Goal: Information Seeking & Learning: Learn about a topic

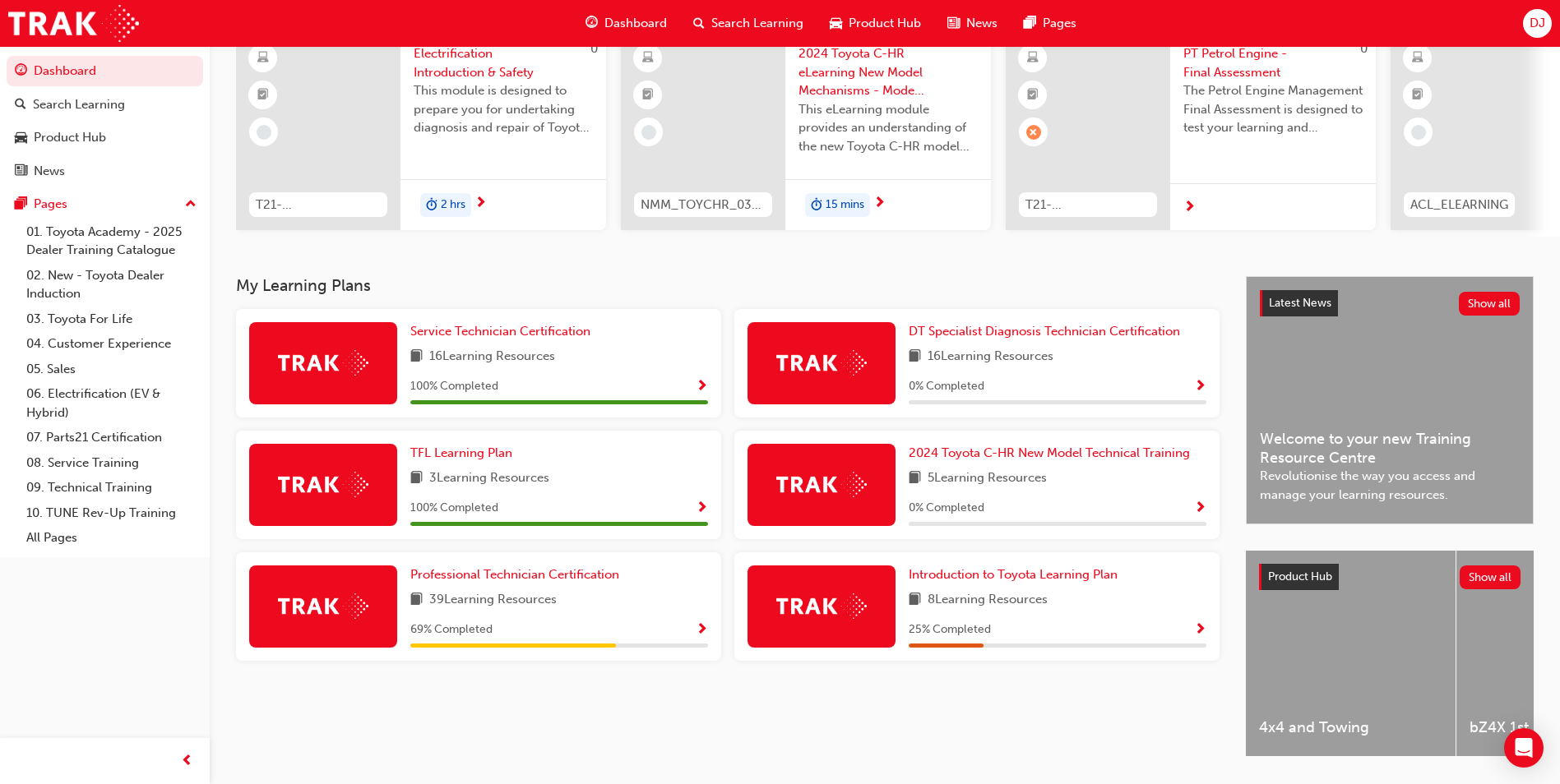
scroll to position [165, 0]
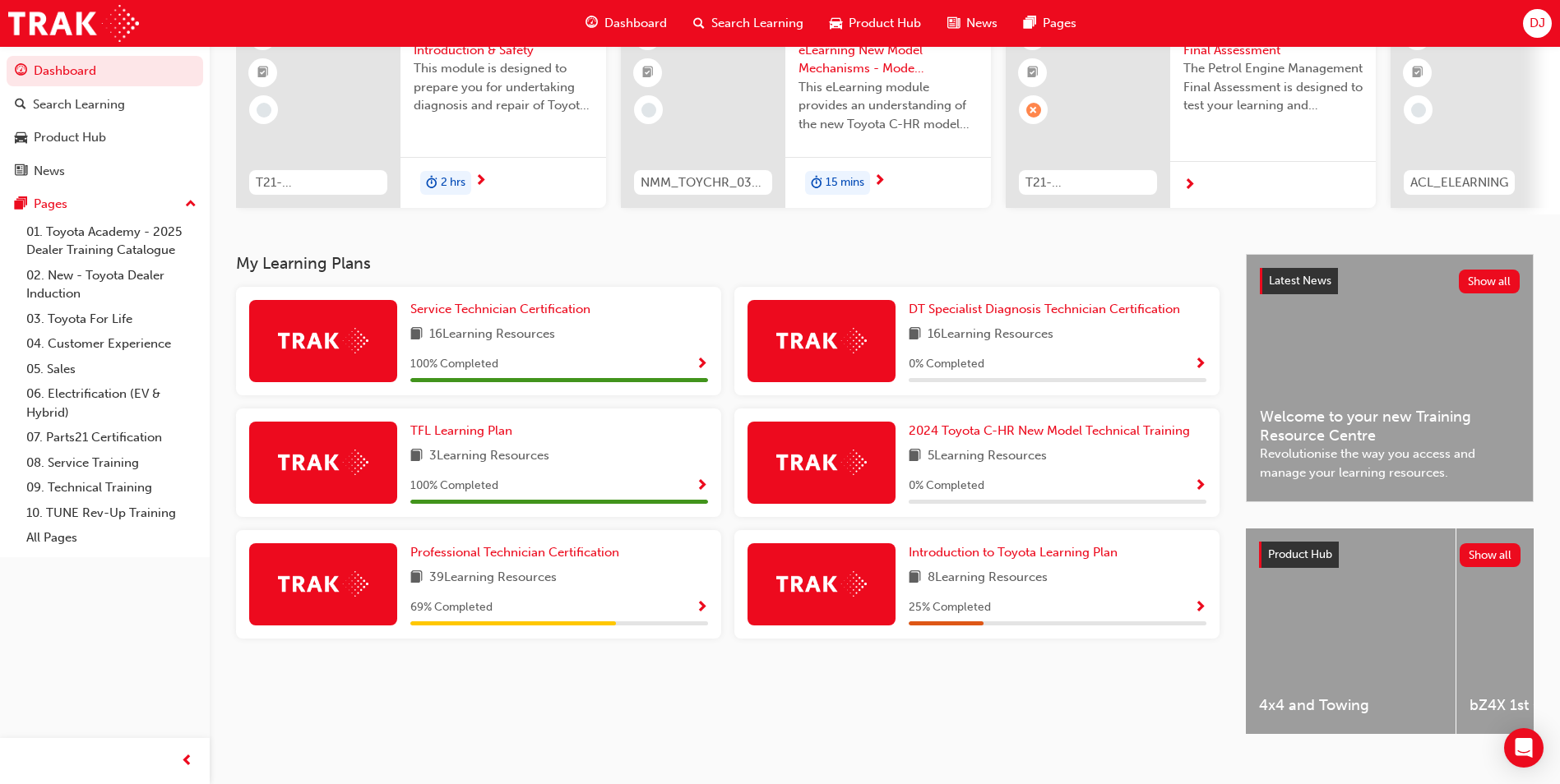
drag, startPoint x: 705, startPoint y: 607, endPoint x: 713, endPoint y: 605, distance: 8.2
click at [708, 605] on div "Professional Technician Certification 39 Learning Resources 69 % Completed" at bounding box center [479, 584] width 486 height 109
click at [700, 616] on span "Show Progress" at bounding box center [701, 608] width 12 height 15
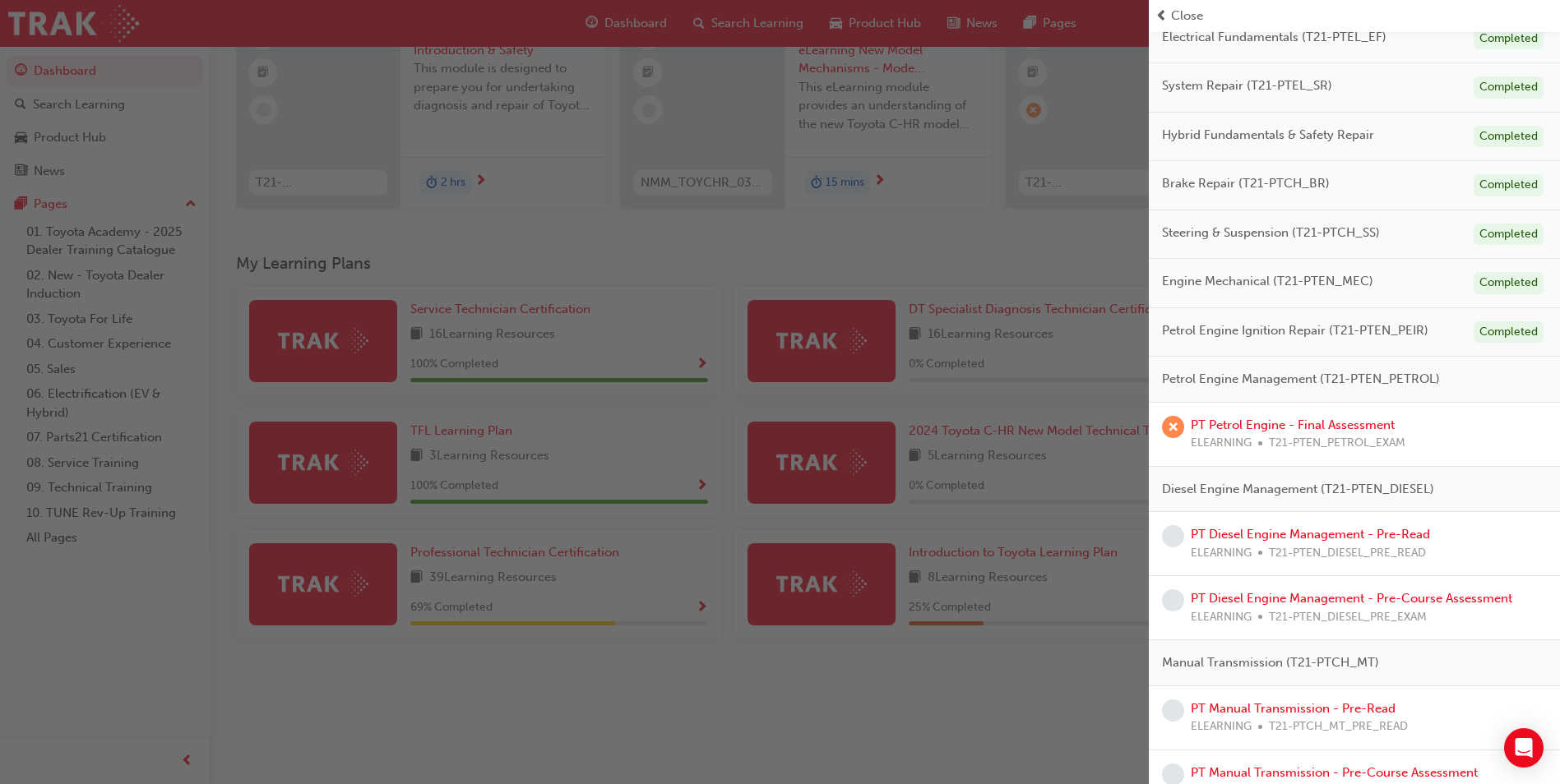
scroll to position [246, 0]
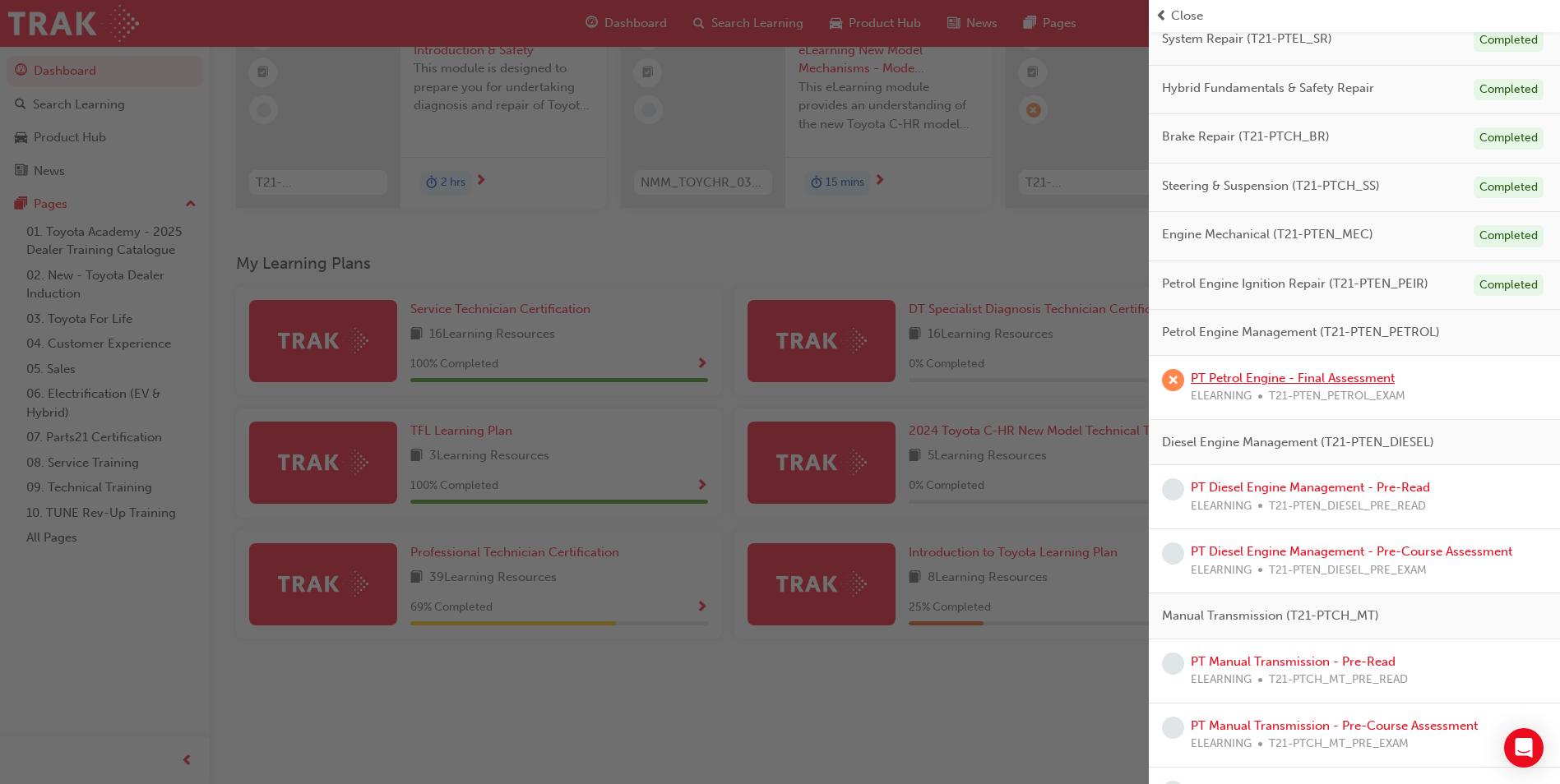
click at [1307, 379] on link "PT Petrol Engine - Final Assessment" at bounding box center [1292, 379] width 204 height 15
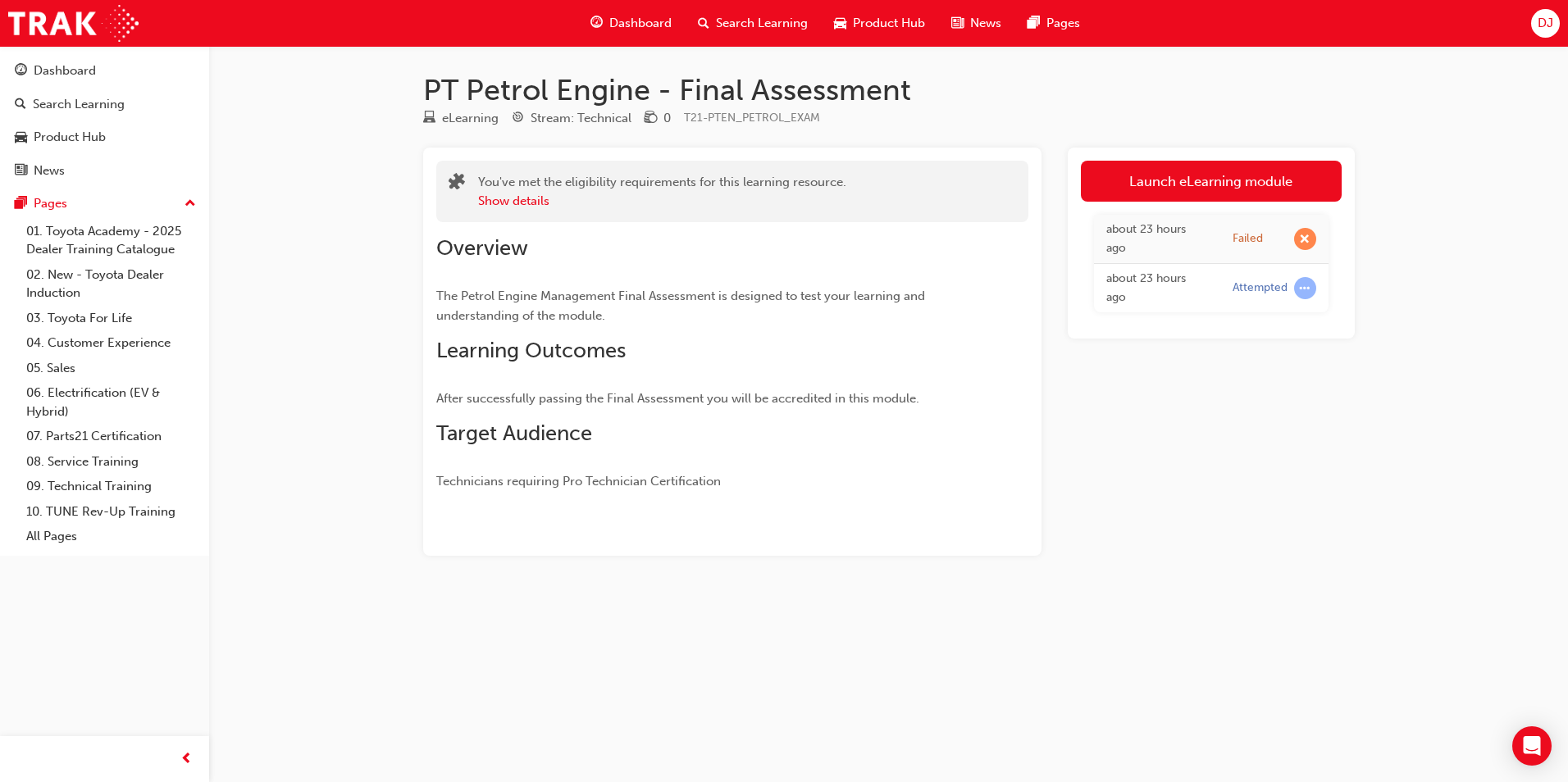
click at [1226, 182] on link "Launch eLearning module" at bounding box center [1211, 181] width 261 height 41
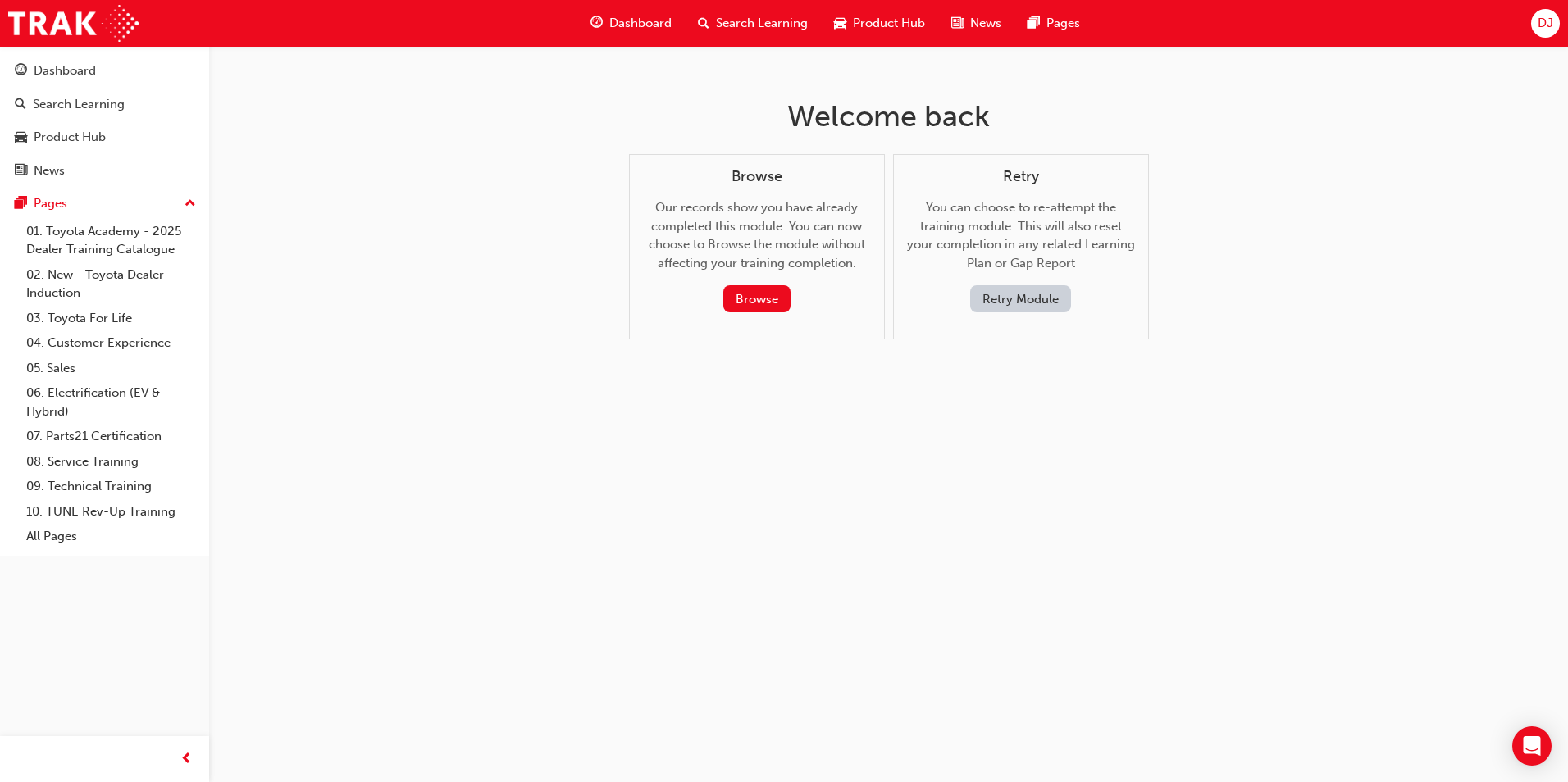
click at [1011, 293] on button "Retry Module" at bounding box center [1021, 299] width 101 height 27
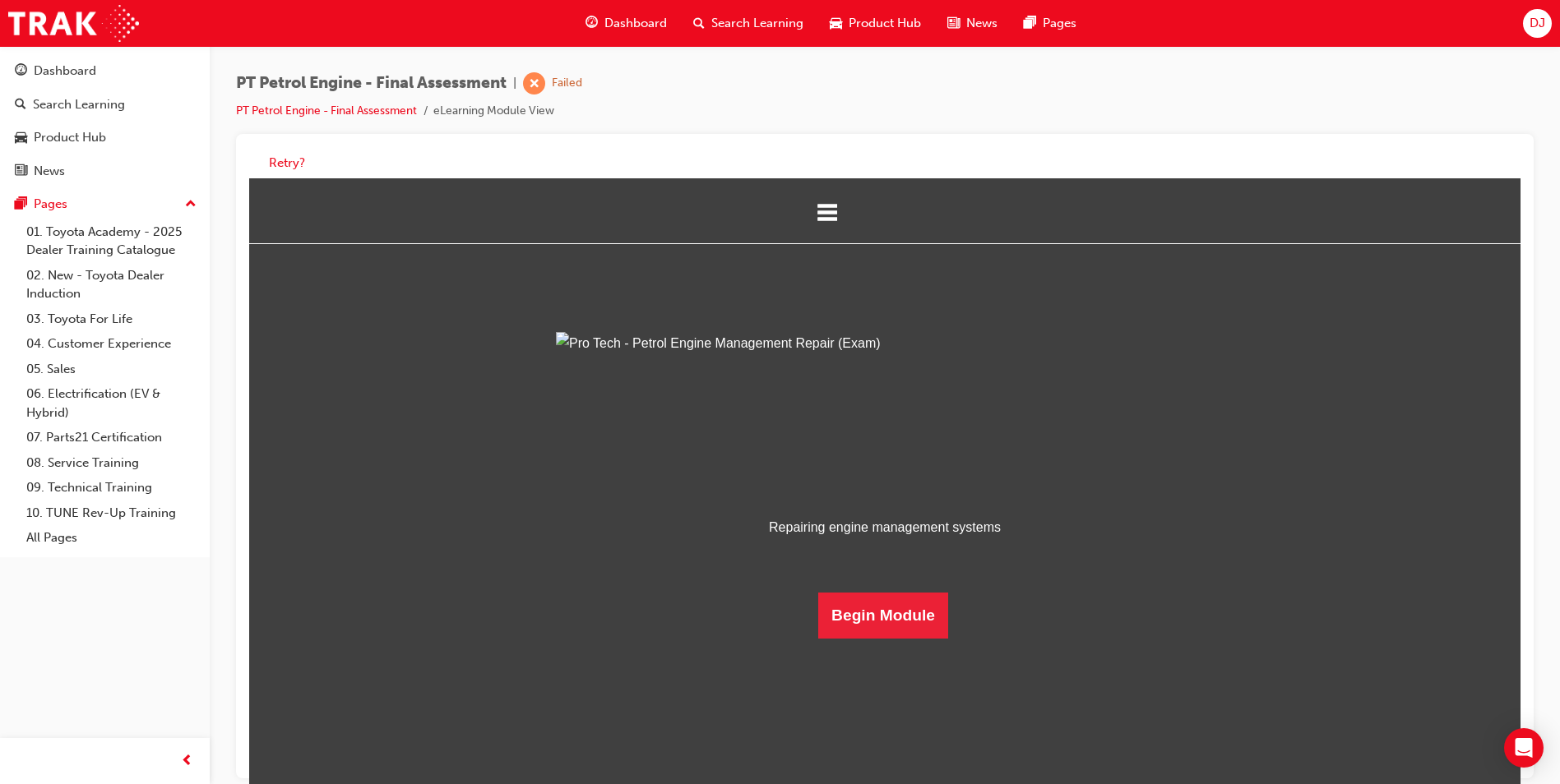
scroll to position [12, 0]
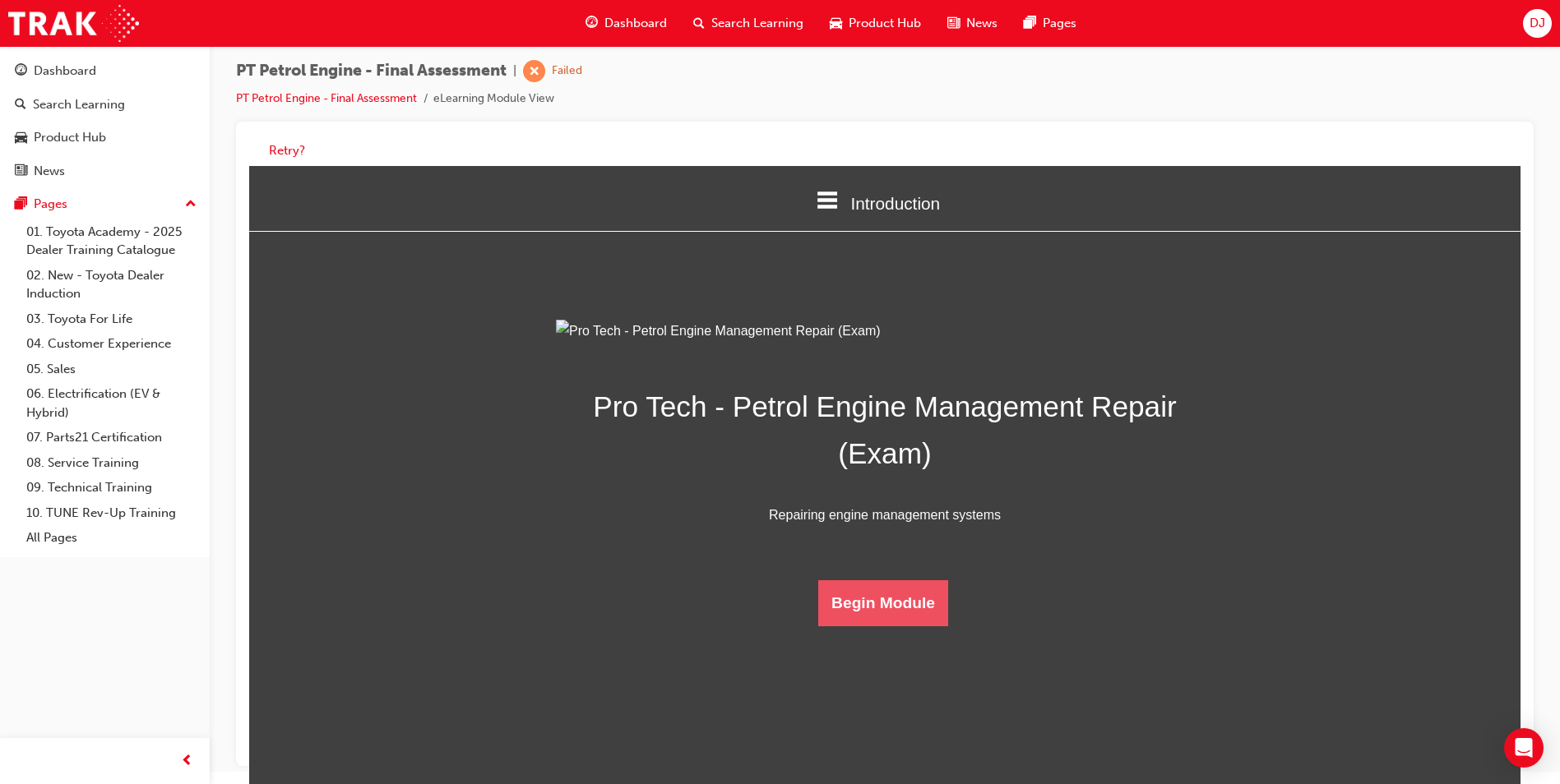
click at [887, 627] on div "Pro Tech - Petrol Engine Management Repair (Exam) Repairing engine management s…" at bounding box center [885, 473] width 658 height 307
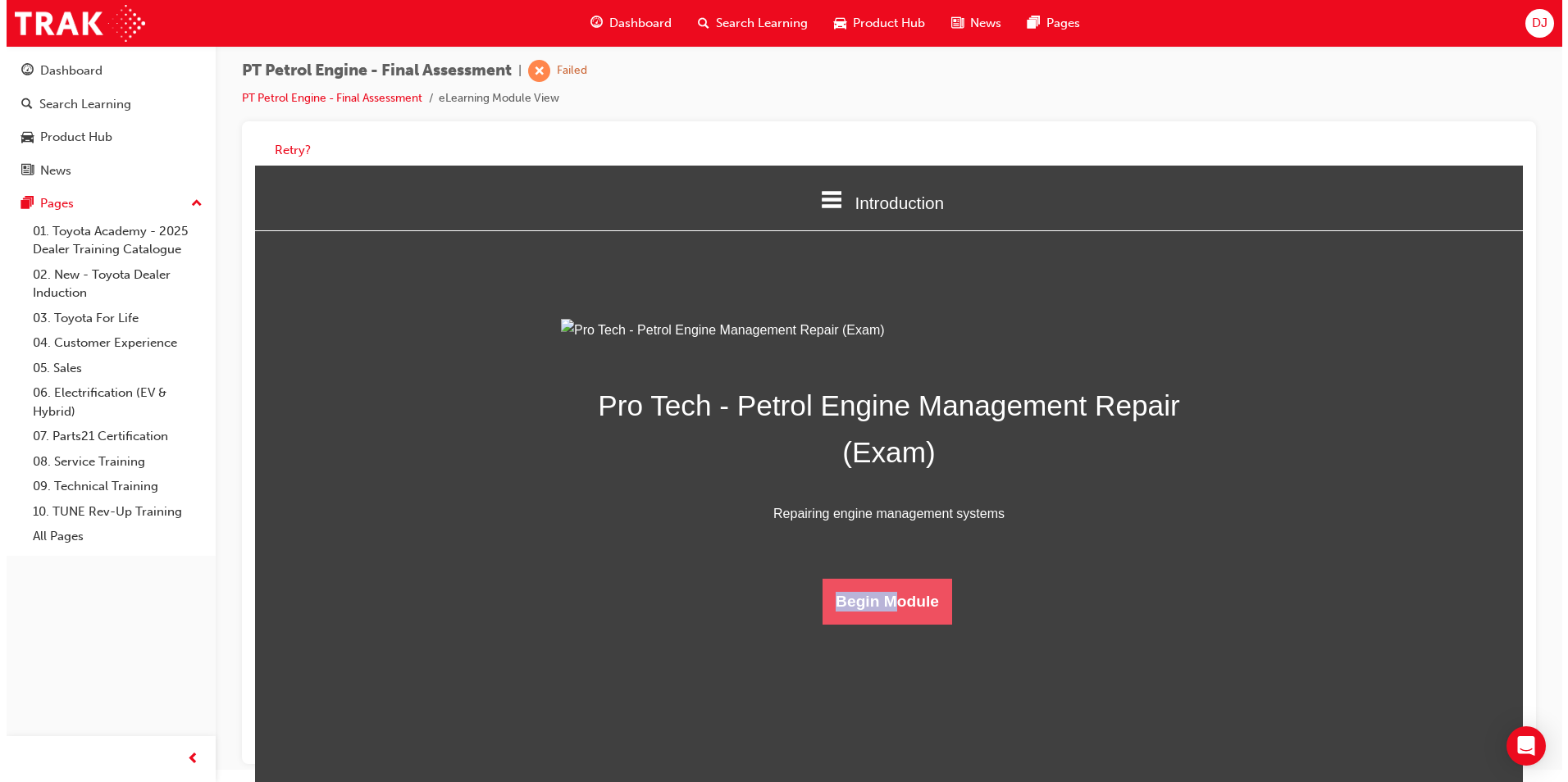
scroll to position [0, 0]
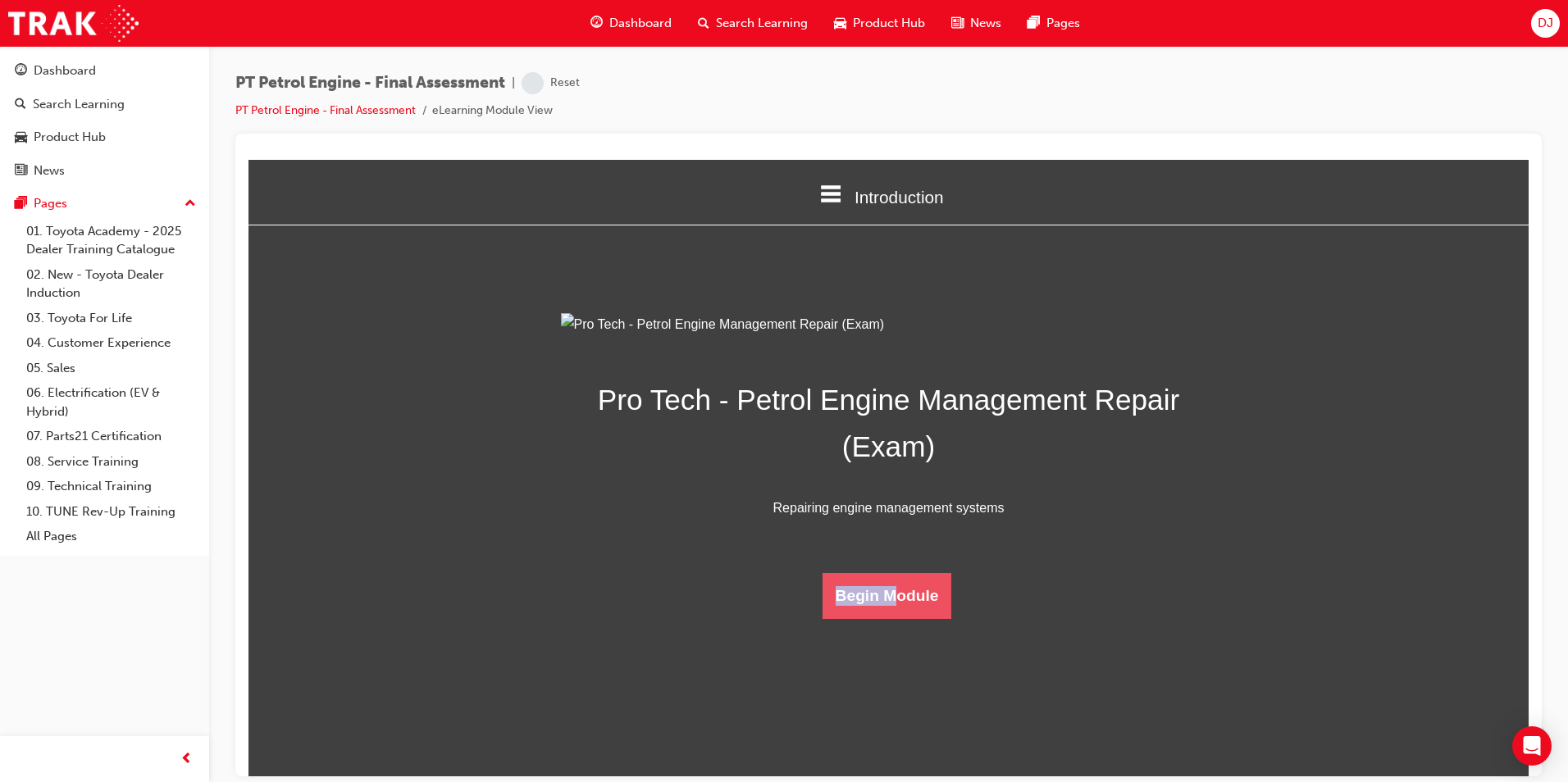
click at [894, 619] on button "Begin Module" at bounding box center [888, 596] width 130 height 46
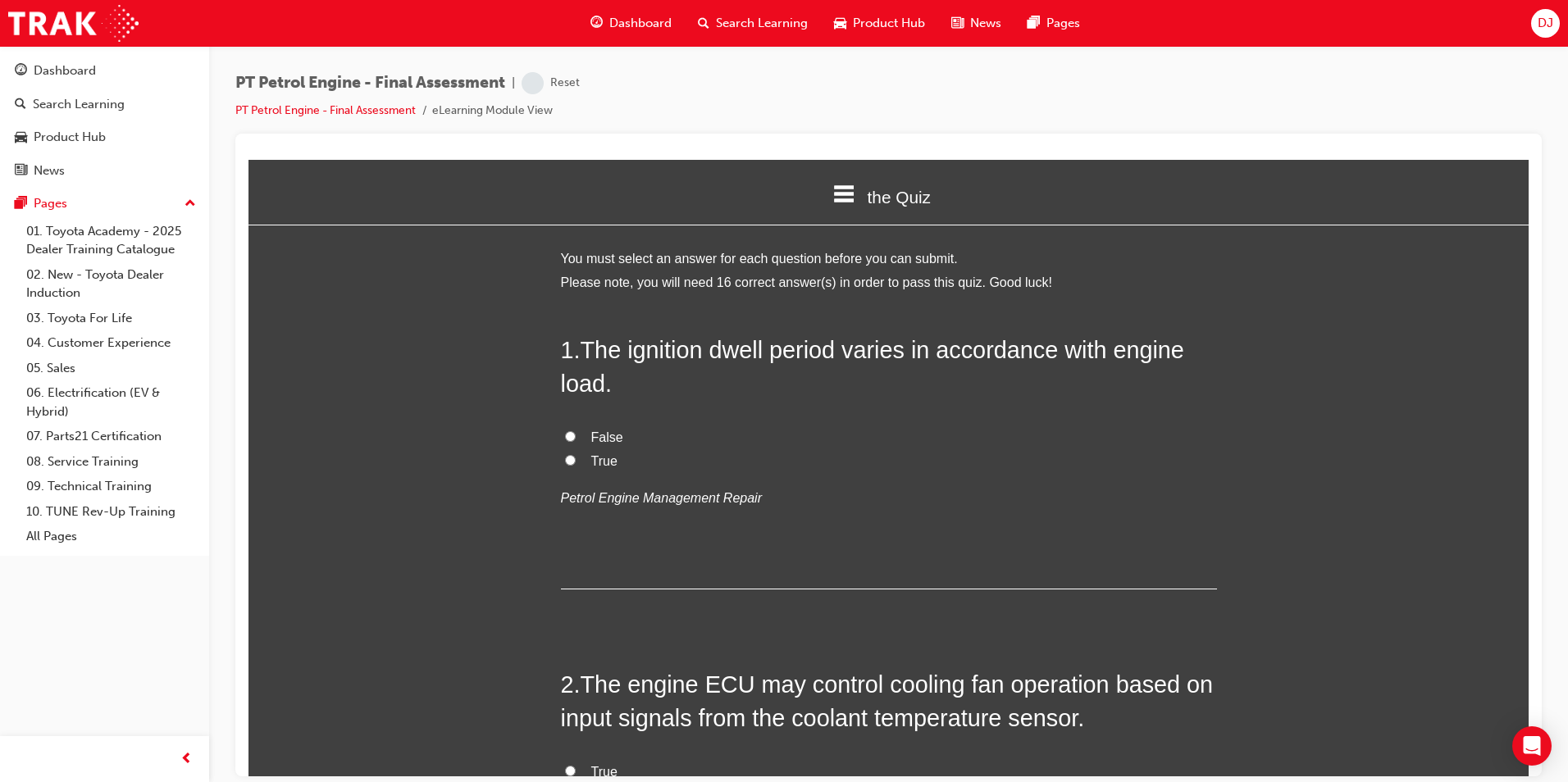
click at [591, 455] on span "True" at bounding box center [604, 460] width 26 height 14
click at [576, 455] on input "True" at bounding box center [570, 459] width 10 height 10
radio input "true"
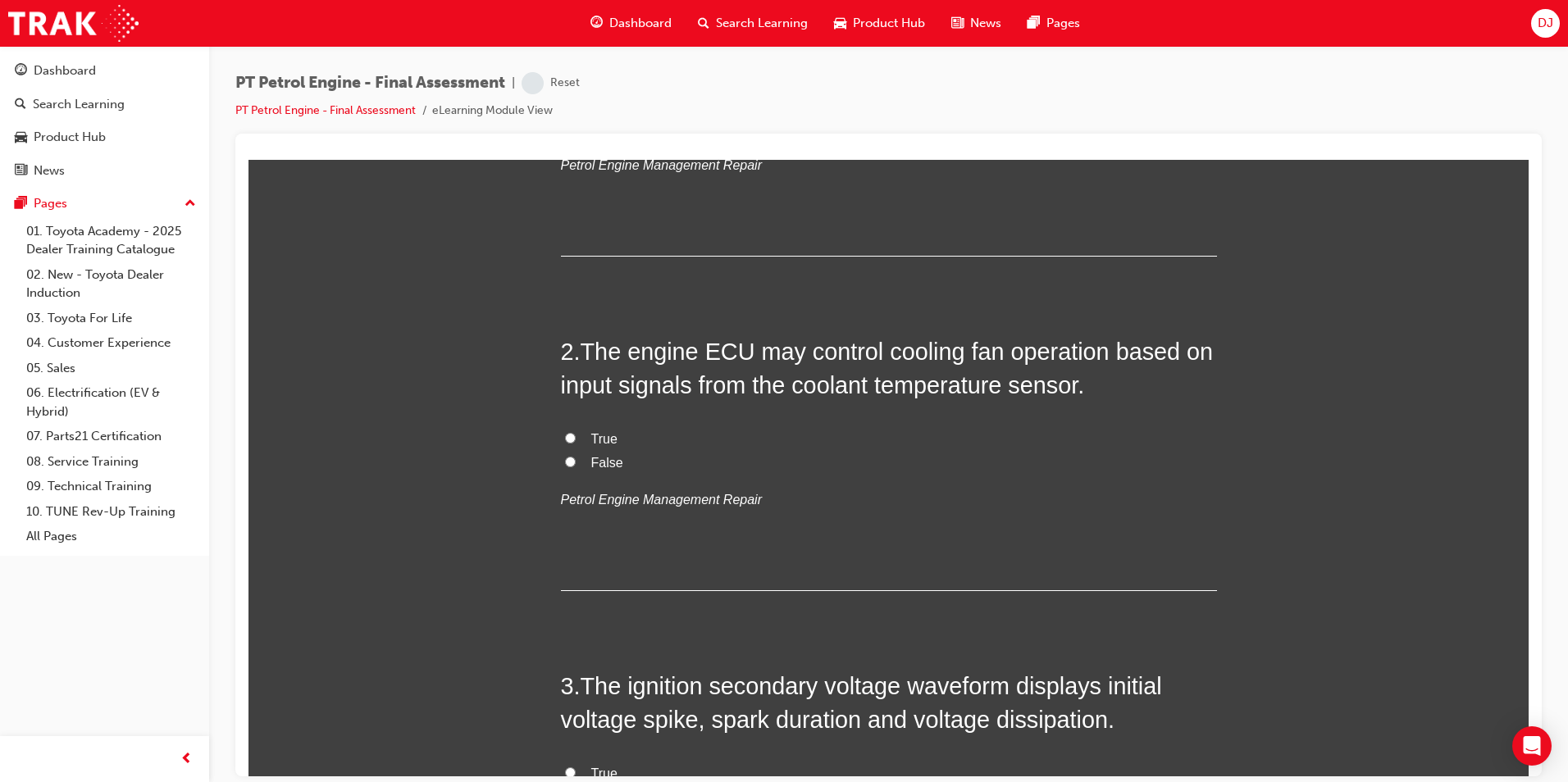
scroll to position [410, 0]
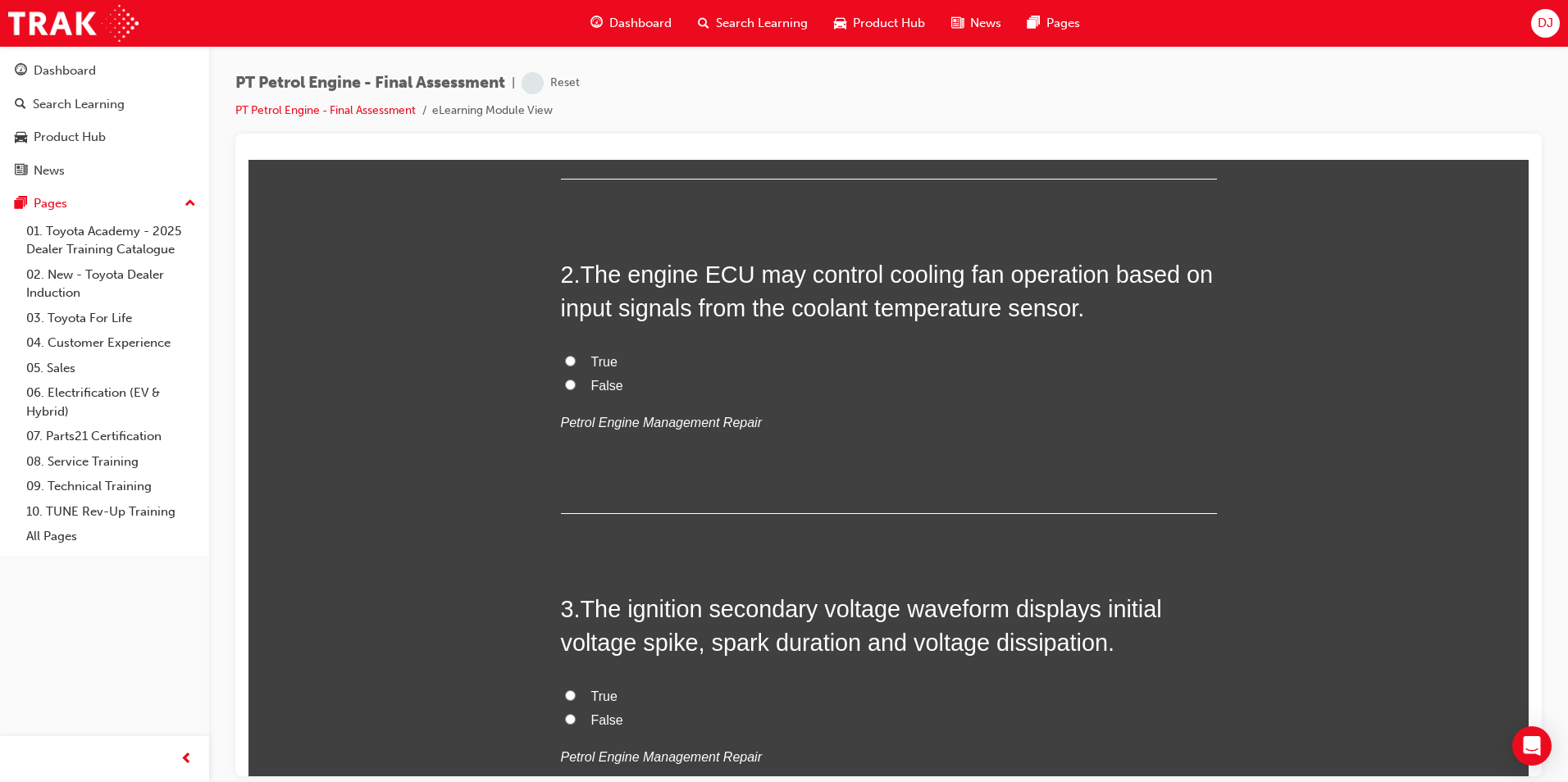
drag, startPoint x: 579, startPoint y: 365, endPoint x: 592, endPoint y: 365, distance: 13.0
click at [584, 362] on label "True" at bounding box center [889, 362] width 656 height 24
click at [576, 362] on input "True" at bounding box center [570, 360] width 10 height 10
radio input "true"
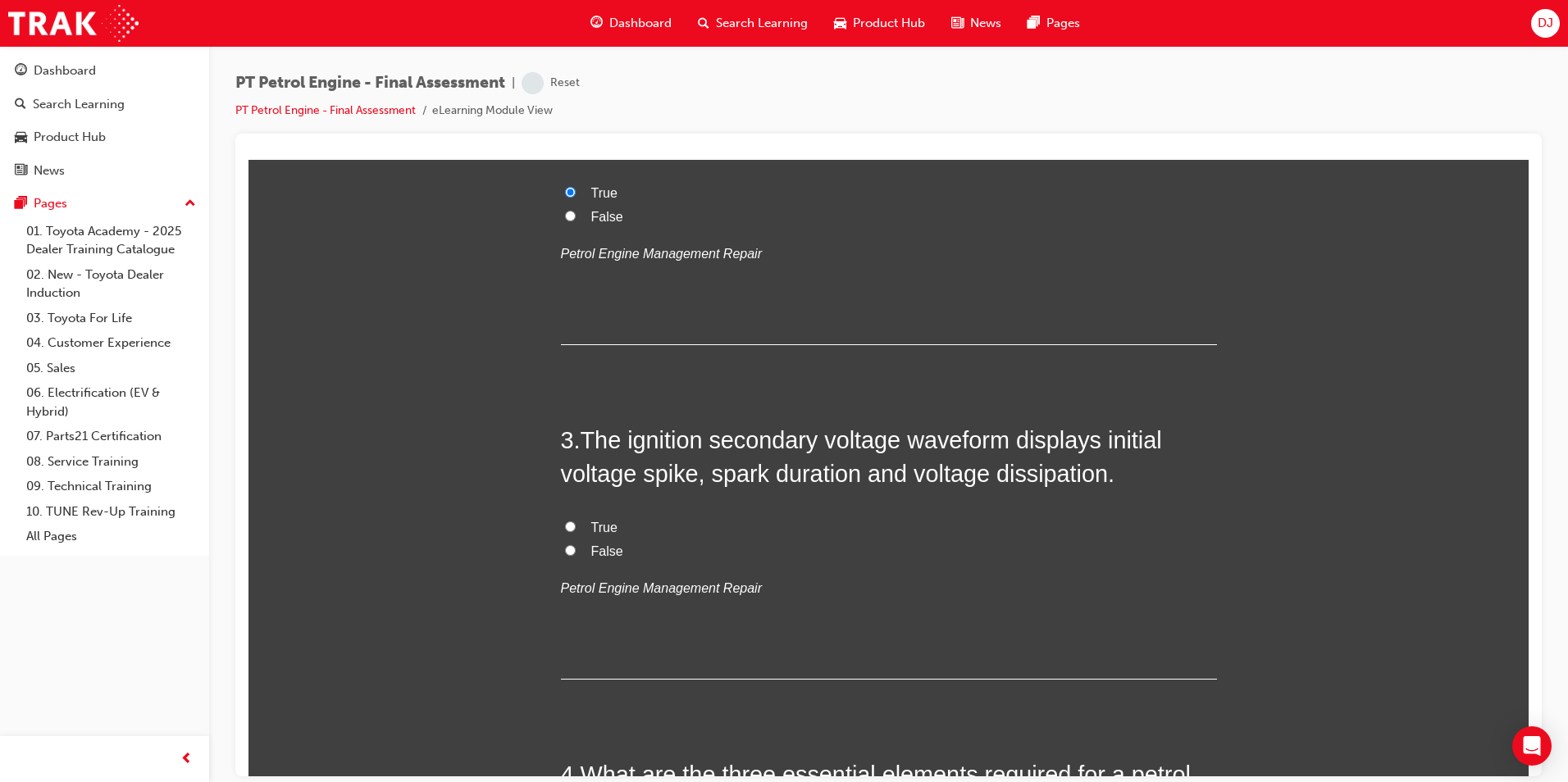
scroll to position [656, 0]
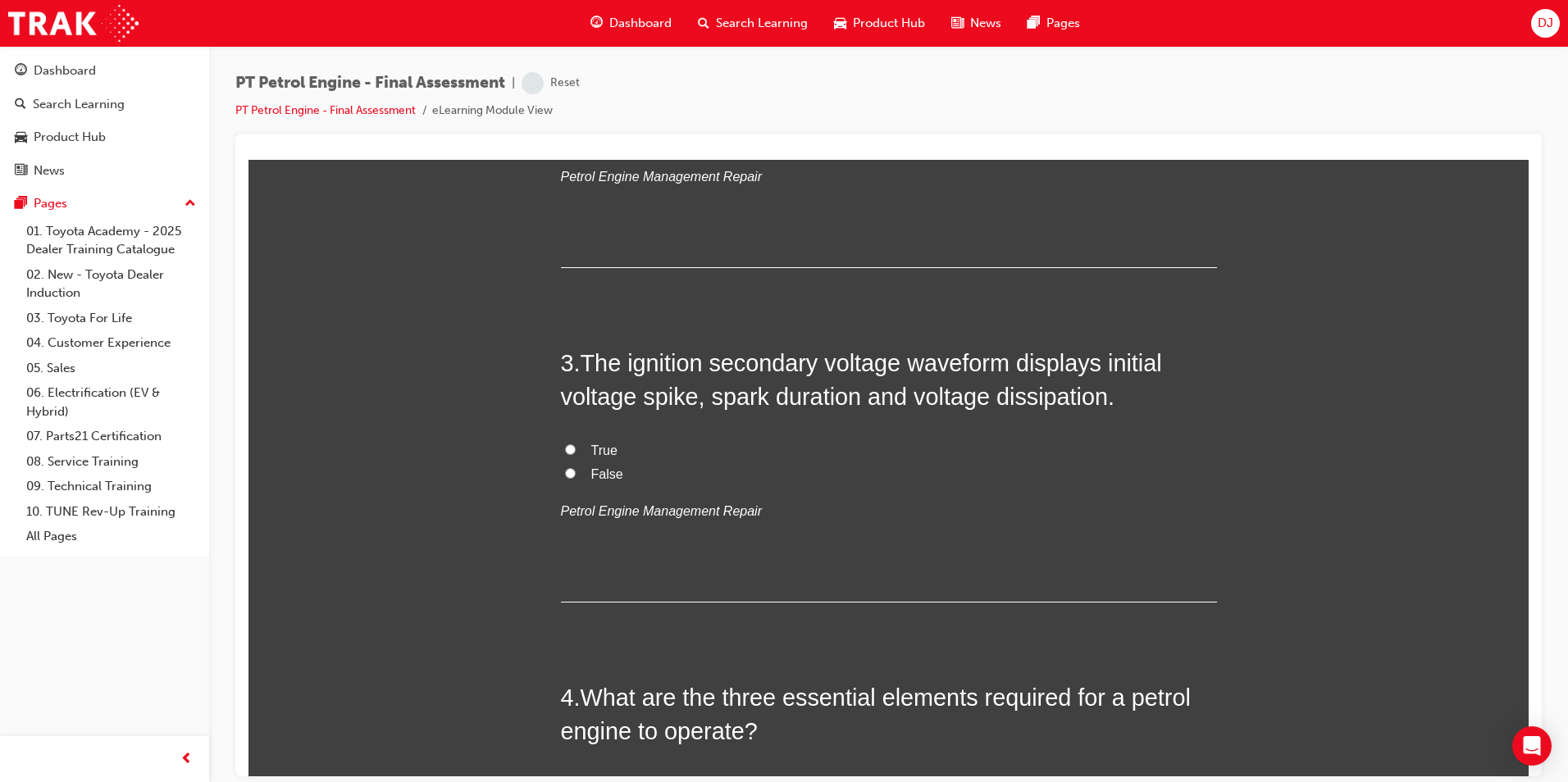
click at [591, 450] on span "True" at bounding box center [604, 449] width 26 height 14
click at [567, 445] on input "True" at bounding box center [570, 448] width 10 height 10
radio input "true"
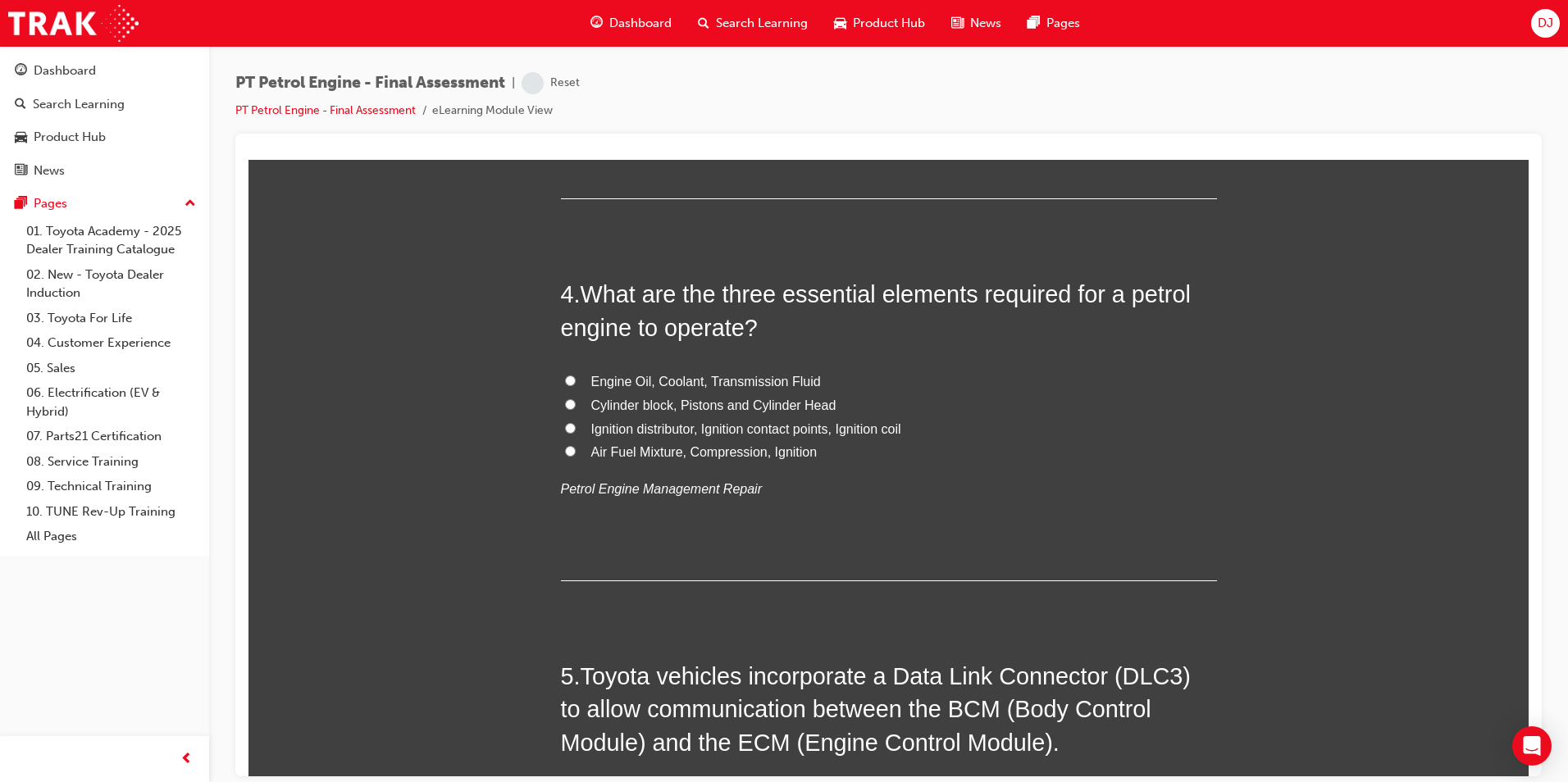
scroll to position [1066, 0]
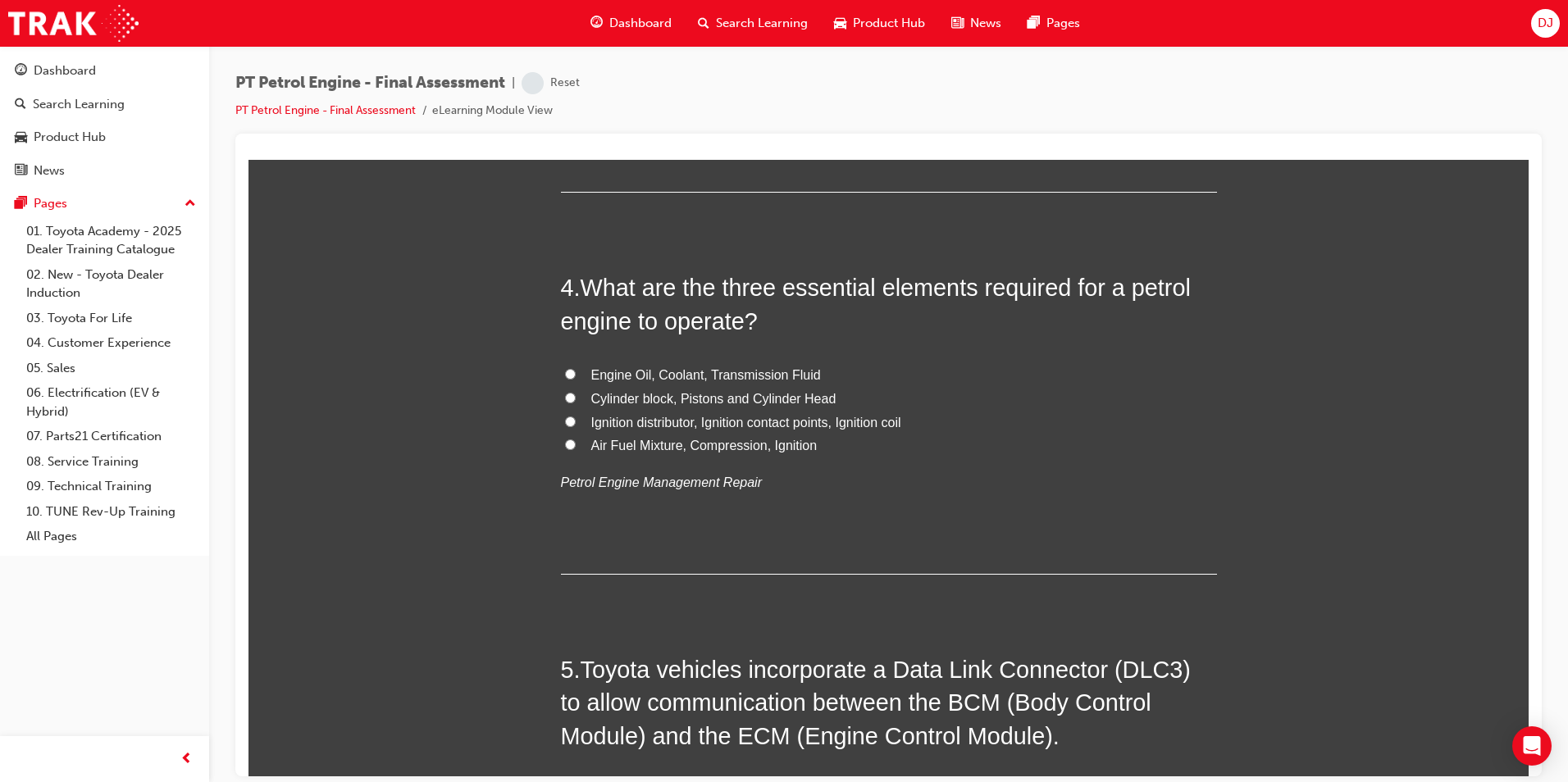
click at [693, 449] on span "Air Fuel Mixture, Compression, Ignition" at bounding box center [704, 444] width 226 height 14
click at [576, 449] on input "Air Fuel Mixture, Compression, Ignition" at bounding box center [570, 443] width 10 height 10
radio input "true"
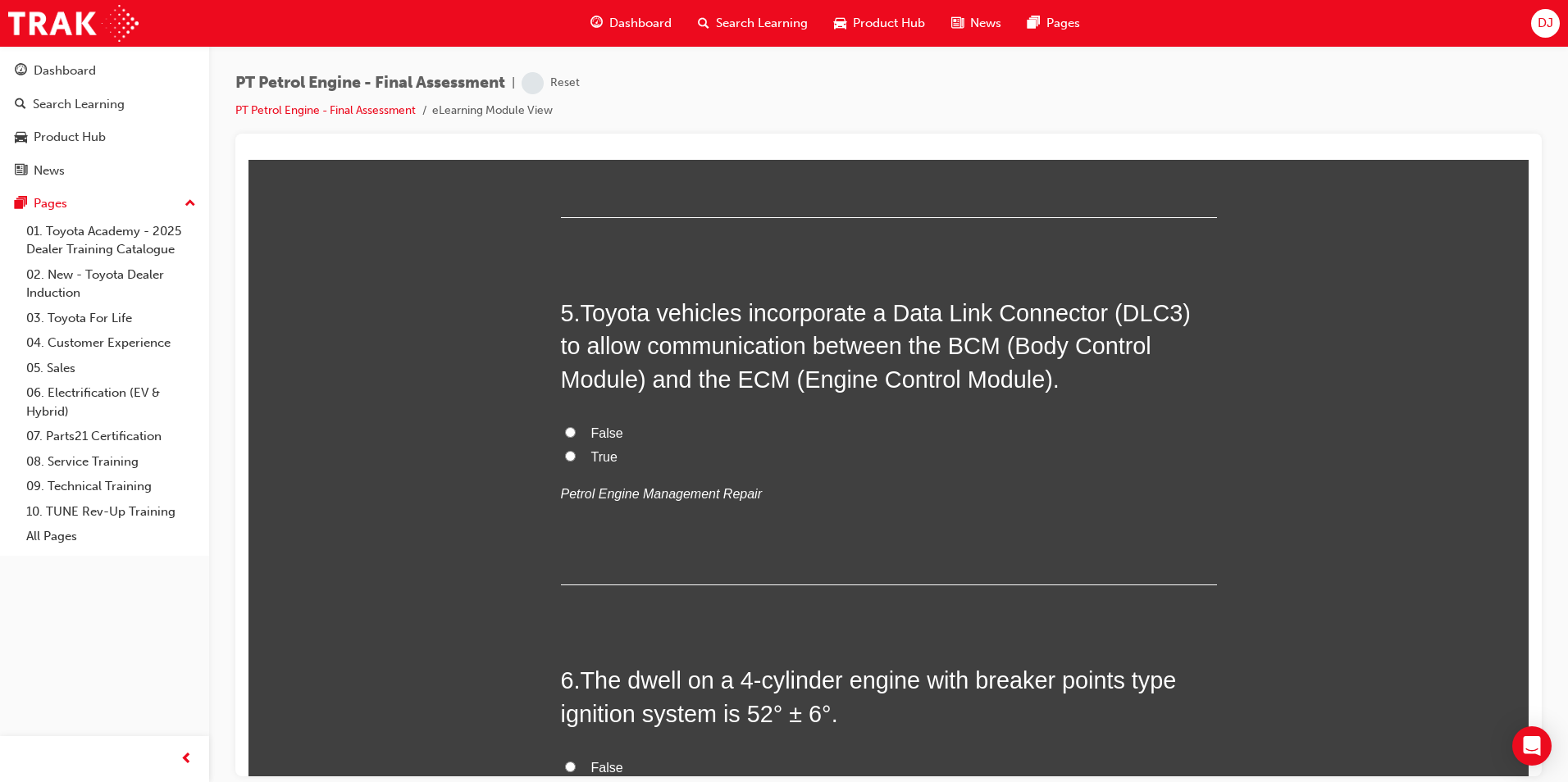
scroll to position [1476, 0]
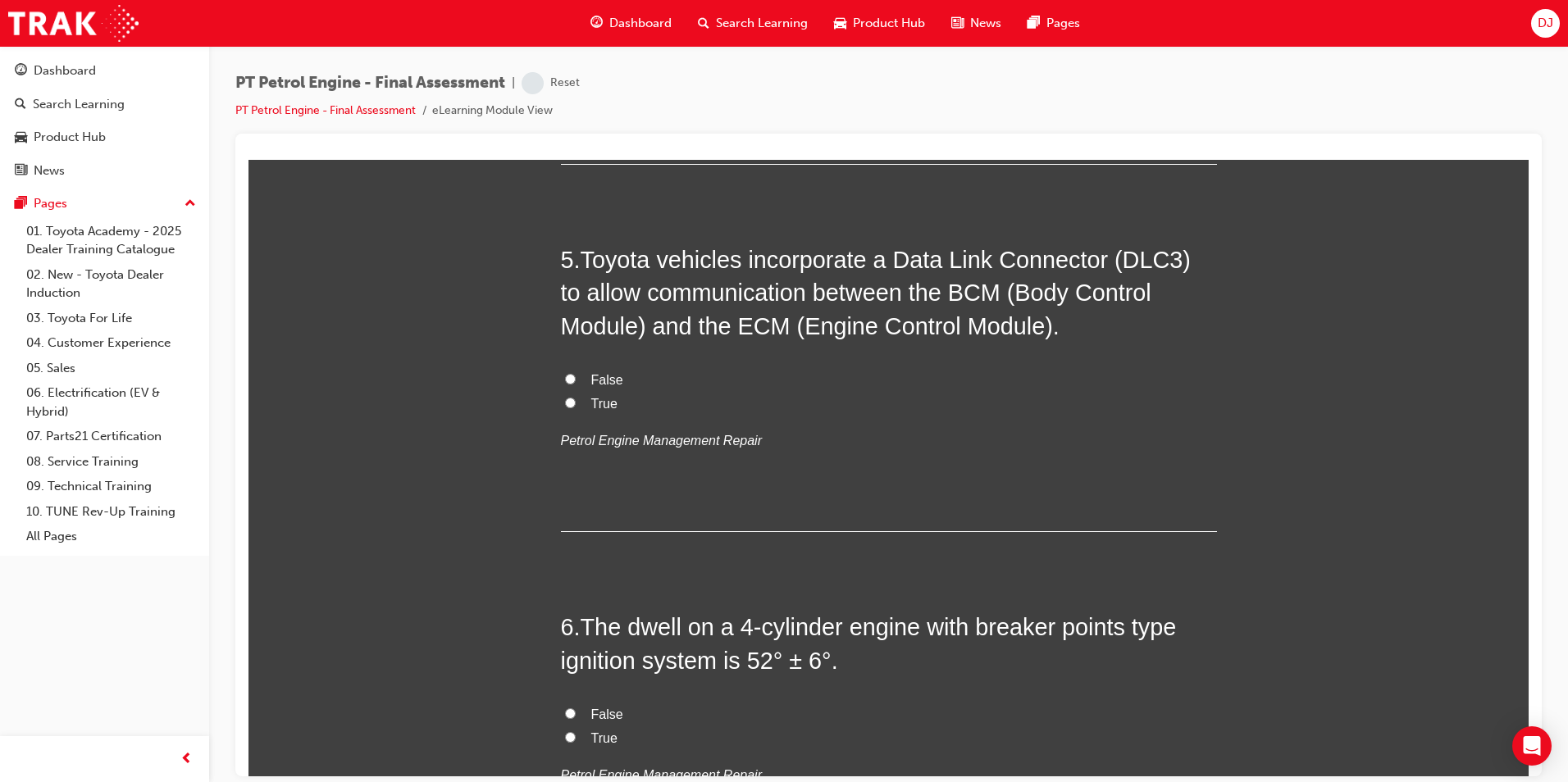
click at [594, 396] on span "True" at bounding box center [604, 403] width 26 height 14
click at [576, 397] on input "True" at bounding box center [570, 402] width 10 height 10
radio input "true"
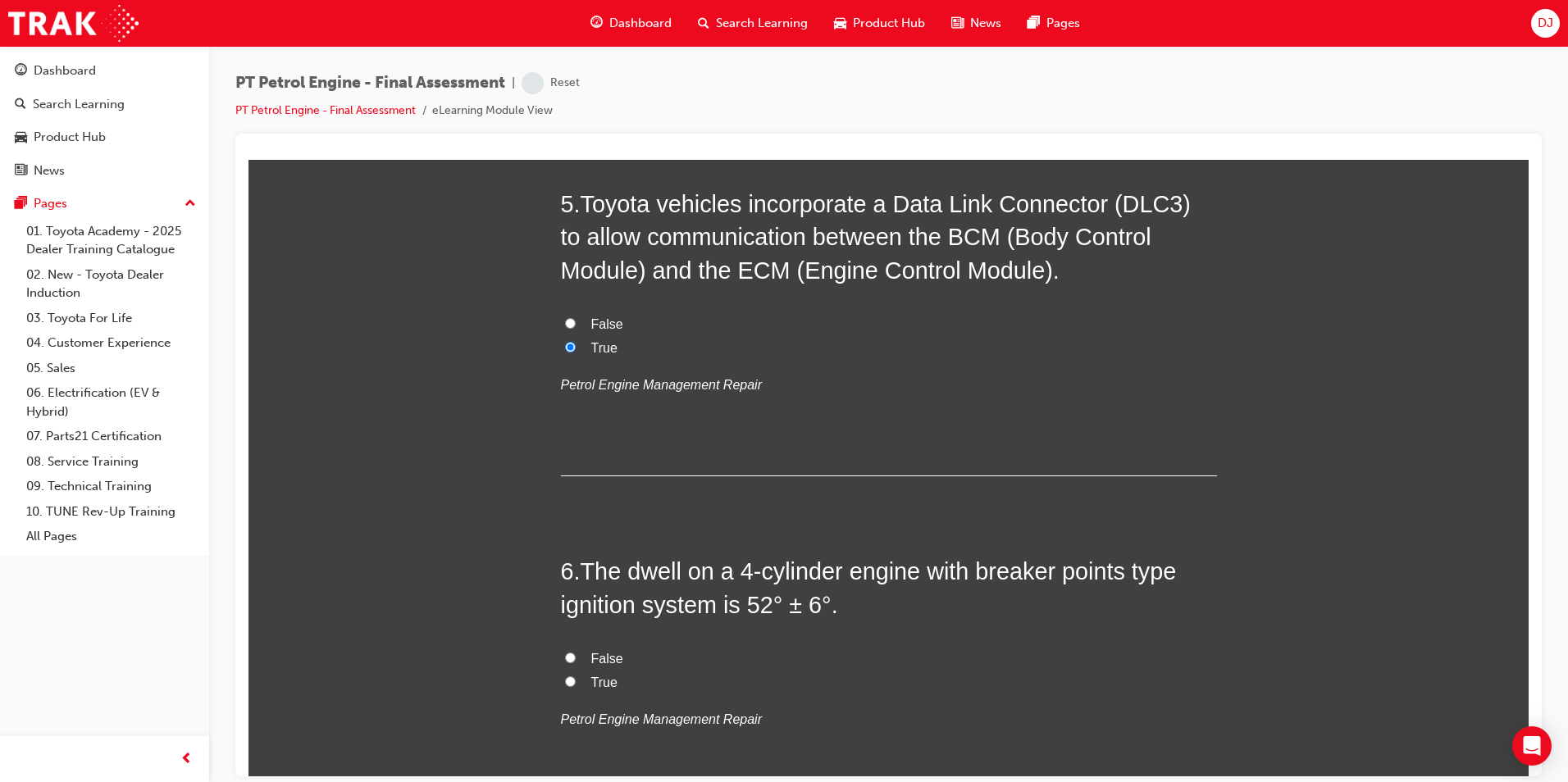
scroll to position [1722, 0]
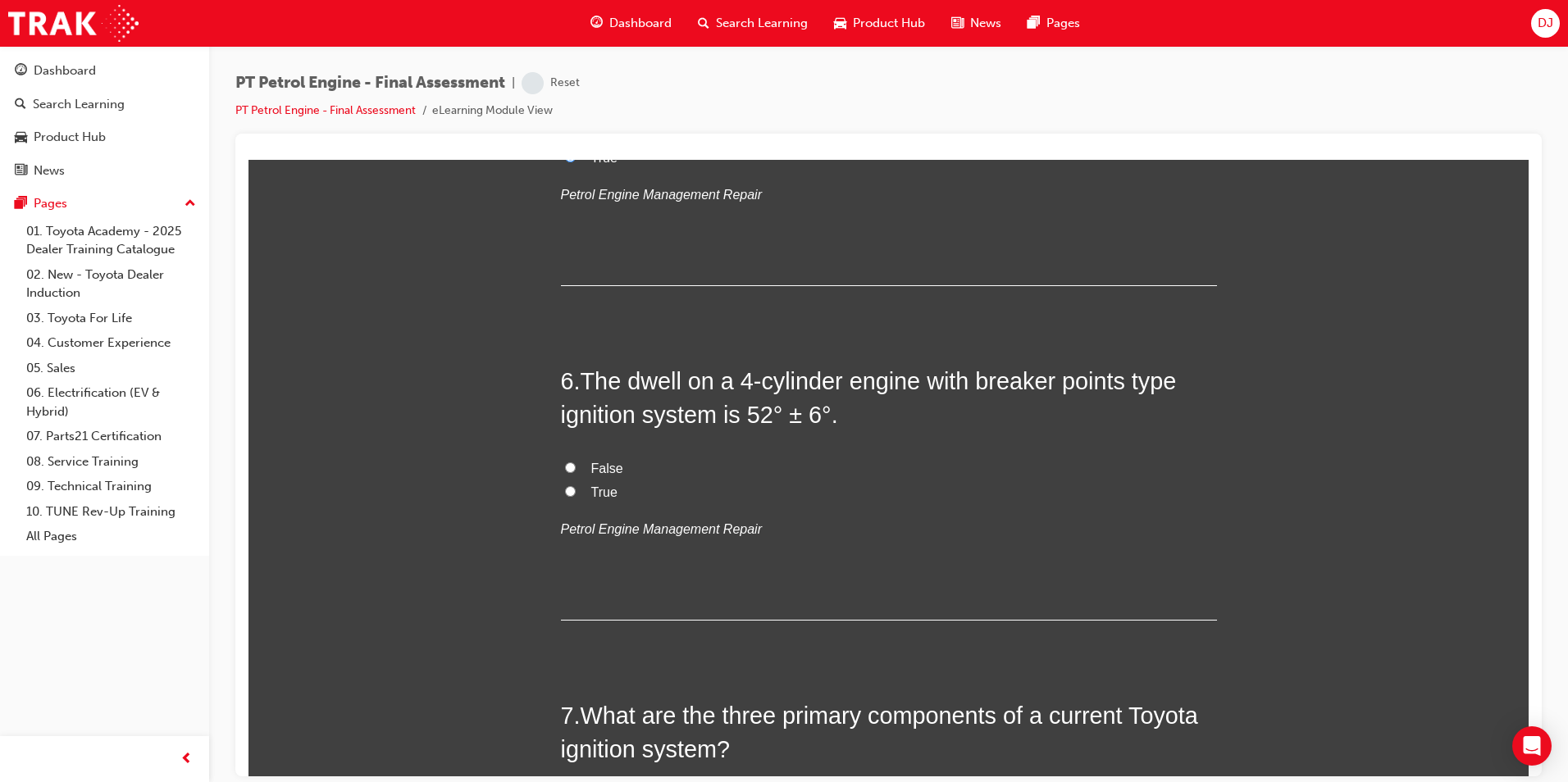
click at [583, 494] on label "True" at bounding box center [889, 493] width 656 height 24
click at [576, 494] on input "True" at bounding box center [570, 490] width 10 height 10
radio input "true"
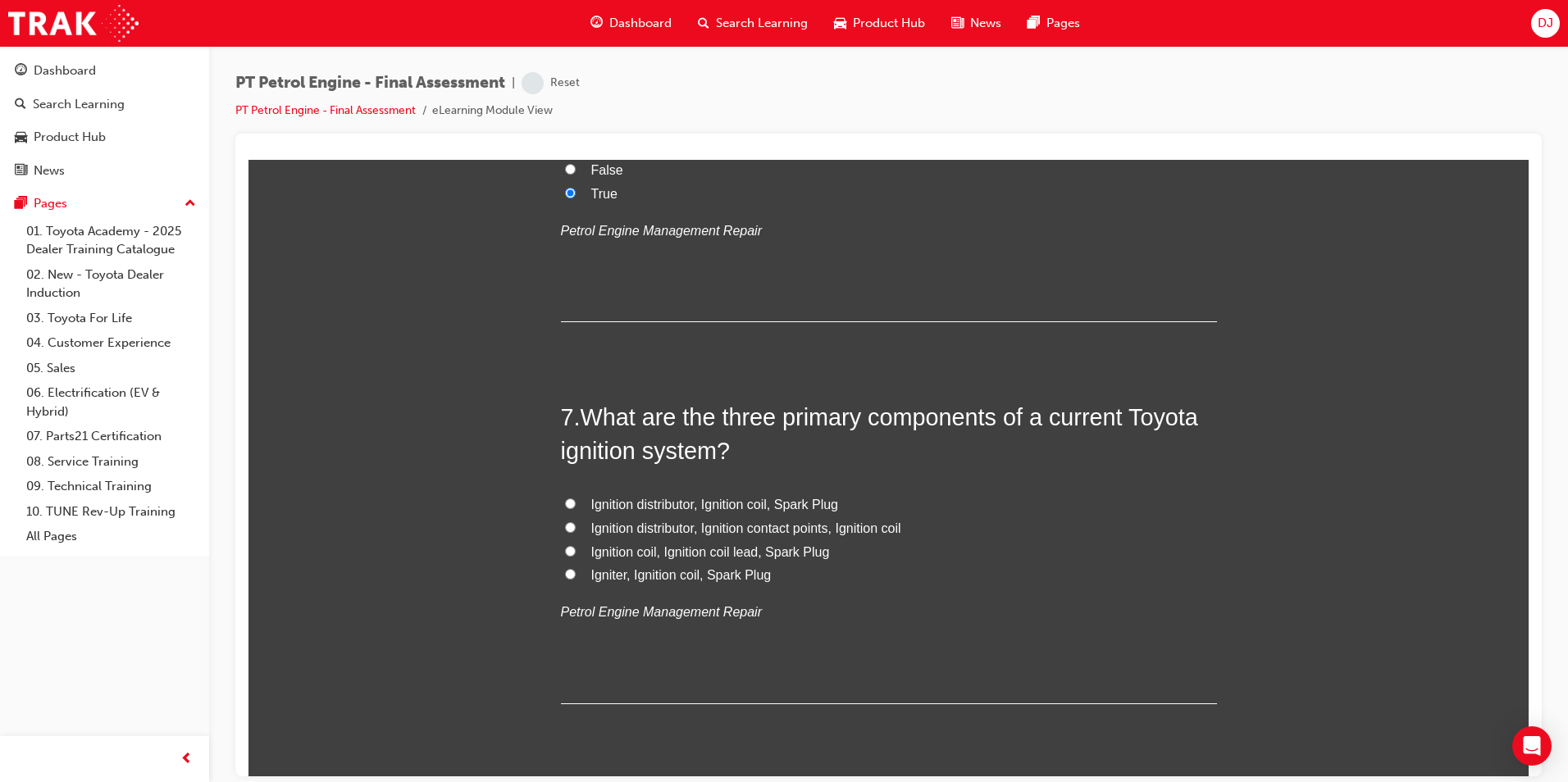
scroll to position [2050, 0]
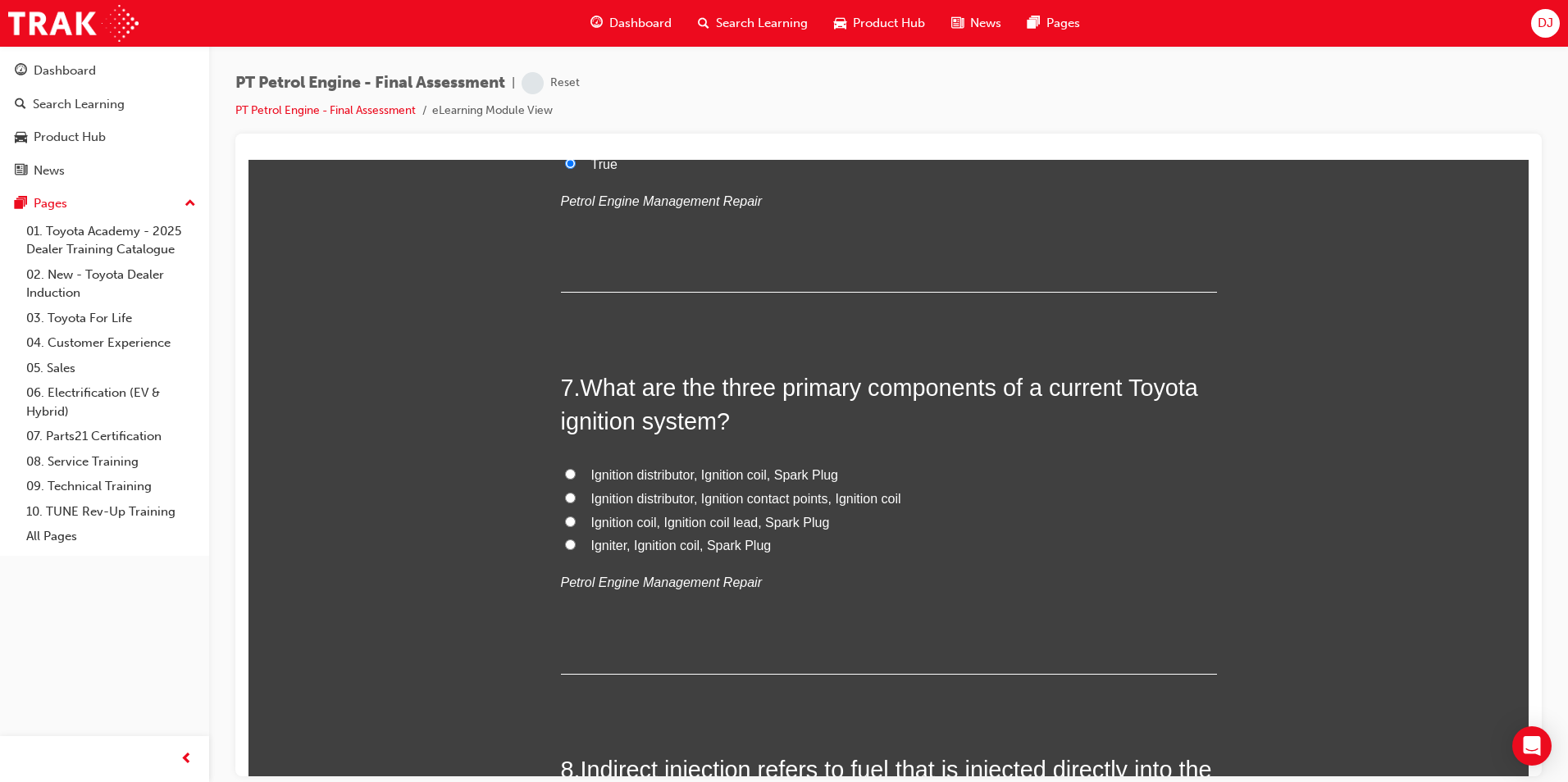
click at [739, 551] on span "Igniter, Ignition coil, Spark Plug" at bounding box center [681, 545] width 180 height 14
click at [576, 549] on input "Igniter, Ignition coil, Spark Plug" at bounding box center [570, 544] width 10 height 10
radio input "true"
click at [725, 519] on span "Ignition coil, Ignition coil lead, Spark Plug" at bounding box center [710, 521] width 238 height 14
click at [576, 519] on input "Ignition coil, Ignition coil lead, Spark Plug" at bounding box center [570, 520] width 10 height 10
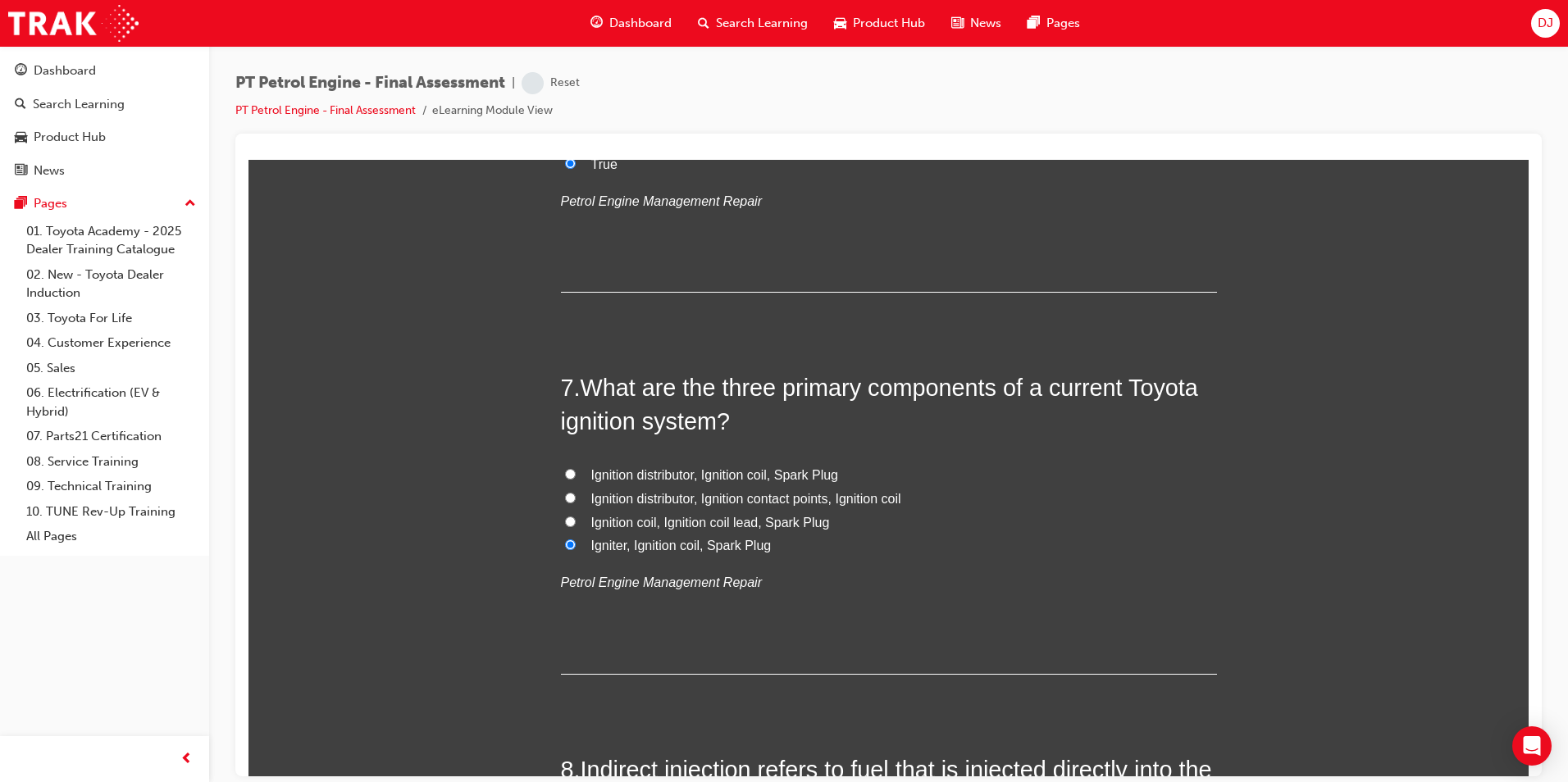
radio input "true"
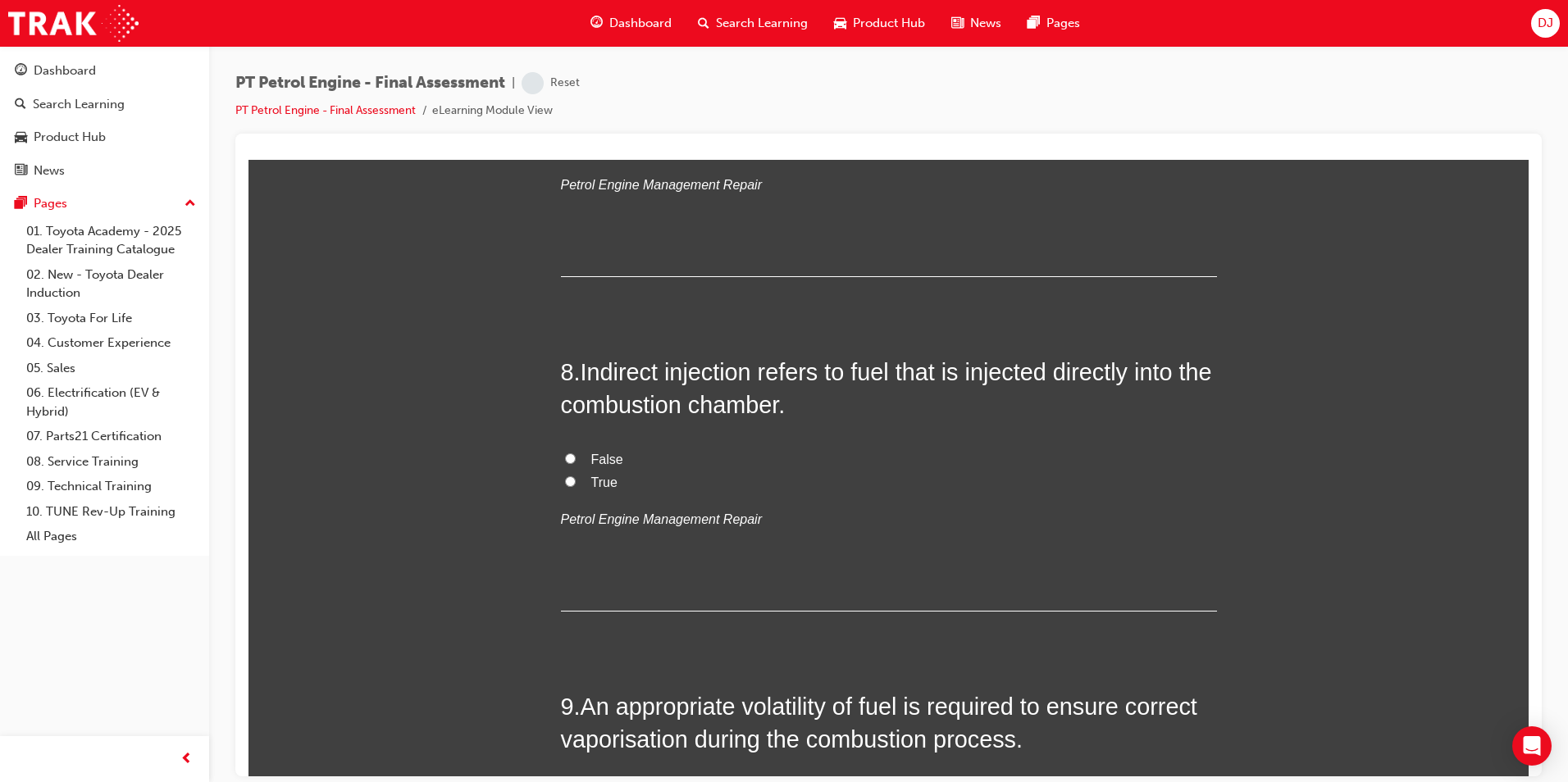
scroll to position [2460, 0]
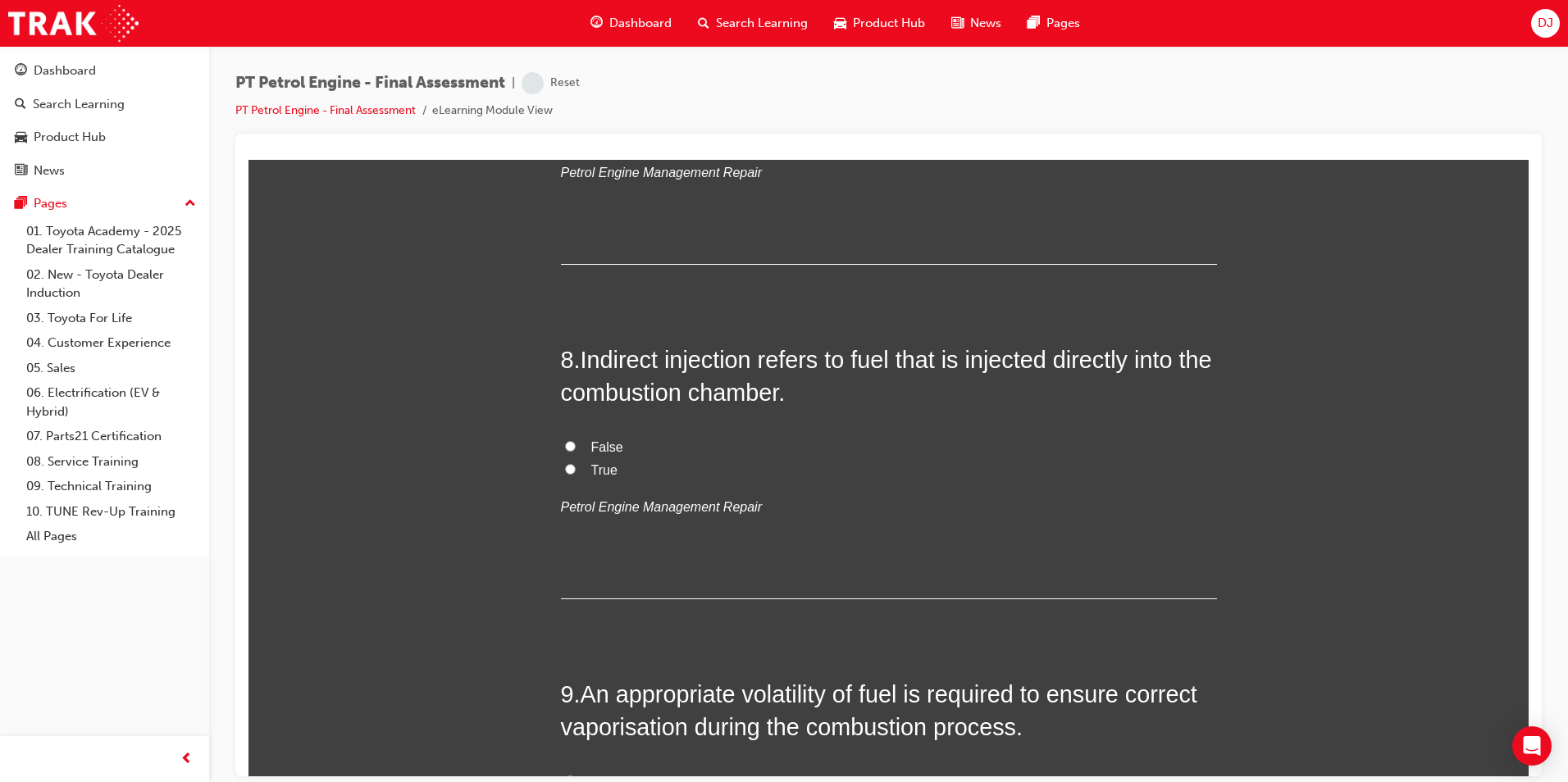
click at [591, 440] on span "False" at bounding box center [607, 446] width 32 height 14
click at [576, 441] on input "False" at bounding box center [570, 445] width 10 height 10
radio input "true"
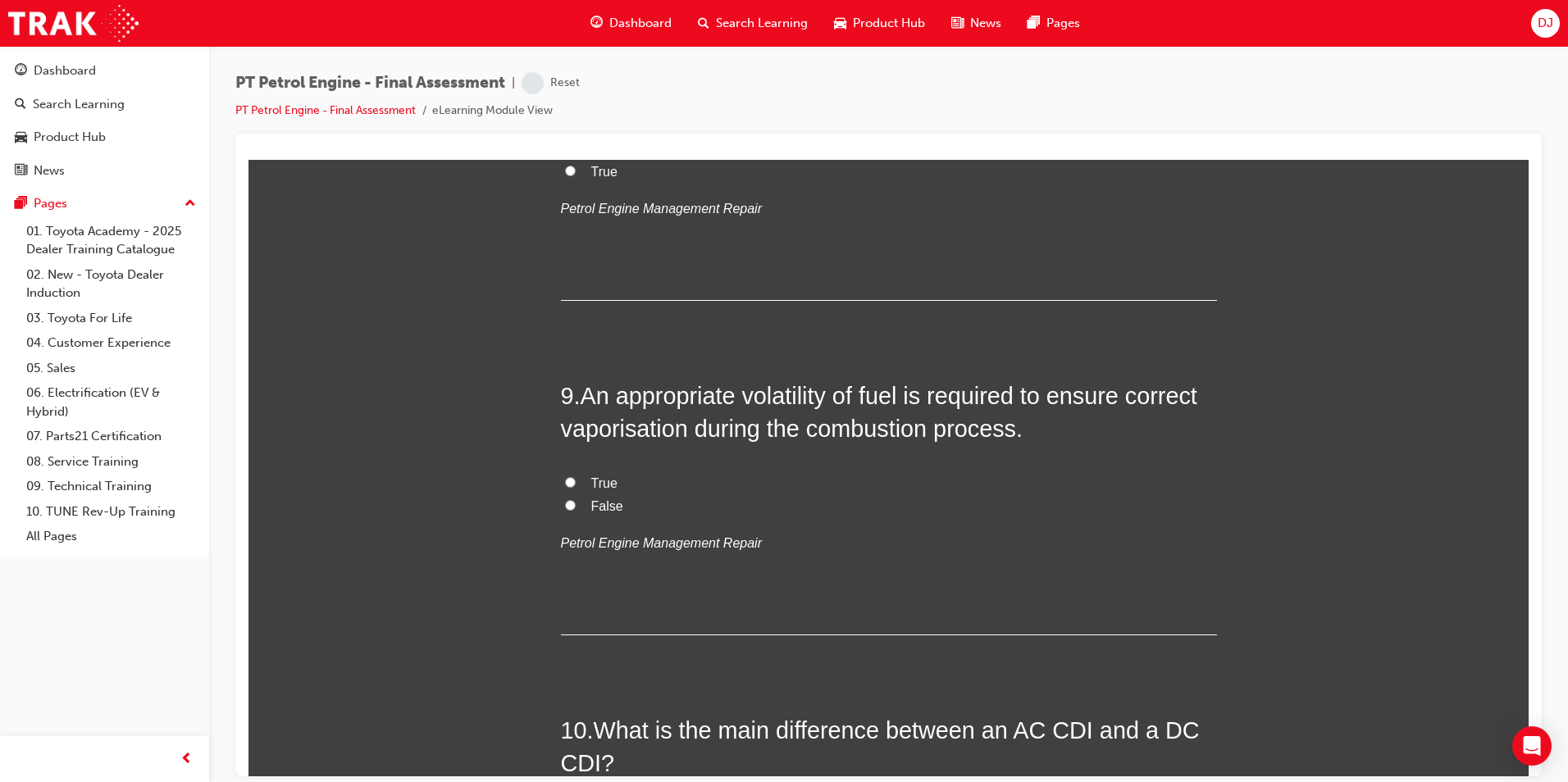
scroll to position [2788, 0]
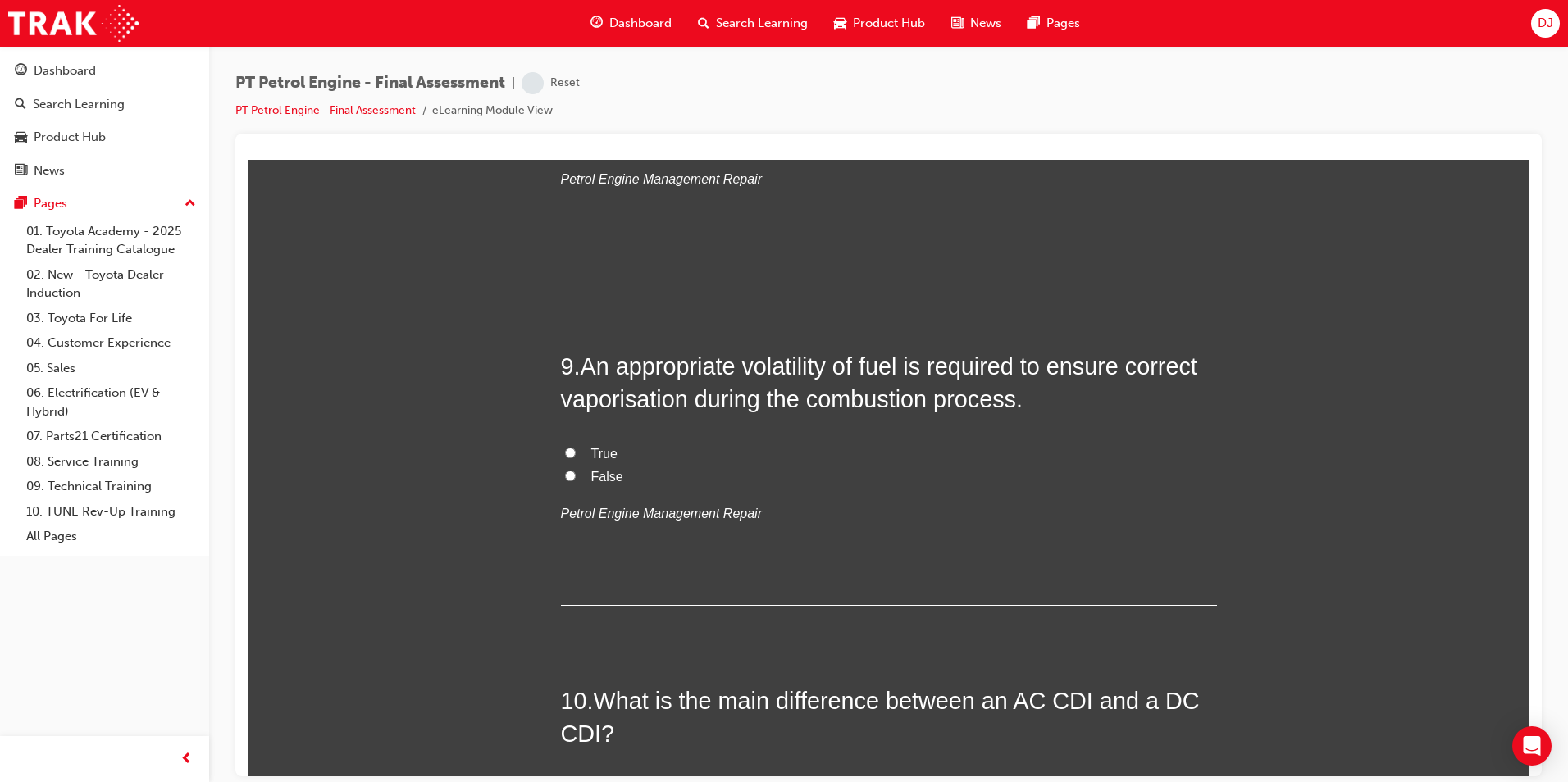
click at [598, 455] on span "True" at bounding box center [604, 453] width 26 height 14
click at [576, 455] on input "True" at bounding box center [570, 452] width 10 height 10
radio input "true"
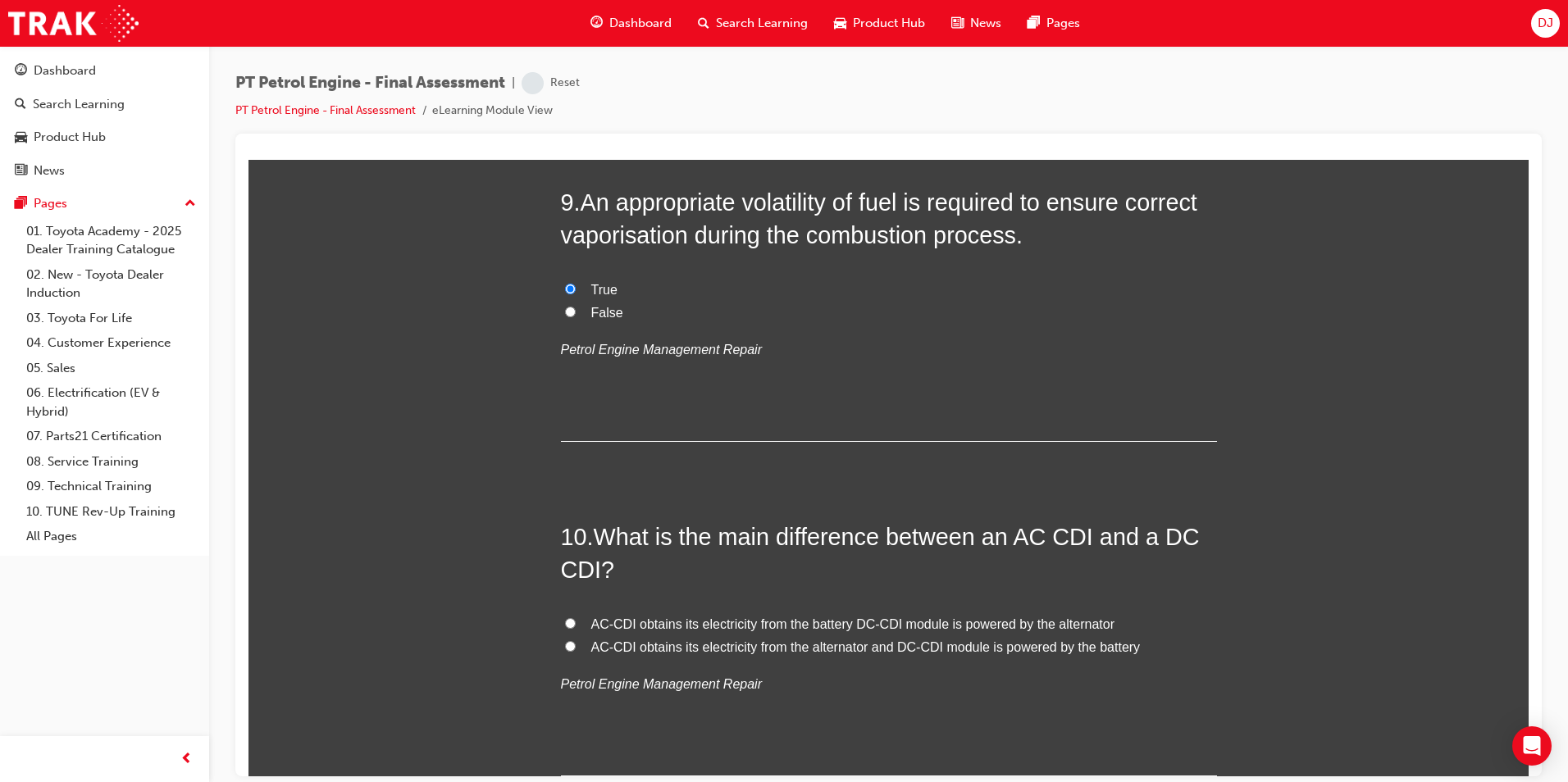
scroll to position [3034, 0]
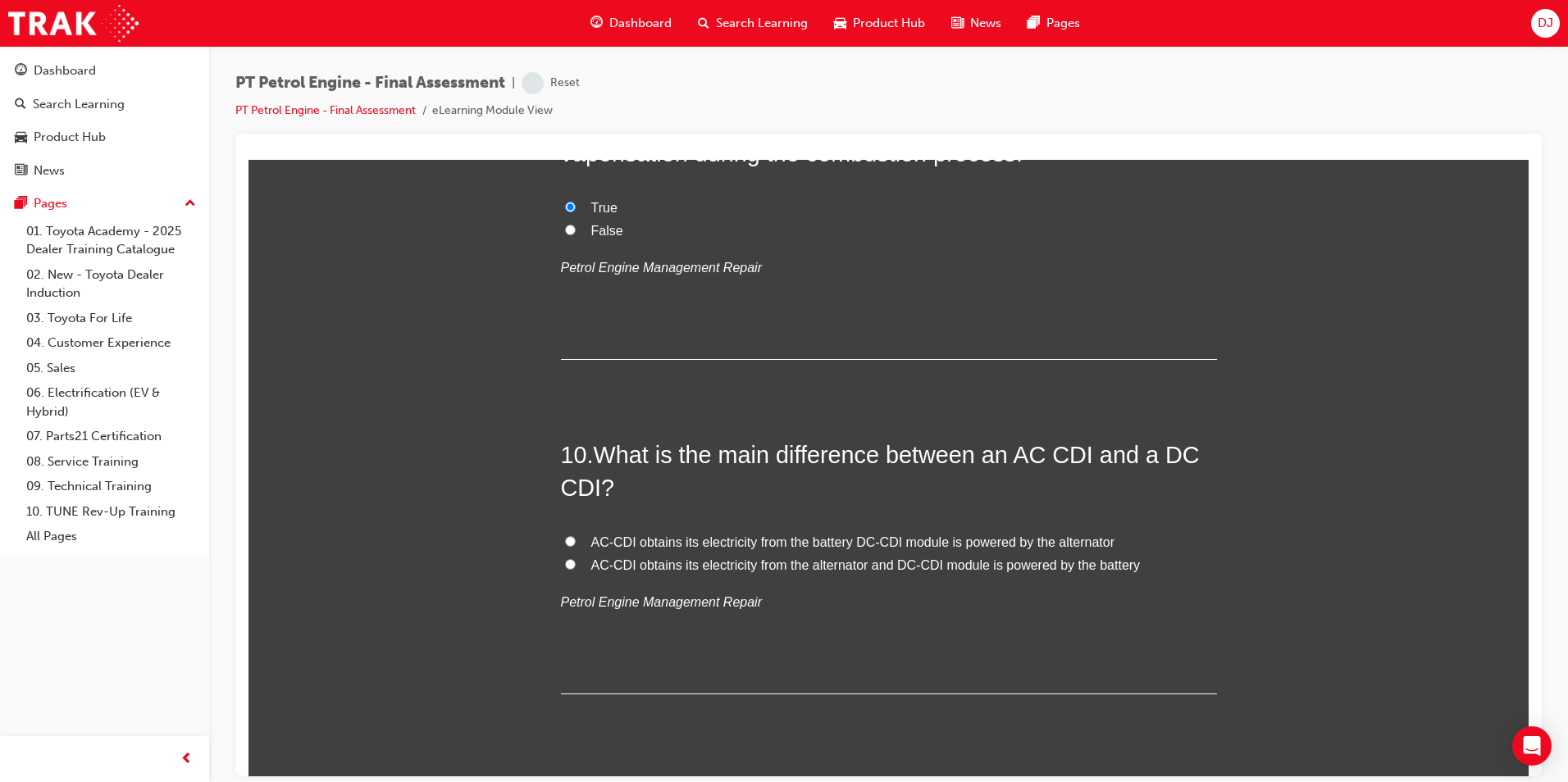
click at [787, 565] on span "AC-CDI obtains its electricity from the alternator and DC-CDI module is powered…" at bounding box center [866, 564] width 549 height 14
click at [576, 565] on input "AC-CDI obtains its electricity from the alternator and DC-CDI module is powered…" at bounding box center [570, 563] width 10 height 10
radio input "true"
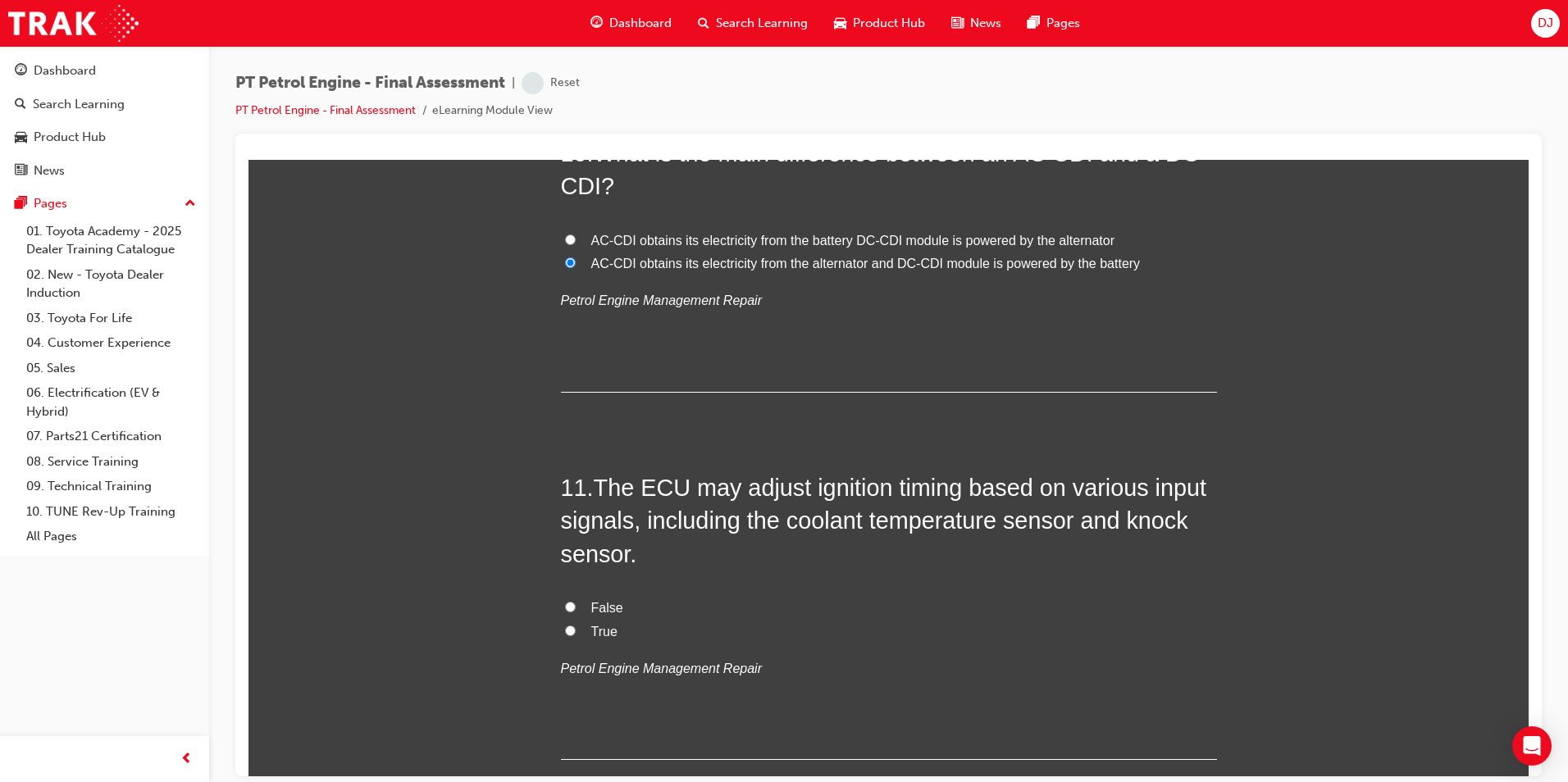
scroll to position [3444, 0]
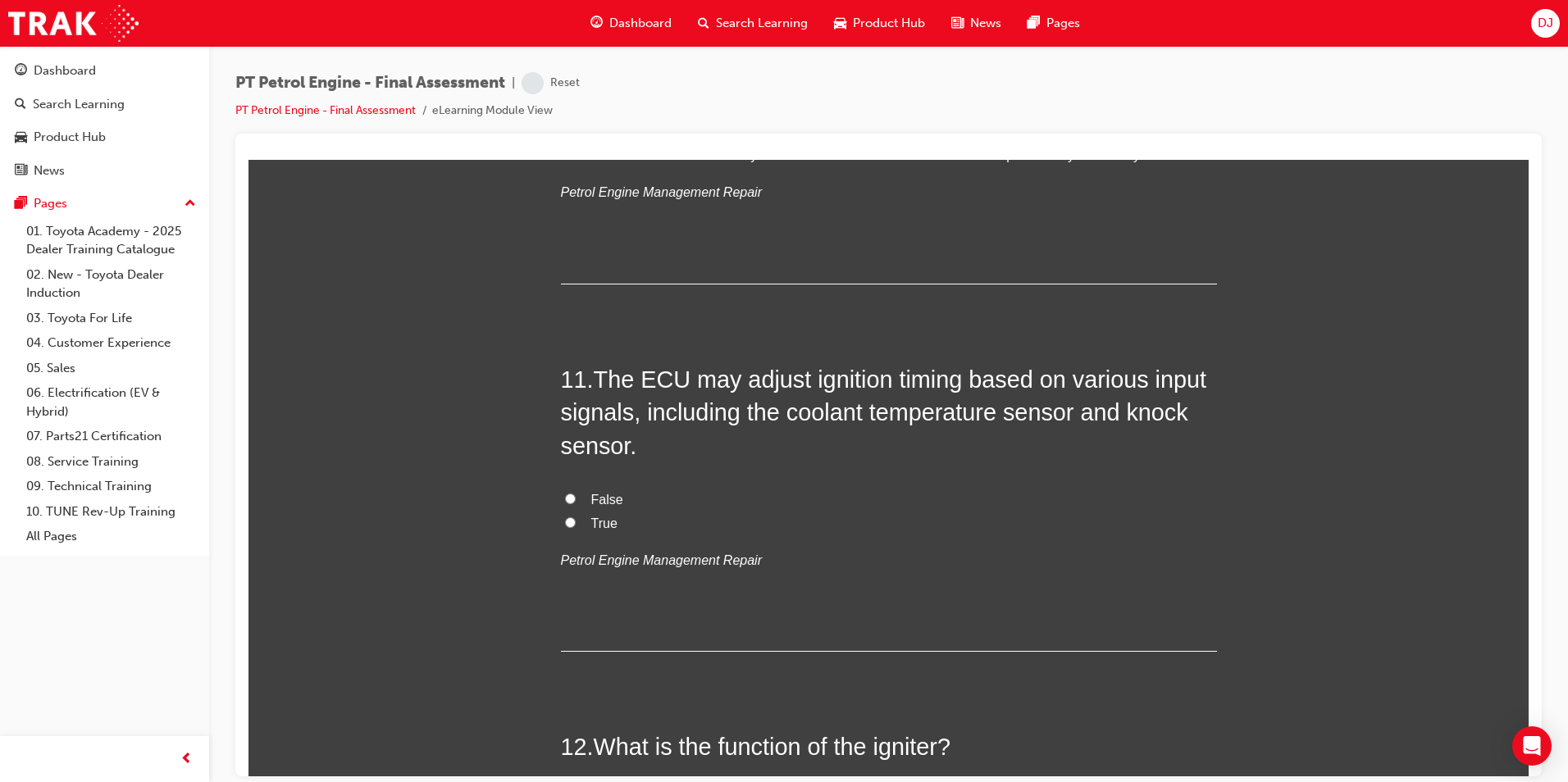
click at [600, 519] on span "True" at bounding box center [604, 522] width 26 height 14
click at [576, 519] on input "True" at bounding box center [570, 521] width 10 height 10
radio input "true"
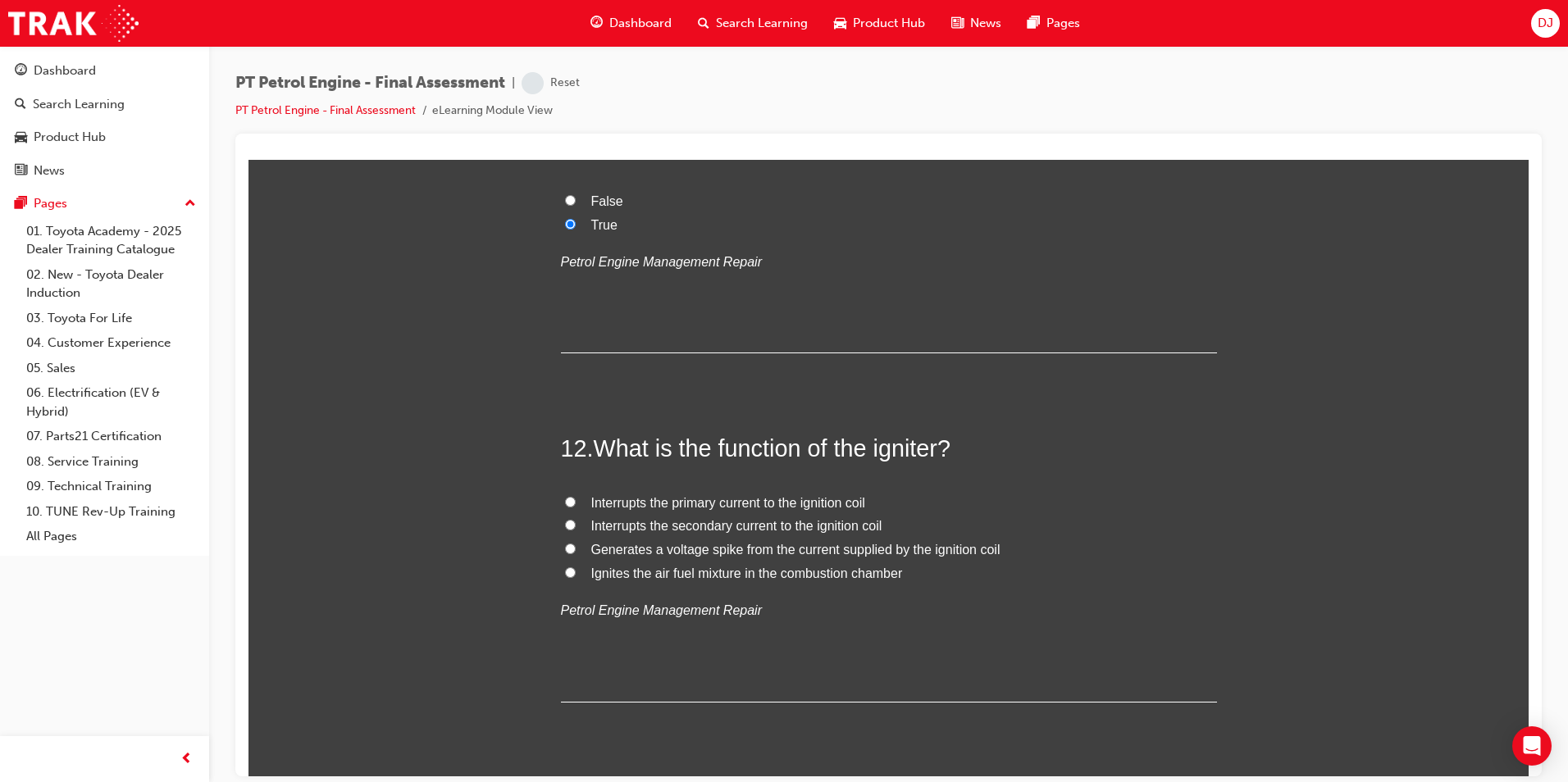
scroll to position [3772, 0]
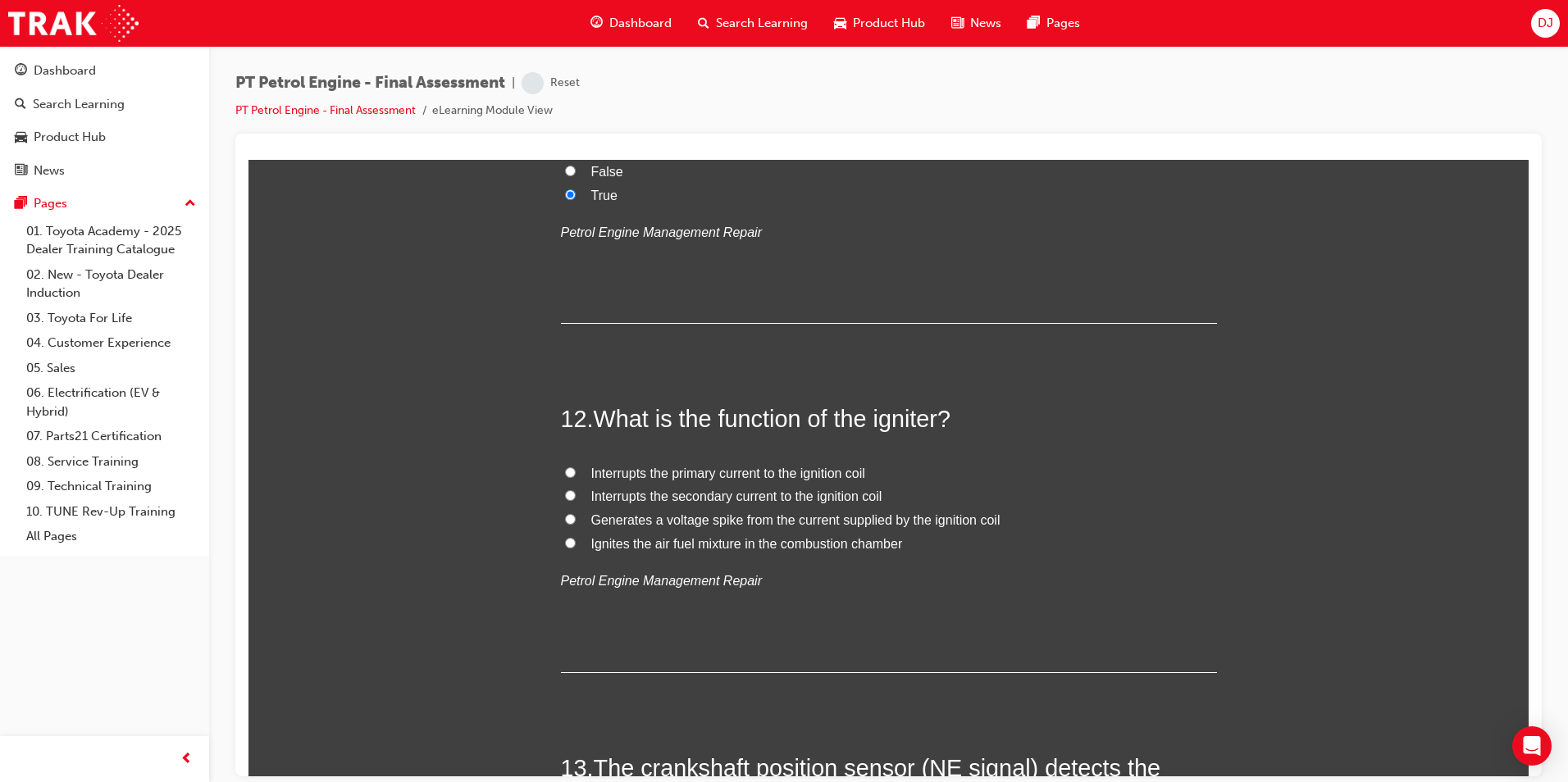
click at [731, 471] on span "Interrupts the primary current to the ignition coil" at bounding box center [727, 472] width 274 height 14
click at [576, 471] on input "Interrupts the primary current to the ignition coil" at bounding box center [570, 471] width 10 height 10
radio input "true"
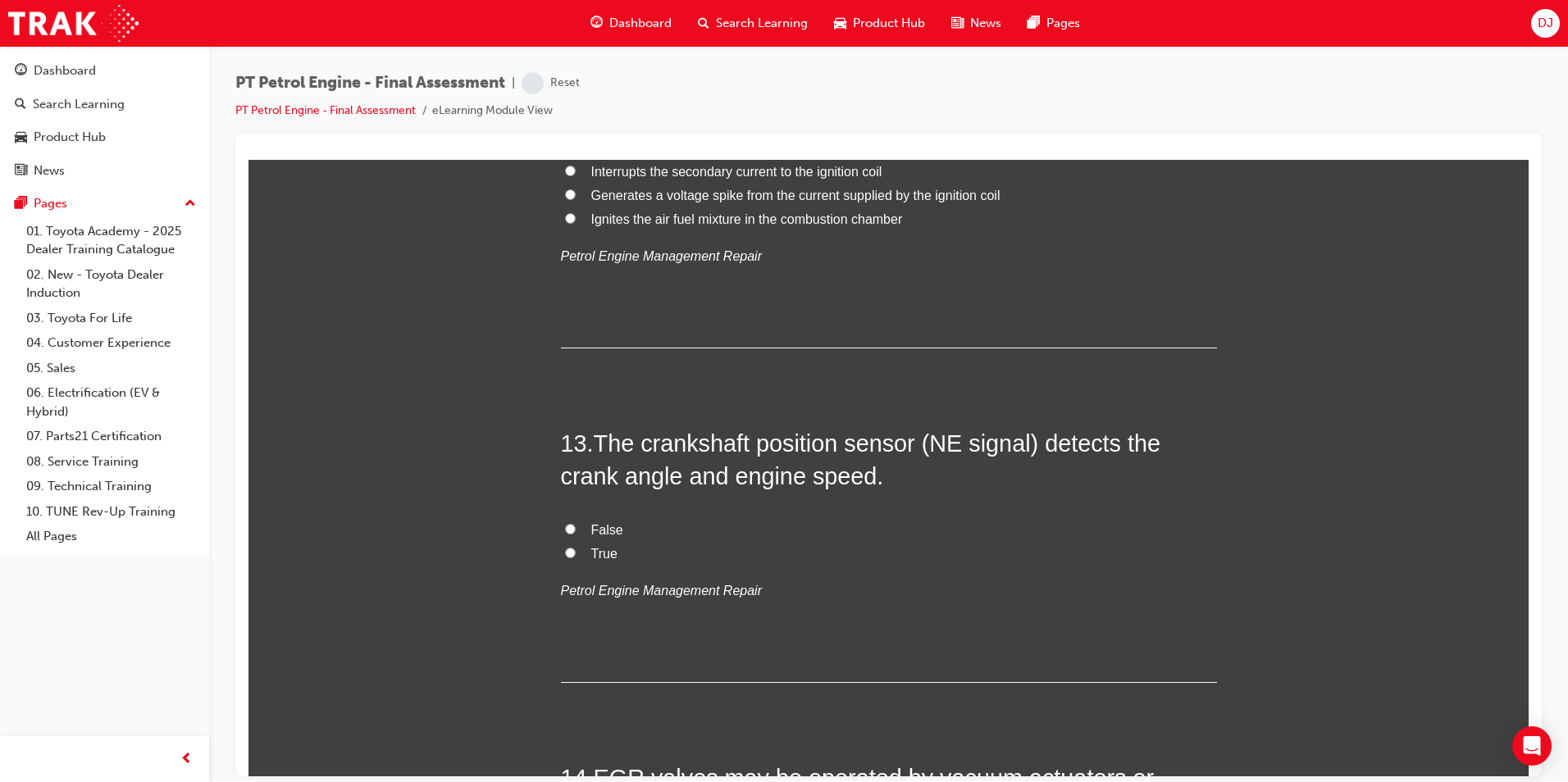
scroll to position [4100, 0]
click at [573, 543] on label "True" at bounding box center [889, 551] width 656 height 24
click at [573, 544] on input "True" at bounding box center [570, 548] width 10 height 10
radio input "true"
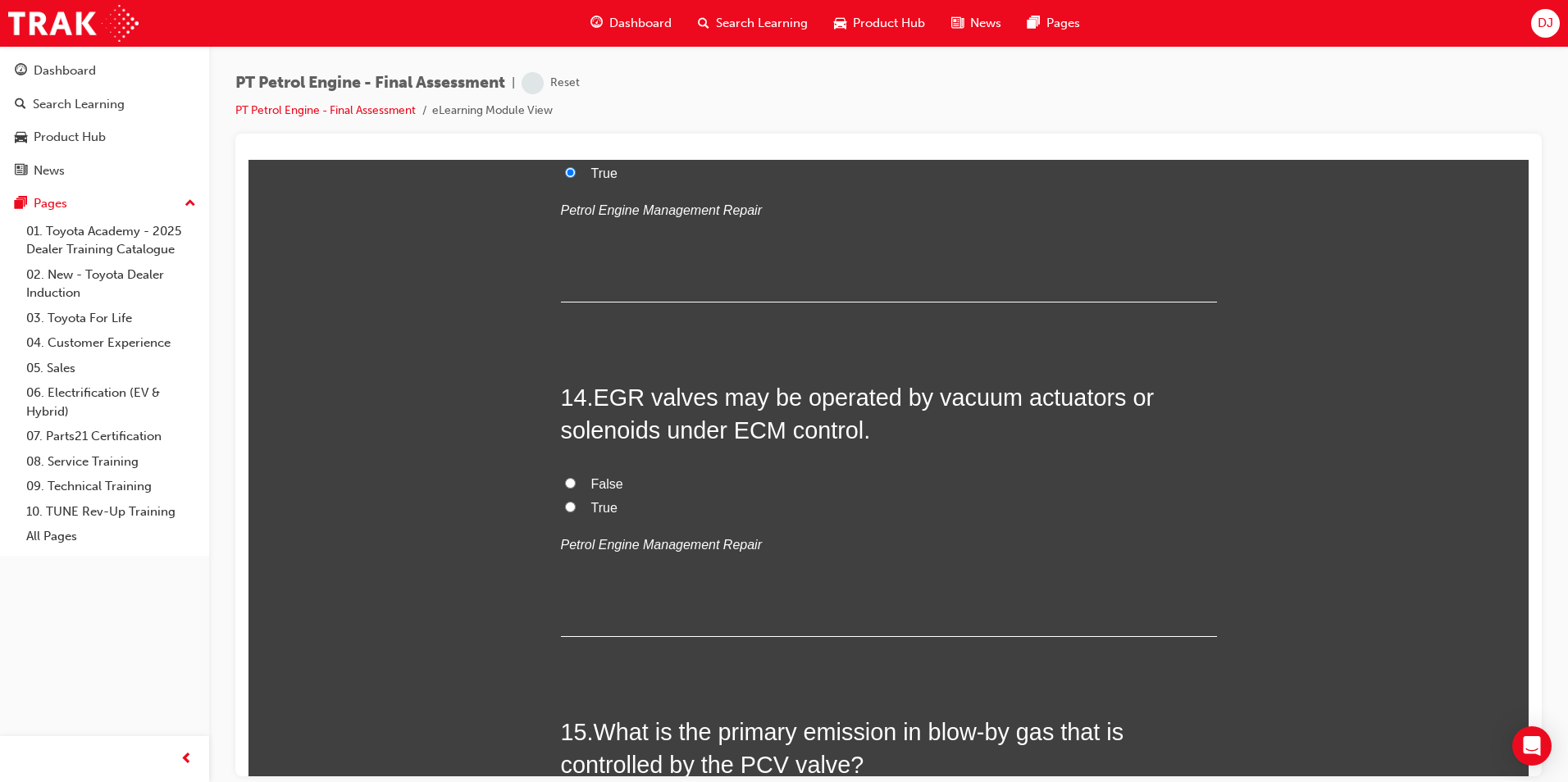
scroll to position [4592, 0]
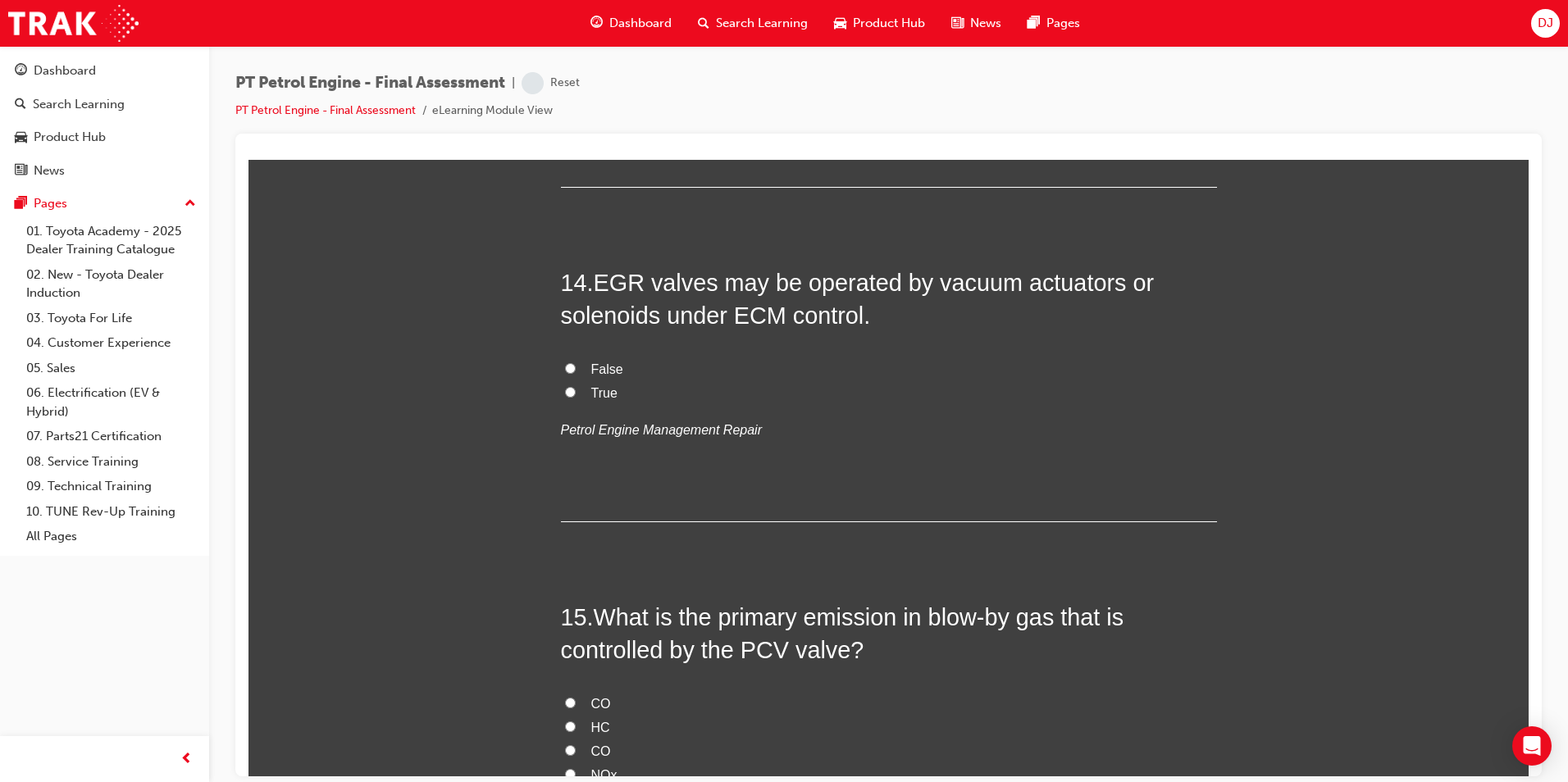
click at [594, 393] on span "True" at bounding box center [604, 391] width 26 height 14
click at [576, 393] on input "True" at bounding box center [570, 391] width 10 height 10
radio input "true"
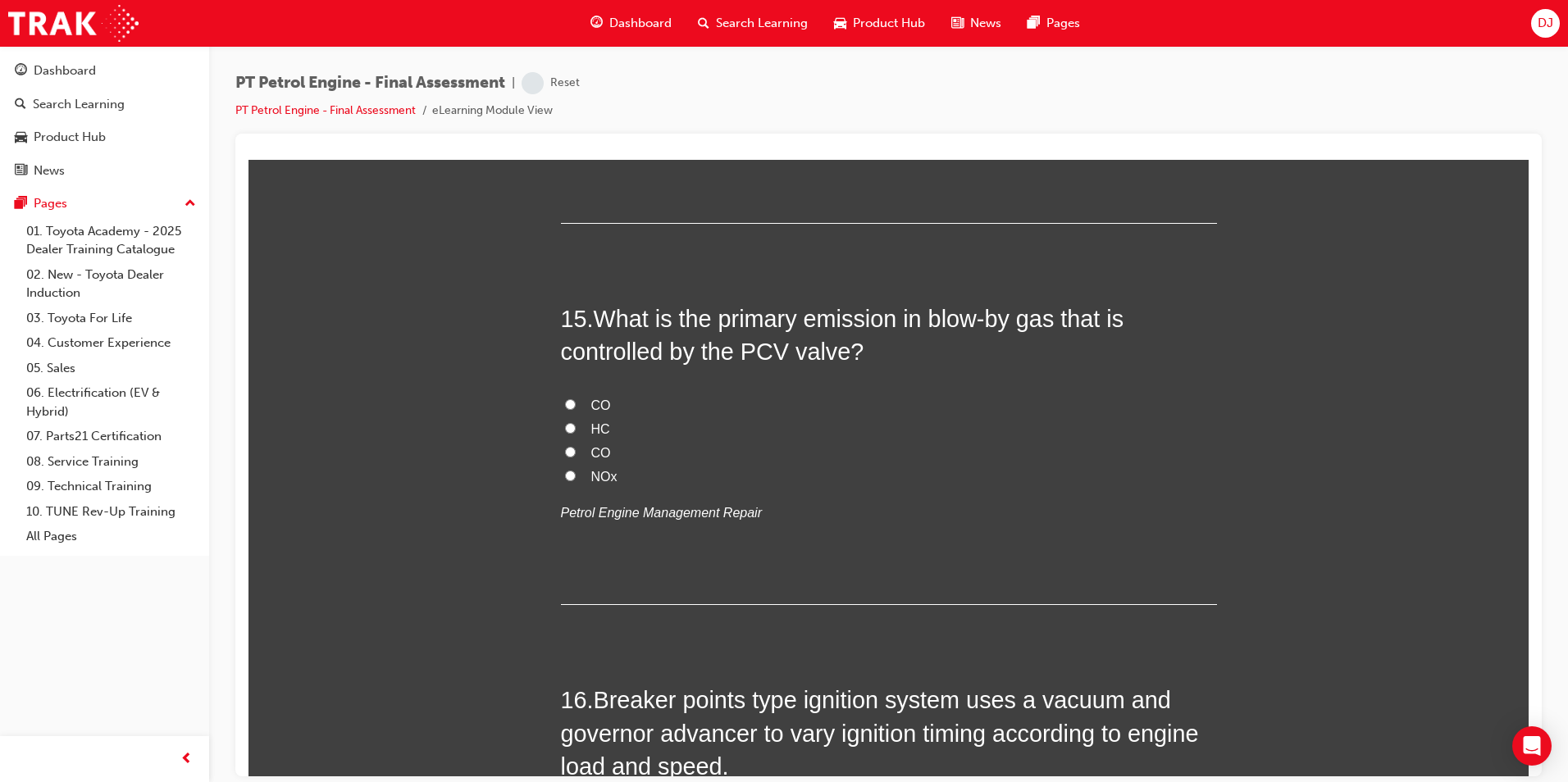
scroll to position [4920, 0]
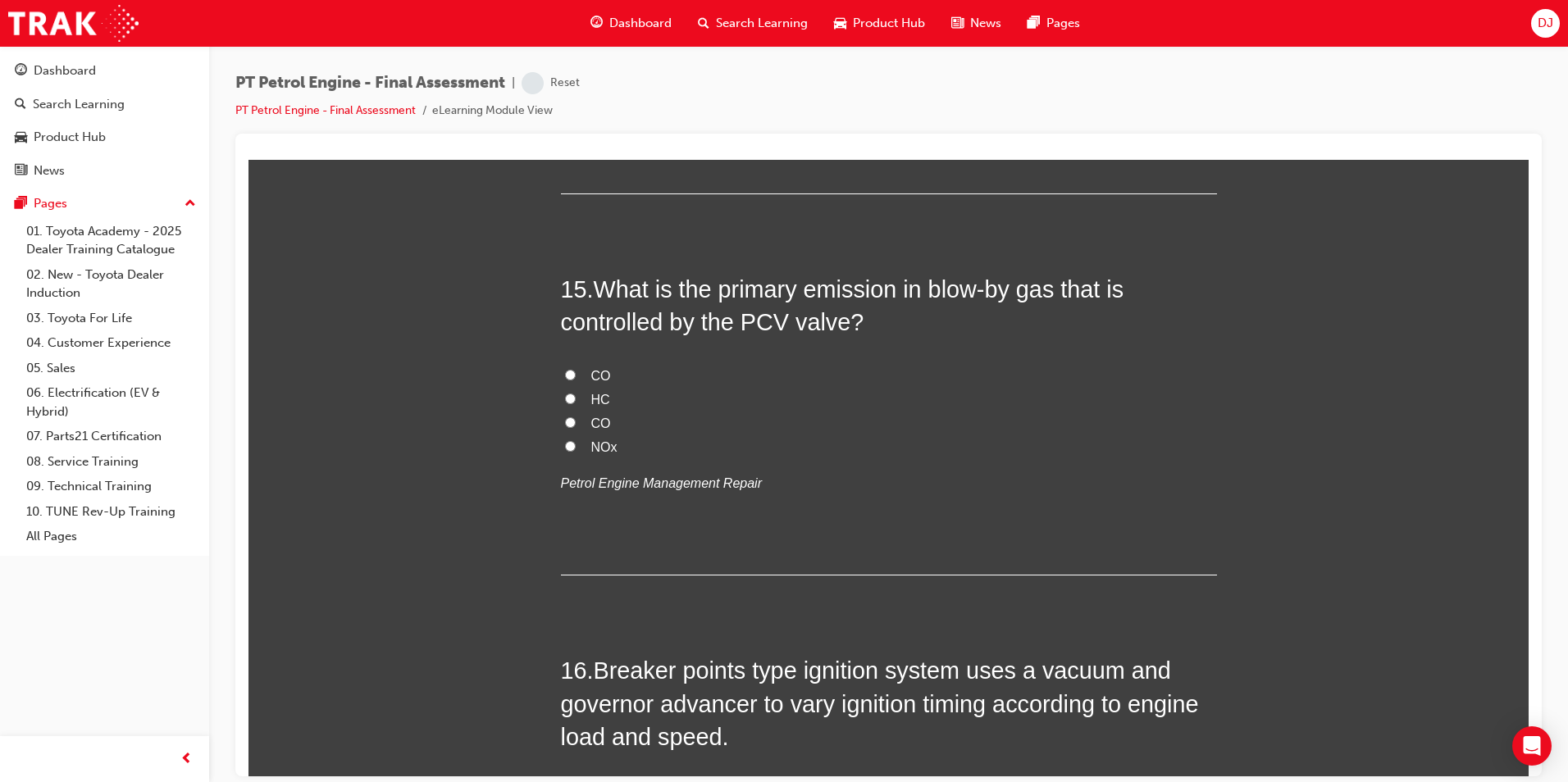
click at [591, 399] on span "HC" at bounding box center [600, 399] width 19 height 14
click at [576, 399] on input "HC" at bounding box center [570, 397] width 10 height 10
radio input "true"
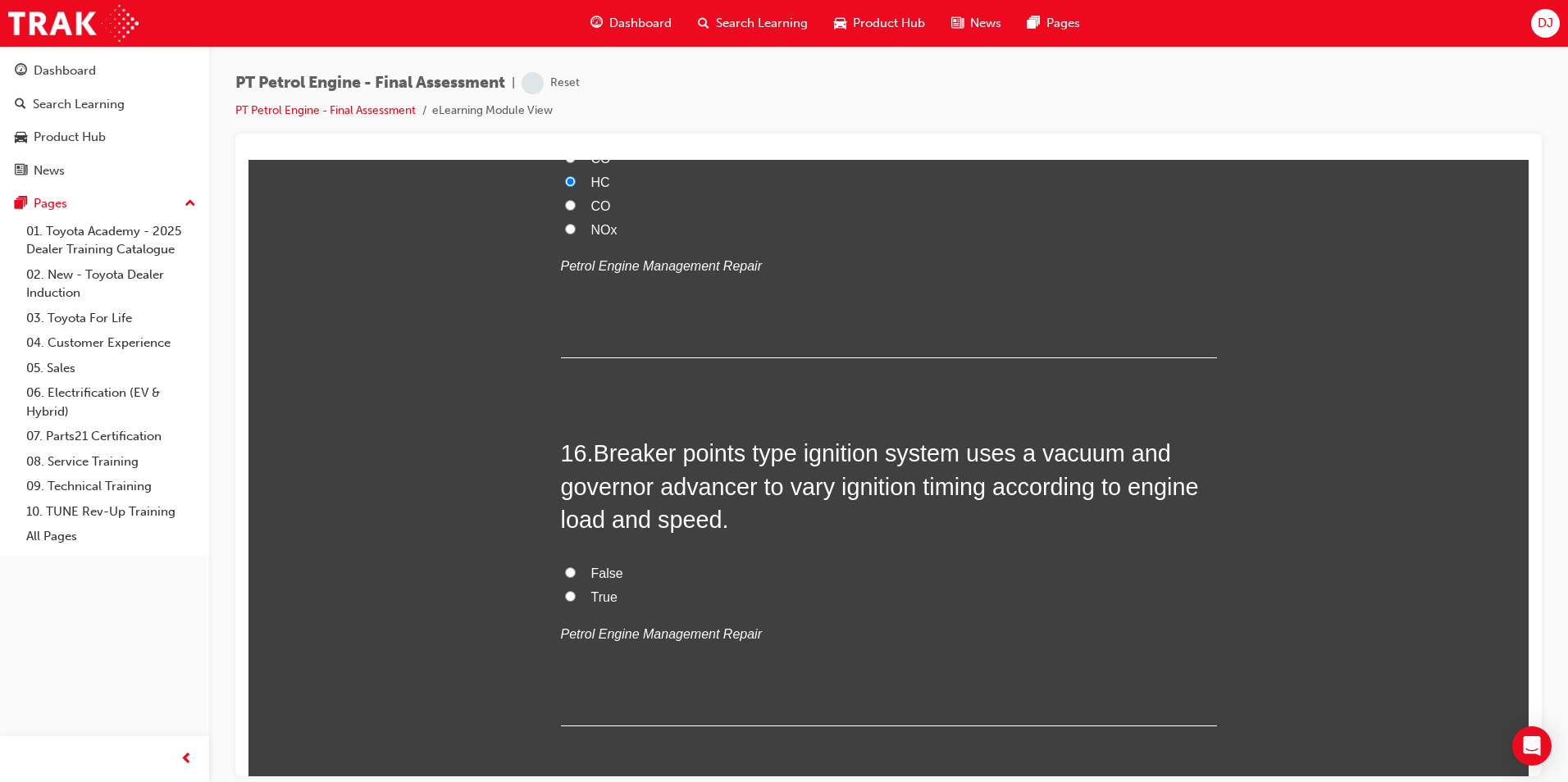
scroll to position [5166, 0]
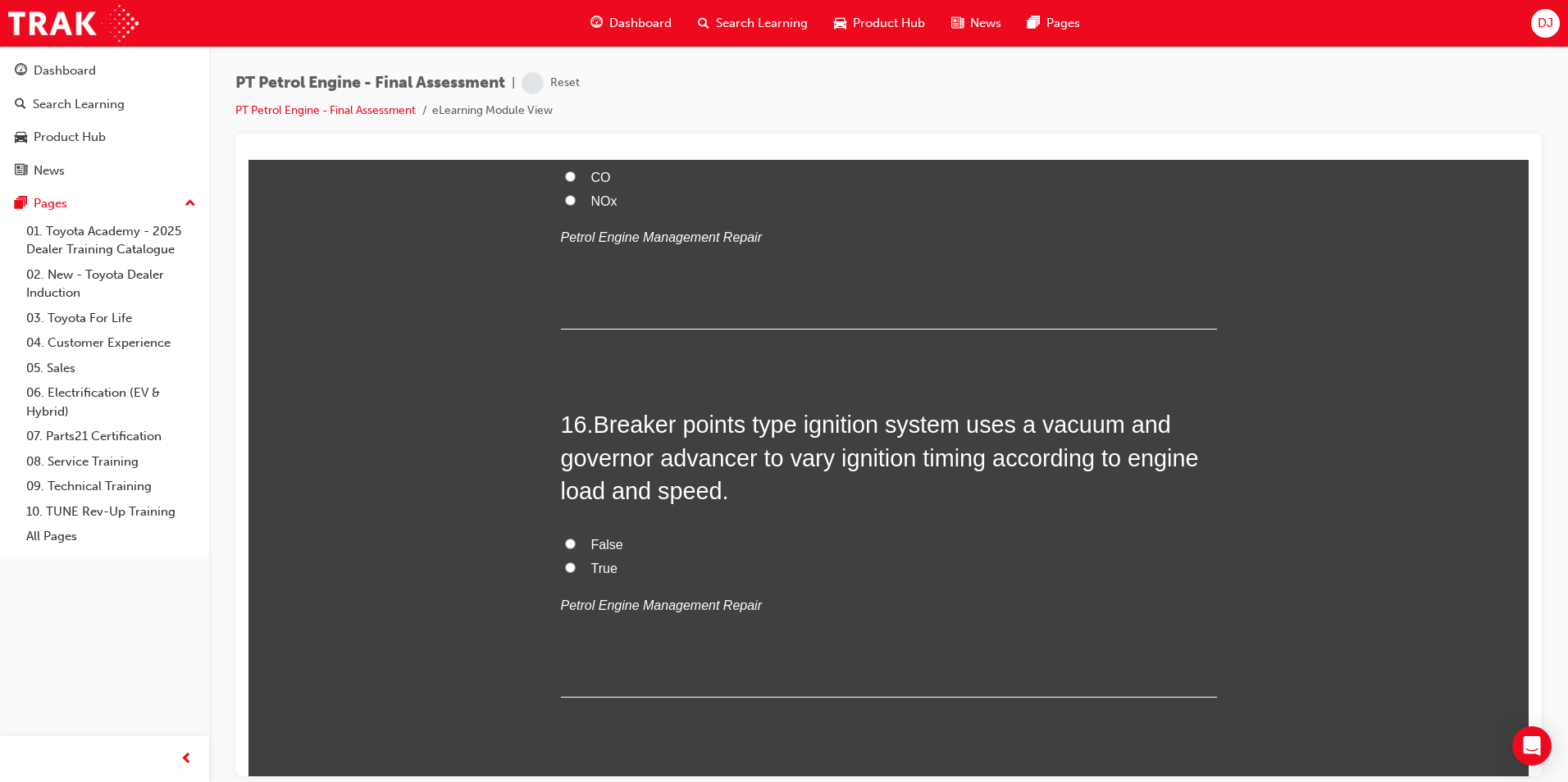
click at [598, 571] on span "True" at bounding box center [604, 568] width 26 height 14
click at [576, 571] on input "True" at bounding box center [570, 567] width 10 height 10
radio input "true"
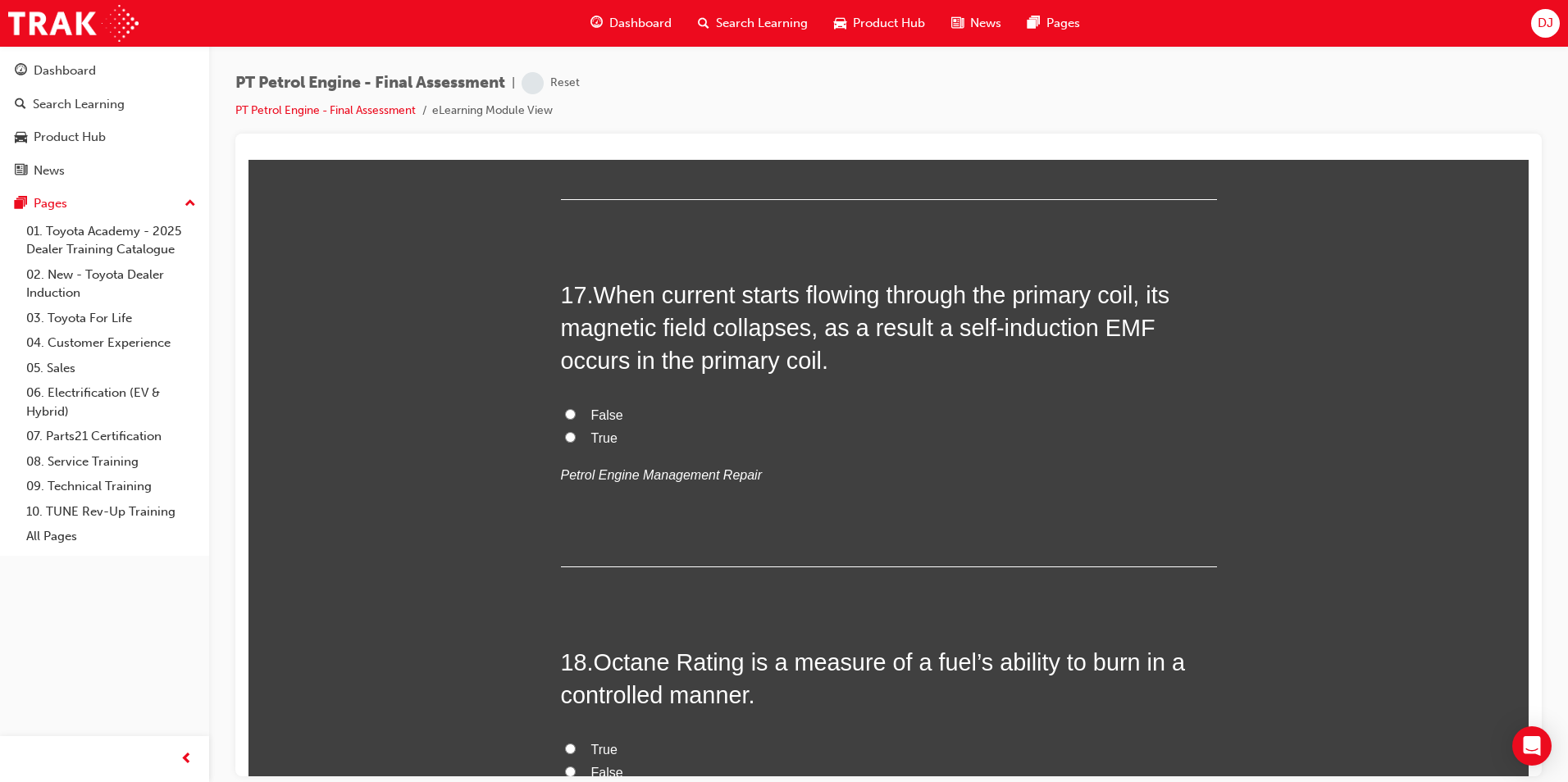
scroll to position [5576, 0]
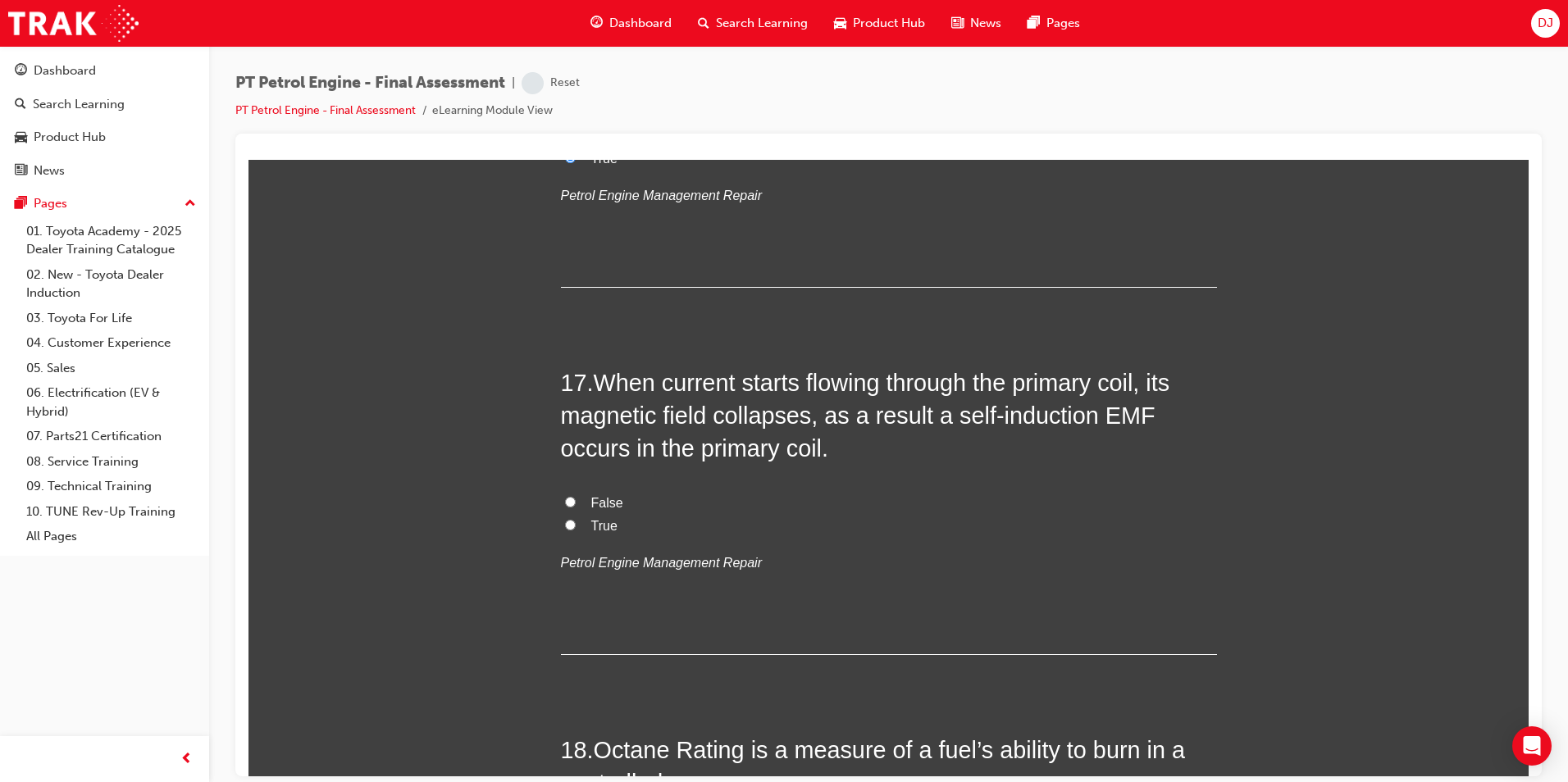
click at [592, 501] on span "False" at bounding box center [607, 502] width 32 height 14
click at [576, 501] on input "False" at bounding box center [570, 501] width 10 height 10
radio input "true"
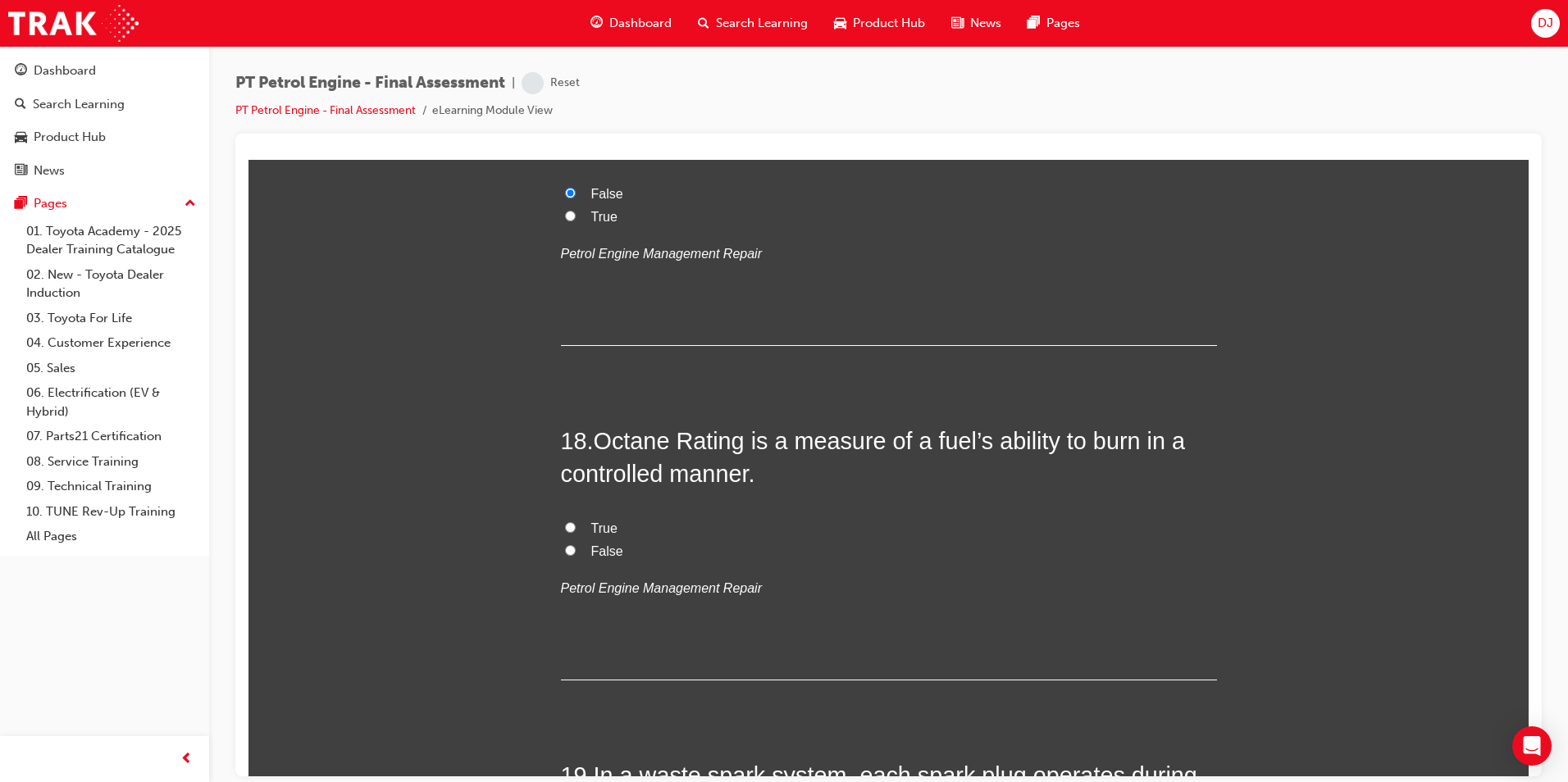
scroll to position [5904, 0]
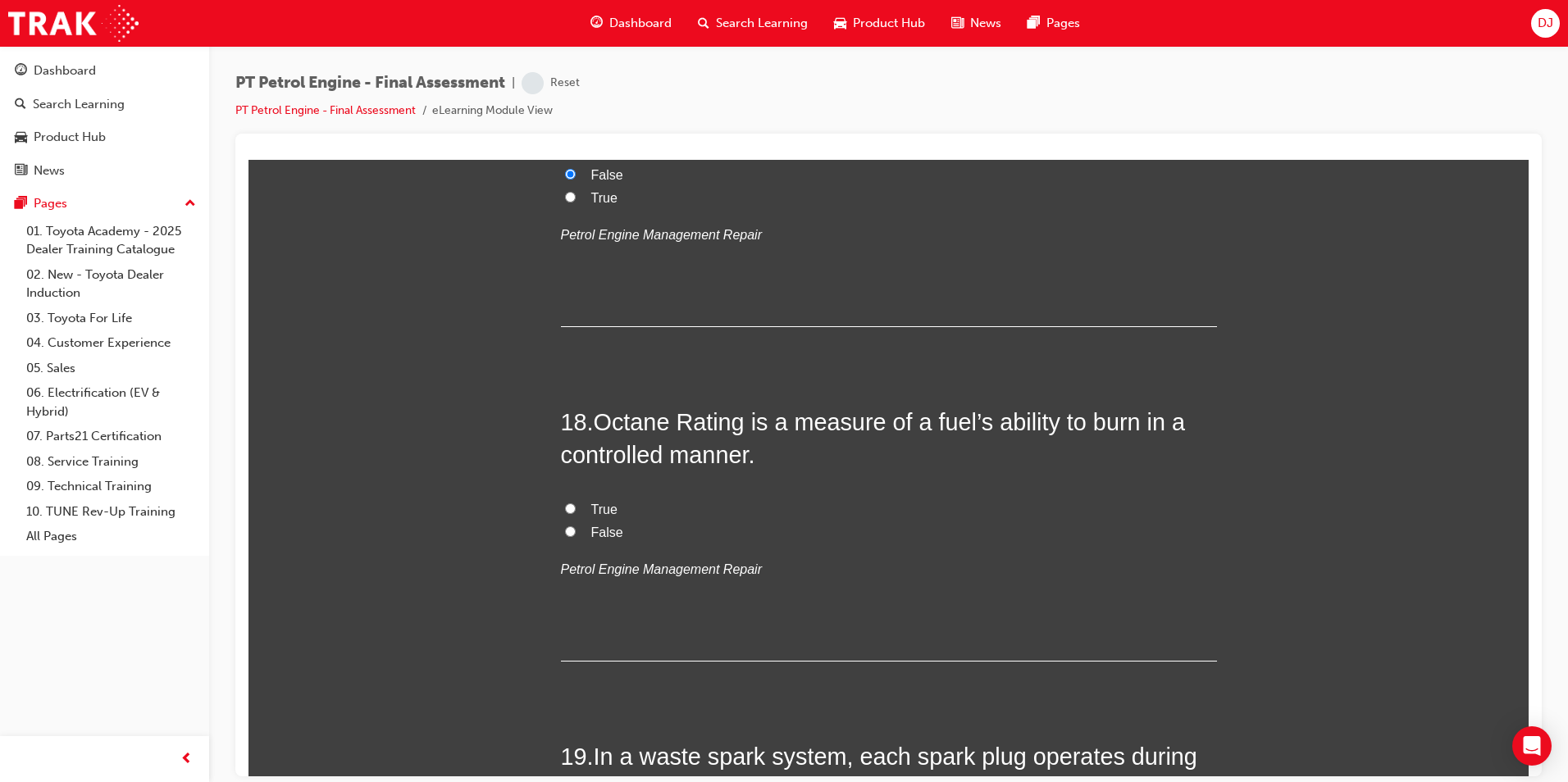
click at [602, 512] on span "True" at bounding box center [604, 508] width 26 height 14
click at [576, 512] on input "True" at bounding box center [570, 507] width 10 height 10
radio input "true"
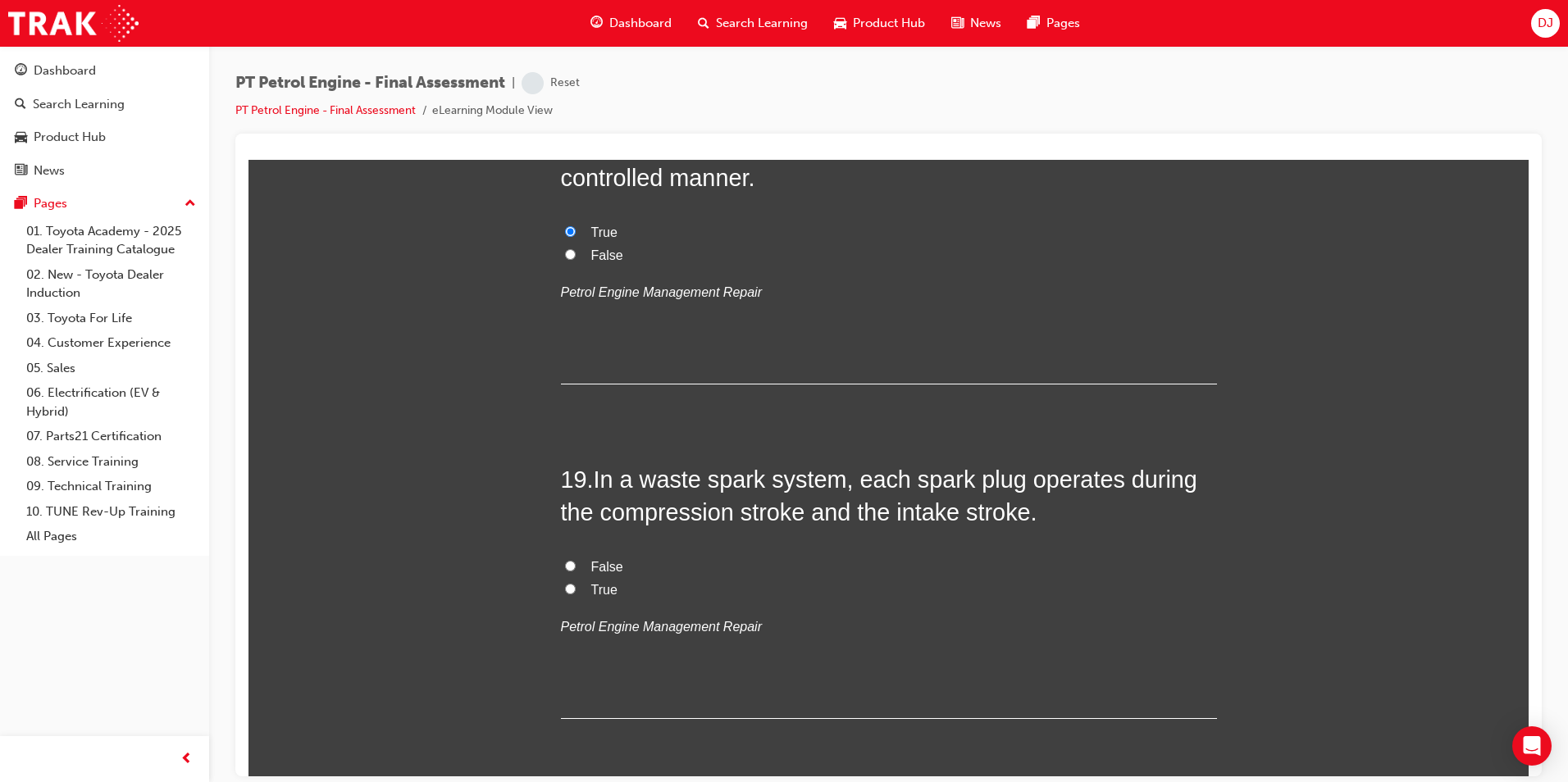
scroll to position [6232, 0]
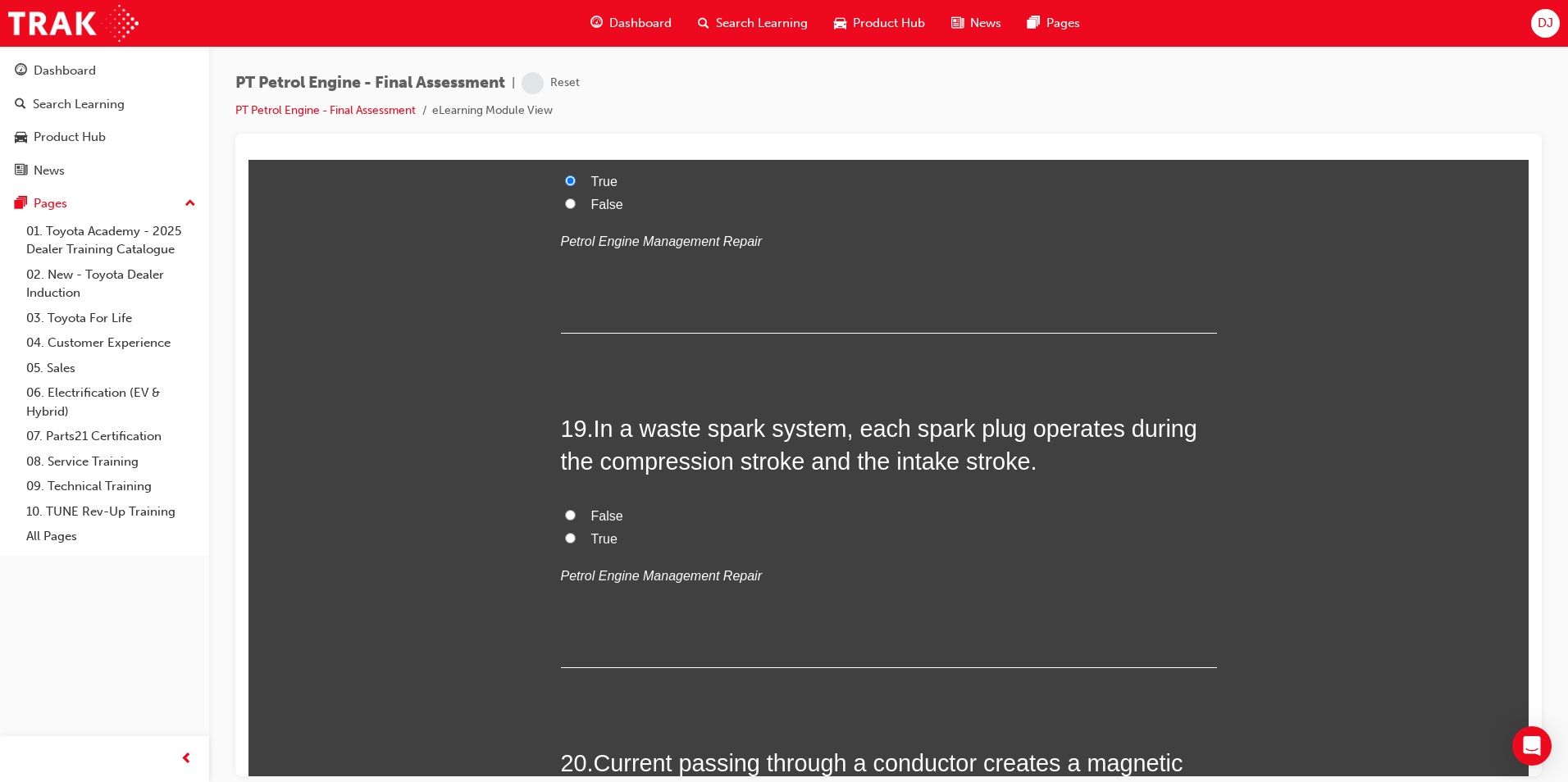
click at [591, 533] on span "True" at bounding box center [604, 538] width 26 height 14
click at [576, 533] on input "True" at bounding box center [570, 537] width 10 height 10
radio input "true"
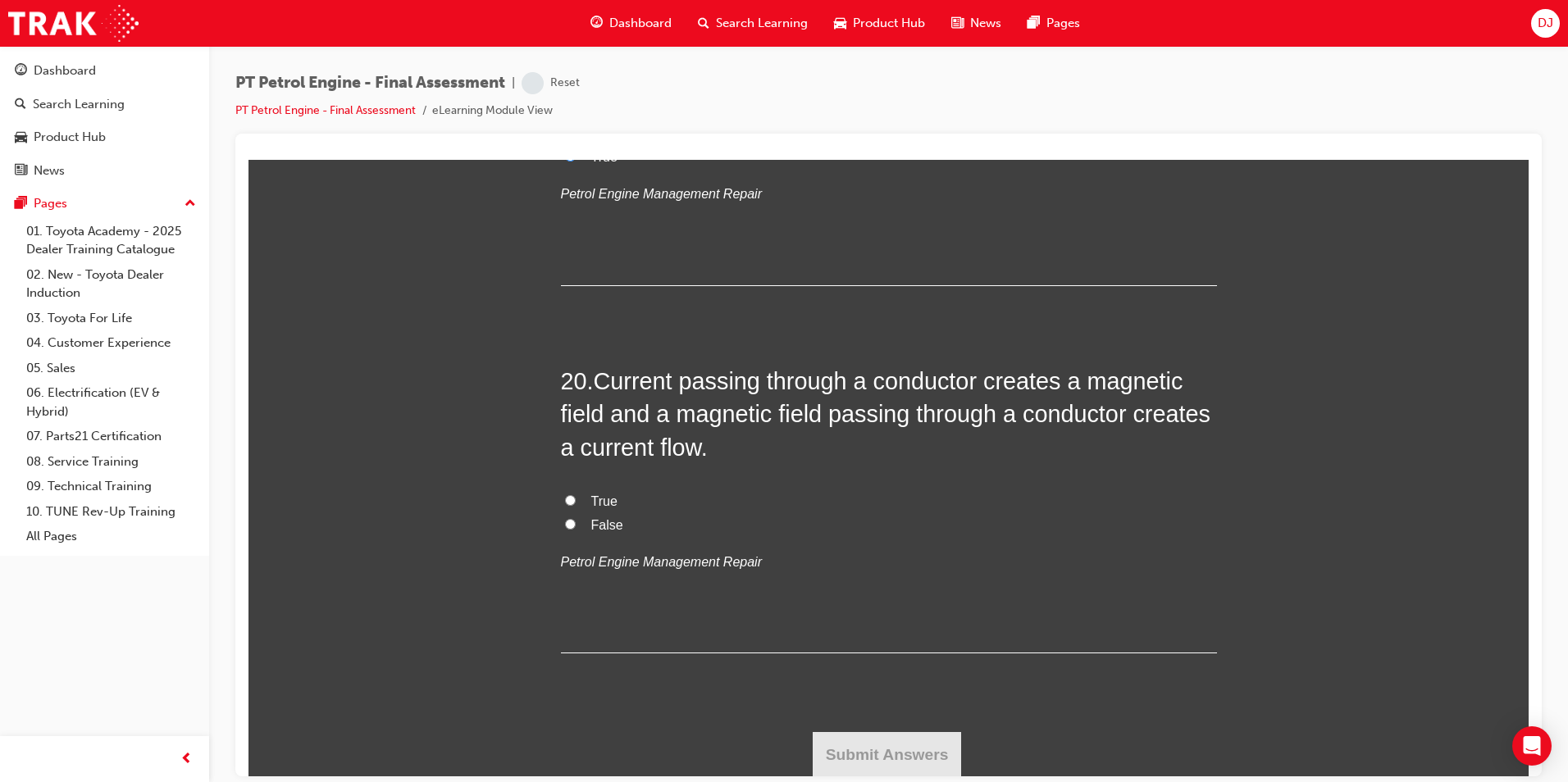
scroll to position [6615, 0]
click at [595, 494] on span "True" at bounding box center [604, 499] width 26 height 14
click at [576, 494] on input "True" at bounding box center [570, 498] width 10 height 10
radio input "true"
click at [909, 739] on button "Submit Answers" at bounding box center [887, 754] width 149 height 46
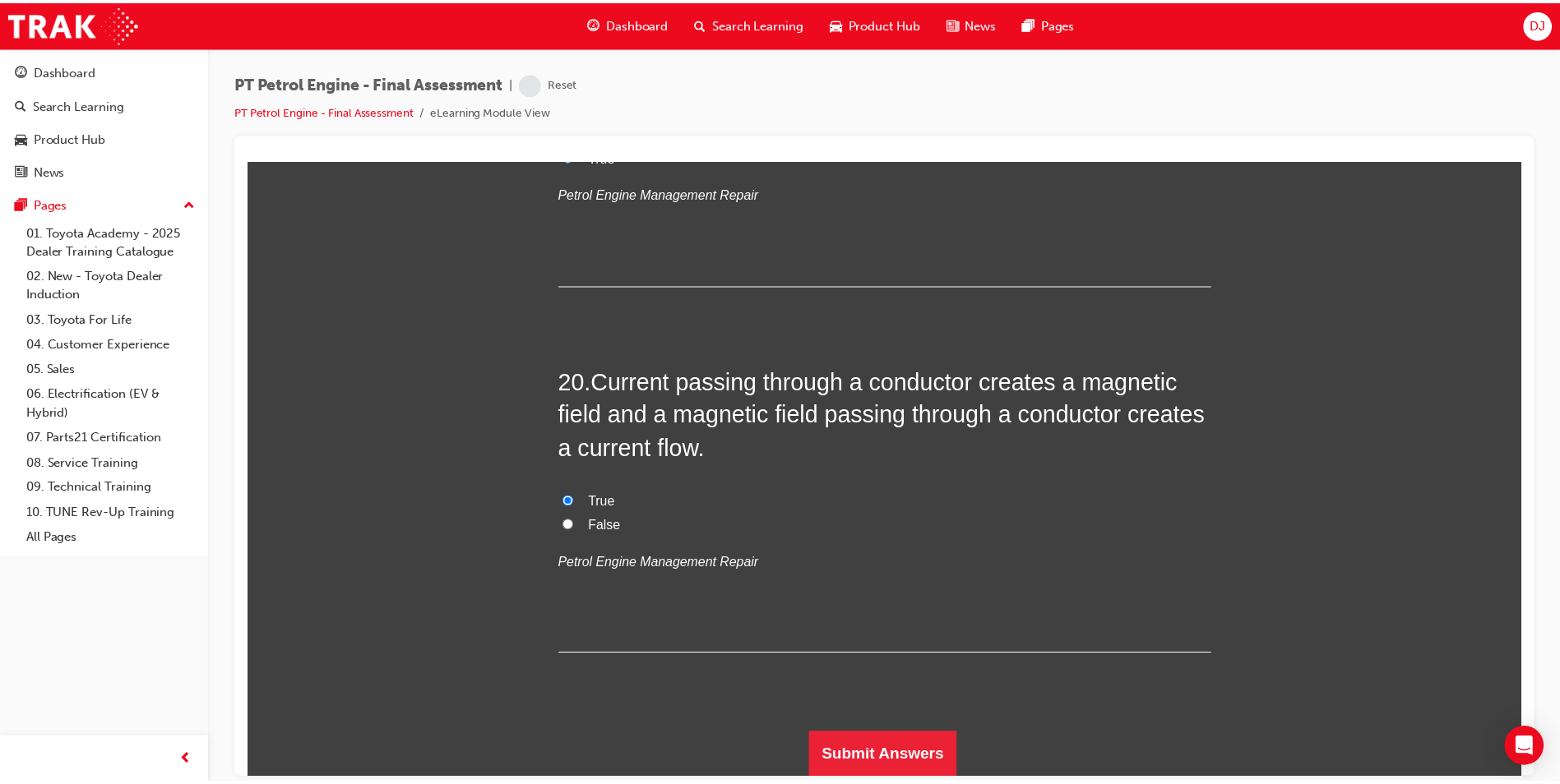
scroll to position [0, 0]
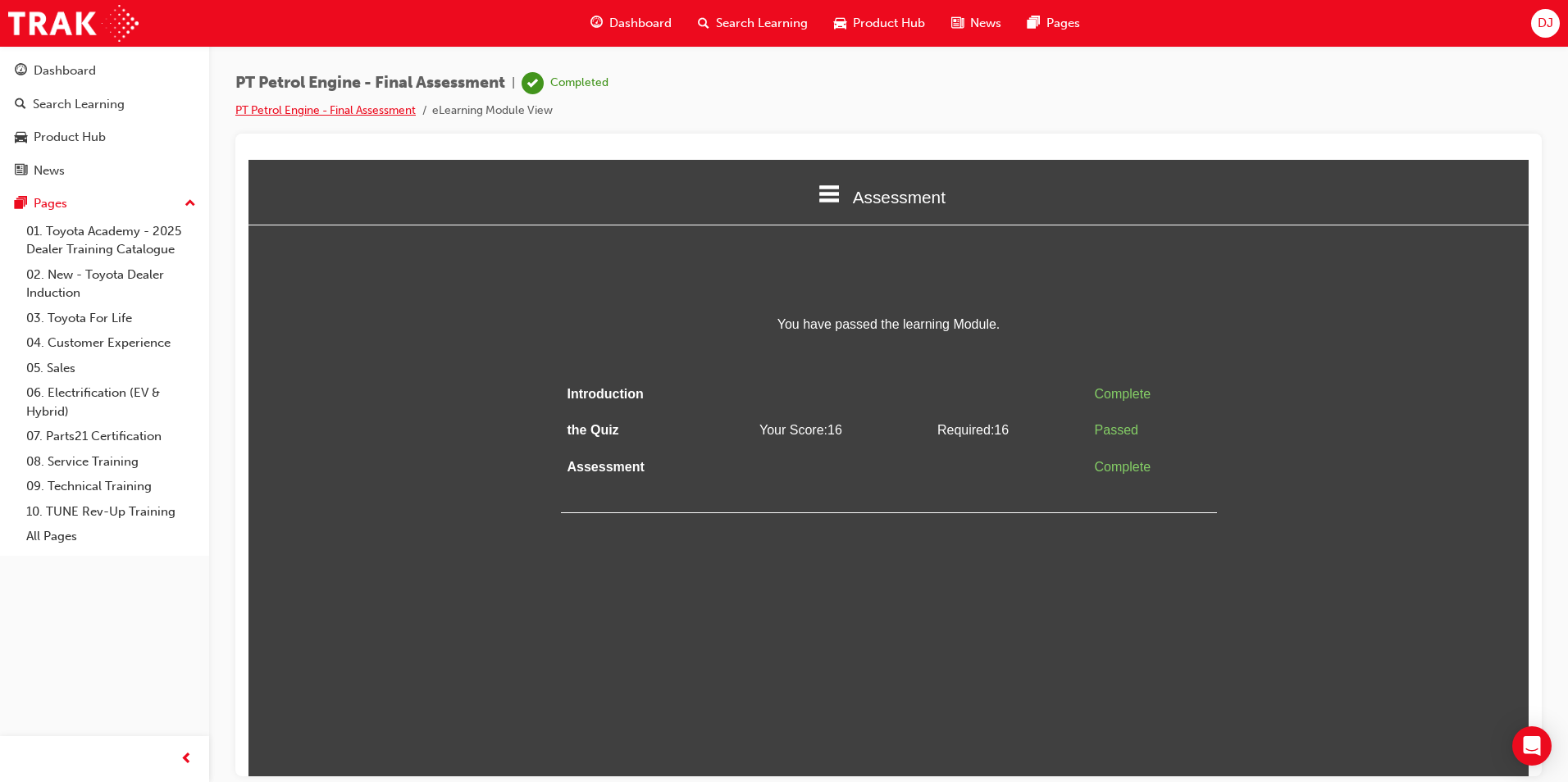
click at [343, 109] on link "PT Petrol Engine - Final Assessment" at bounding box center [326, 109] width 180 height 14
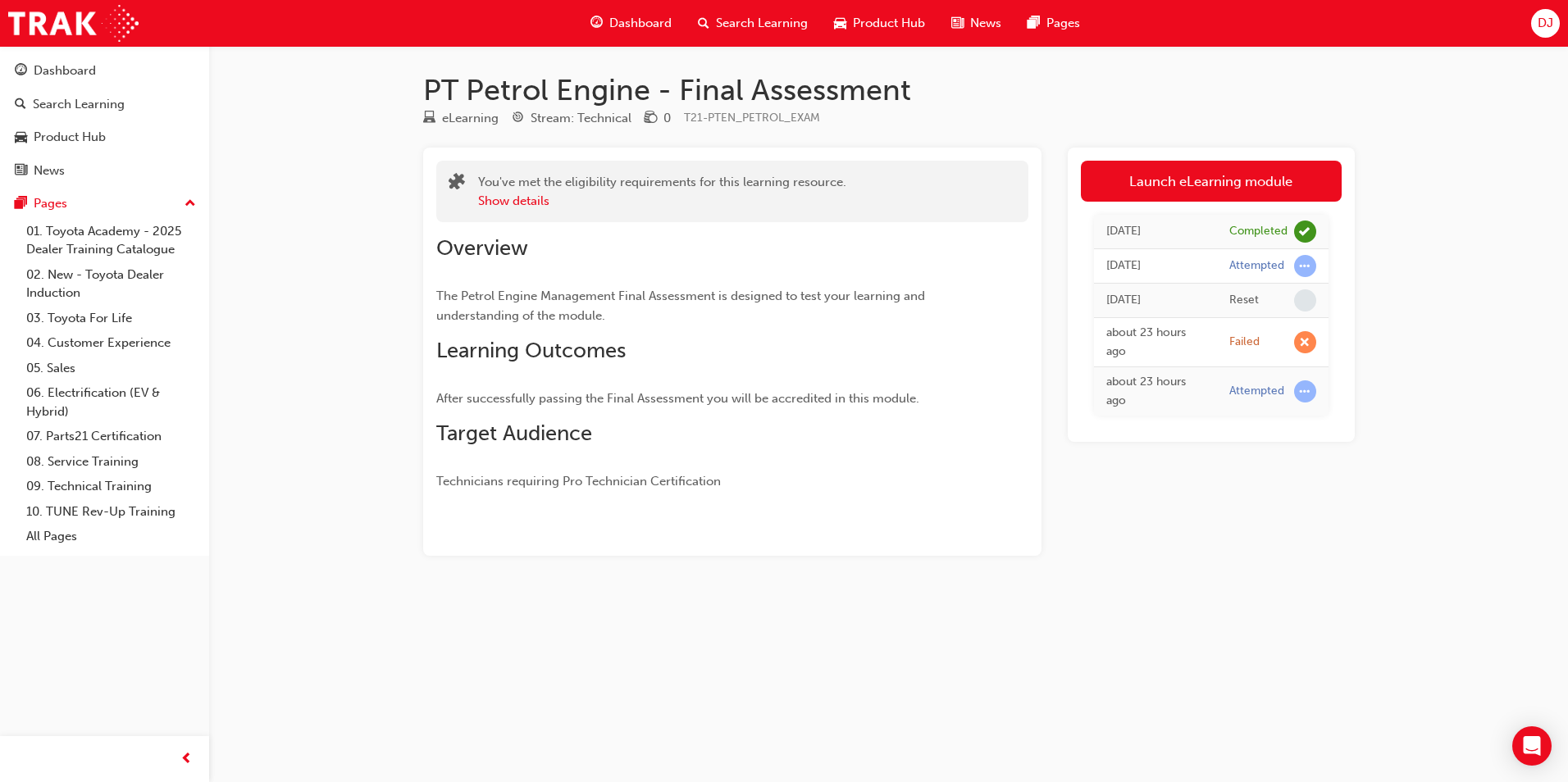
click at [623, 14] on span "Dashboard" at bounding box center [640, 23] width 62 height 19
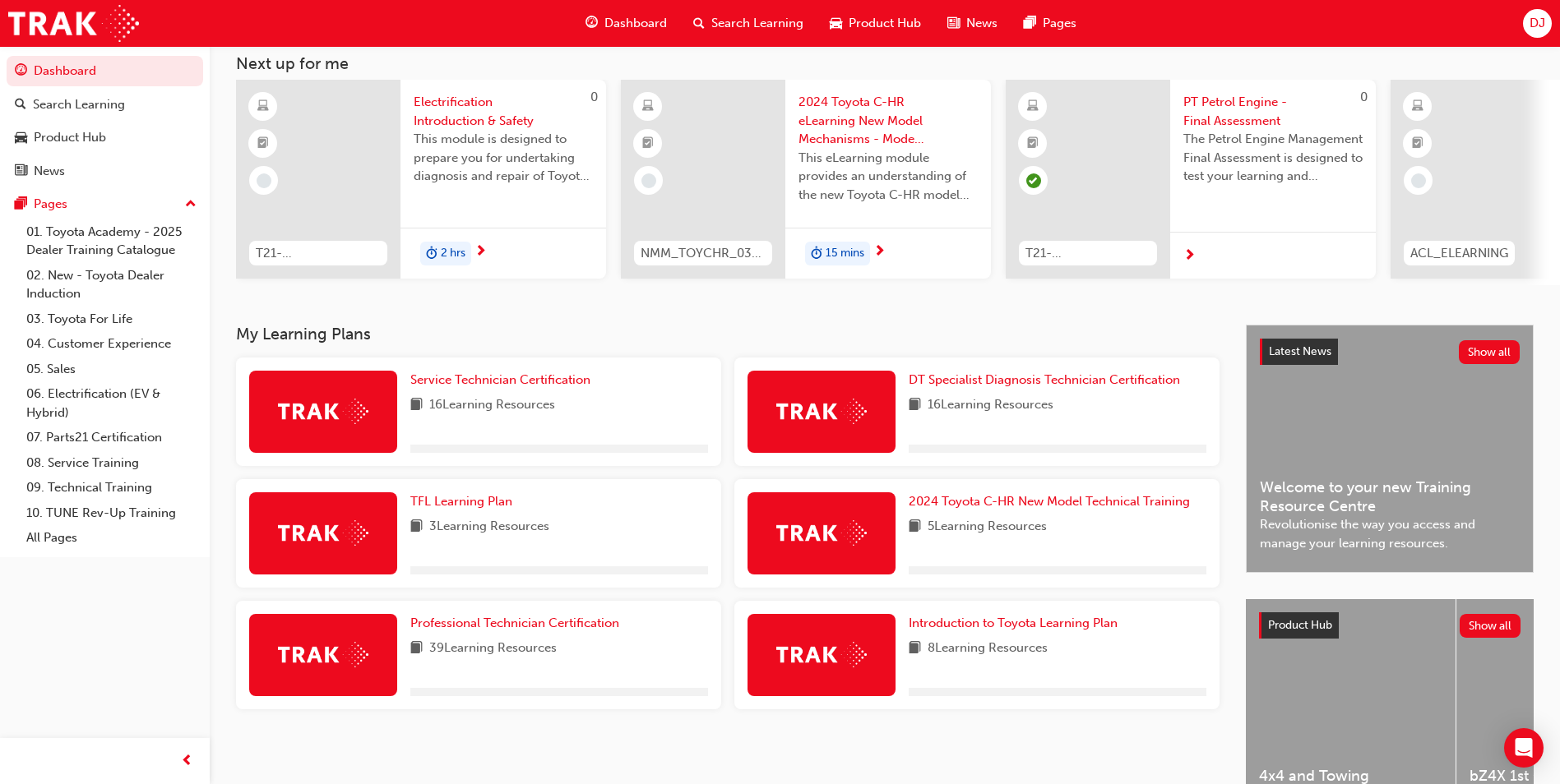
scroll to position [198, 0]
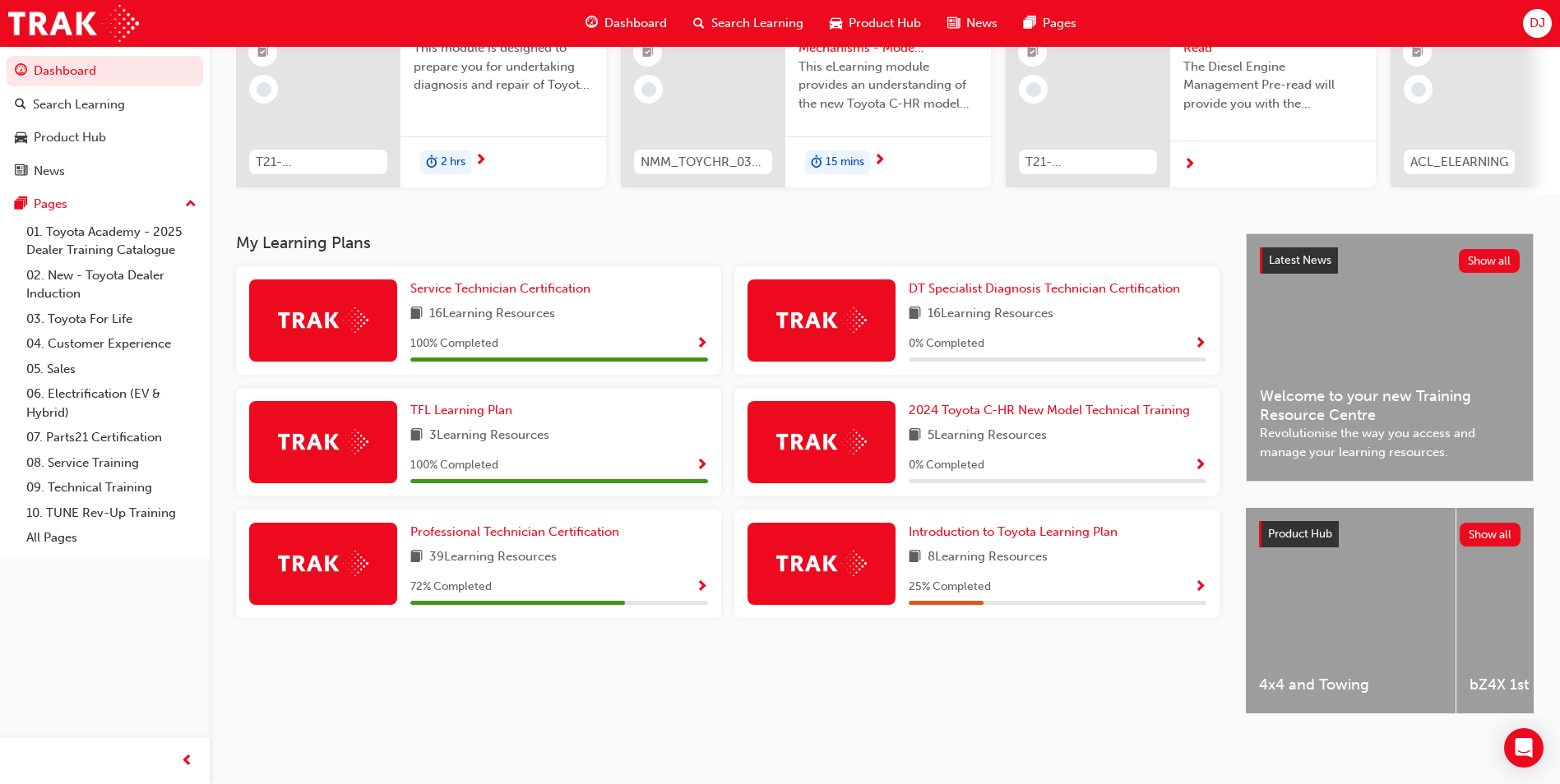
click at [705, 580] on span "Show Progress" at bounding box center [701, 588] width 12 height 15
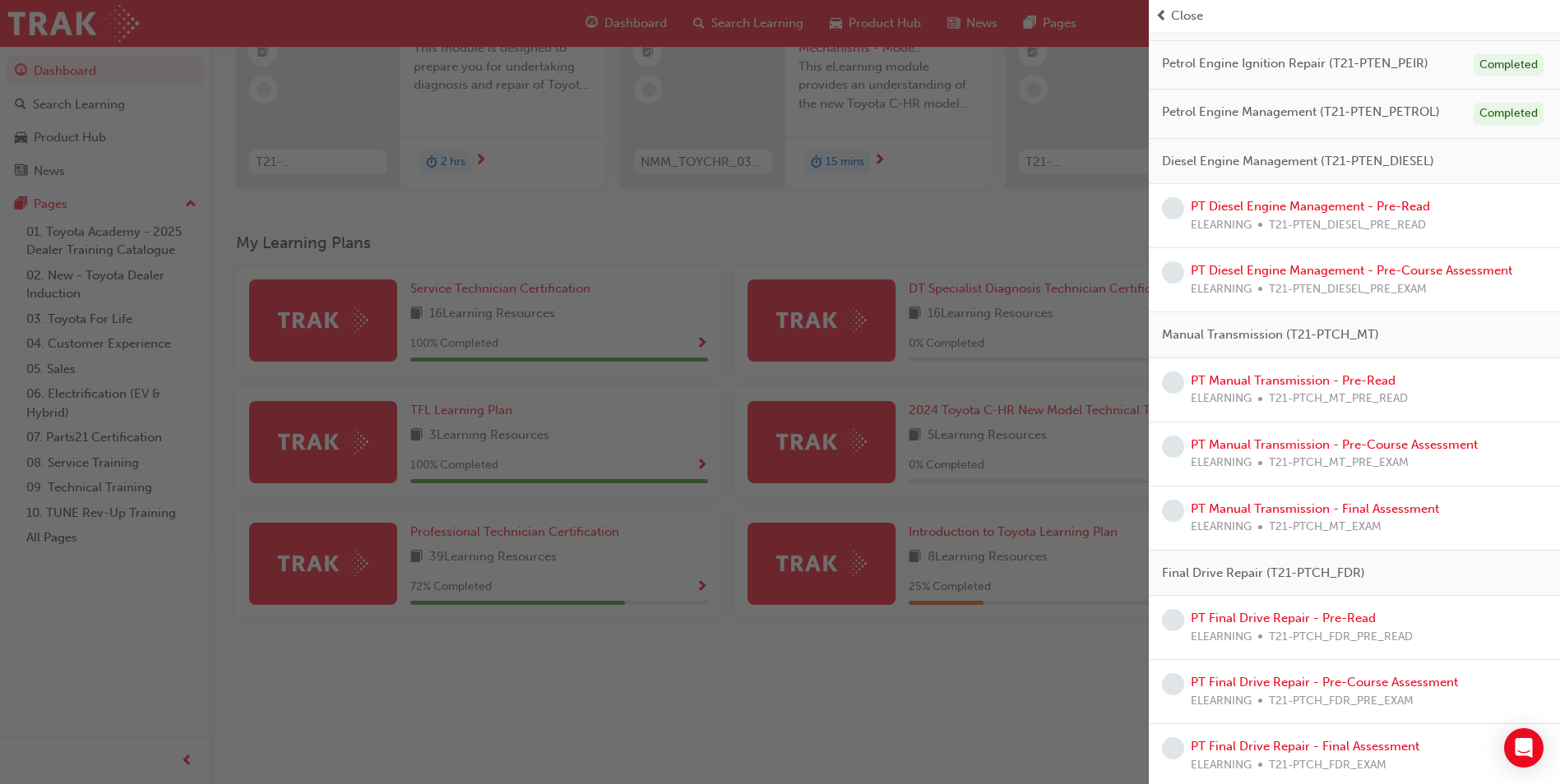
scroll to position [463, 0]
click at [1325, 202] on div "PT Diesel Engine Management - Pre-Read ELEARNING T21-PTEN_DIESEL_PRE_READ" at bounding box center [1310, 220] width 239 height 37
click at [1317, 209] on link "PT Diesel Engine Management - Pre-Read" at bounding box center [1310, 210] width 239 height 15
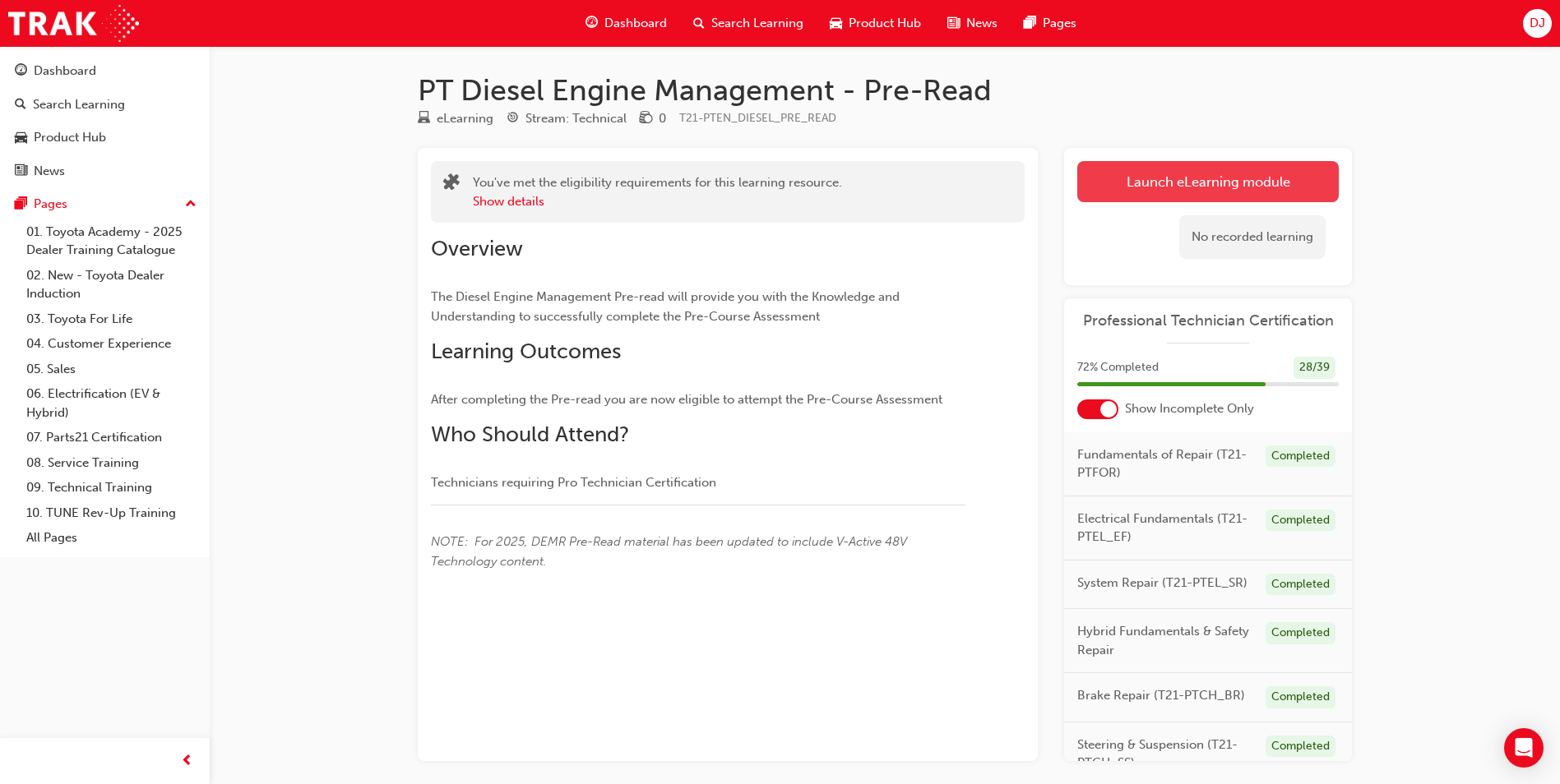
click at [1207, 182] on link "Launch eLearning module" at bounding box center [1207, 181] width 261 height 41
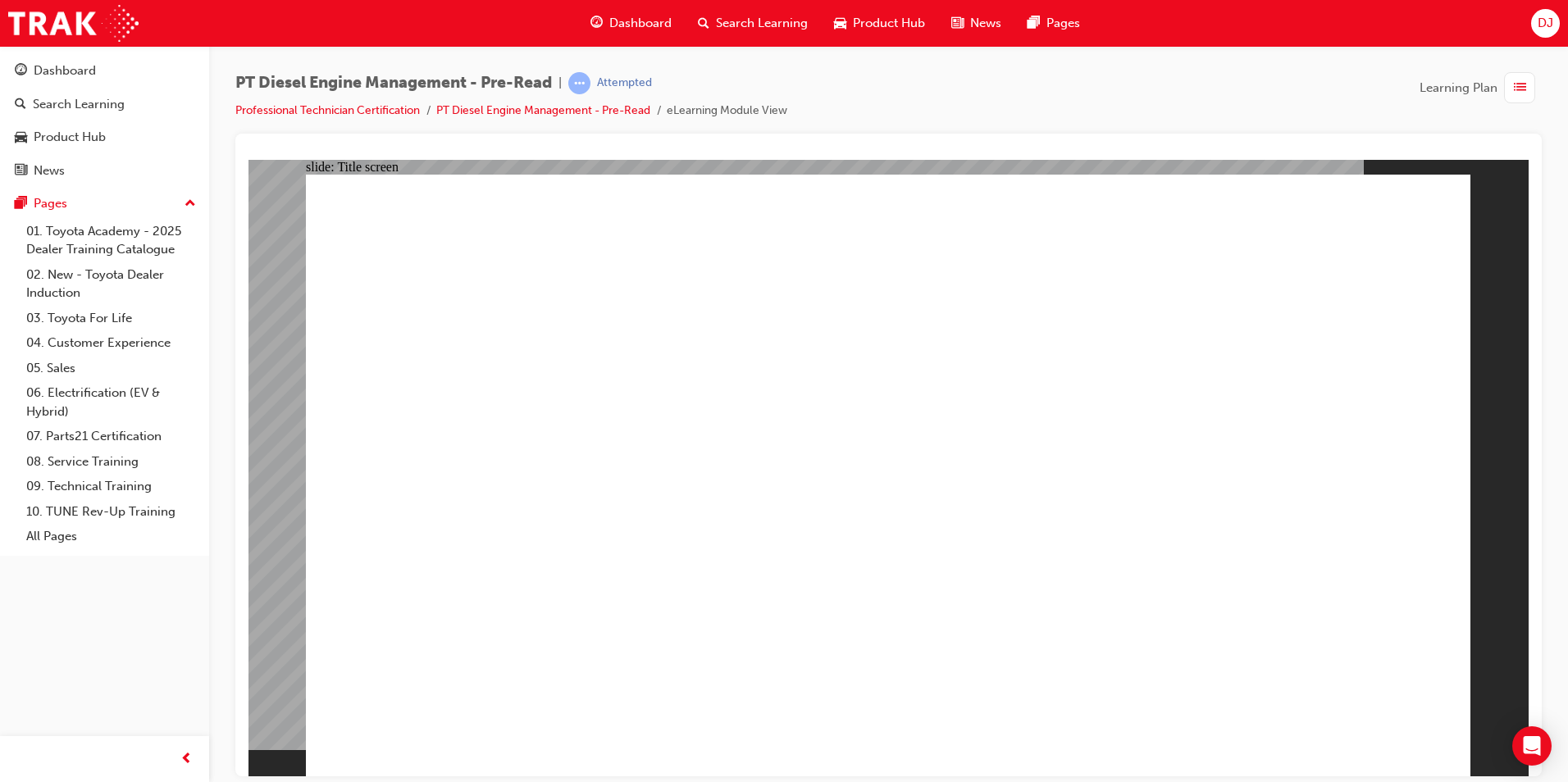
drag, startPoint x: 616, startPoint y: 669, endPoint x: 623, endPoint y: 654, distance: 16.6
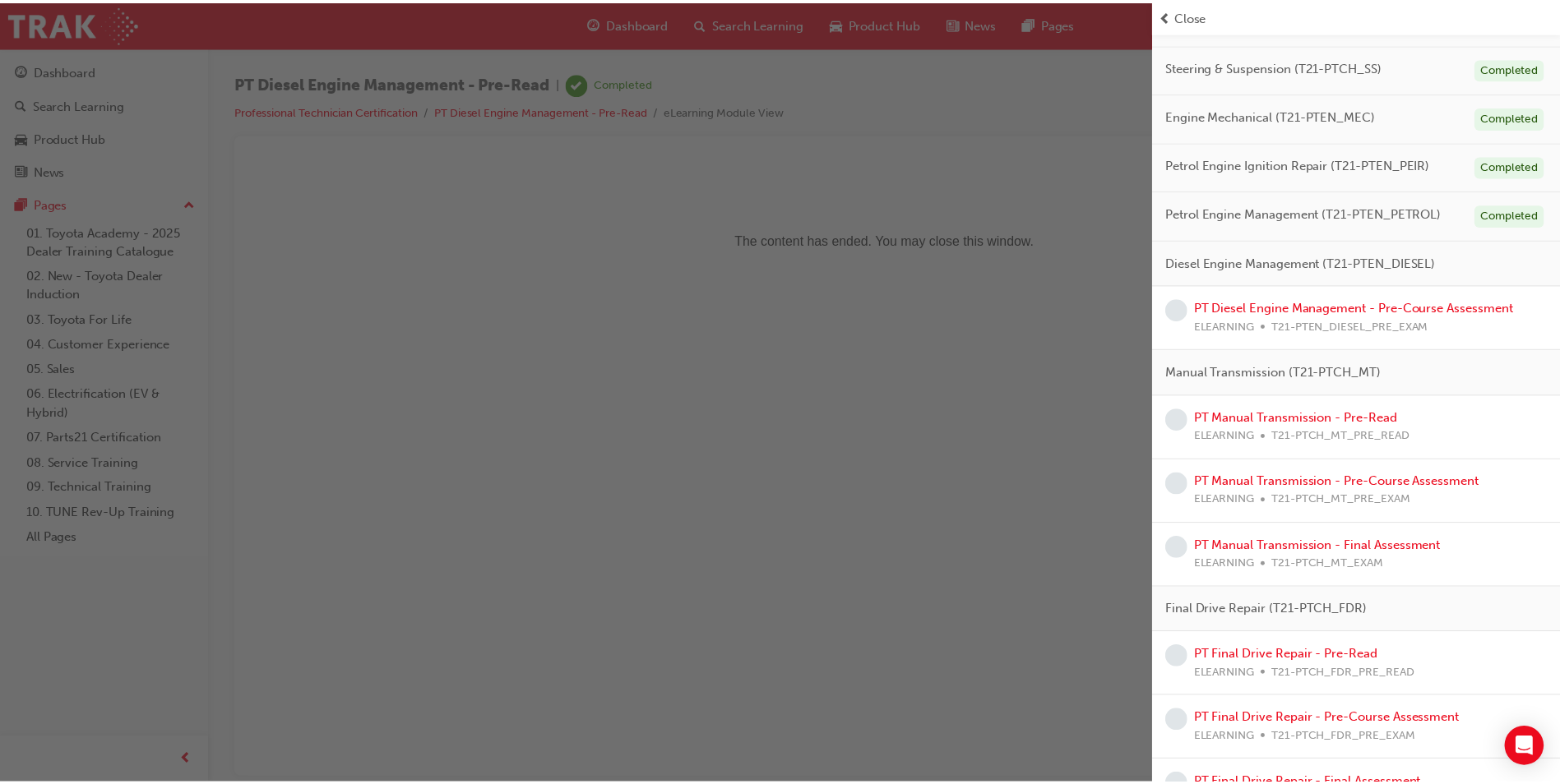
scroll to position [411, 0]
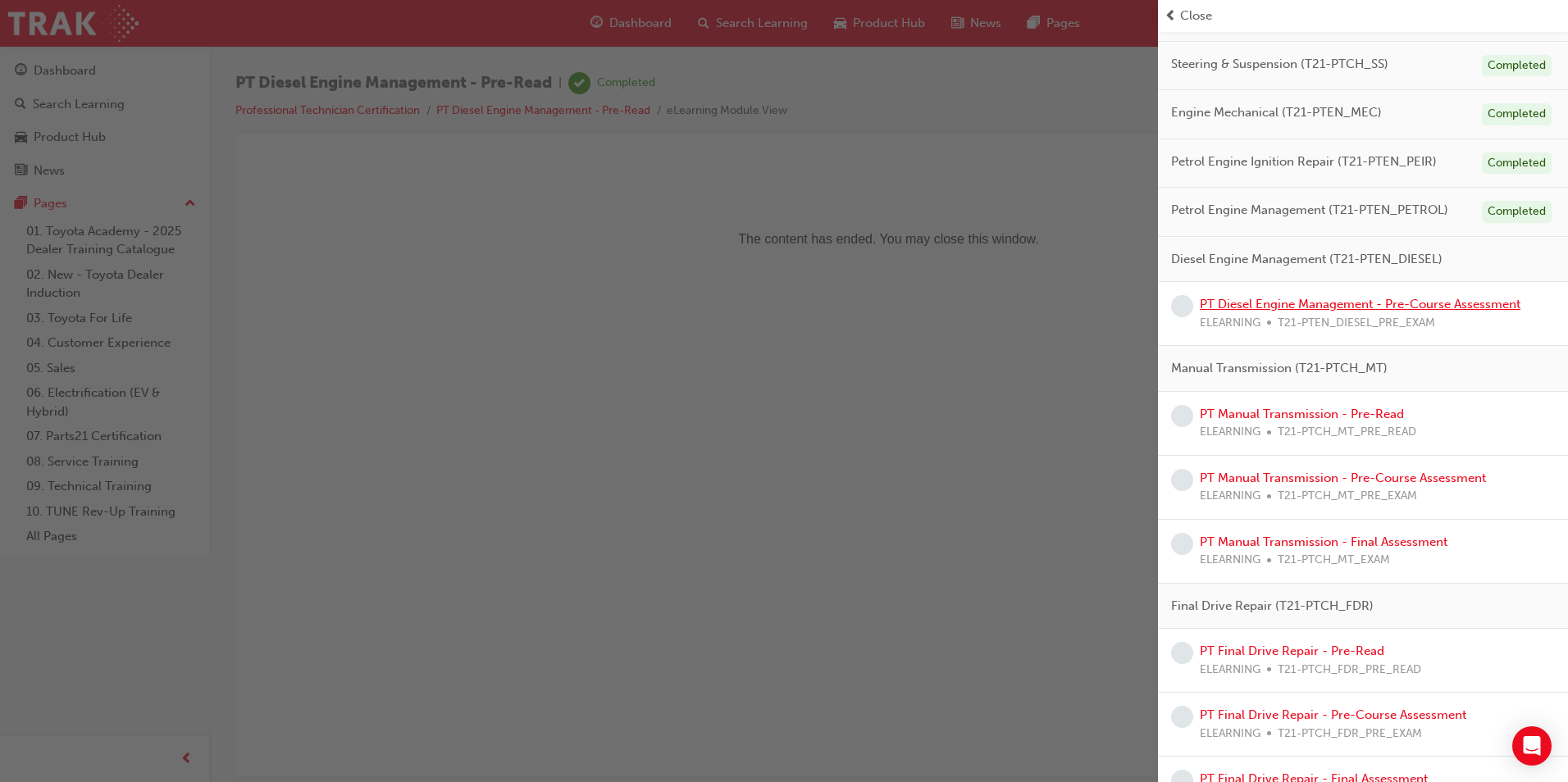
click at [1401, 305] on link "PT Diesel Engine Management - Pre-Course Assessment" at bounding box center [1360, 304] width 321 height 15
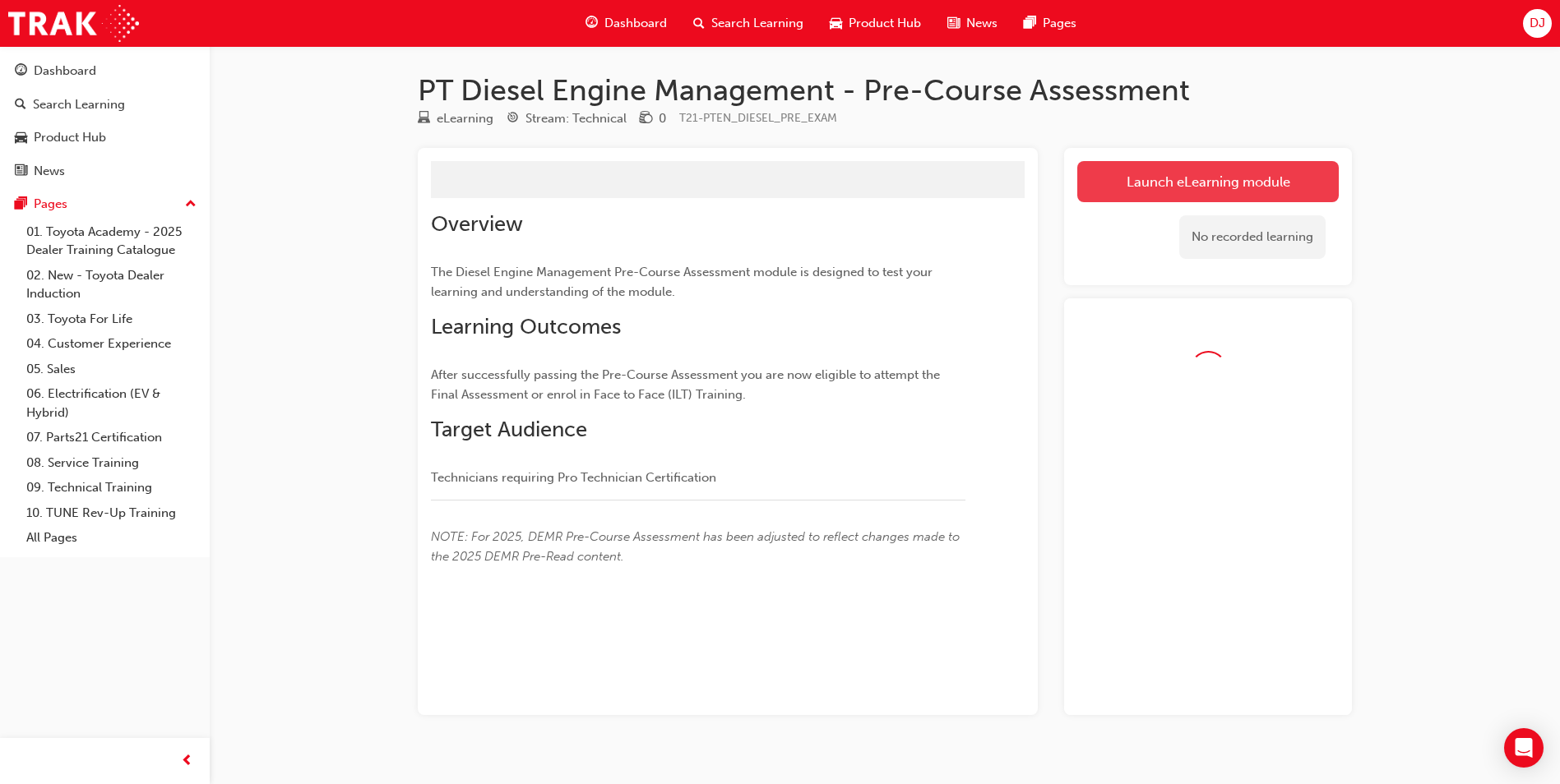
click at [1109, 179] on button "Launch eLearning module" at bounding box center [1207, 181] width 261 height 41
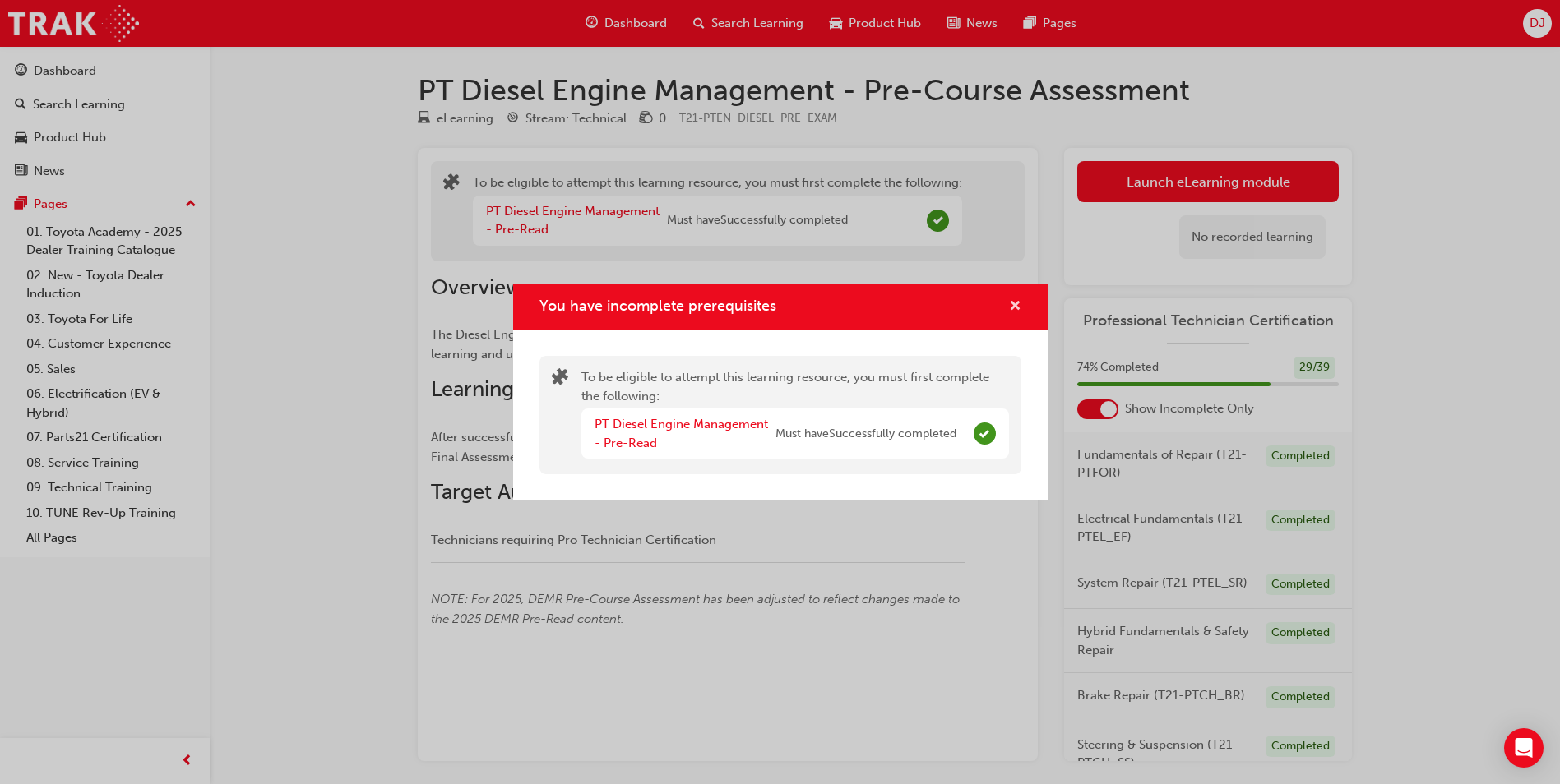
click at [1017, 301] on span "cross-icon" at bounding box center [1015, 308] width 12 height 15
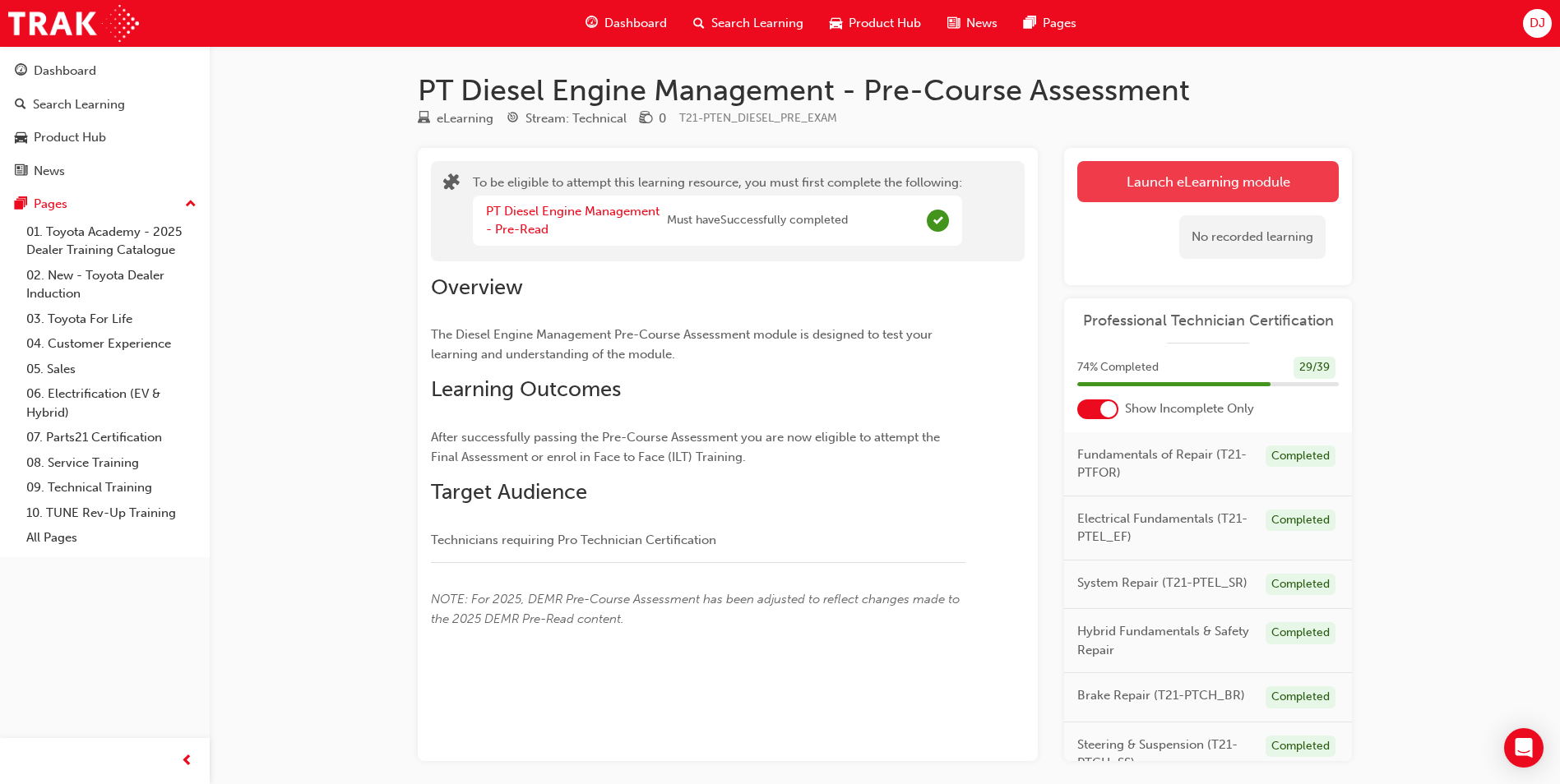
click at [1151, 180] on button "Launch eLearning module" at bounding box center [1207, 181] width 261 height 41
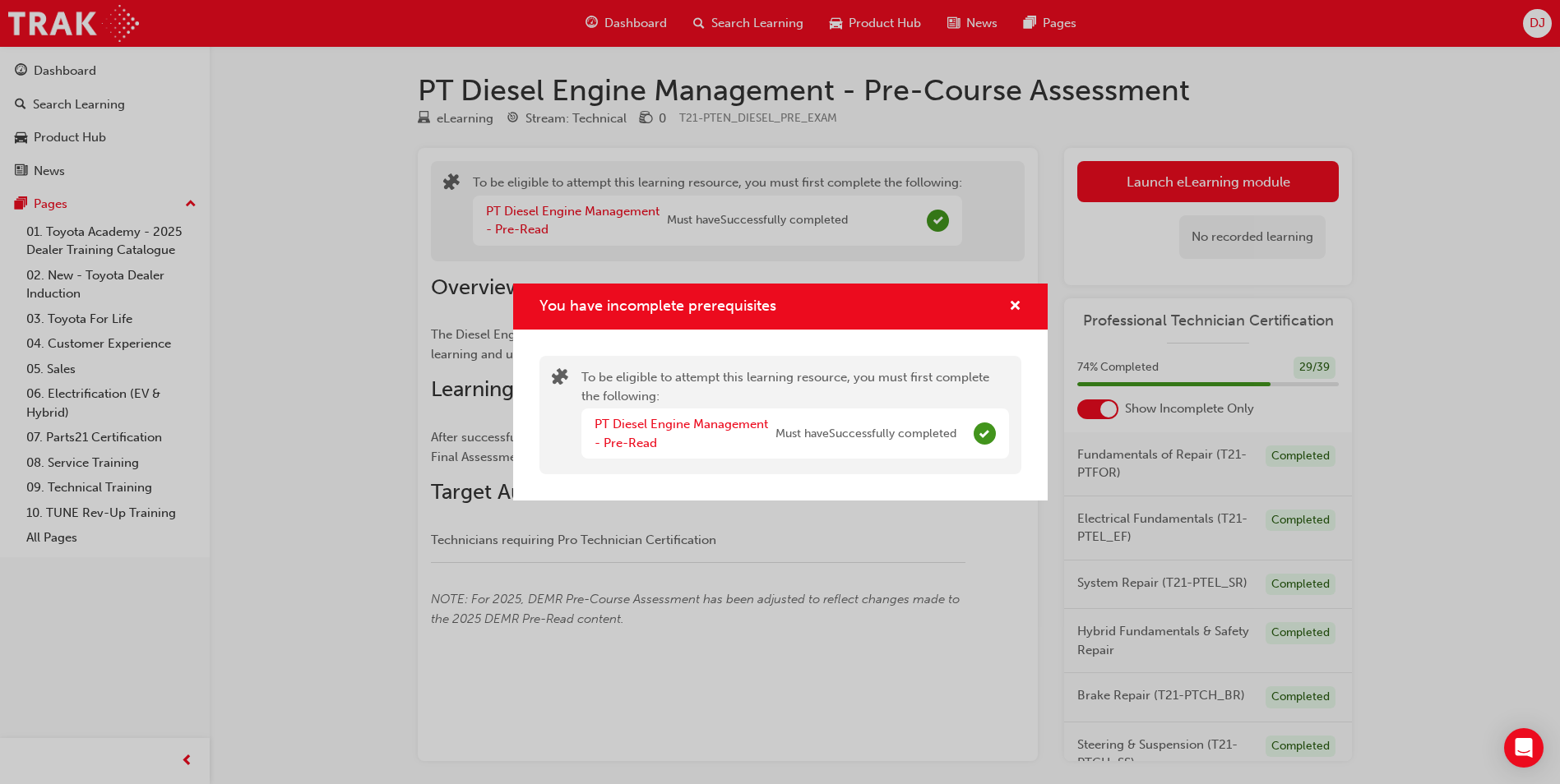
drag, startPoint x: 1022, startPoint y: 308, endPoint x: 1021, endPoint y: 294, distance: 14.0
click at [1022, 307] on div "You have incomplete prerequisites" at bounding box center [780, 307] width 535 height 47
click at [1017, 304] on span "cross-icon" at bounding box center [1015, 308] width 12 height 15
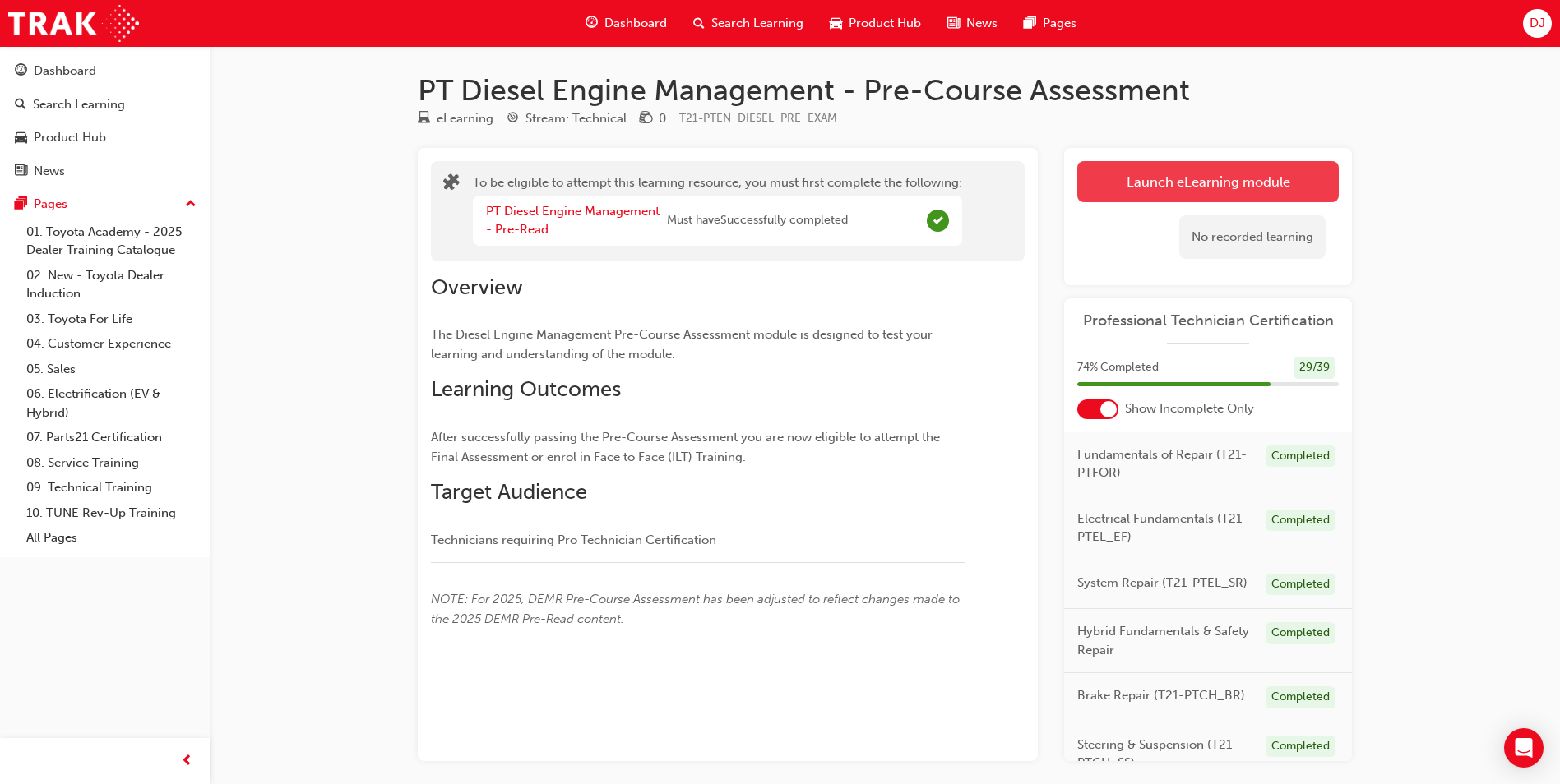
click at [1227, 166] on button "Launch eLearning module" at bounding box center [1207, 181] width 261 height 41
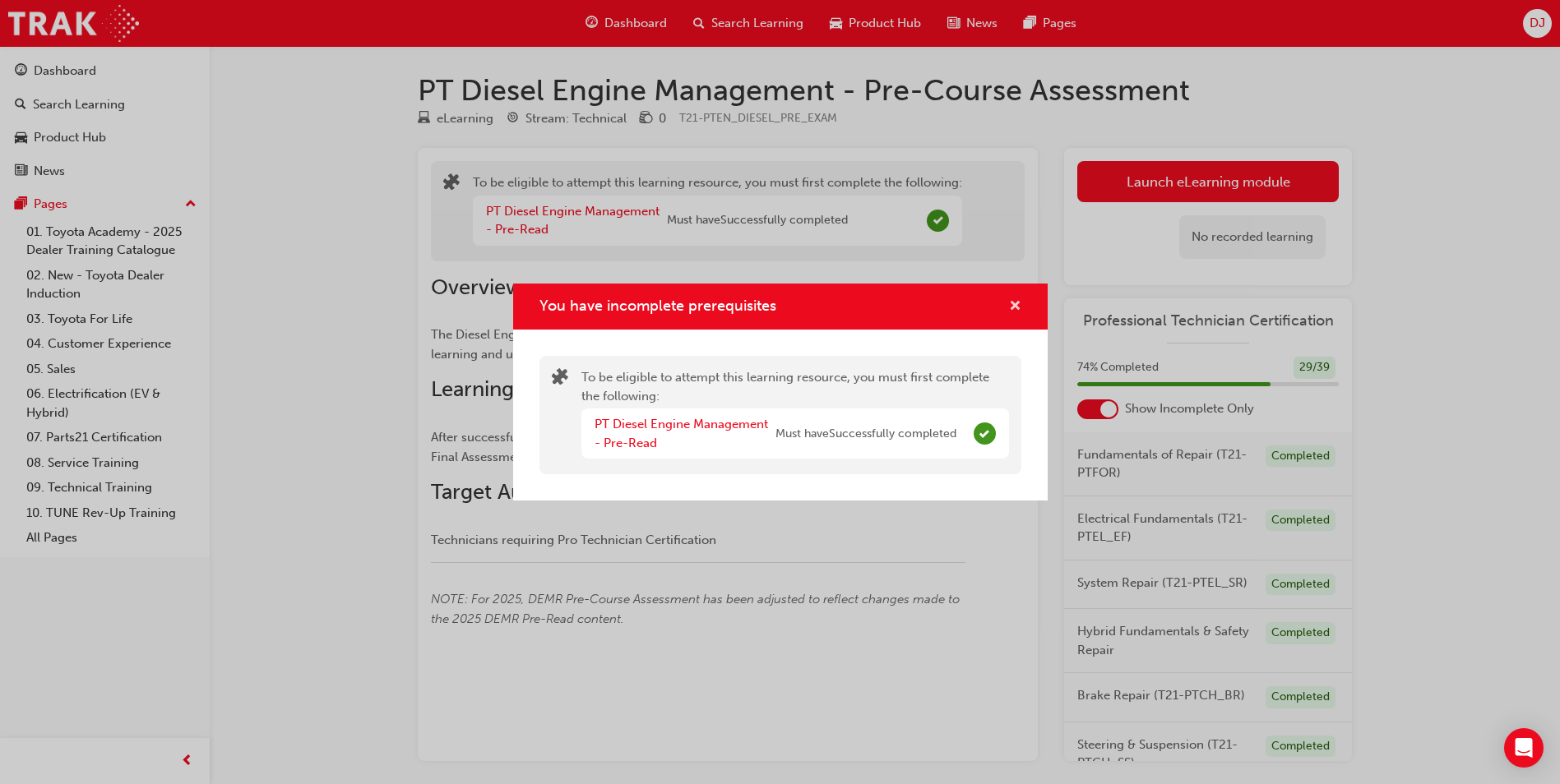
click at [1010, 307] on span "cross-icon" at bounding box center [1015, 308] width 12 height 15
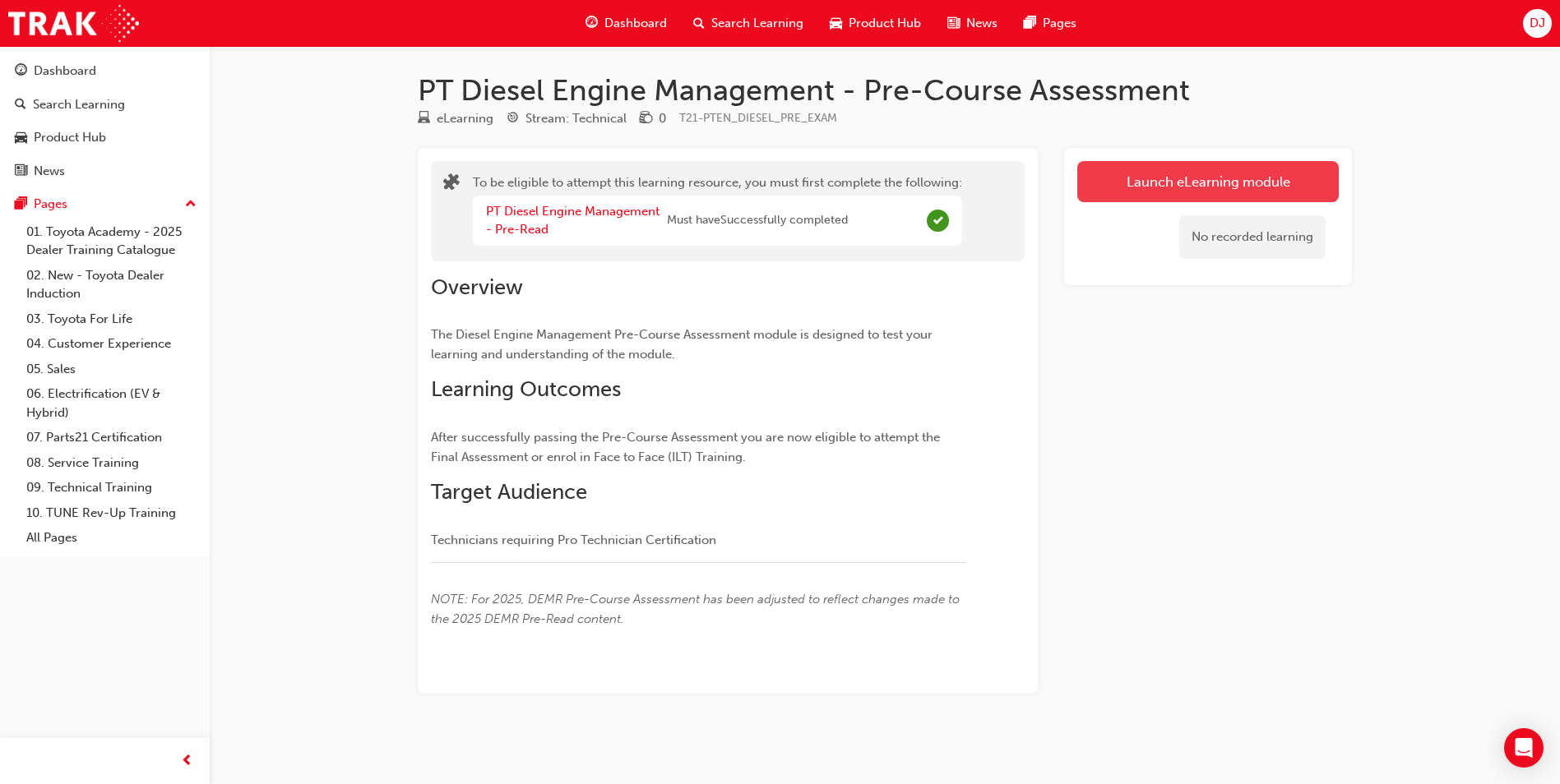
click at [1099, 191] on button "Launch eLearning module" at bounding box center [1207, 181] width 261 height 41
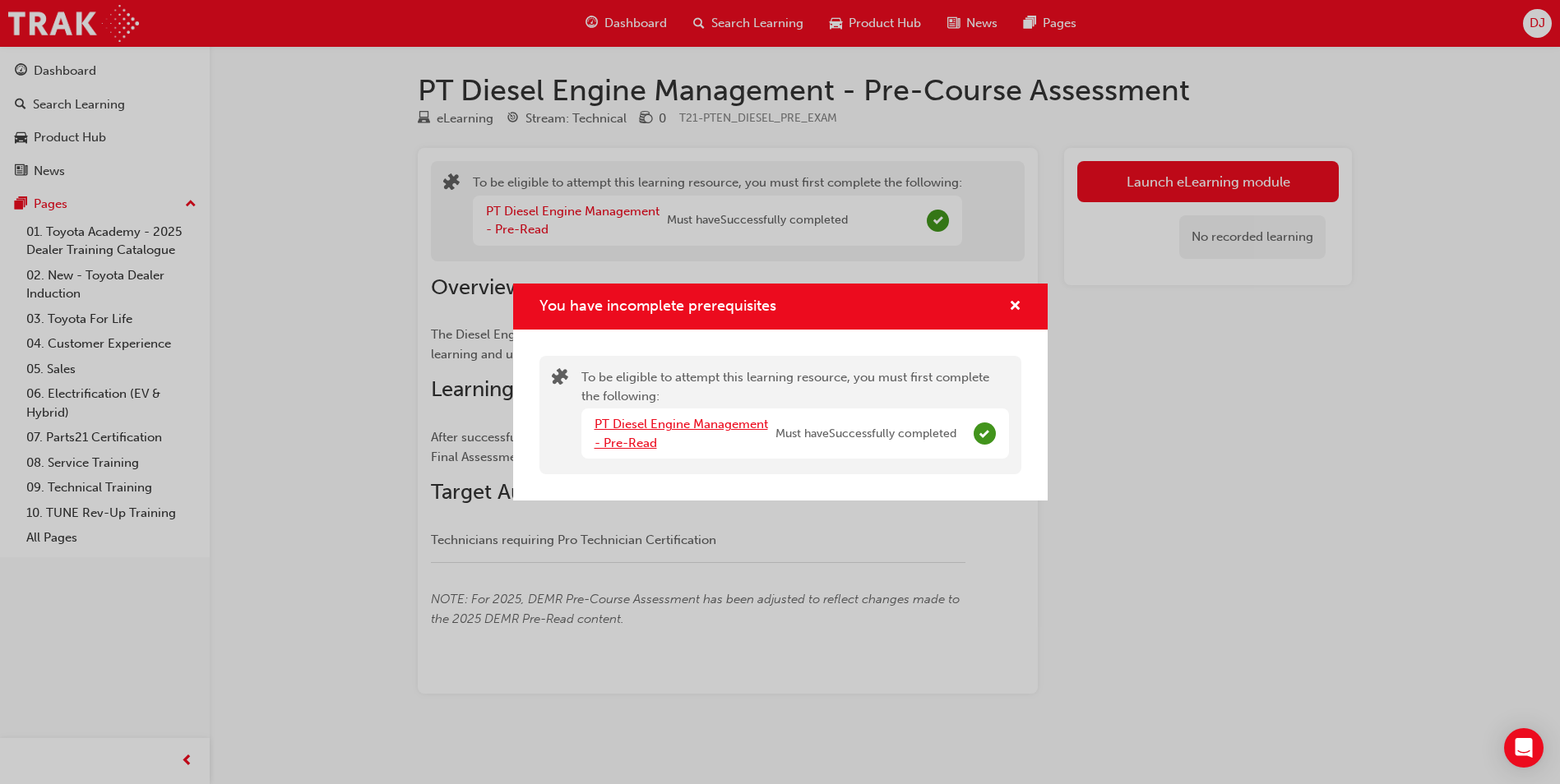
click at [669, 425] on link "PT Diesel Engine Management - Pre-Read" at bounding box center [681, 433] width 174 height 33
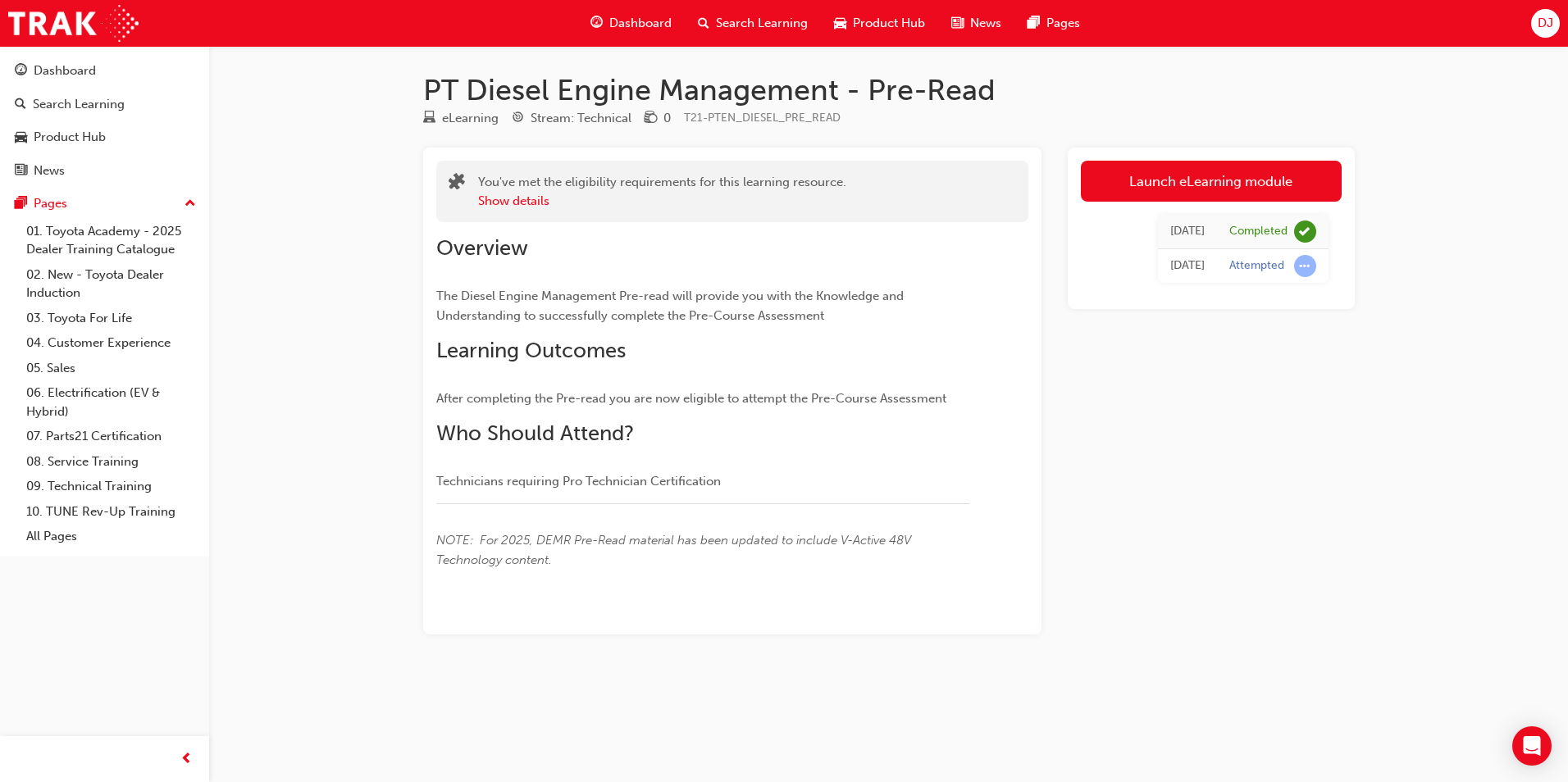
click at [654, 23] on span "Dashboard" at bounding box center [640, 23] width 62 height 19
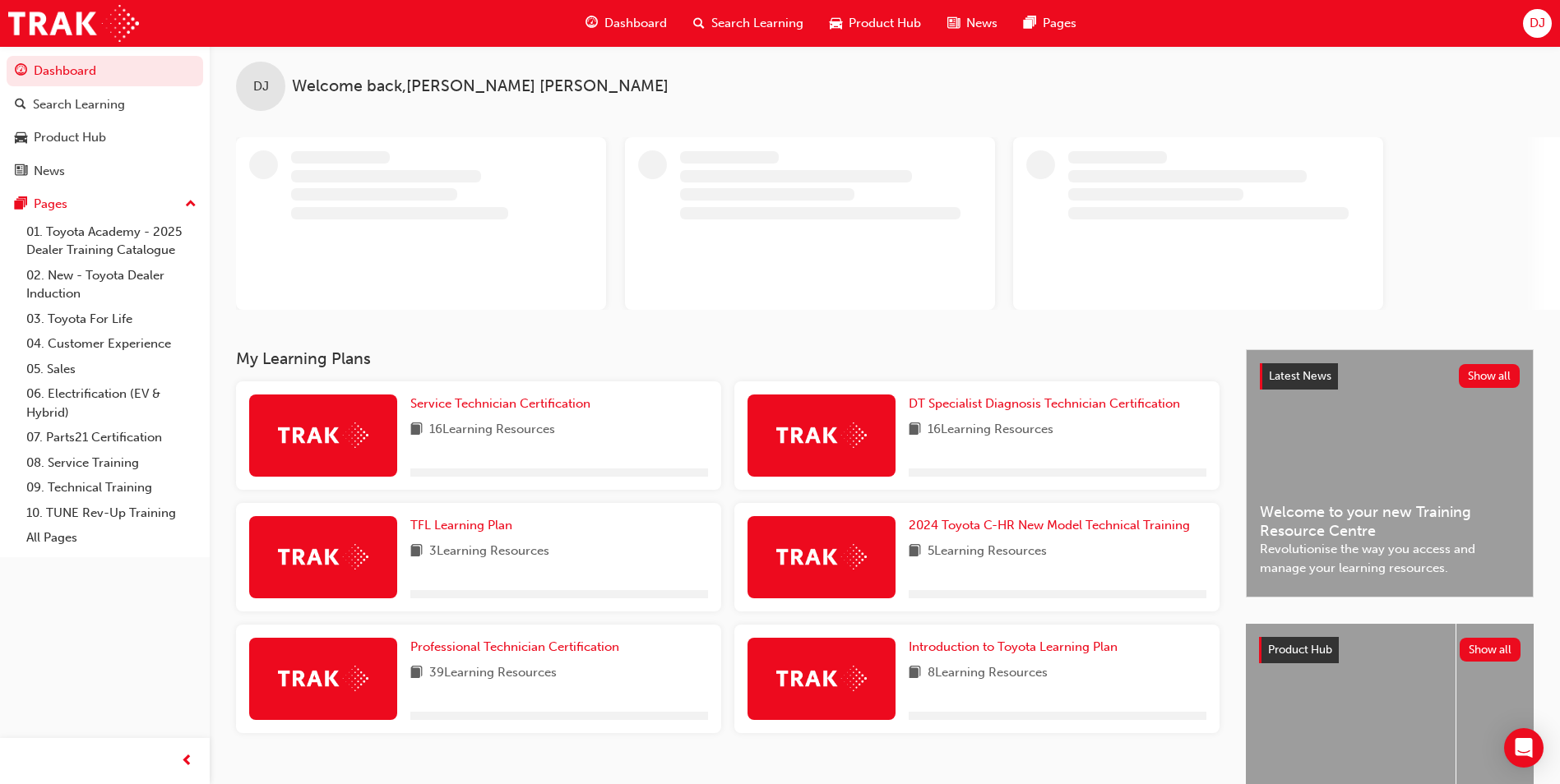
scroll to position [133, 0]
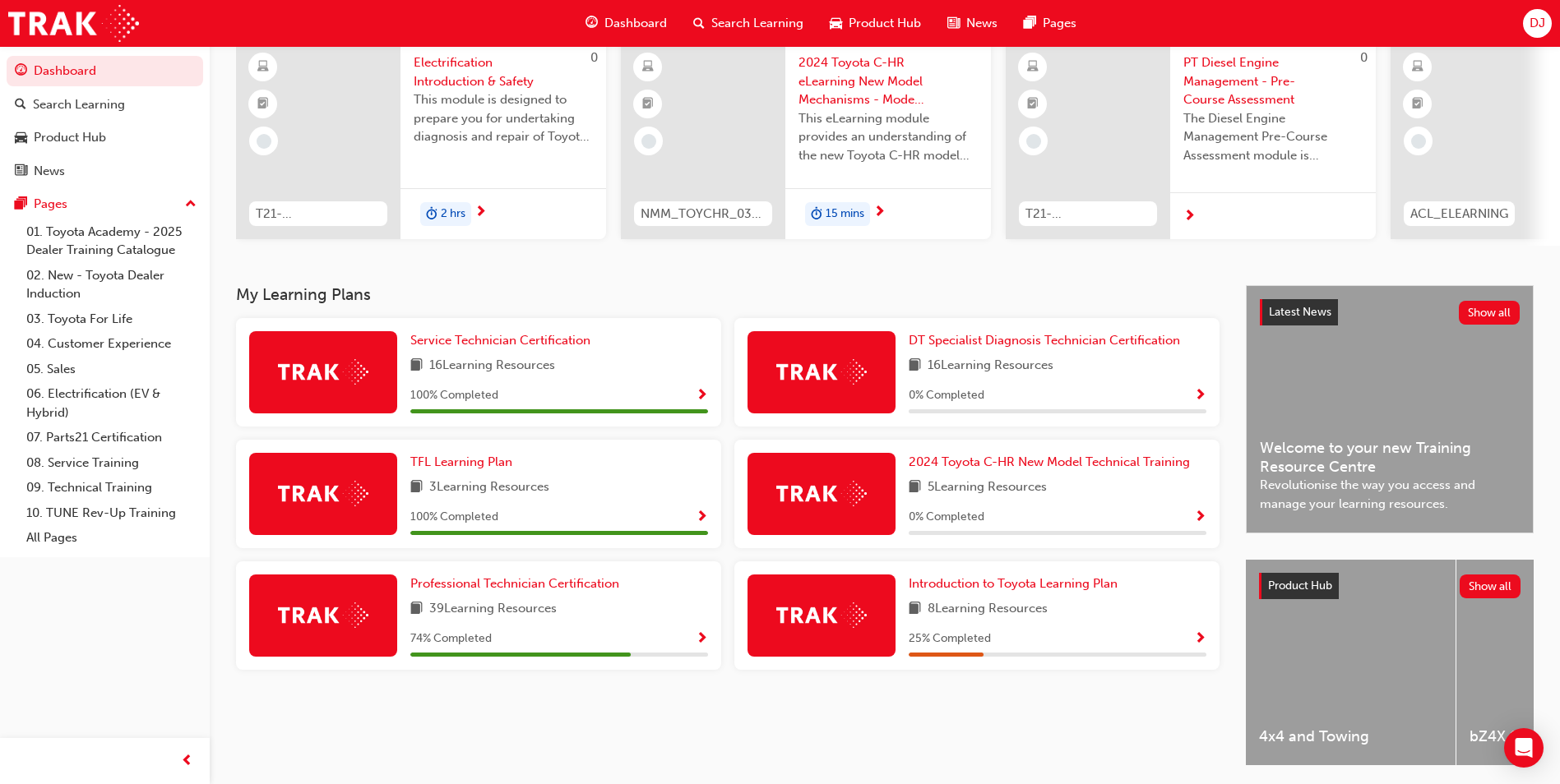
click at [699, 642] on span "Show Progress" at bounding box center [701, 640] width 12 height 15
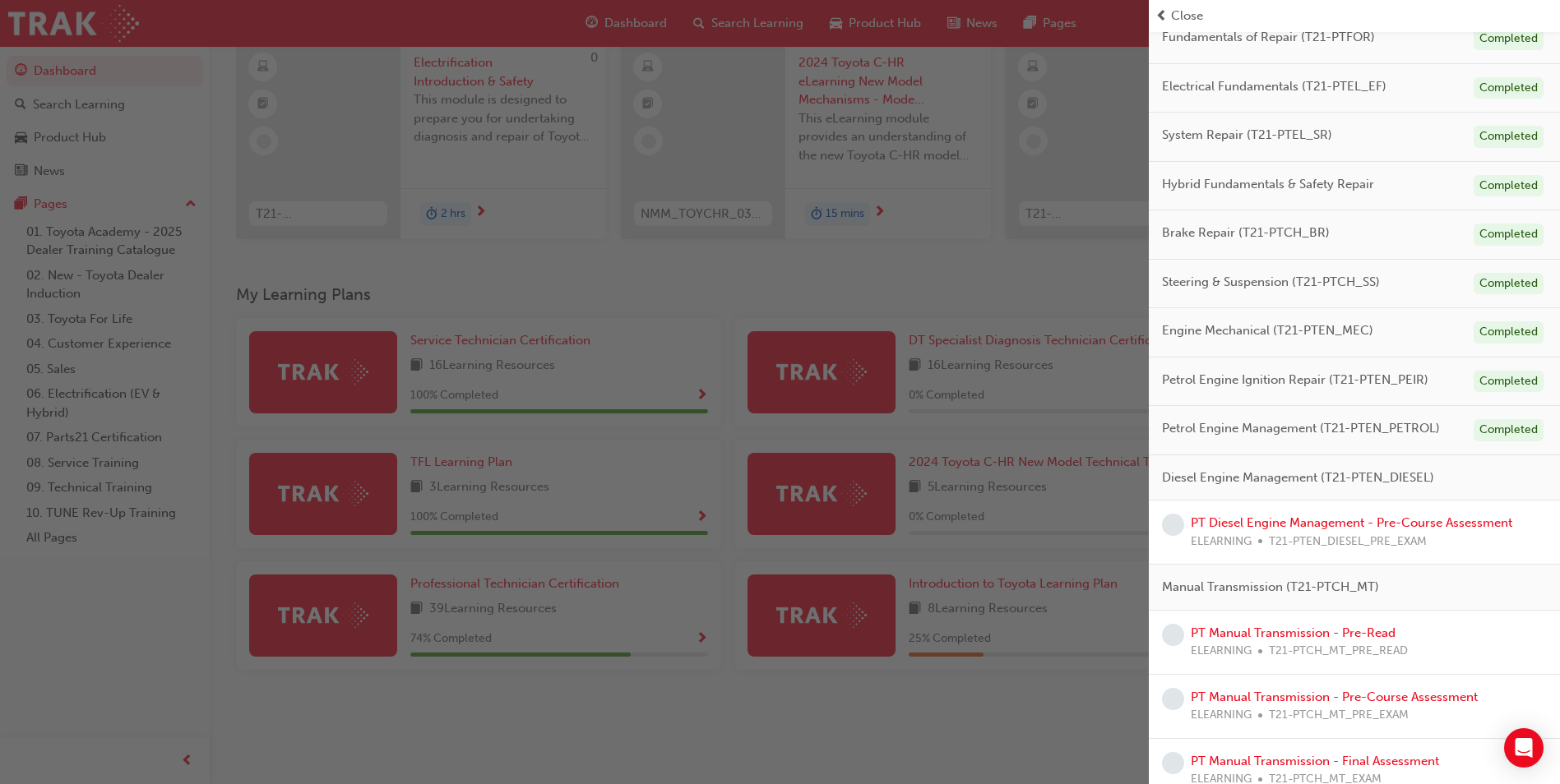
scroll to position [165, 0]
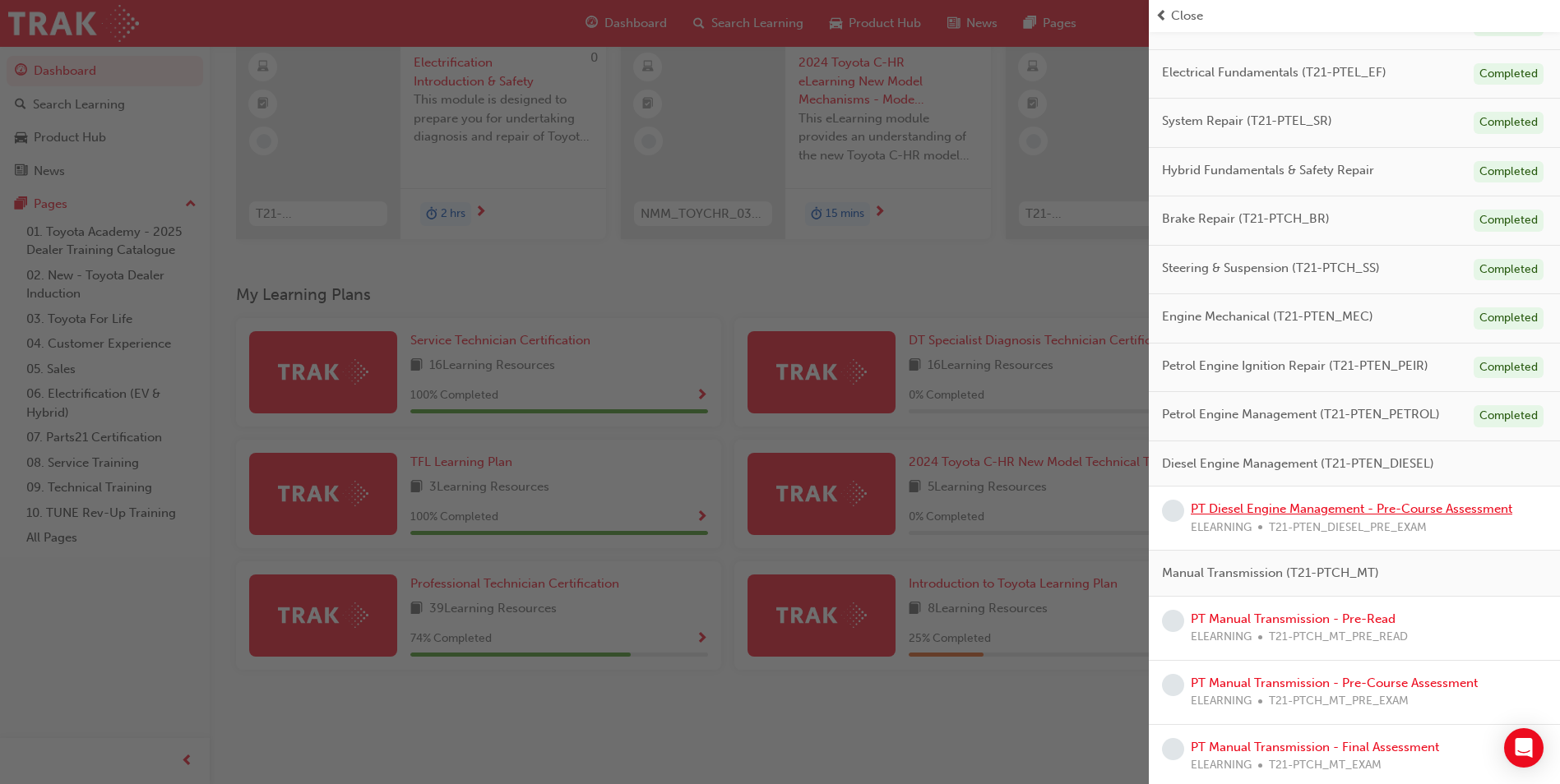
click at [1301, 506] on link "PT Diesel Engine Management - Pre-Course Assessment" at bounding box center [1352, 509] width 322 height 15
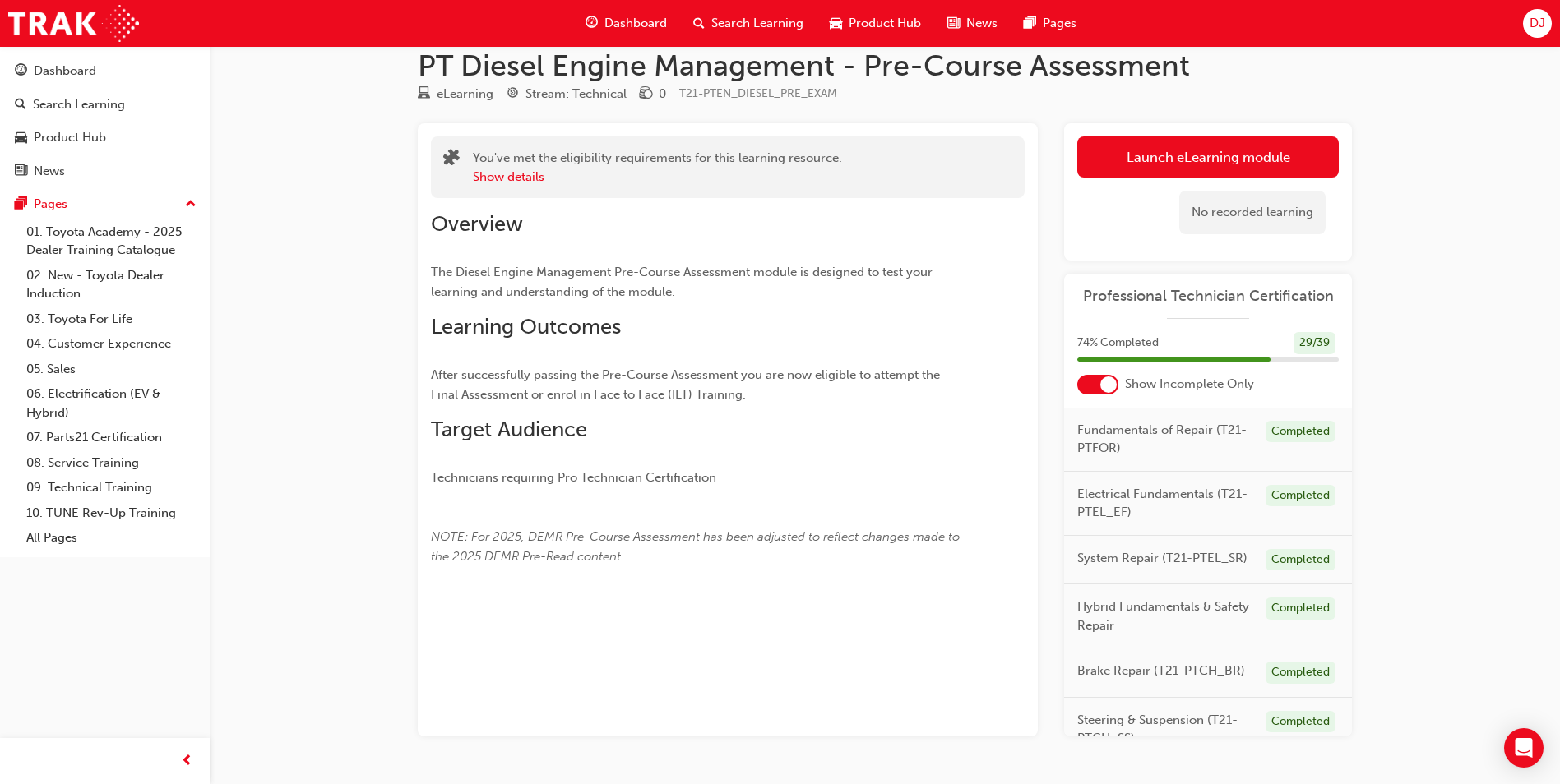
scroll to position [71, 0]
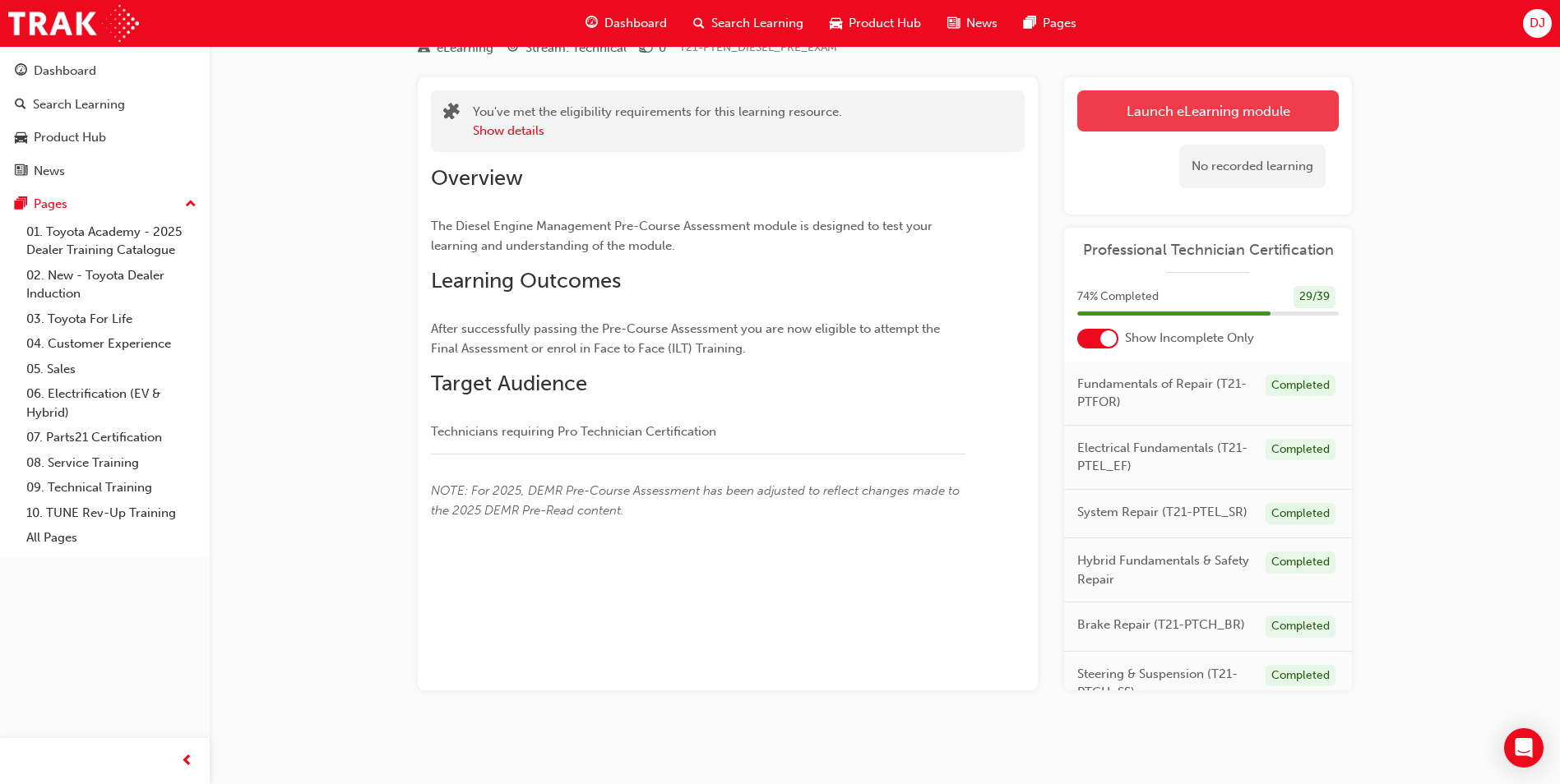
drag, startPoint x: 1243, startPoint y: 110, endPoint x: 1248, endPoint y: 101, distance: 10.3
click at [1248, 101] on button "Launch eLearning module" at bounding box center [1207, 111] width 261 height 41
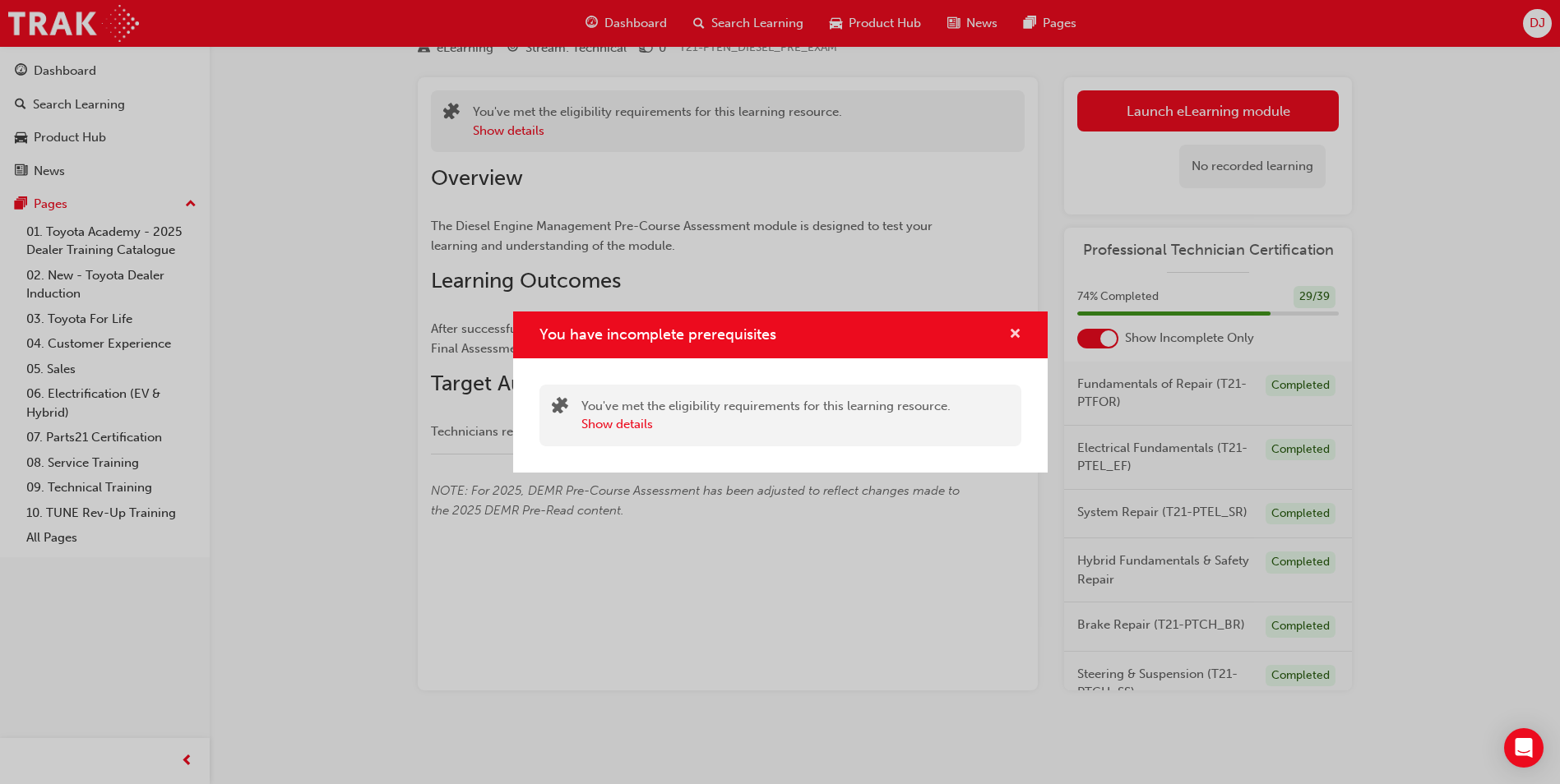
click at [1009, 329] on button "You have incomplete prerequisites" at bounding box center [1015, 335] width 12 height 20
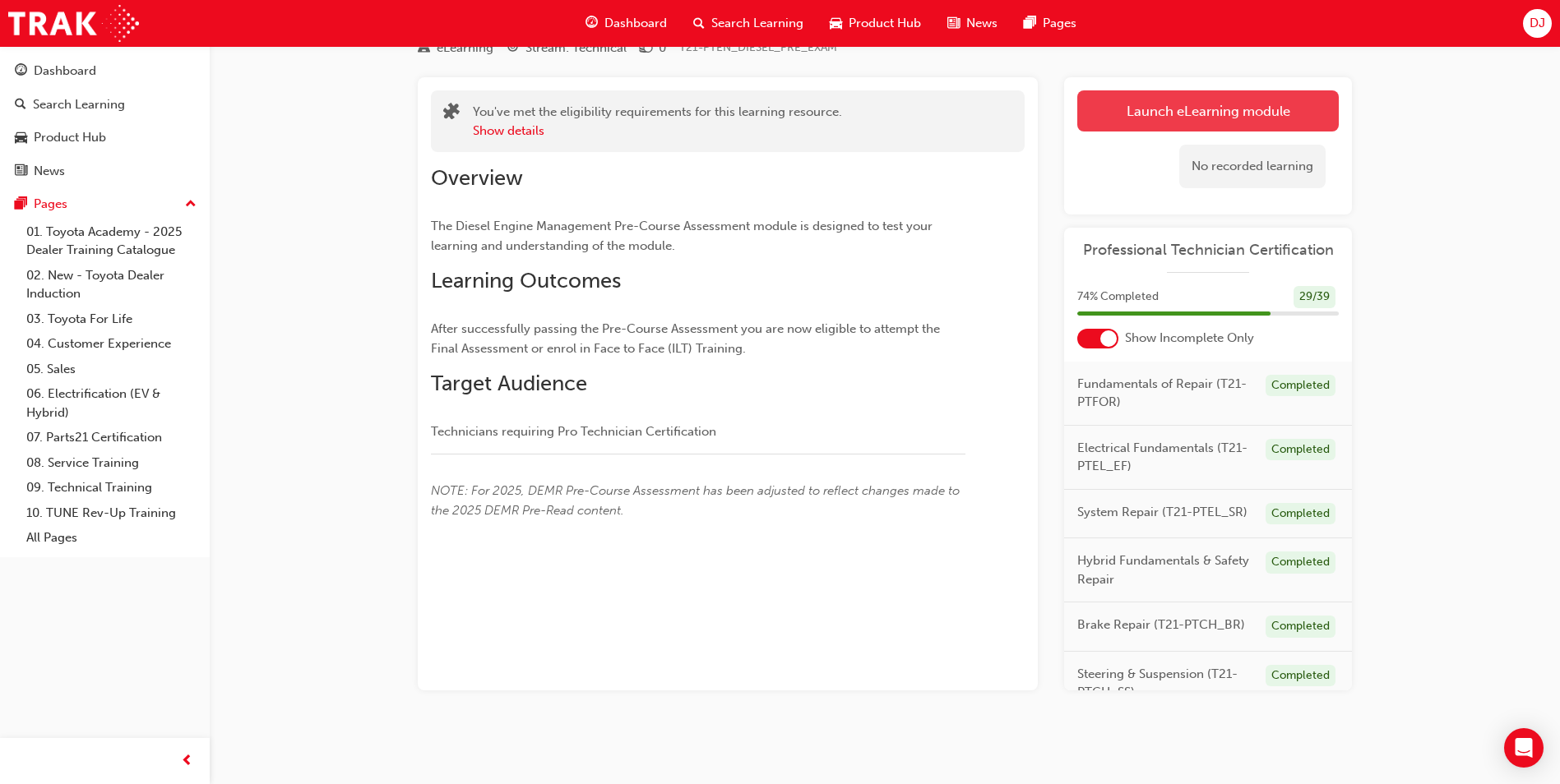
click at [1152, 117] on button "Launch eLearning module" at bounding box center [1207, 111] width 261 height 41
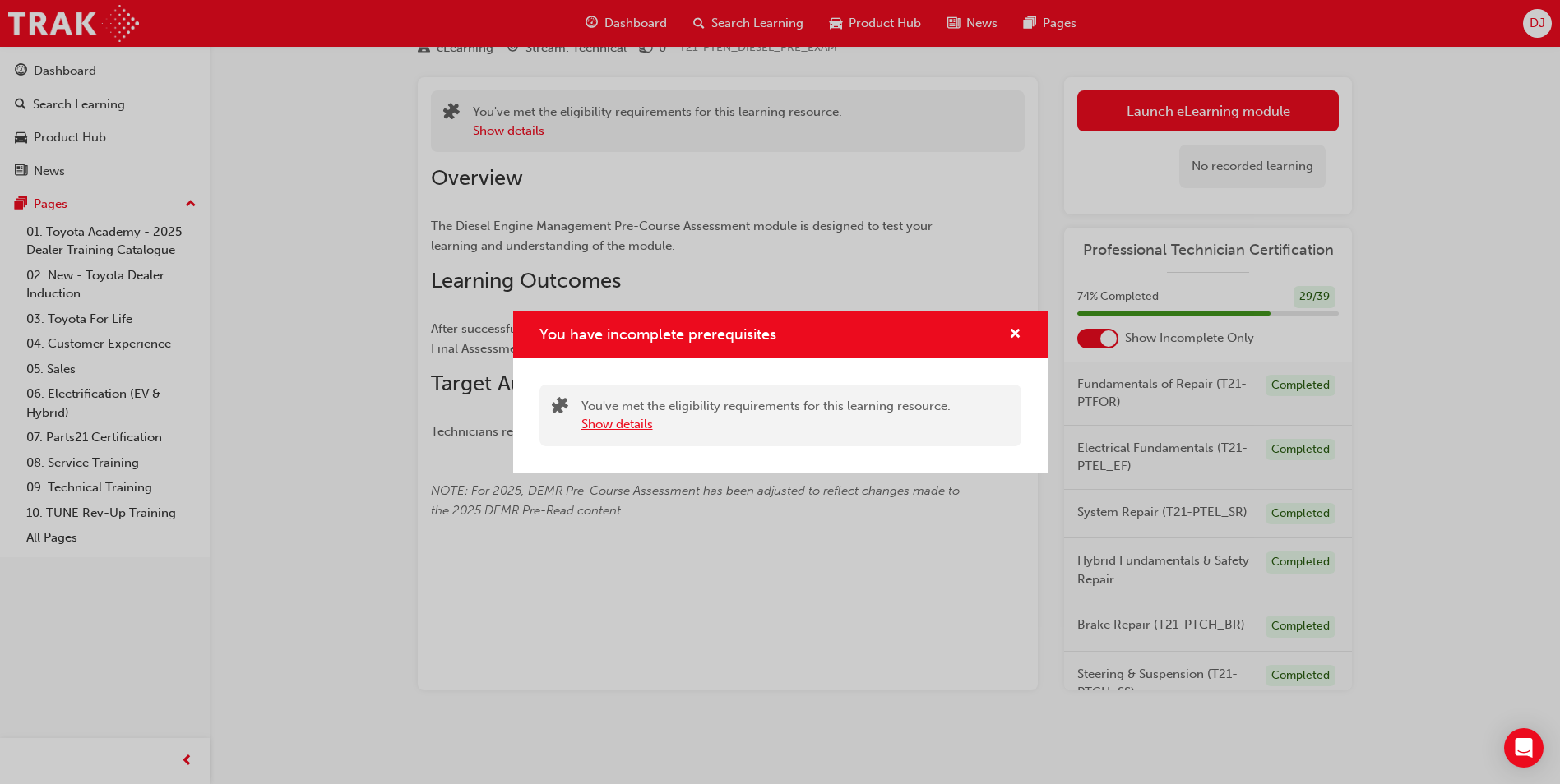
click at [618, 427] on button "Show details" at bounding box center [617, 424] width 72 height 19
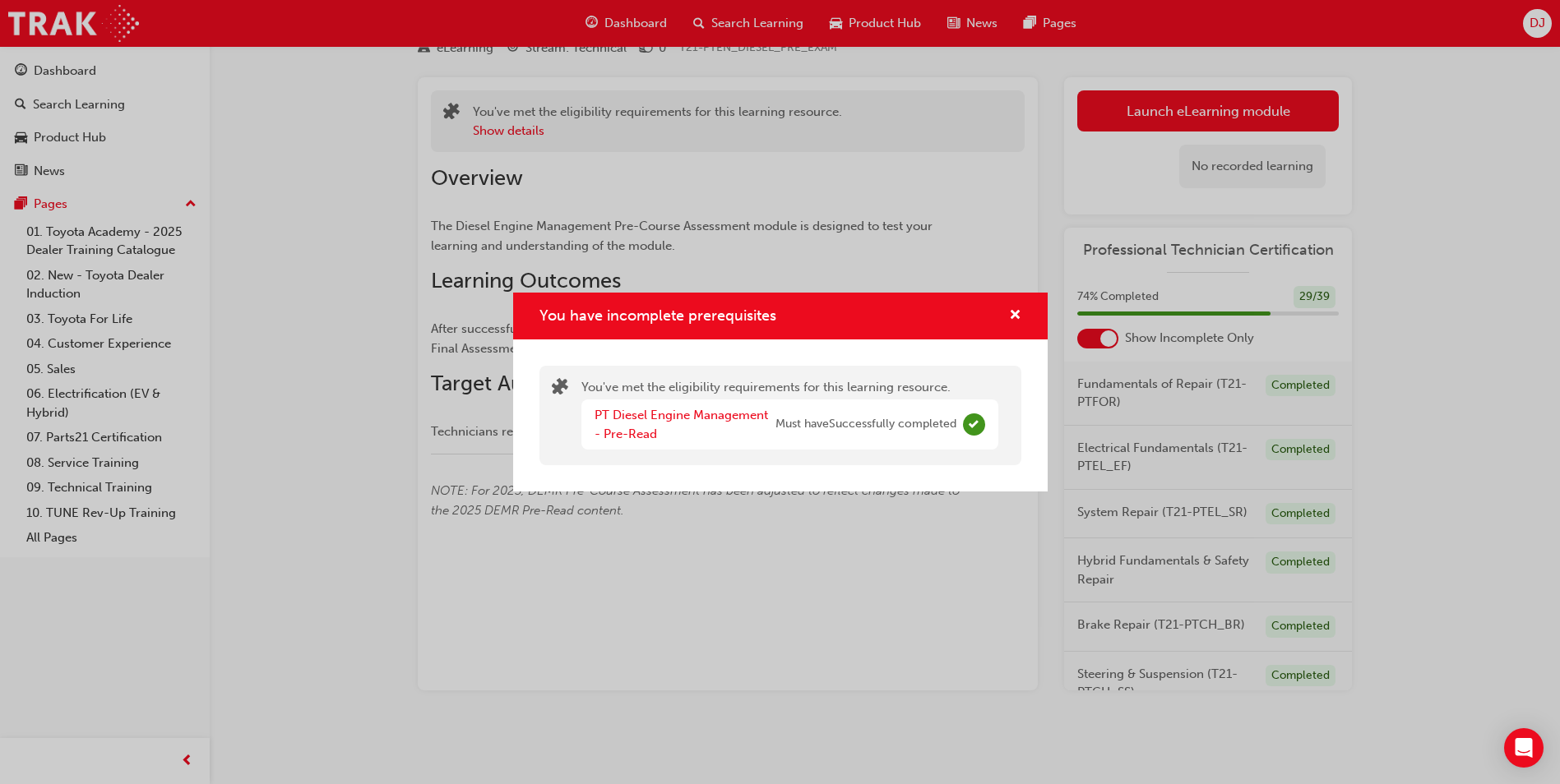
click at [964, 421] on div "You have incomplete prerequisites" at bounding box center [974, 425] width 22 height 22
click at [1010, 309] on span "cross-icon" at bounding box center [1015, 316] width 12 height 15
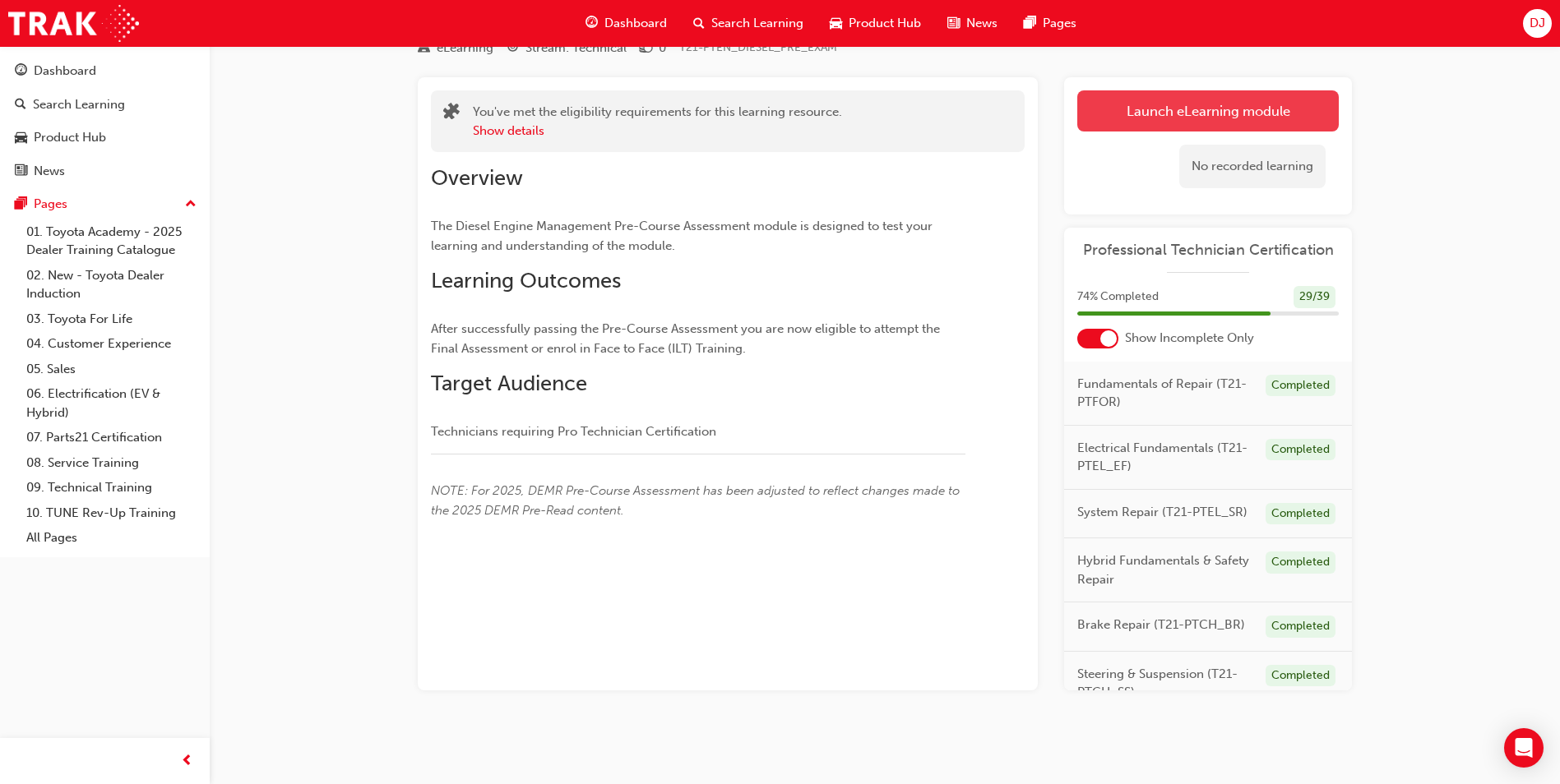
click at [1147, 98] on button "Launch eLearning module" at bounding box center [1207, 111] width 261 height 41
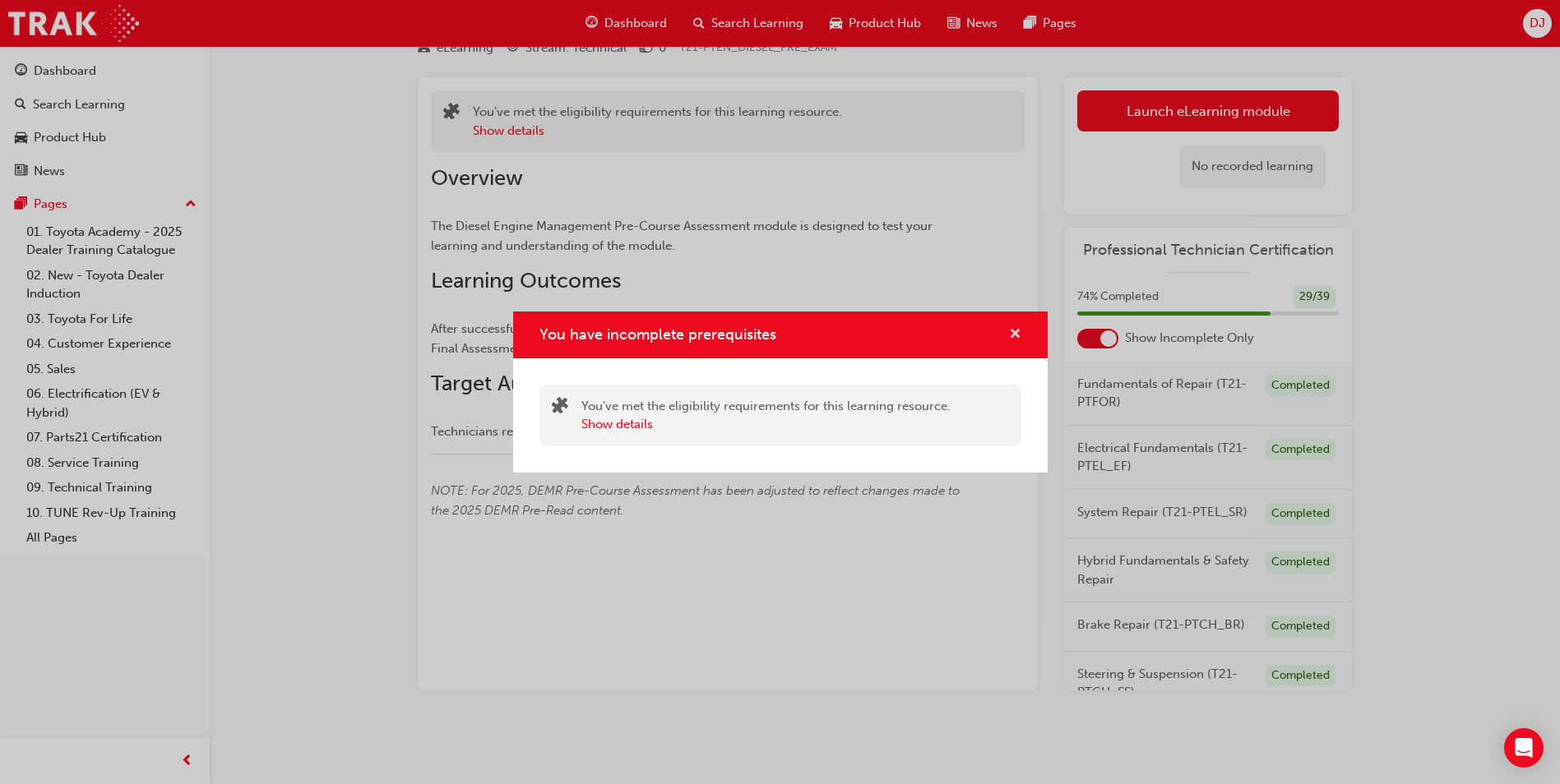
click at [1013, 328] on span "cross-icon" at bounding box center [1015, 336] width 12 height 15
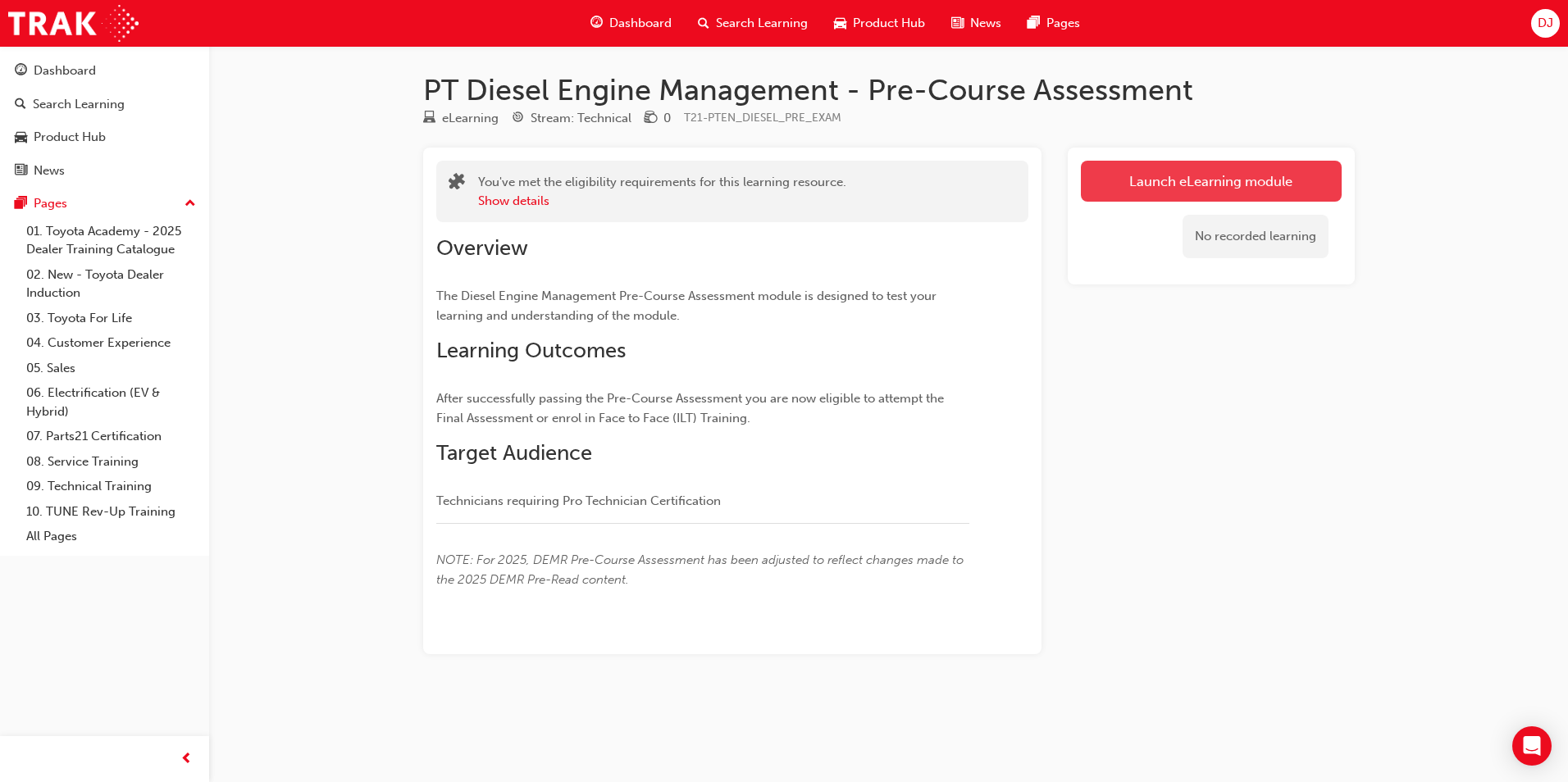
click at [1149, 186] on link "Launch eLearning module" at bounding box center [1211, 181] width 261 height 41
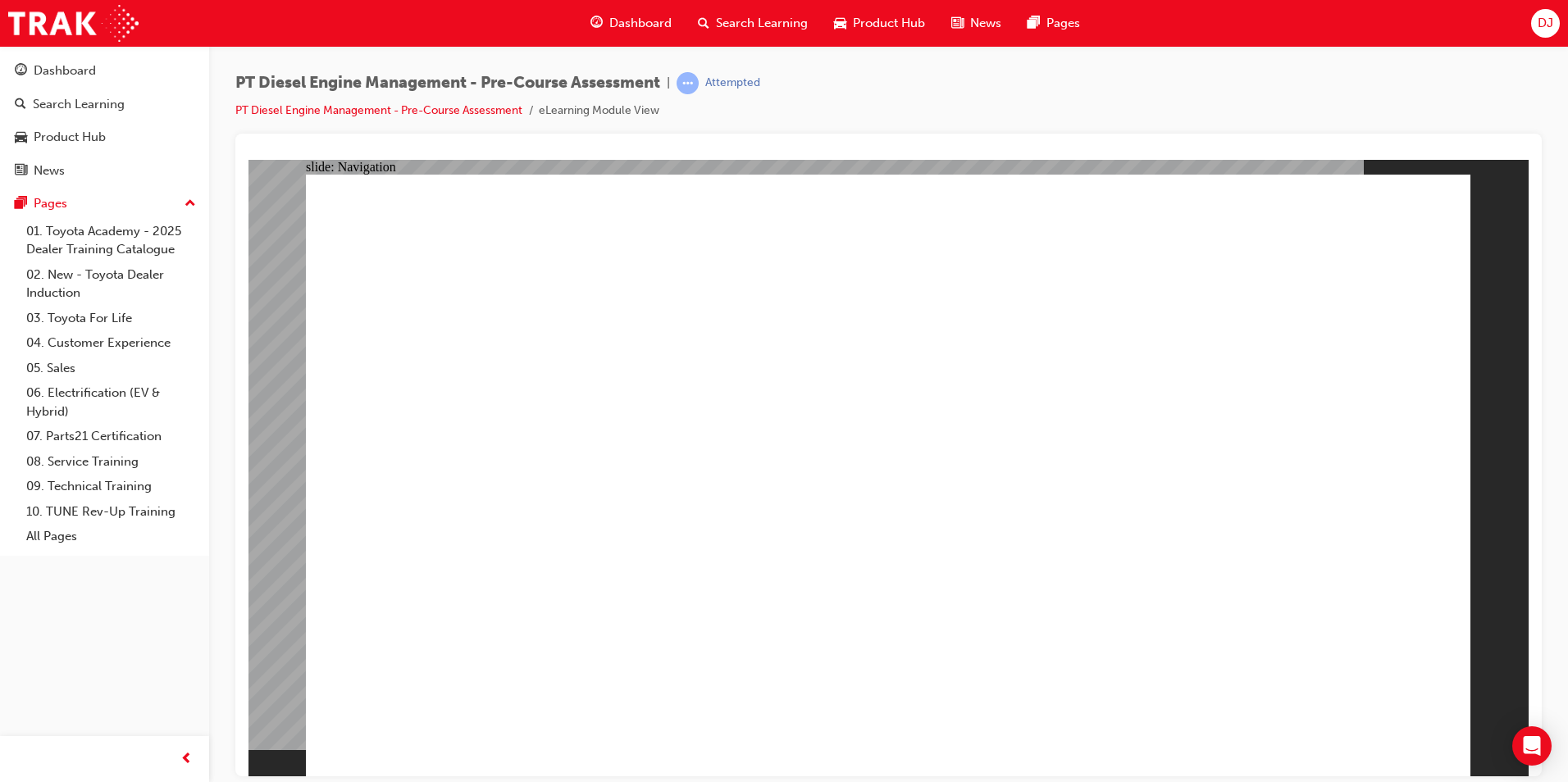
drag, startPoint x: 1816, startPoint y: 440, endPoint x: 900, endPoint y: 537, distance: 921.1
radio input "true"
drag, startPoint x: 803, startPoint y: 556, endPoint x: 802, endPoint y: 589, distance: 33.0
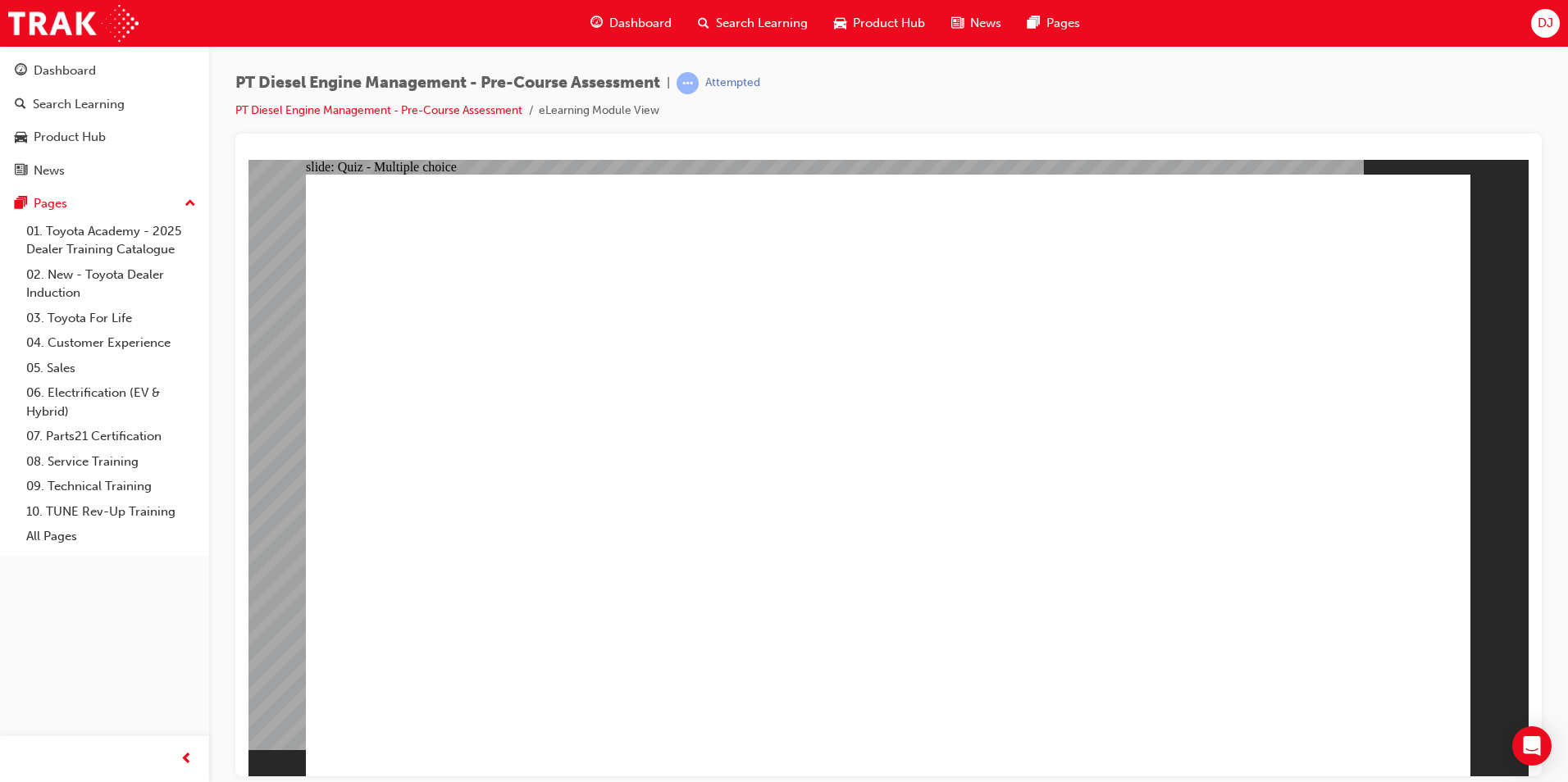
radio input "true"
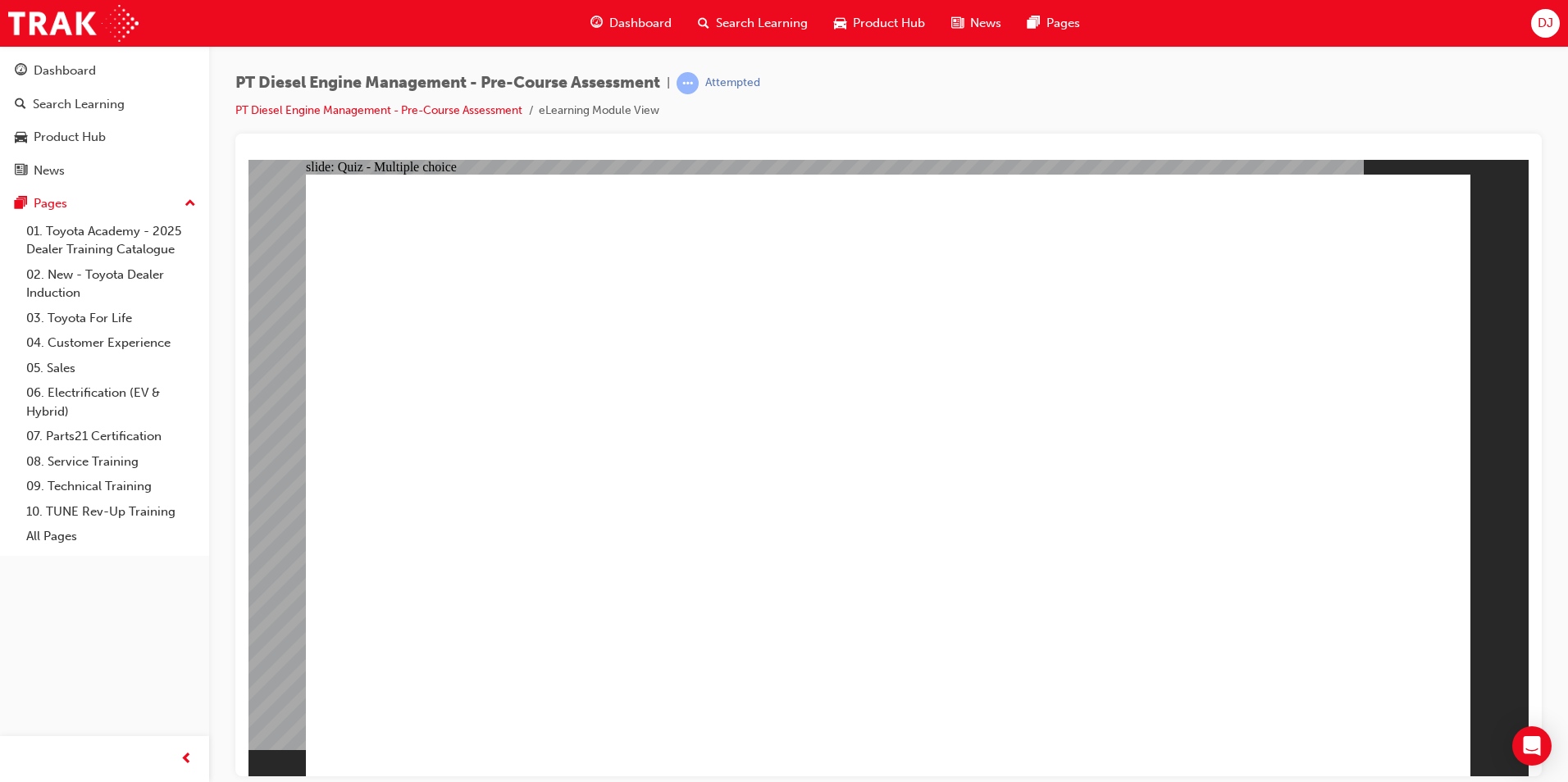
radio input "true"
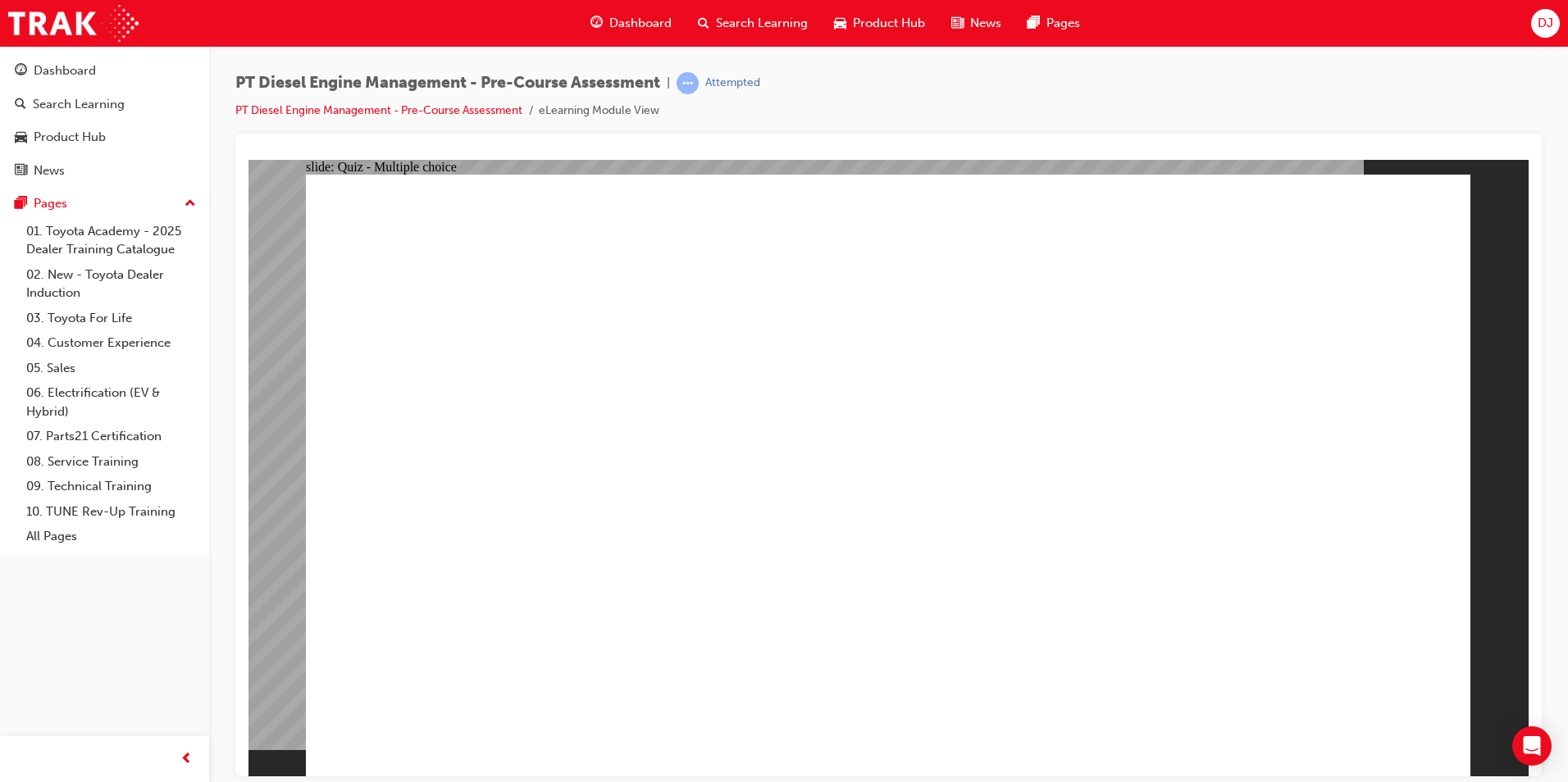
radio input "true"
drag, startPoint x: 1387, startPoint y: 707, endPoint x: 1391, endPoint y: 720, distance: 13.6
radio input "true"
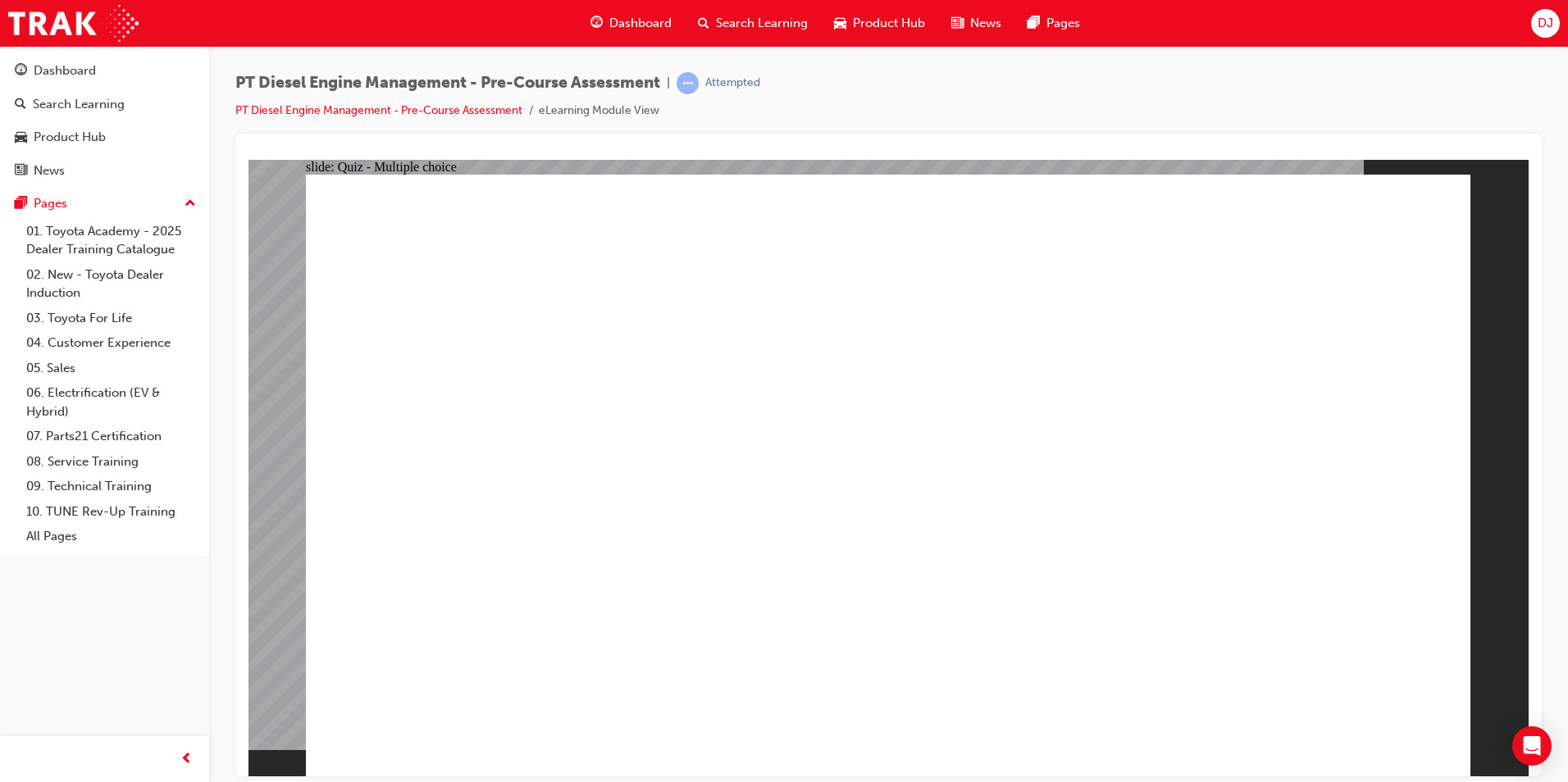
drag, startPoint x: 1321, startPoint y: 697, endPoint x: 1328, endPoint y: 705, distance: 10.6
radio input "true"
drag, startPoint x: 1354, startPoint y: 695, endPoint x: 1351, endPoint y: 712, distance: 17.3
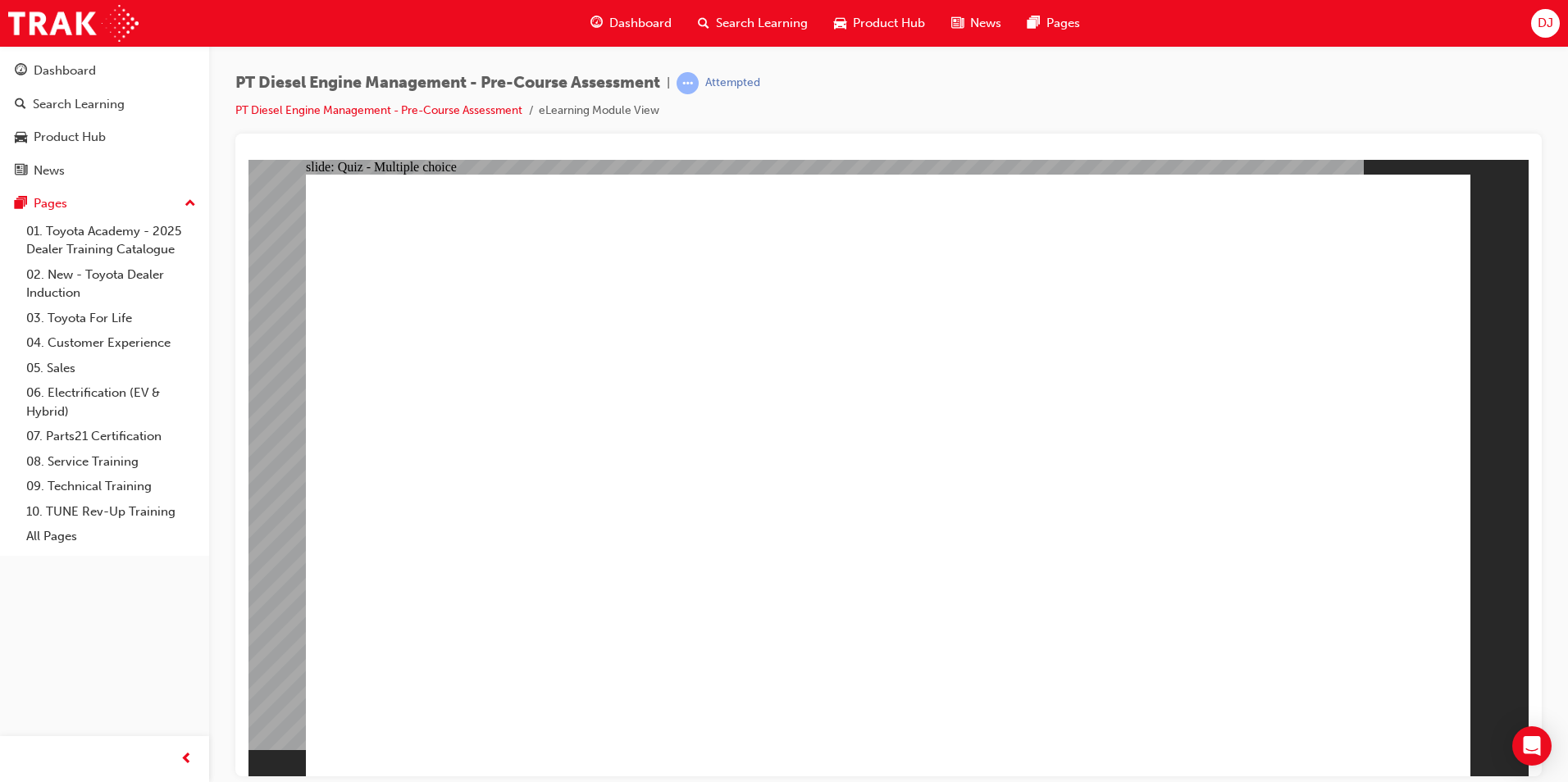
radio input "true"
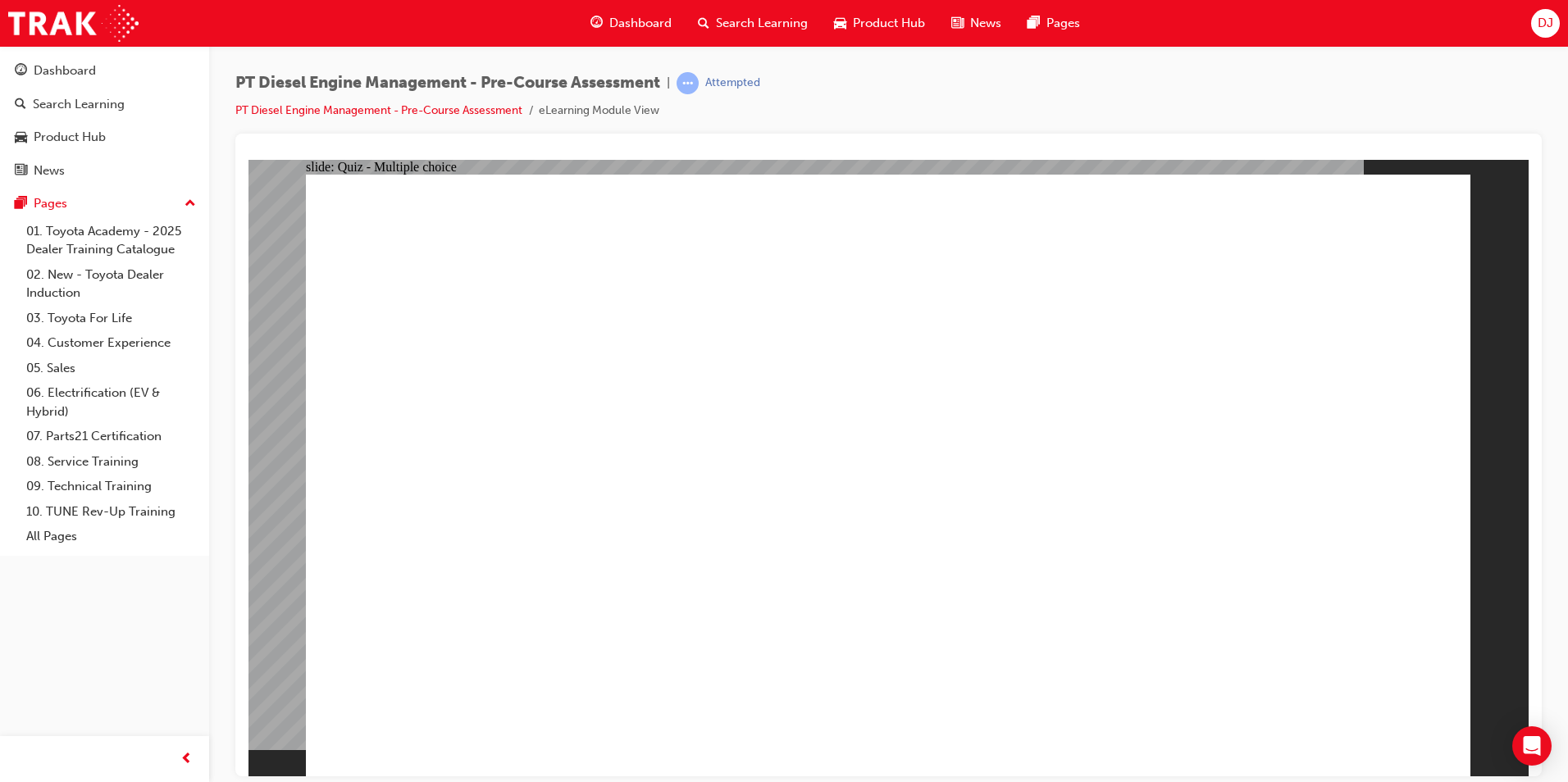
radio input "true"
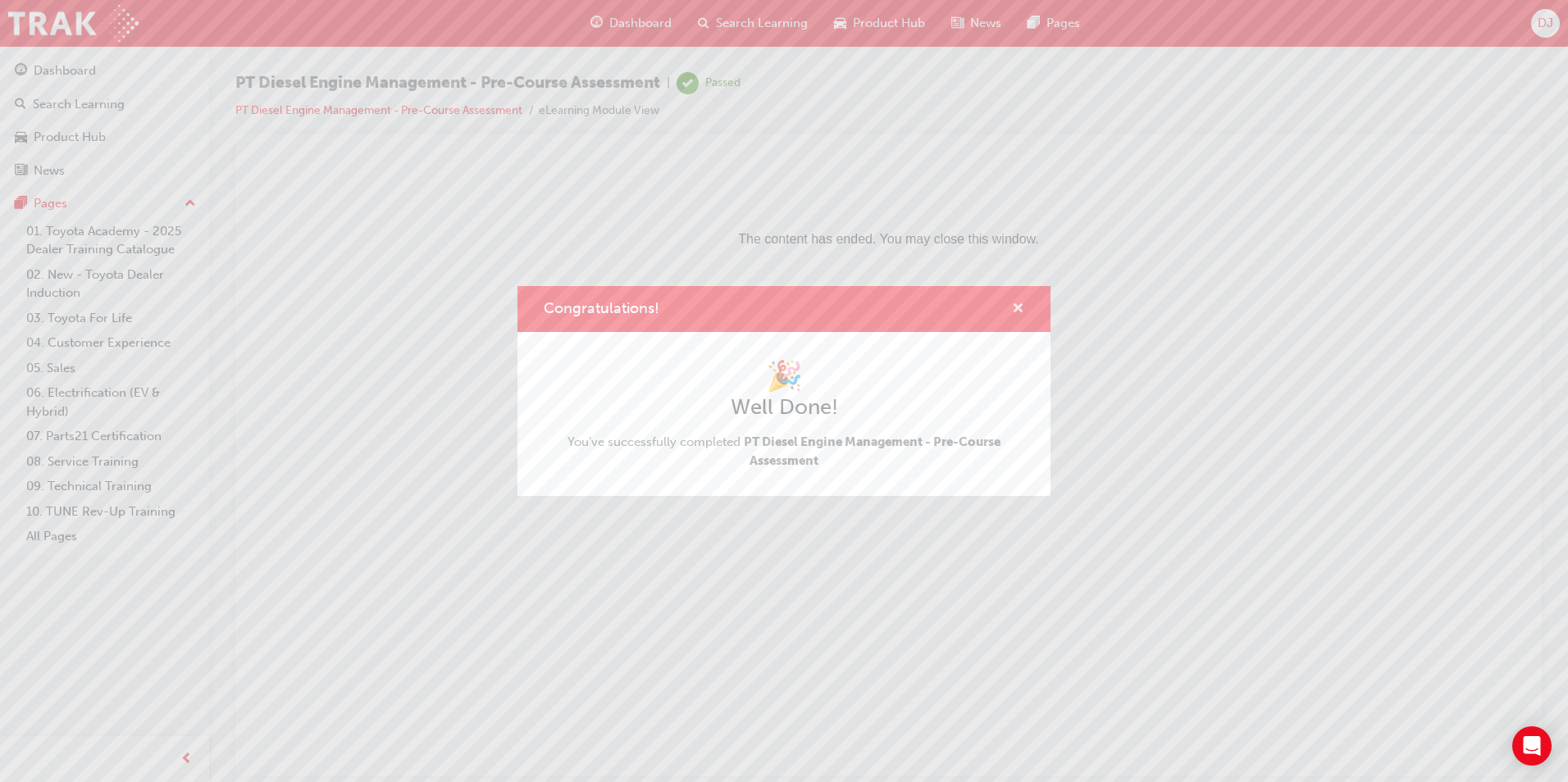
click at [1021, 306] on span "cross-icon" at bounding box center [1018, 310] width 12 height 15
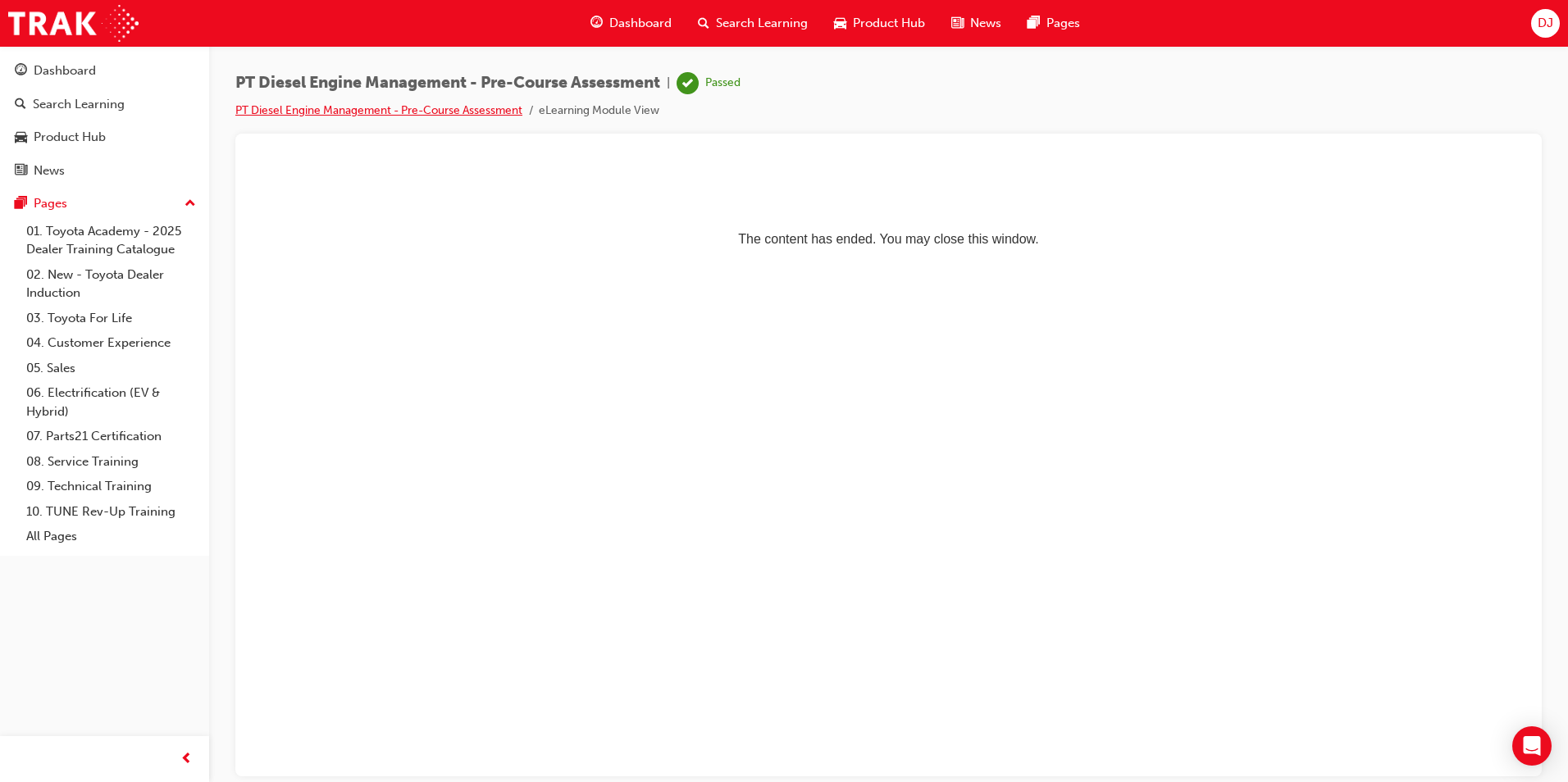
click at [456, 113] on link "PT Diesel Engine Management - Pre-Course Assessment" at bounding box center [379, 109] width 287 height 14
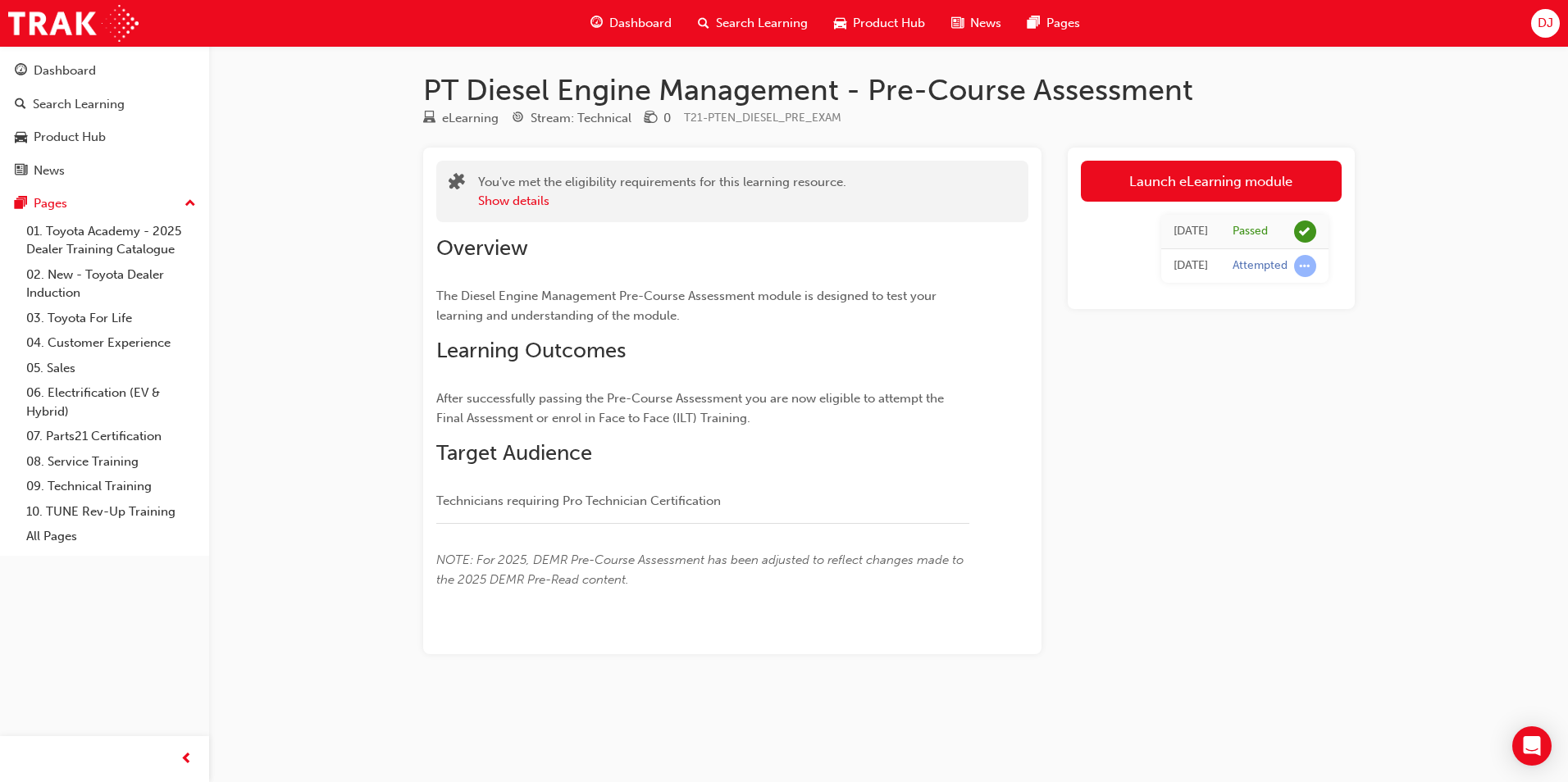
click at [615, 25] on span "Dashboard" at bounding box center [640, 23] width 62 height 19
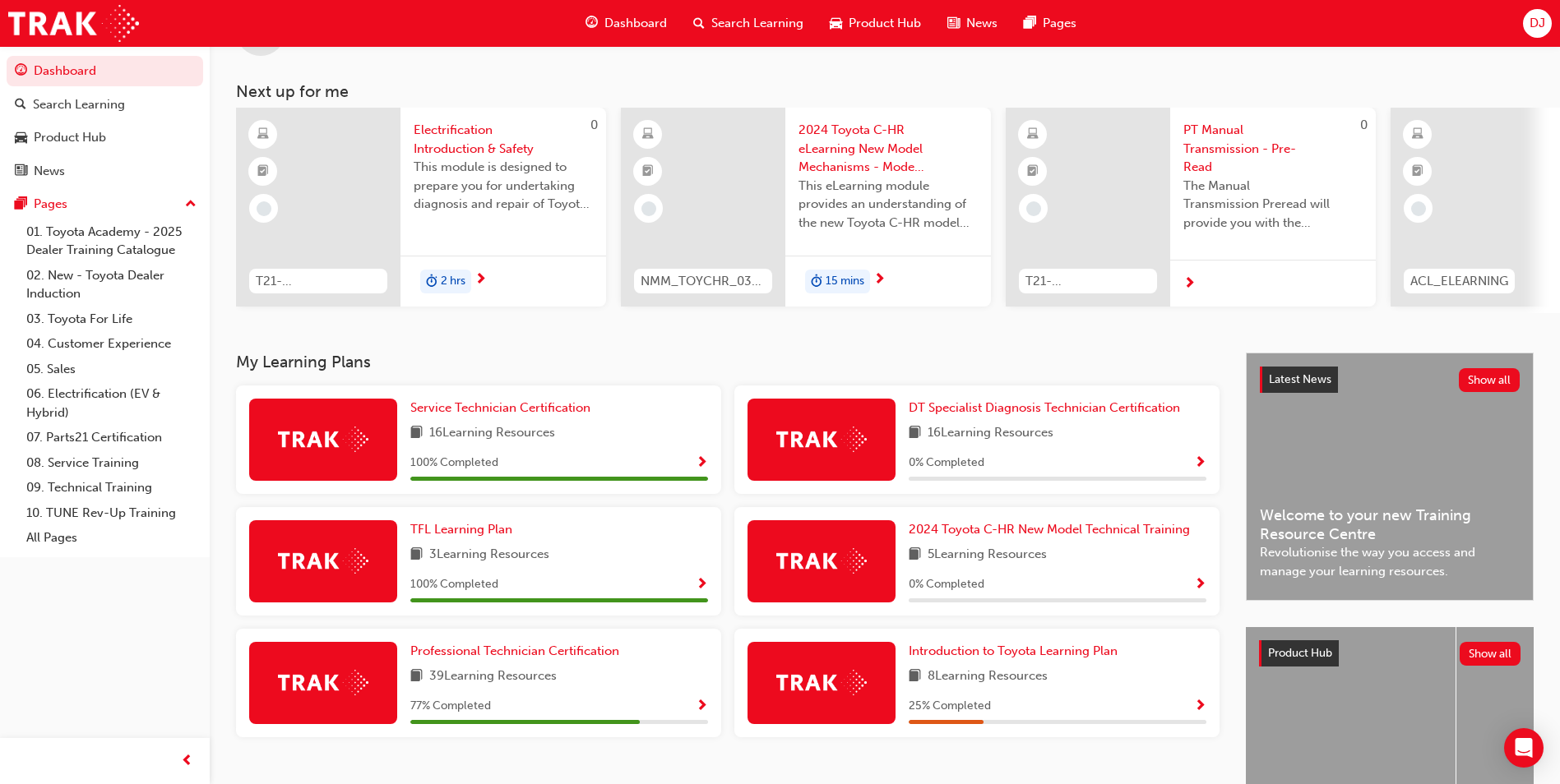
scroll to position [165, 0]
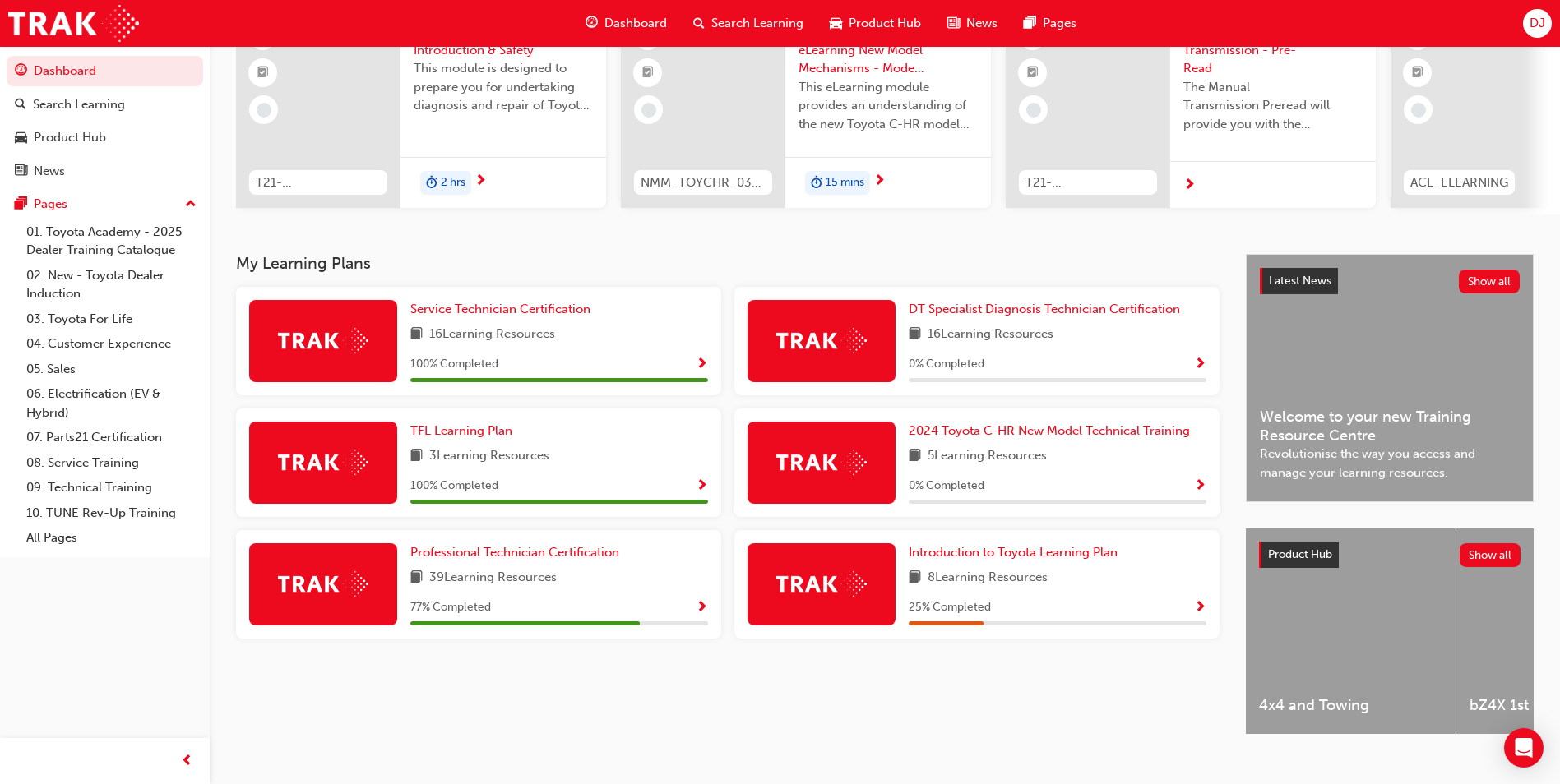
click at [705, 606] on span "Show Progress" at bounding box center [701, 608] width 12 height 15
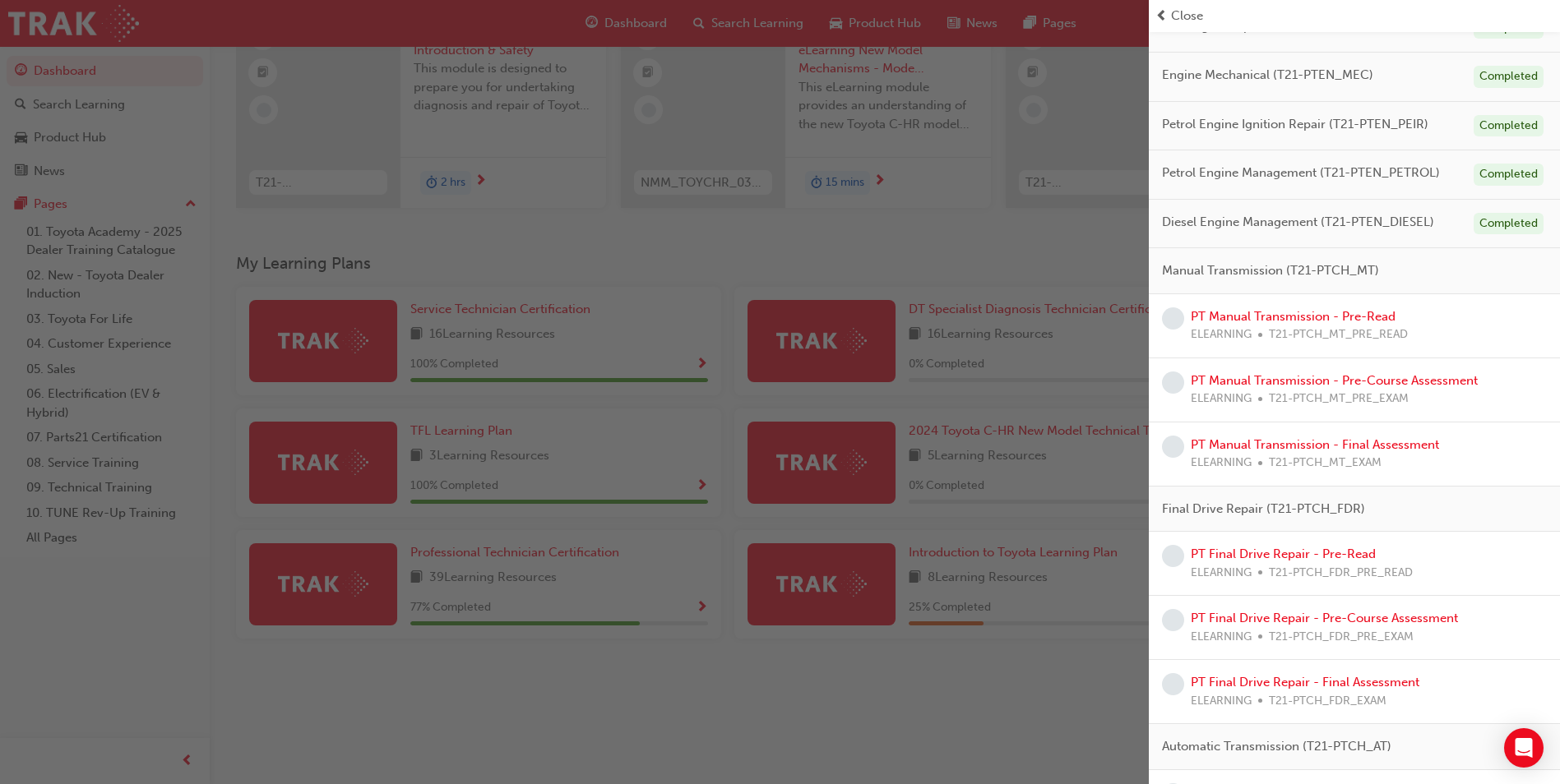
scroll to position [493, 0]
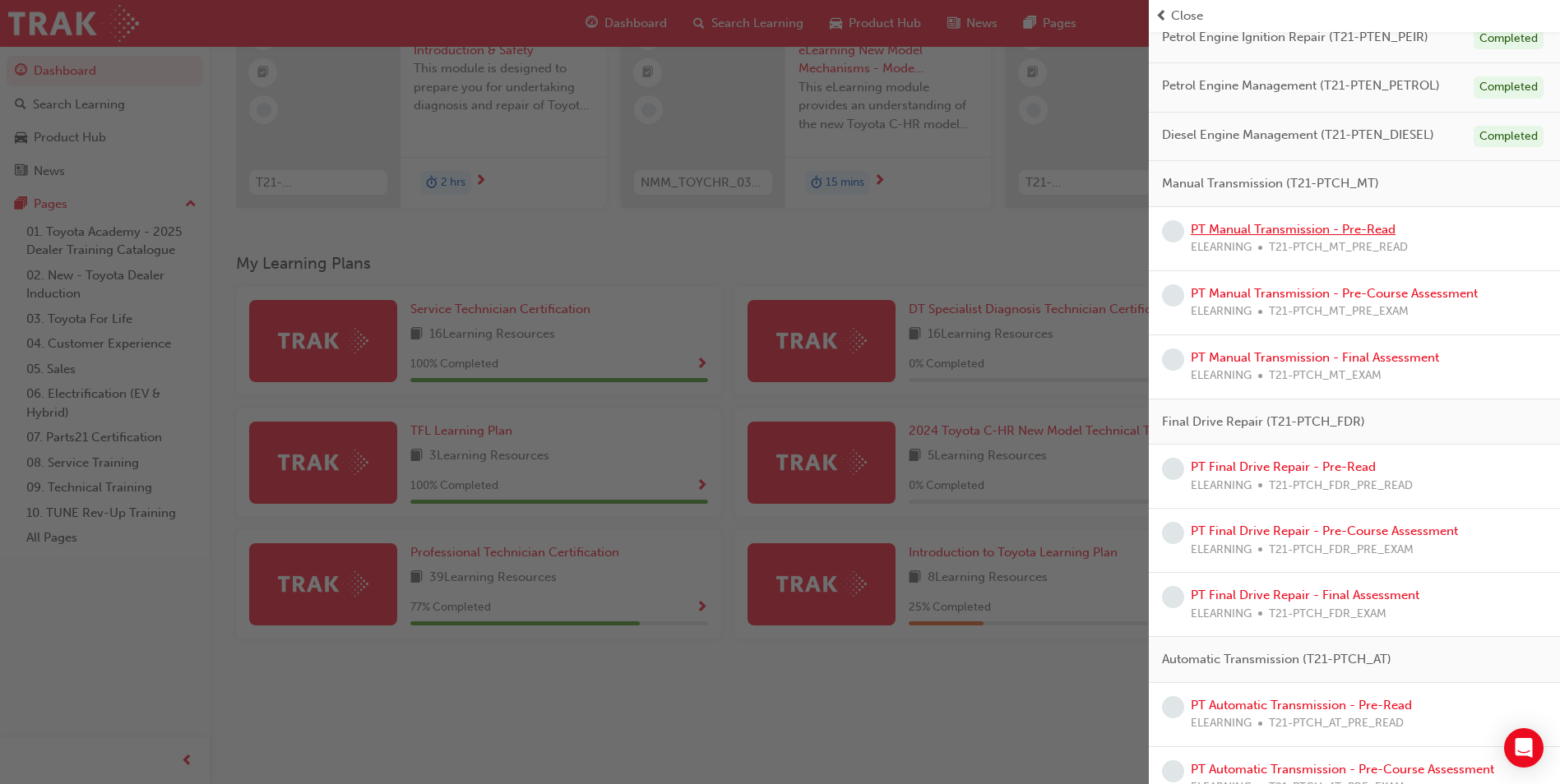
click at [1314, 232] on link "PT Manual Transmission - Pre-Read" at bounding box center [1293, 230] width 205 height 15
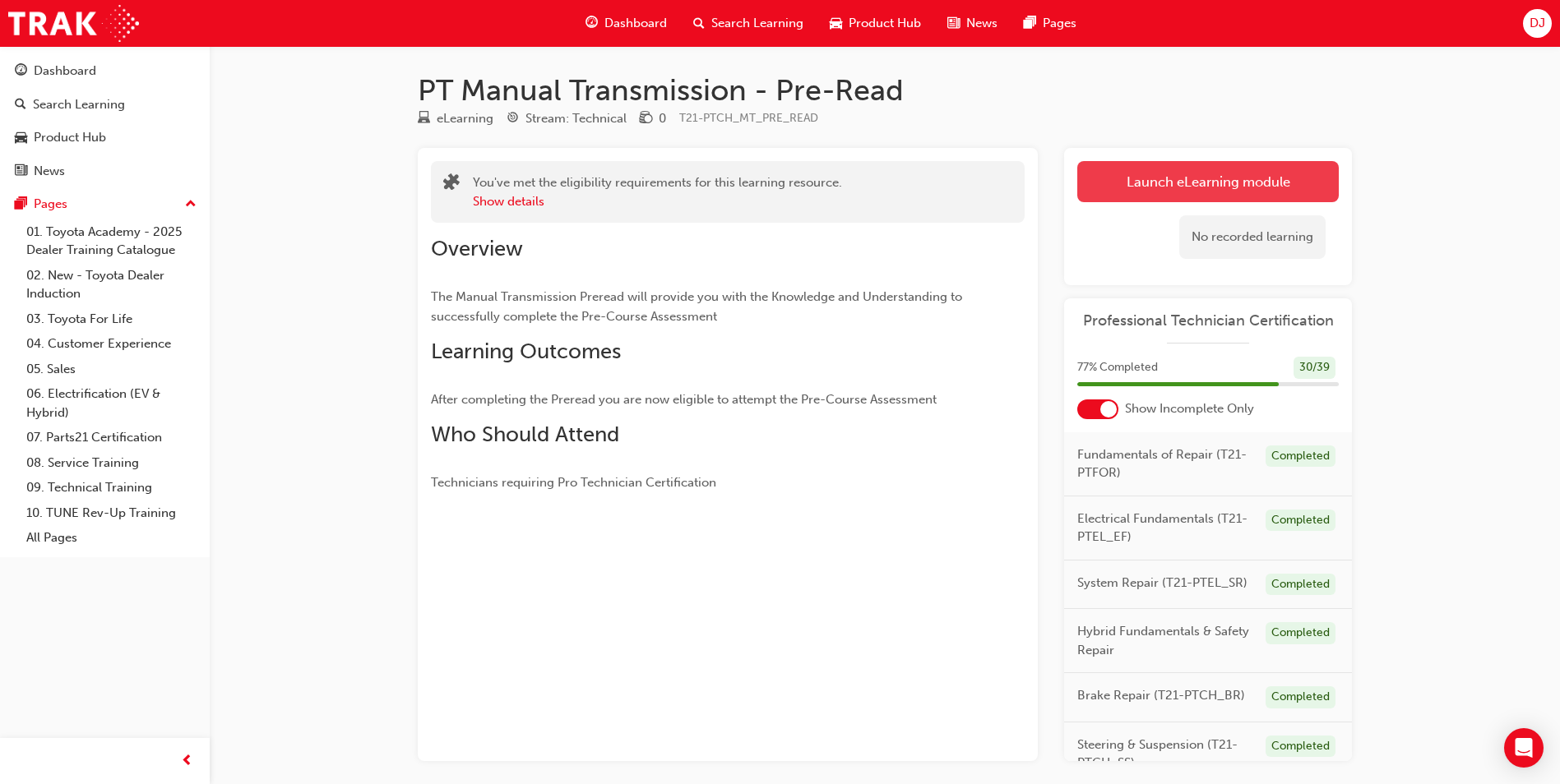
click at [1224, 171] on link "Launch eLearning module" at bounding box center [1207, 181] width 261 height 41
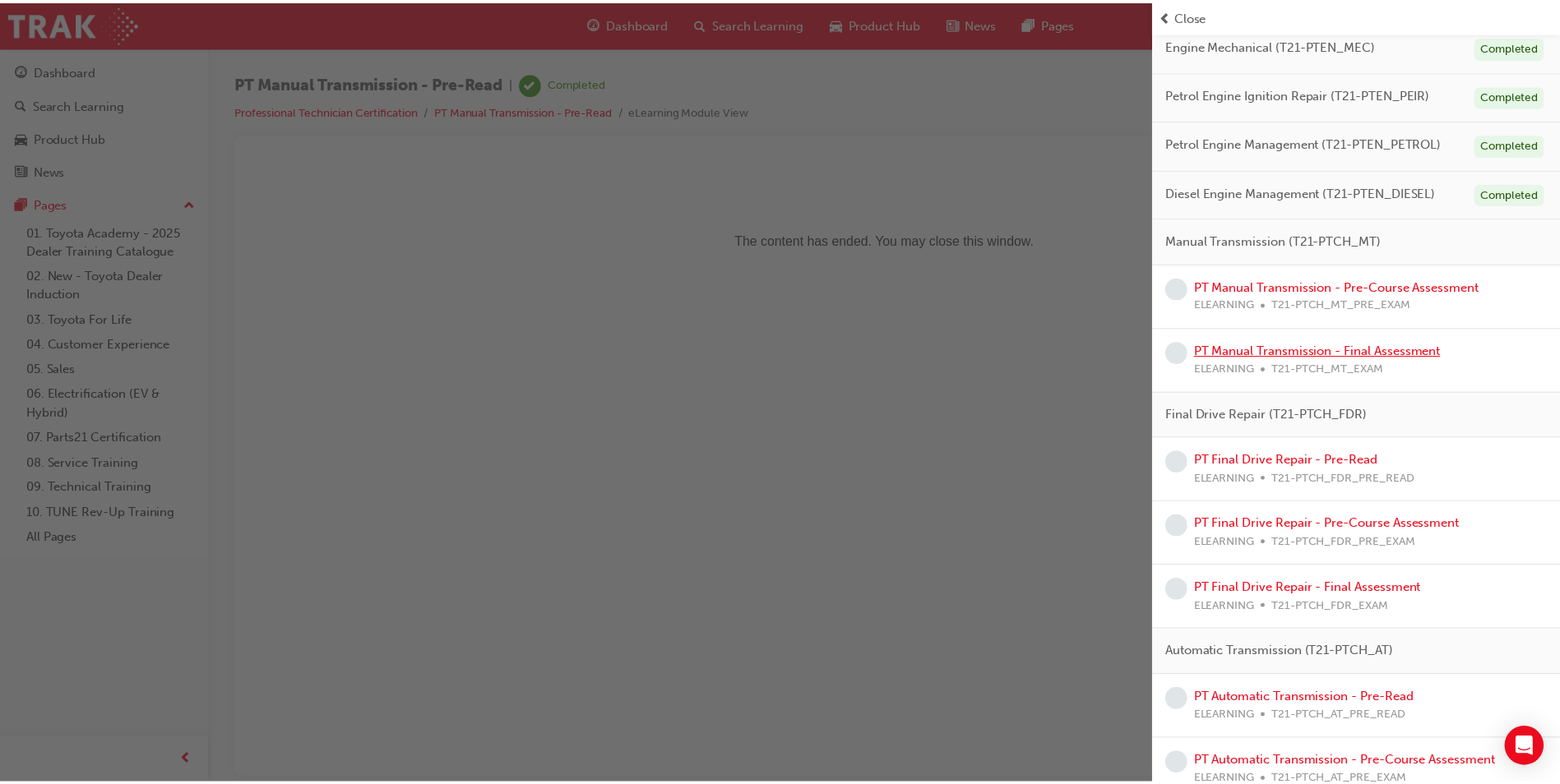
scroll to position [399, 0]
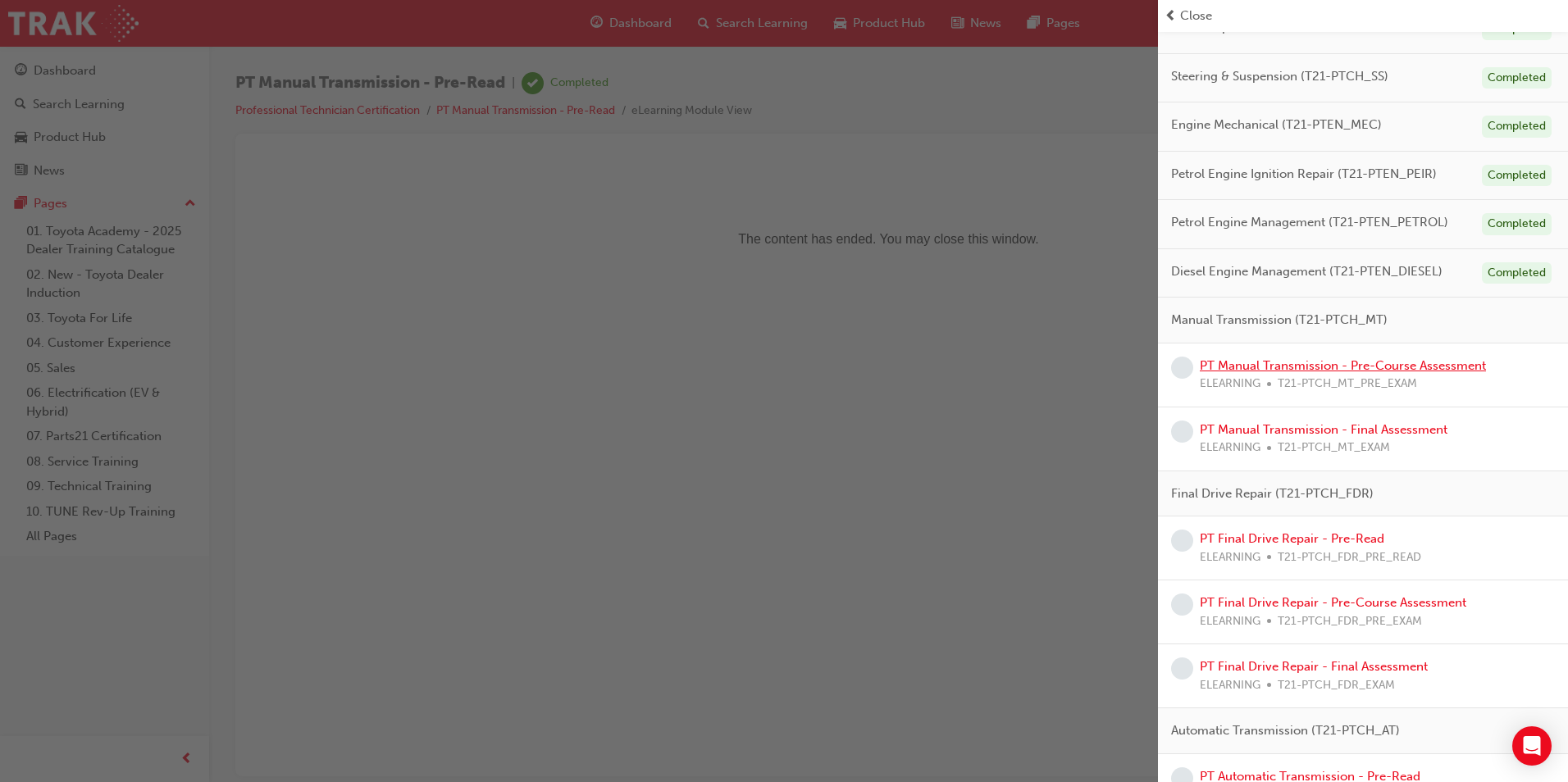
click at [1354, 363] on link "PT Manual Transmission - Pre-Course Assessment" at bounding box center [1343, 365] width 287 height 15
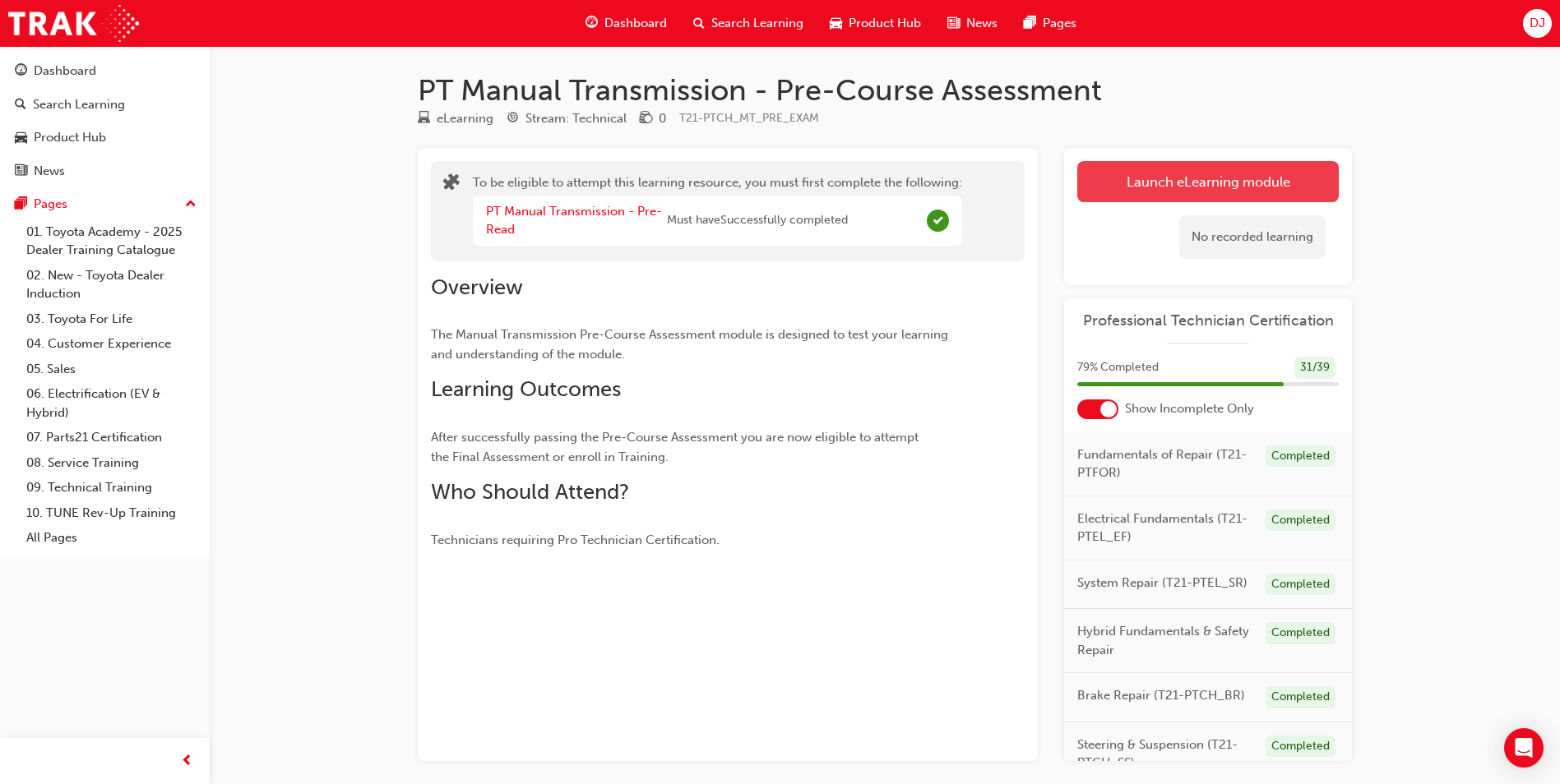
click at [1110, 172] on button "Launch eLearning module" at bounding box center [1207, 181] width 261 height 41
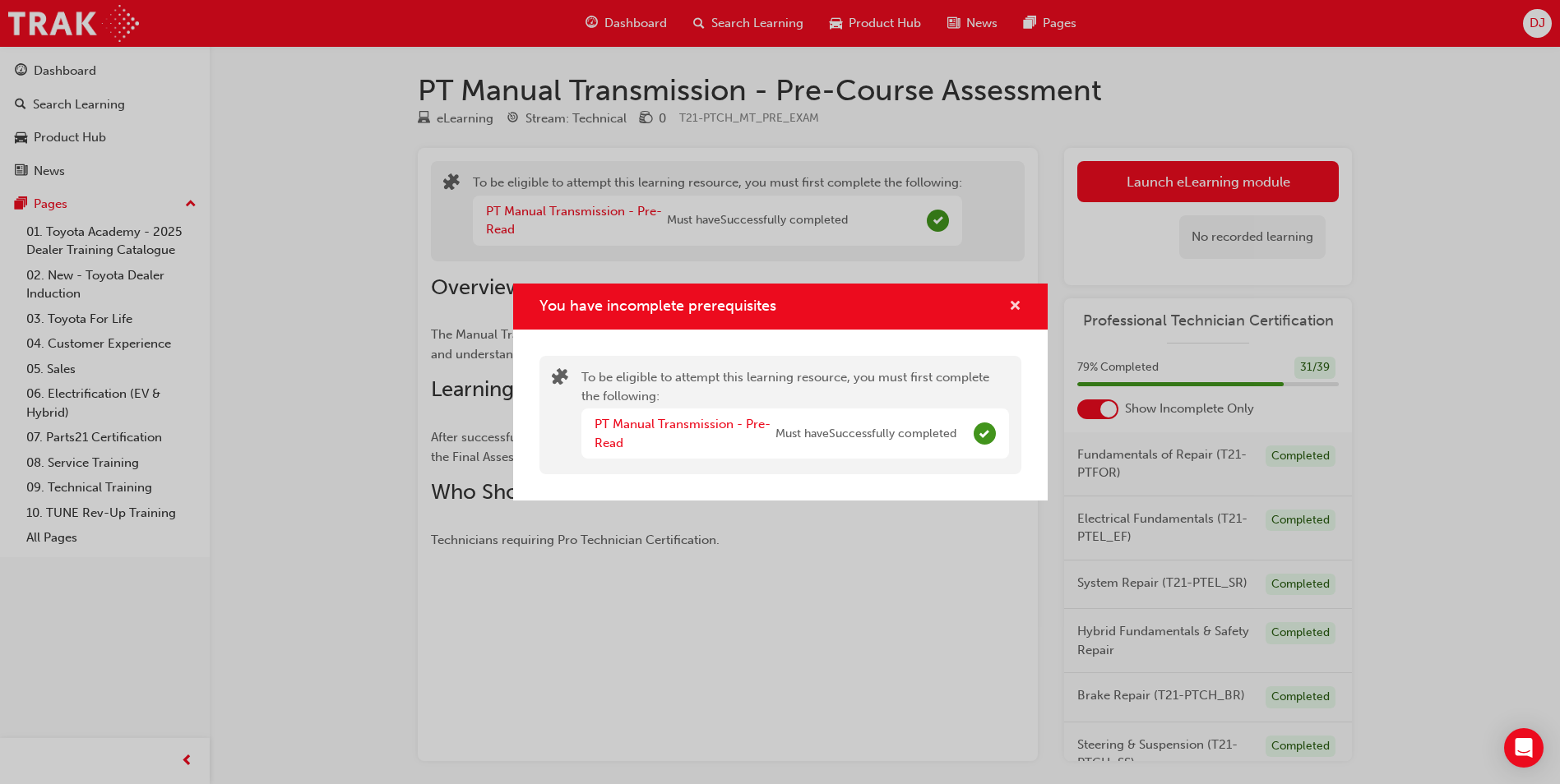
click at [1015, 308] on span "cross-icon" at bounding box center [1015, 308] width 12 height 15
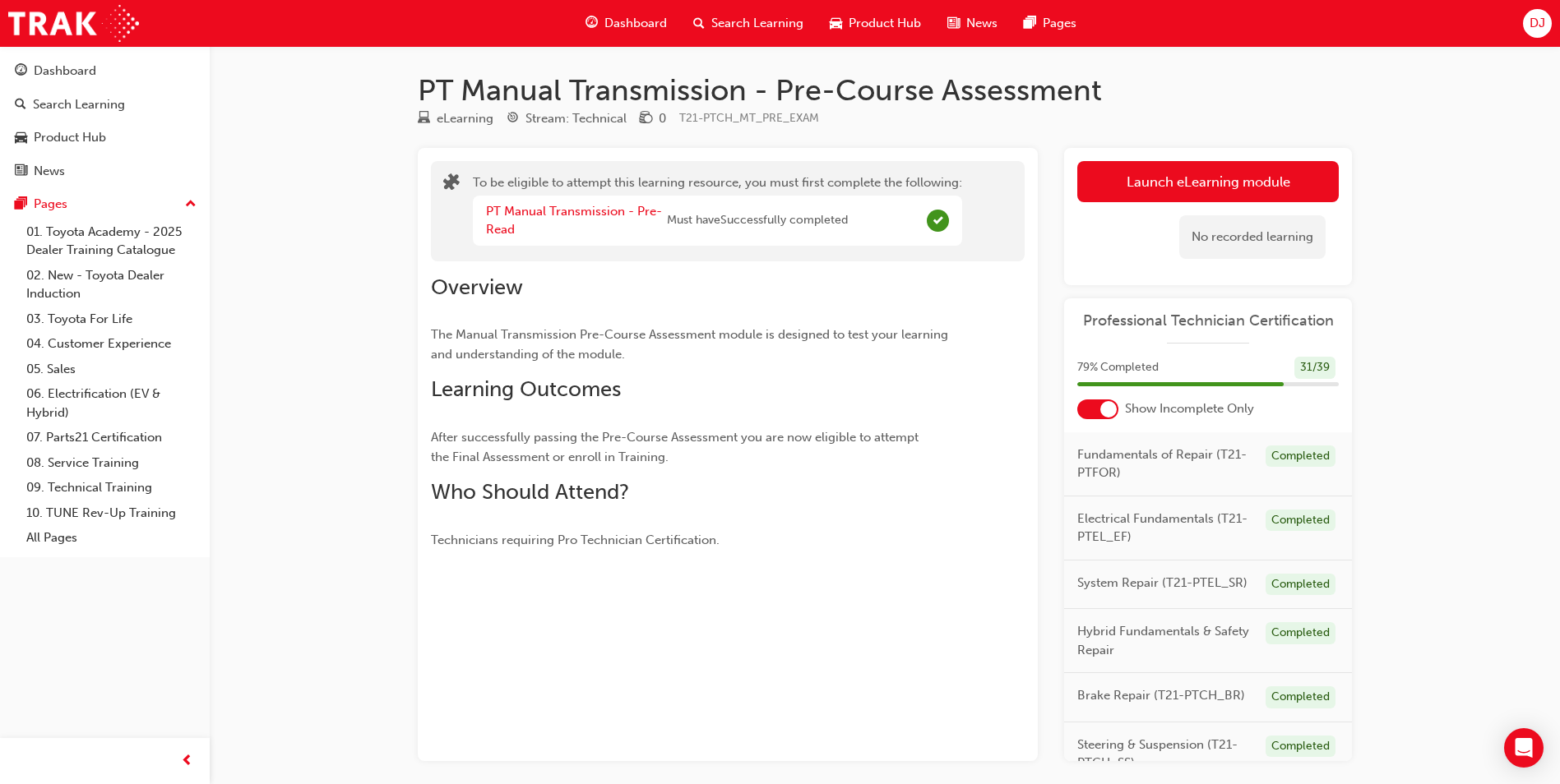
click at [641, 36] on div "Dashboard" at bounding box center [626, 23] width 108 height 33
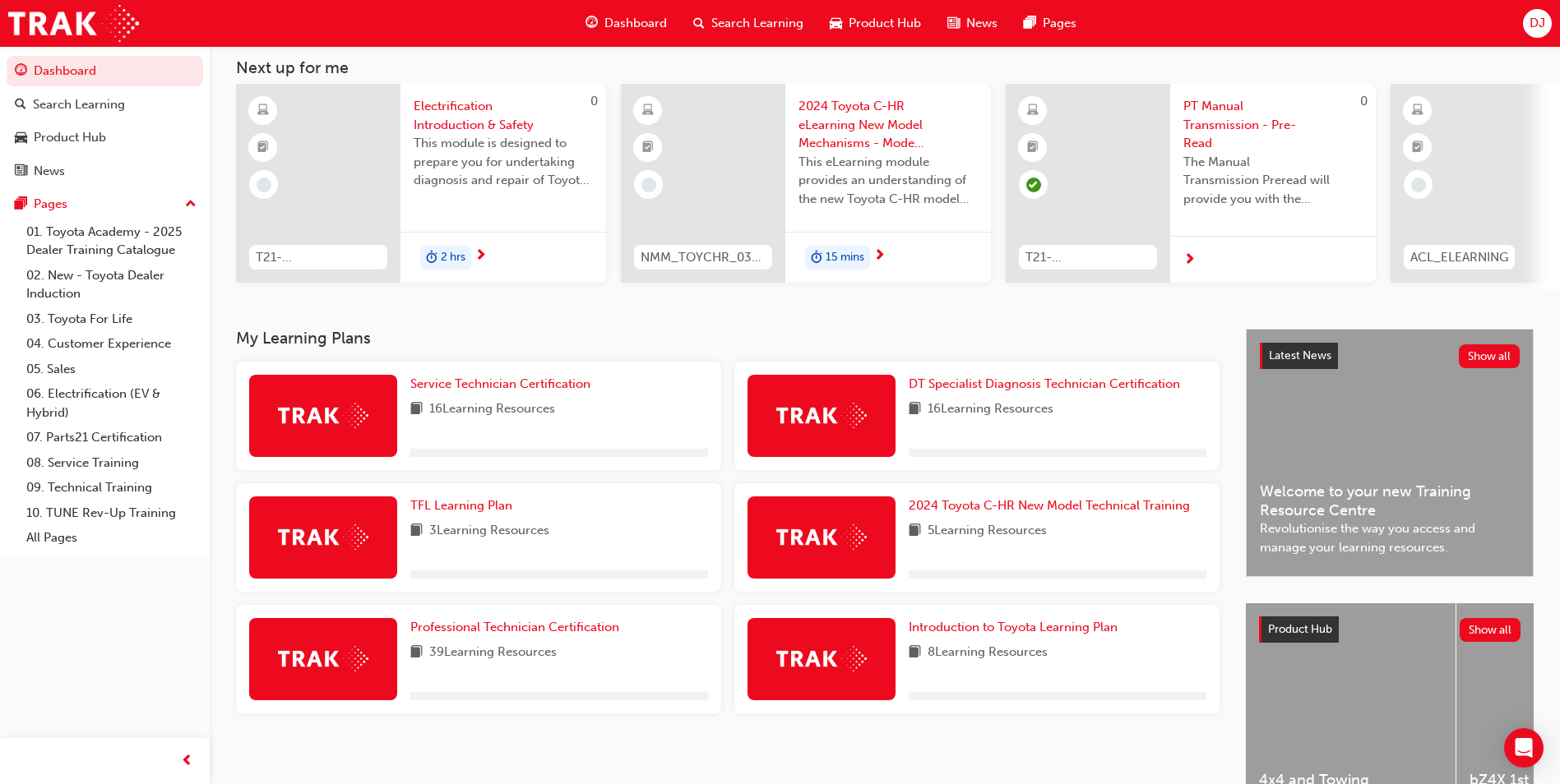
scroll to position [198, 0]
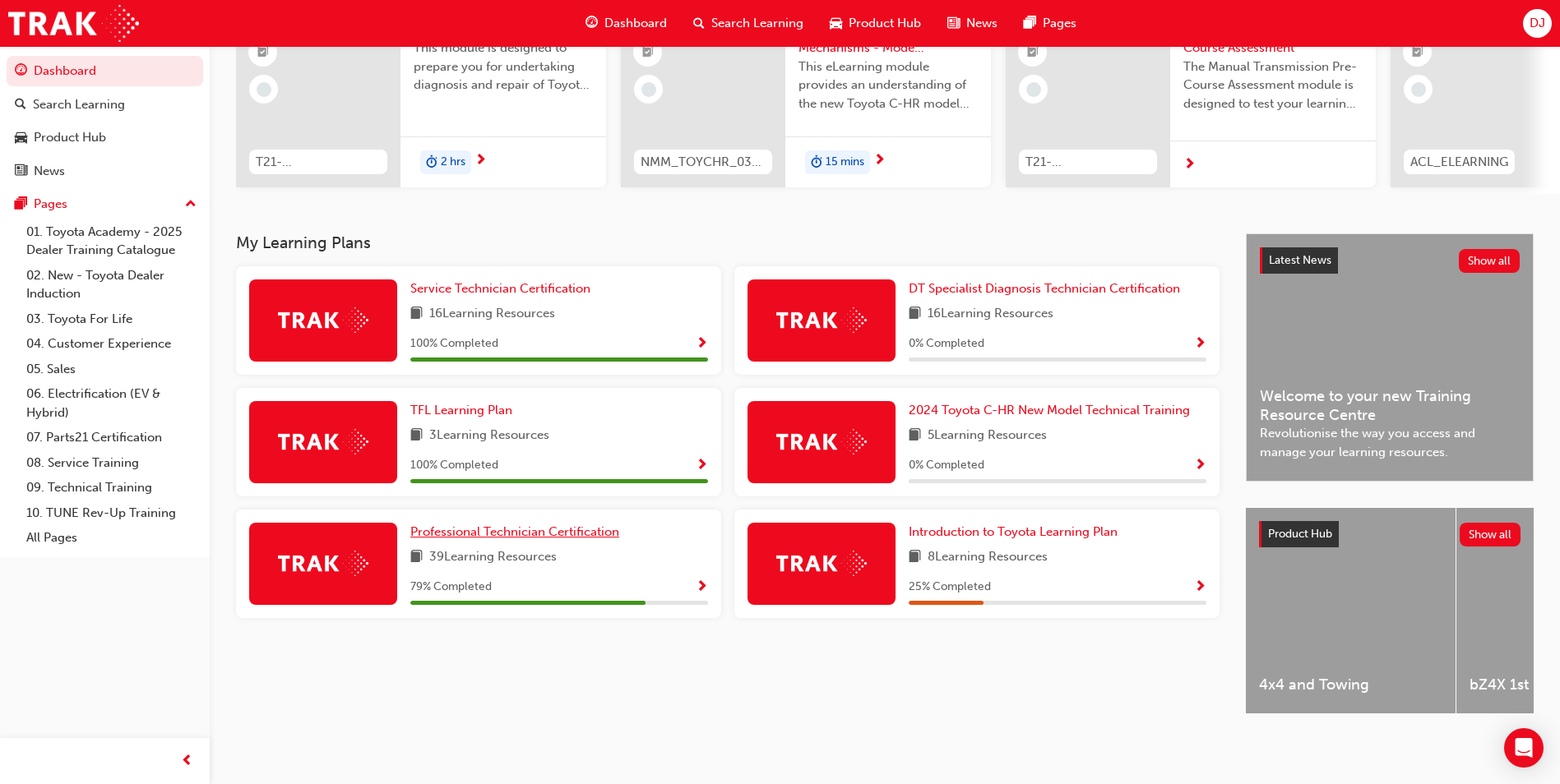
click at [568, 526] on span "Professional Technician Certification" at bounding box center [514, 532] width 209 height 15
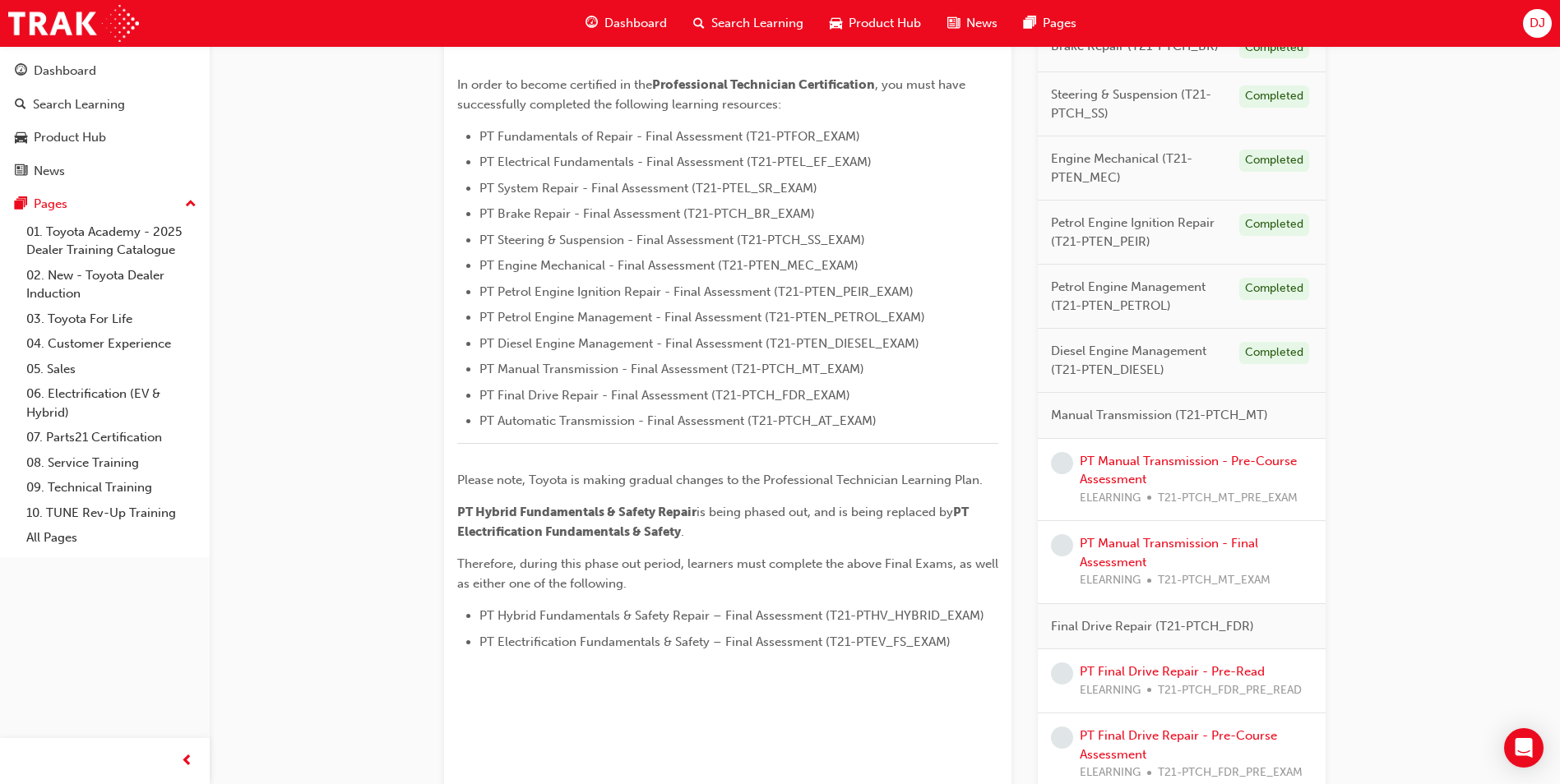
scroll to position [415, 0]
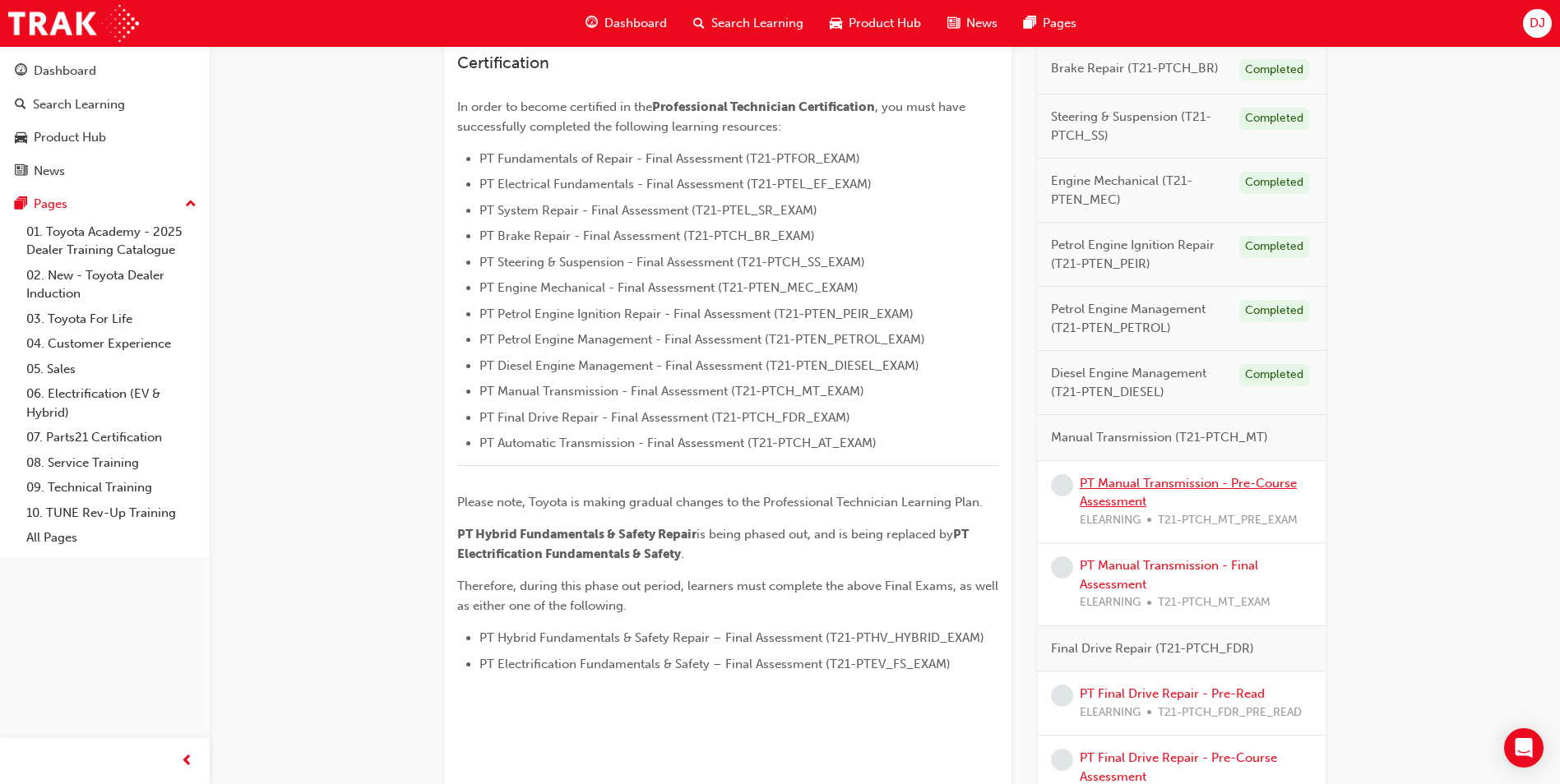
click at [1182, 488] on link "PT Manual Transmission - Pre-Course Assessment" at bounding box center [1188, 493] width 217 height 33
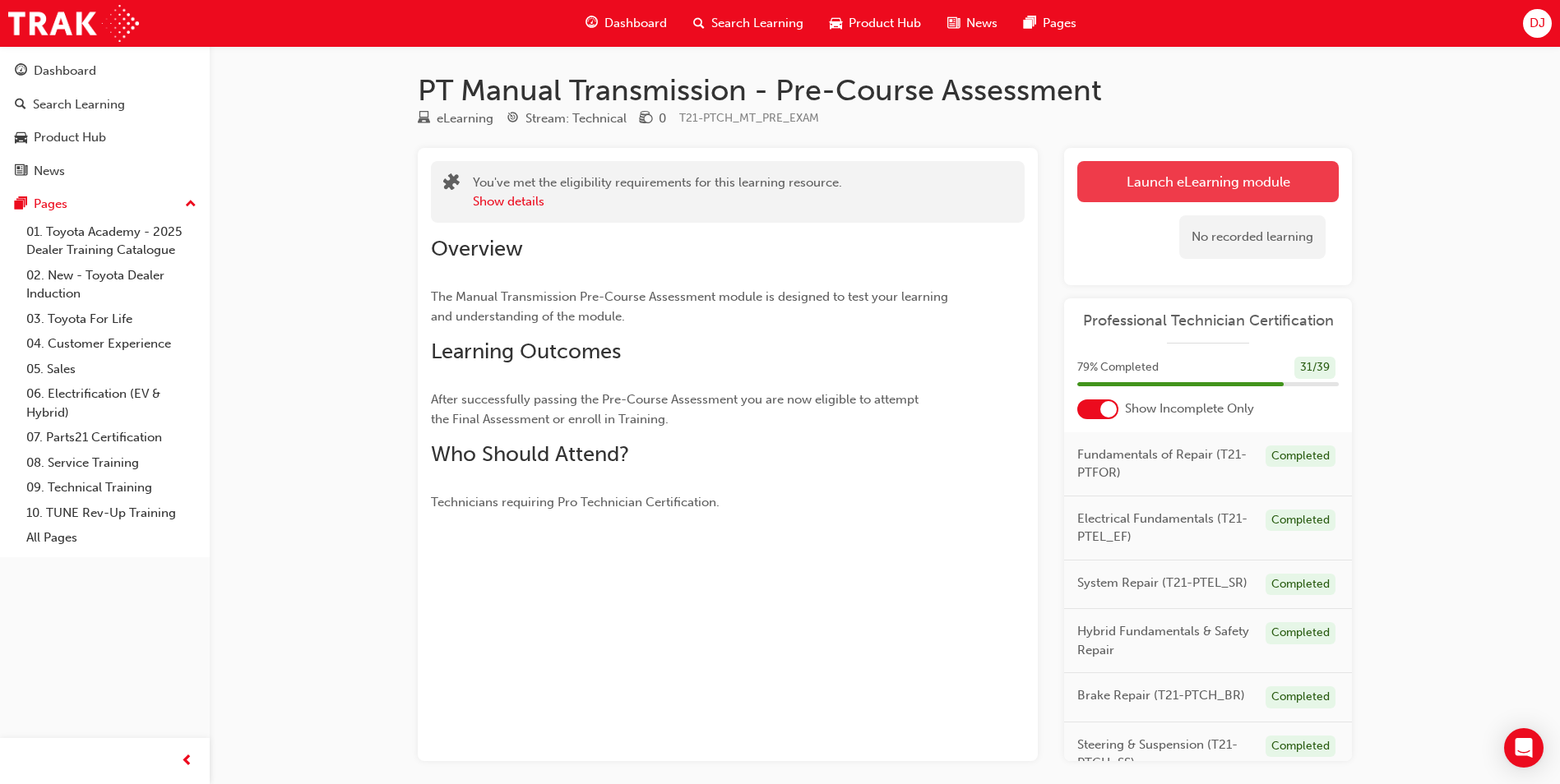
click at [1169, 188] on button "Launch eLearning module" at bounding box center [1207, 181] width 261 height 41
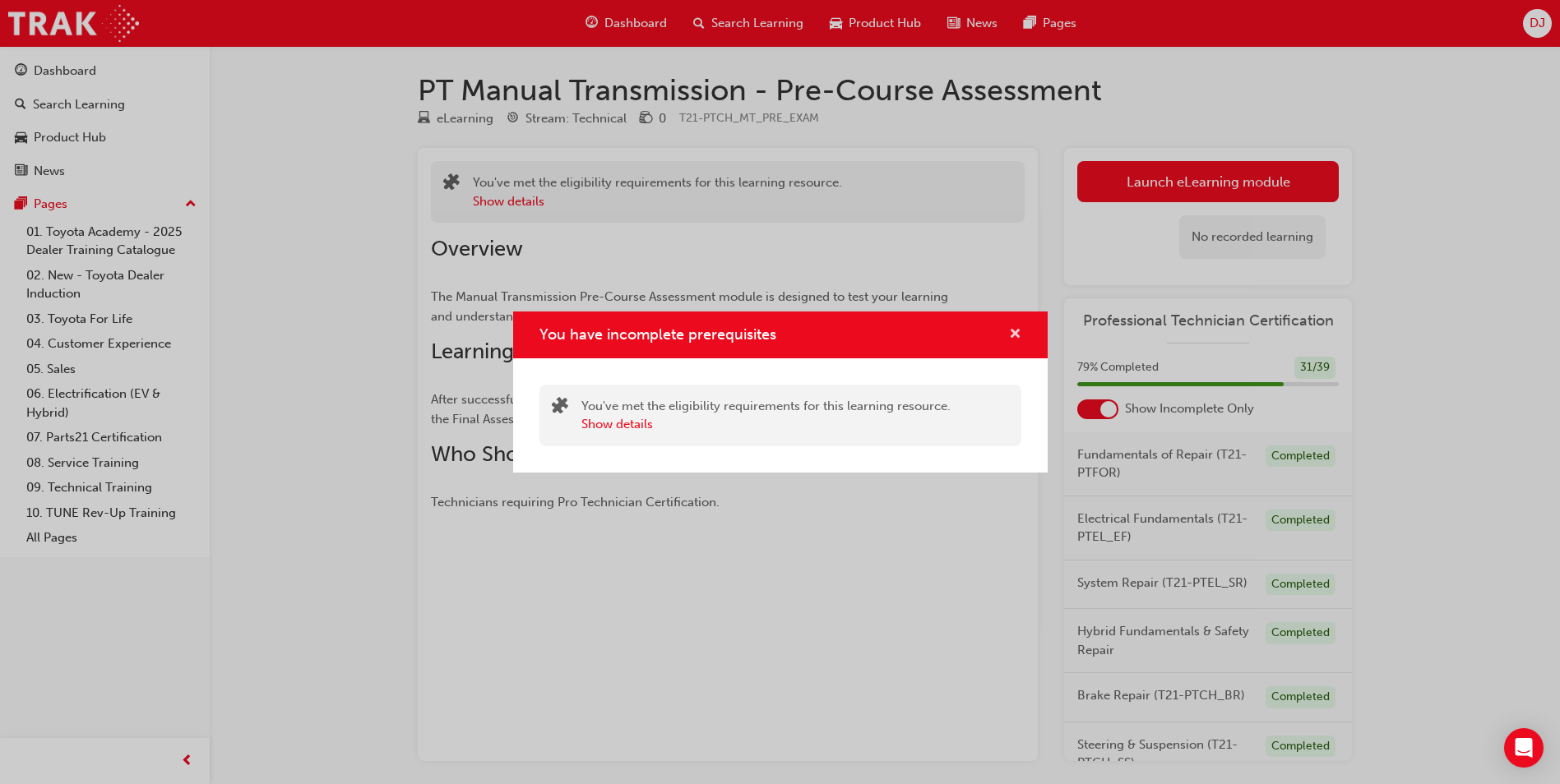
click at [1019, 339] on div "You have incomplete prerequisites" at bounding box center [780, 335] width 535 height 47
click at [1016, 337] on span "cross-icon" at bounding box center [1015, 336] width 12 height 15
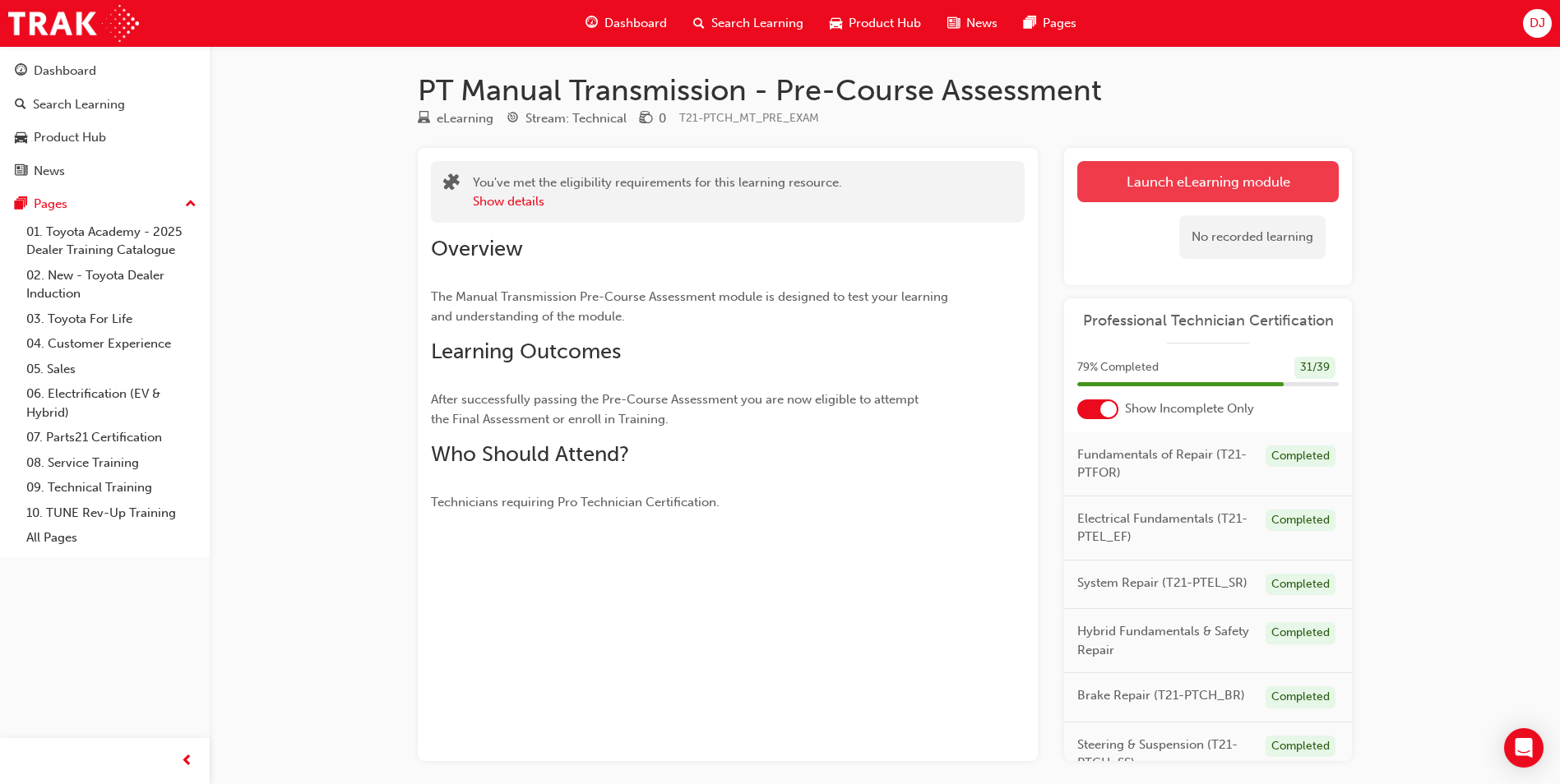
click at [1202, 192] on button "Launch eLearning module" at bounding box center [1207, 181] width 261 height 41
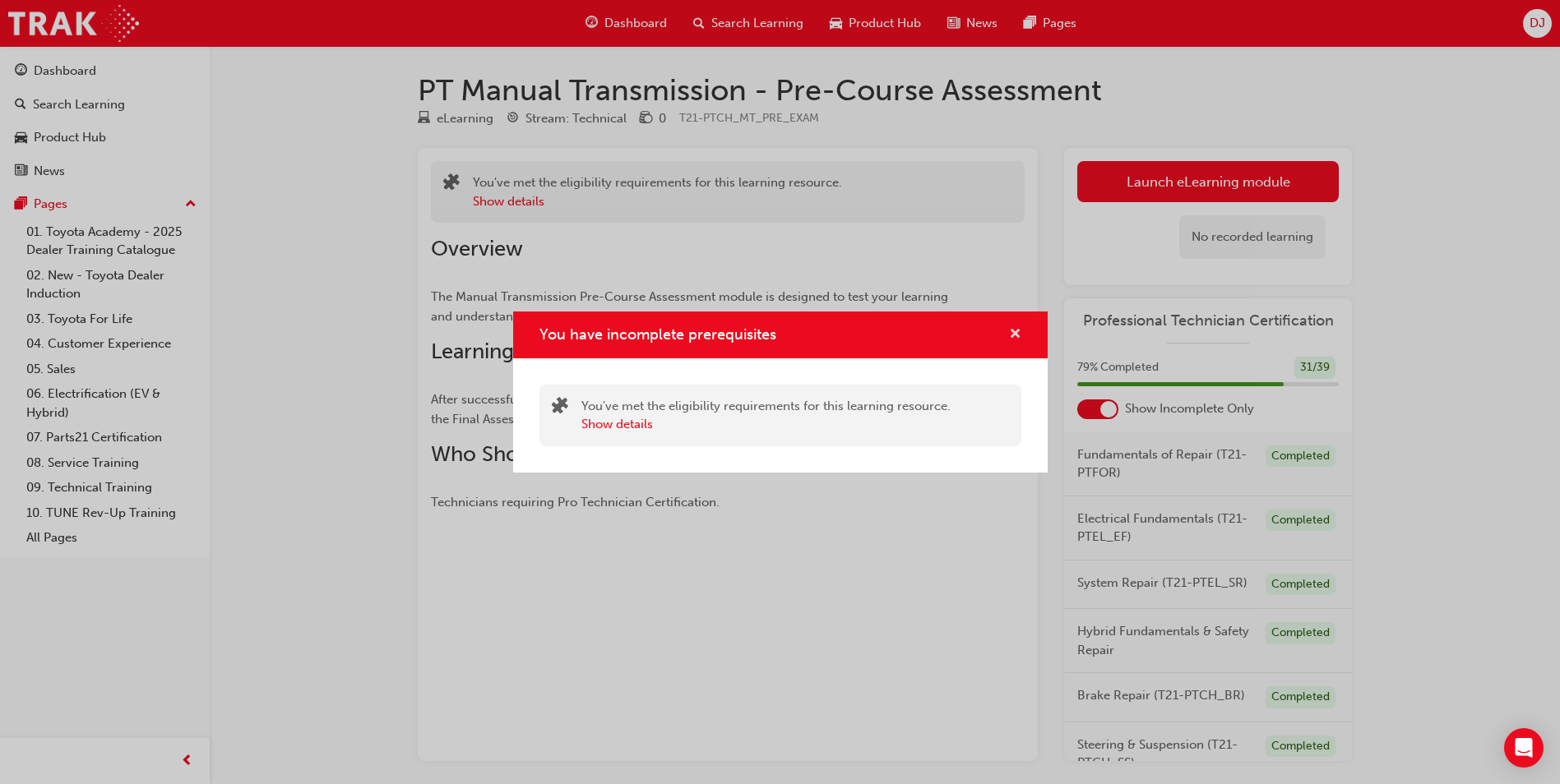
click at [1015, 337] on span "cross-icon" at bounding box center [1015, 336] width 12 height 15
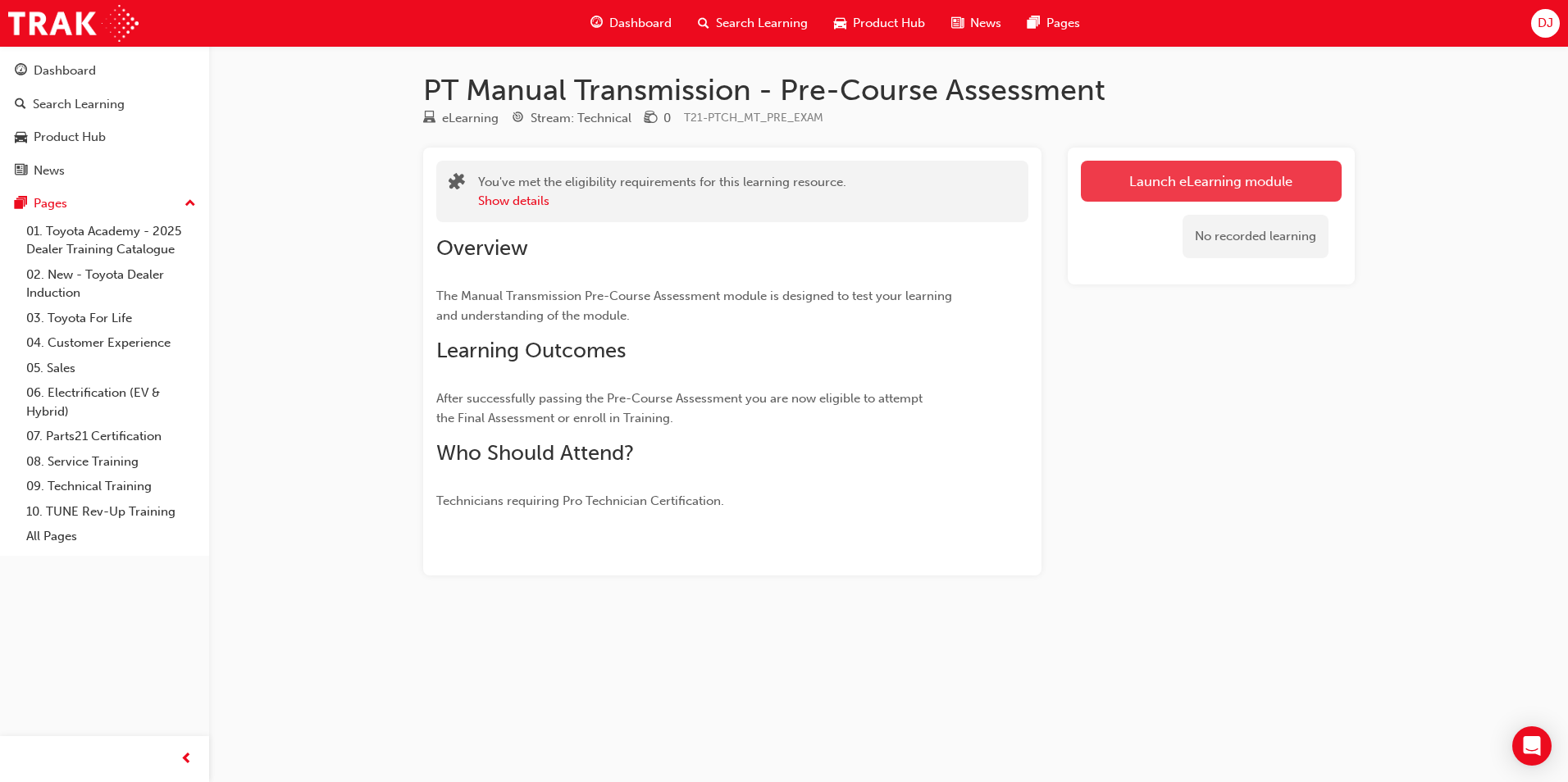
click at [1160, 173] on link "Launch eLearning module" at bounding box center [1211, 181] width 261 height 41
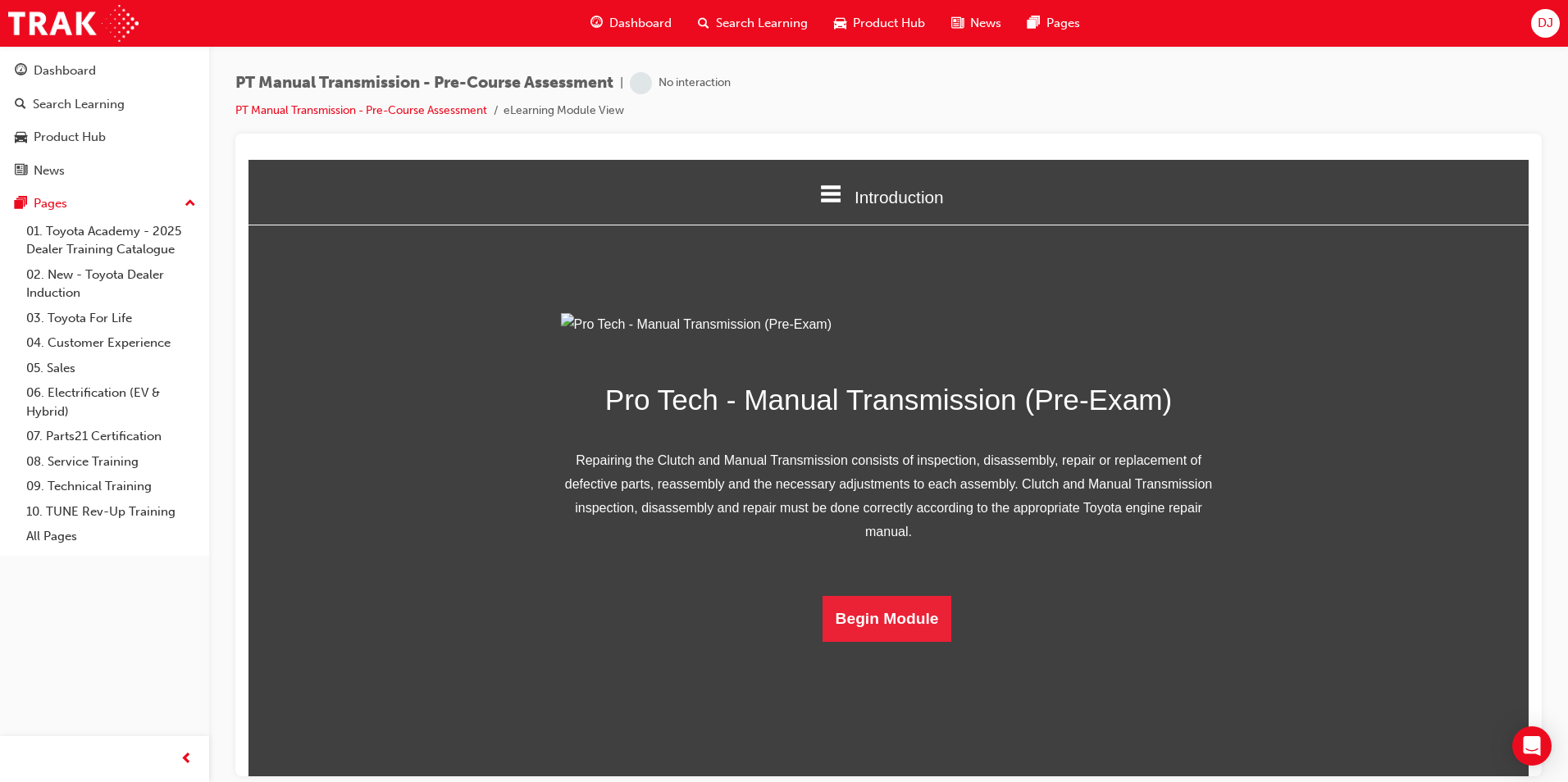
scroll to position [46, 0]
click at [904, 642] on div "Pro Tech - Manual Transmission (Pre-Exam) Repairing the Clutch and Manual Trans…" at bounding box center [889, 477] width 656 height 329
click at [889, 641] on button "Begin Module" at bounding box center [888, 619] width 130 height 46
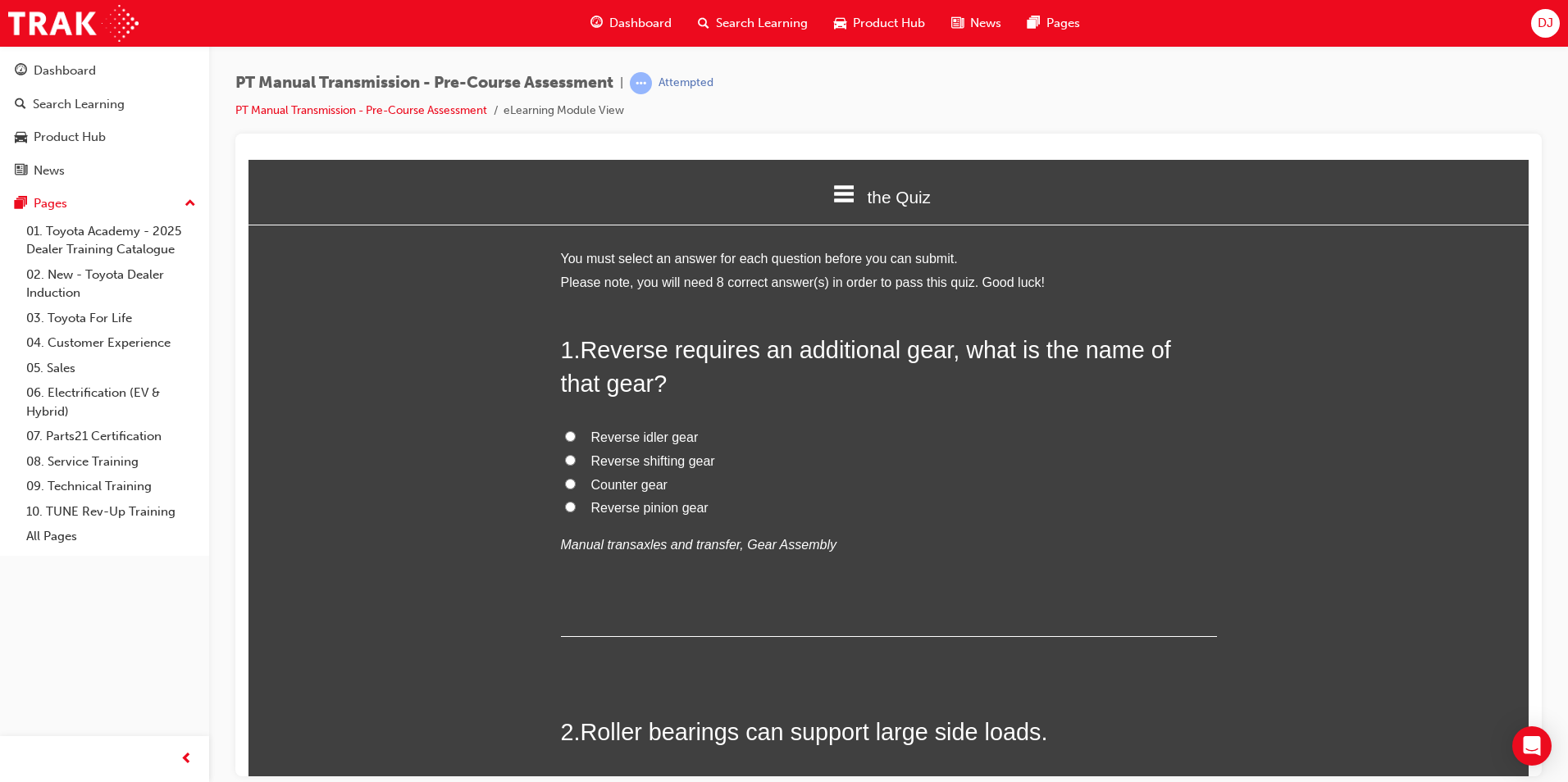
click at [639, 439] on span "Reverse idler gear" at bounding box center [645, 436] width 108 height 14
click at [576, 439] on input "Reverse idler gear" at bounding box center [570, 435] width 10 height 10
radio input "true"
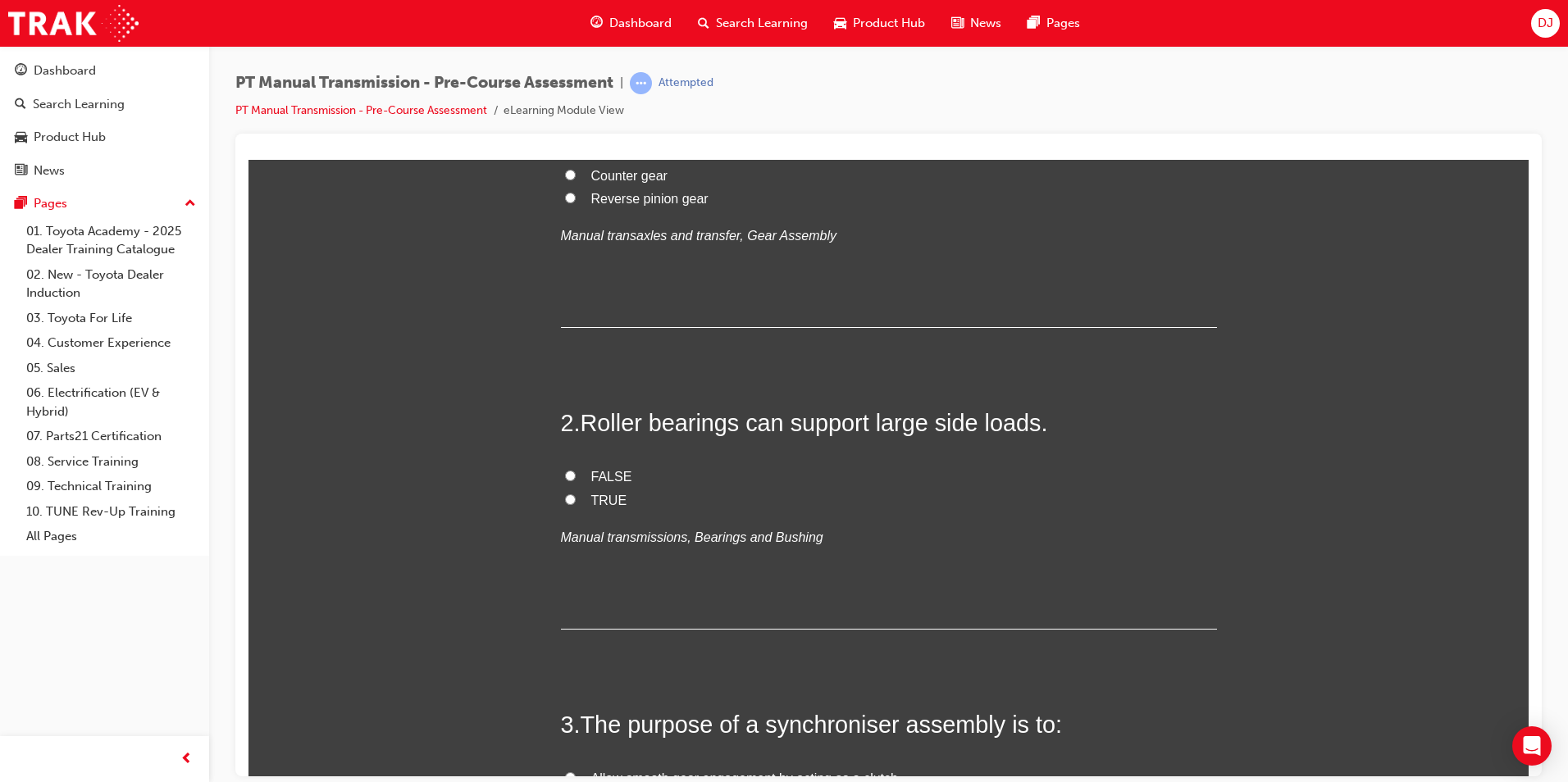
scroll to position [328, 0]
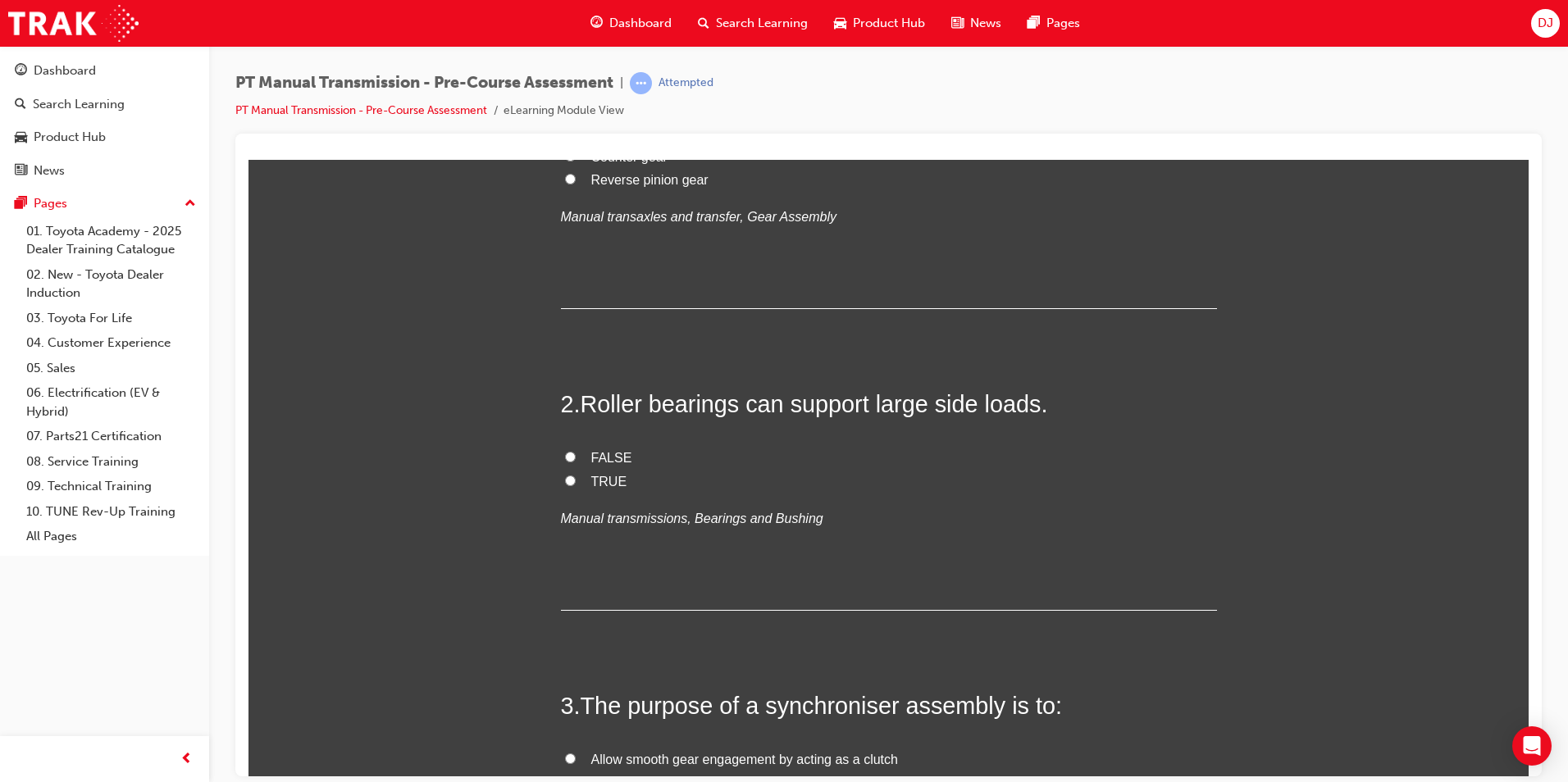
click at [592, 478] on span "TRUE" at bounding box center [609, 481] width 36 height 14
click at [576, 478] on input "TRUE" at bounding box center [570, 480] width 10 height 10
radio input "true"
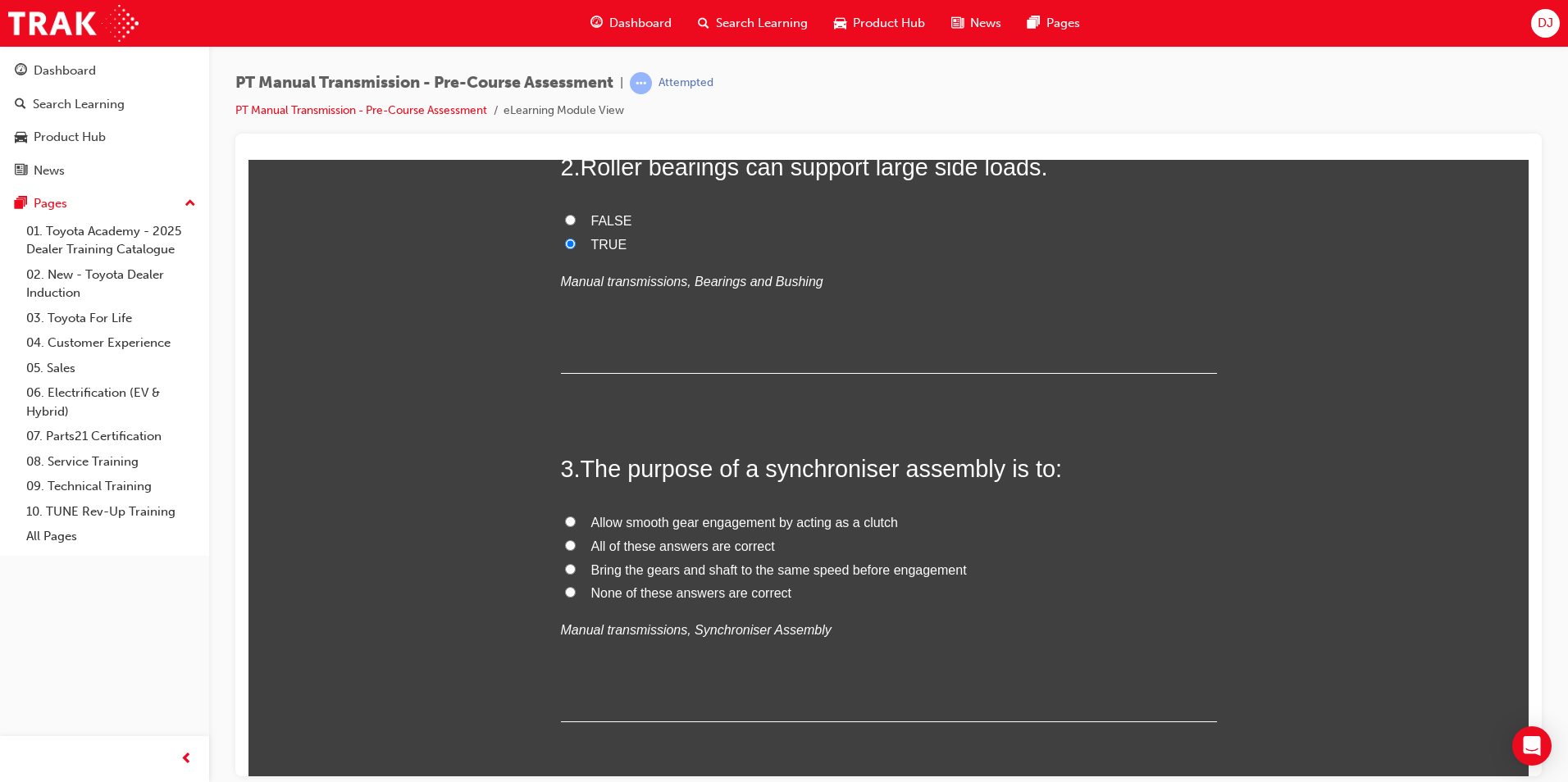
scroll to position [574, 0]
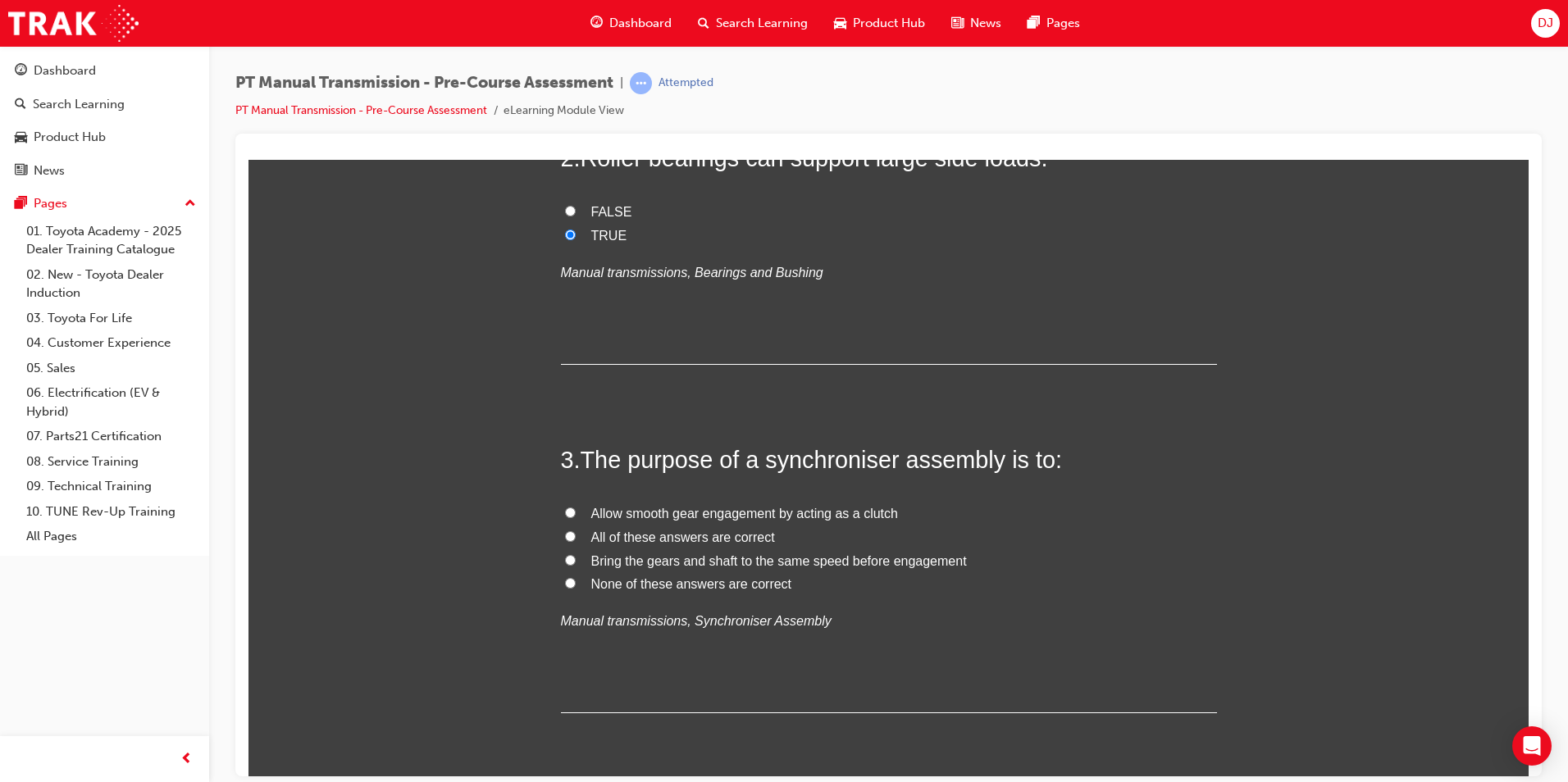
click at [663, 545] on label "All of these answers are correct" at bounding box center [889, 538] width 656 height 24
click at [576, 541] on input "All of these answers are correct" at bounding box center [570, 535] width 10 height 10
radio input "true"
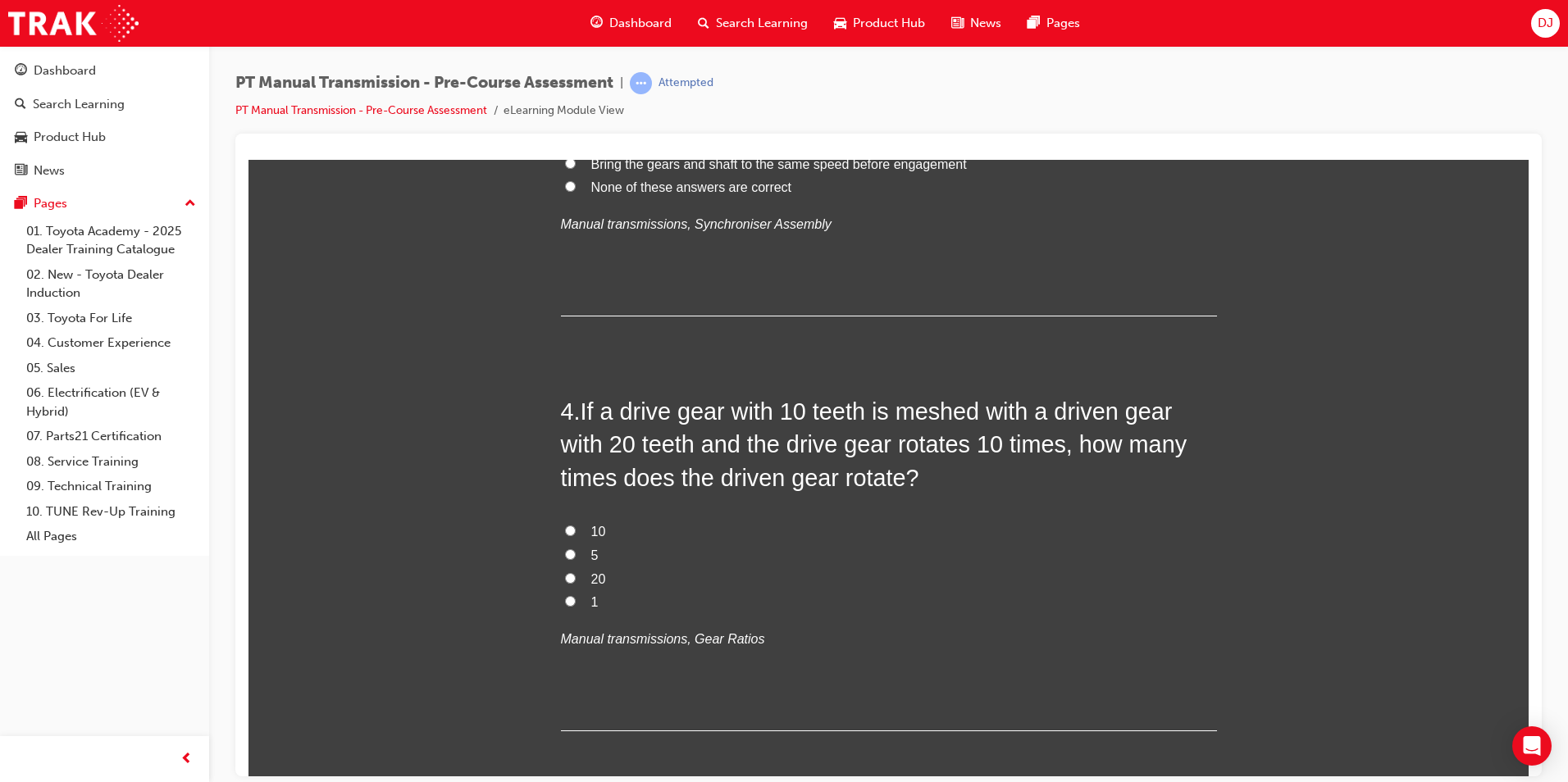
scroll to position [1066, 0]
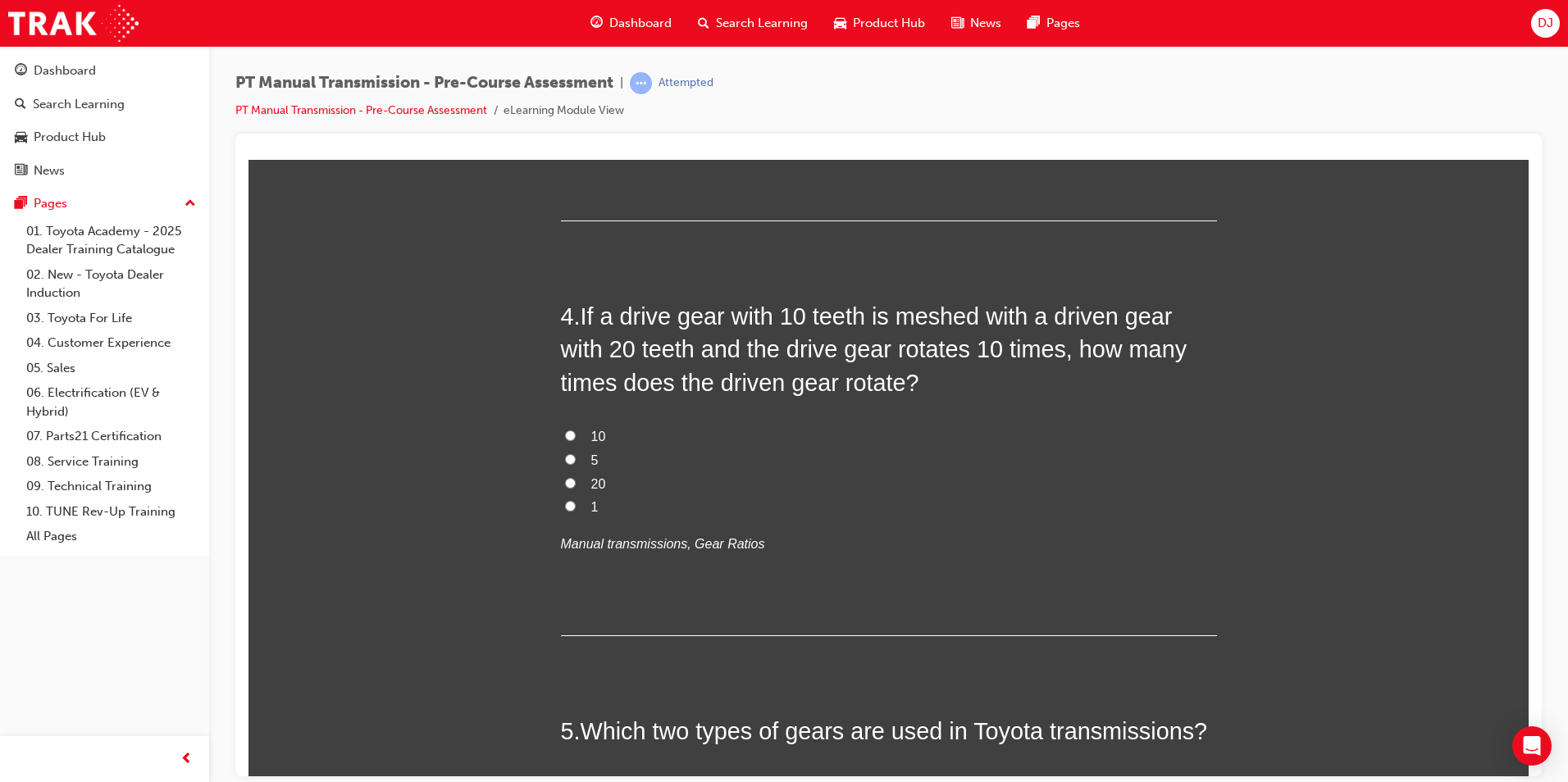
click at [591, 457] on span "5" at bounding box center [595, 459] width 7 height 14
click at [576, 457] on input "5" at bounding box center [570, 458] width 10 height 10
radio input "true"
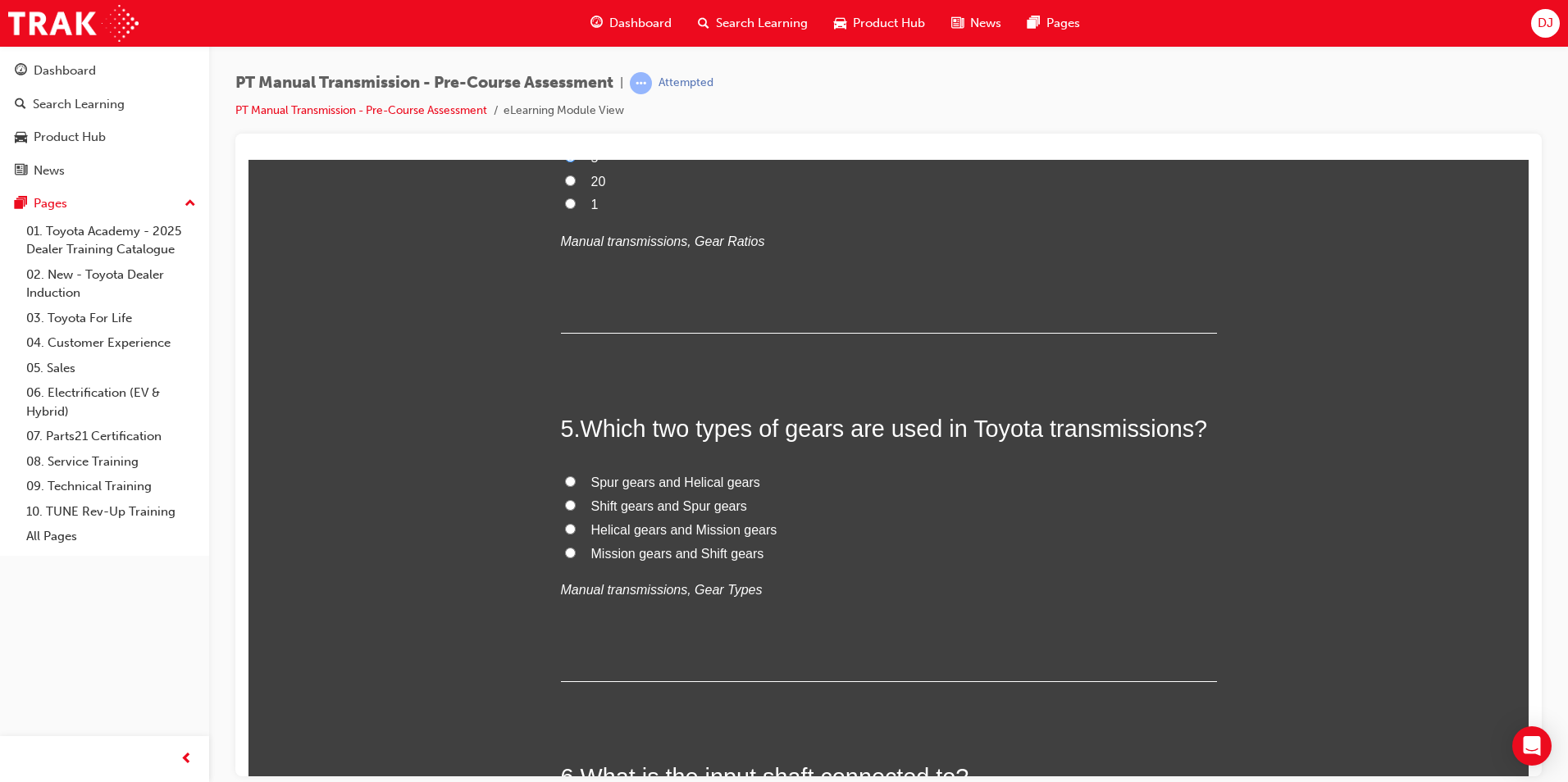
scroll to position [1394, 0]
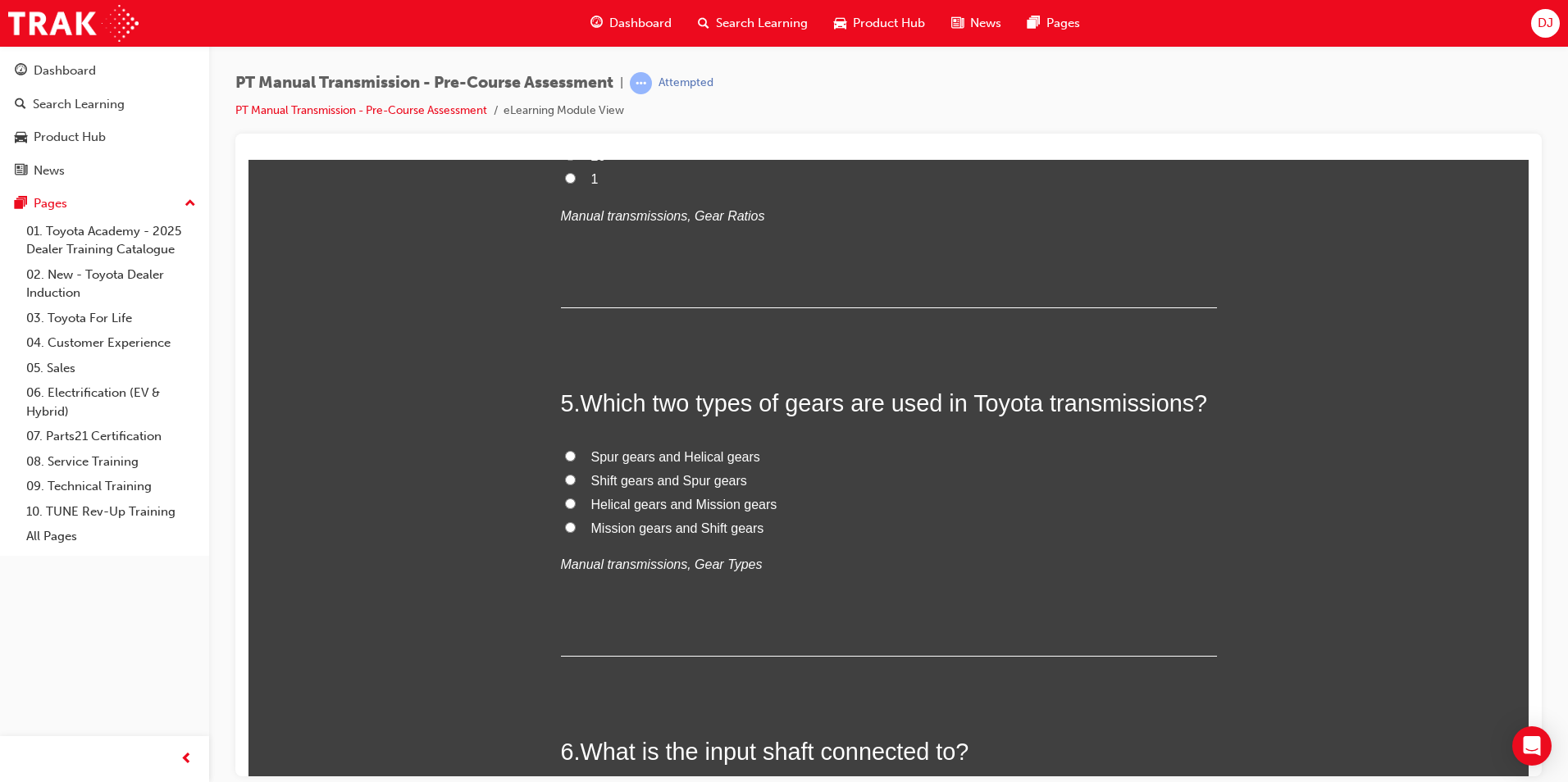
click at [672, 461] on span "Spur gears and Helical gears" at bounding box center [675, 455] width 169 height 14
click at [576, 461] on input "Spur gears and Helical gears" at bounding box center [570, 455] width 10 height 10
radio input "true"
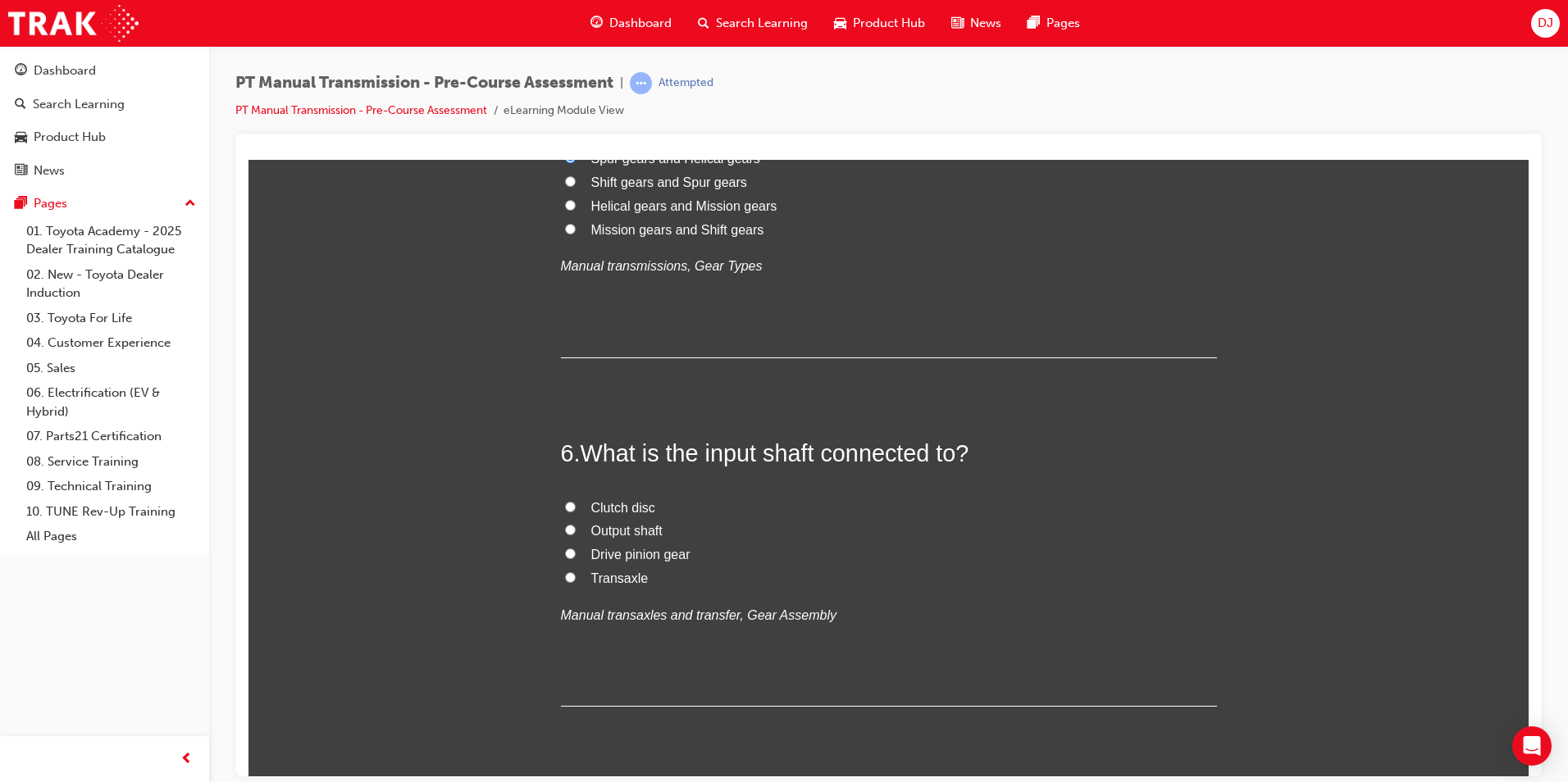
scroll to position [1722, 0]
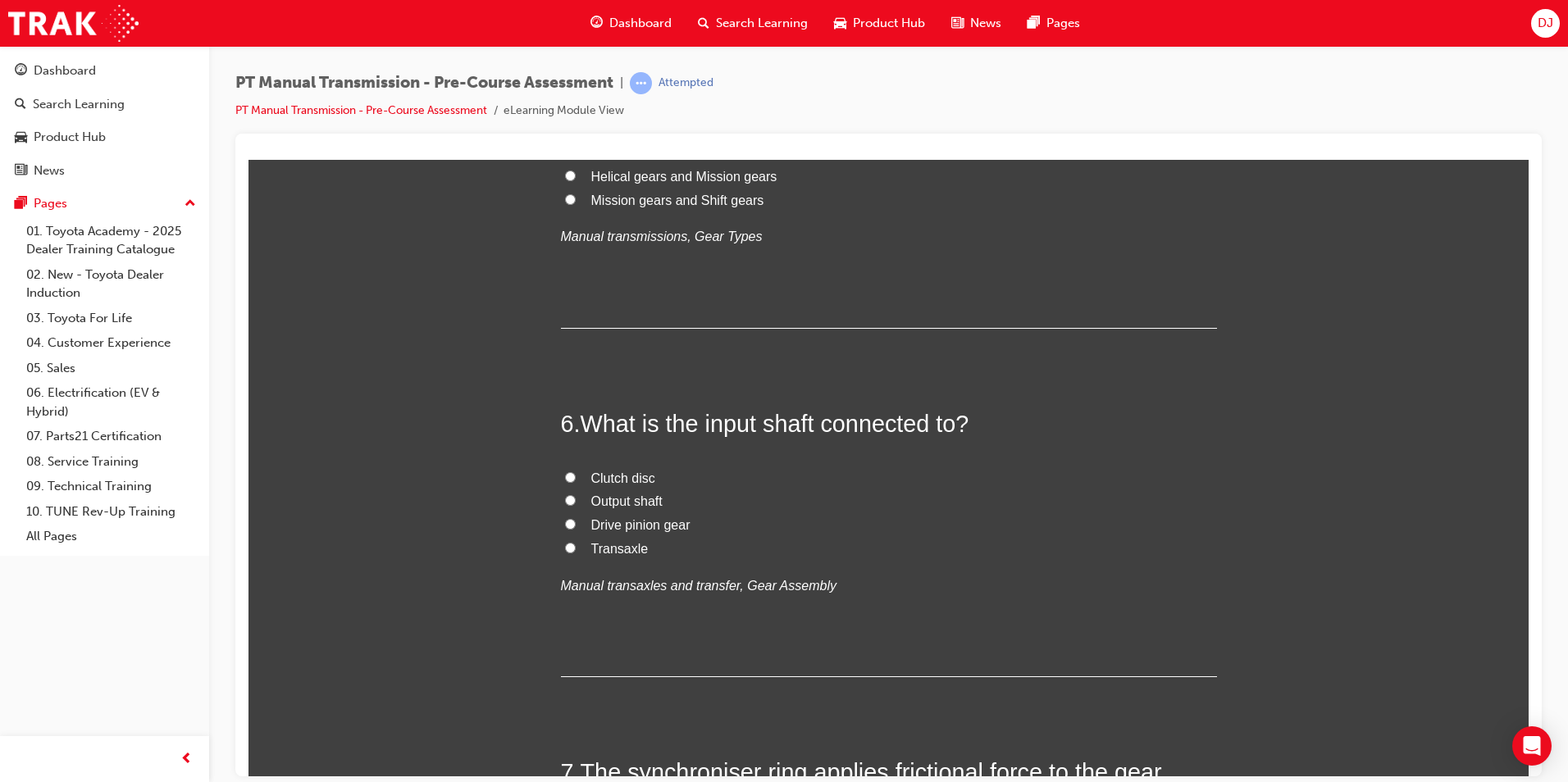
click at [621, 470] on span "Clutch disc" at bounding box center [623, 477] width 64 height 14
click at [576, 471] on input "Clutch disc" at bounding box center [570, 476] width 10 height 10
radio input "true"
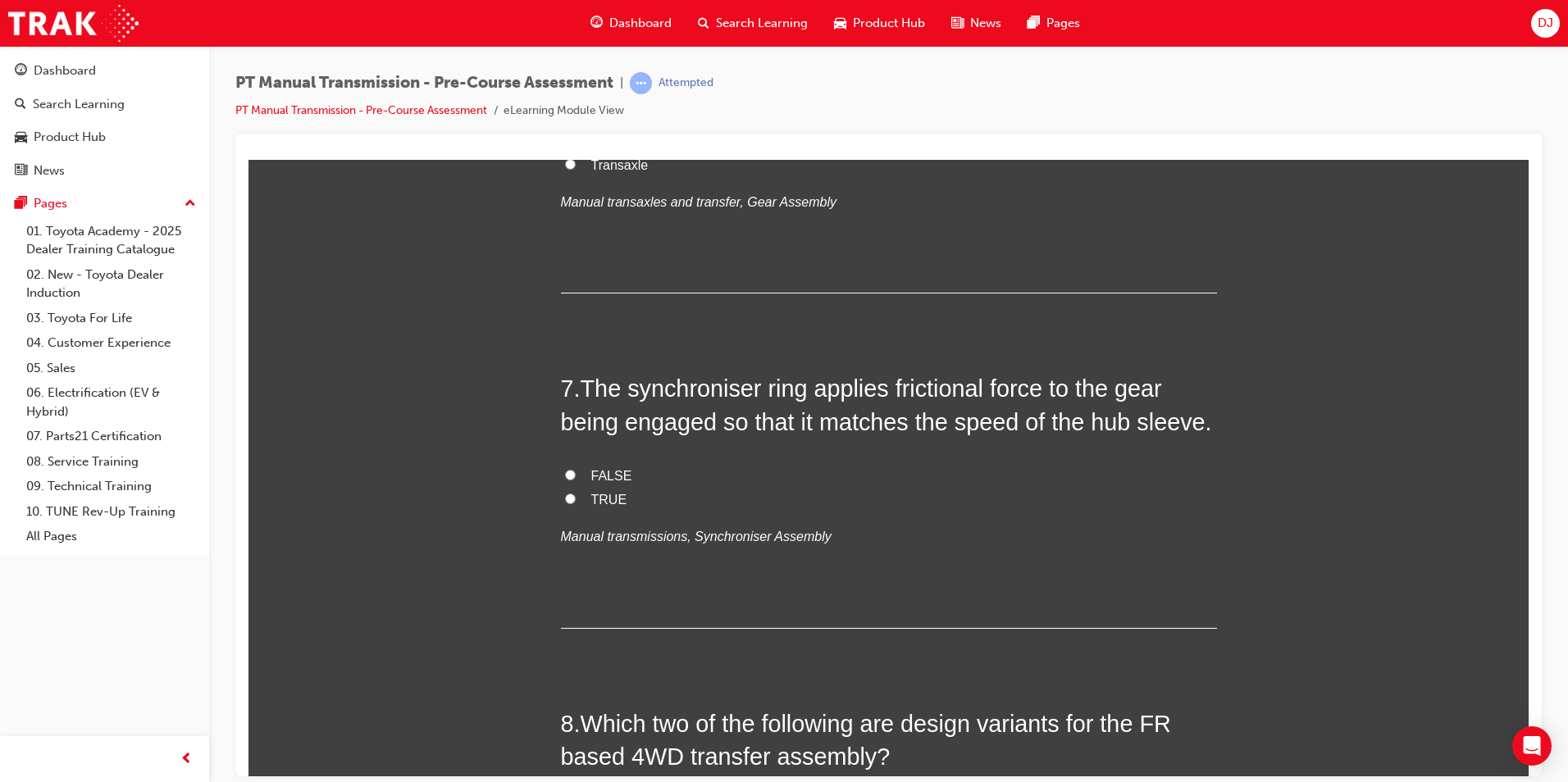
scroll to position [2132, 0]
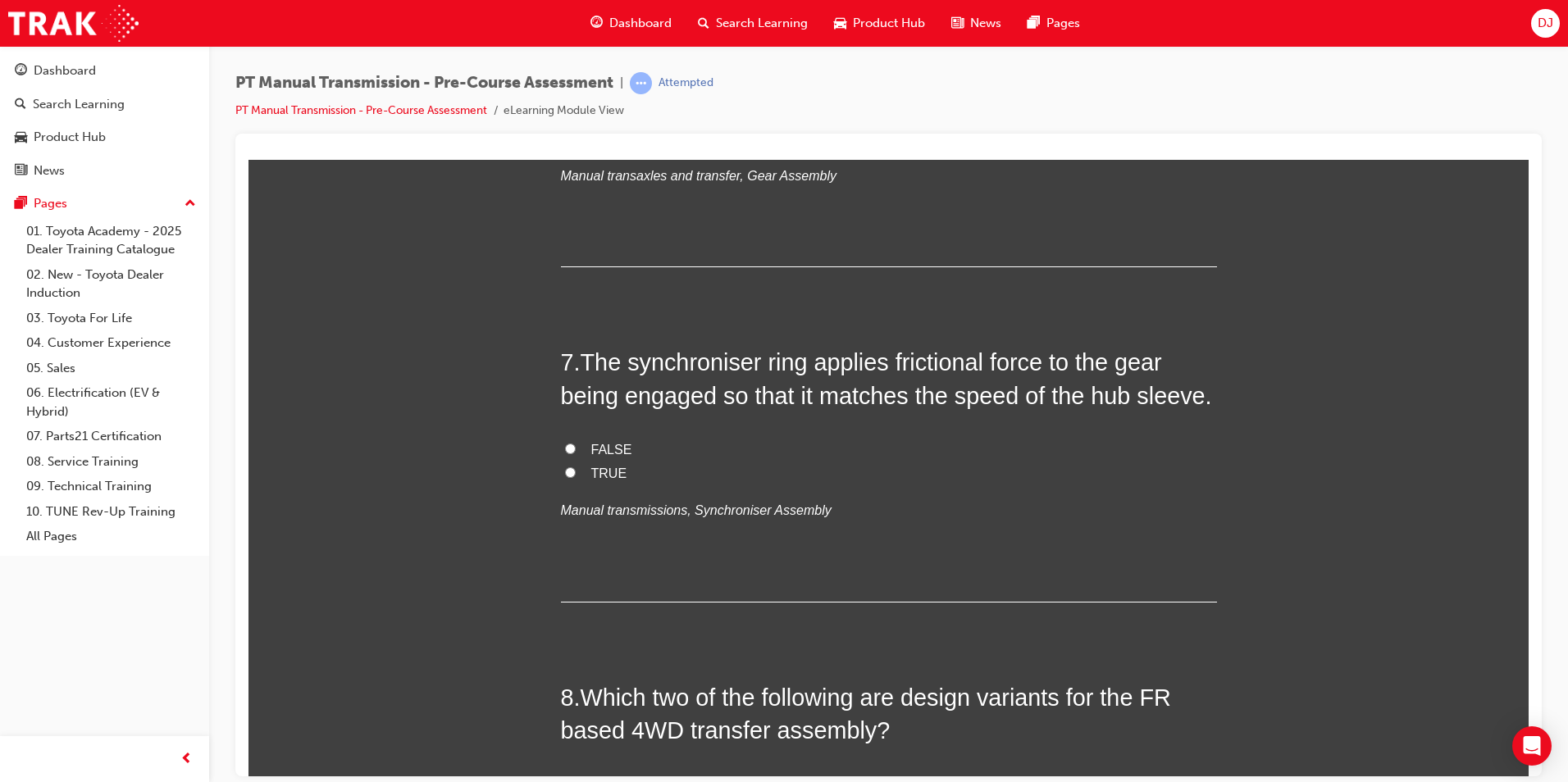
click at [598, 471] on span "TRUE" at bounding box center [609, 472] width 36 height 14
click at [565, 468] on input "TRUE" at bounding box center [570, 471] width 10 height 10
radio input "true"
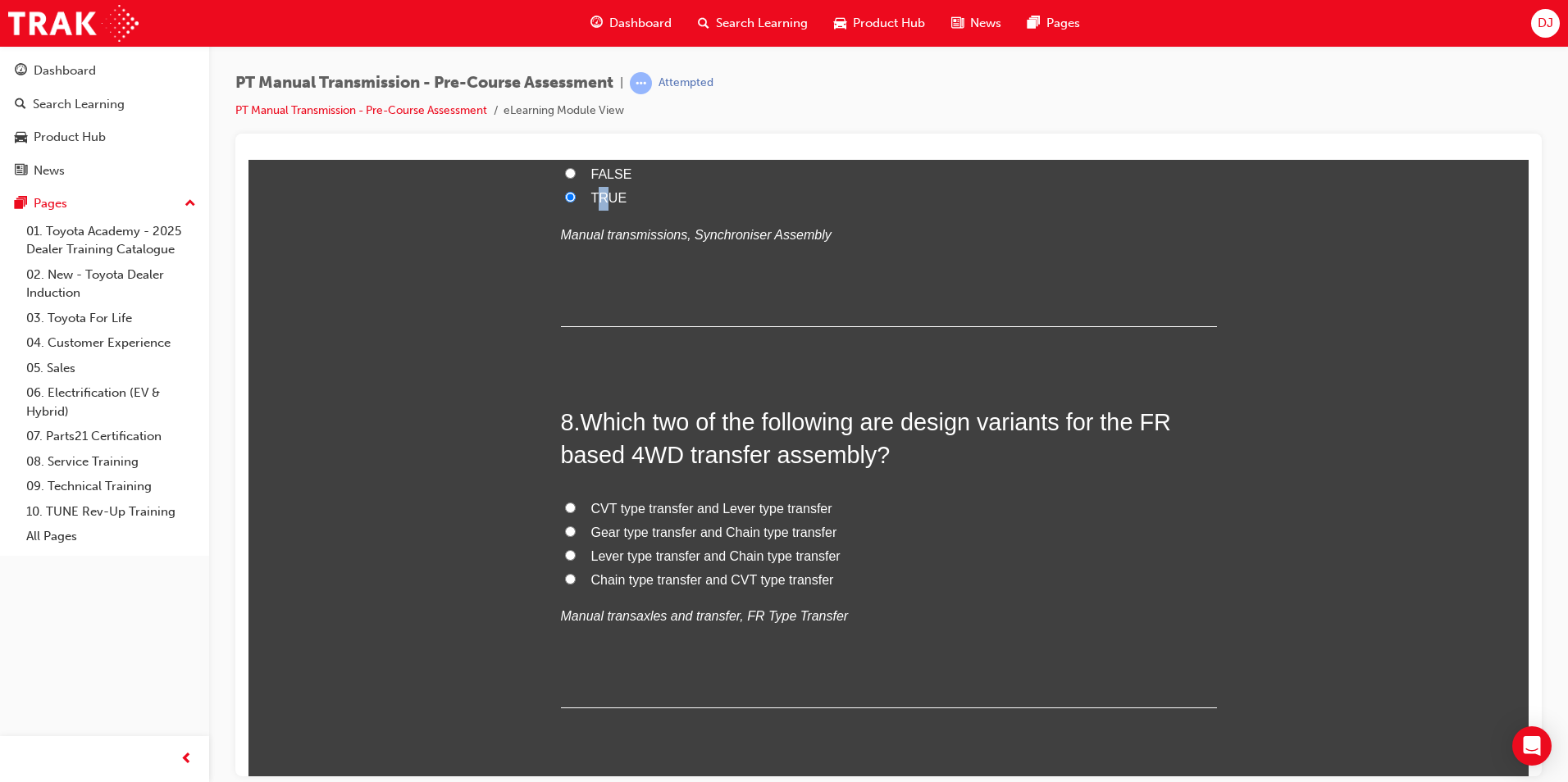
scroll to position [2460, 0]
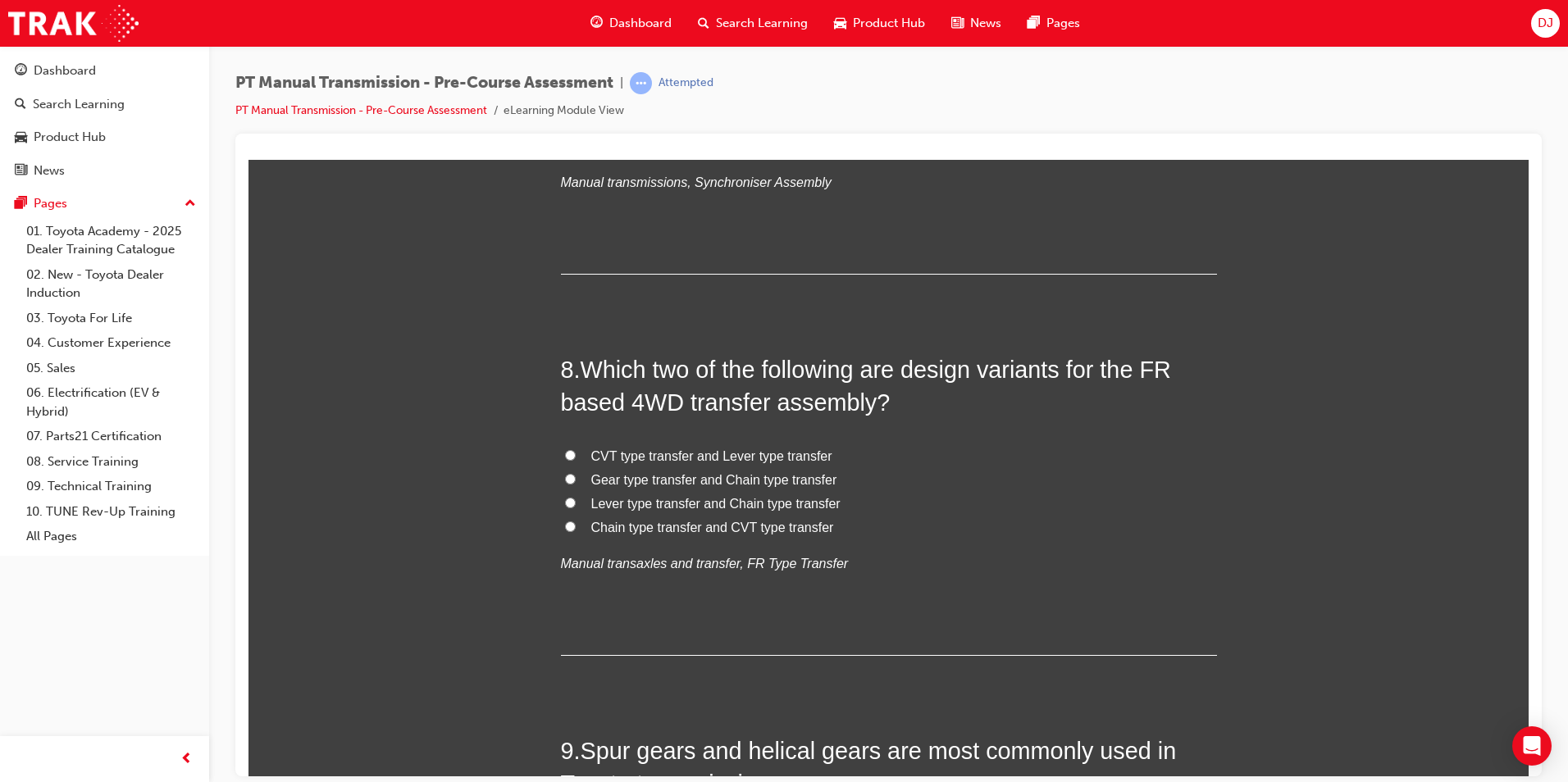
click at [635, 477] on span "Gear type transfer and Chain type transfer" at bounding box center [713, 479] width 246 height 14
click at [576, 477] on input "Gear type transfer and Chain type transfer" at bounding box center [570, 478] width 10 height 10
radio input "true"
click at [682, 506] on span "Lever type transfer and Chain type transfer" at bounding box center [715, 503] width 250 height 14
click at [576, 506] on input "Lever type transfer and Chain type transfer" at bounding box center [570, 502] width 10 height 10
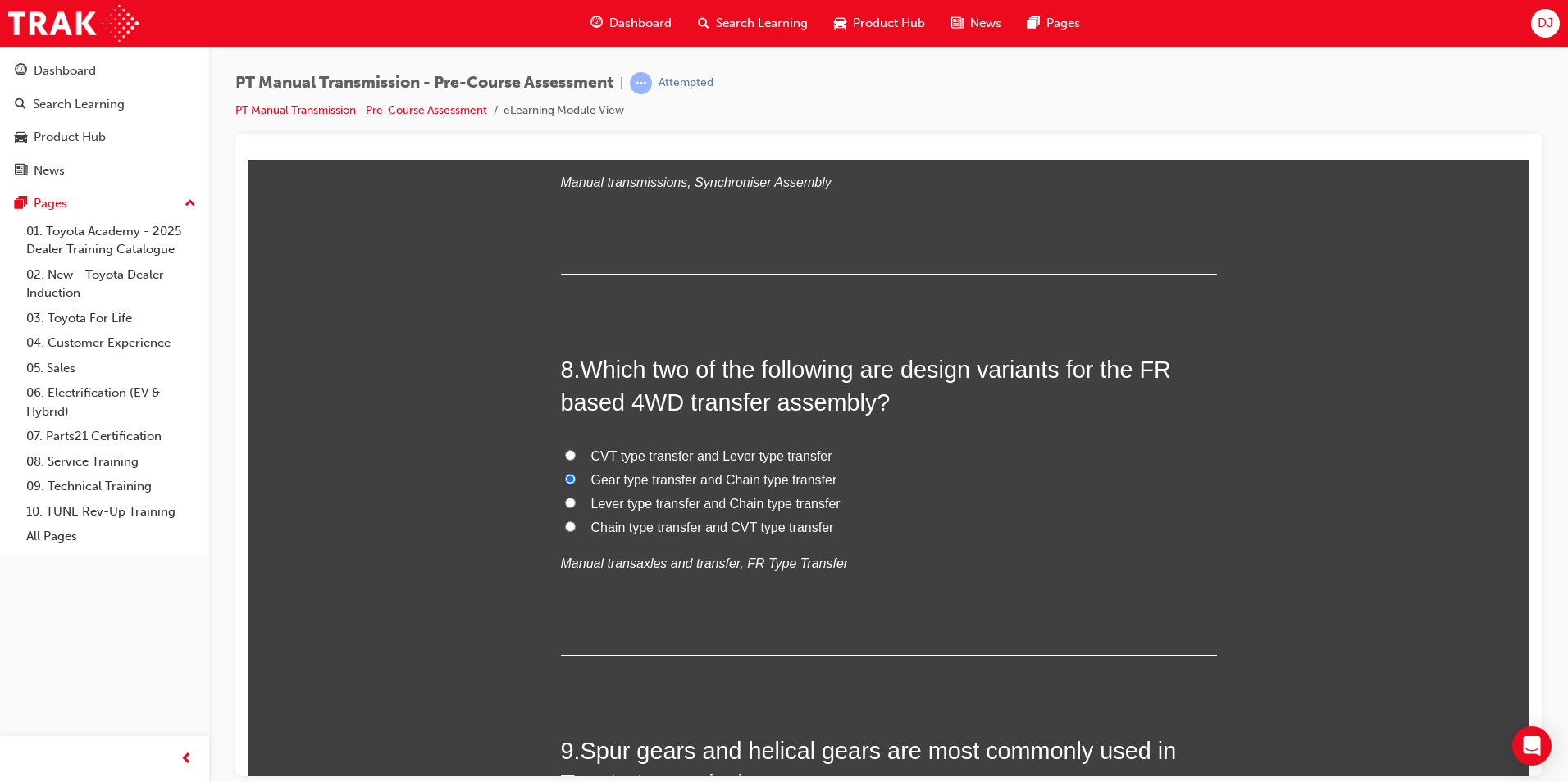
radio input "true"
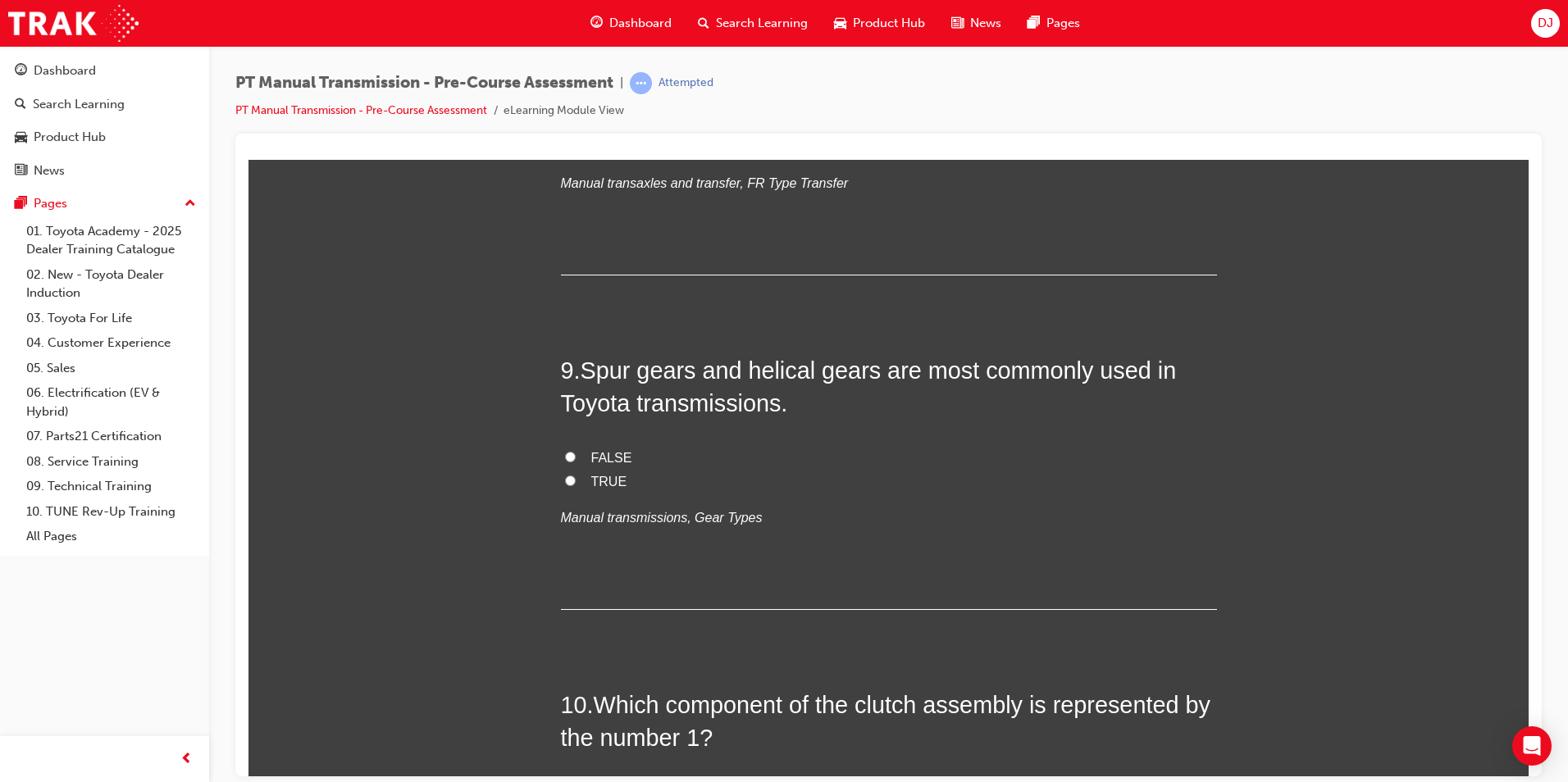
scroll to position [2870, 0]
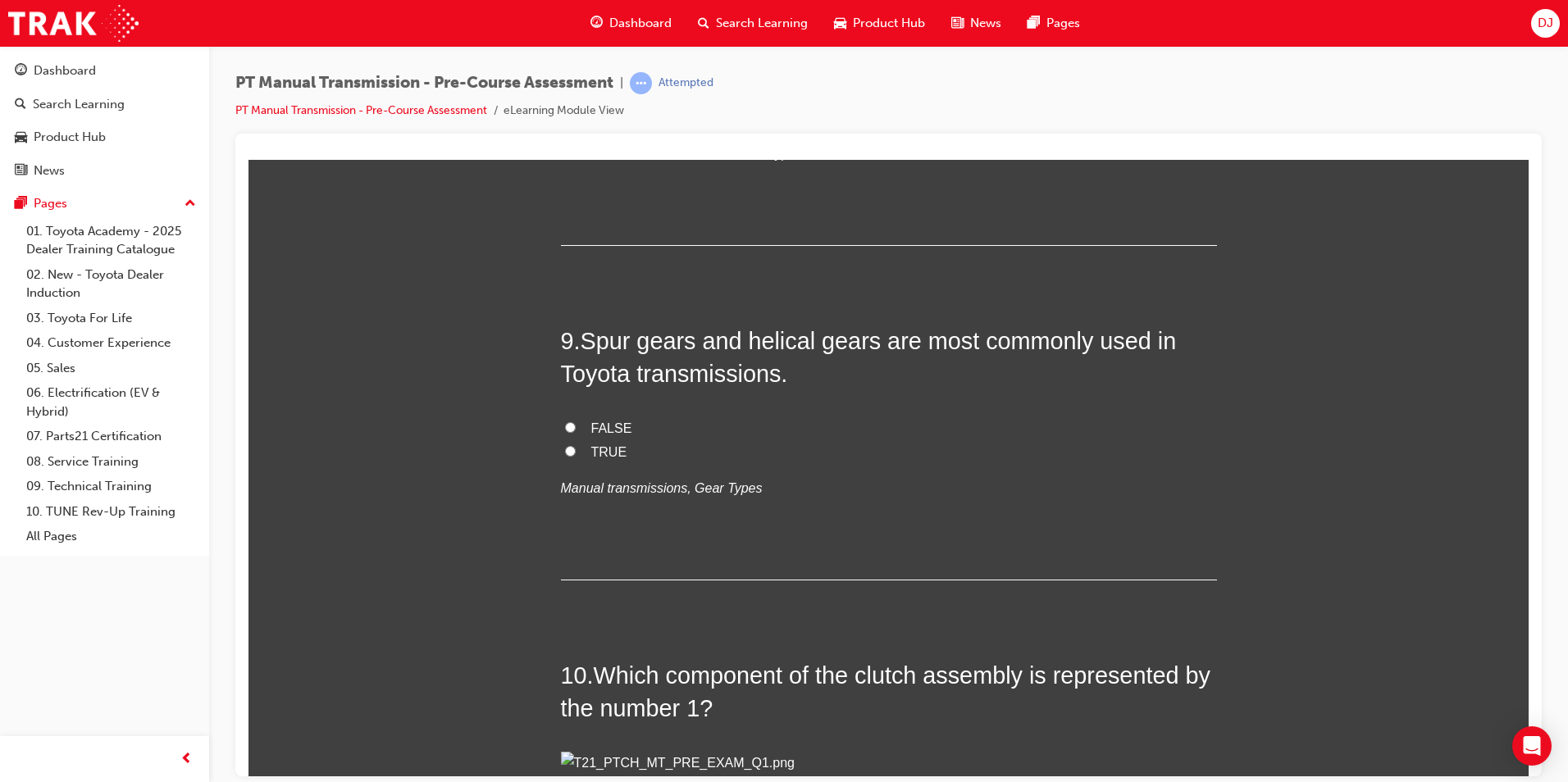
click at [591, 428] on span "FALSE" at bounding box center [611, 427] width 41 height 14
click at [576, 428] on input "FALSE" at bounding box center [570, 426] width 10 height 10
radio input "true"
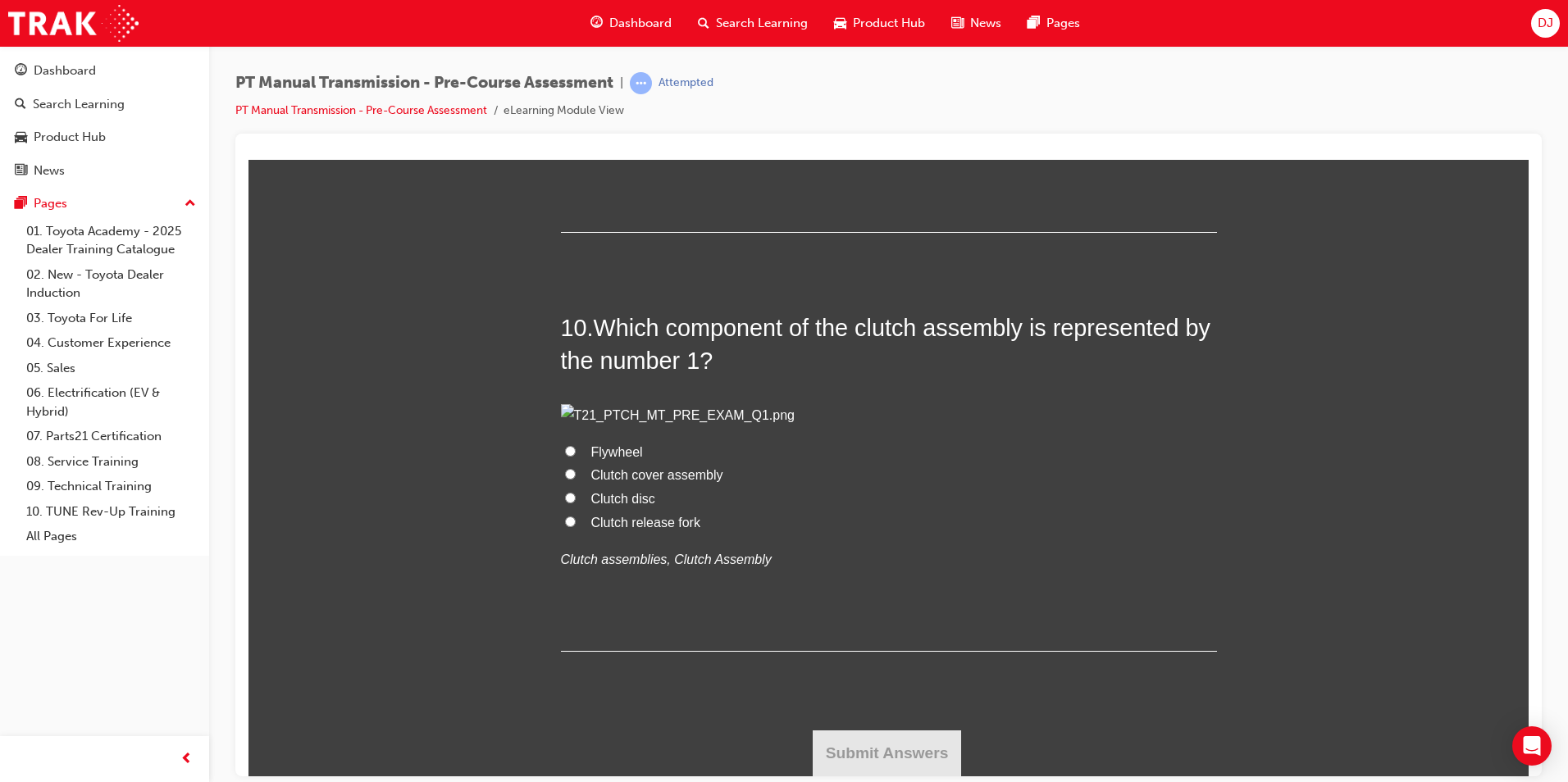
scroll to position [3630, 0]
click at [623, 455] on span "Flywheel" at bounding box center [617, 451] width 52 height 14
click at [576, 455] on input "Flywheel" at bounding box center [570, 450] width 10 height 10
radio input "true"
click at [880, 744] on button "Submit Answers" at bounding box center [887, 753] width 149 height 46
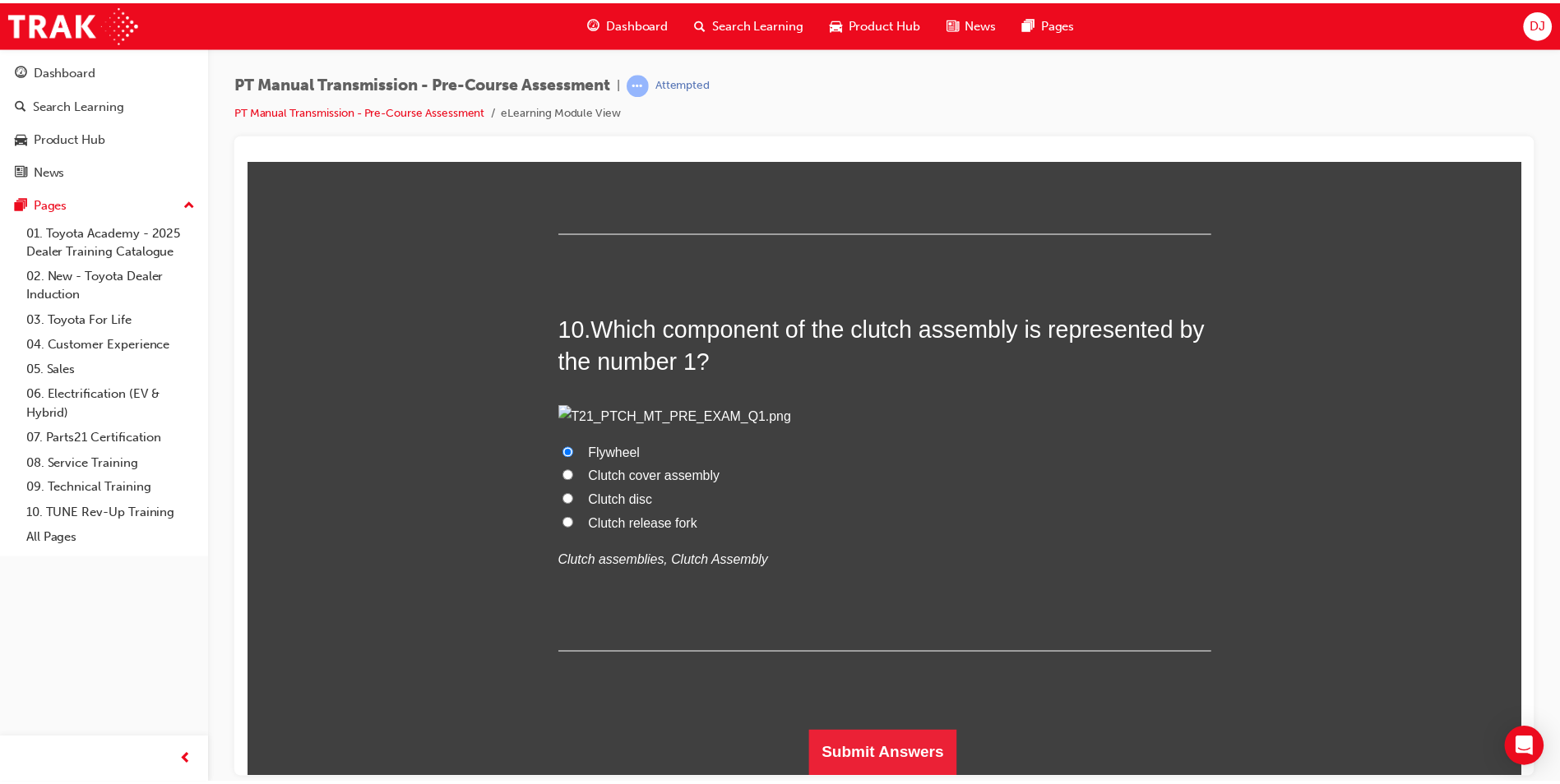
scroll to position [0, 0]
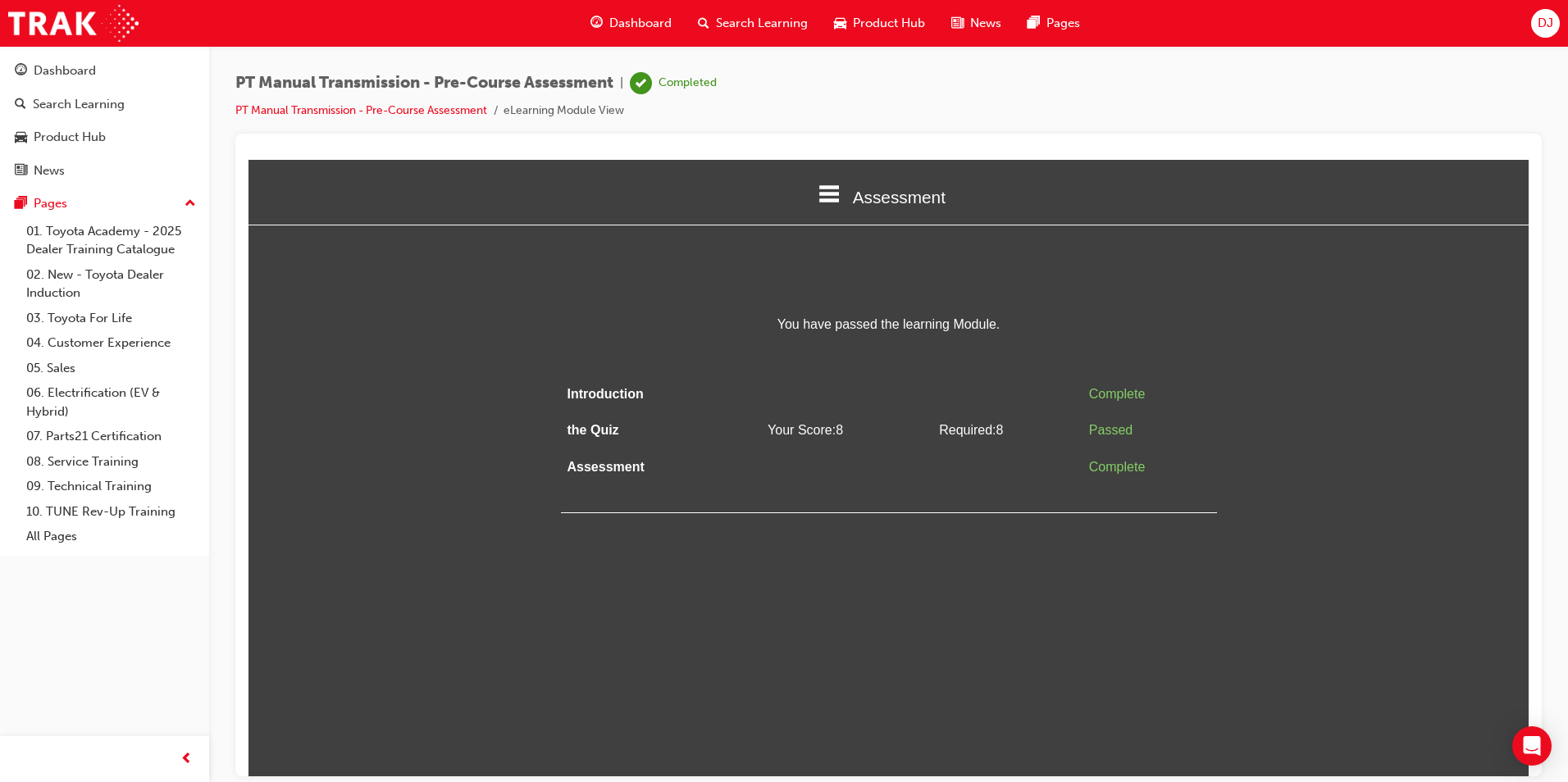
click at [592, 23] on span "guage-icon" at bounding box center [596, 23] width 12 height 20
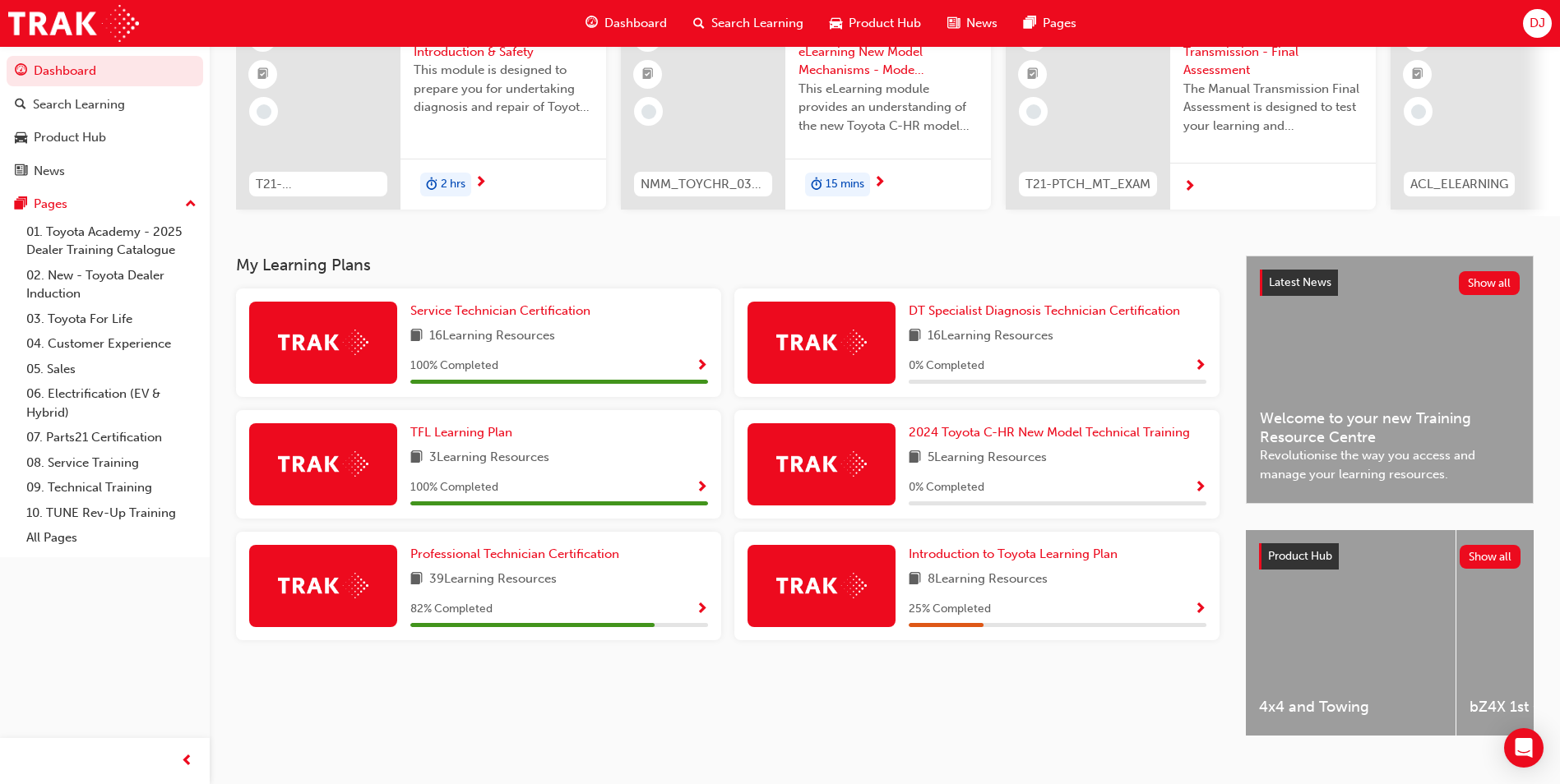
scroll to position [165, 0]
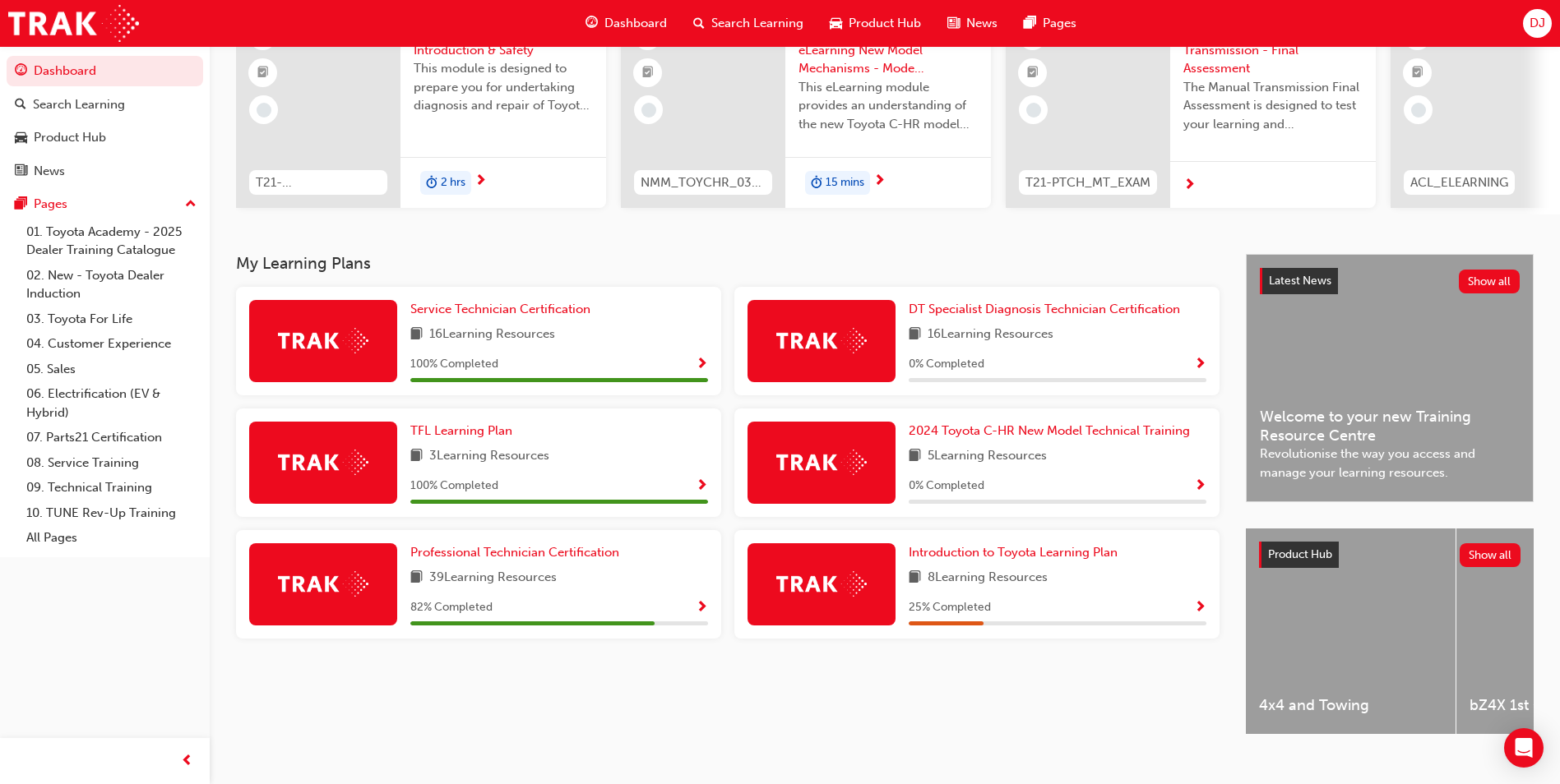
click at [704, 608] on span "Show Progress" at bounding box center [701, 608] width 12 height 15
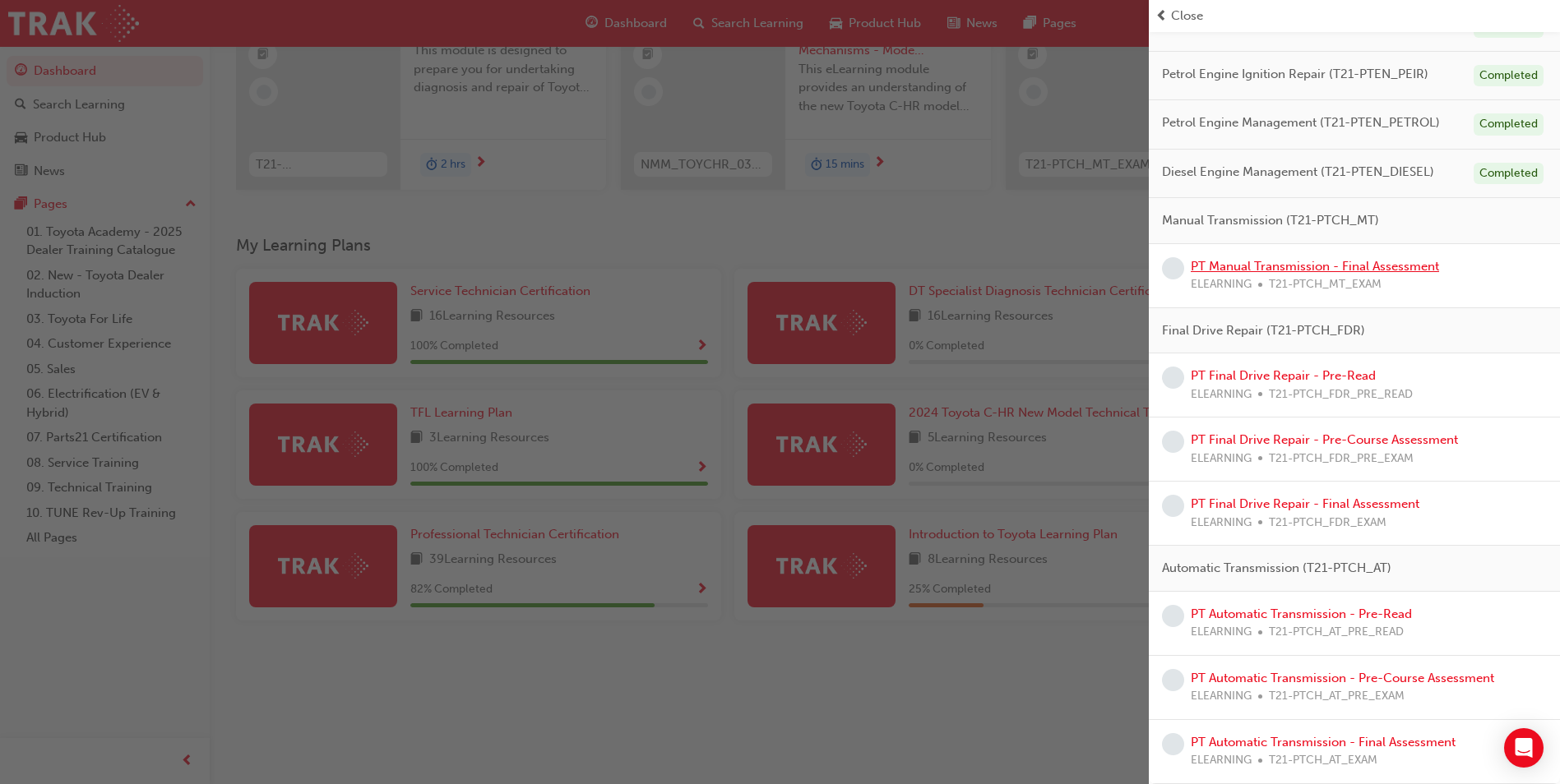
scroll to position [198, 0]
click at [1345, 265] on link "PT Manual Transmission - Final Assessment" at bounding box center [1314, 266] width 248 height 15
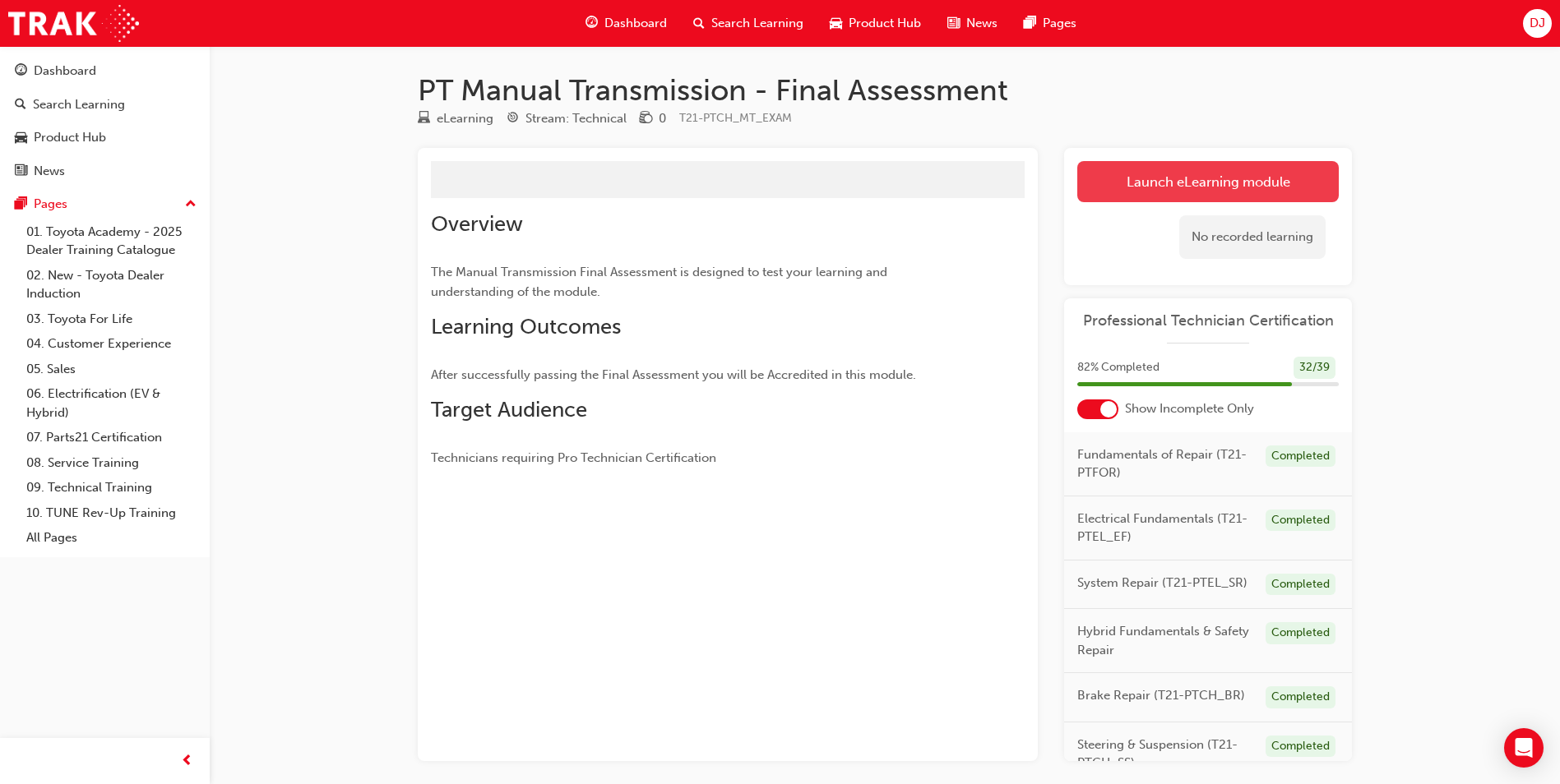
click at [1228, 173] on link "Launch eLearning module" at bounding box center [1207, 181] width 261 height 41
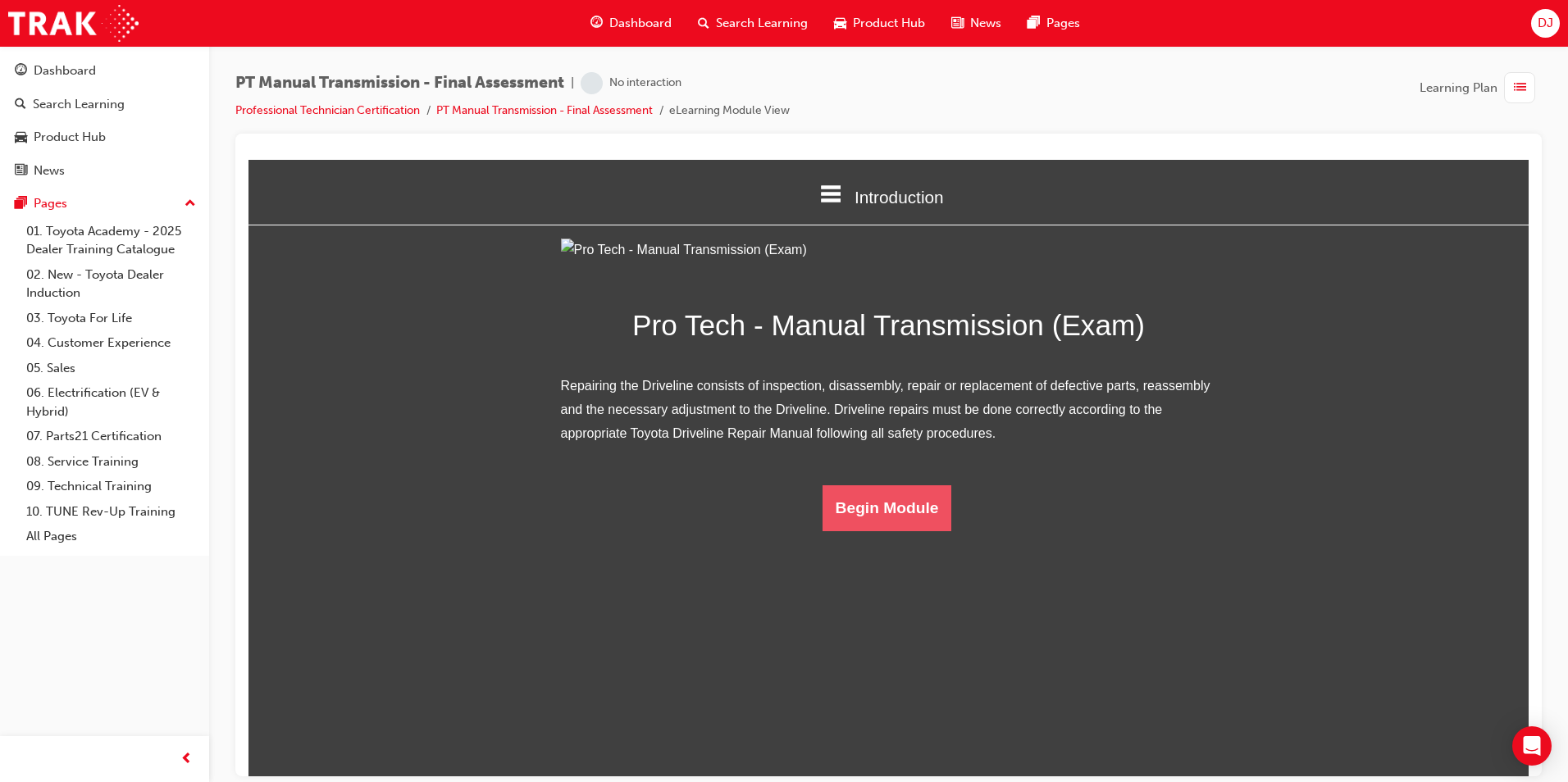
click at [903, 531] on button "Begin Module" at bounding box center [888, 507] width 130 height 46
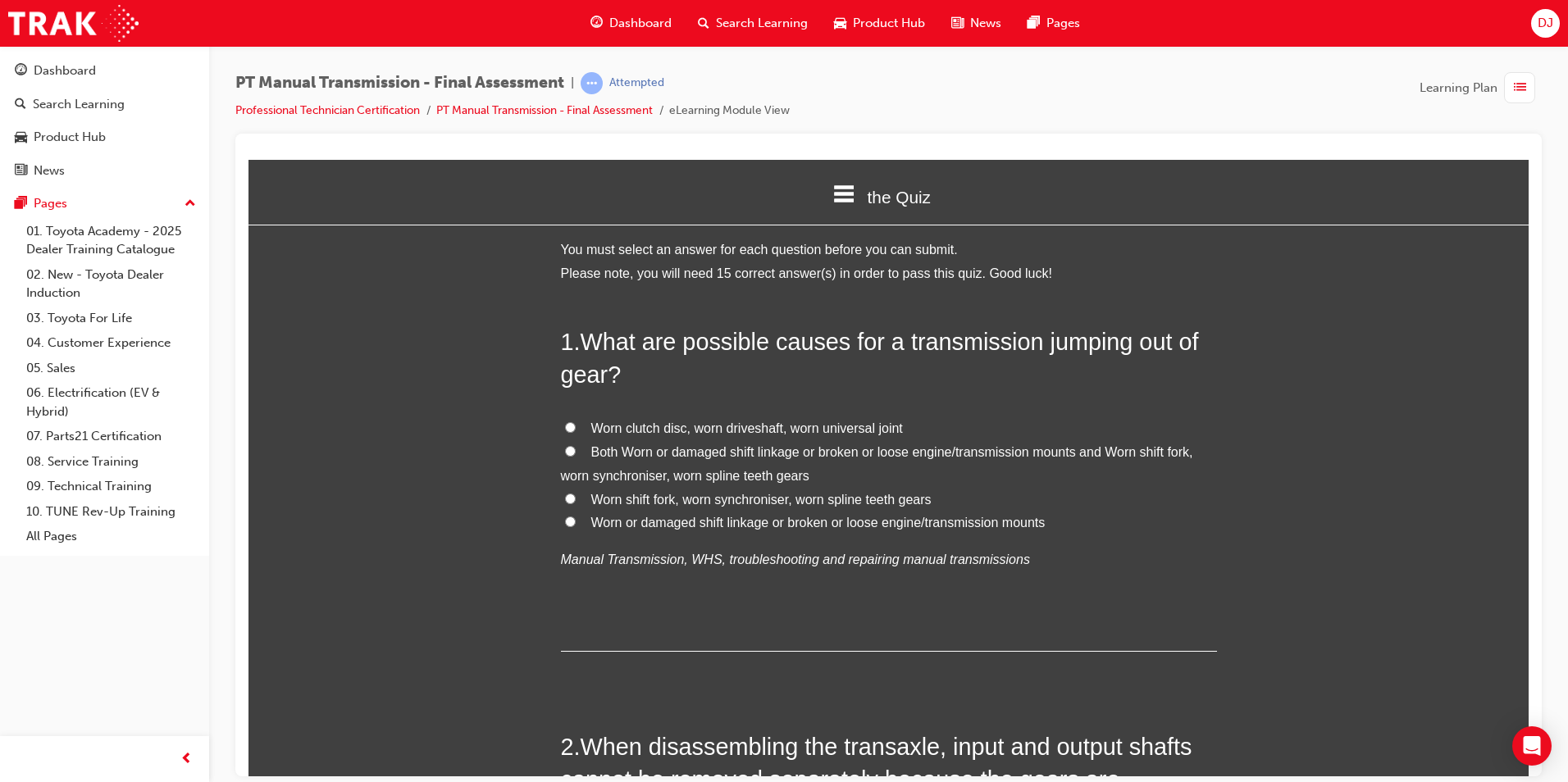
click at [682, 454] on span "Both Worn or damaged shift linkage or broken or loose engine/transmission mount…" at bounding box center [878, 463] width 633 height 38
click at [576, 454] on input "Both Worn or damaged shift linkage or broken or loose engine/transmission mount…" at bounding box center [570, 450] width 10 height 10
radio input "true"
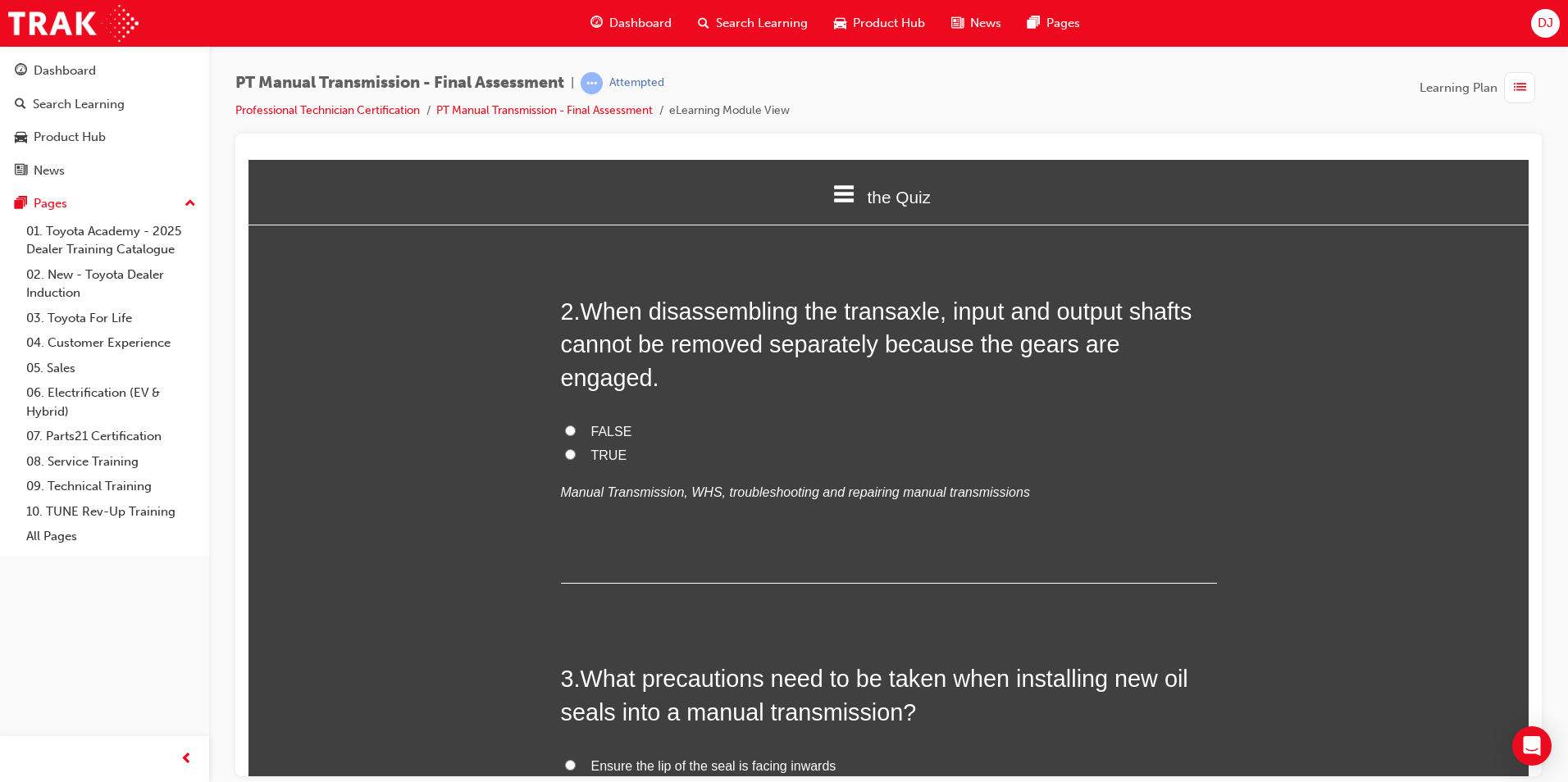
scroll to position [410, 0]
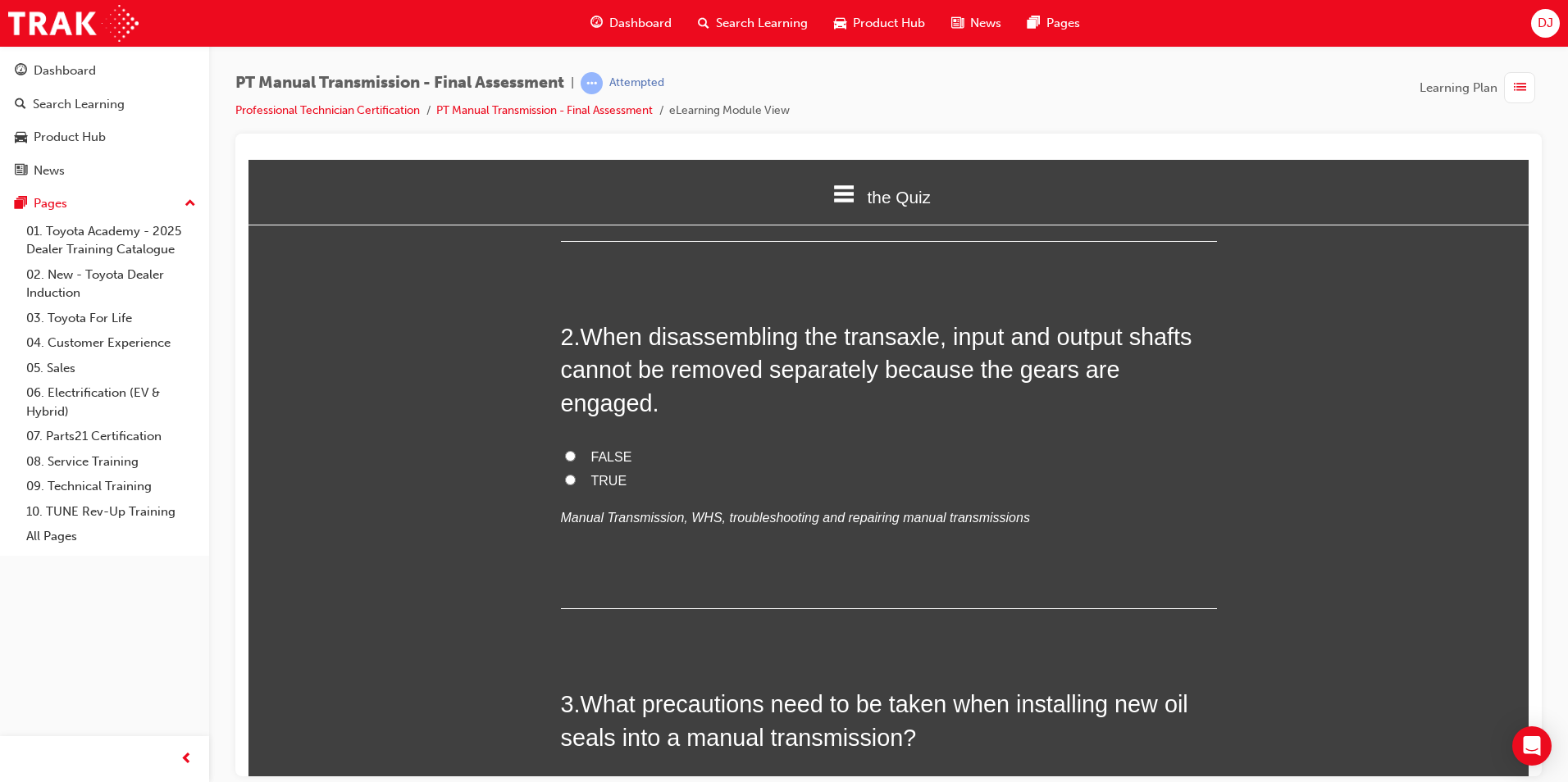
click at [611, 473] on span "TRUE" at bounding box center [609, 480] width 36 height 14
click at [576, 474] on input "TRUE" at bounding box center [570, 479] width 10 height 10
radio input "true"
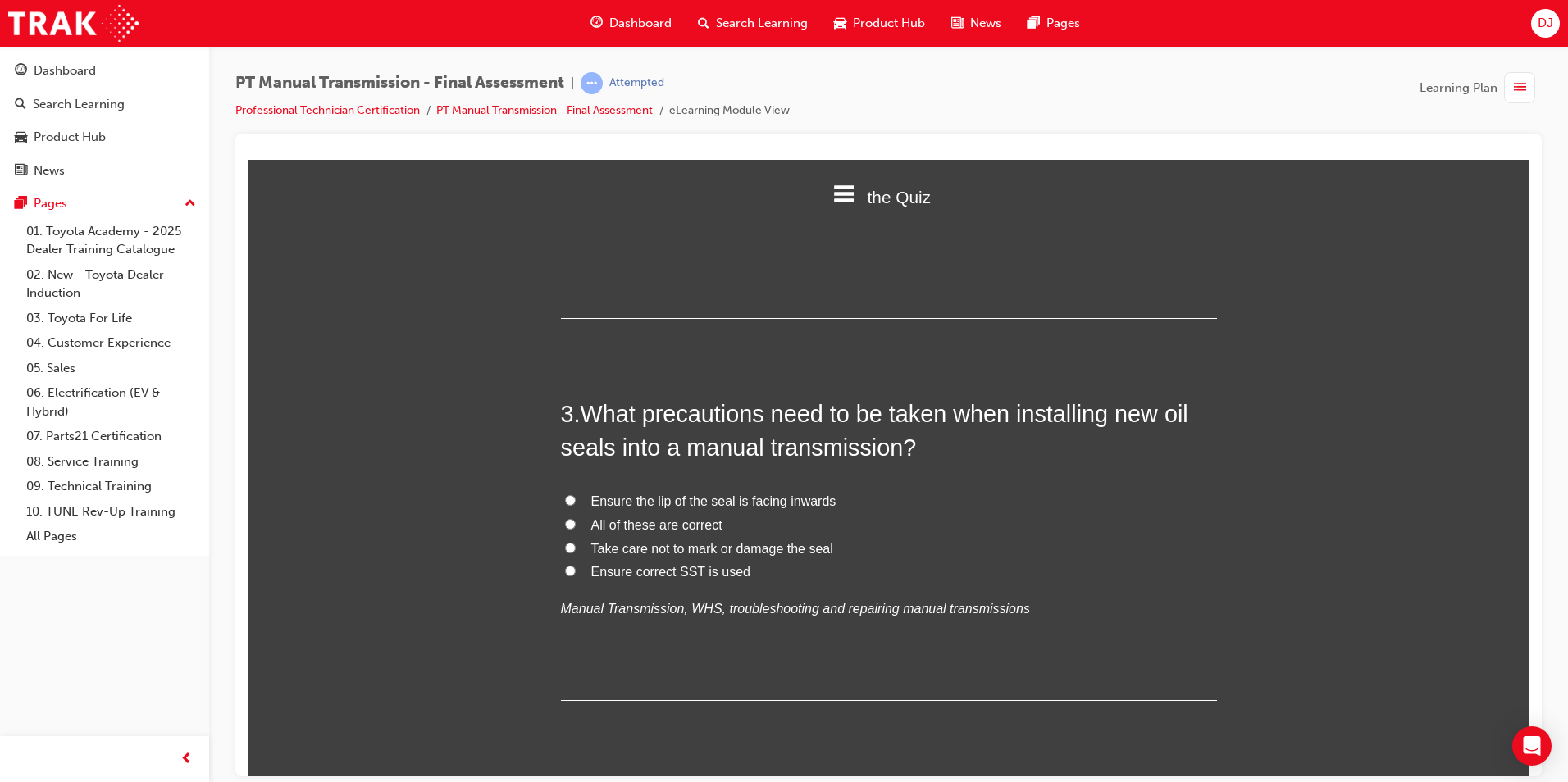
scroll to position [738, 0]
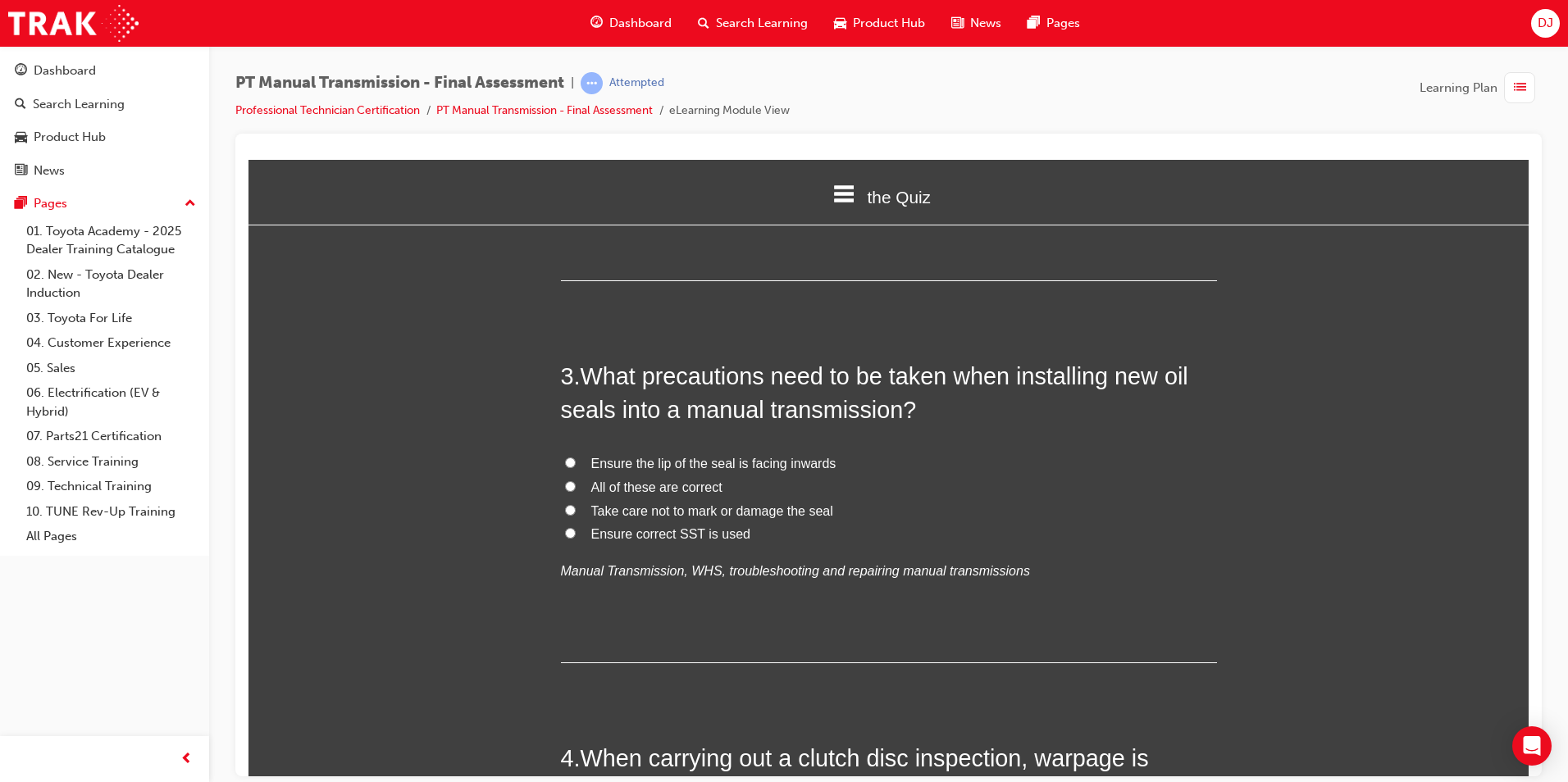
click at [654, 480] on span "All of these are correct" at bounding box center [656, 486] width 131 height 14
click at [576, 481] on input "All of these are correct" at bounding box center [570, 485] width 10 height 10
radio input "true"
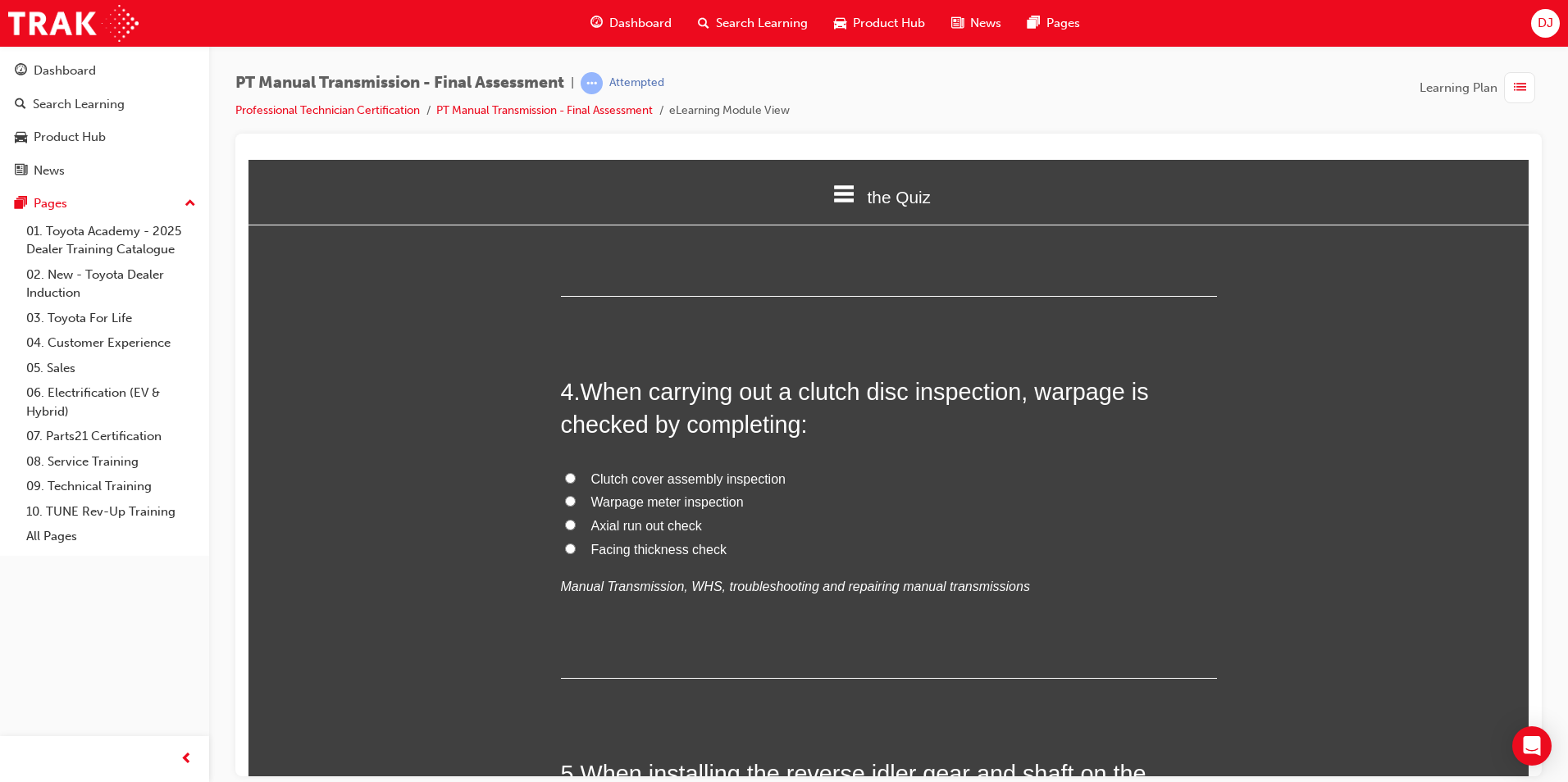
scroll to position [1148, 0]
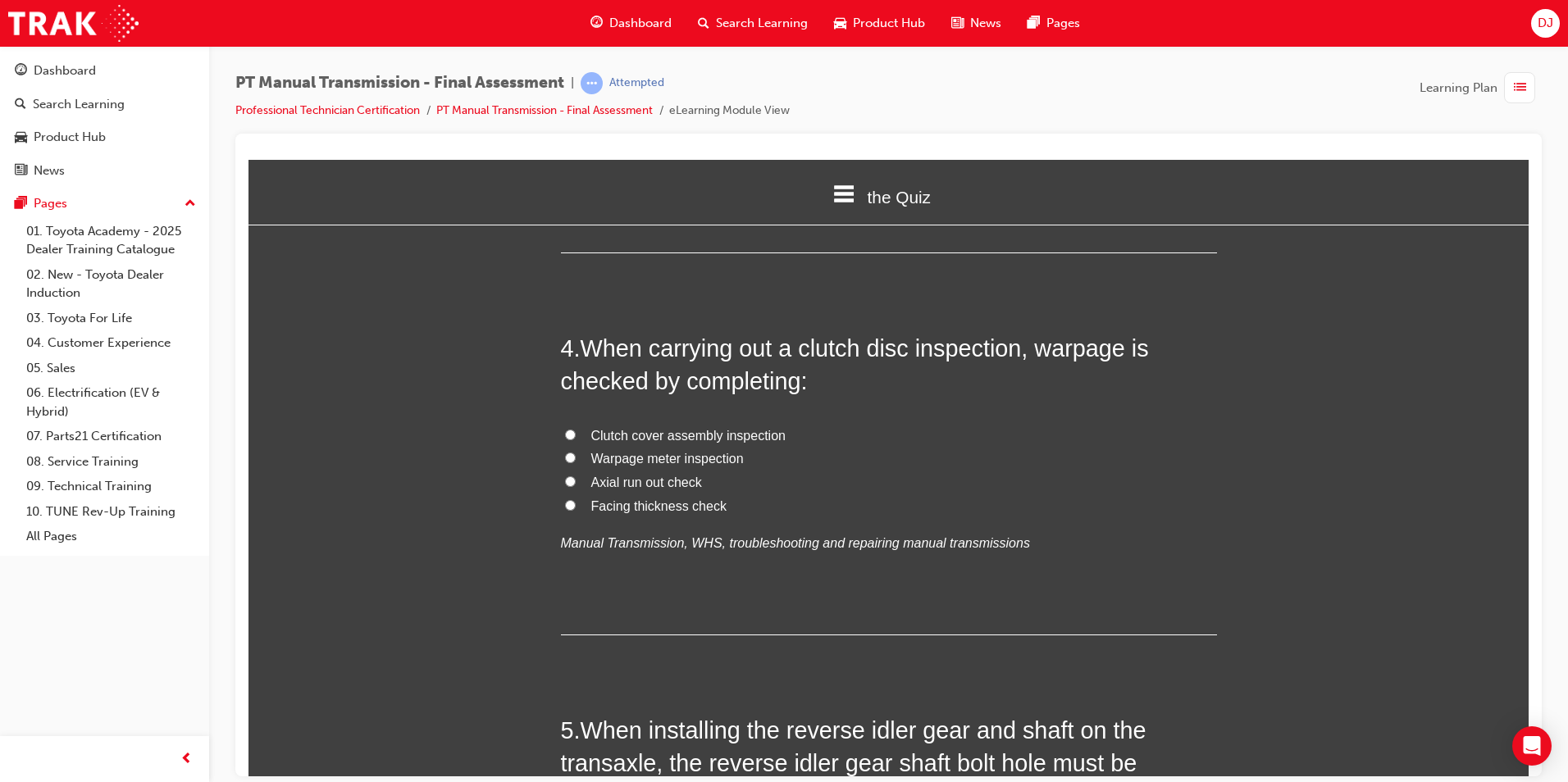
click at [650, 451] on span "Warpage meter inspection" at bounding box center [667, 457] width 152 height 14
click at [576, 452] on input "Warpage meter inspection" at bounding box center [570, 456] width 10 height 10
radio input "true"
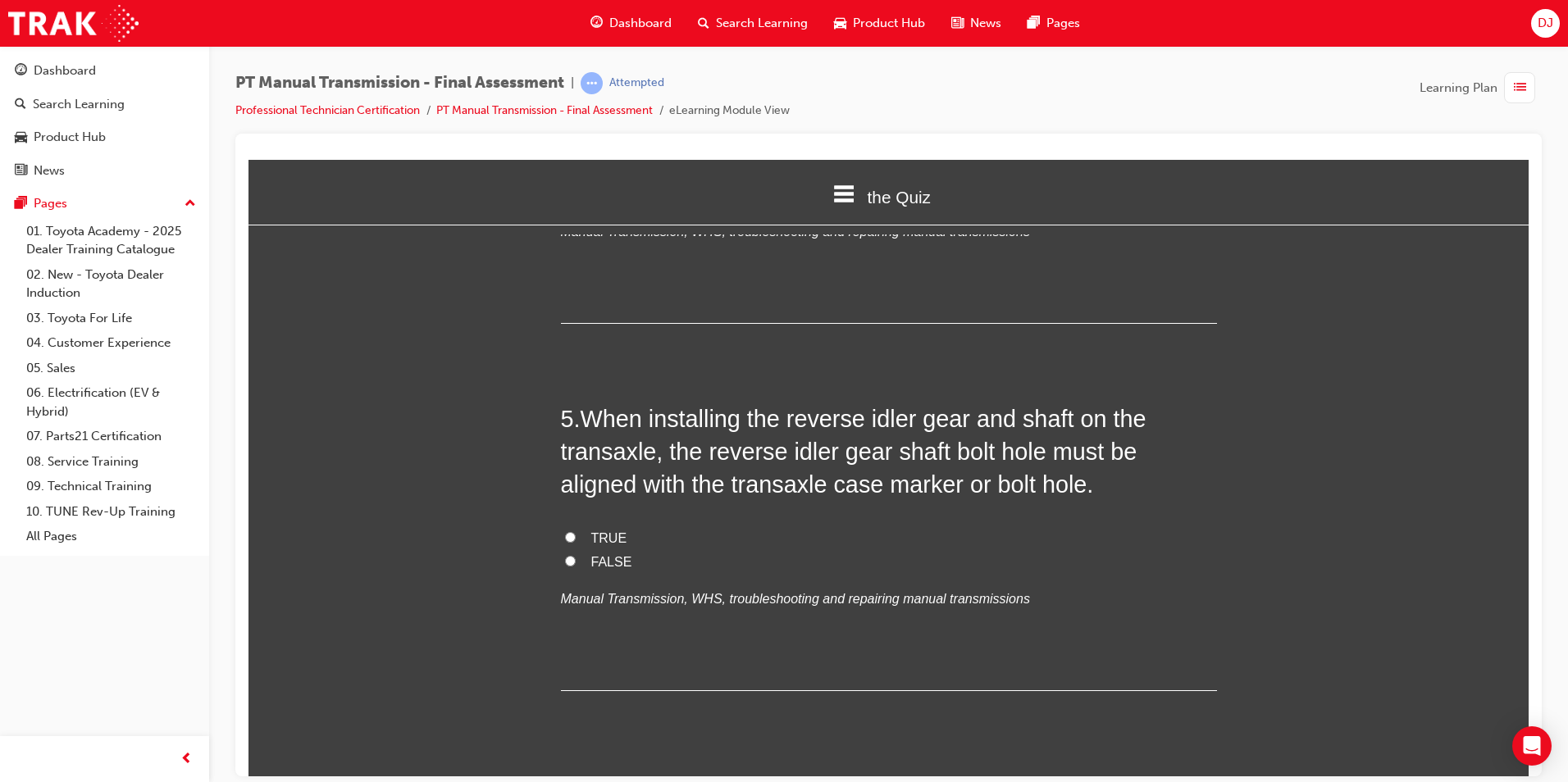
scroll to position [1476, 0]
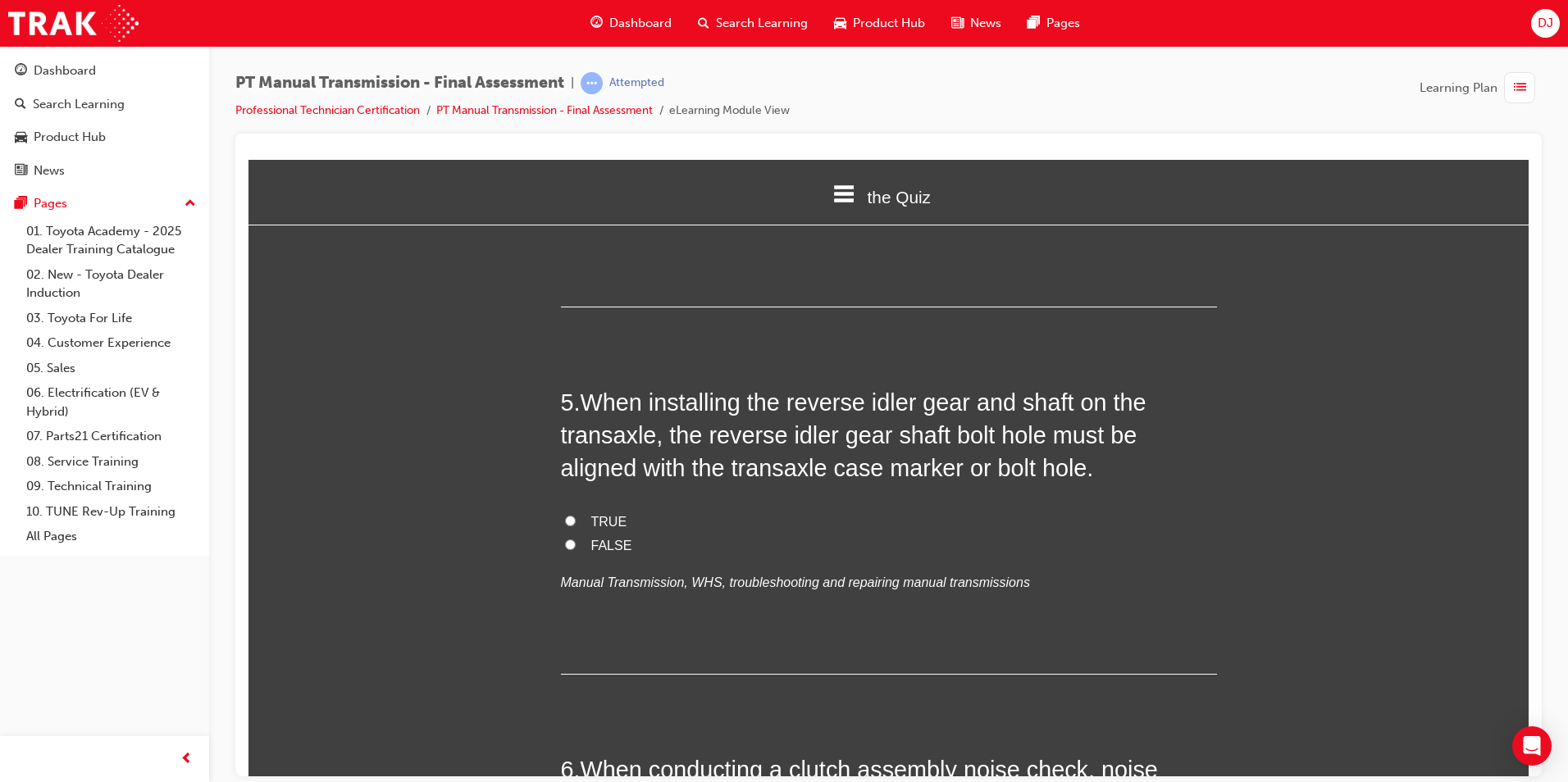
click at [606, 514] on span "TRUE" at bounding box center [609, 520] width 36 height 14
click at [576, 515] on input "TRUE" at bounding box center [570, 519] width 10 height 10
radio input "true"
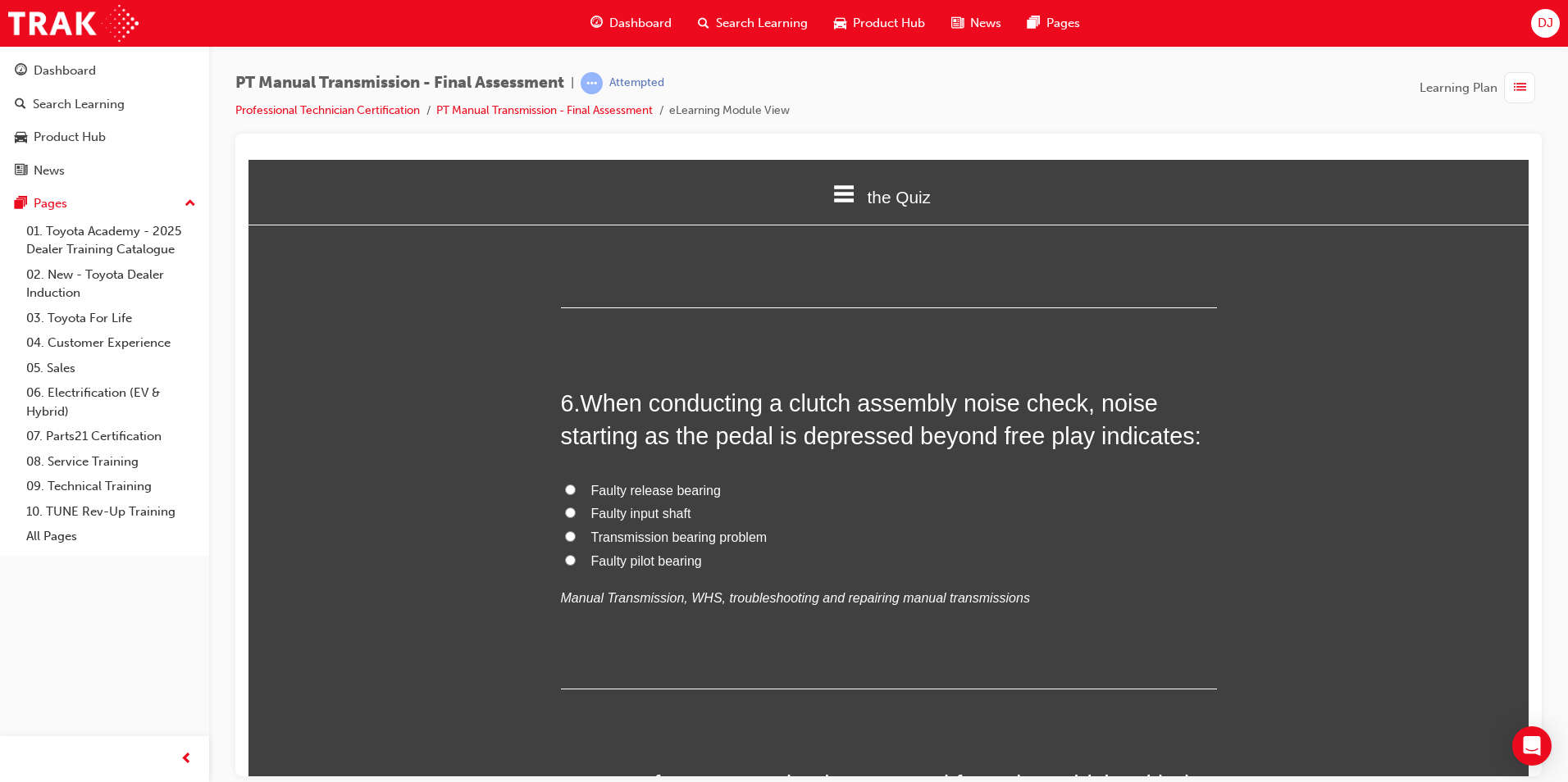
scroll to position [1886, 0]
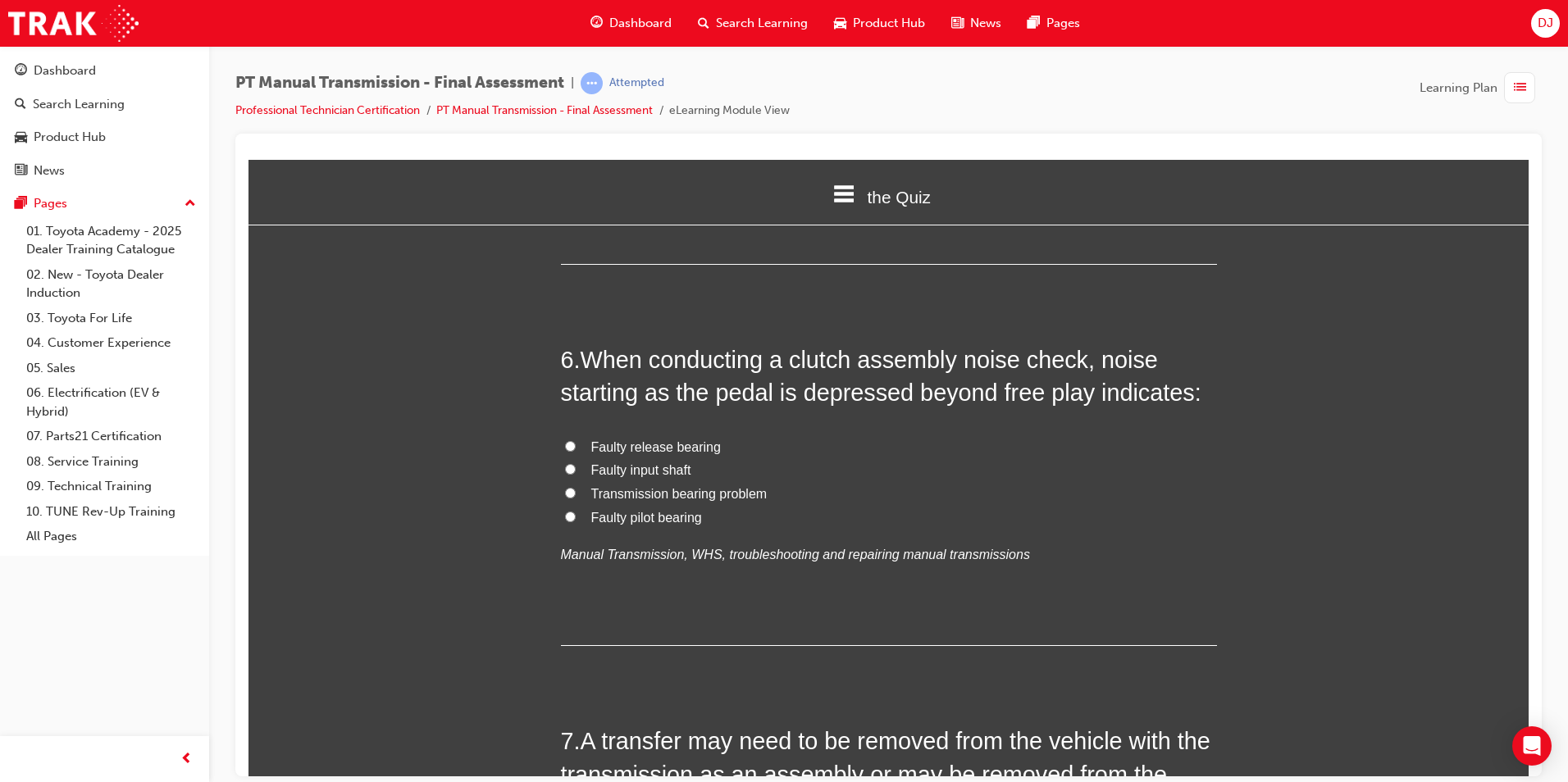
click at [658, 440] on span "Faulty release bearing" at bounding box center [656, 446] width 130 height 14
click at [576, 441] on input "Faulty release bearing" at bounding box center [570, 445] width 10 height 10
radio input "true"
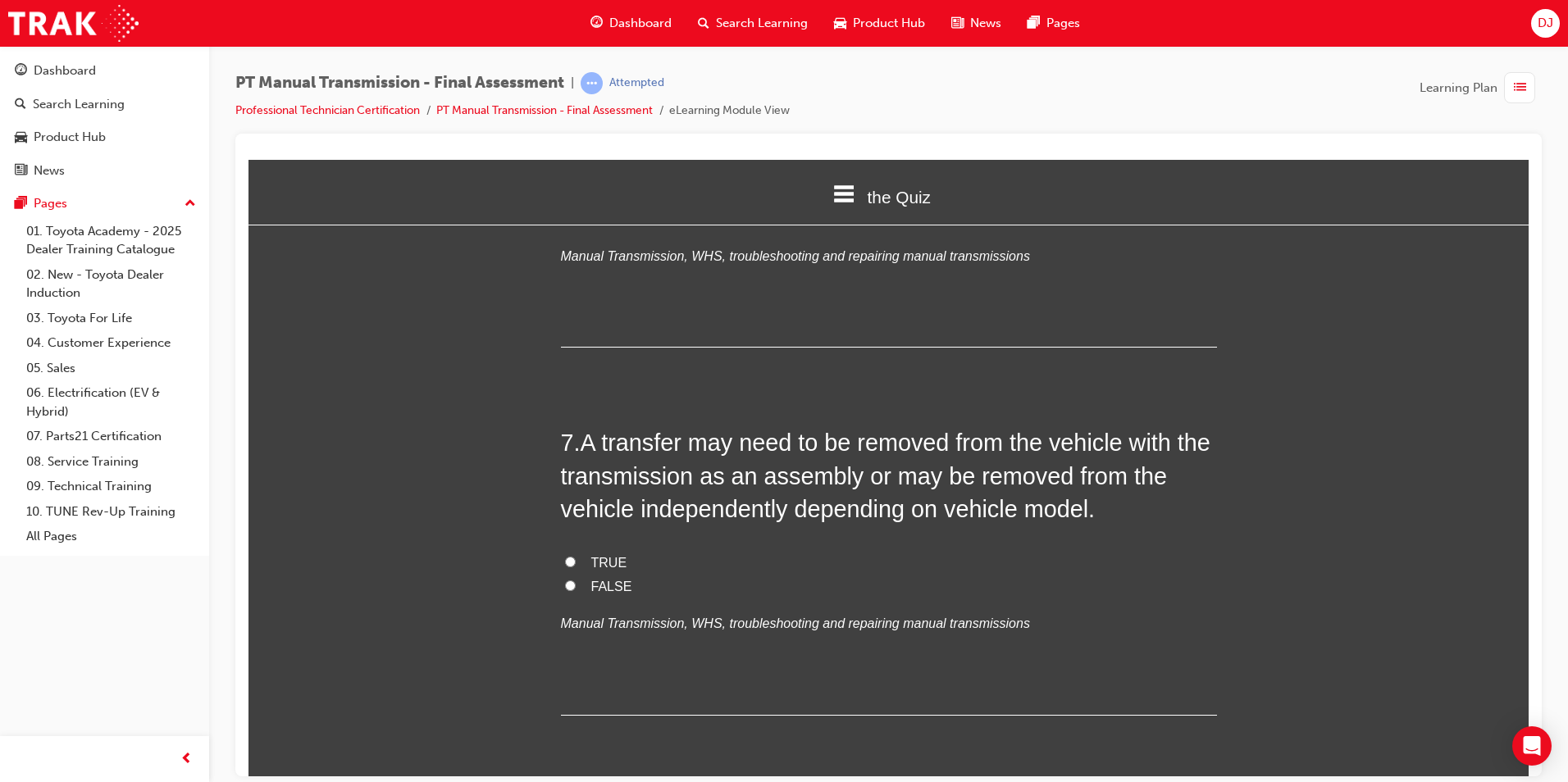
scroll to position [2214, 0]
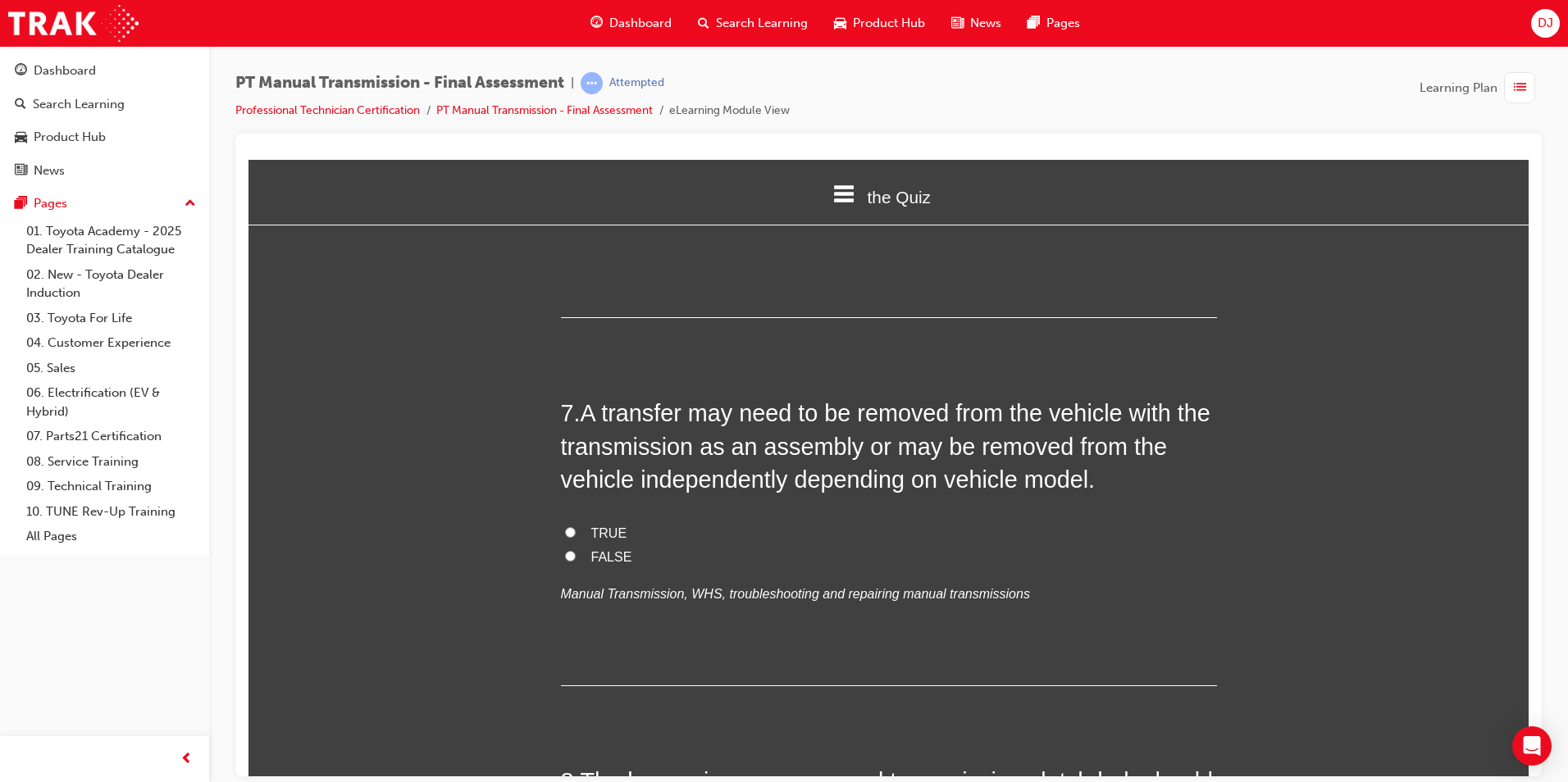
click at [580, 521] on label "TRUE" at bounding box center [889, 533] width 656 height 24
click at [576, 527] on input "TRUE" at bounding box center [570, 532] width 10 height 10
radio input "true"
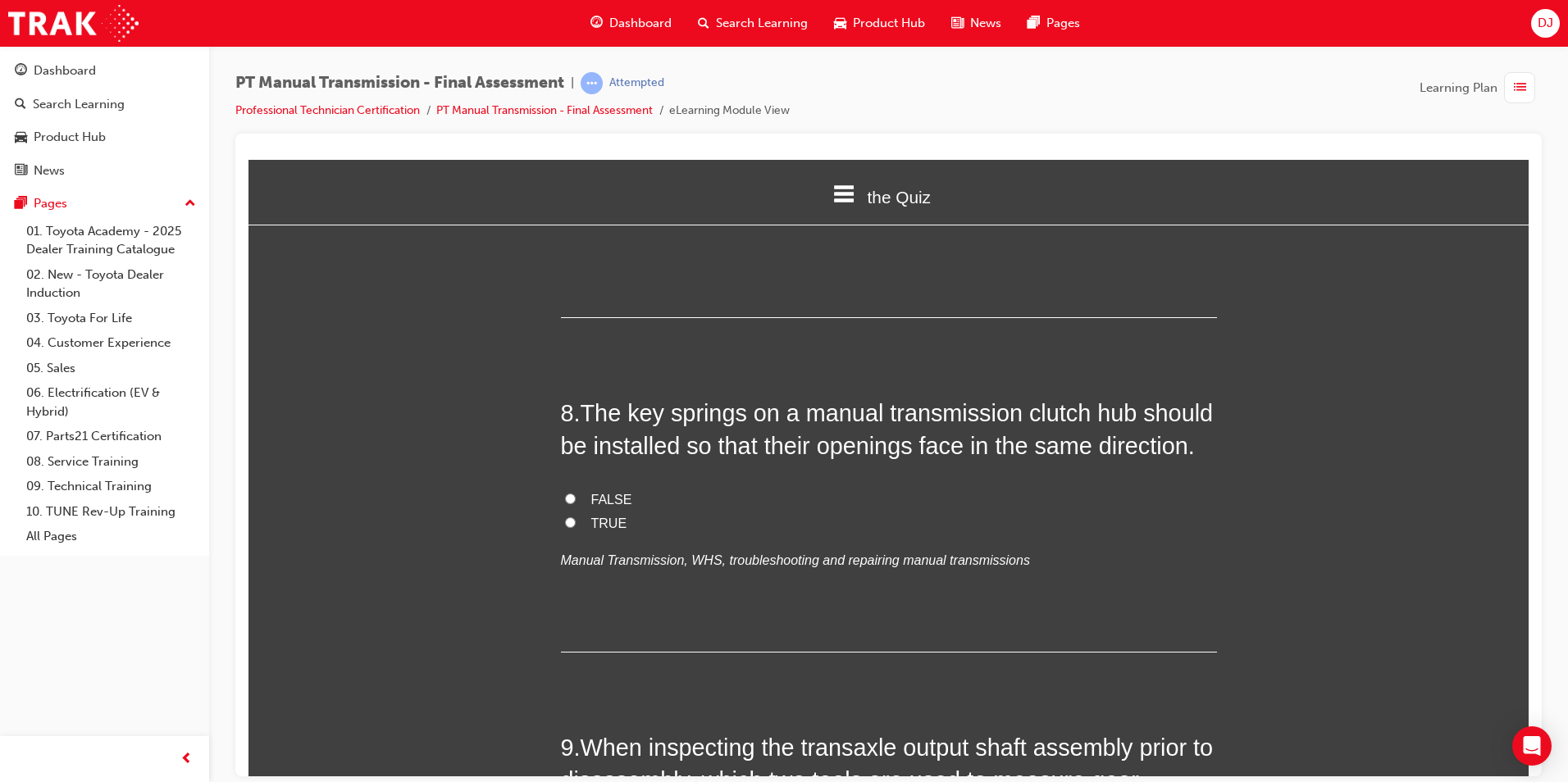
scroll to position [2624, 0]
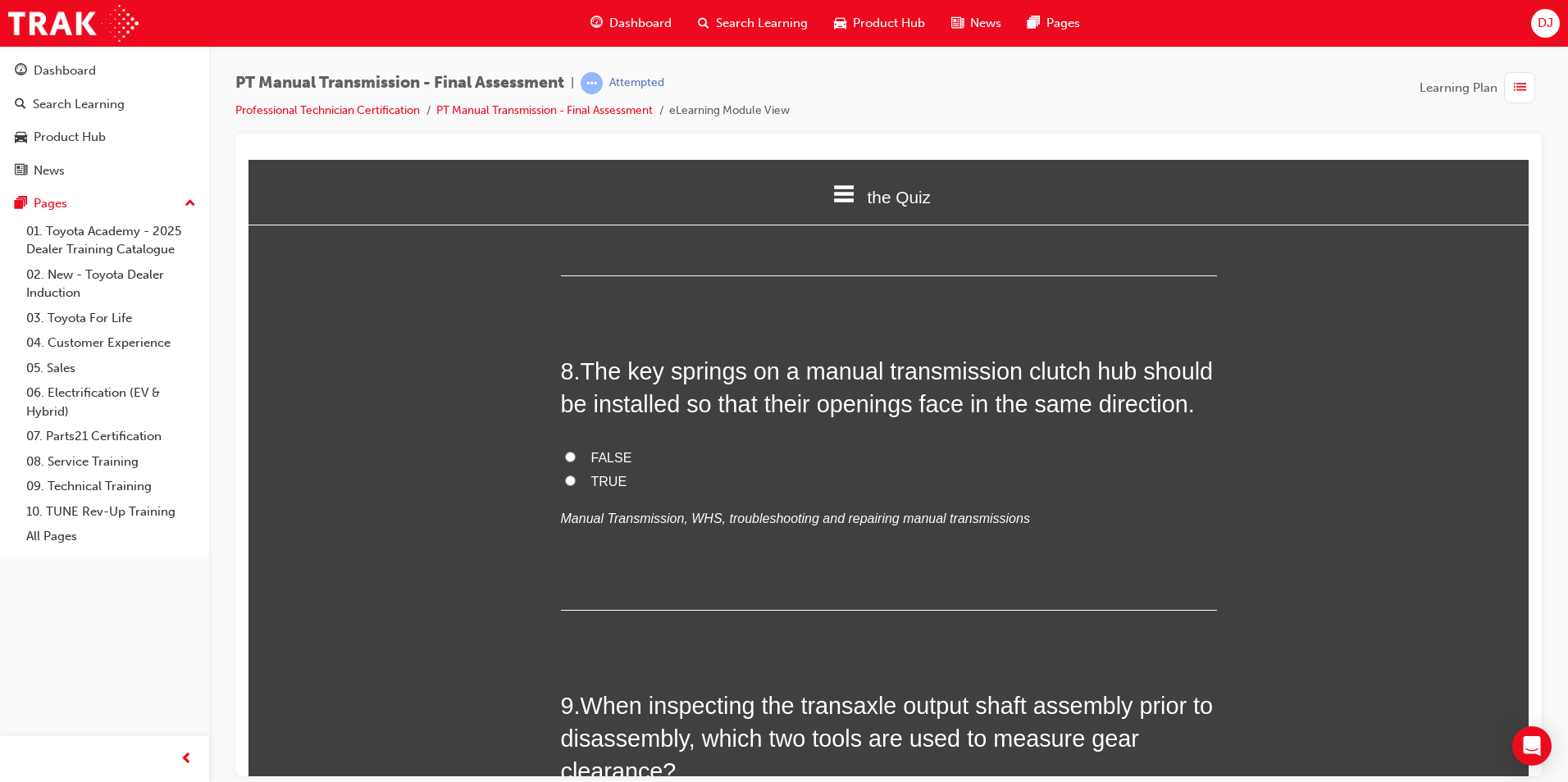
click at [605, 411] on div "8 . The key springs on a manual transmission clutch hub should be installed so …" at bounding box center [889, 482] width 656 height 256
click at [605, 450] on span "FALSE" at bounding box center [611, 456] width 41 height 14
click at [576, 451] on input "FALSE" at bounding box center [570, 455] width 10 height 10
radio input "true"
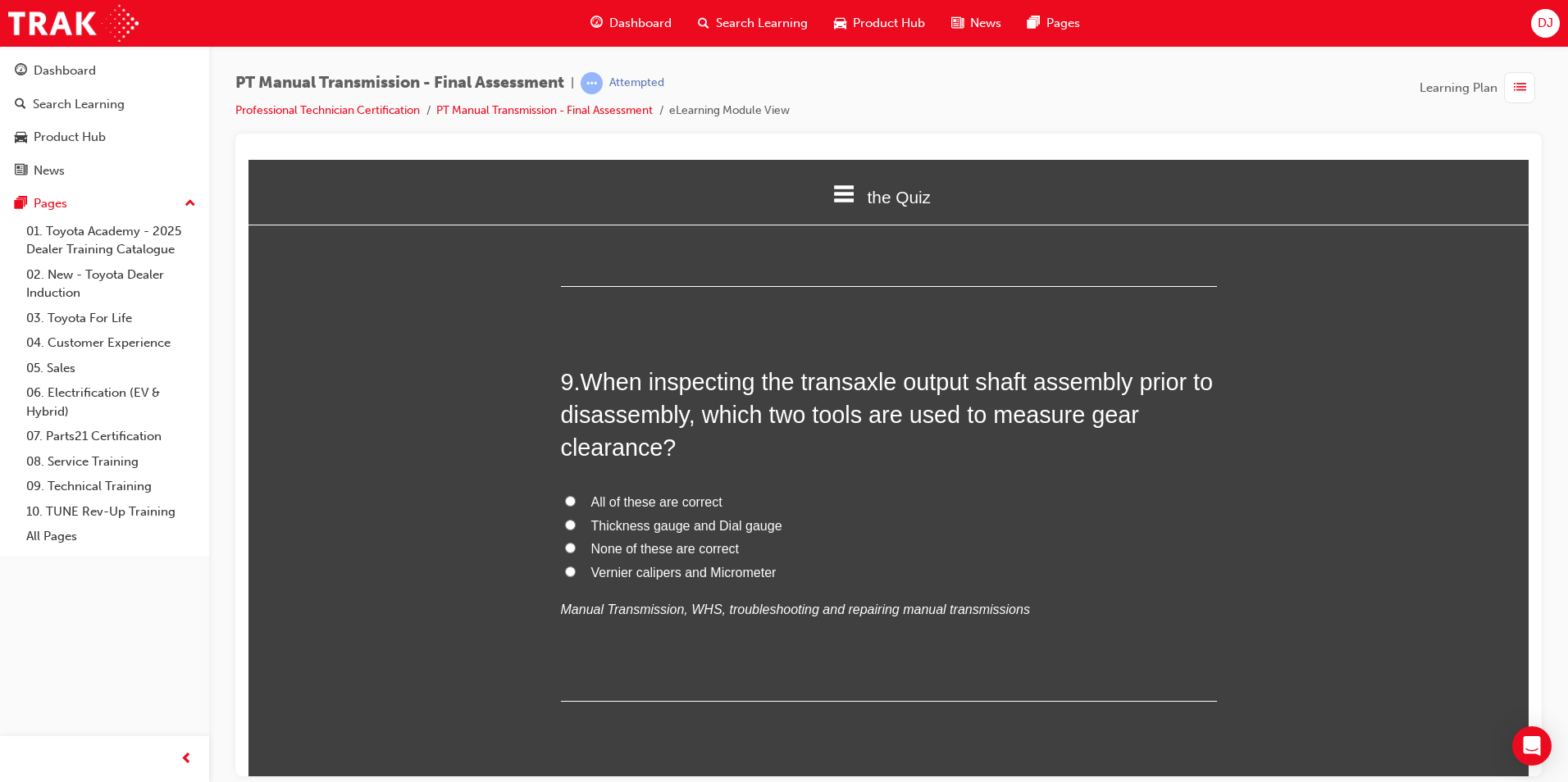
scroll to position [2952, 0]
click at [624, 514] on span "Thickness gauge and Dial gauge" at bounding box center [687, 520] width 191 height 14
click at [576, 515] on input "Thickness gauge and Dial gauge" at bounding box center [570, 519] width 10 height 10
radio input "true"
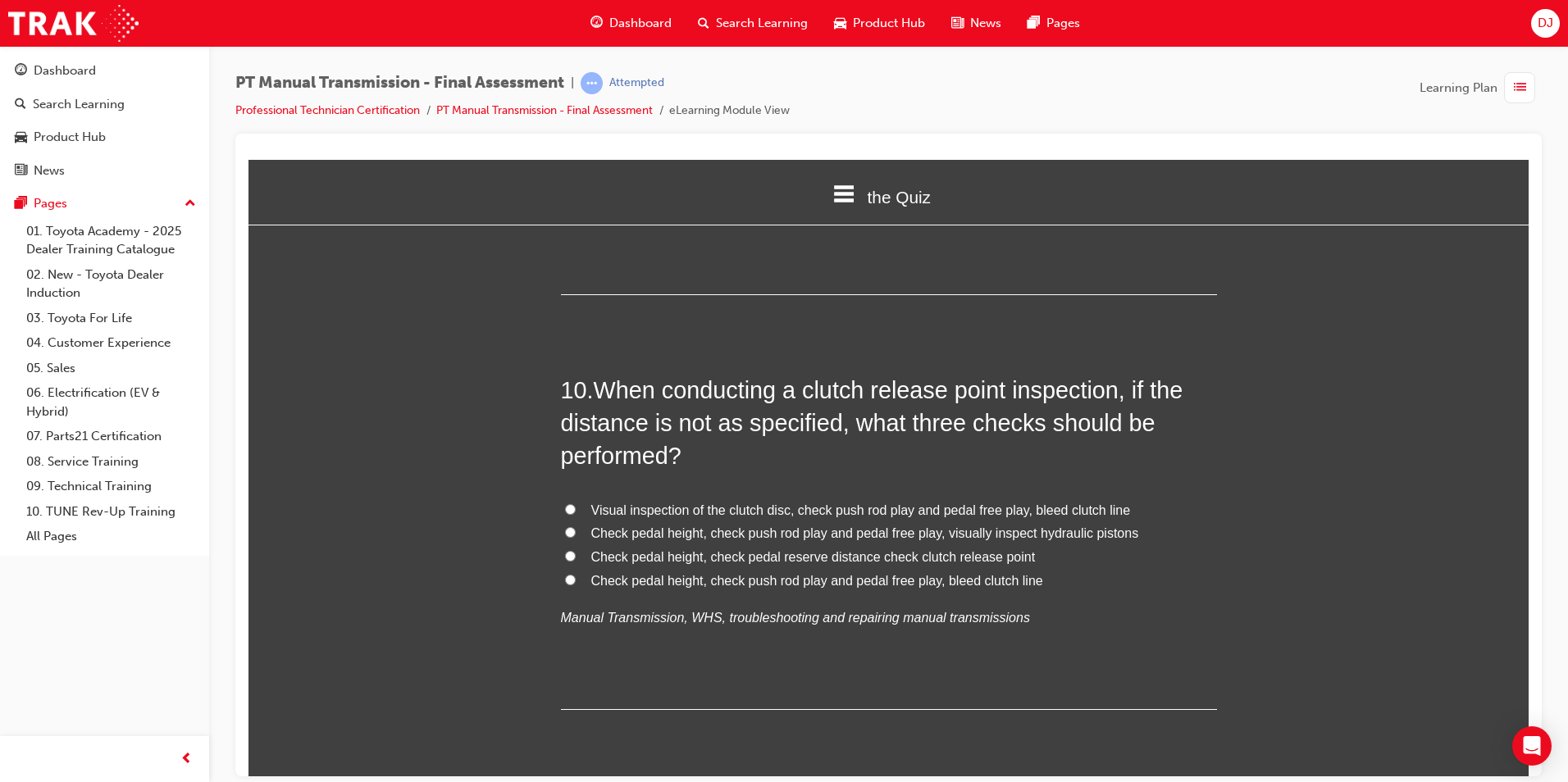
scroll to position [3362, 0]
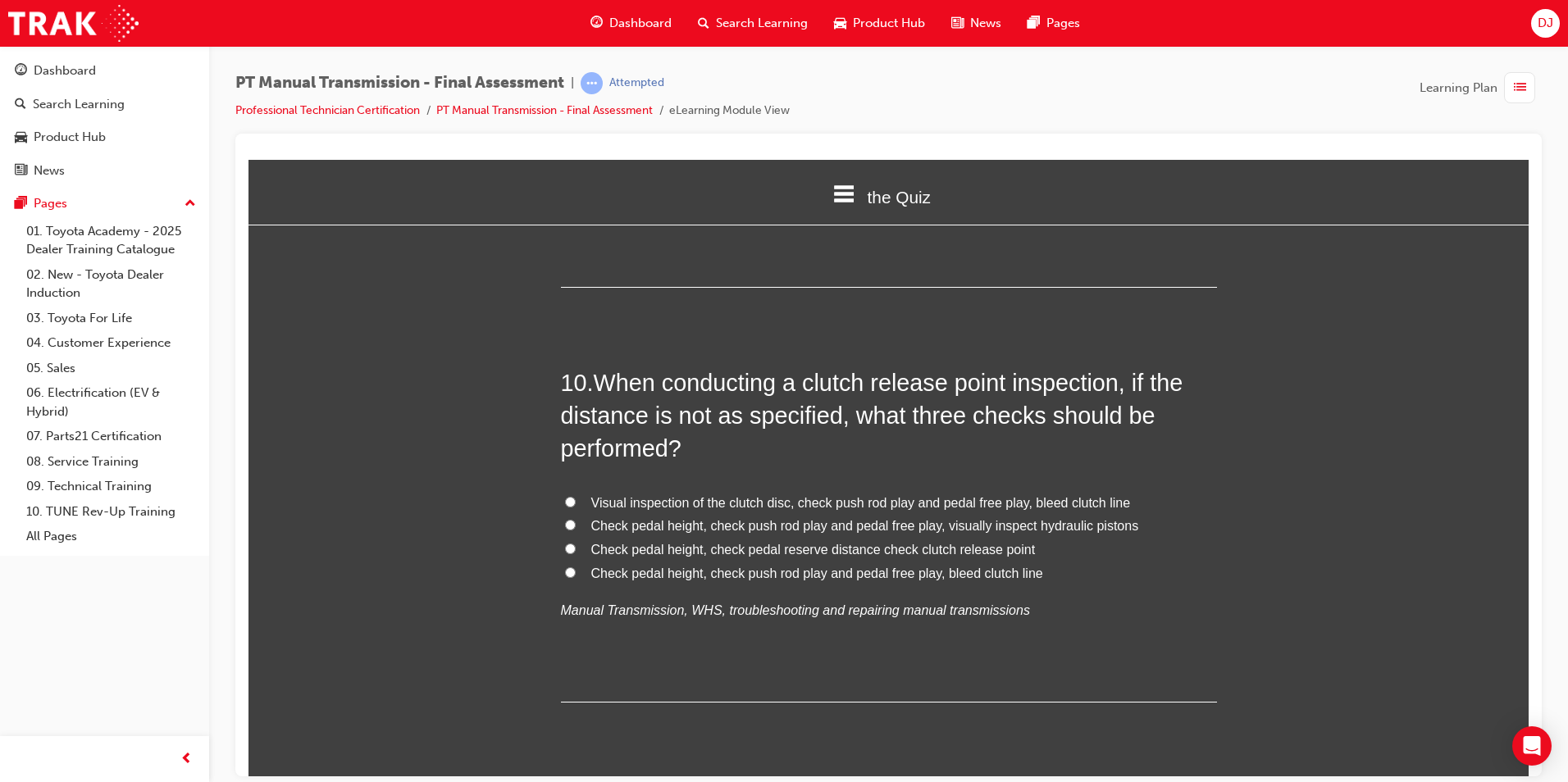
click at [779, 495] on span "Visual inspection of the clutch disc, check push rod play and pedal free play, …" at bounding box center [861, 502] width 540 height 14
click at [576, 496] on input "Visual inspection of the clutch disc, check push rod play and pedal free play, …" at bounding box center [570, 501] width 10 height 10
radio input "true"
click at [816, 566] on span "Check pedal height, check push rod play and pedal free play, bleed clutch line" at bounding box center [816, 572] width 452 height 14
click at [576, 567] on input "Check pedal height, check push rod play and pedal free play, bleed clutch line" at bounding box center [570, 571] width 10 height 10
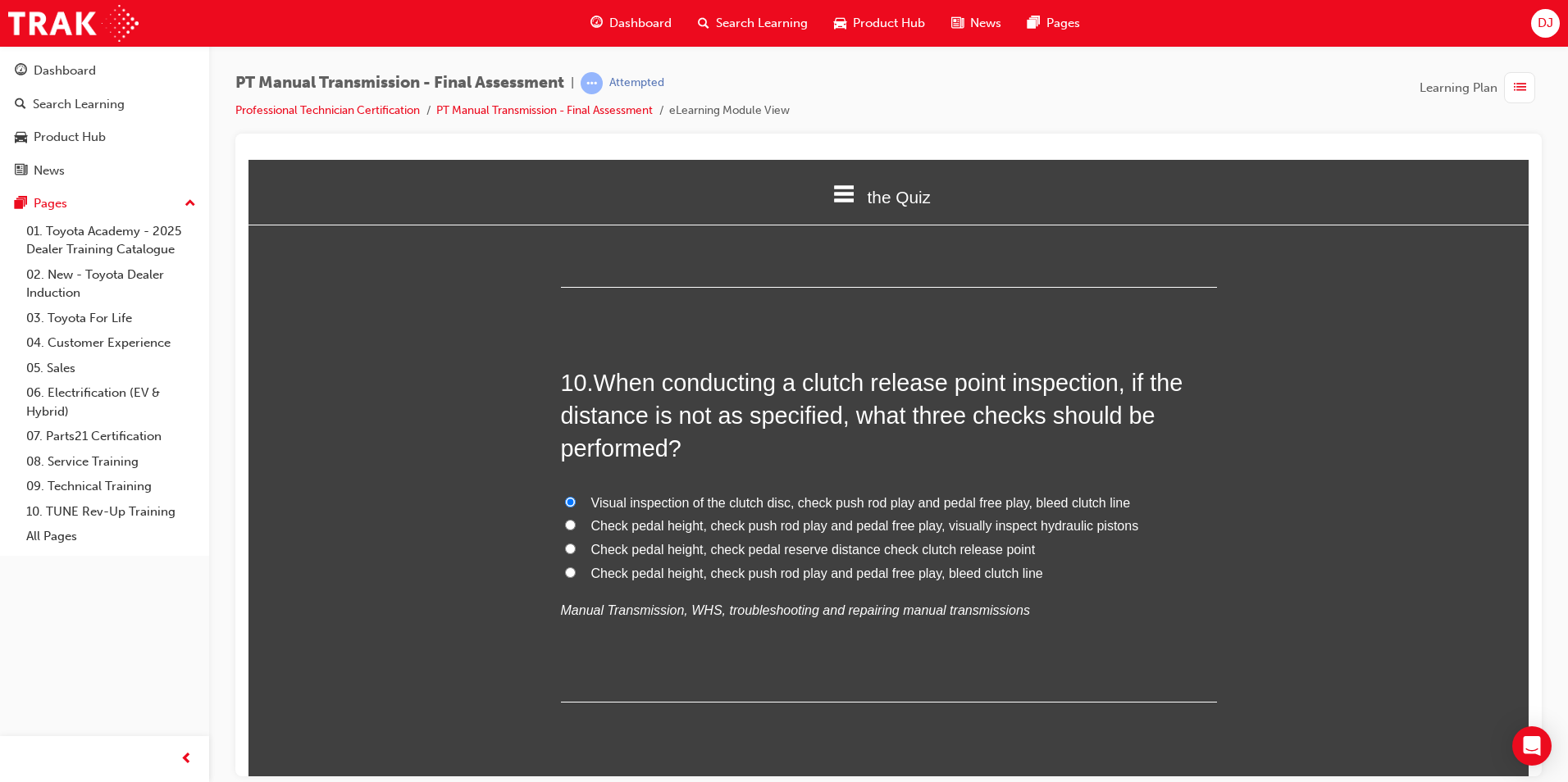
radio input "true"
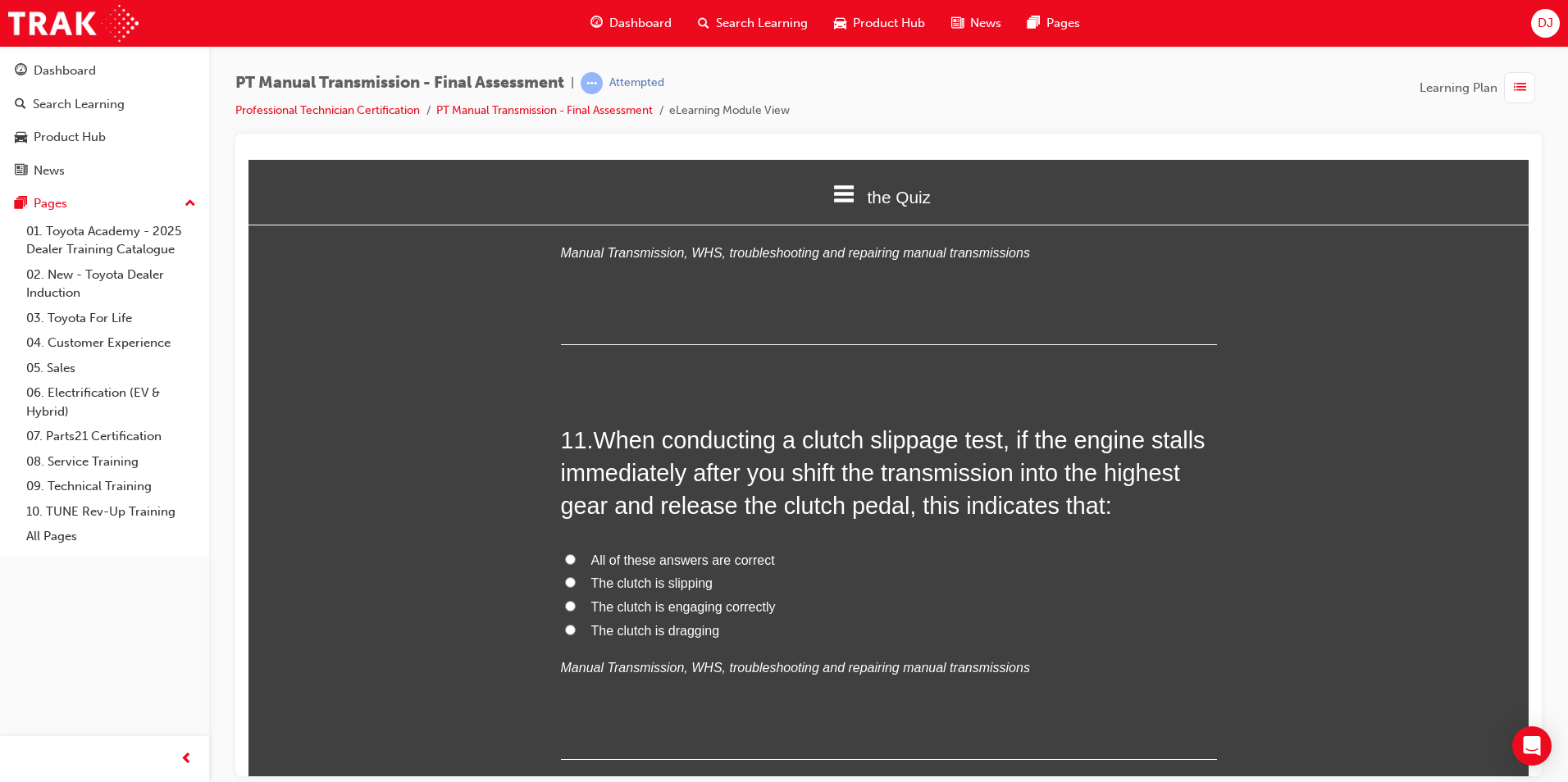
scroll to position [3772, 0]
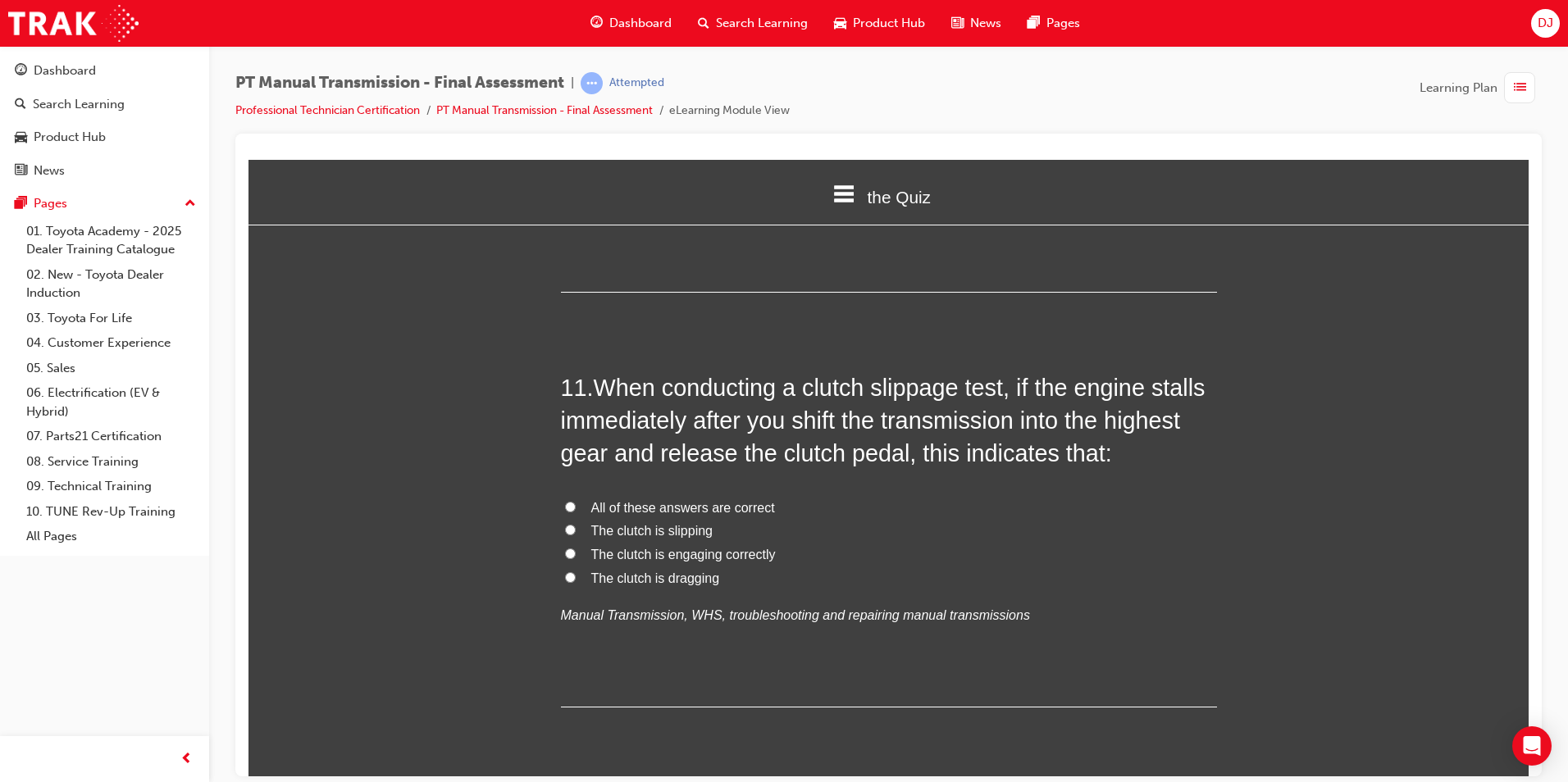
click at [698, 547] on span "The clutch is engaging correctly" at bounding box center [683, 554] width 185 height 14
click at [576, 548] on input "The clutch is engaging correctly" at bounding box center [570, 553] width 10 height 10
radio input "true"
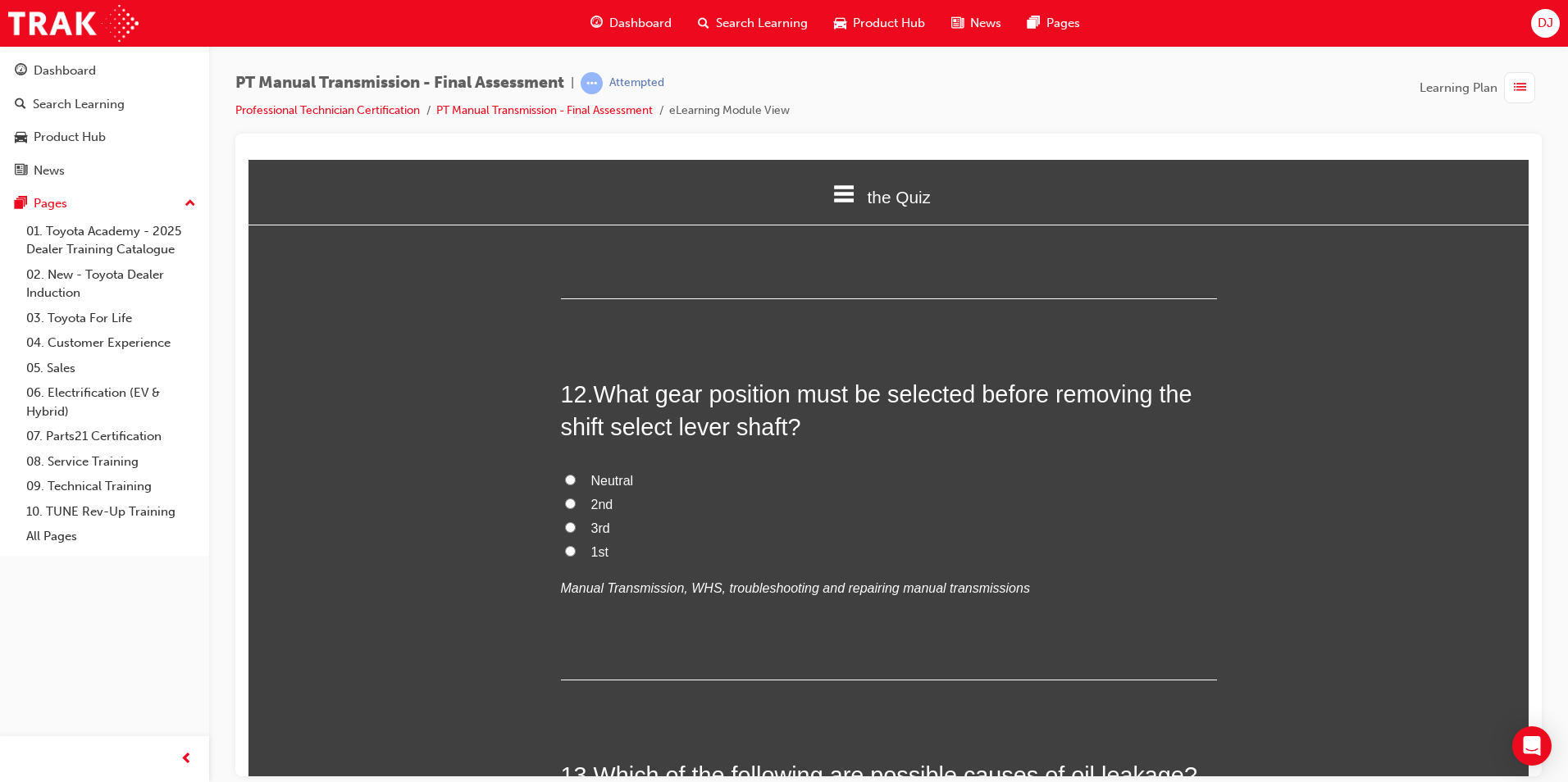
scroll to position [4182, 0]
click at [606, 471] on span "Neutral" at bounding box center [612, 478] width 43 height 14
click at [576, 472] on input "Neutral" at bounding box center [570, 477] width 10 height 10
radio input "true"
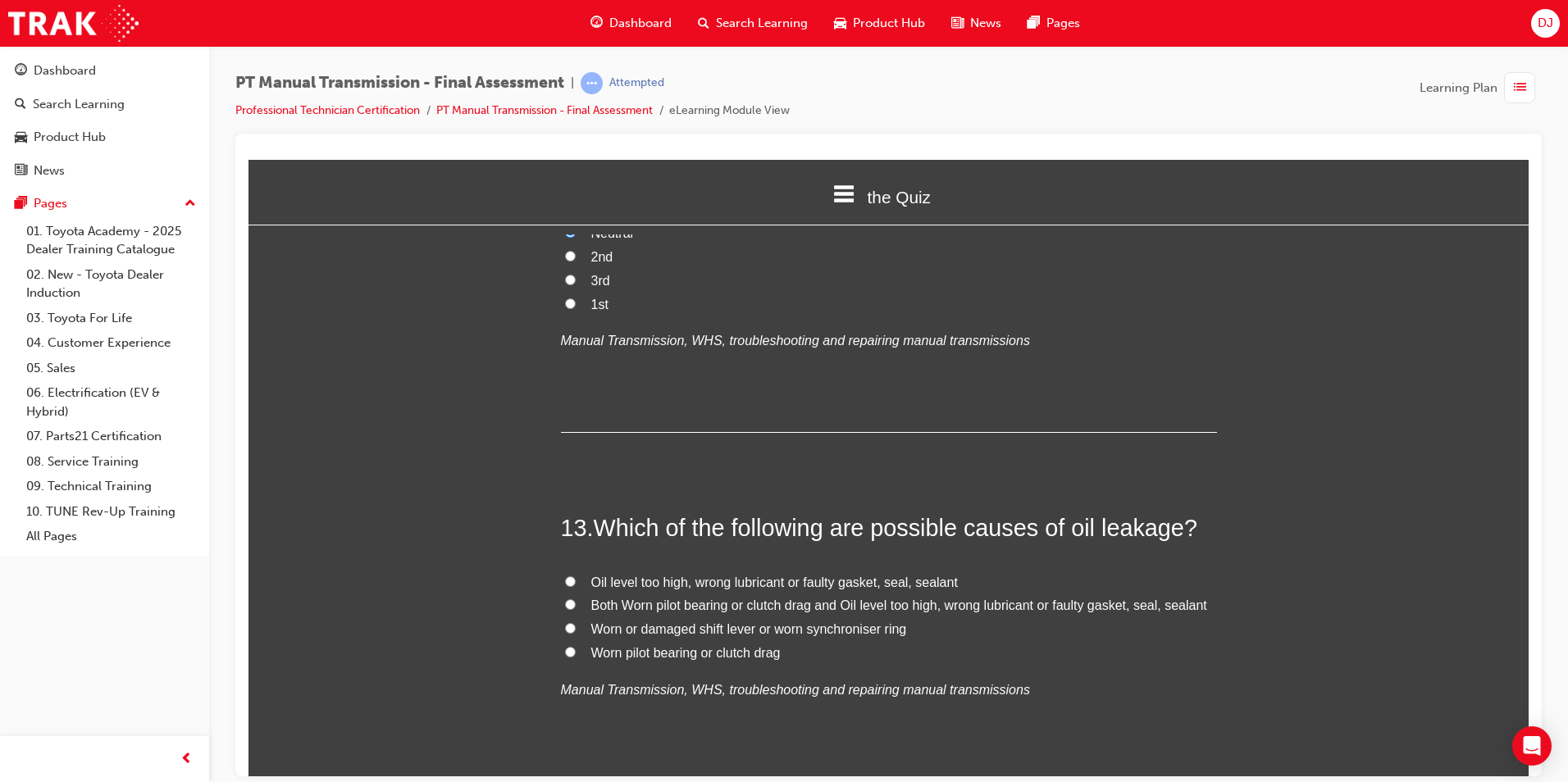
scroll to position [4510, 0]
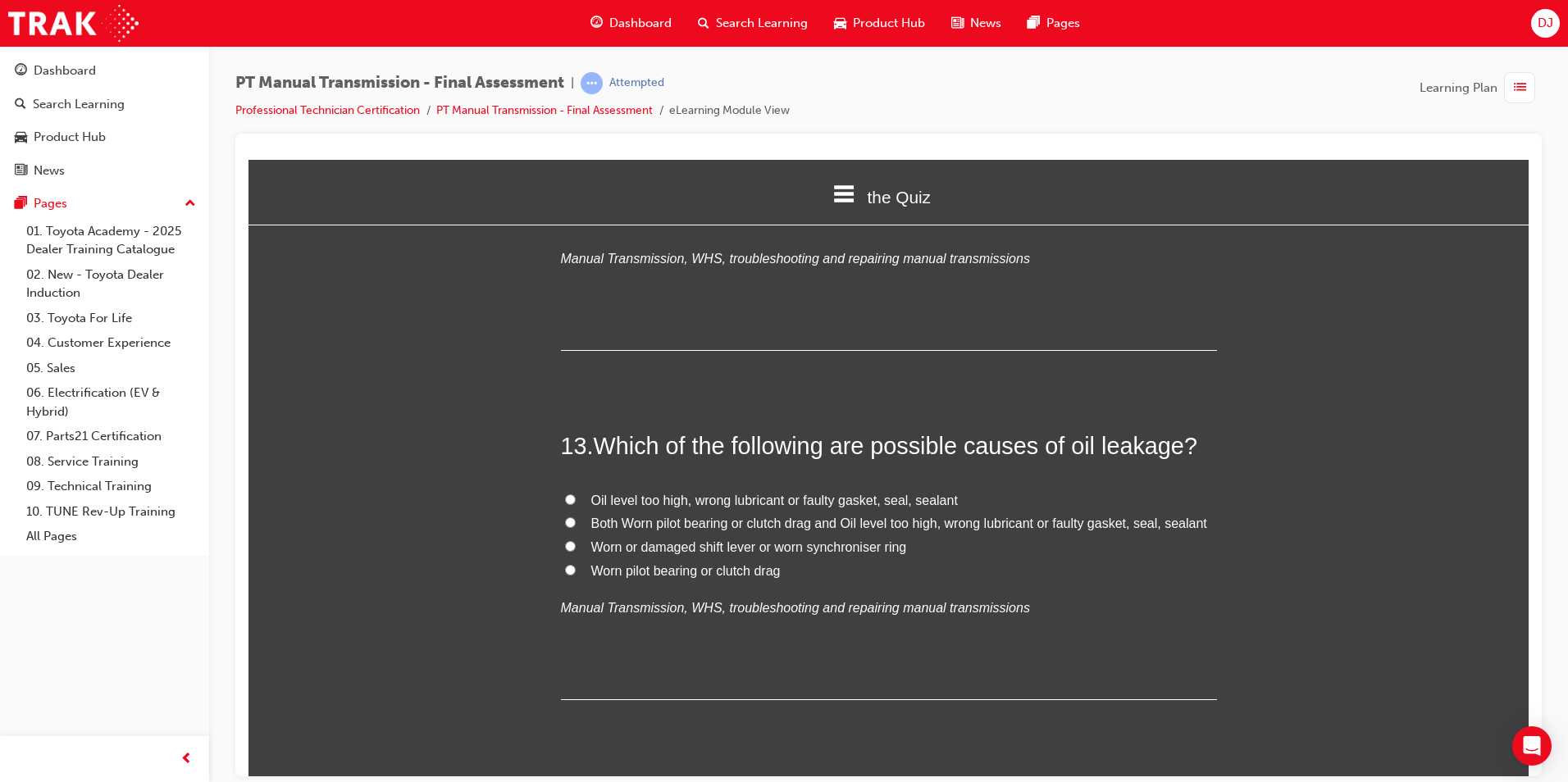
click at [803, 493] on span "Oil level too high, wrong lubricant or faulty gasket, seal, sealant" at bounding box center [774, 499] width 366 height 14
click at [576, 494] on input "Oil level too high, wrong lubricant or faulty gasket, seal, sealant" at bounding box center [570, 498] width 10 height 10
radio input "true"
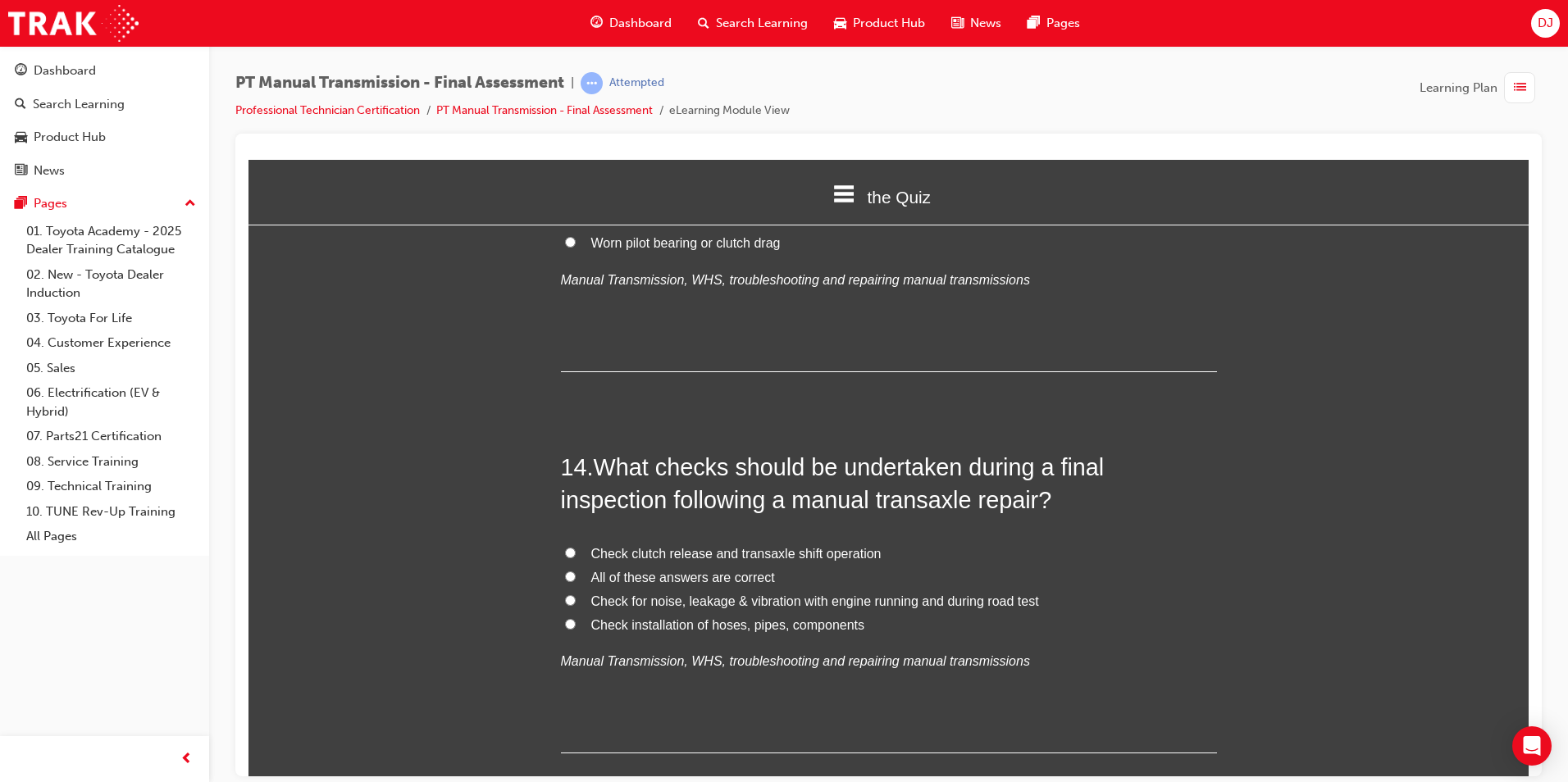
scroll to position [4920, 0]
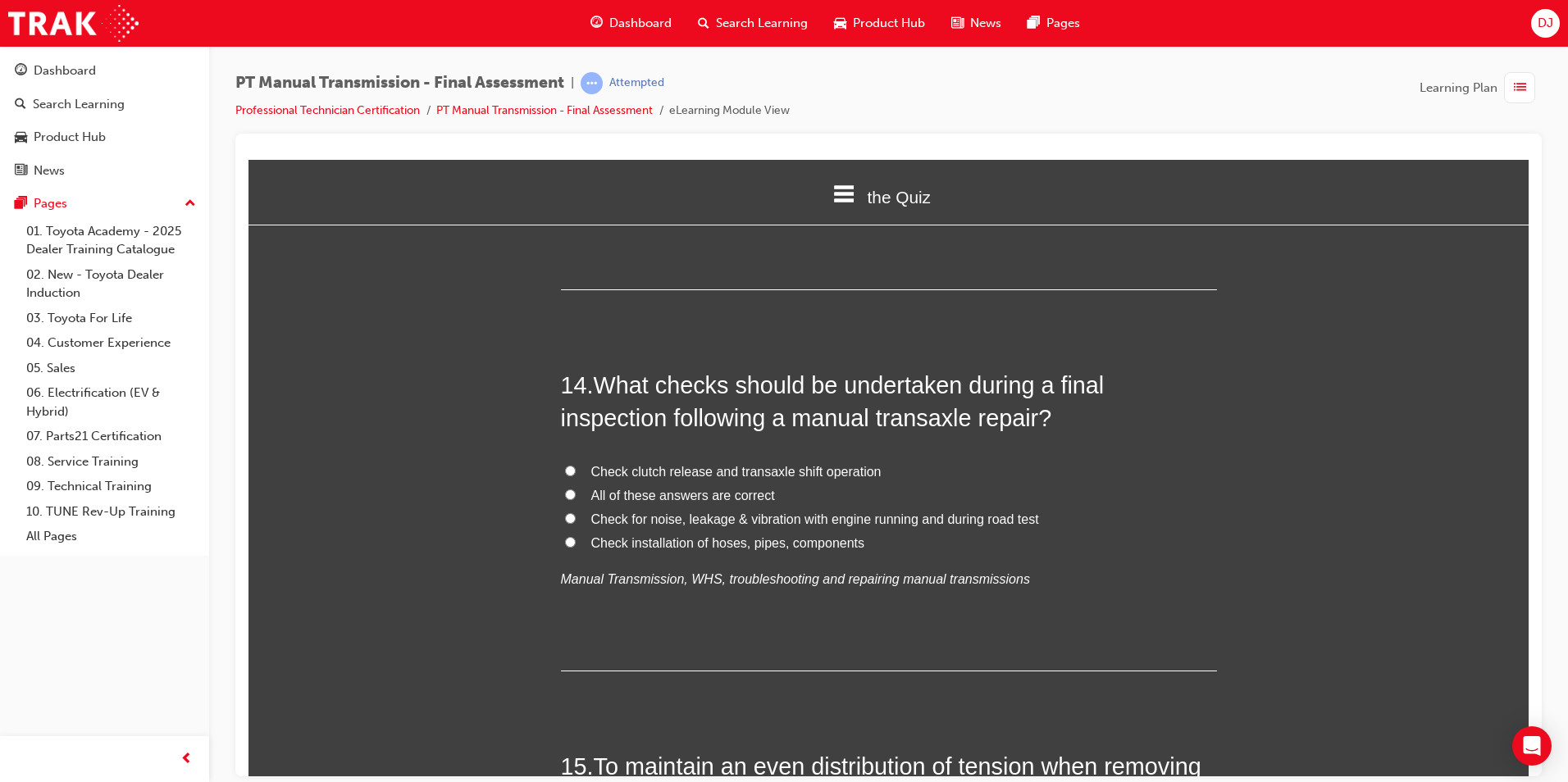
click at [689, 488] on span "All of these answers are correct" at bounding box center [683, 494] width 184 height 14
click at [576, 489] on input "All of these answers are correct" at bounding box center [570, 494] width 10 height 10
radio input "true"
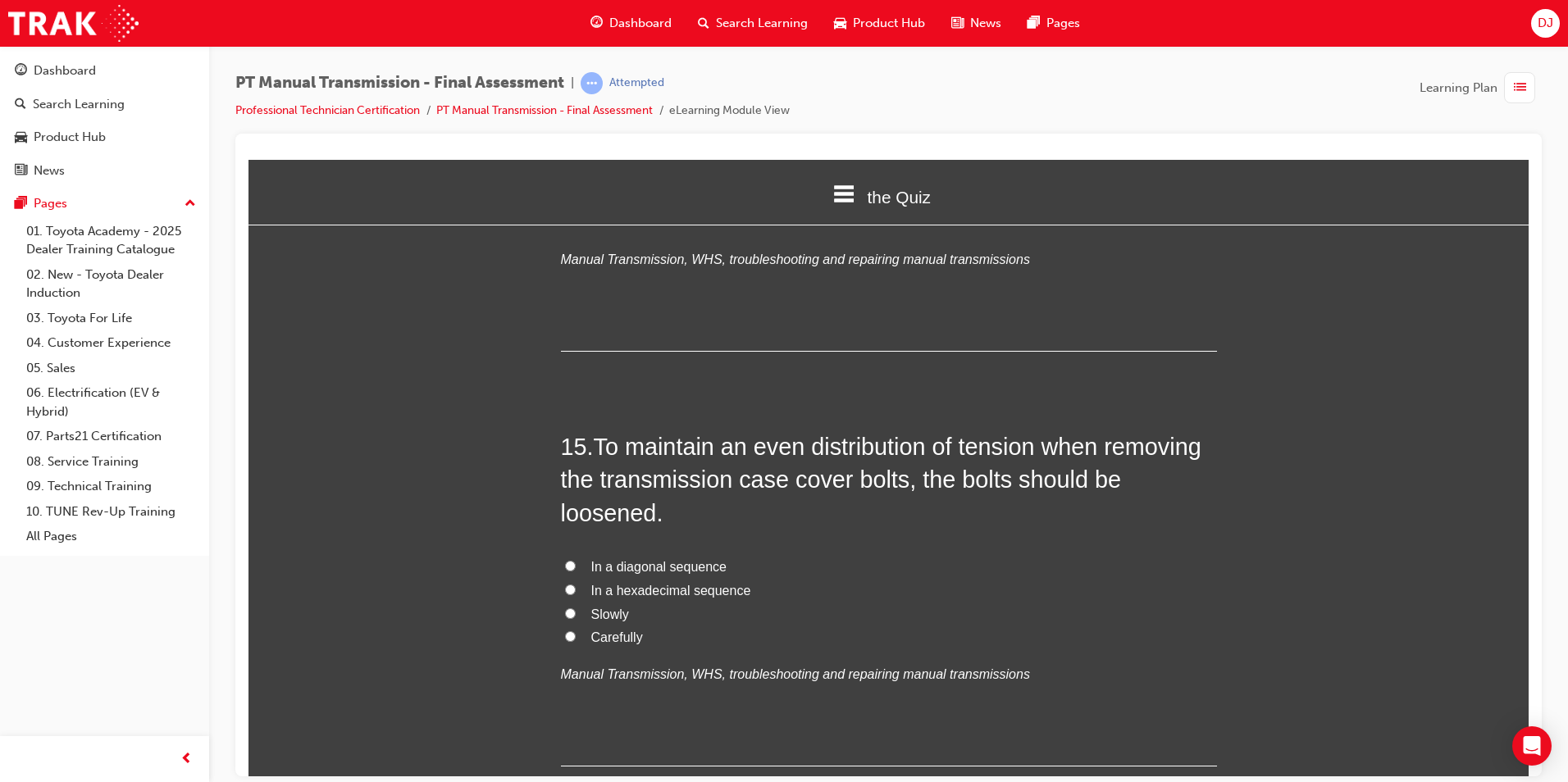
scroll to position [5248, 0]
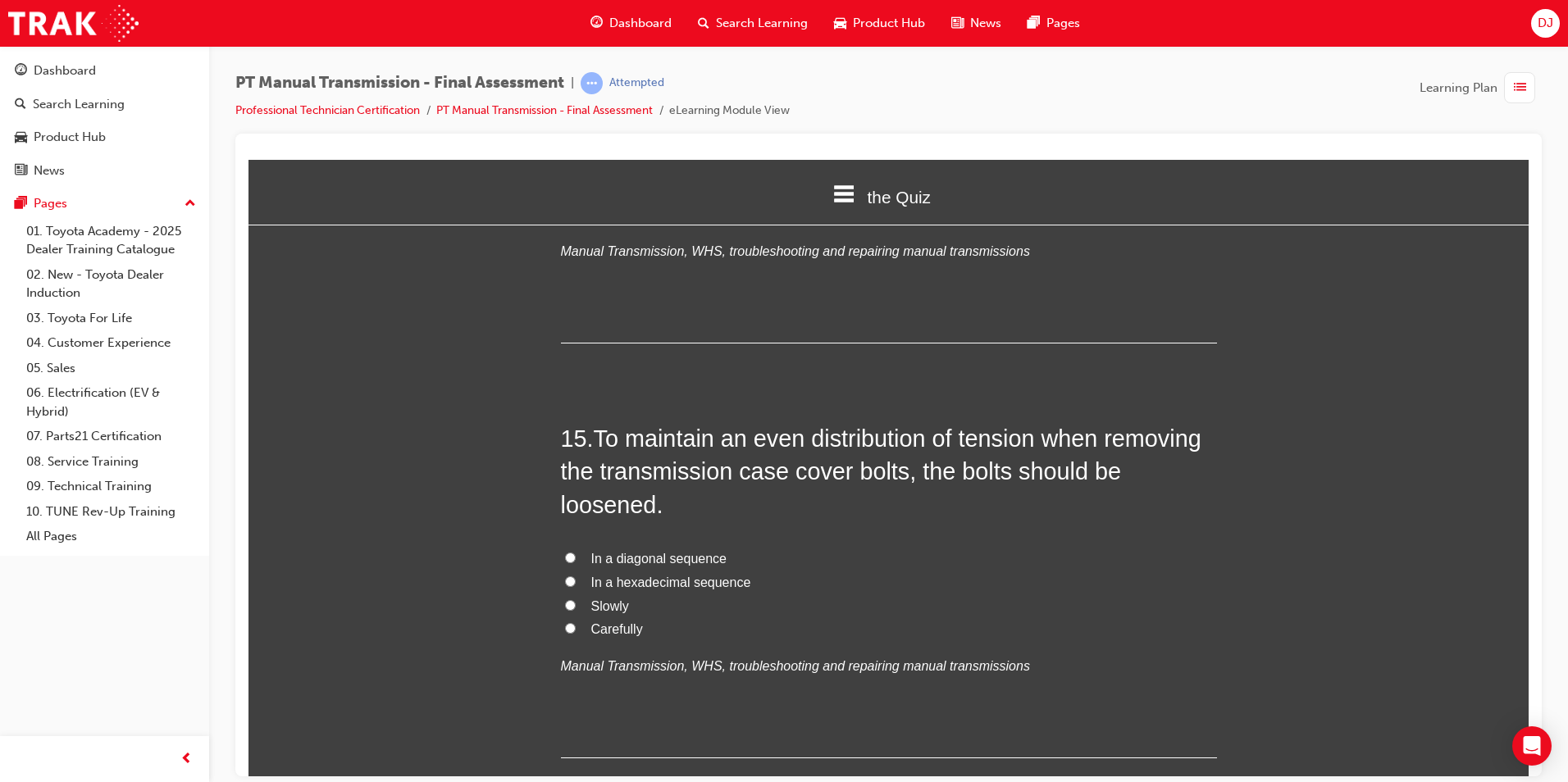
click at [705, 551] on span "In a diagonal sequence" at bounding box center [659, 558] width 135 height 14
click at [576, 552] on input "In a diagonal sequence" at bounding box center [570, 557] width 10 height 10
radio input "true"
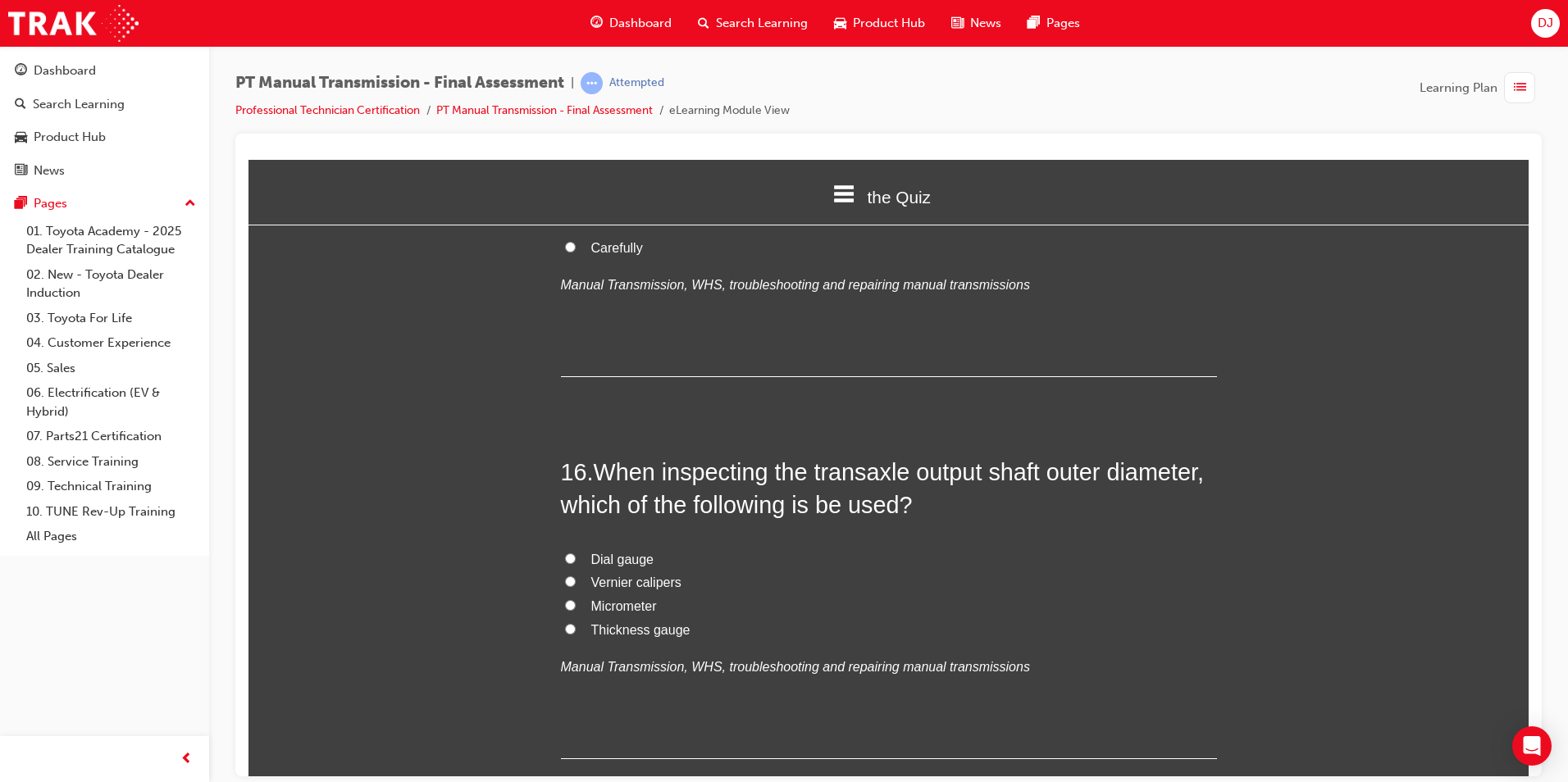
scroll to position [5658, 0]
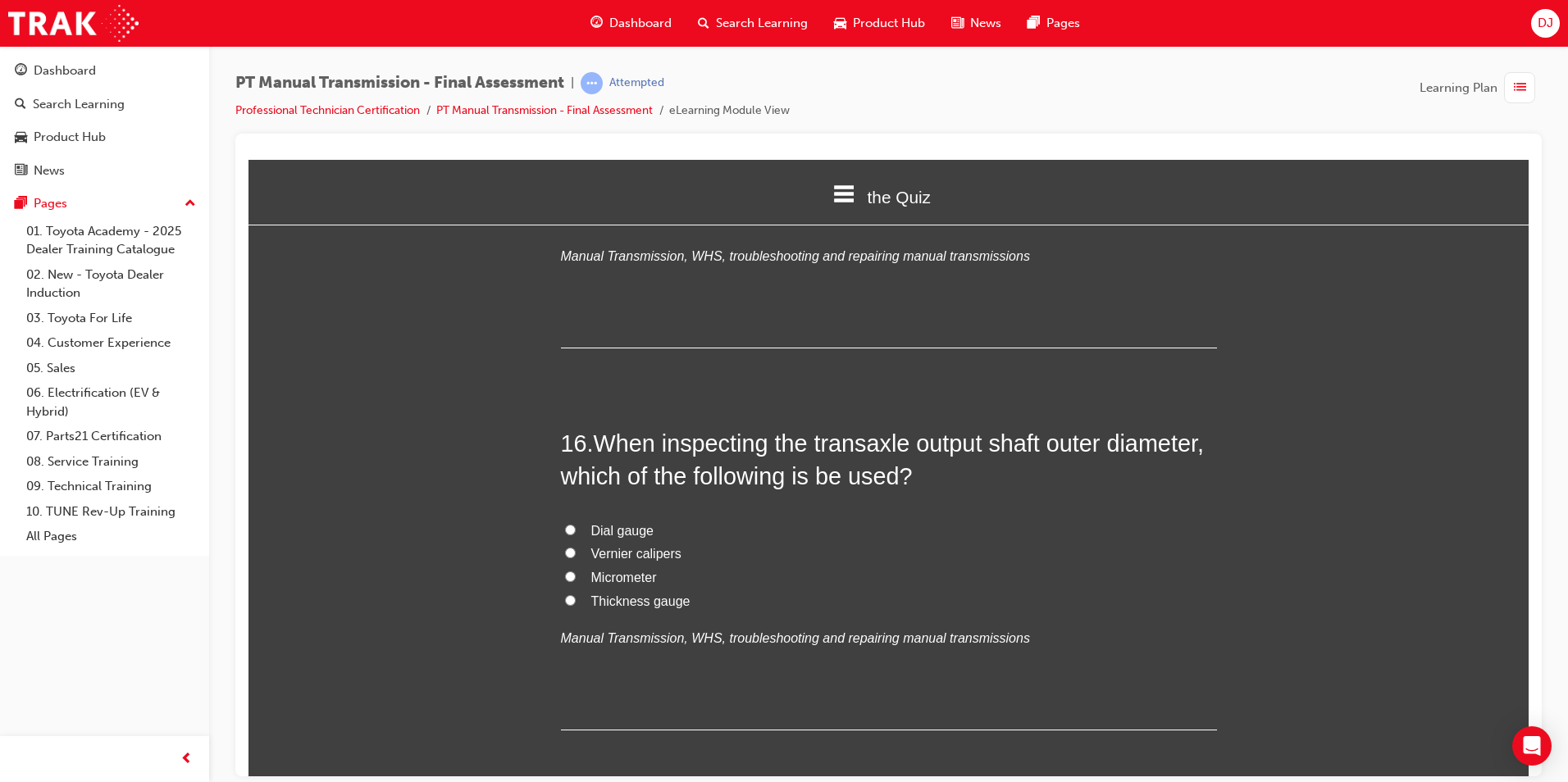
click at [640, 570] on span "Micrometer" at bounding box center [623, 576] width 66 height 14
click at [576, 570] on input "Micrometer" at bounding box center [570, 575] width 10 height 10
radio input "true"
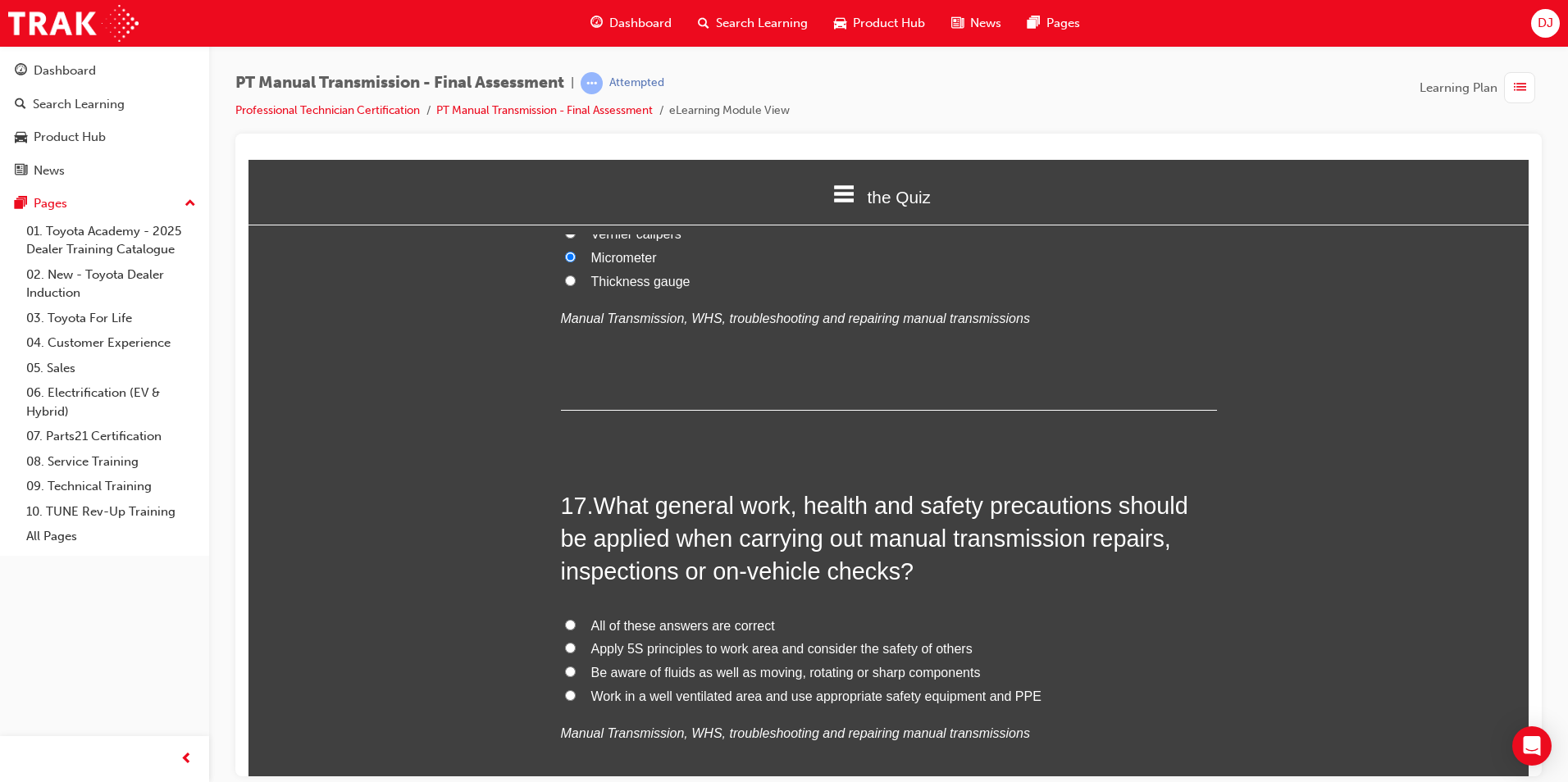
scroll to position [6068, 0]
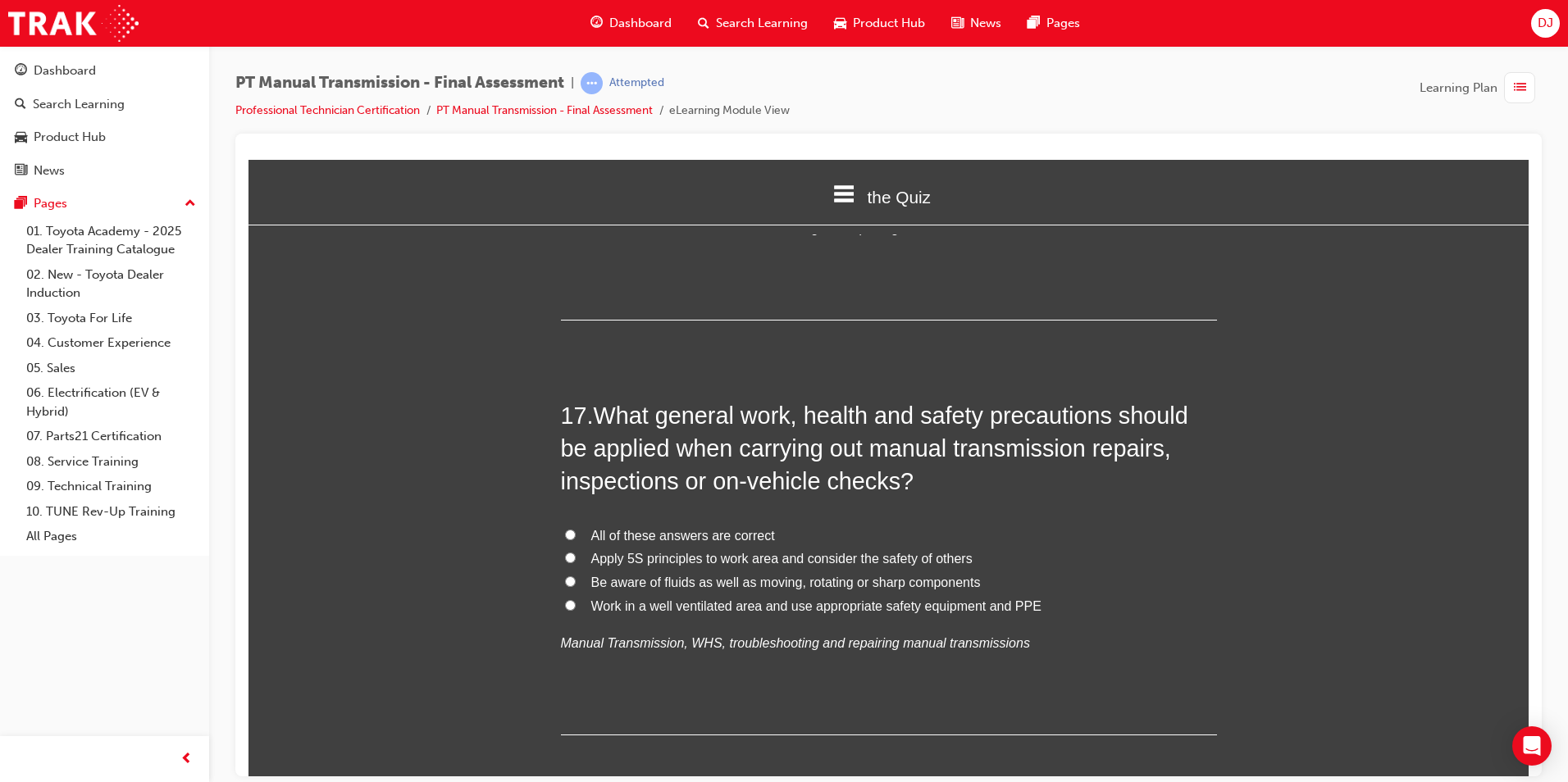
click at [670, 528] on span "All of these answers are correct" at bounding box center [683, 534] width 184 height 14
click at [597, 528] on span "All of these answers are correct" at bounding box center [683, 534] width 184 height 14
click at [576, 529] on input "All of these answers are correct" at bounding box center [570, 533] width 10 height 10
radio input "true"
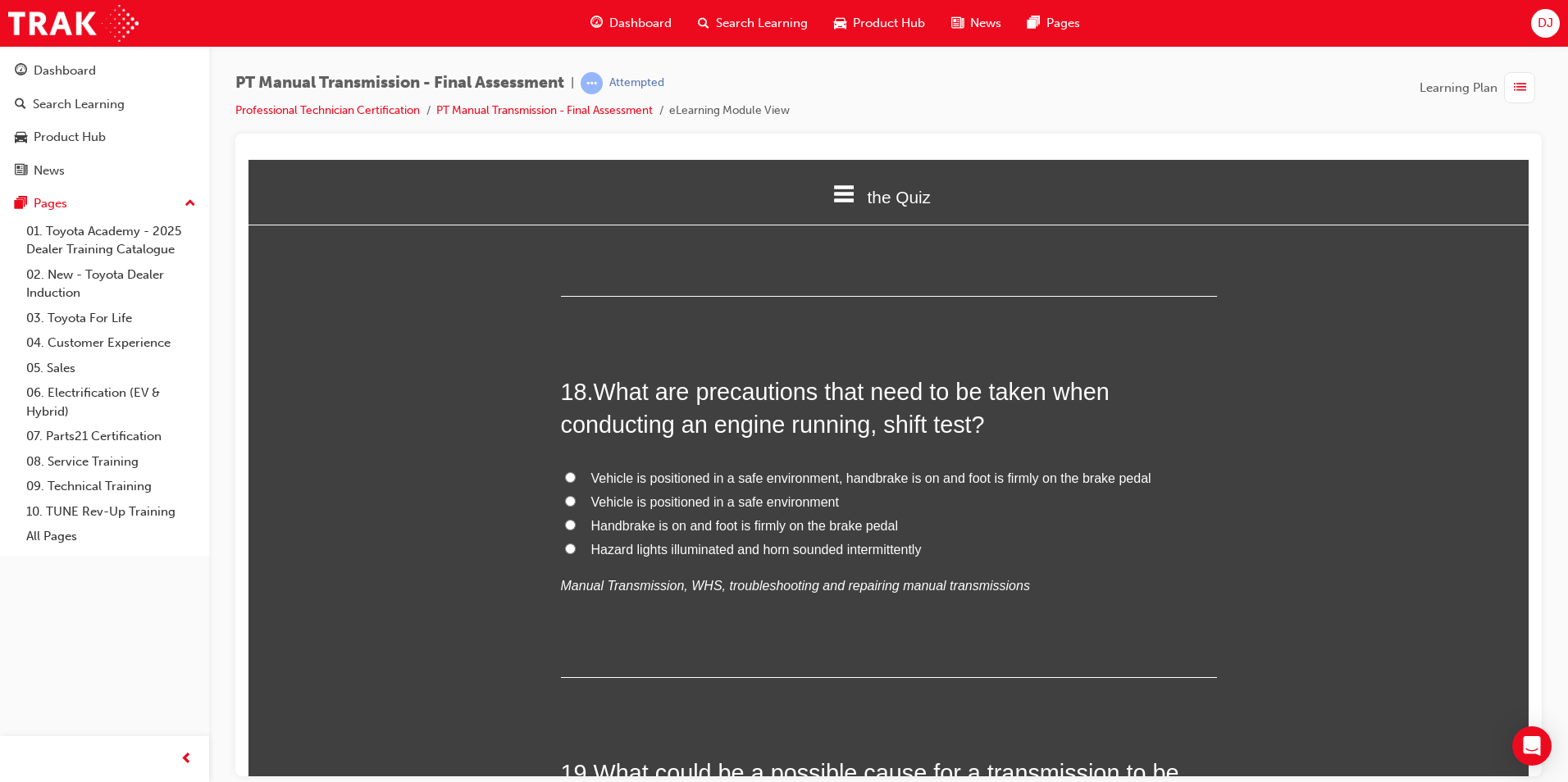
scroll to position [6478, 0]
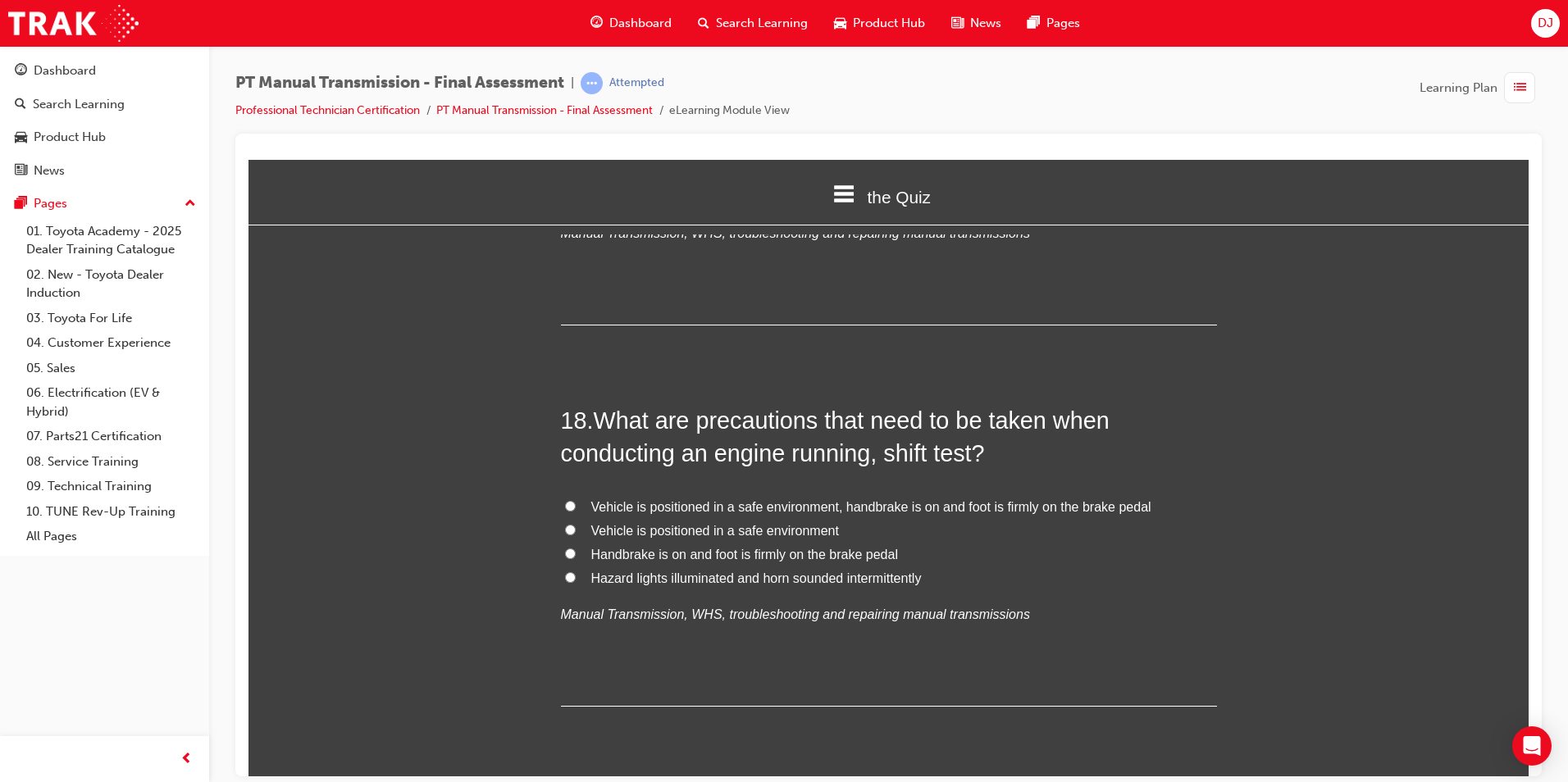
click at [930, 499] on span "Vehicle is positioned in a safe environment, handbrake is on and foot is firmly…" at bounding box center [871, 506] width 560 height 14
click at [576, 500] on input "Vehicle is positioned in a safe environment, handbrake is on and foot is firmly…" at bounding box center [570, 505] width 10 height 10
radio input "true"
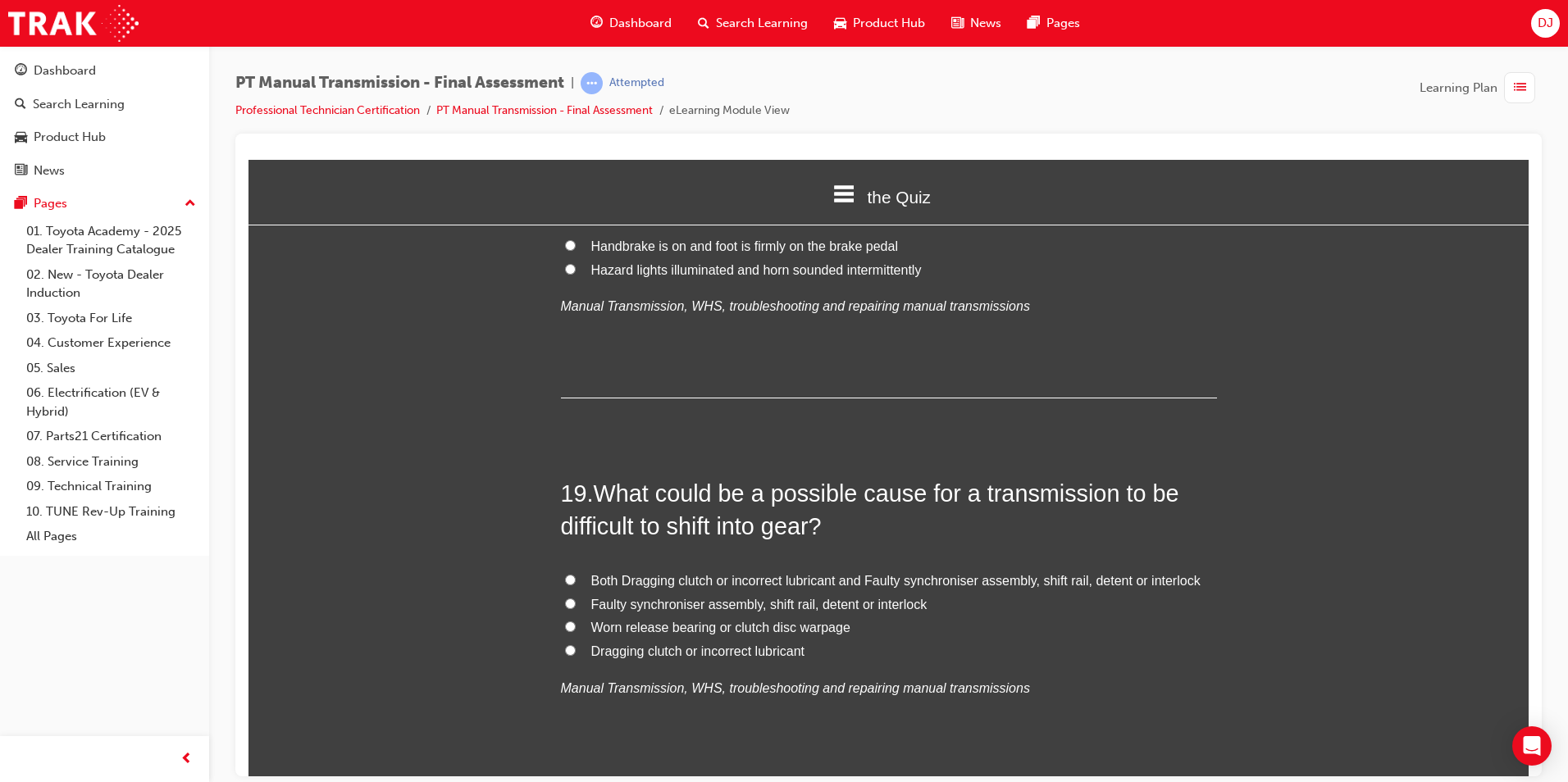
scroll to position [6881, 0]
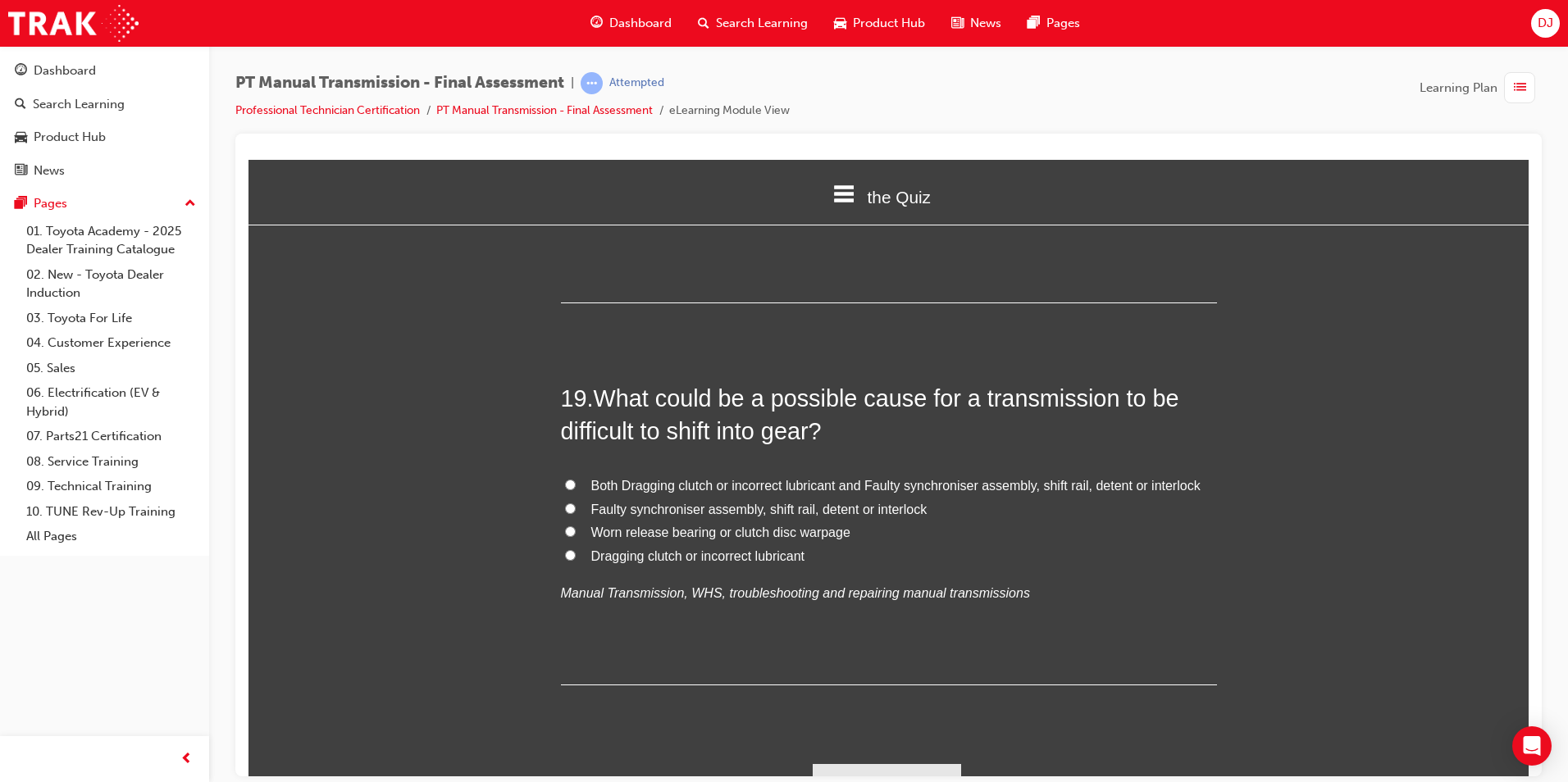
click at [895, 478] on span "Both Dragging clutch or incorrect lubricant and Faulty synchroniser assembly, s…" at bounding box center [895, 484] width 610 height 14
click at [576, 479] on input "Both Dragging clutch or incorrect lubricant and Faulty synchroniser assembly, s…" at bounding box center [570, 483] width 10 height 10
radio input "true"
click at [896, 763] on button "Submit Answers" at bounding box center [887, 787] width 149 height 46
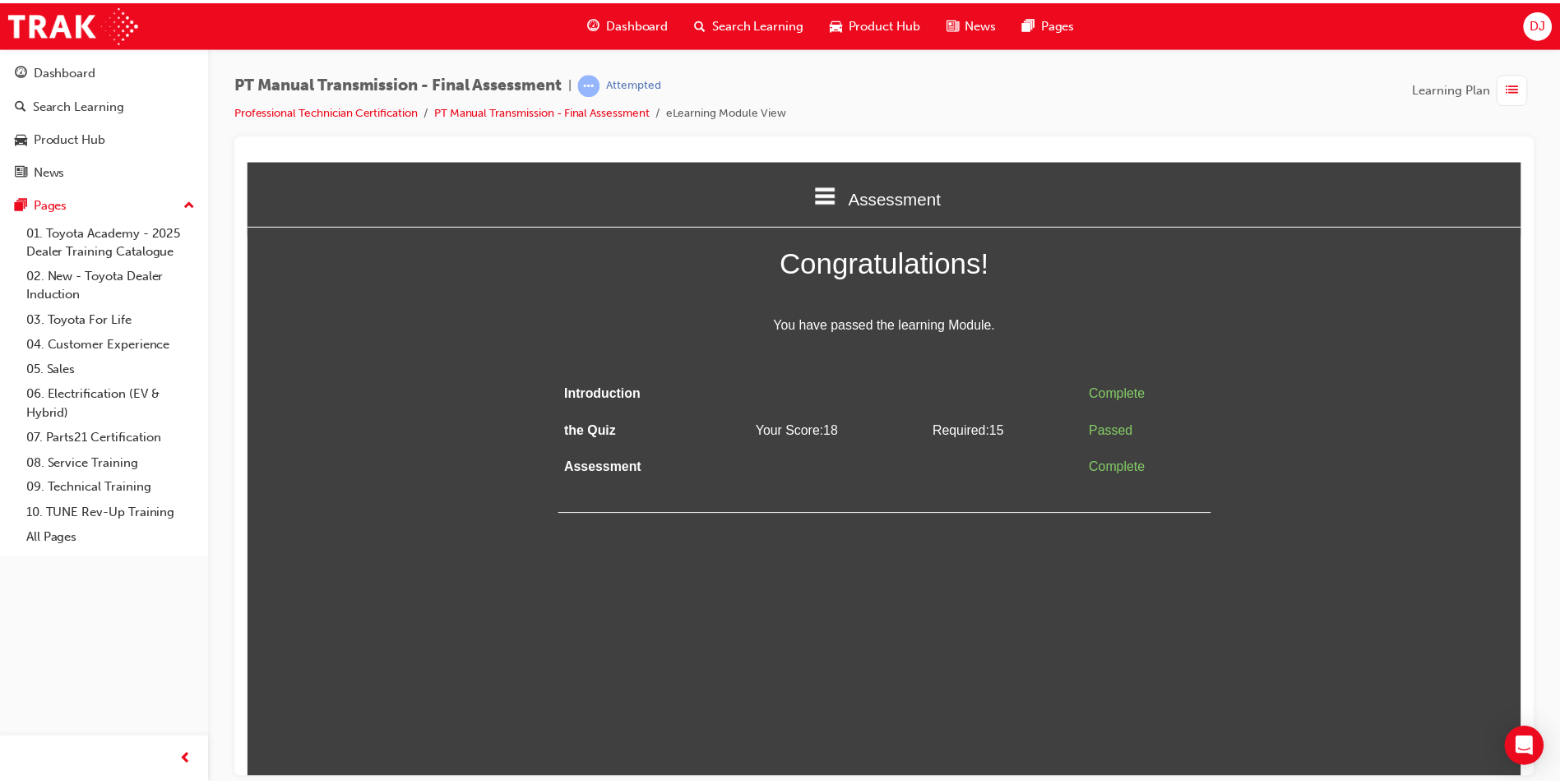
scroll to position [0, 0]
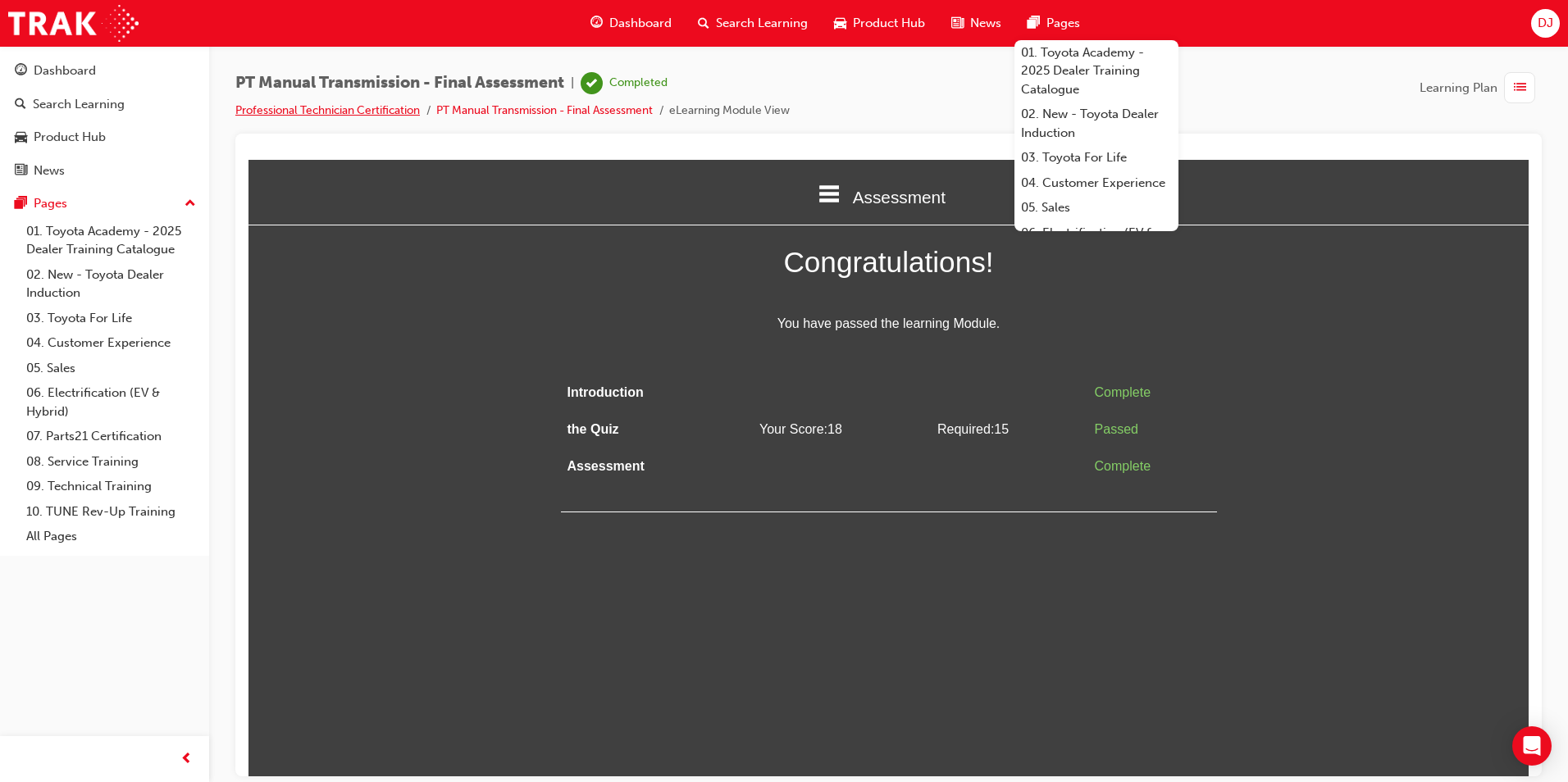
click at [389, 112] on link "Professional Technician Certification" at bounding box center [328, 109] width 185 height 14
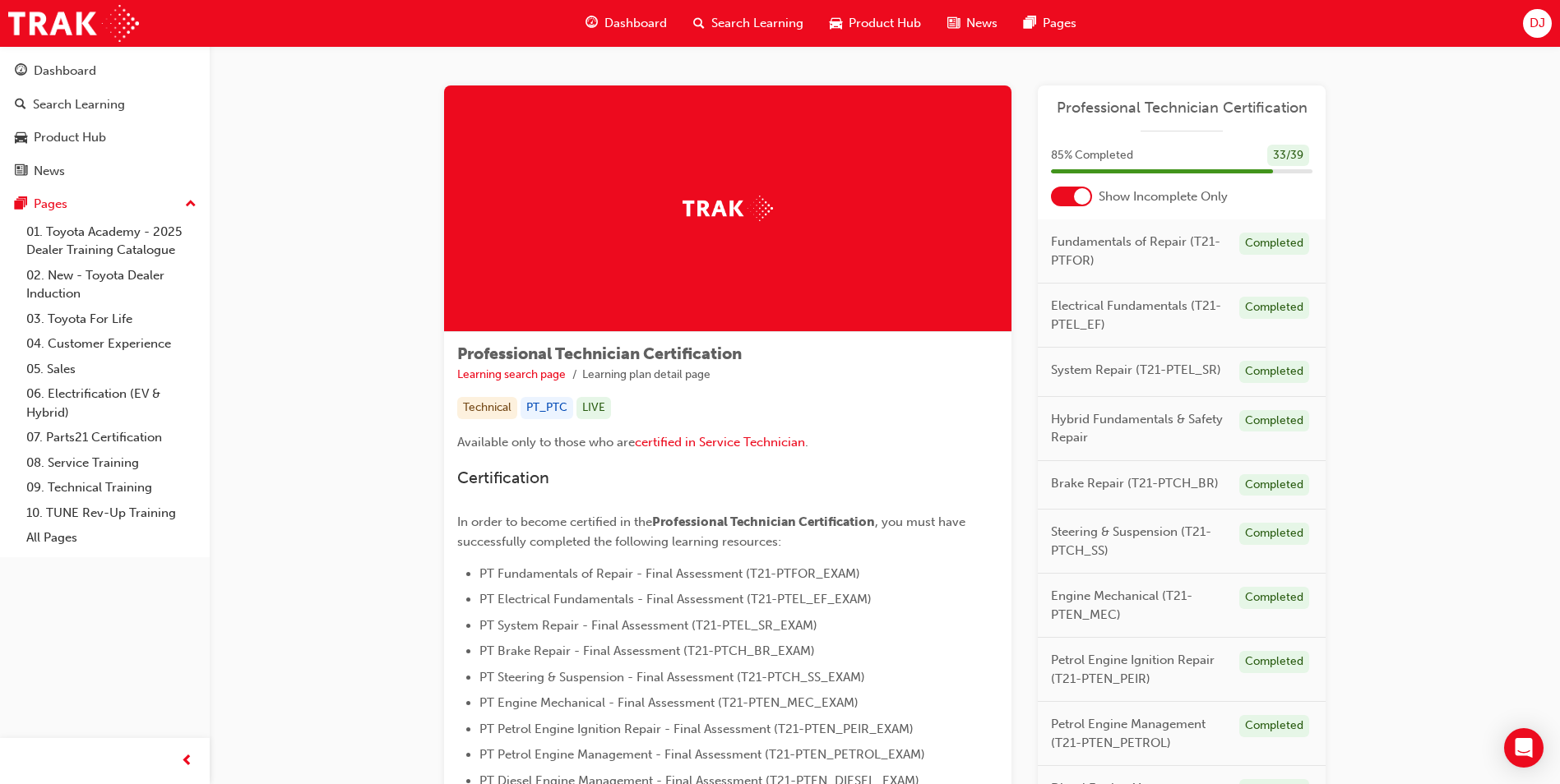
drag, startPoint x: 288, startPoint y: 458, endPoint x: 337, endPoint y: 452, distance: 49.4
click at [291, 457] on div "Professional Technician Certification Learning search page Learning plan detail…" at bounding box center [884, 776] width 1350 height 1459
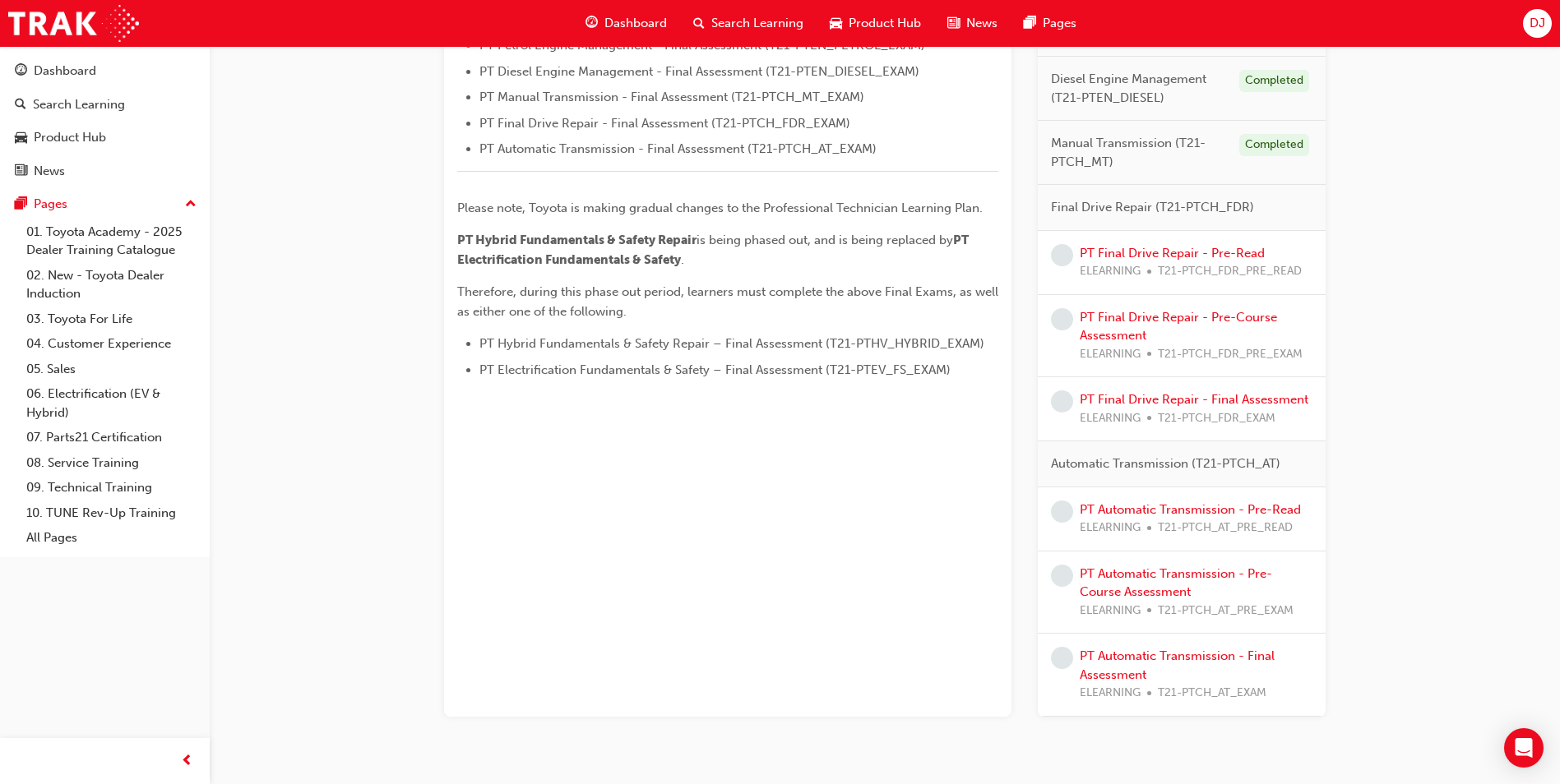
scroll to position [680, 0]
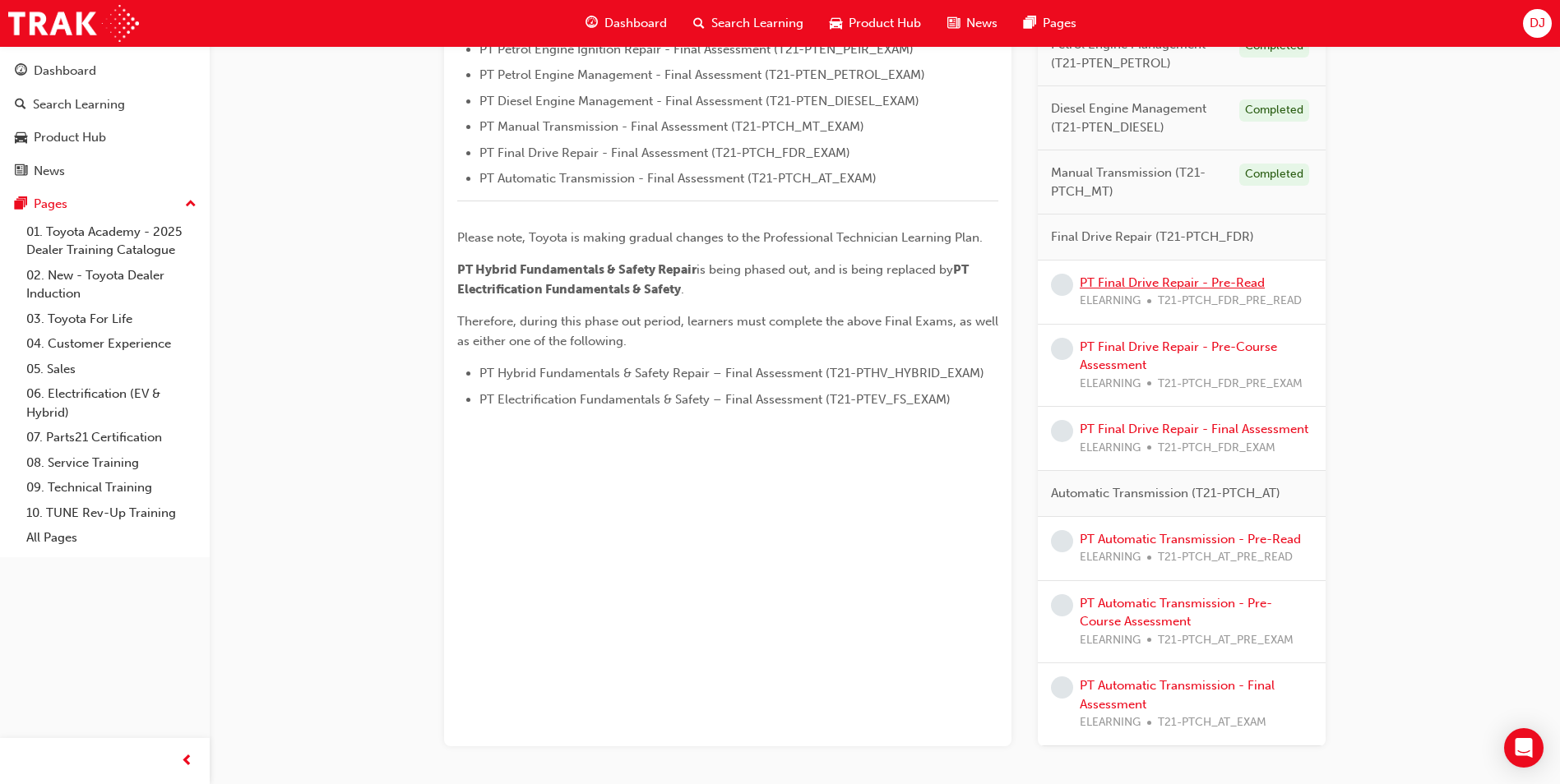
click at [1166, 284] on link "PT Final Drive Repair - Pre-Read" at bounding box center [1172, 283] width 185 height 15
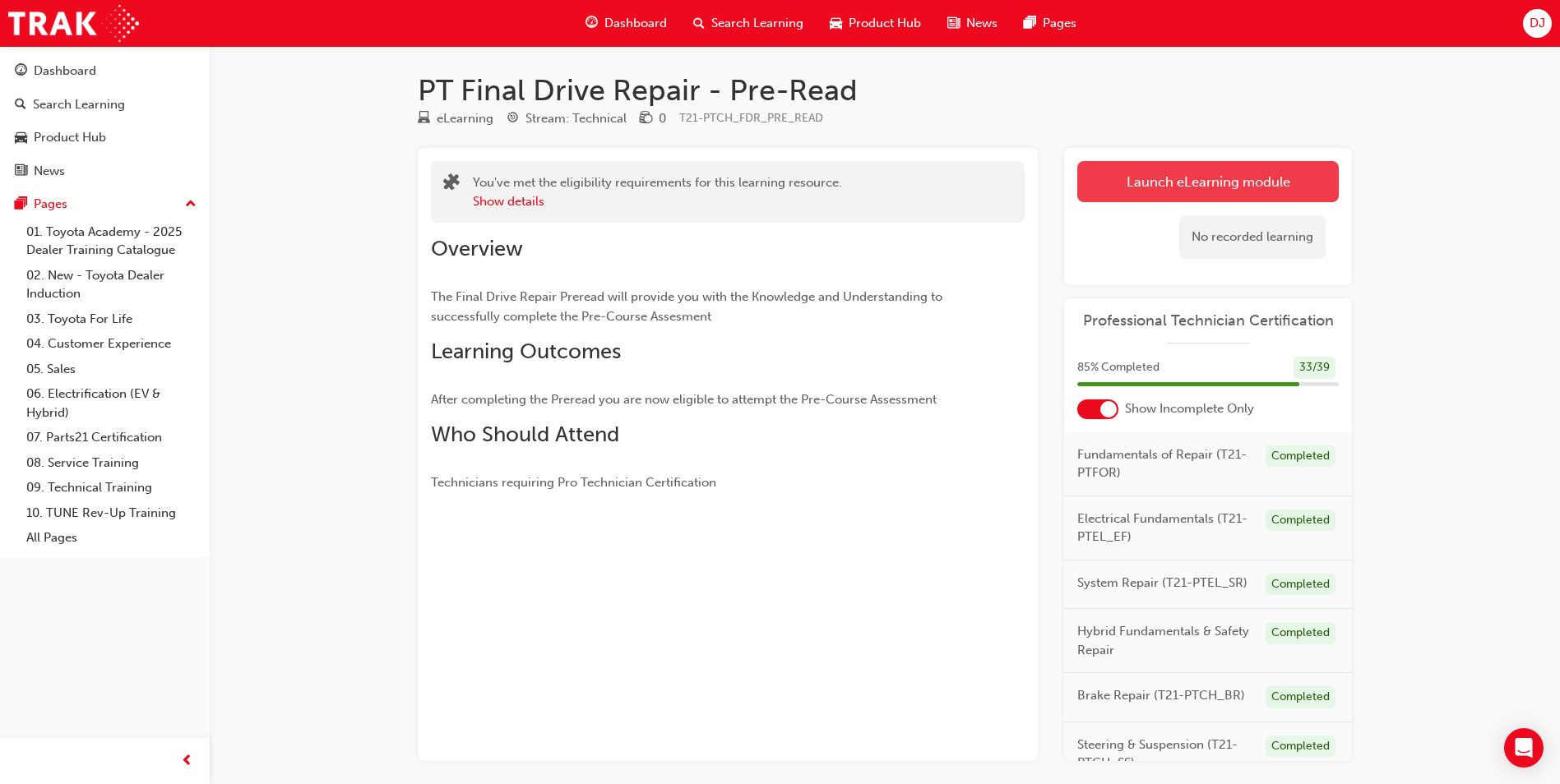
click at [1129, 179] on link "Launch eLearning module" at bounding box center [1207, 181] width 261 height 41
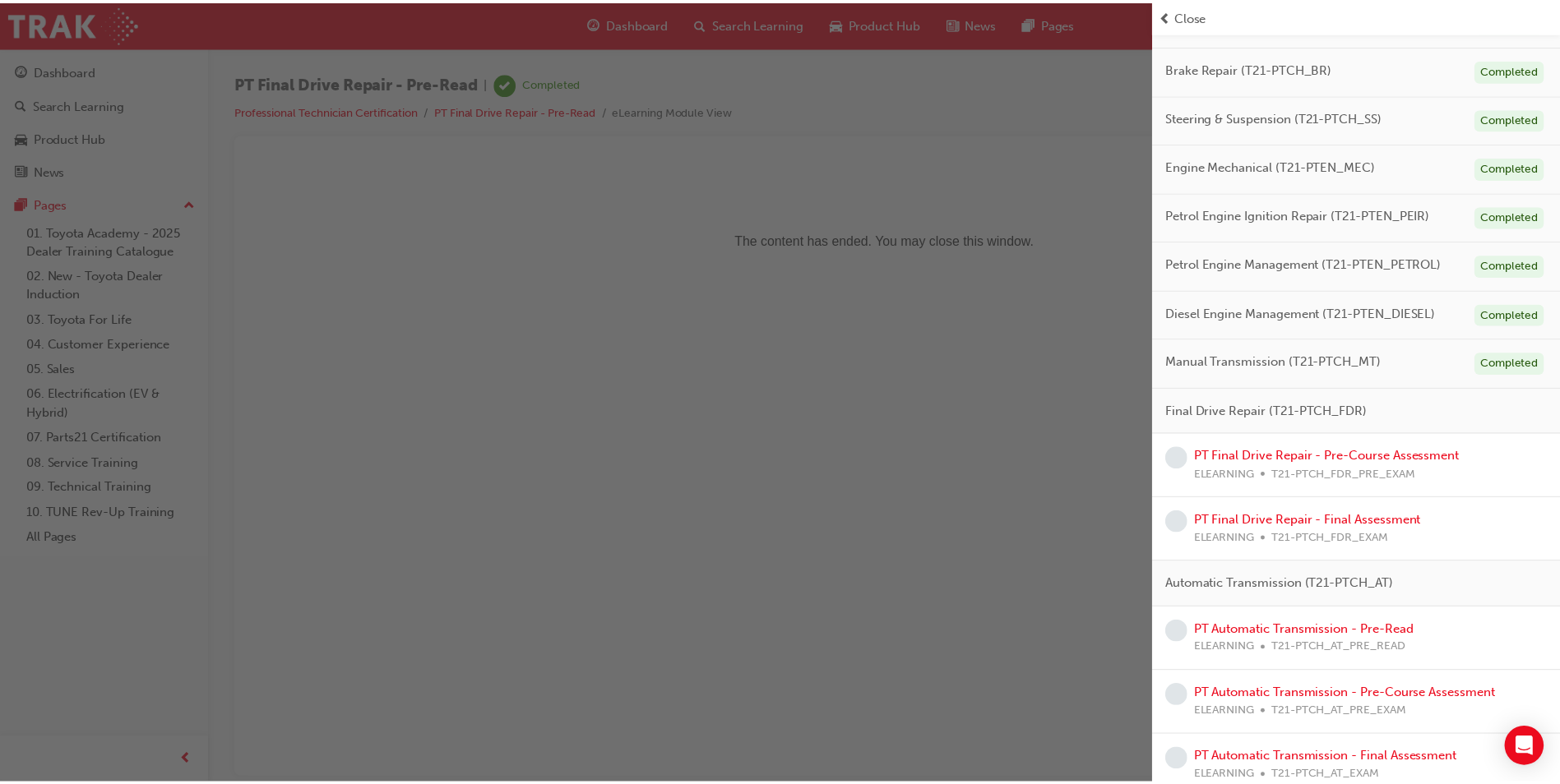
scroll to position [374, 0]
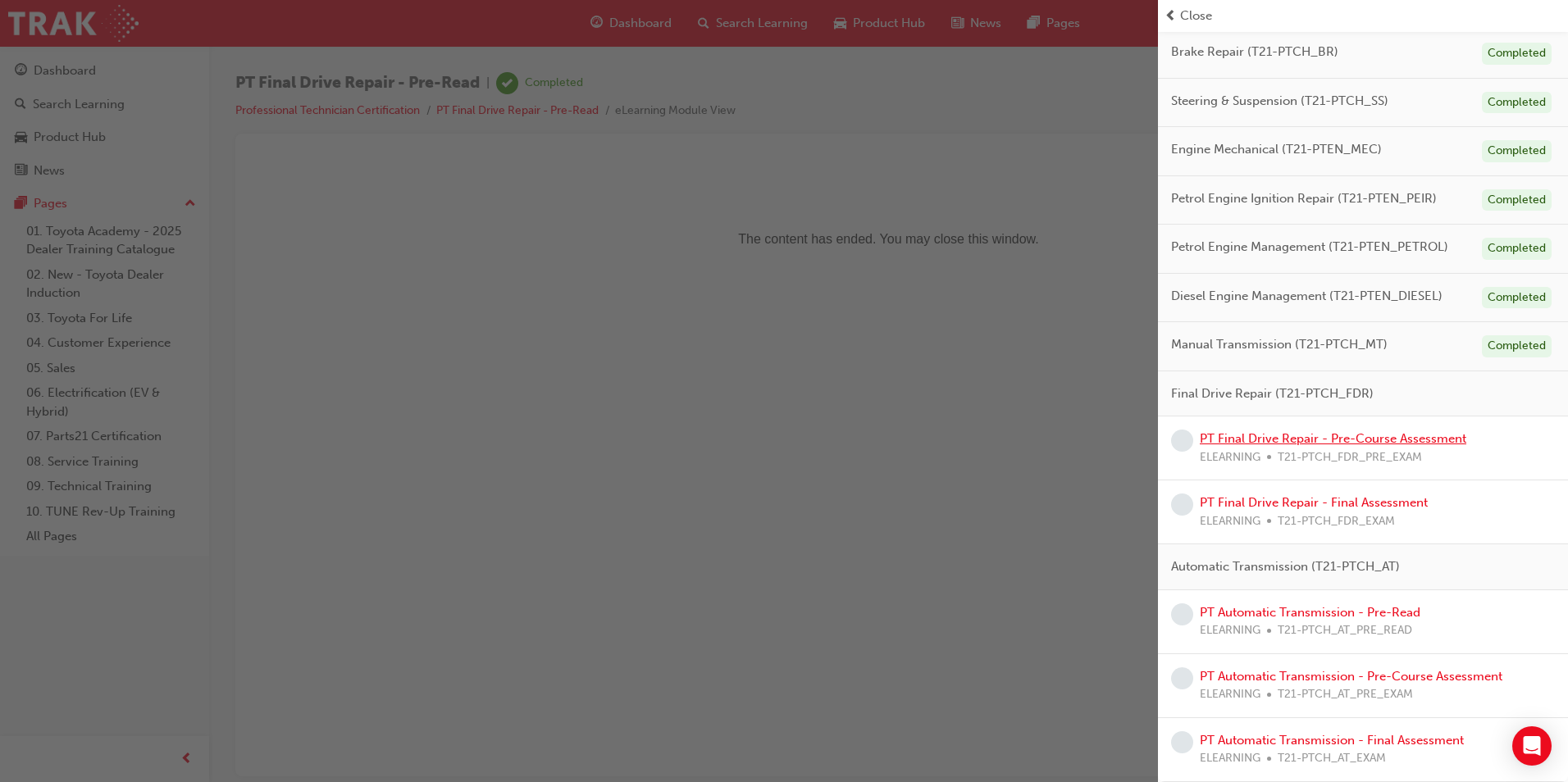
click at [1345, 443] on link "PT Final Drive Repair - Pre-Course Assessment" at bounding box center [1332, 439] width 266 height 15
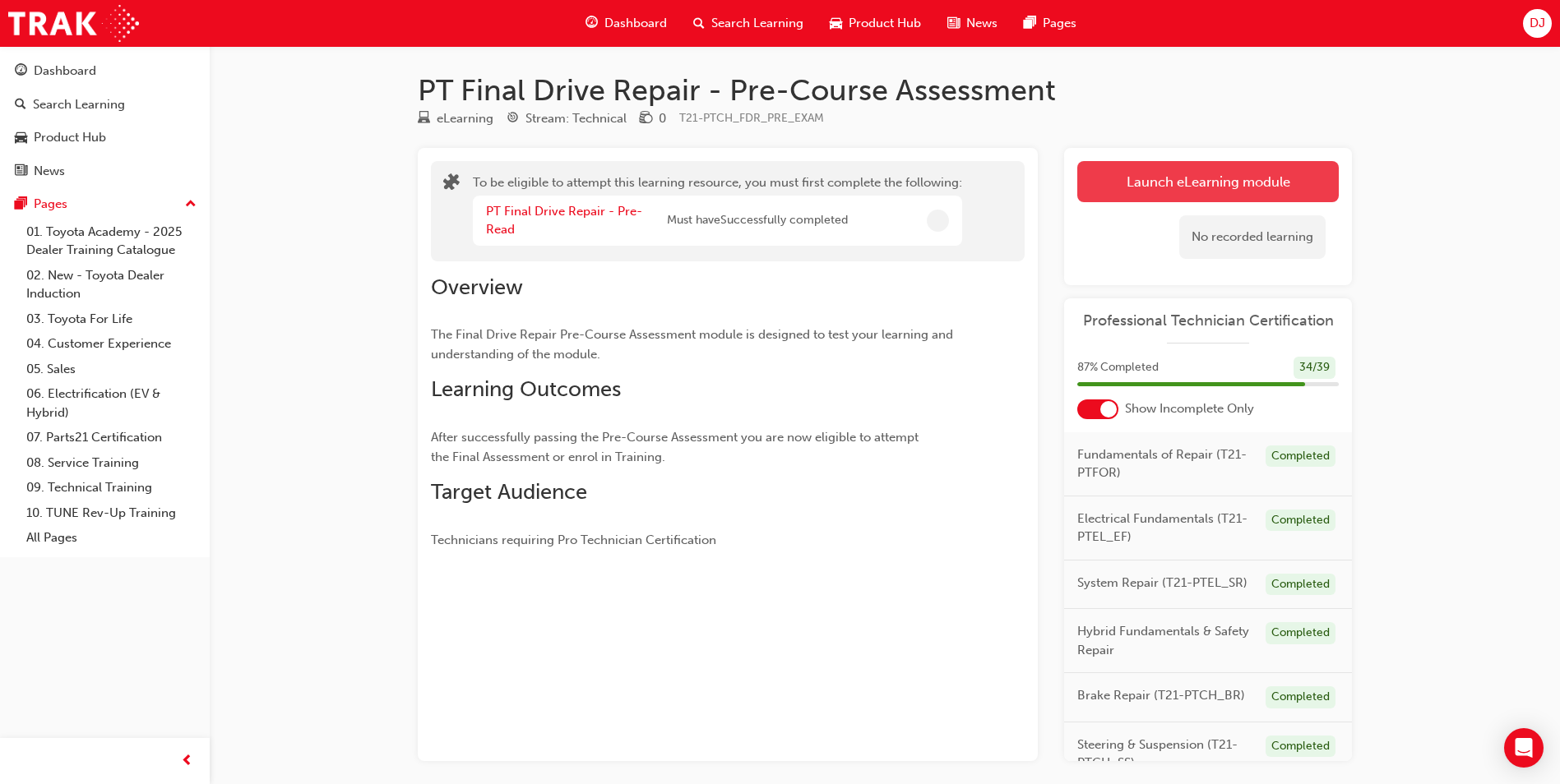
click at [1262, 179] on button "Launch eLearning module" at bounding box center [1207, 181] width 261 height 41
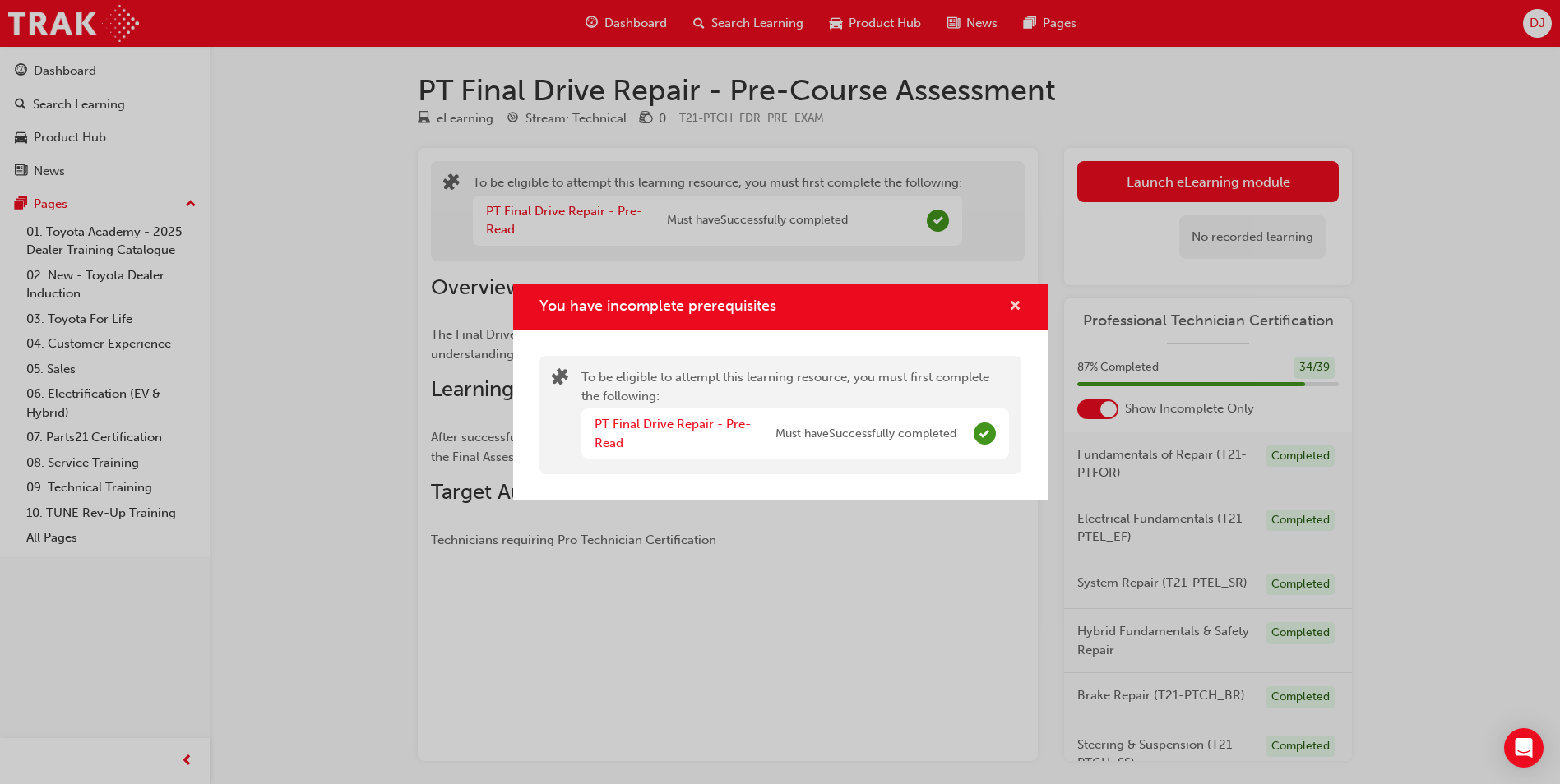
click at [1018, 300] on span "cross-icon" at bounding box center [1015, 308] width 12 height 15
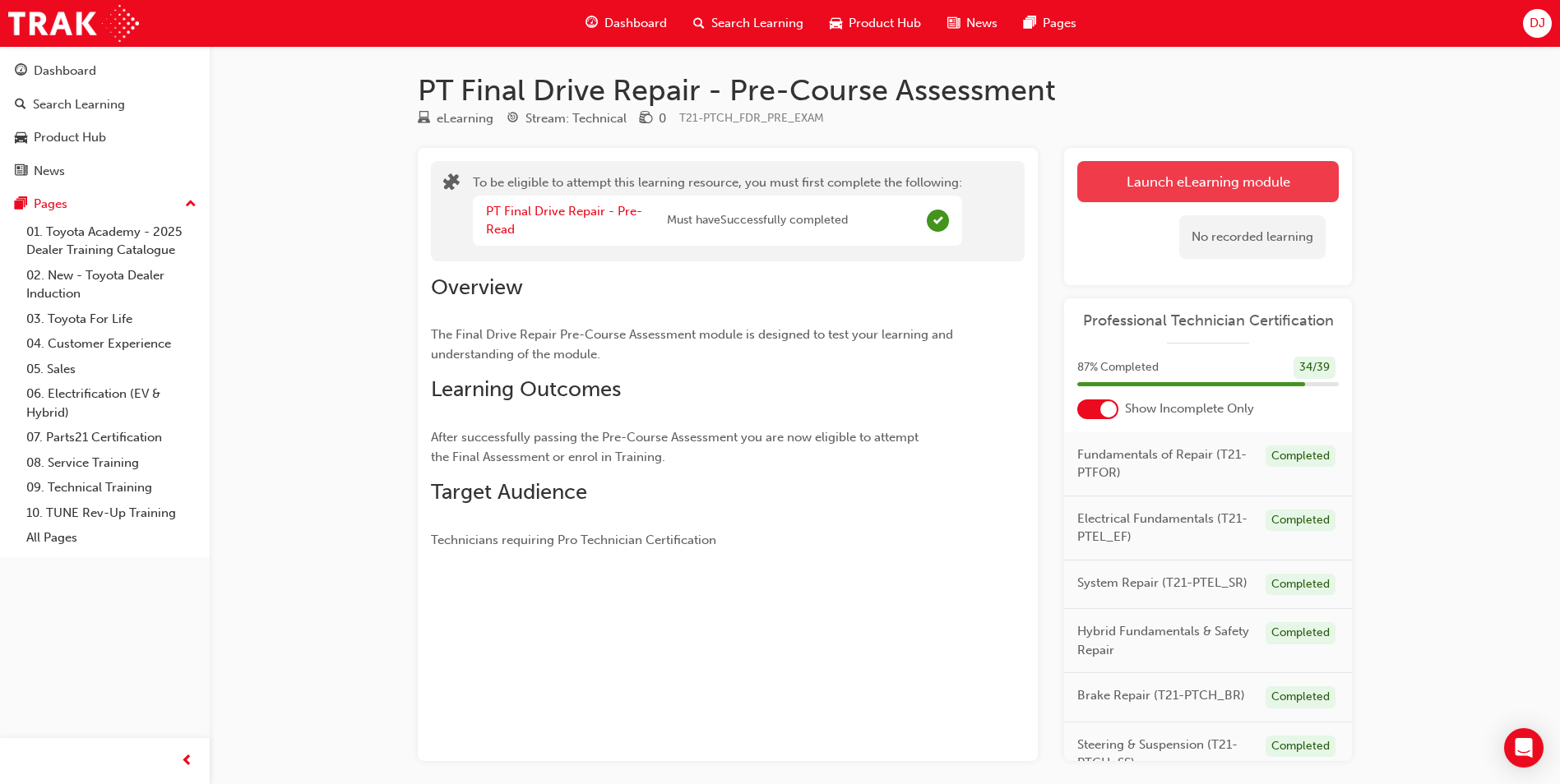
click at [1172, 192] on button "Launch eLearning module" at bounding box center [1207, 181] width 261 height 41
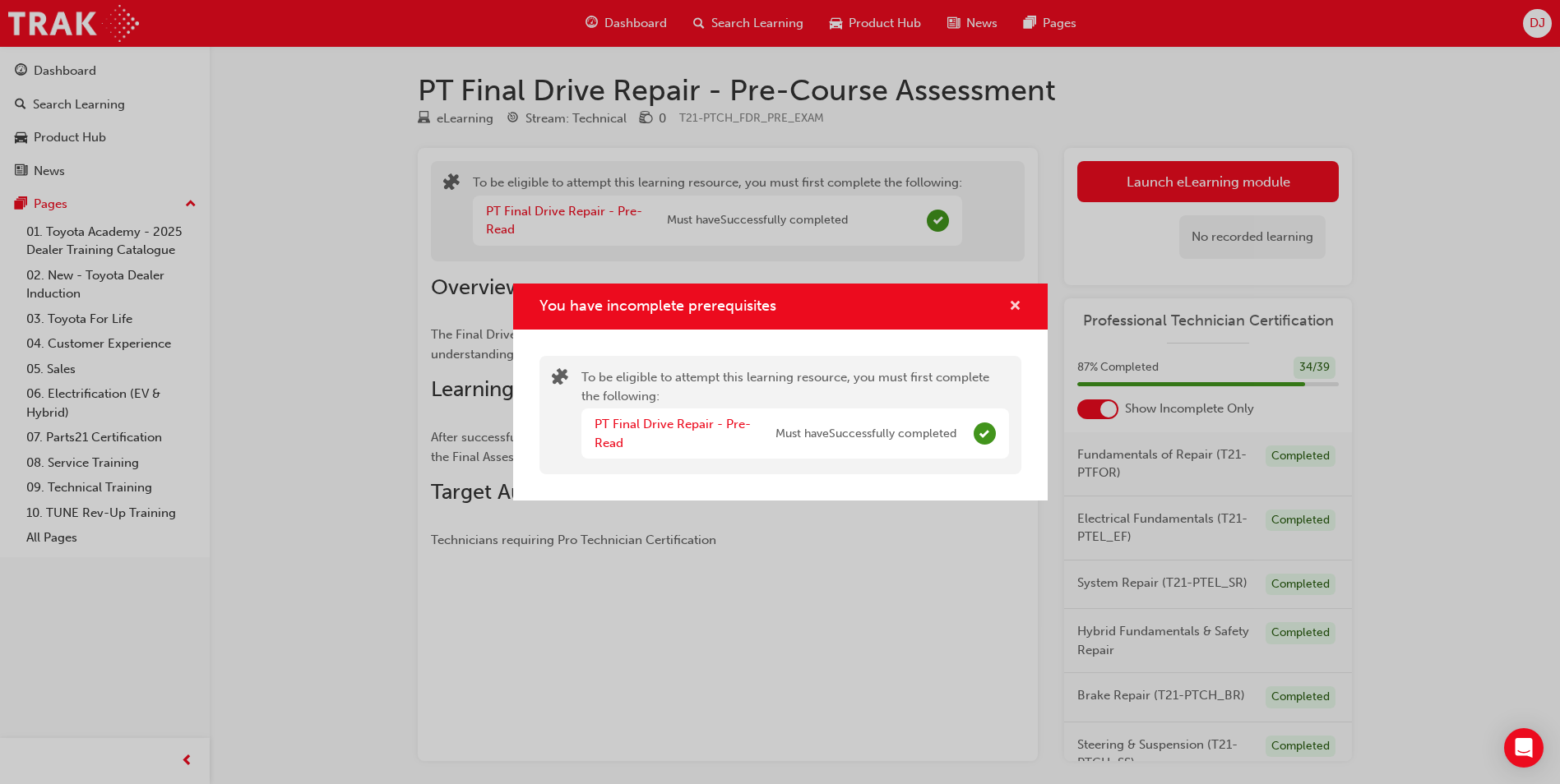
click at [1013, 300] on span "cross-icon" at bounding box center [1015, 308] width 12 height 15
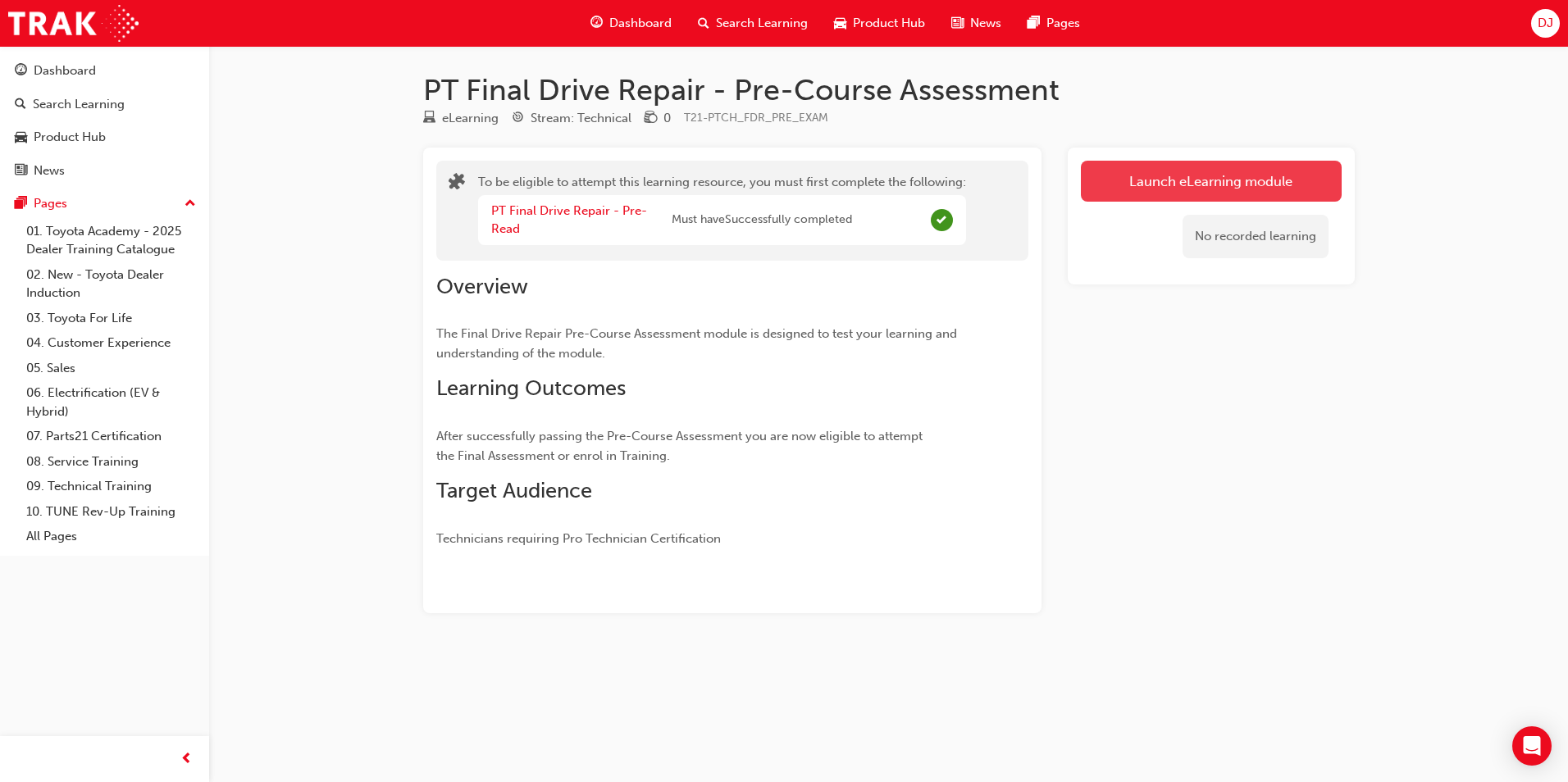
click at [1151, 173] on button "Launch eLearning module" at bounding box center [1211, 181] width 261 height 41
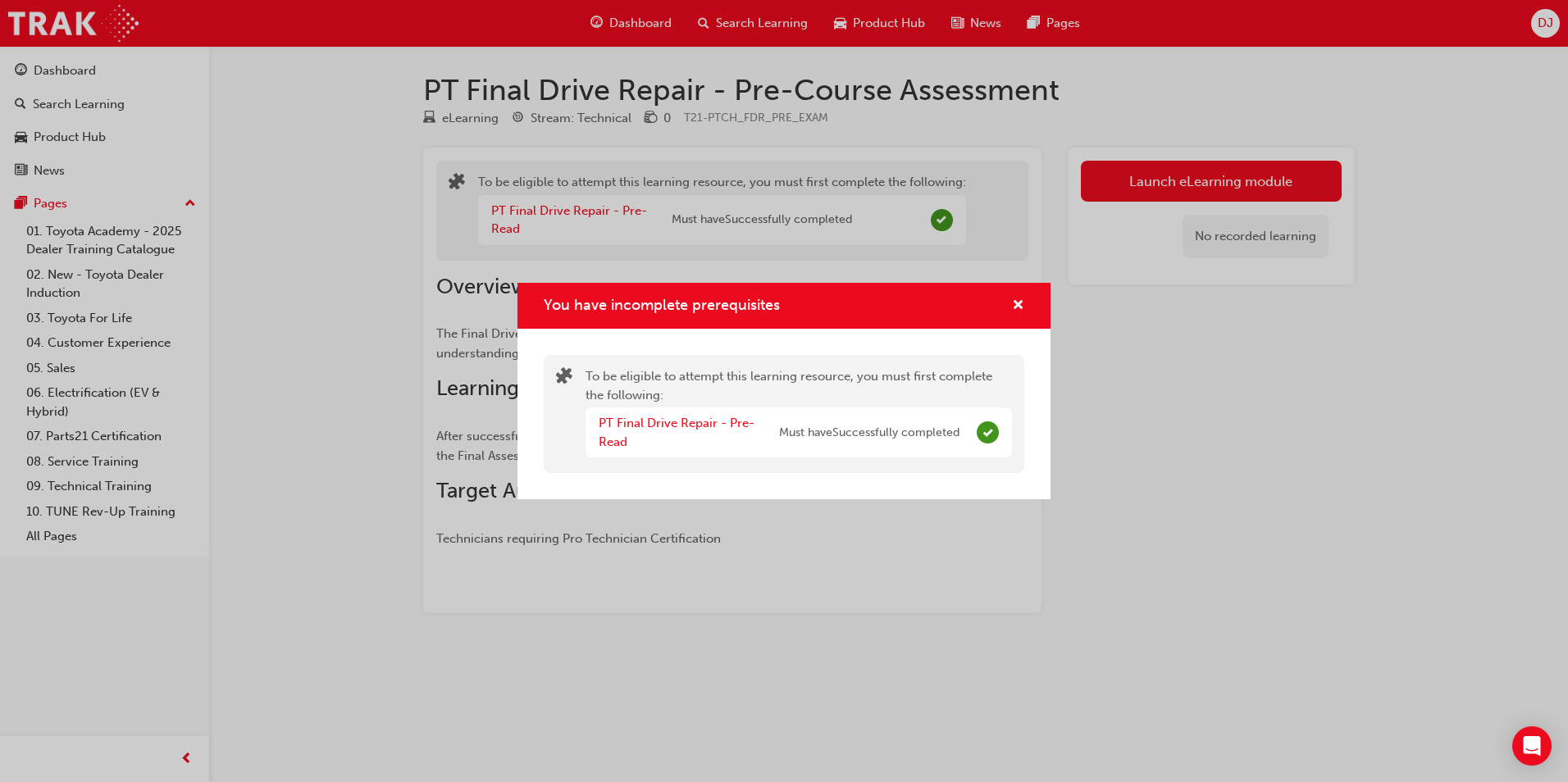
click at [1002, 307] on div "You have incomplete prerequisites" at bounding box center [1011, 306] width 25 height 20
click at [1010, 305] on div "You have incomplete prerequisites" at bounding box center [1011, 306] width 25 height 20
click at [1009, 308] on div "You have incomplete prerequisites" at bounding box center [1011, 306] width 25 height 20
click at [1021, 305] on span "cross-icon" at bounding box center [1018, 307] width 12 height 15
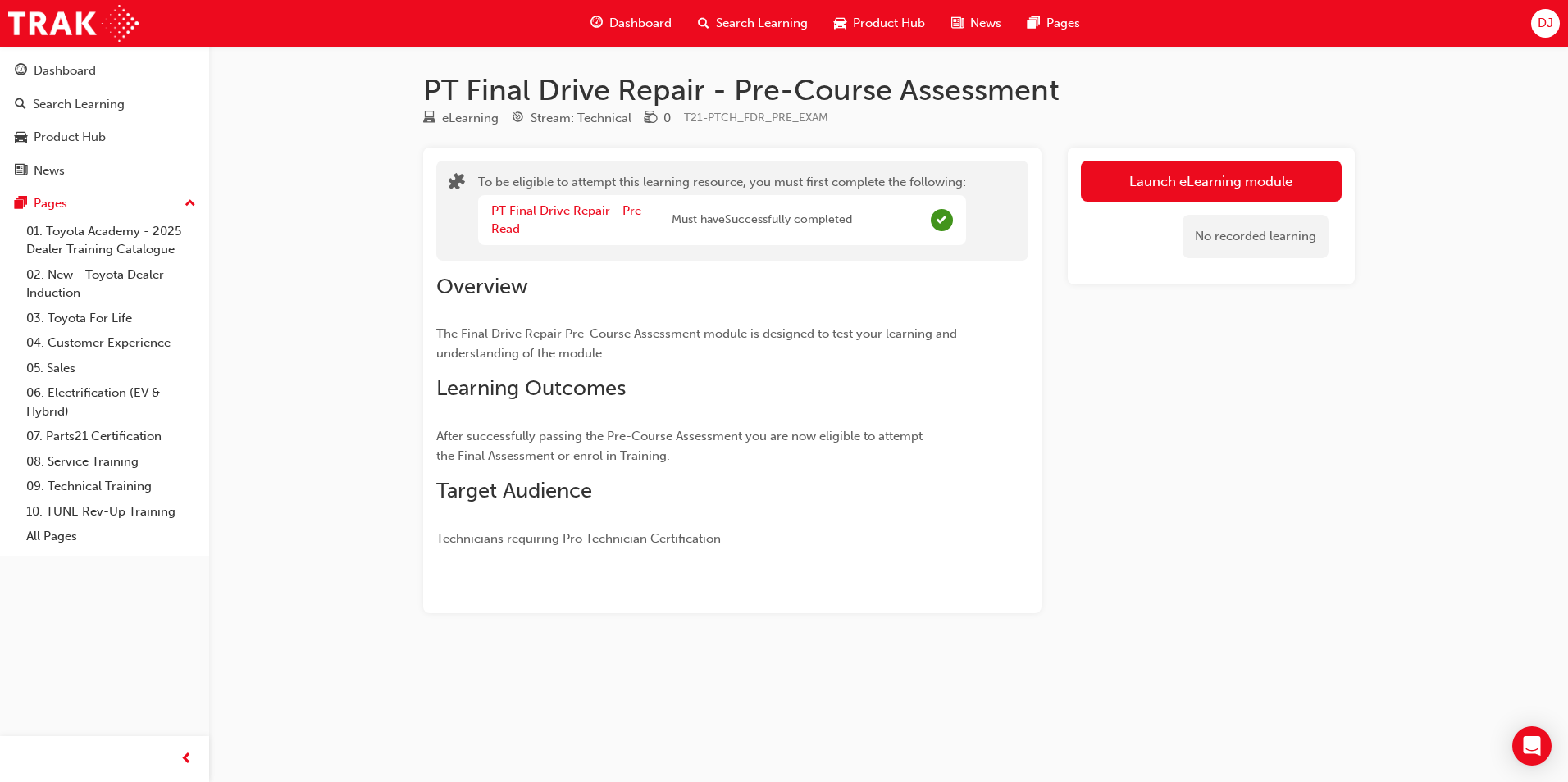
click at [621, 27] on span "Dashboard" at bounding box center [640, 23] width 62 height 19
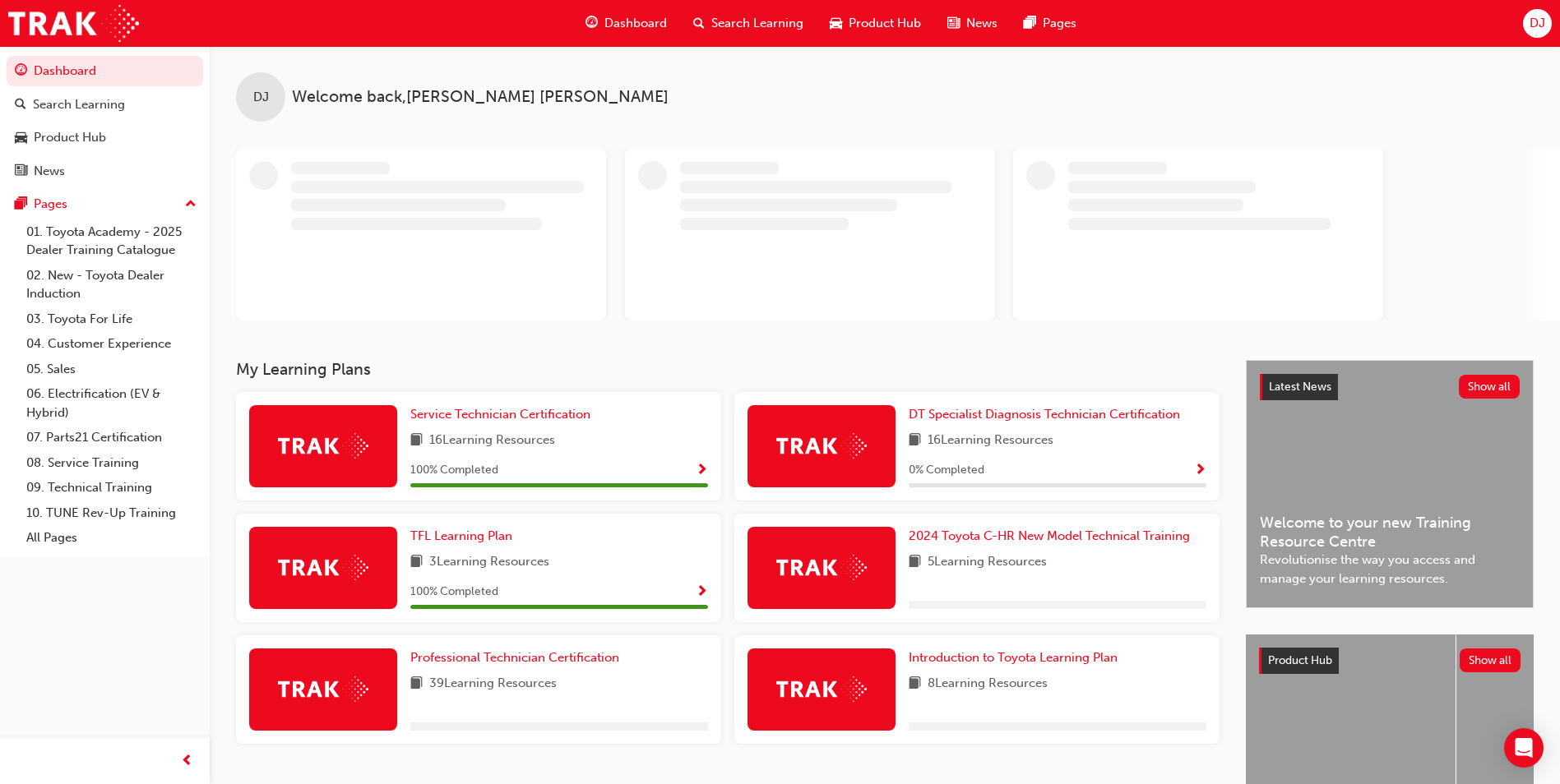
scroll to position [133, 0]
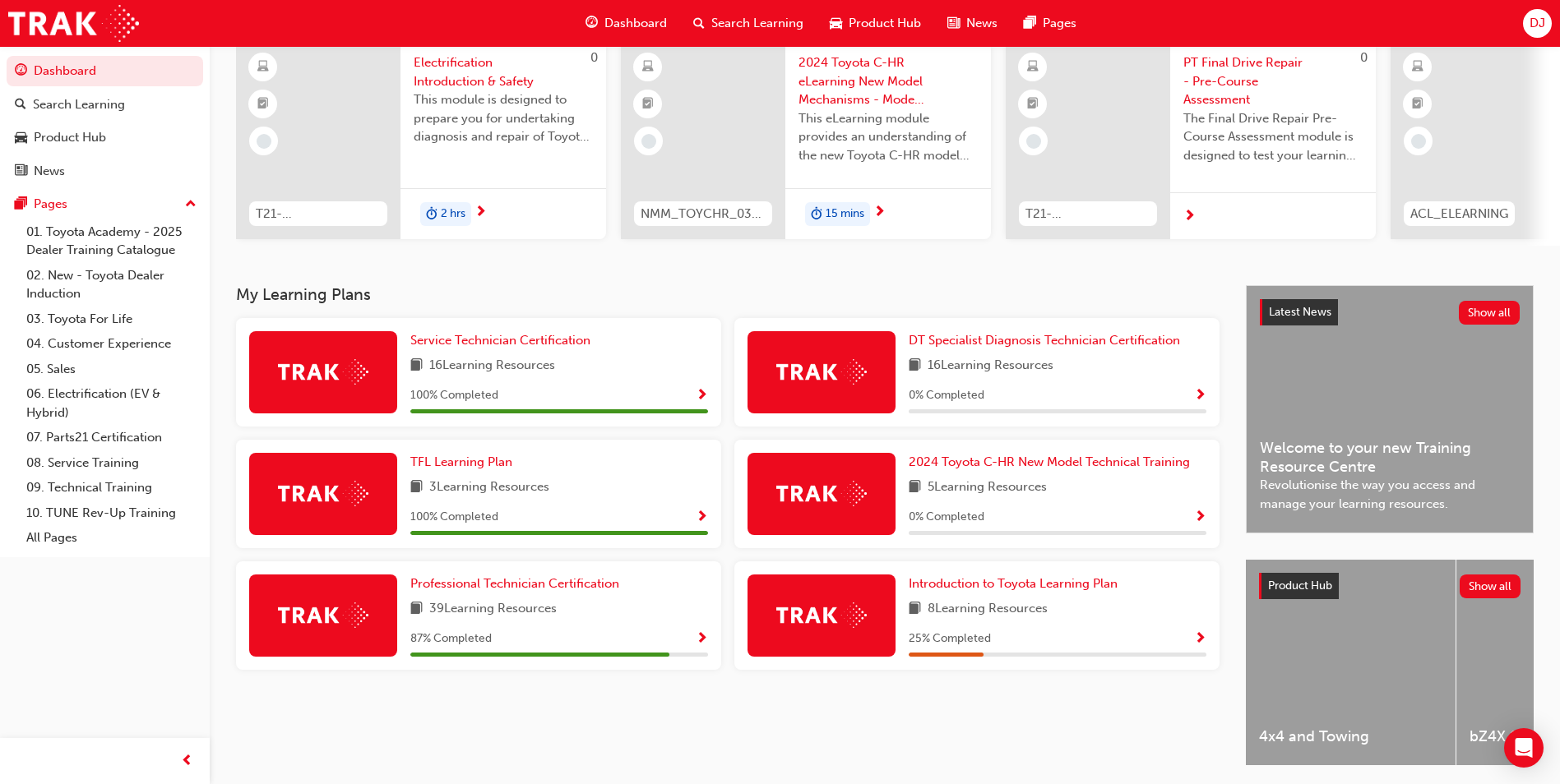
click at [699, 644] on span "Show Progress" at bounding box center [701, 640] width 12 height 15
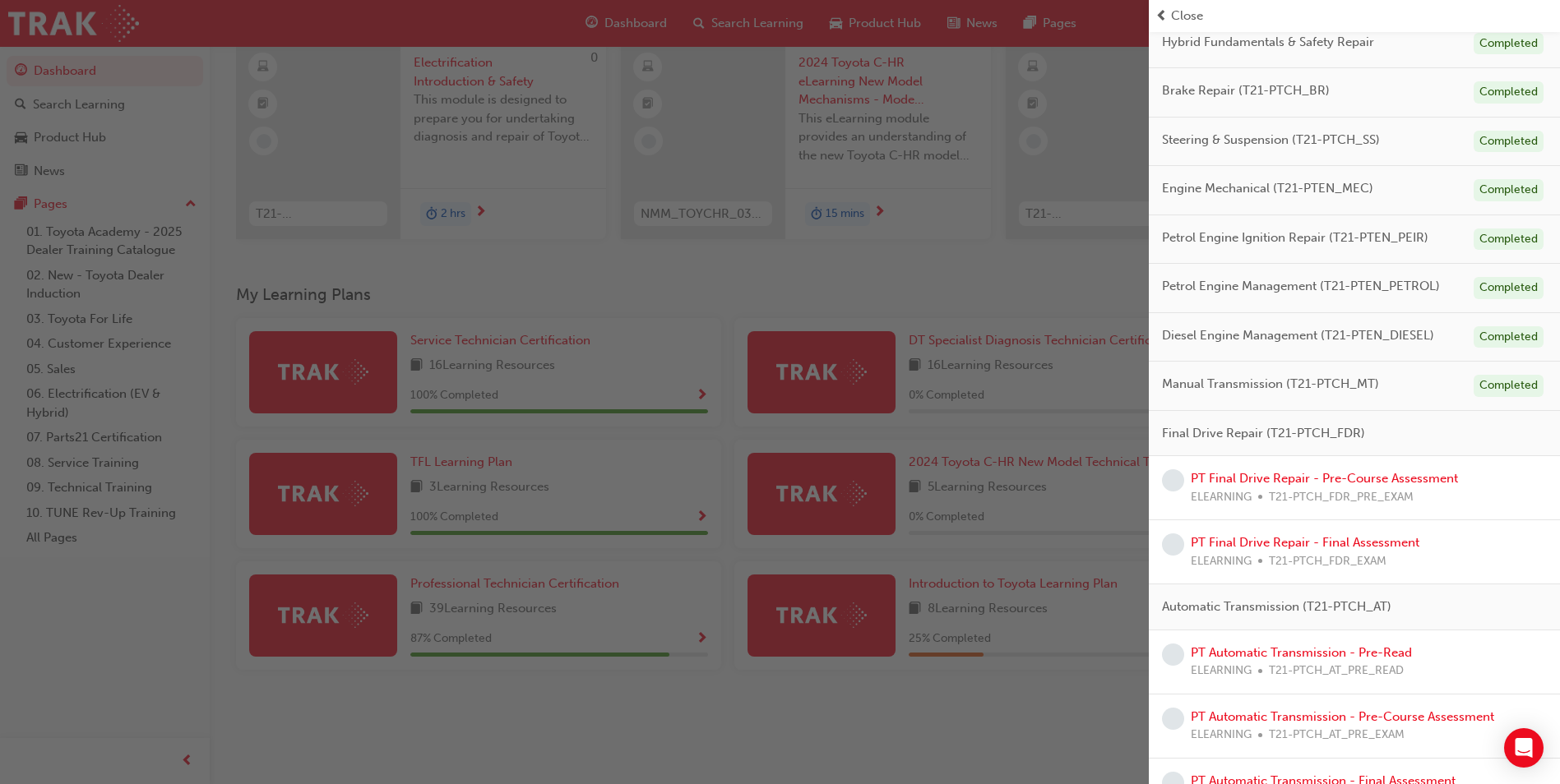
scroll to position [331, 0]
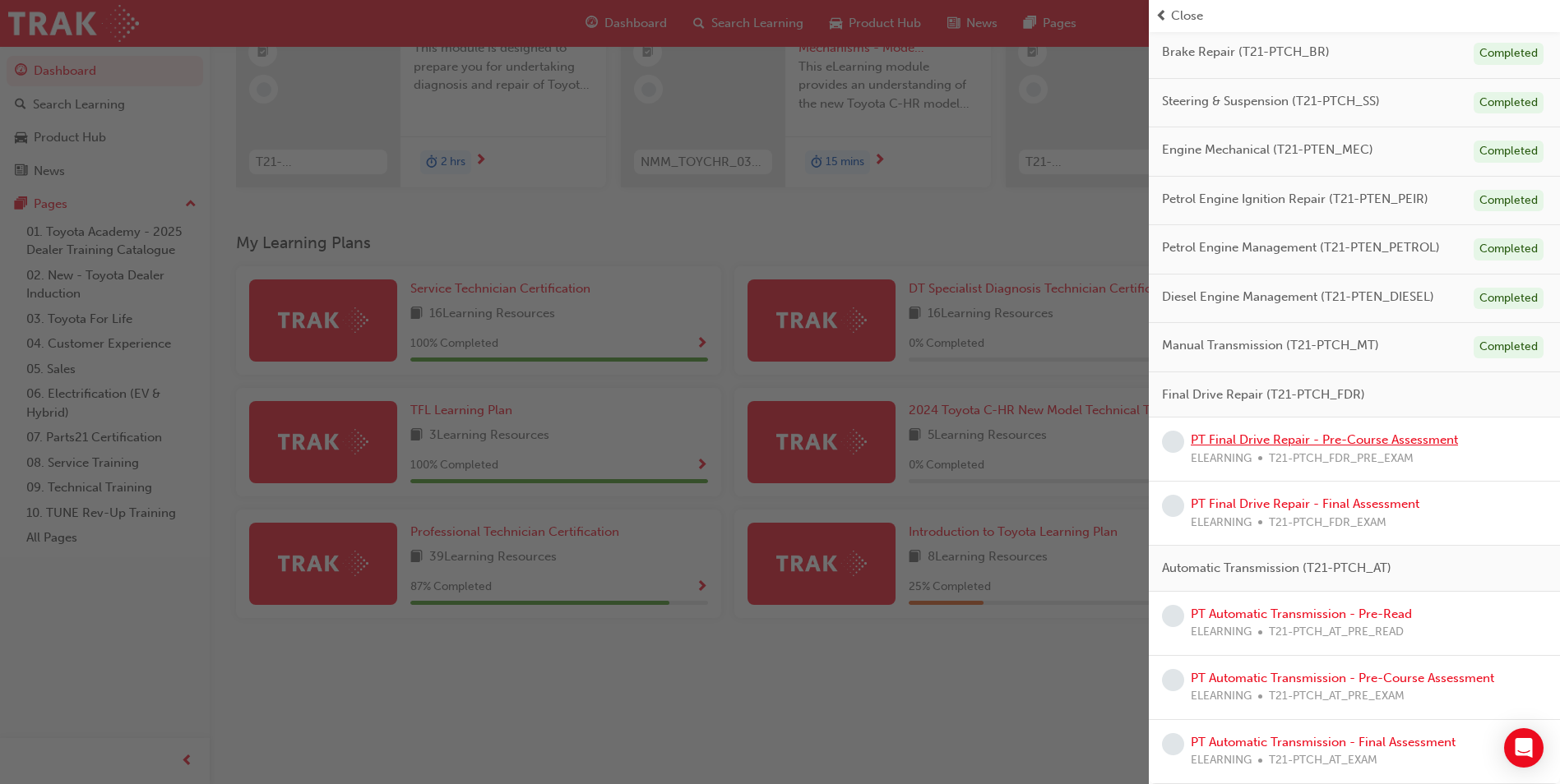
click at [1300, 445] on link "PT Final Drive Repair - Pre-Course Assessment" at bounding box center [1324, 440] width 267 height 15
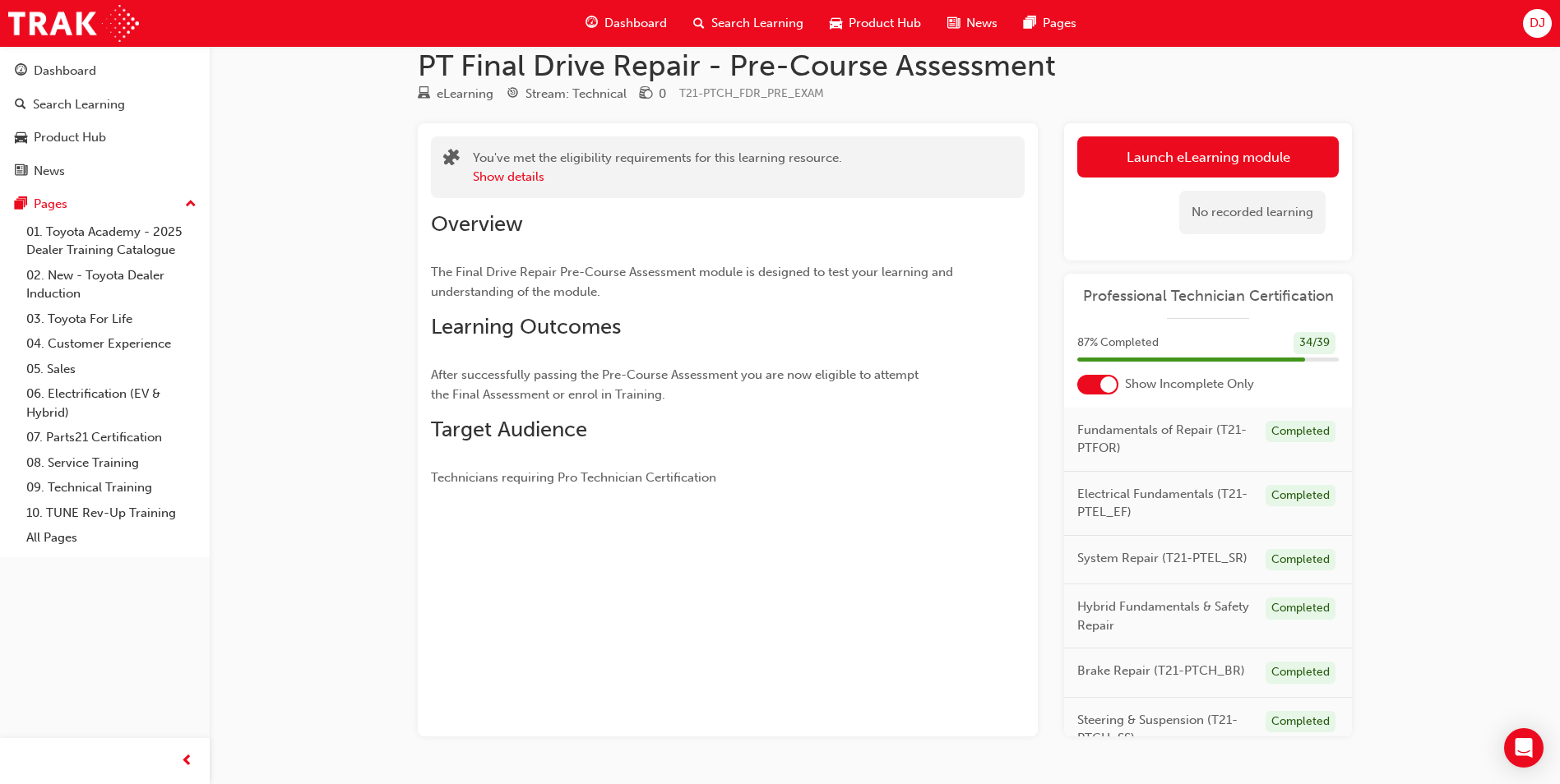
scroll to position [71, 0]
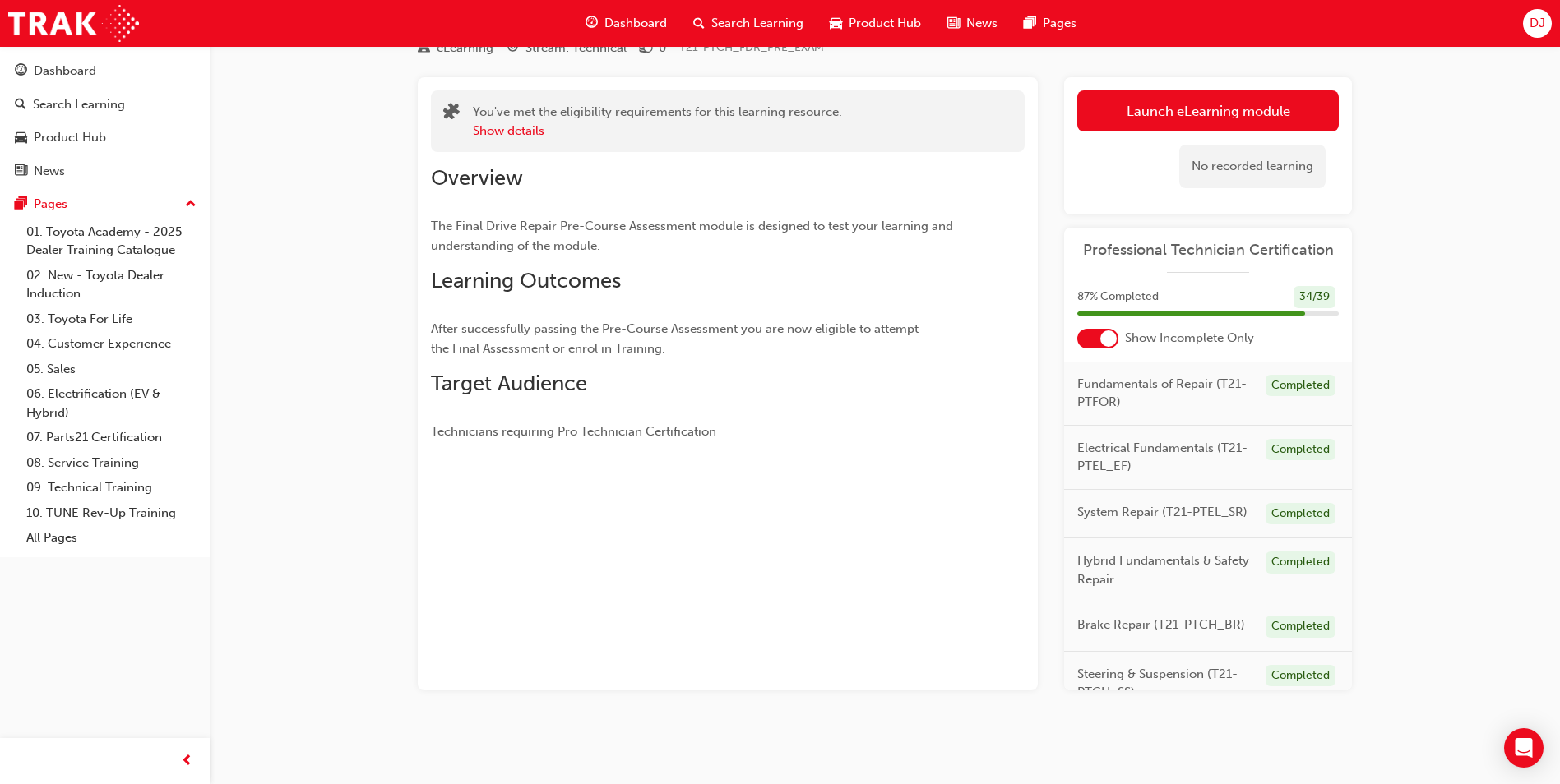
click at [1136, 144] on div "No recorded learning" at bounding box center [1207, 166] width 261 height 70
click at [1141, 113] on button "Launch eLearning module" at bounding box center [1207, 111] width 261 height 41
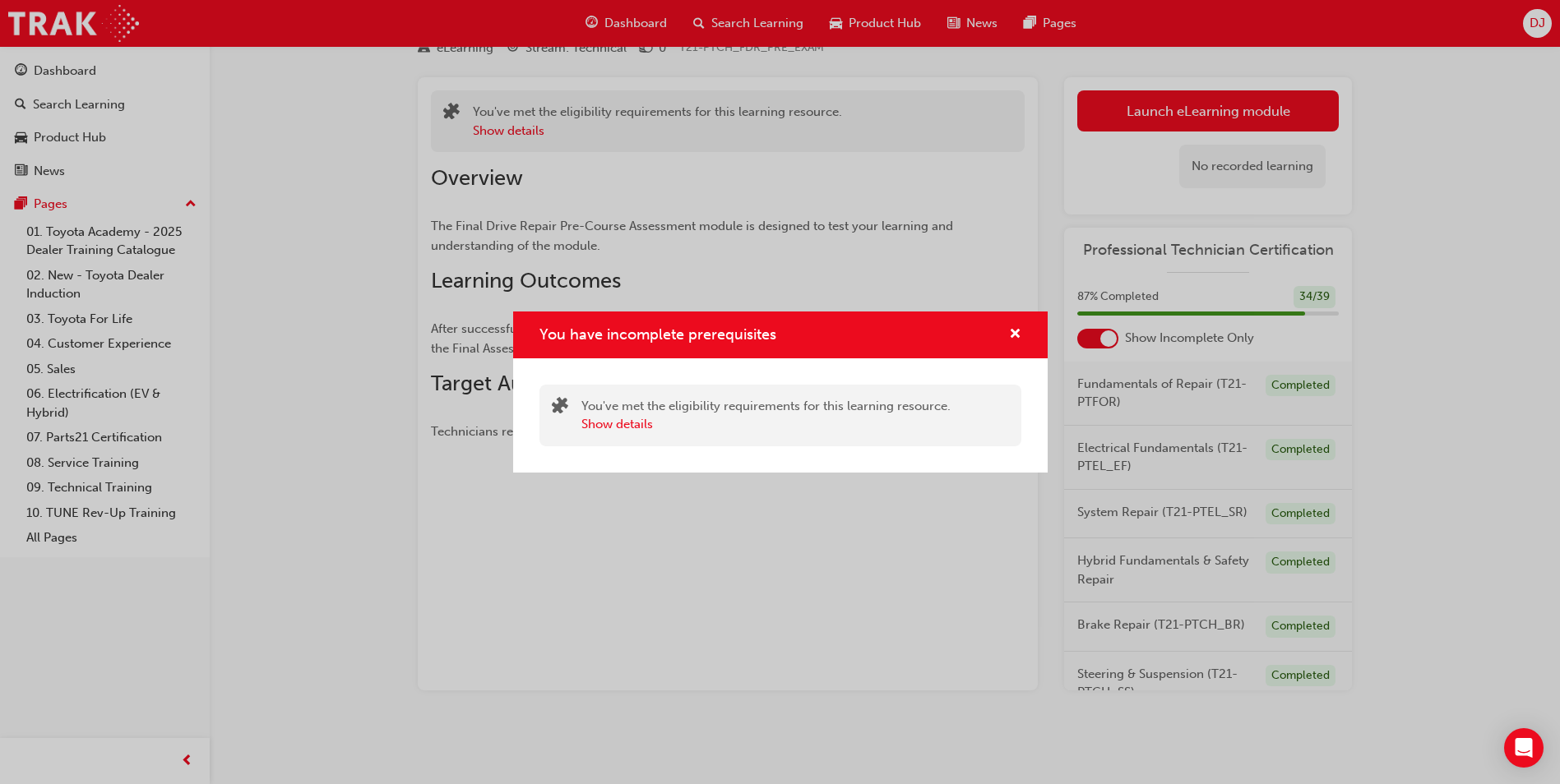
click at [1040, 333] on div "You have incomplete prerequisites" at bounding box center [780, 335] width 535 height 47
click at [1012, 336] on span "cross-icon" at bounding box center [1015, 336] width 12 height 15
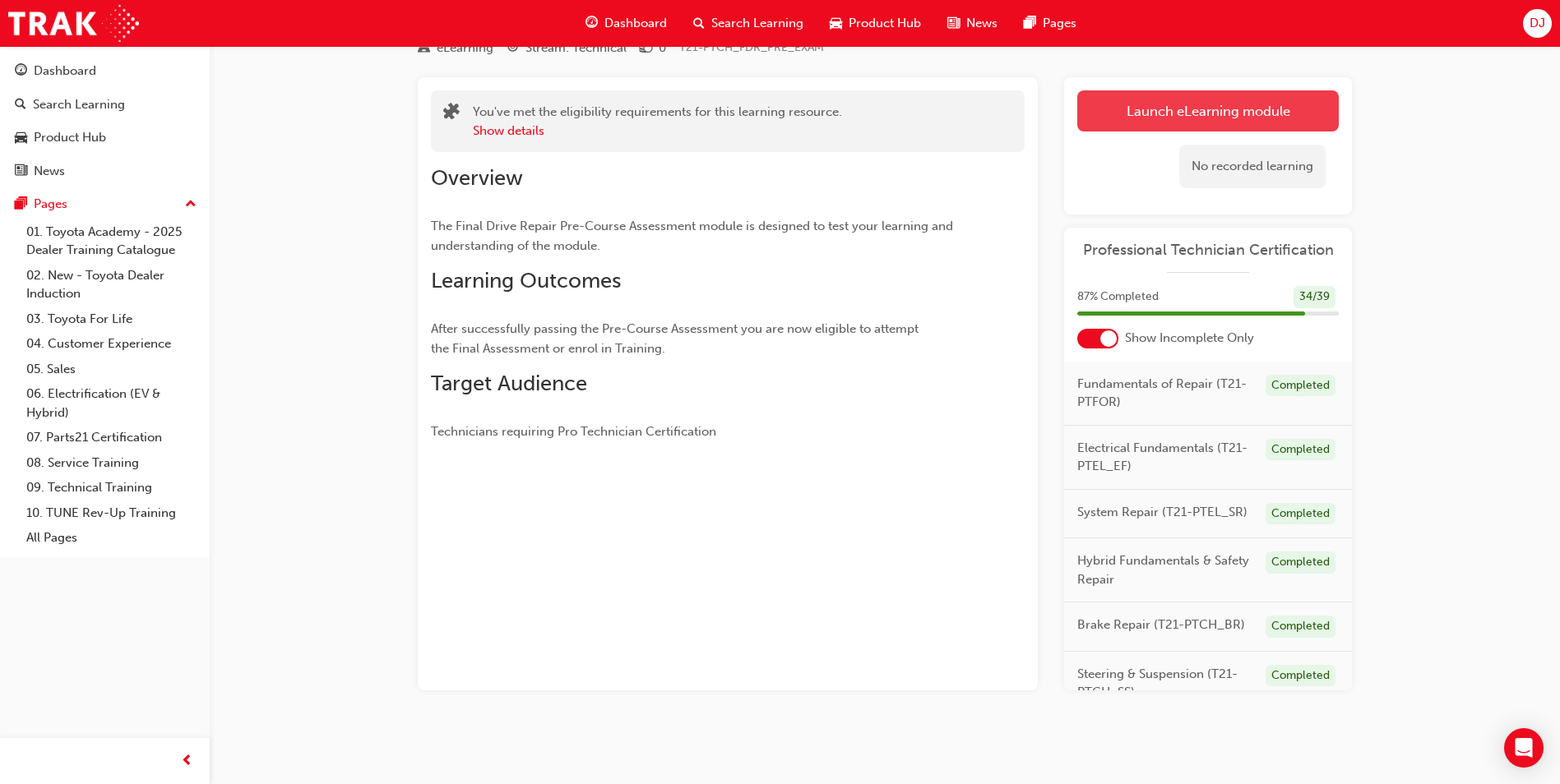
click at [1217, 92] on div "Launch eLearning module Learning Plan No recorded learning" at bounding box center [1207, 146] width 287 height 138
drag, startPoint x: 1217, startPoint y: 92, endPoint x: 1190, endPoint y: 127, distance: 44.2
click at [1190, 127] on button "Launch eLearning module" at bounding box center [1207, 111] width 261 height 41
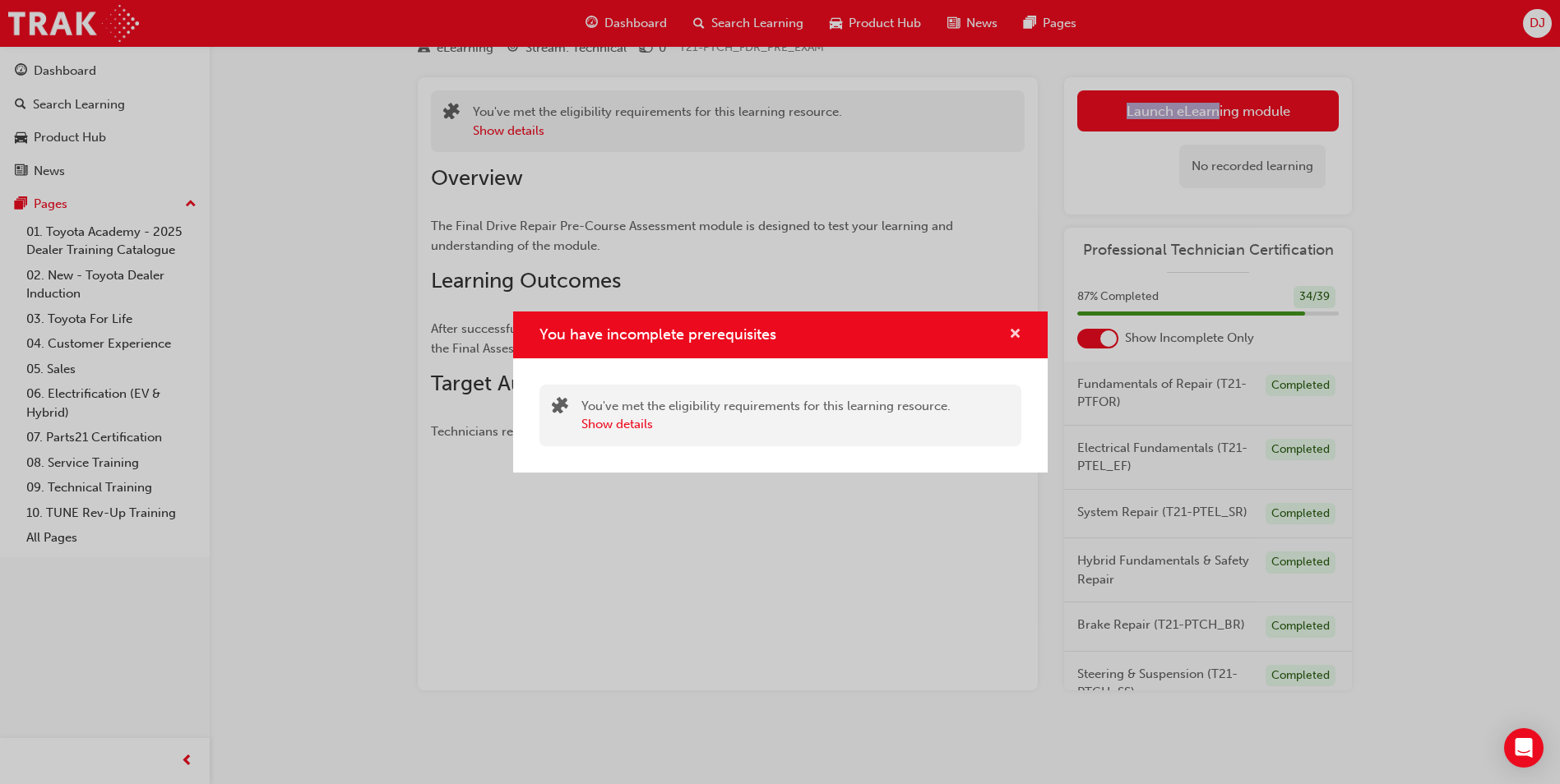
click at [1018, 330] on span "cross-icon" at bounding box center [1015, 336] width 12 height 15
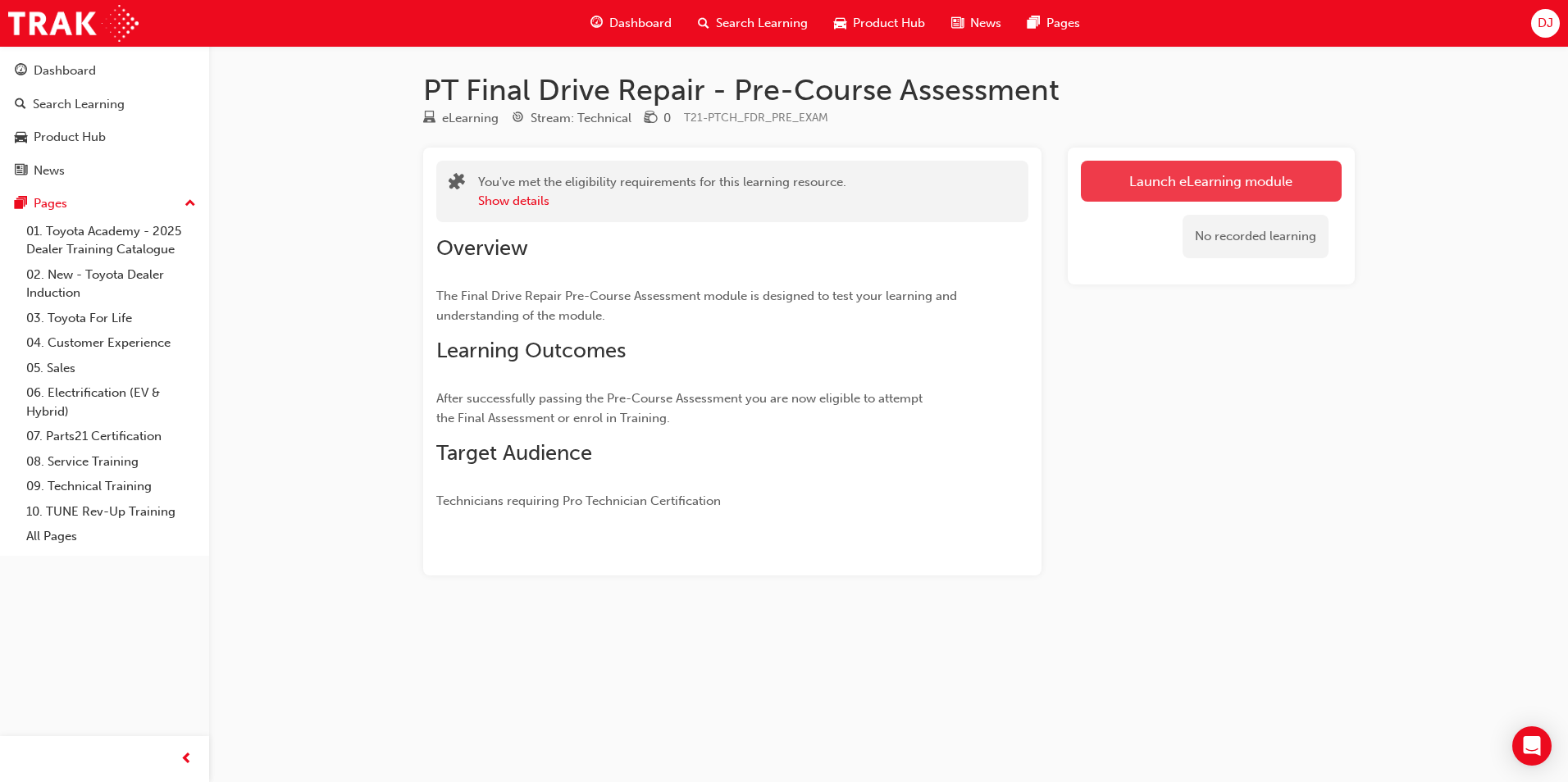
click at [1222, 182] on link "Launch eLearning module" at bounding box center [1211, 181] width 261 height 41
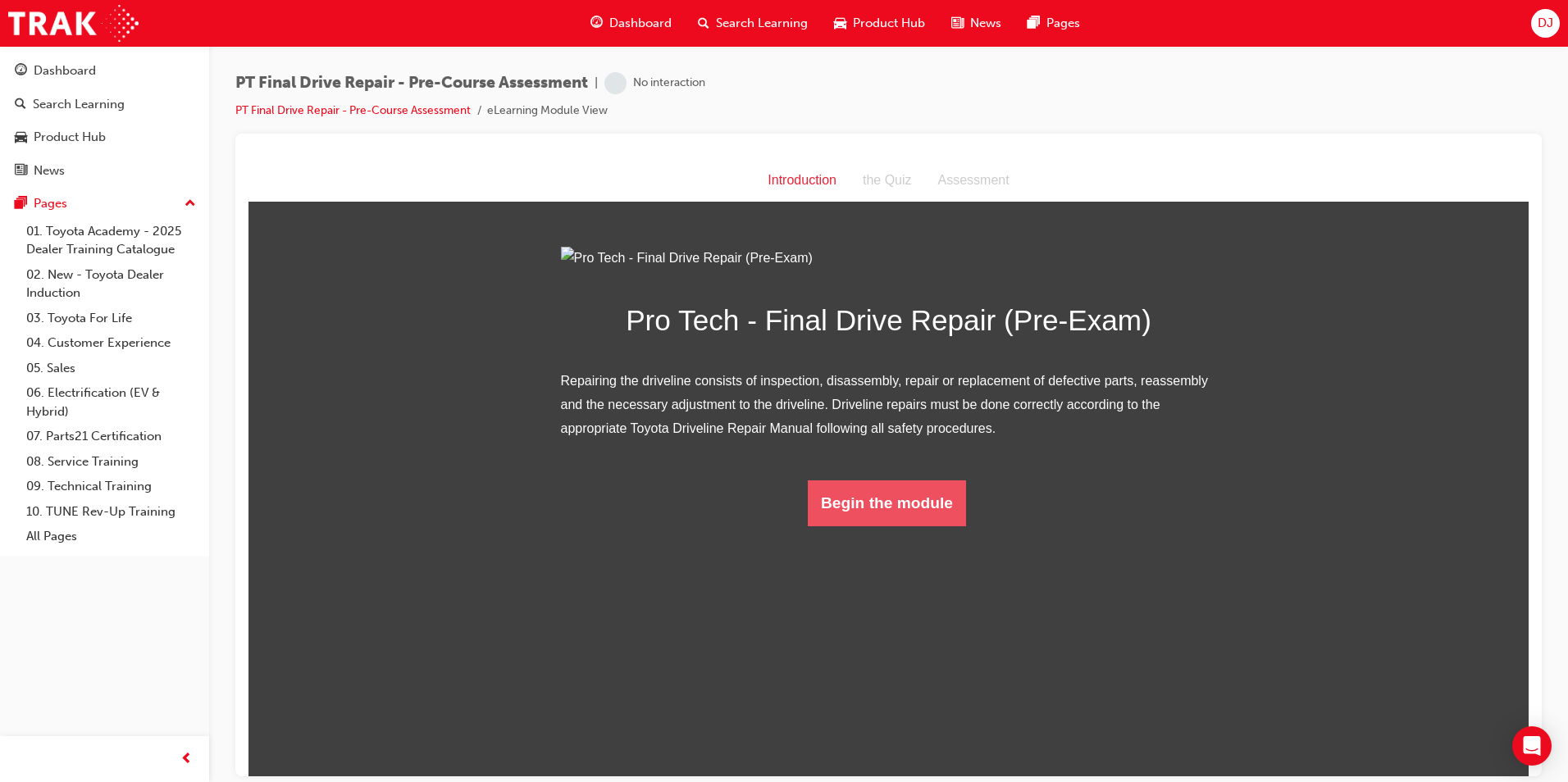
click at [906, 526] on button "Begin the module" at bounding box center [887, 503] width 159 height 46
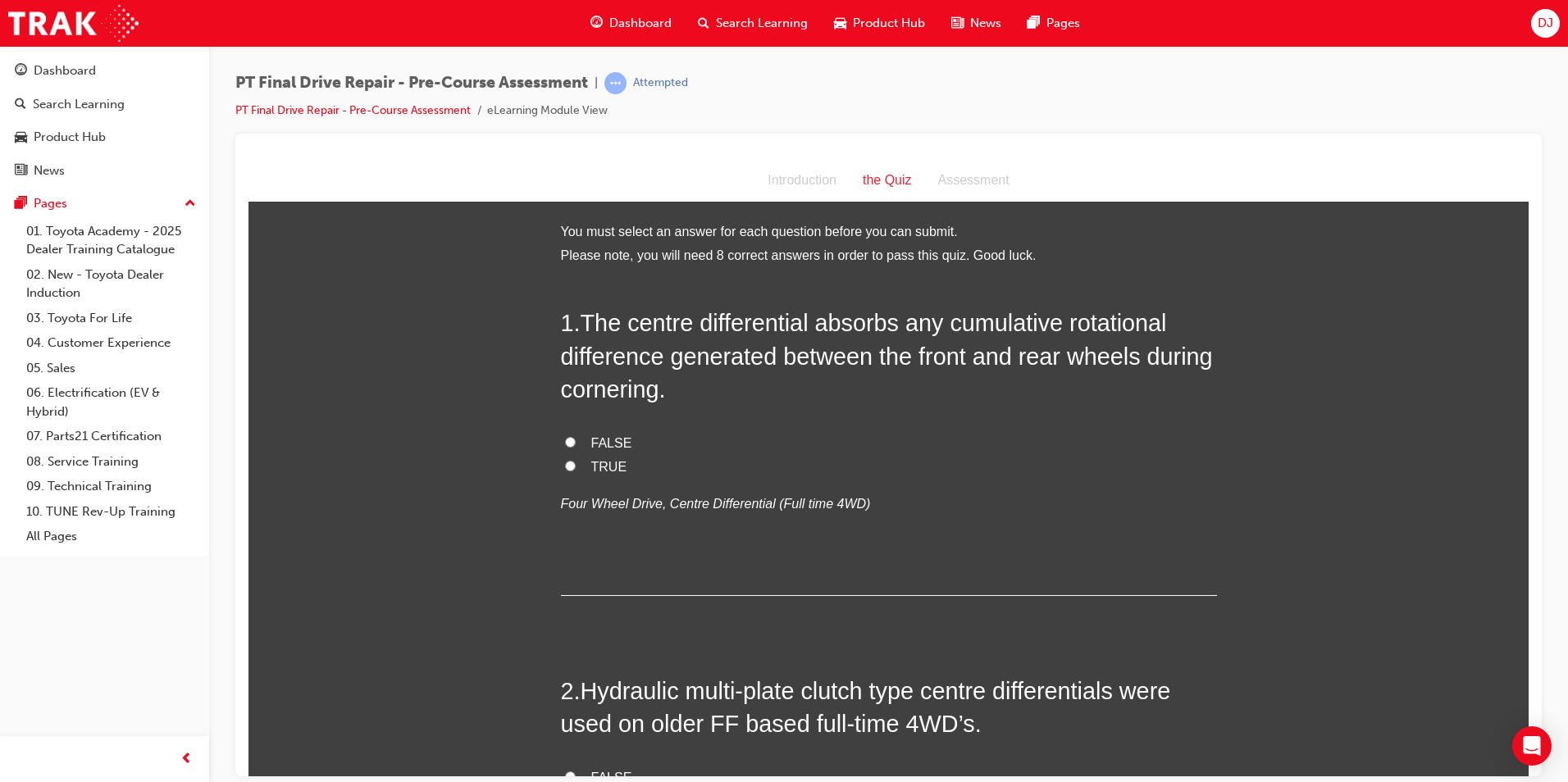
click at [591, 470] on span "TRUE" at bounding box center [609, 466] width 36 height 14
click at [576, 470] on input "TRUE" at bounding box center [570, 465] width 10 height 10
radio input "true"
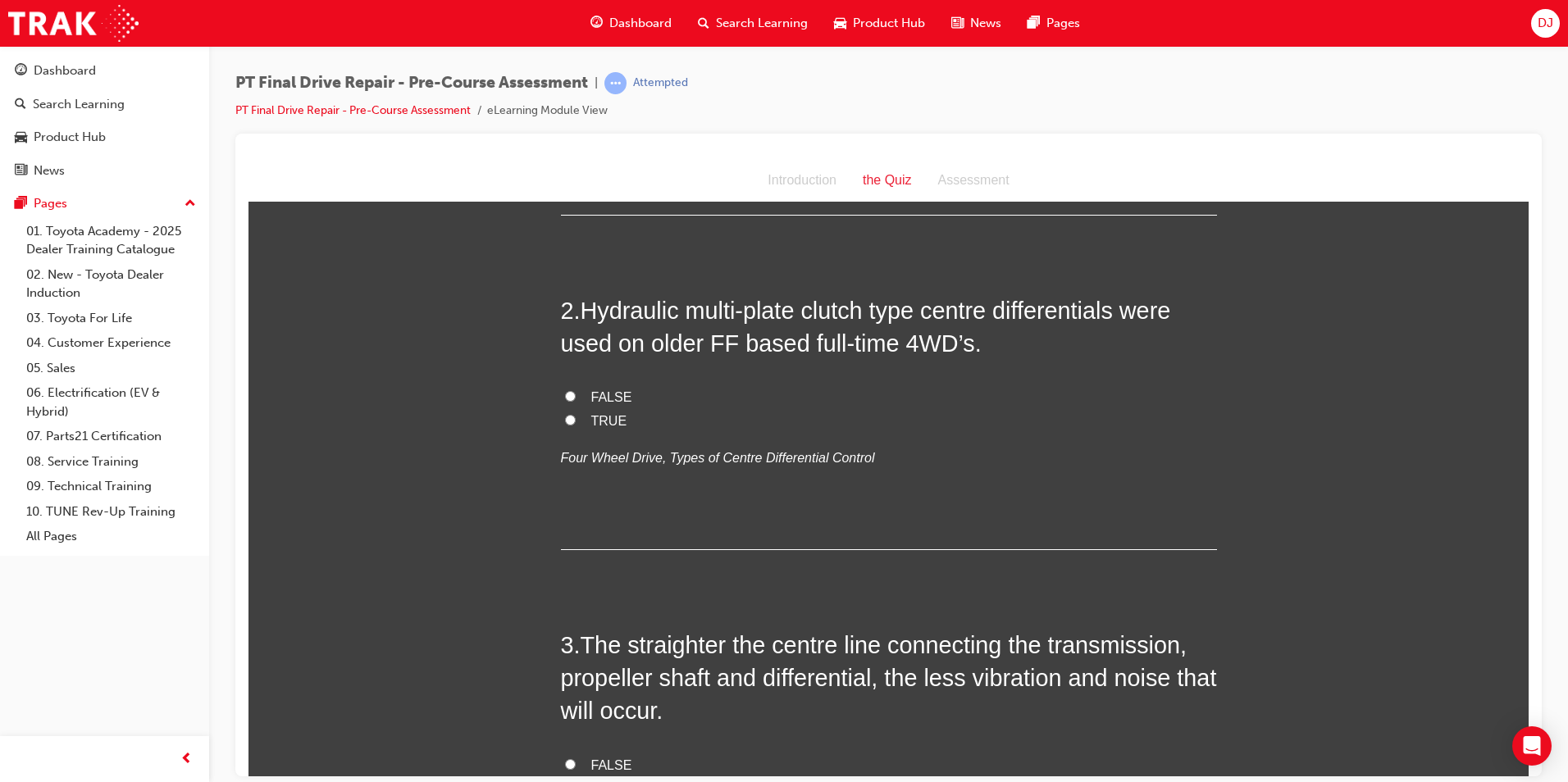
scroll to position [410, 0]
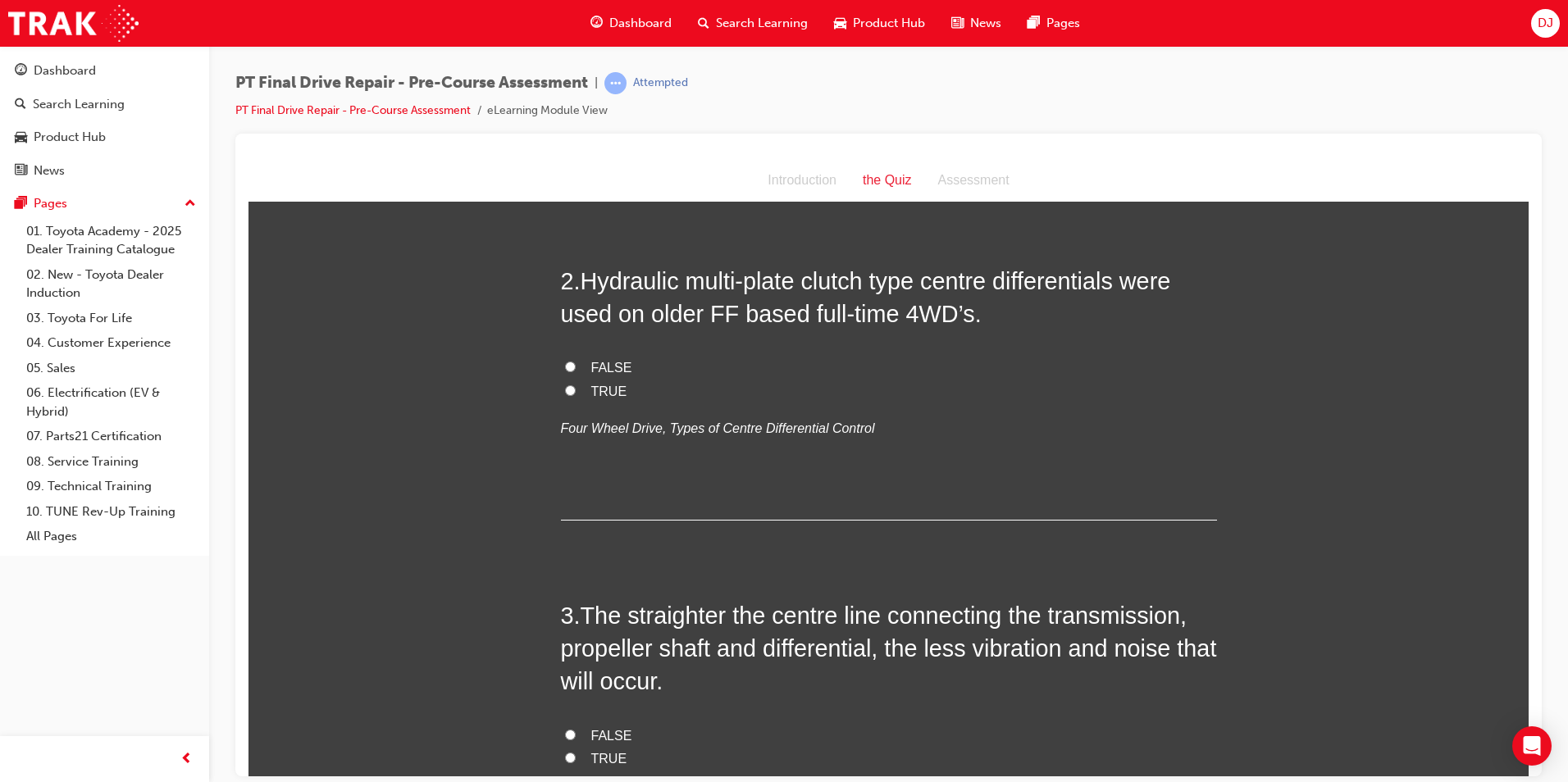
click at [591, 386] on span "TRUE" at bounding box center [609, 391] width 36 height 14
click at [576, 386] on input "TRUE" at bounding box center [570, 390] width 10 height 10
radio input "true"
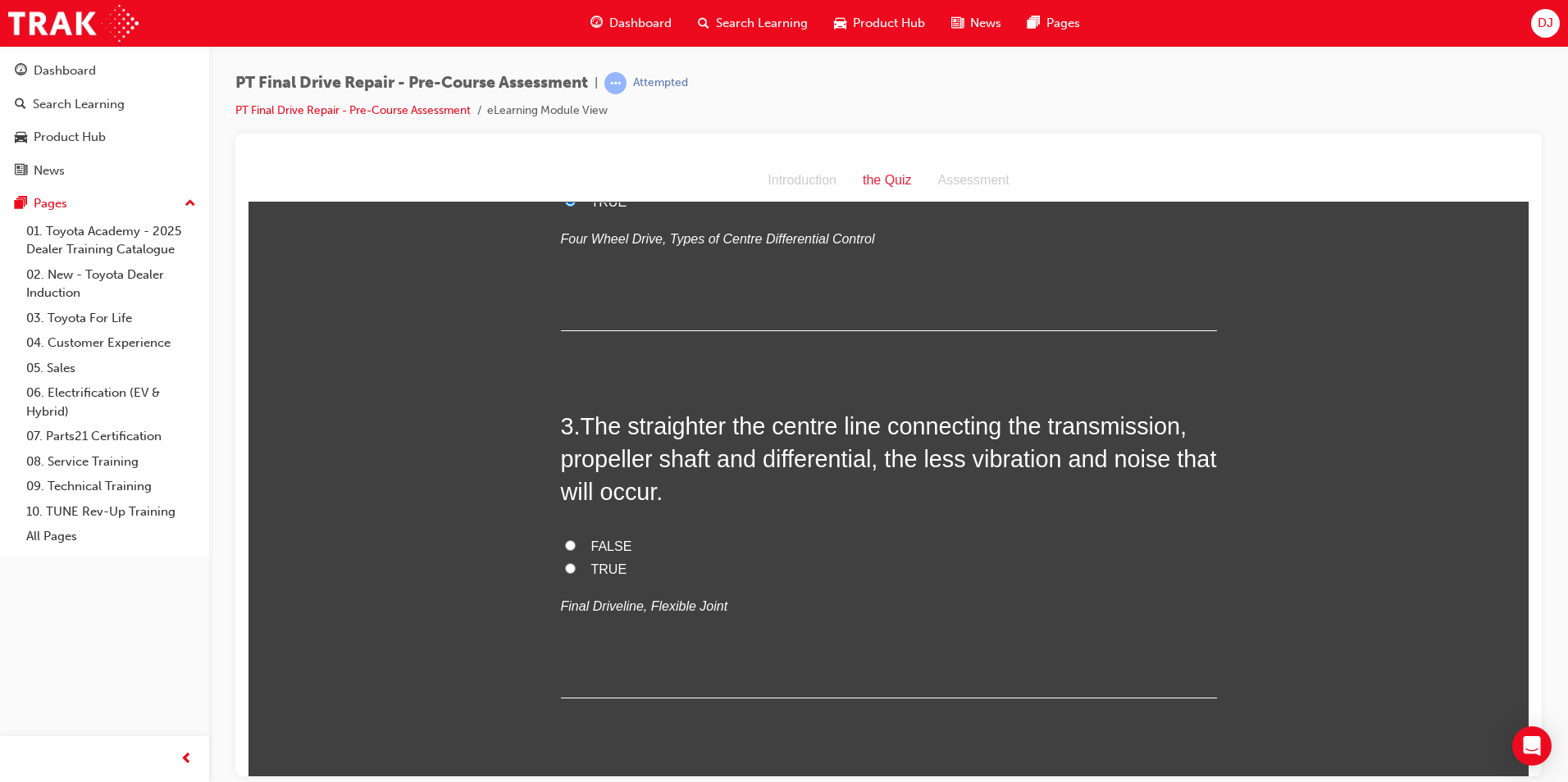
scroll to position [656, 0]
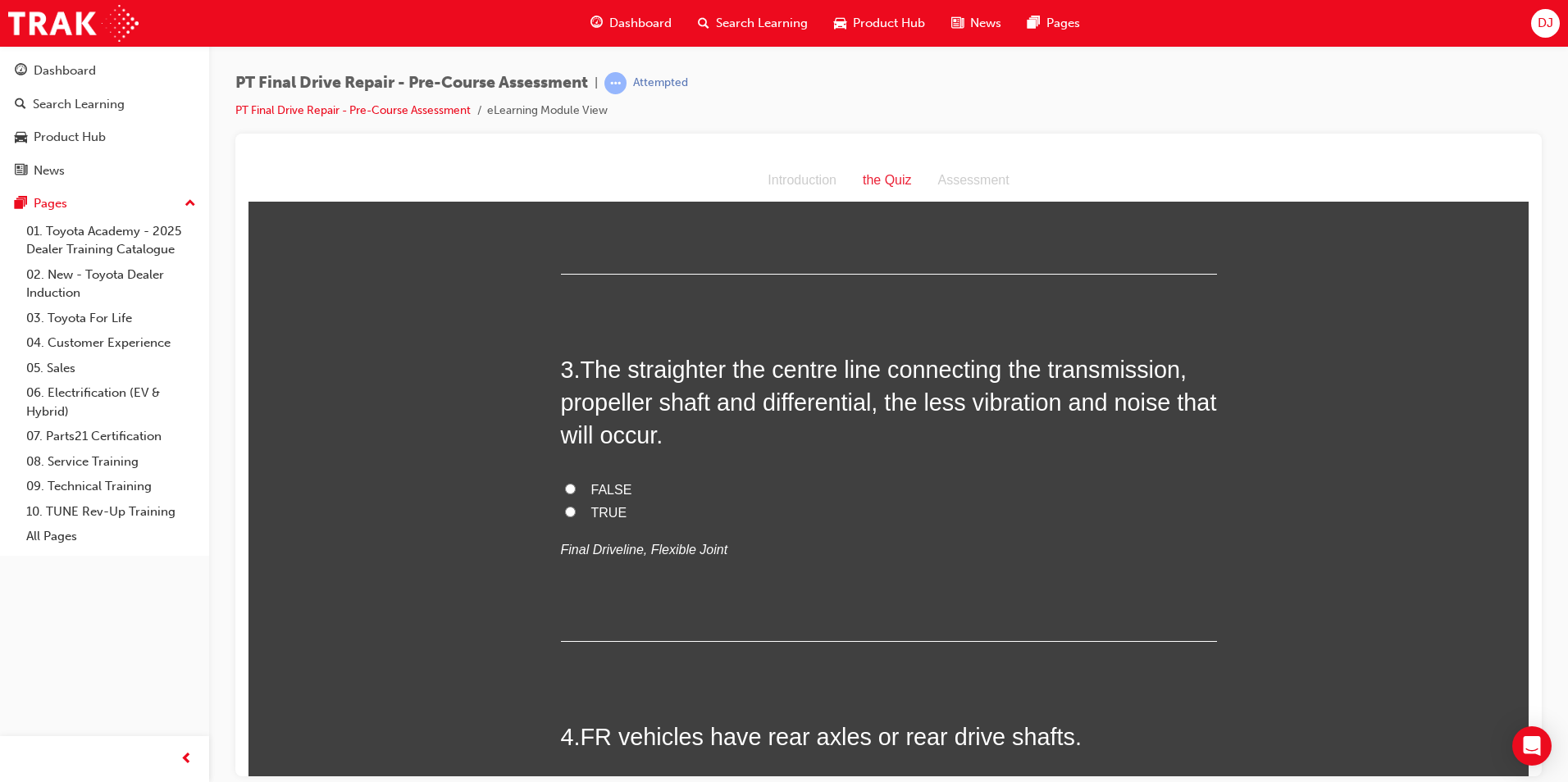
click at [605, 506] on span "TRUE" at bounding box center [609, 512] width 36 height 14
click at [576, 506] on input "TRUE" at bounding box center [570, 510] width 10 height 10
radio input "true"
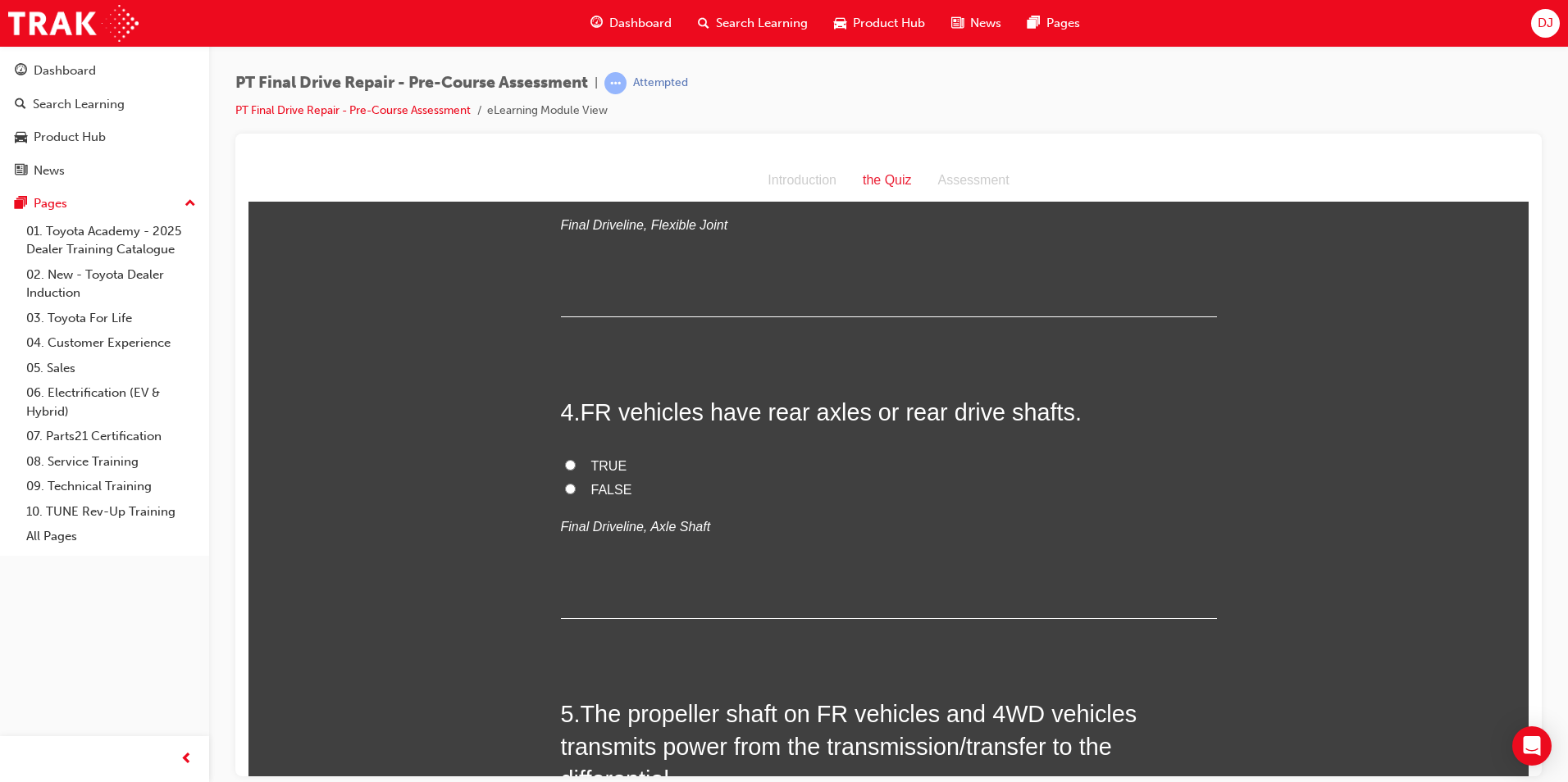
scroll to position [984, 0]
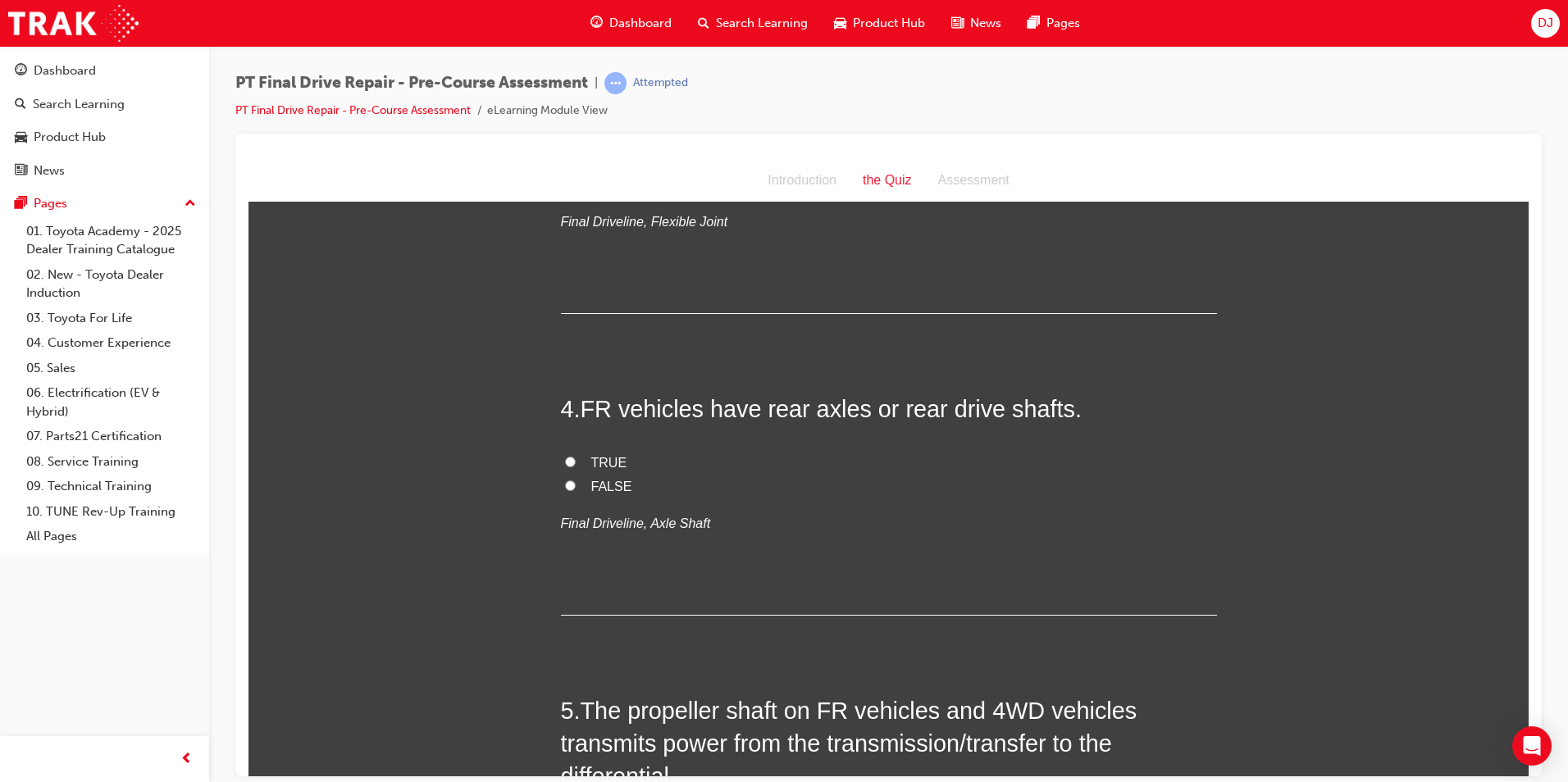
click at [607, 462] on span "TRUE" at bounding box center [609, 462] width 36 height 14
click at [576, 462] on input "TRUE" at bounding box center [570, 460] width 10 height 10
radio input "true"
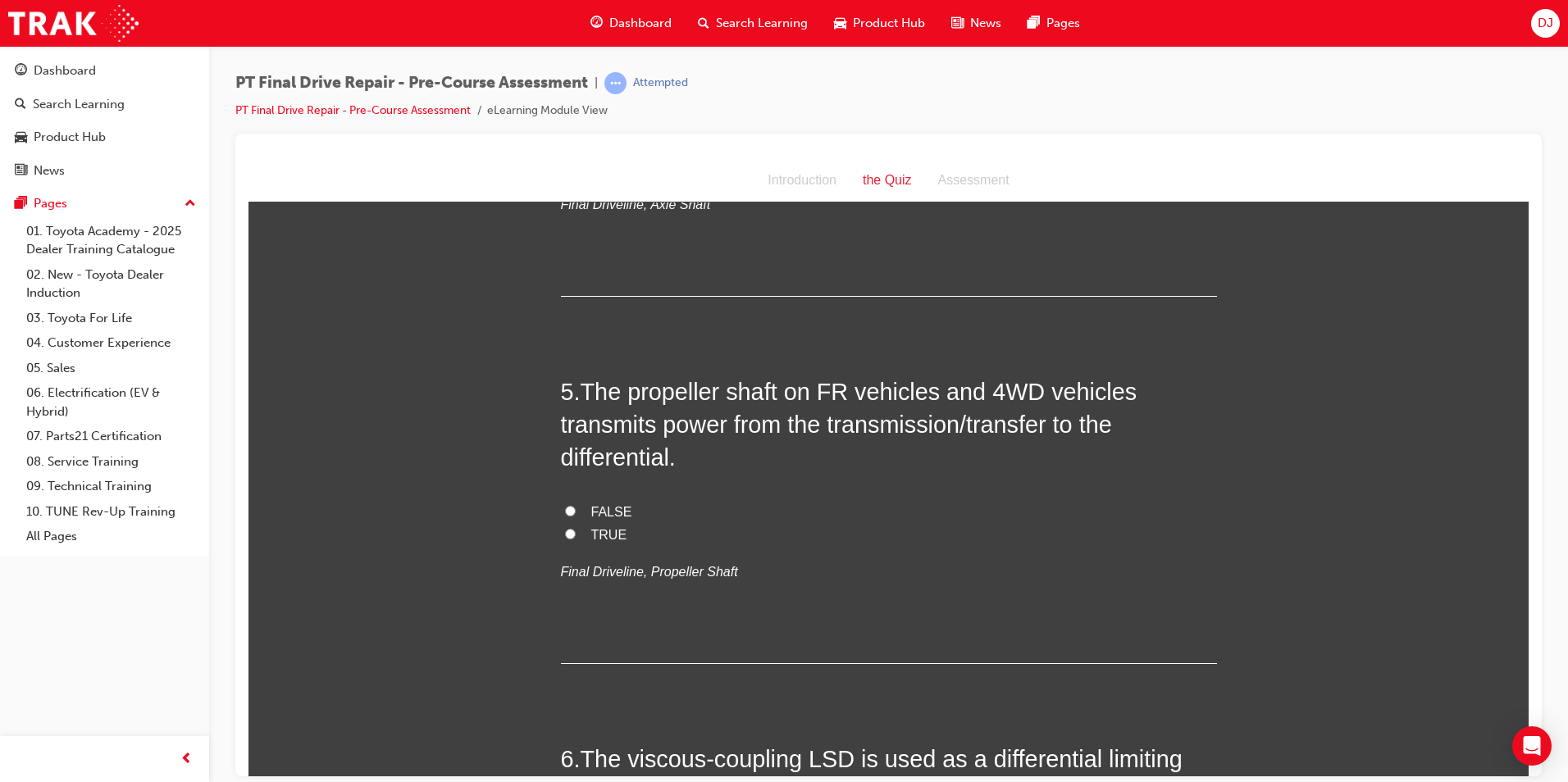
scroll to position [1312, 0]
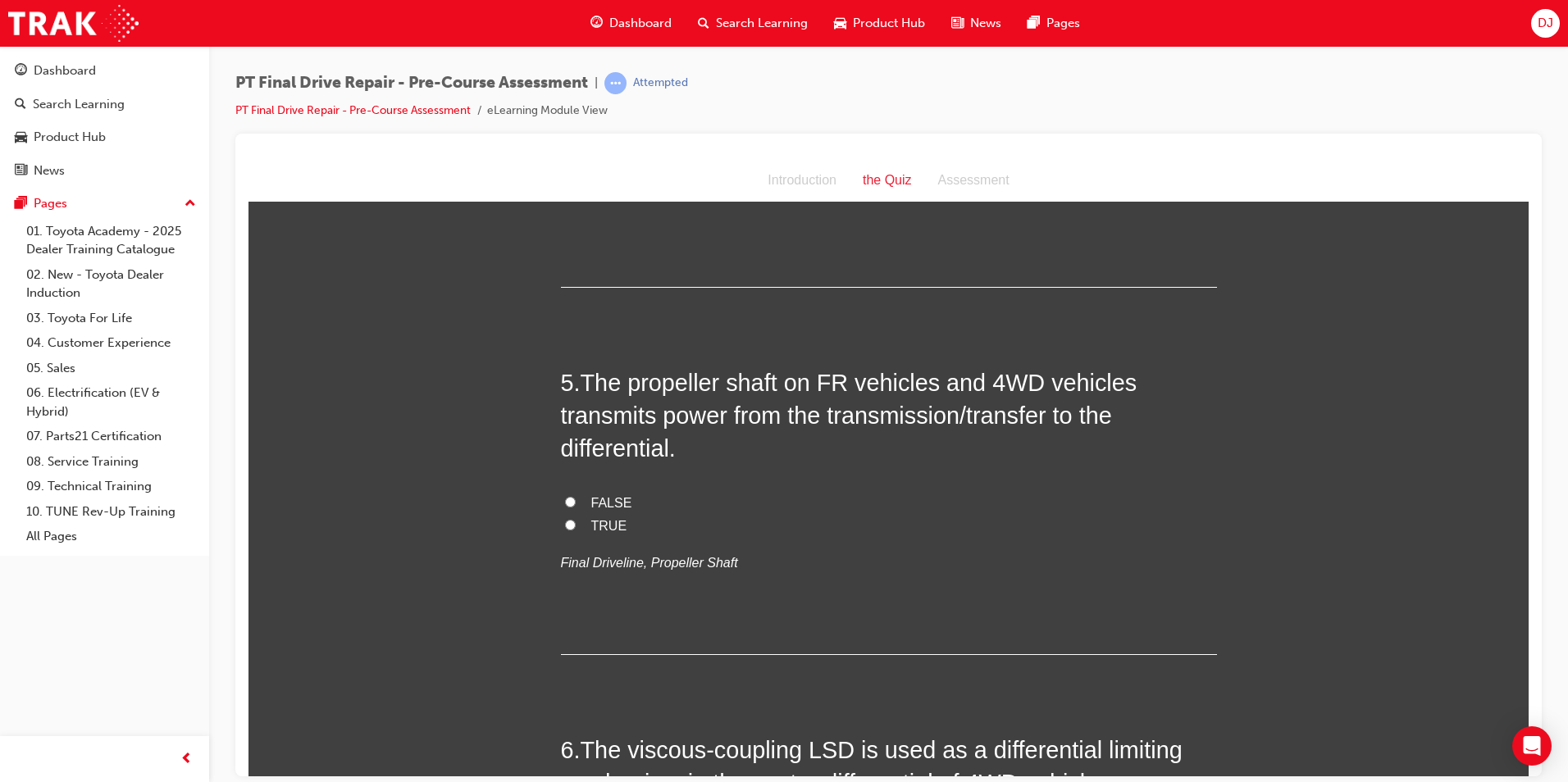
click at [597, 508] on span "FALSE" at bounding box center [611, 502] width 41 height 14
click at [576, 506] on input "FALSE" at bounding box center [570, 501] width 10 height 10
radio input "true"
click at [625, 519] on label "TRUE" at bounding box center [889, 526] width 656 height 24
click at [576, 519] on input "TRUE" at bounding box center [570, 524] width 10 height 10
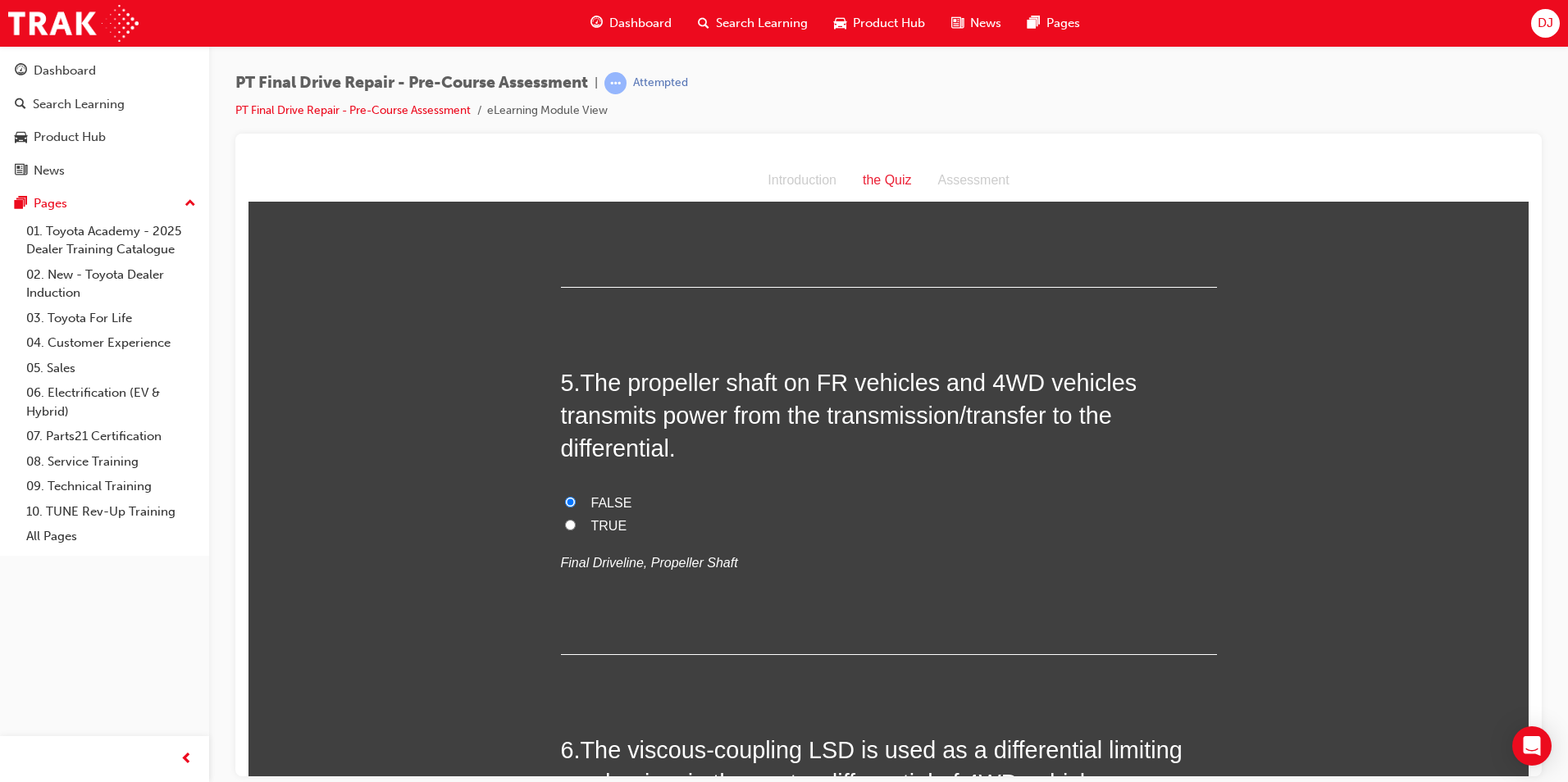
radio input "true"
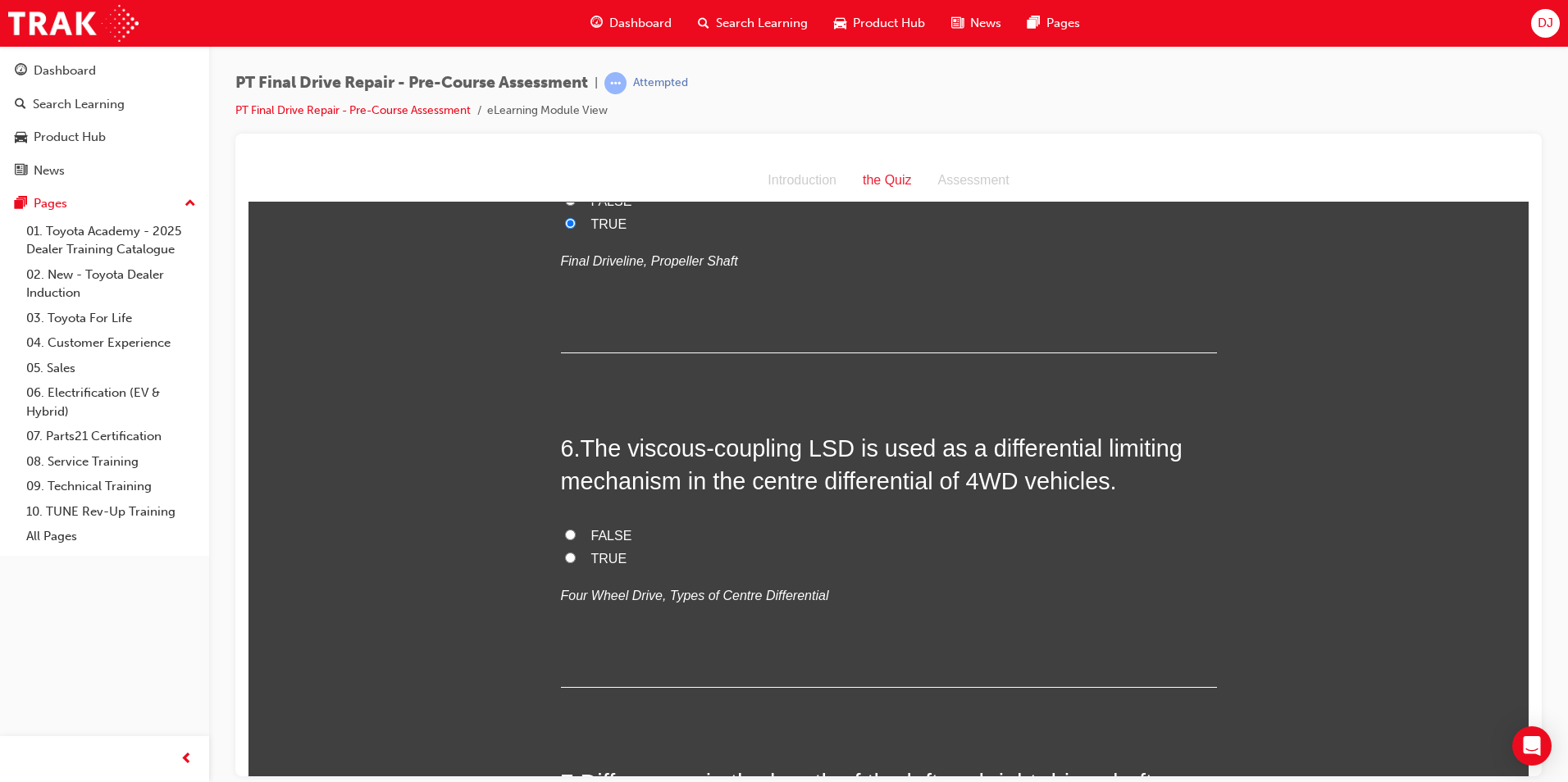
scroll to position [1640, 0]
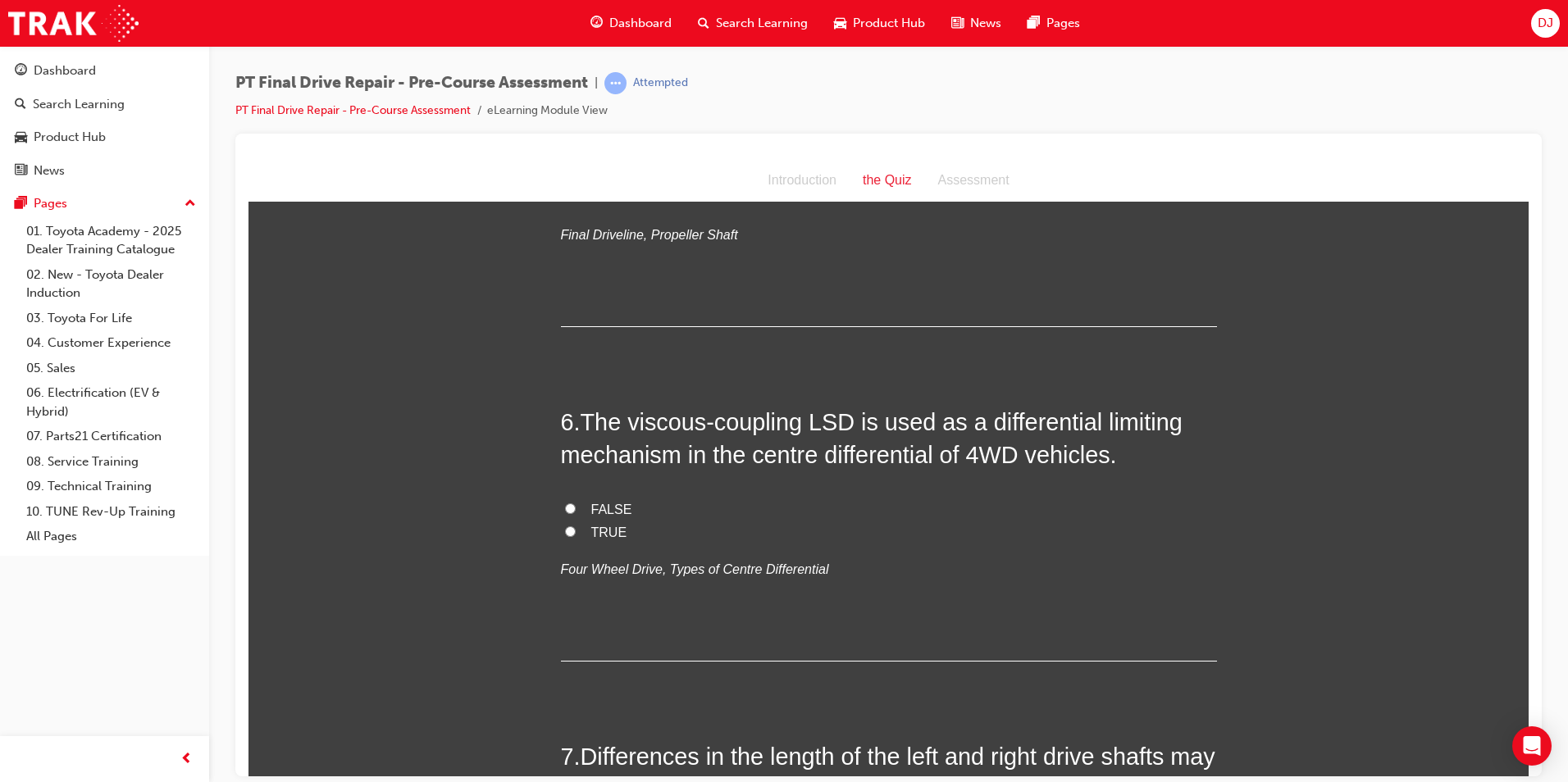
click at [600, 527] on span "TRUE" at bounding box center [609, 532] width 36 height 14
click at [576, 527] on input "TRUE" at bounding box center [570, 531] width 10 height 10
radio input "true"
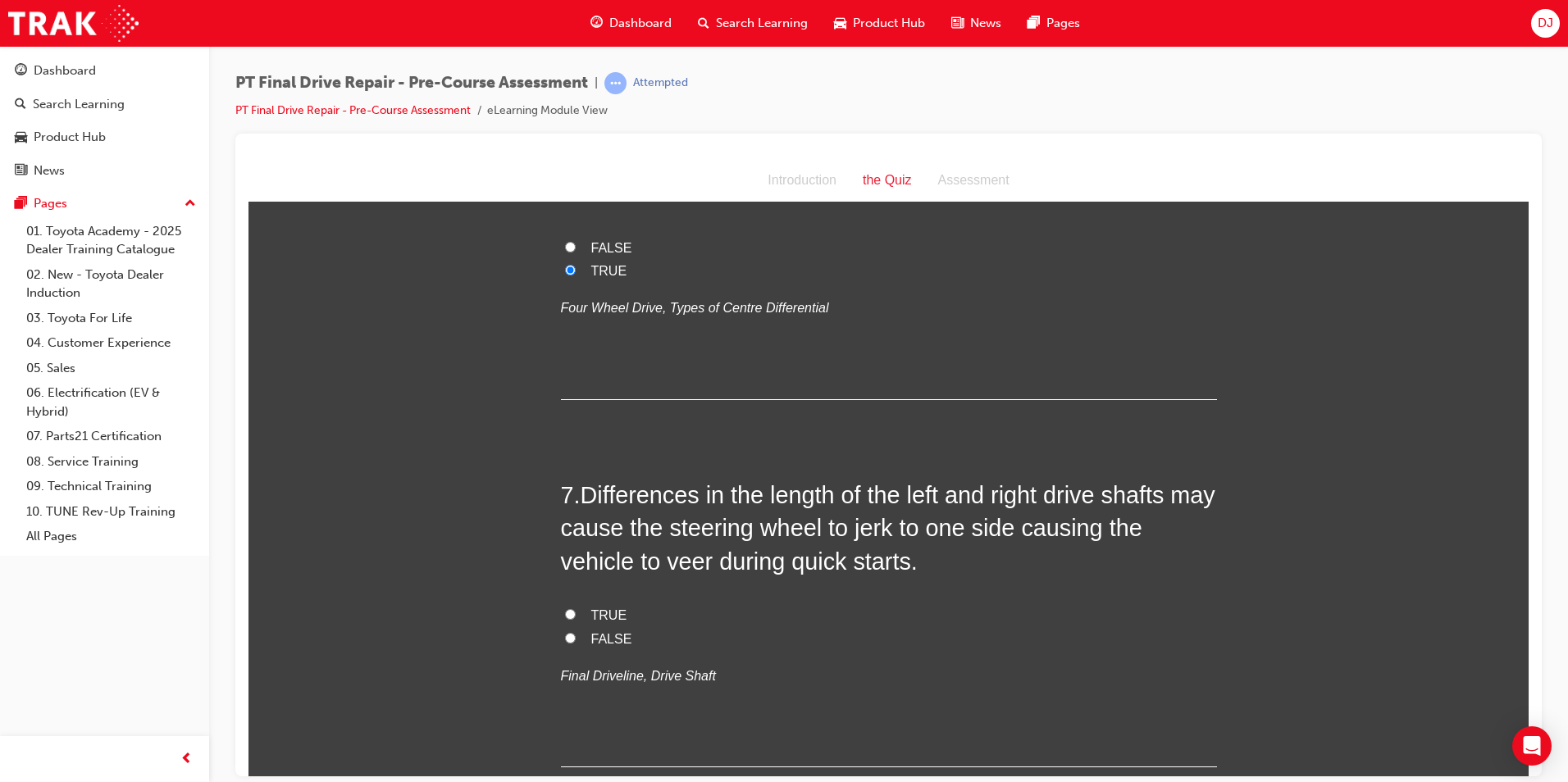
scroll to position [1968, 0]
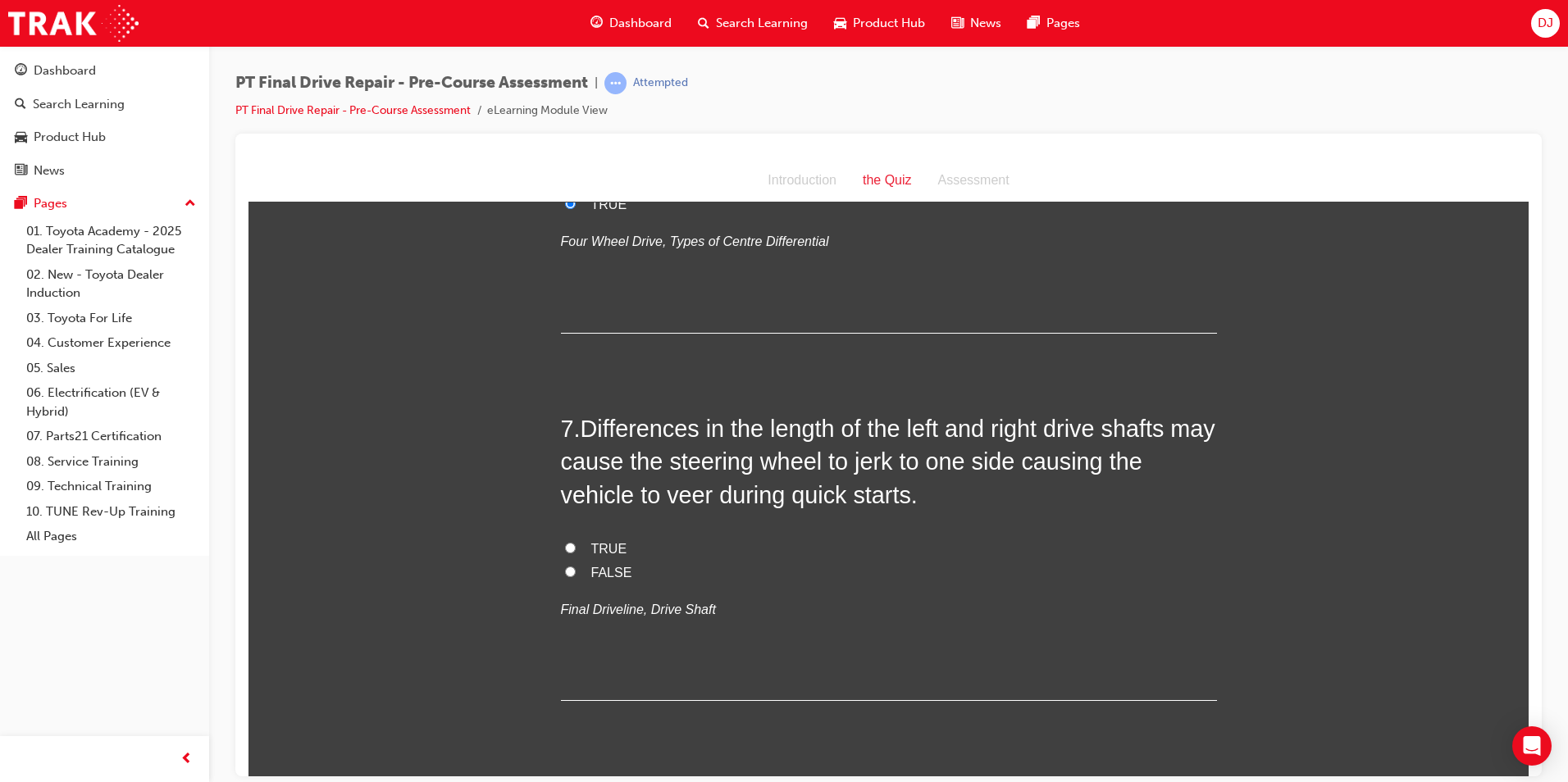
click at [605, 548] on span "TRUE" at bounding box center [609, 547] width 36 height 14
click at [576, 548] on input "TRUE" at bounding box center [570, 546] width 10 height 10
radio input "true"
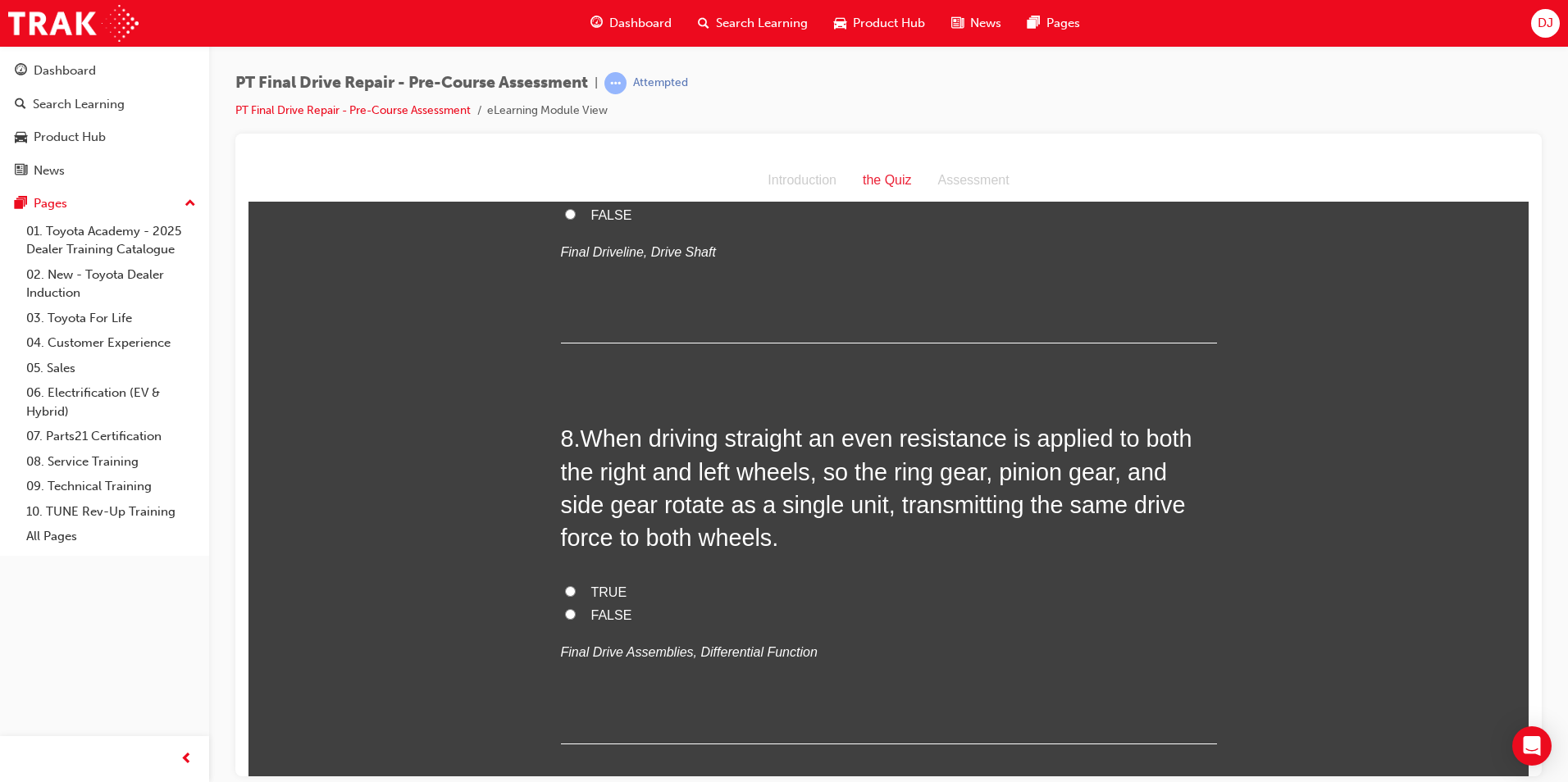
scroll to position [2378, 0]
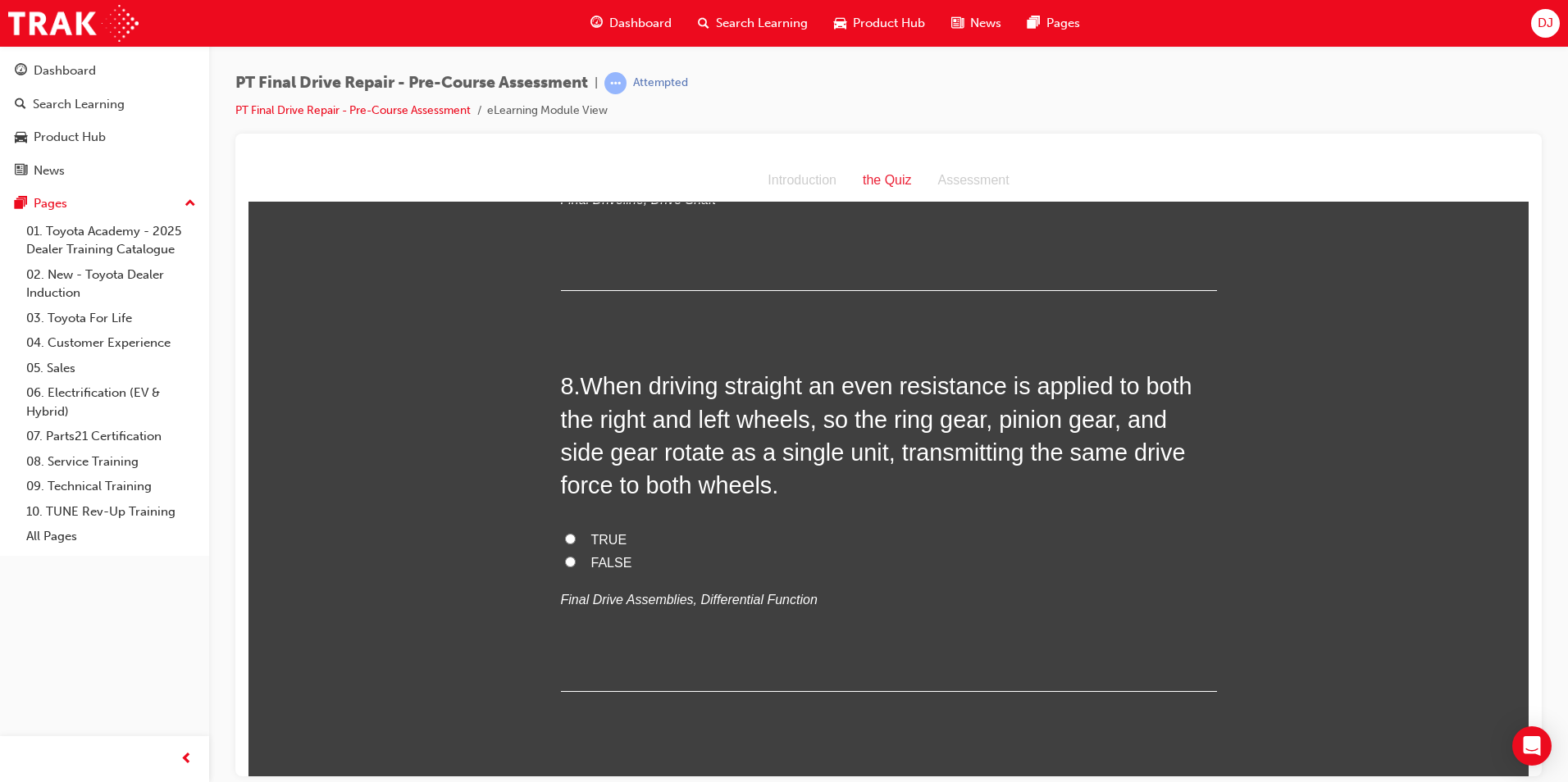
click at [603, 535] on span "TRUE" at bounding box center [609, 539] width 36 height 14
click at [576, 535] on input "TRUE" at bounding box center [570, 538] width 10 height 10
radio input "true"
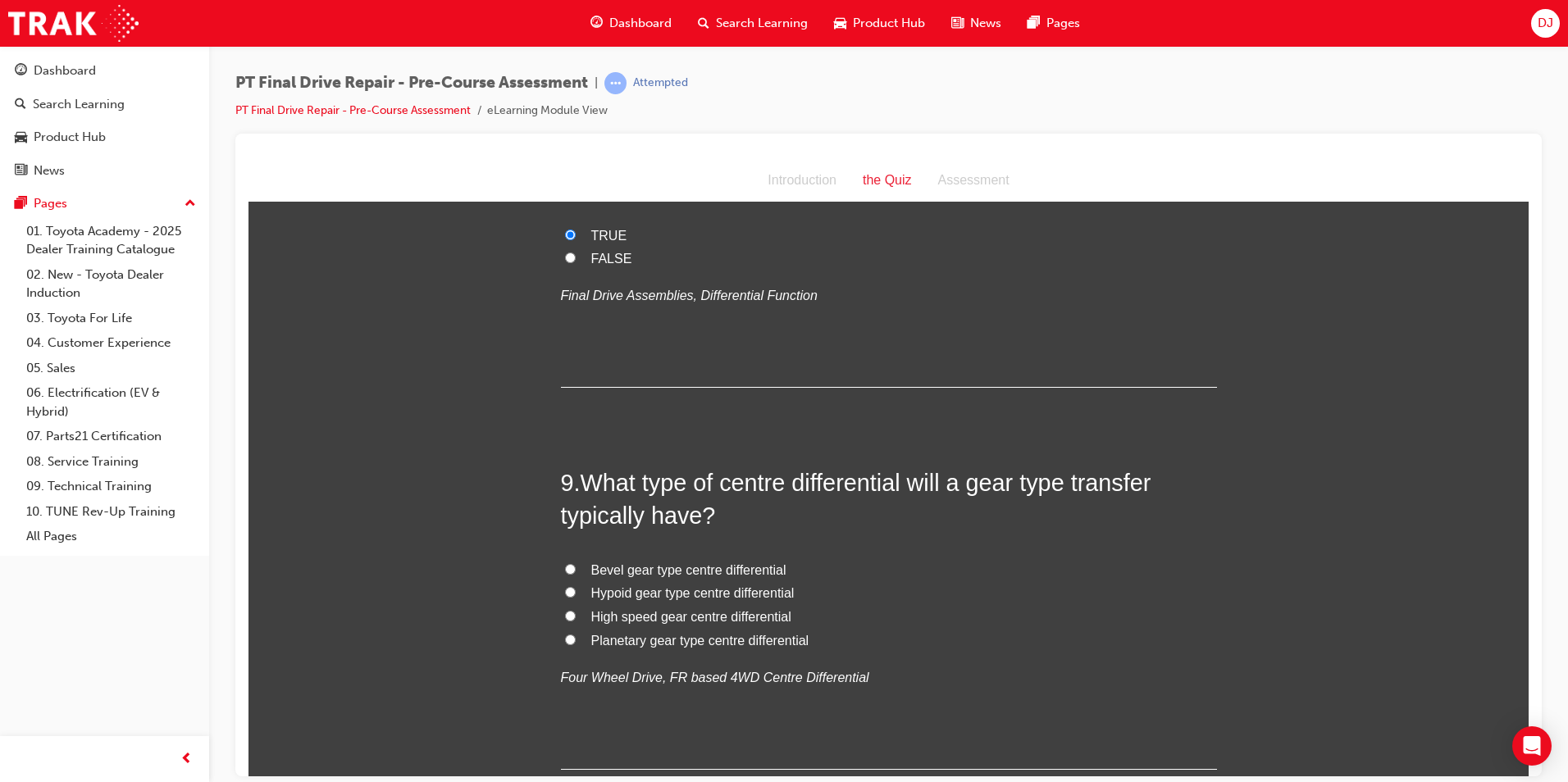
scroll to position [2870, 0]
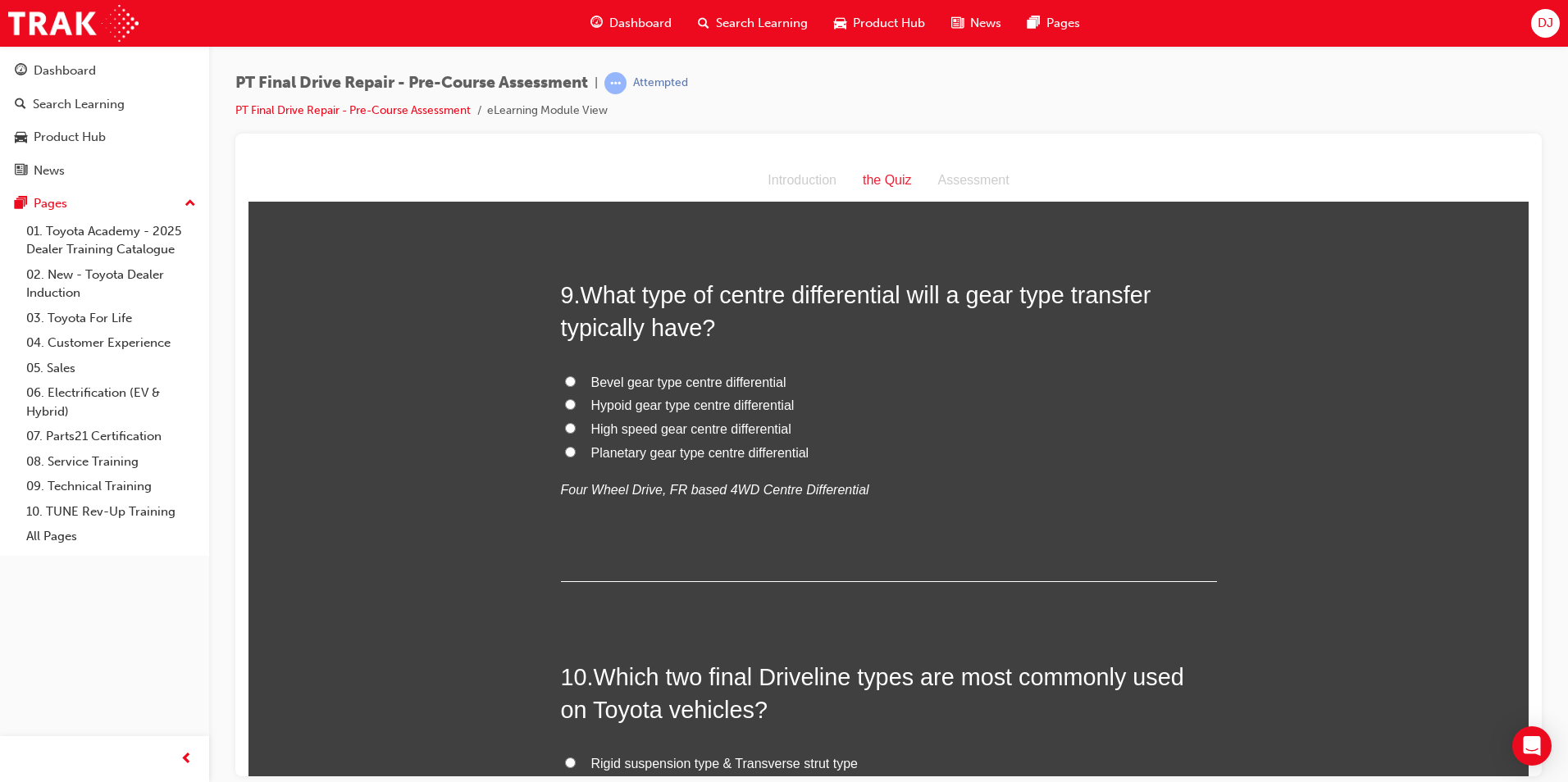
click at [668, 449] on span "Planetary gear type centre differential" at bounding box center [700, 452] width 218 height 14
click at [576, 449] on input "Planetary gear type centre differential" at bounding box center [570, 451] width 10 height 10
radio input "true"
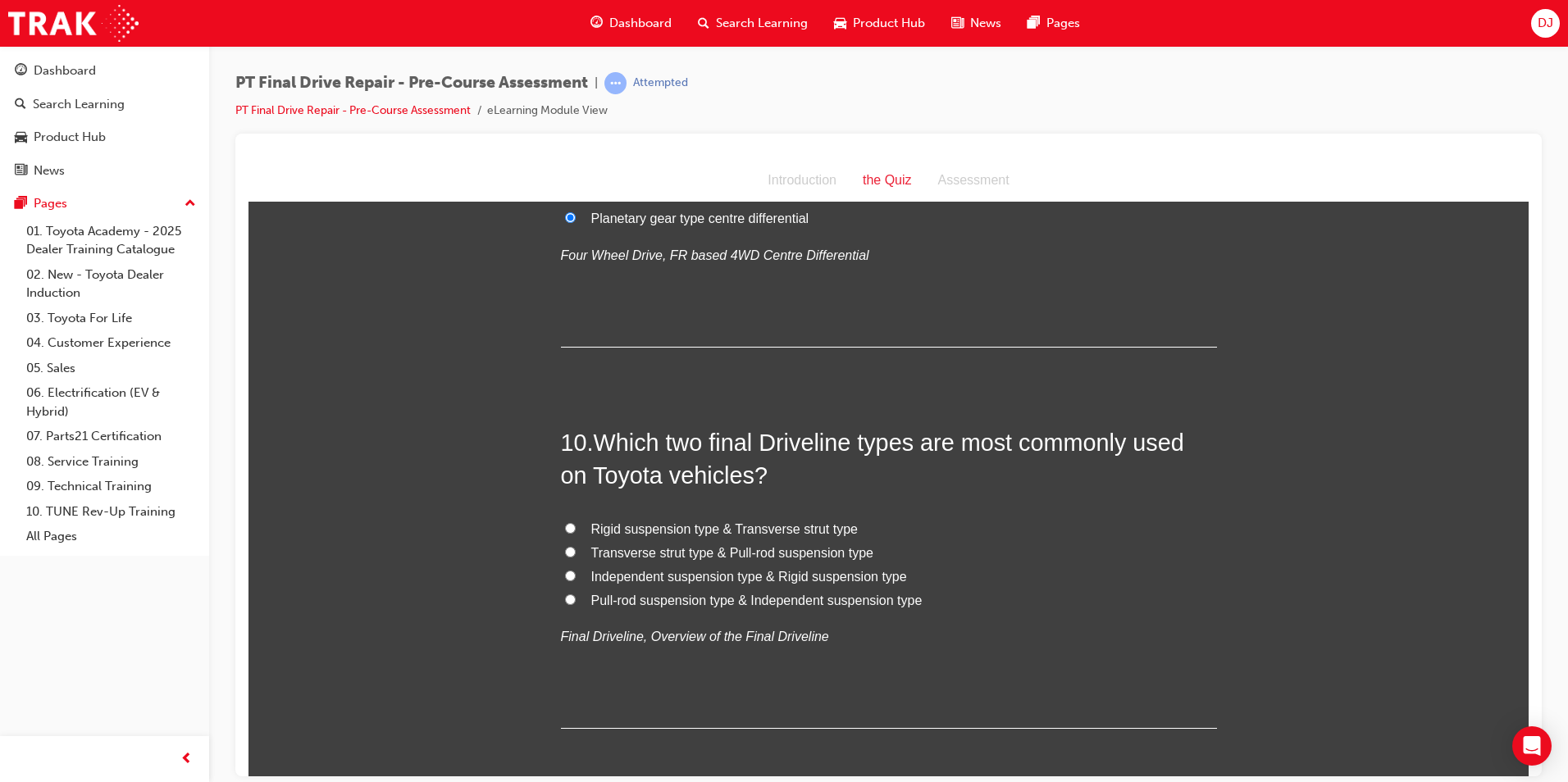
scroll to position [3181, 0]
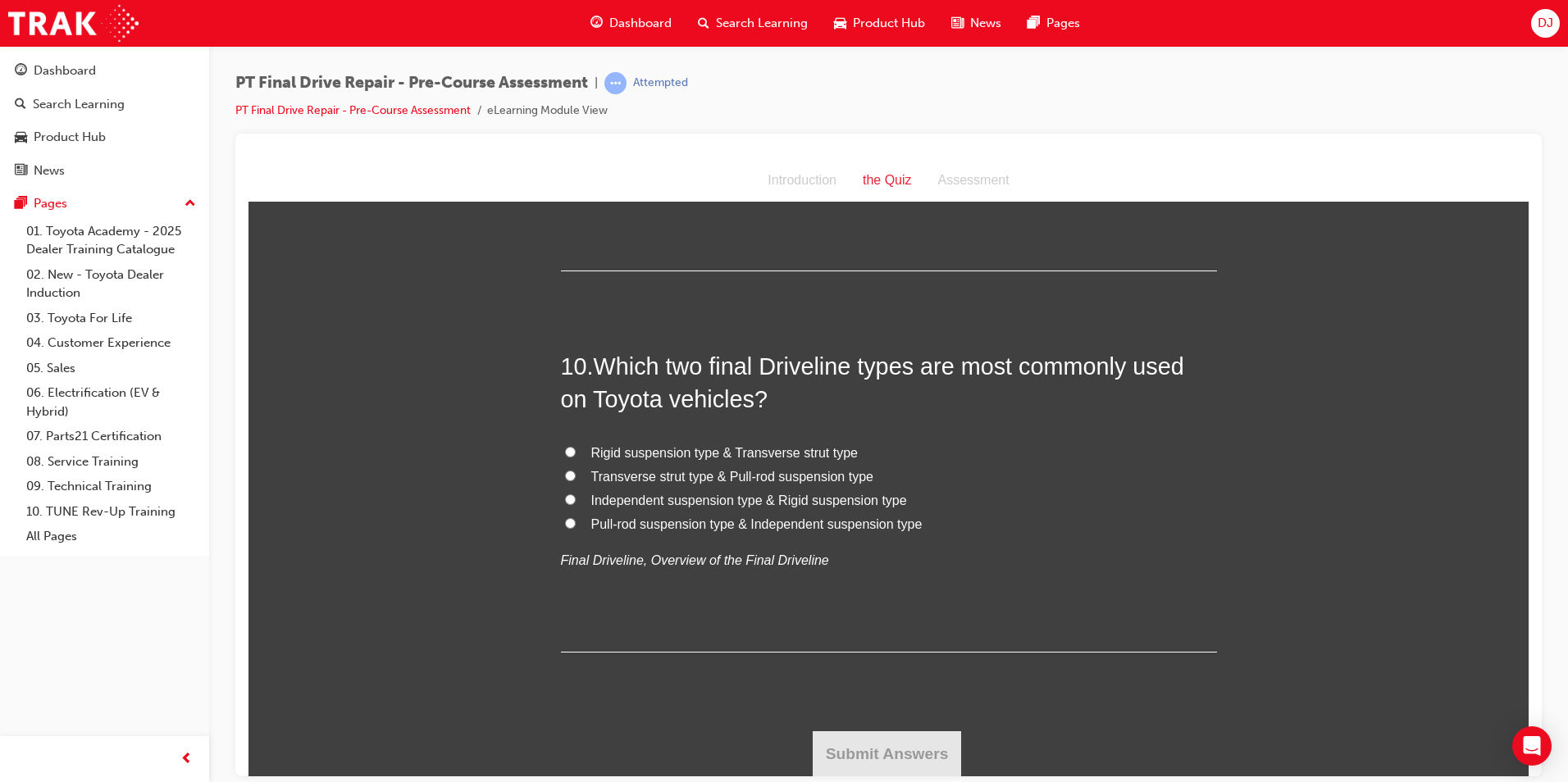
click at [670, 494] on span "Independent suspension type & Rigid suspension type" at bounding box center [749, 499] width 315 height 14
click at [576, 494] on input "Independent suspension type & Rigid suspension type" at bounding box center [570, 498] width 10 height 10
radio input "true"
click at [912, 756] on button "Submit Answers" at bounding box center [887, 754] width 149 height 46
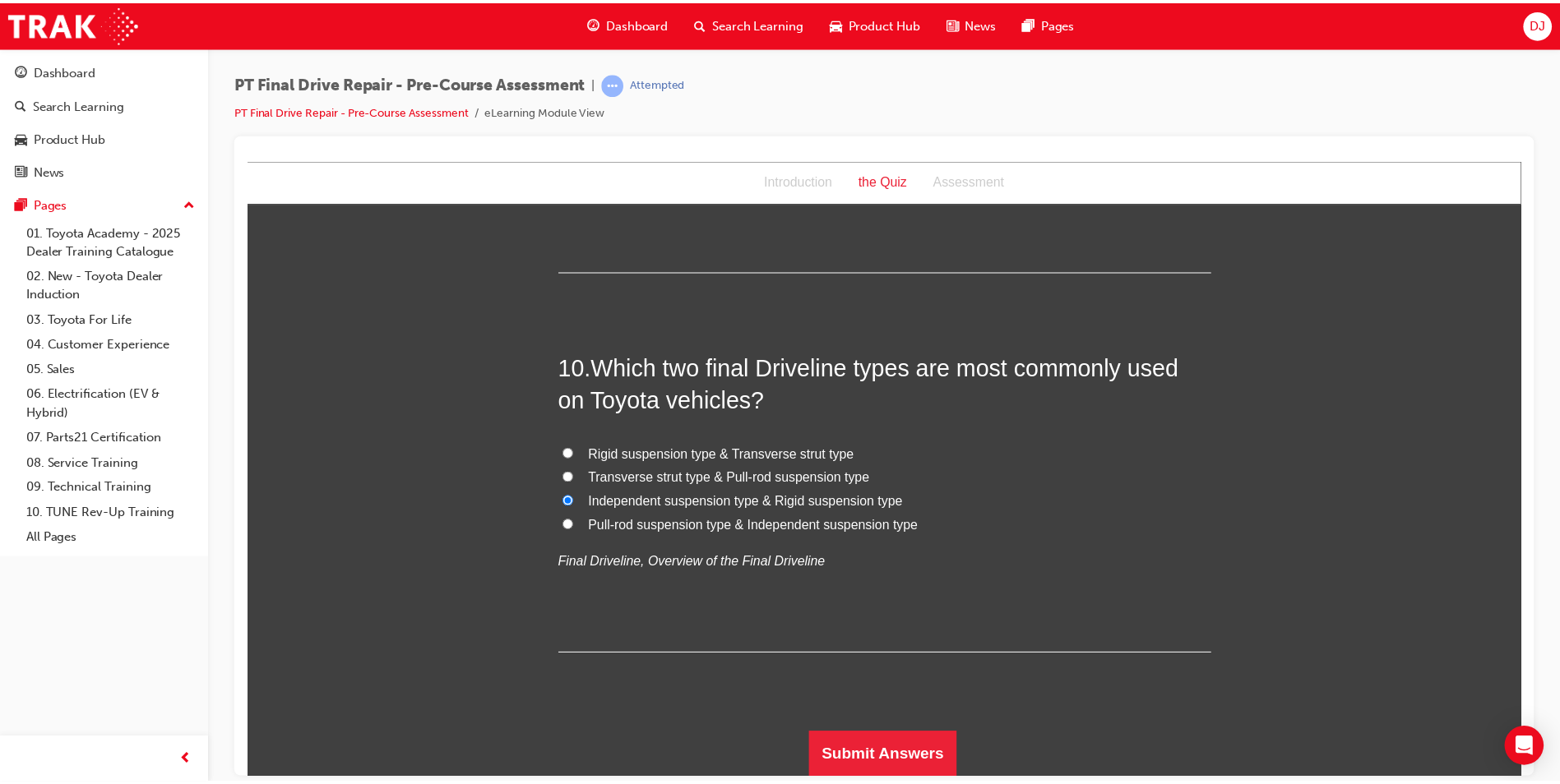
scroll to position [0, 0]
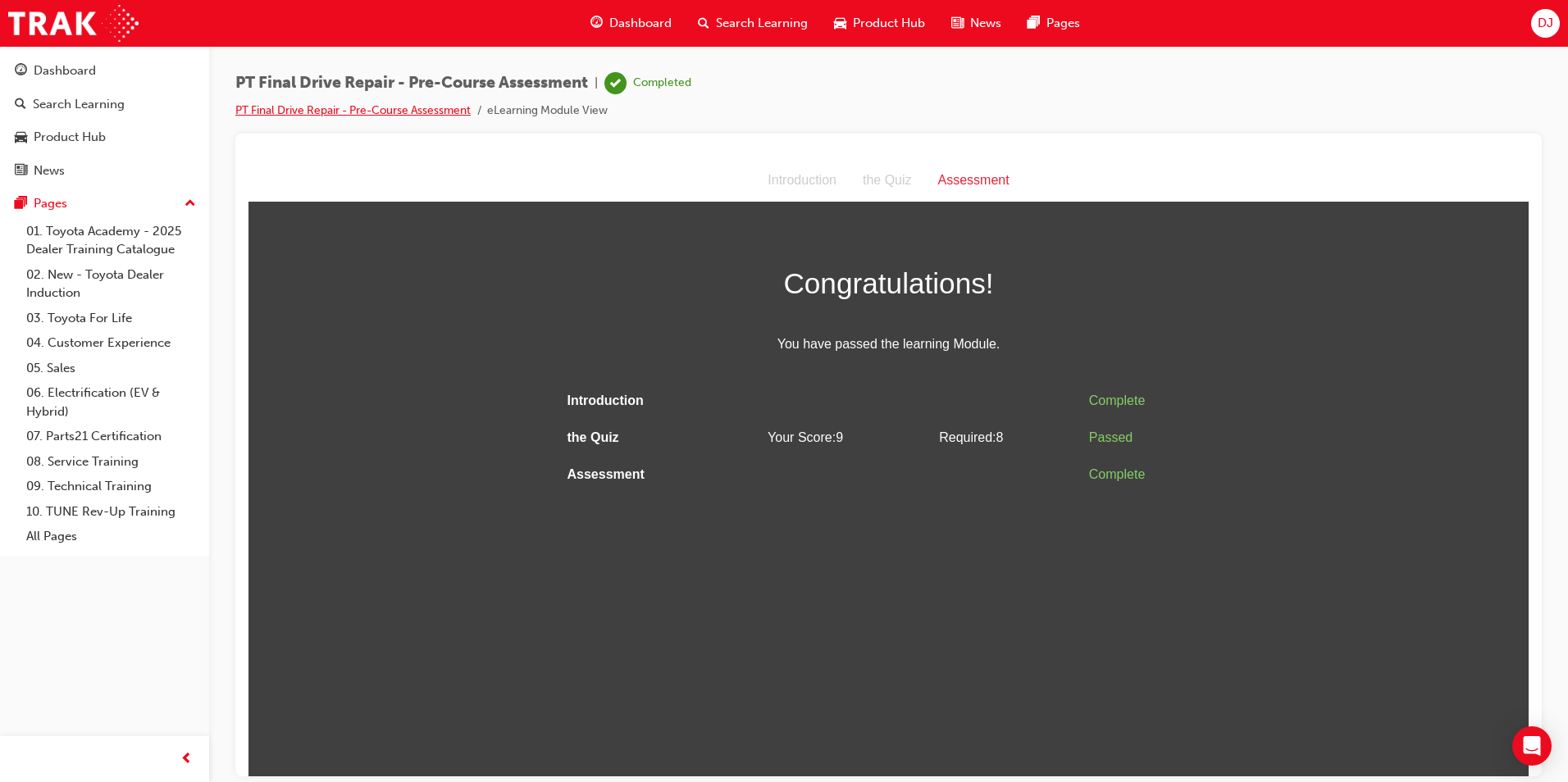
click at [346, 109] on link "PT Final Drive Repair - Pre-Course Assessment" at bounding box center [353, 109] width 236 height 14
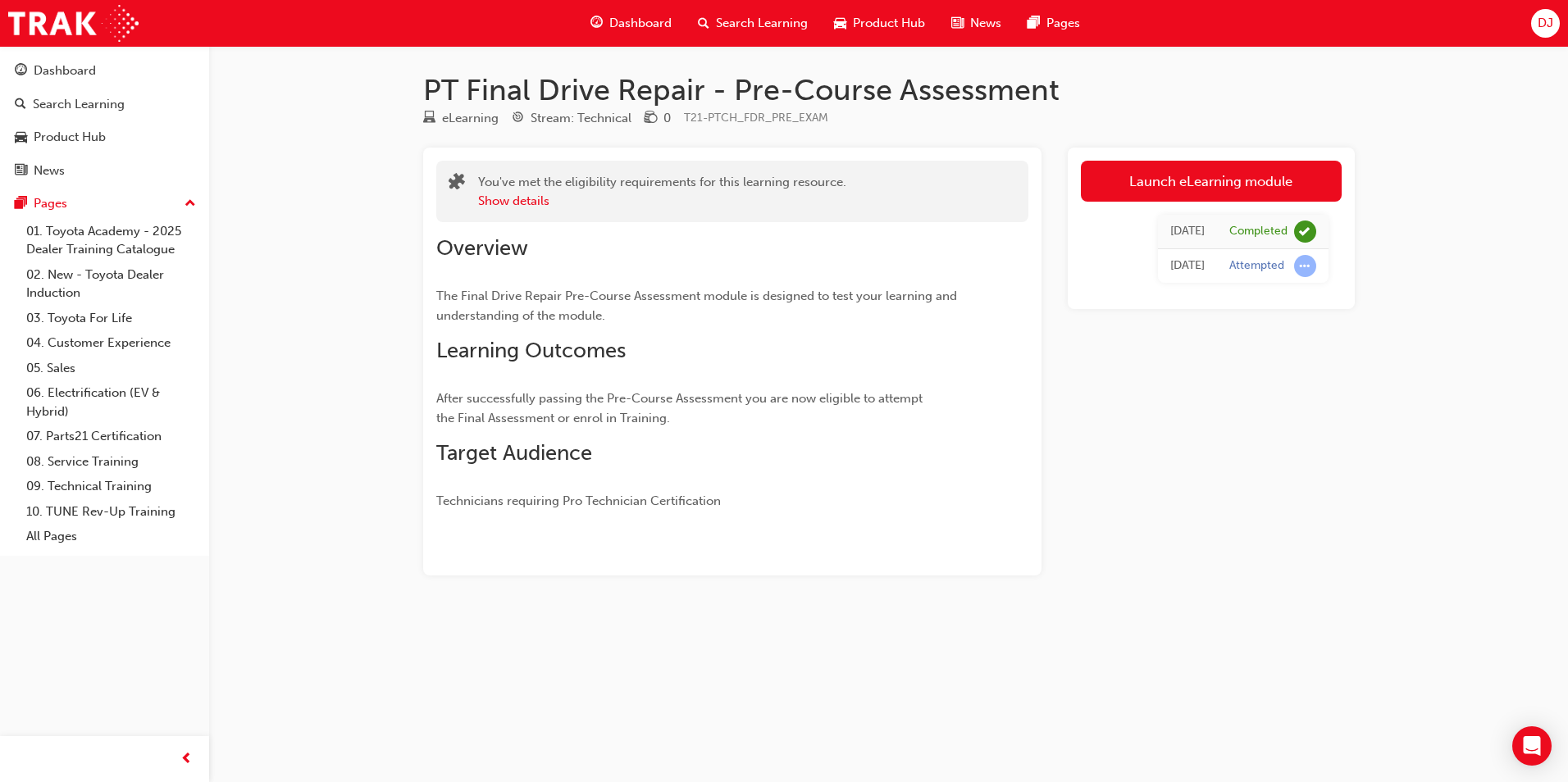
click at [622, 23] on span "Dashboard" at bounding box center [640, 23] width 62 height 19
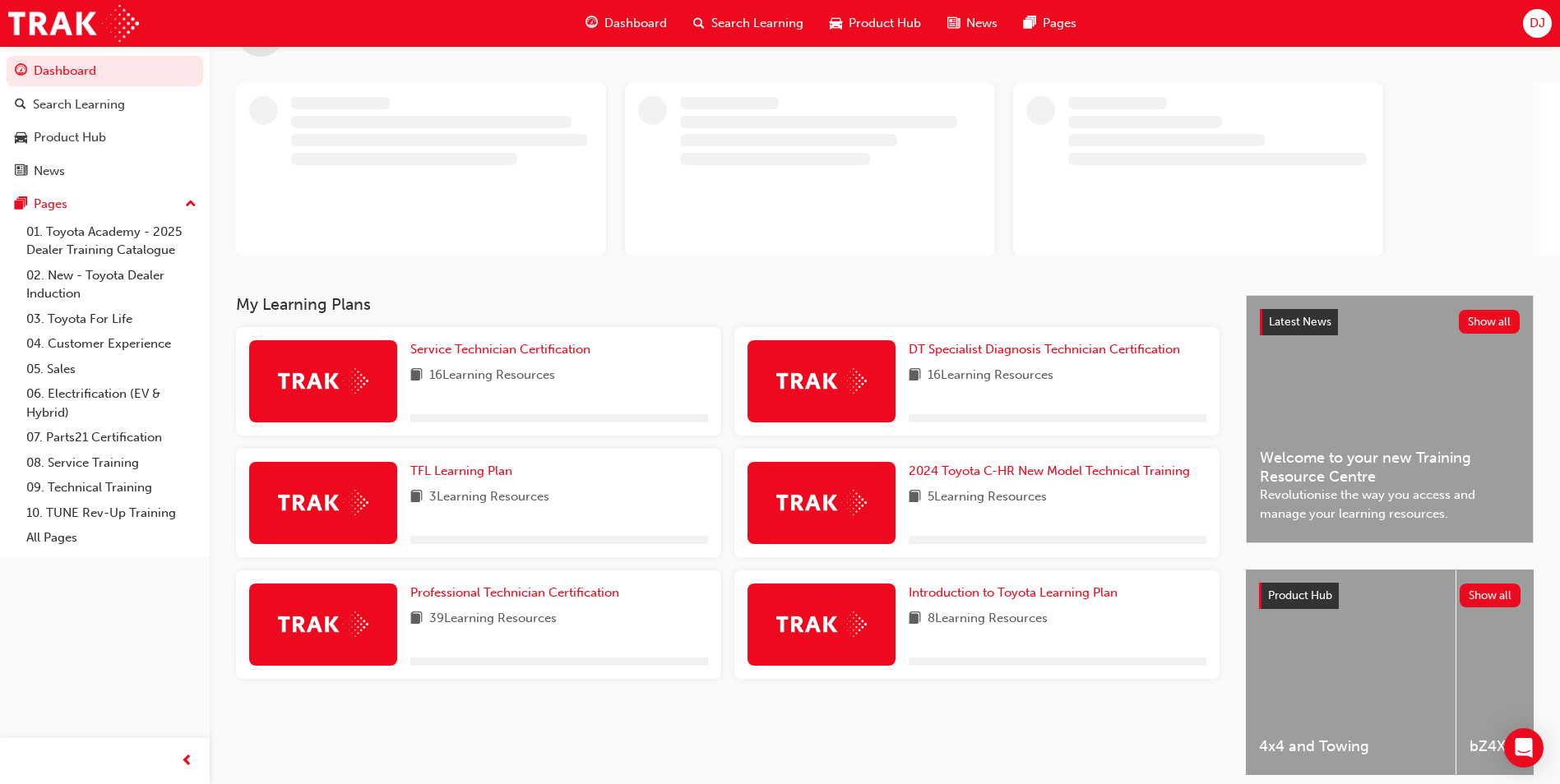
scroll to position [133, 0]
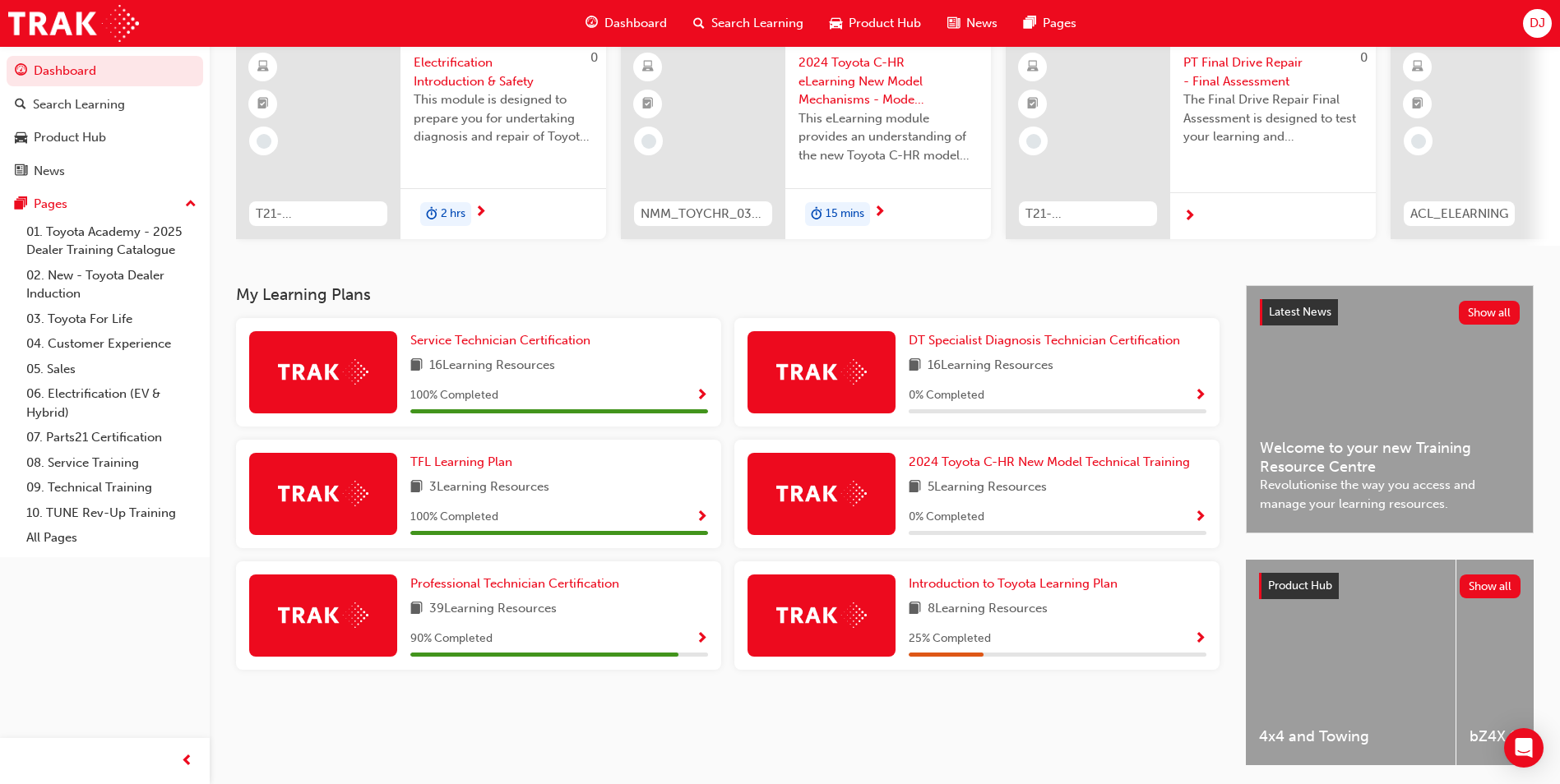
click at [708, 642] on div "Professional Technician Certification 39 Learning Resources 90 % Completed" at bounding box center [479, 616] width 486 height 109
click at [702, 643] on span "Show Progress" at bounding box center [701, 640] width 12 height 15
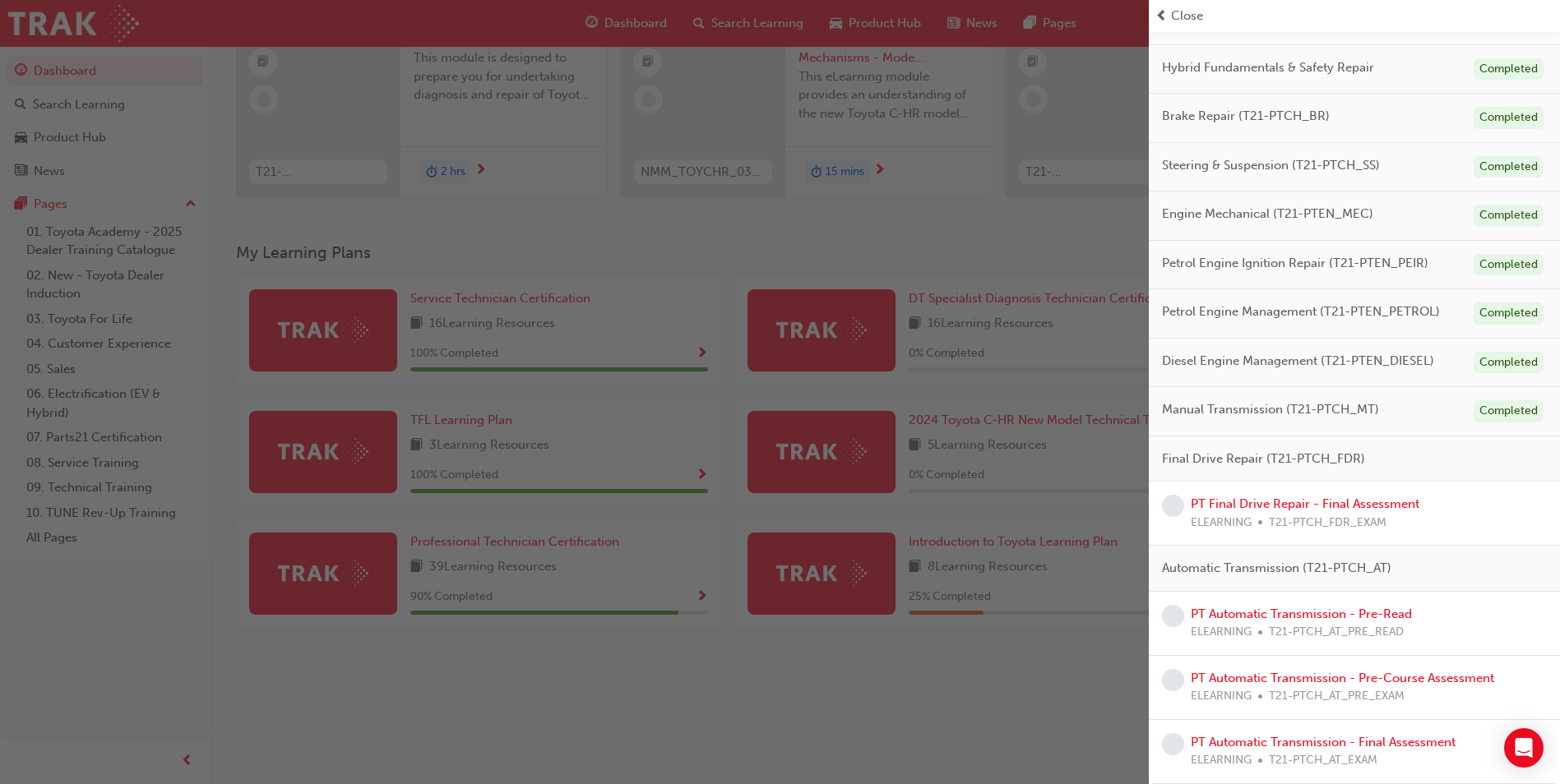
scroll to position [198, 0]
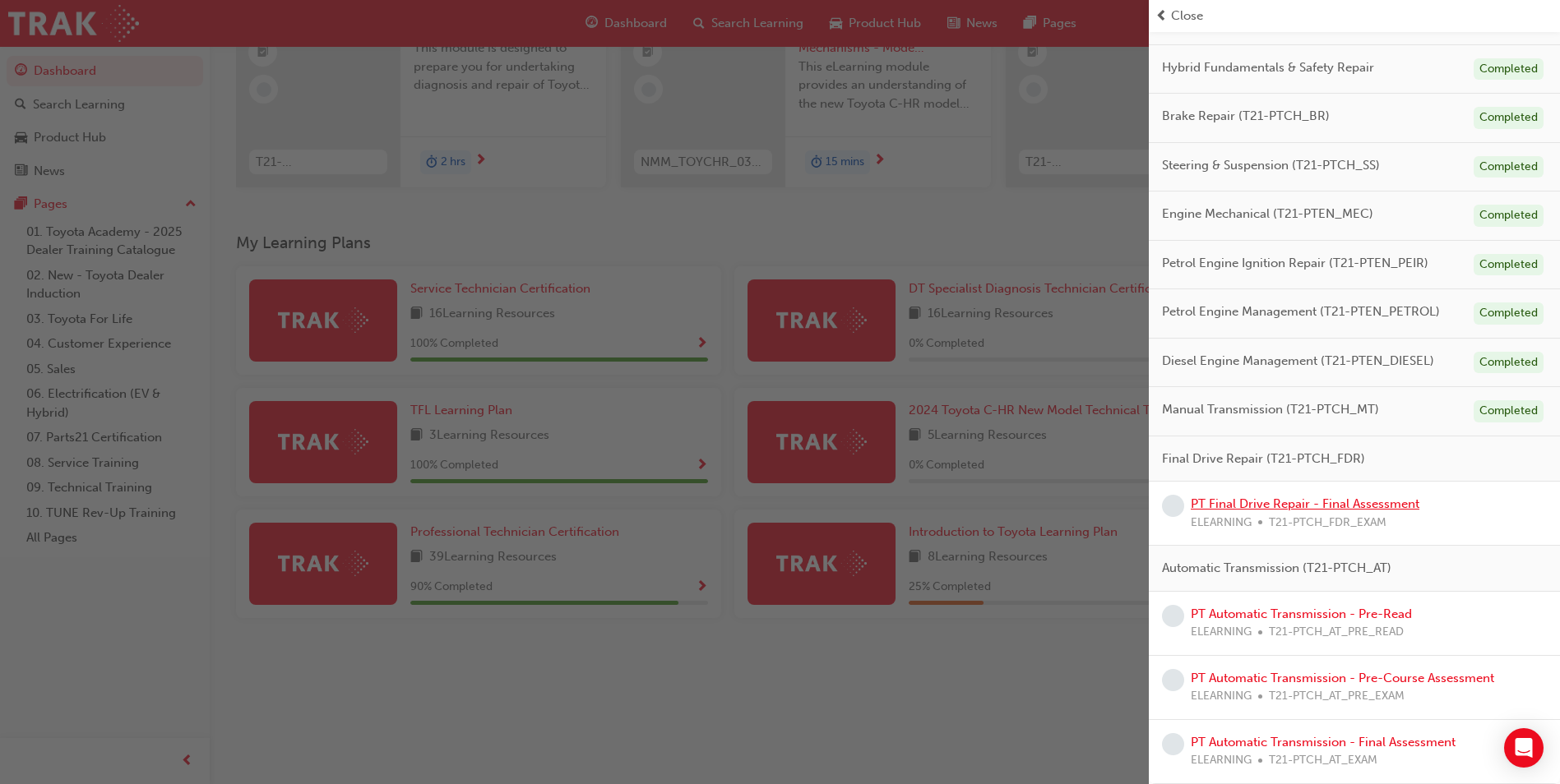
click at [1353, 508] on link "PT Final Drive Repair - Final Assessment" at bounding box center [1305, 504] width 229 height 15
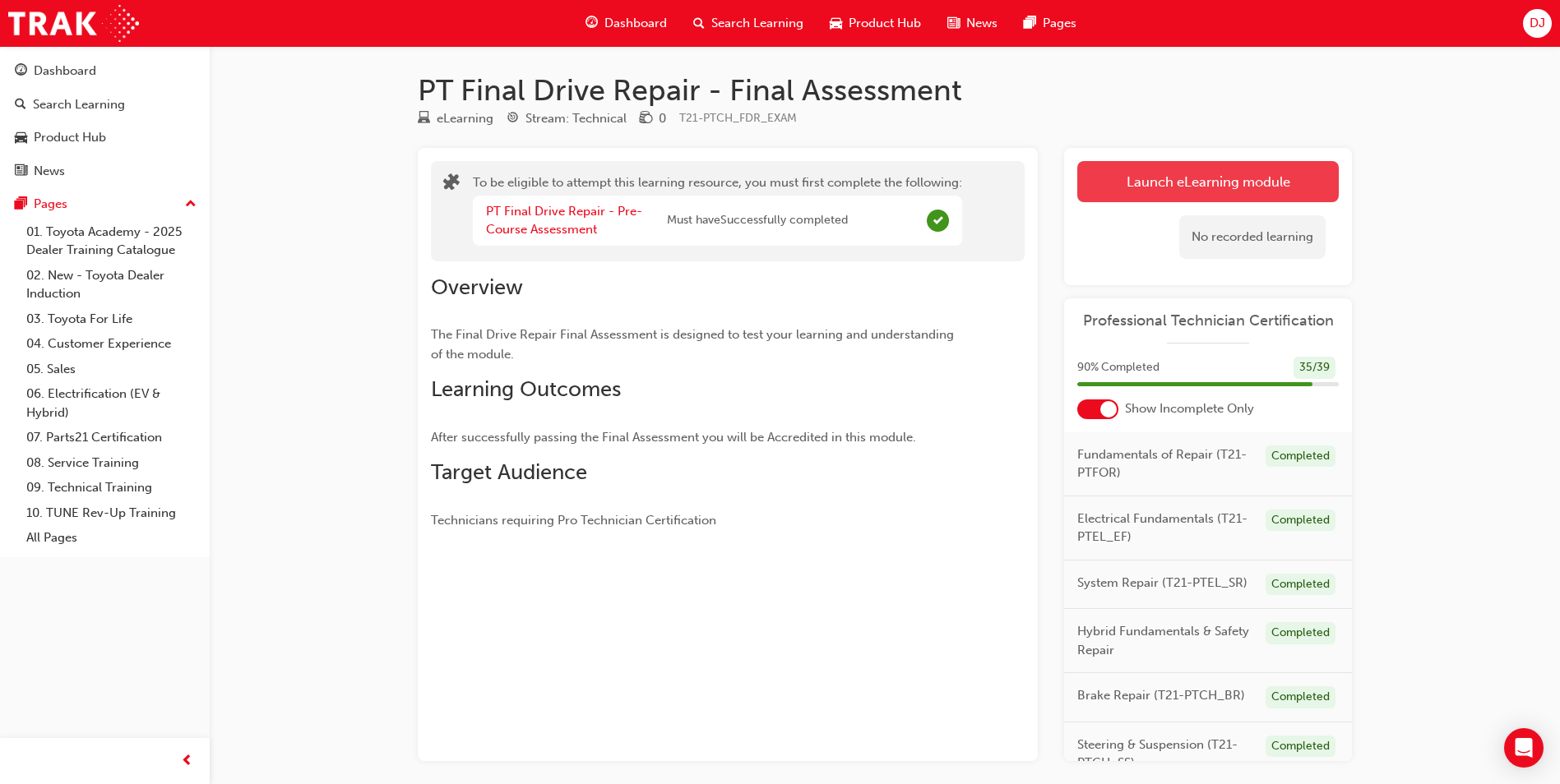
click at [1108, 186] on link "Launch eLearning module" at bounding box center [1207, 181] width 261 height 41
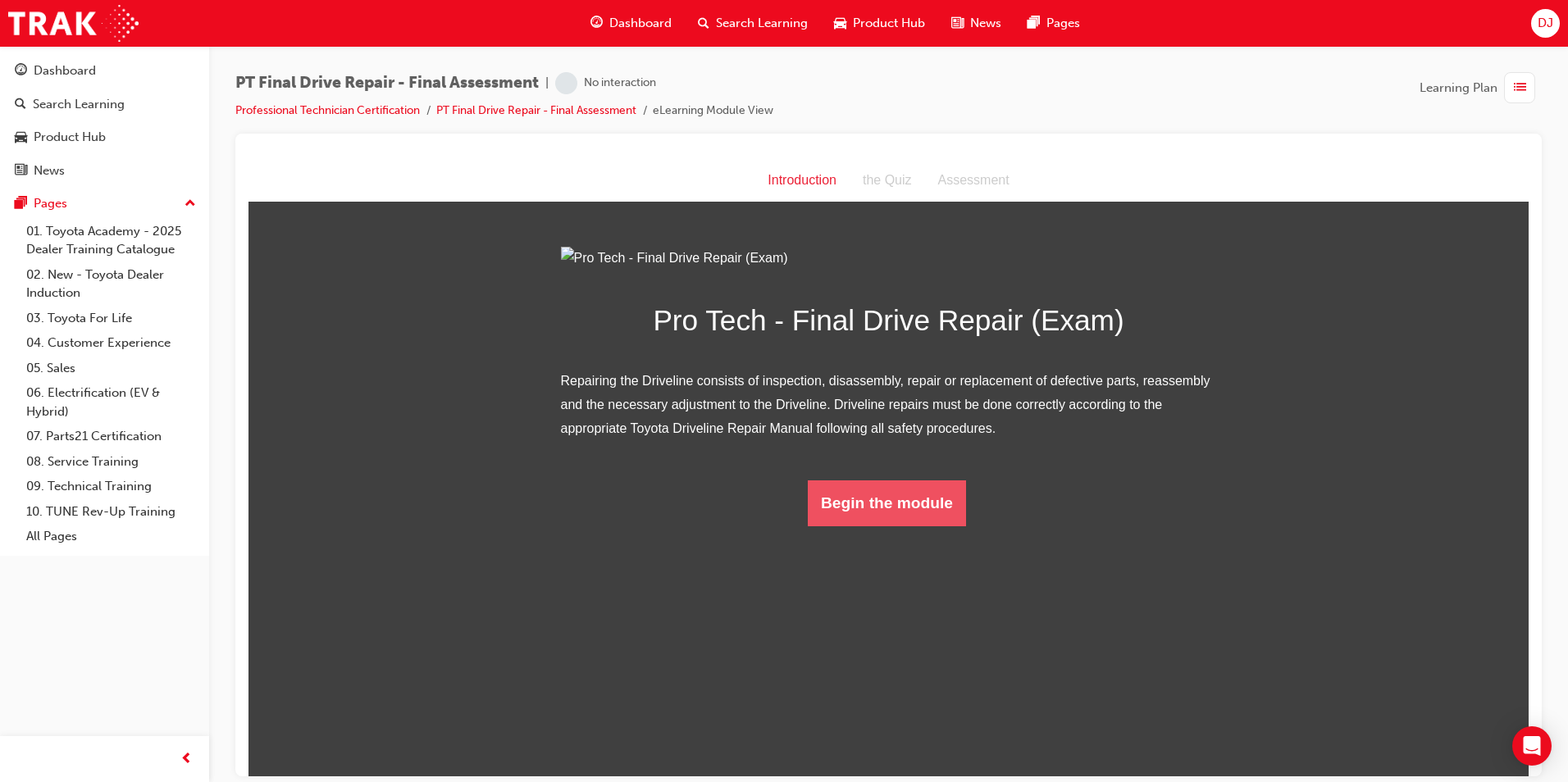
click at [909, 526] on button "Begin the module" at bounding box center [887, 503] width 159 height 46
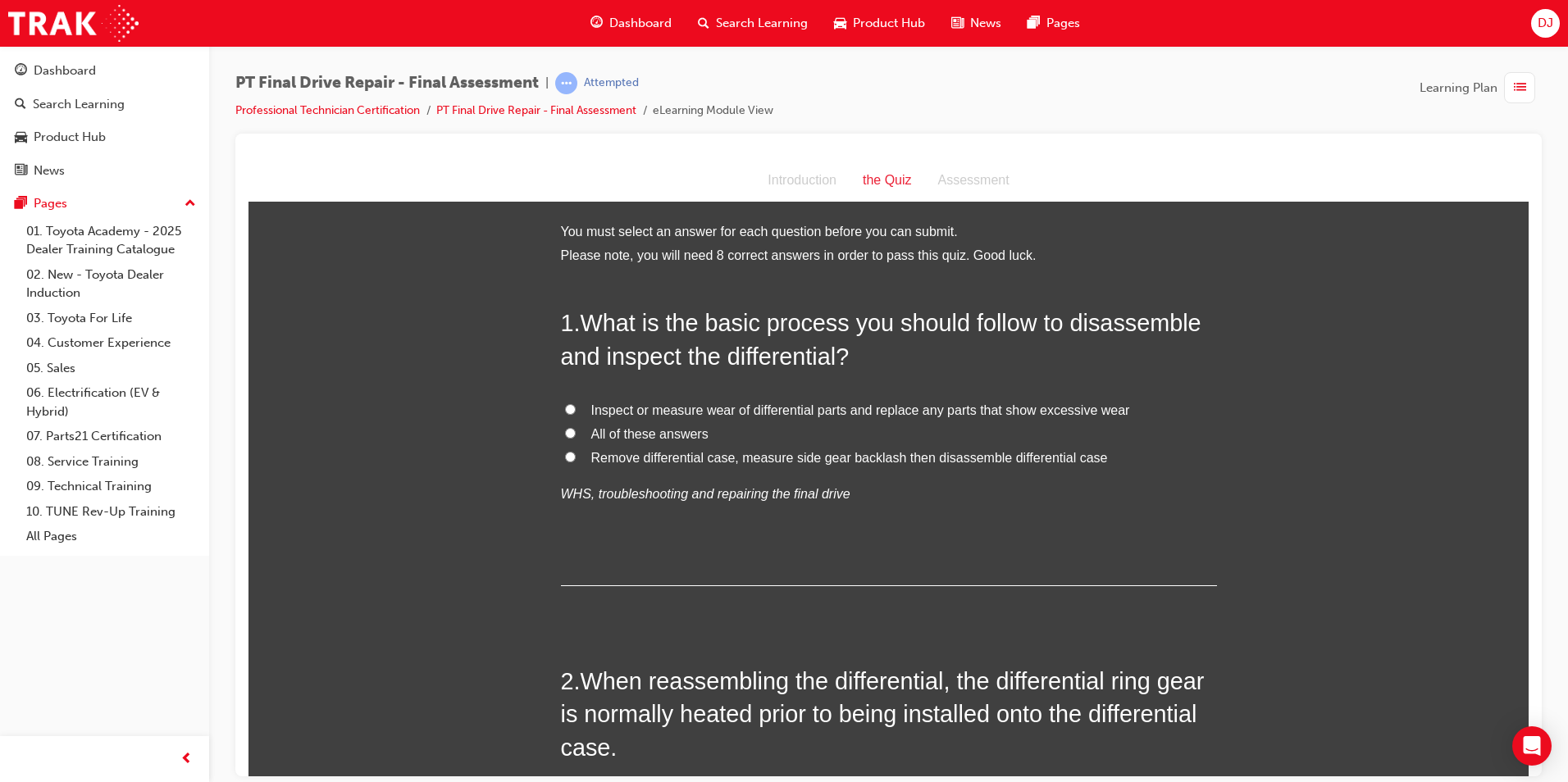
click at [654, 435] on span "All of these answers" at bounding box center [649, 433] width 117 height 14
click at [576, 435] on input "All of these answers" at bounding box center [570, 432] width 10 height 10
radio input "true"
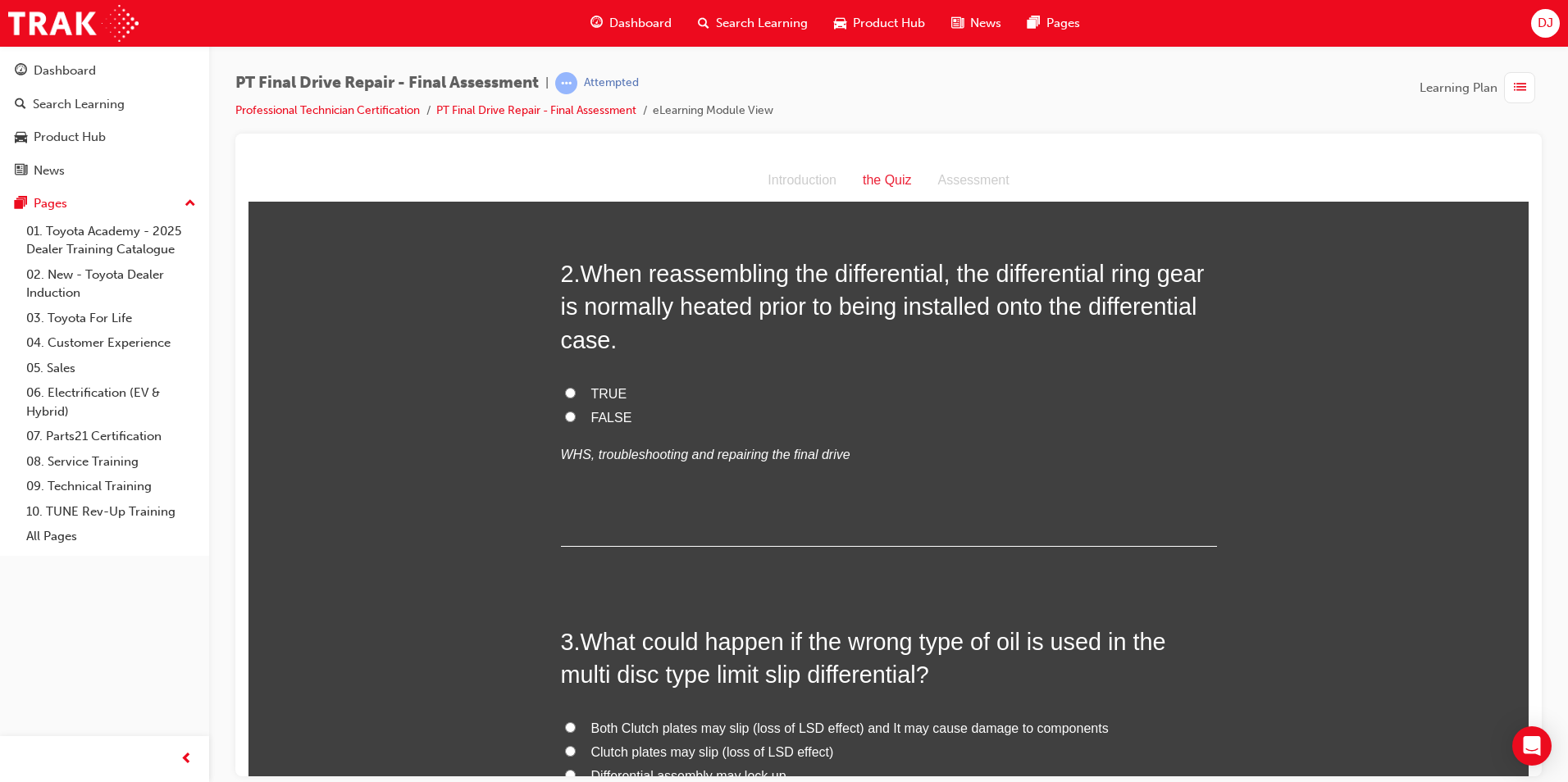
scroll to position [410, 0]
click at [601, 392] on span "TRUE" at bounding box center [609, 391] width 36 height 14
click at [576, 392] on input "TRUE" at bounding box center [570, 390] width 10 height 10
radio input "true"
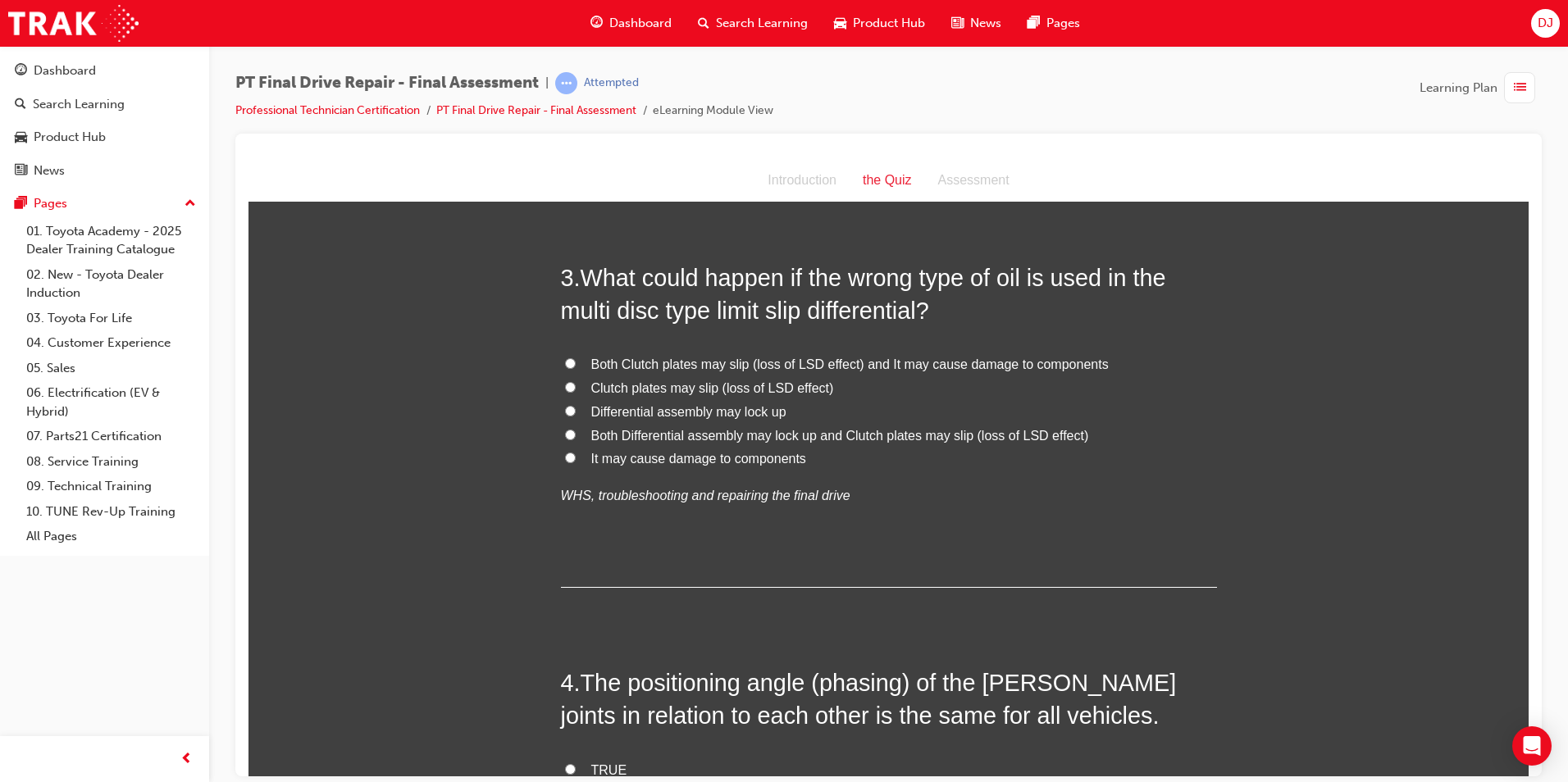
scroll to position [742, 0]
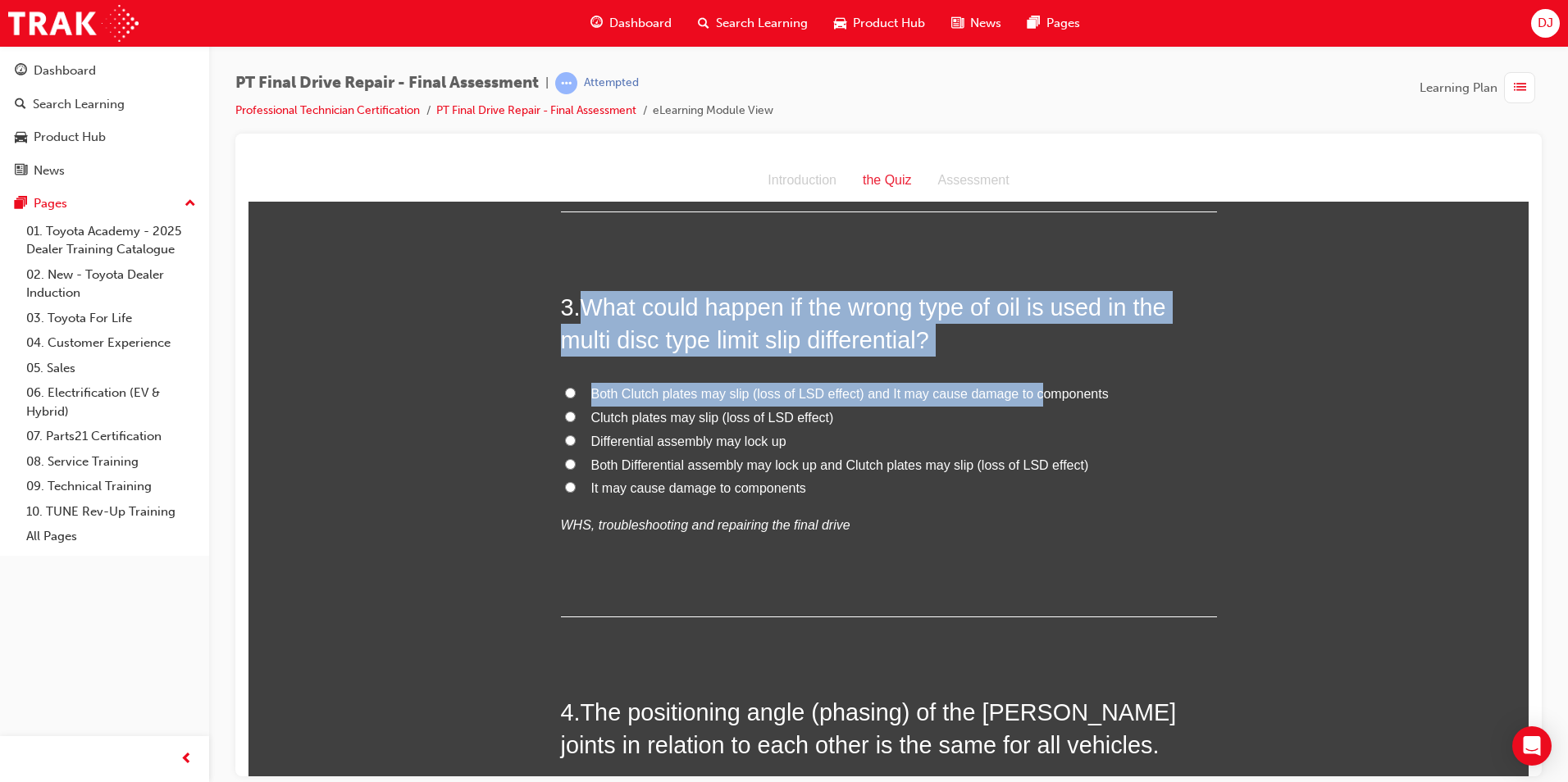
drag, startPoint x: 576, startPoint y: 291, endPoint x: 1025, endPoint y: 359, distance: 454.1
click at [1025, 359] on div "3 . What could happen if the wrong type of oil is used in the multi disc type l…" at bounding box center [889, 454] width 656 height 327
drag, startPoint x: 1025, startPoint y: 359, endPoint x: 963, endPoint y: 343, distance: 64.0
click at [972, 344] on h2 "3 . What could happen if the wrong type of oil is used in the multi disc type l…" at bounding box center [889, 324] width 656 height 67
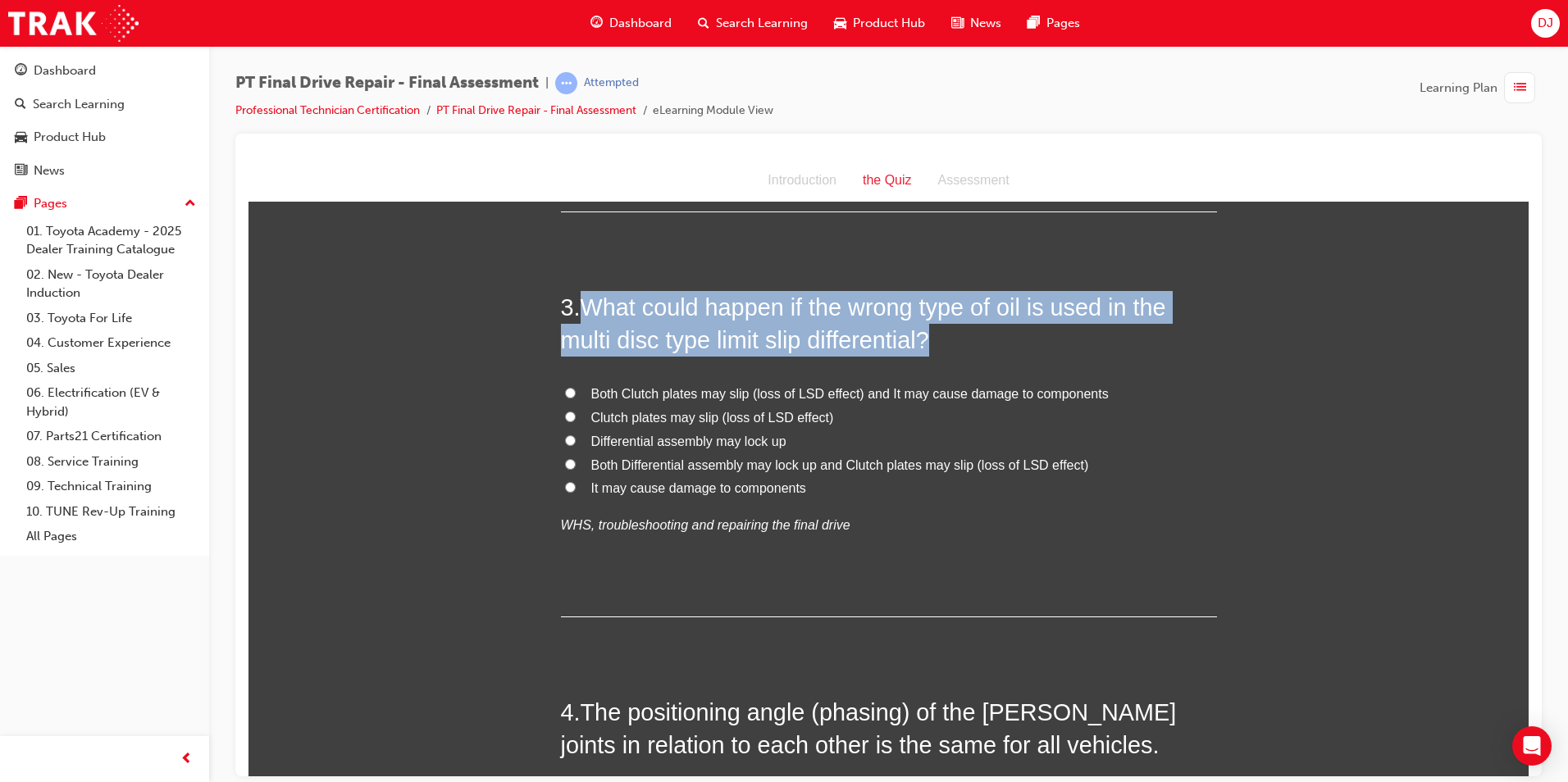
drag, startPoint x: 586, startPoint y: 304, endPoint x: 933, endPoint y: 337, distance: 348.6
click at [933, 337] on span "What could happen if the wrong type of oil is used in the multi disc type limit…" at bounding box center [864, 323] width 605 height 59
copy span "What could happen if the wrong type of oil is used in the multi disc type limit…"
click at [715, 483] on span "It may cause damage to components" at bounding box center [699, 487] width 215 height 14
click at [576, 483] on input "It may cause damage to components" at bounding box center [570, 486] width 10 height 10
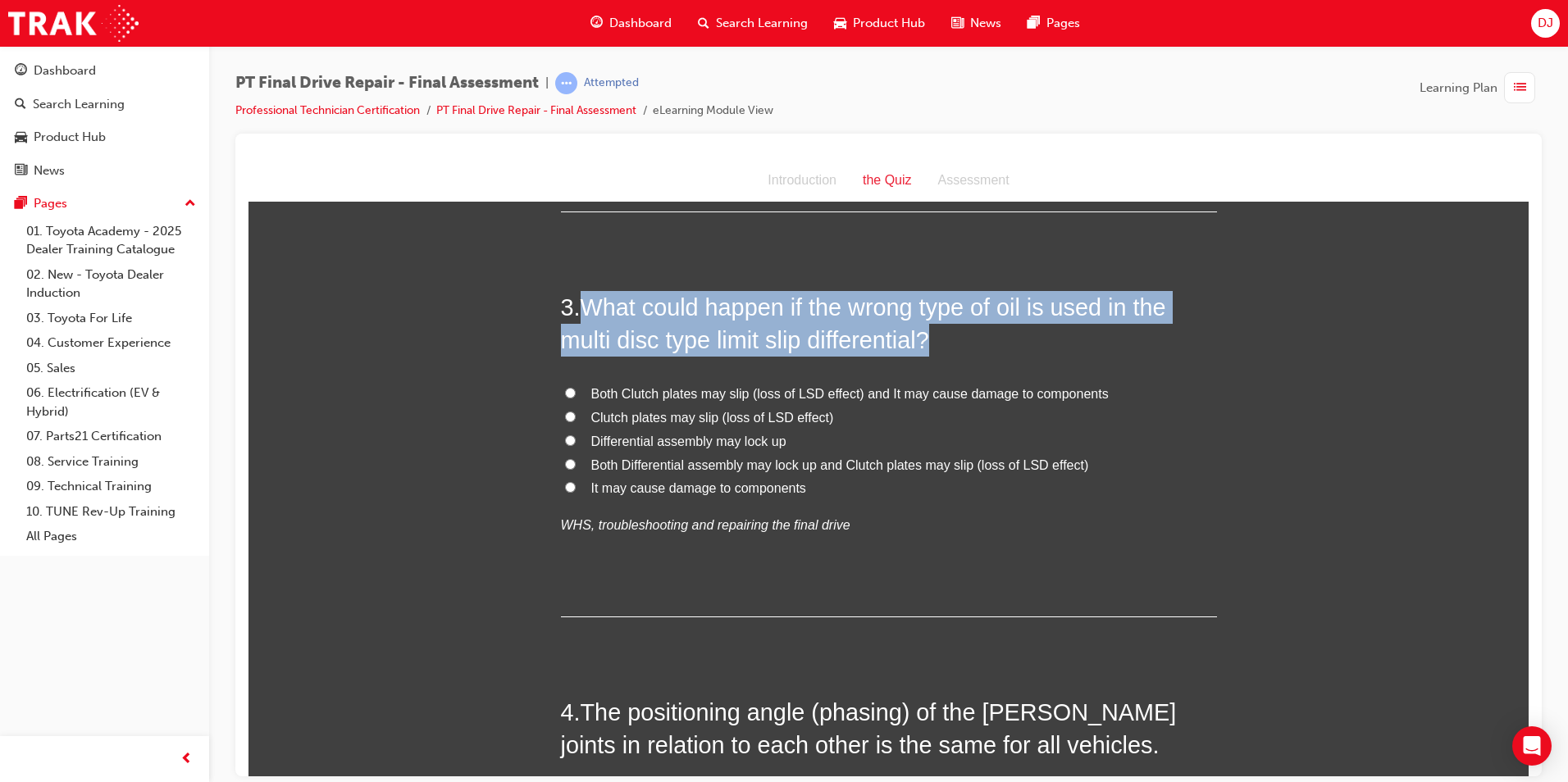
radio input "true"
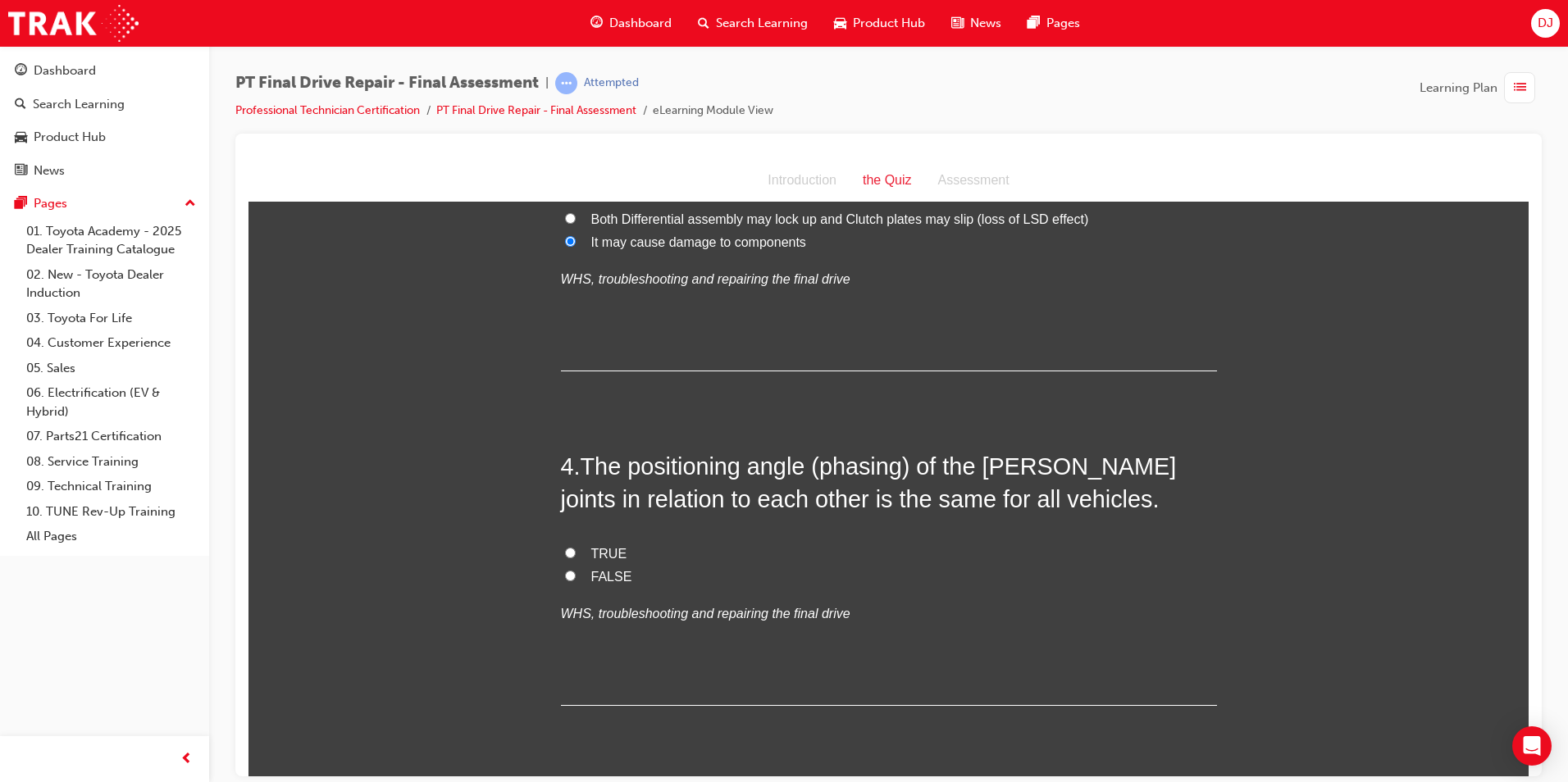
scroll to position [1070, 0]
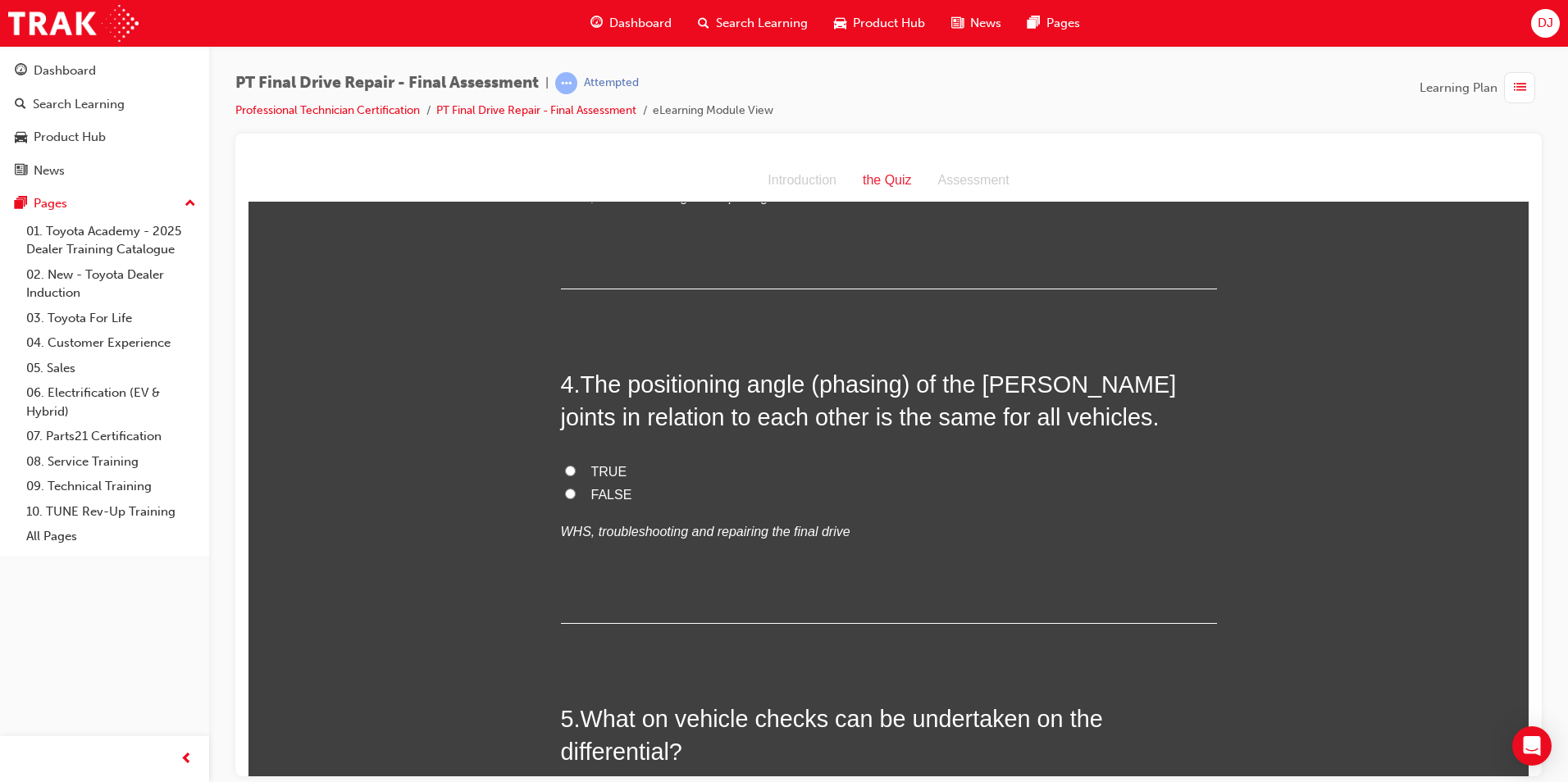
click at [603, 487] on span "FALSE" at bounding box center [611, 494] width 41 height 14
click at [576, 488] on input "FALSE" at bounding box center [570, 493] width 10 height 10
radio input "true"
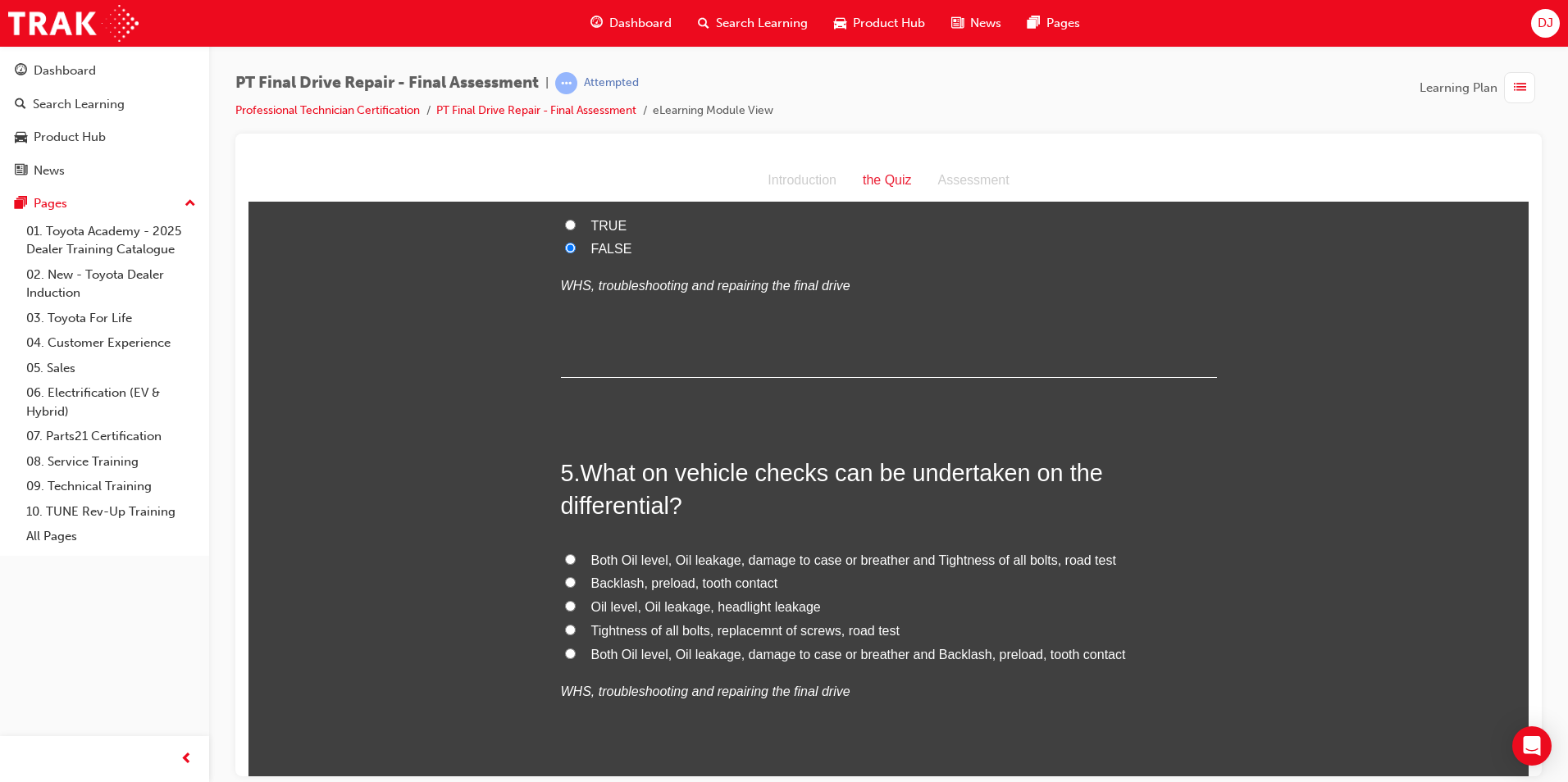
scroll to position [1398, 0]
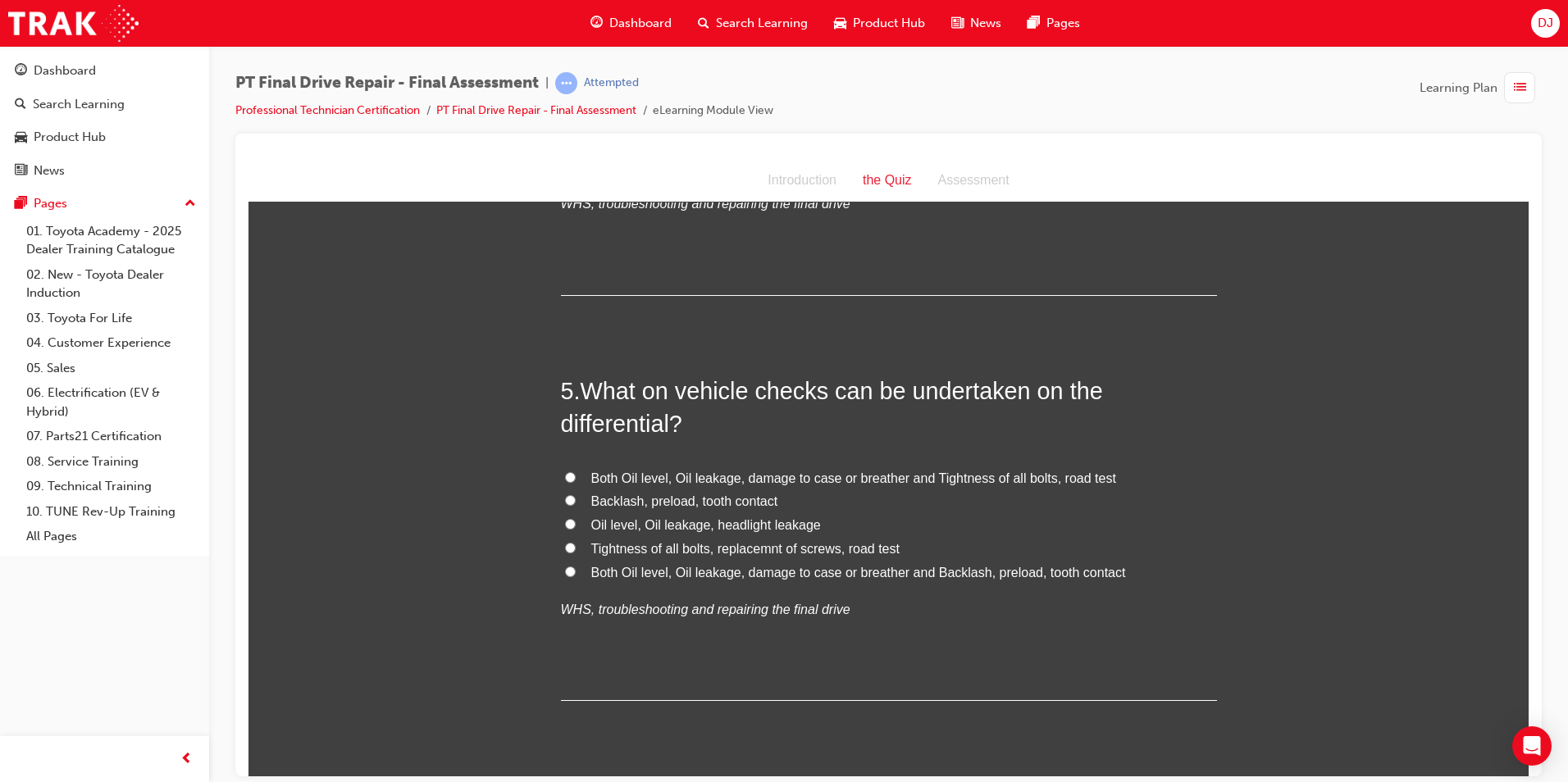
click at [775, 476] on span "Both Oil level, Oil leakage, damage to case or breather and Tightness of all bo…" at bounding box center [854, 477] width 525 height 14
click at [576, 476] on input "Both Oil level, Oil leakage, damage to case or breather and Tightness of all bo…" at bounding box center [570, 476] width 10 height 10
radio input "true"
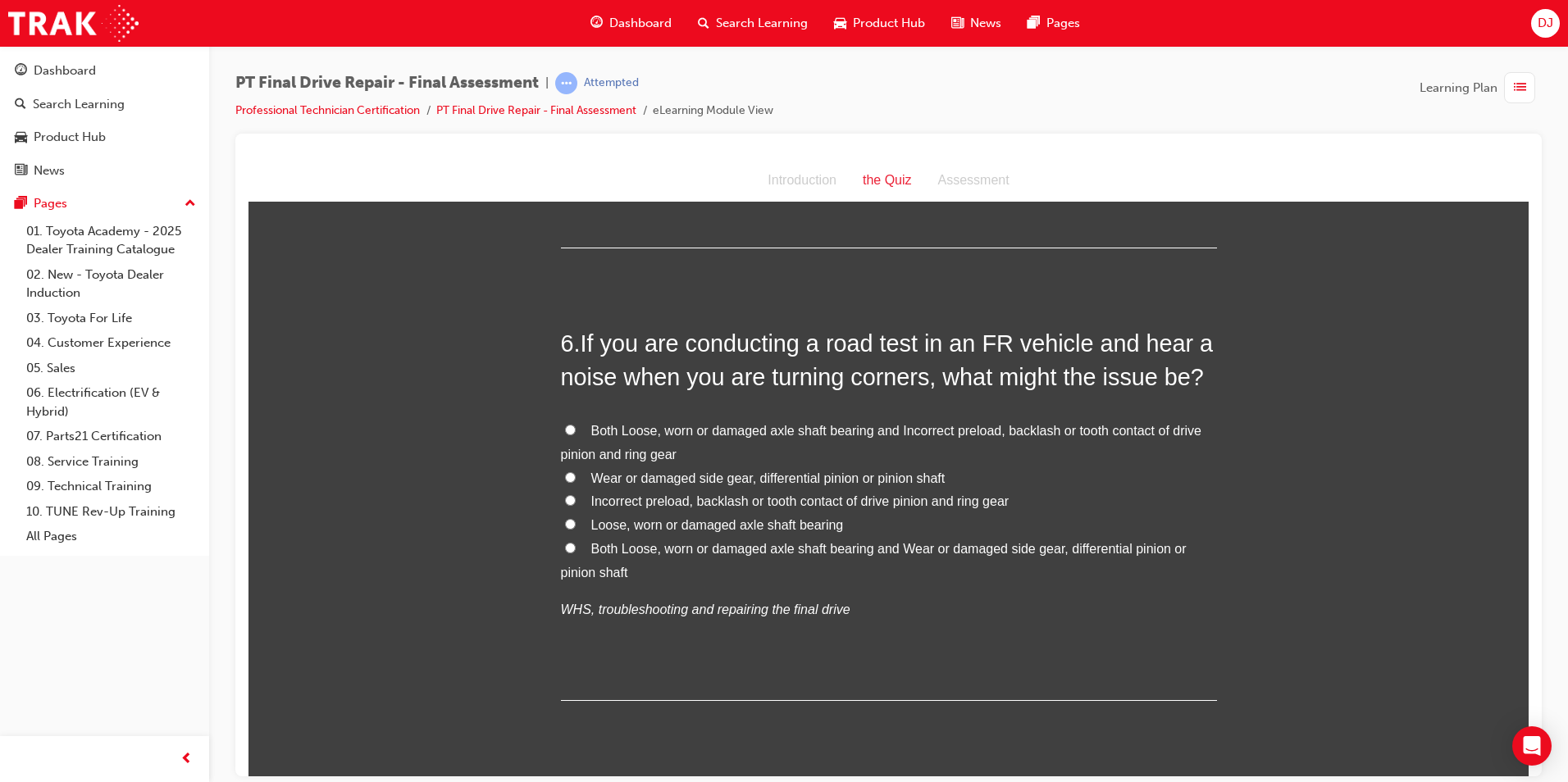
scroll to position [1891, 0]
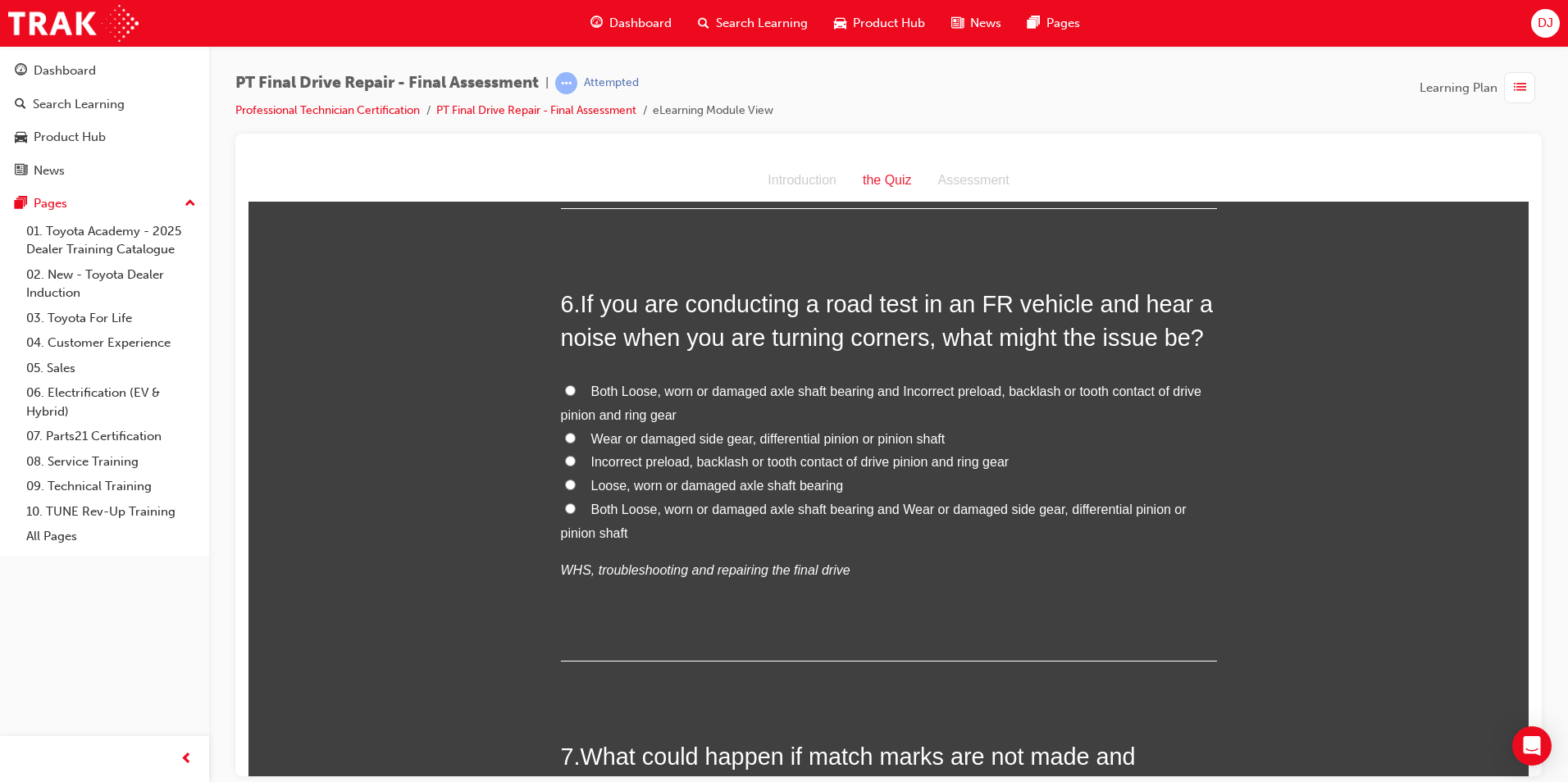
click at [702, 389] on span "Both Loose, worn or damaged axle shaft bearing and Incorrect preload, backlash …" at bounding box center [881, 403] width 640 height 38
click at [576, 389] on input "Both Loose, worn or damaged axle shaft bearing and Incorrect preload, backlash …" at bounding box center [570, 390] width 10 height 10
radio input "true"
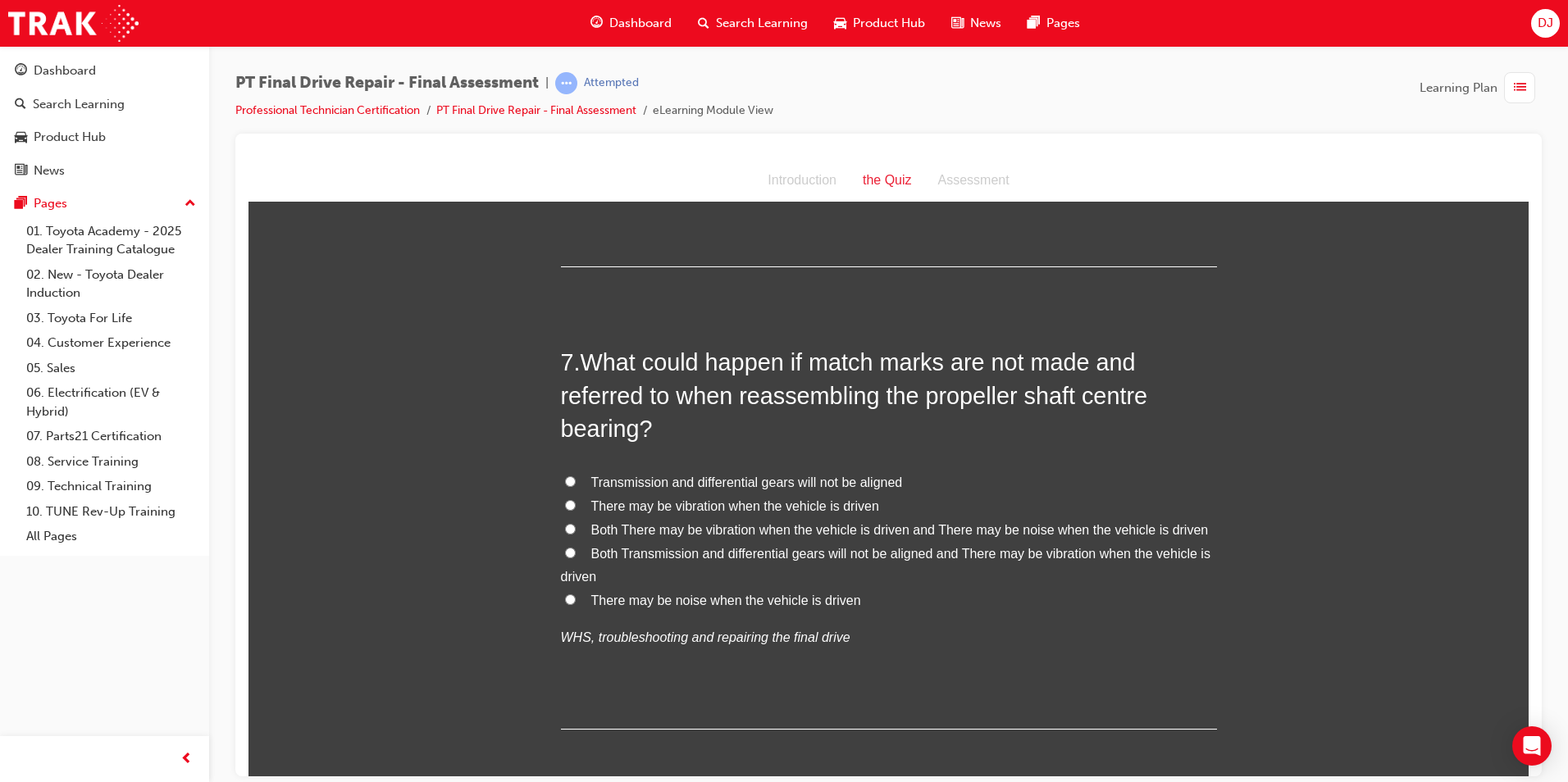
scroll to position [2301, 0]
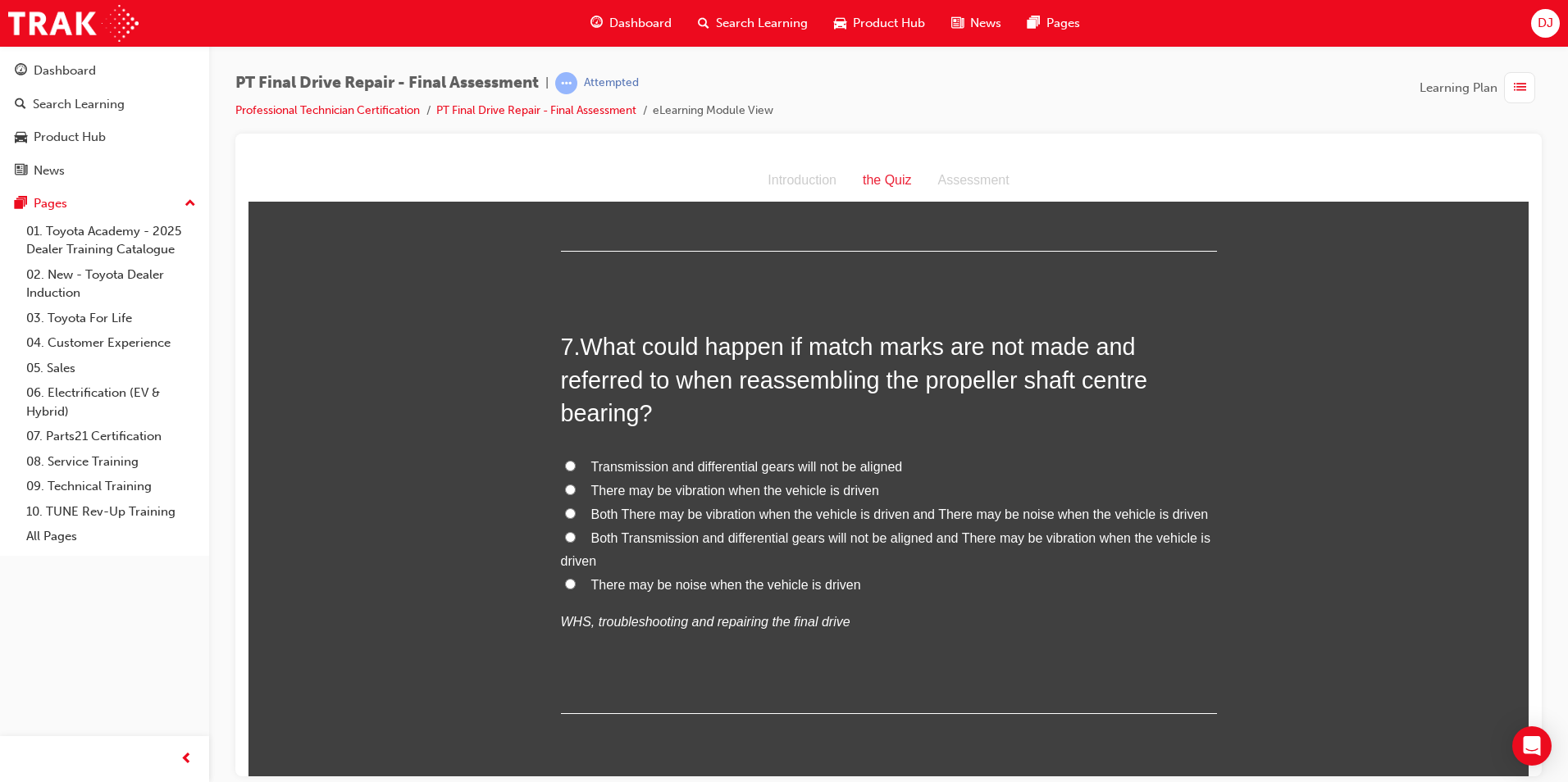
click at [686, 533] on span "Both Transmission and differential gears will not be aligned and There may be v…" at bounding box center [886, 549] width 649 height 38
click at [576, 533] on input "Both Transmission and differential gears will not be aligned and There may be v…" at bounding box center [570, 536] width 10 height 10
radio input "true"
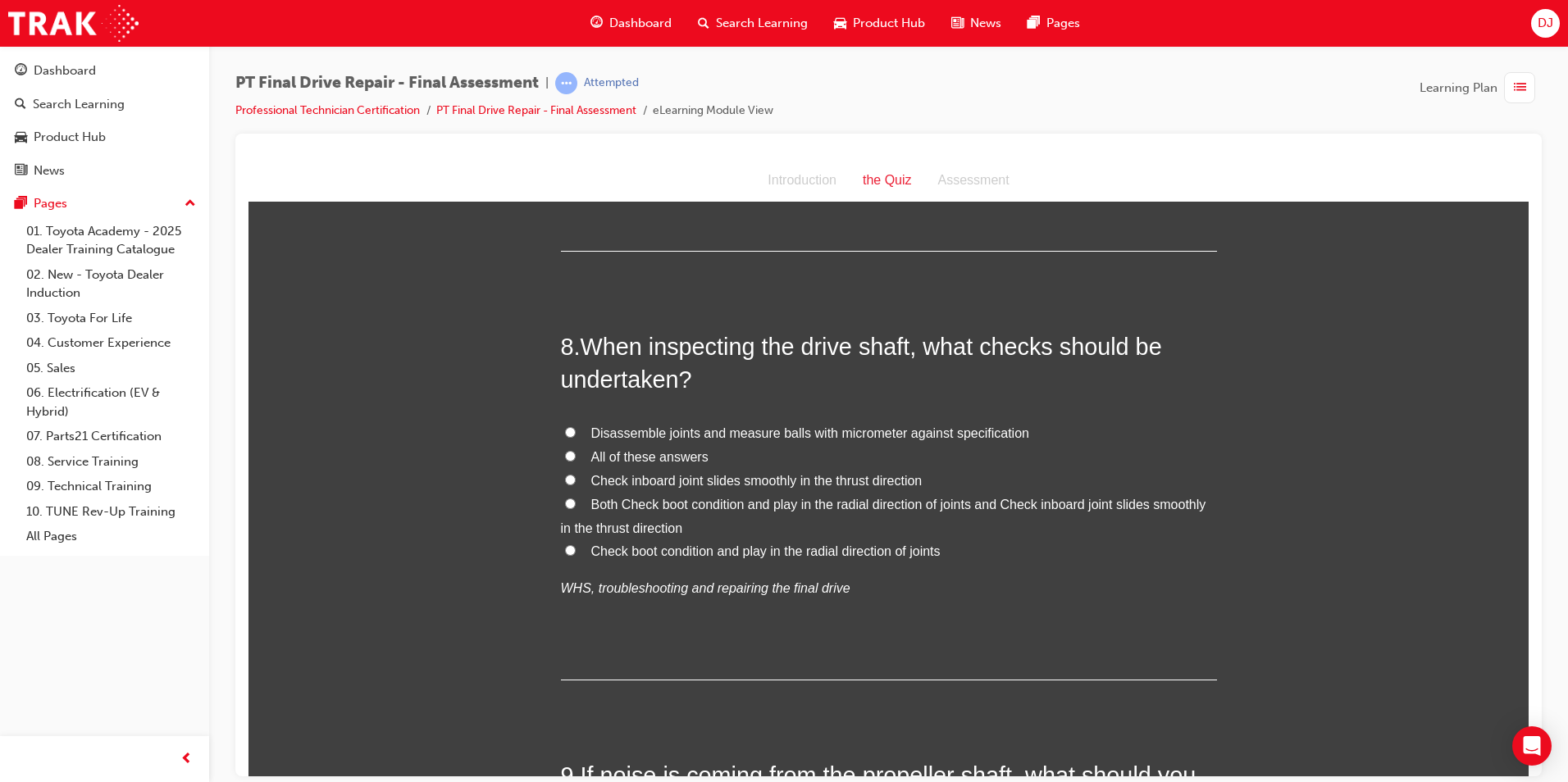
scroll to position [2792, 0]
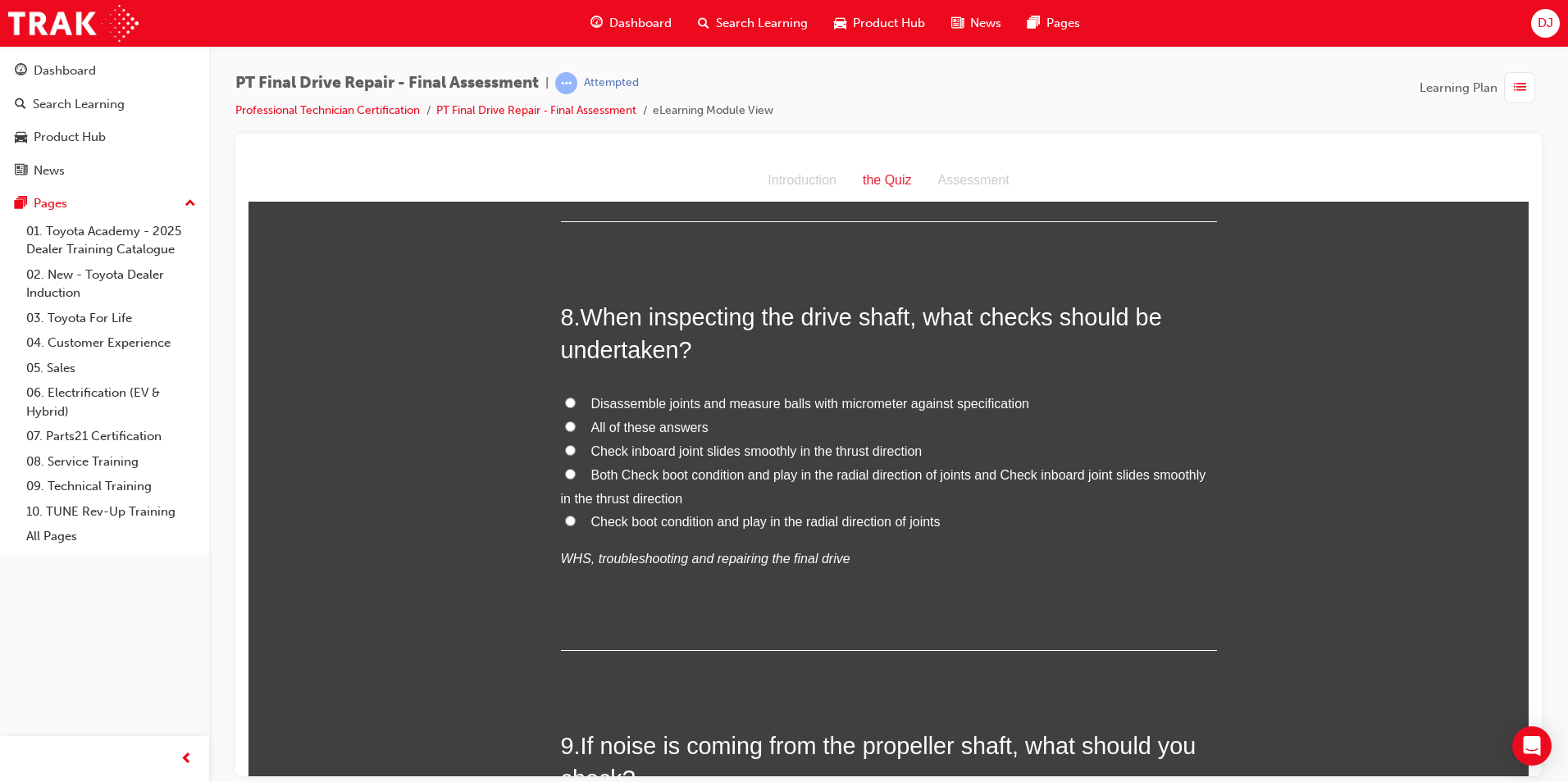
click at [631, 431] on span "All of these answers" at bounding box center [649, 427] width 117 height 14
click at [576, 431] on input "All of these answers" at bounding box center [570, 425] width 10 height 10
radio input "true"
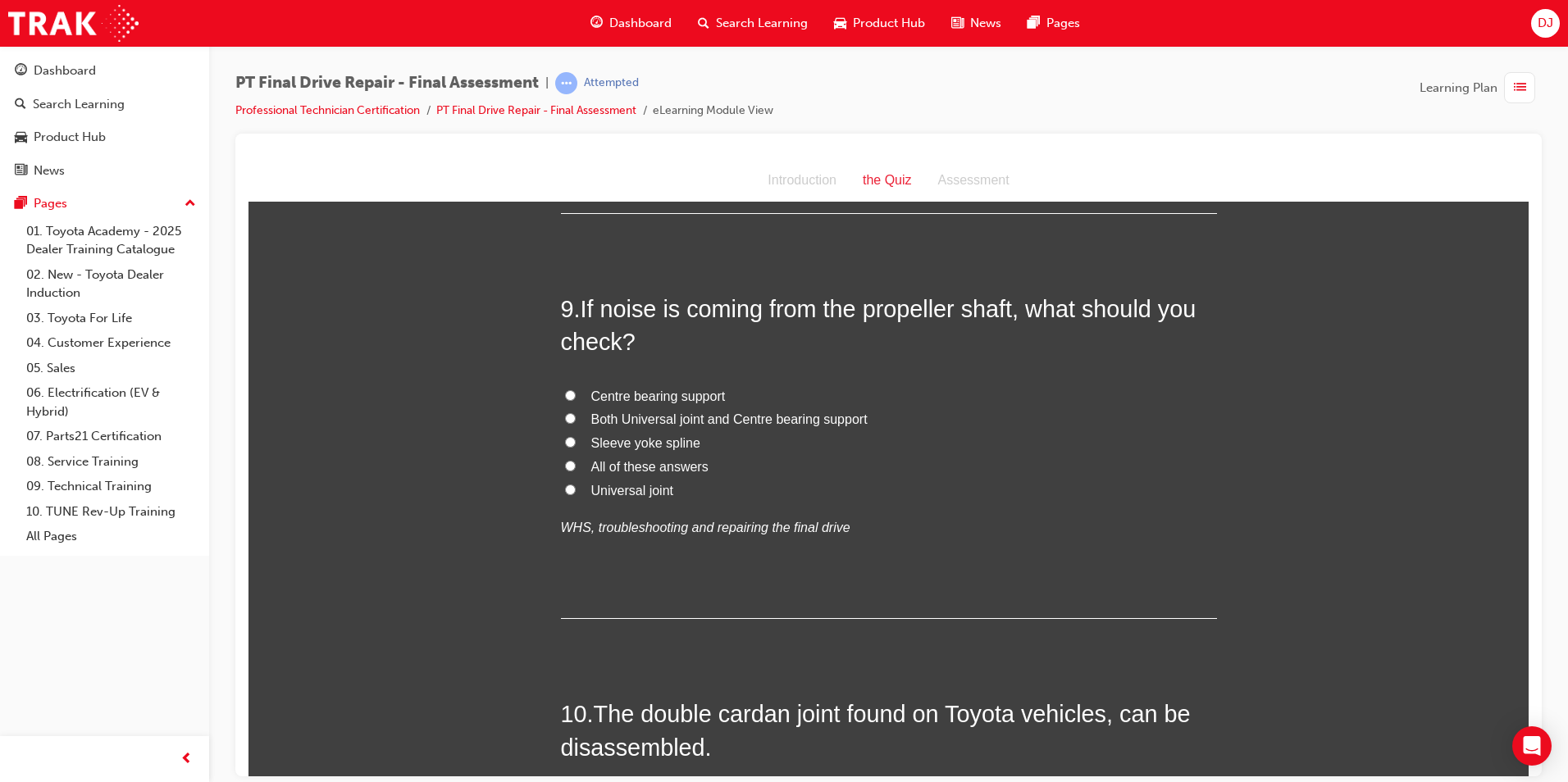
scroll to position [3284, 0]
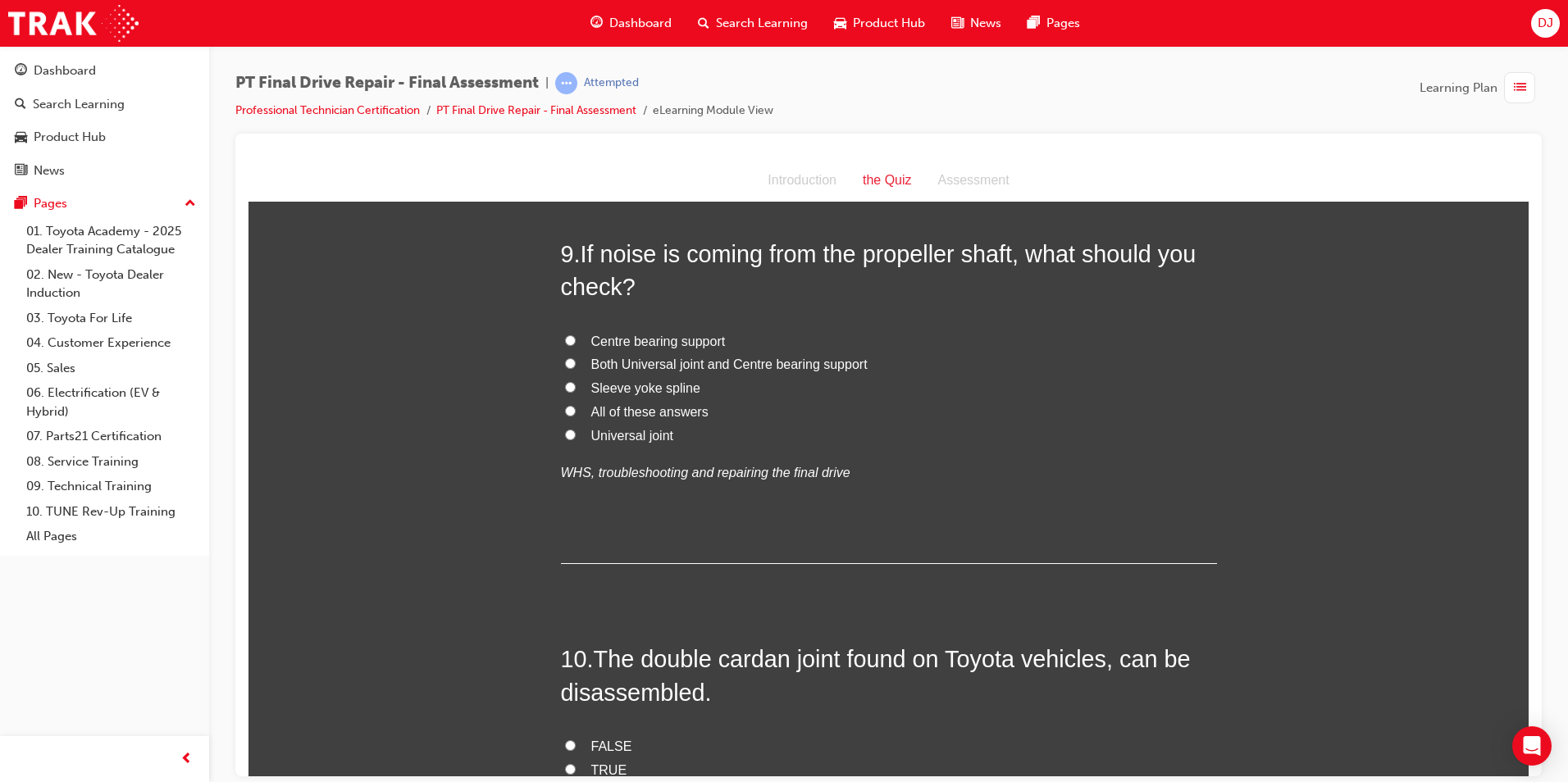
click at [643, 413] on span "All of these answers" at bounding box center [649, 411] width 117 height 14
click at [576, 413] on input "All of these answers" at bounding box center [570, 410] width 10 height 10
radio input "true"
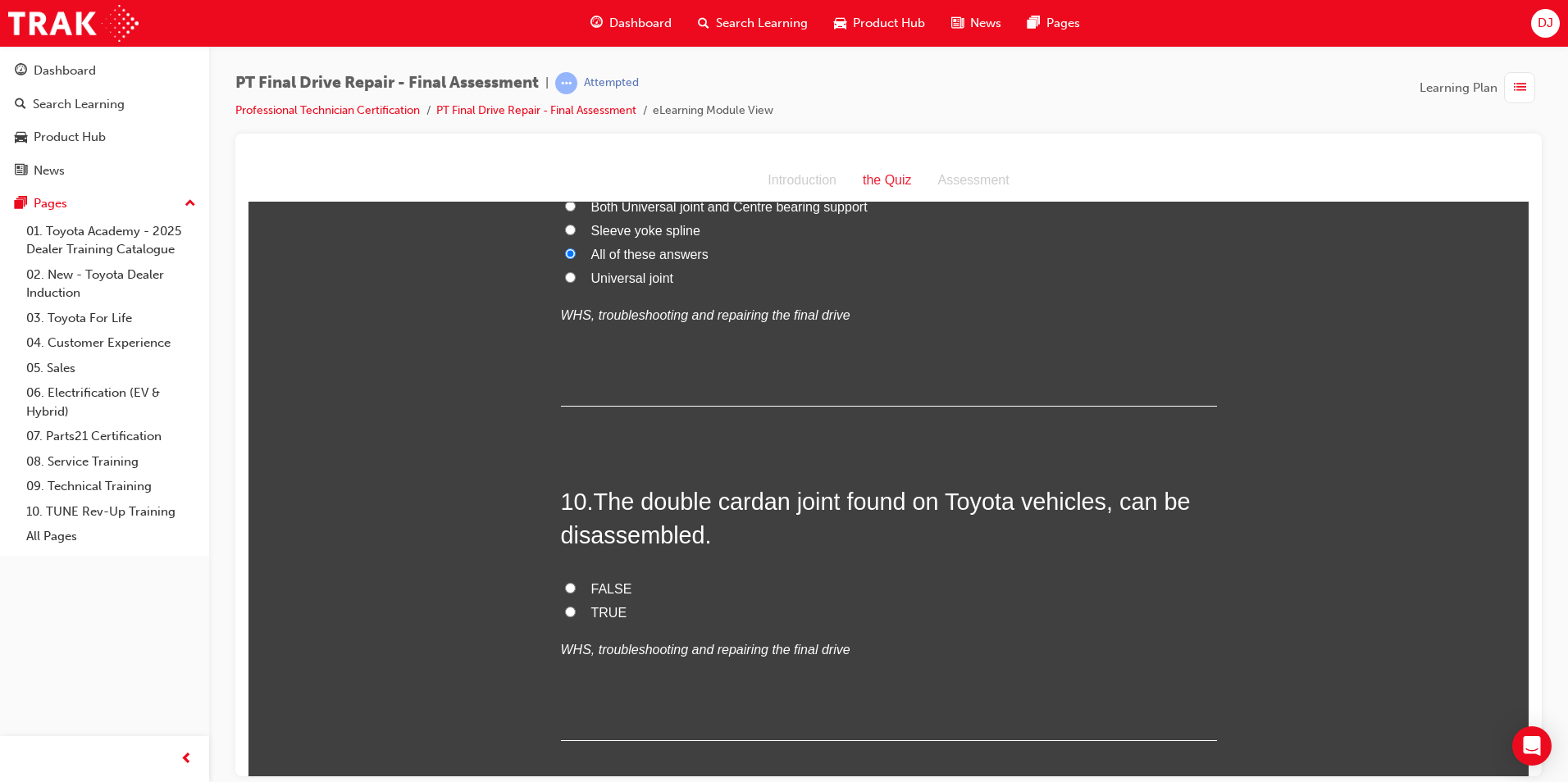
scroll to position [3531, 0]
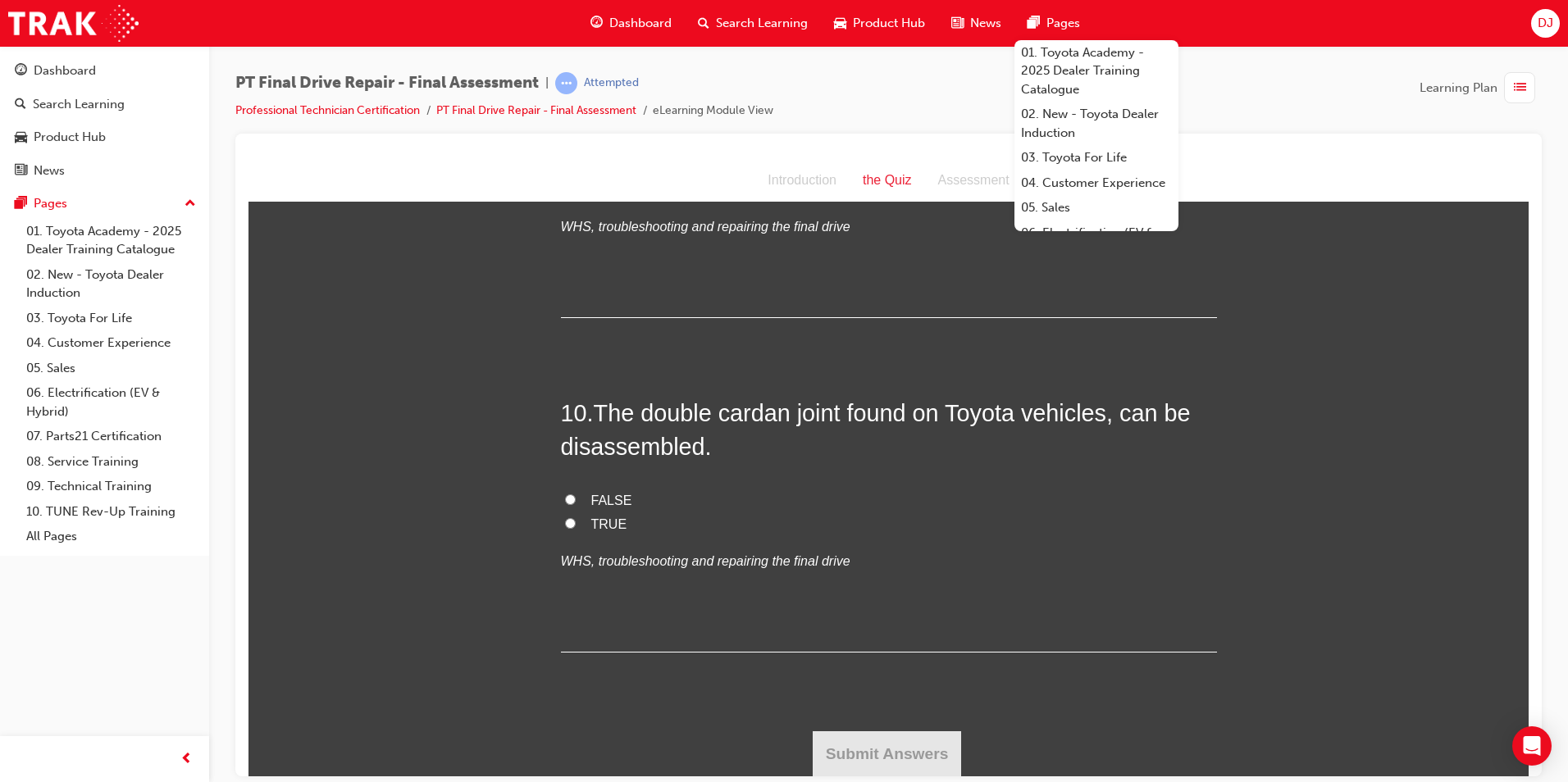
click at [577, 528] on label "TRUE" at bounding box center [889, 524] width 656 height 24
click at [576, 528] on input "TRUE" at bounding box center [570, 522] width 10 height 10
radio input "true"
click at [858, 738] on button "Submit Answers" at bounding box center [887, 754] width 149 height 46
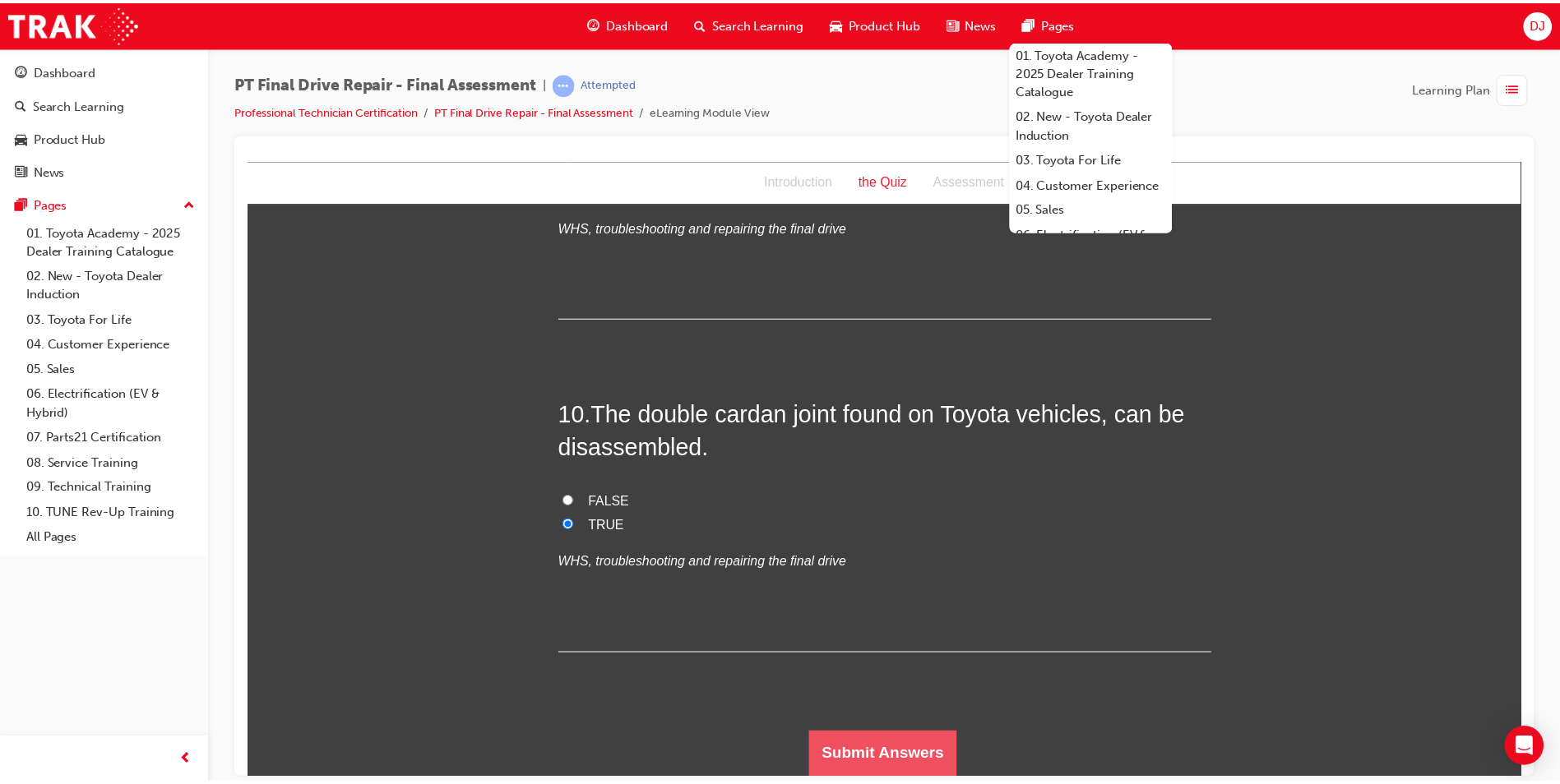
scroll to position [0, 0]
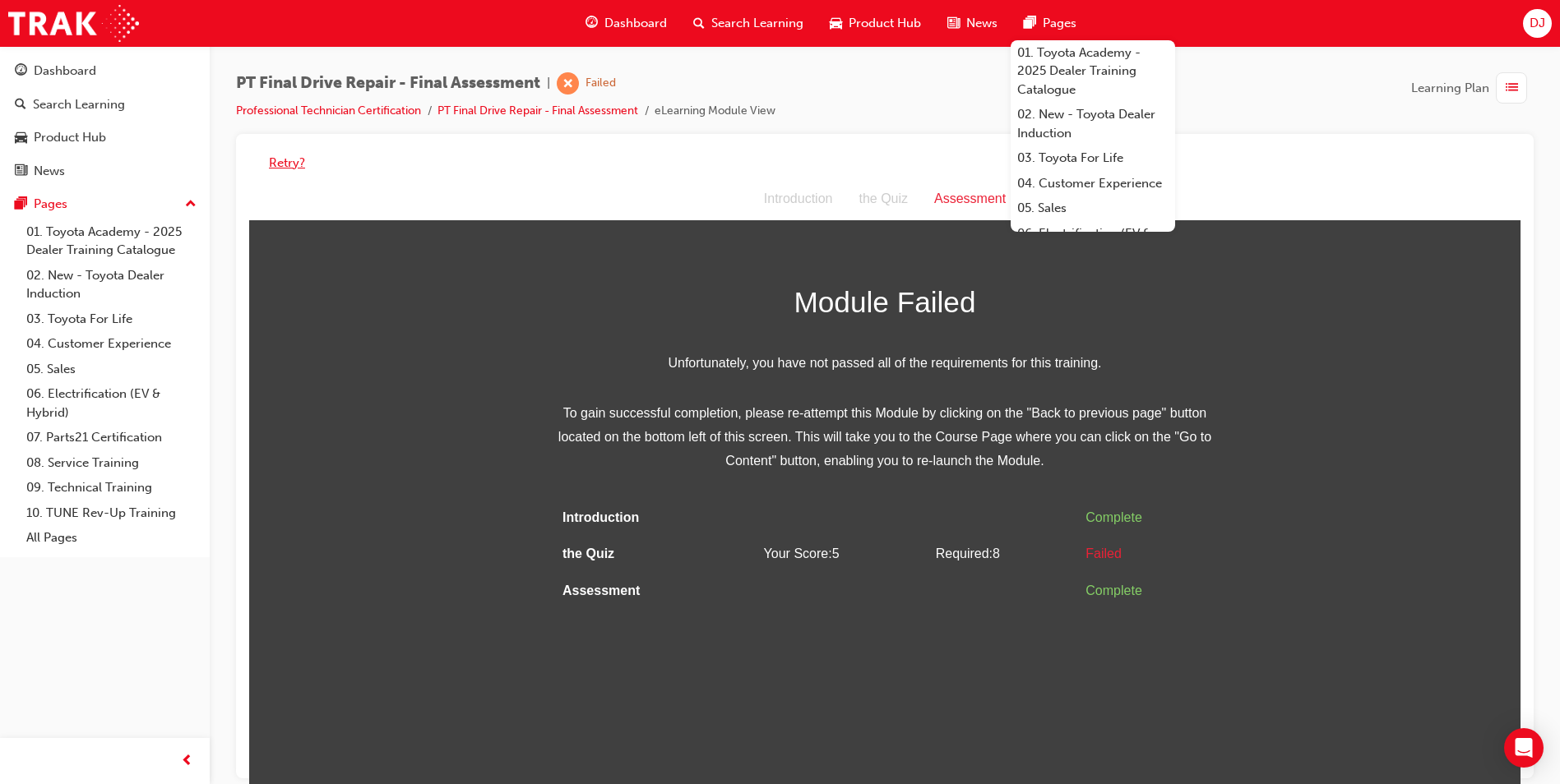
click at [294, 161] on button "Retry?" at bounding box center [287, 163] width 36 height 19
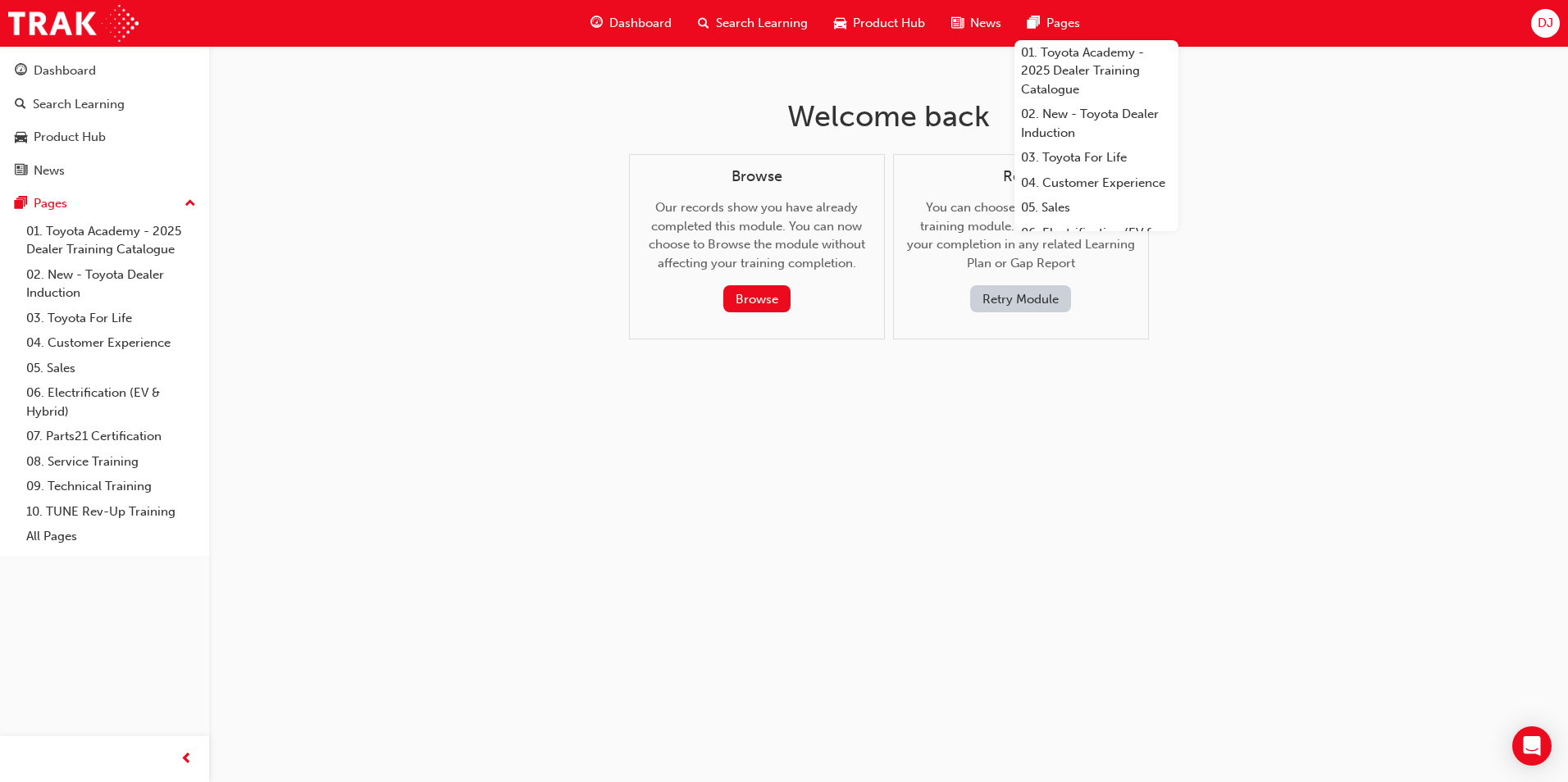
click at [1029, 288] on button "Retry Module" at bounding box center [1021, 299] width 101 height 27
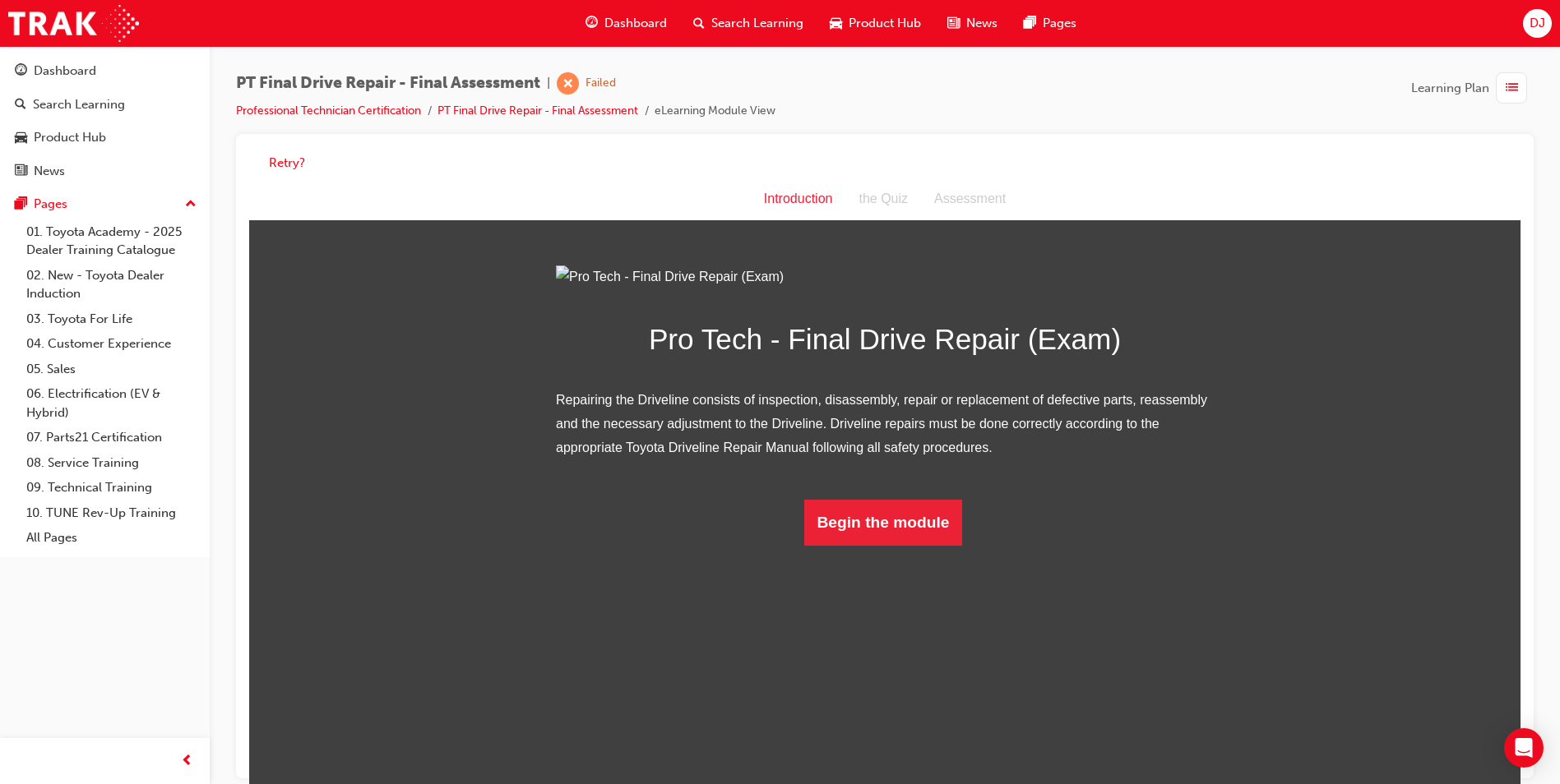
click at [1404, 180] on div "Introduction the Quiz Assessment" at bounding box center [885, 200] width 1272 height 43
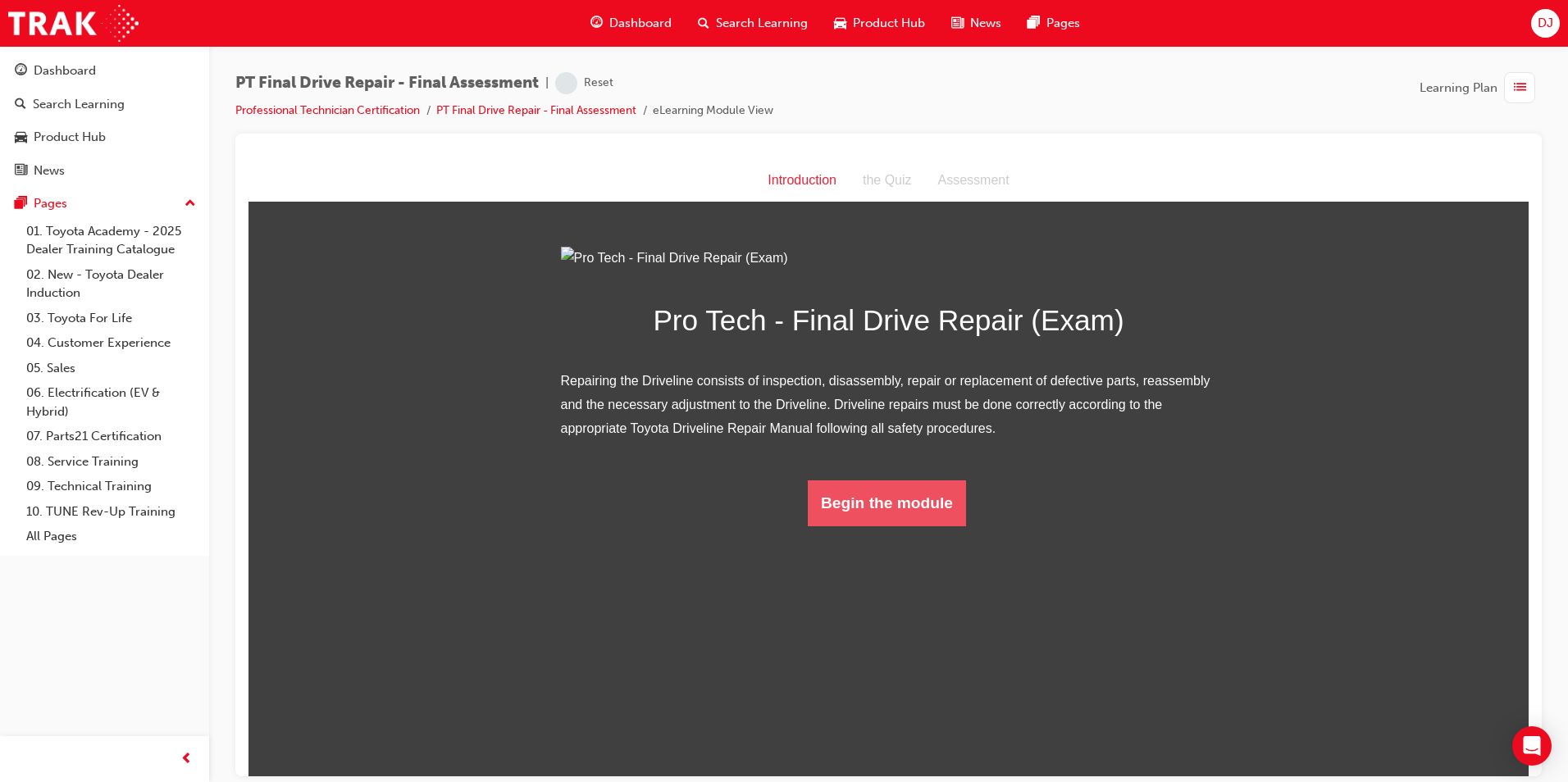
click at [893, 526] on button "Begin the module" at bounding box center [887, 503] width 159 height 46
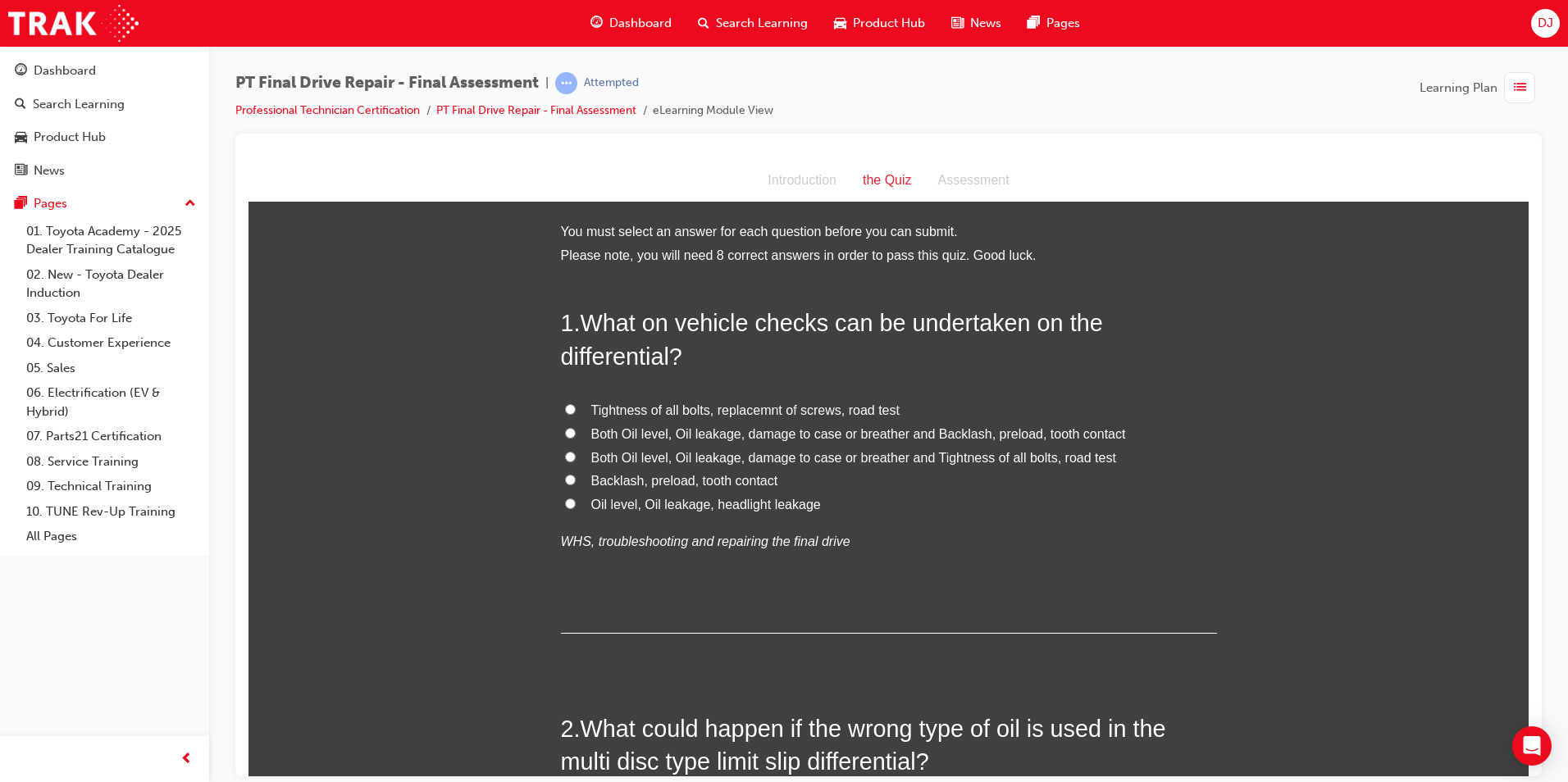
click at [858, 455] on span "Both Oil level, Oil leakage, damage to case or breather and Tightness of all bo…" at bounding box center [854, 456] width 525 height 14
click at [576, 455] on input "Both Oil level, Oil leakage, damage to case or breather and Tightness of all bo…" at bounding box center [570, 455] width 10 height 10
radio input "true"
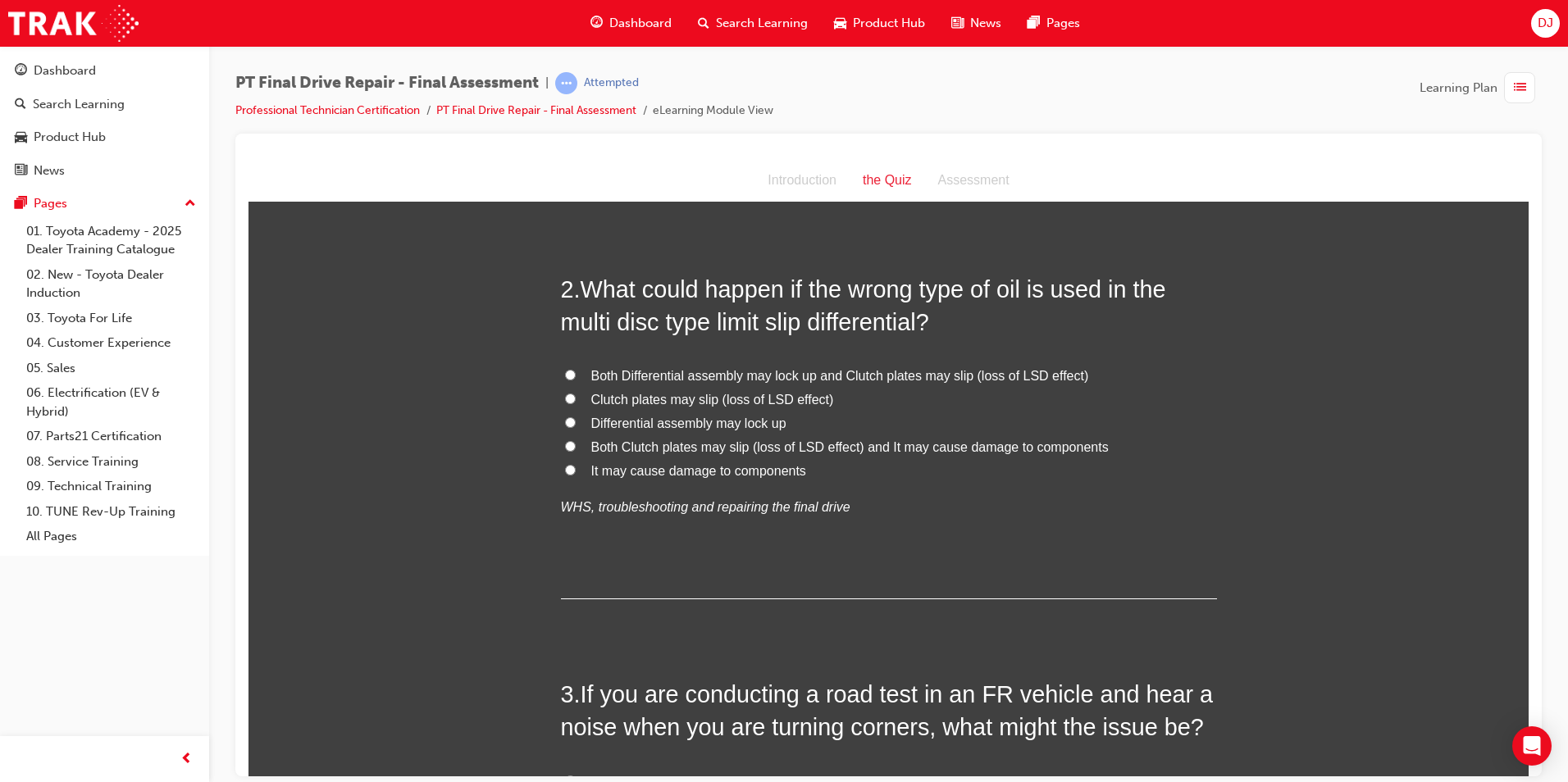
scroll to position [410, 0]
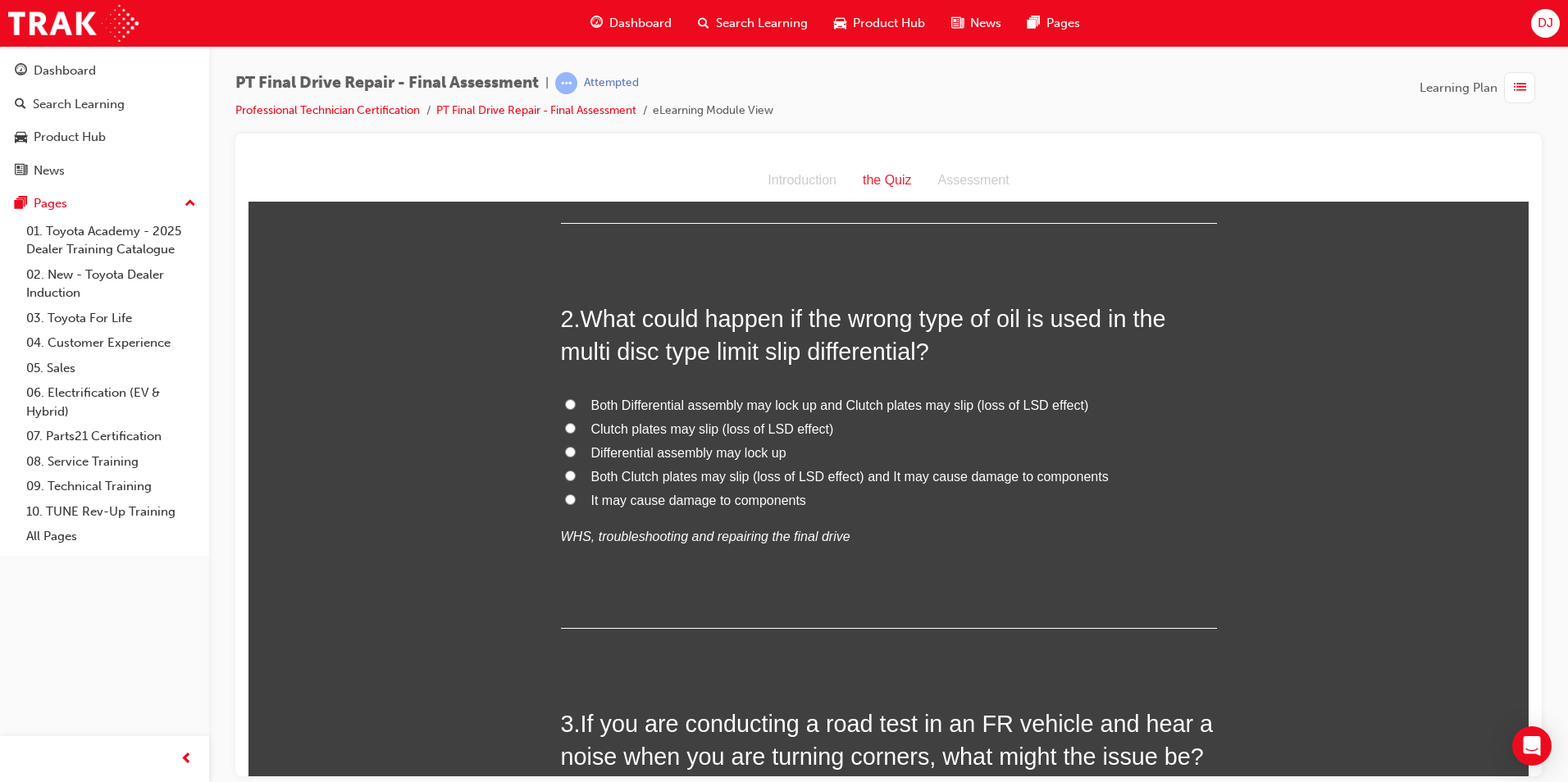
click at [842, 478] on span "Both Clutch plates may slip (loss of LSD effect) and It may cause damage to com…" at bounding box center [850, 476] width 518 height 14
click at [576, 478] on input "Both Clutch plates may slip (loss of LSD effect) and It may cause damage to com…" at bounding box center [570, 475] width 10 height 10
radio input "true"
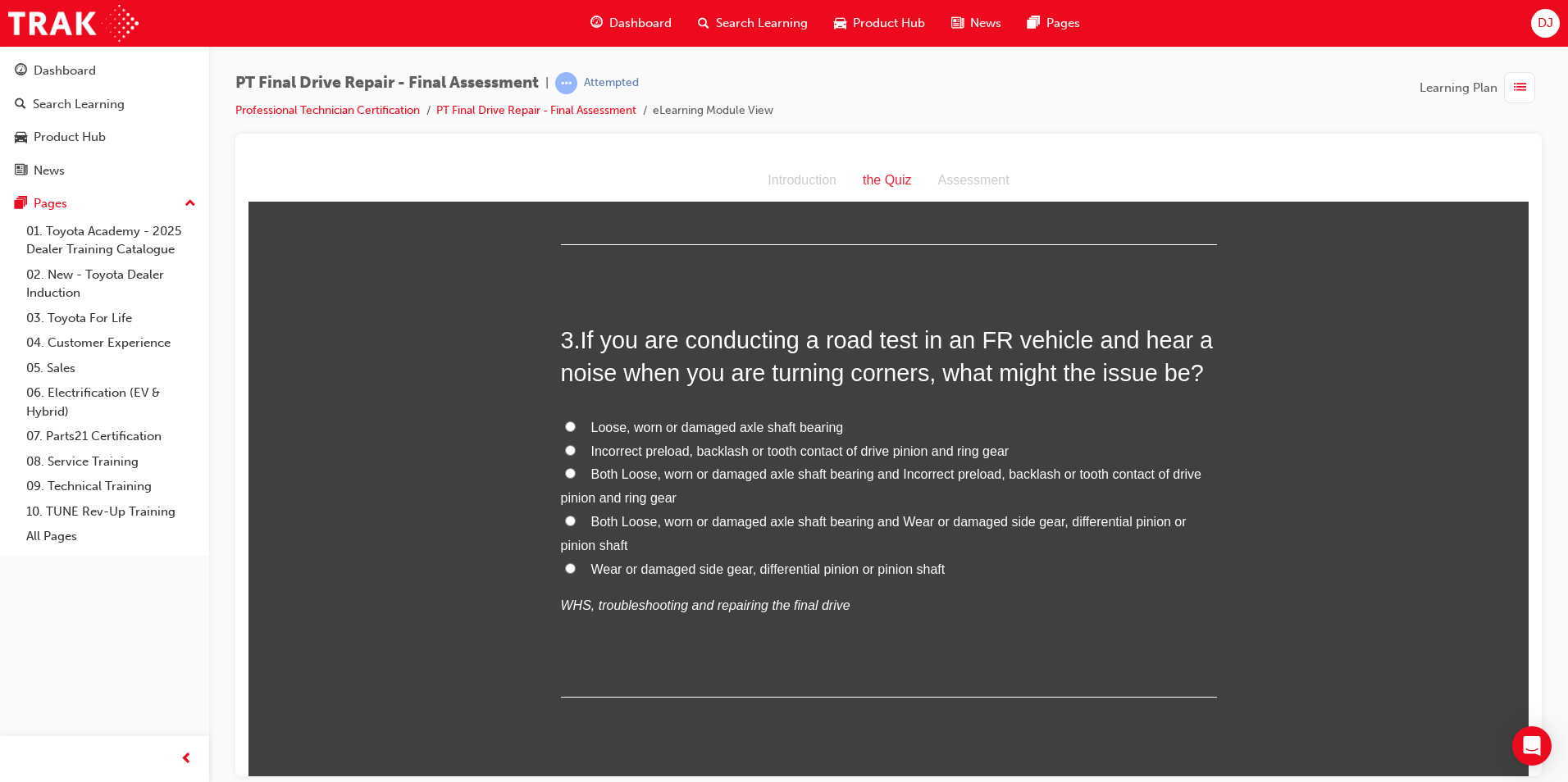
scroll to position [820, 0]
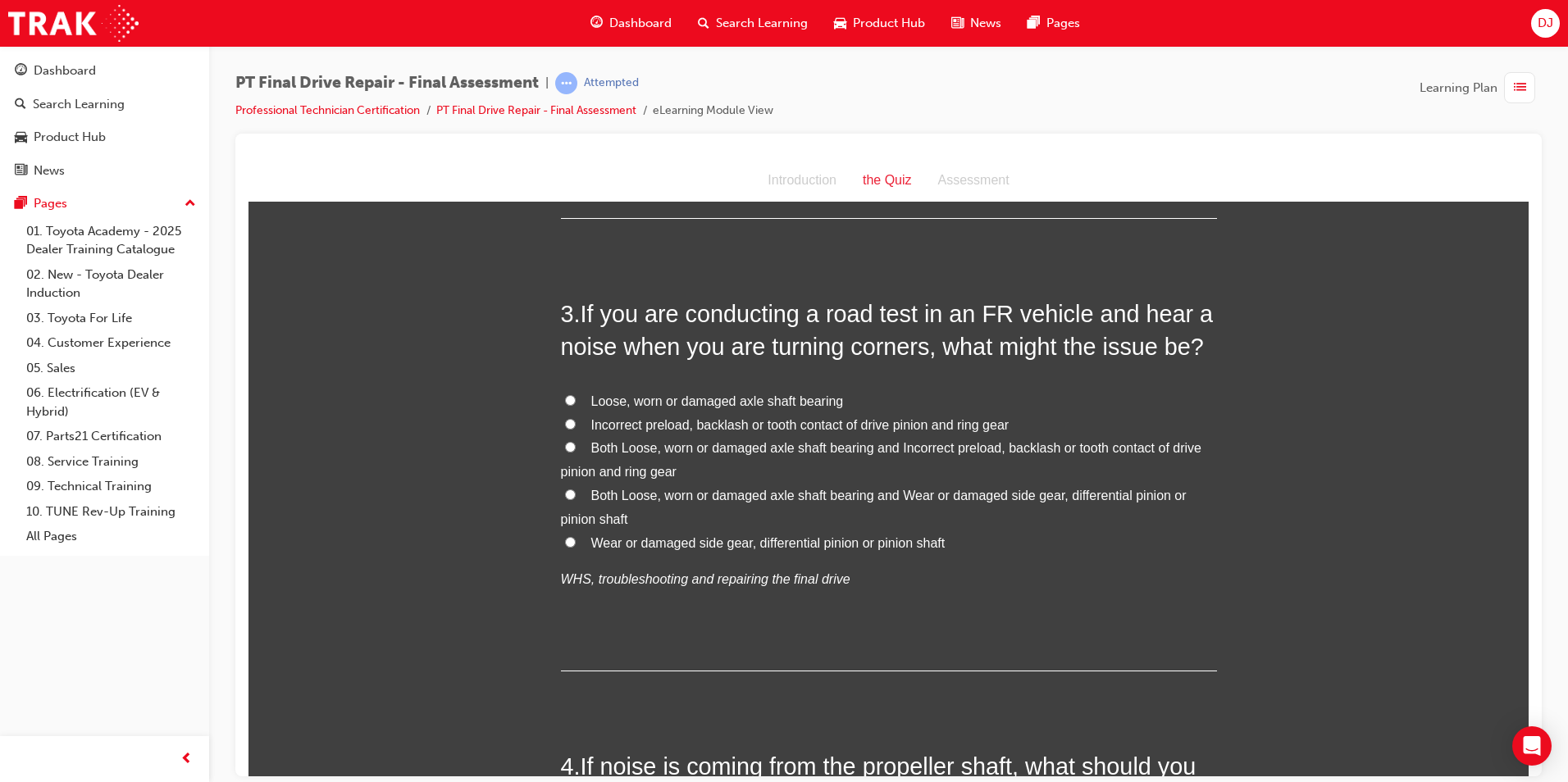
click at [689, 455] on label "Both Loose, worn or damaged axle shaft bearing and Incorrect preload, backlash …" at bounding box center [889, 459] width 656 height 47
click at [576, 452] on input "Both Loose, worn or damaged axle shaft bearing and Incorrect preload, backlash …" at bounding box center [570, 446] width 10 height 10
radio input "true"
click at [743, 500] on span "Both Loose, worn or damaged axle shaft bearing and Wear or damaged side gear, d…" at bounding box center [874, 506] width 625 height 38
click at [576, 499] on input "Both Loose, worn or damaged axle shaft bearing and Wear or damaged side gear, d…" at bounding box center [570, 494] width 10 height 10
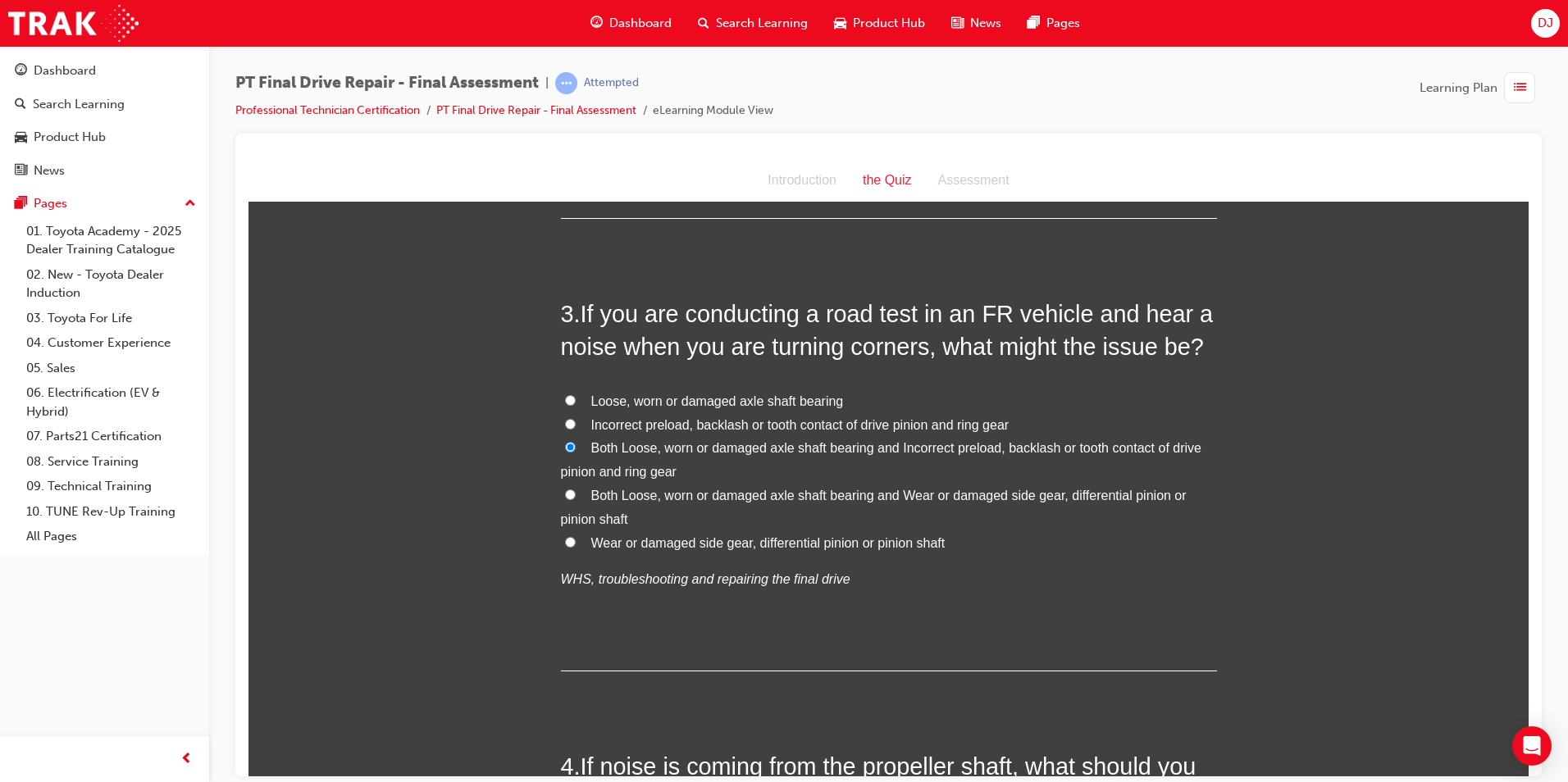
radio input "true"
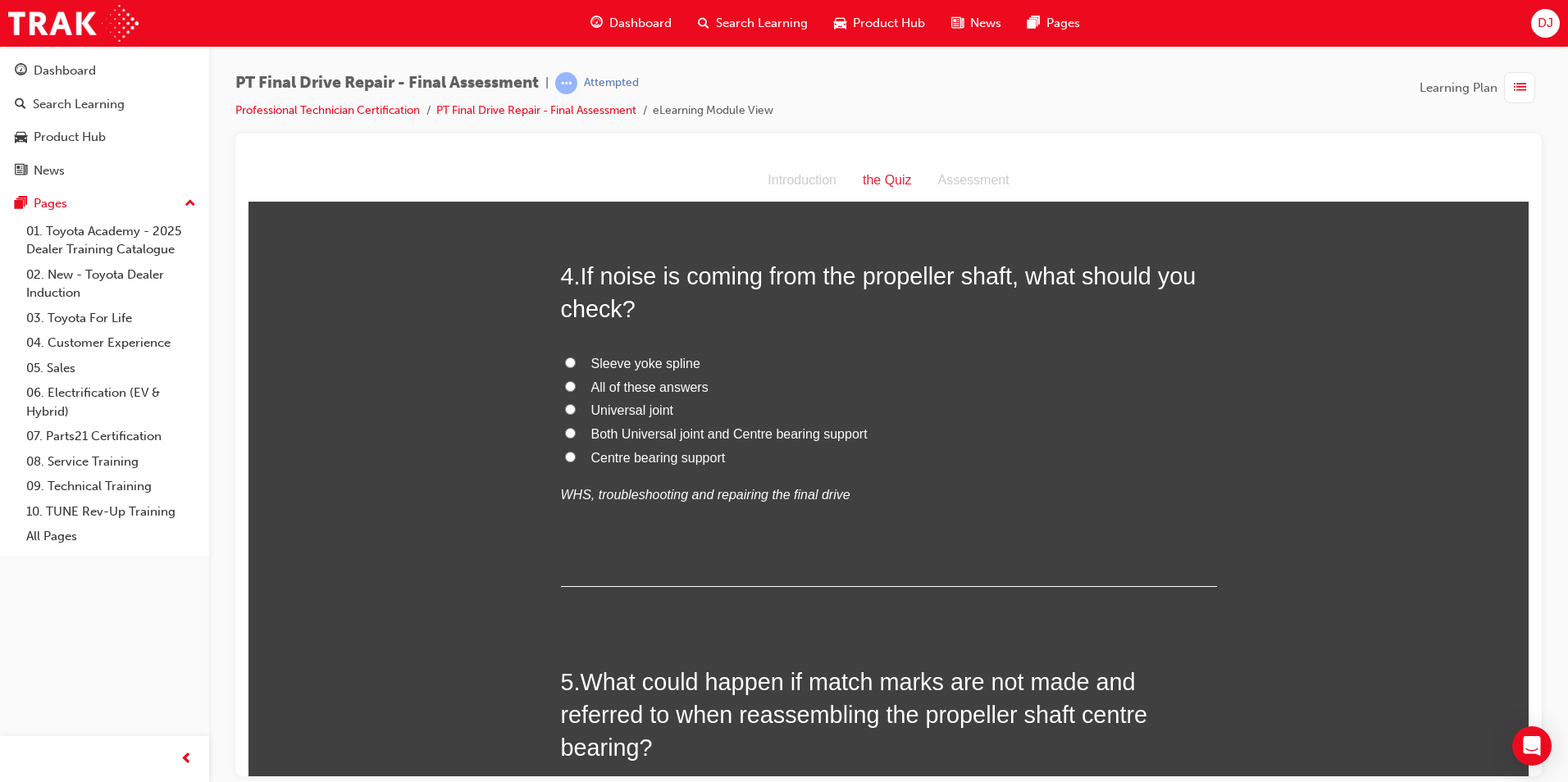
scroll to position [1312, 0]
click at [621, 385] on span "All of these answers" at bounding box center [649, 385] width 117 height 14
click at [576, 385] on input "All of these answers" at bounding box center [570, 383] width 10 height 10
radio input "true"
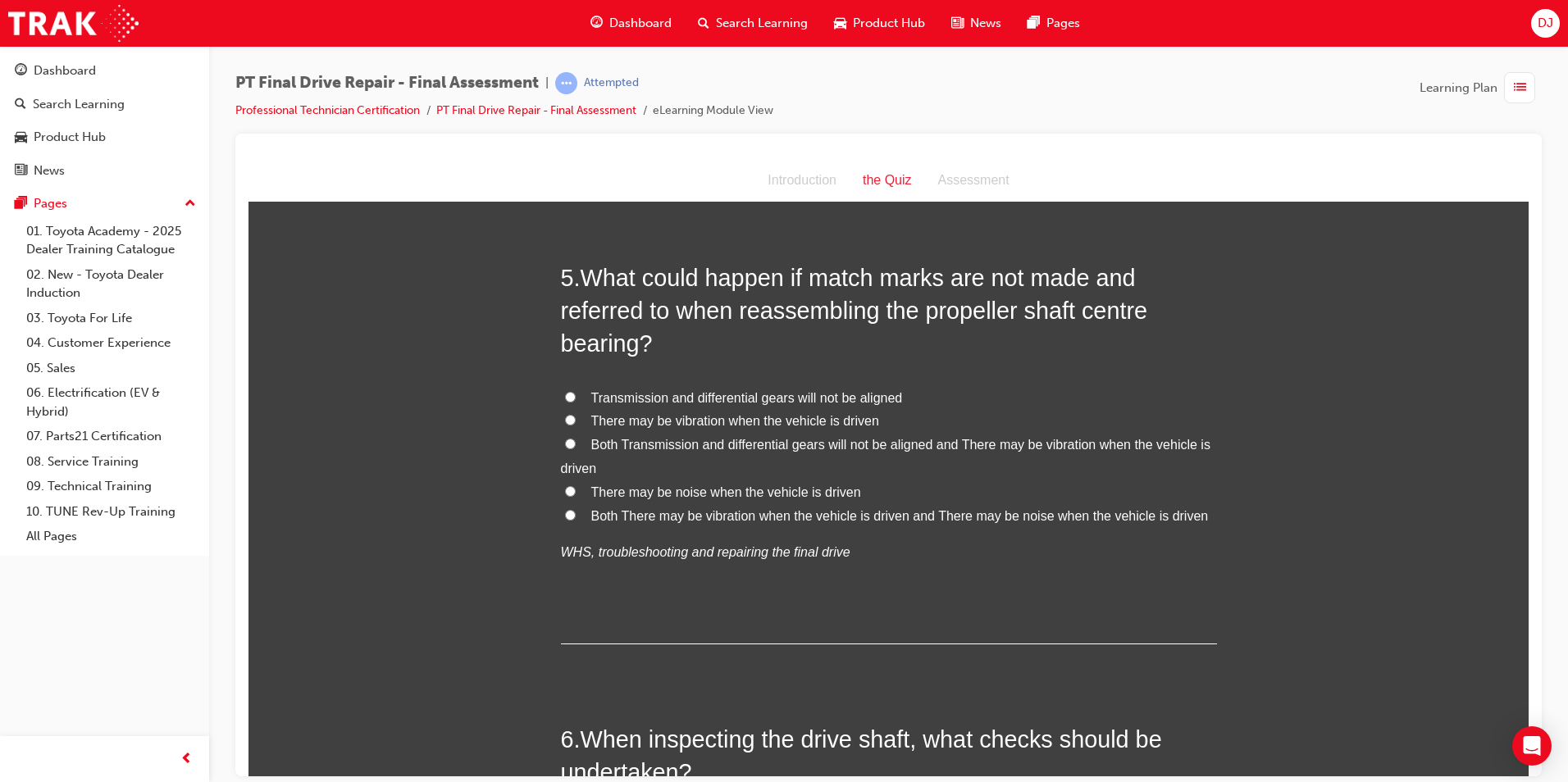
scroll to position [1722, 0]
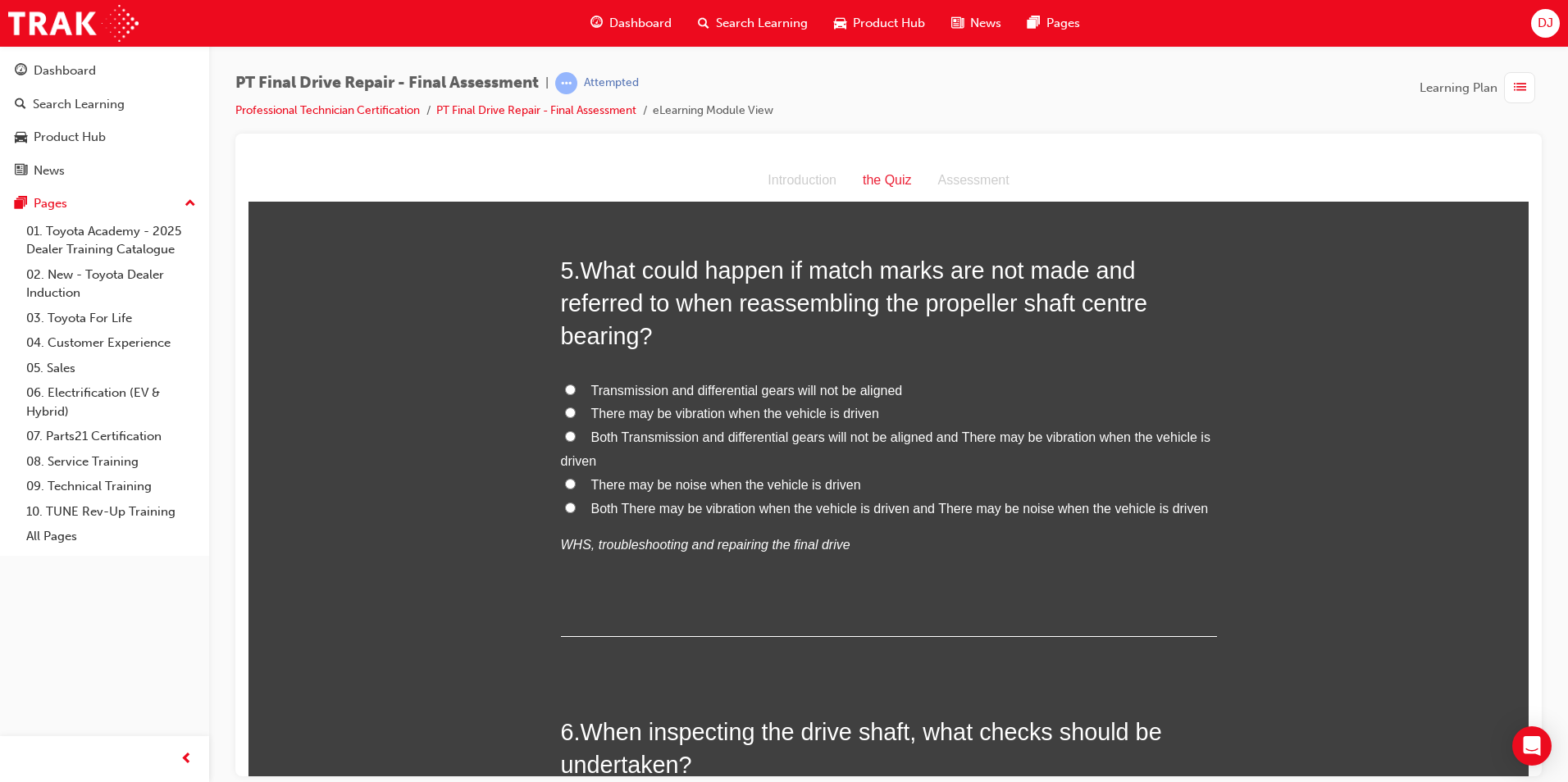
drag, startPoint x: 668, startPoint y: 416, endPoint x: 663, endPoint y: 424, distance: 9.4
click at [663, 424] on div "Transmission and differential gears will not be aligned There may be vibration …" at bounding box center [889, 468] width 656 height 179
drag, startPoint x: 663, startPoint y: 424, endPoint x: 637, endPoint y: 404, distance: 32.8
click at [637, 406] on span "There may be vibration when the vehicle is driven" at bounding box center [735, 413] width 288 height 14
click at [576, 406] on input "There may be vibration when the vehicle is driven" at bounding box center [570, 411] width 10 height 10
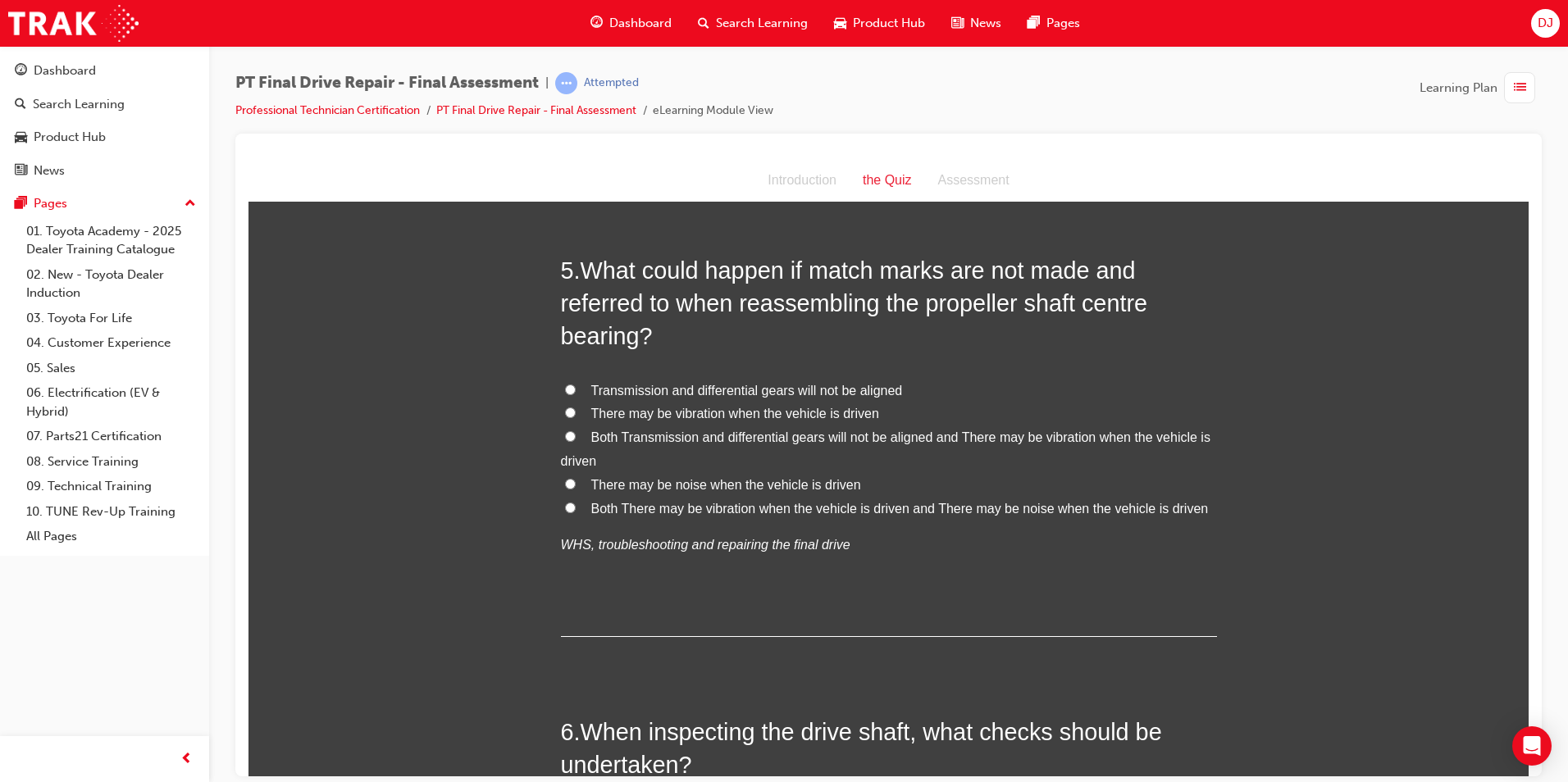
radio input "true"
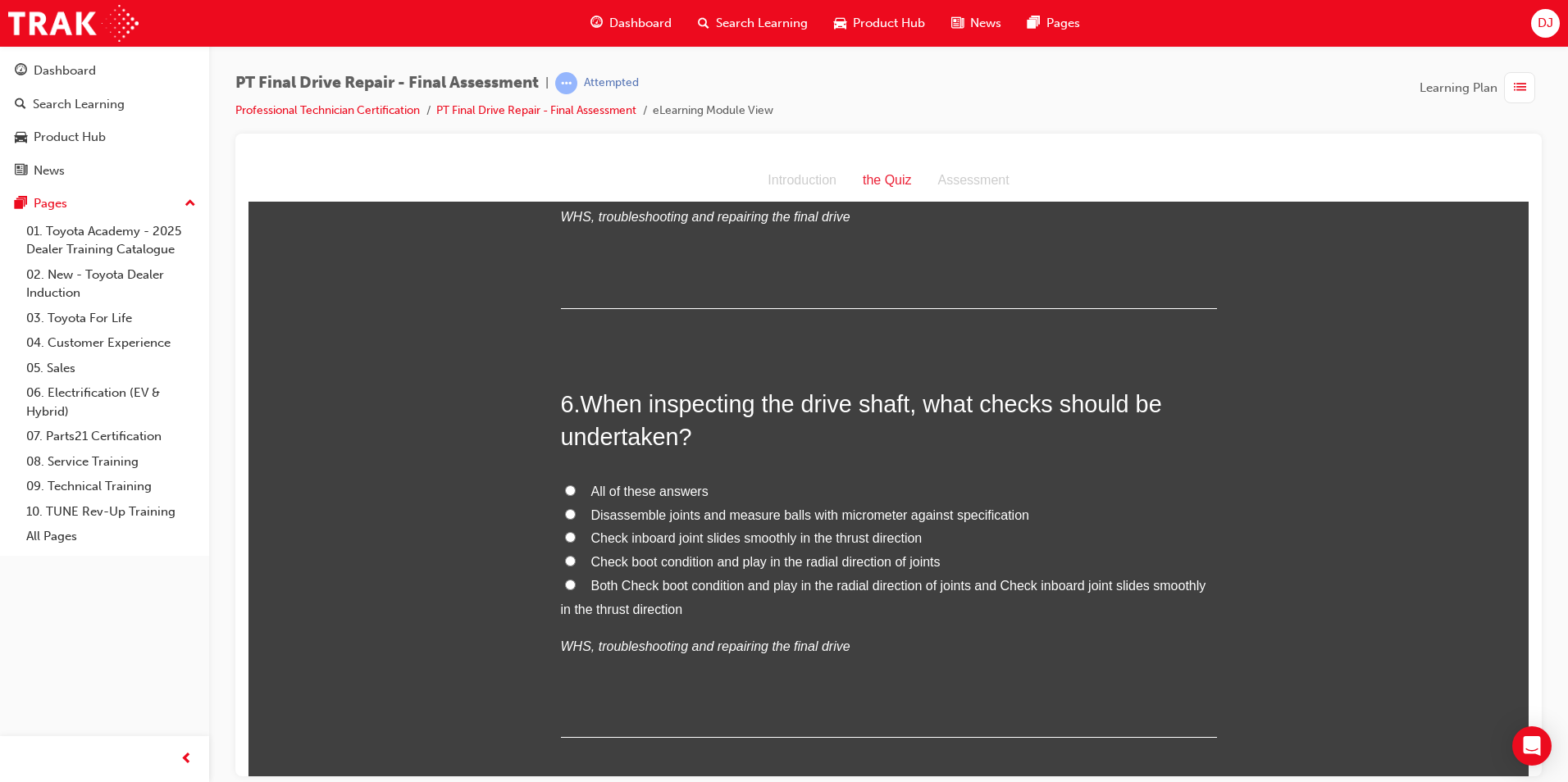
scroll to position [2132, 0]
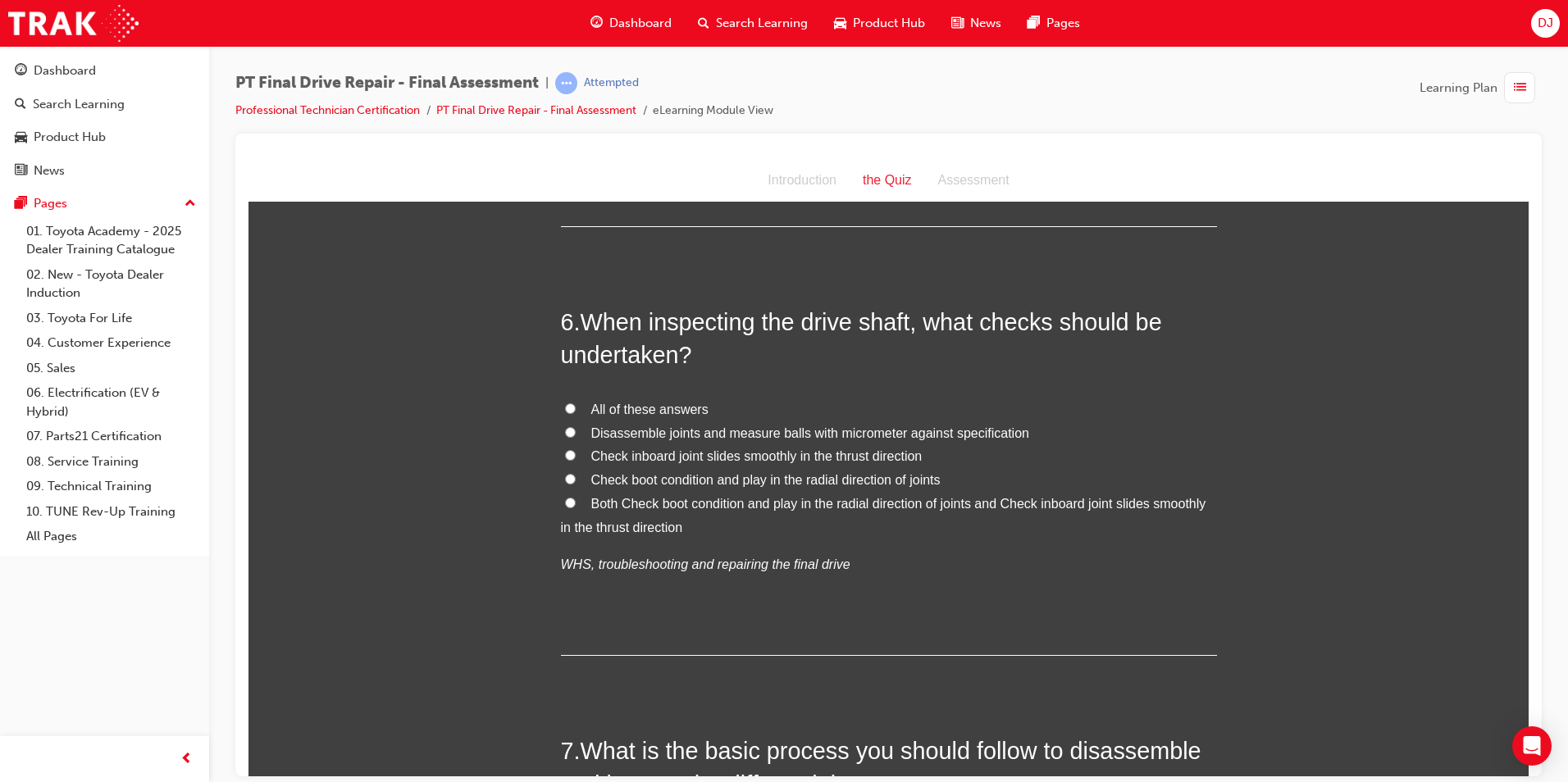
click at [618, 415] on span "All of these answers" at bounding box center [649, 408] width 117 height 14
click at [576, 414] on input "All of these answers" at bounding box center [570, 407] width 10 height 10
radio input "true"
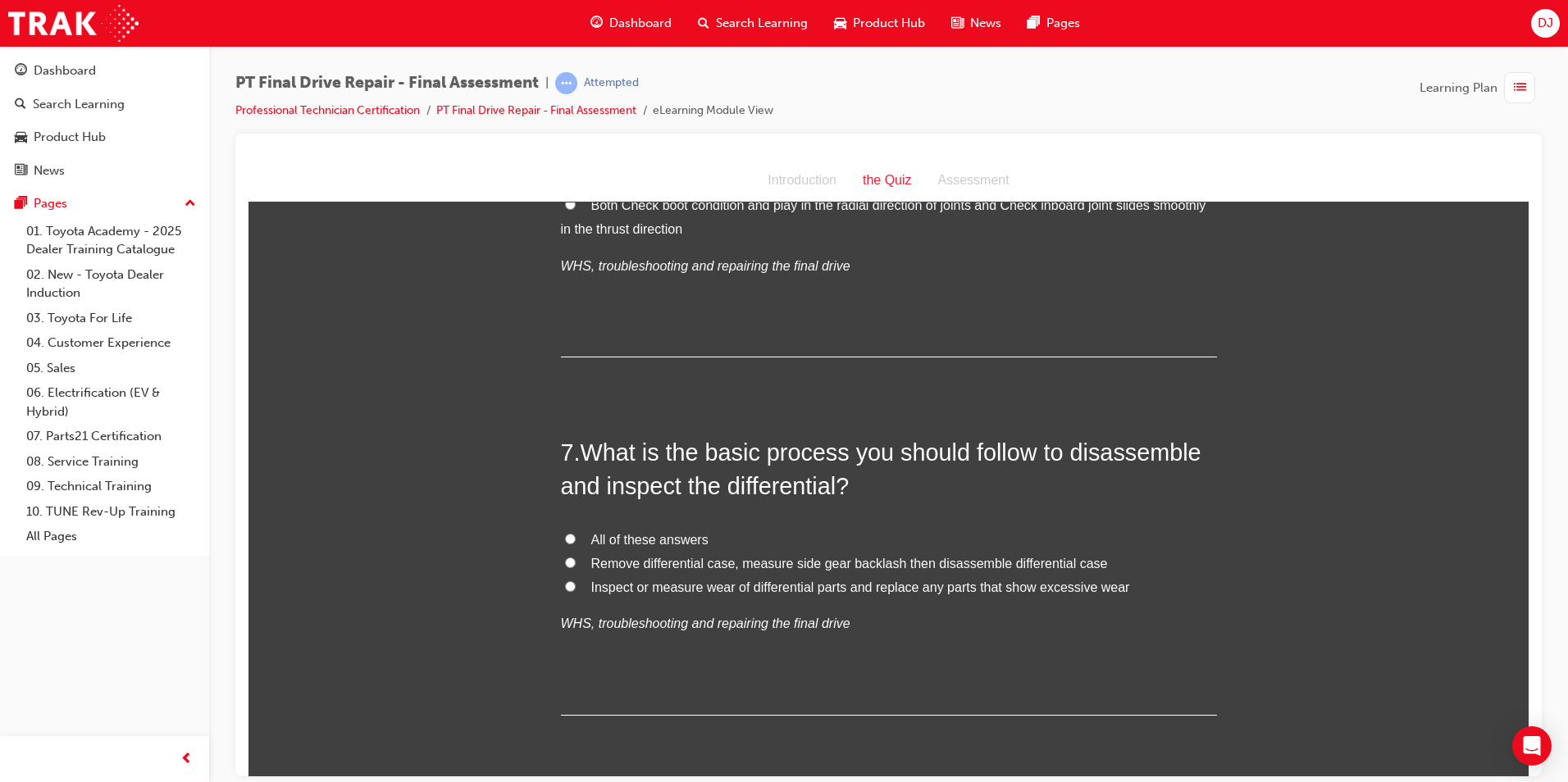
scroll to position [2460, 0]
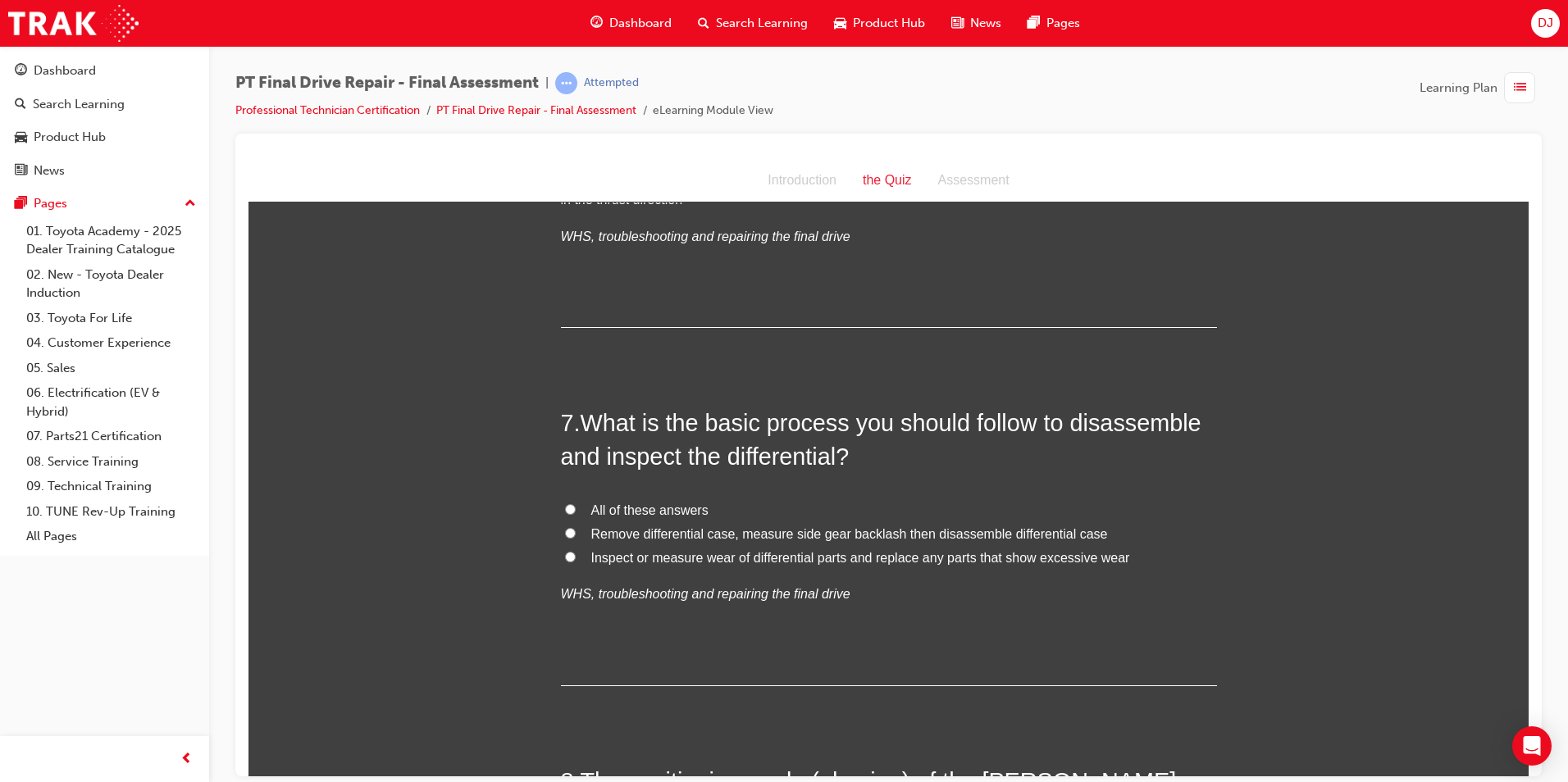
click at [600, 499] on label "All of these answers" at bounding box center [889, 510] width 656 height 24
click at [576, 504] on input "All of these answers" at bounding box center [570, 508] width 10 height 10
radio input "true"
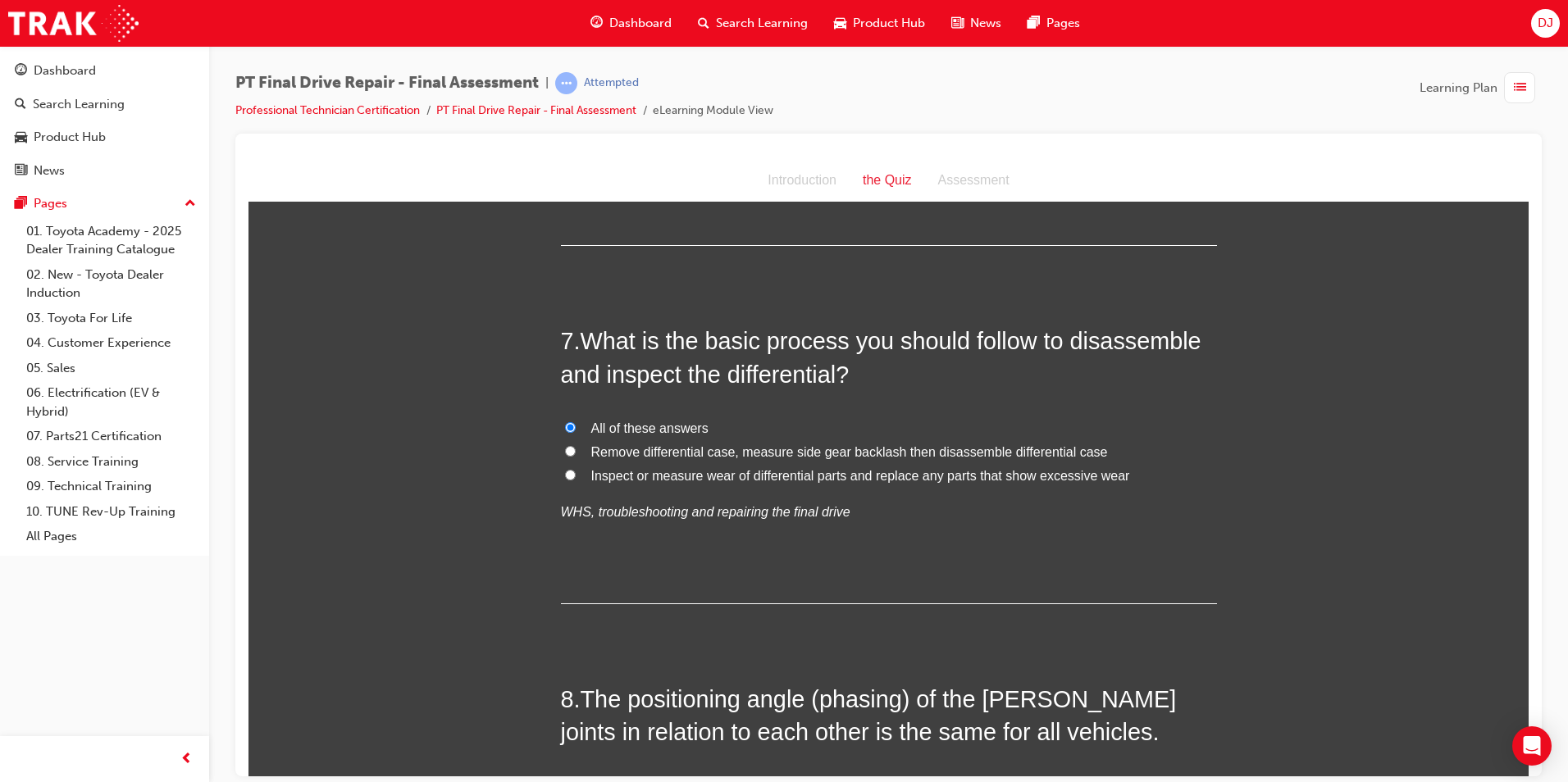
scroll to position [2788, 0]
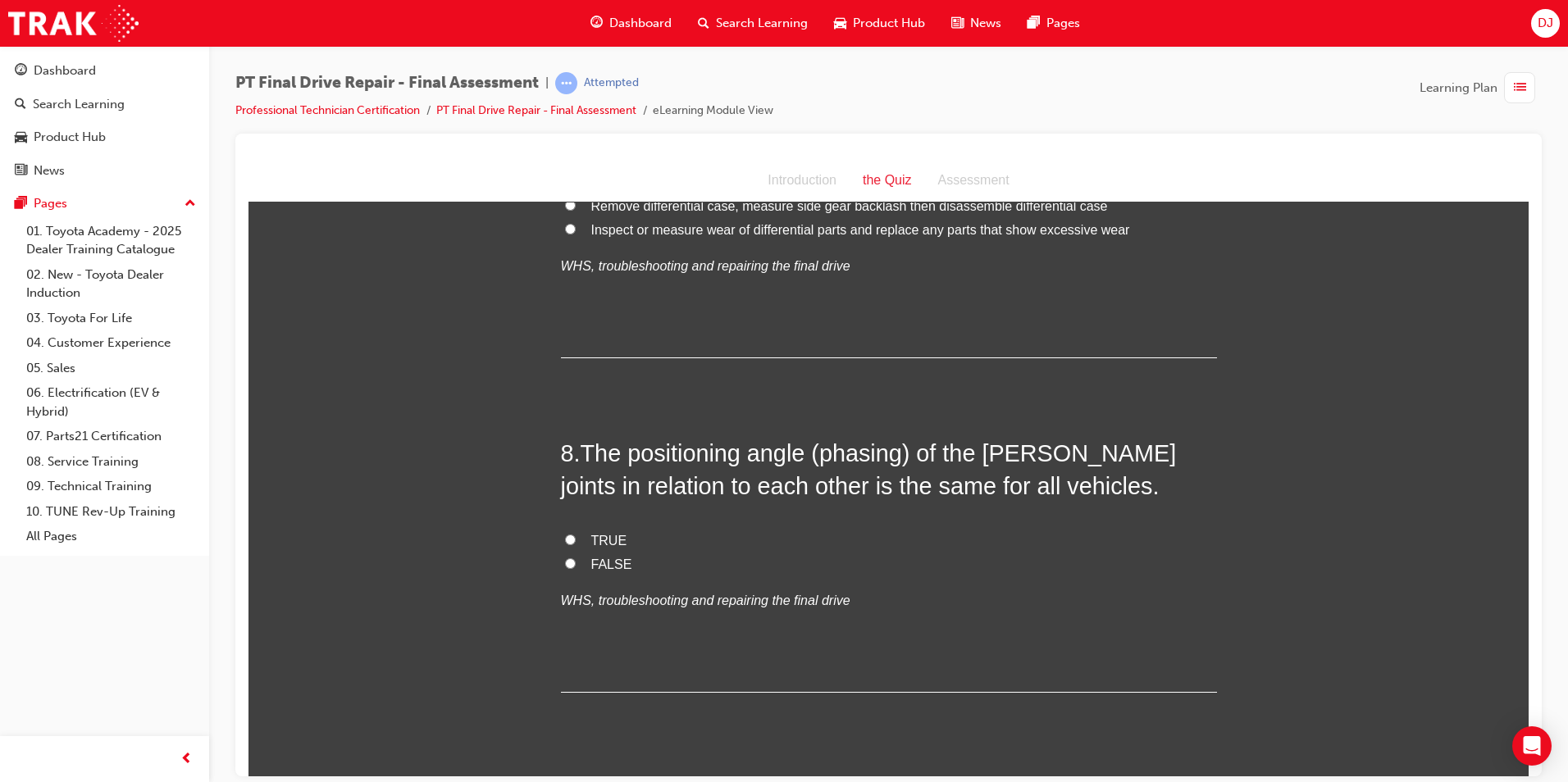
click at [591, 557] on span "FALSE" at bounding box center [611, 563] width 41 height 14
click at [576, 558] on input "FALSE" at bounding box center [570, 562] width 10 height 10
radio input "true"
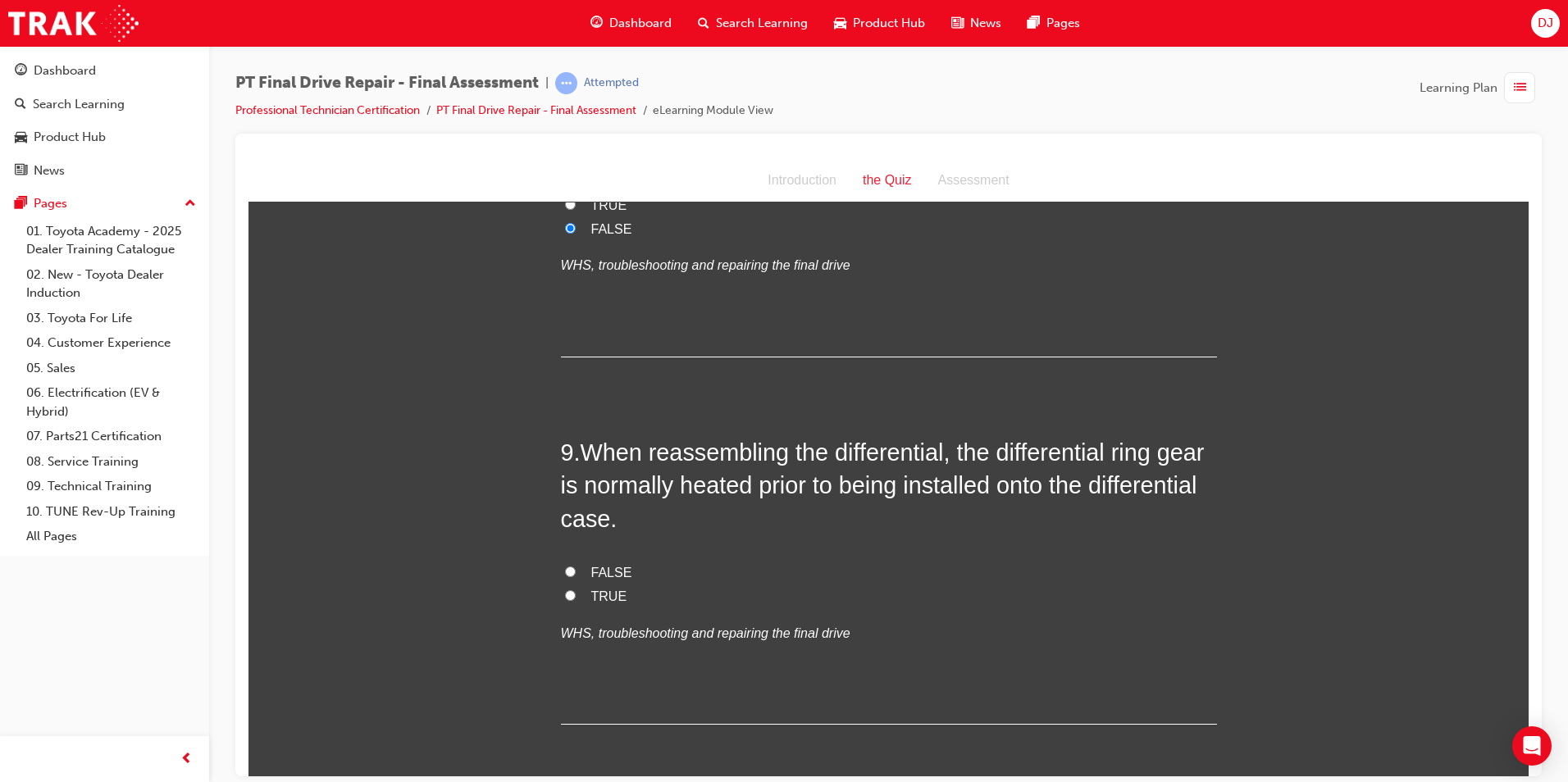
scroll to position [3199, 0]
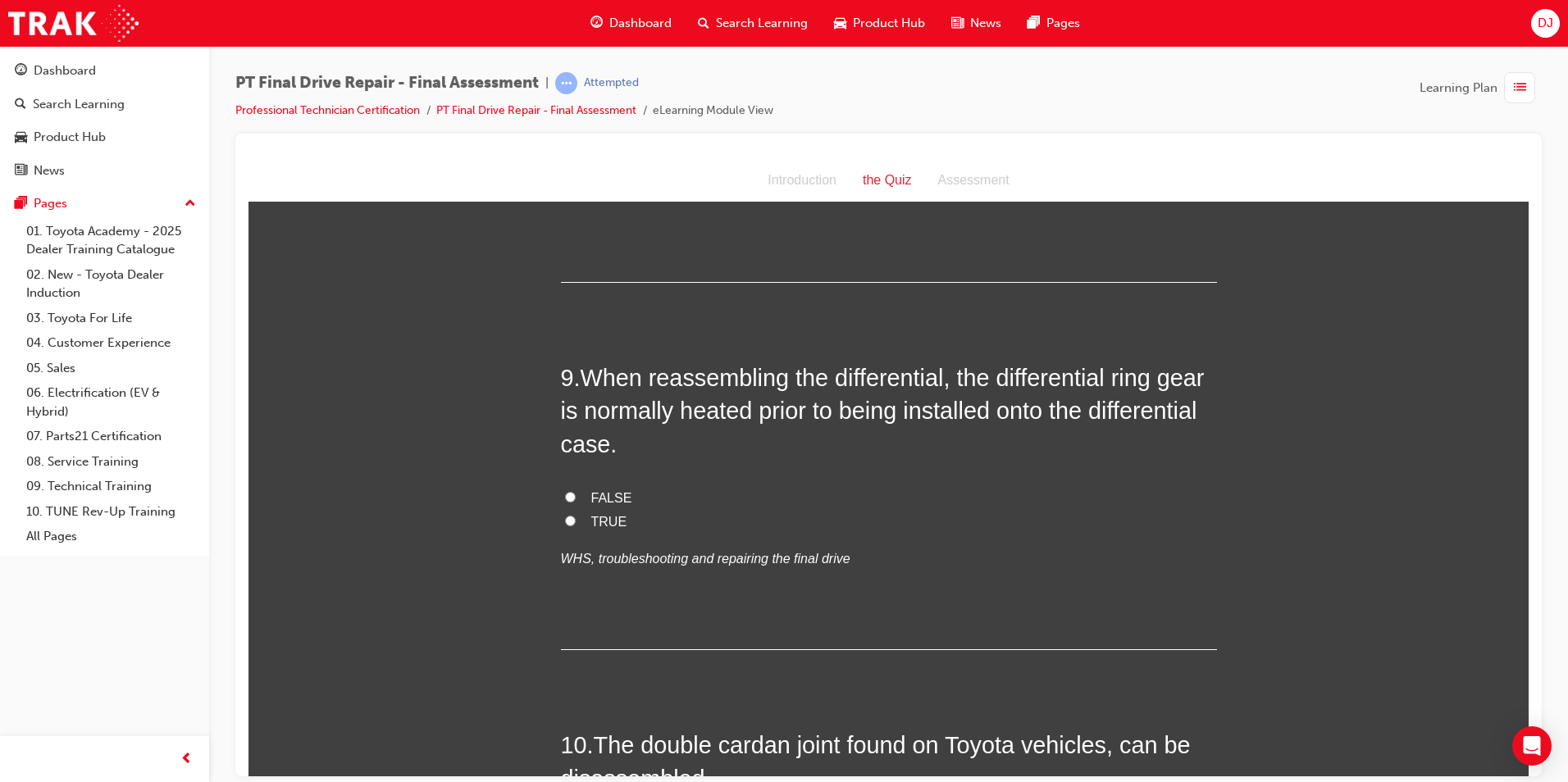
click at [591, 514] on span "TRUE" at bounding box center [609, 520] width 36 height 14
click at [576, 515] on input "TRUE" at bounding box center [570, 519] width 10 height 10
radio input "true"
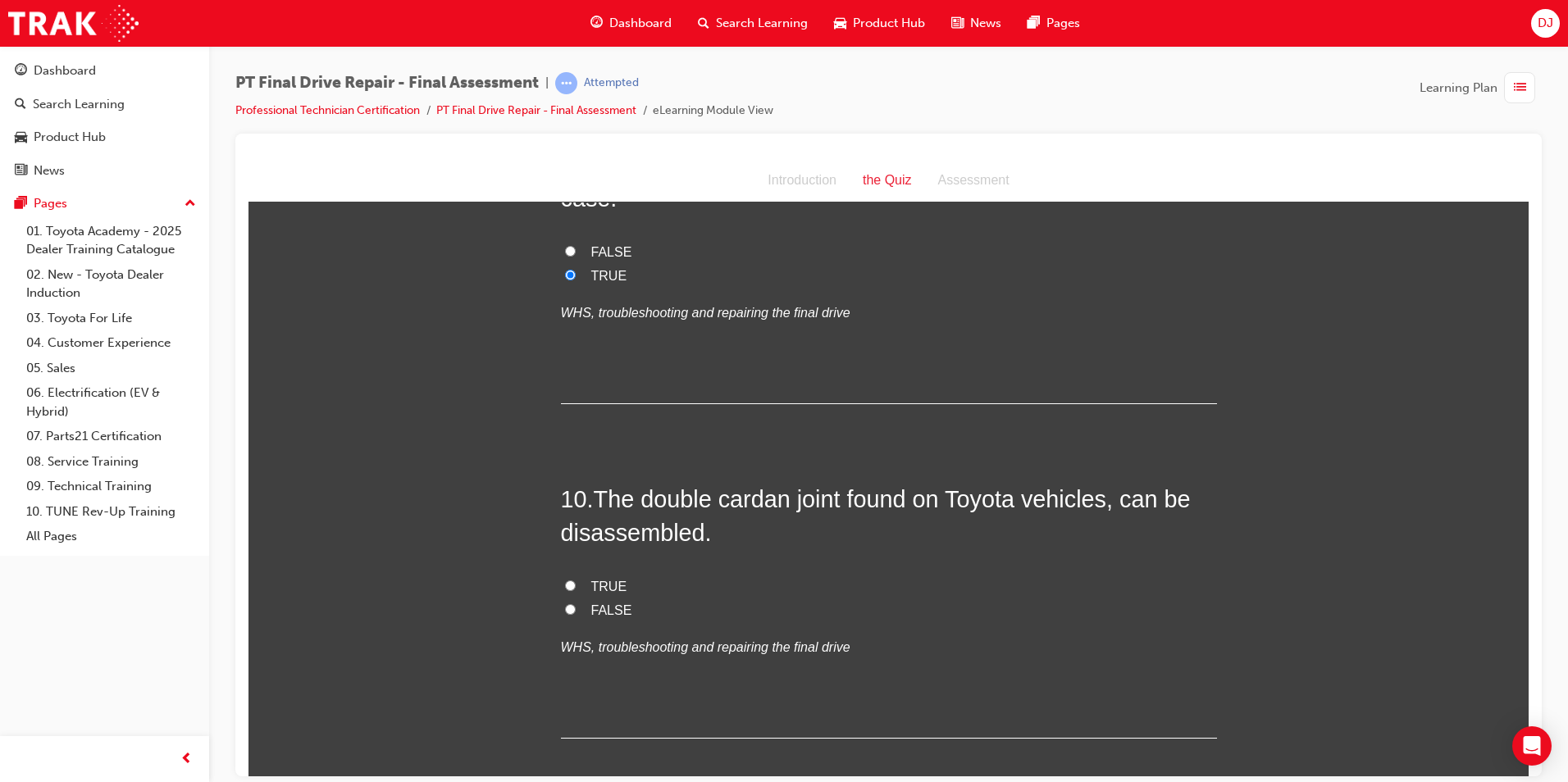
scroll to position [3526, 0]
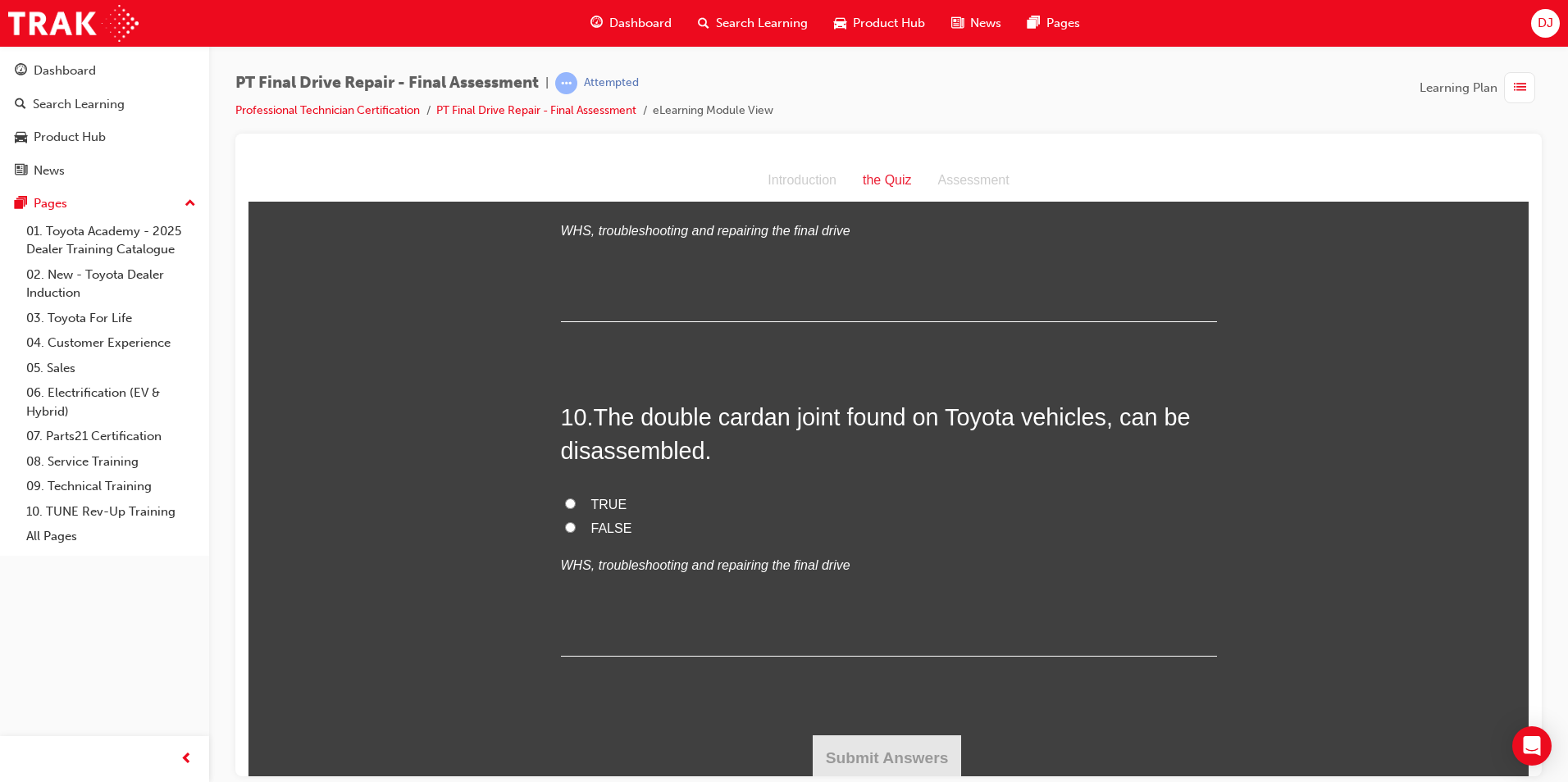
click at [609, 529] on span "FALSE" at bounding box center [611, 527] width 41 height 14
click at [576, 529] on input "FALSE" at bounding box center [570, 526] width 10 height 10
radio input "true"
click at [601, 497] on span "TRUE" at bounding box center [609, 504] width 36 height 14
click at [576, 498] on input "TRUE" at bounding box center [570, 503] width 10 height 10
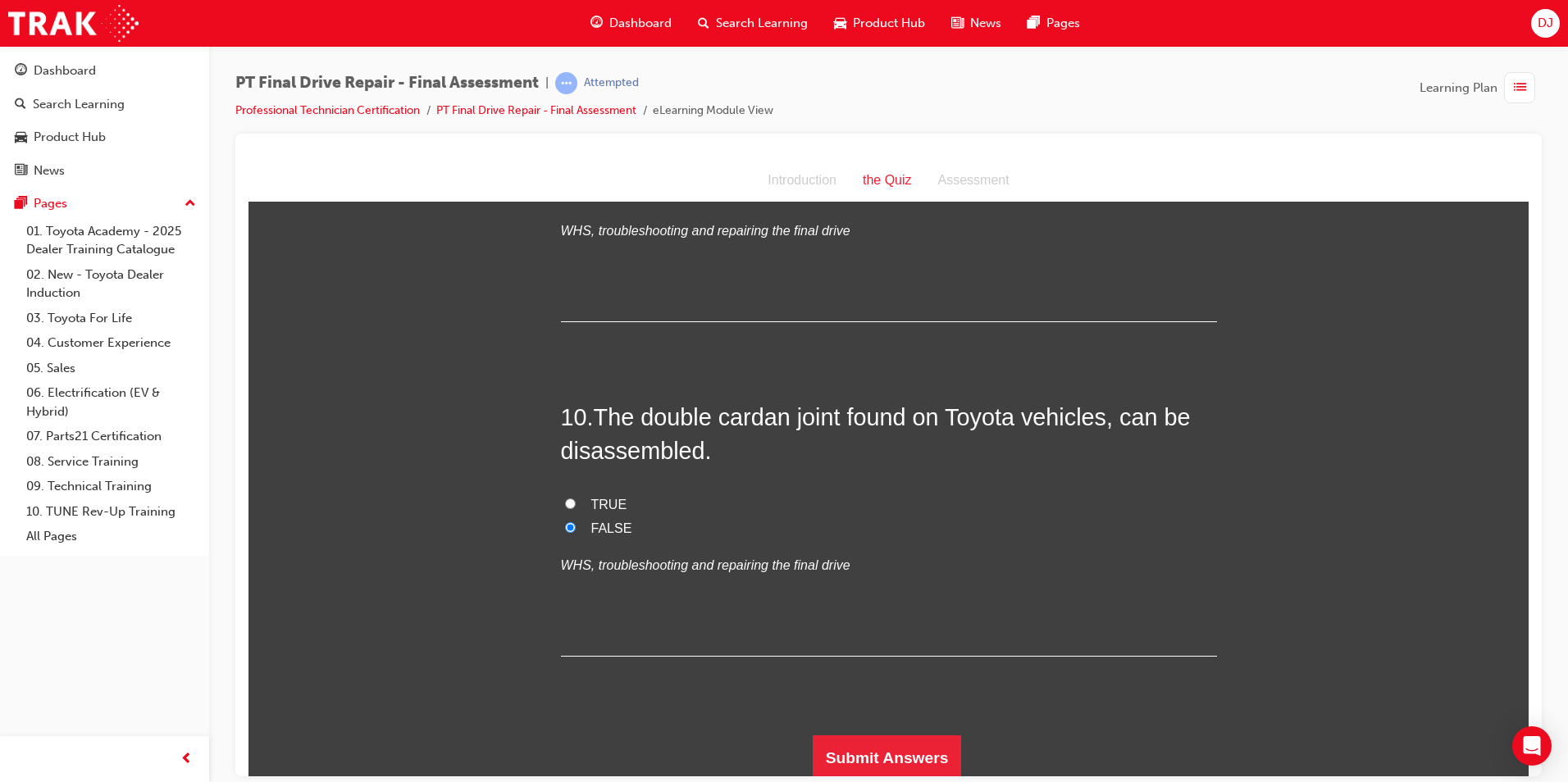
radio input "true"
click at [864, 740] on button "Submit Answers" at bounding box center [887, 758] width 149 height 46
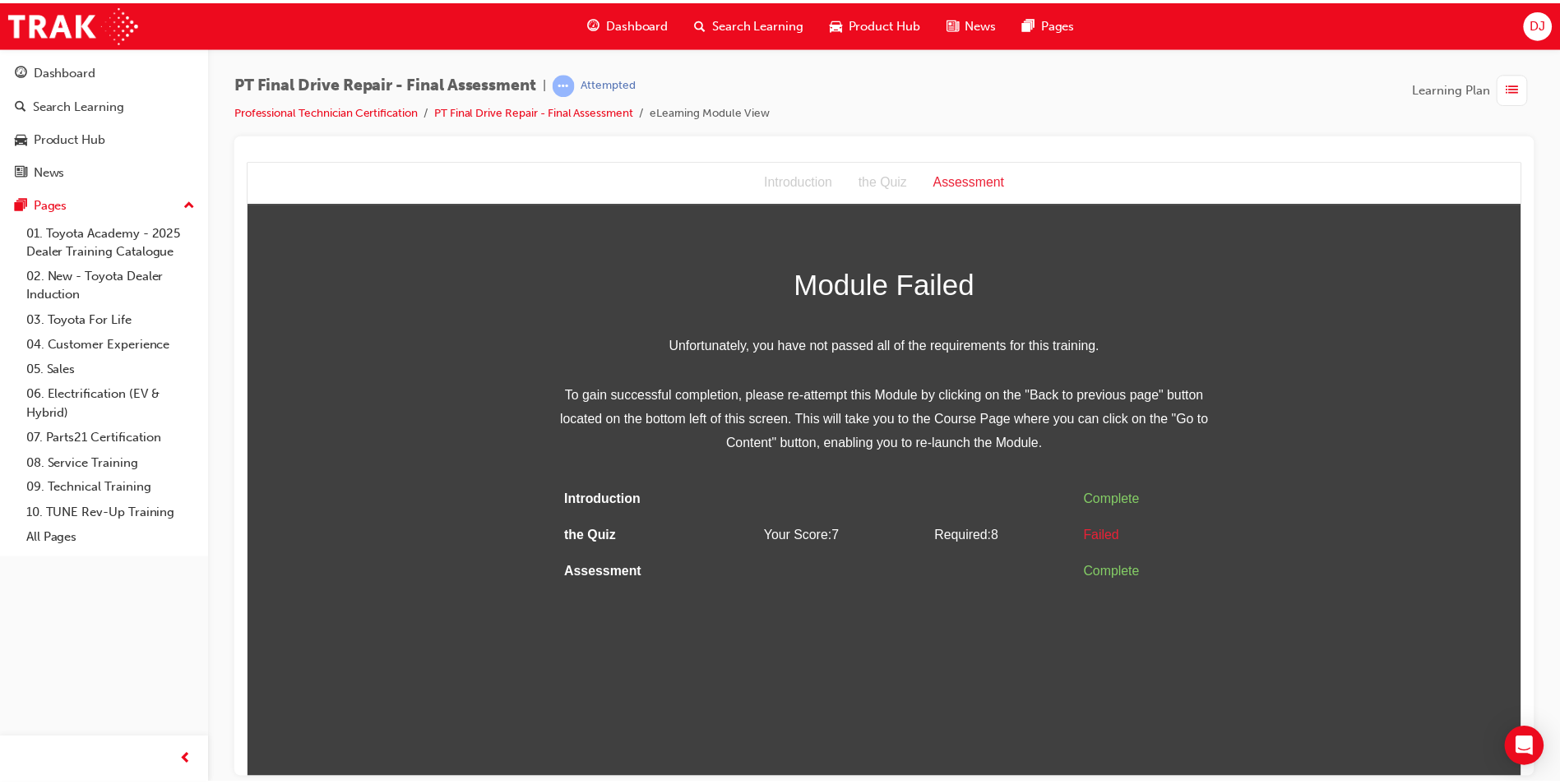
scroll to position [0, 0]
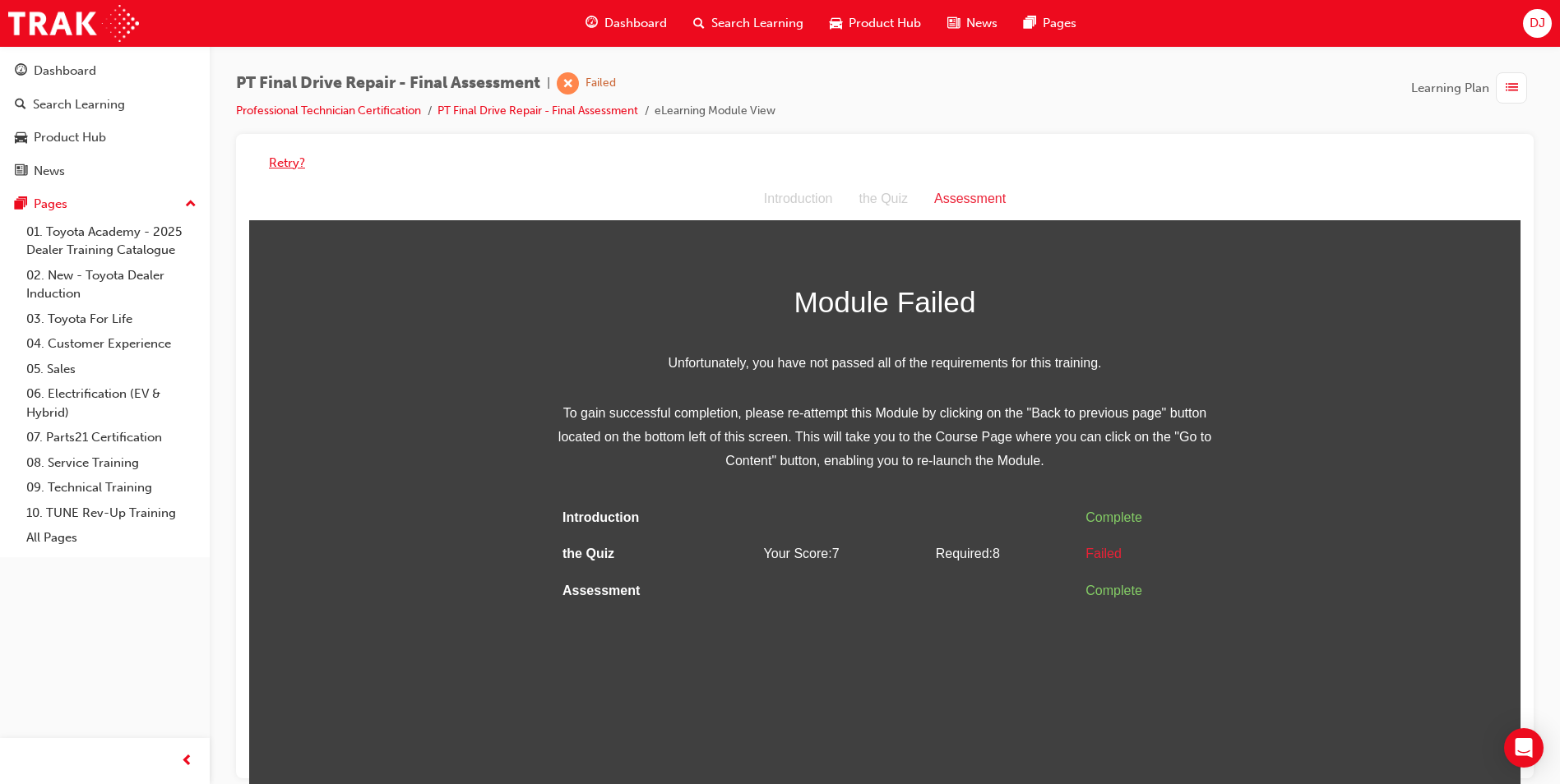
drag, startPoint x: 285, startPoint y: 161, endPoint x: 268, endPoint y: 170, distance: 19.2
click at [280, 166] on button "Retry?" at bounding box center [287, 163] width 36 height 19
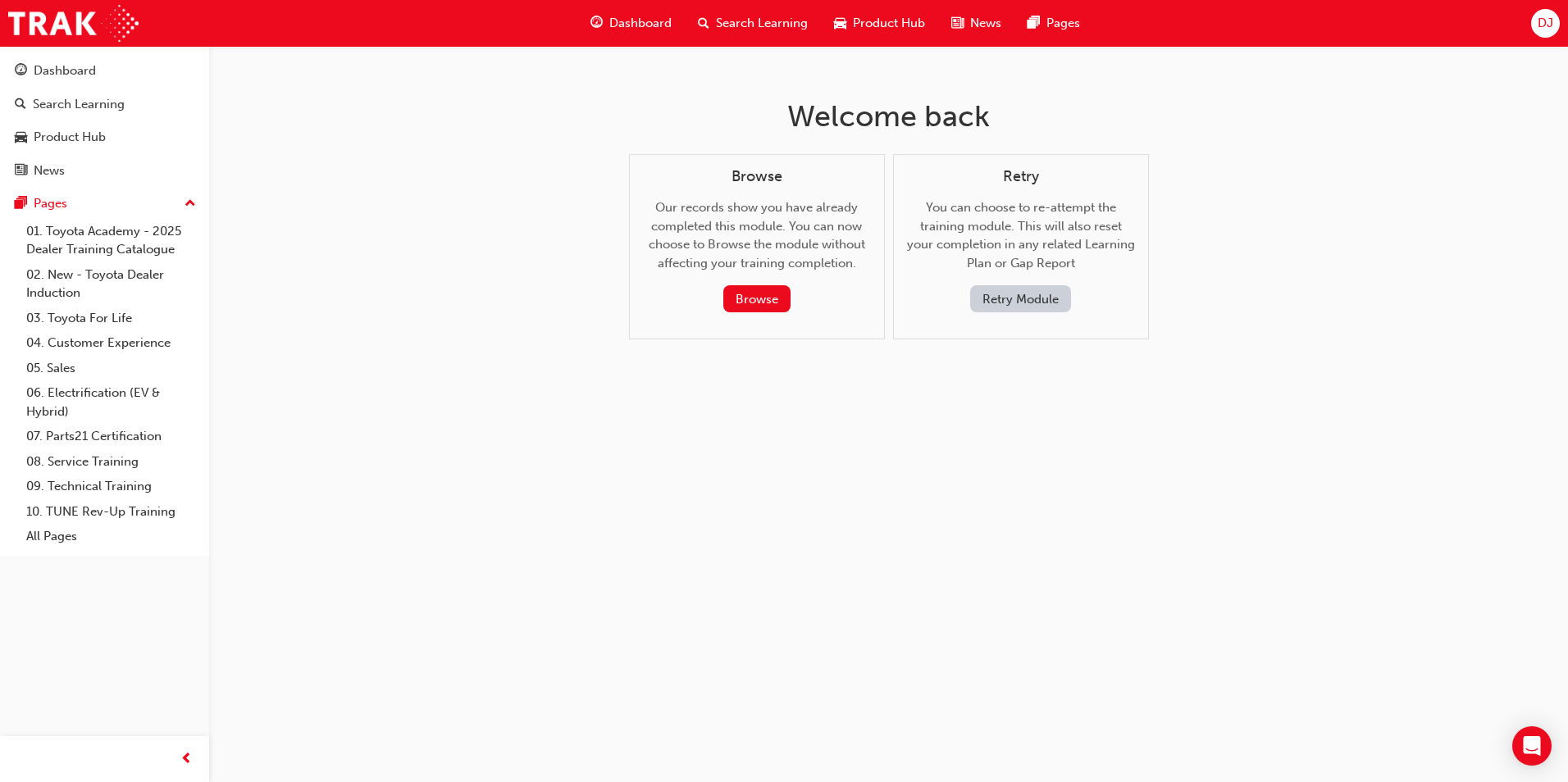
click at [1039, 298] on button "Retry Module" at bounding box center [1021, 299] width 101 height 27
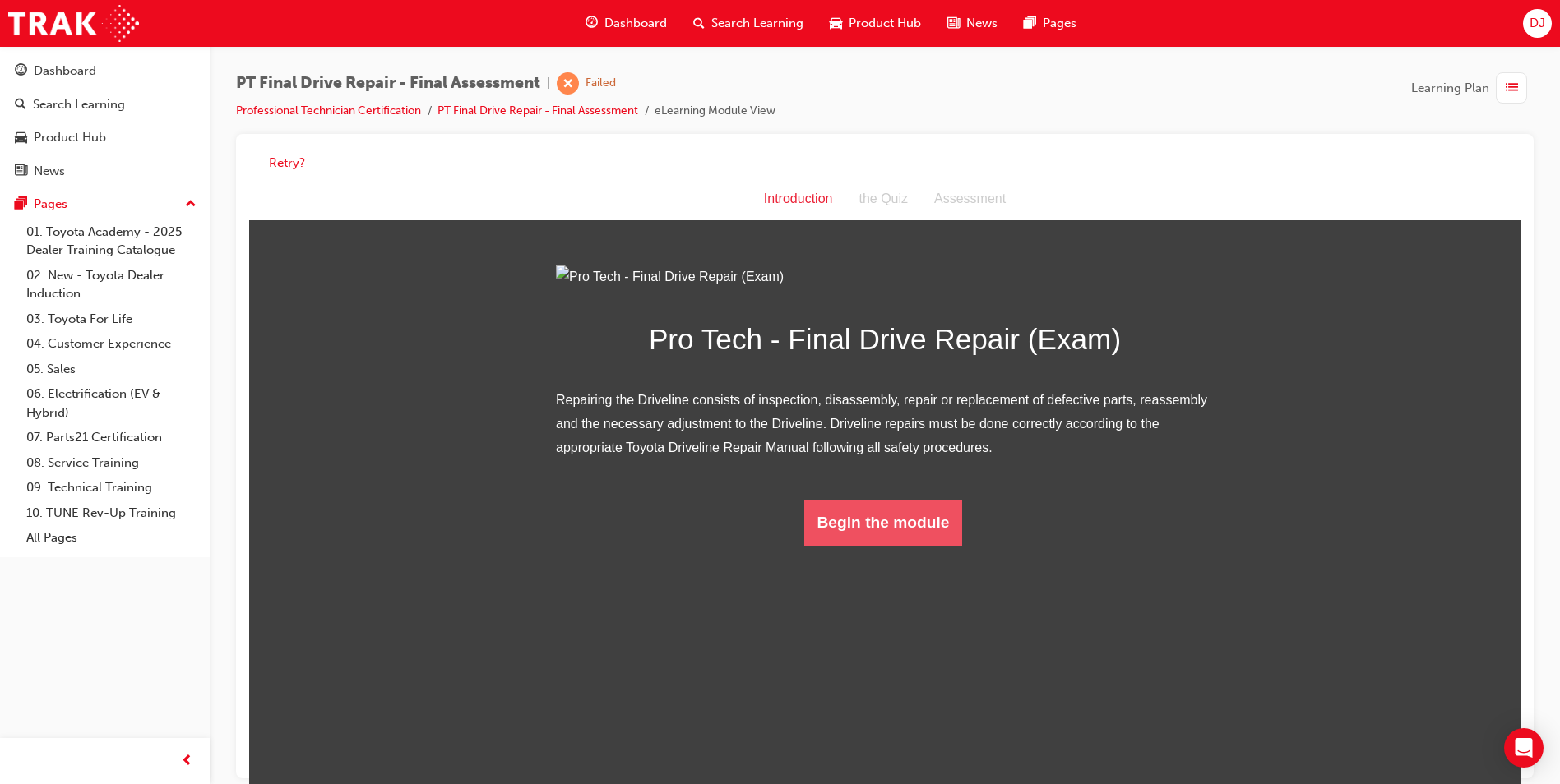
click at [847, 546] on button "Begin the module" at bounding box center [884, 523] width 159 height 47
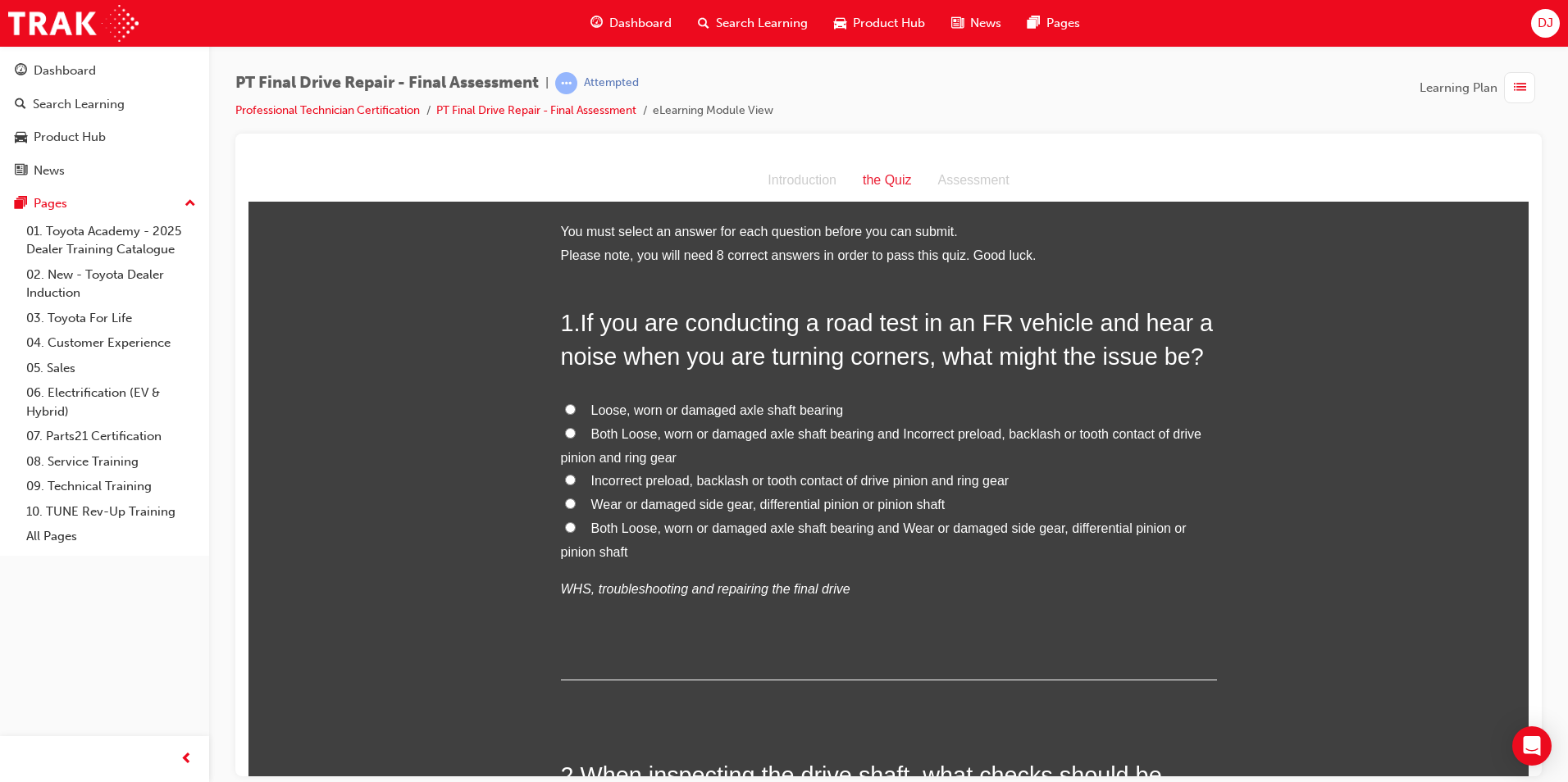
click at [668, 524] on span "Both Loose, worn or damaged axle shaft bearing and Wear or damaged side gear, d…" at bounding box center [874, 539] width 625 height 38
click at [576, 524] on input "Both Loose, worn or damaged axle shaft bearing and Wear or damaged side gear, d…" at bounding box center [570, 526] width 10 height 10
radio input "true"
click at [661, 448] on span "Both Loose, worn or damaged axle shaft bearing and Incorrect preload, backlash …" at bounding box center [881, 445] width 640 height 38
click at [576, 438] on input "Both Loose, worn or damaged axle shaft bearing and Incorrect preload, backlash …" at bounding box center [570, 432] width 10 height 10
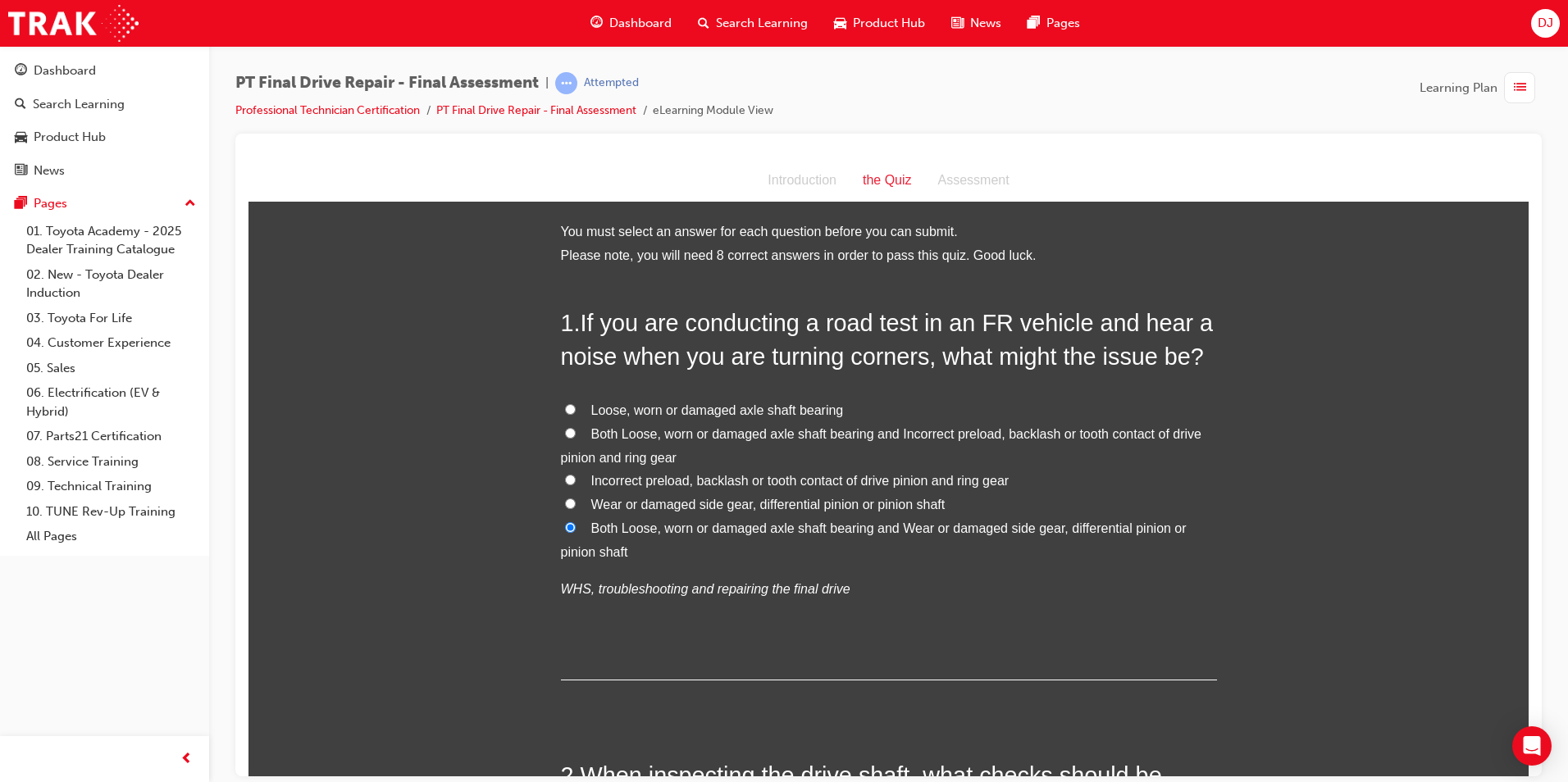
radio input "true"
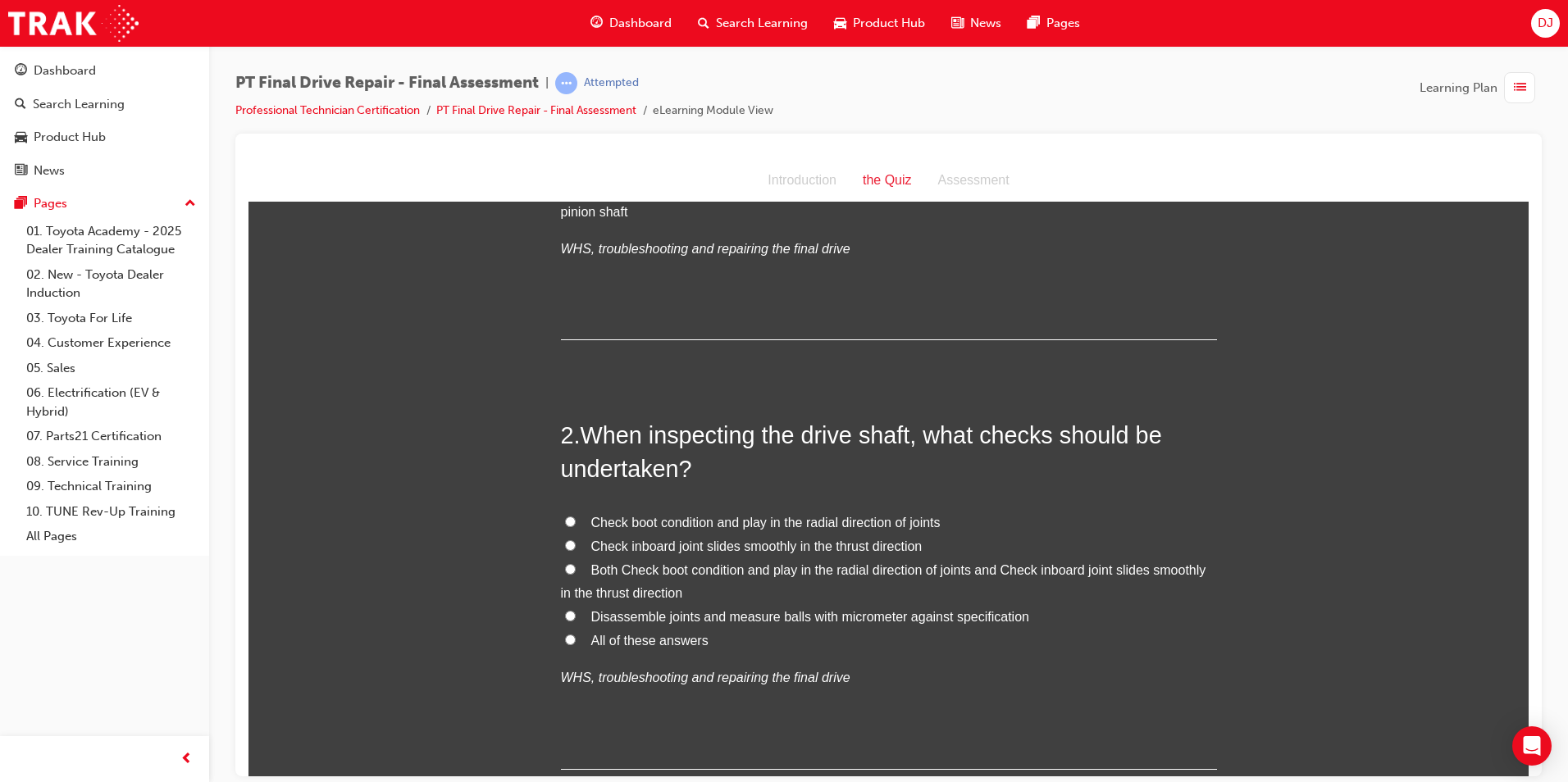
scroll to position [492, 0]
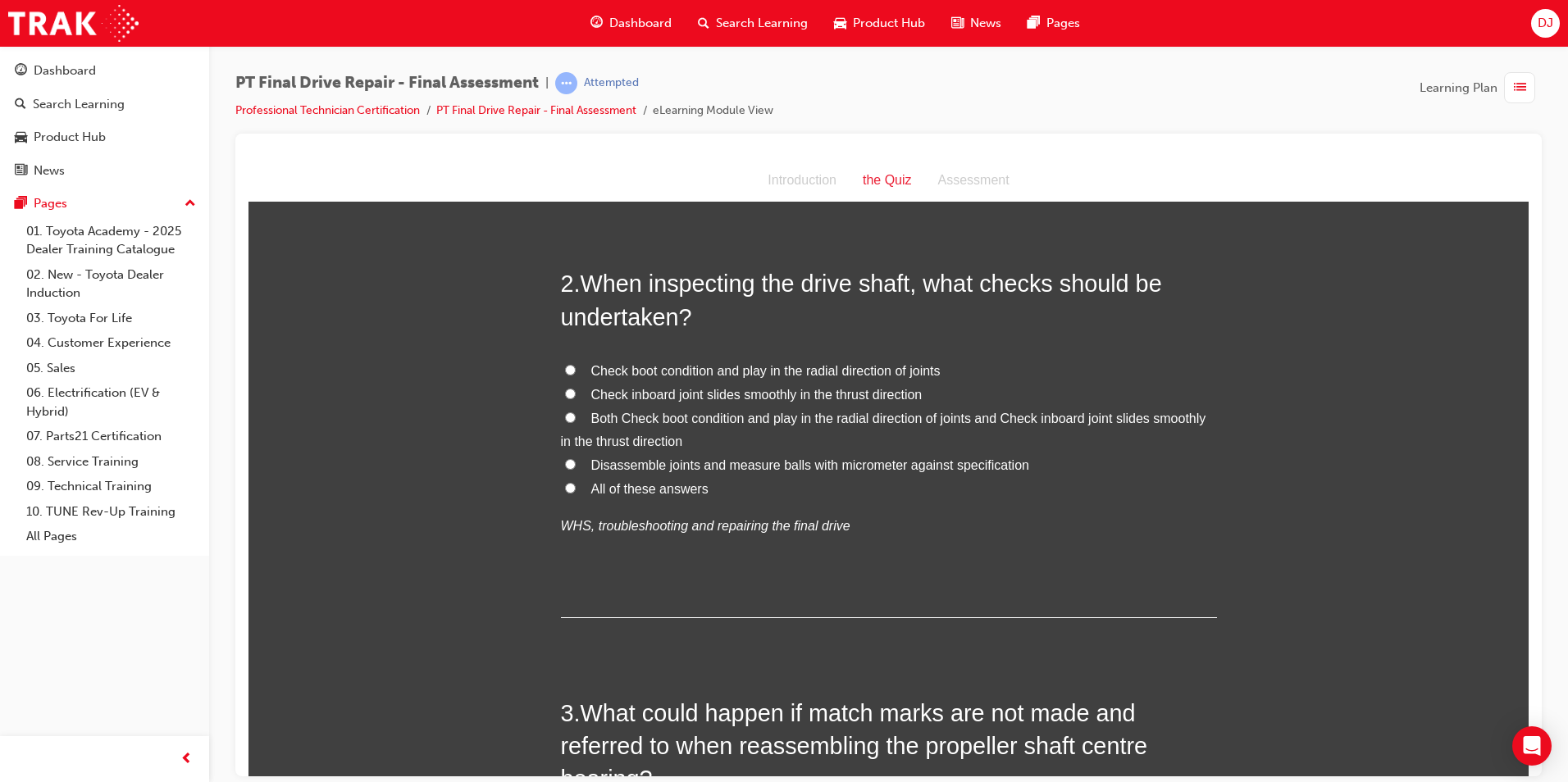
click at [665, 484] on span "All of these answers" at bounding box center [649, 488] width 117 height 14
click at [576, 484] on input "All of these answers" at bounding box center [570, 487] width 10 height 10
radio input "true"
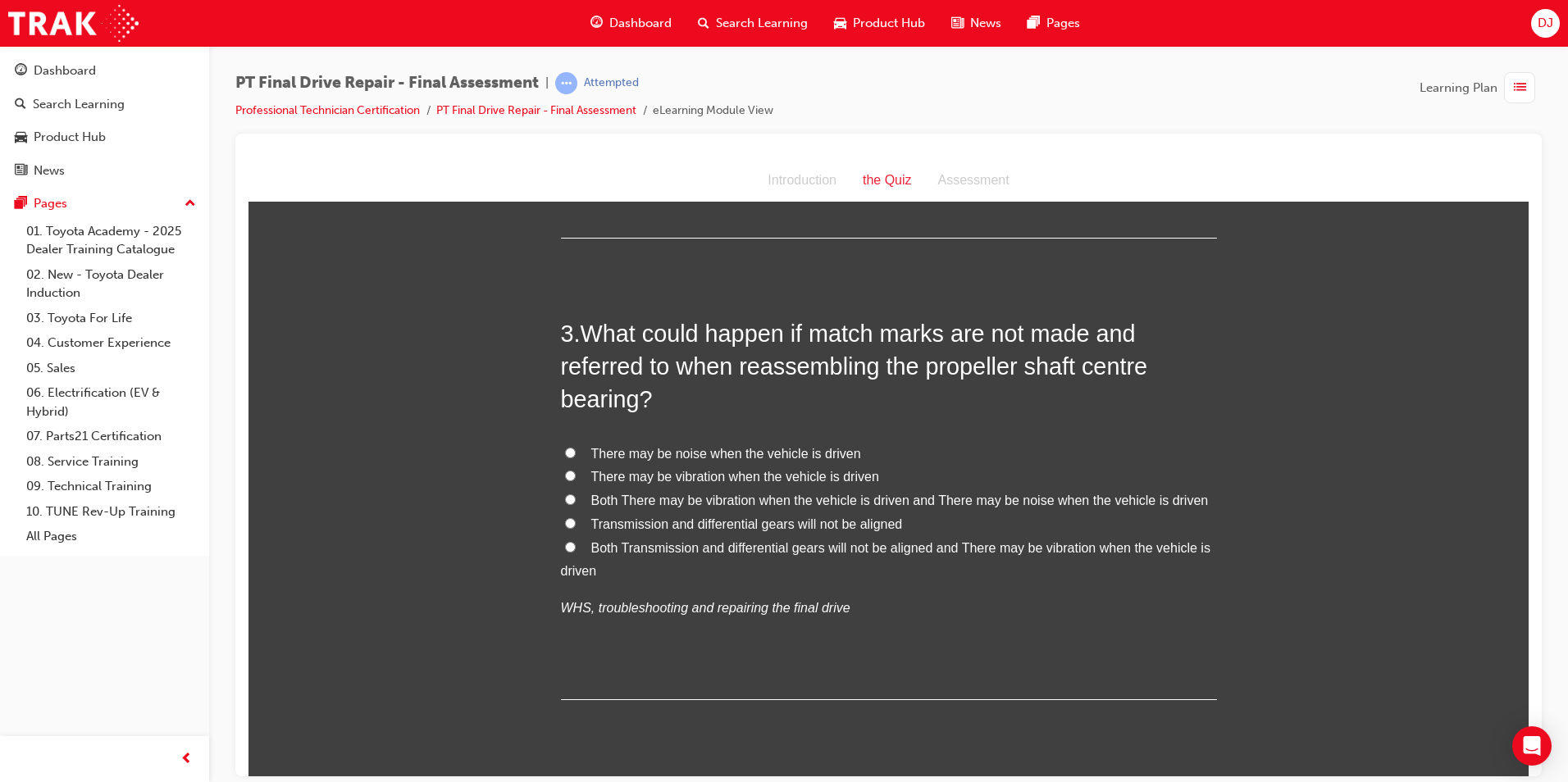
scroll to position [902, 0]
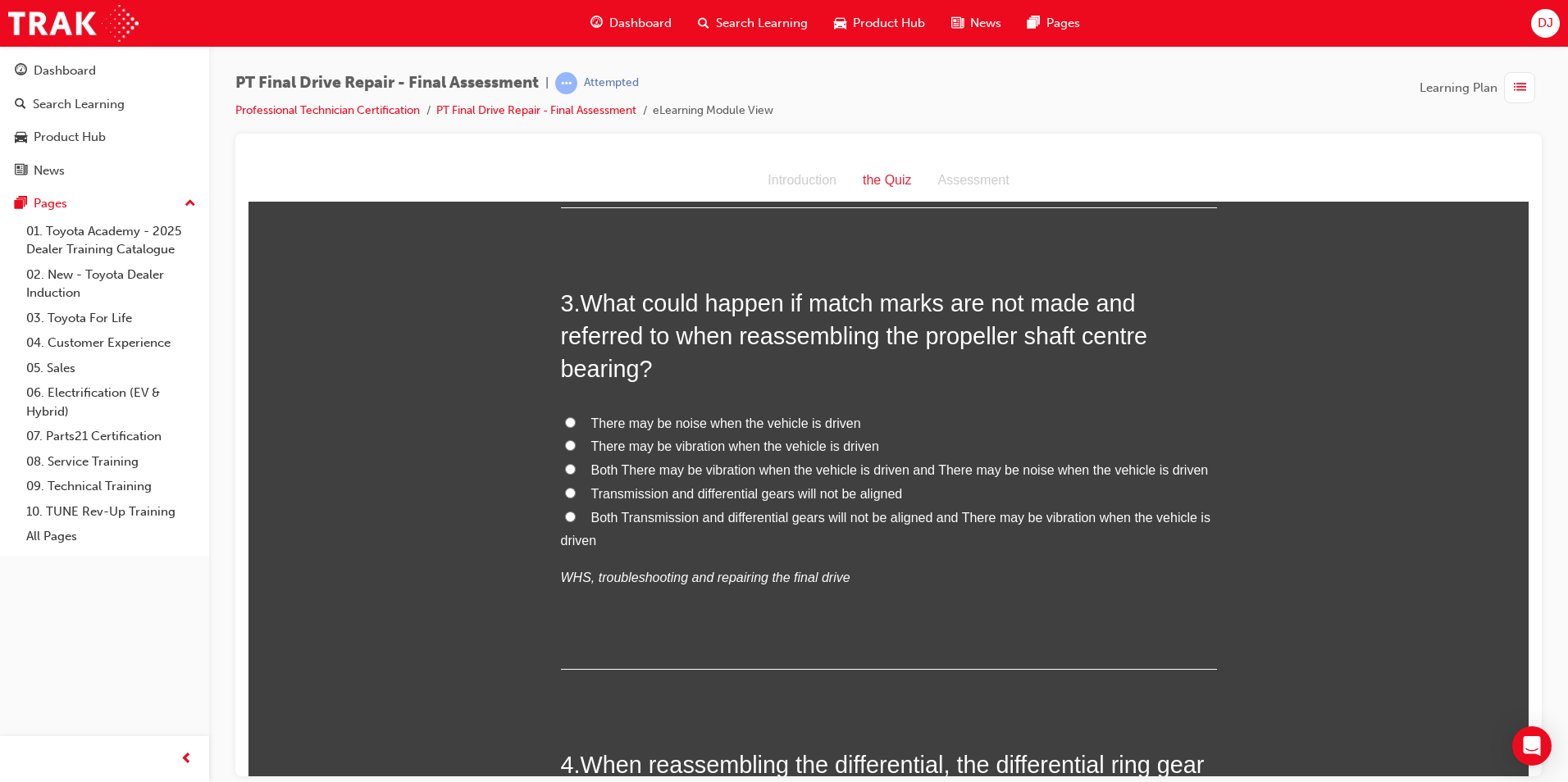
click at [718, 419] on span "There may be noise when the vehicle is driven" at bounding box center [726, 422] width 270 height 14
click at [576, 419] on input "There may be noise when the vehicle is driven" at bounding box center [570, 421] width 10 height 10
radio input "true"
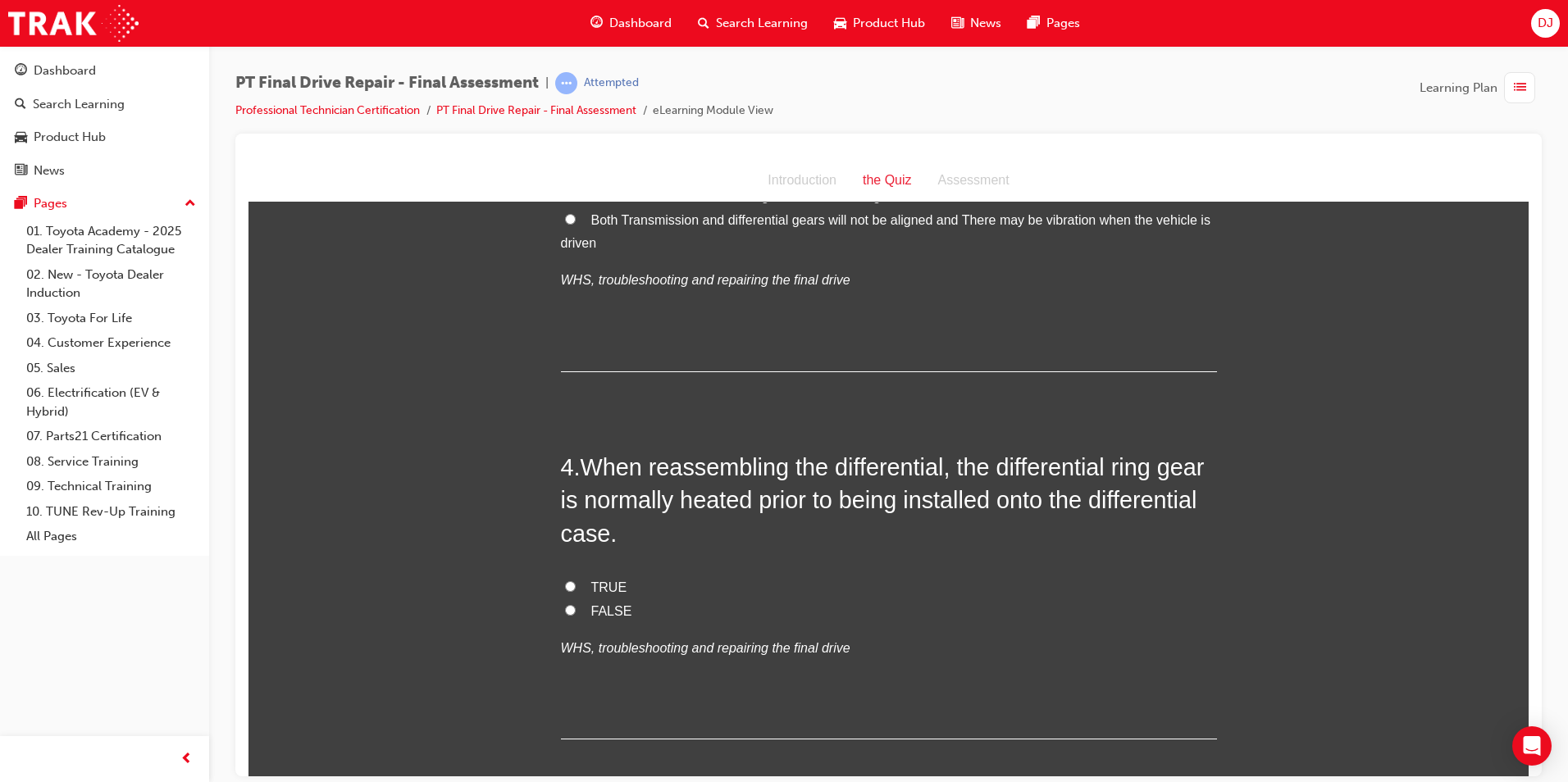
scroll to position [1230, 0]
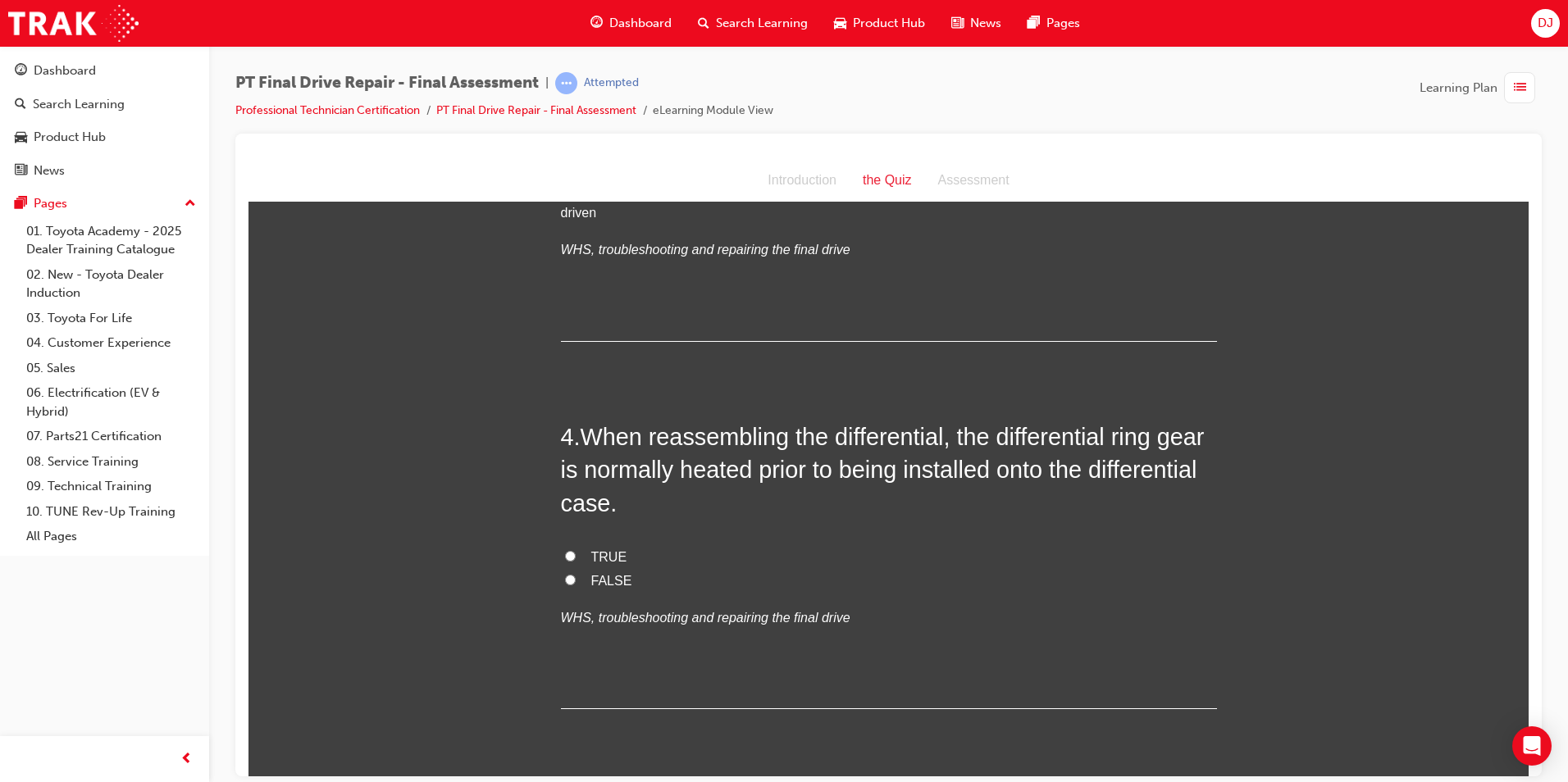
click at [591, 550] on span "TRUE" at bounding box center [609, 556] width 36 height 14
click at [576, 550] on input "TRUE" at bounding box center [570, 555] width 10 height 10
radio input "true"
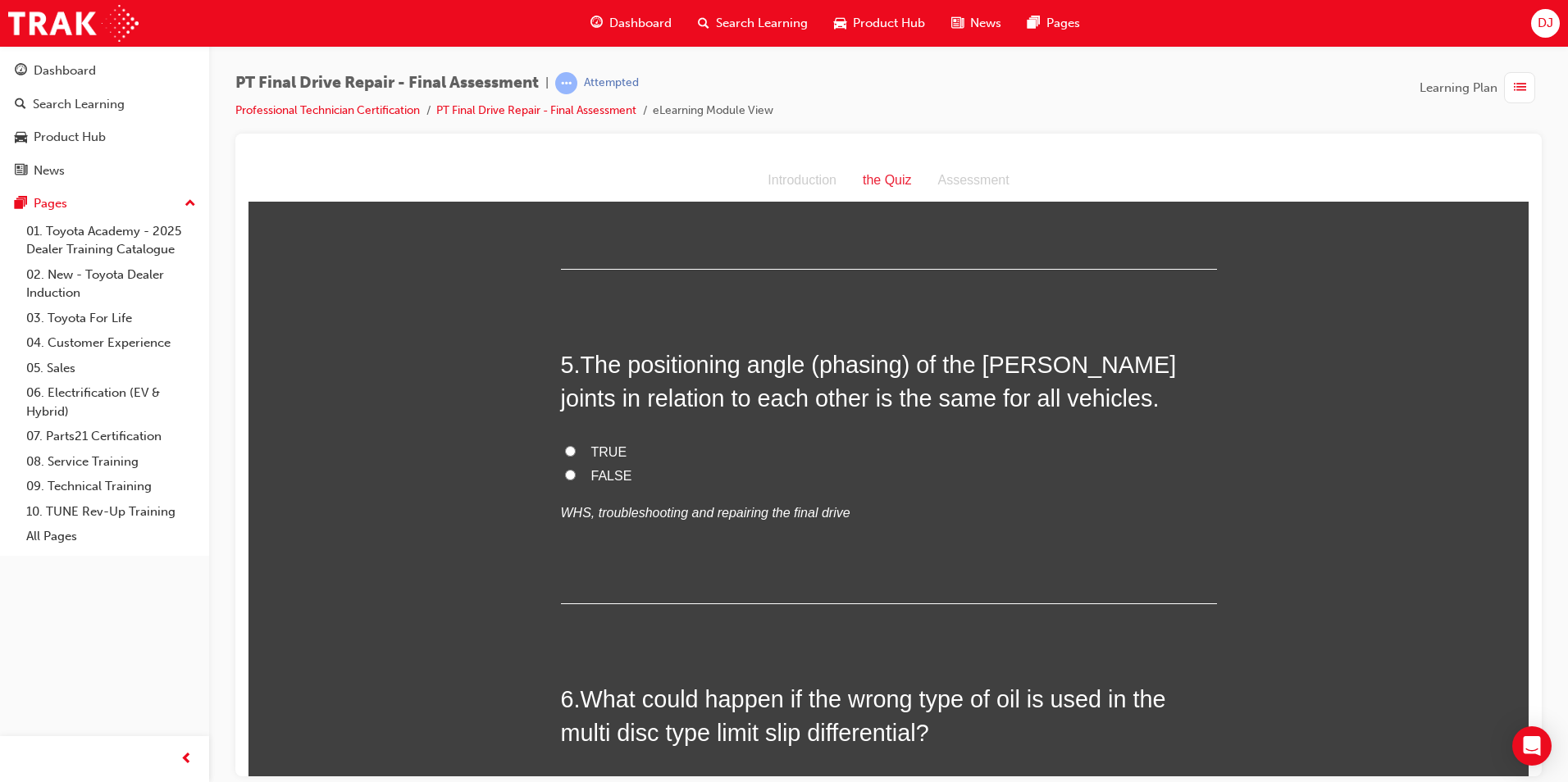
scroll to position [1640, 0]
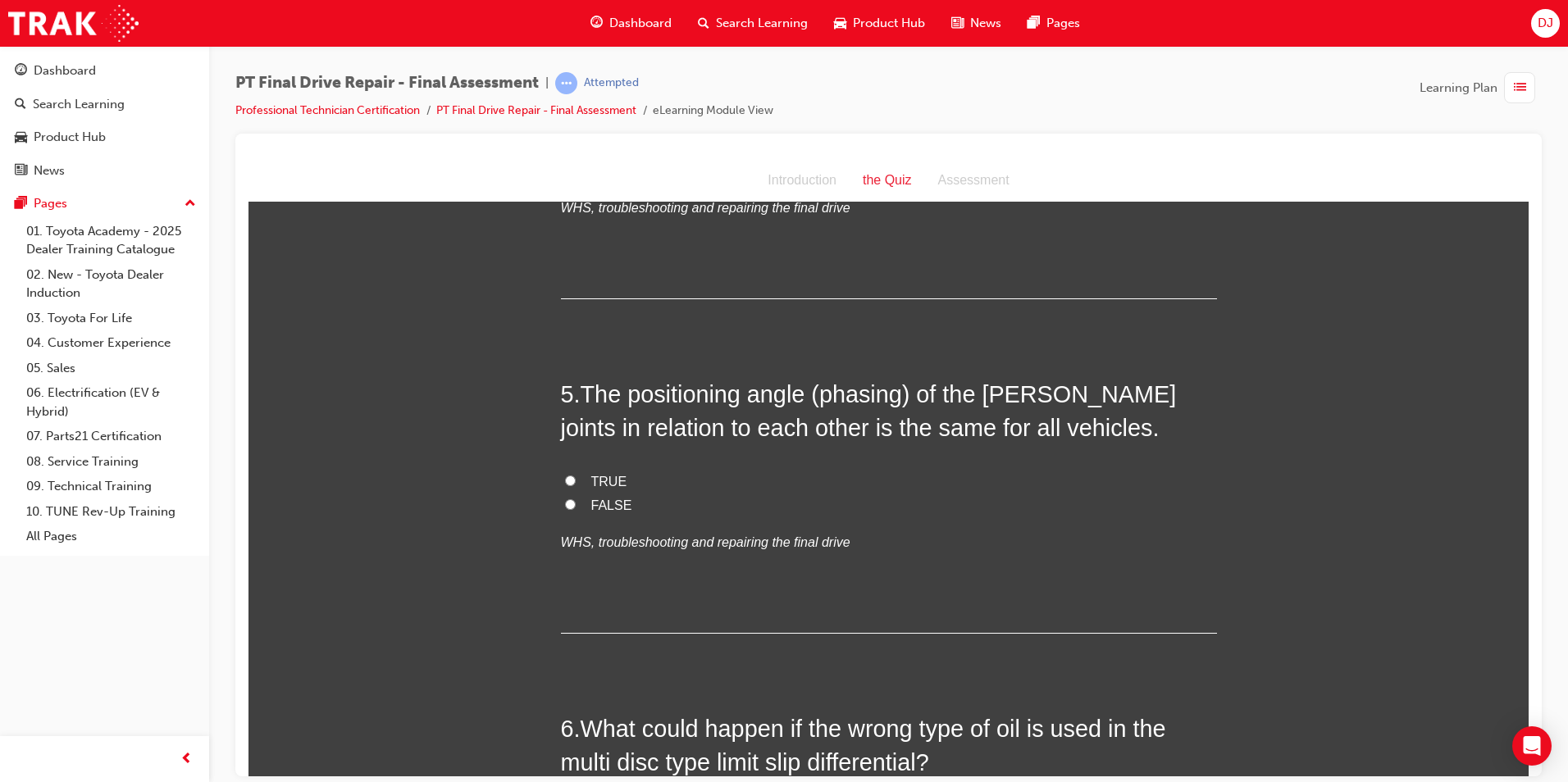
click at [599, 500] on span "FALSE" at bounding box center [611, 505] width 41 height 14
click at [576, 500] on input "FALSE" at bounding box center [570, 503] width 10 height 10
radio input "true"
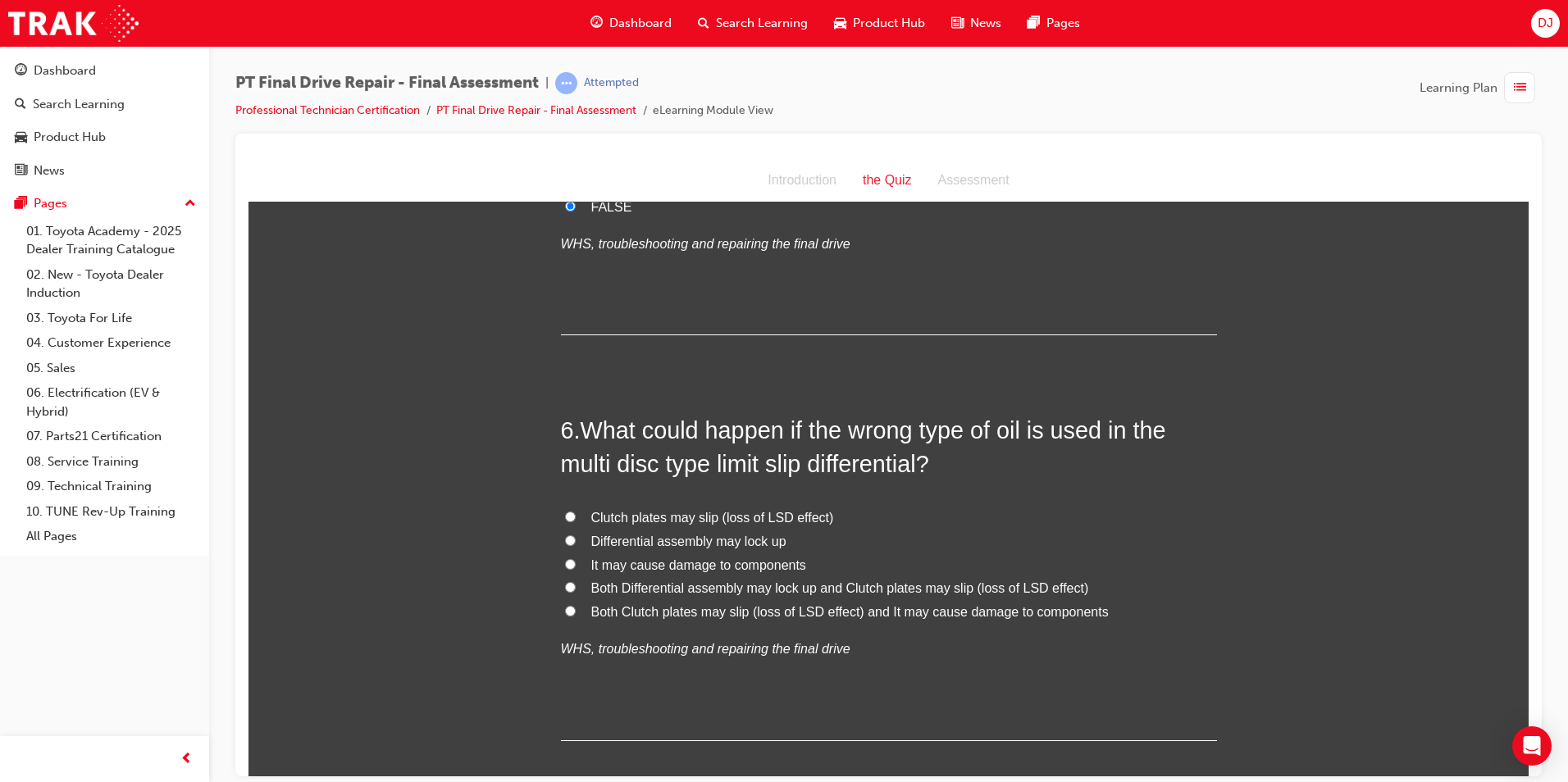
scroll to position [1968, 0]
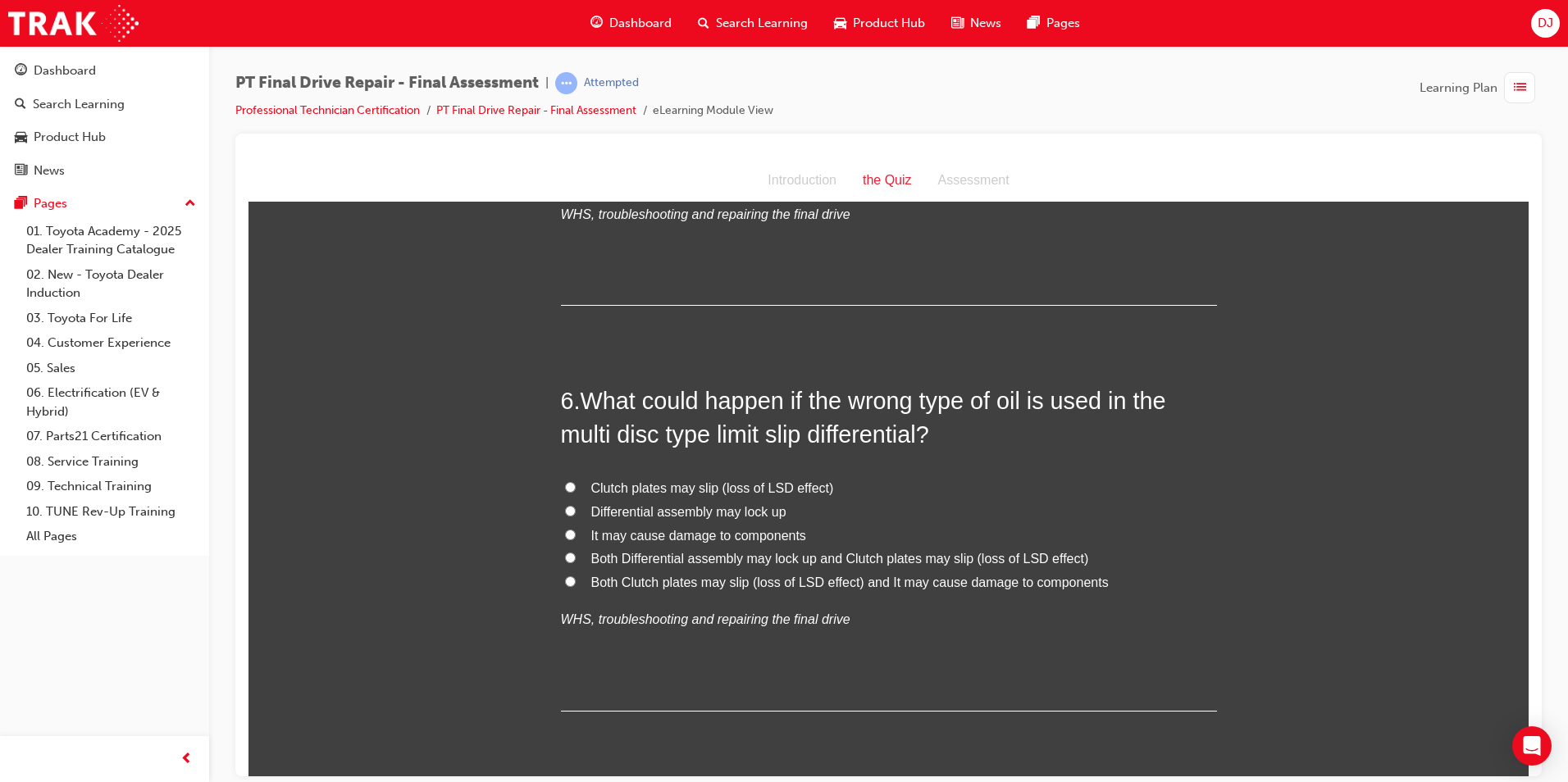
click at [790, 583] on span "Both Clutch plates may slip (loss of LSD effect) and It may cause damage to com…" at bounding box center [850, 582] width 518 height 14
click at [576, 583] on input "Both Clutch plates may slip (loss of LSD effect) and It may cause damage to com…" at bounding box center [570, 581] width 10 height 10
radio input "true"
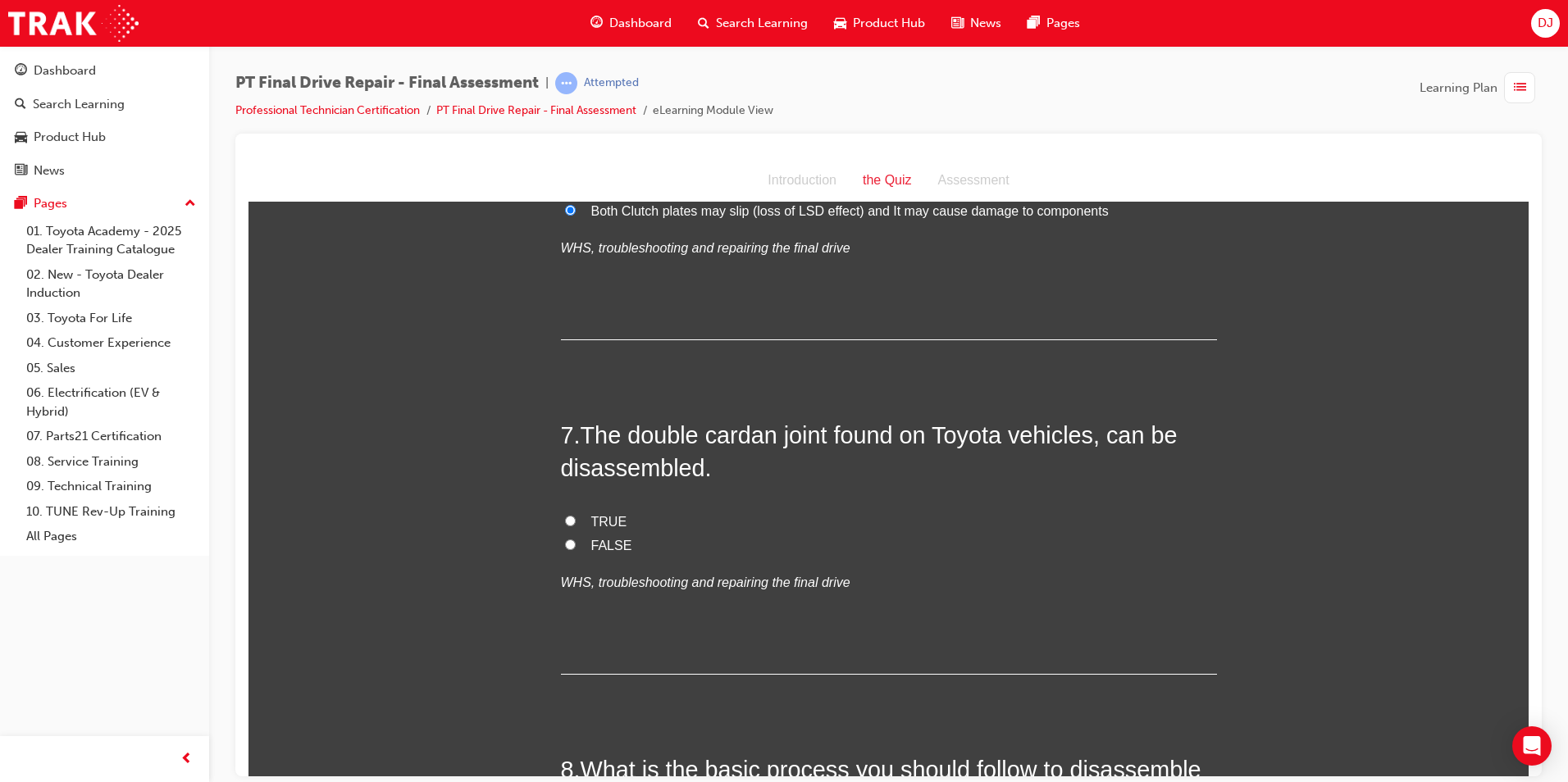
scroll to position [2378, 0]
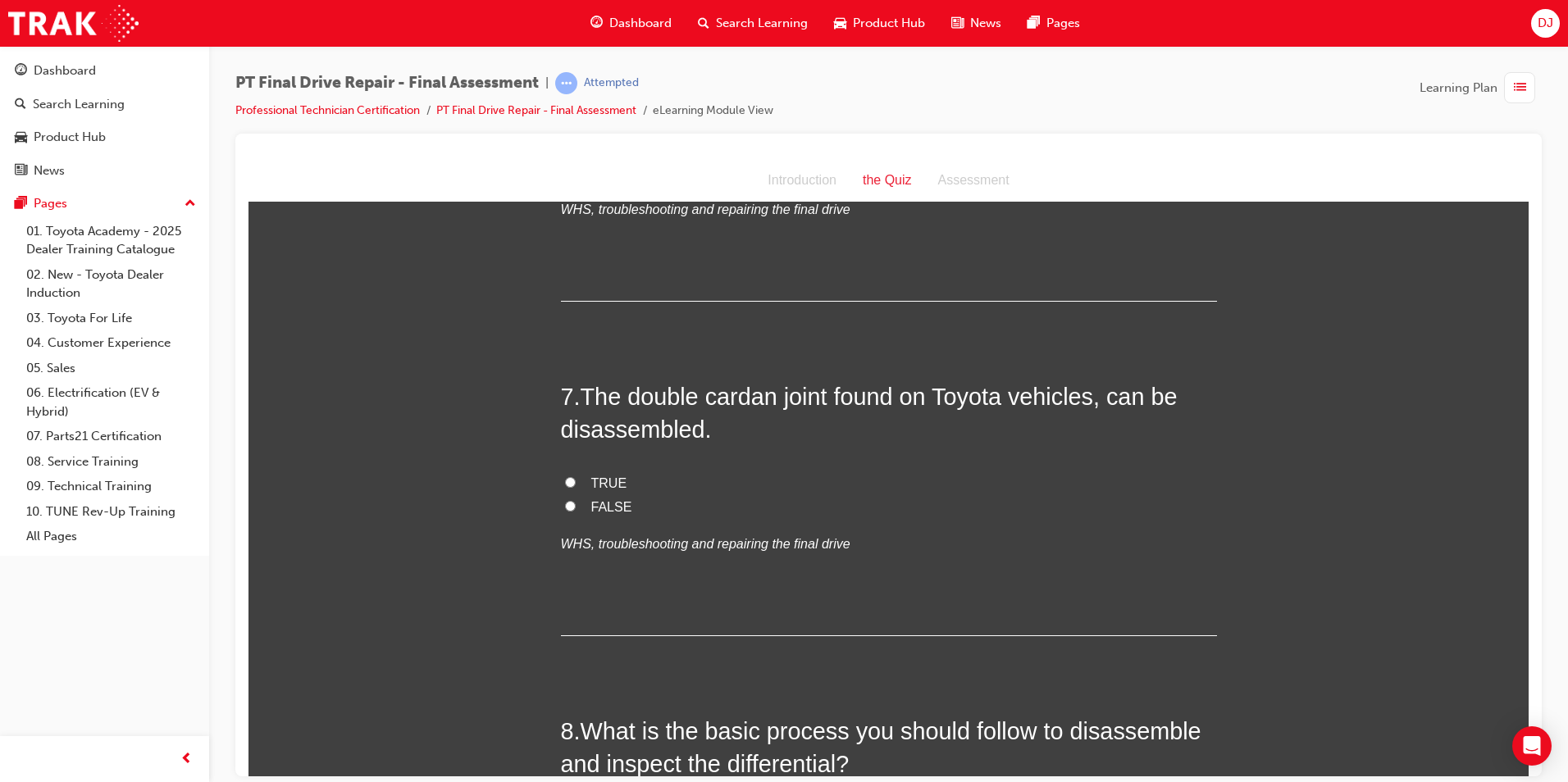
click at [600, 480] on span "TRUE" at bounding box center [609, 482] width 36 height 14
click at [576, 480] on input "TRUE" at bounding box center [570, 481] width 10 height 10
radio input "true"
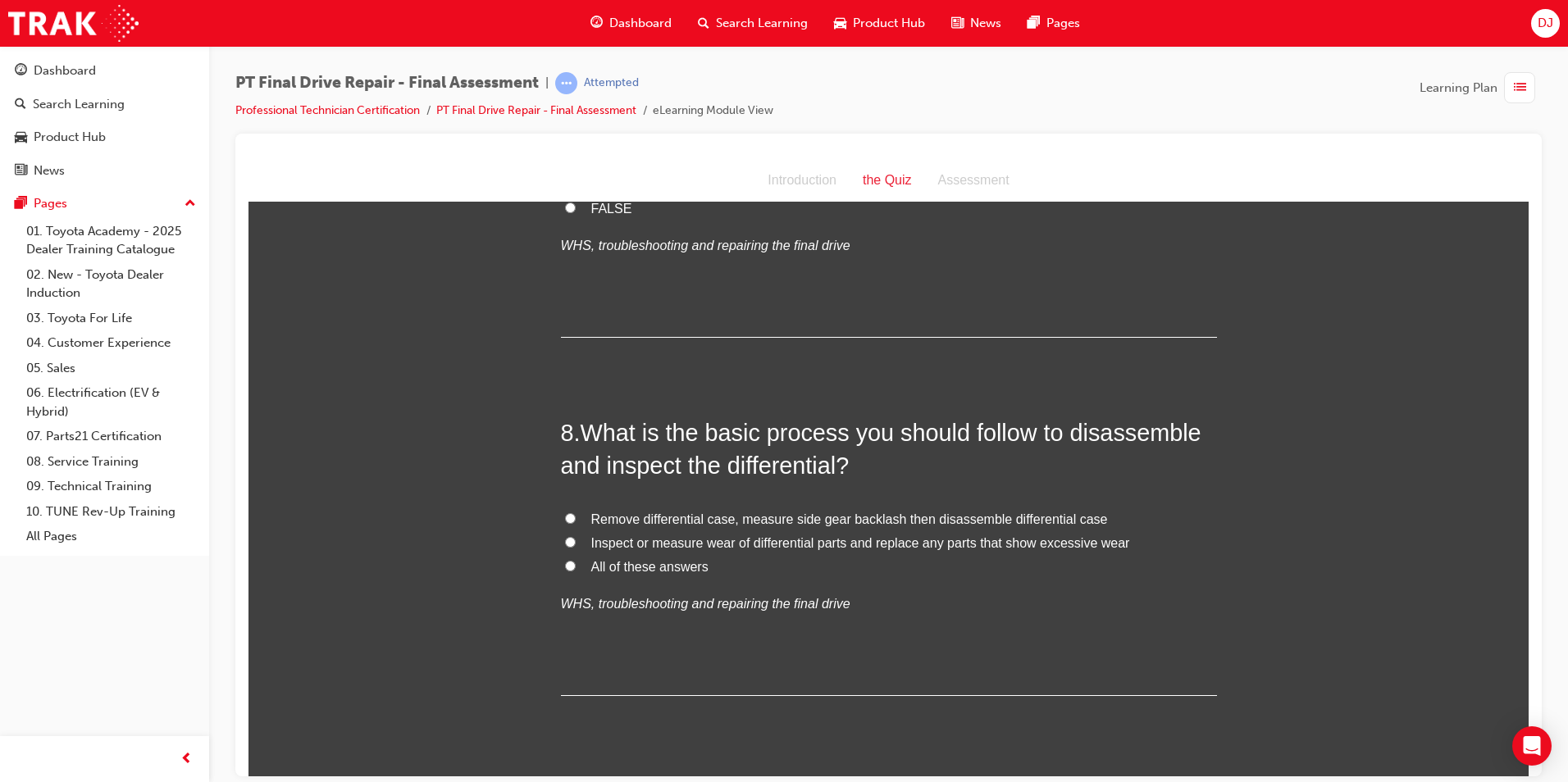
scroll to position [2706, 0]
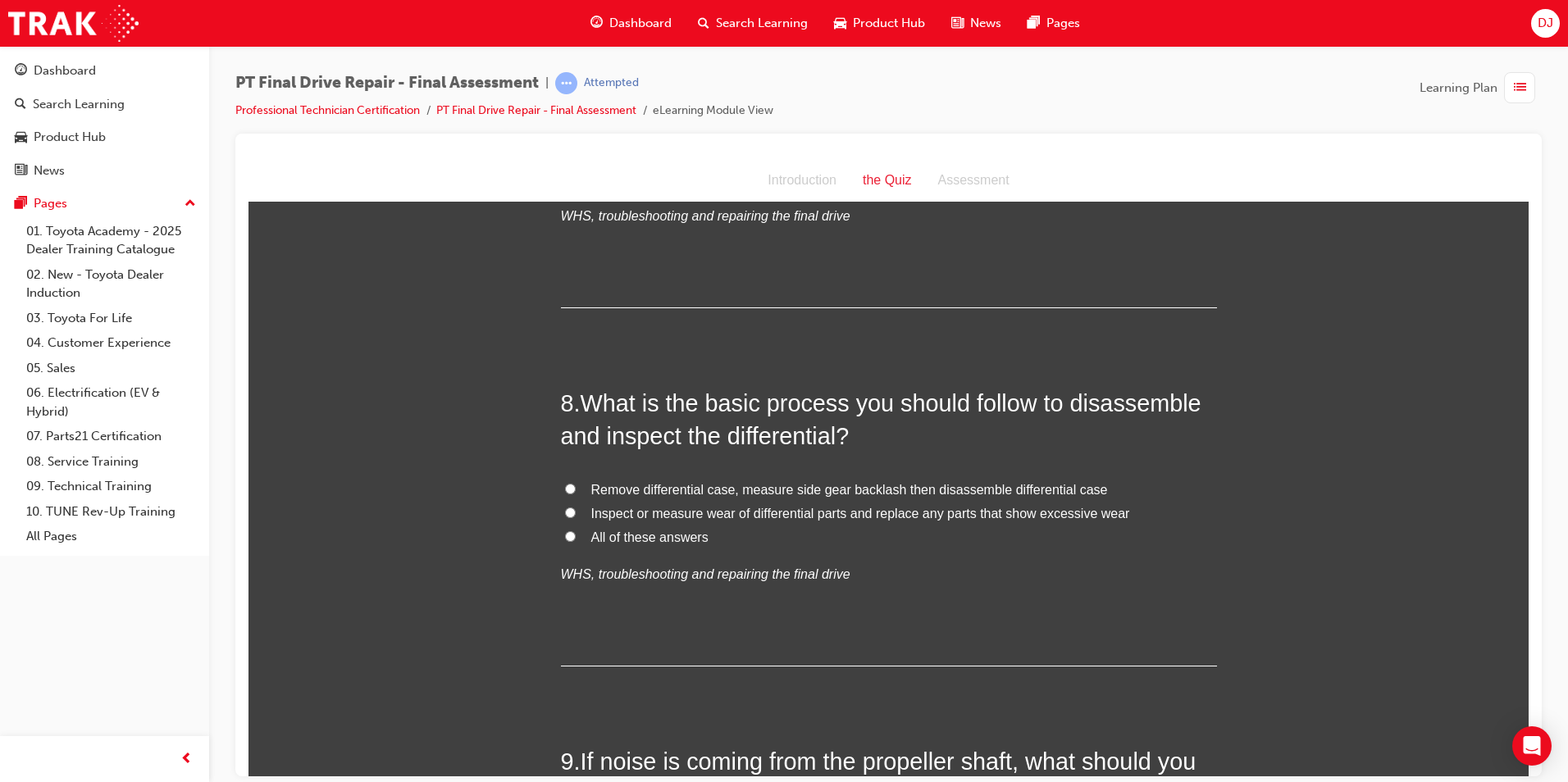
click at [615, 536] on span "All of these answers" at bounding box center [649, 536] width 117 height 14
click at [576, 536] on input "All of these answers" at bounding box center [570, 535] width 10 height 10
radio input "true"
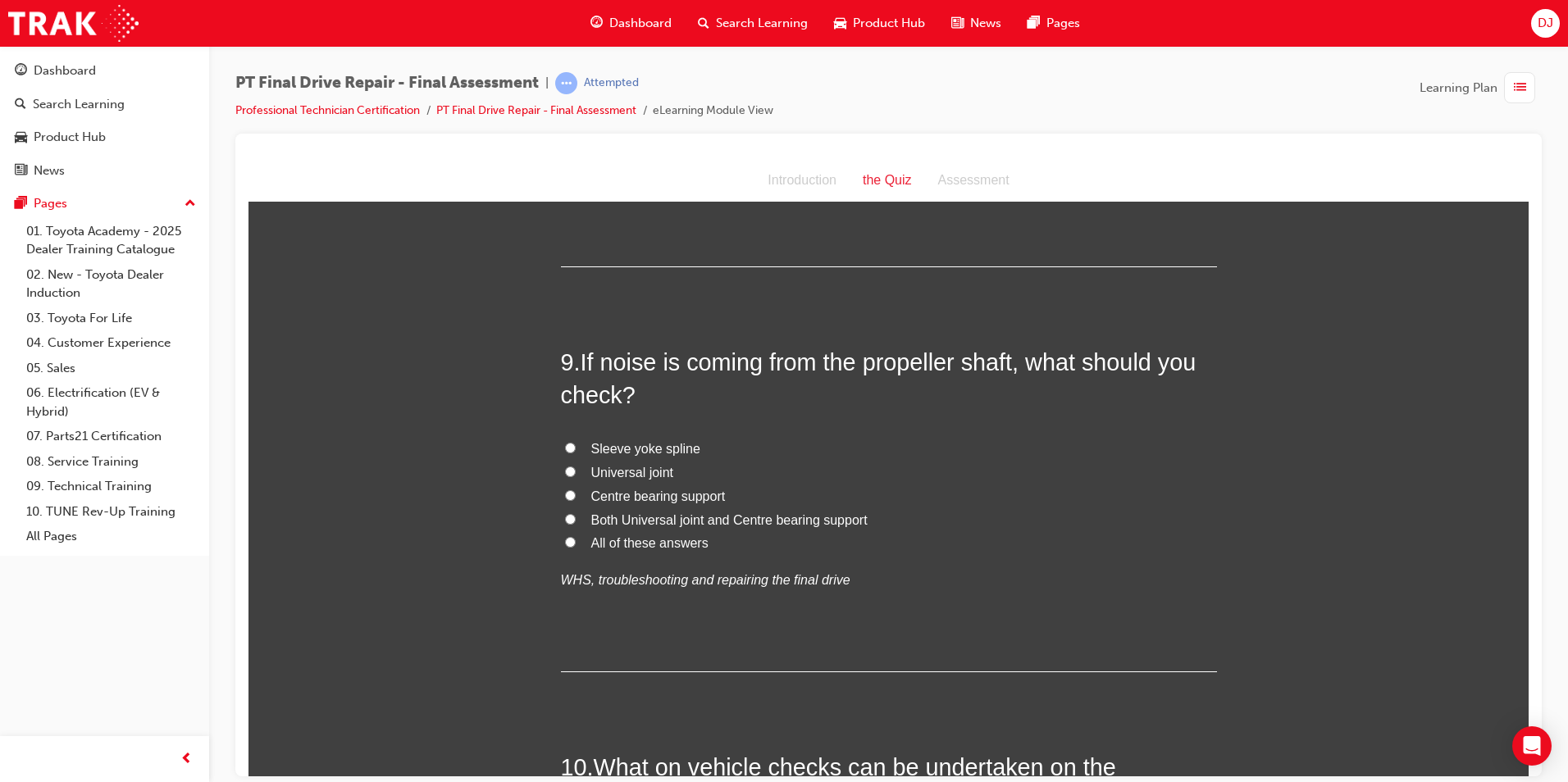
scroll to position [3116, 0]
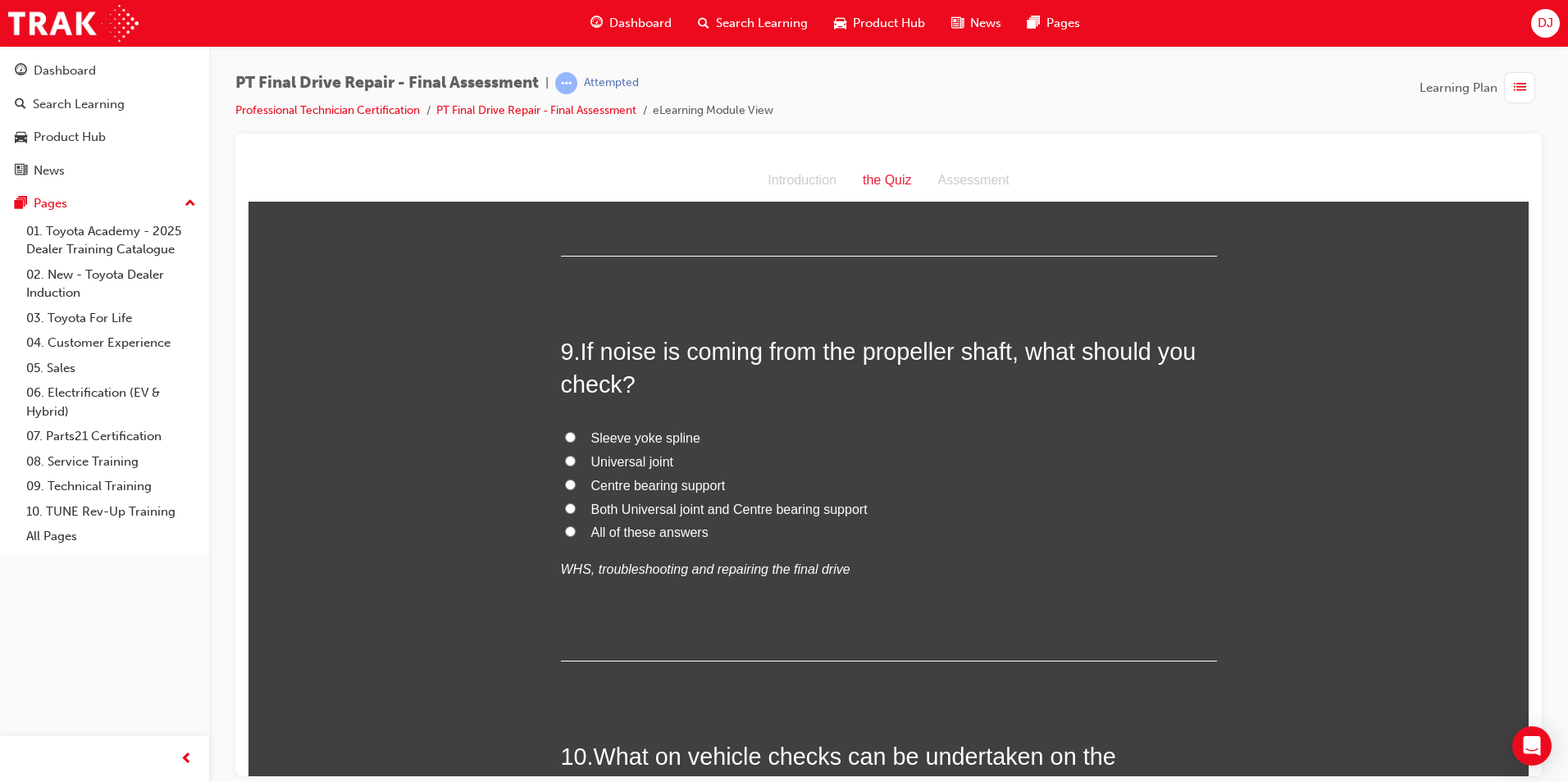
click at [644, 535] on span "All of these answers" at bounding box center [649, 532] width 117 height 14
click at [576, 535] on input "All of these answers" at bounding box center [570, 531] width 10 height 10
radio input "true"
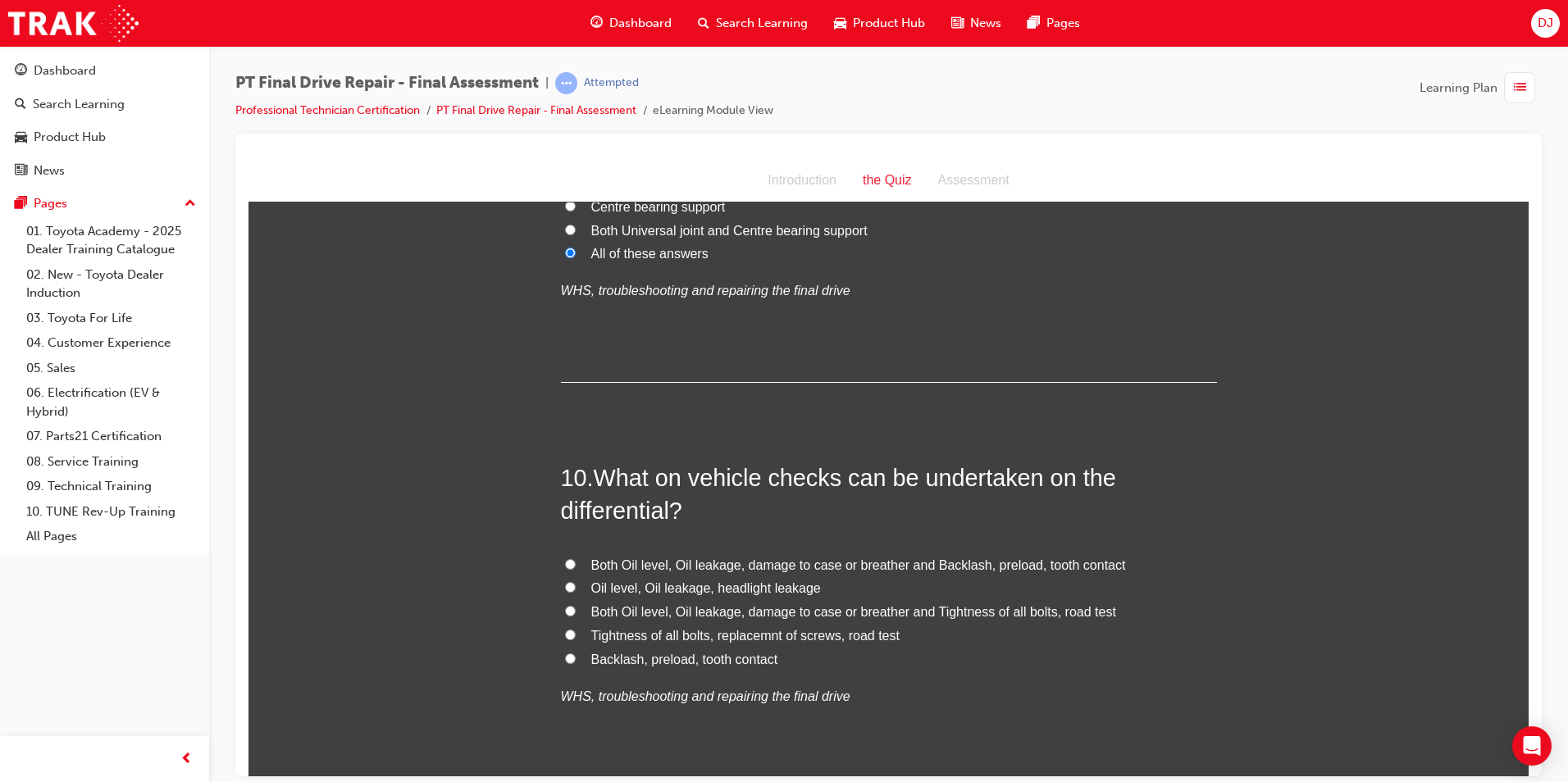
scroll to position [3531, 0]
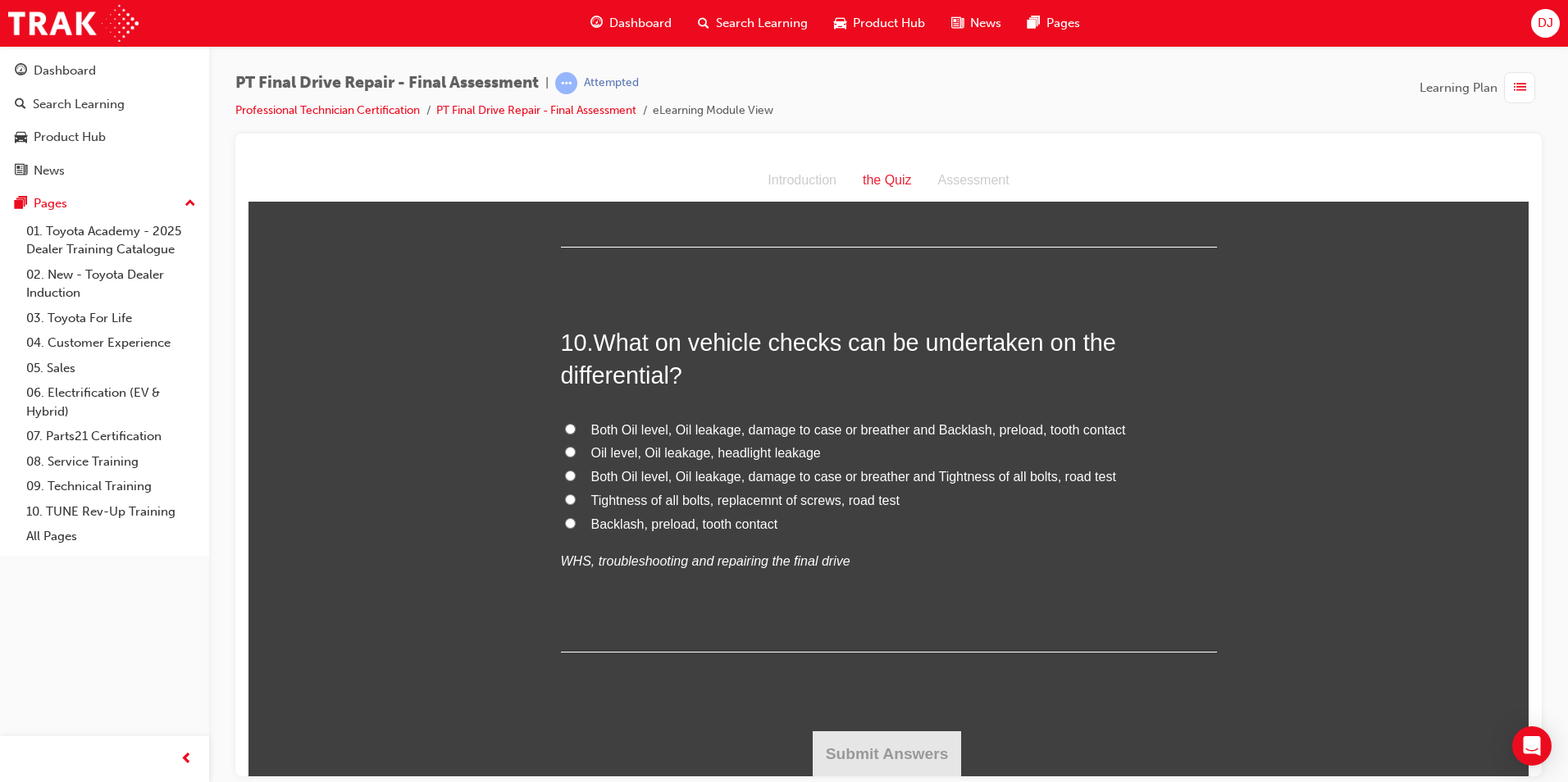
click at [718, 475] on span "Both Oil level, Oil leakage, damage to case or breather and Tightness of all bo…" at bounding box center [854, 476] width 525 height 14
click at [576, 475] on input "Both Oil level, Oil leakage, damage to case or breather and Tightness of all bo…" at bounding box center [570, 475] width 10 height 10
radio input "true"
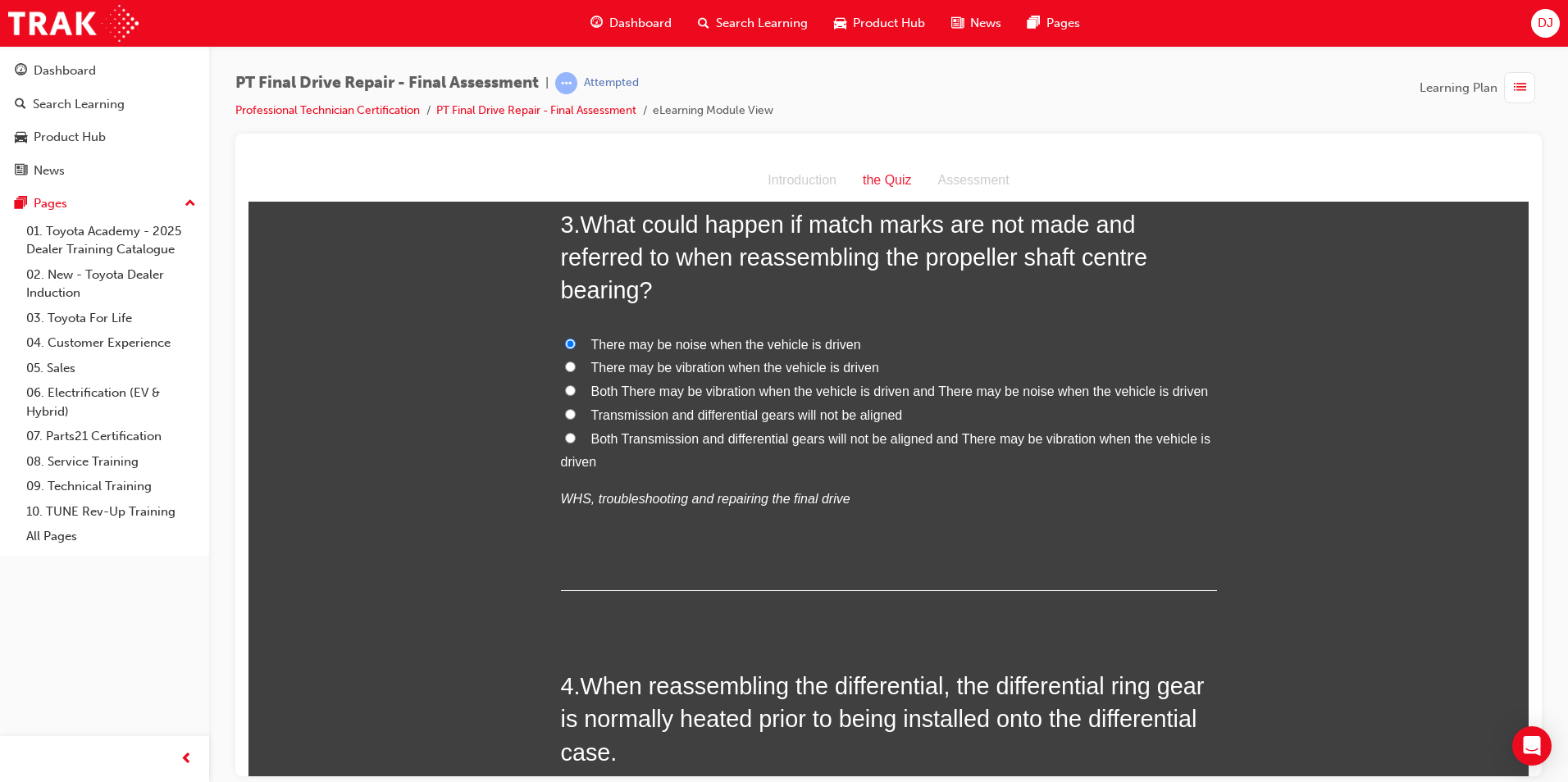
scroll to position [906, 0]
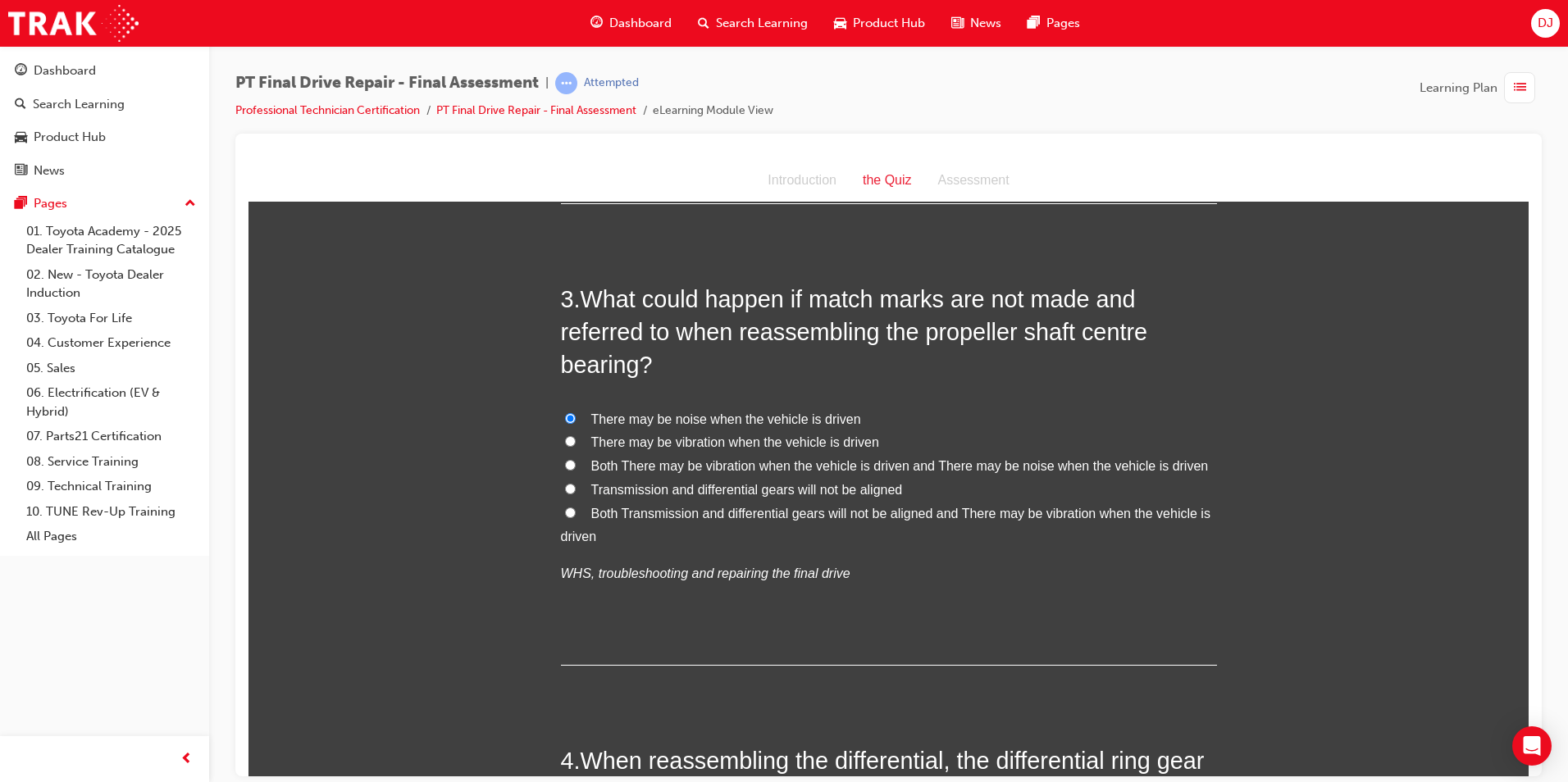
click at [803, 439] on span "There may be vibration when the vehicle is driven" at bounding box center [735, 442] width 288 height 14
click at [576, 439] on input "There may be vibration when the vehicle is driven" at bounding box center [570, 440] width 10 height 10
radio input "true"
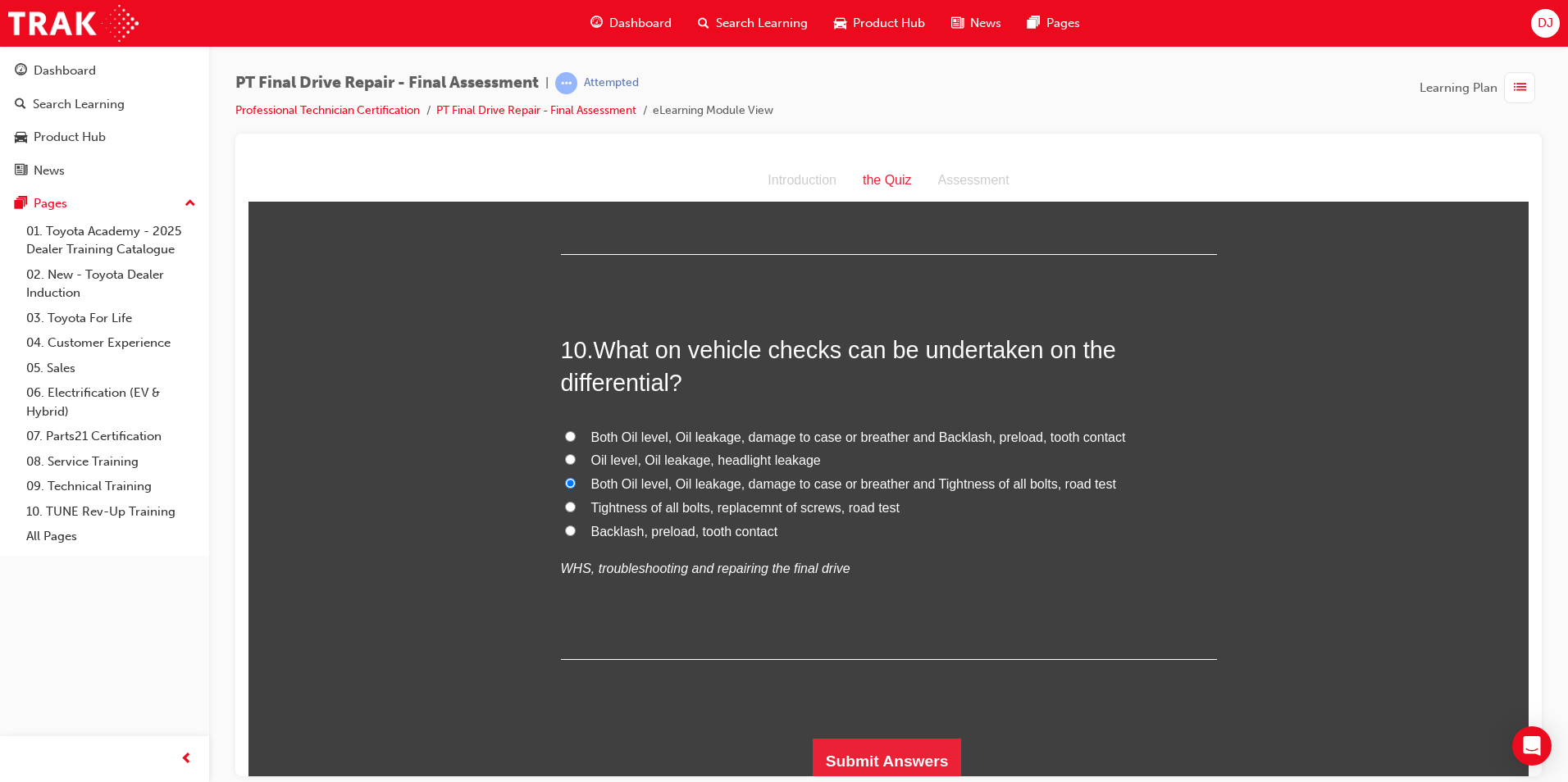
scroll to position [3531, 0]
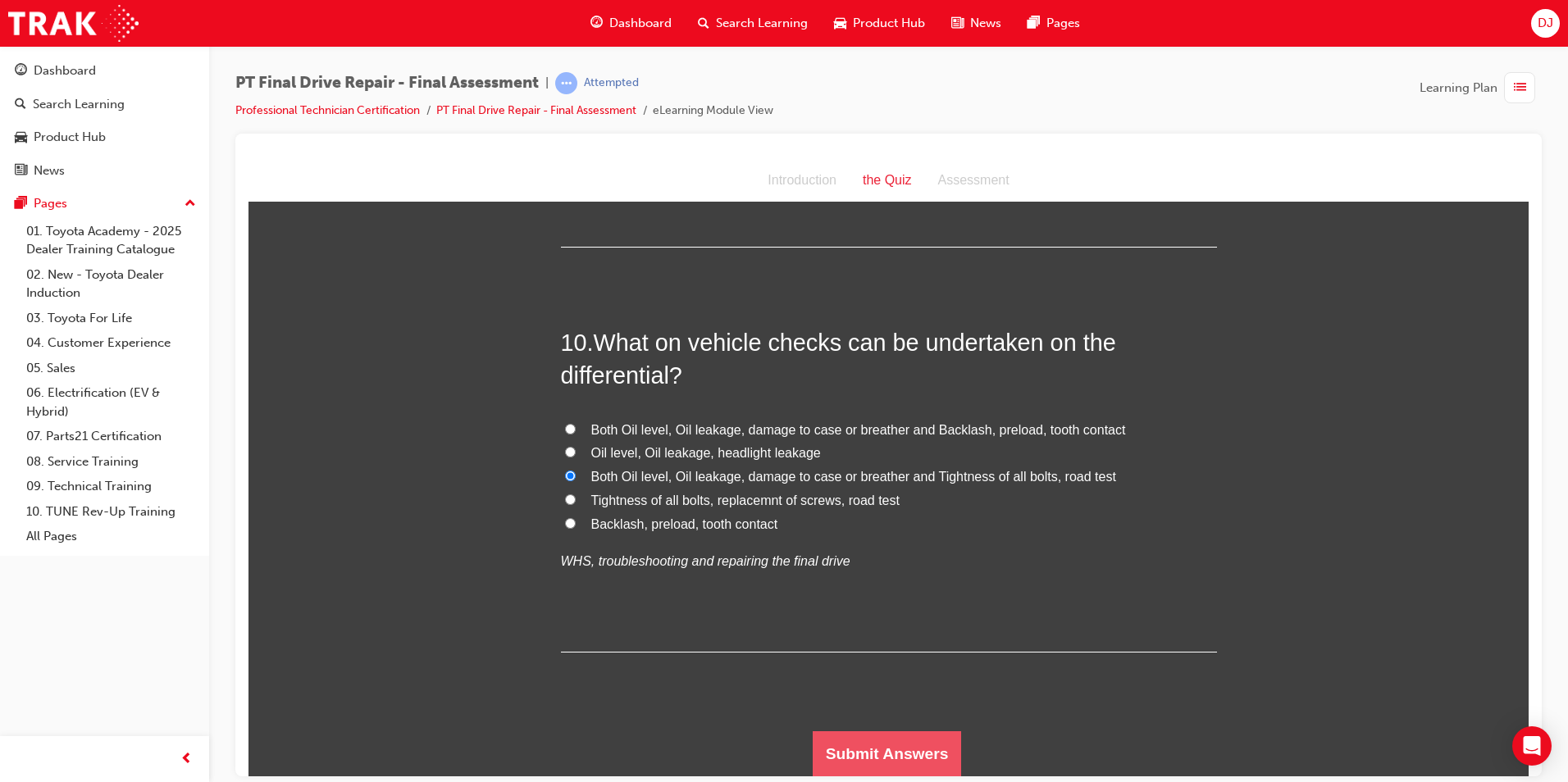
click at [879, 744] on button "Submit Answers" at bounding box center [887, 754] width 149 height 46
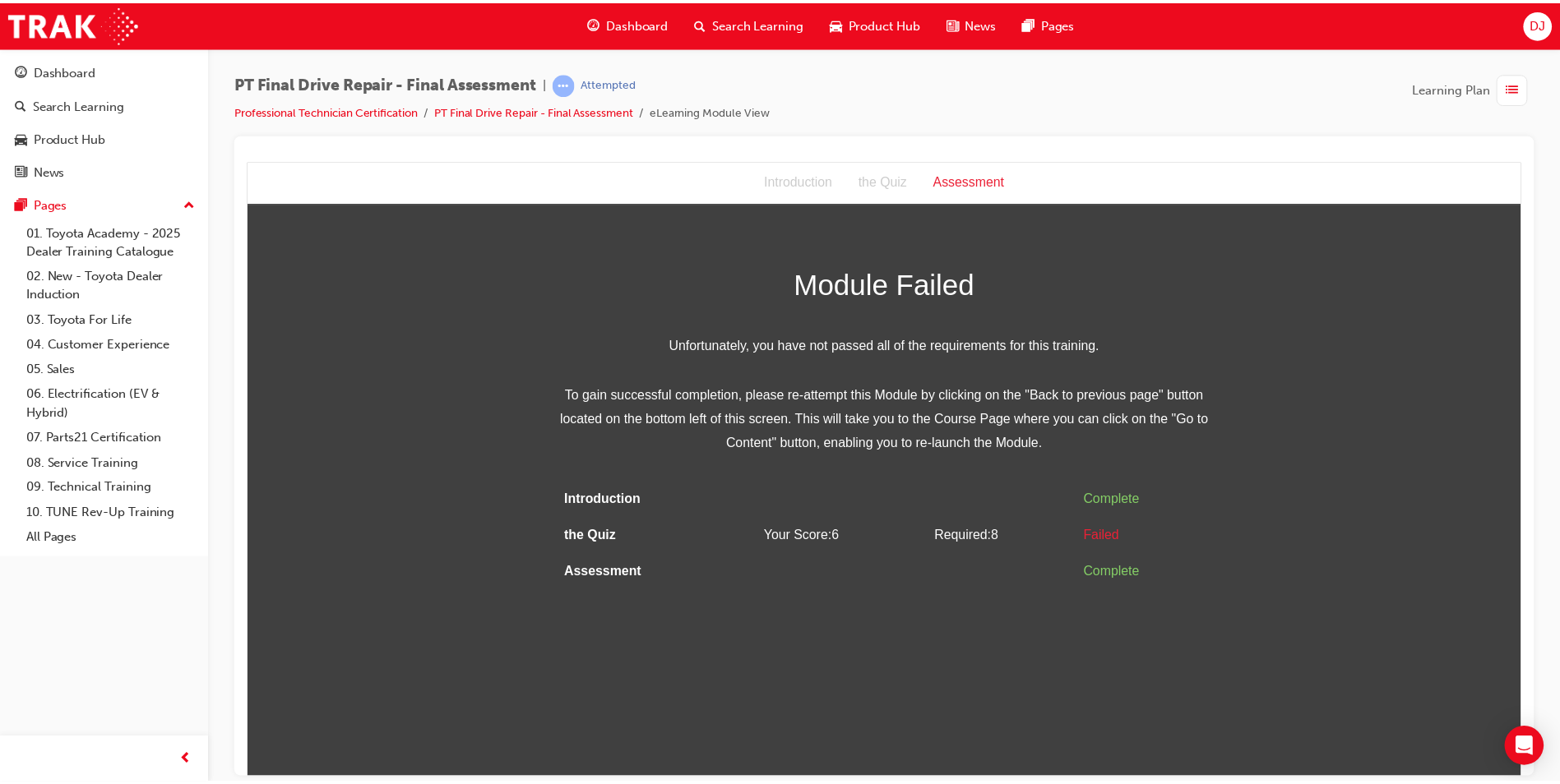
scroll to position [0, 0]
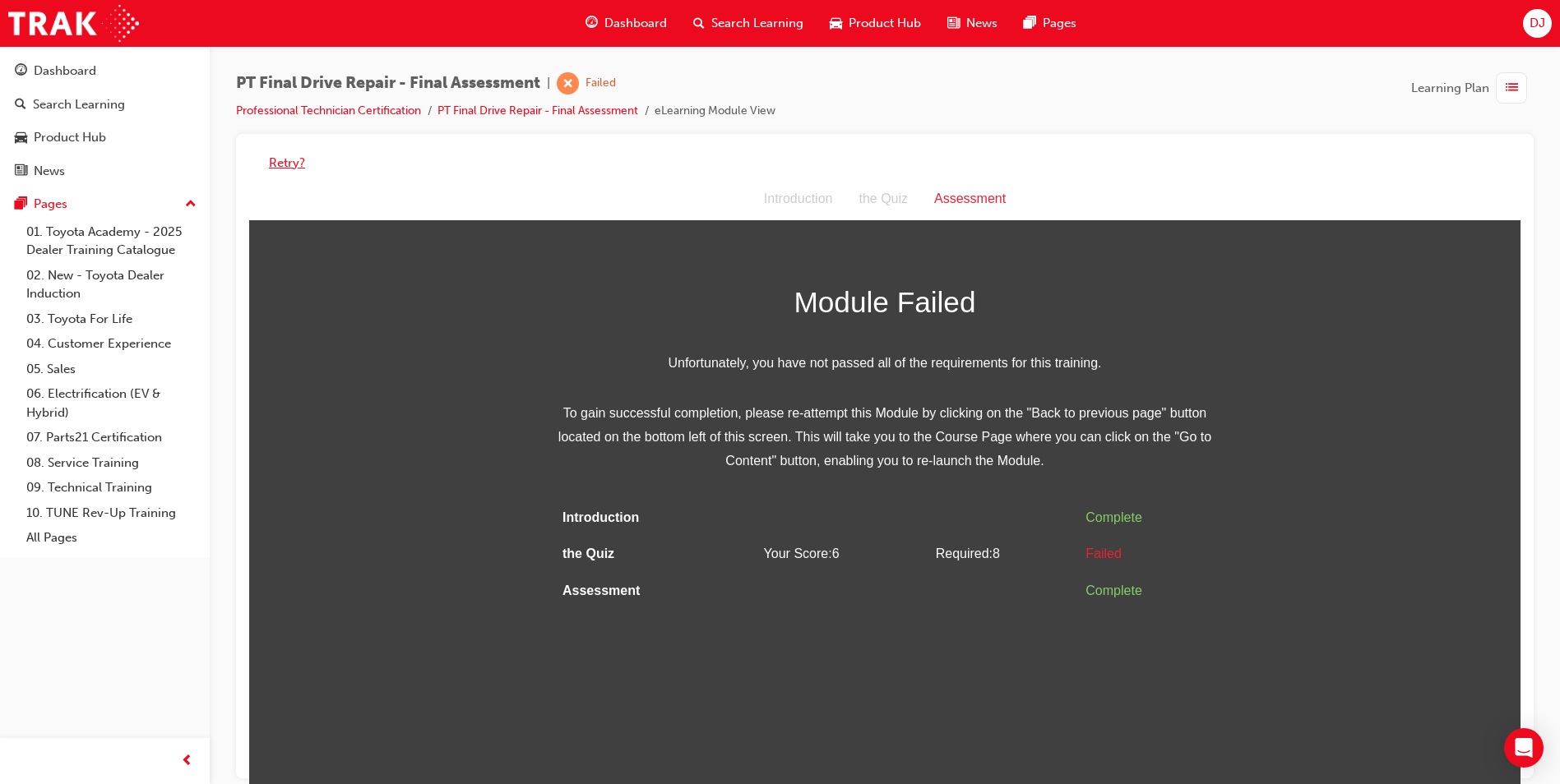
click at [291, 166] on button "Retry?" at bounding box center [287, 163] width 36 height 19
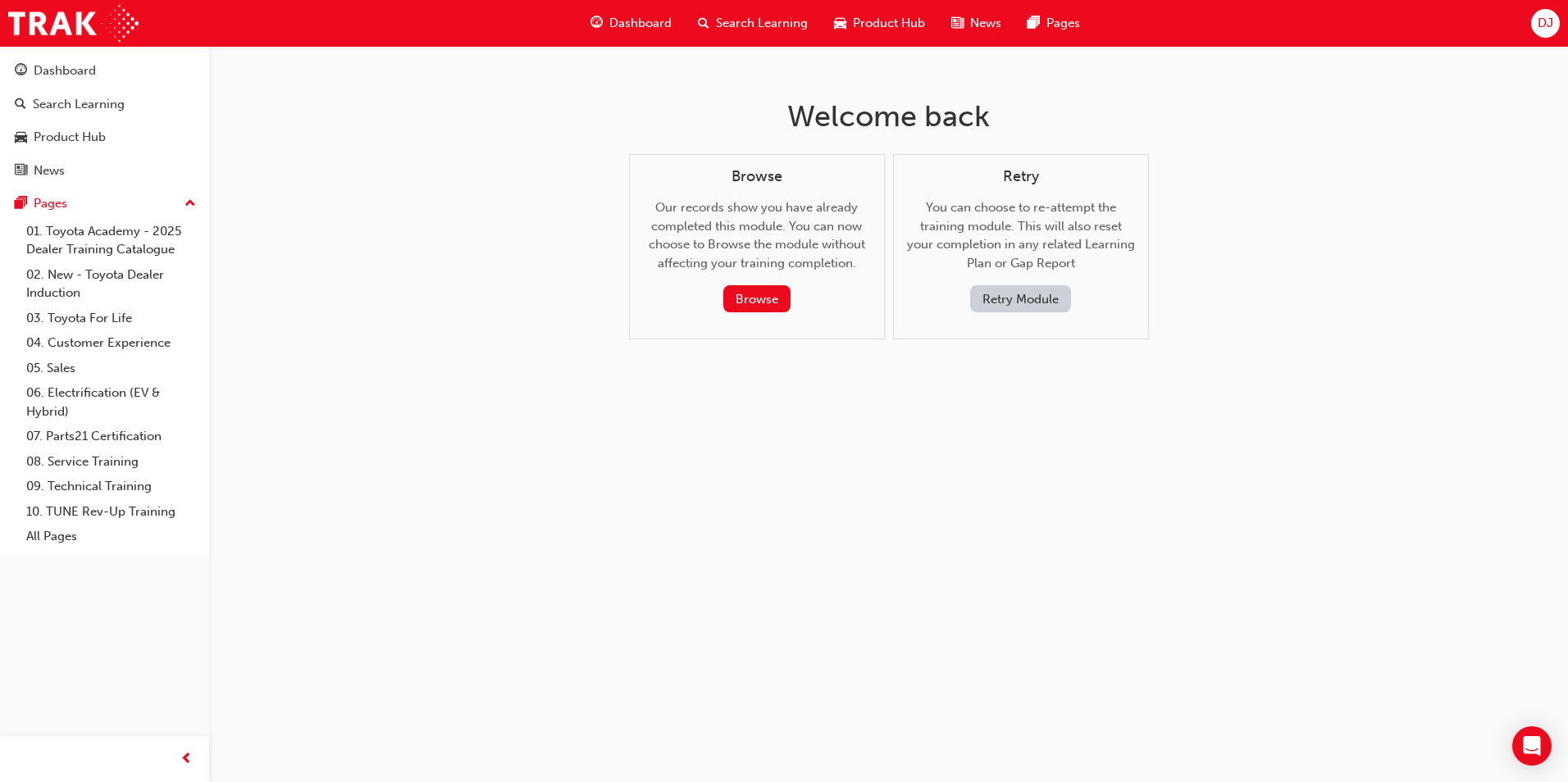
click at [1066, 303] on button "Retry Module" at bounding box center [1021, 299] width 101 height 27
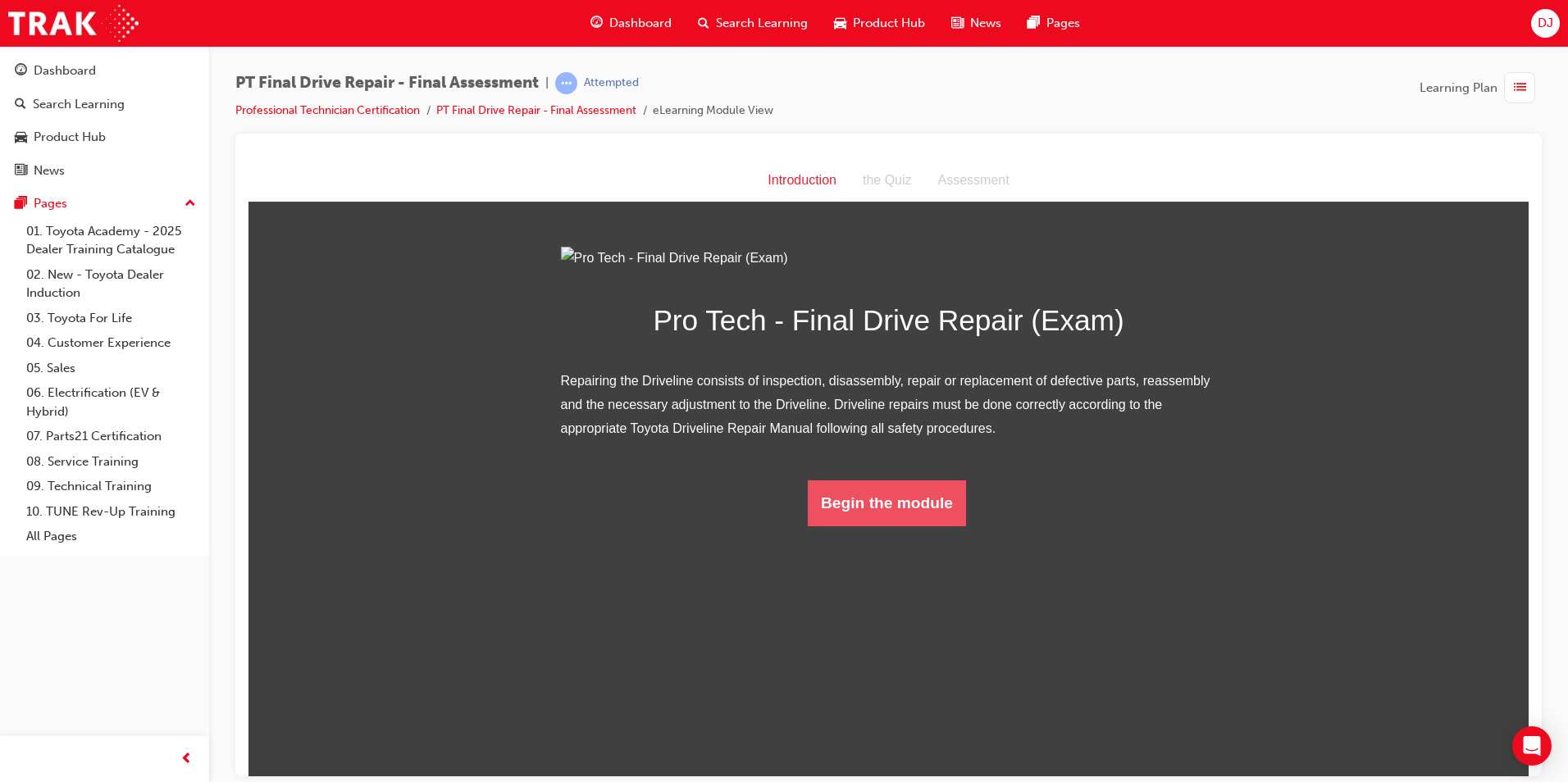
click at [889, 526] on button "Begin the module" at bounding box center [887, 503] width 159 height 46
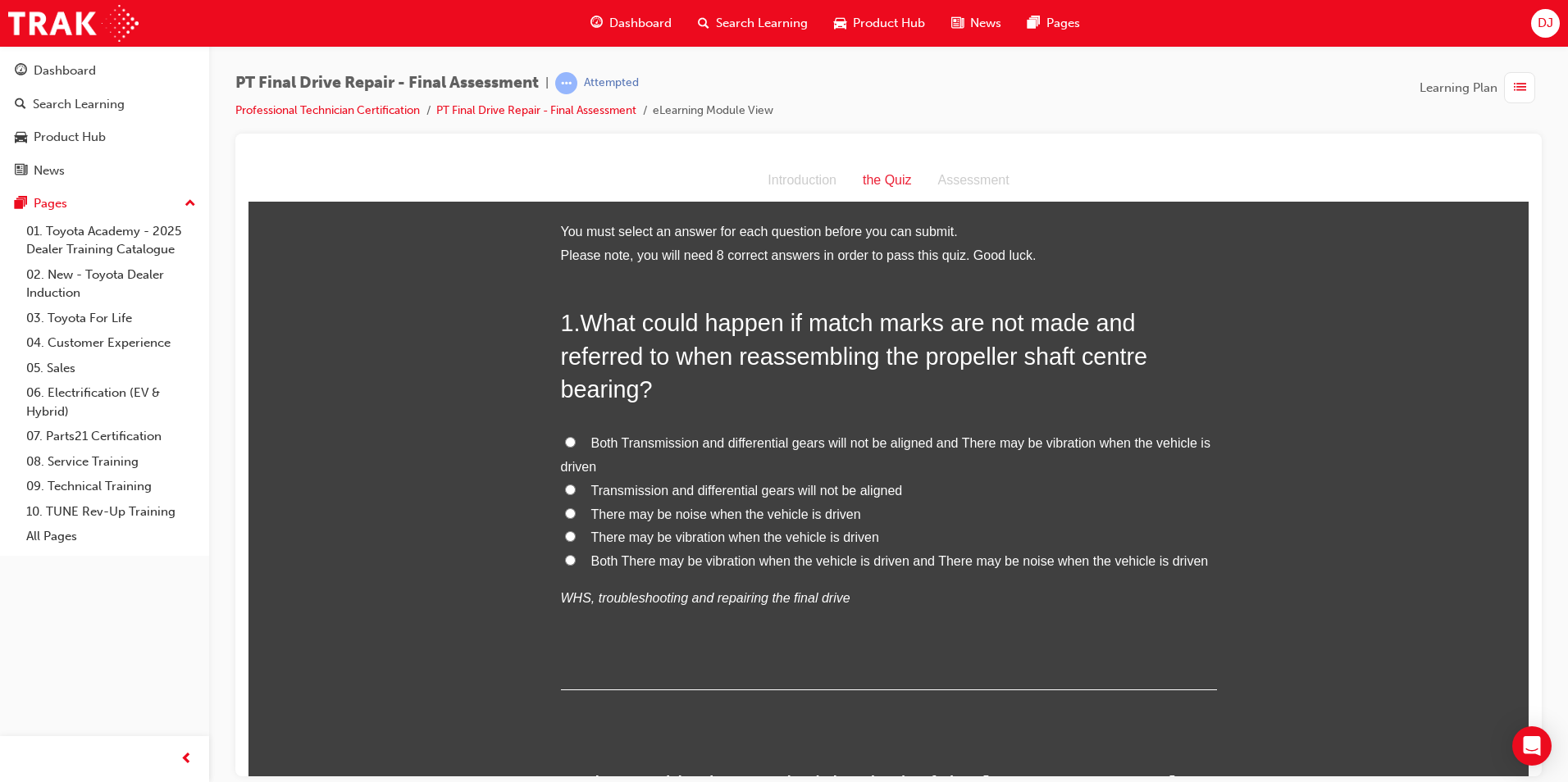
click at [778, 562] on span "Both There may be vibration when the vehicle is driven and There may be noise w…" at bounding box center [900, 560] width 618 height 14
click at [576, 562] on input "Both There may be vibration when the vehicle is driven and There may be noise w…" at bounding box center [570, 559] width 10 height 10
radio input "true"
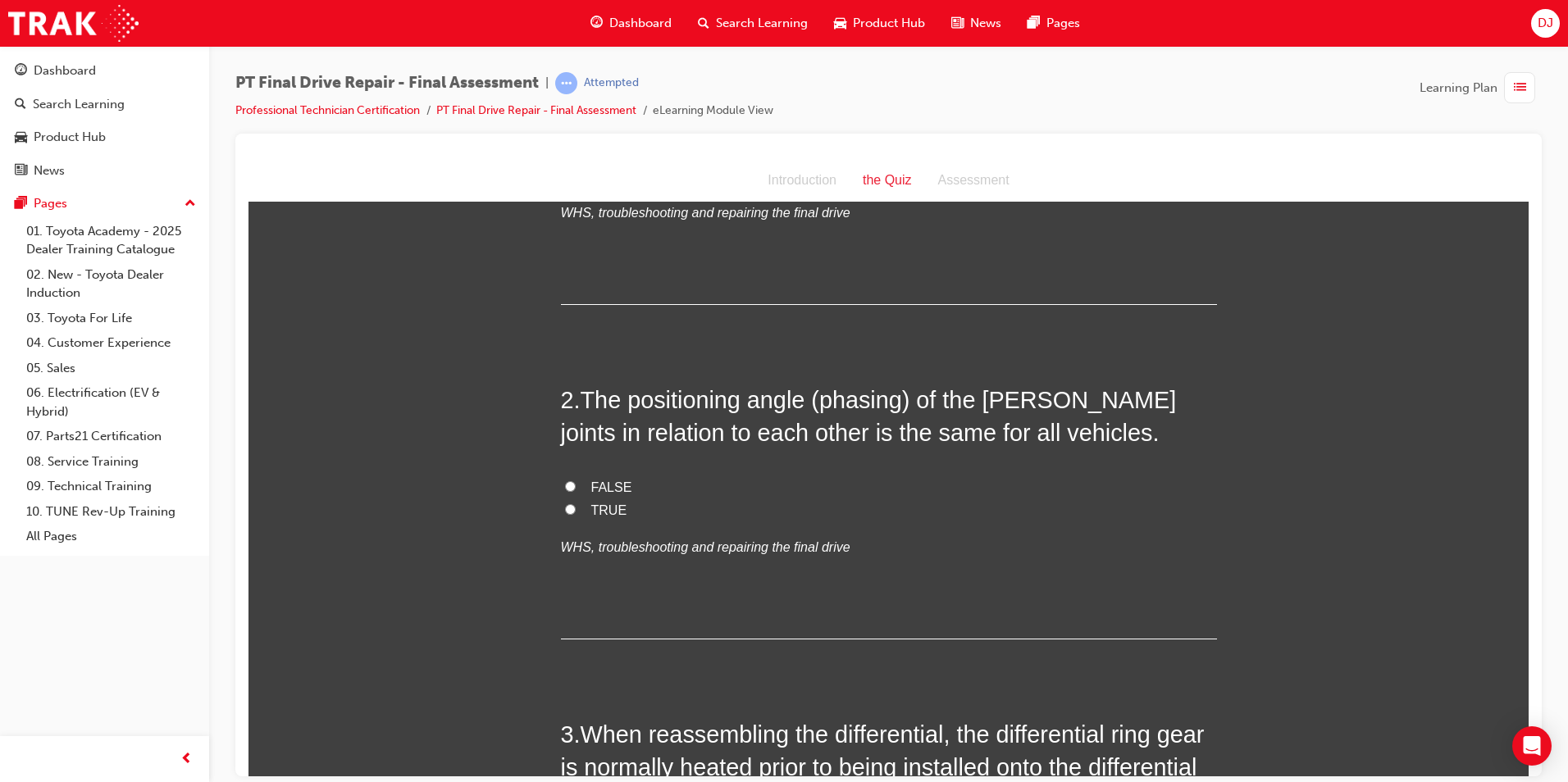
scroll to position [410, 0]
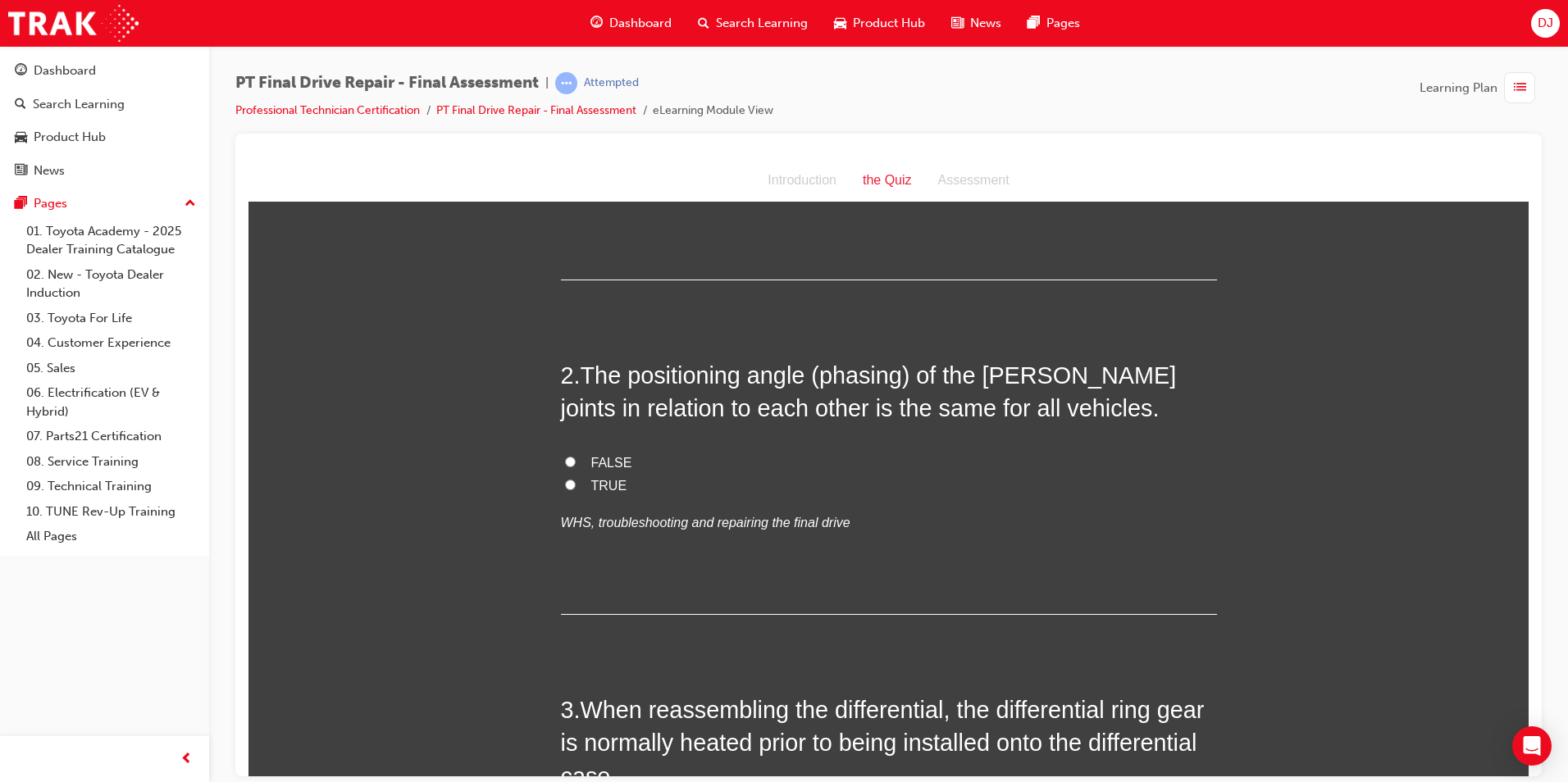
click at [582, 459] on label "FALSE" at bounding box center [889, 463] width 656 height 24
click at [576, 459] on input "FALSE" at bounding box center [570, 460] width 10 height 10
radio input "true"
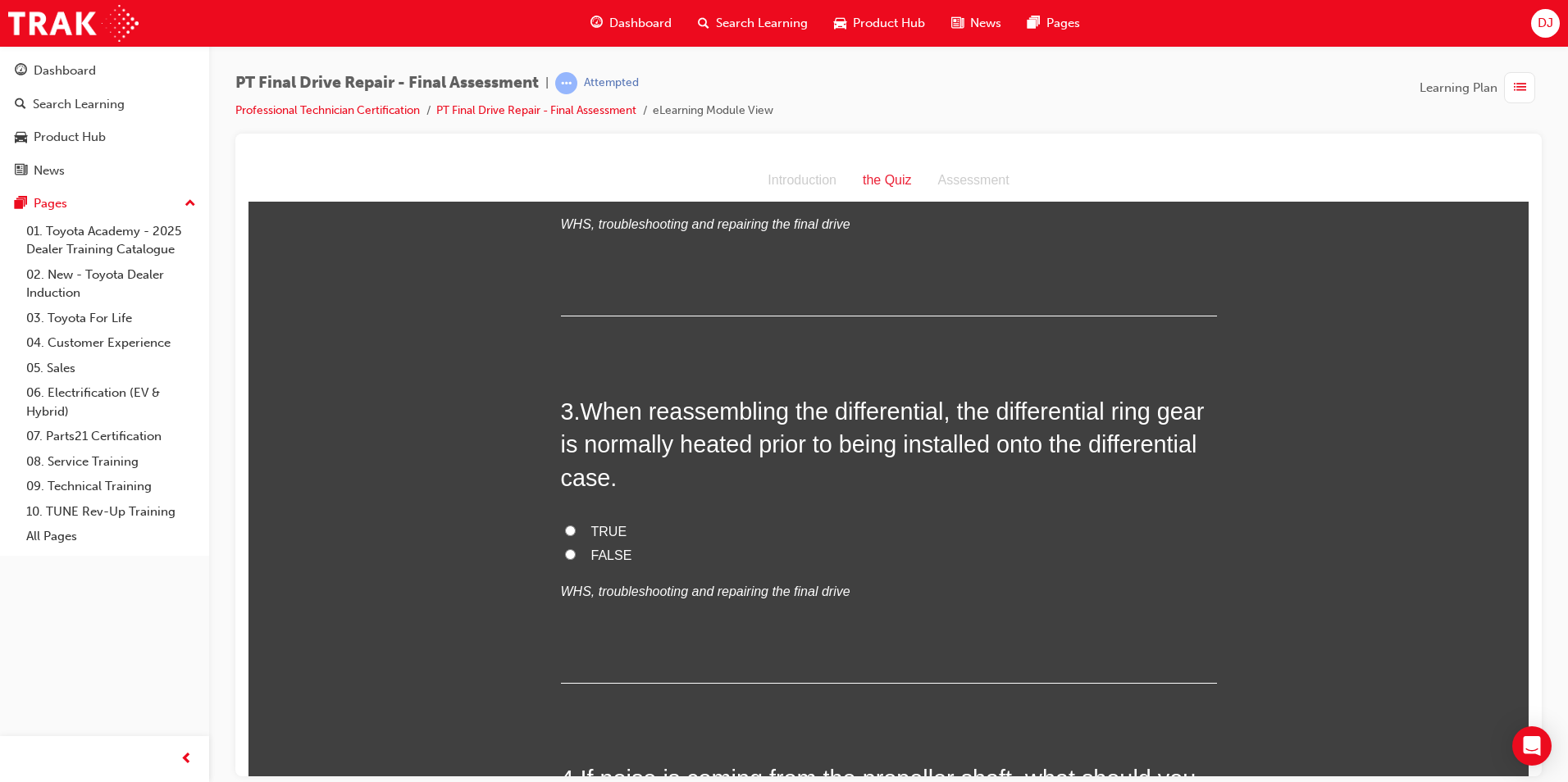
scroll to position [738, 0]
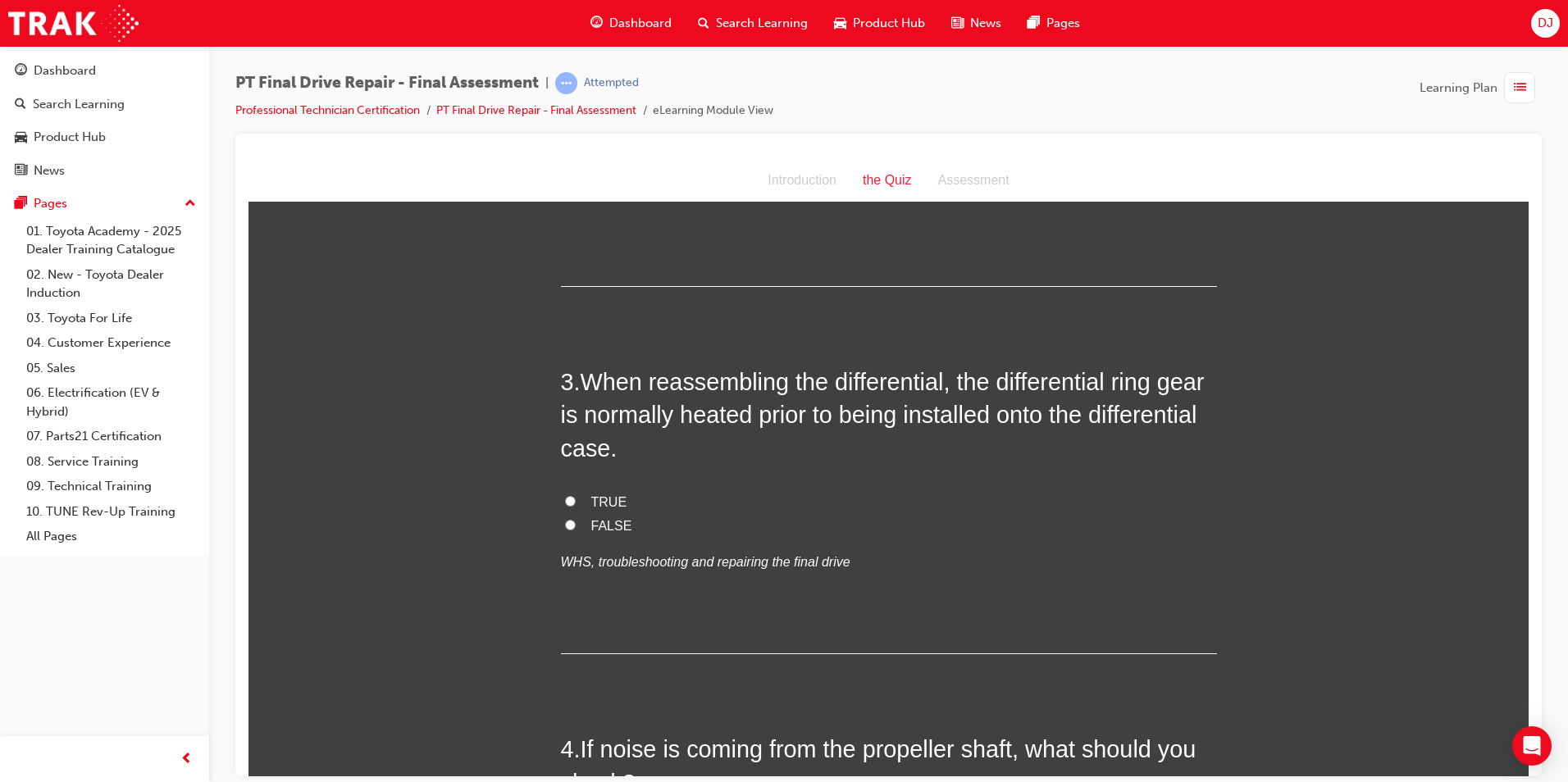
click at [591, 504] on span "TRUE" at bounding box center [609, 501] width 36 height 14
click at [576, 504] on input "TRUE" at bounding box center [570, 500] width 10 height 10
radio input "true"
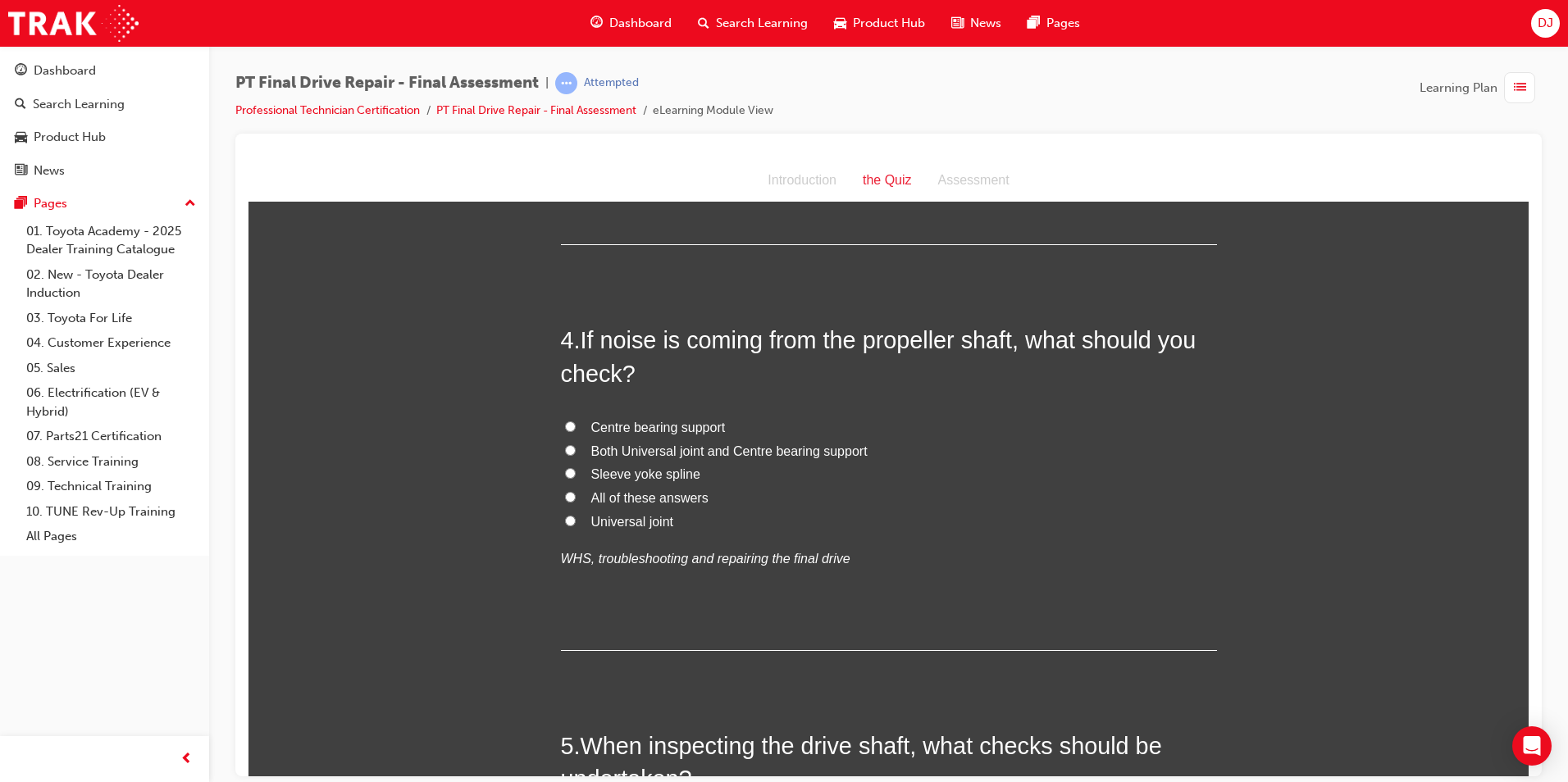
scroll to position [1148, 0]
click at [635, 493] on span "All of these answers" at bounding box center [649, 496] width 117 height 14
click at [576, 493] on input "All of these answers" at bounding box center [570, 495] width 10 height 10
radio input "true"
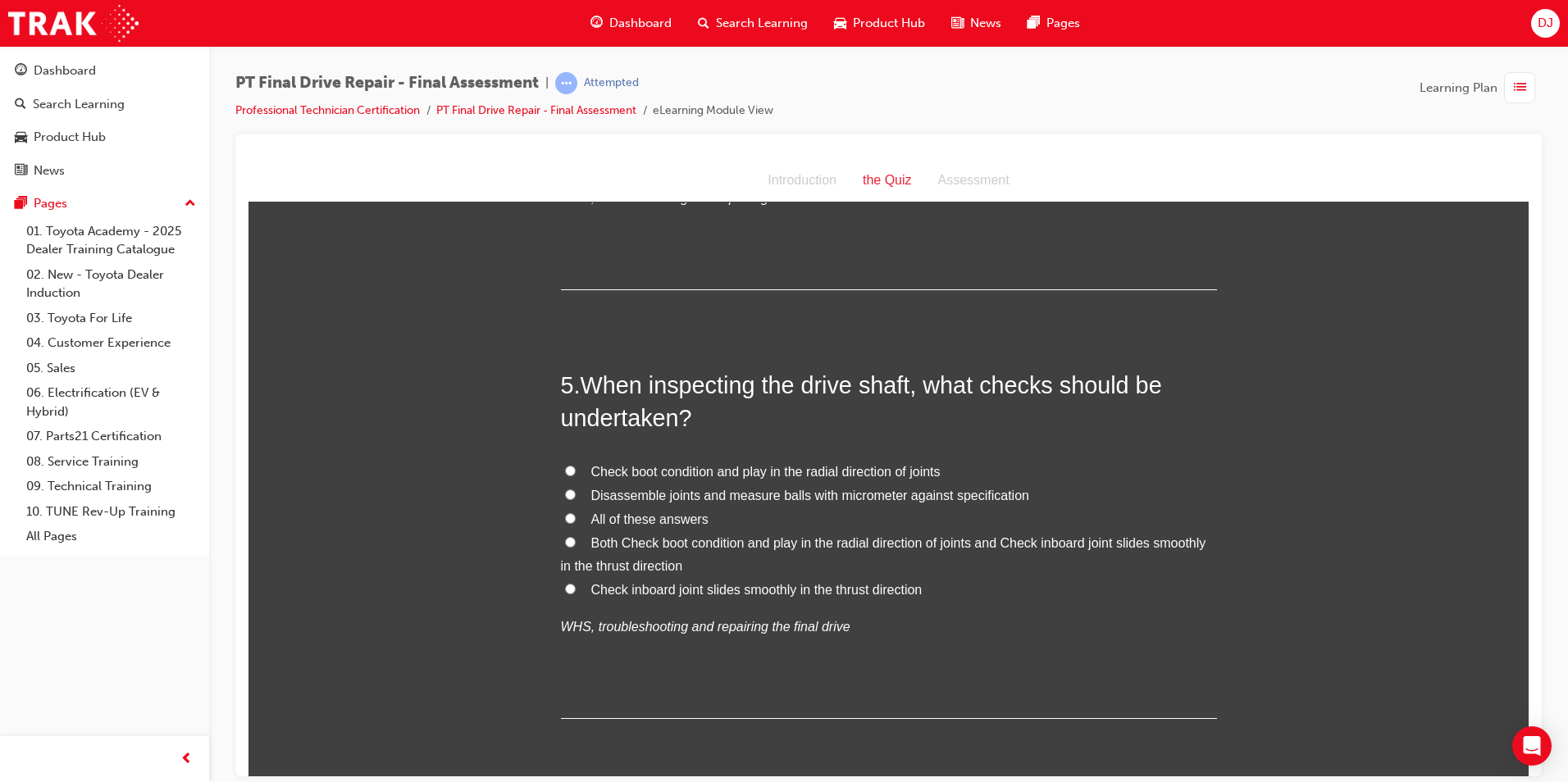
scroll to position [1558, 0]
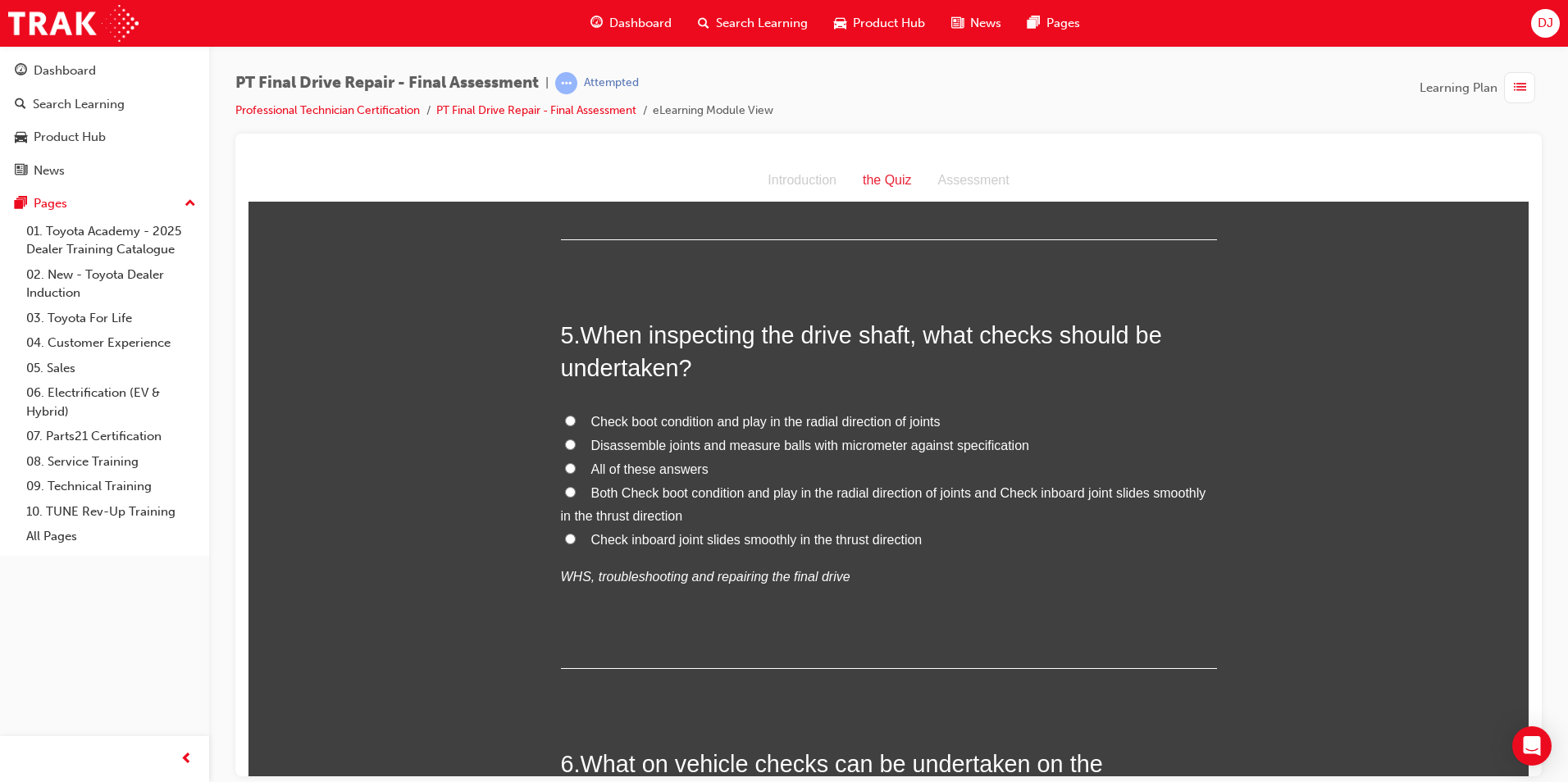
click at [628, 476] on label "All of these answers" at bounding box center [889, 469] width 656 height 24
click at [576, 473] on input "All of these answers" at bounding box center [570, 468] width 10 height 10
radio input "true"
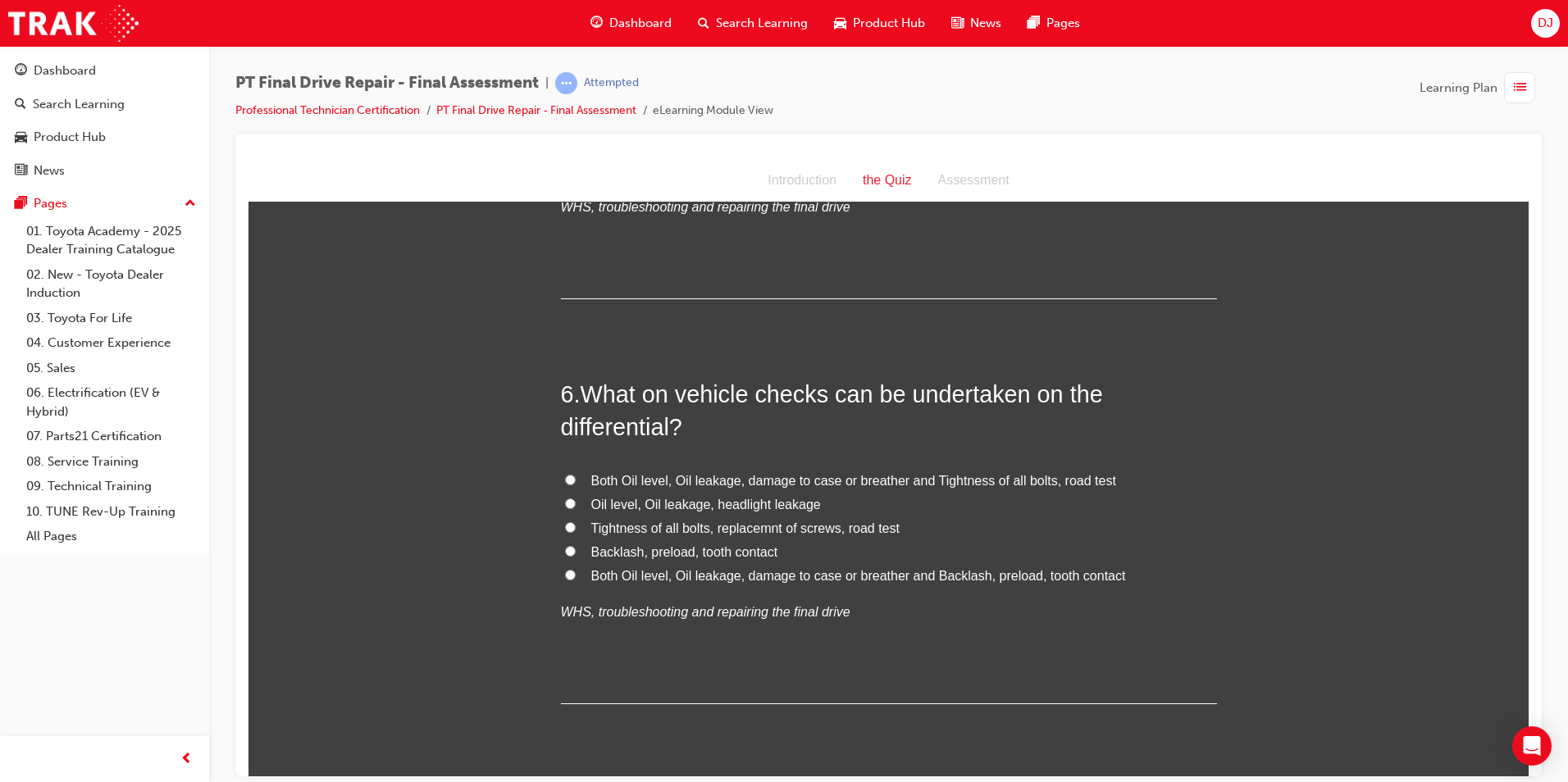
scroll to position [1968, 0]
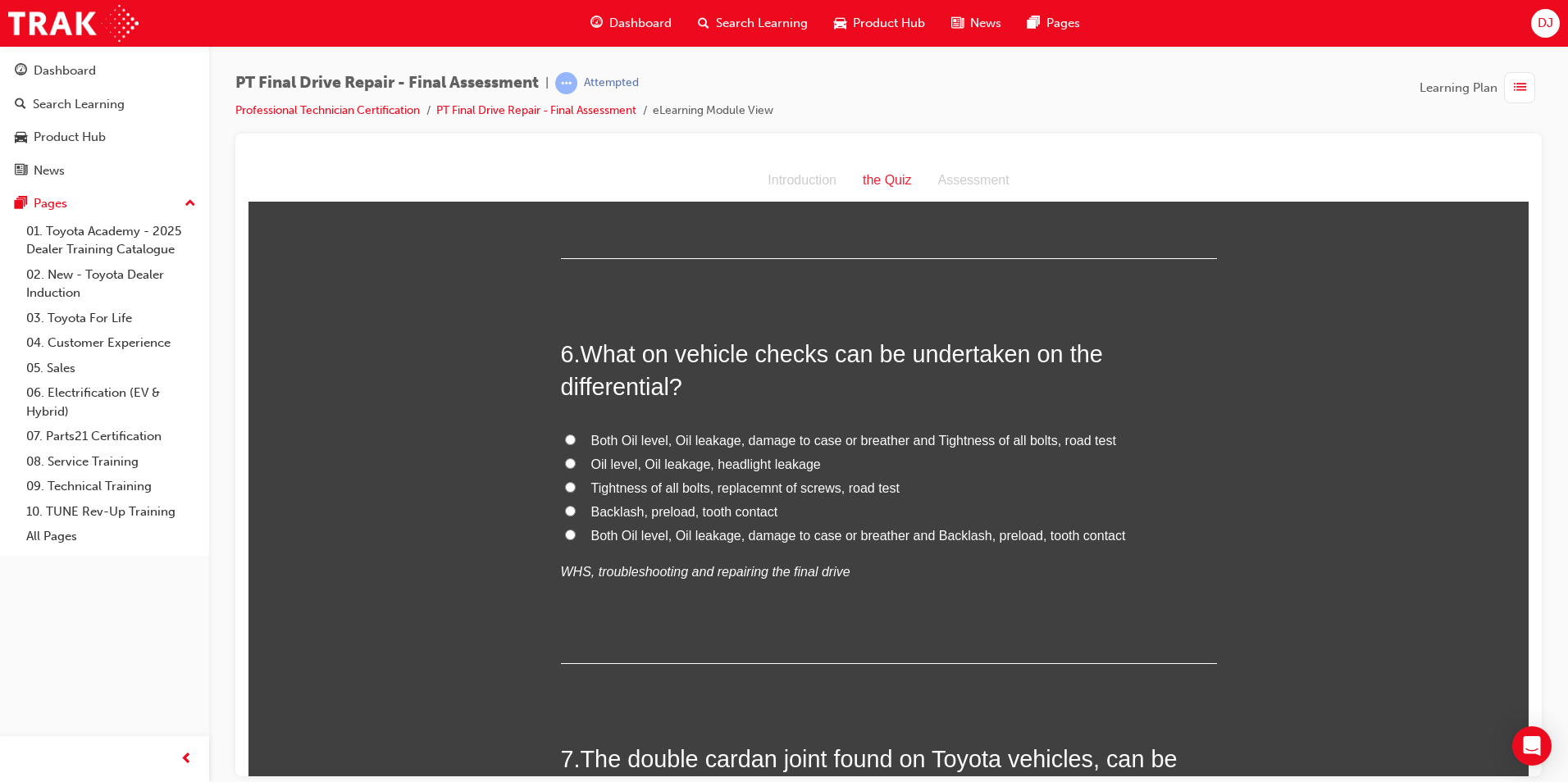
click at [930, 536] on span "Both Oil level, Oil leakage, damage to case or breather and Backlash, preload, …" at bounding box center [858, 534] width 534 height 14
click at [576, 536] on input "Both Oil level, Oil leakage, damage to case or breather and Backlash, preload, …" at bounding box center [570, 533] width 10 height 10
radio input "true"
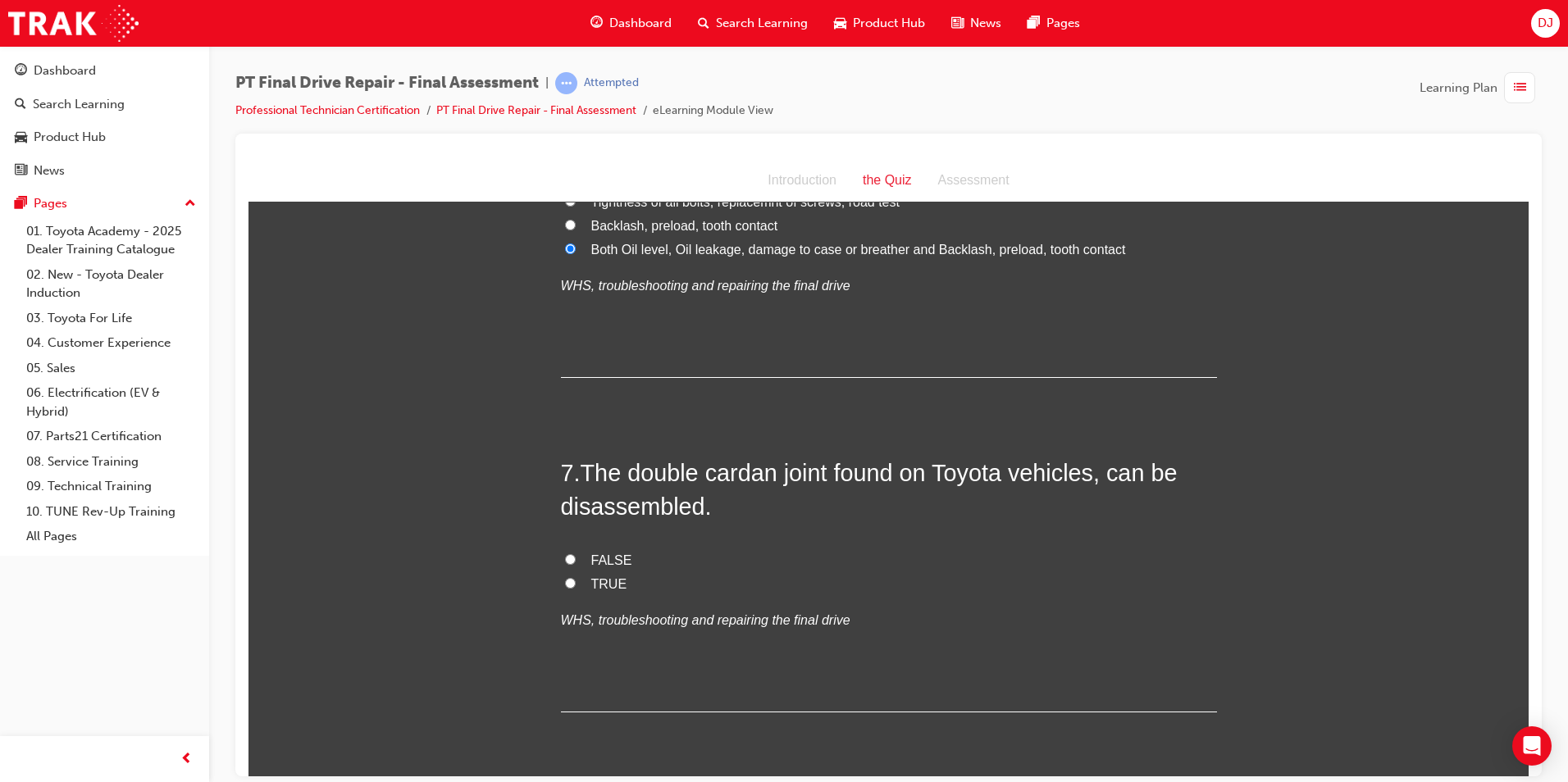
scroll to position [2296, 0]
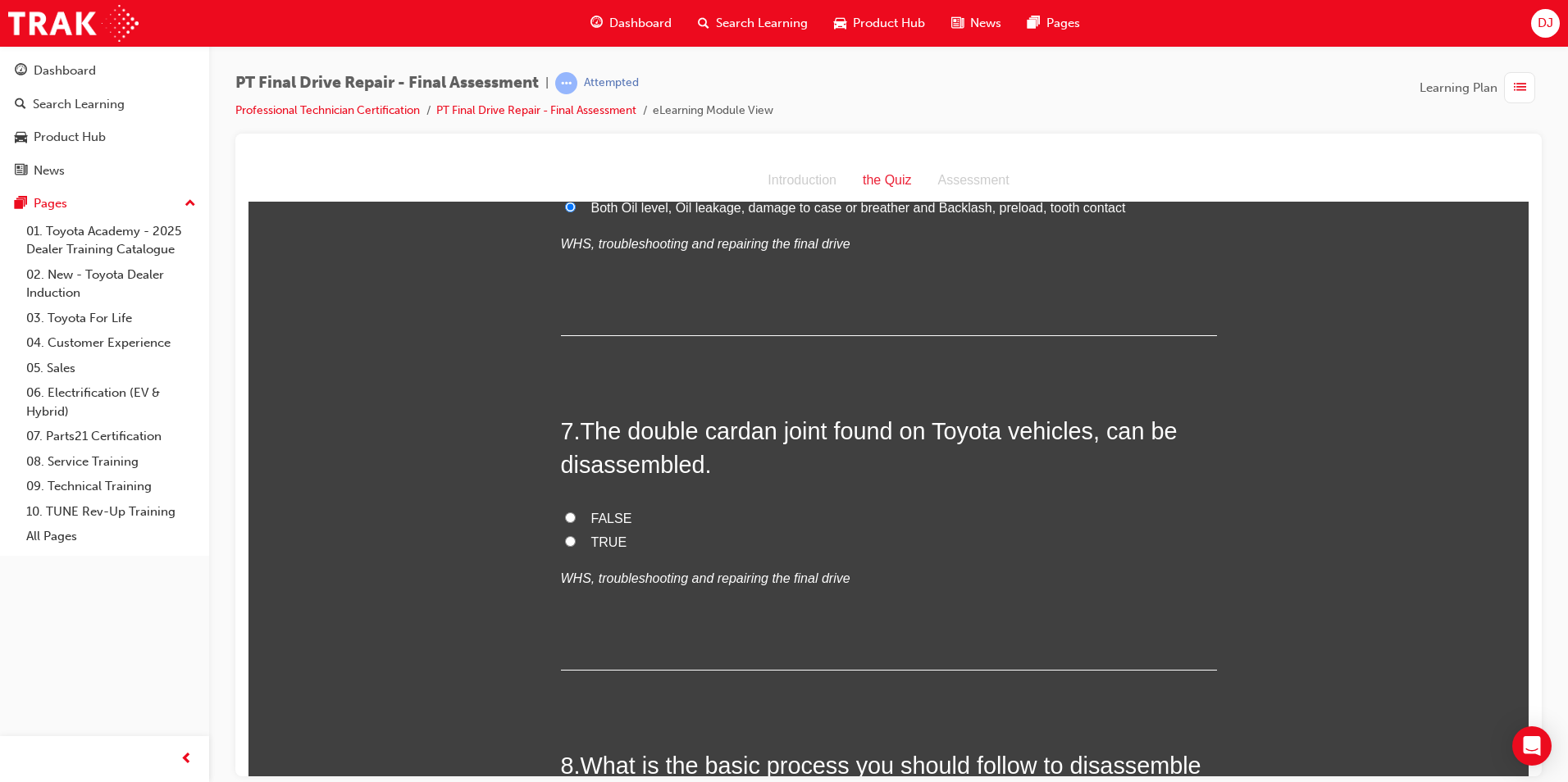
click at [575, 535] on label "TRUE" at bounding box center [889, 543] width 656 height 24
click at [575, 535] on input "TRUE" at bounding box center [570, 540] width 10 height 10
radio input "true"
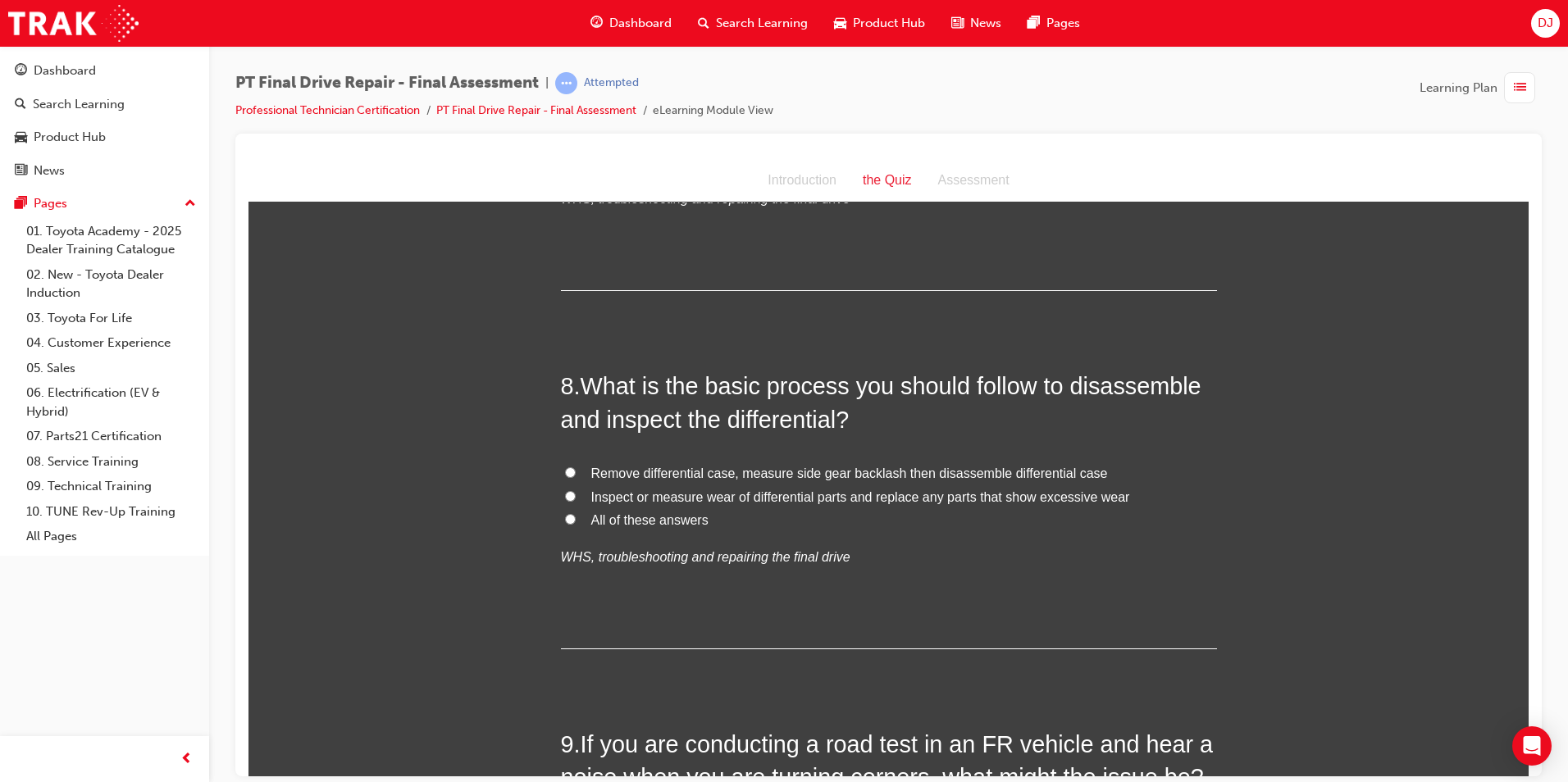
scroll to position [2706, 0]
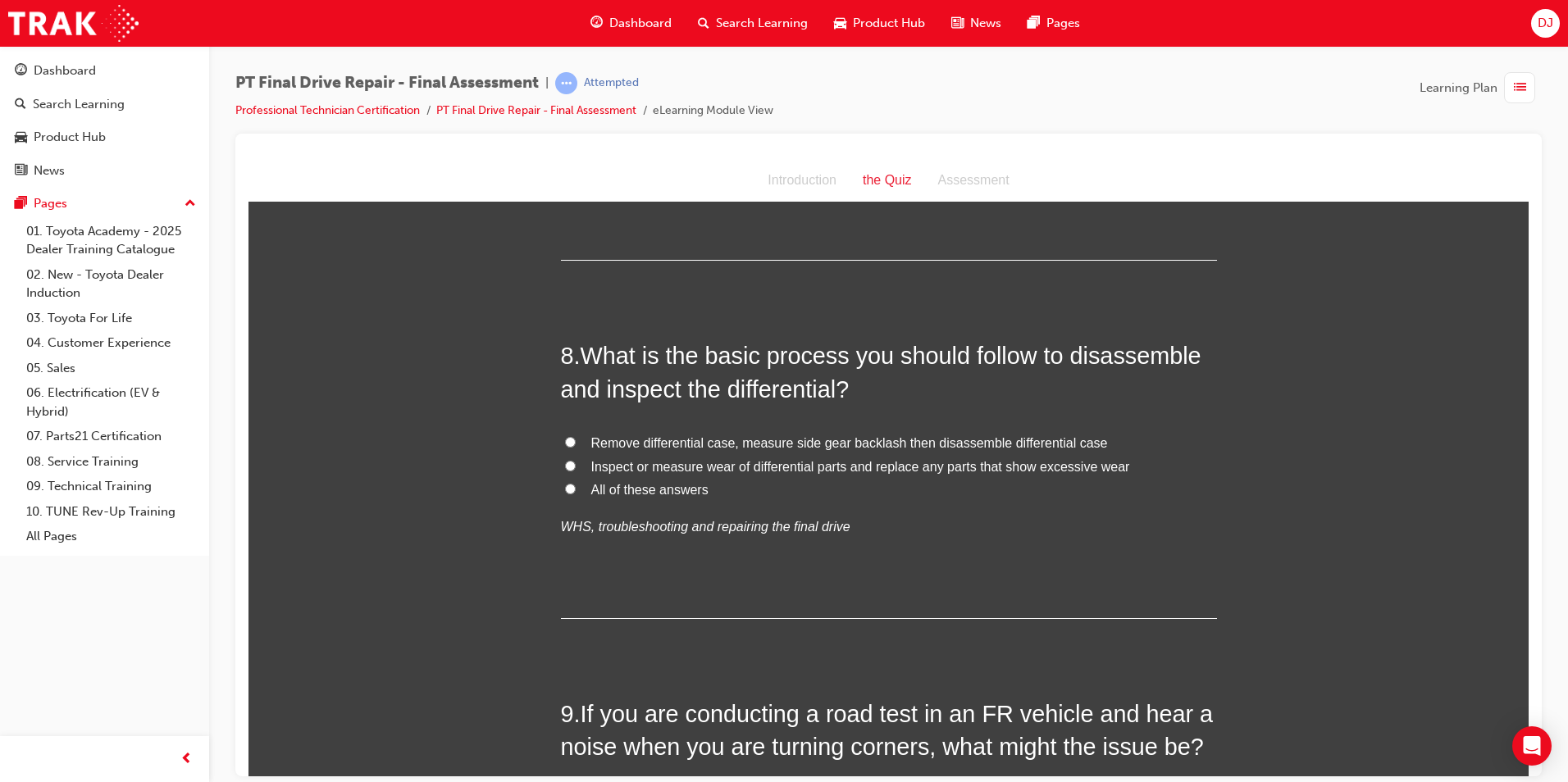
click at [603, 488] on span "All of these answers" at bounding box center [649, 489] width 117 height 14
click at [576, 488] on input "All of these answers" at bounding box center [570, 488] width 10 height 10
radio input "true"
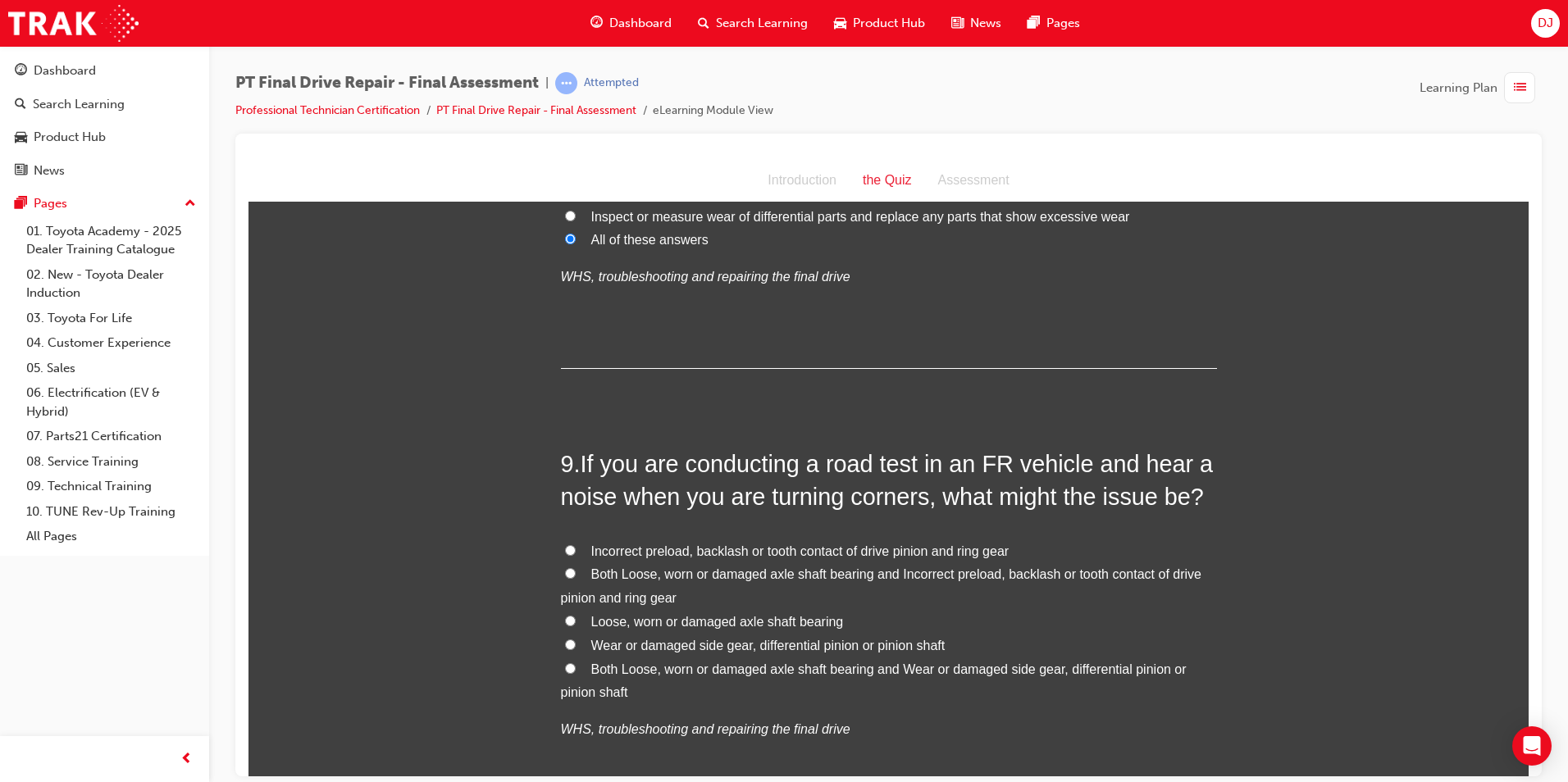
scroll to position [3034, 0]
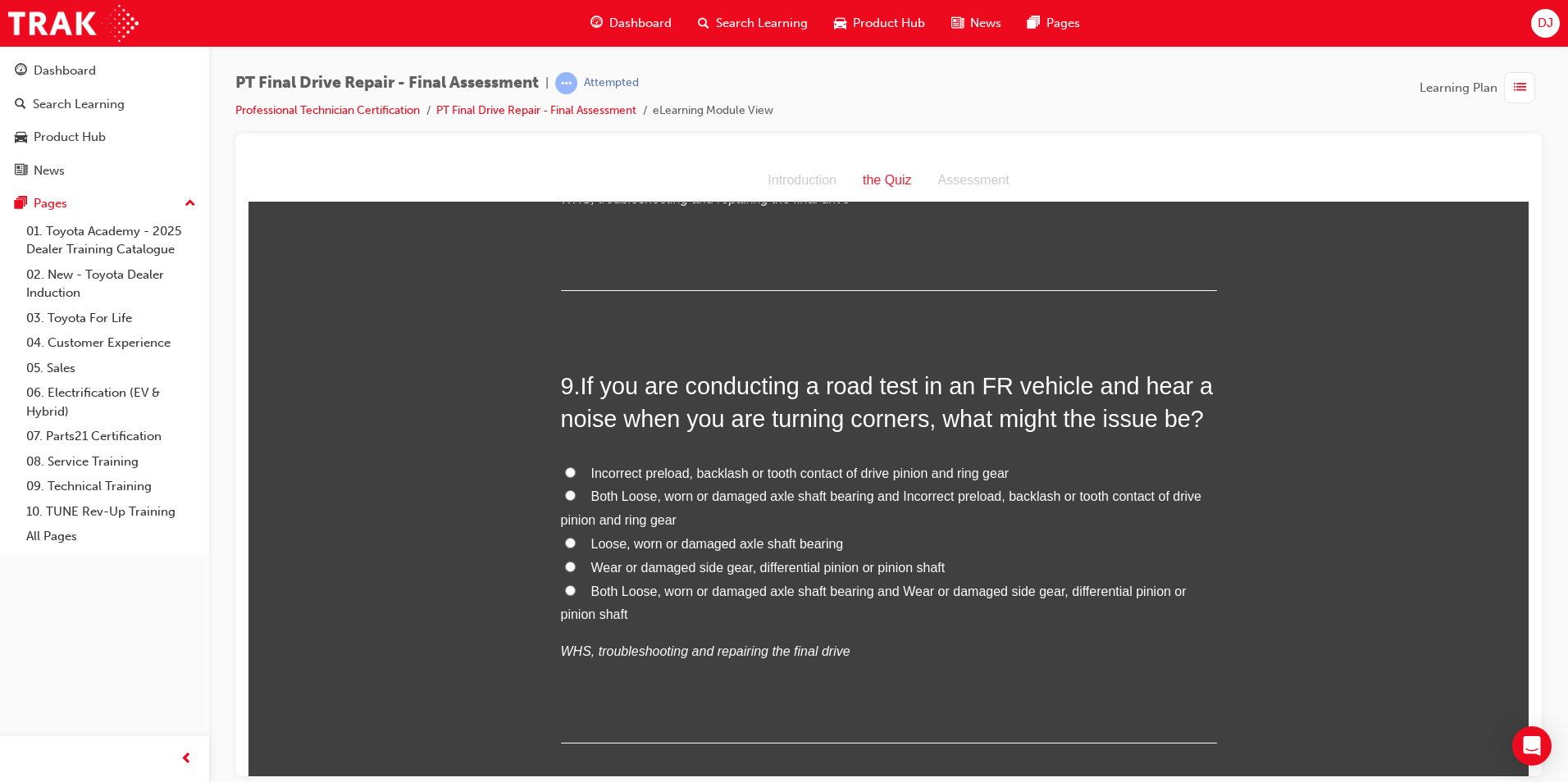
click at [688, 595] on span "Both Loose, worn or damaged axle shaft bearing and Wear or damaged side gear, d…" at bounding box center [874, 602] width 625 height 38
click at [576, 595] on input "Both Loose, worn or damaged axle shaft bearing and Wear or damaged side gear, d…" at bounding box center [570, 589] width 10 height 10
radio input "true"
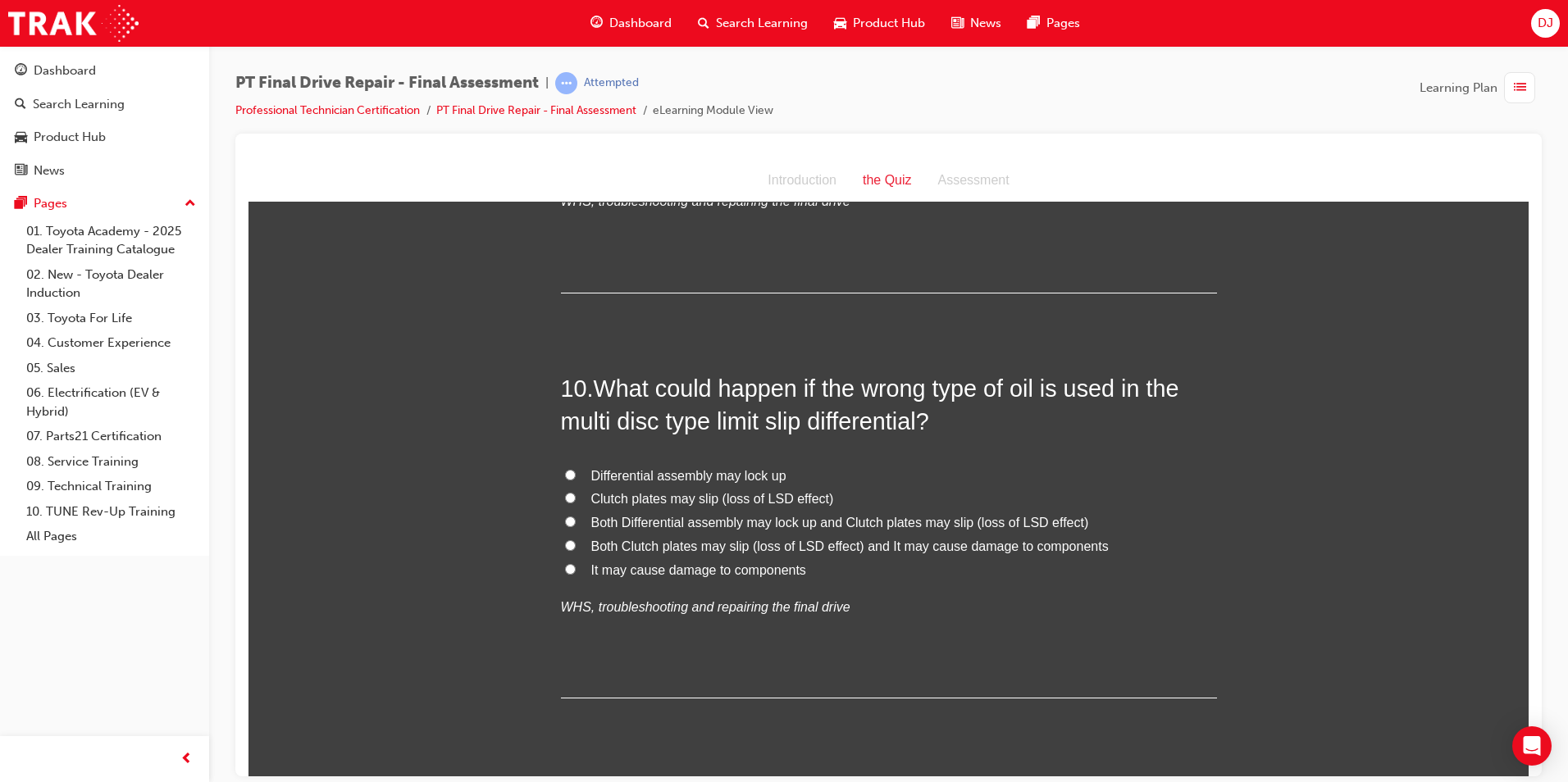
scroll to position [3531, 0]
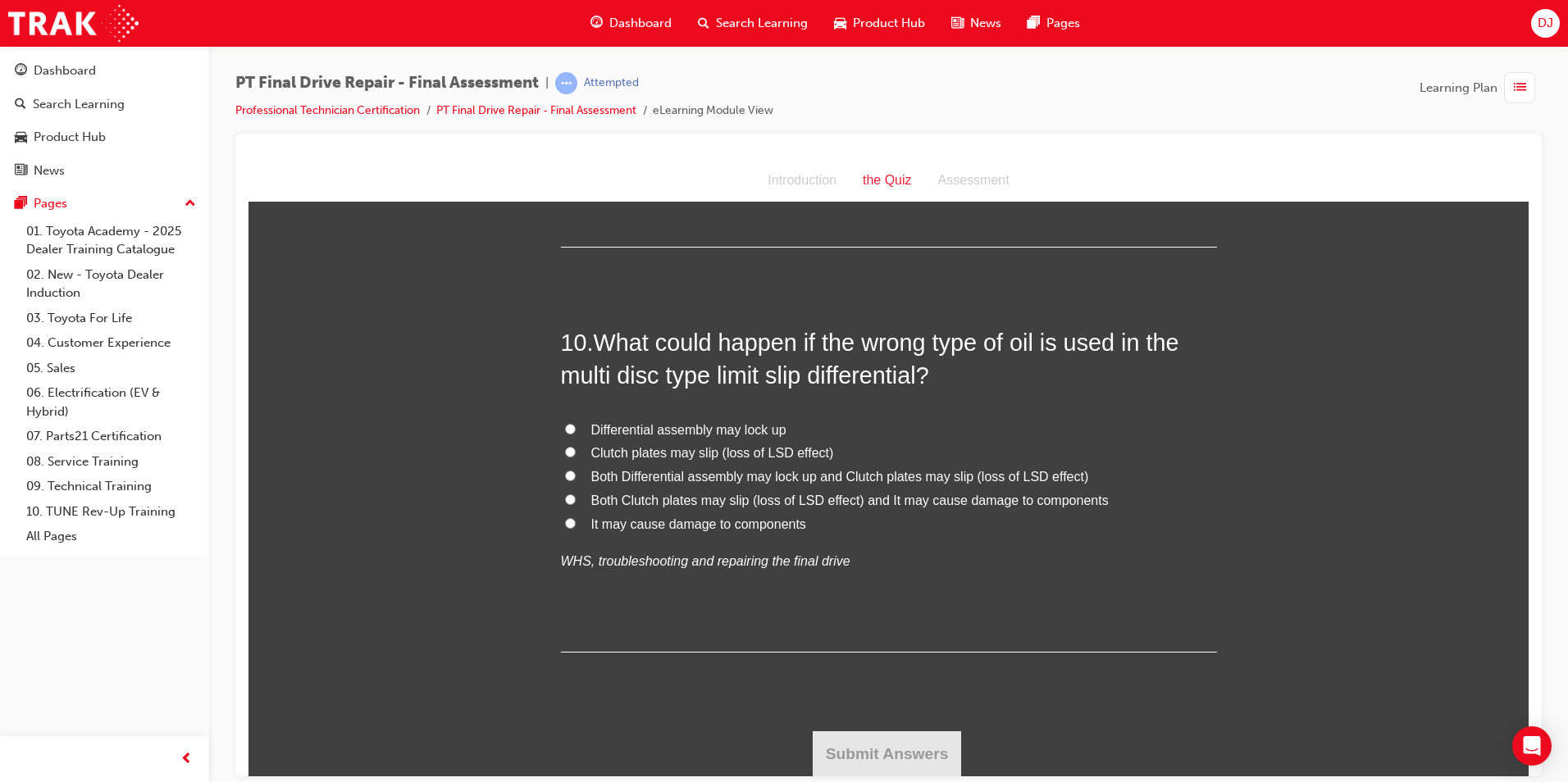
click at [992, 498] on span "Both Clutch plates may slip (loss of LSD effect) and It may cause damage to com…" at bounding box center [850, 499] width 518 height 14
click at [576, 498] on input "Both Clutch plates may slip (loss of LSD effect) and It may cause damage to com…" at bounding box center [570, 498] width 10 height 10
radio input "true"
click at [897, 746] on button "Submit Answers" at bounding box center [887, 754] width 149 height 46
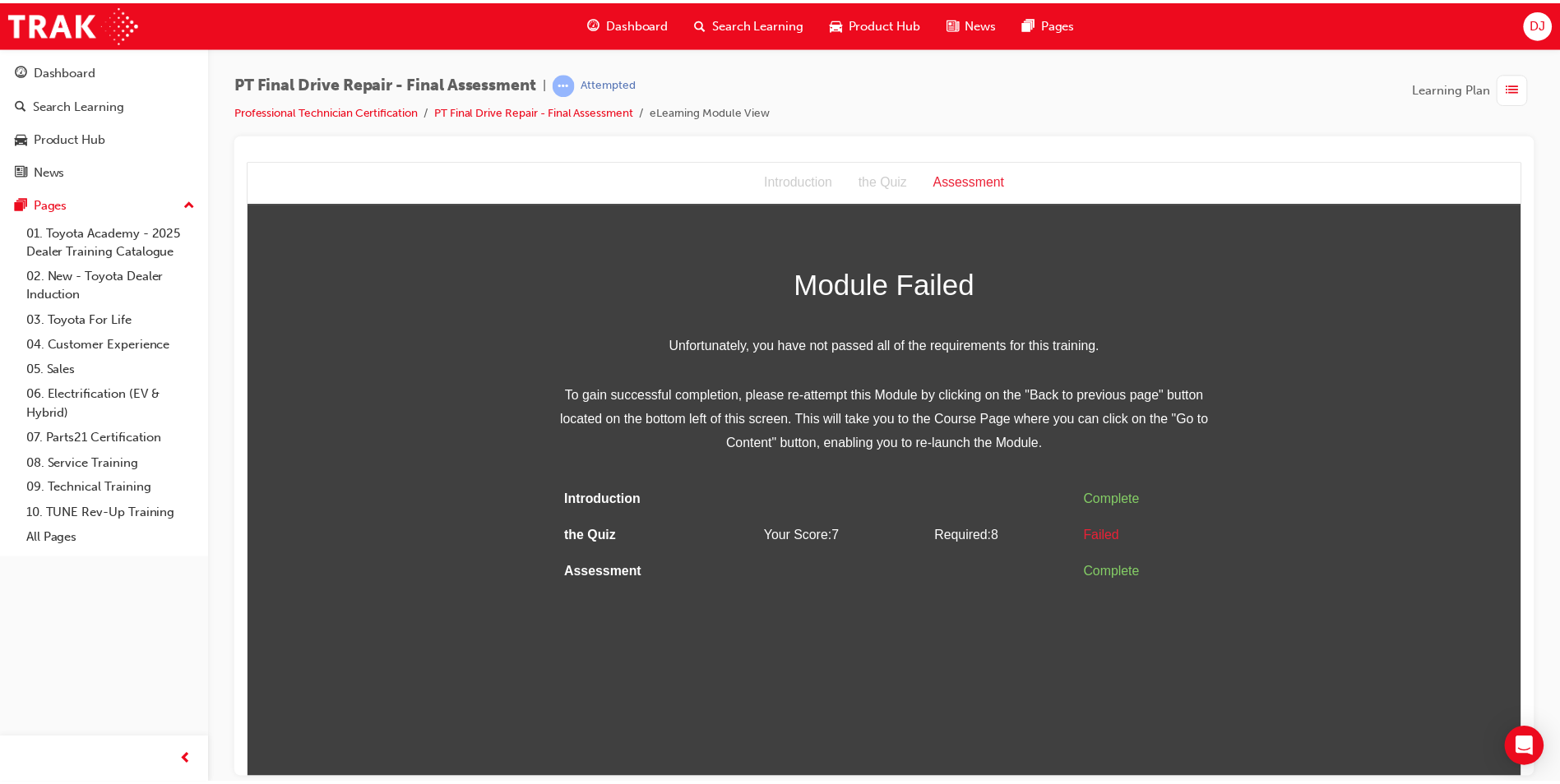
scroll to position [0, 0]
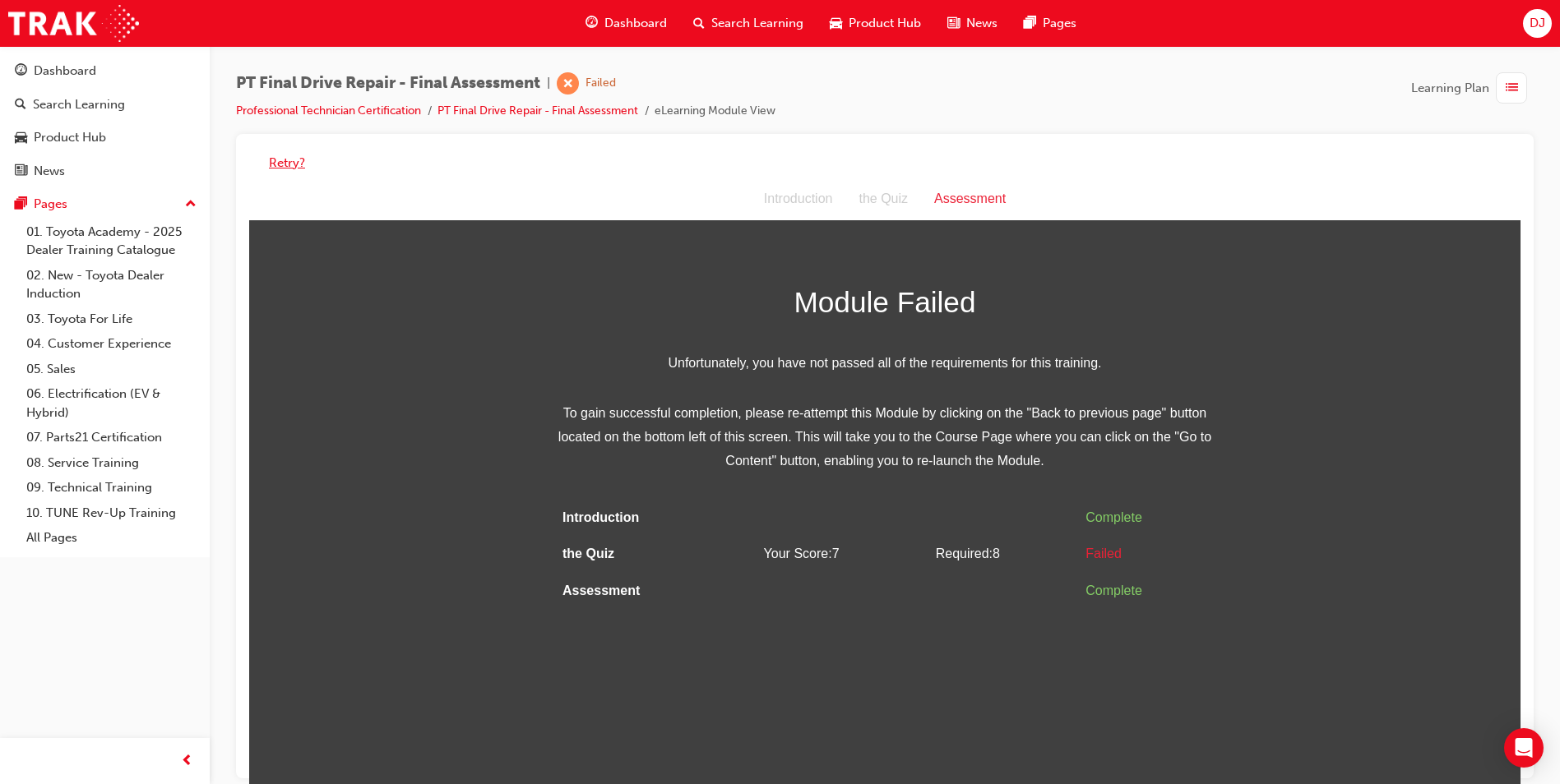
click at [278, 162] on button "Retry?" at bounding box center [287, 163] width 36 height 19
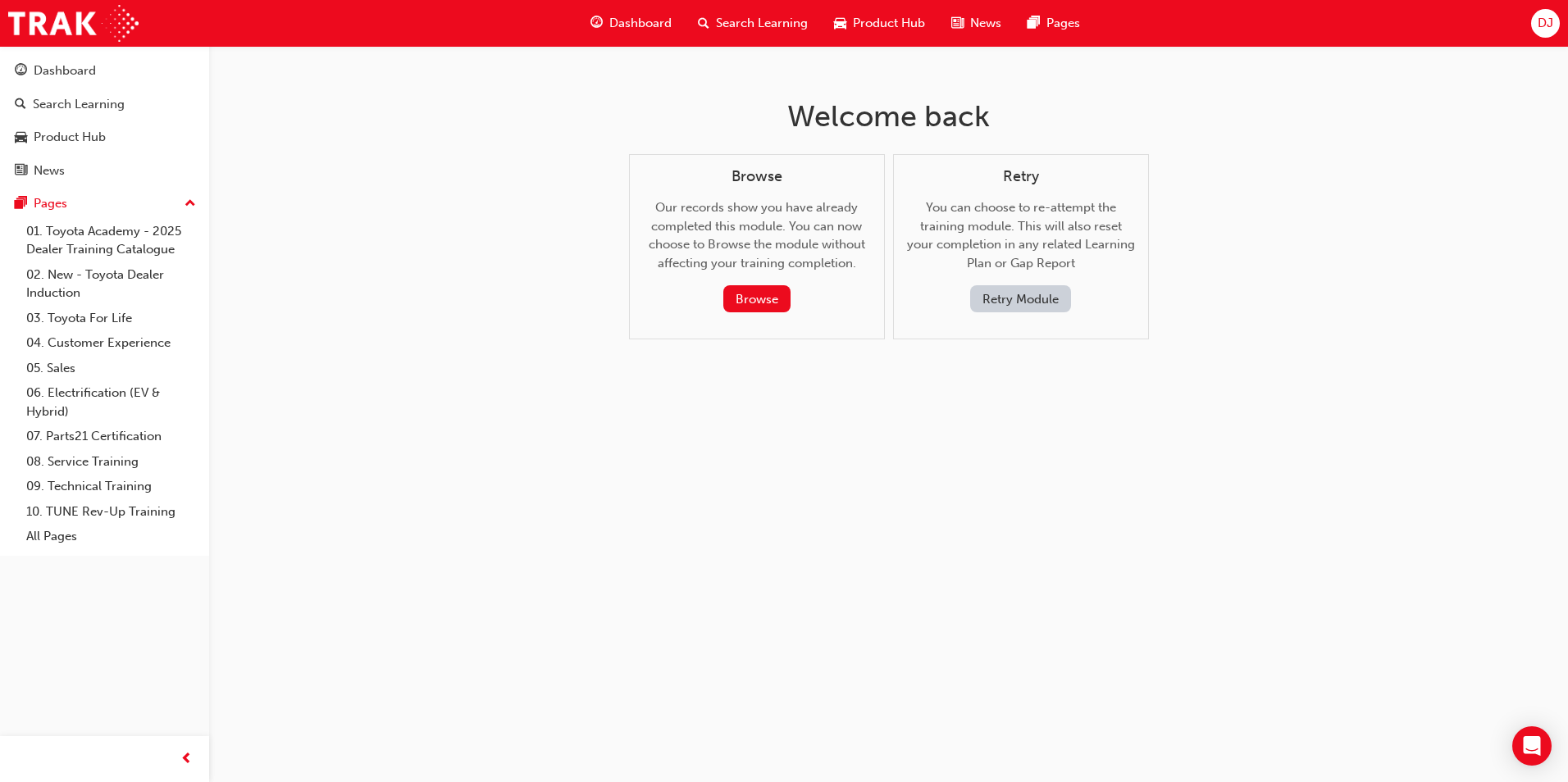
click at [1016, 293] on button "Retry Module" at bounding box center [1021, 299] width 101 height 27
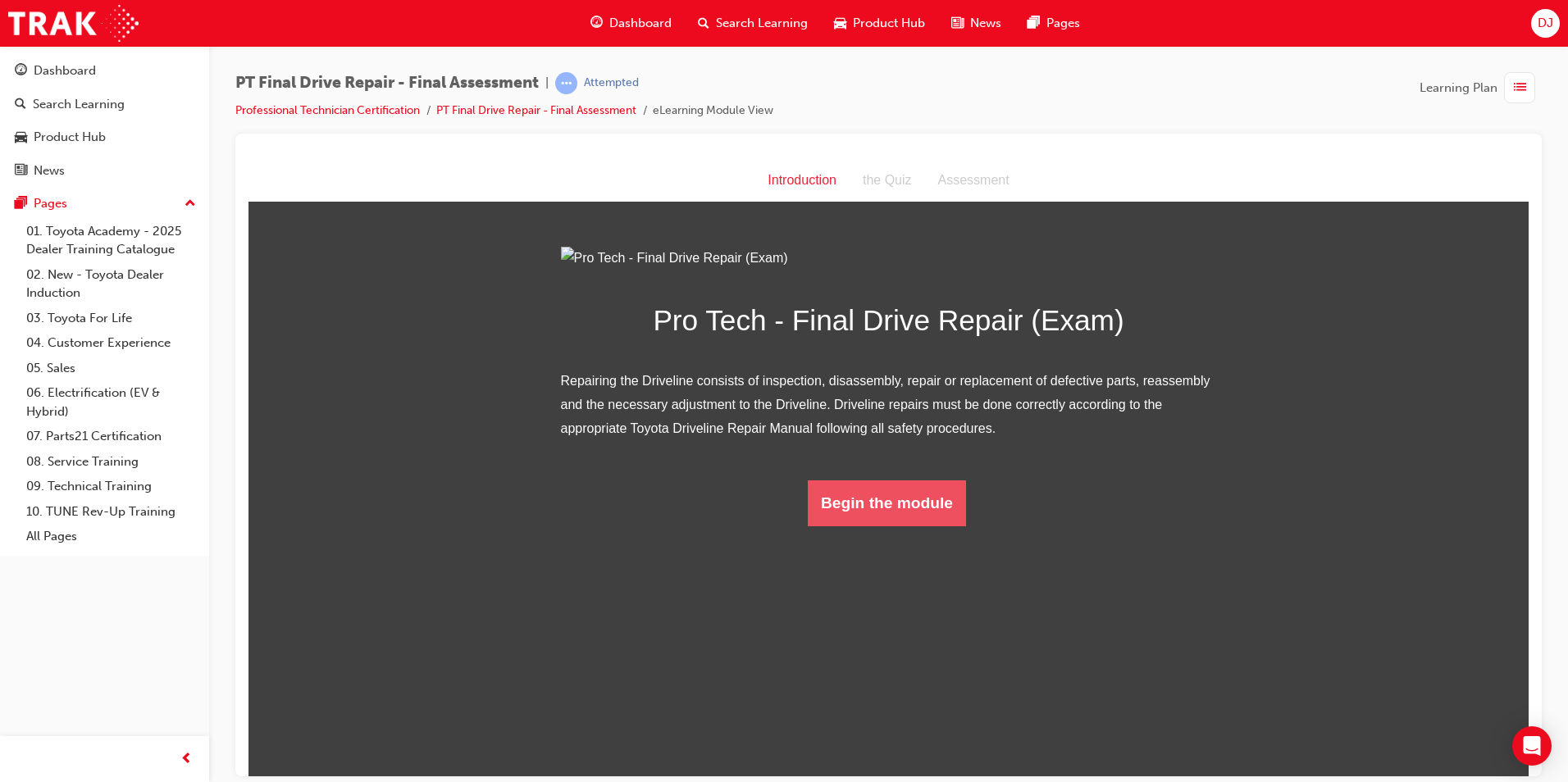
click at [937, 526] on button "Begin the module" at bounding box center [887, 503] width 159 height 46
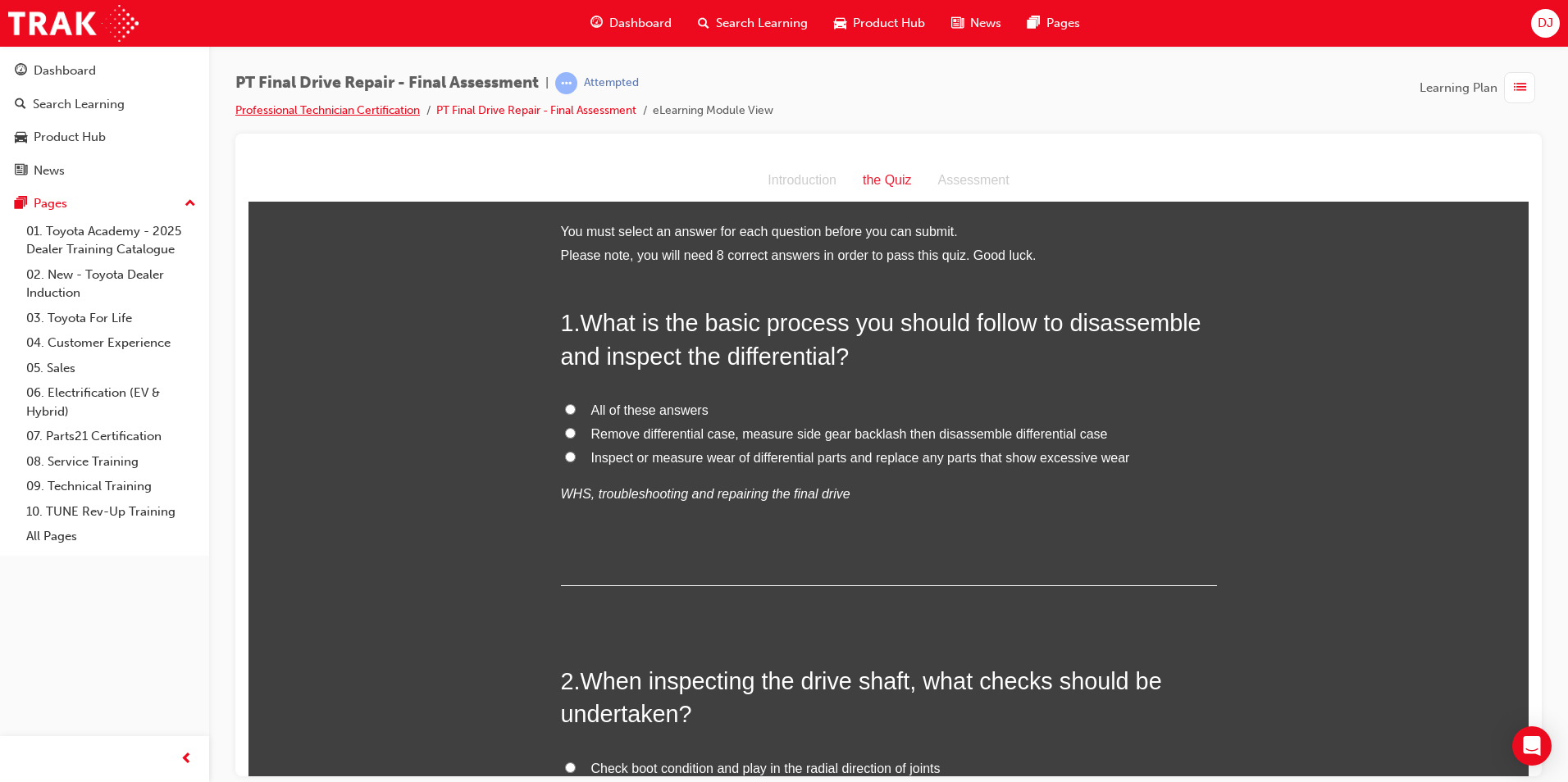
click at [339, 109] on link "Professional Technician Certification" at bounding box center [328, 109] width 185 height 14
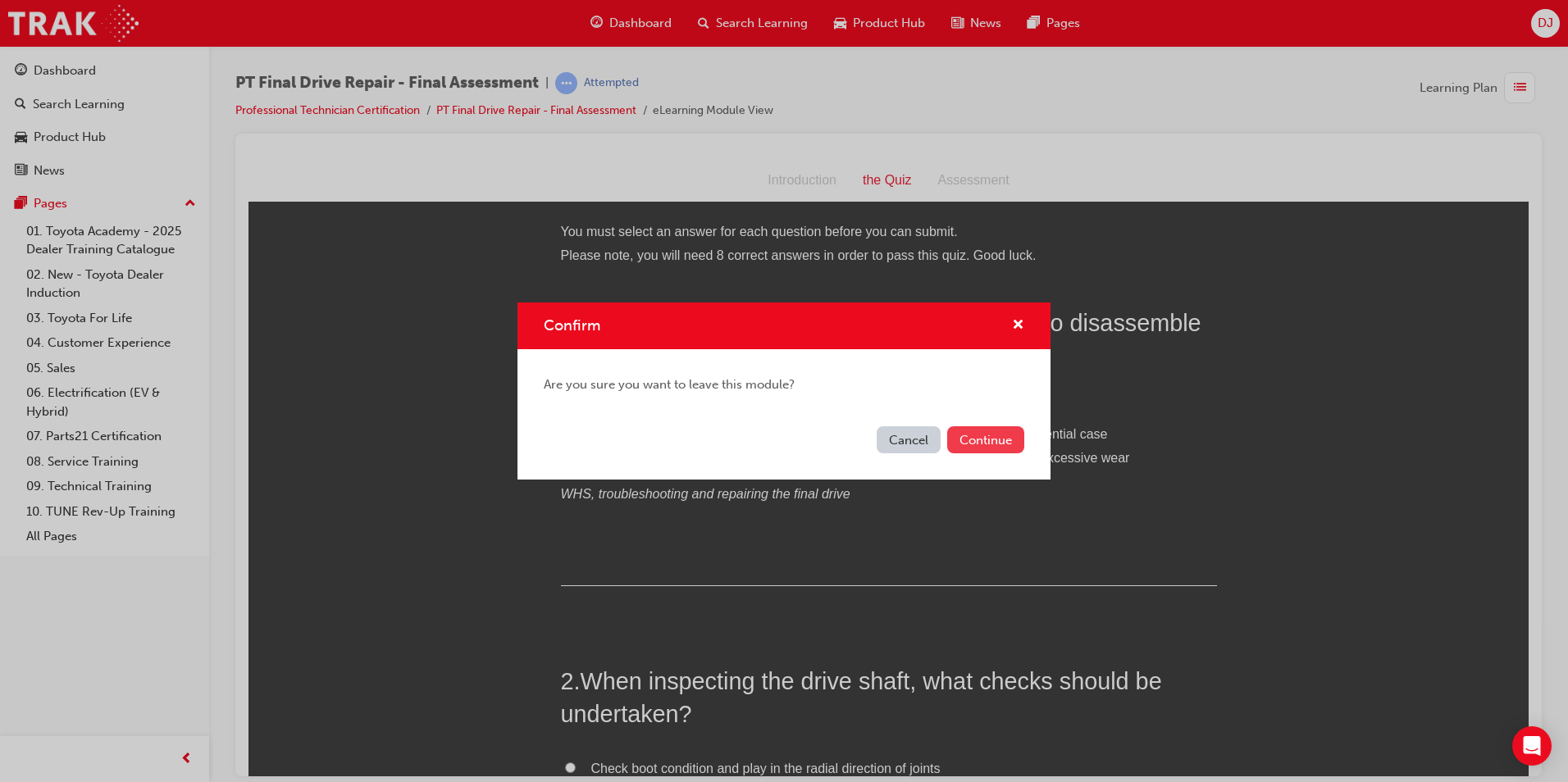
click at [984, 452] on button "Continue" at bounding box center [985, 440] width 77 height 27
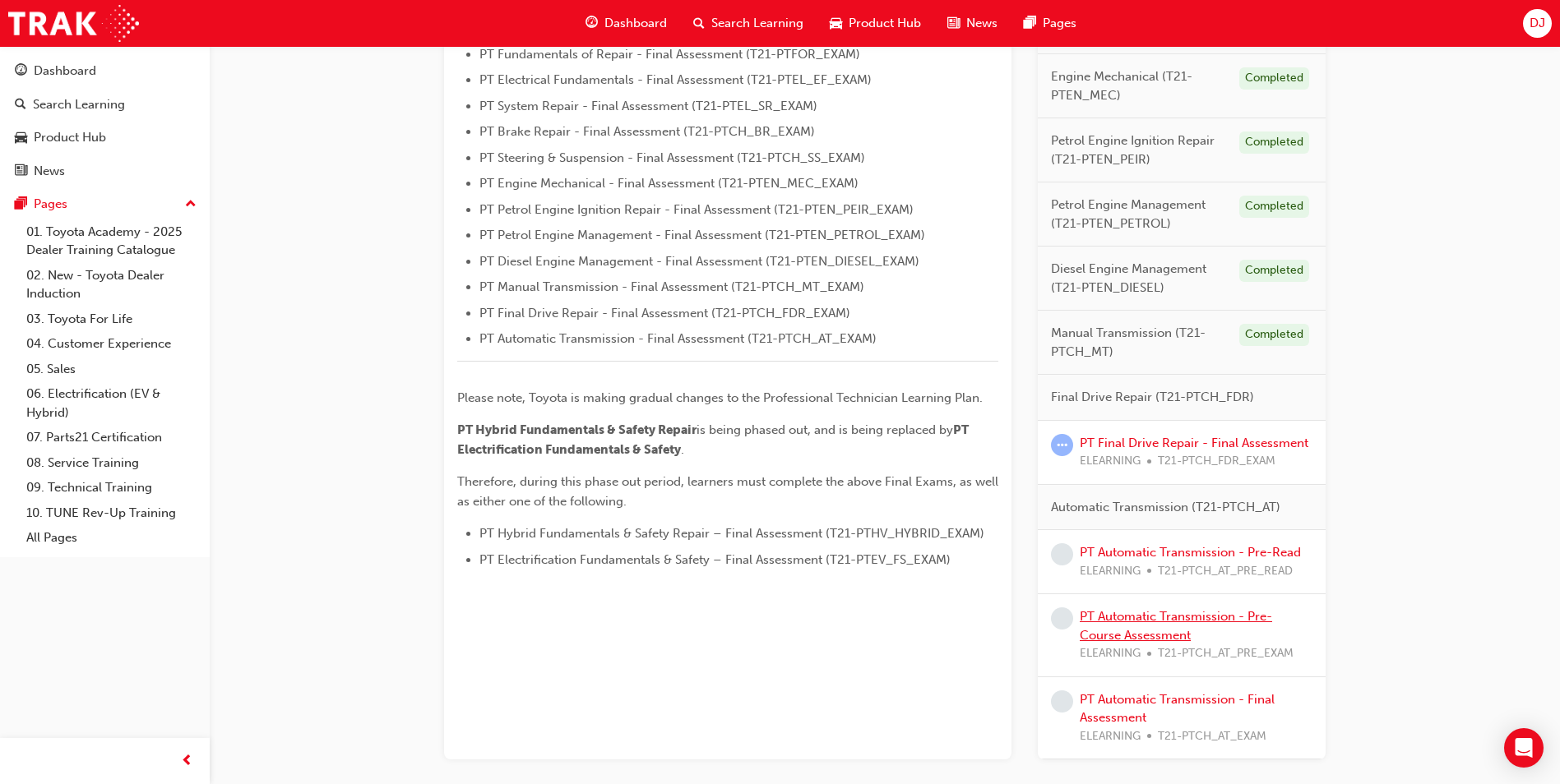
scroll to position [615, 0]
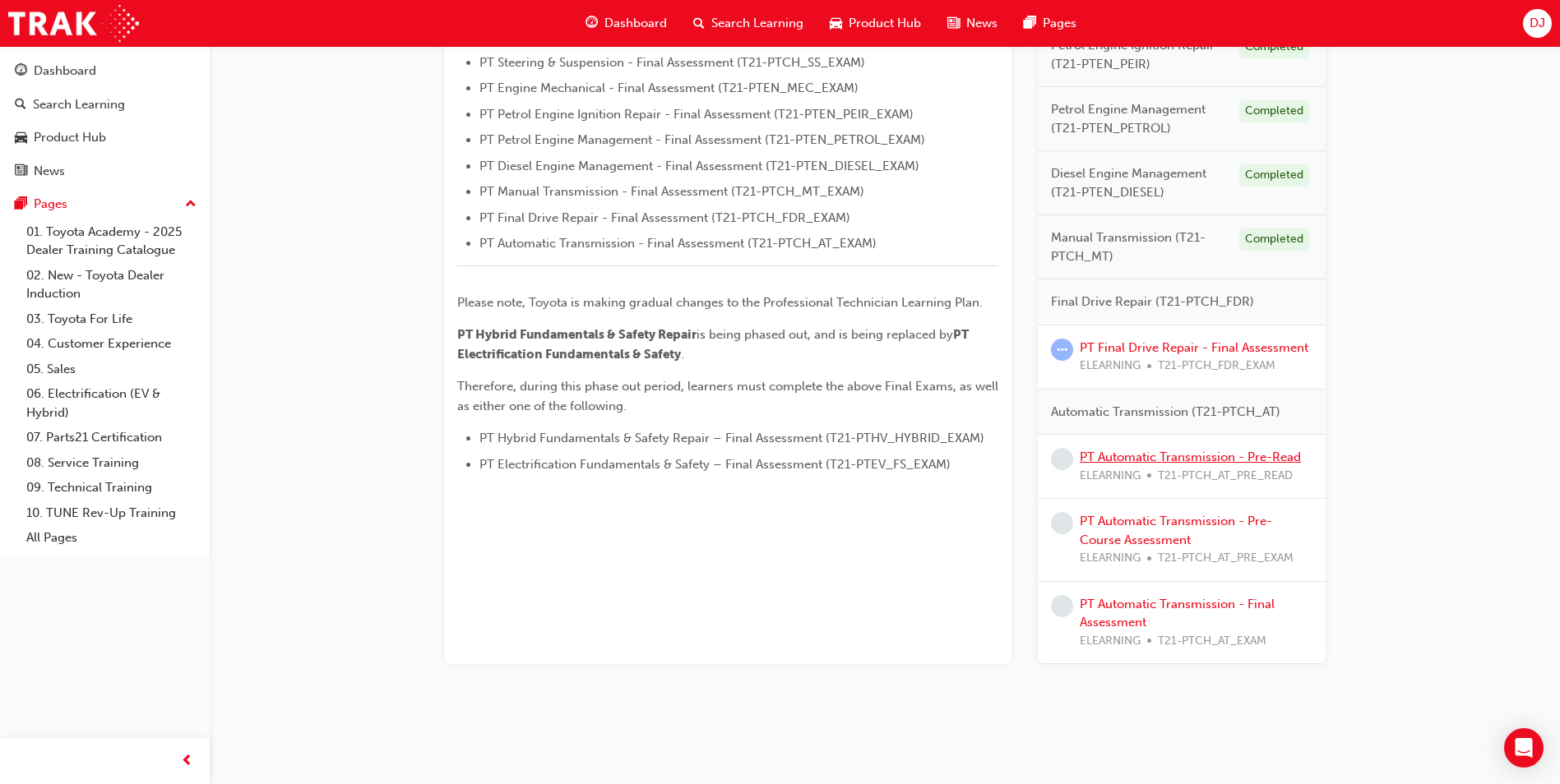
click at [1119, 464] on link "PT Automatic Transmission - Pre-Read" at bounding box center [1191, 458] width 221 height 15
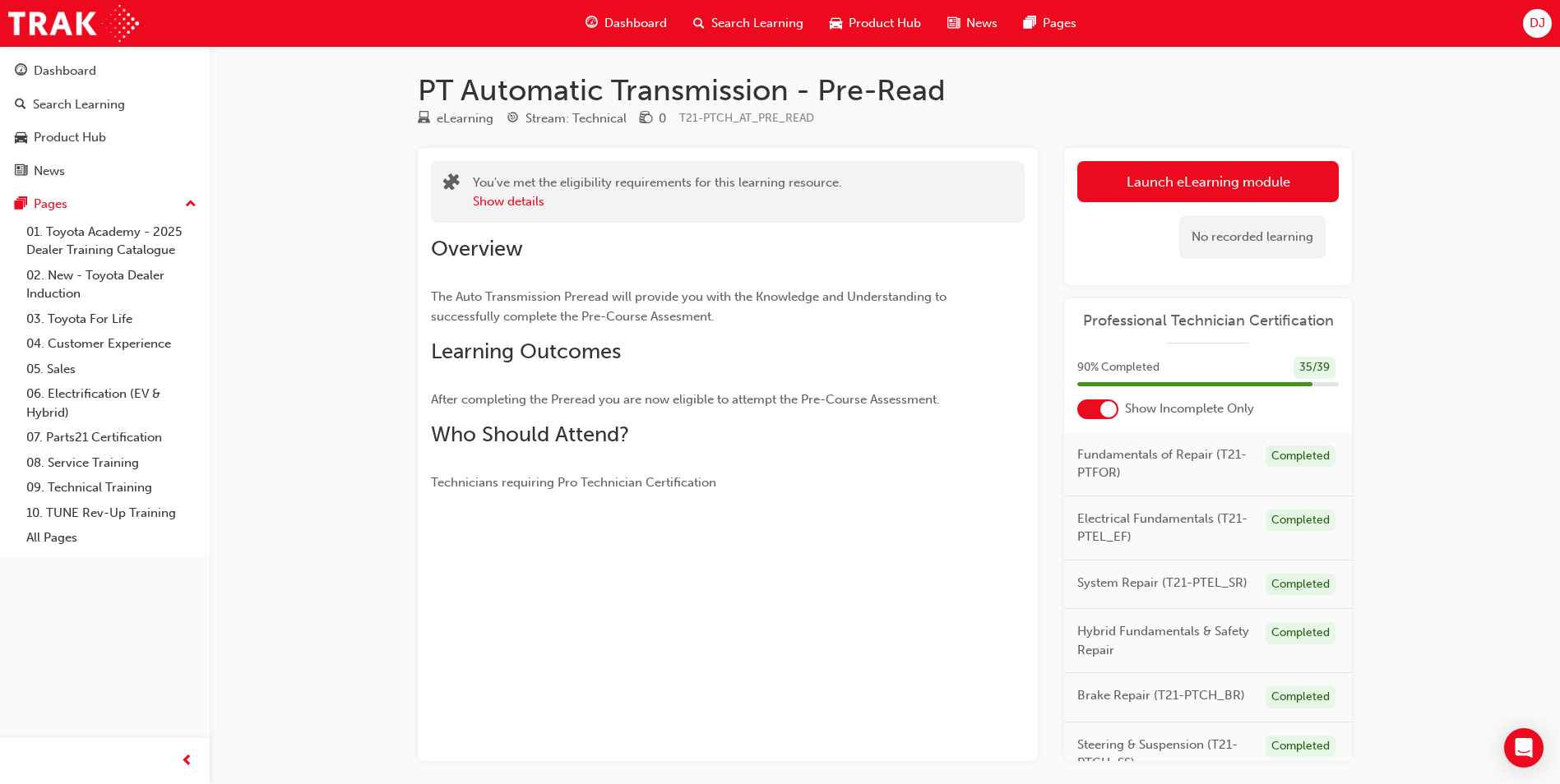
click at [1237, 174] on link "Launch eLearning module" at bounding box center [1207, 181] width 261 height 41
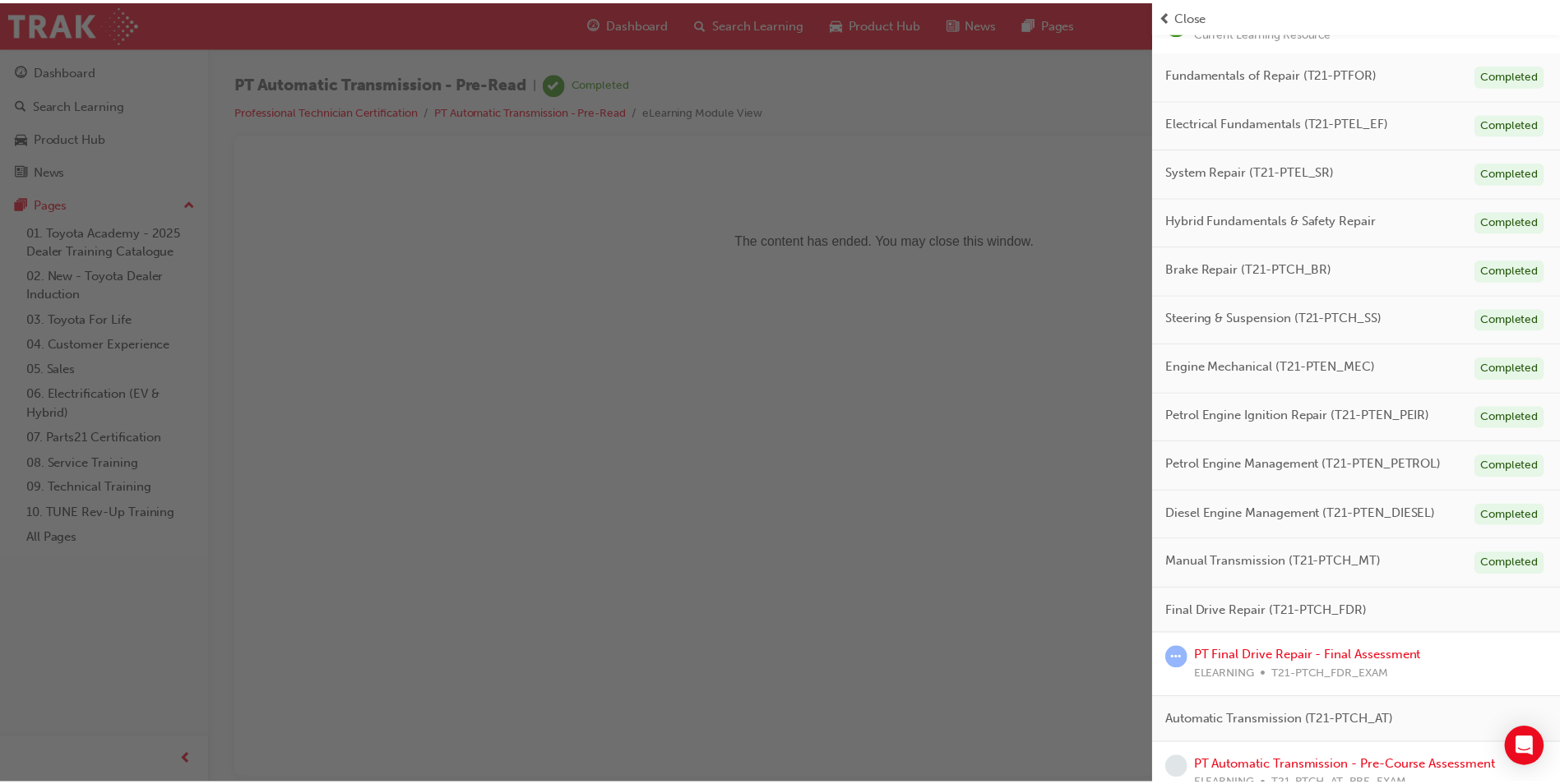
scroll to position [246, 0]
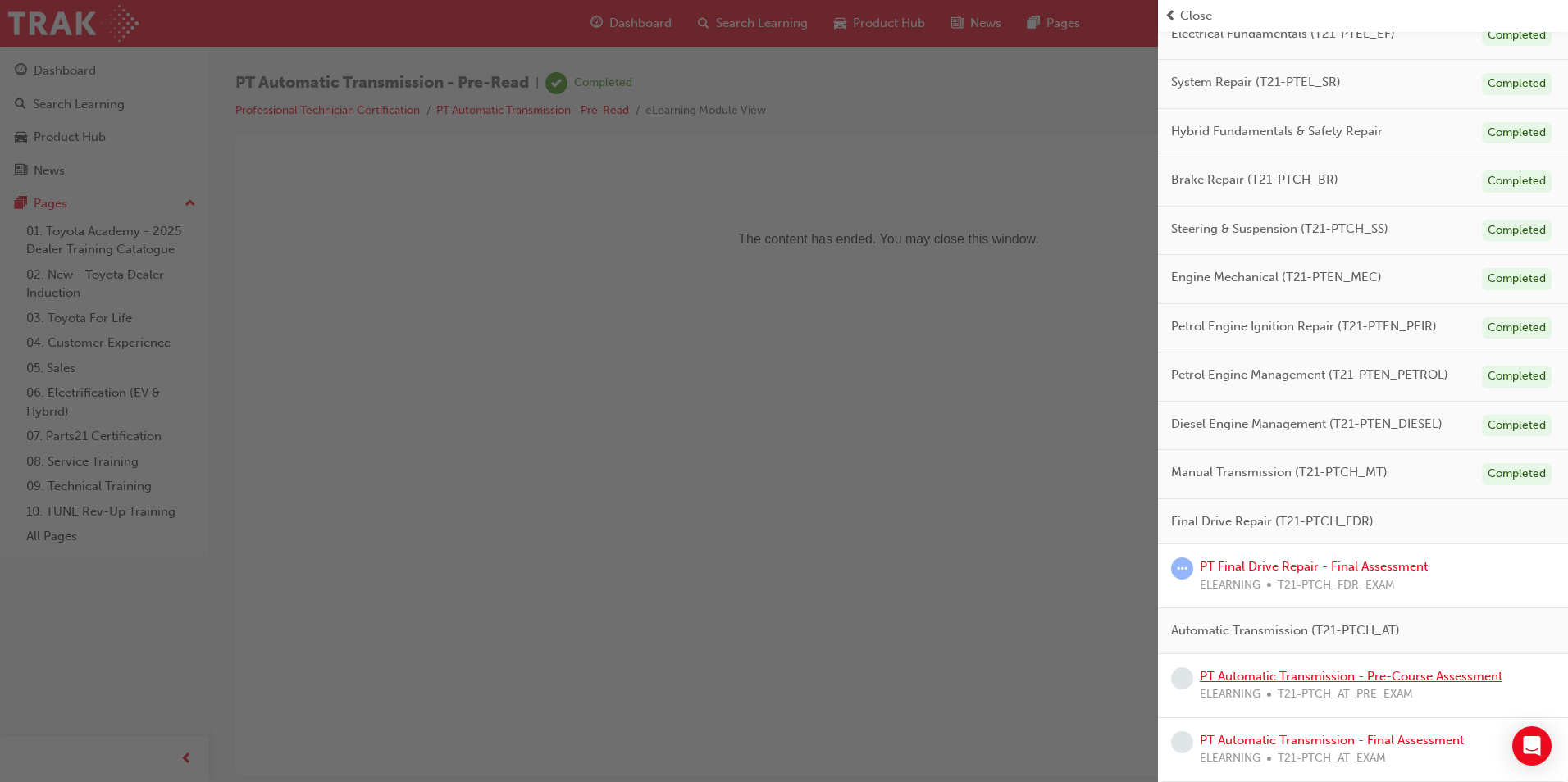
click at [1335, 681] on link "PT Automatic Transmission - Pre-Course Assessment" at bounding box center [1351, 676] width 302 height 15
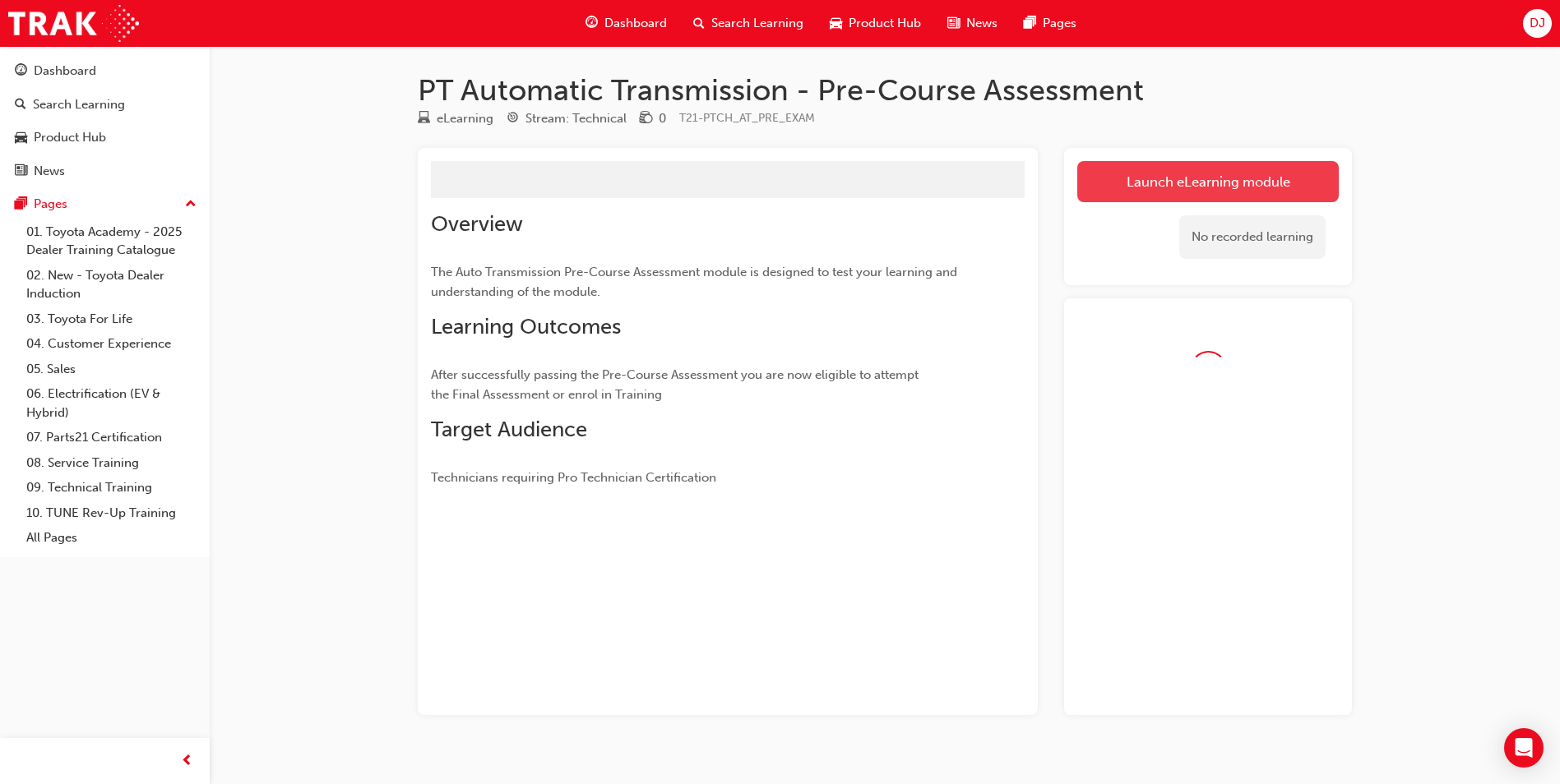
click at [1133, 174] on button "Launch eLearning module" at bounding box center [1207, 181] width 261 height 41
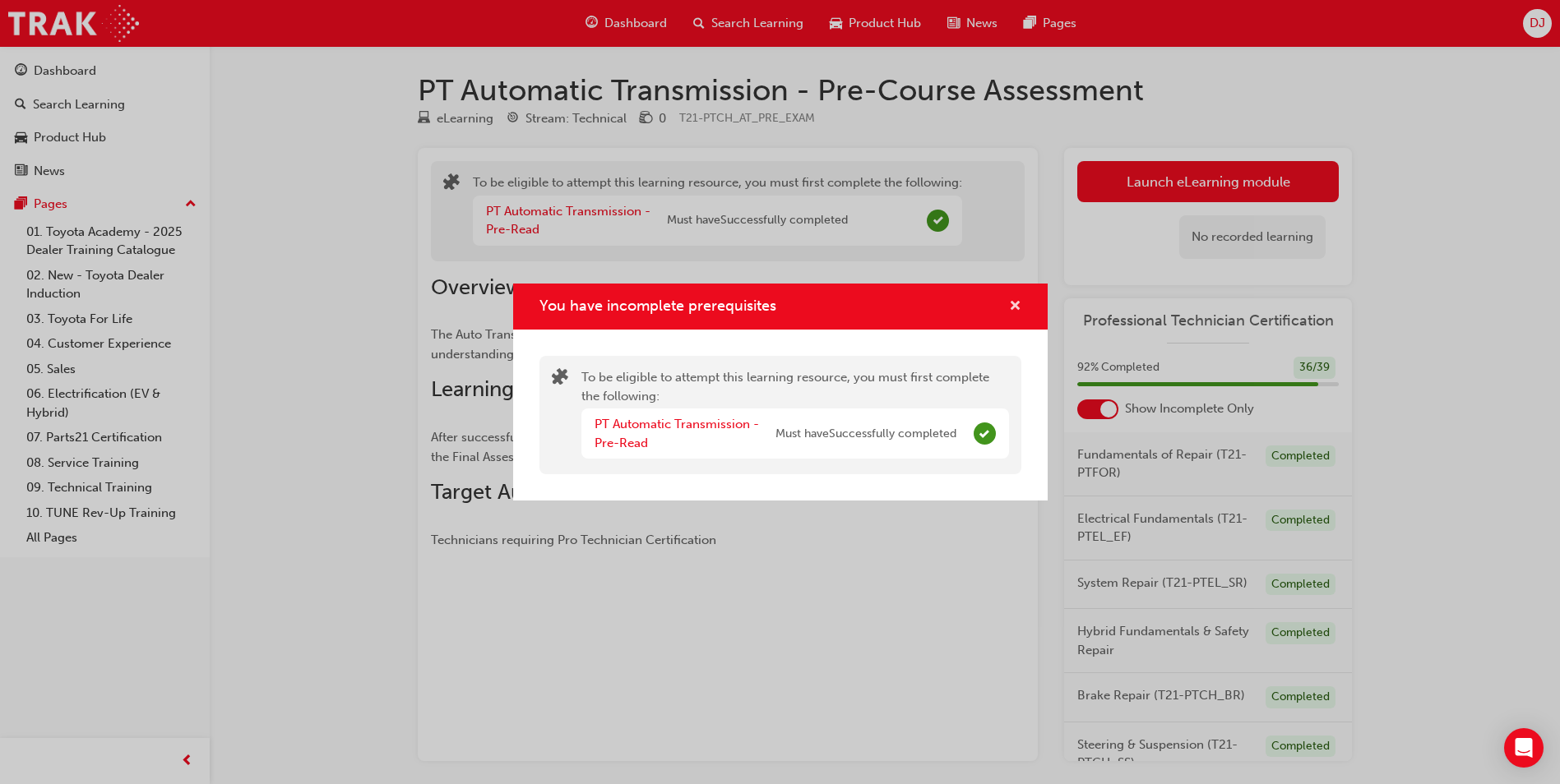
click at [1019, 306] on span "cross-icon" at bounding box center [1015, 308] width 12 height 15
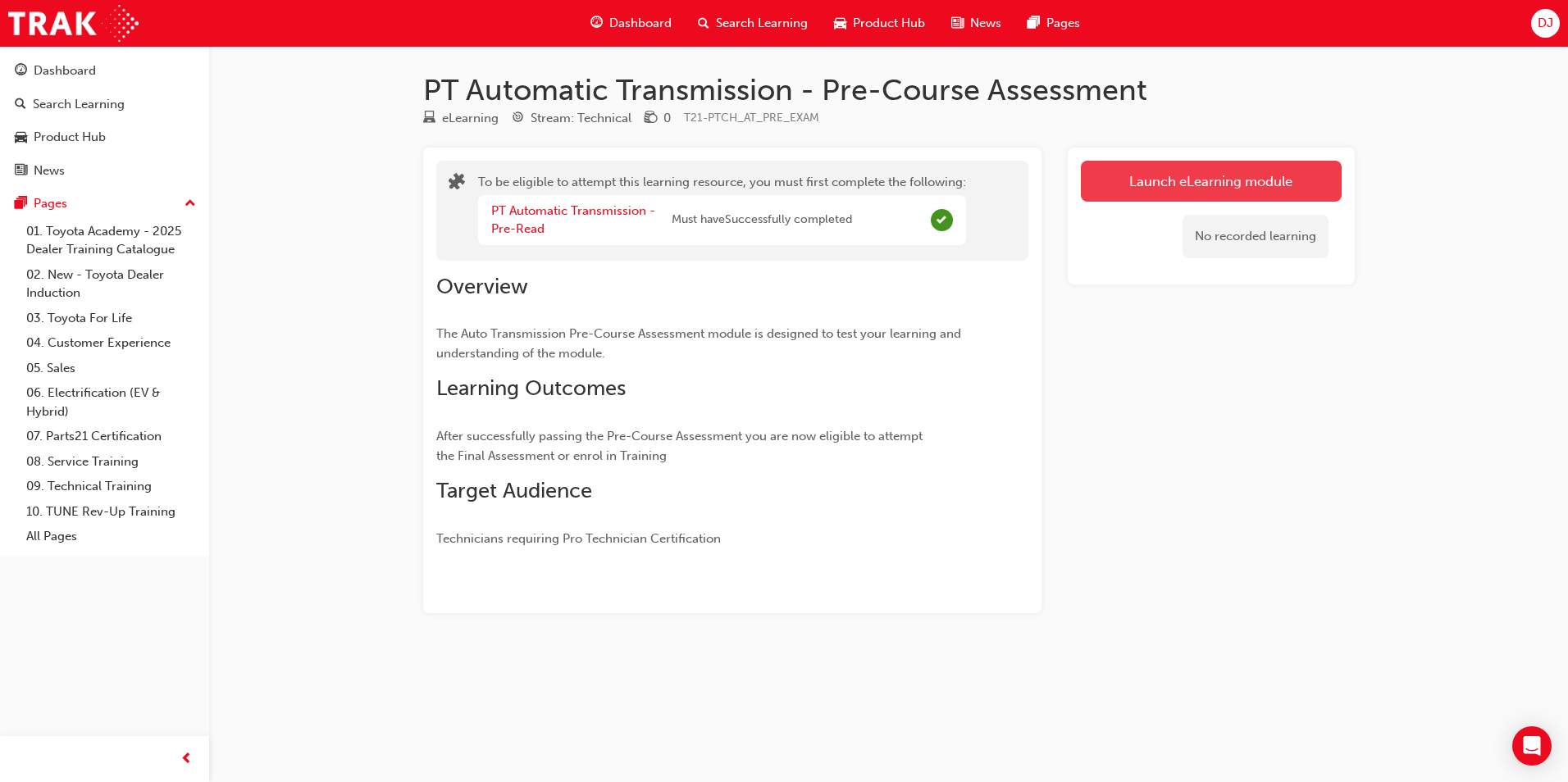
click at [1184, 173] on button "Launch eLearning module" at bounding box center [1211, 181] width 261 height 41
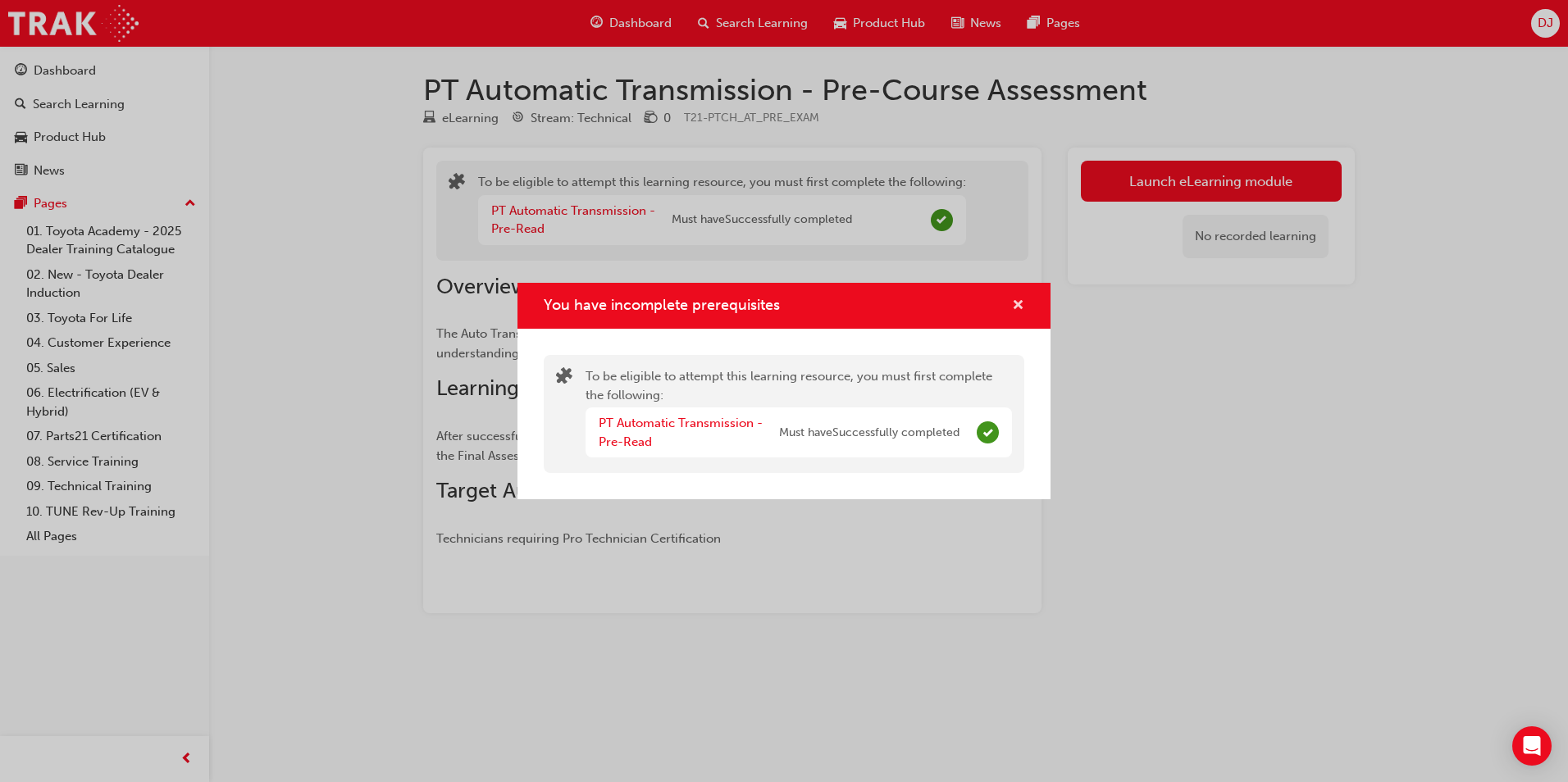
click at [1021, 304] on span "cross-icon" at bounding box center [1018, 307] width 12 height 15
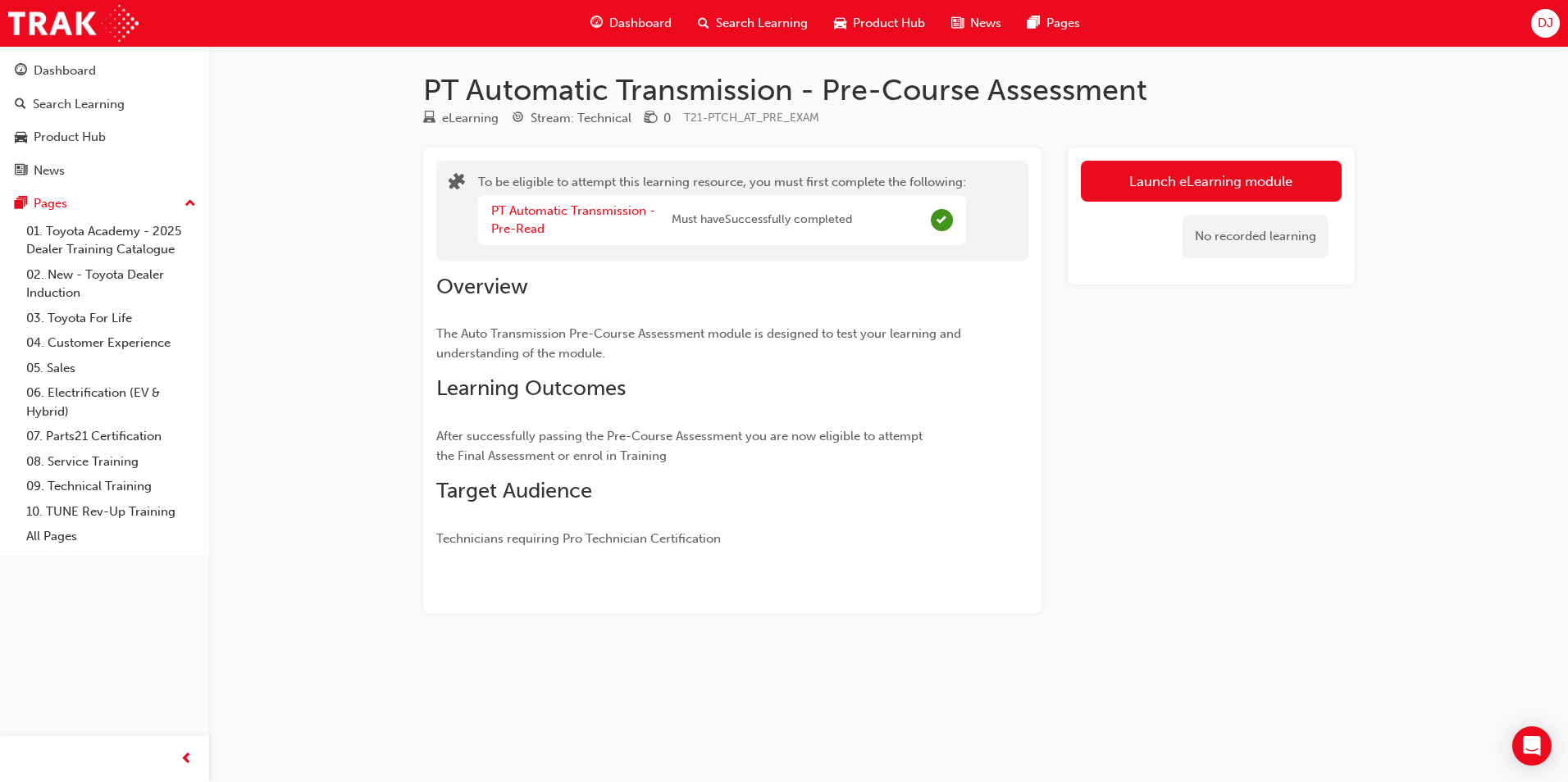
click at [642, 32] on div "Dashboard" at bounding box center [631, 23] width 108 height 33
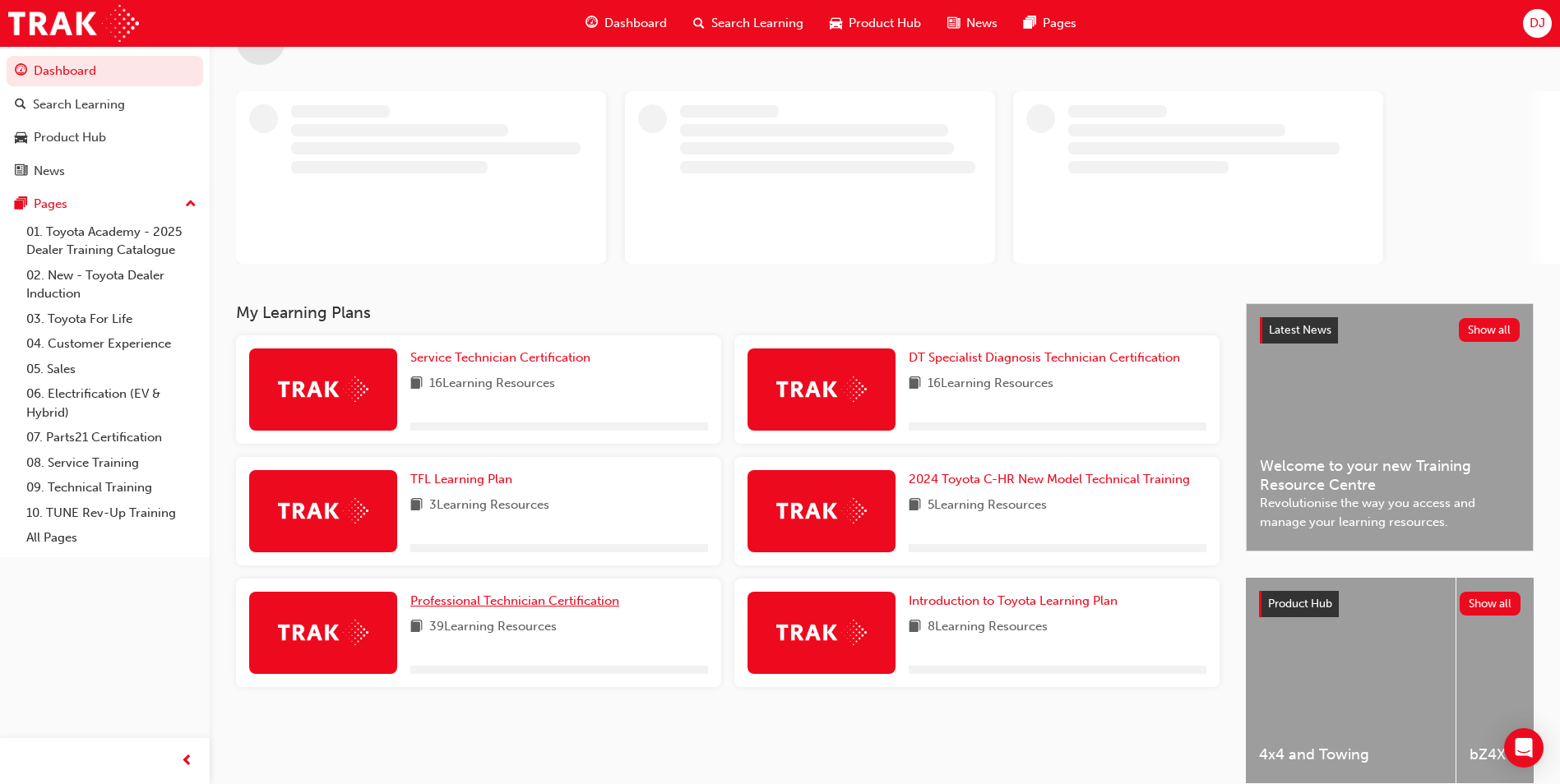
scroll to position [133, 0]
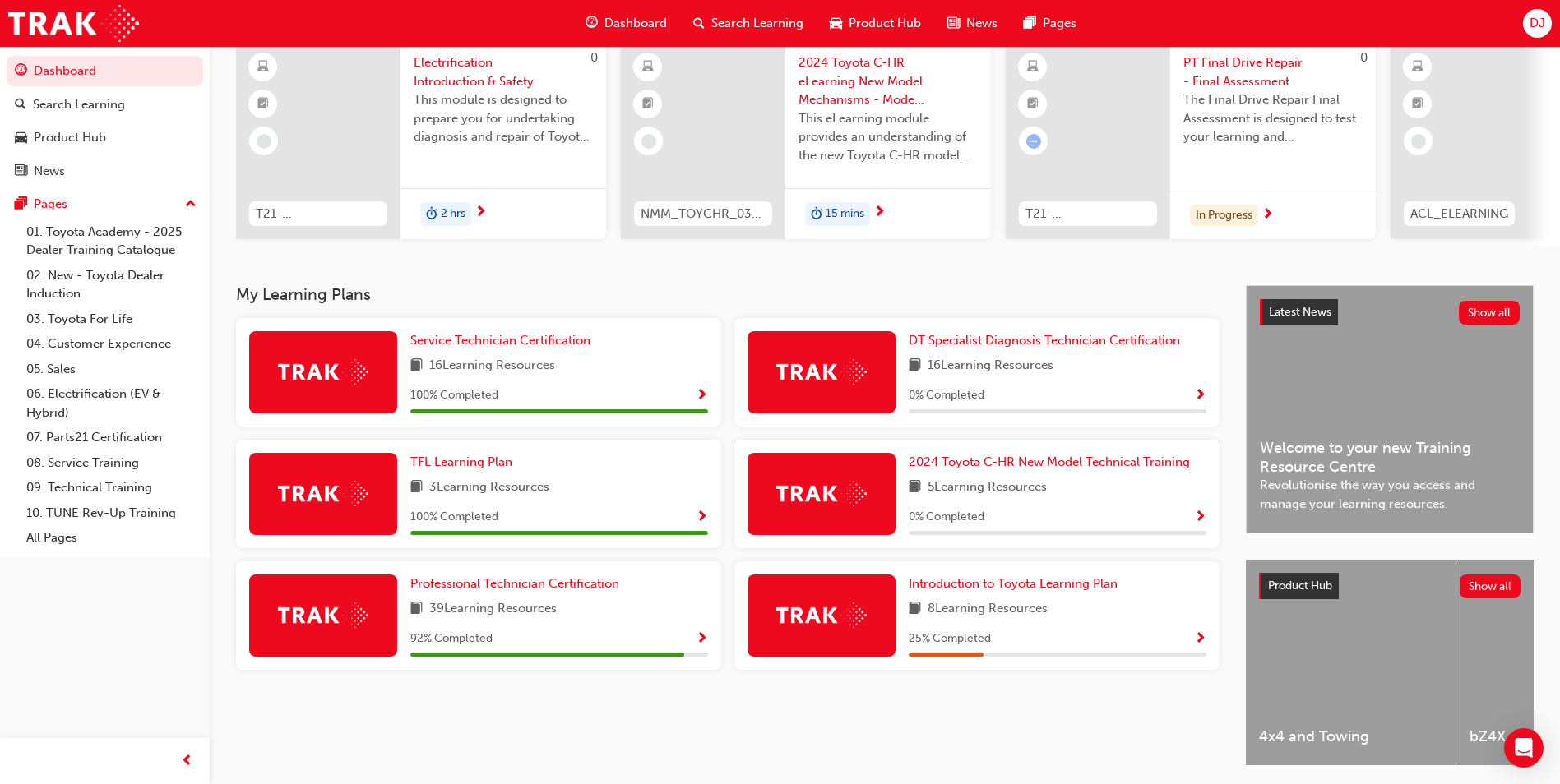
click at [696, 647] on span "Show Progress" at bounding box center [701, 640] width 12 height 15
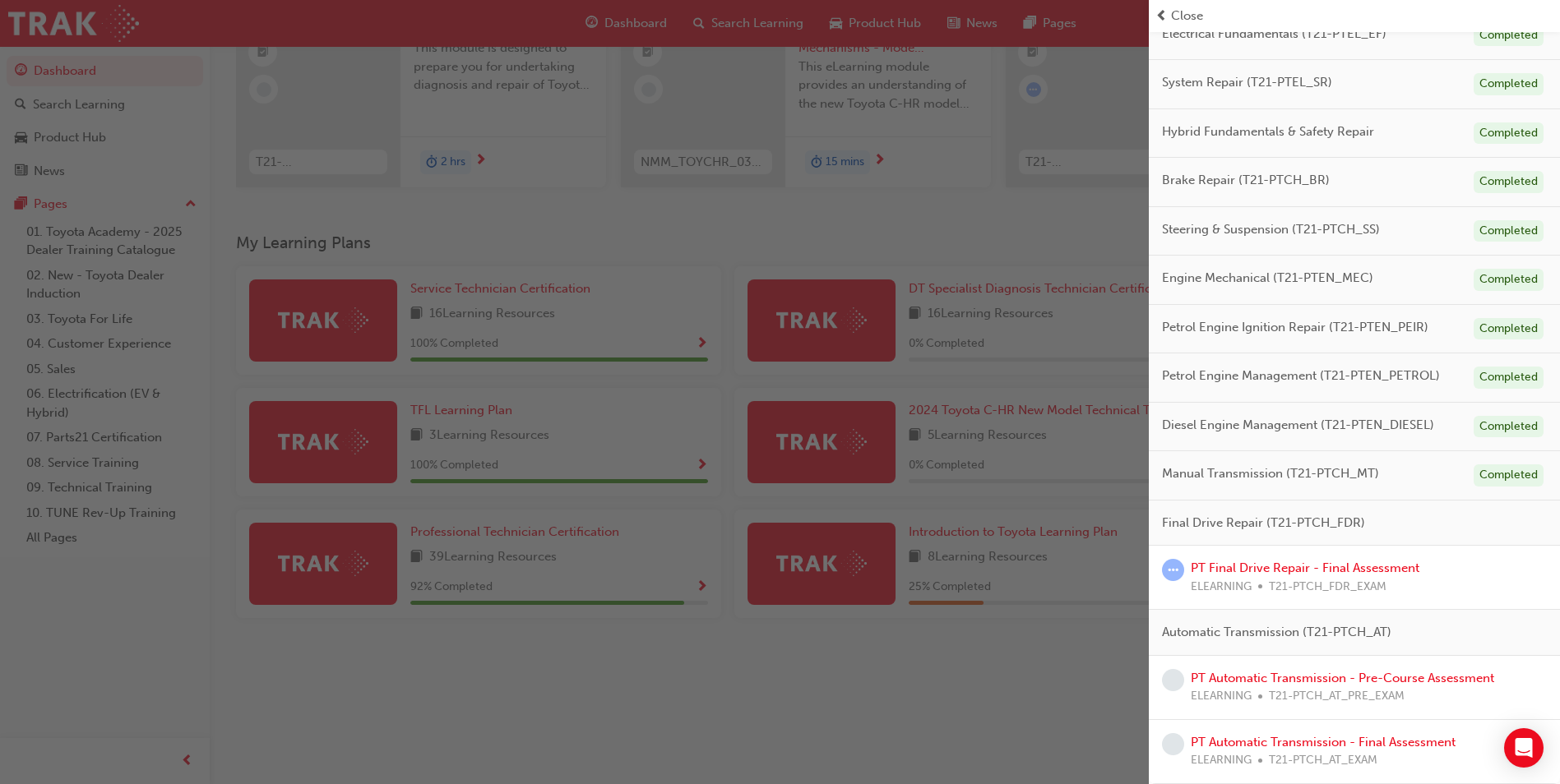
scroll to position [198, 0]
click at [1340, 688] on span "T21-PTCH_AT_PRE_EXAM" at bounding box center [1337, 697] width 136 height 19
click at [1340, 677] on link "PT Automatic Transmission - Pre-Course Assessment" at bounding box center [1342, 678] width 303 height 15
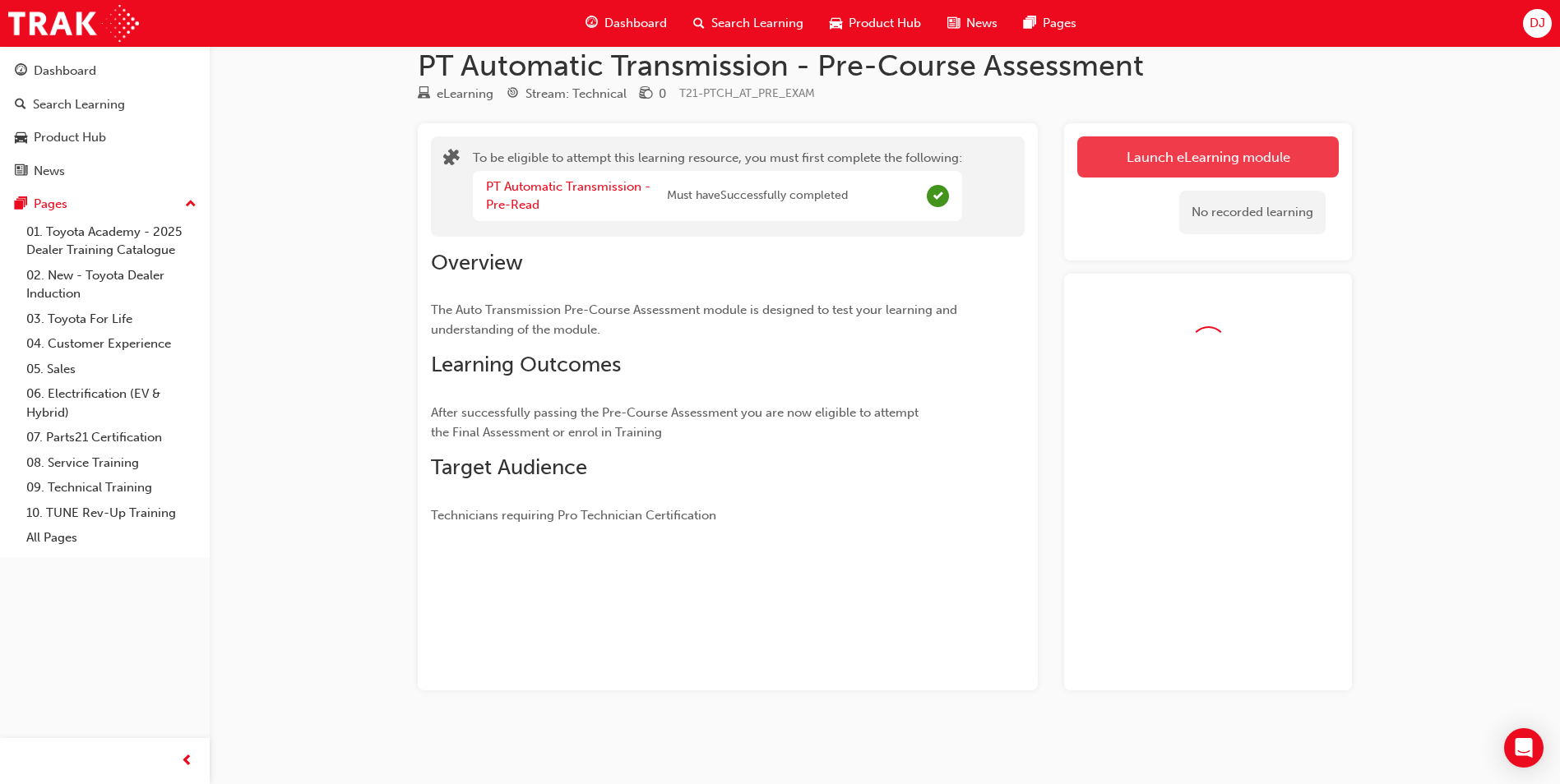
click at [1113, 153] on button "Launch eLearning module" at bounding box center [1207, 157] width 261 height 41
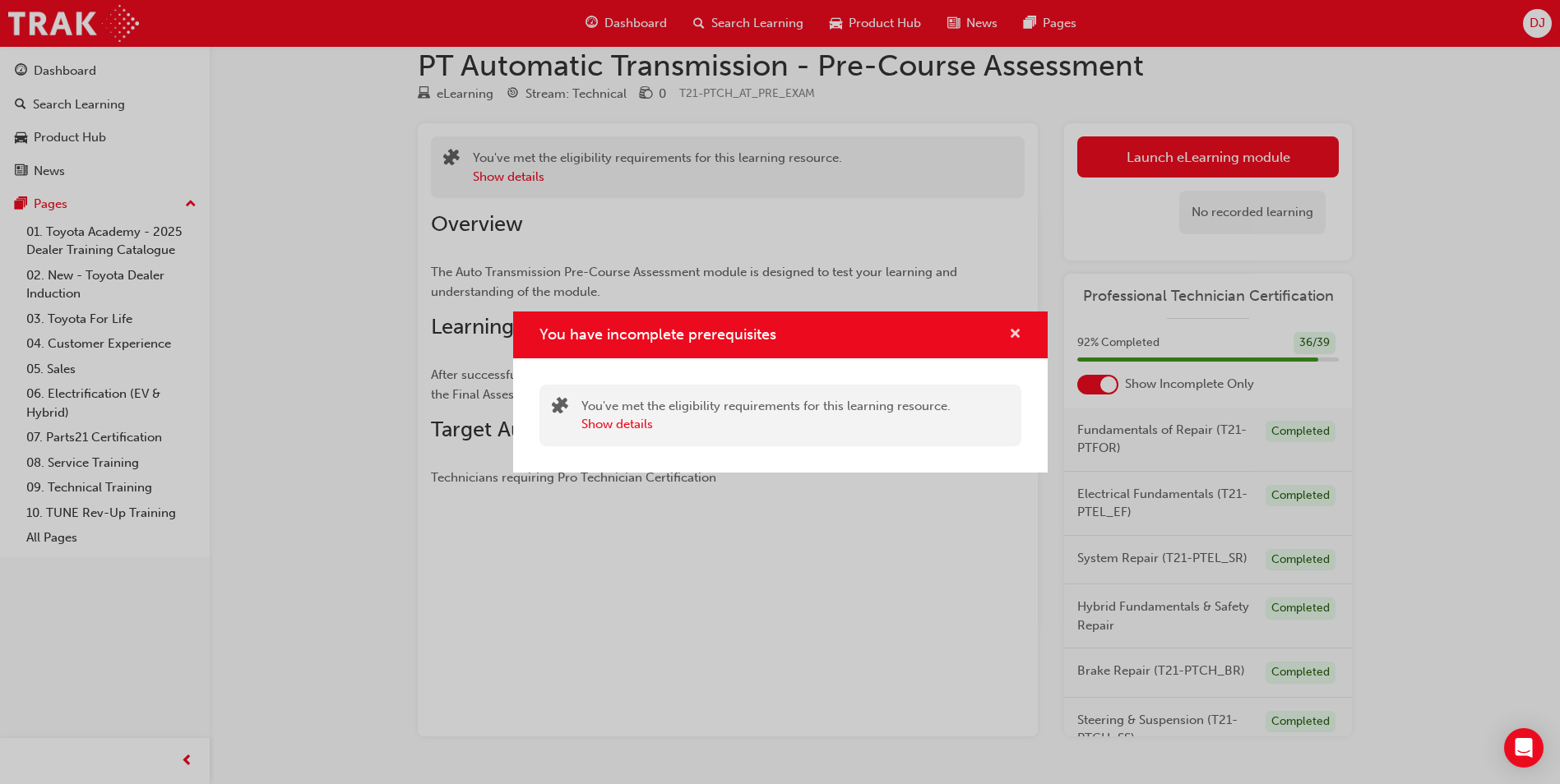
click at [1012, 329] on span "cross-icon" at bounding box center [1015, 336] width 12 height 15
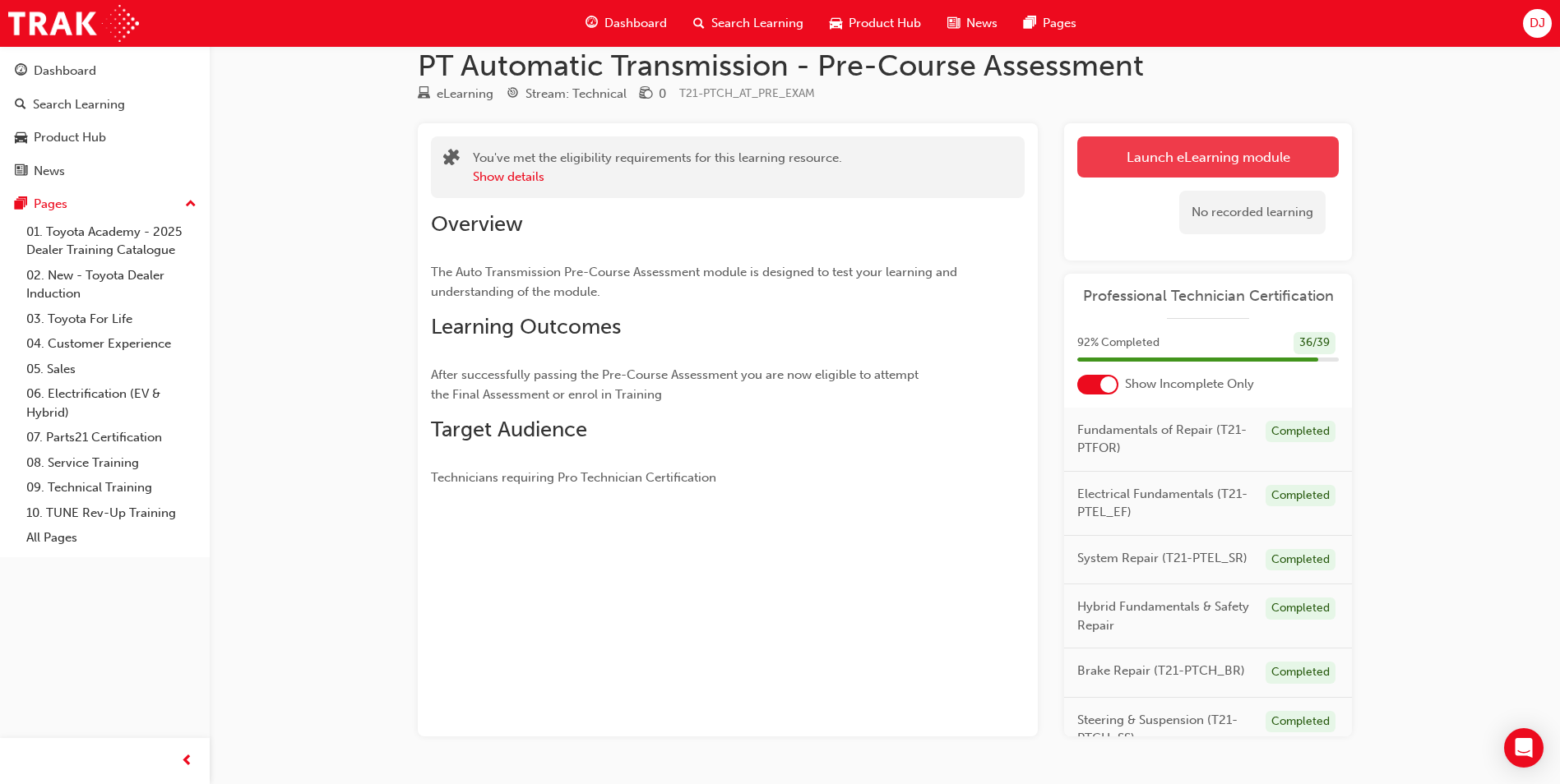
click at [1151, 159] on button "Launch eLearning module" at bounding box center [1207, 157] width 261 height 41
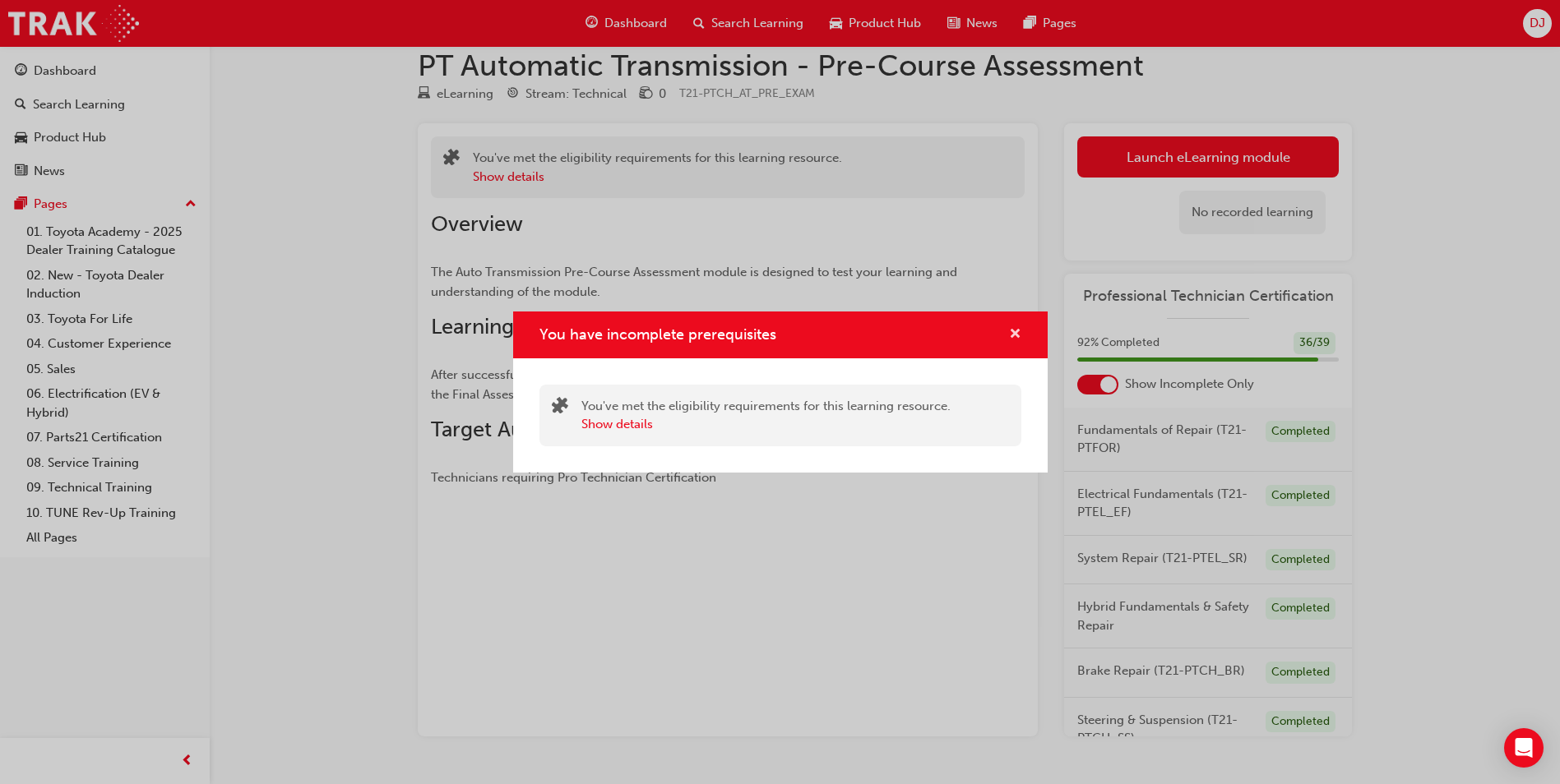
click at [1010, 342] on span "cross-icon" at bounding box center [1015, 336] width 12 height 15
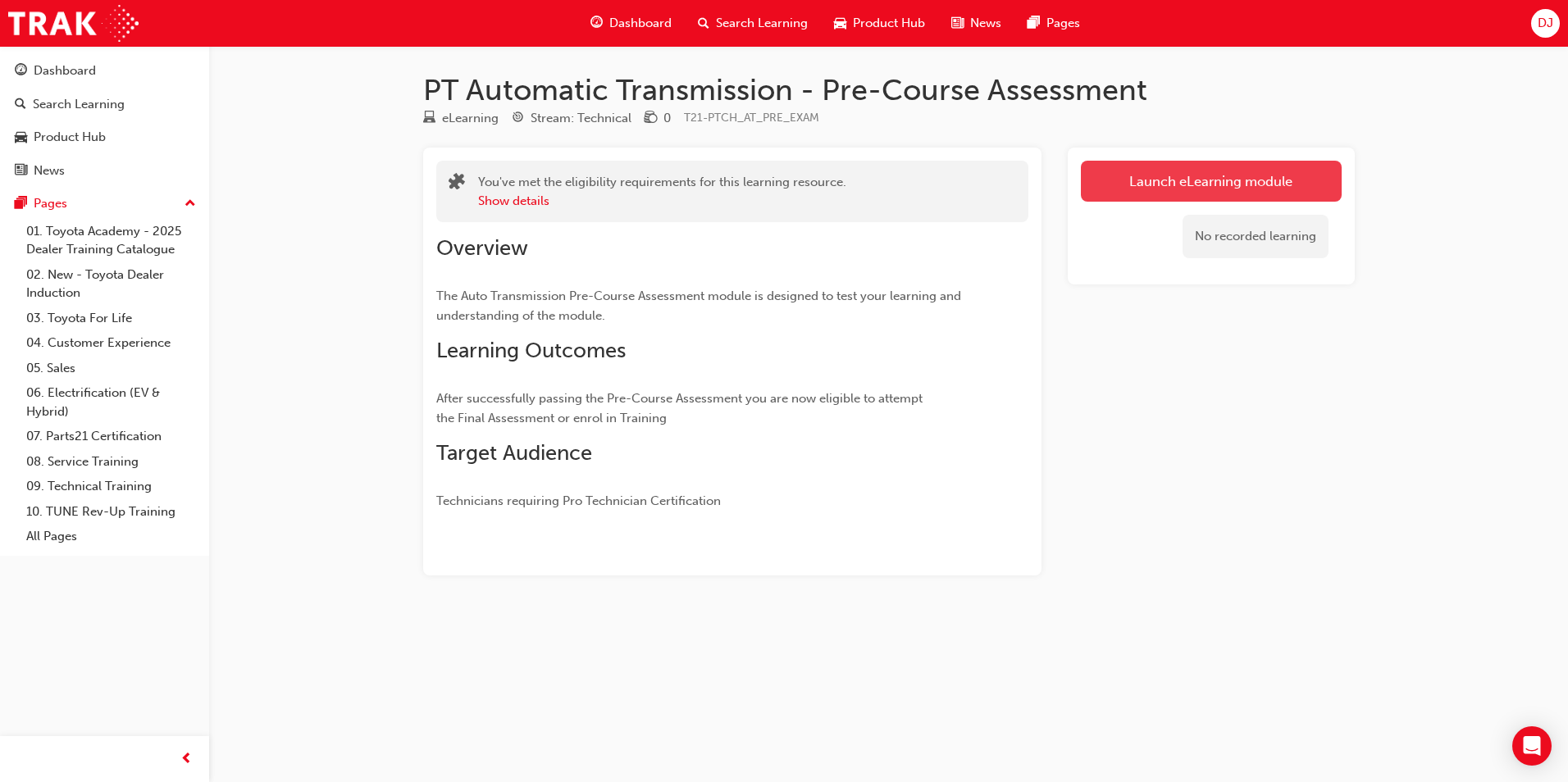
click at [1169, 179] on link "Launch eLearning module" at bounding box center [1211, 181] width 261 height 41
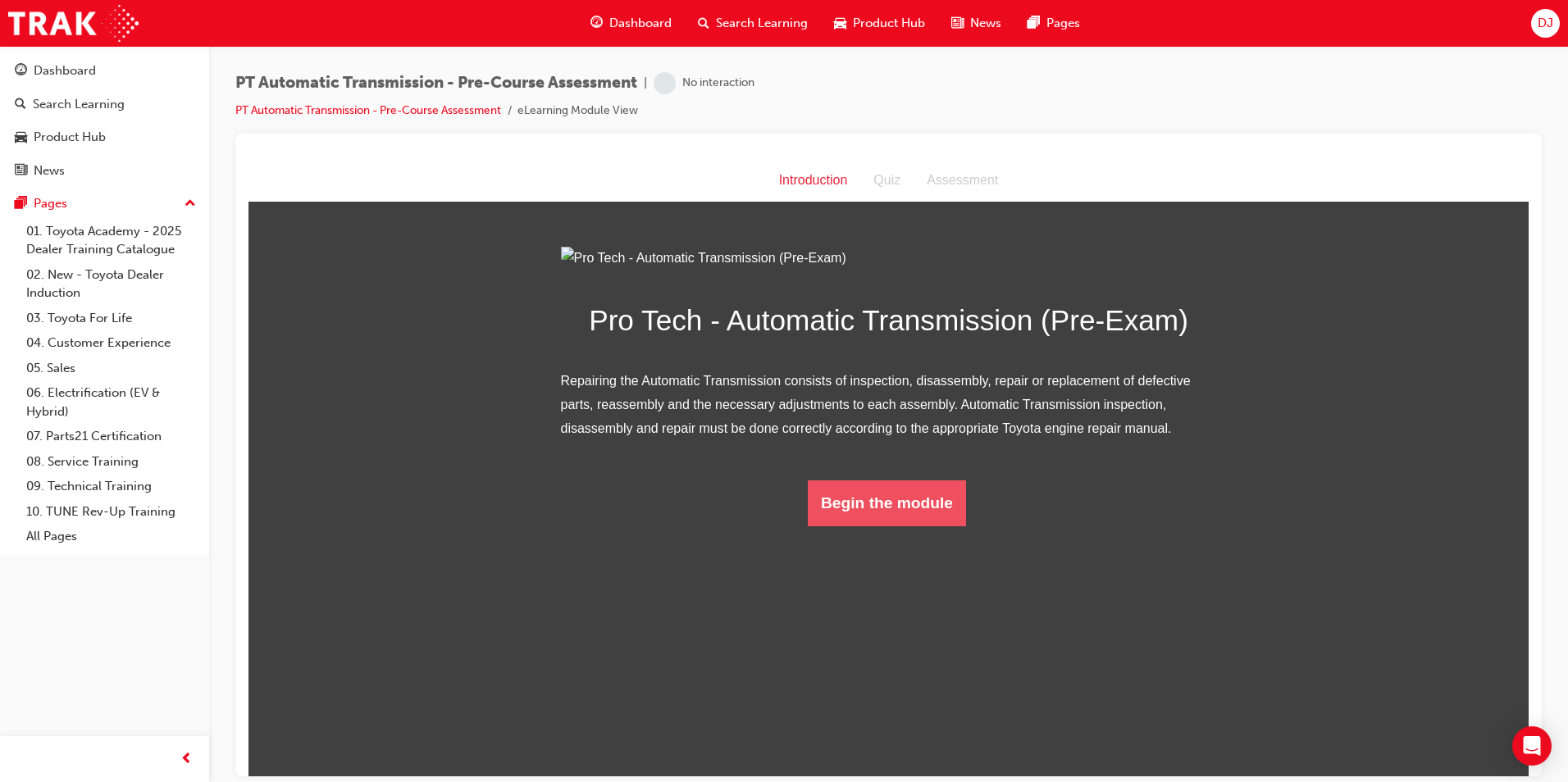
click at [853, 526] on button "Begin the module" at bounding box center [887, 503] width 159 height 46
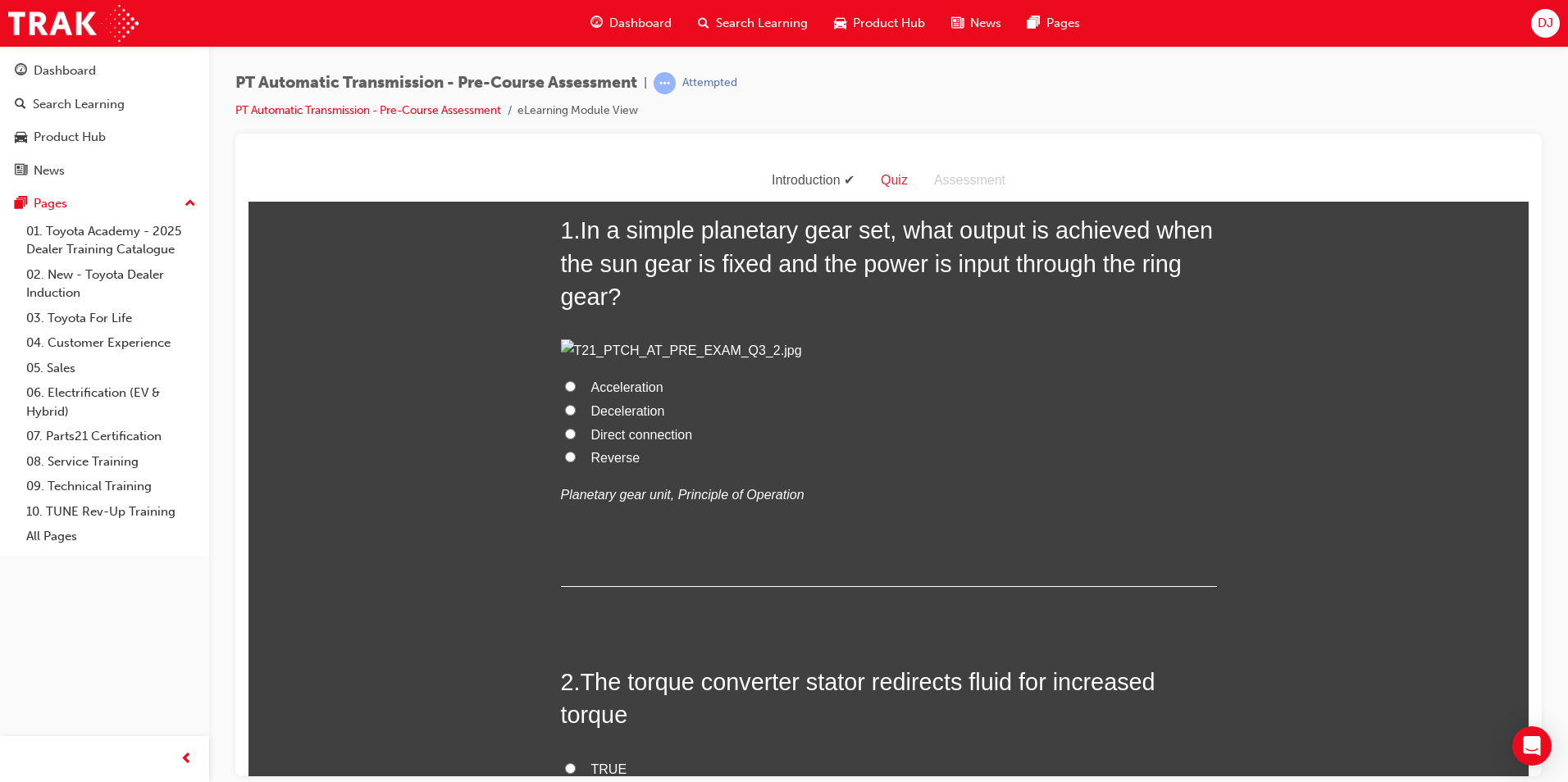
scroll to position [82, 0]
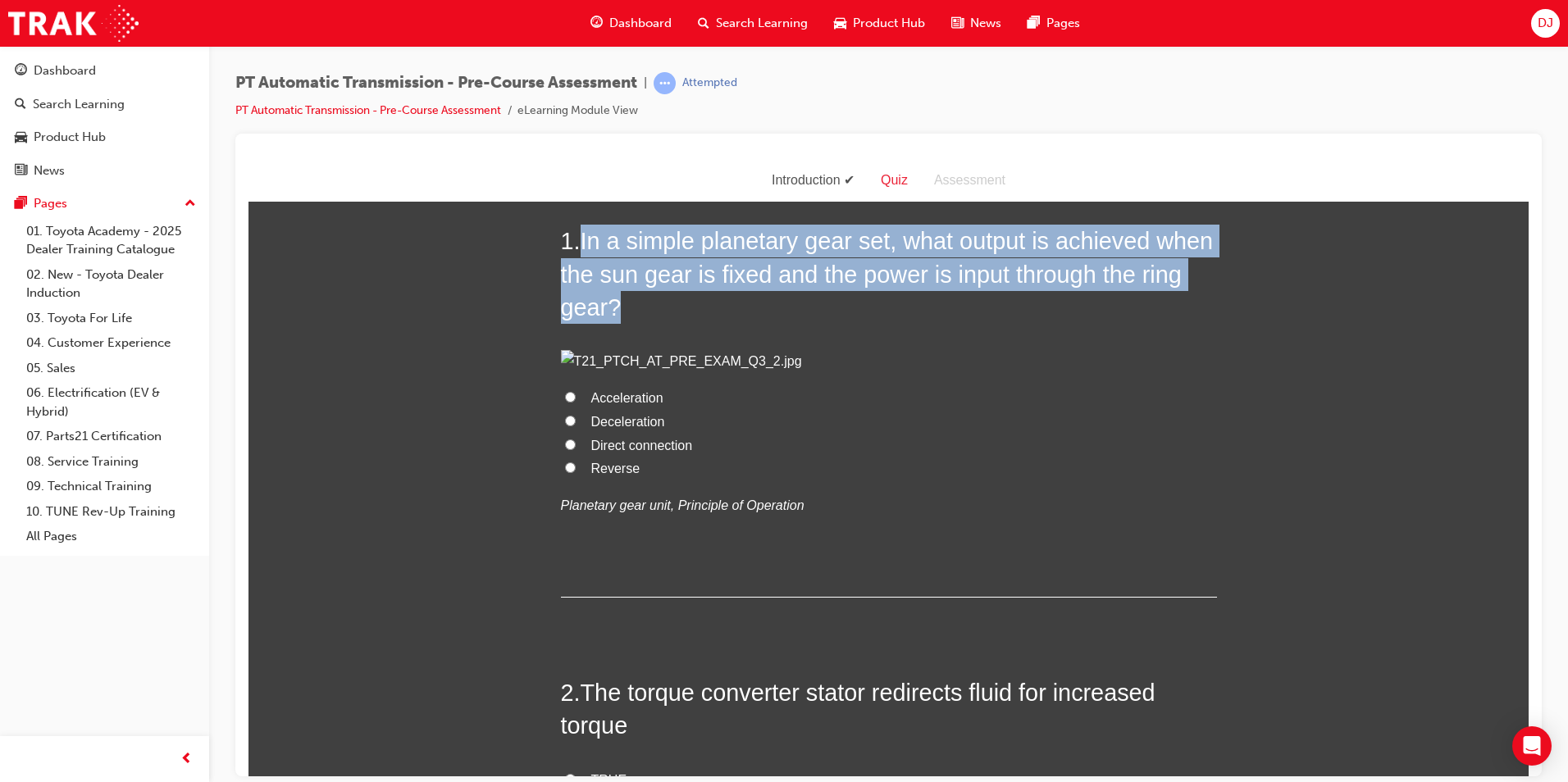
drag, startPoint x: 577, startPoint y: 239, endPoint x: 658, endPoint y: 320, distance: 114.6
click at [658, 320] on h2 "1 . In a simple planetary gear set, what output is achieved when the sun gear i…" at bounding box center [889, 273] width 656 height 99
copy span "In a simple planetary gear set, what output is achieved when the sun gear is fi…"
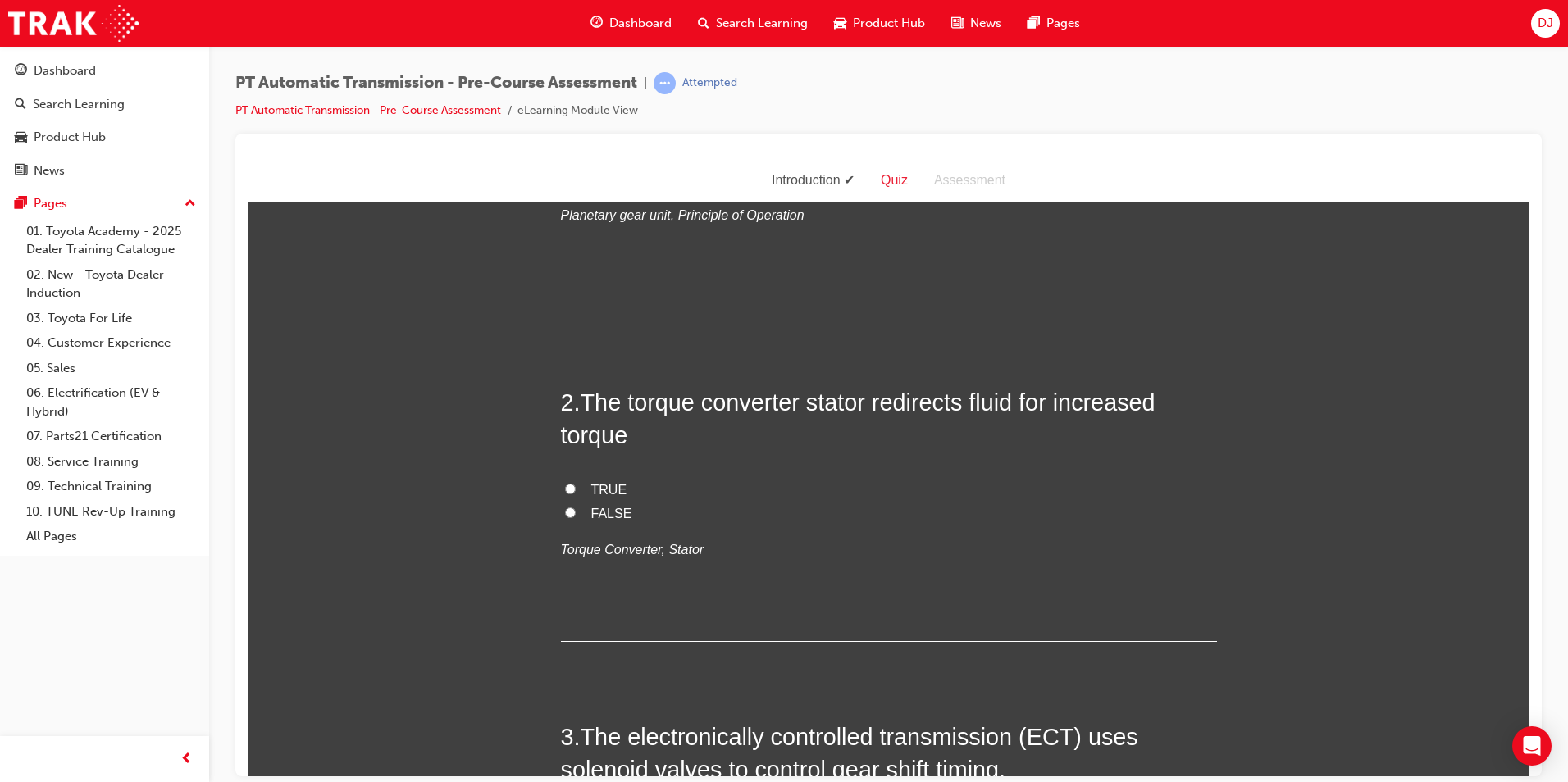
scroll to position [164, 0]
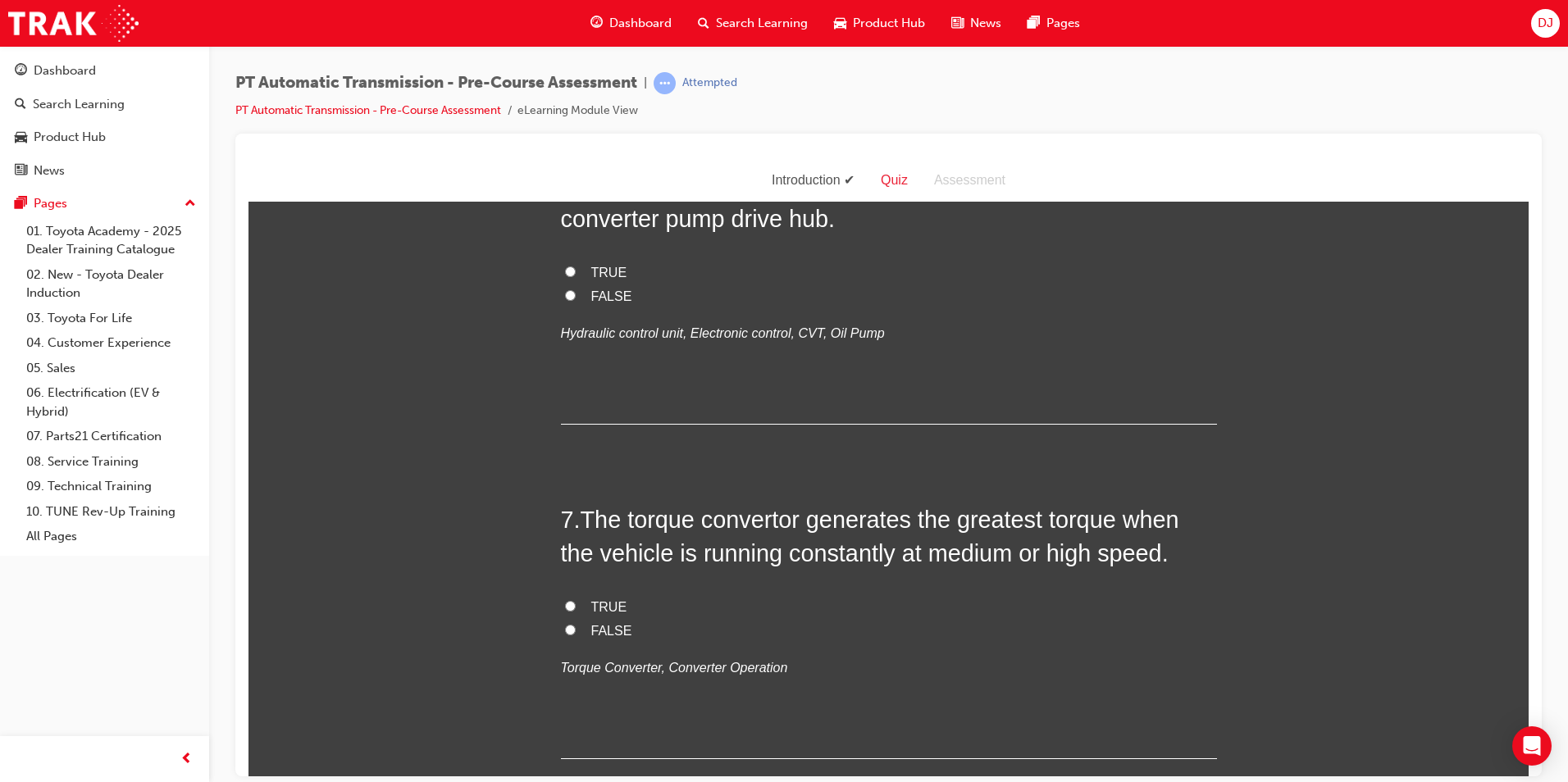
scroll to position [2132, 0]
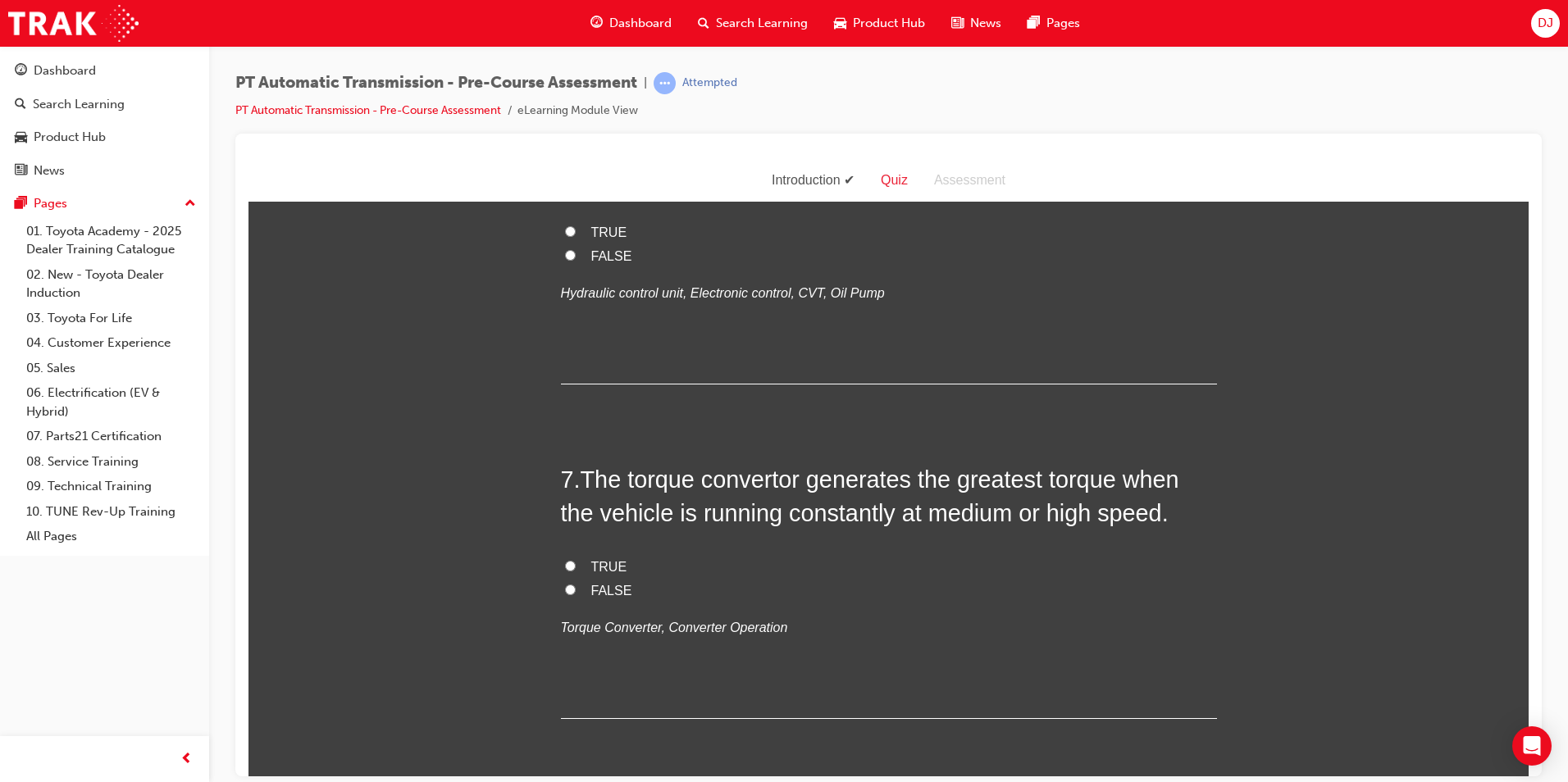
radio input "true"
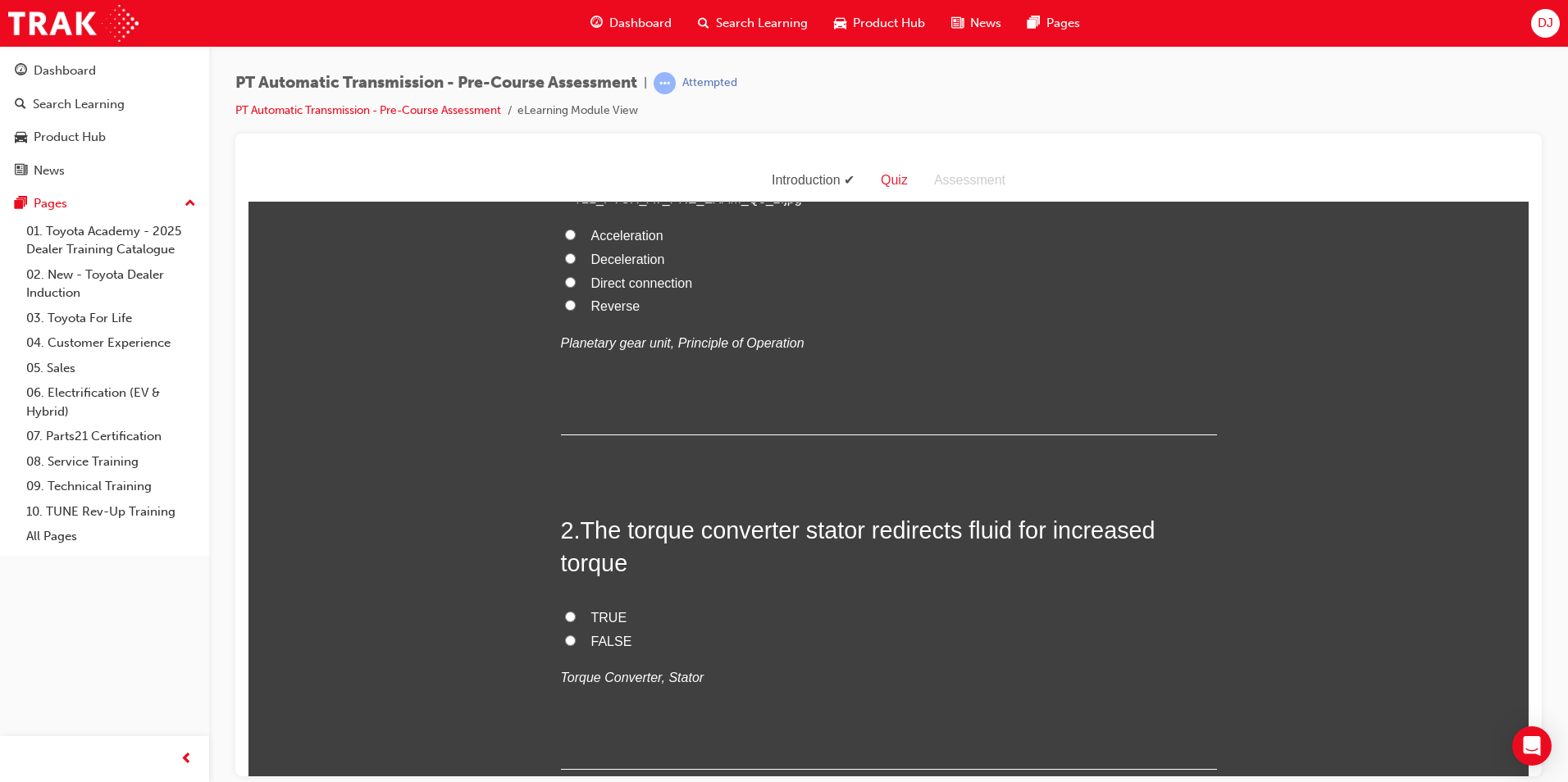
scroll to position [246, 0]
click at [590, 270] on label "Deceleration" at bounding box center [889, 258] width 656 height 24
click at [566, 262] on input "Deceleration" at bounding box center [570, 255] width 10 height 10
radio input "true"
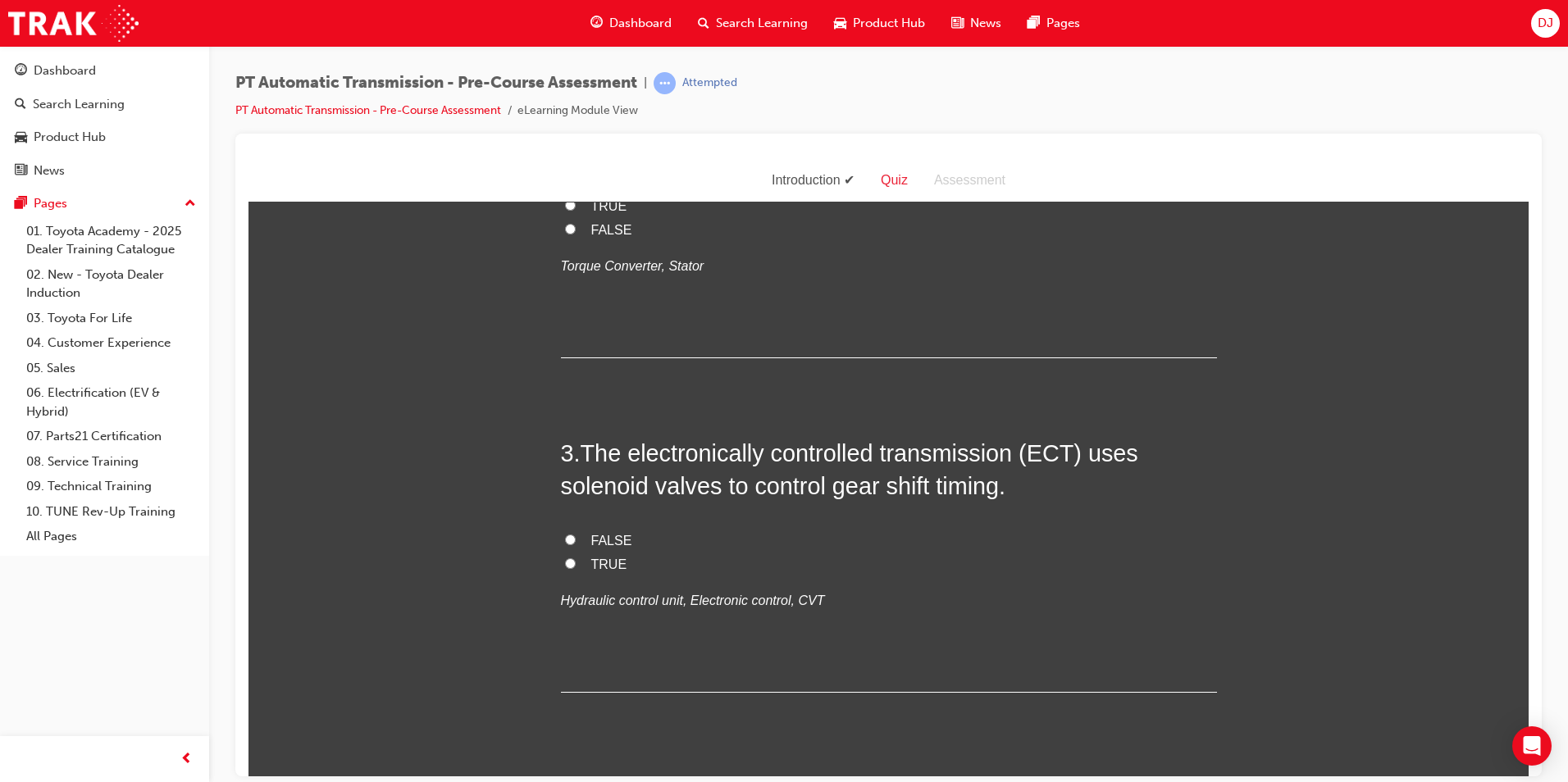
scroll to position [820, 0]
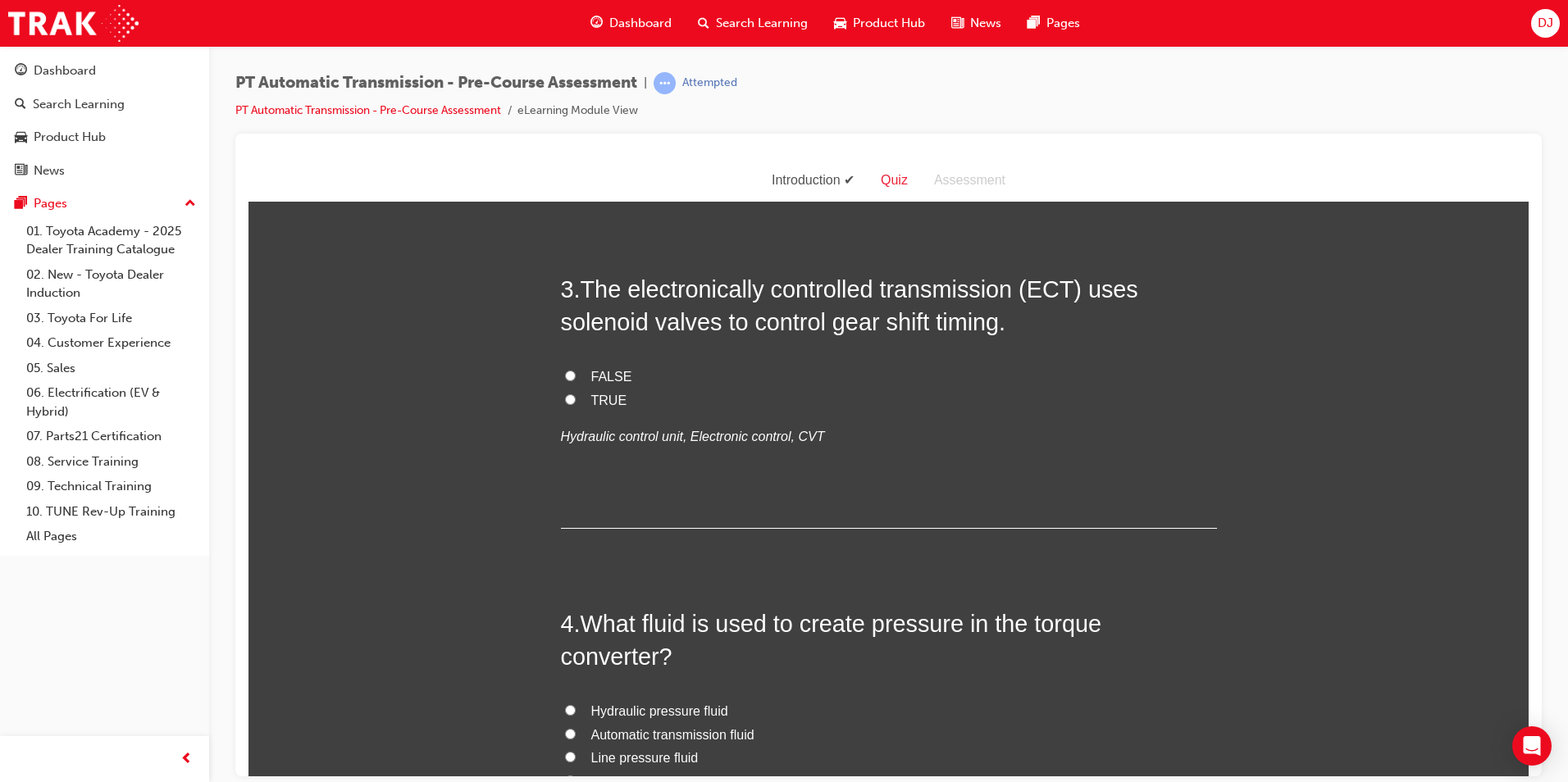
click at [581, 54] on label "TRUE" at bounding box center [889, 43] width 656 height 24
click at [576, 46] on input "TRUE" at bounding box center [570, 40] width 10 height 10
radio input "true"
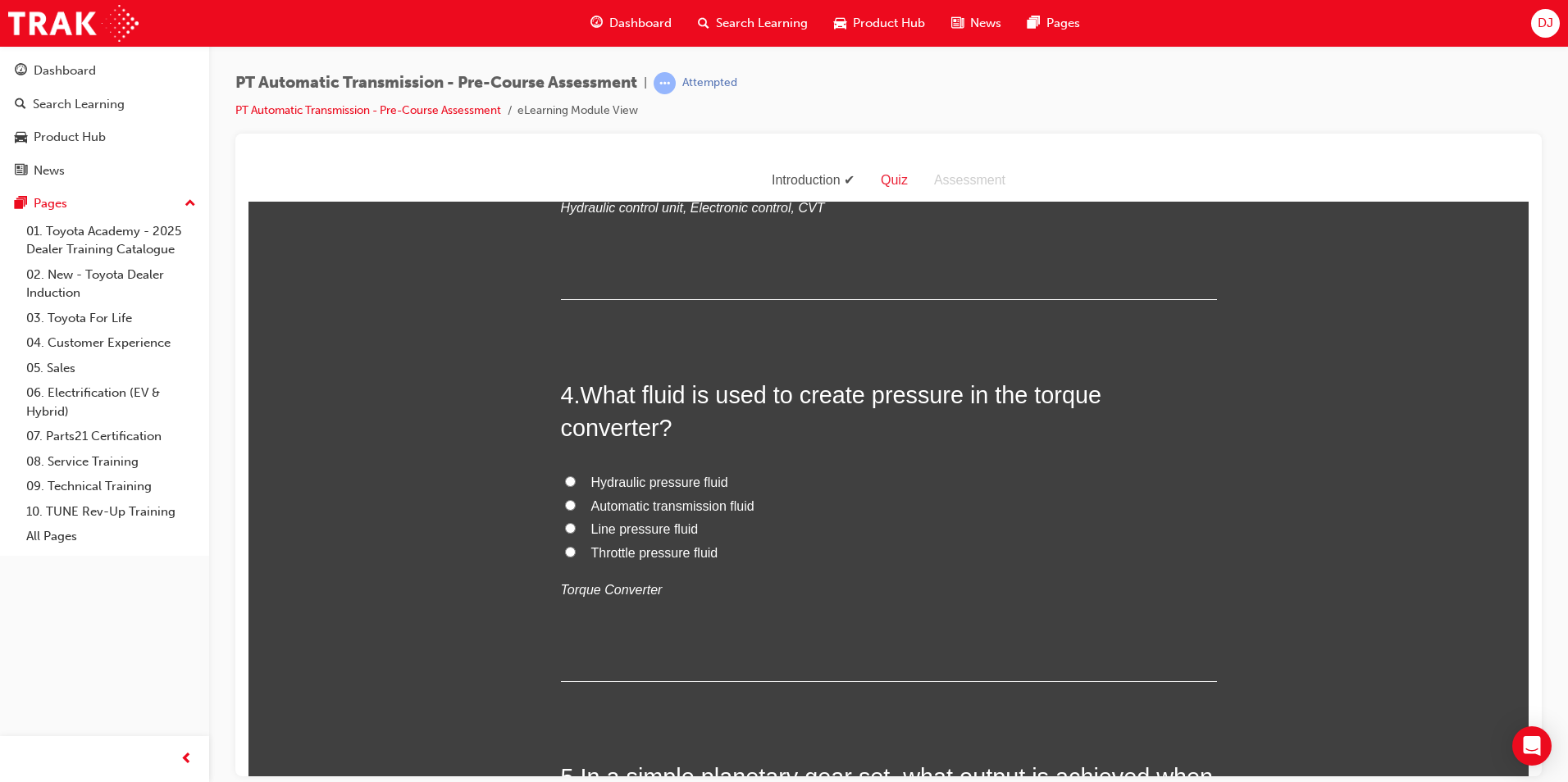
scroll to position [1066, 0]
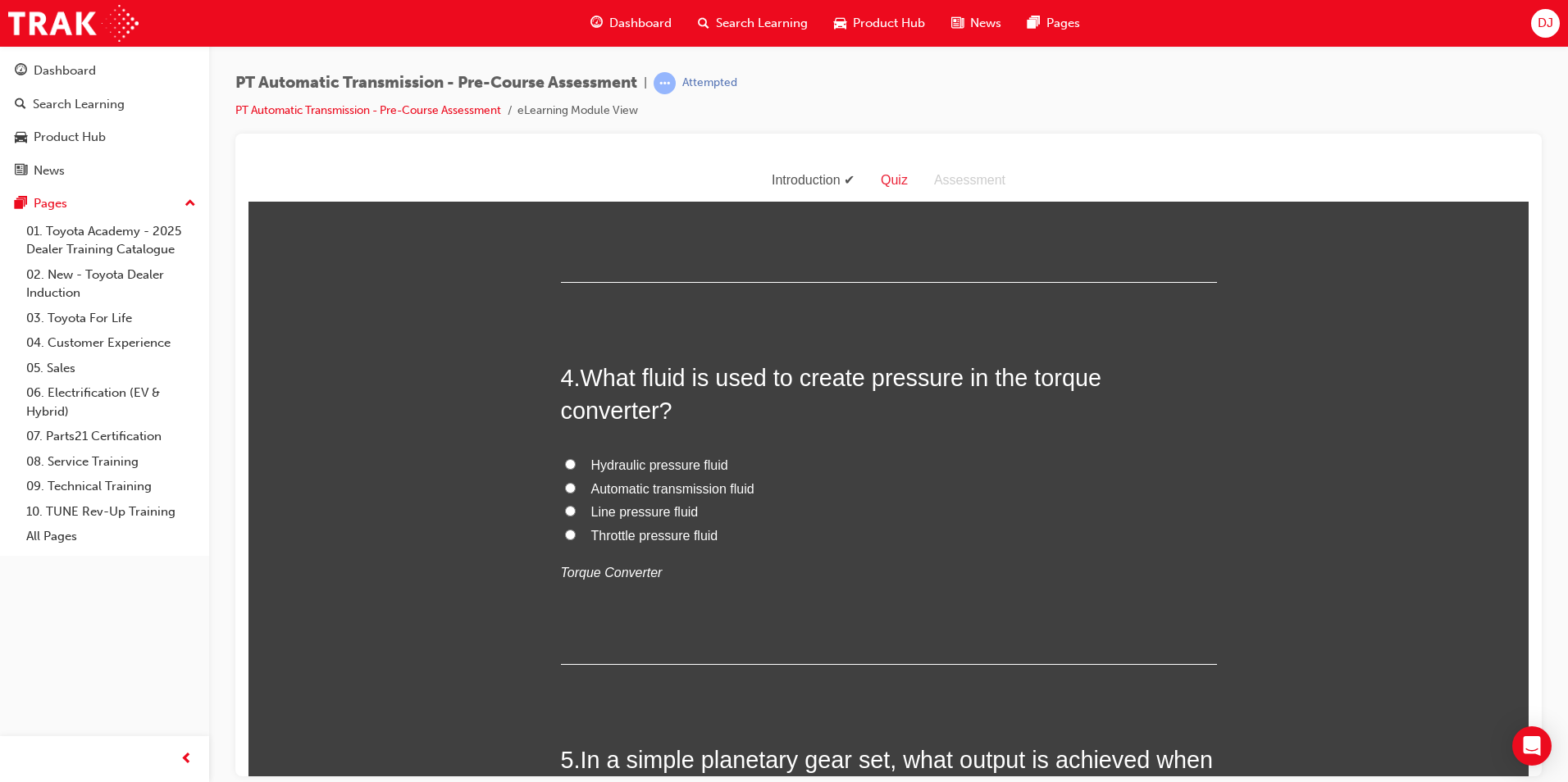
click at [591, 160] on span "TRUE" at bounding box center [609, 153] width 36 height 14
click at [576, 159] on input "TRUE" at bounding box center [570, 152] width 10 height 10
radio input "true"
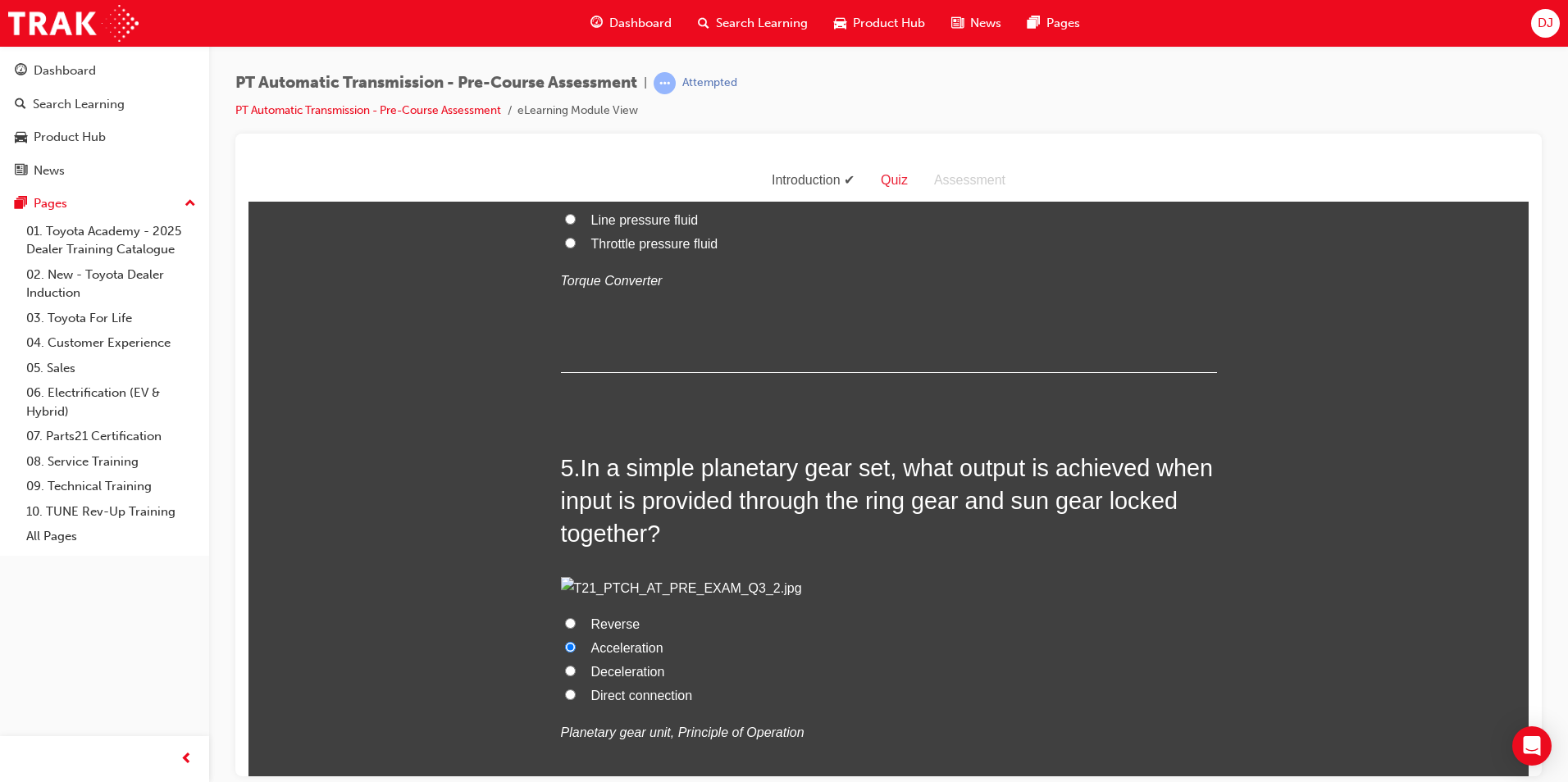
scroll to position [1394, 0]
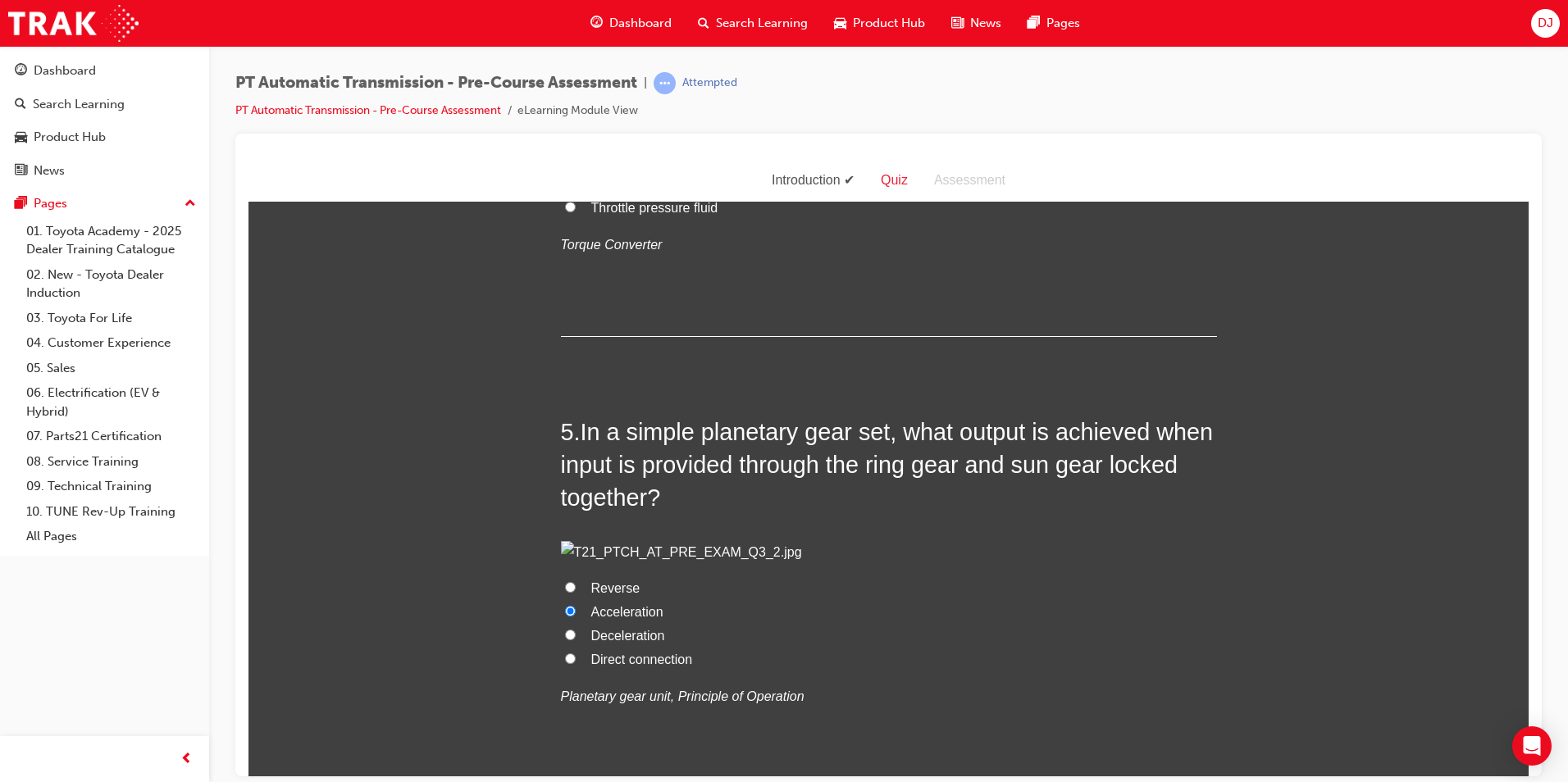
click at [675, 167] on span "Automatic transmission fluid" at bounding box center [673, 160] width 163 height 14
click at [576, 165] on input "Automatic transmission fluid" at bounding box center [570, 159] width 10 height 10
radio input "true"
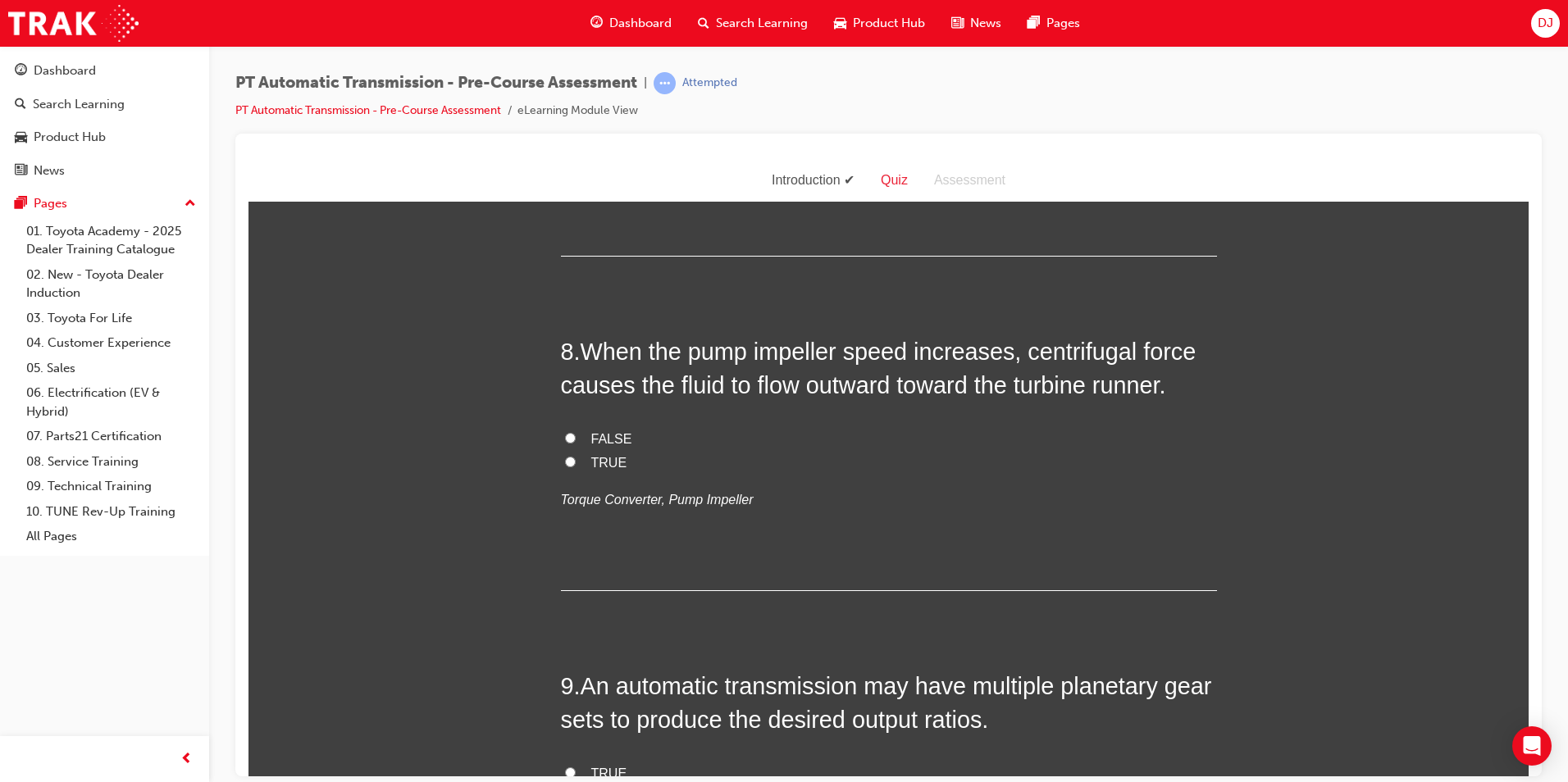
scroll to position [2624, 0]
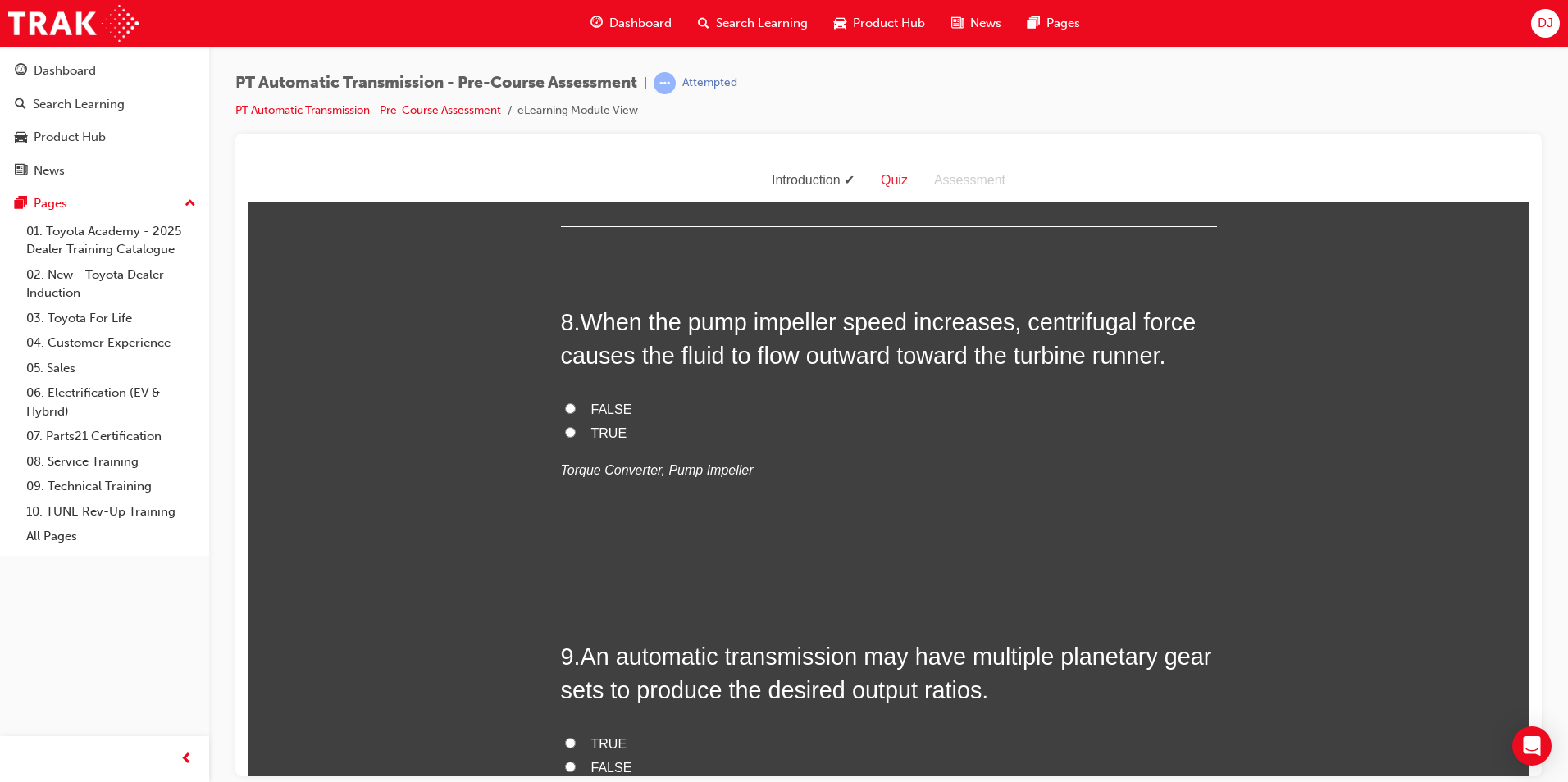
radio input "true"
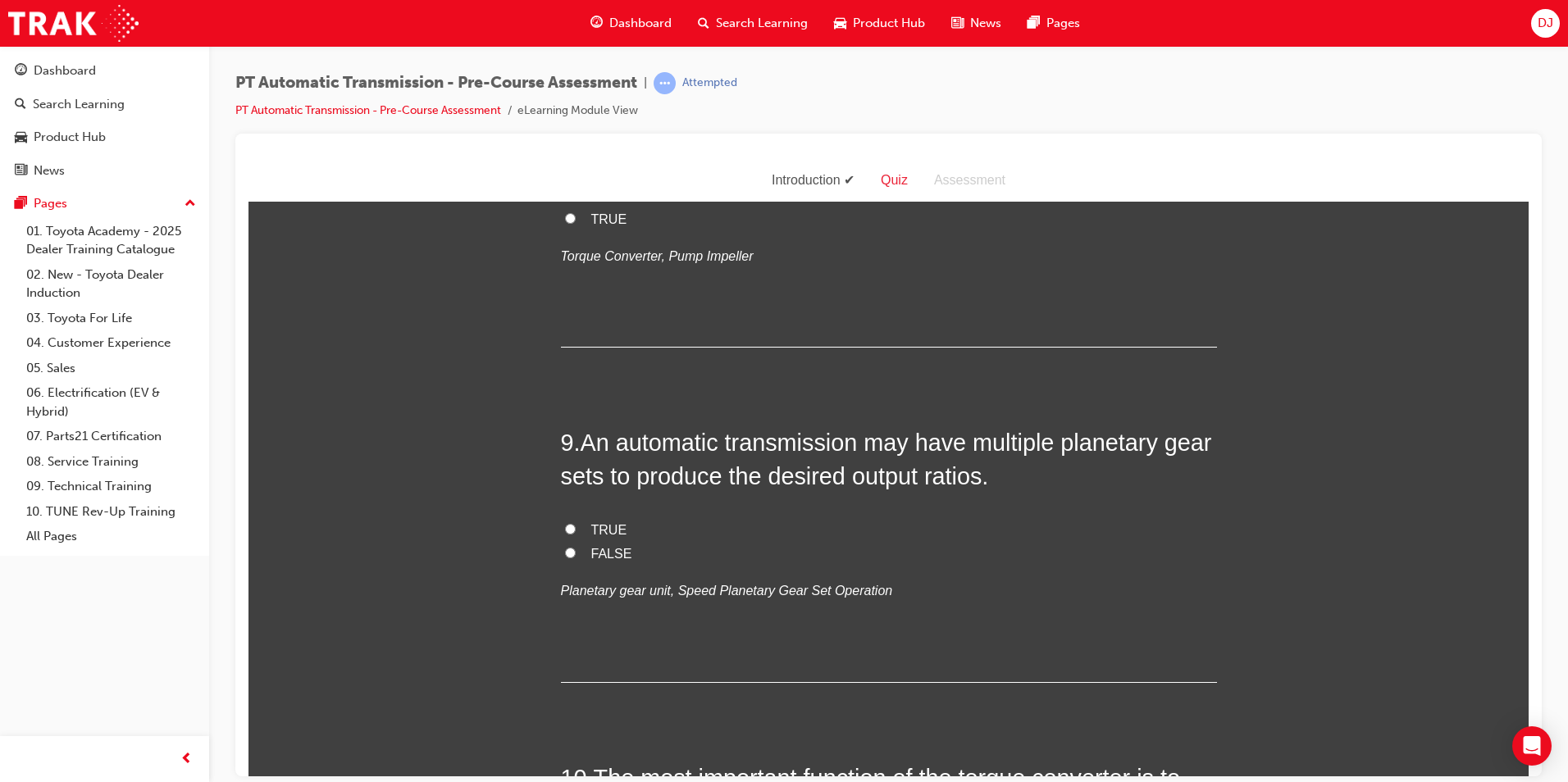
scroll to position [2952, 0]
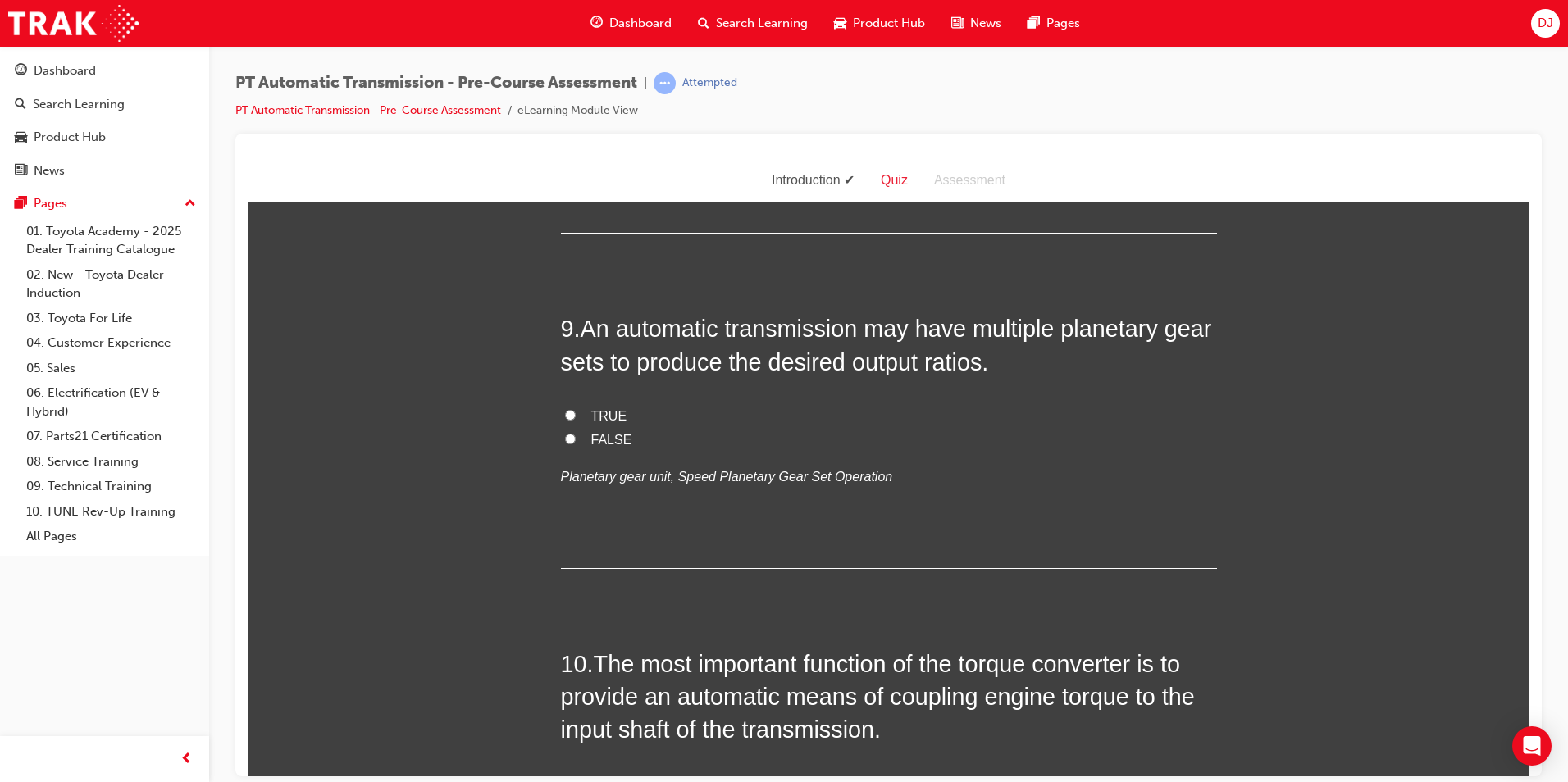
radio input "true"
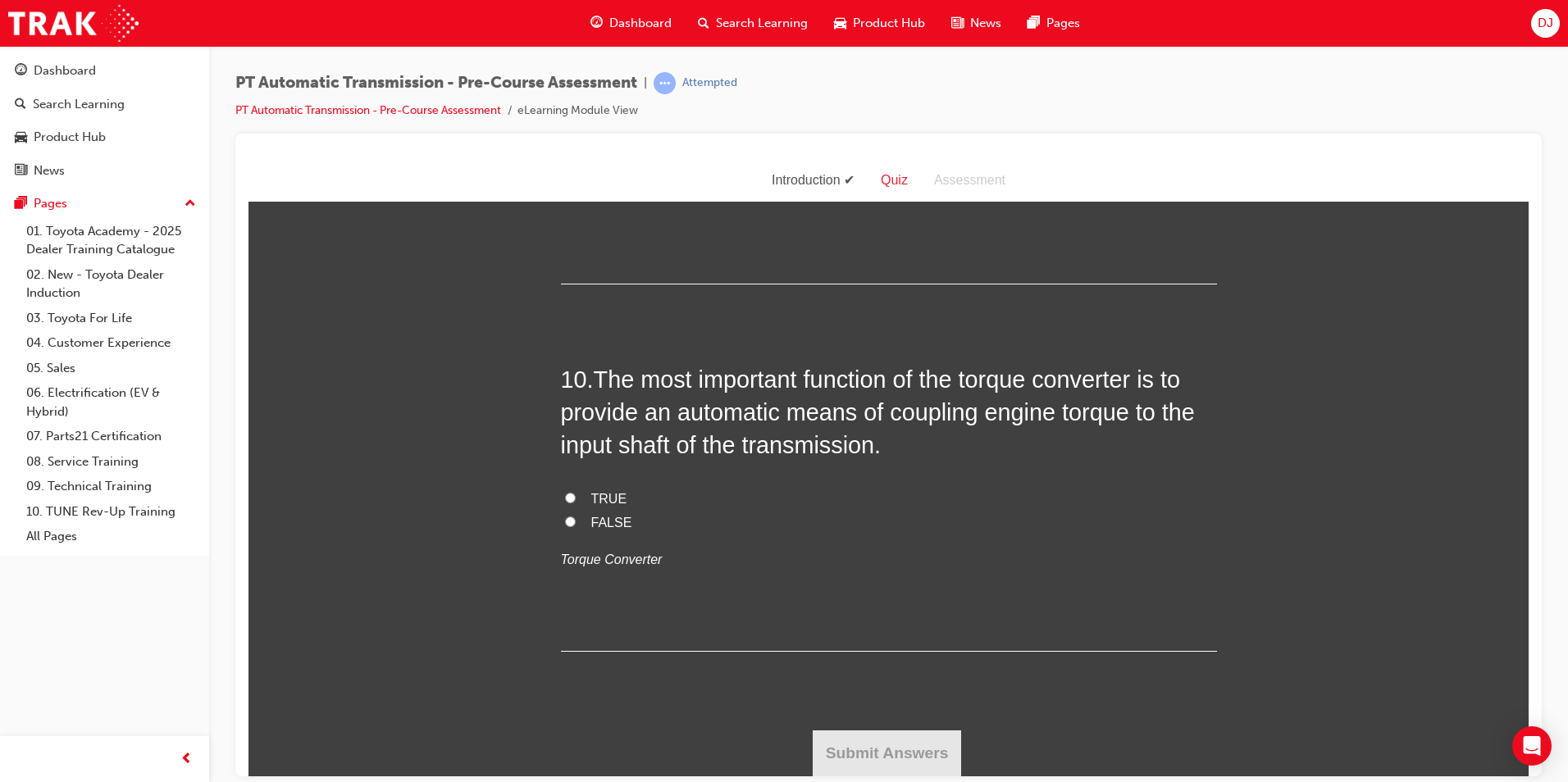
scroll to position [3280, 0]
radio input "true"
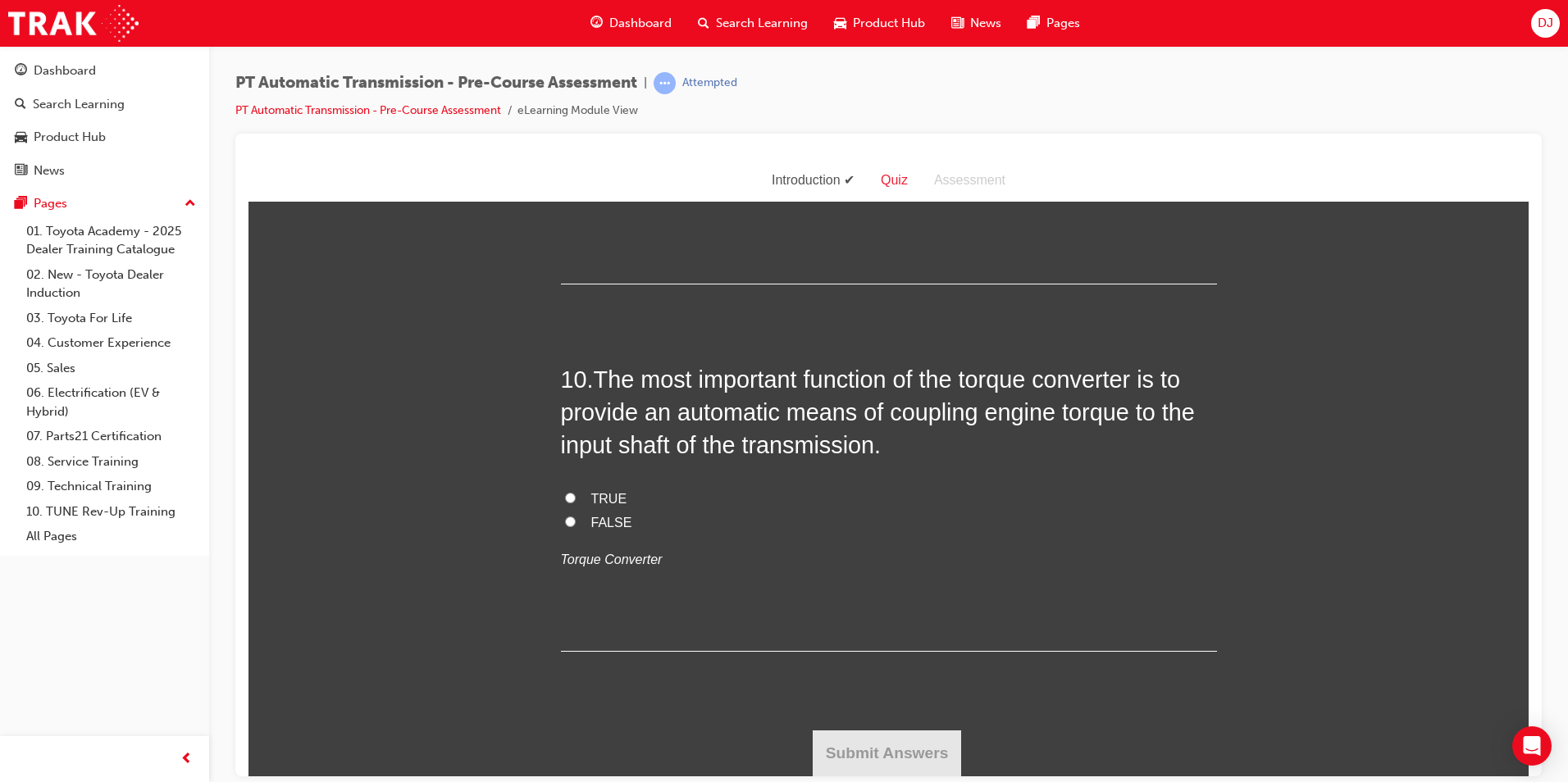
click at [592, 138] on span "TRUE" at bounding box center [609, 130] width 36 height 14
click at [576, 135] on input "TRUE" at bounding box center [570, 129] width 10 height 10
radio input "true"
click at [604, 498] on span "TRUE" at bounding box center [609, 498] width 36 height 14
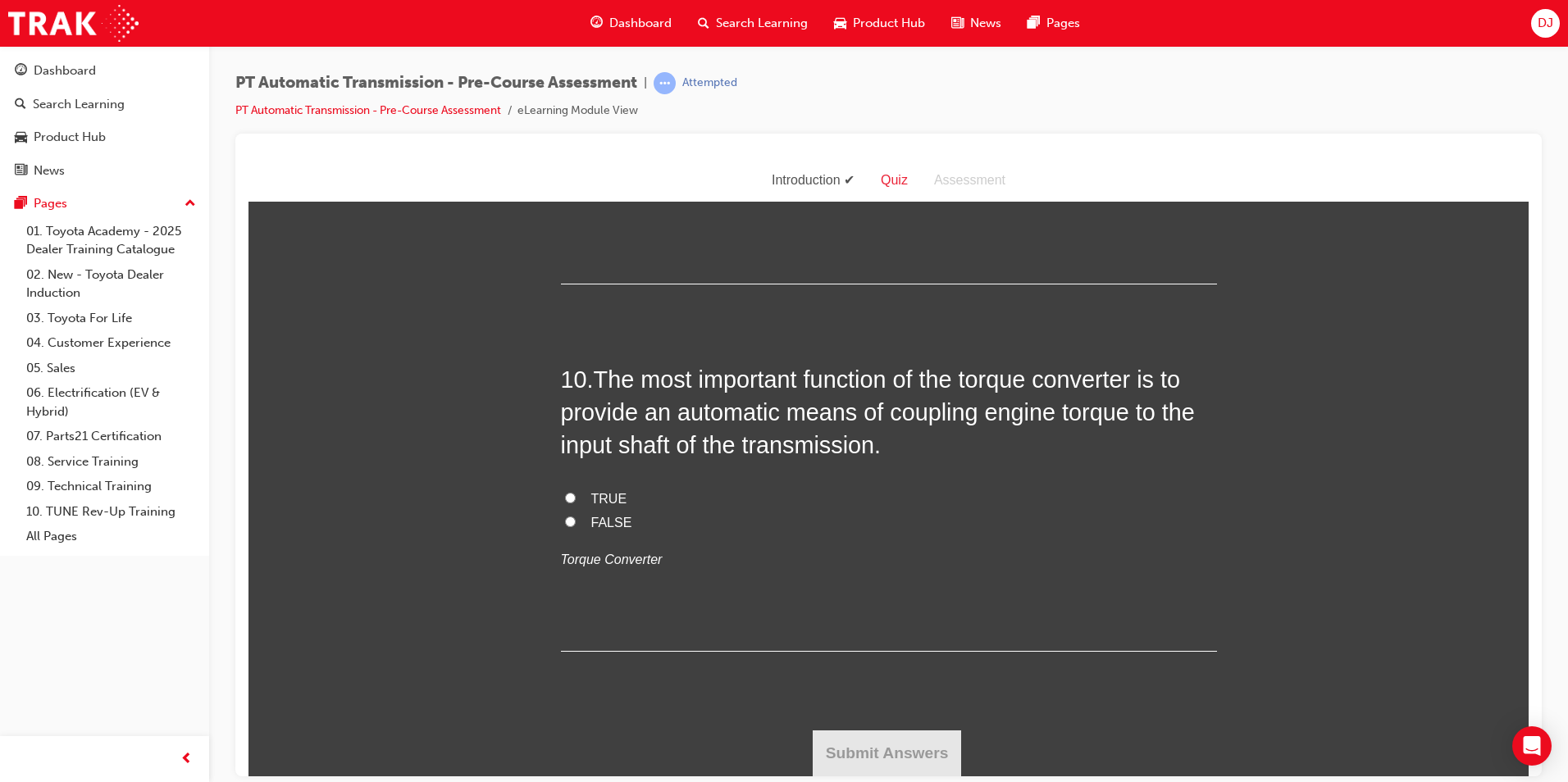
click at [576, 498] on input "TRUE" at bounding box center [570, 496] width 10 height 10
radio input "true"
click at [876, 757] on button "Submit Answers" at bounding box center [887, 753] width 149 height 46
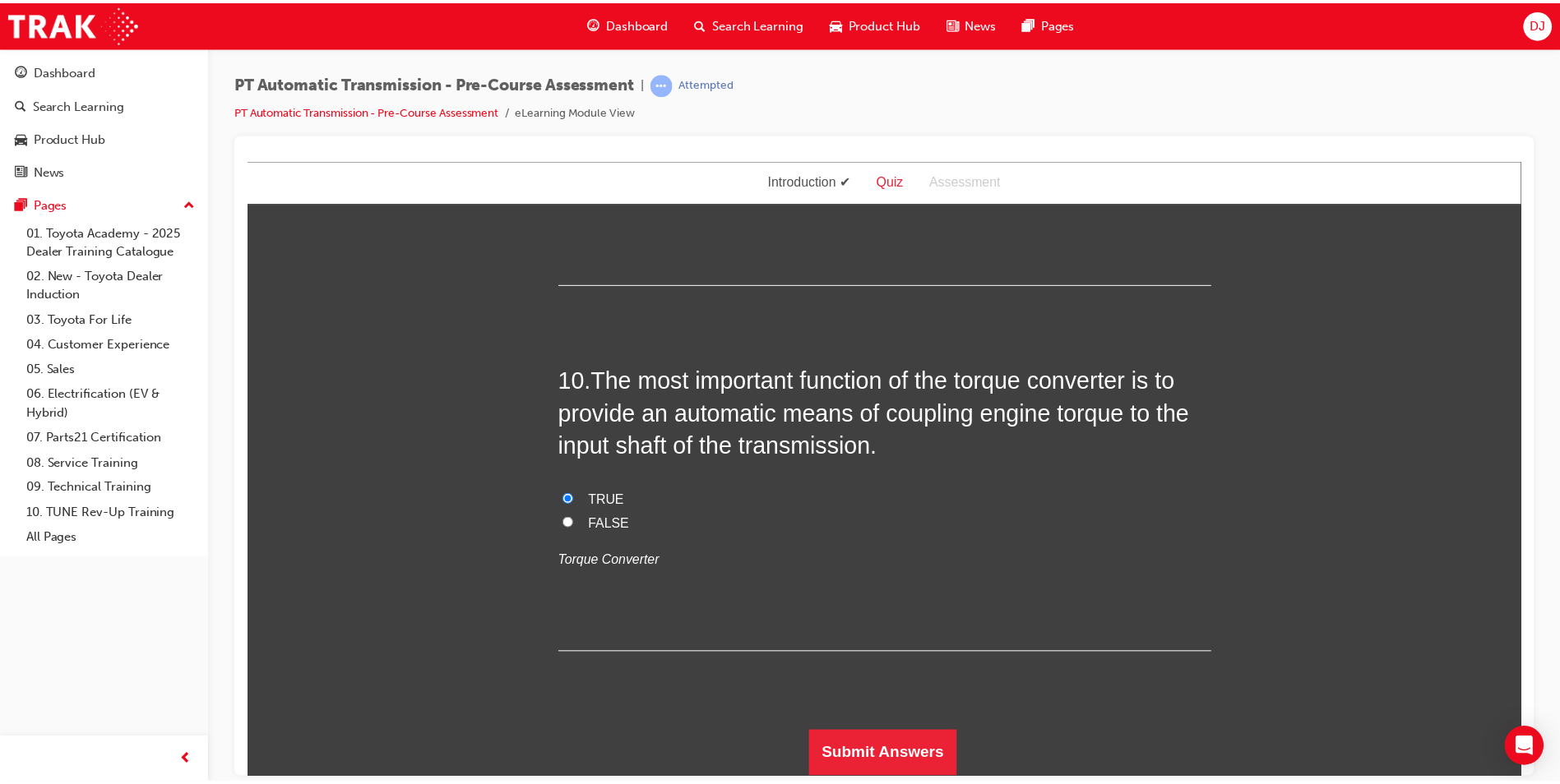
scroll to position [0, 0]
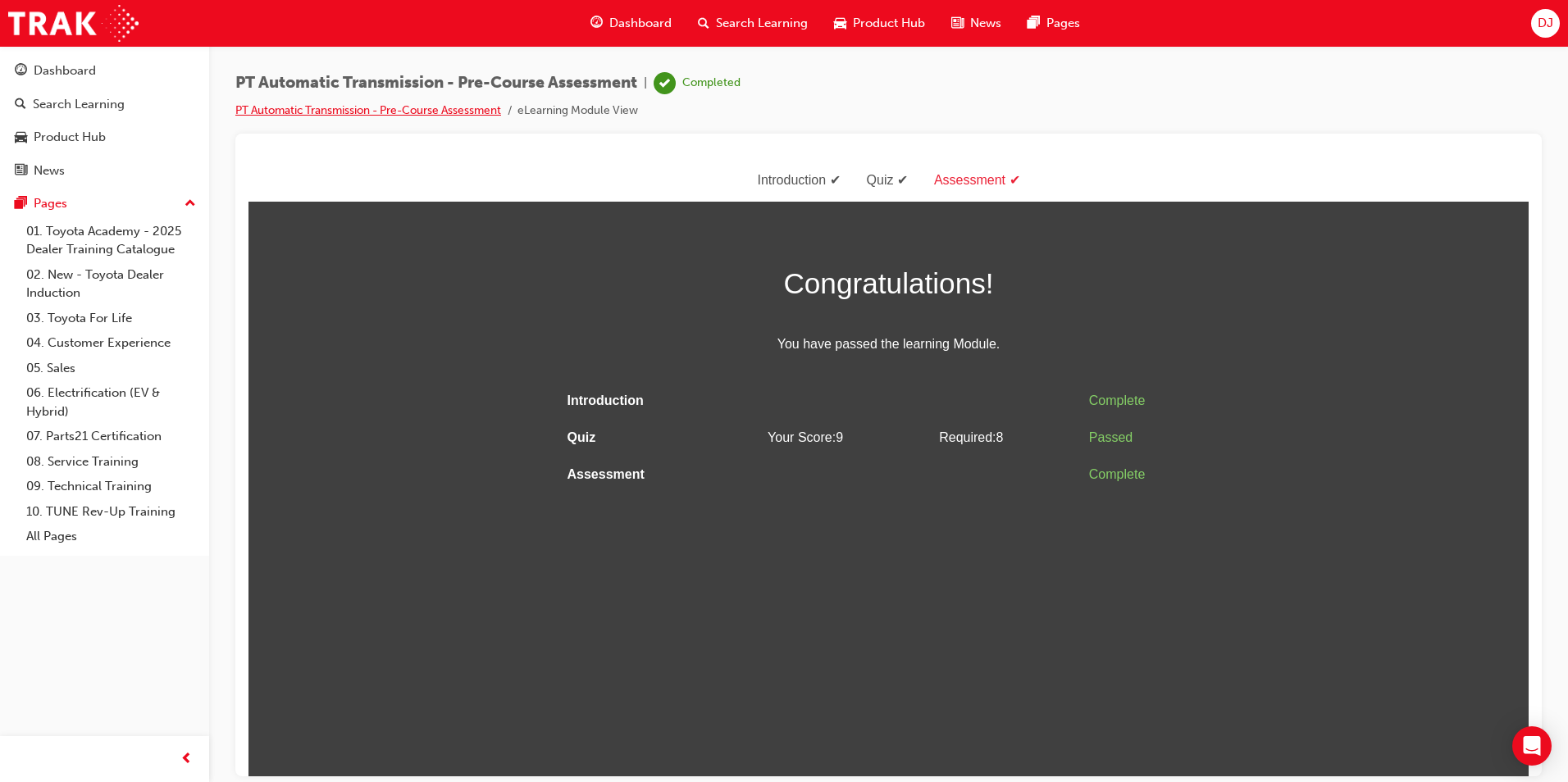
click at [357, 107] on link "PT Automatic Transmission - Pre-Course Assessment" at bounding box center [368, 109] width 265 height 14
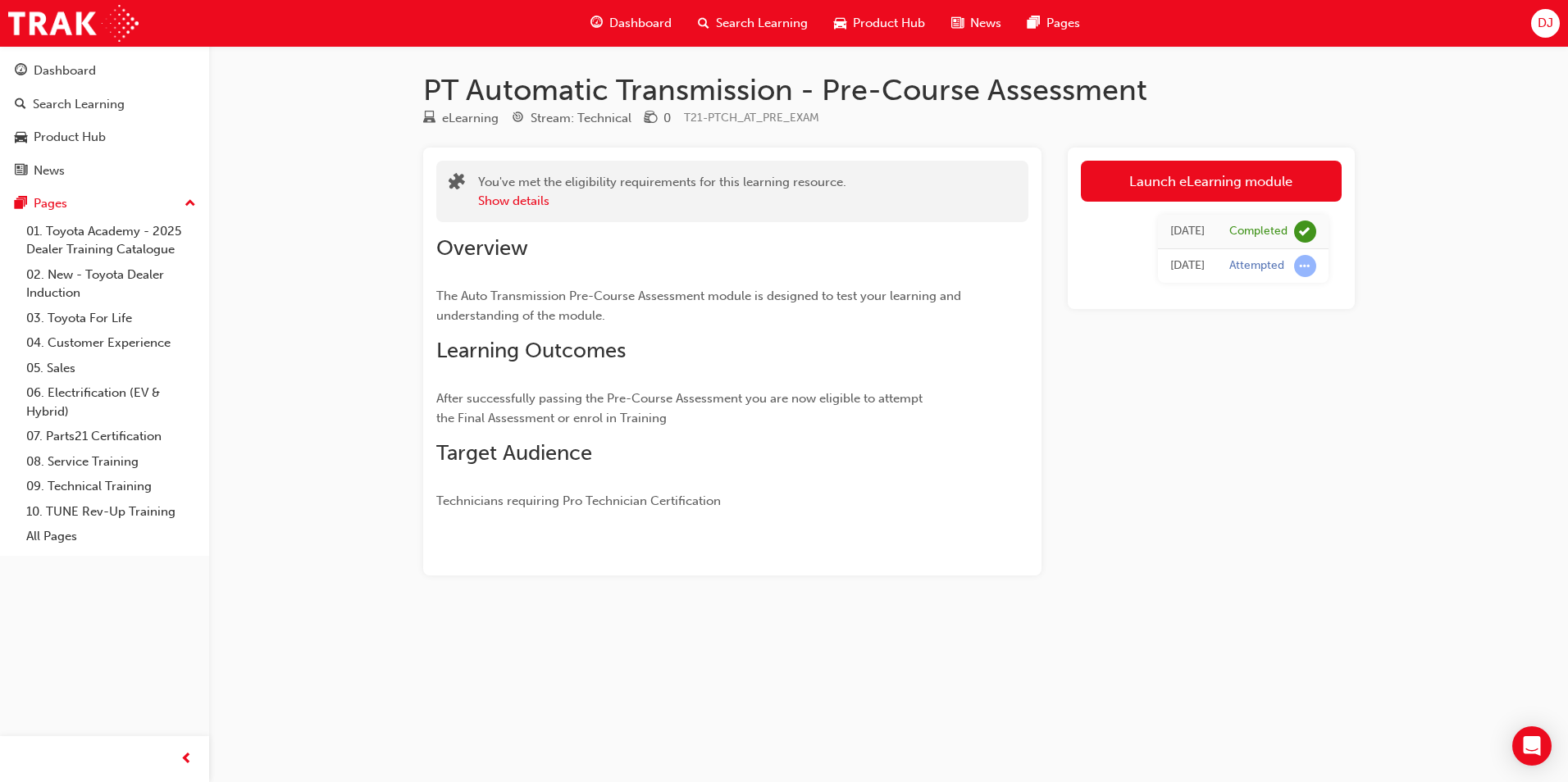
click at [624, 19] on span "Dashboard" at bounding box center [640, 23] width 62 height 19
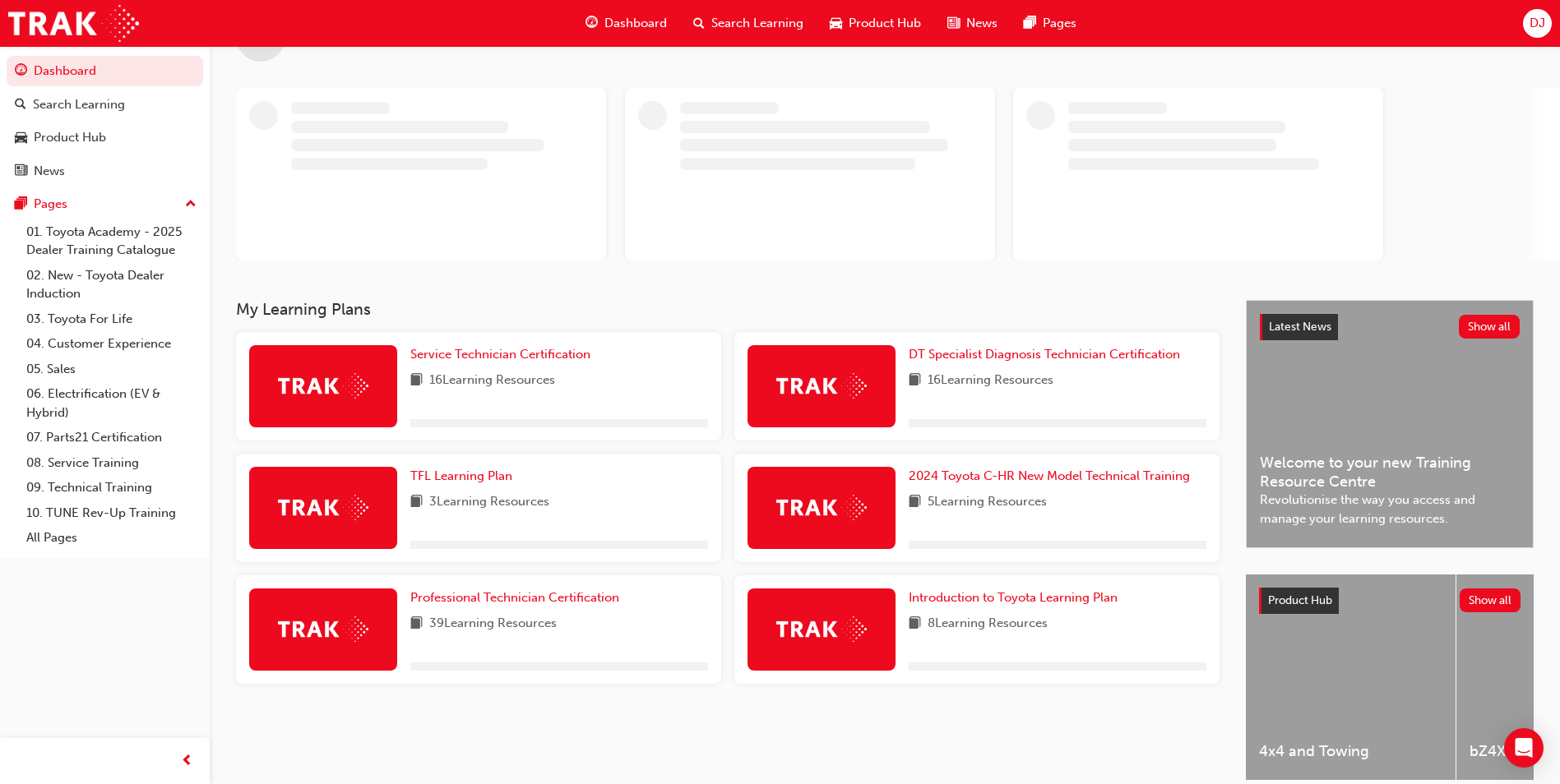
scroll to position [133, 0]
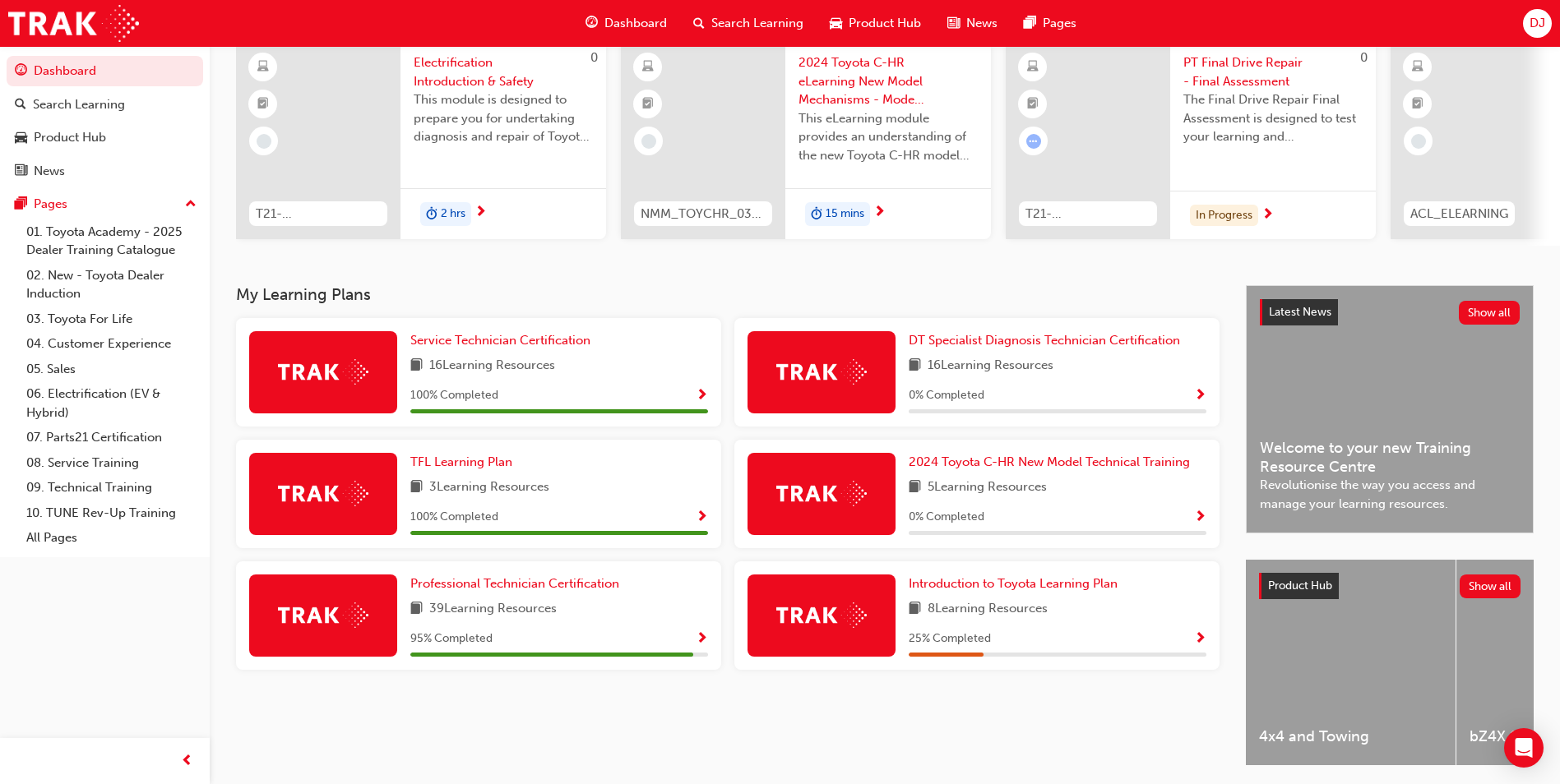
click at [705, 646] on span "Show Progress" at bounding box center [701, 640] width 12 height 15
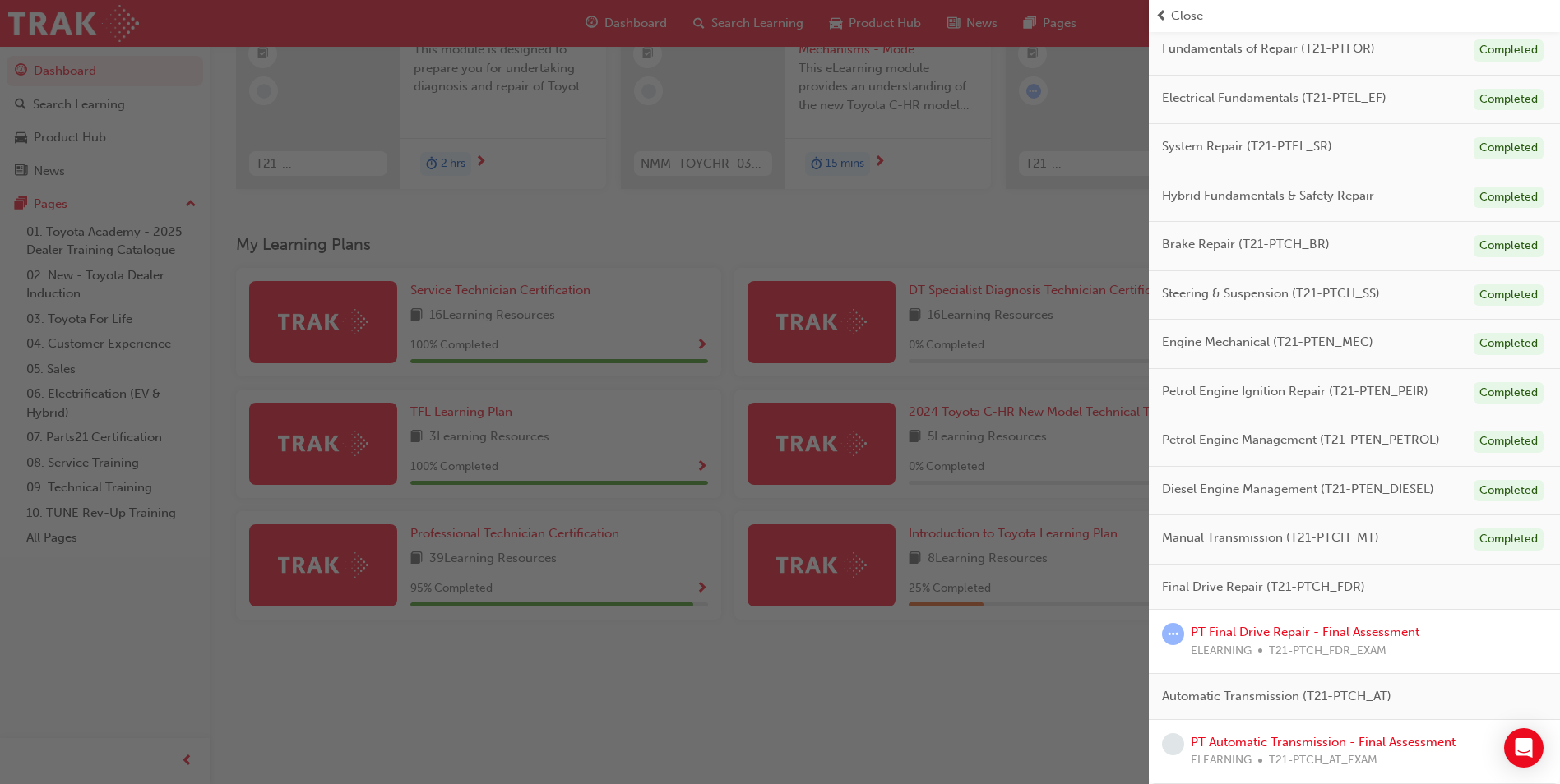
scroll to position [198, 0]
click at [1338, 743] on link "PT Automatic Transmission - Final Assessment" at bounding box center [1323, 742] width 265 height 15
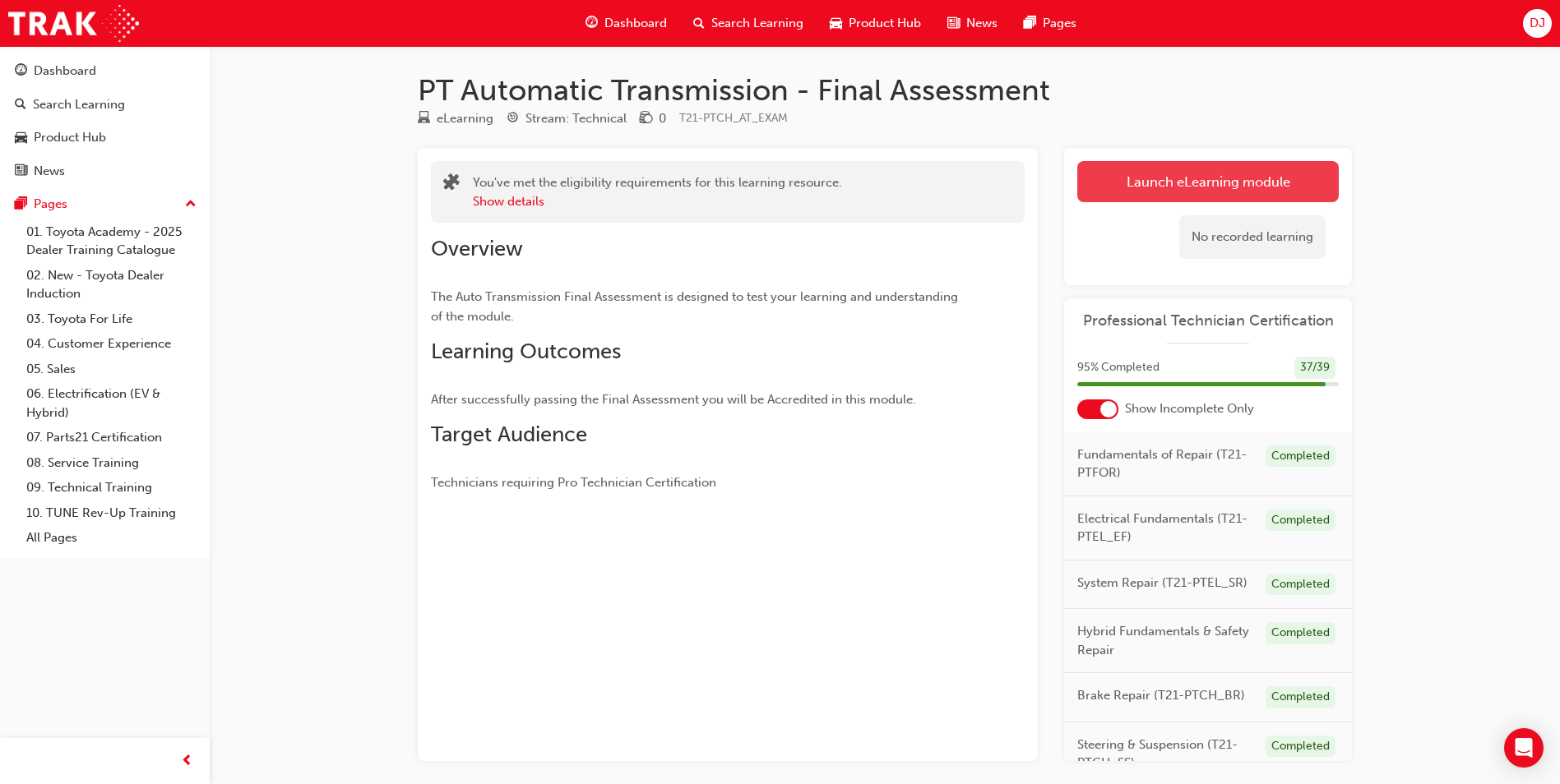
click at [1169, 181] on link "Launch eLearning module" at bounding box center [1207, 181] width 261 height 41
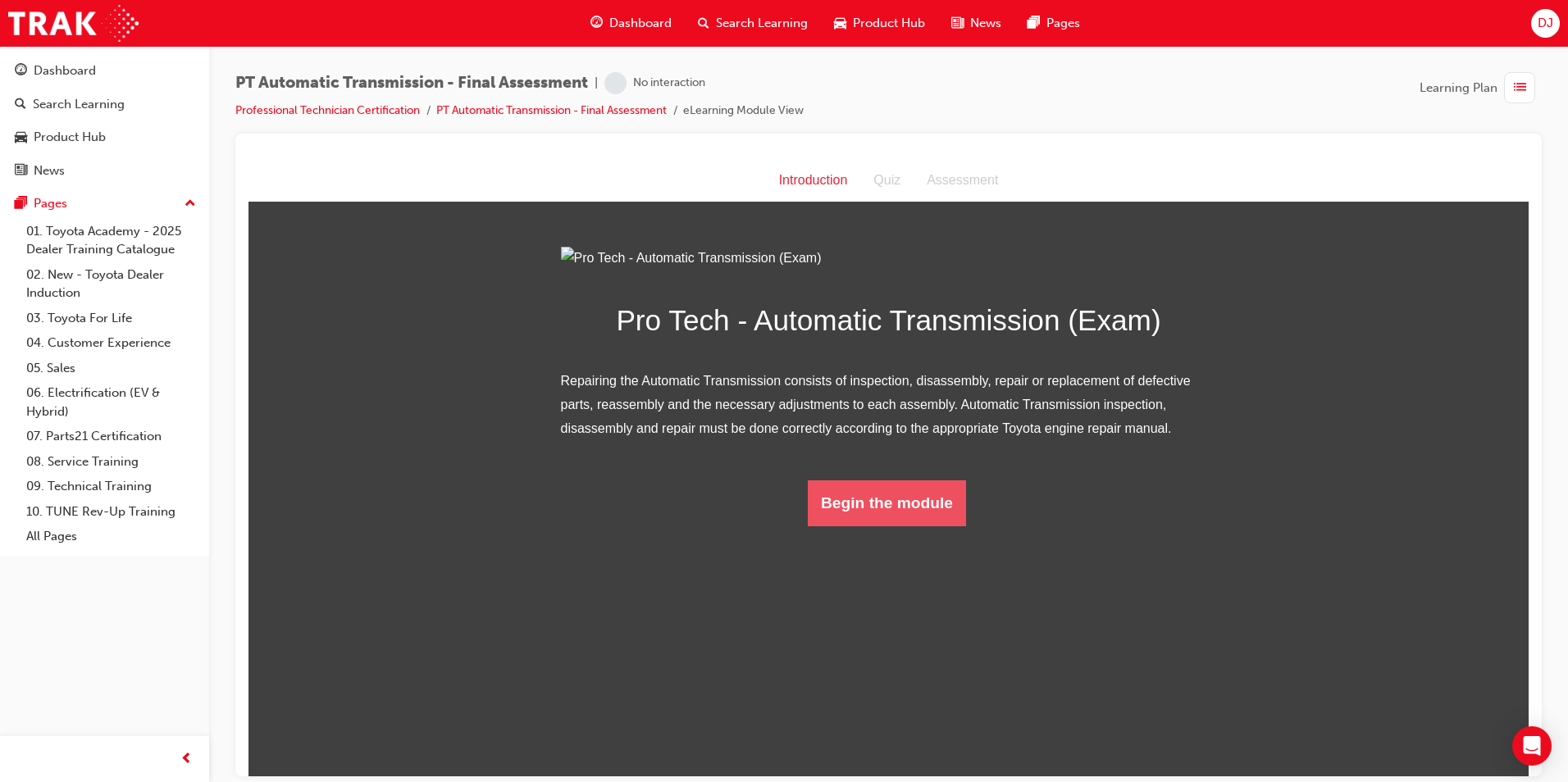
click at [855, 526] on button "Begin the module" at bounding box center [887, 503] width 159 height 46
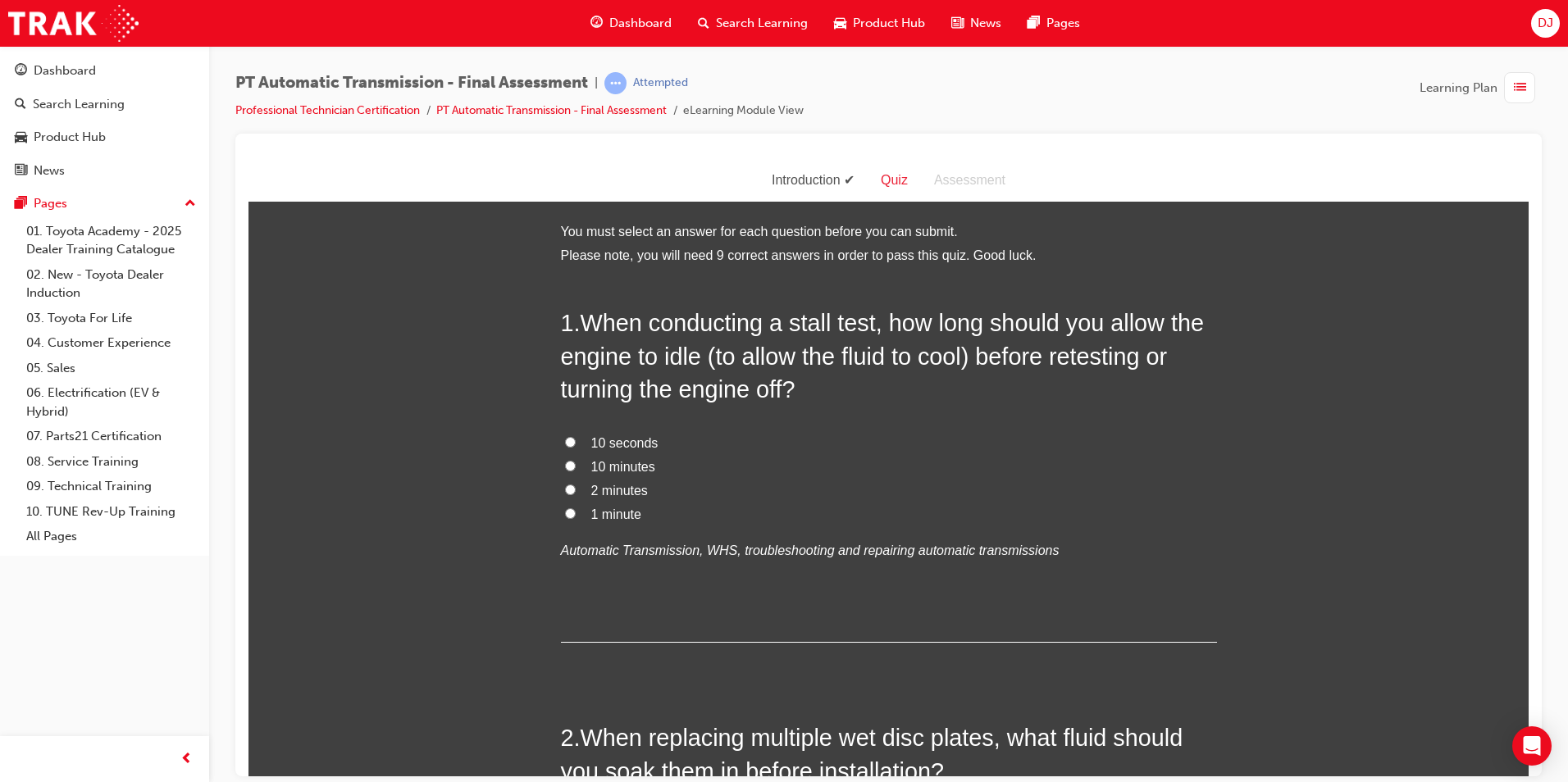
click at [617, 481] on label "2 minutes" at bounding box center [889, 491] width 656 height 24
click at [576, 484] on input "2 minutes" at bounding box center [570, 489] width 10 height 10
radio input "true"
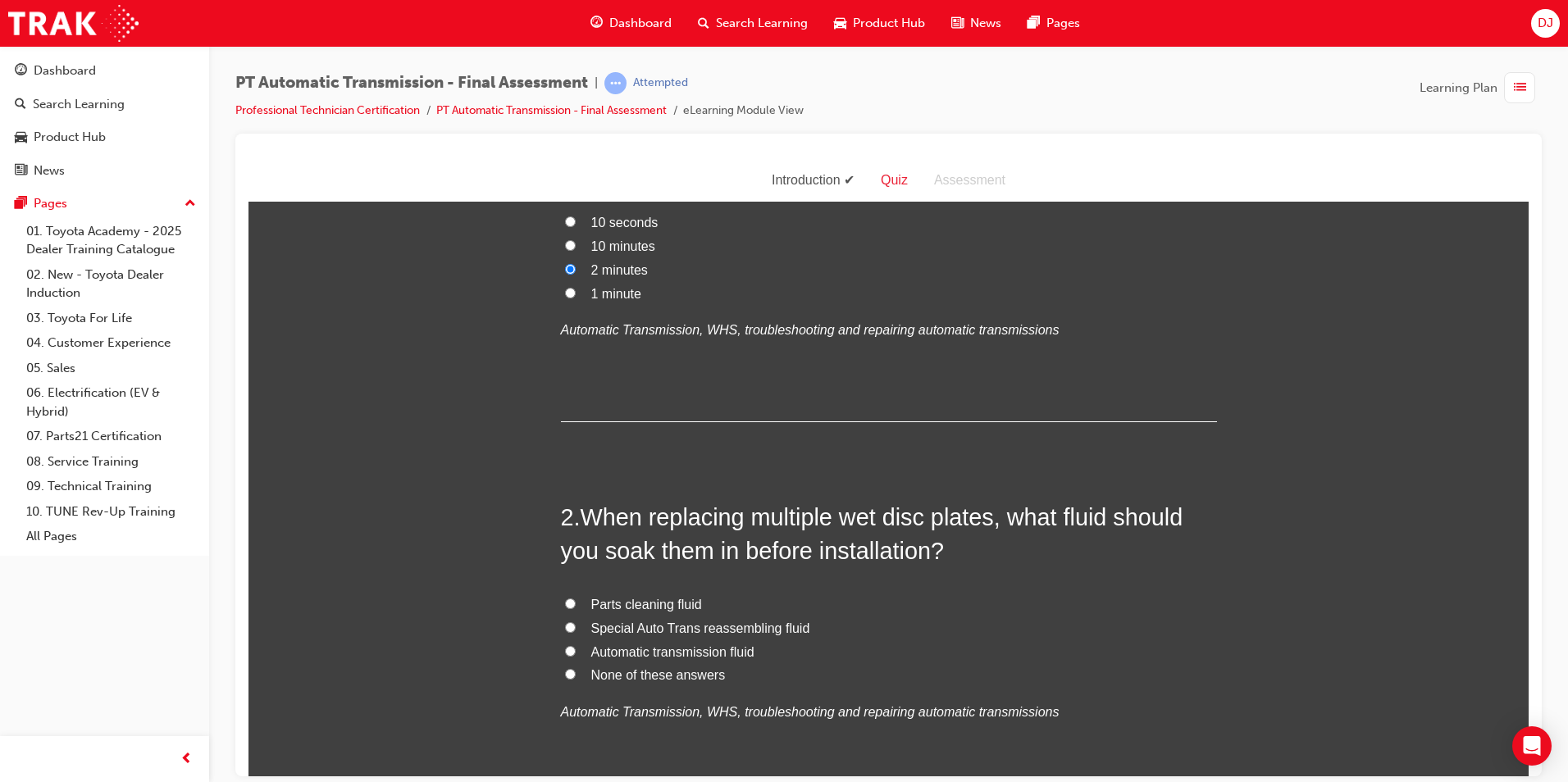
scroll to position [328, 0]
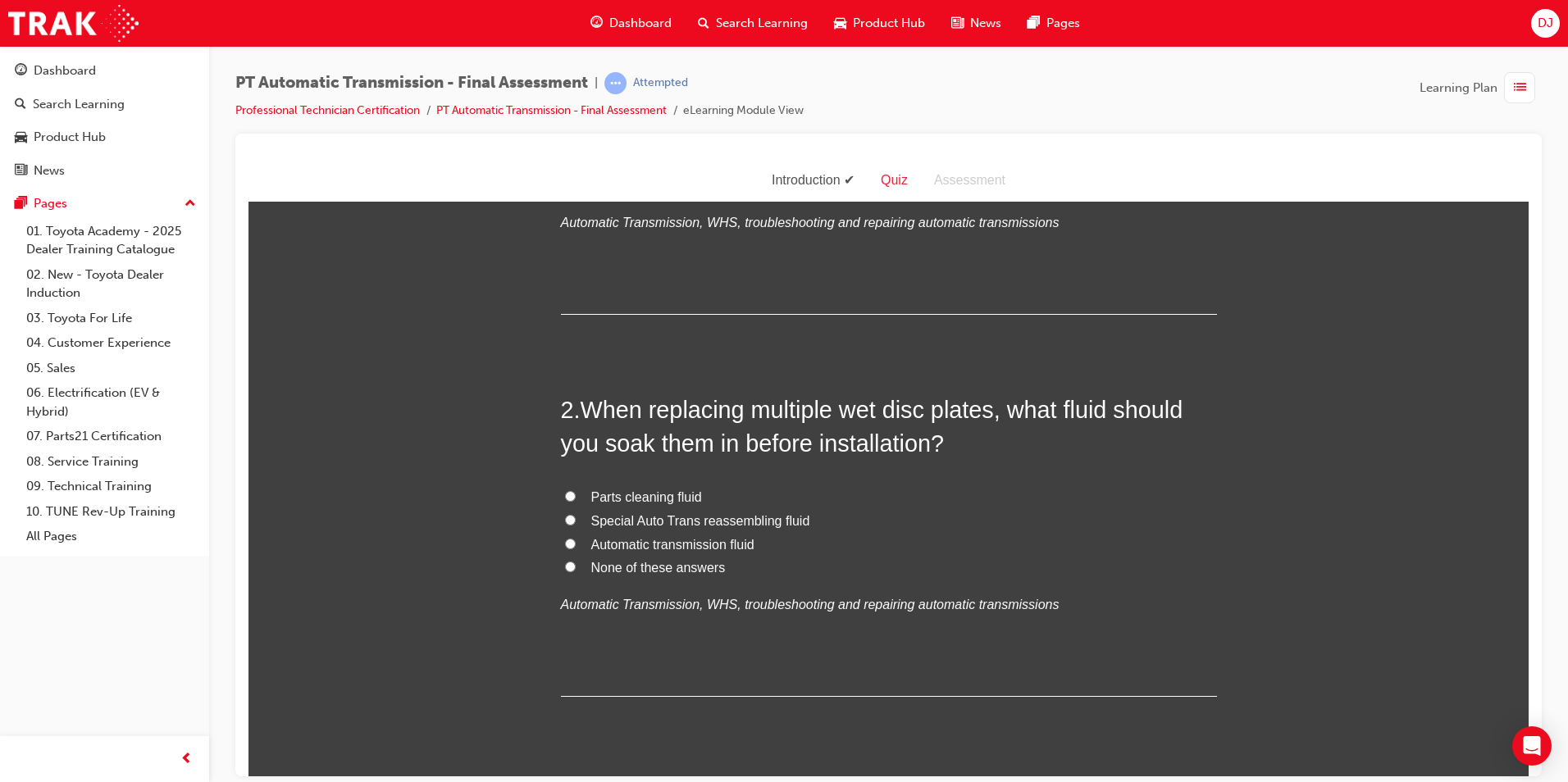
click at [650, 543] on span "Automatic transmission fluid" at bounding box center [673, 544] width 163 height 14
click at [576, 543] on input "Automatic transmission fluid" at bounding box center [570, 543] width 10 height 10
radio input "true"
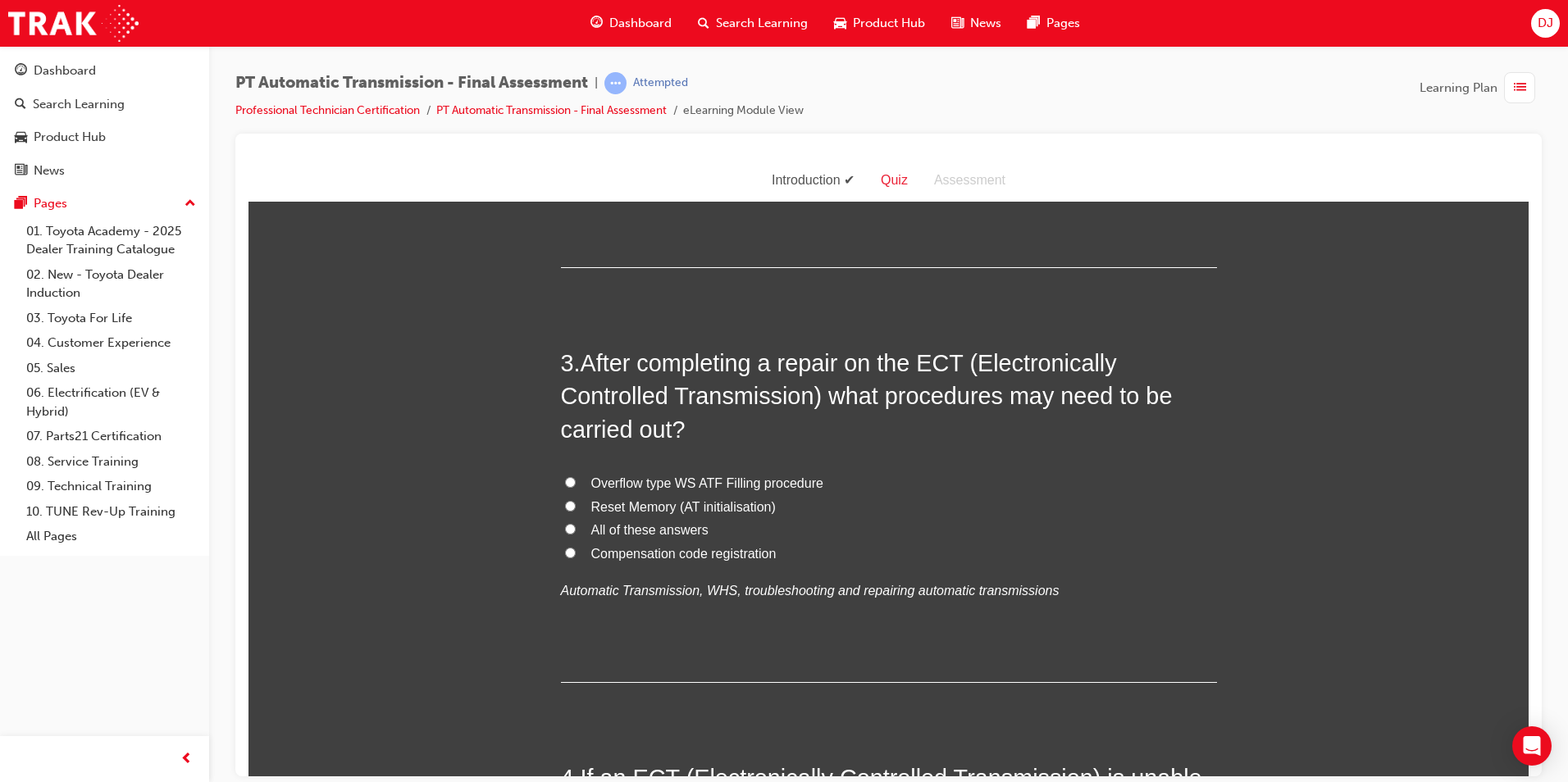
scroll to position [820, 0]
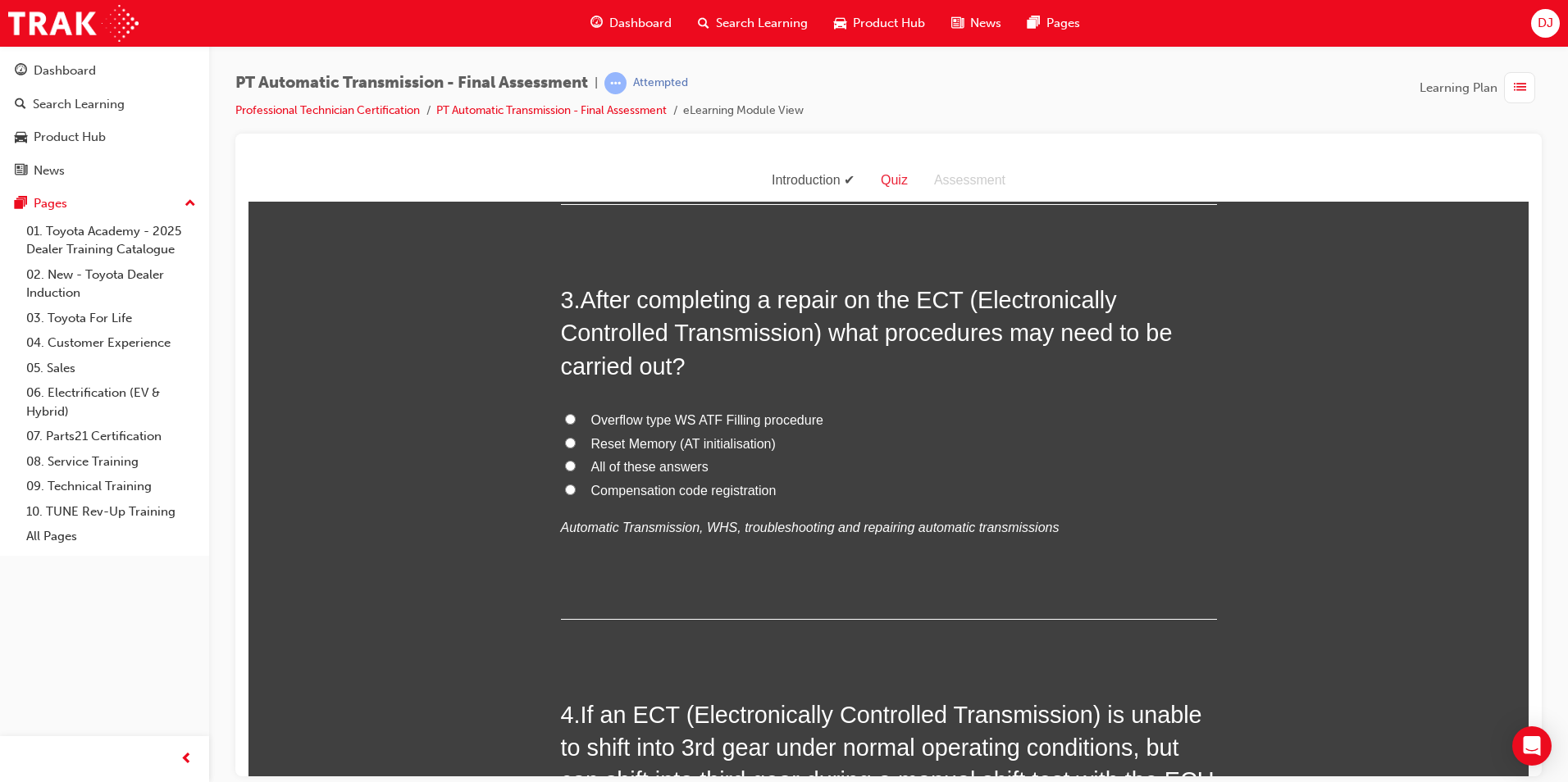
click at [644, 467] on span "All of these answers" at bounding box center [649, 466] width 117 height 14
click at [576, 467] on input "All of these answers" at bounding box center [570, 465] width 10 height 10
radio input "true"
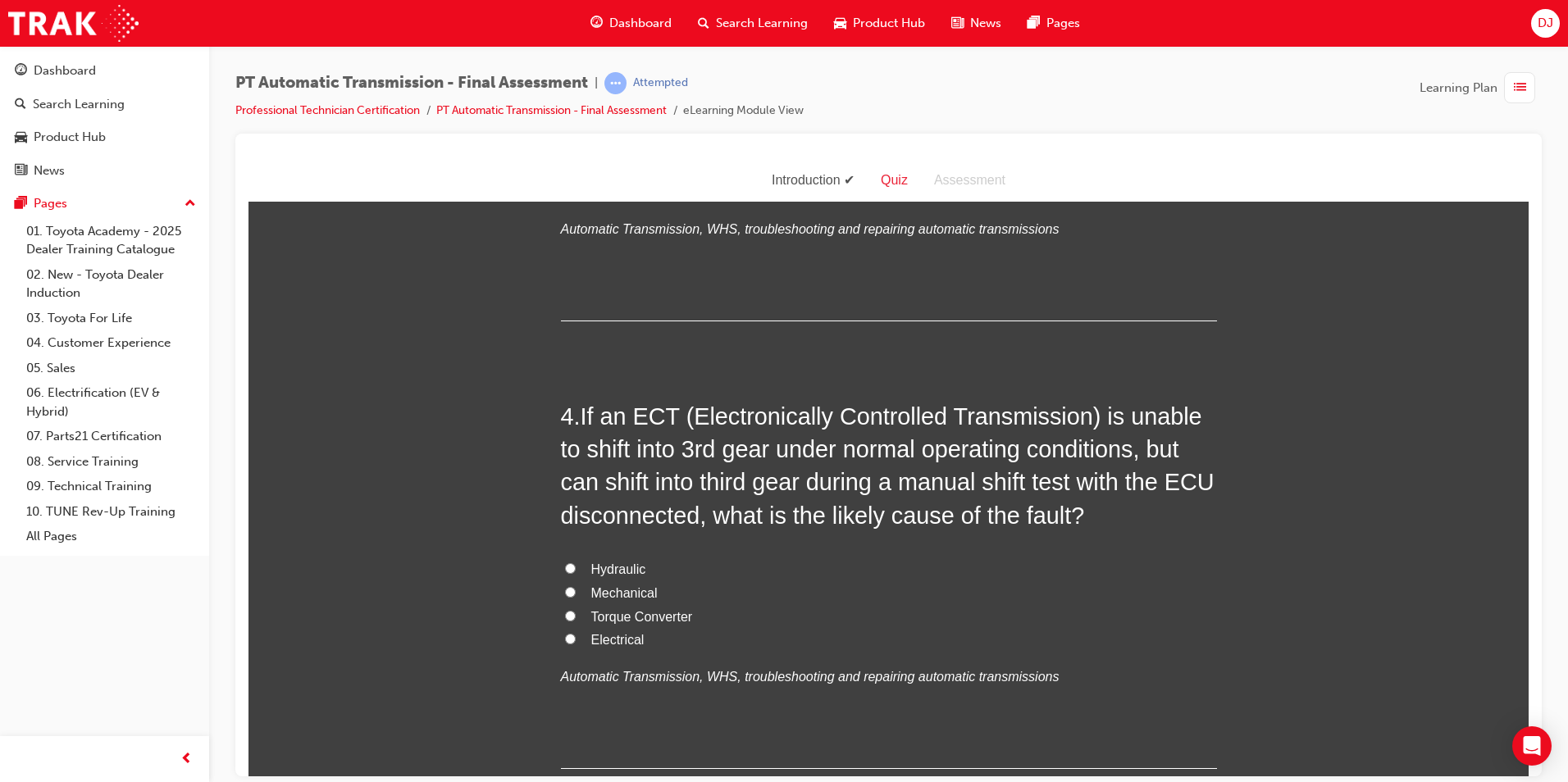
scroll to position [1148, 0]
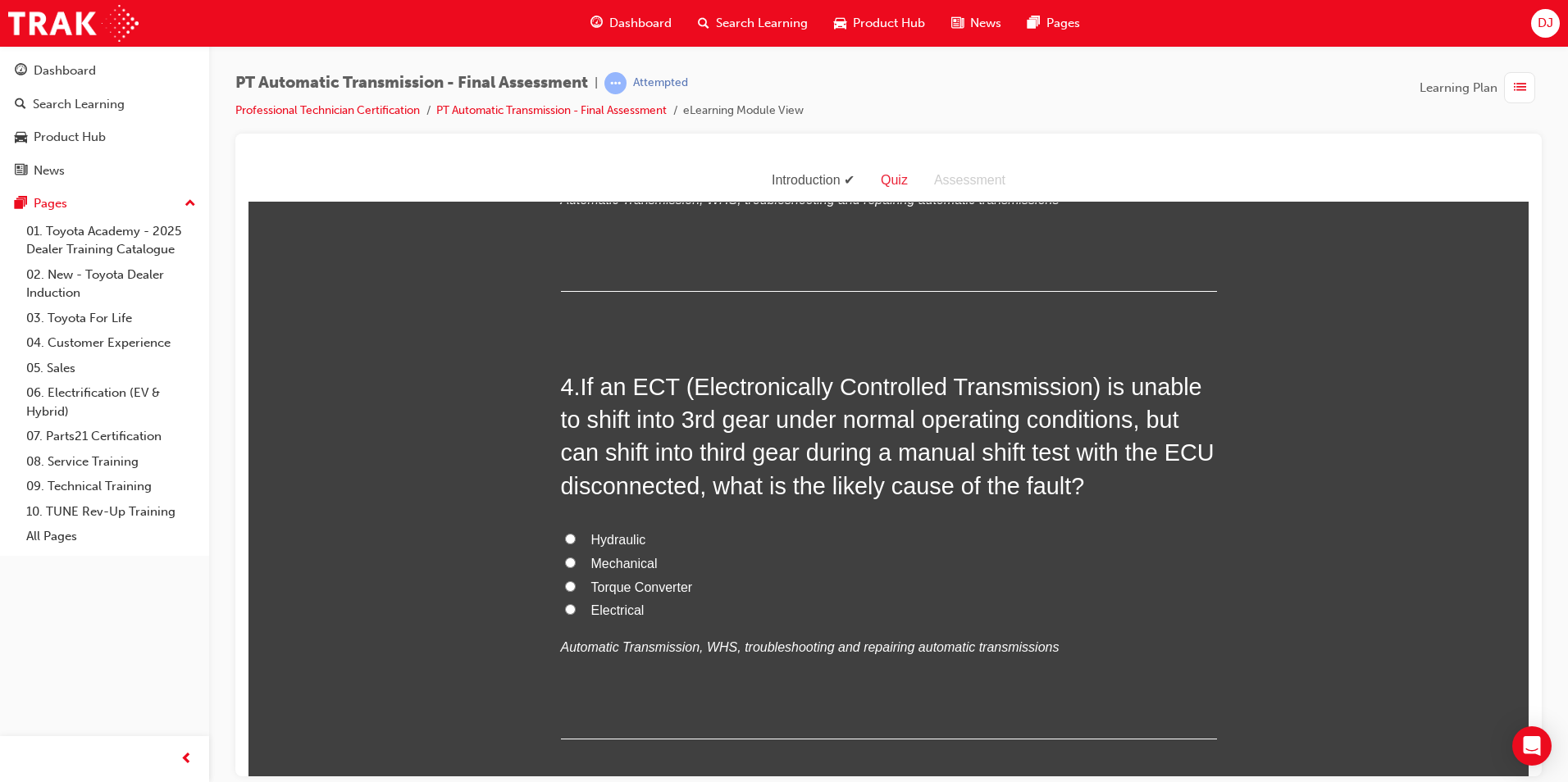
drag, startPoint x: 612, startPoint y: 607, endPoint x: 730, endPoint y: 611, distance: 118.1
click at [614, 607] on span "Electrical" at bounding box center [617, 609] width 53 height 14
click at [576, 607] on input "Electrical" at bounding box center [570, 609] width 10 height 10
radio input "true"
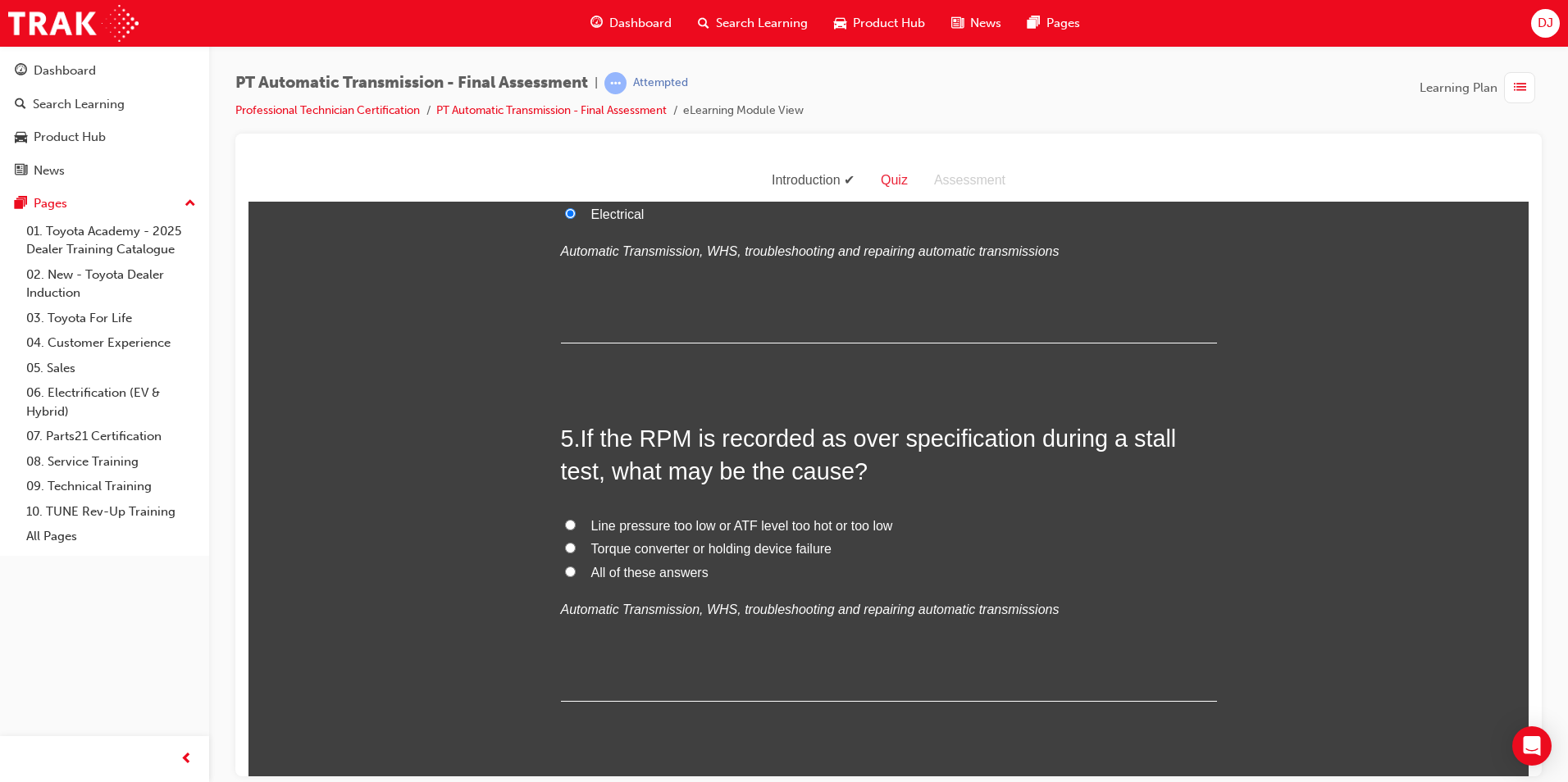
scroll to position [1640, 0]
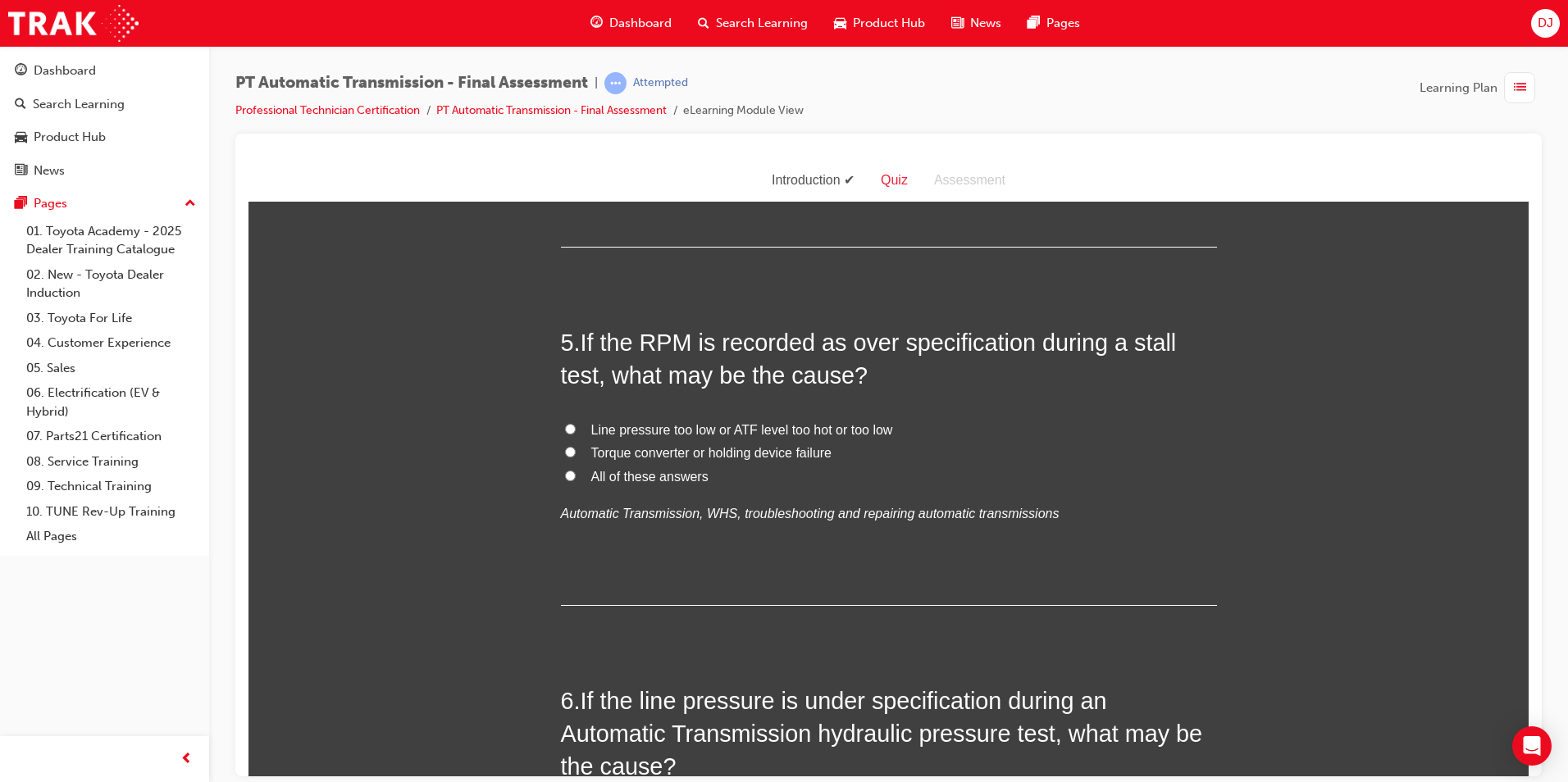
click at [595, 469] on span "All of these answers" at bounding box center [649, 476] width 117 height 14
click at [576, 470] on input "All of these answers" at bounding box center [570, 475] width 10 height 10
radio input "true"
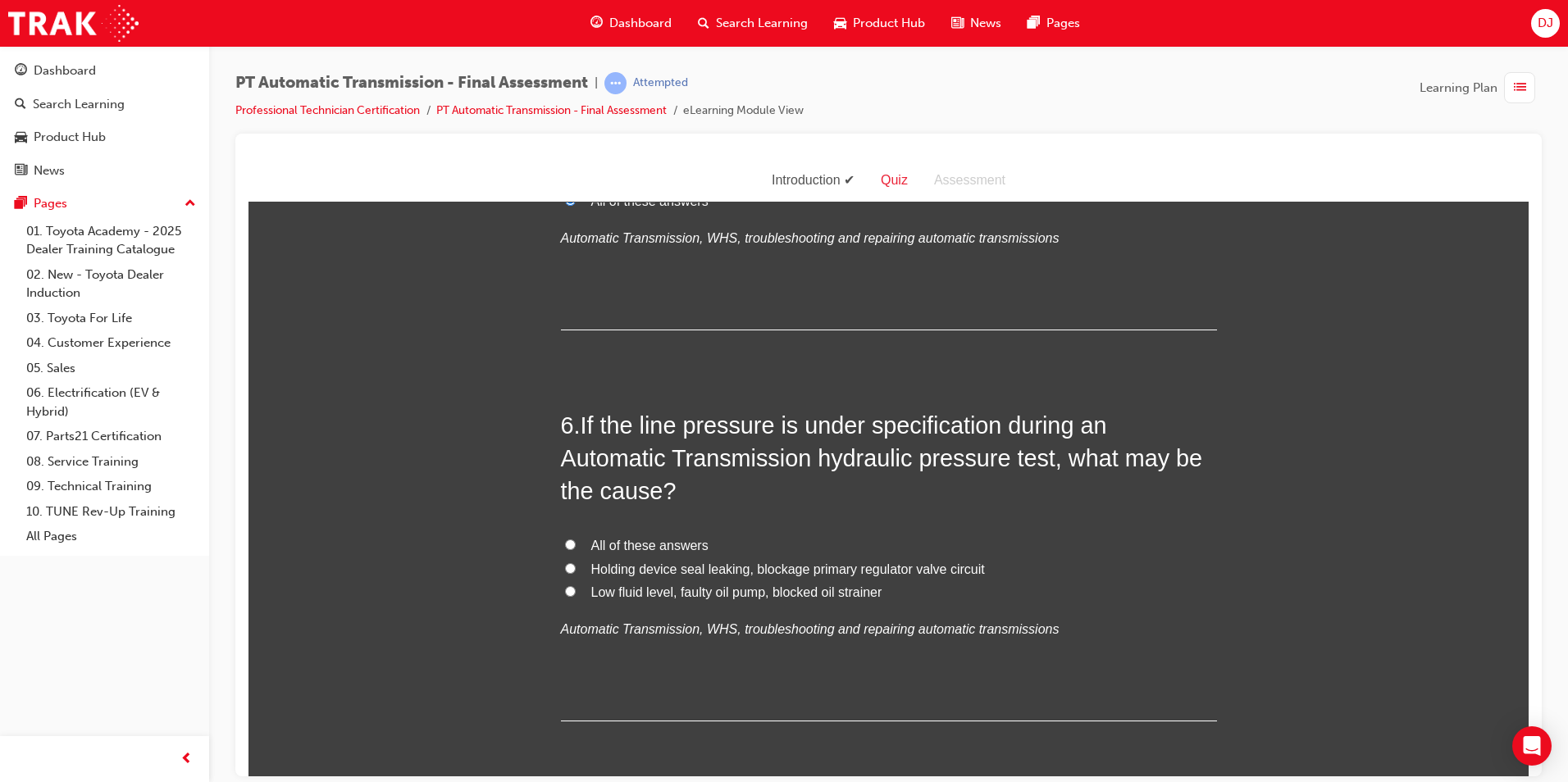
scroll to position [1968, 0]
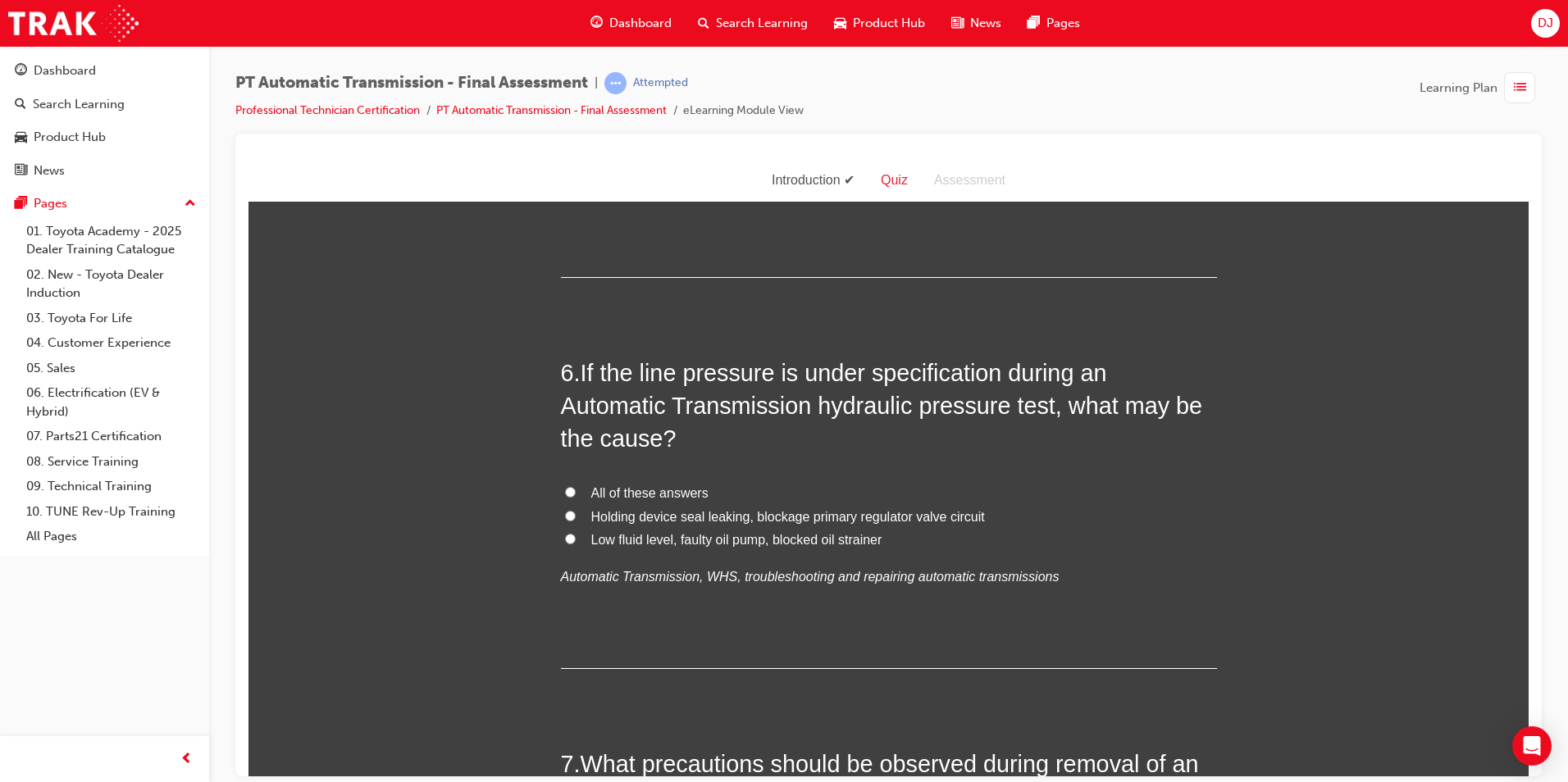
click at [629, 492] on span "All of these answers" at bounding box center [649, 492] width 117 height 14
click at [576, 492] on input "All of these answers" at bounding box center [570, 491] width 10 height 10
radio input "true"
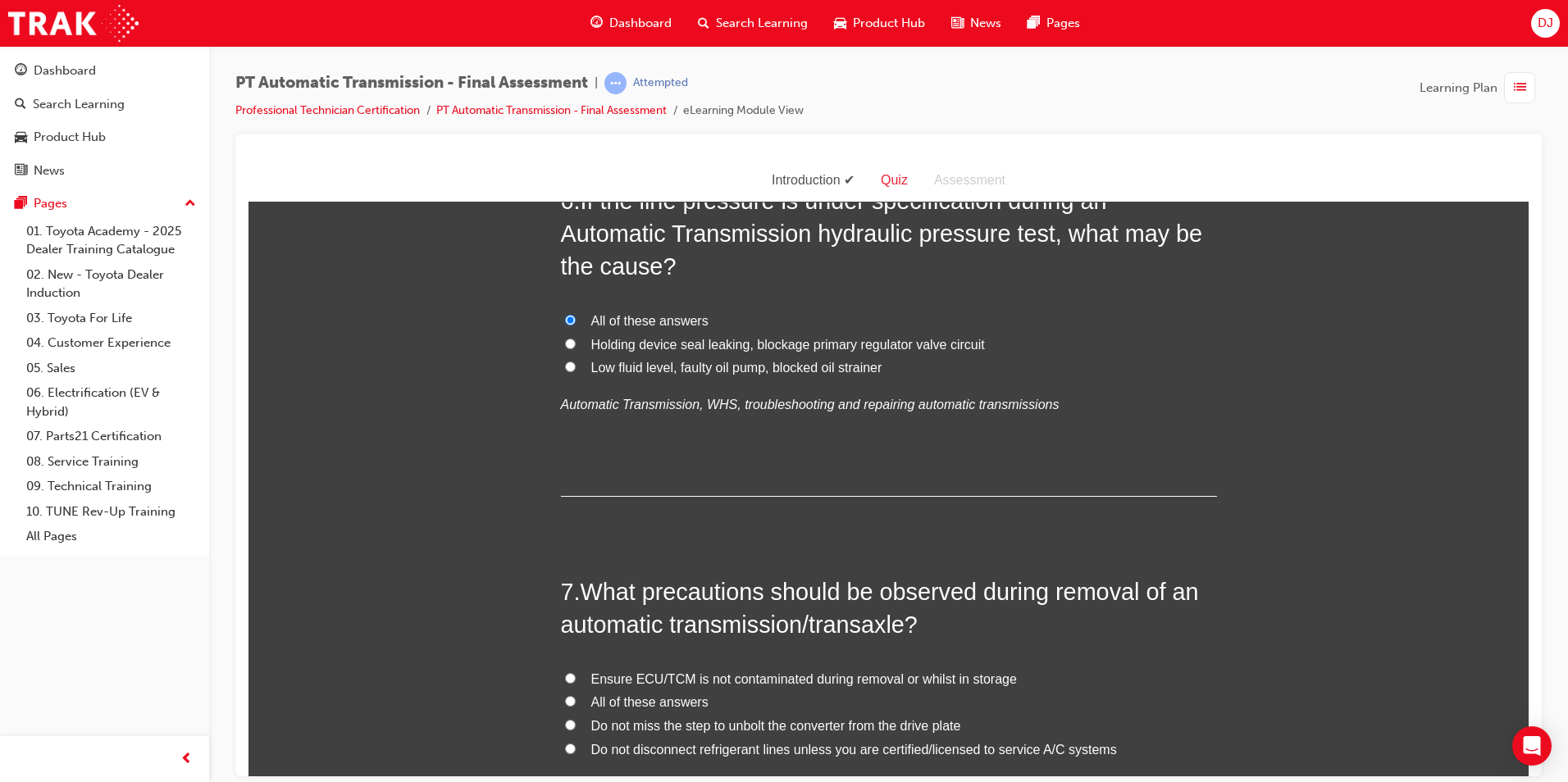
scroll to position [2296, 0]
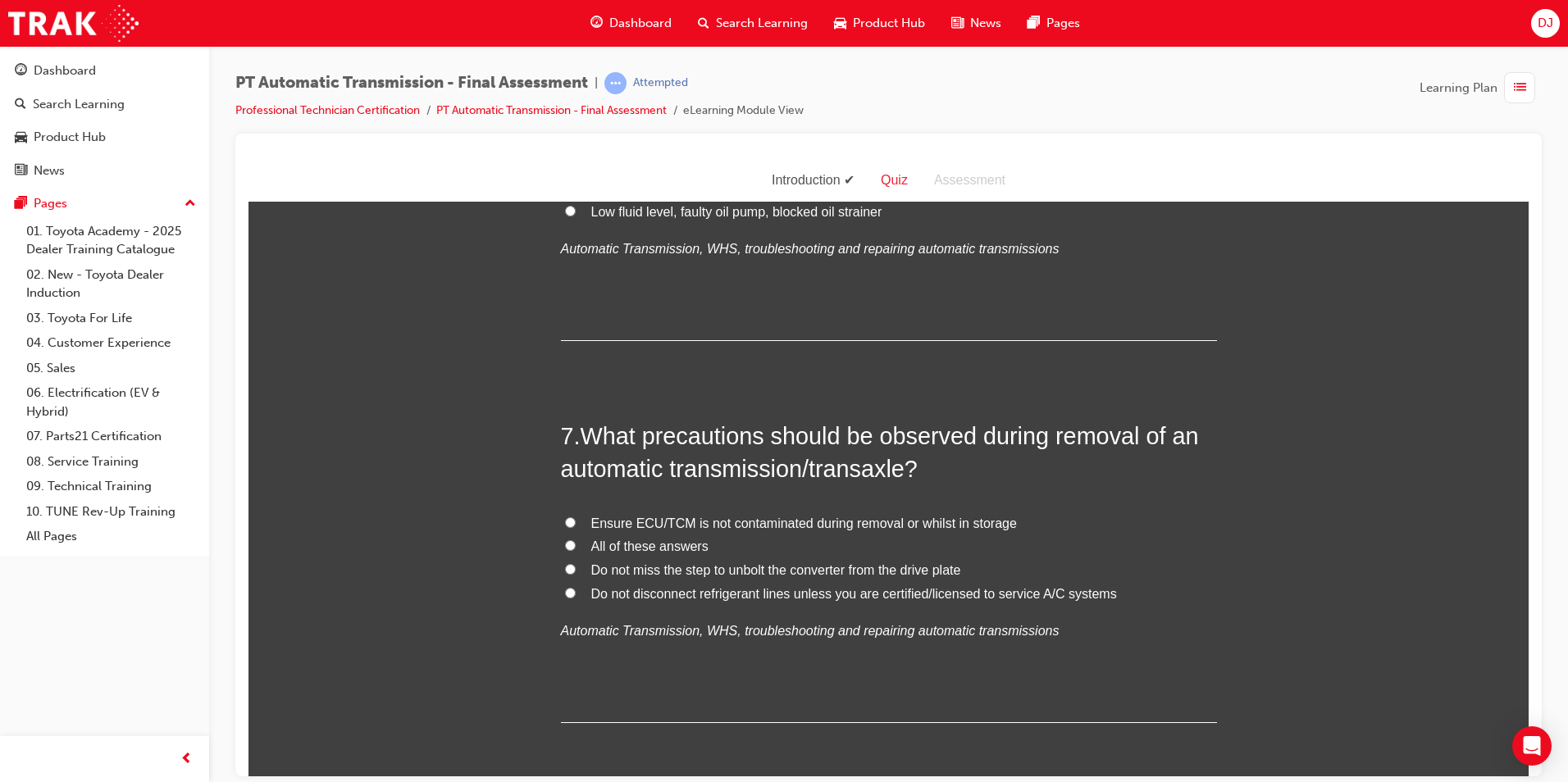
click at [655, 542] on span "All of these answers" at bounding box center [649, 545] width 117 height 14
click at [576, 542] on input "All of these answers" at bounding box center [570, 545] width 10 height 10
radio input "true"
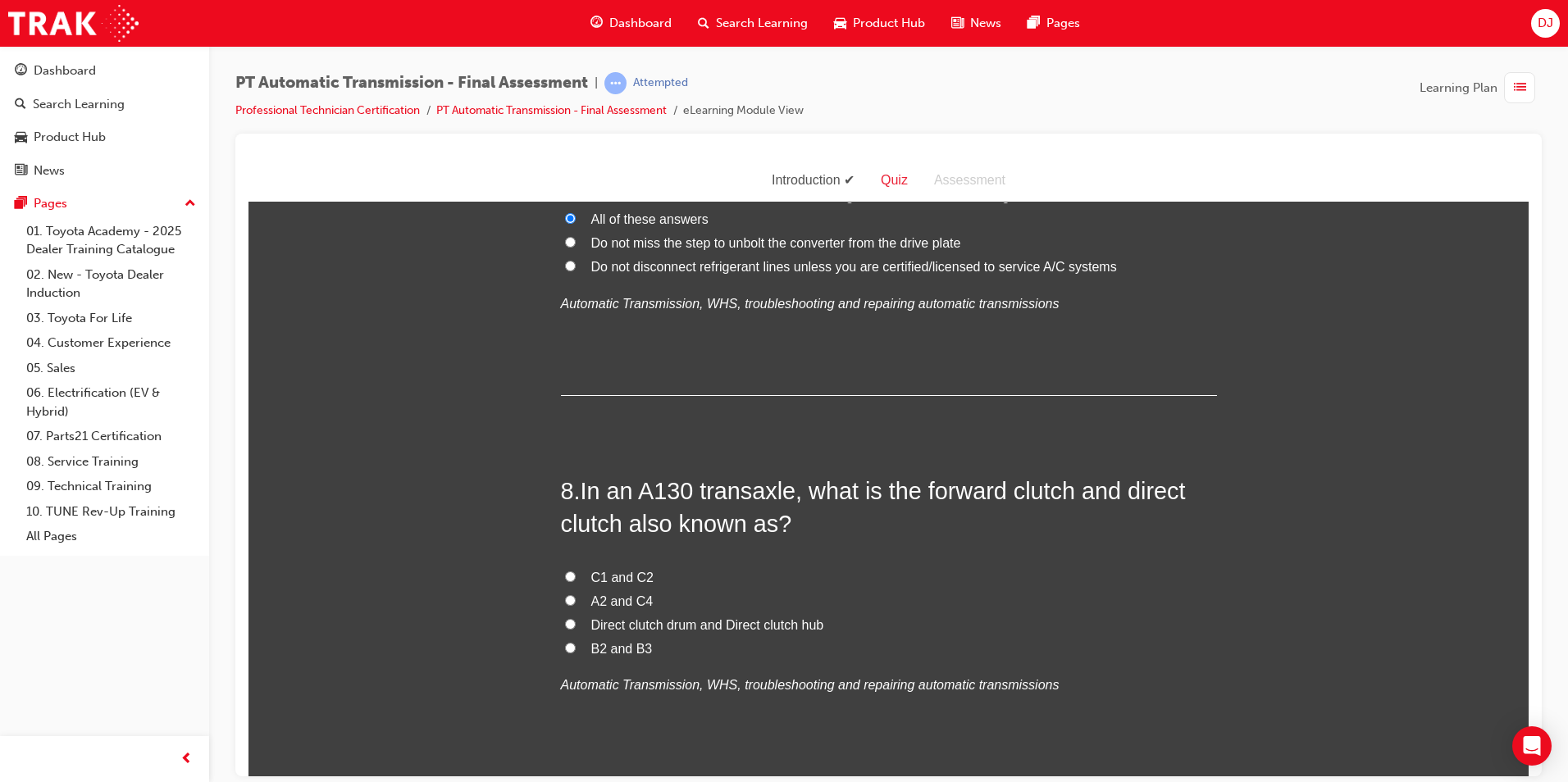
scroll to position [2624, 0]
click at [627, 570] on span "C1 and C2" at bounding box center [623, 575] width 63 height 14
click at [576, 570] on input "C1 and C2" at bounding box center [570, 574] width 10 height 10
radio input "true"
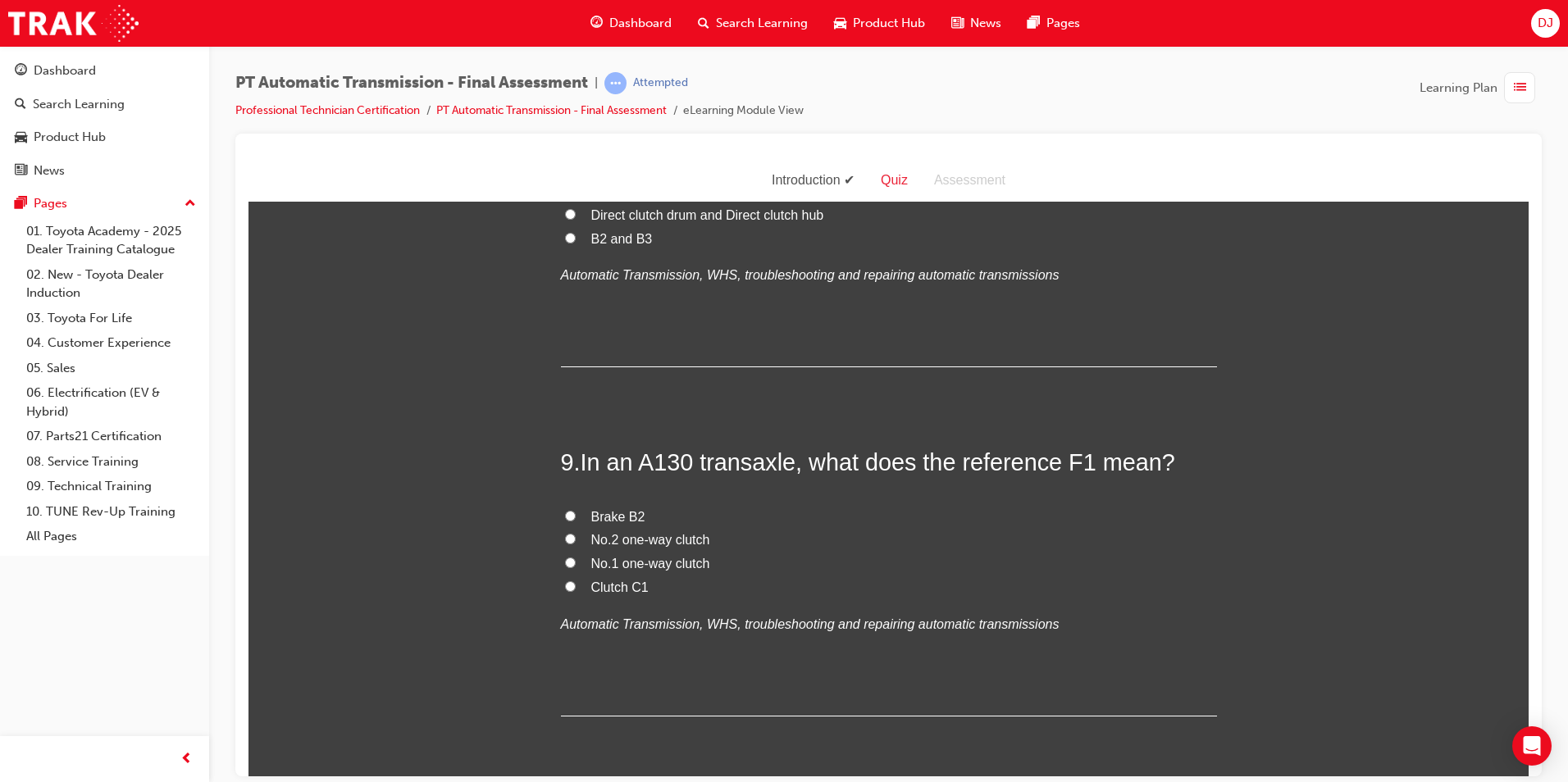
scroll to position [3034, 0]
click at [632, 586] on span "Clutch C1" at bounding box center [620, 585] width 58 height 14
click at [576, 586] on input "Clutch C1" at bounding box center [570, 584] width 10 height 10
radio input "true"
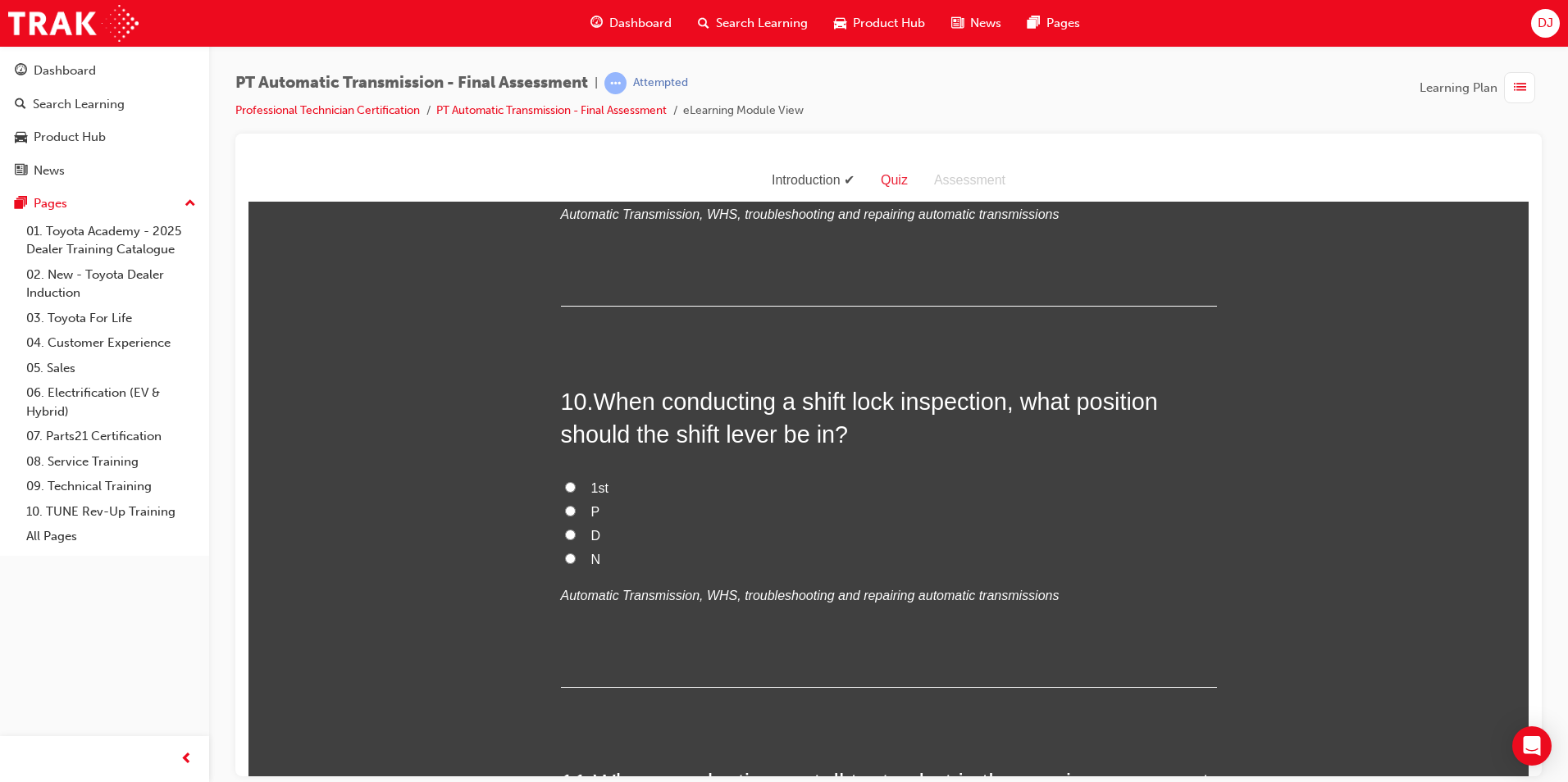
scroll to position [3444, 0]
click at [591, 507] on span "P" at bounding box center [596, 510] width 9 height 14
click at [576, 507] on input "P" at bounding box center [570, 509] width 10 height 10
radio input "true"
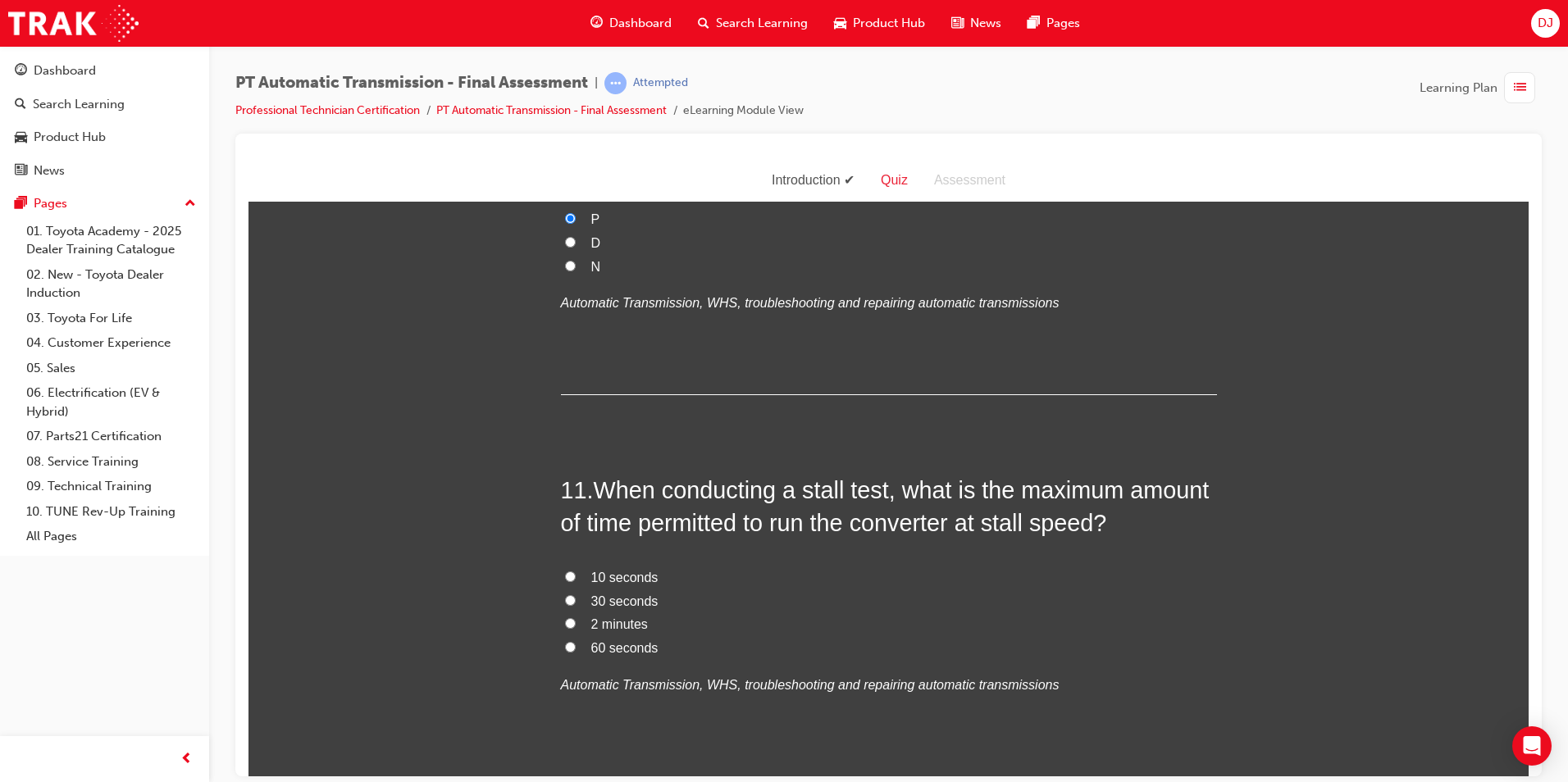
scroll to position [3772, 0]
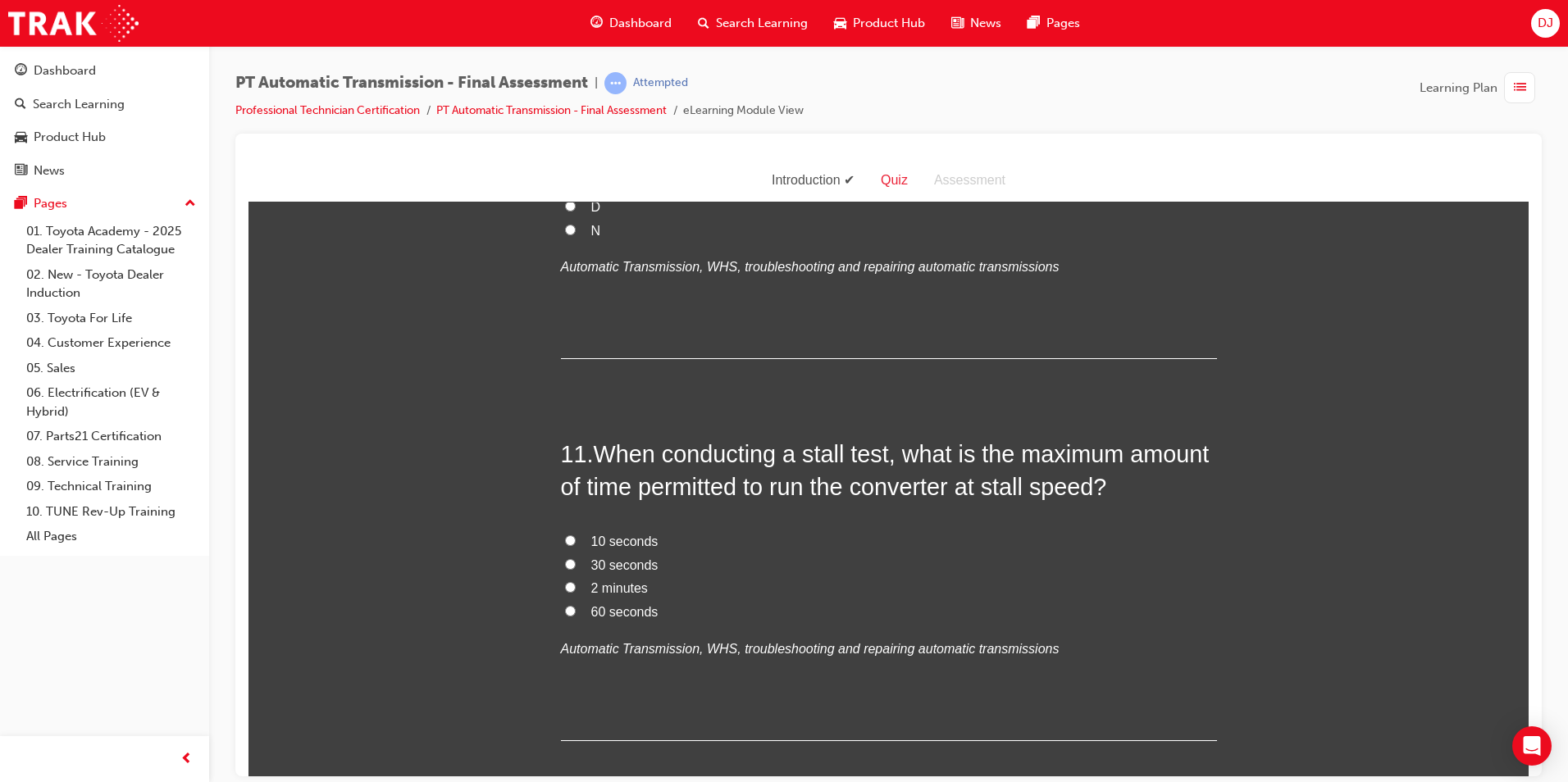
click at [624, 558] on span "30 seconds" at bounding box center [624, 564] width 67 height 14
click at [576, 558] on input "30 seconds" at bounding box center [570, 563] width 10 height 10
radio input "true"
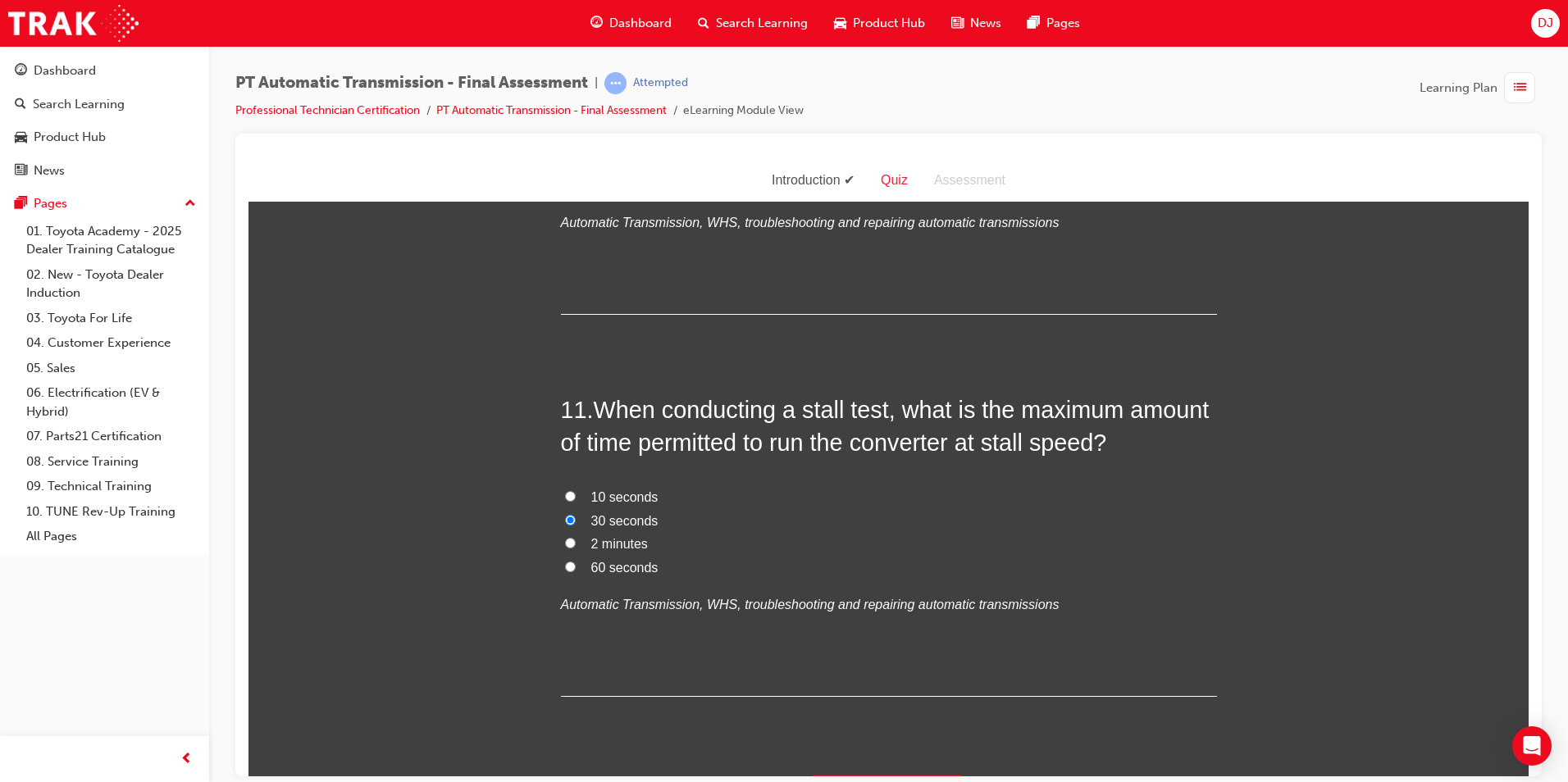
scroll to position [3861, 0]
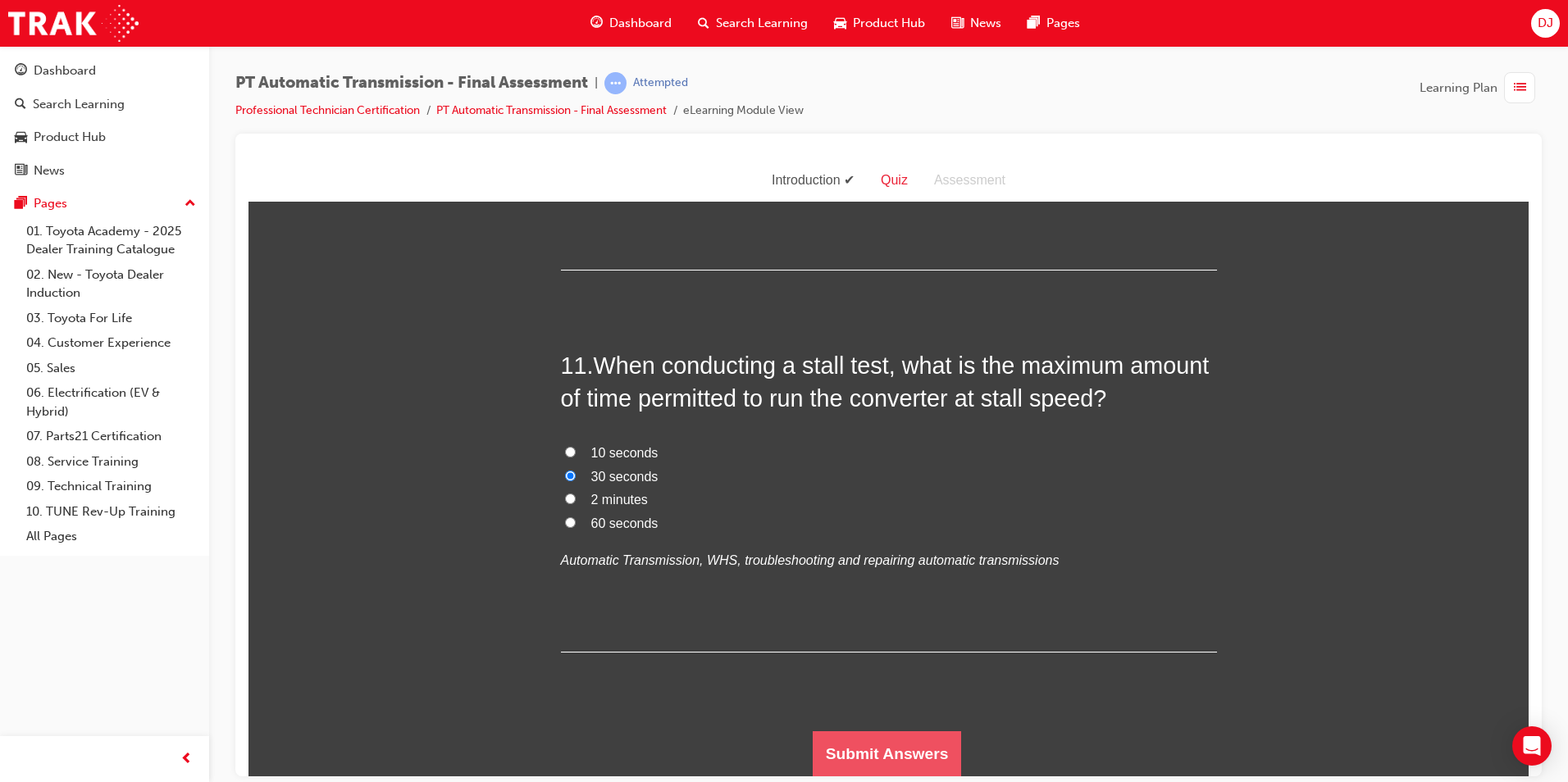
click at [868, 752] on button "Submit Answers" at bounding box center [887, 754] width 149 height 46
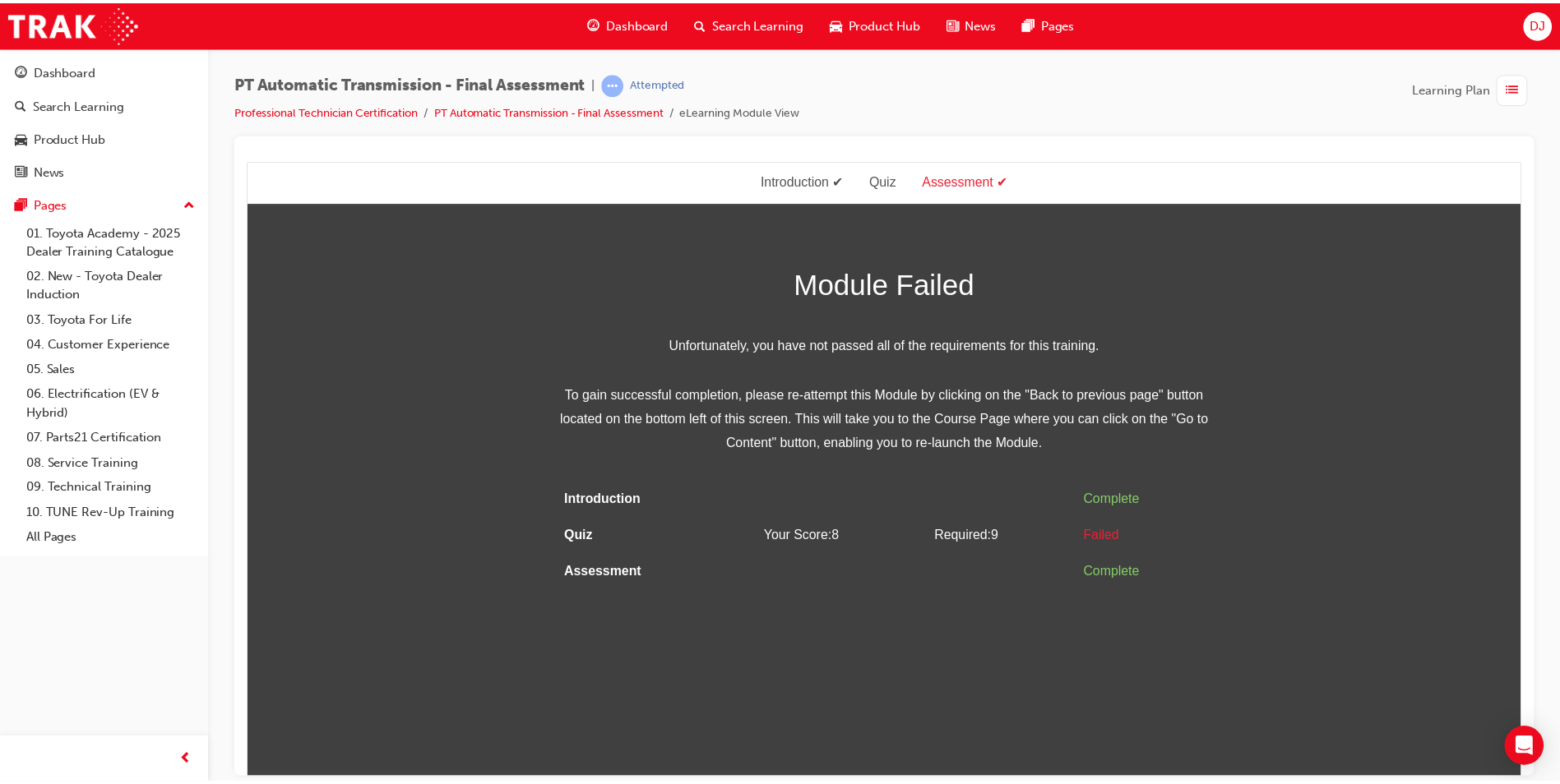
scroll to position [0, 0]
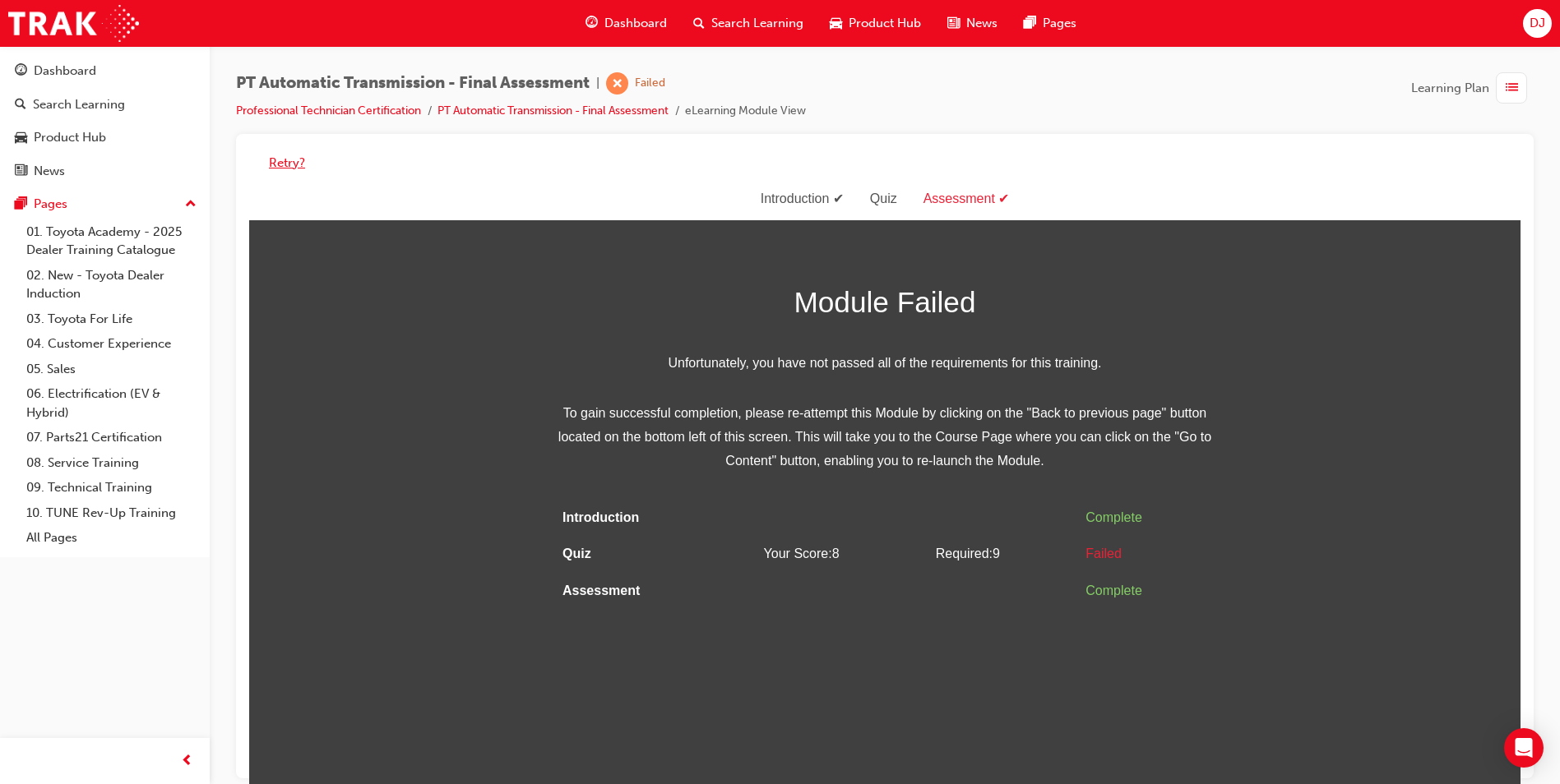
click at [289, 166] on button "Retry?" at bounding box center [287, 163] width 36 height 19
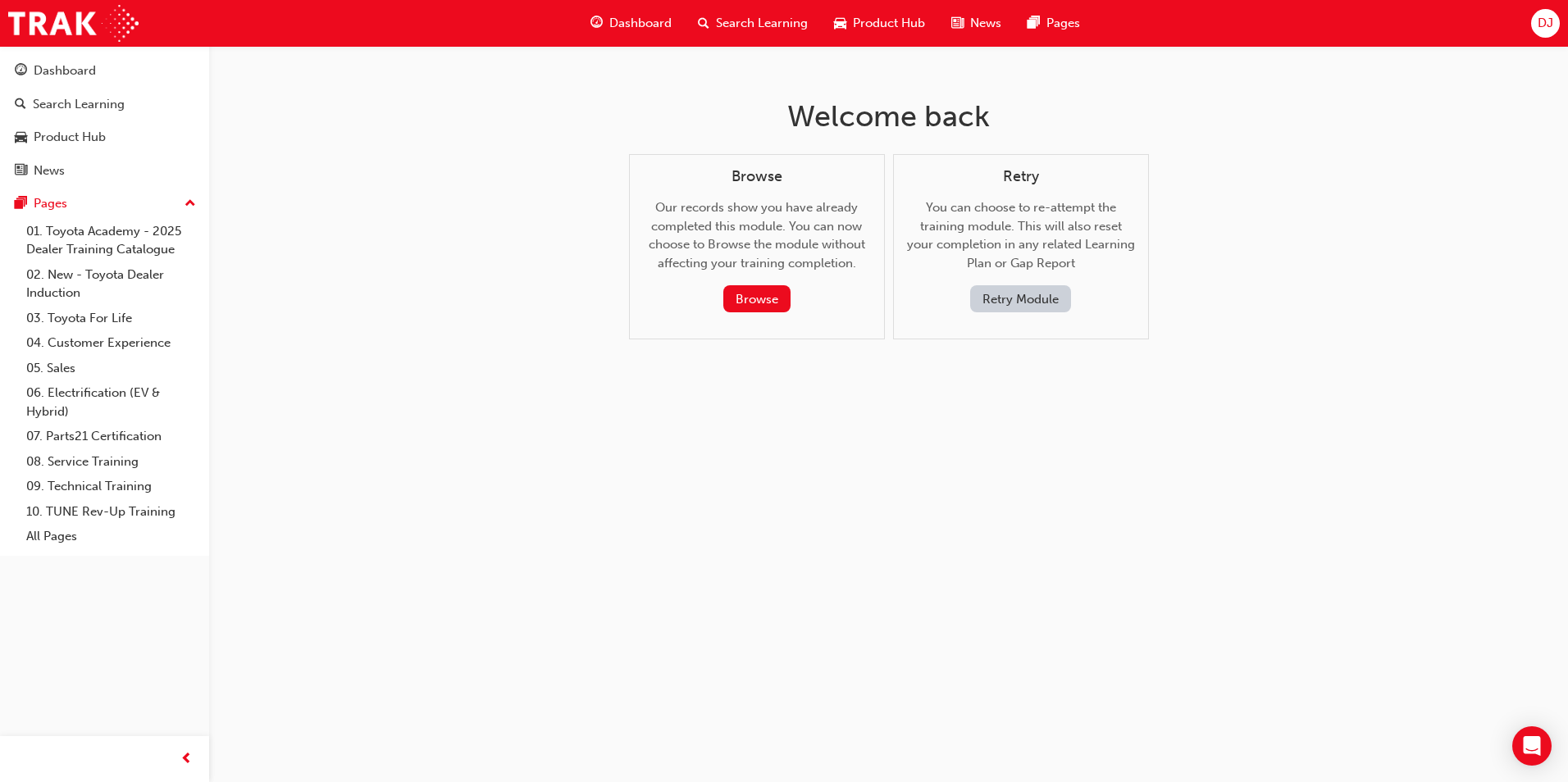
click at [1036, 292] on button "Retry Module" at bounding box center [1021, 299] width 101 height 27
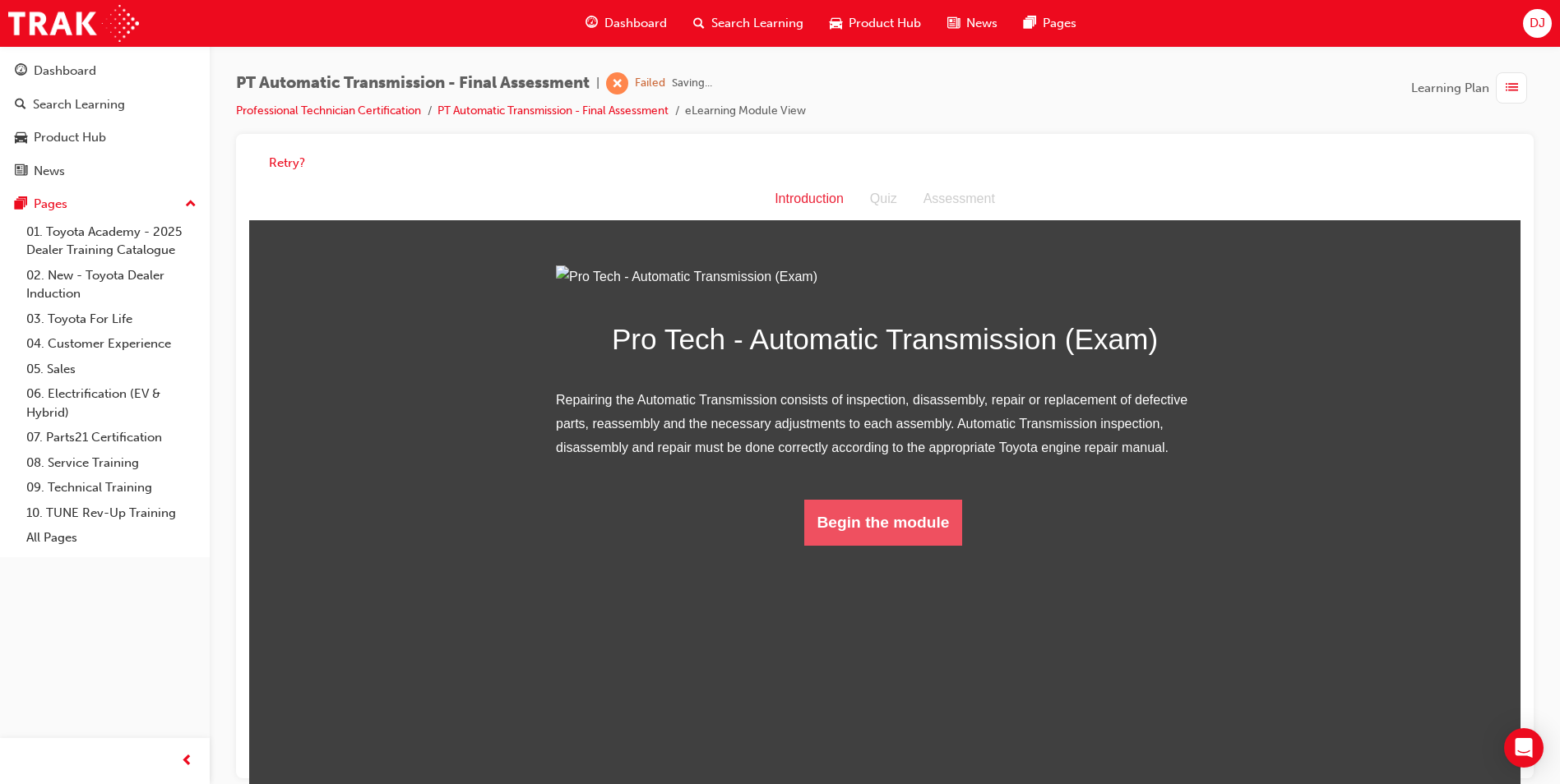
click at [844, 546] on button "Begin the module" at bounding box center [884, 523] width 159 height 47
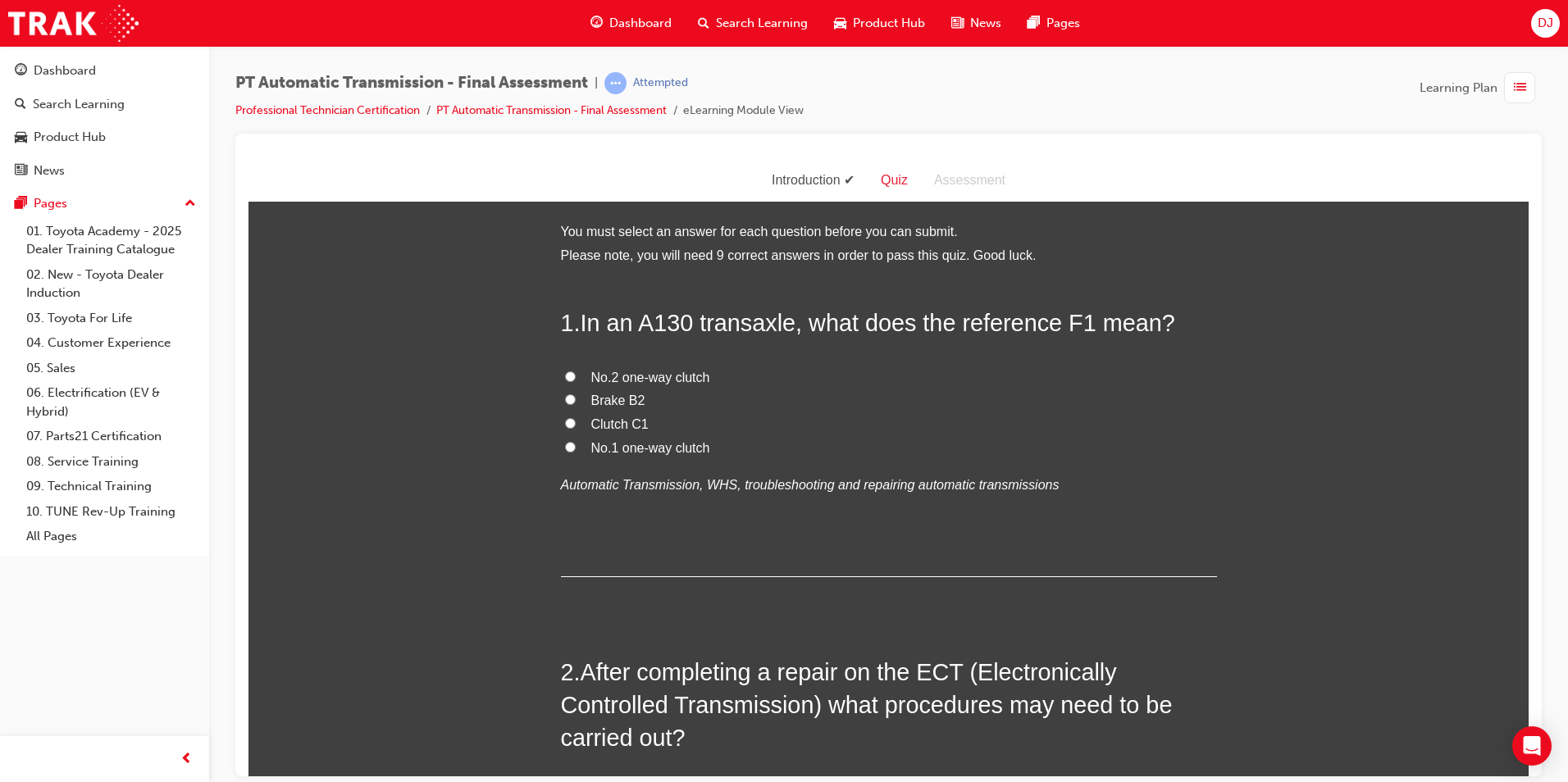
click at [633, 442] on span "No.1 one-way clutch" at bounding box center [650, 447] width 119 height 14
click at [576, 442] on input "No.1 one-way clutch" at bounding box center [570, 446] width 10 height 10
radio input "true"
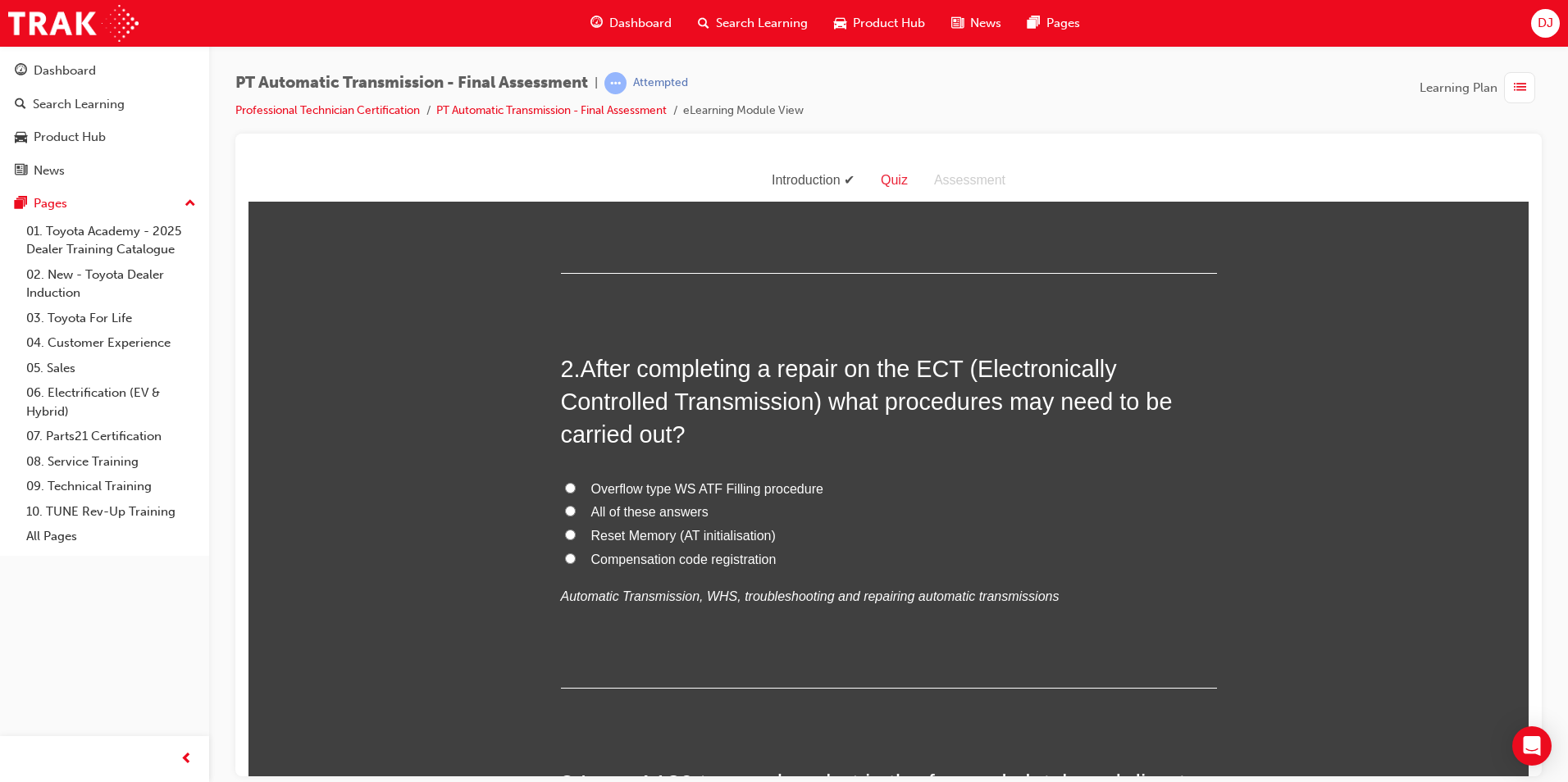
scroll to position [328, 0]
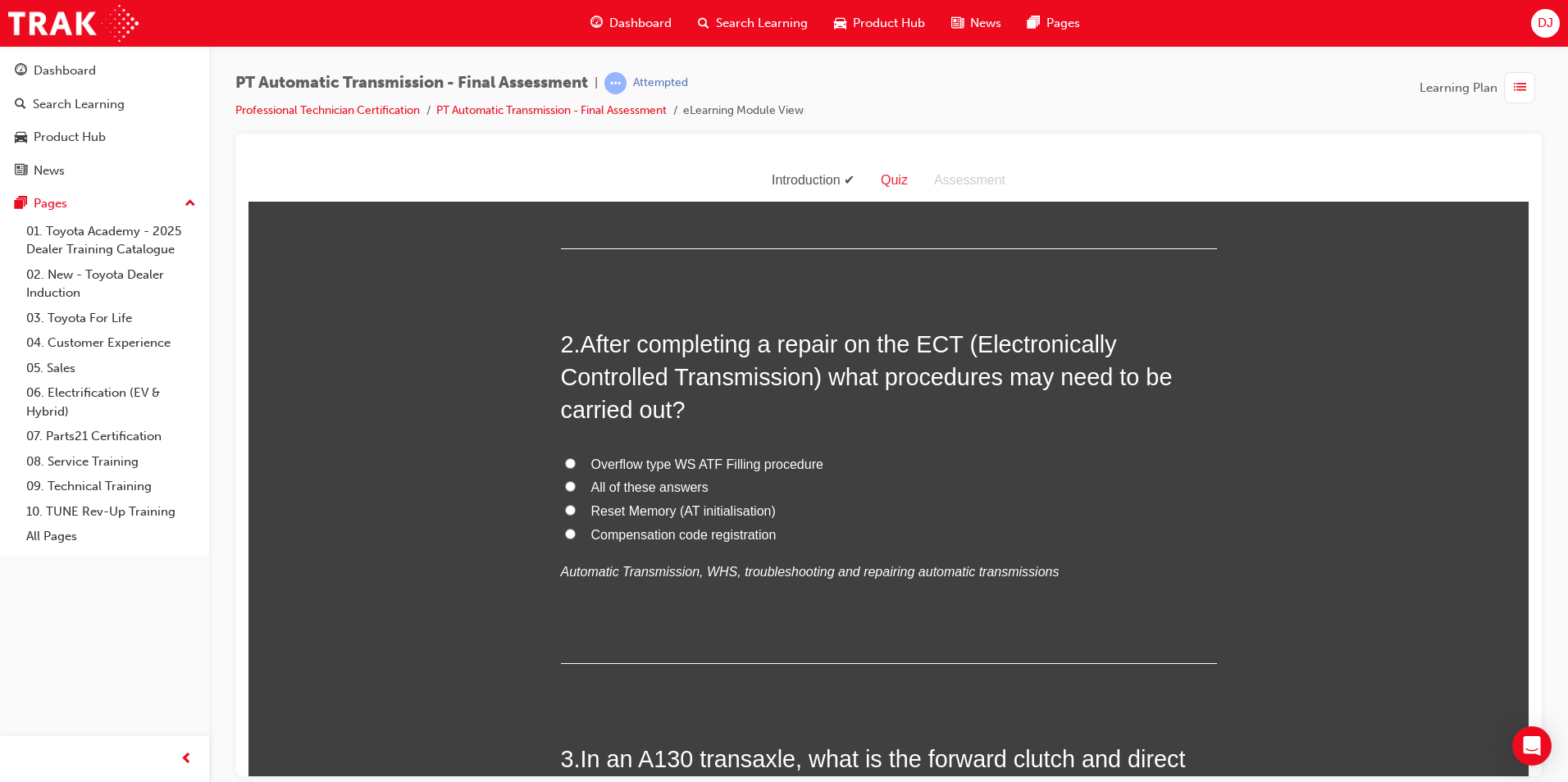
click at [640, 492] on span "All of these answers" at bounding box center [649, 486] width 117 height 14
click at [576, 492] on input "All of these answers" at bounding box center [570, 485] width 10 height 10
radio input "true"
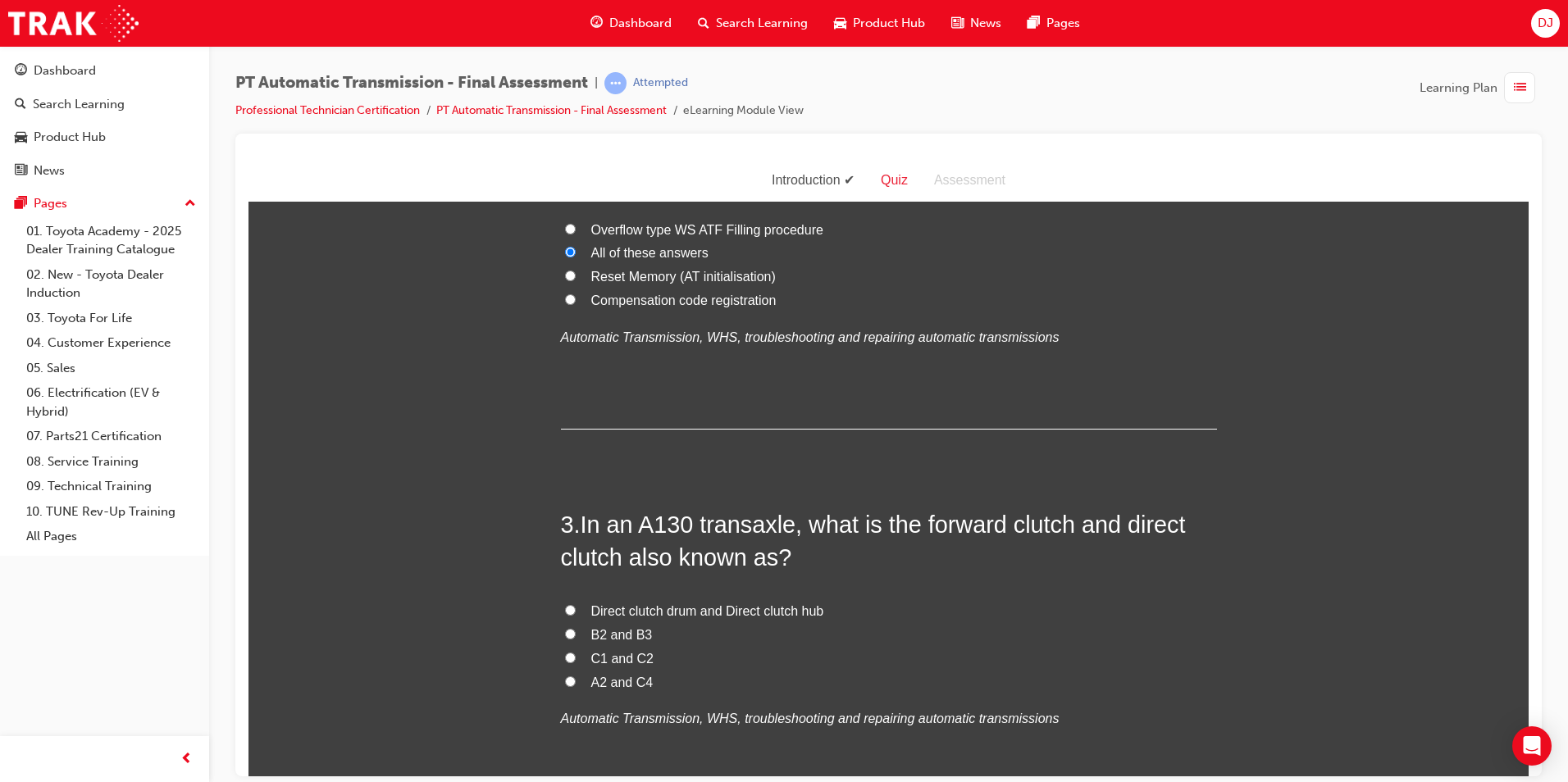
scroll to position [656, 0]
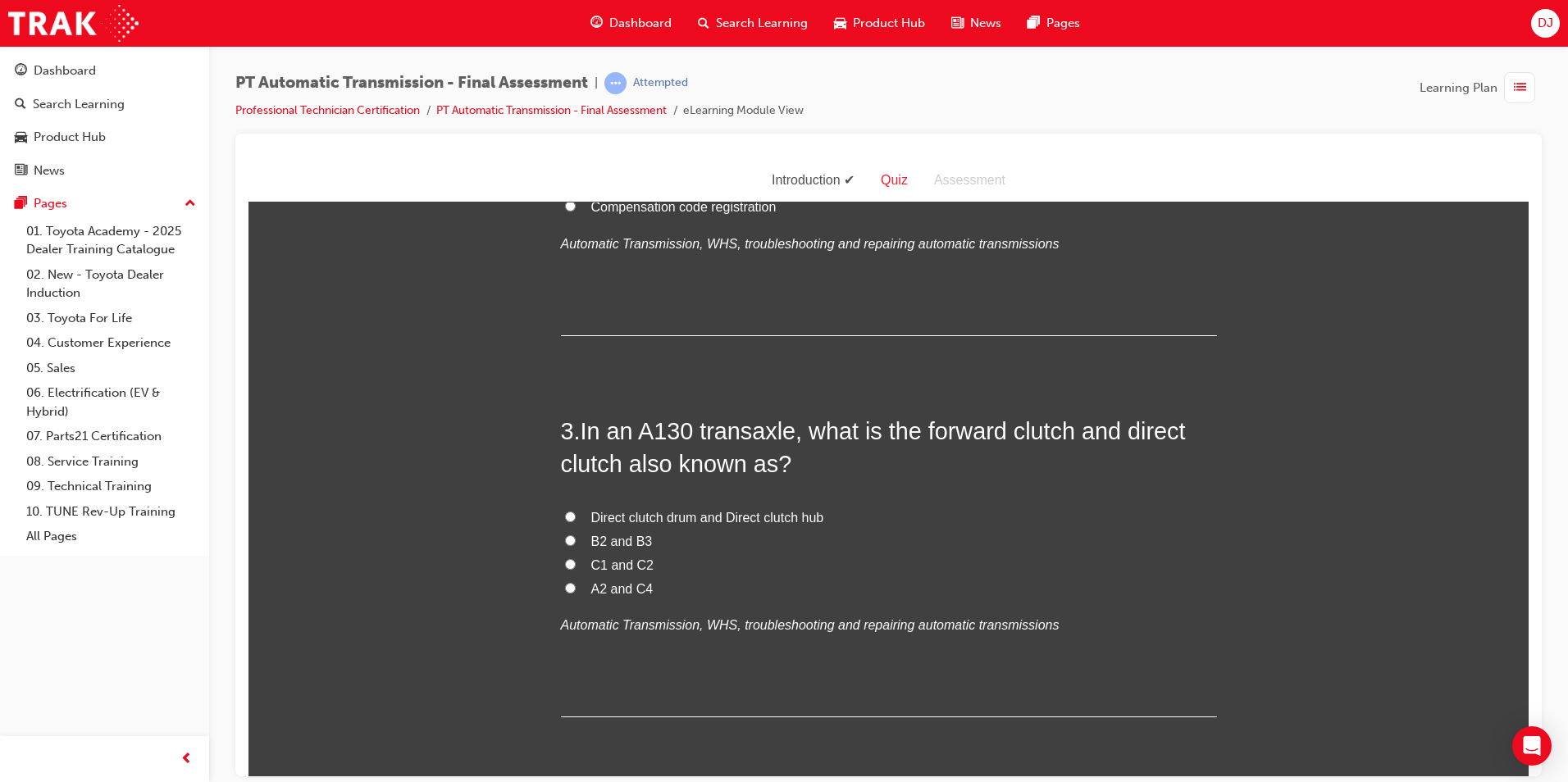
click at [668, 515] on span "Direct clutch drum and Direct clutch hub" at bounding box center [707, 517] width 233 height 14
click at [576, 515] on input "Direct clutch drum and Direct clutch hub" at bounding box center [570, 516] width 10 height 10
radio input "true"
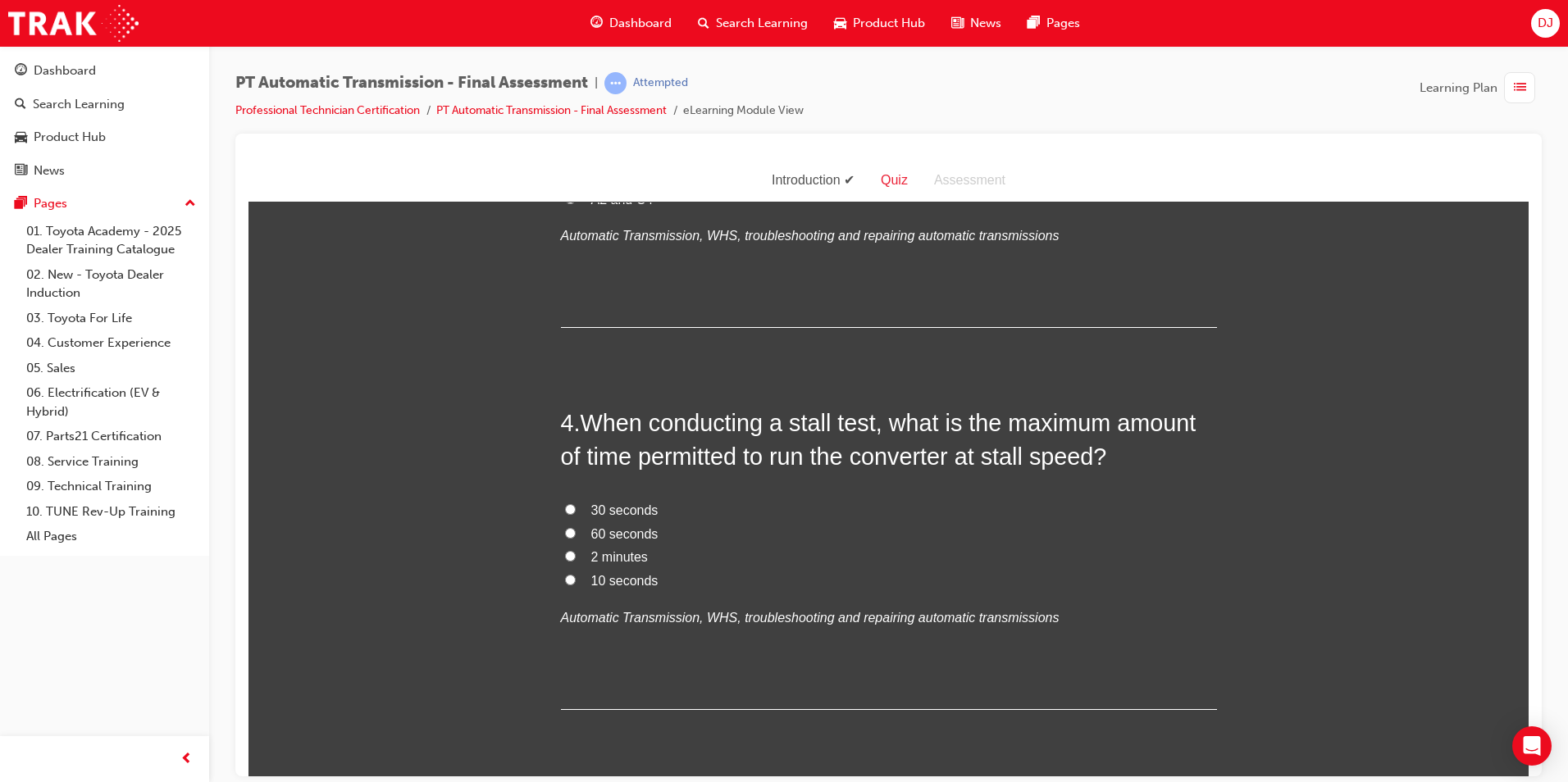
scroll to position [1066, 0]
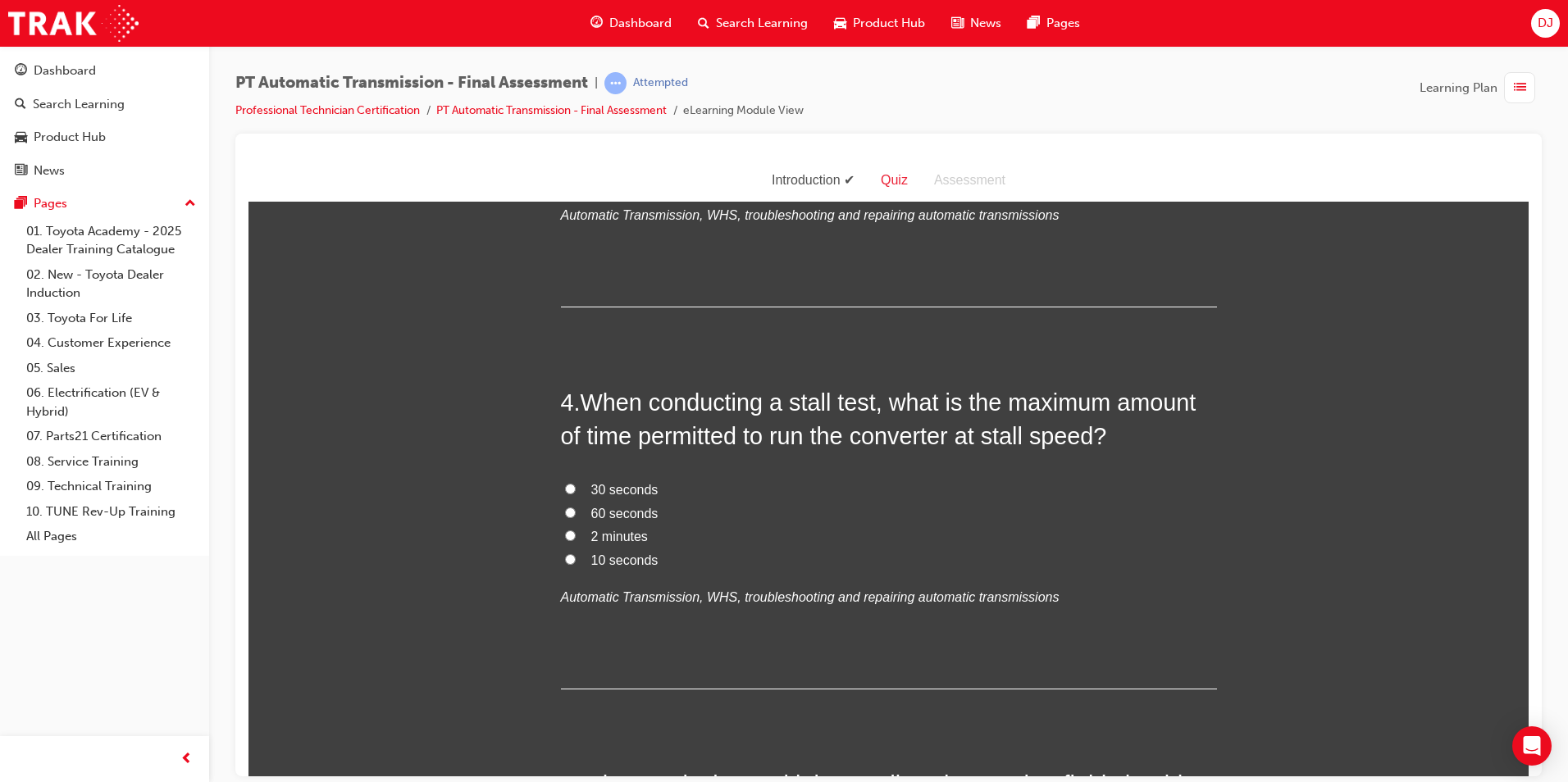
click at [624, 490] on span "30 seconds" at bounding box center [624, 489] width 67 height 14
click at [576, 490] on input "30 seconds" at bounding box center [570, 488] width 10 height 10
radio input "true"
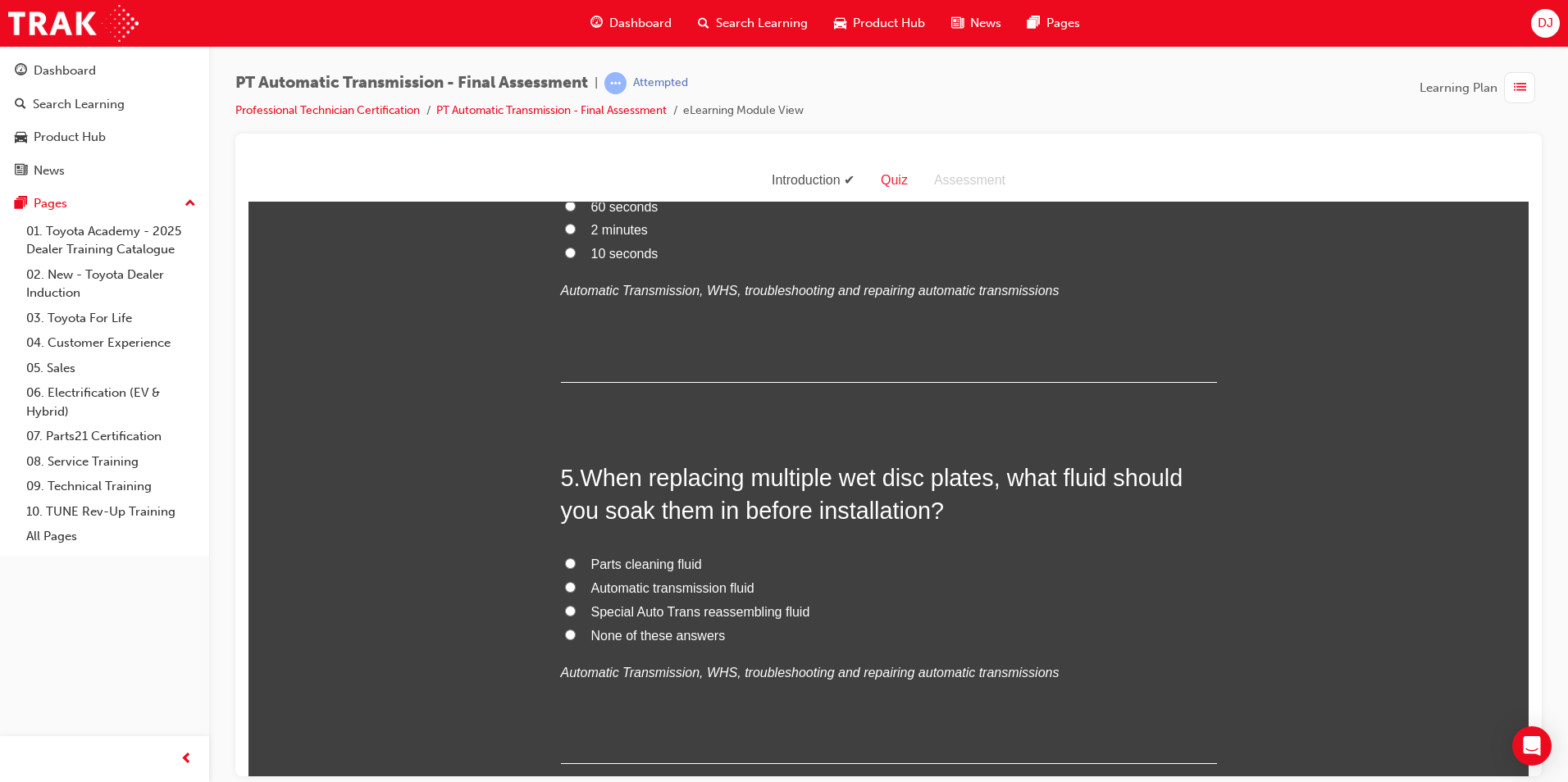
scroll to position [1394, 0]
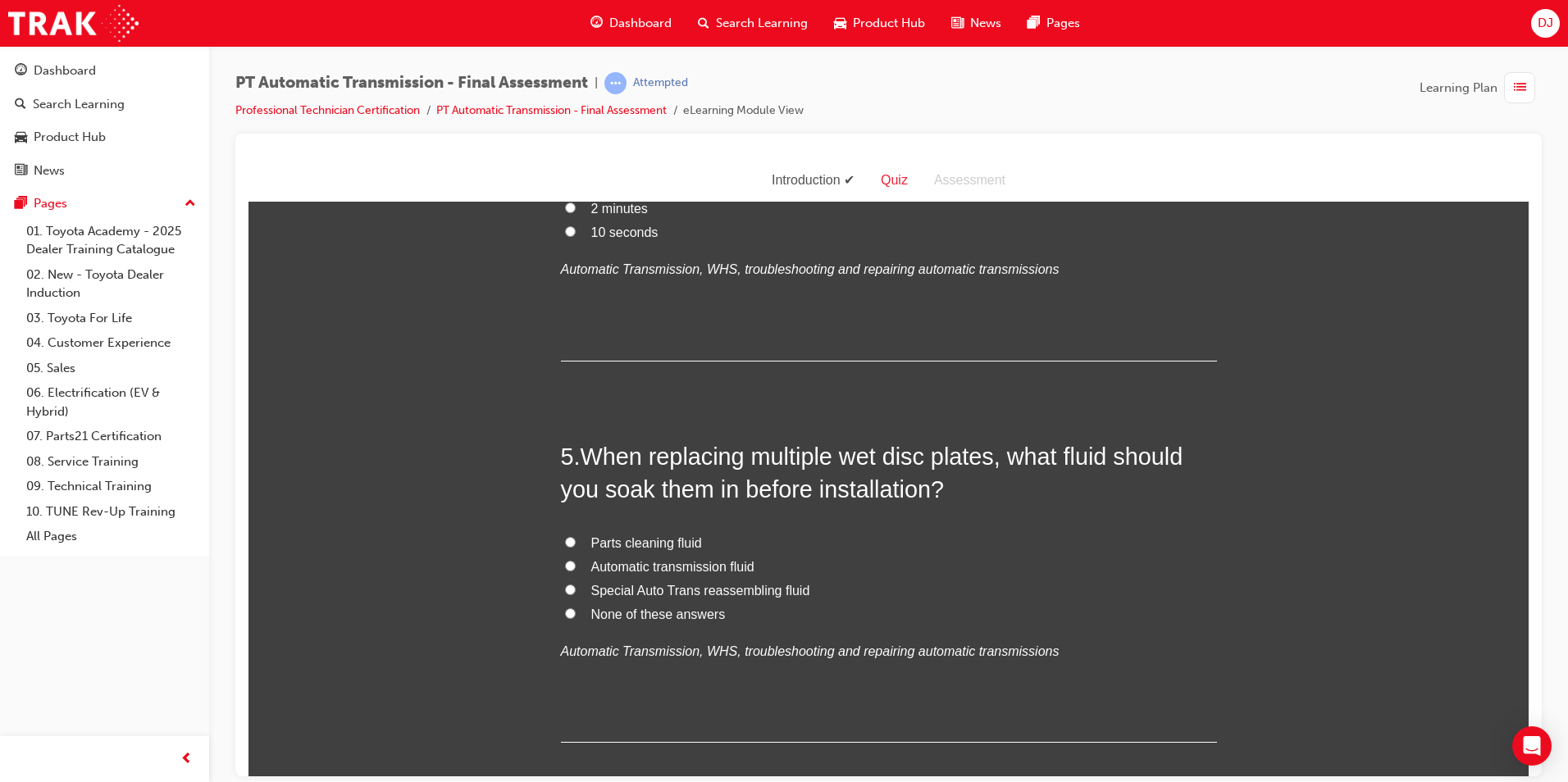
click at [689, 569] on span "Automatic transmission fluid" at bounding box center [673, 566] width 163 height 14
click at [576, 569] on input "Automatic transmission fluid" at bounding box center [570, 565] width 10 height 10
radio input "true"
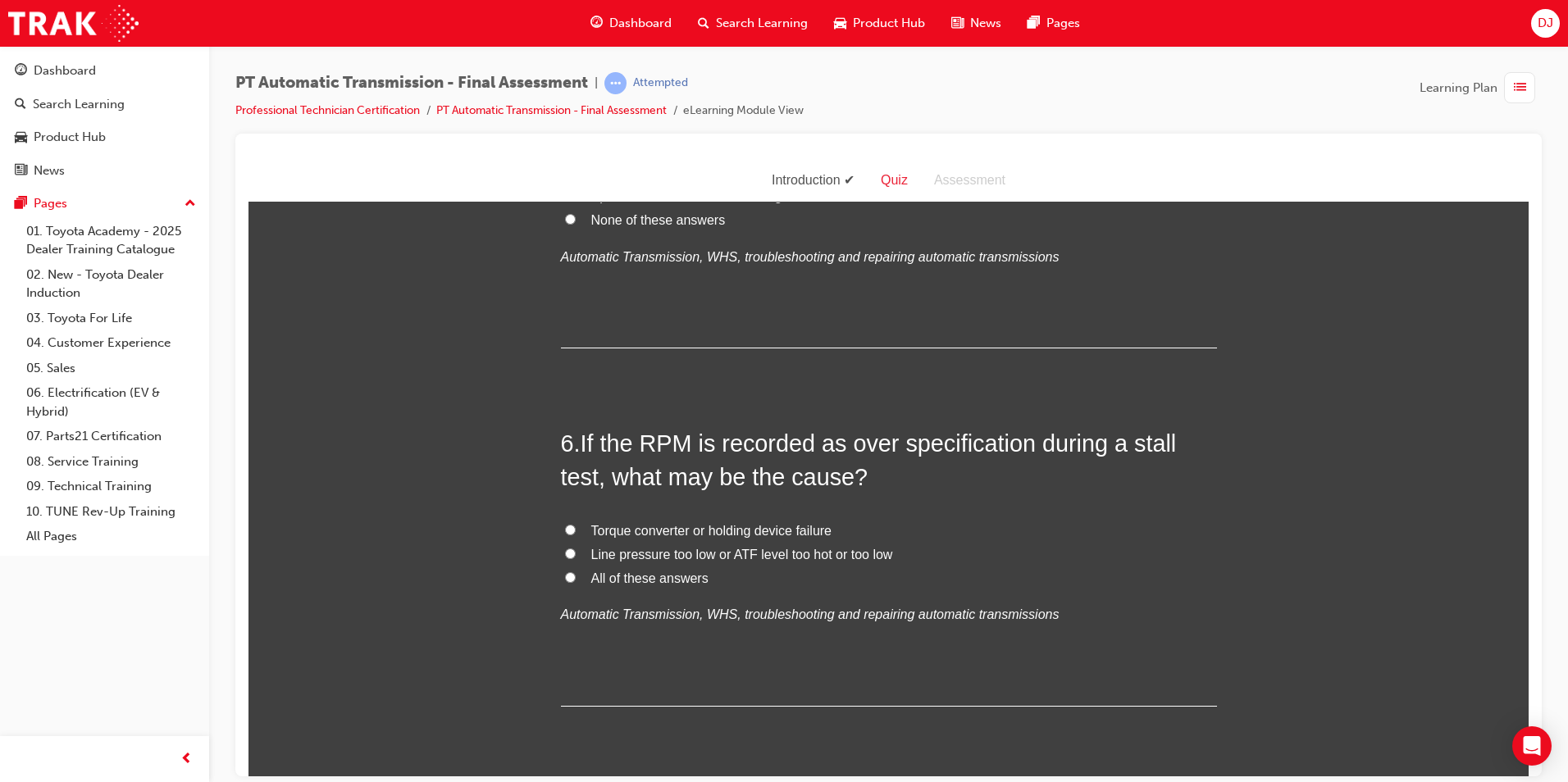
scroll to position [1804, 0]
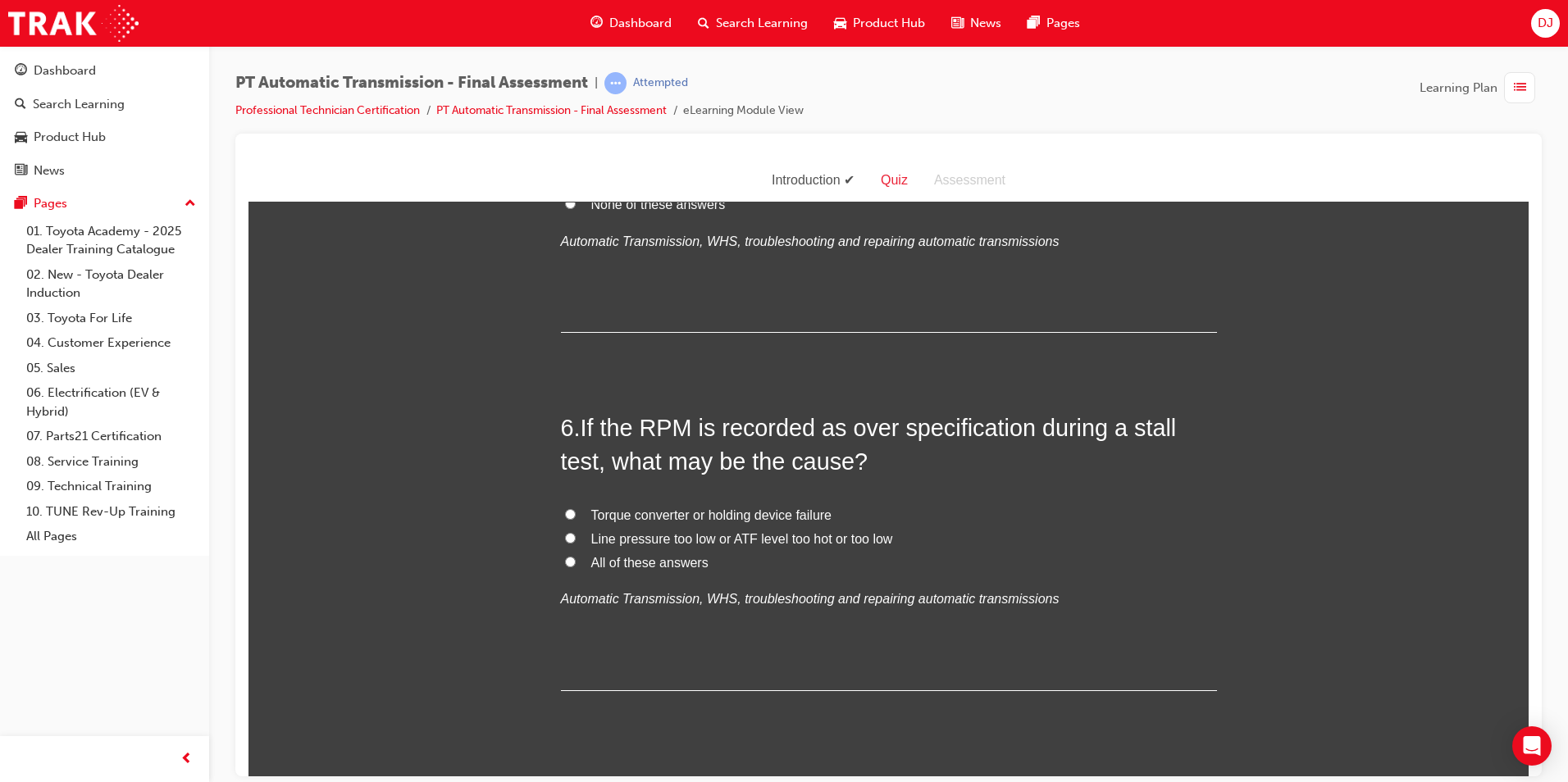
click at [682, 559] on span "All of these answers" at bounding box center [649, 561] width 117 height 14
click at [576, 559] on input "All of these answers" at bounding box center [570, 560] width 10 height 10
radio input "true"
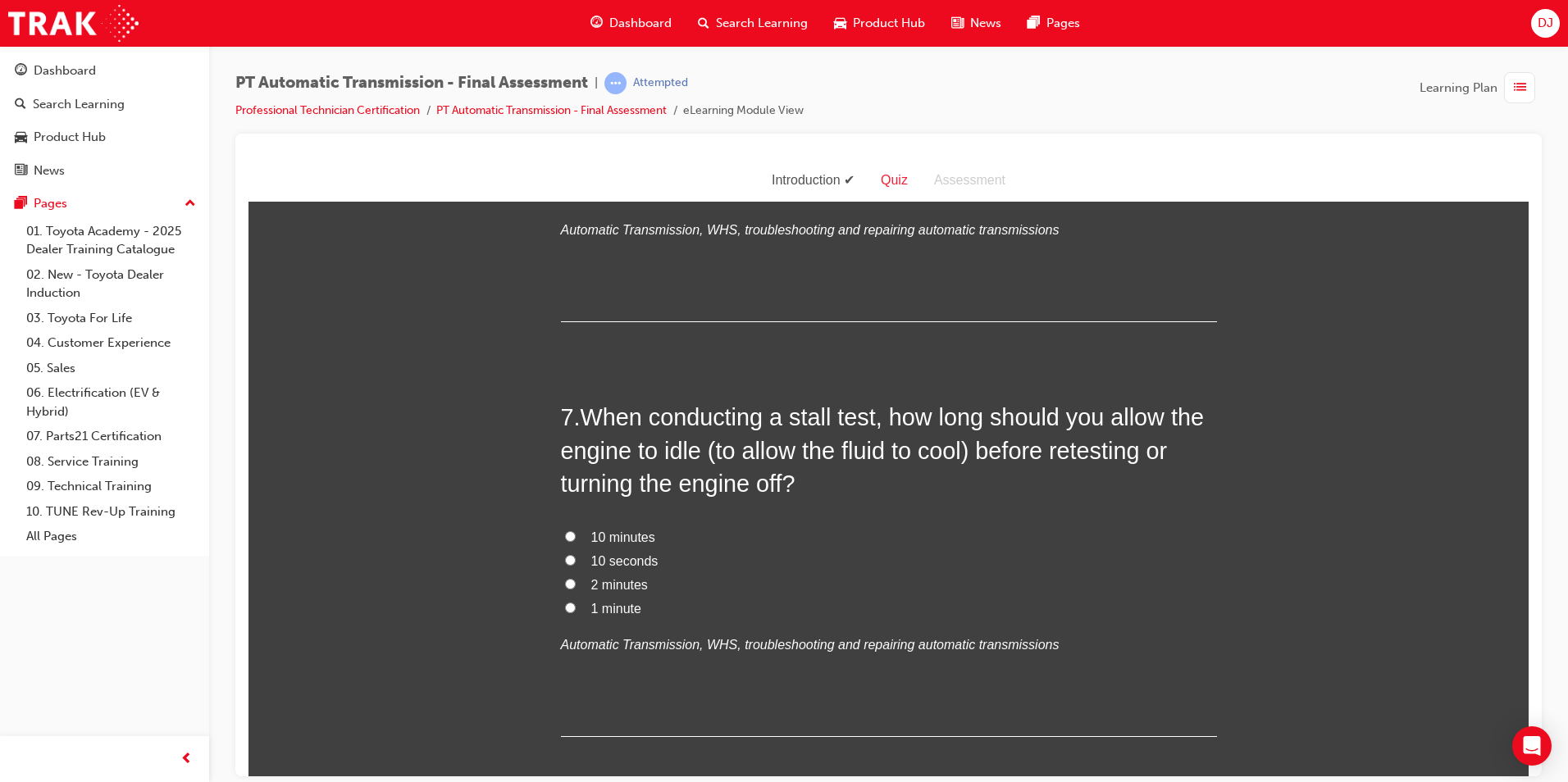
scroll to position [2214, 0]
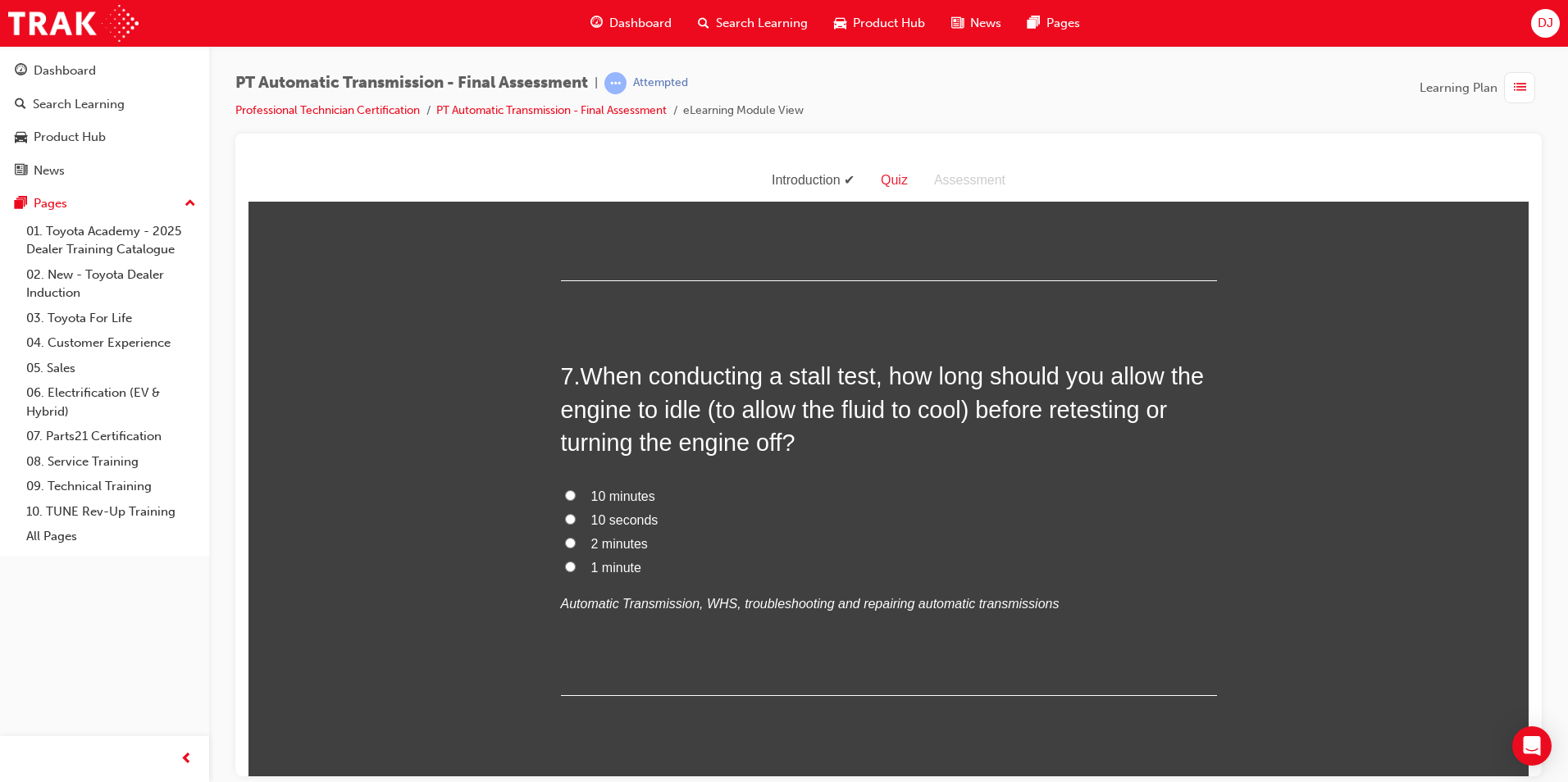
click at [616, 549] on span "2 minutes" at bounding box center [619, 543] width 57 height 14
click at [576, 548] on input "2 minutes" at bounding box center [570, 542] width 10 height 10
radio input "true"
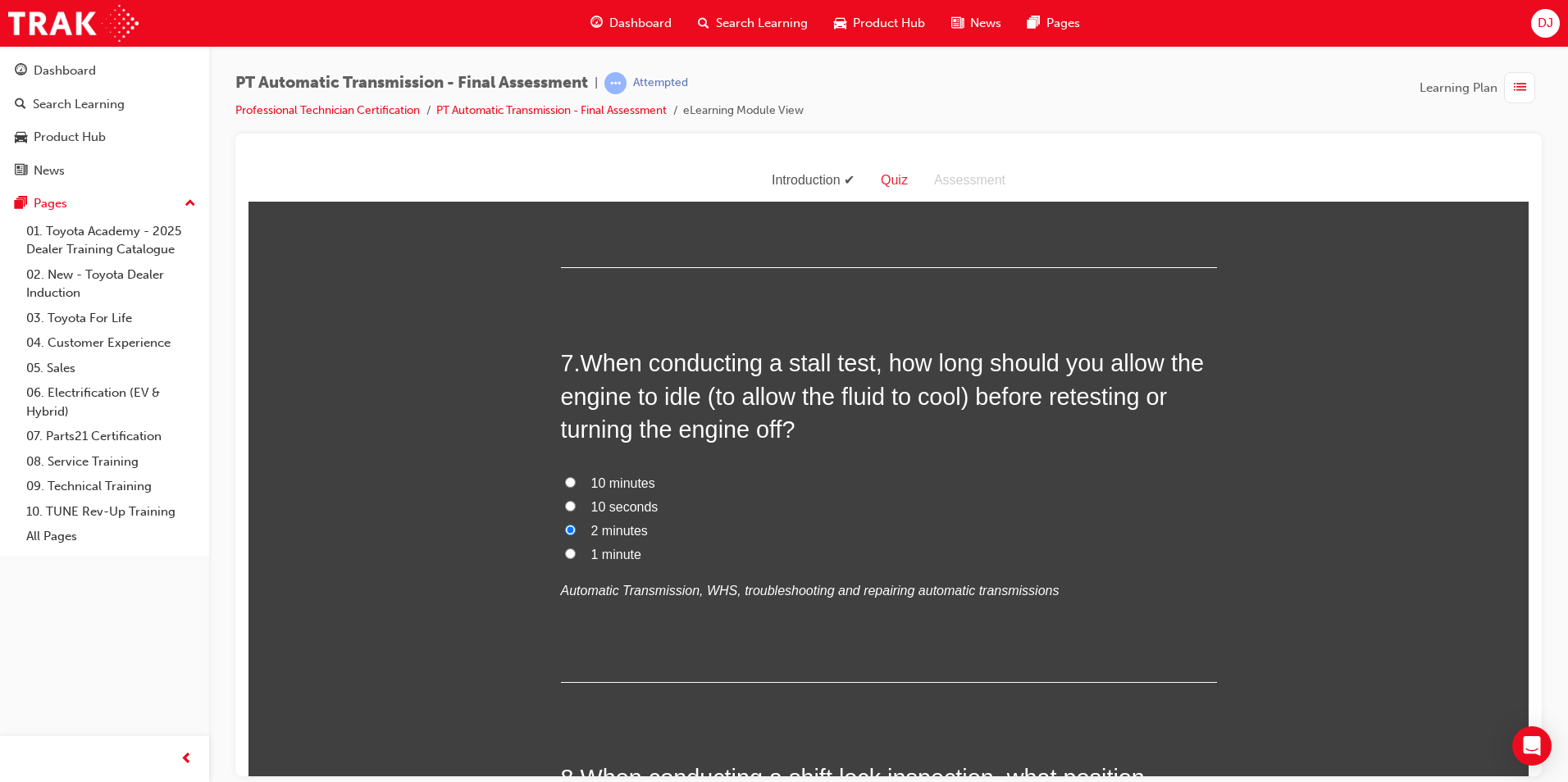
scroll to position [2624, 0]
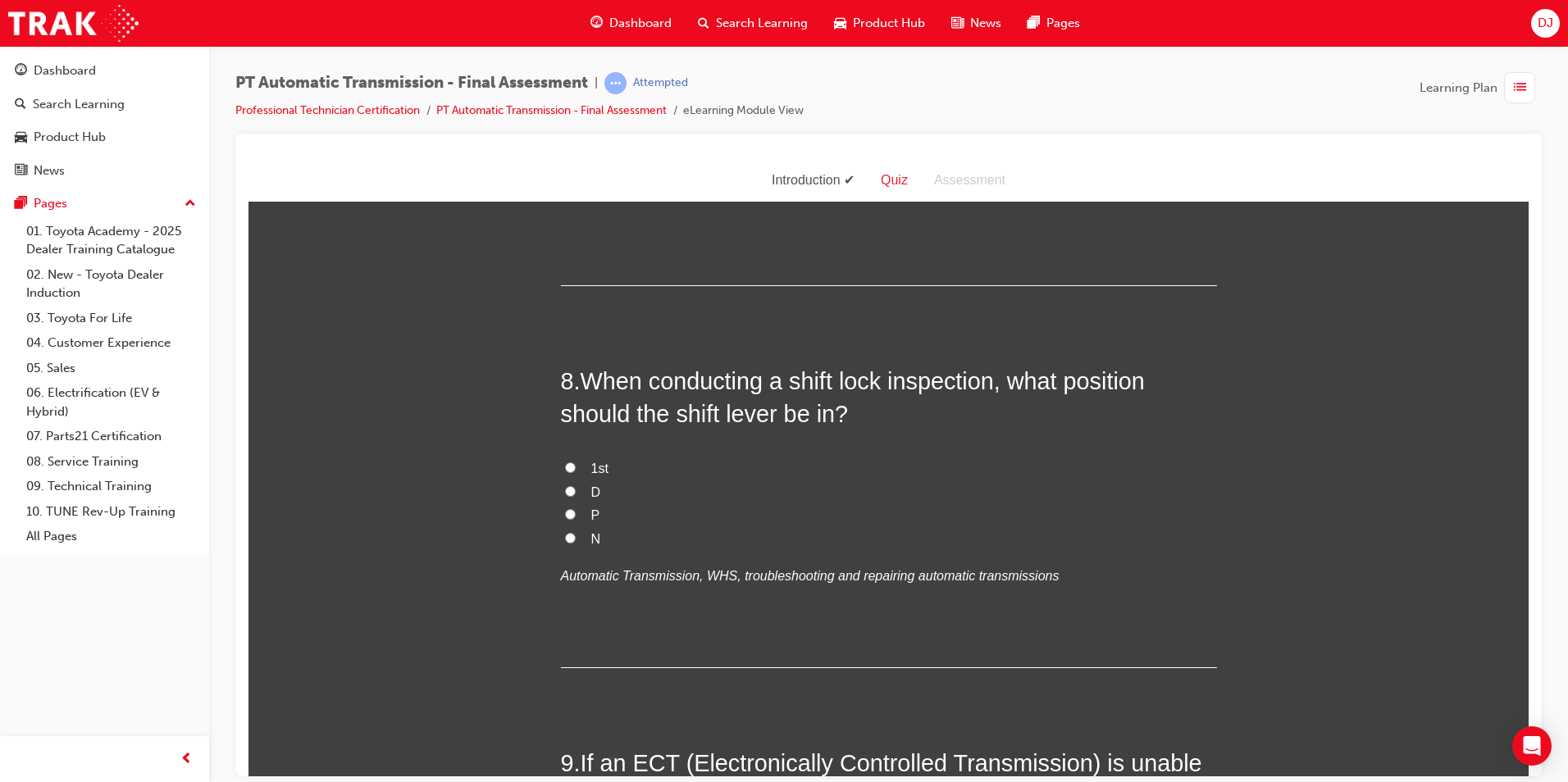
click at [569, 512] on input "P" at bounding box center [570, 513] width 10 height 10
radio input "true"
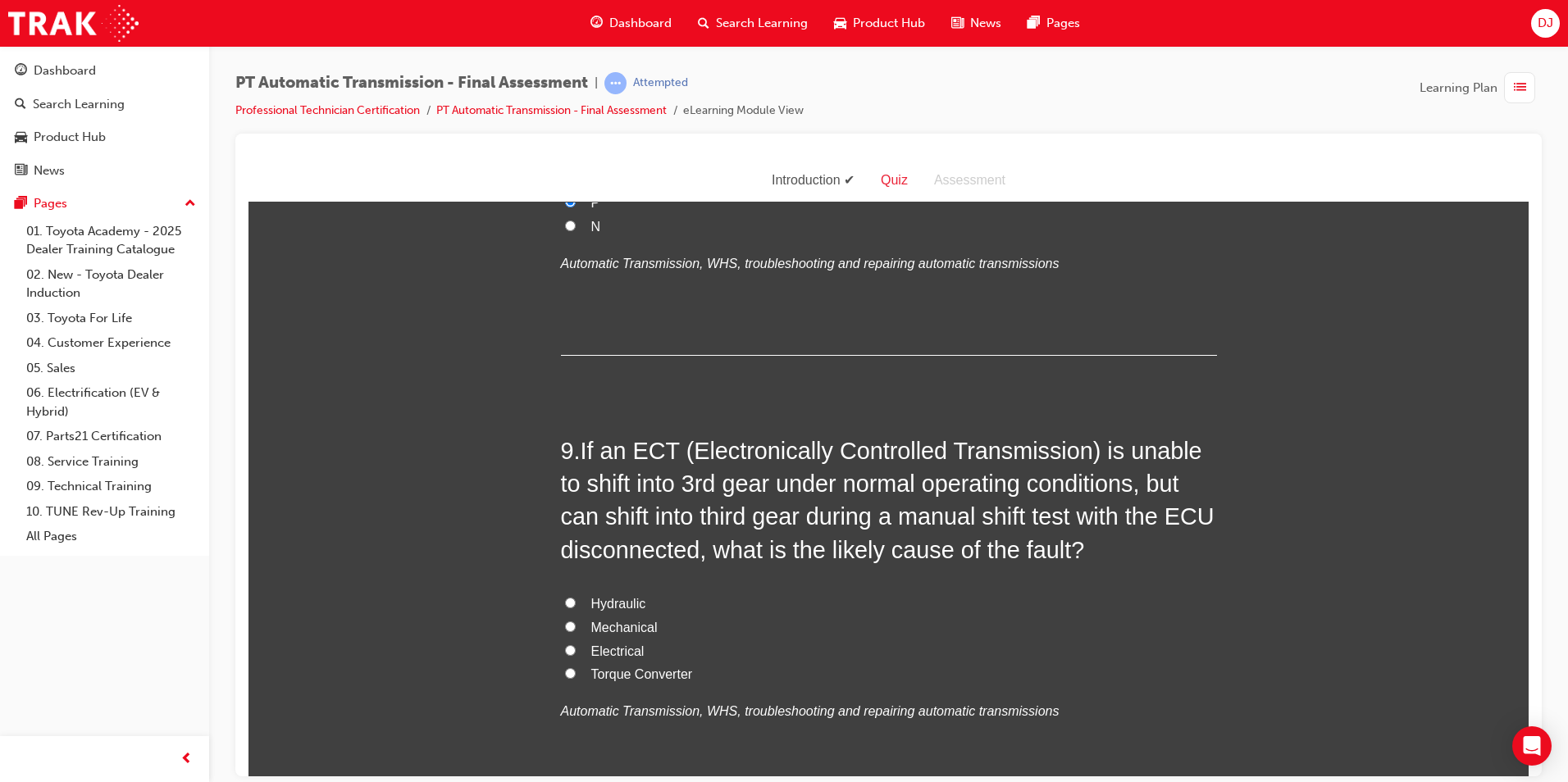
scroll to position [2952, 0]
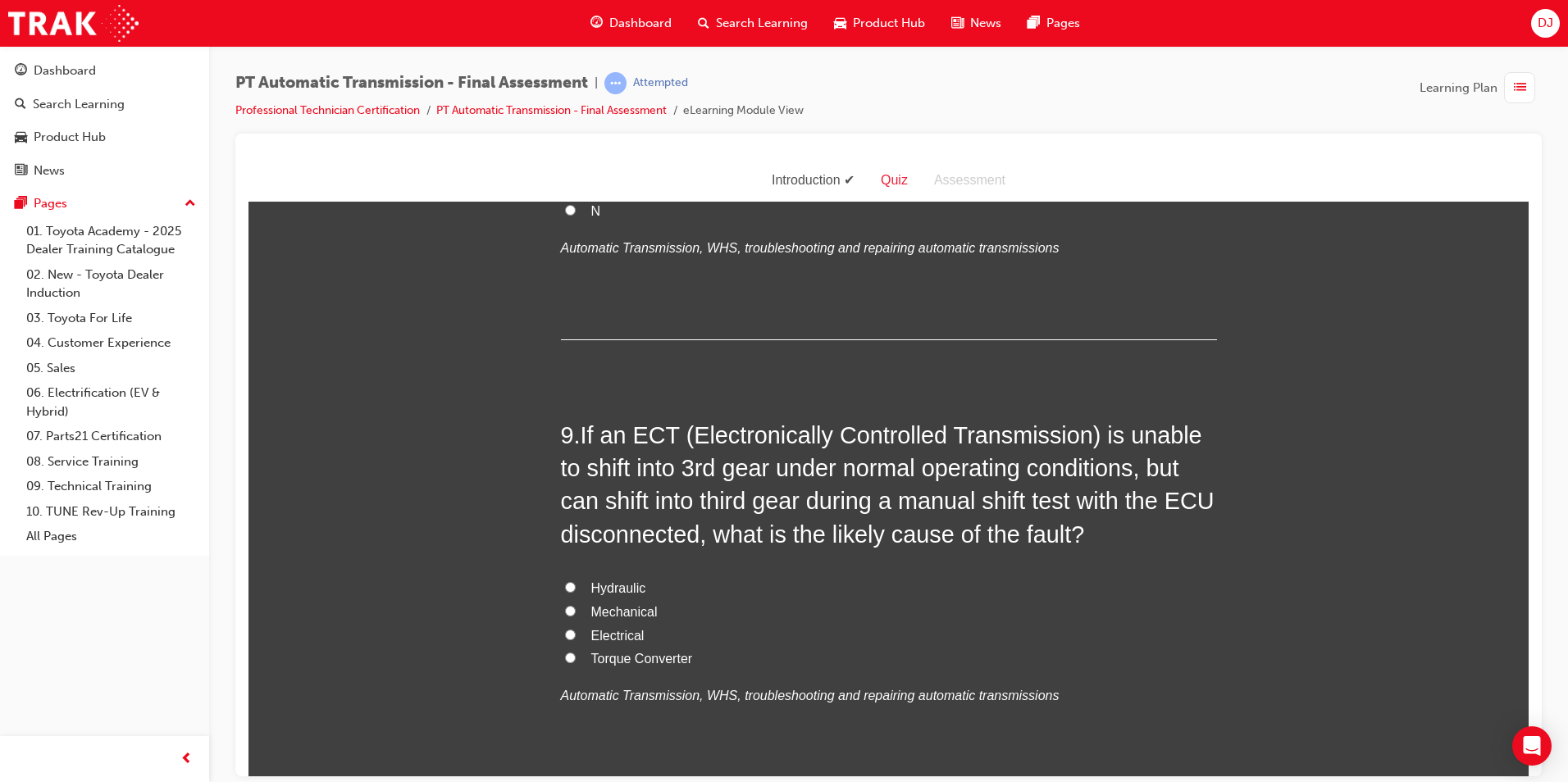
click at [606, 635] on span "Electrical" at bounding box center [617, 635] width 53 height 14
click at [576, 635] on input "Electrical" at bounding box center [570, 634] width 10 height 10
radio input "true"
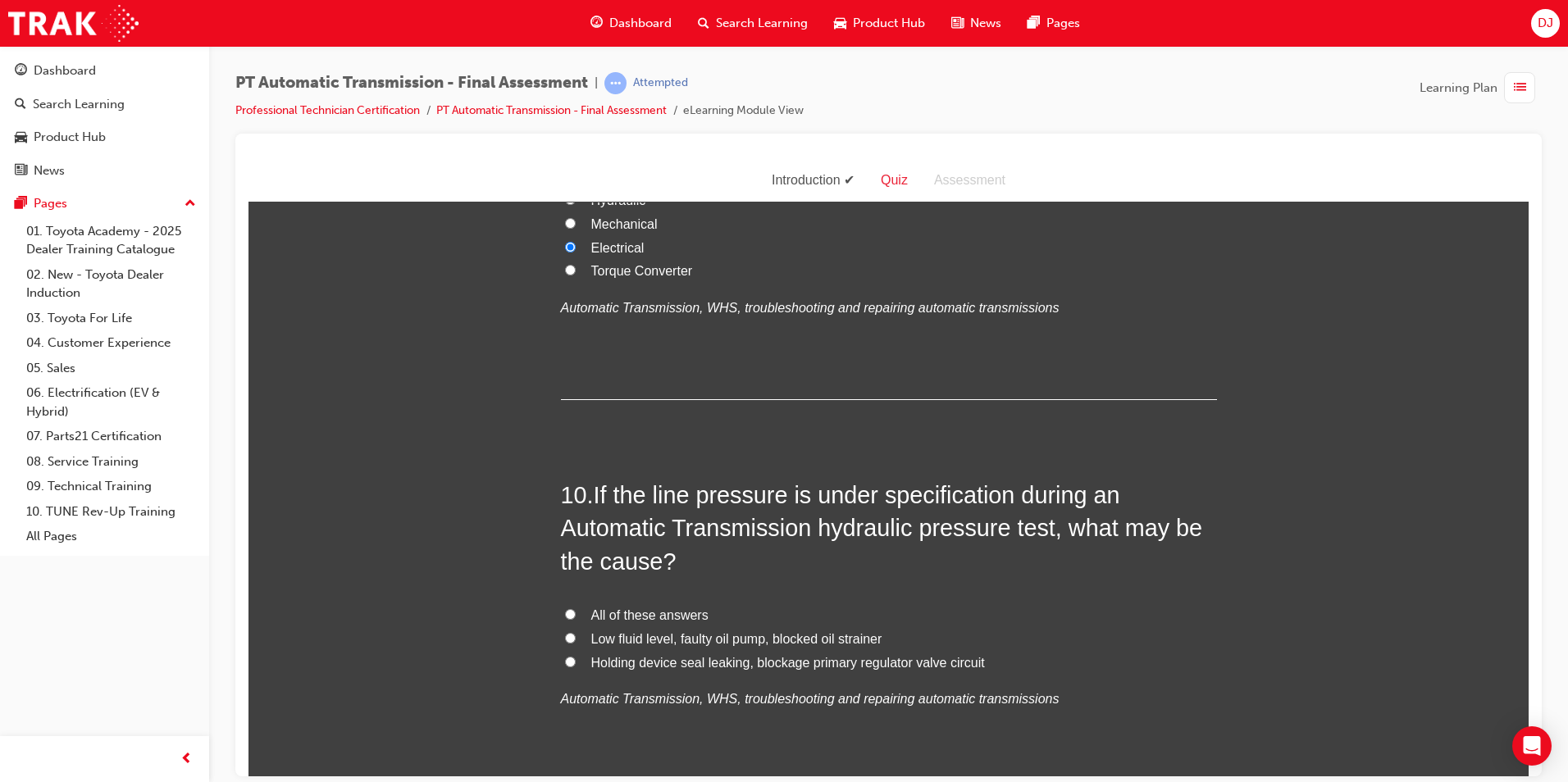
scroll to position [3362, 0]
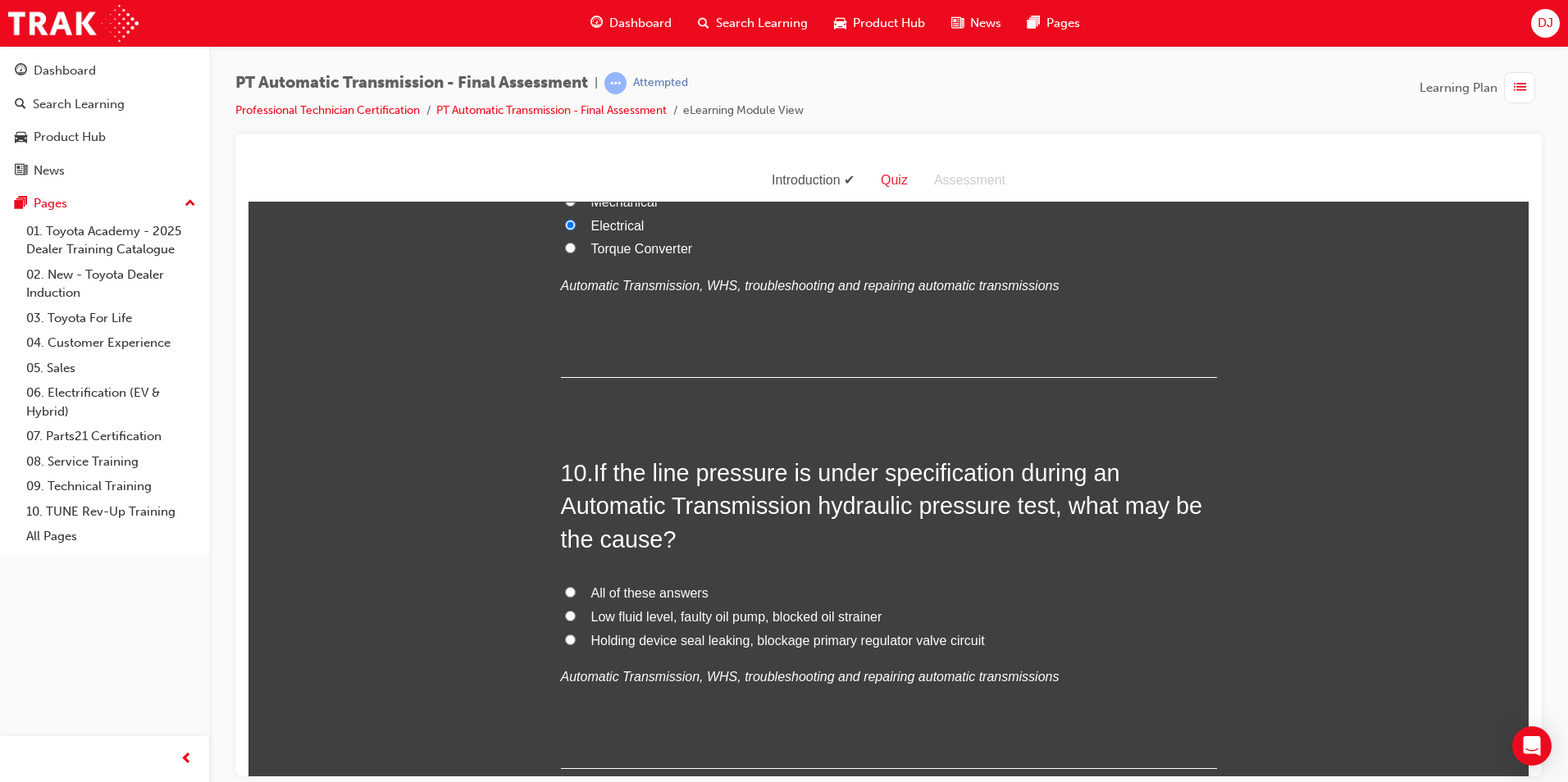
click at [636, 599] on span "All of these answers" at bounding box center [649, 592] width 117 height 14
click at [576, 597] on input "All of these answers" at bounding box center [570, 591] width 10 height 10
radio input "true"
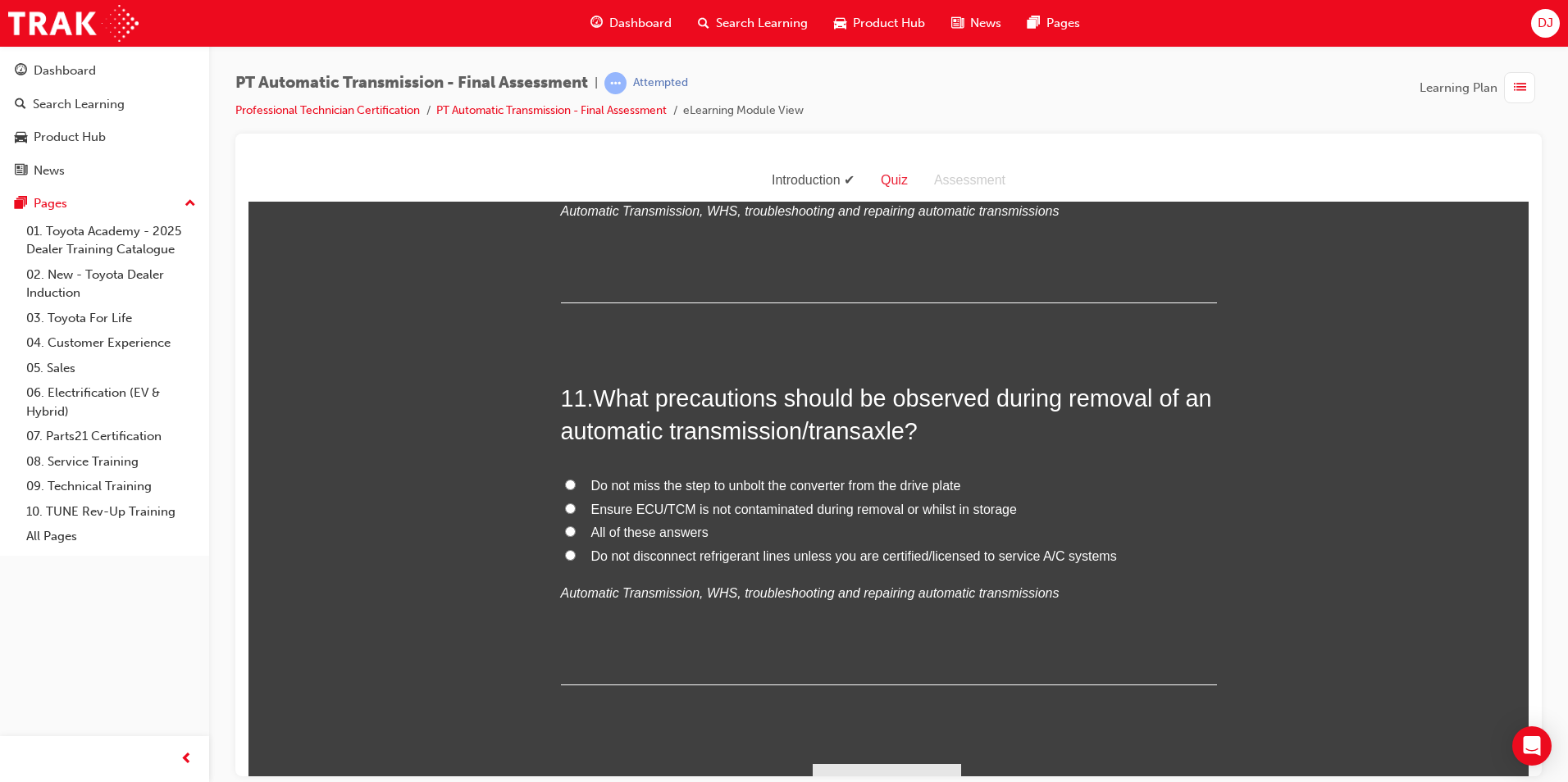
scroll to position [3854, 0]
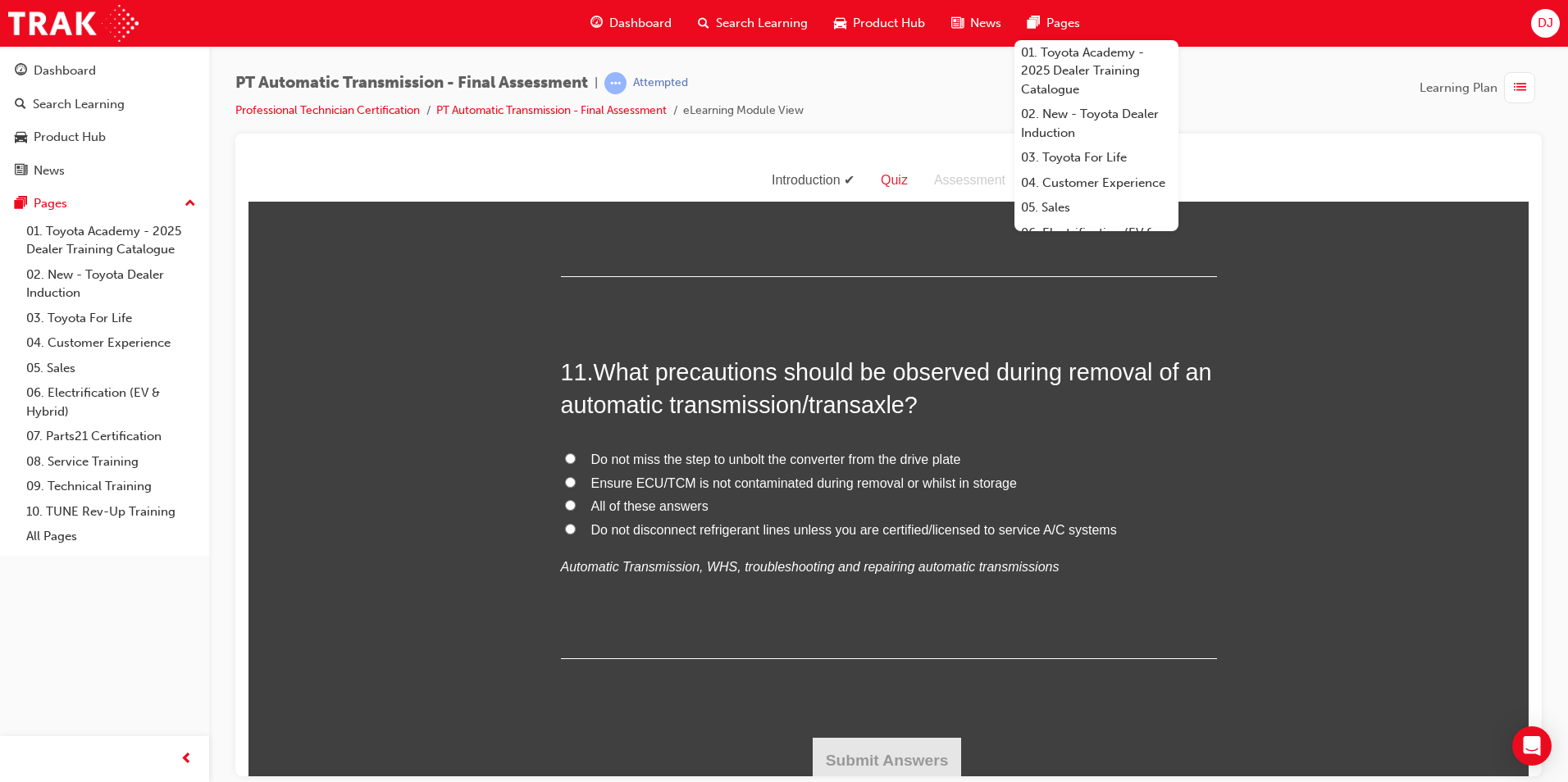
click at [651, 504] on span "All of these answers" at bounding box center [649, 505] width 117 height 14
click at [576, 504] on input "All of these answers" at bounding box center [570, 504] width 10 height 10
radio input "true"
click at [888, 747] on button "Submit Answers" at bounding box center [887, 761] width 149 height 46
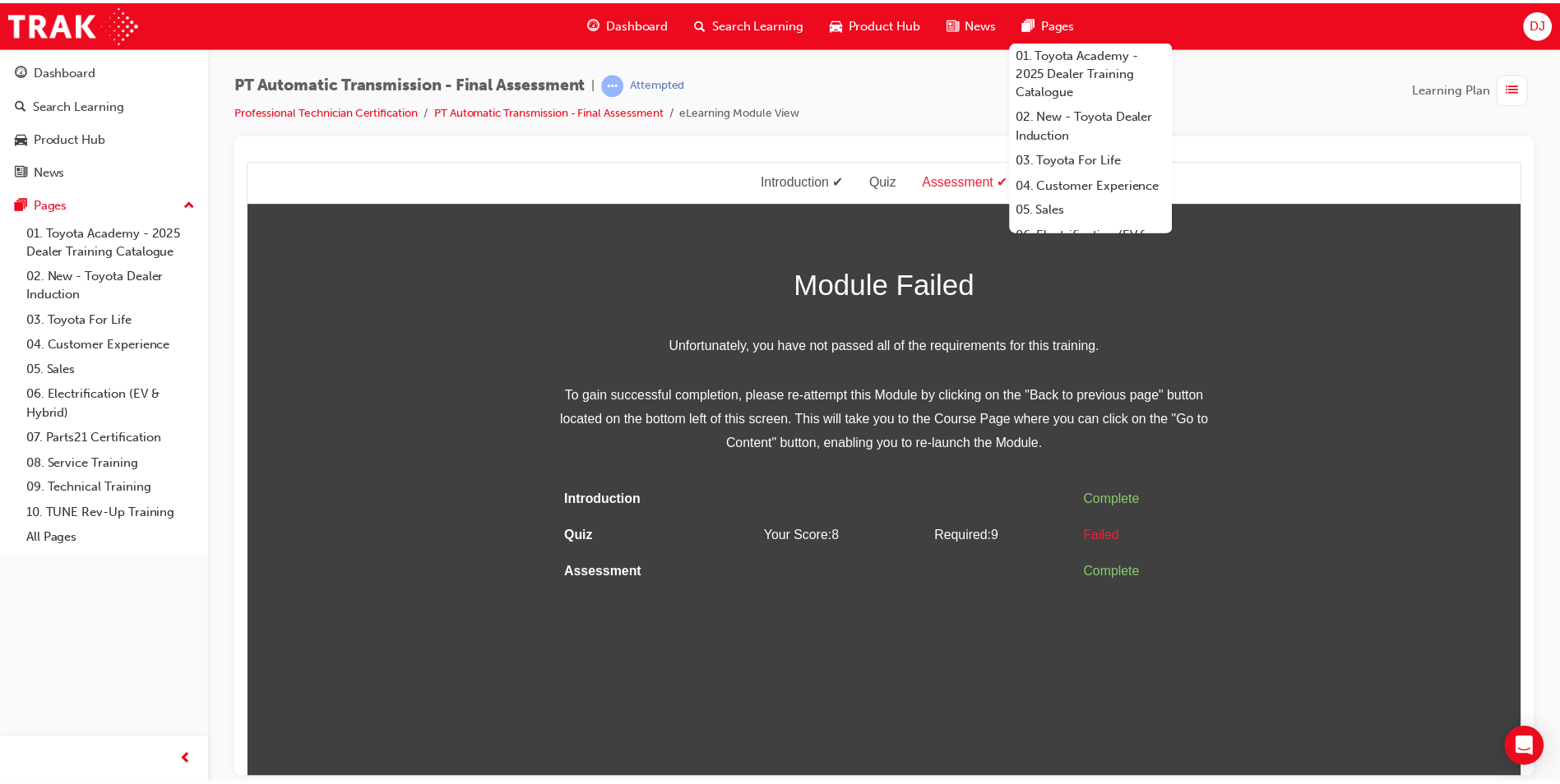
scroll to position [0, 0]
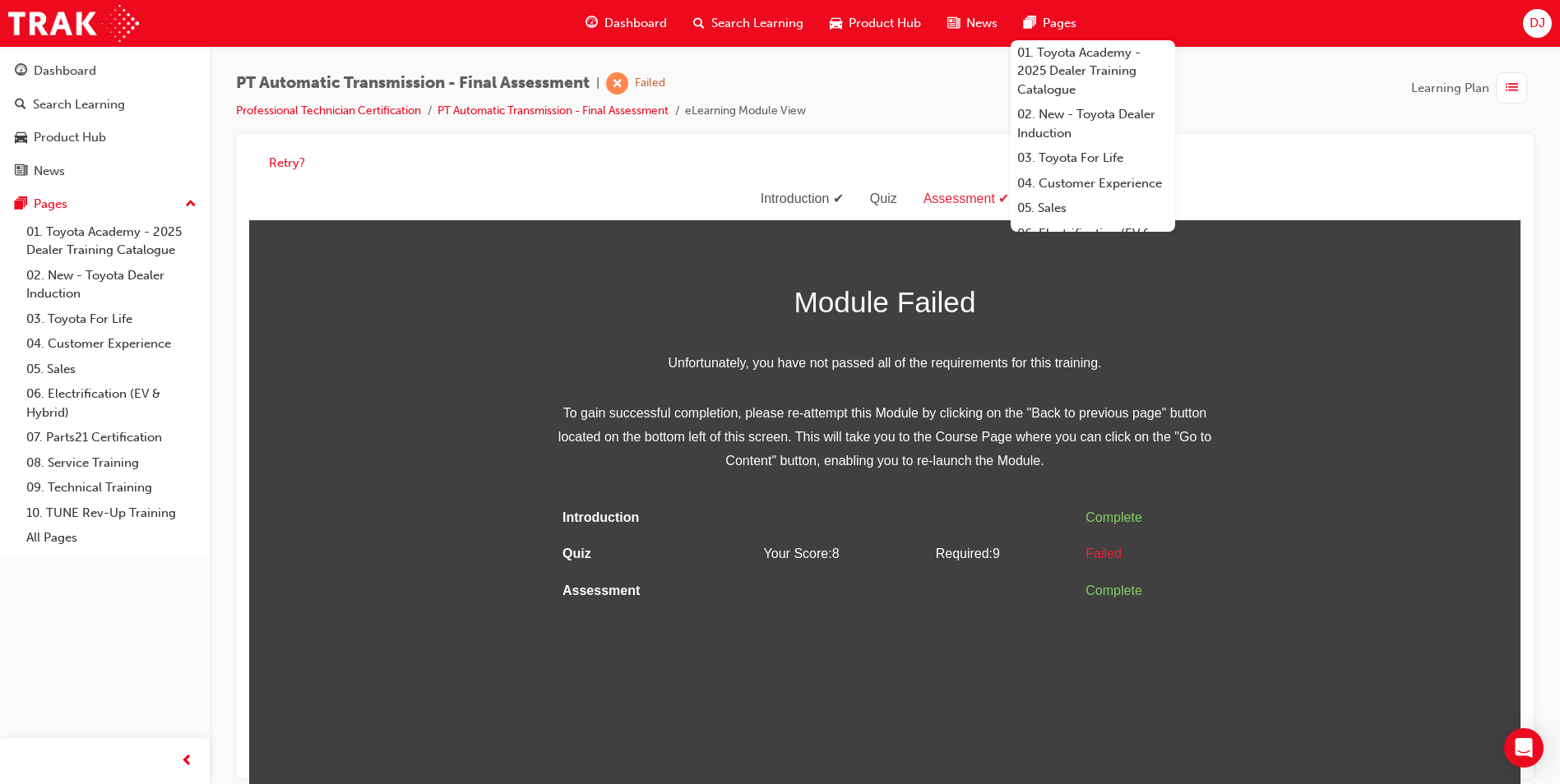
click at [558, 249] on div "Assessment Introduction Quiz Assessment Module Failed Unfortunately, you have n…" at bounding box center [885, 394] width 1272 height 432
click at [284, 162] on button "Retry?" at bounding box center [287, 163] width 36 height 19
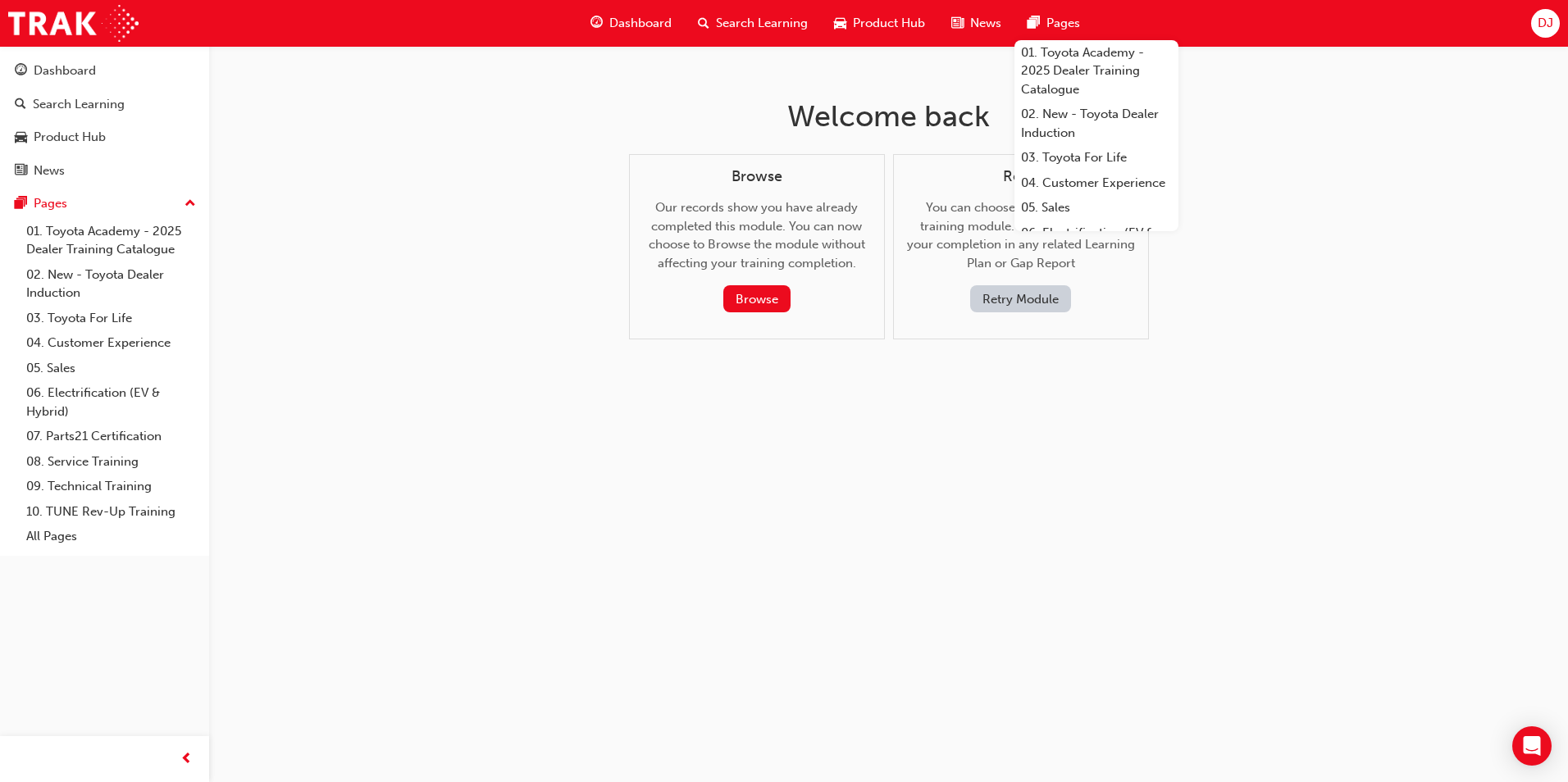
click at [1040, 298] on button "Retry Module" at bounding box center [1021, 299] width 101 height 27
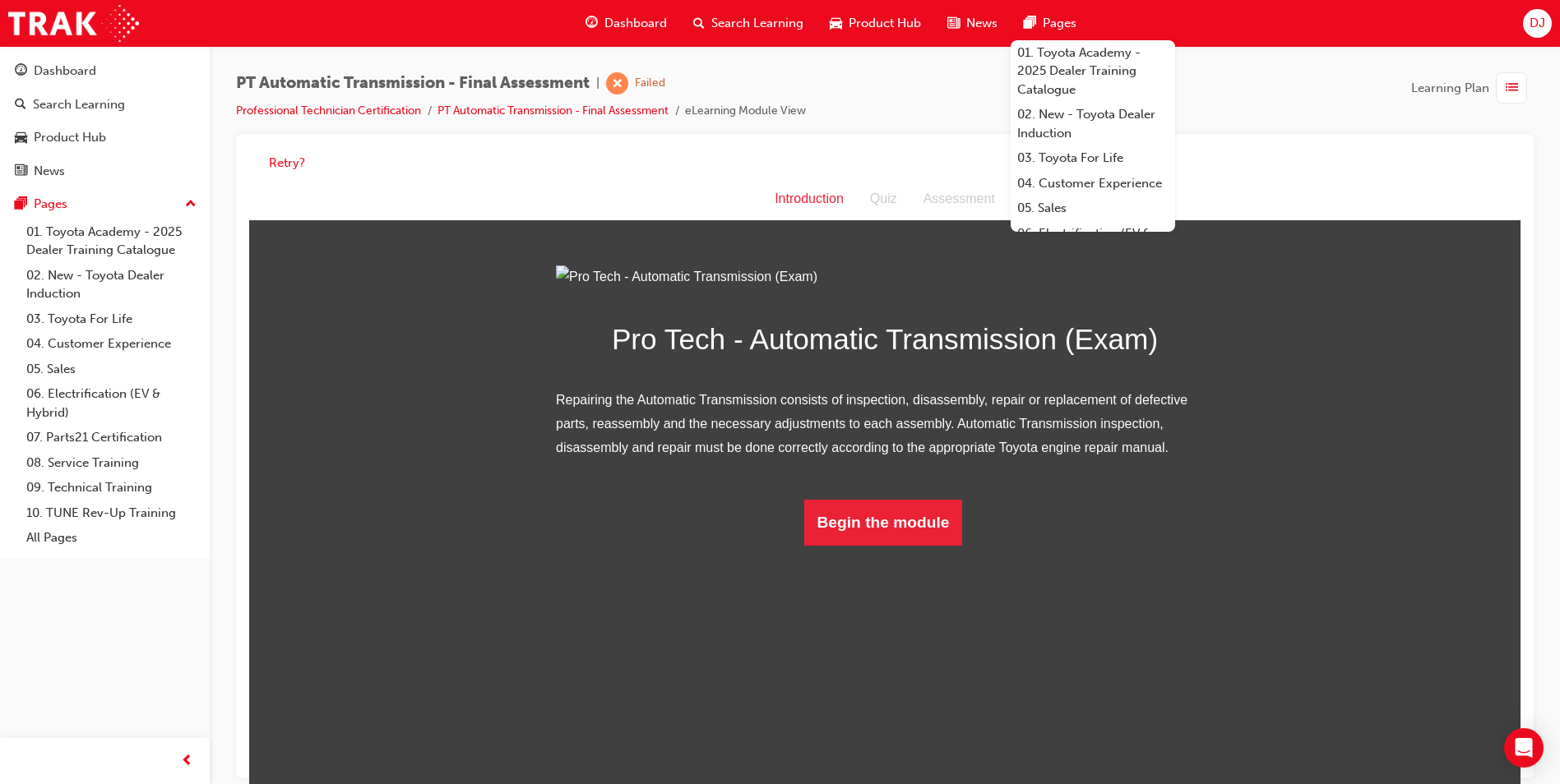
click at [1304, 239] on div "Introduction Introduction Quiz Assessment Pro Tech - Automatic Transmission (Ex…" at bounding box center [885, 362] width 1272 height 367
click at [1274, 119] on div "PT Automatic Transmission - Final Assessment | Failed Professional Technician C…" at bounding box center [885, 103] width 1298 height 61
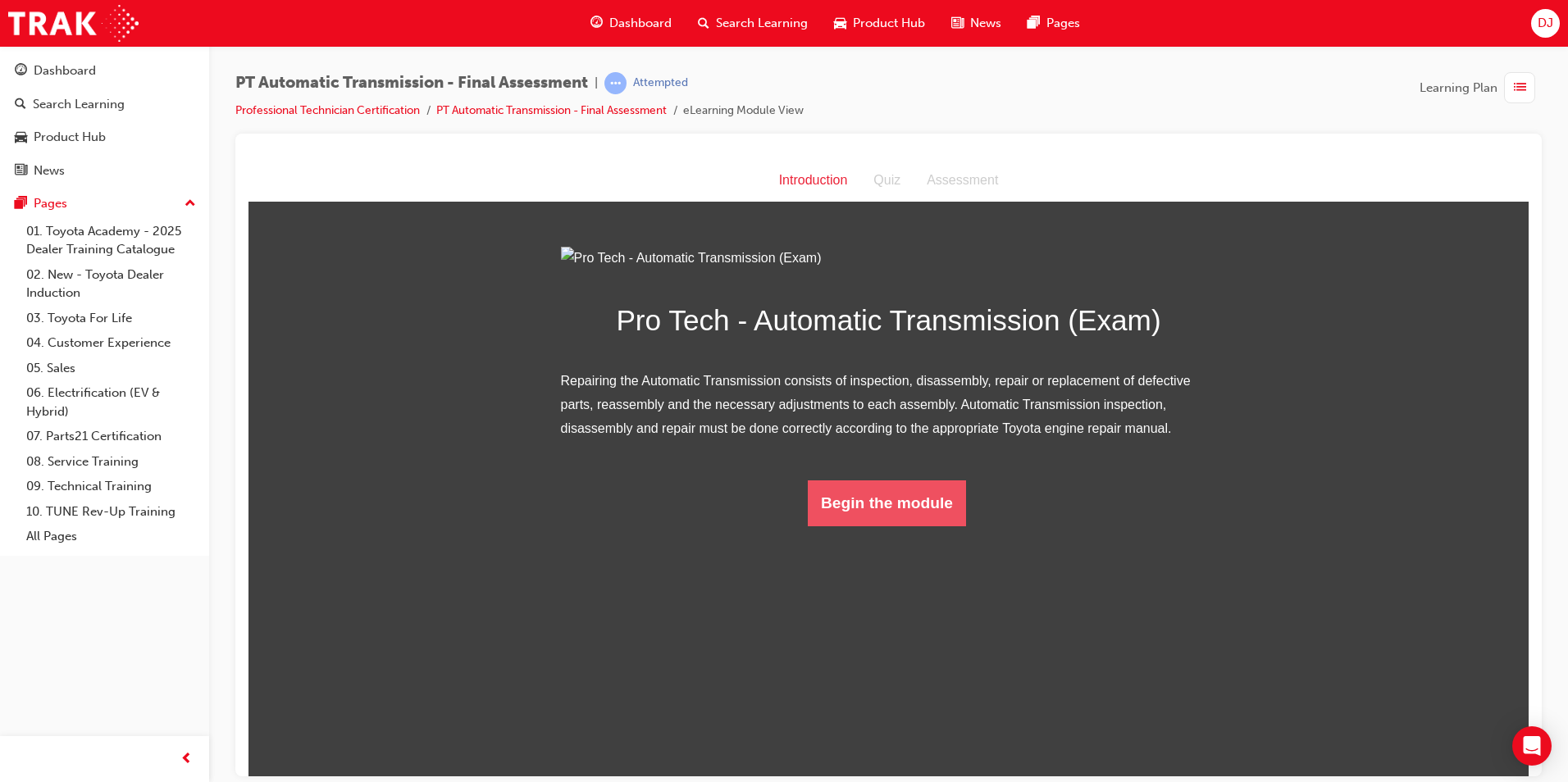
click at [838, 526] on button "Begin the module" at bounding box center [887, 503] width 159 height 46
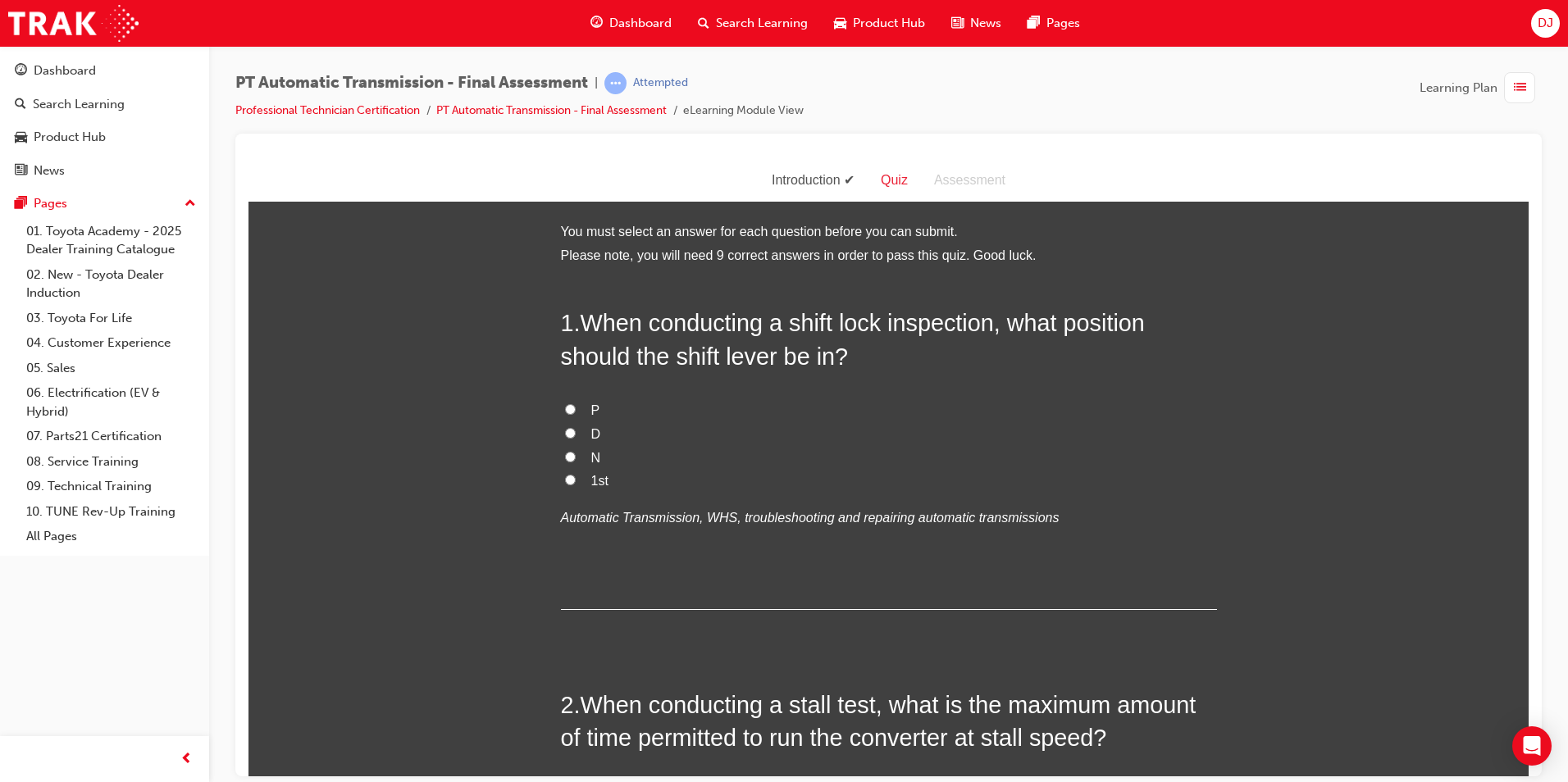
click at [572, 404] on label "P" at bounding box center [889, 411] width 656 height 24
click at [572, 404] on input "P" at bounding box center [570, 408] width 10 height 10
radio input "true"
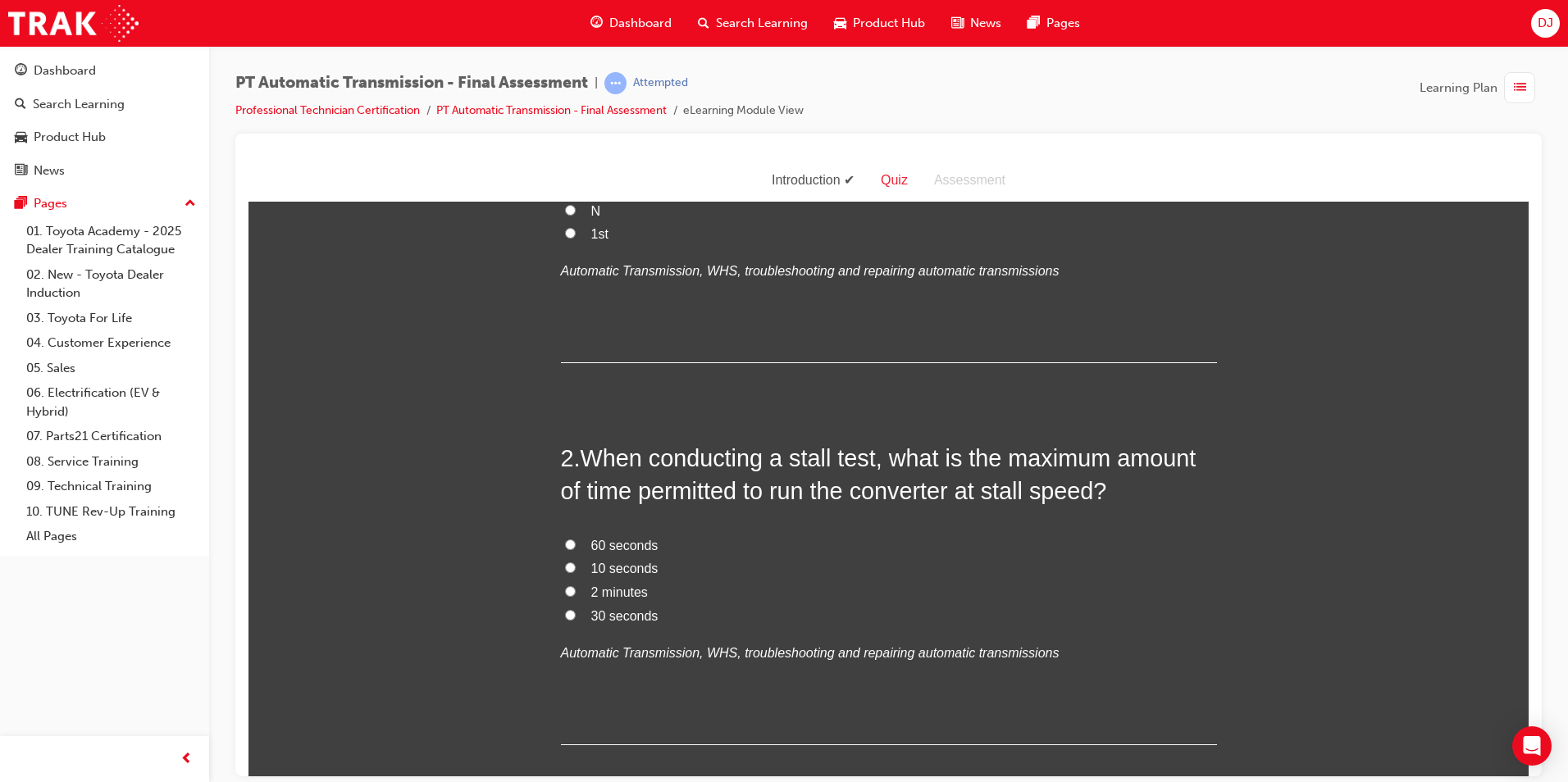
scroll to position [328, 0]
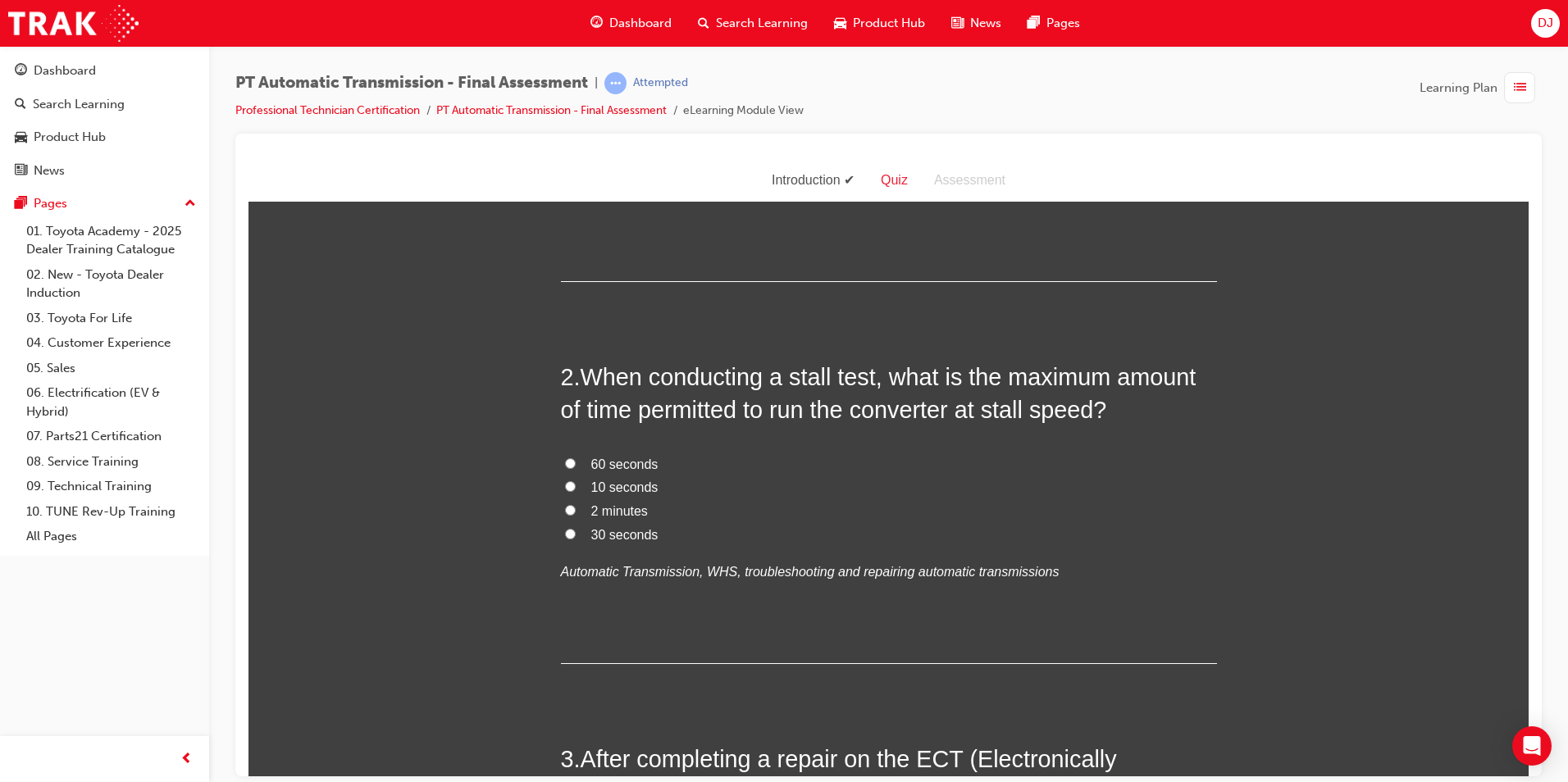
click at [625, 530] on span "30 seconds" at bounding box center [624, 533] width 67 height 14
click at [565, 532] on input "30 seconds" at bounding box center [570, 532] width 10 height 10
radio input "true"
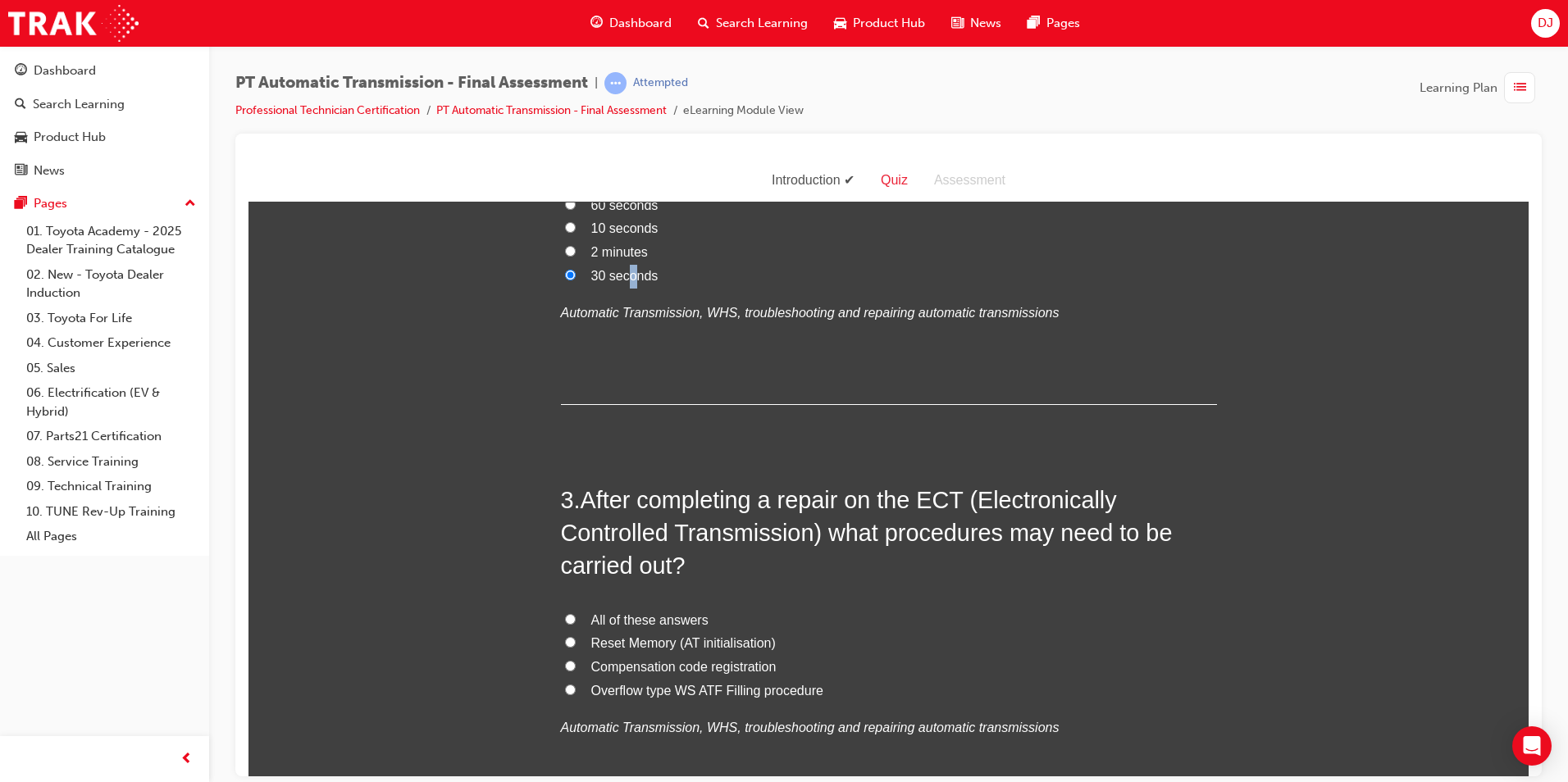
scroll to position [656, 0]
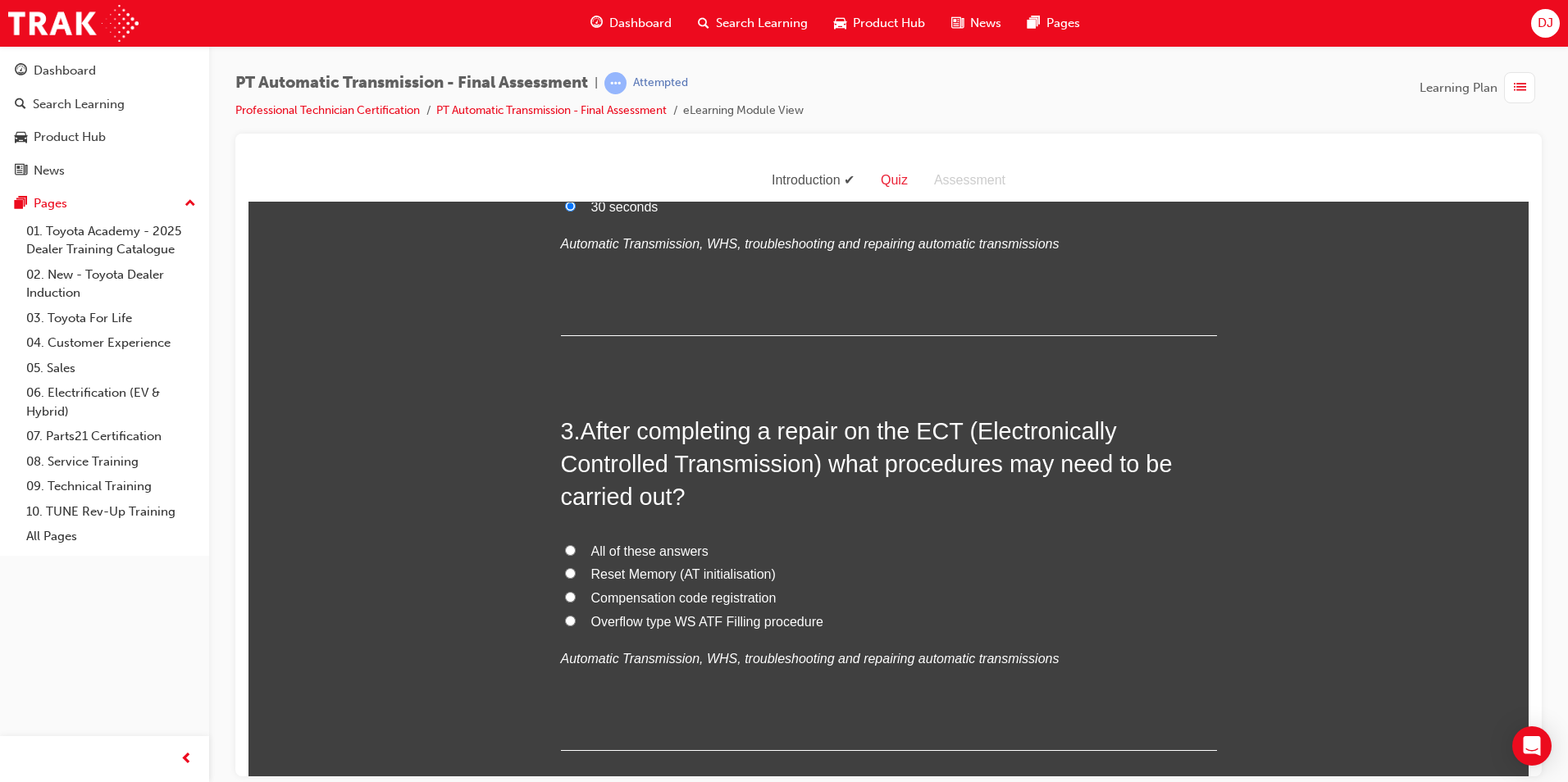
click at [615, 550] on span "All of these answers" at bounding box center [649, 550] width 117 height 14
click at [576, 550] on input "All of these answers" at bounding box center [570, 549] width 10 height 10
radio input "true"
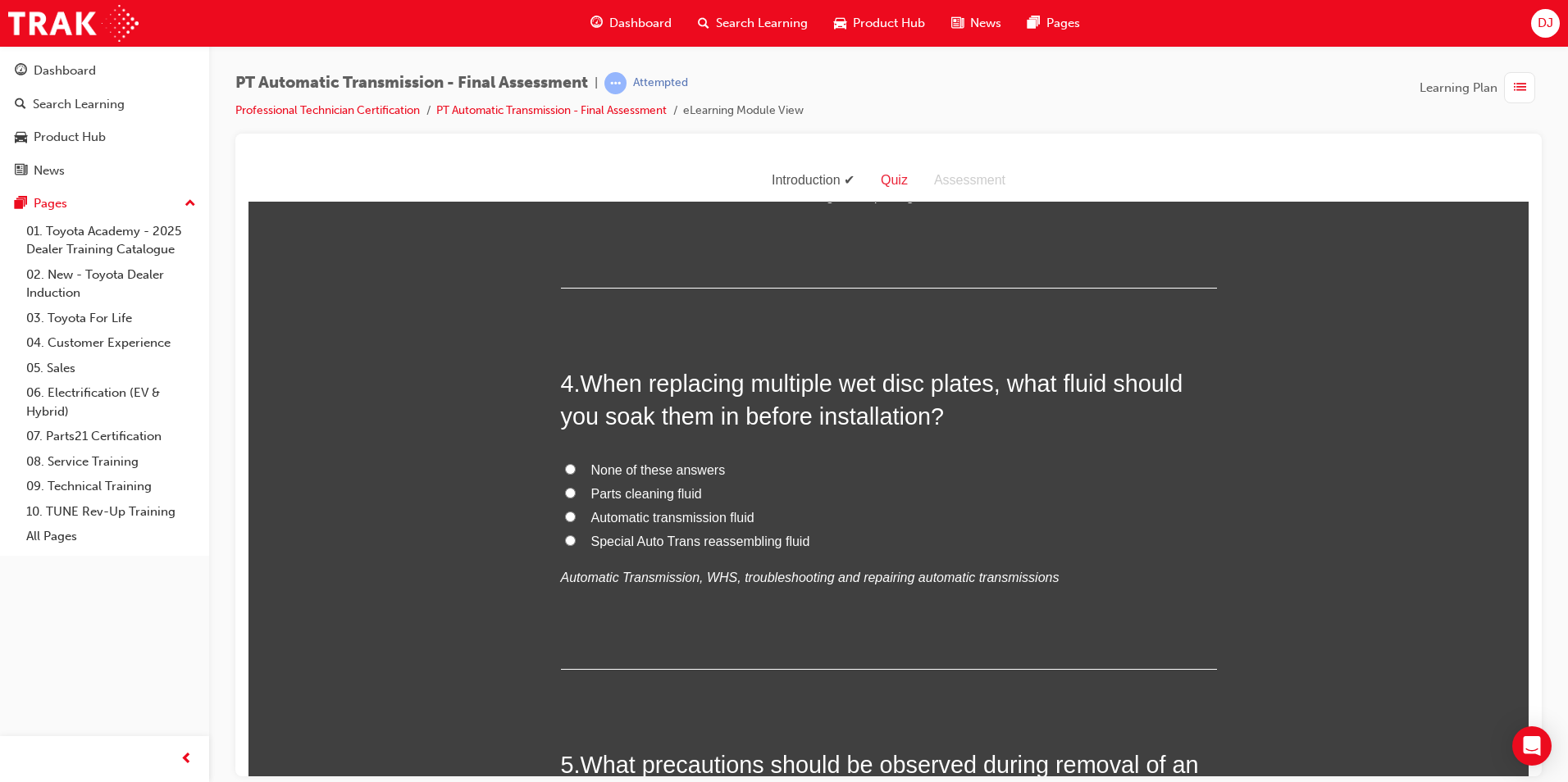
scroll to position [1148, 0]
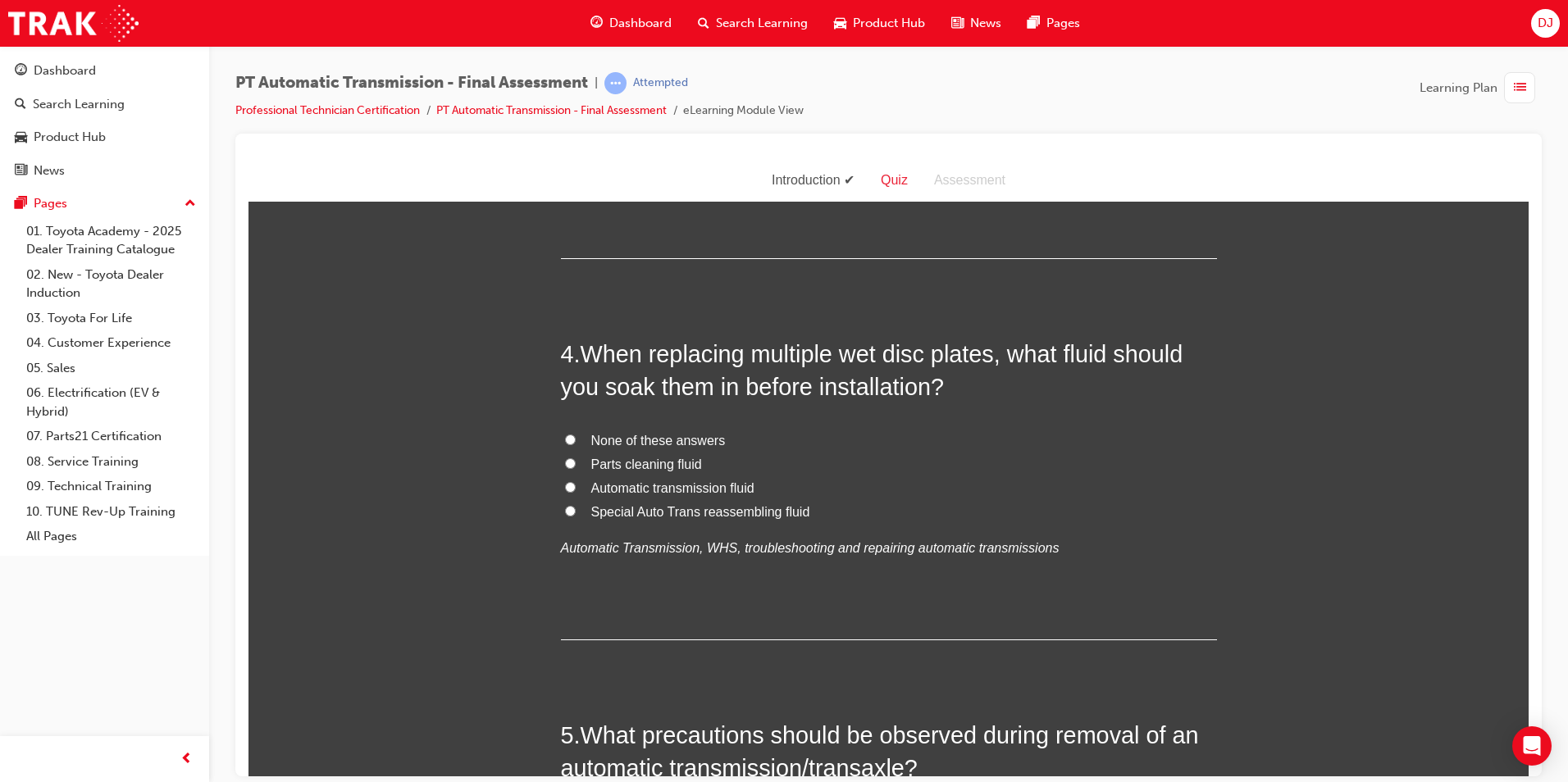
click at [657, 491] on span "Automatic transmission fluid" at bounding box center [673, 487] width 163 height 14
click at [576, 491] on input "Automatic transmission fluid" at bounding box center [570, 486] width 10 height 10
radio input "true"
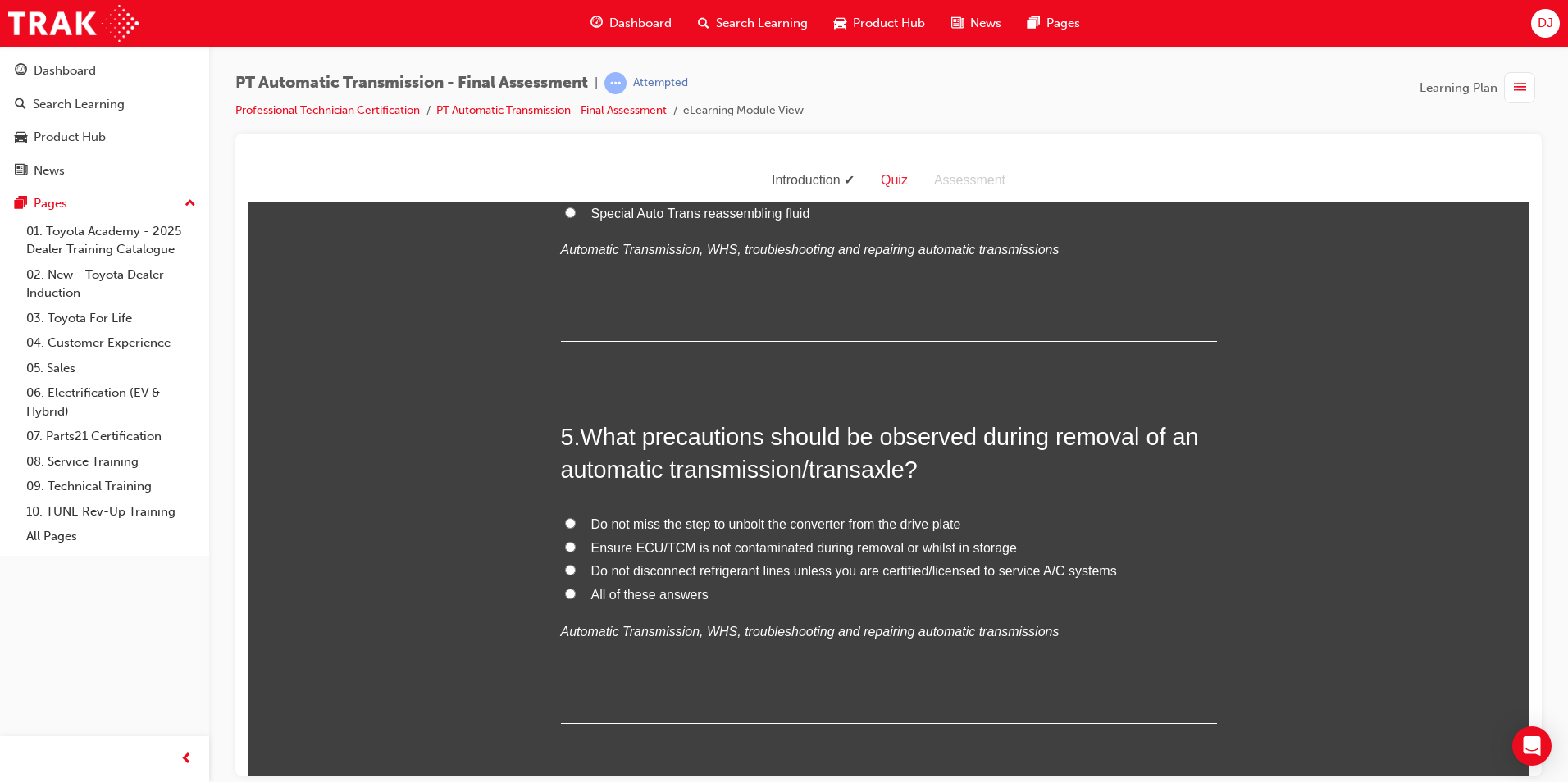
scroll to position [1476, 0]
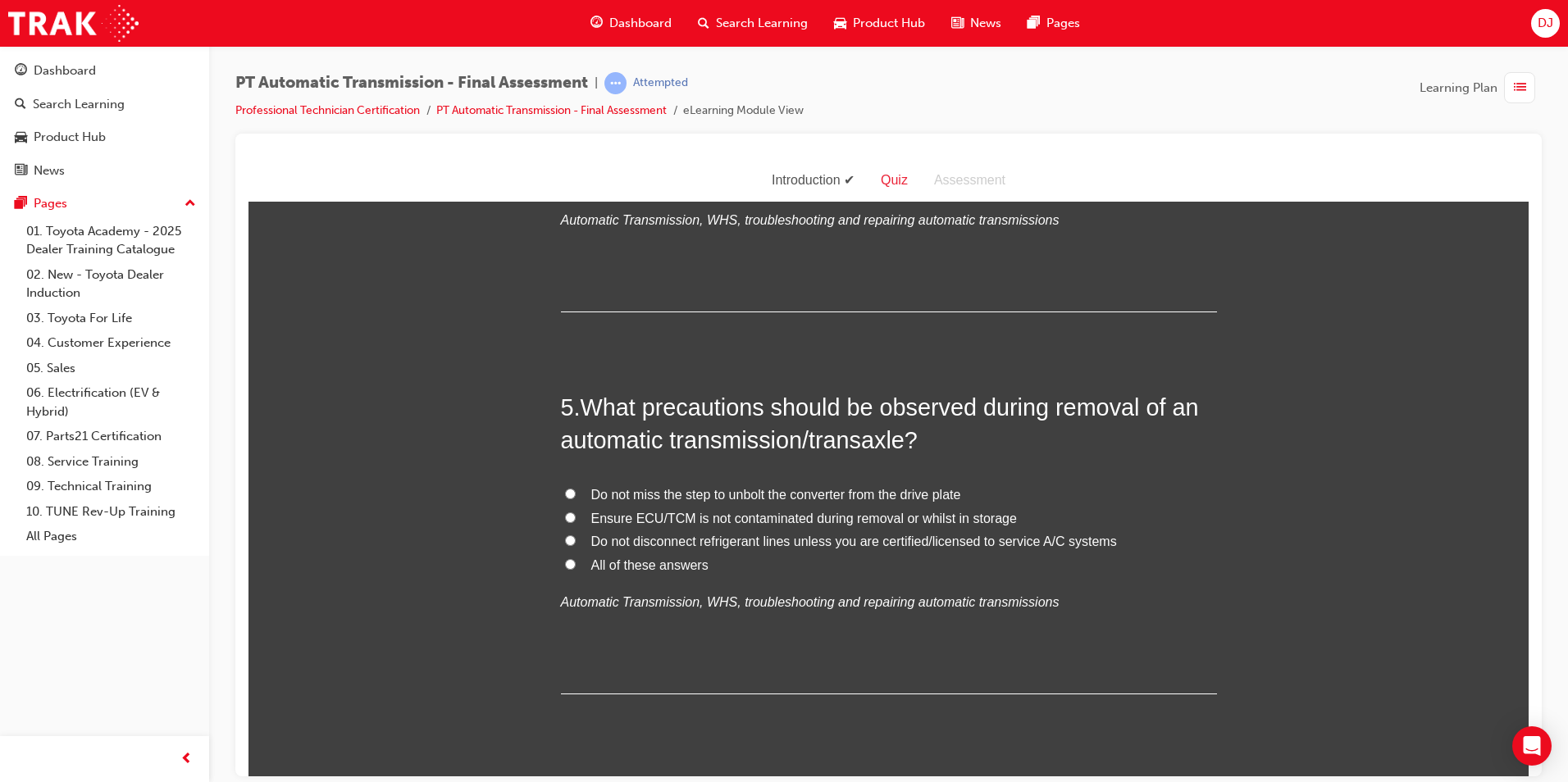
click at [649, 566] on span "All of these answers" at bounding box center [649, 564] width 117 height 14
click at [576, 566] on input "All of these answers" at bounding box center [570, 563] width 10 height 10
radio input "true"
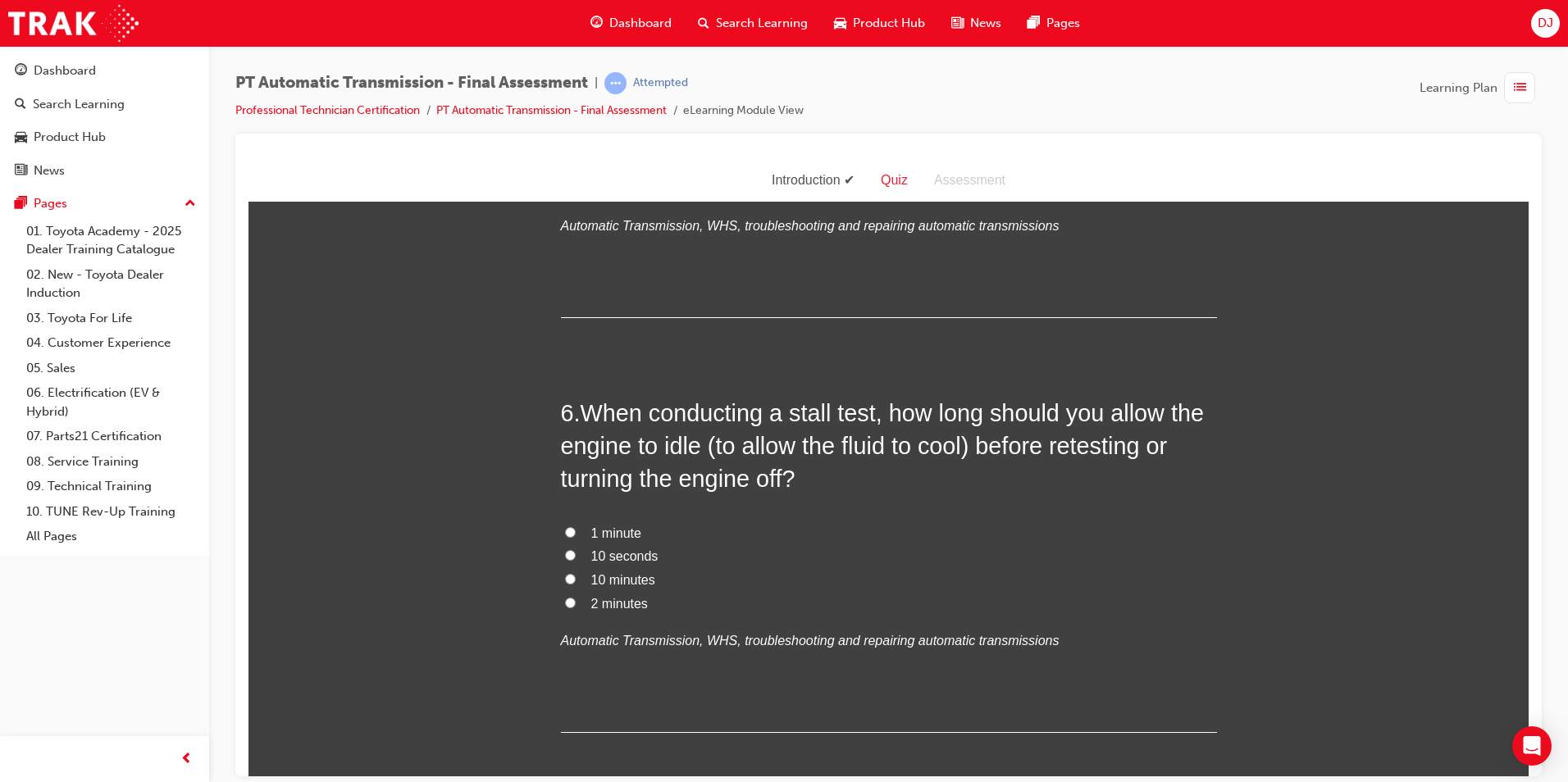
scroll to position [1886, 0]
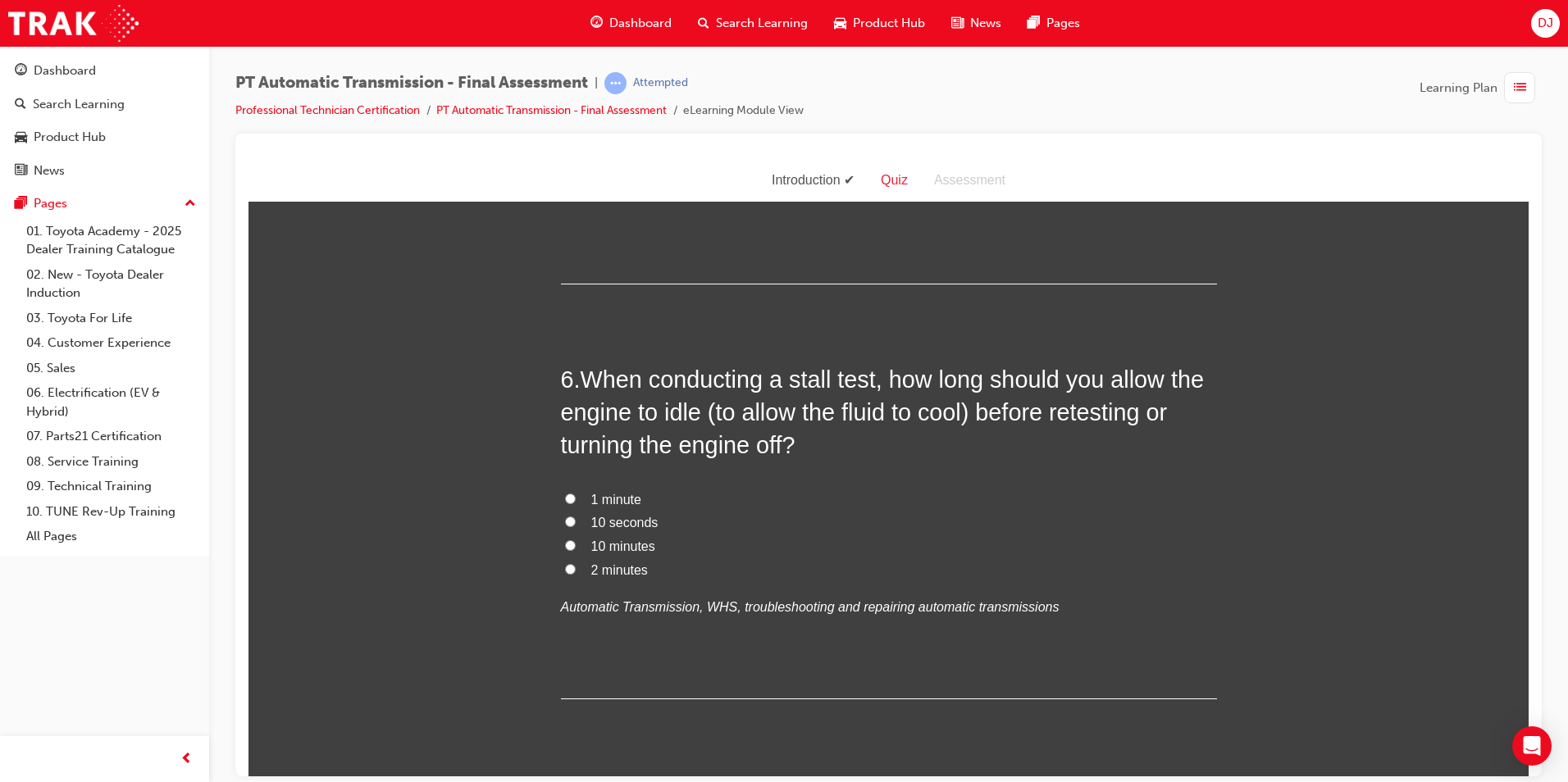
click at [611, 516] on span "10 seconds" at bounding box center [624, 521] width 67 height 14
click at [576, 516] on input "10 seconds" at bounding box center [570, 520] width 10 height 10
radio input "true"
click at [661, 545] on label "10 minutes" at bounding box center [889, 546] width 656 height 24
click at [576, 545] on input "10 minutes" at bounding box center [570, 545] width 10 height 10
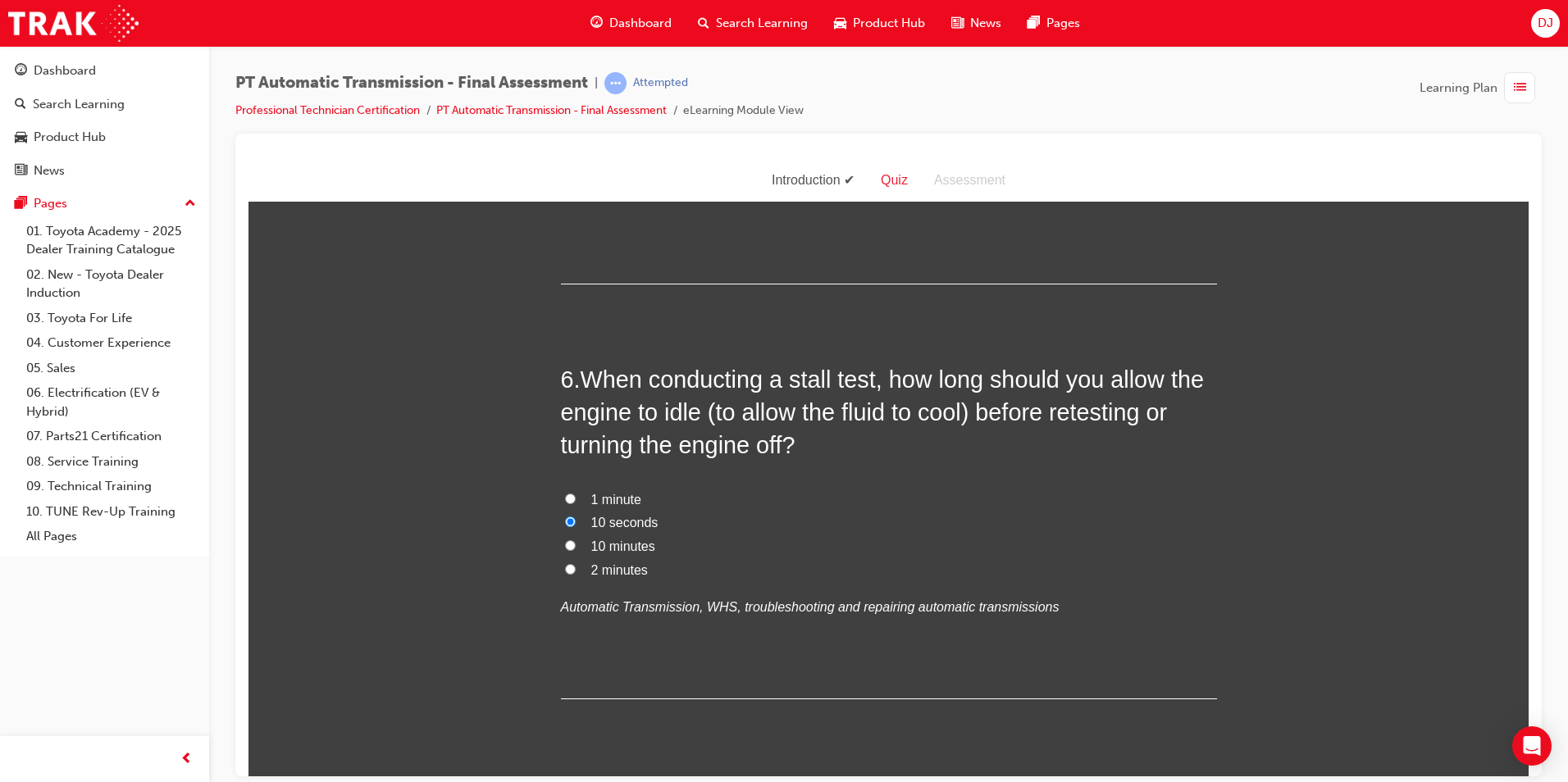
radio input "true"
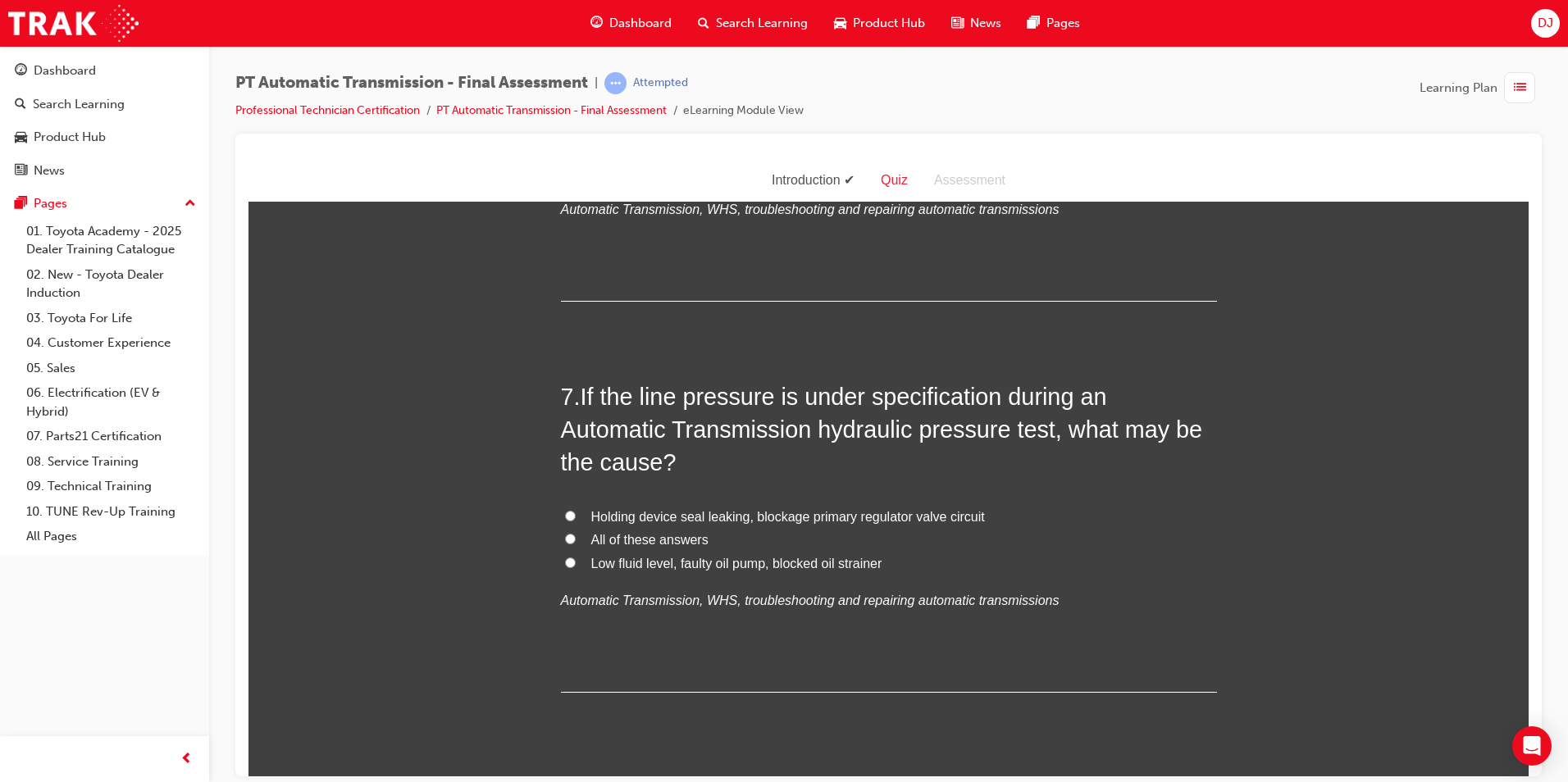
scroll to position [2296, 0]
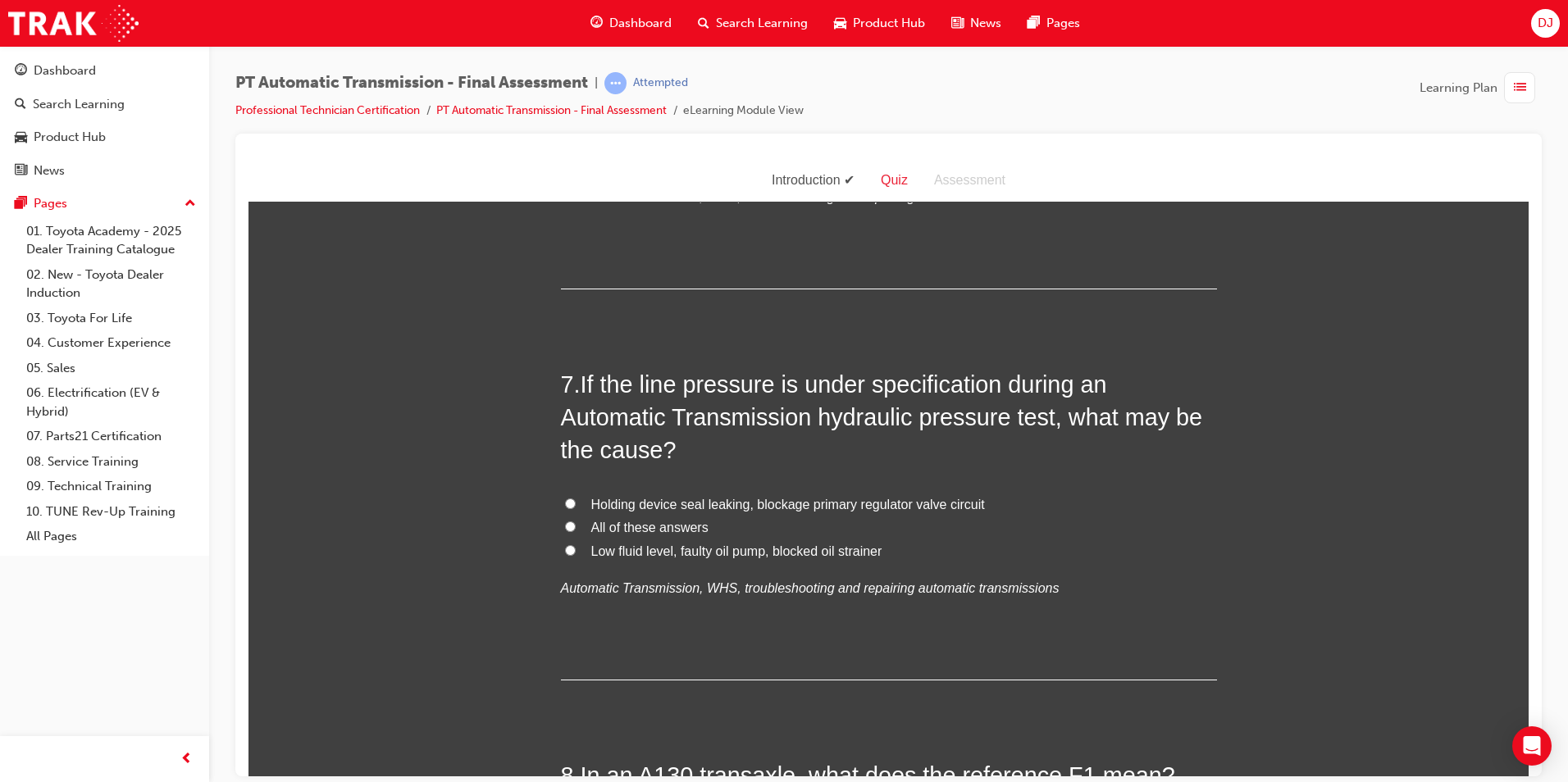
click at [653, 530] on span "All of these answers" at bounding box center [649, 526] width 117 height 14
click at [576, 530] on input "All of these answers" at bounding box center [570, 525] width 10 height 10
radio input "true"
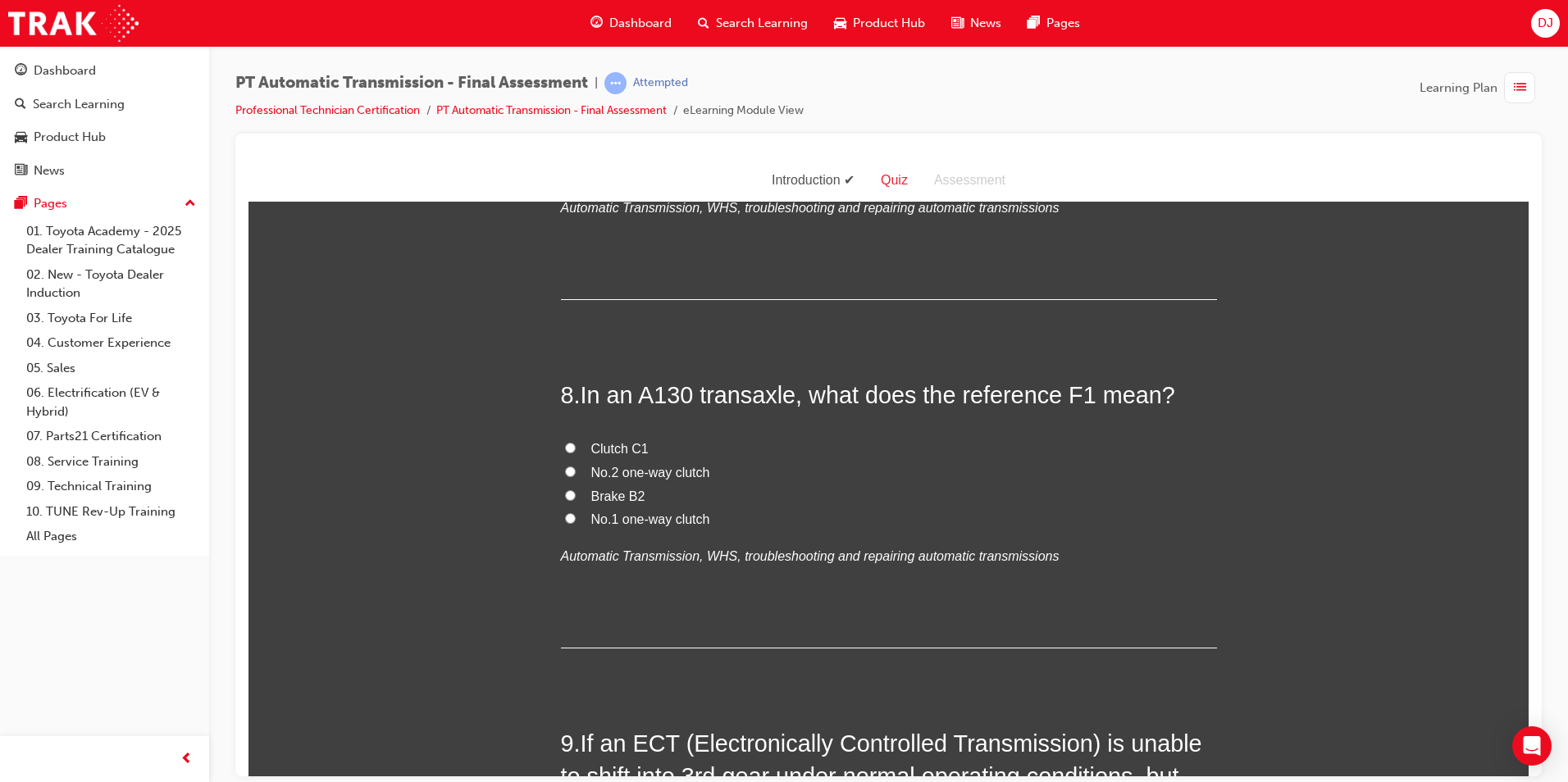
scroll to position [2706, 0]
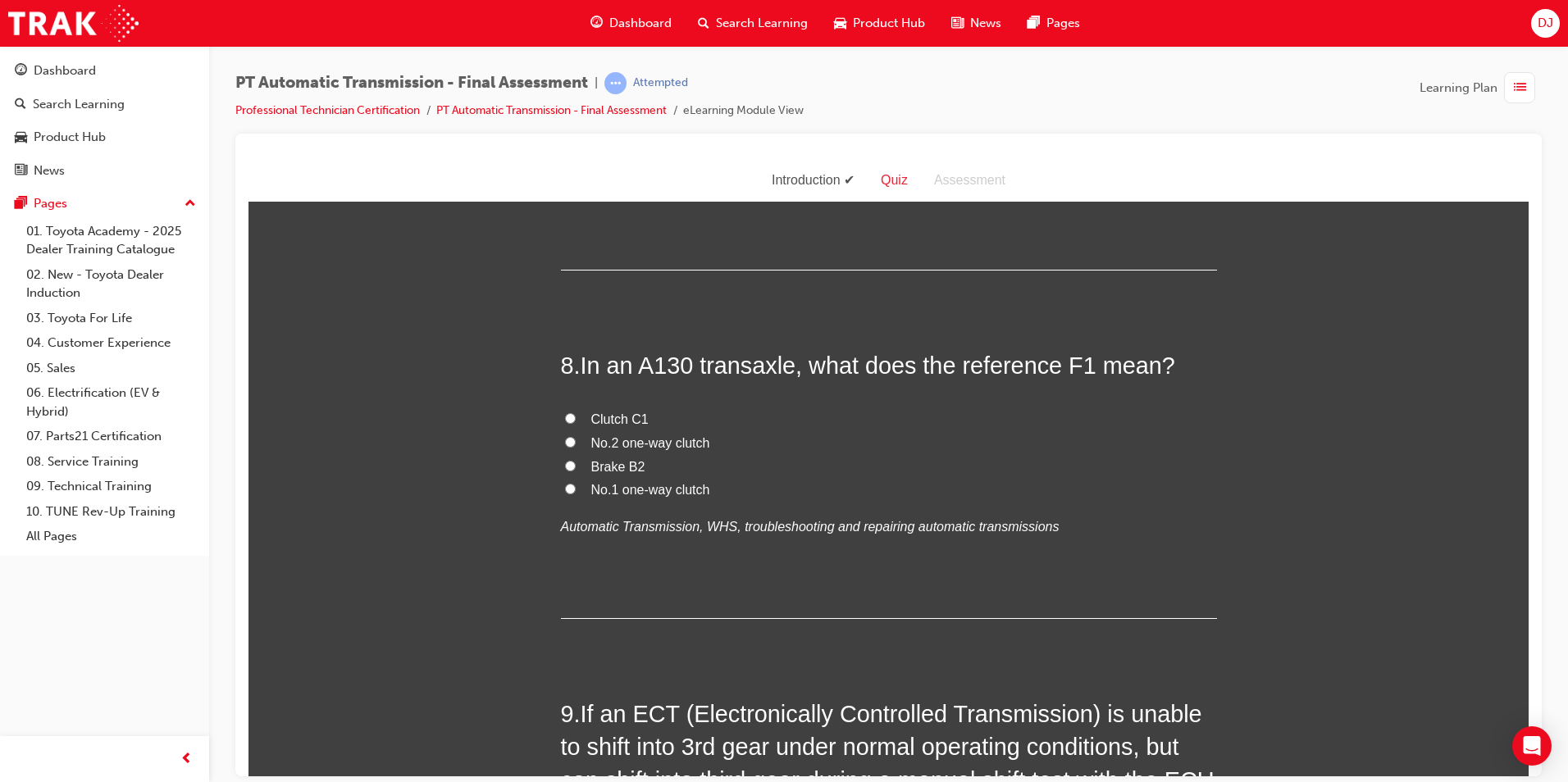
click at [621, 420] on span "Clutch C1" at bounding box center [620, 418] width 58 height 14
click at [576, 420] on input "Clutch C1" at bounding box center [570, 417] width 10 height 10
radio input "true"
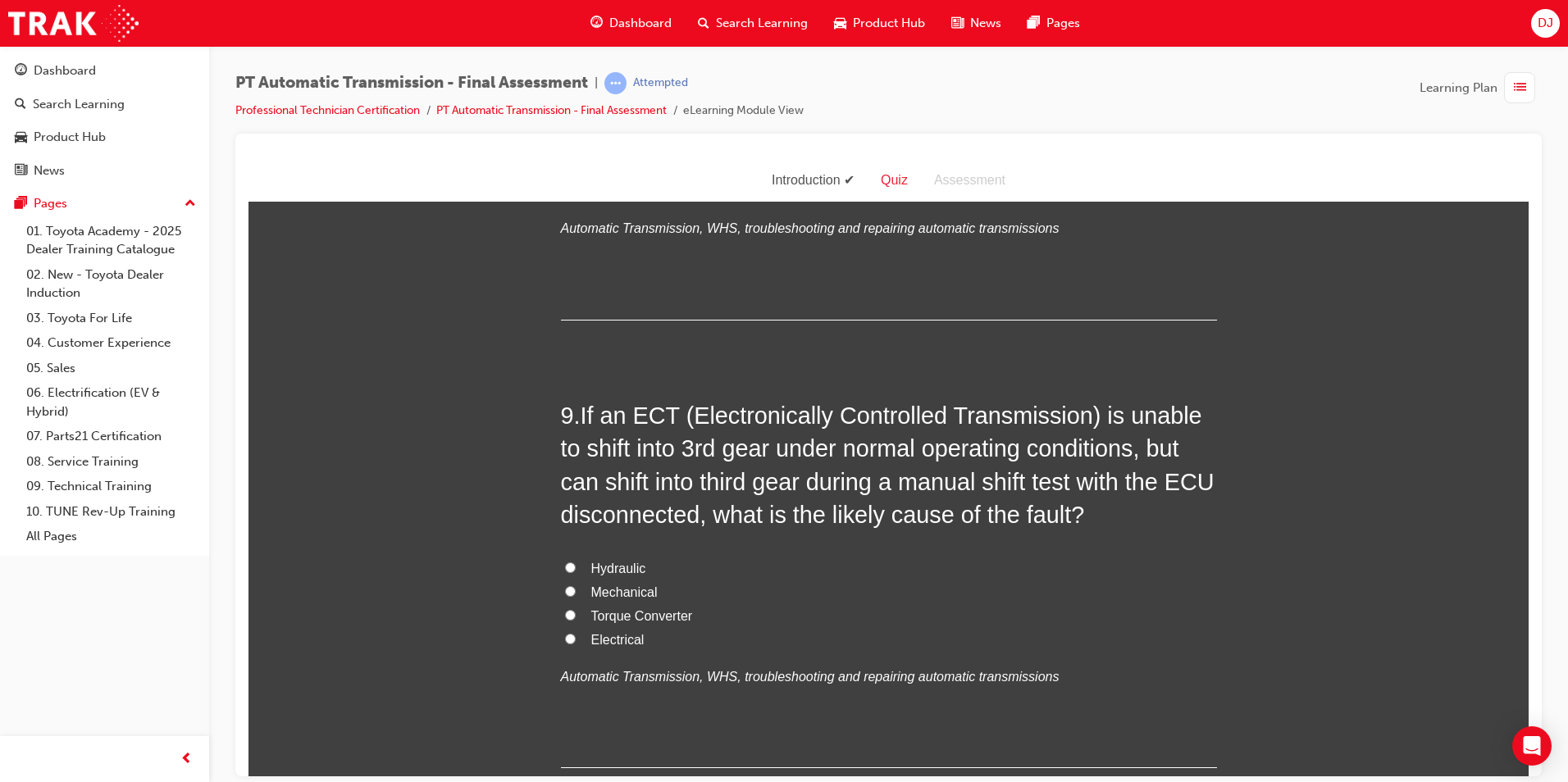
scroll to position [3034, 0]
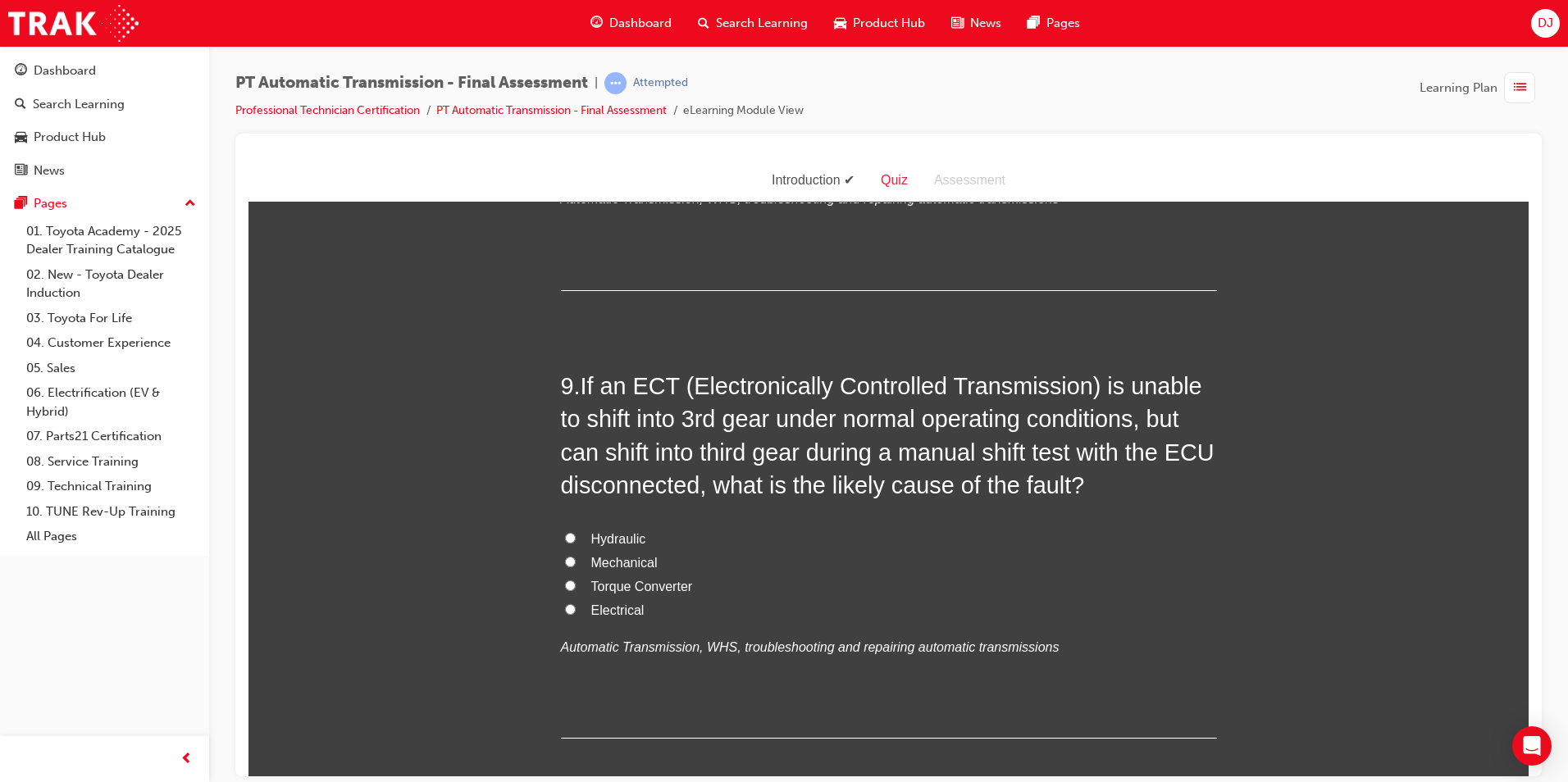
click at [607, 615] on span "Electrical" at bounding box center [617, 609] width 53 height 14
click at [576, 614] on input "Electrical" at bounding box center [570, 609] width 10 height 10
radio input "true"
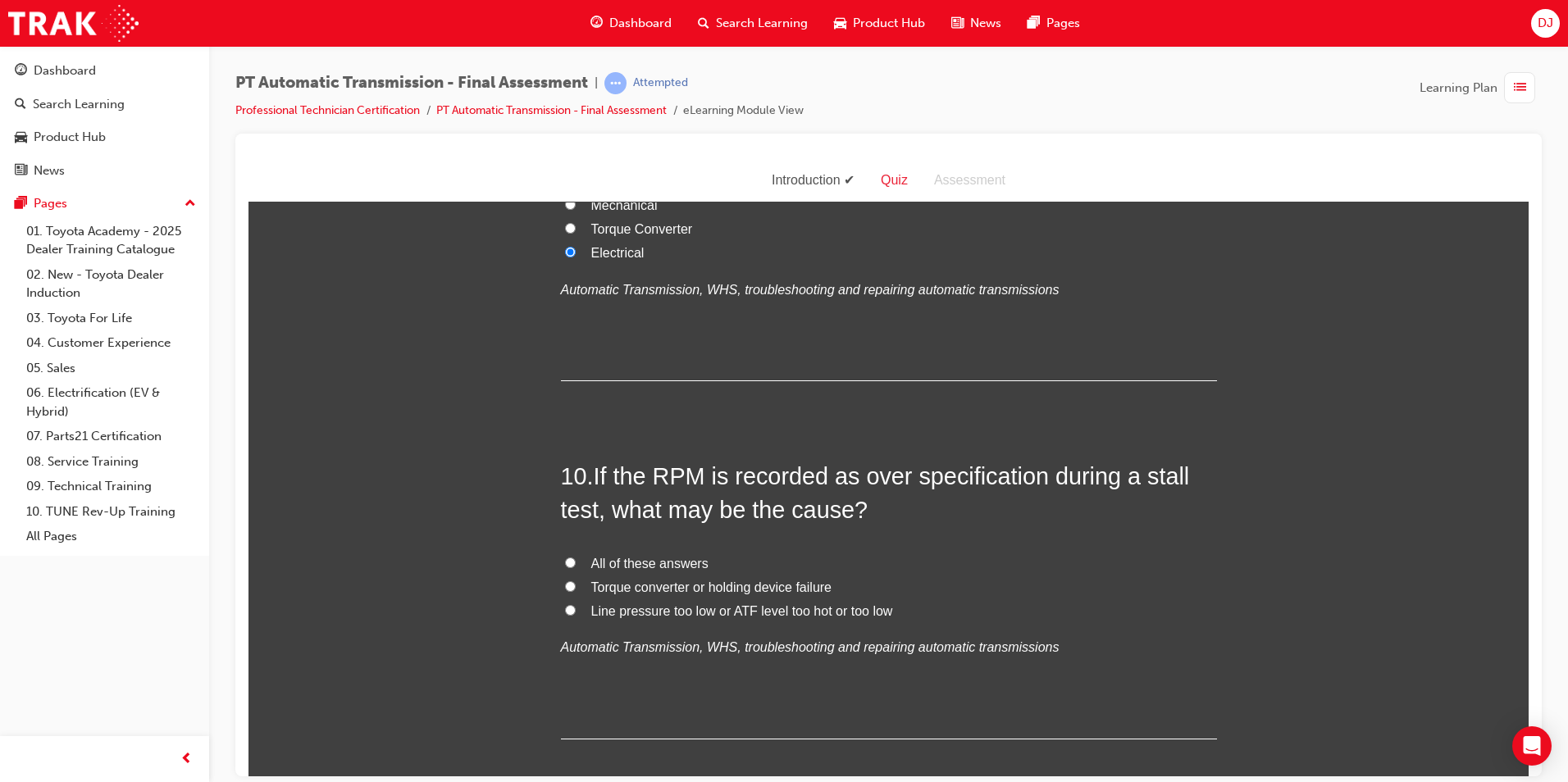
scroll to position [3444, 0]
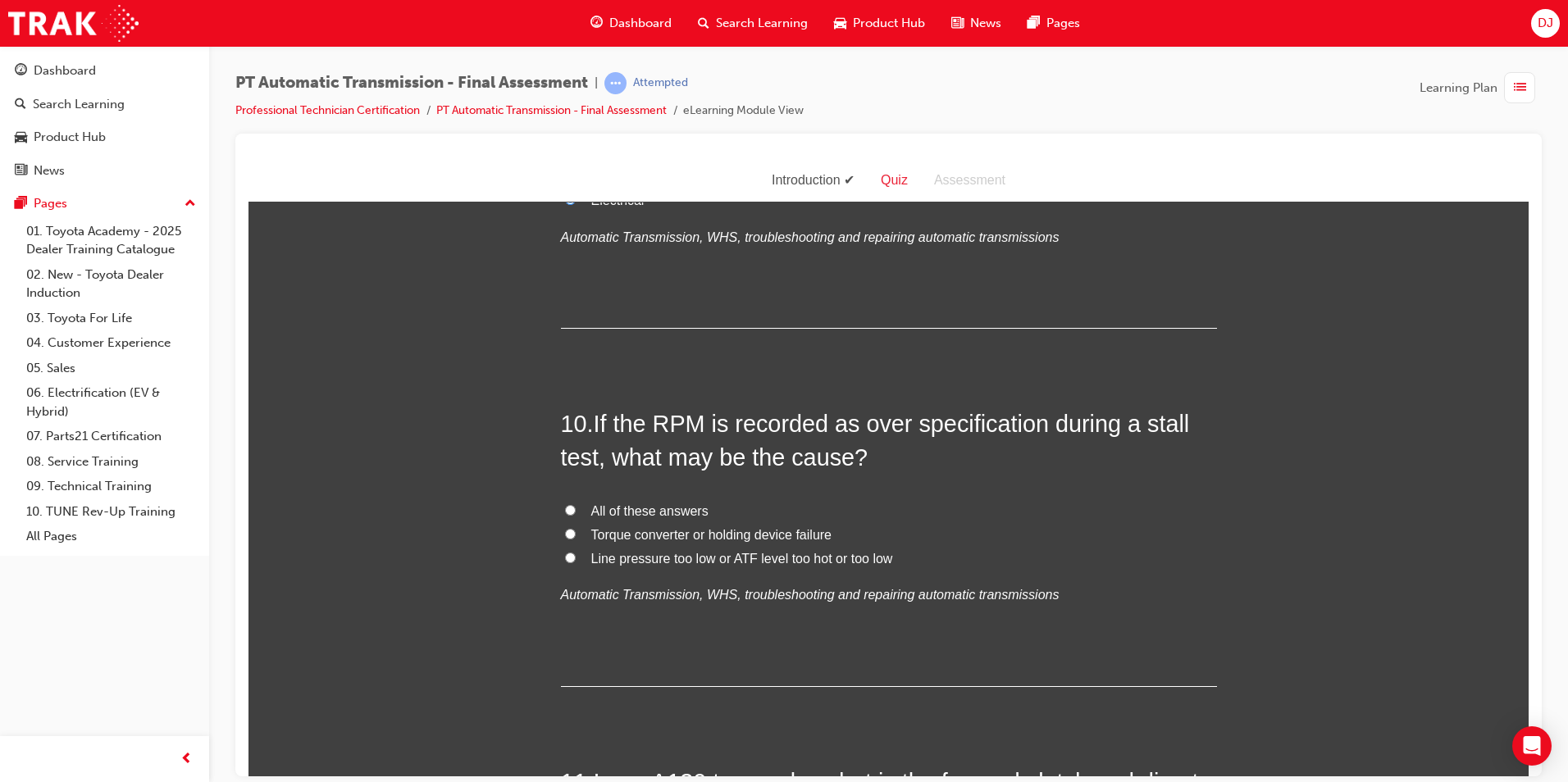
click at [579, 511] on label "All of these answers" at bounding box center [889, 511] width 656 height 24
click at [576, 511] on input "All of these answers" at bounding box center [570, 509] width 10 height 10
radio input "true"
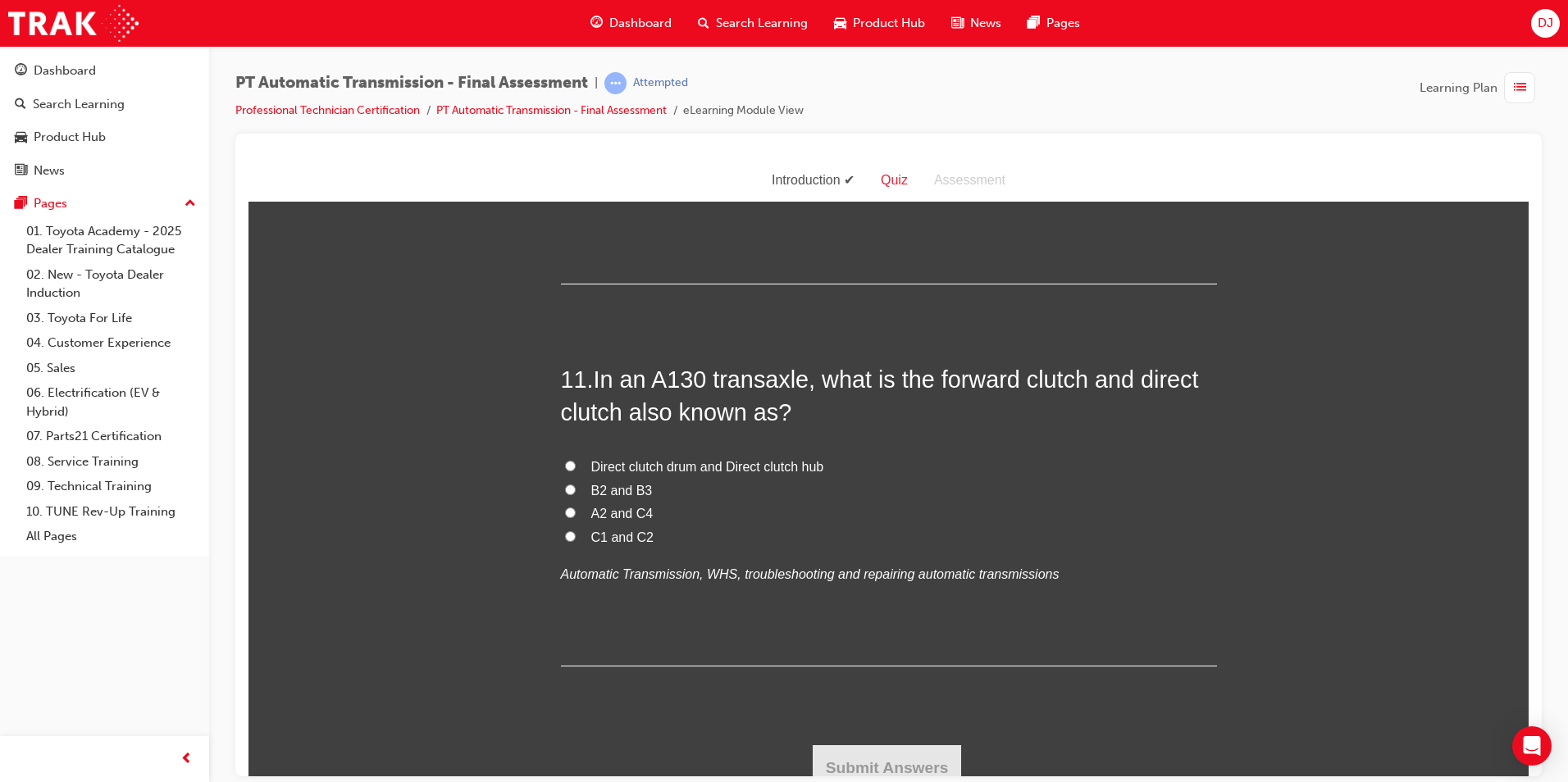
scroll to position [3861, 0]
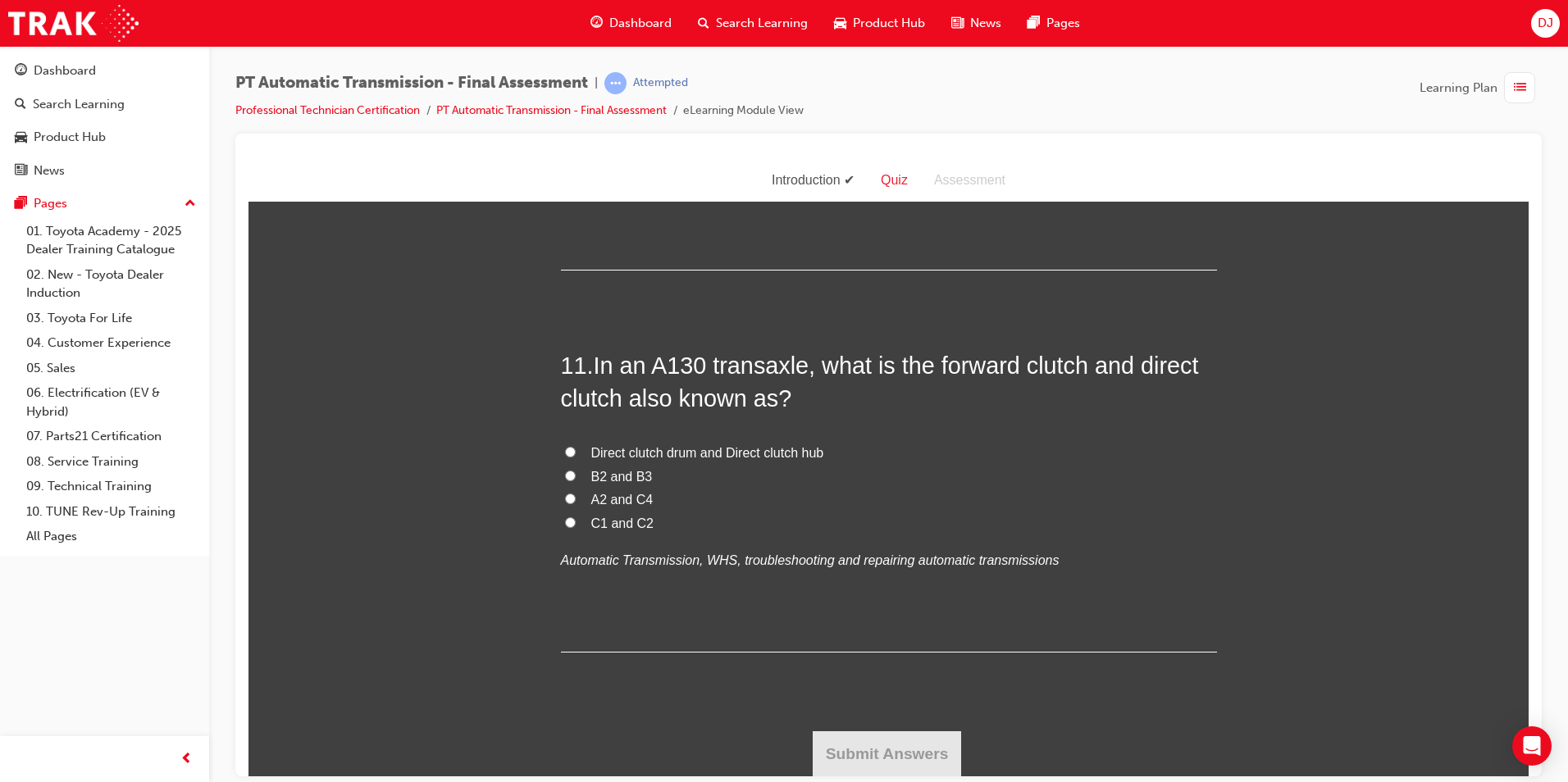
click at [615, 481] on span "B2 and B3" at bounding box center [622, 476] width 61 height 14
click at [576, 481] on input "B2 and B3" at bounding box center [570, 475] width 10 height 10
radio input "true"
click at [926, 746] on button "Submit Answers" at bounding box center [887, 754] width 149 height 46
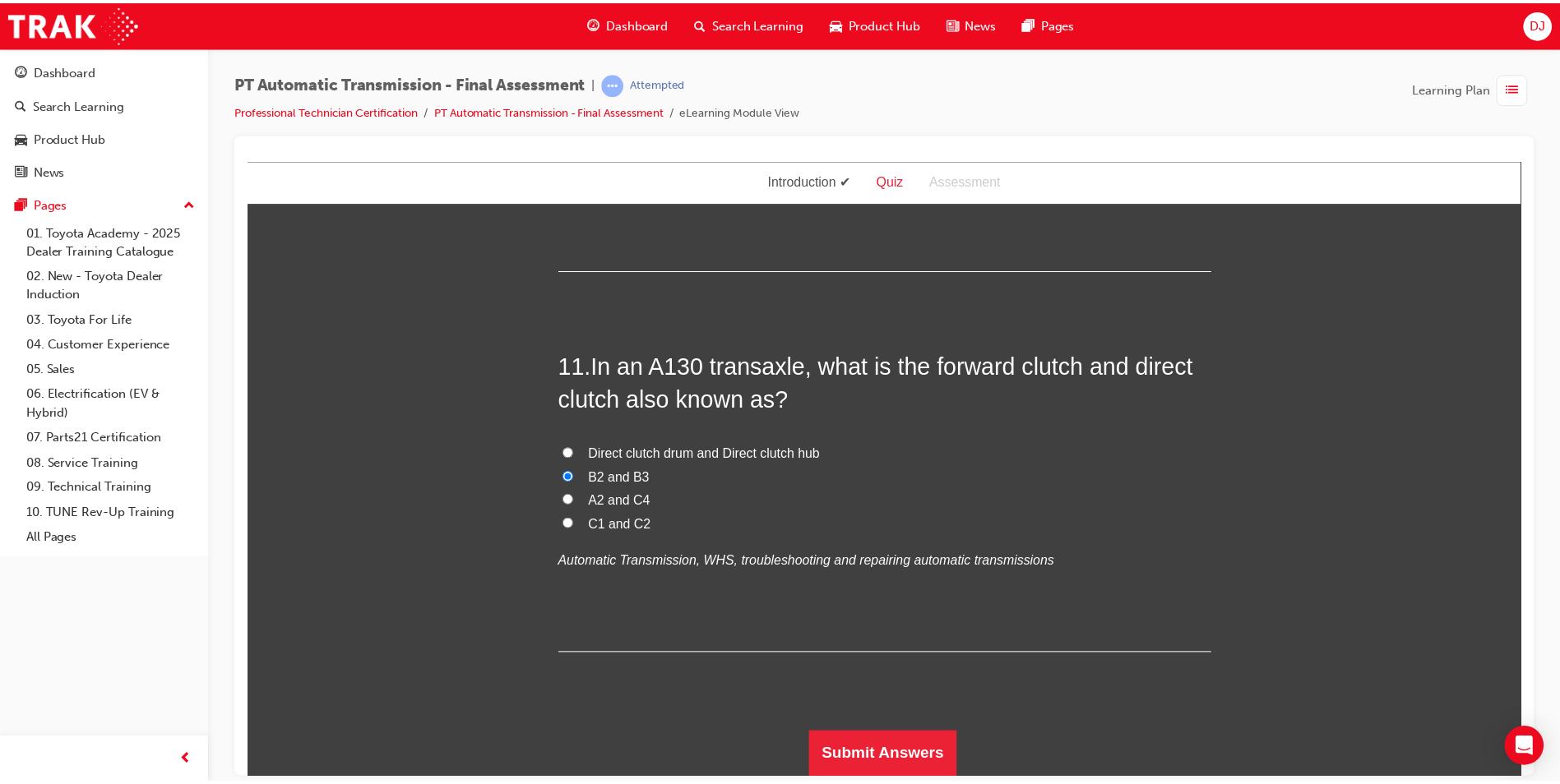
scroll to position [0, 0]
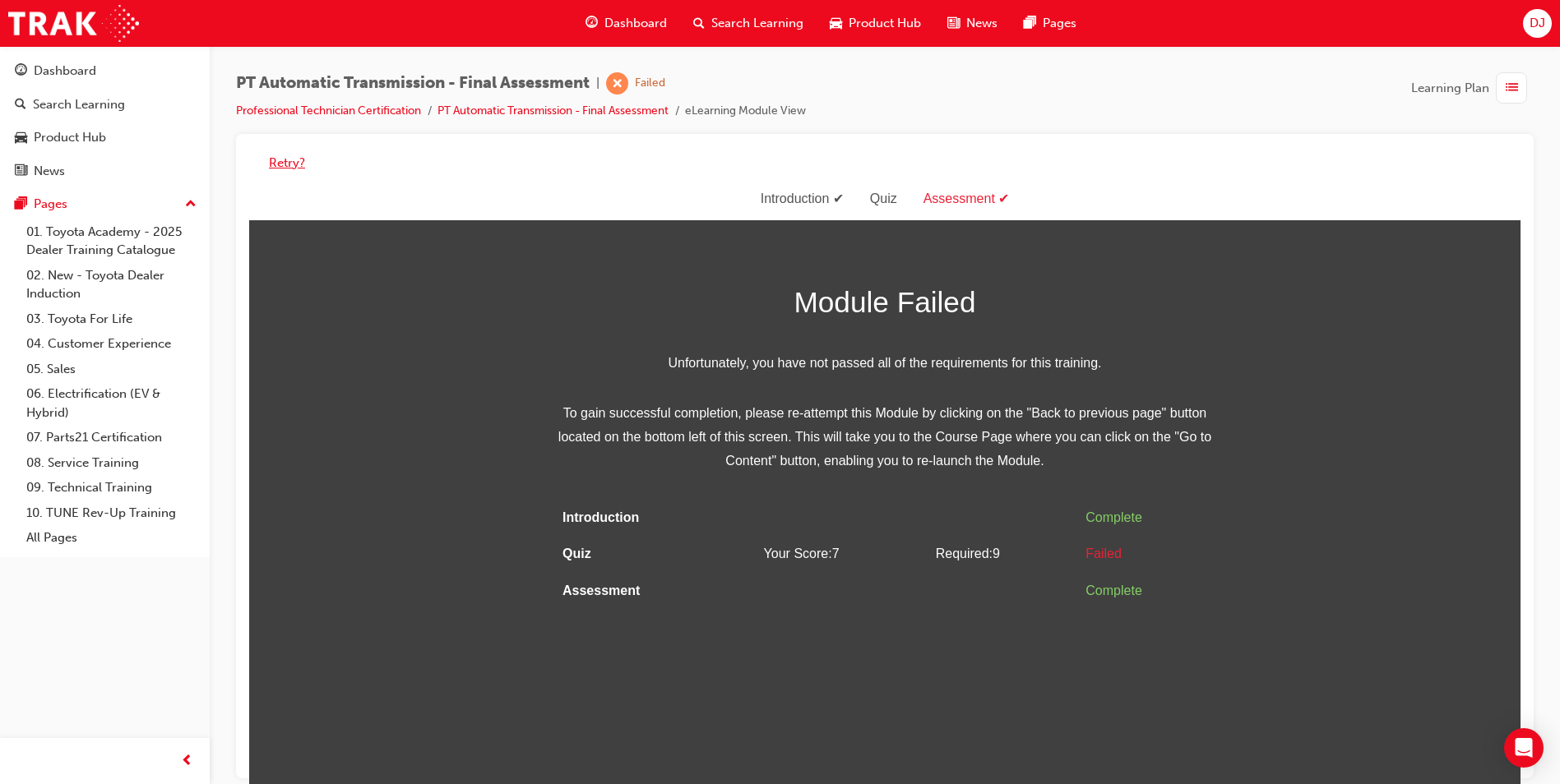
click at [286, 160] on button "Retry?" at bounding box center [287, 163] width 36 height 19
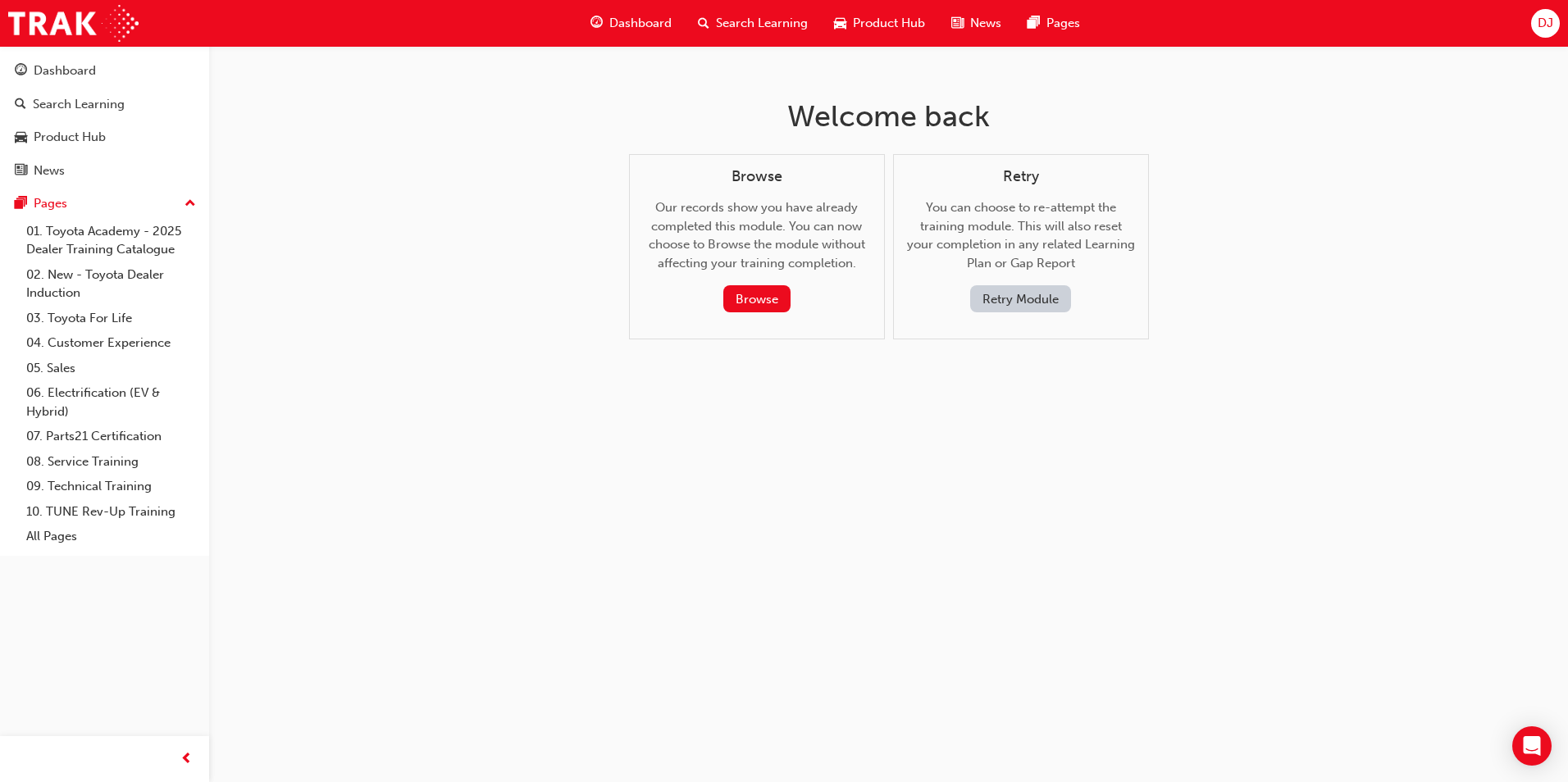
click at [1041, 300] on button "Retry Module" at bounding box center [1021, 299] width 101 height 27
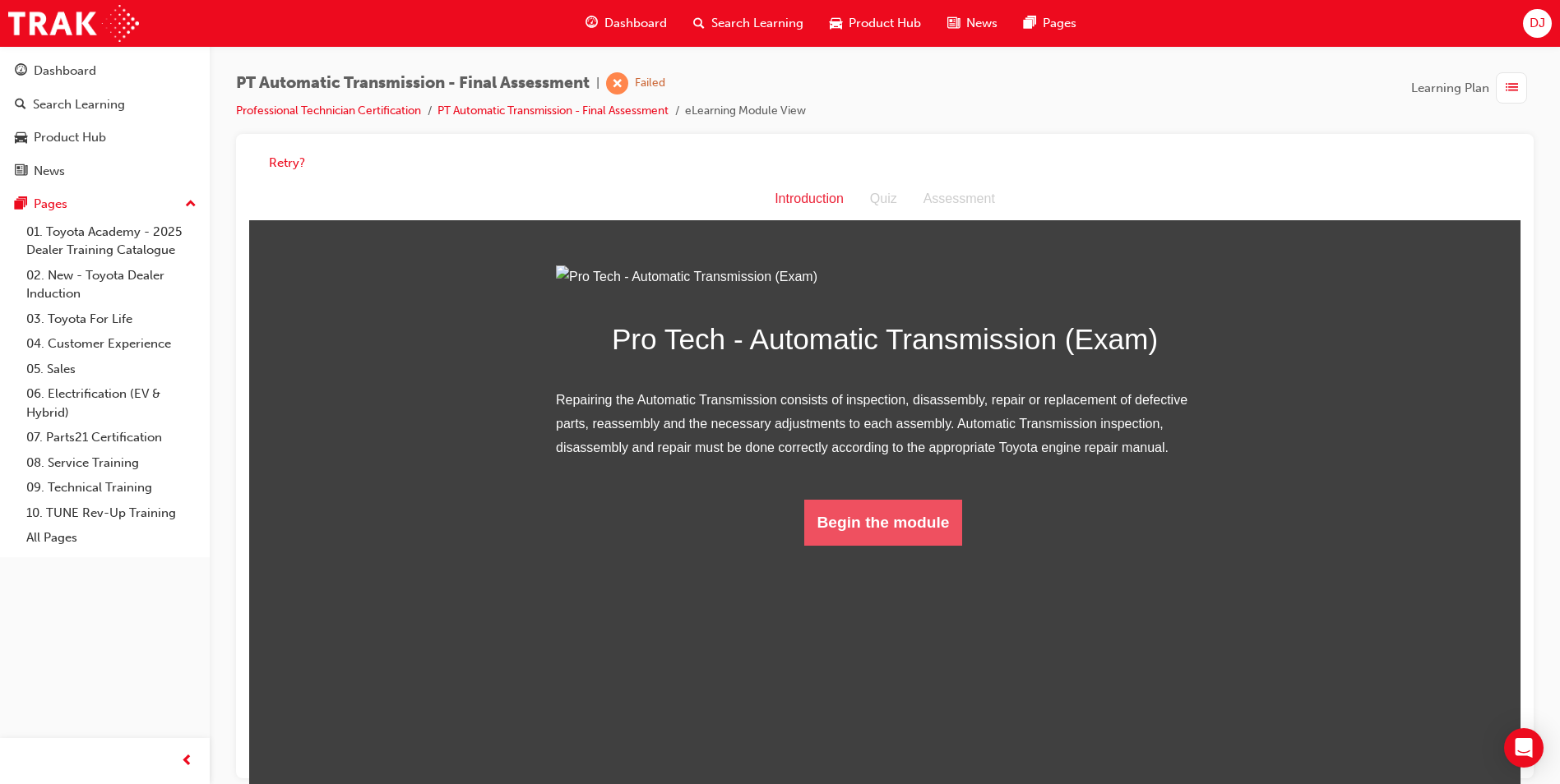
click at [872, 546] on button "Begin the module" at bounding box center [884, 523] width 159 height 47
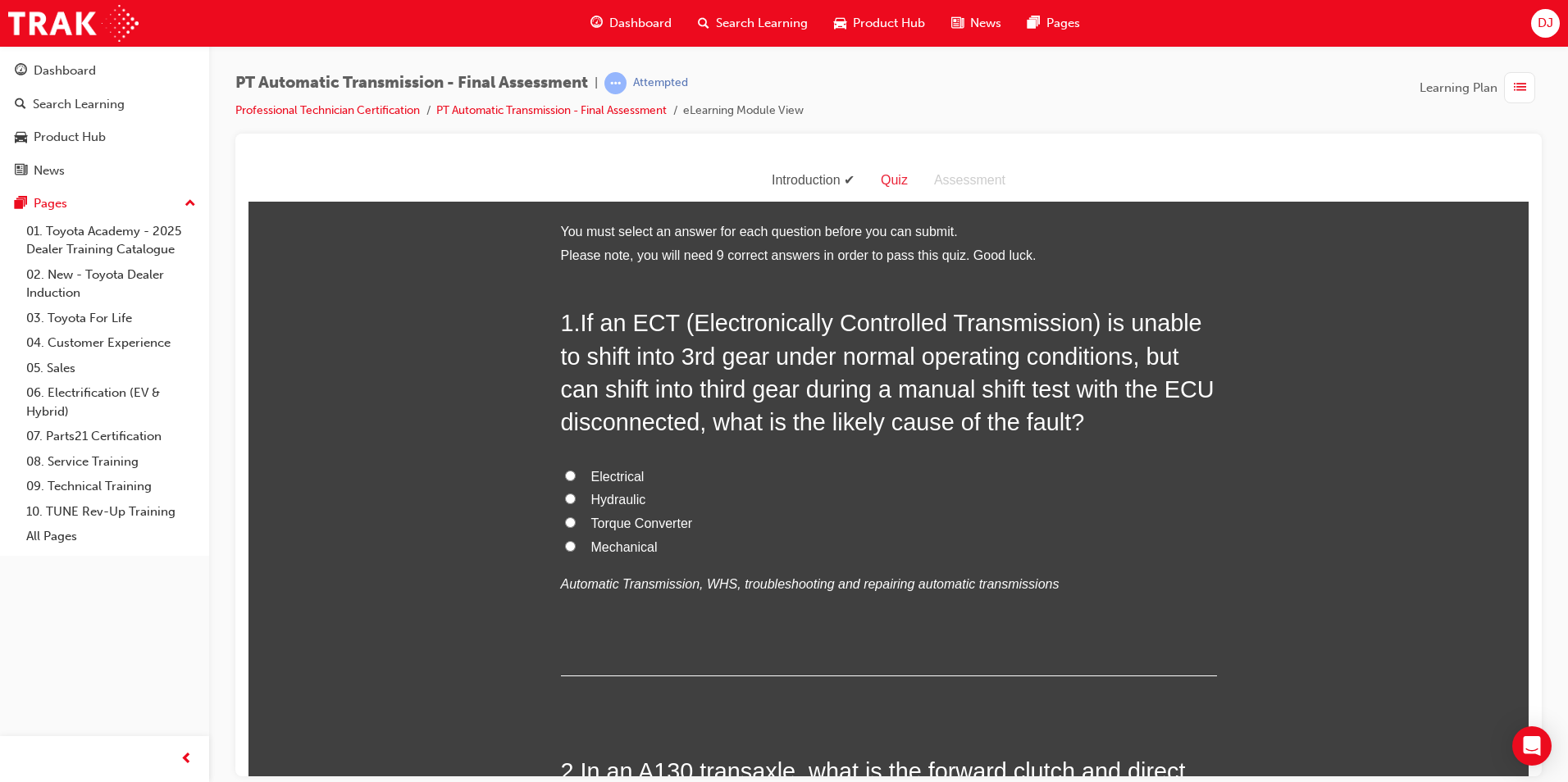
click at [618, 477] on span "Electrical" at bounding box center [617, 476] width 53 height 14
click at [576, 477] on input "Electrical" at bounding box center [570, 475] width 10 height 10
radio input "true"
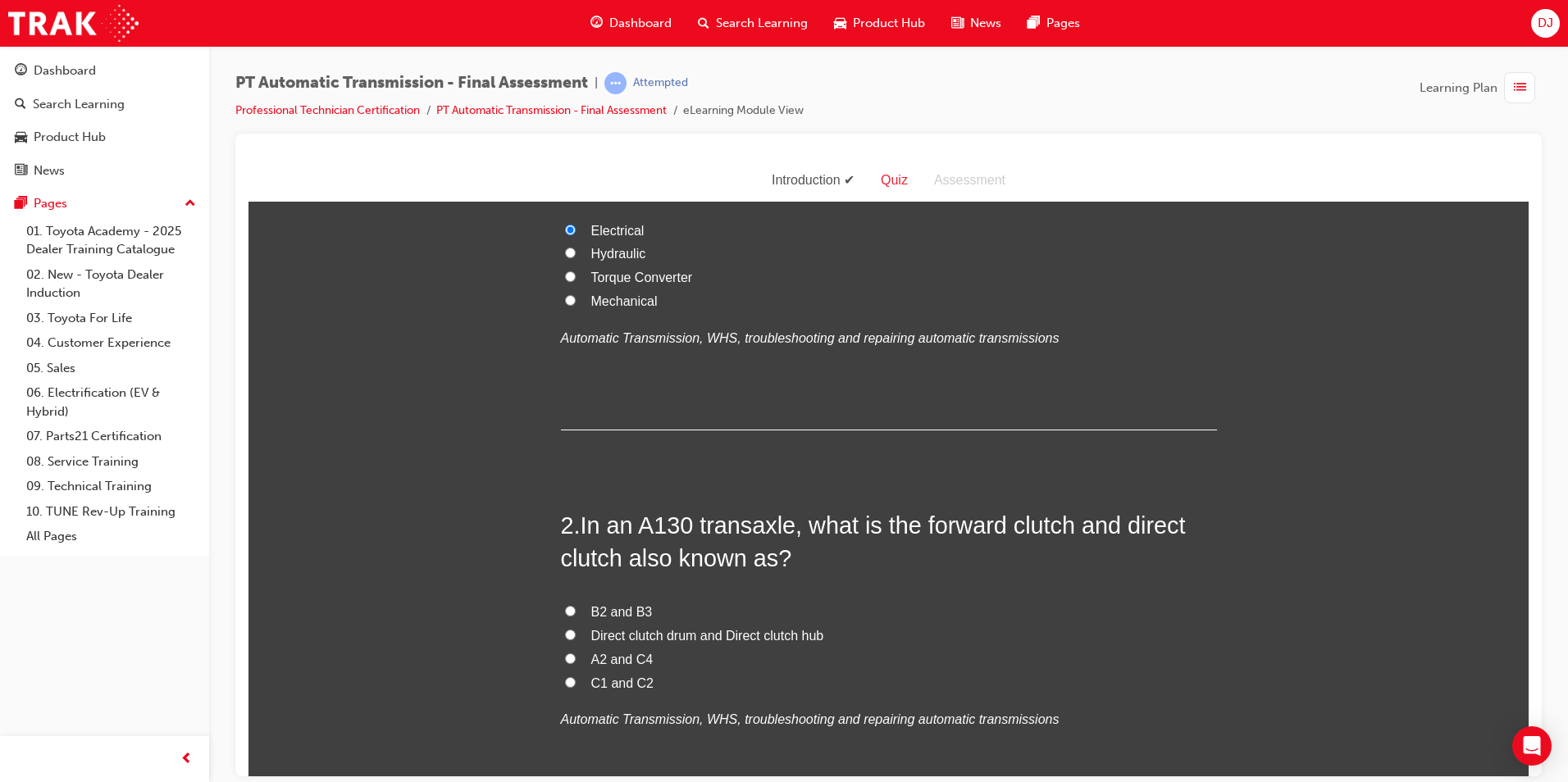
scroll to position [328, 0]
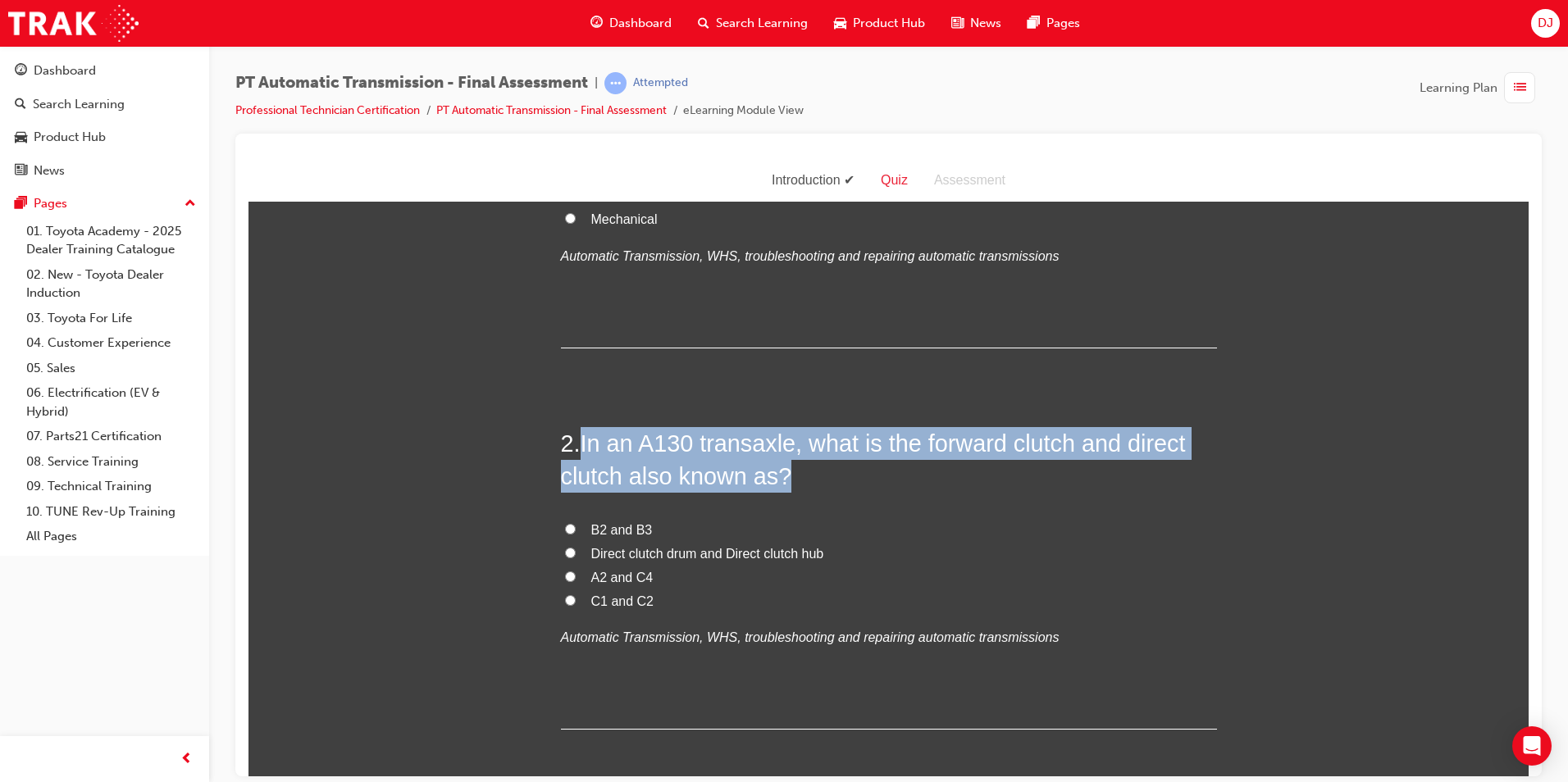
drag, startPoint x: 582, startPoint y: 437, endPoint x: 789, endPoint y: 480, distance: 211.4
click at [789, 480] on h2 "2 . In an A130 transaxle, what is the forward clutch and direct clutch also kno…" at bounding box center [889, 460] width 656 height 67
copy span "In an A130 transaxle, what is the forward clutch and direct clutch also known a…"
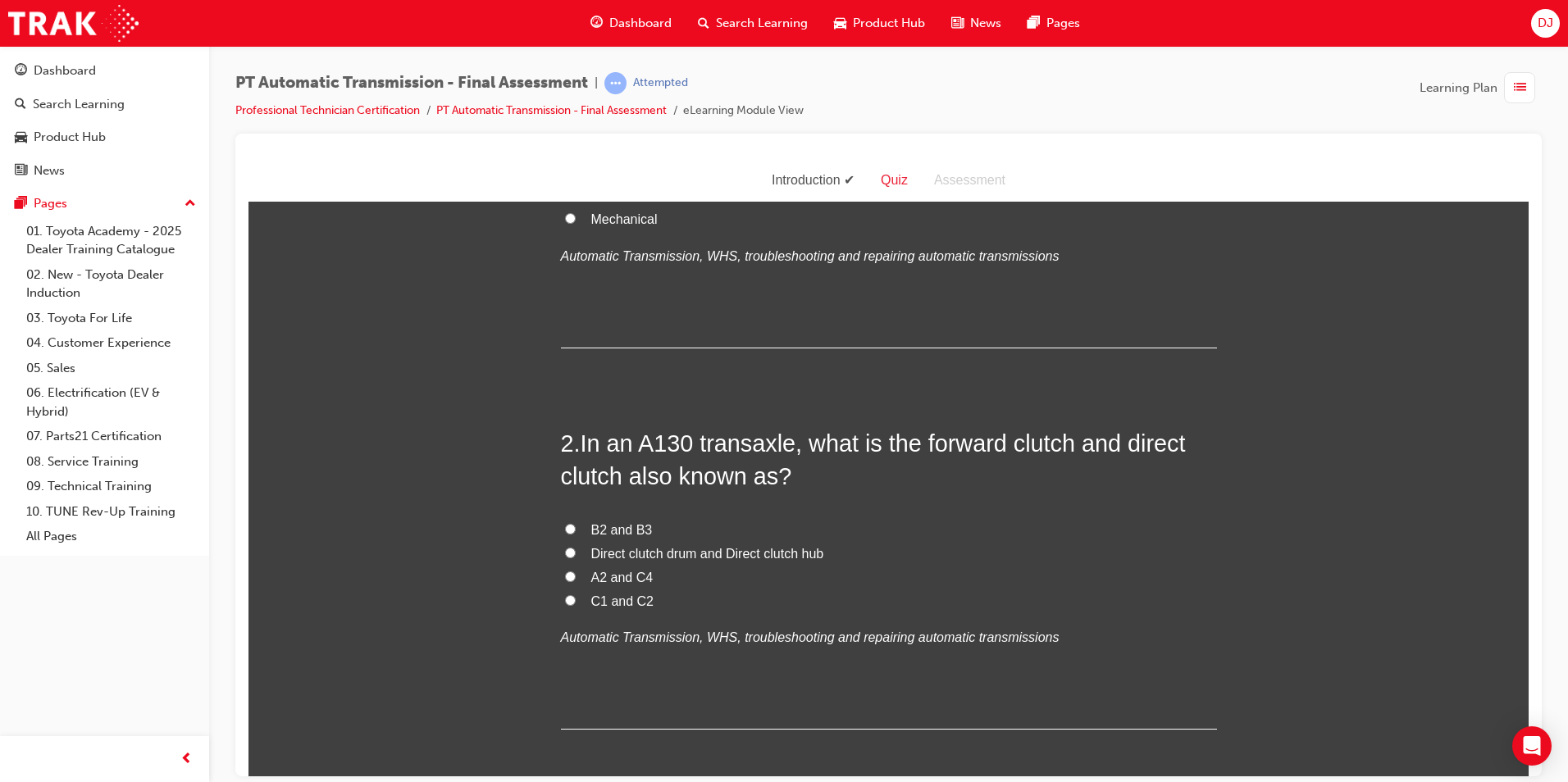
click at [660, 552] on span "Direct clutch drum and Direct clutch hub" at bounding box center [707, 553] width 233 height 14
click at [576, 552] on input "Direct clutch drum and Direct clutch hub" at bounding box center [570, 552] width 10 height 10
radio input "true"
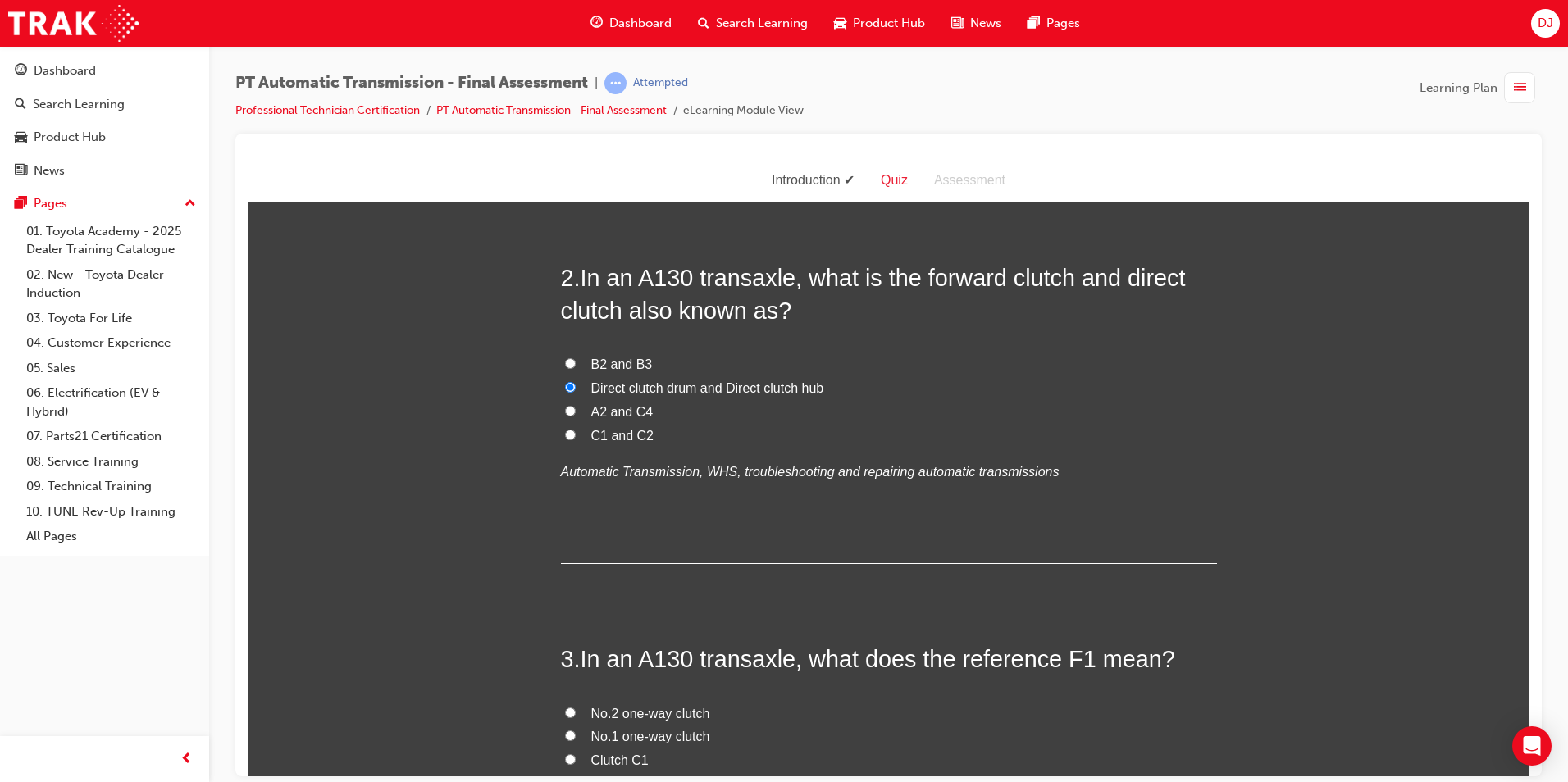
scroll to position [820, 0]
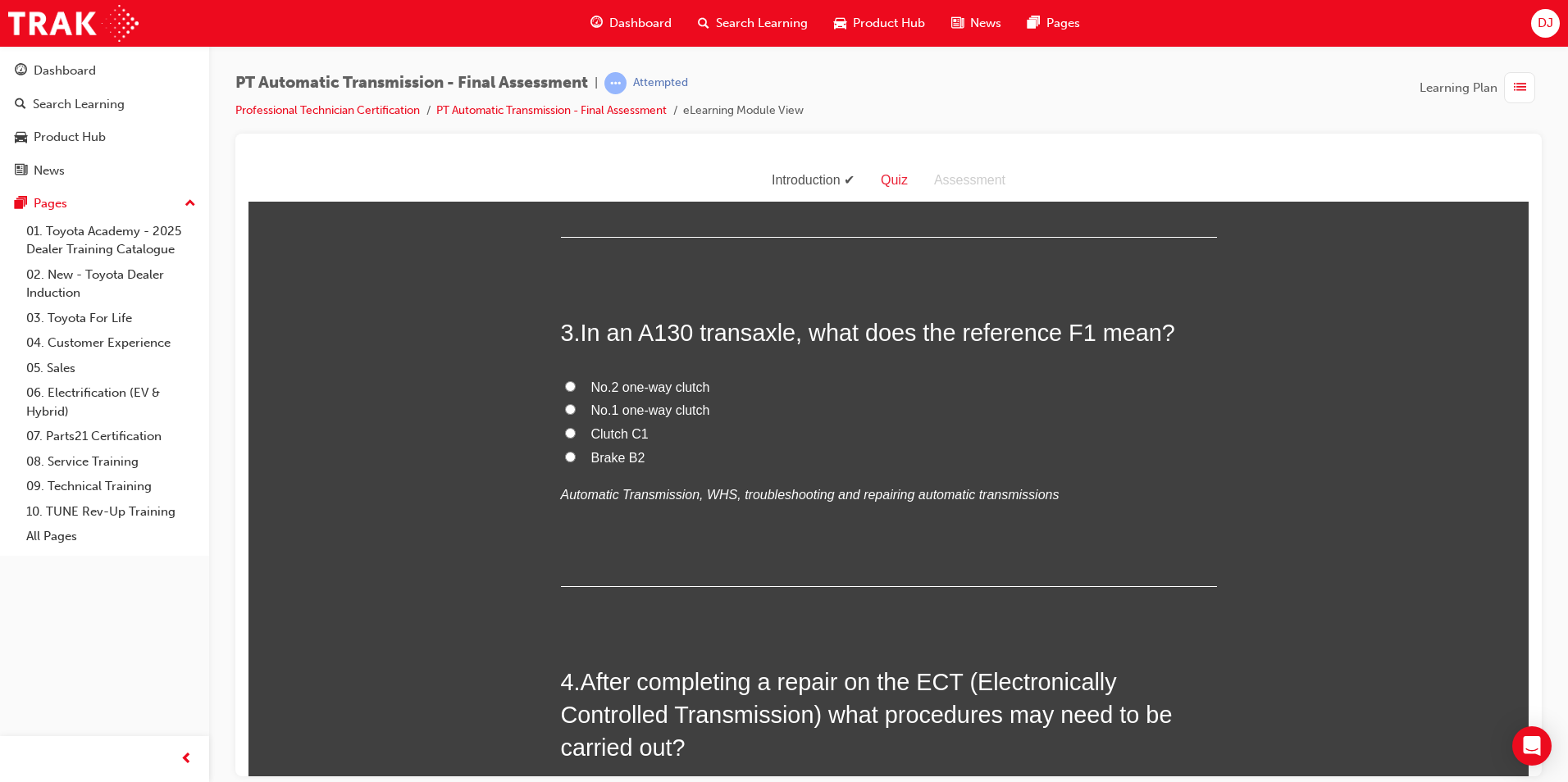
click at [675, 406] on span "No.1 one-way clutch" at bounding box center [650, 409] width 119 height 14
click at [576, 406] on input "No.1 one-way clutch" at bounding box center [570, 408] width 10 height 10
radio input "true"
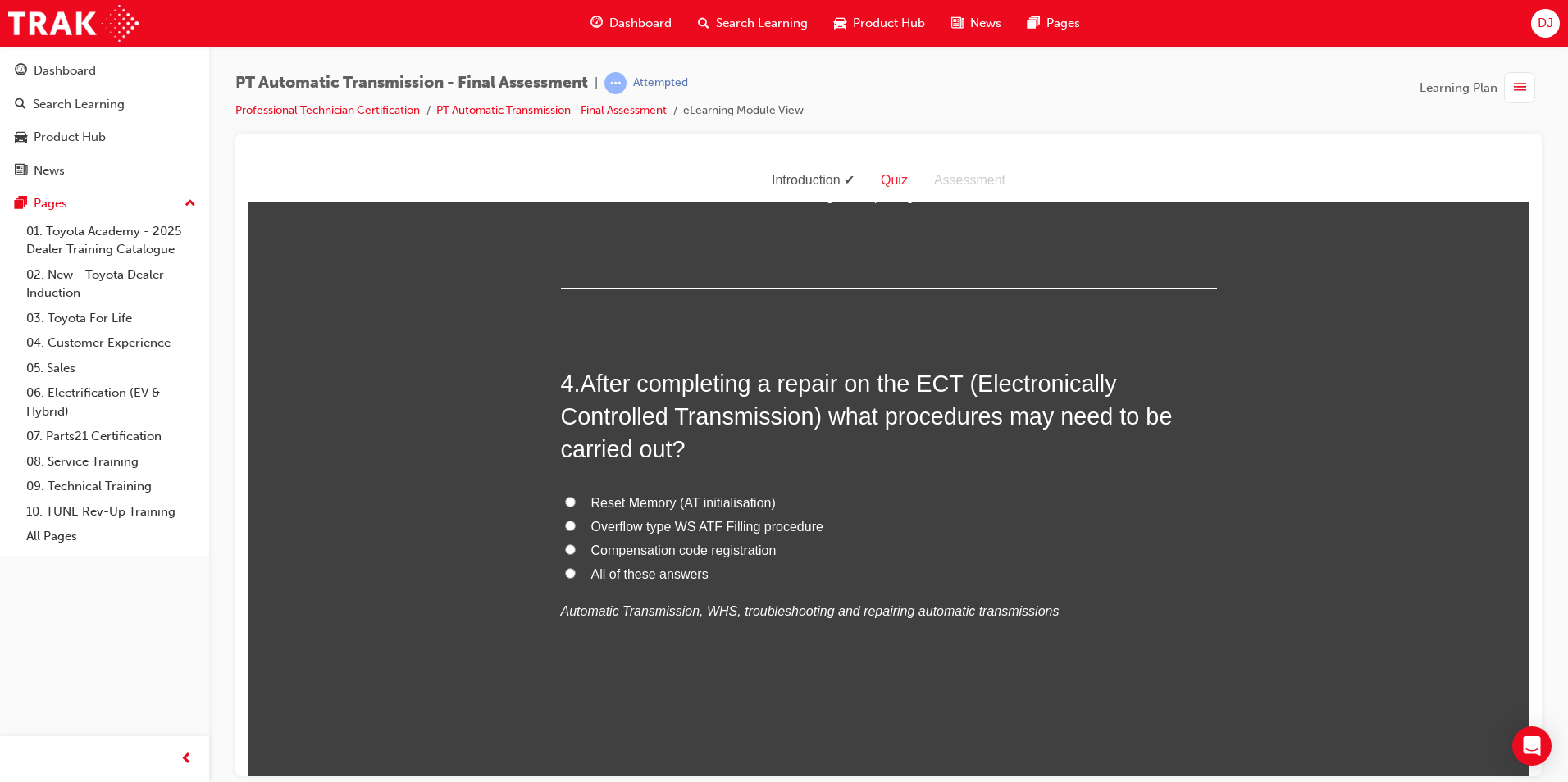
scroll to position [1148, 0]
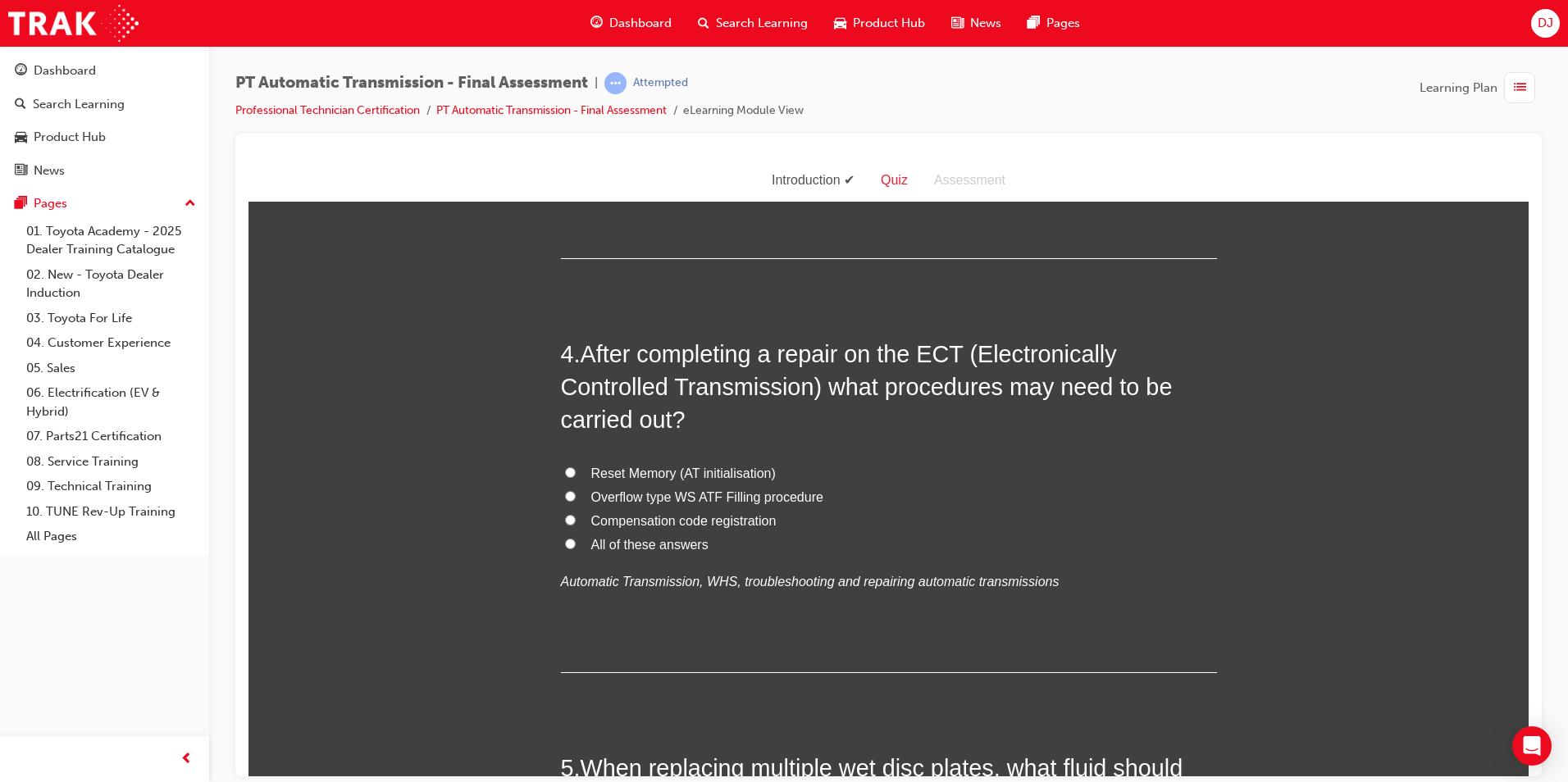
click at [636, 545] on span "All of these answers" at bounding box center [649, 544] width 117 height 14
click at [576, 545] on input "All of these answers" at bounding box center [570, 543] width 10 height 10
radio input "true"
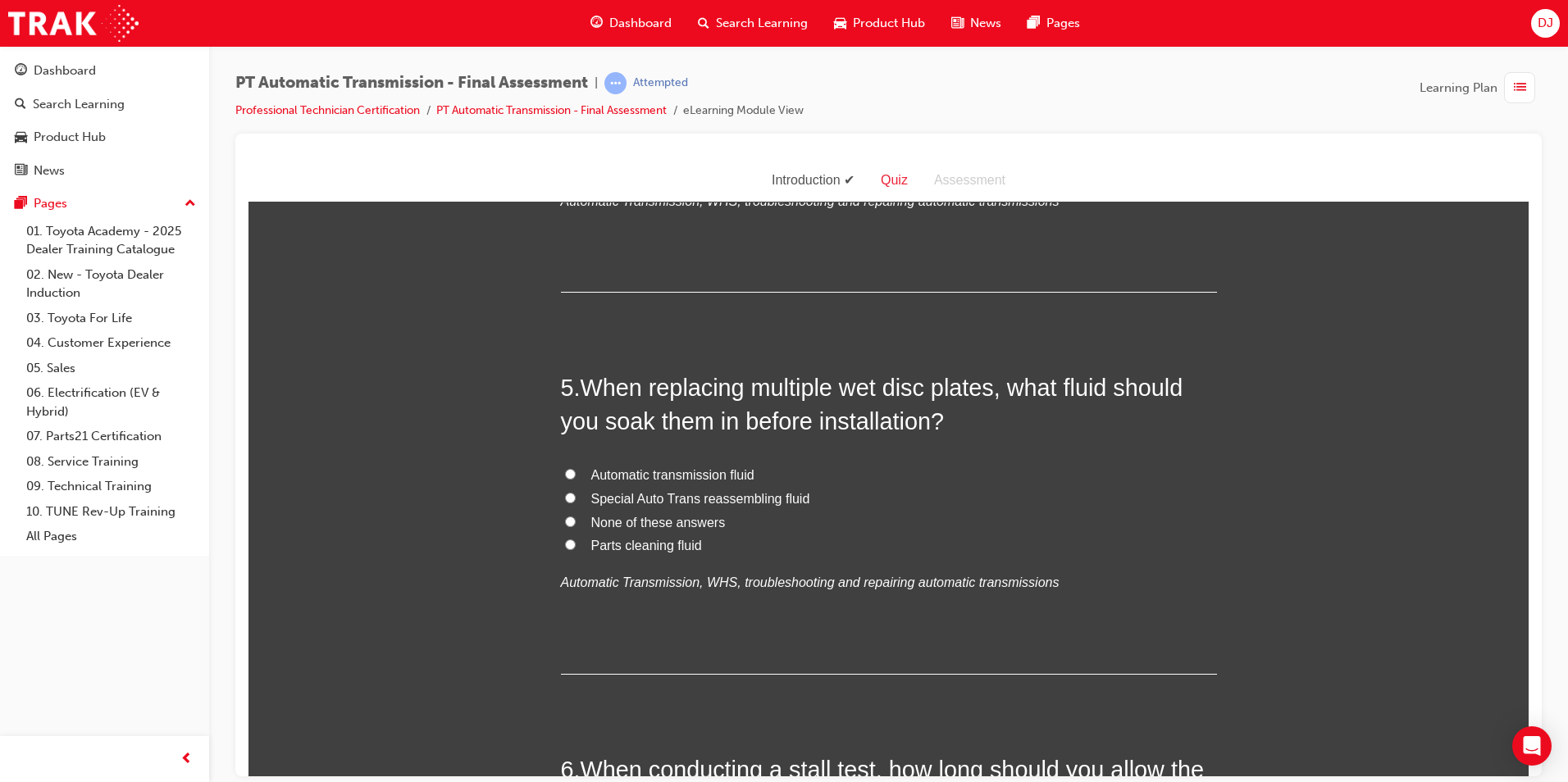
scroll to position [1558, 0]
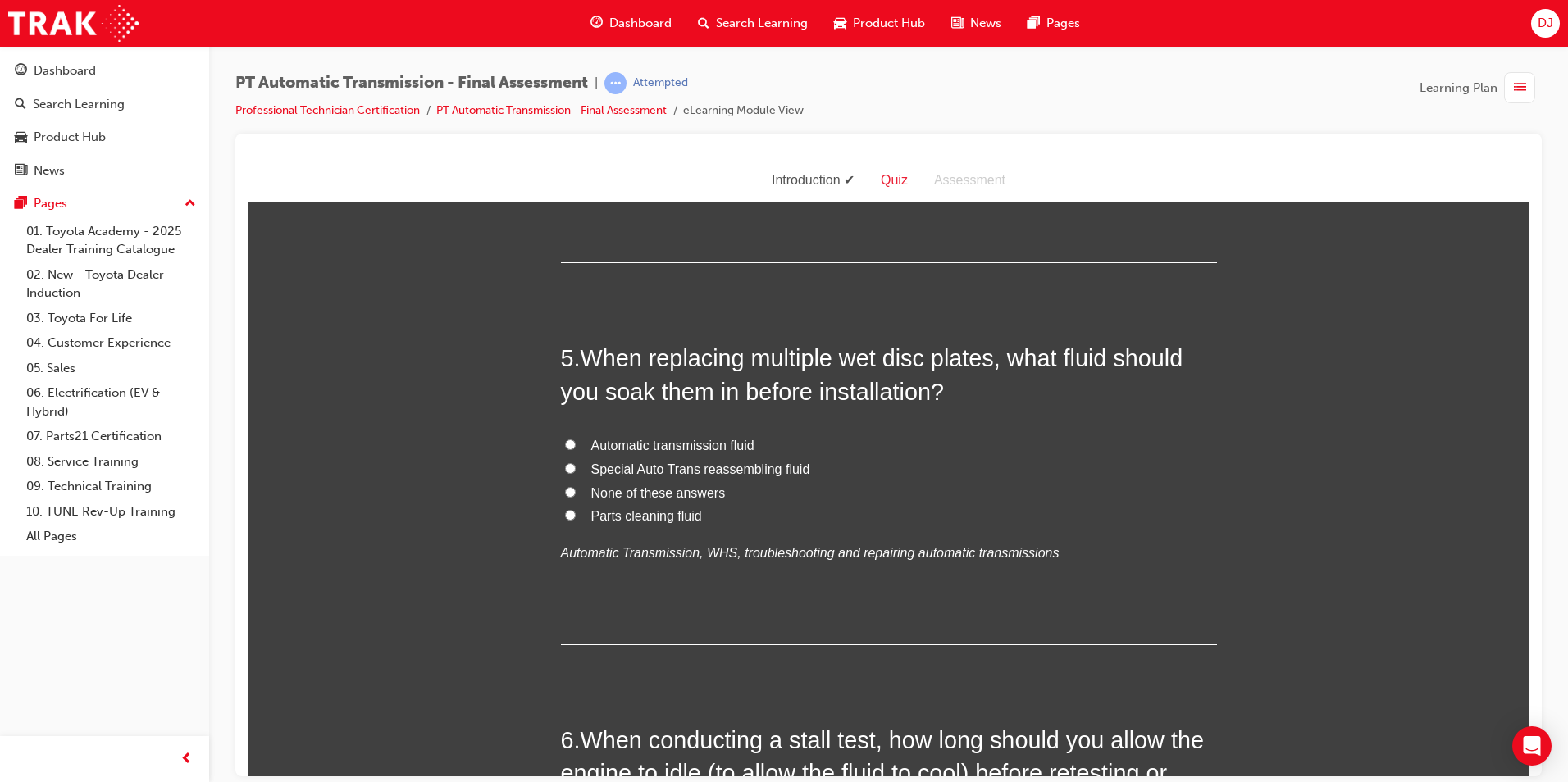
click at [735, 441] on span "Automatic transmission fluid" at bounding box center [673, 444] width 163 height 14
click at [576, 441] on input "Automatic transmission fluid" at bounding box center [570, 443] width 10 height 10
radio input "true"
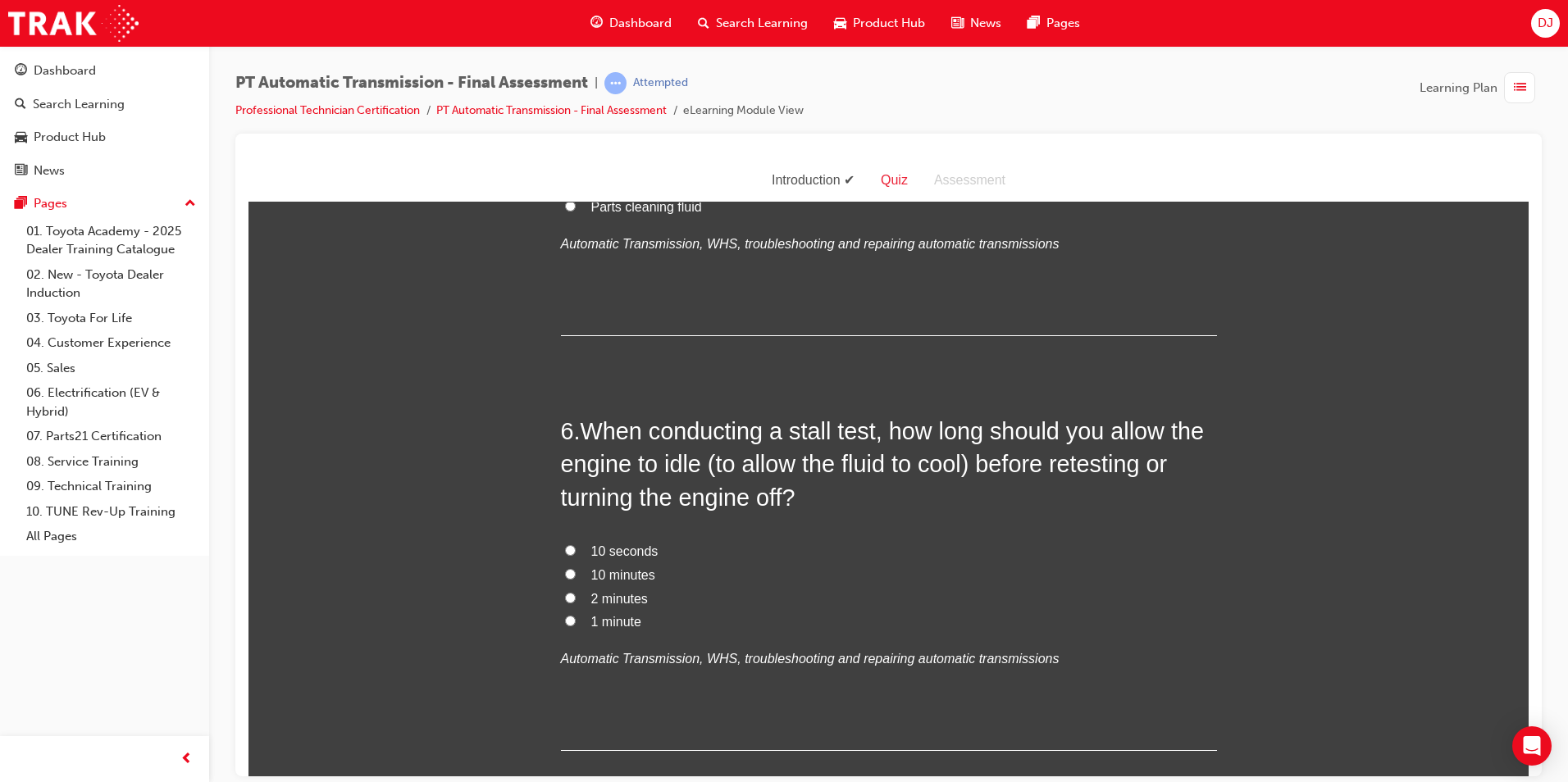
scroll to position [1968, 0]
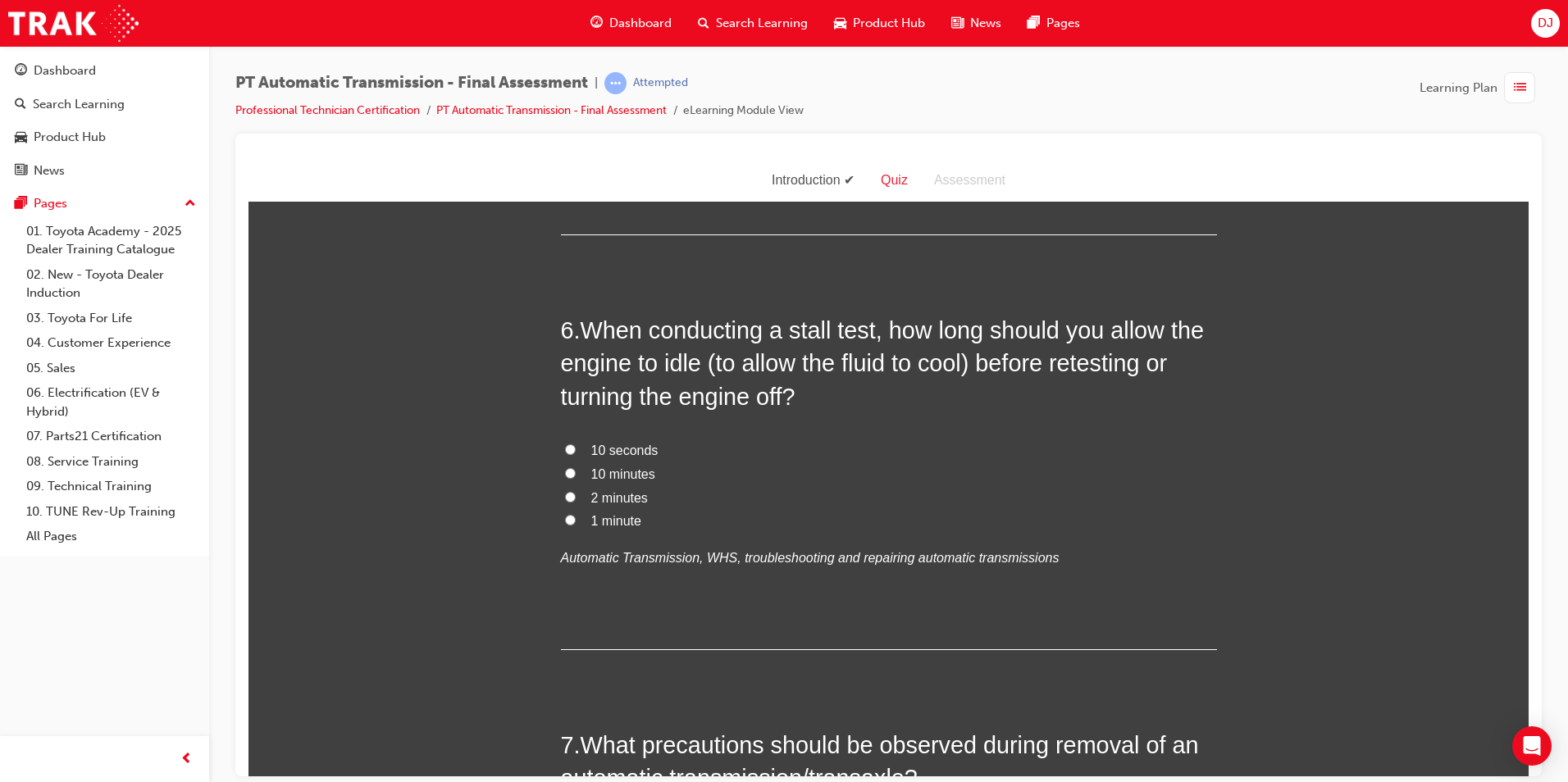
click at [602, 495] on span "2 minutes" at bounding box center [619, 497] width 57 height 14
click at [576, 495] on input "2 minutes" at bounding box center [570, 496] width 10 height 10
radio input "true"
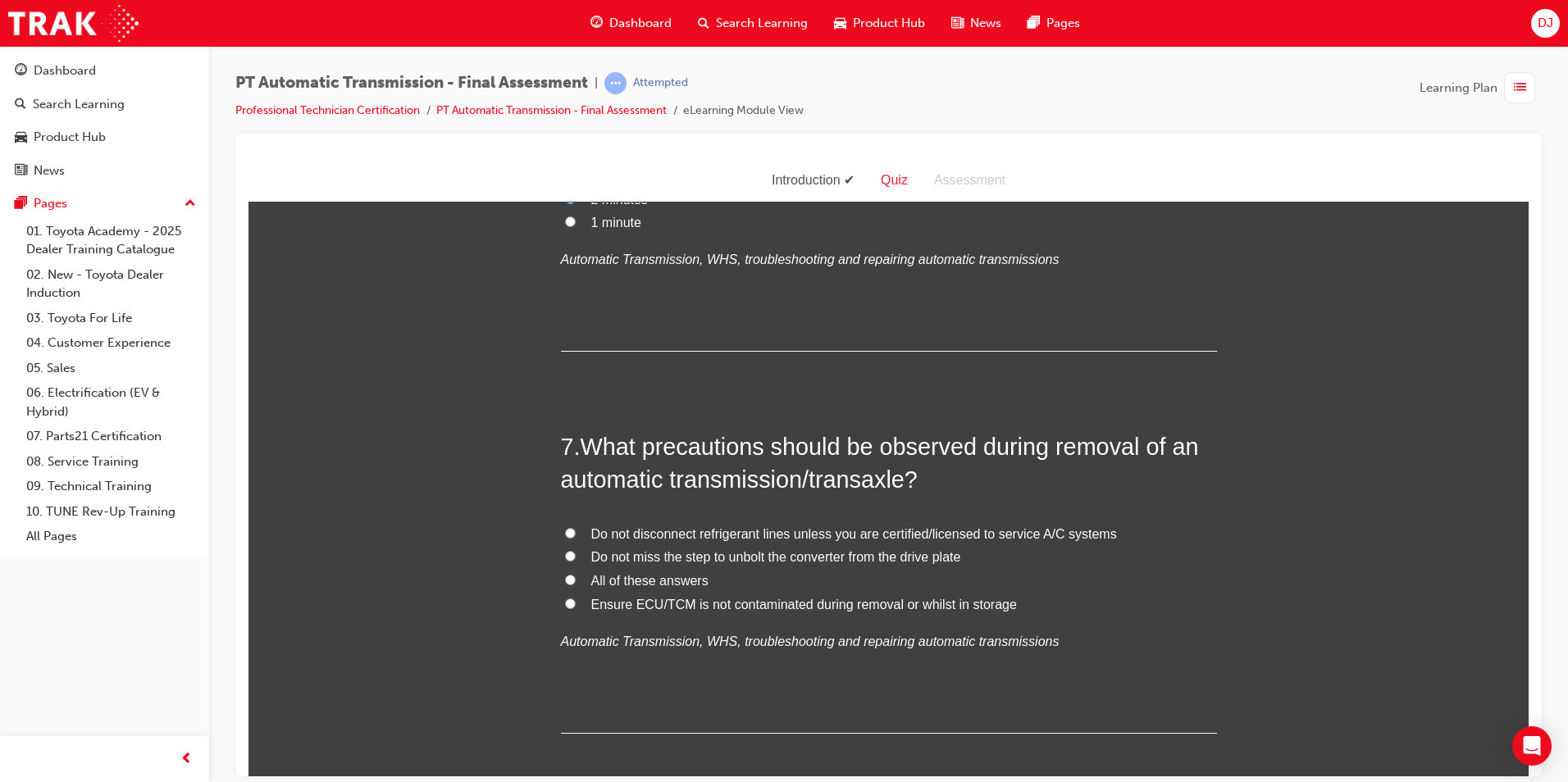
scroll to position [2296, 0]
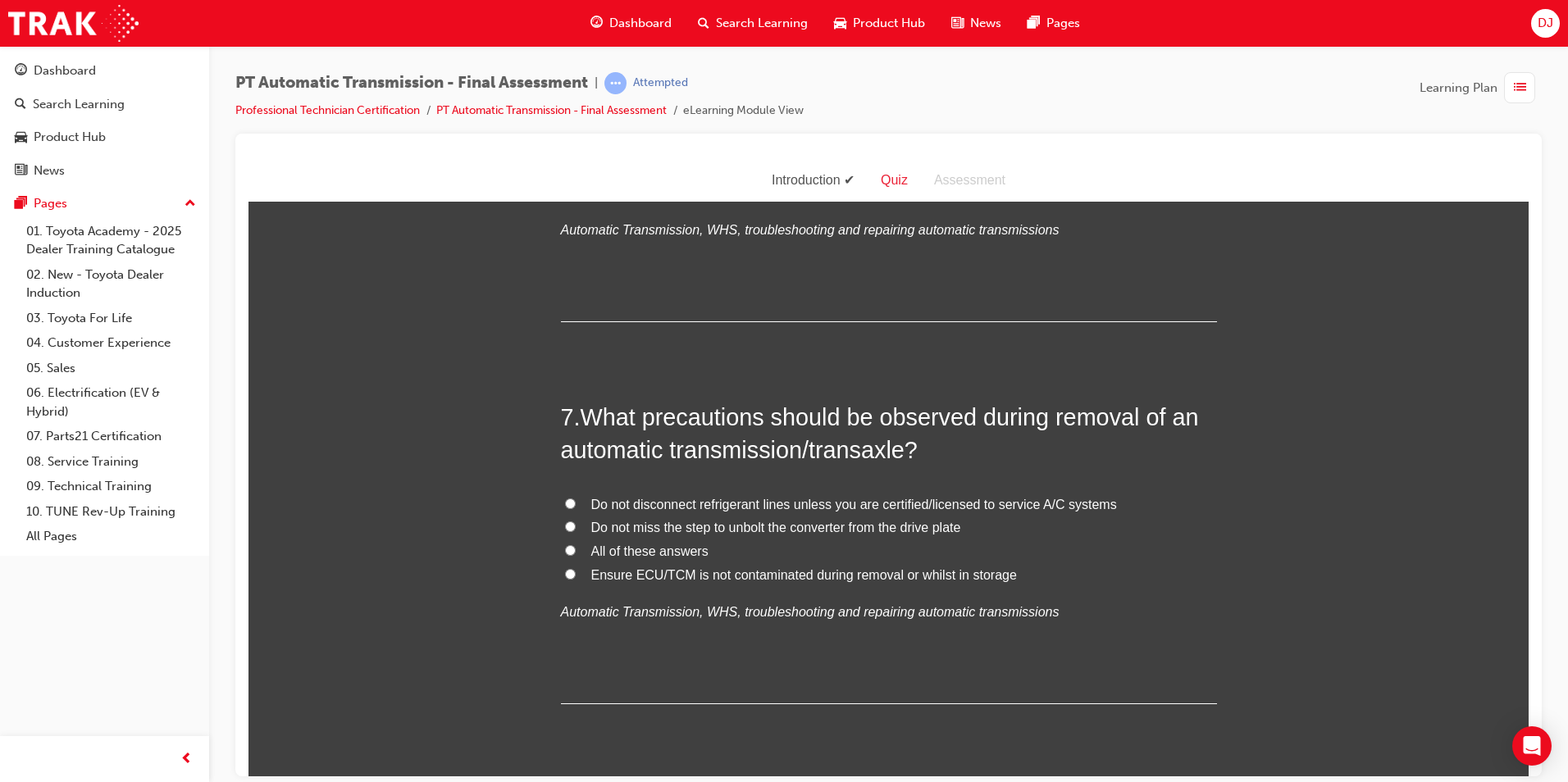
click at [619, 555] on span "All of these answers" at bounding box center [649, 550] width 117 height 14
click at [576, 555] on input "All of these answers" at bounding box center [570, 549] width 10 height 10
radio input "true"
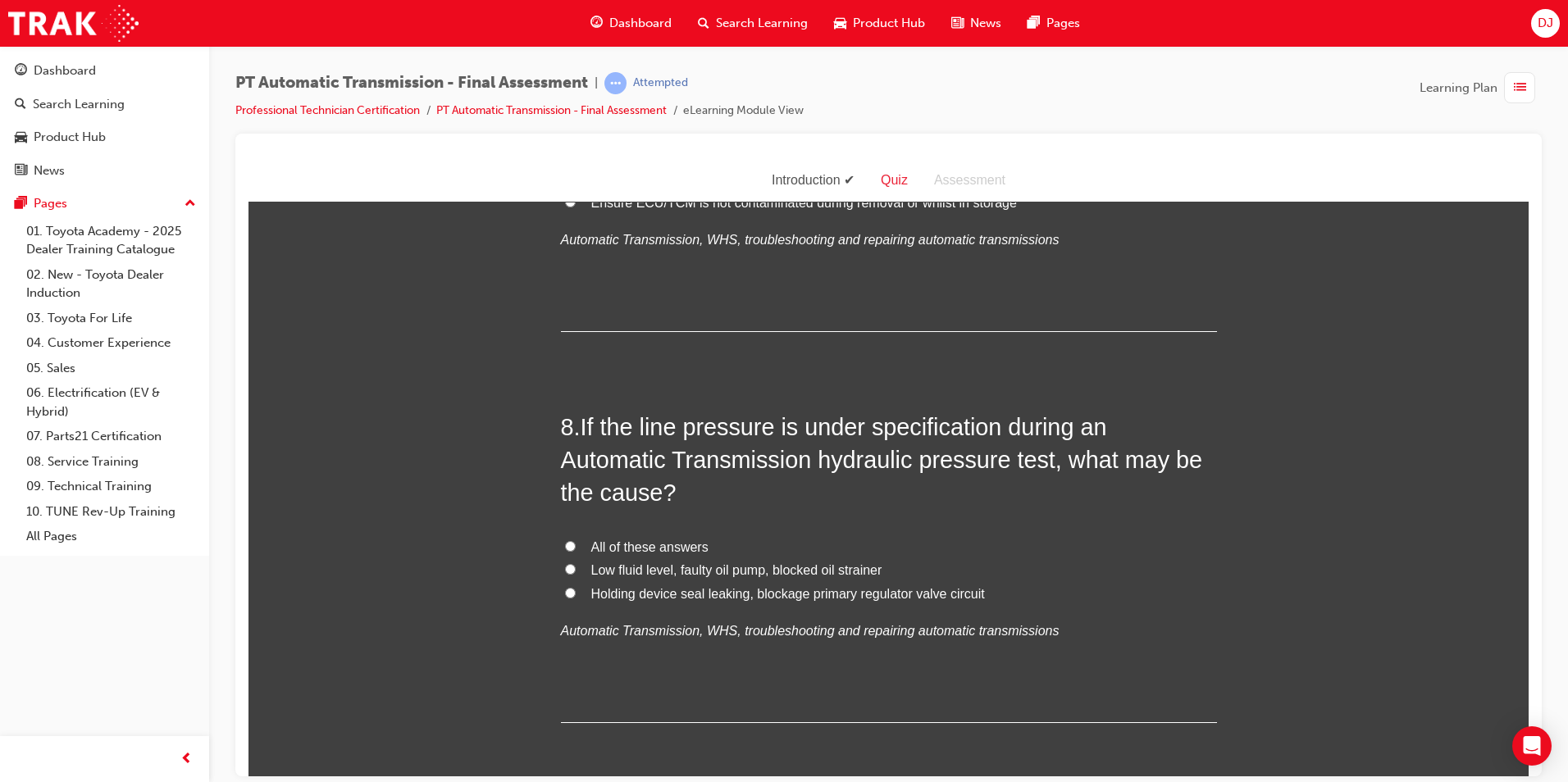
scroll to position [2706, 0]
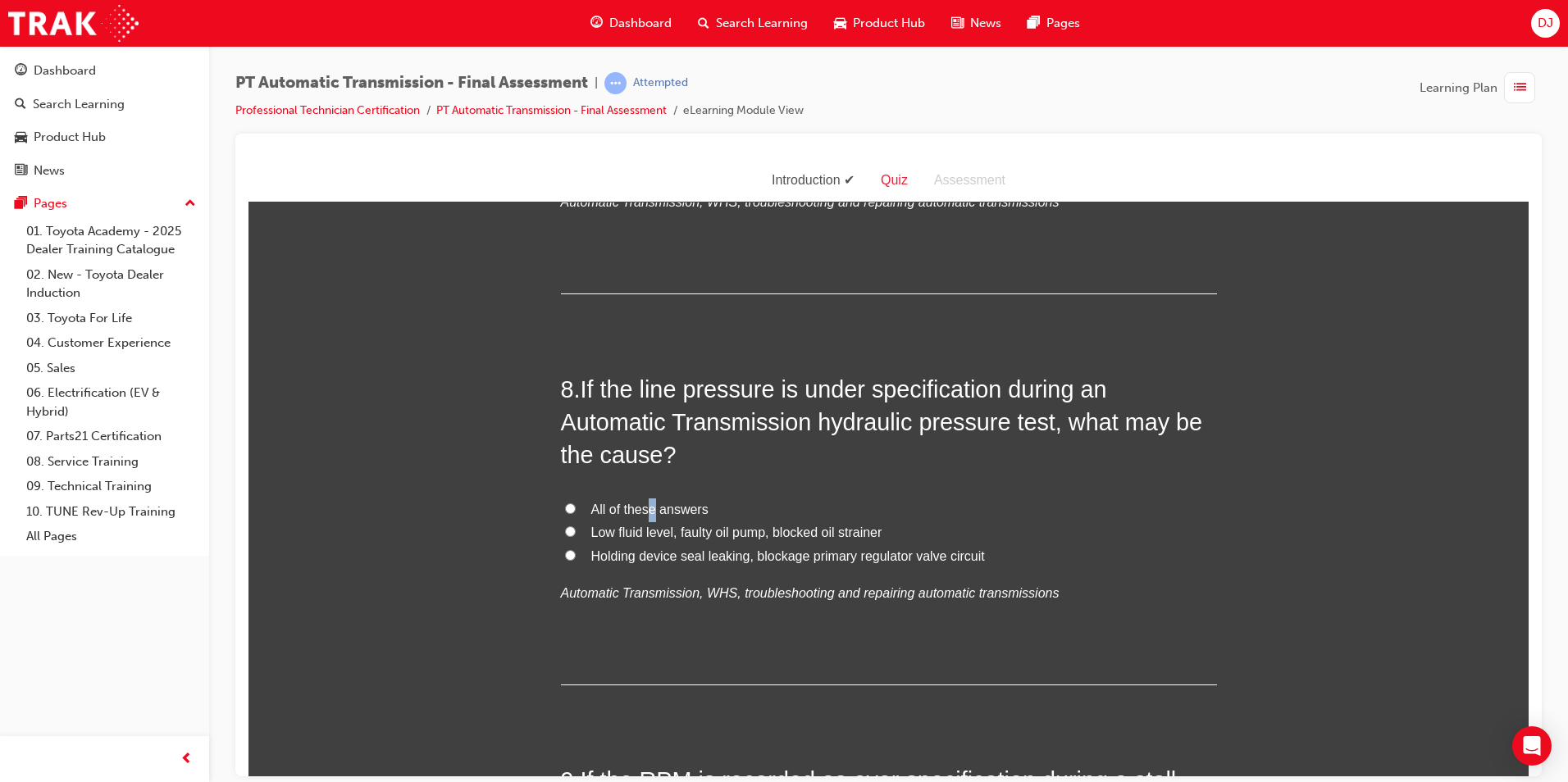
click at [649, 507] on span "All of these answers" at bounding box center [649, 508] width 117 height 14
click at [595, 503] on span "All of these answers" at bounding box center [649, 508] width 117 height 14
click at [576, 503] on input "All of these answers" at bounding box center [570, 507] width 10 height 10
radio input "true"
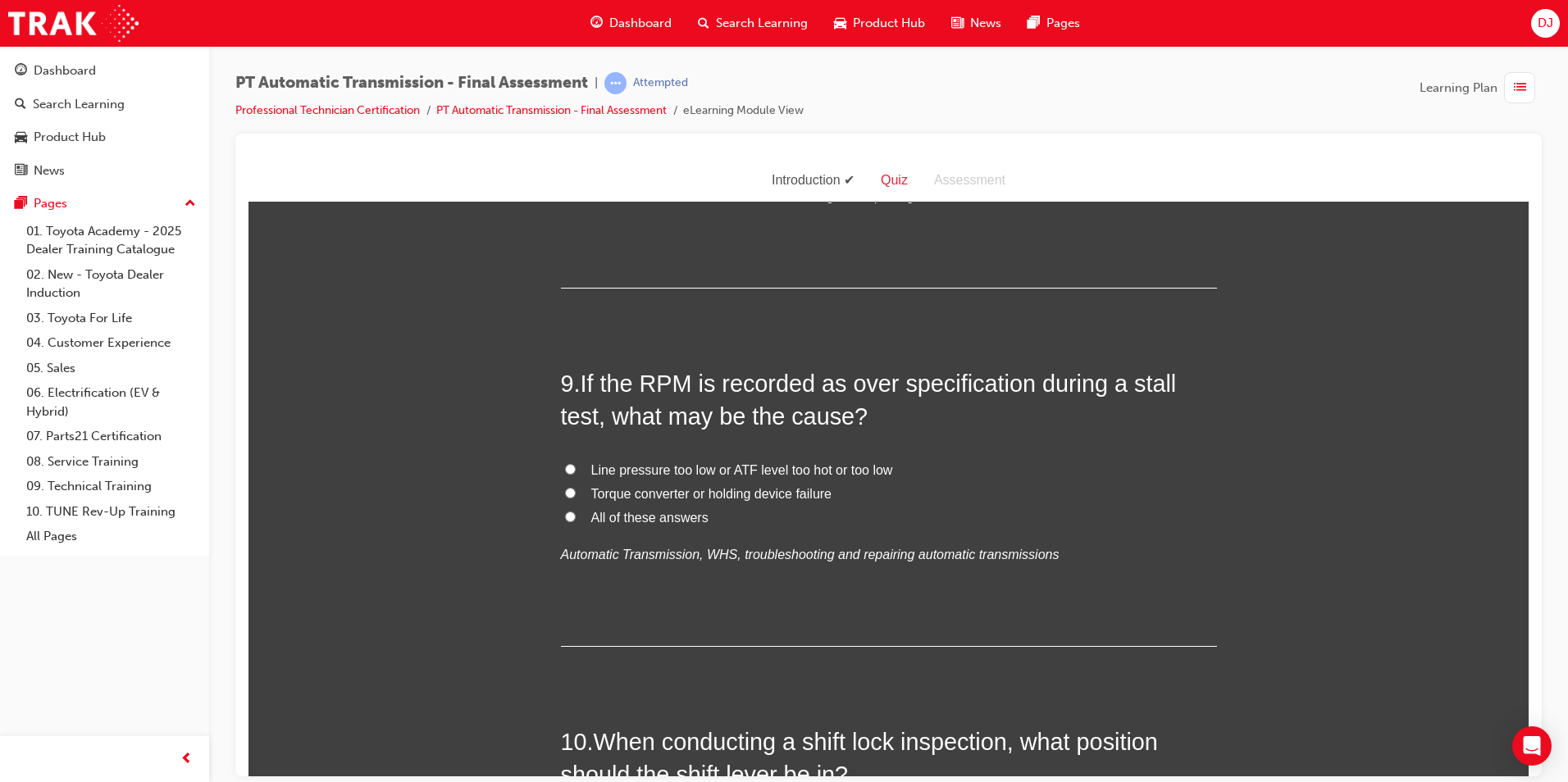
scroll to position [3116, 0]
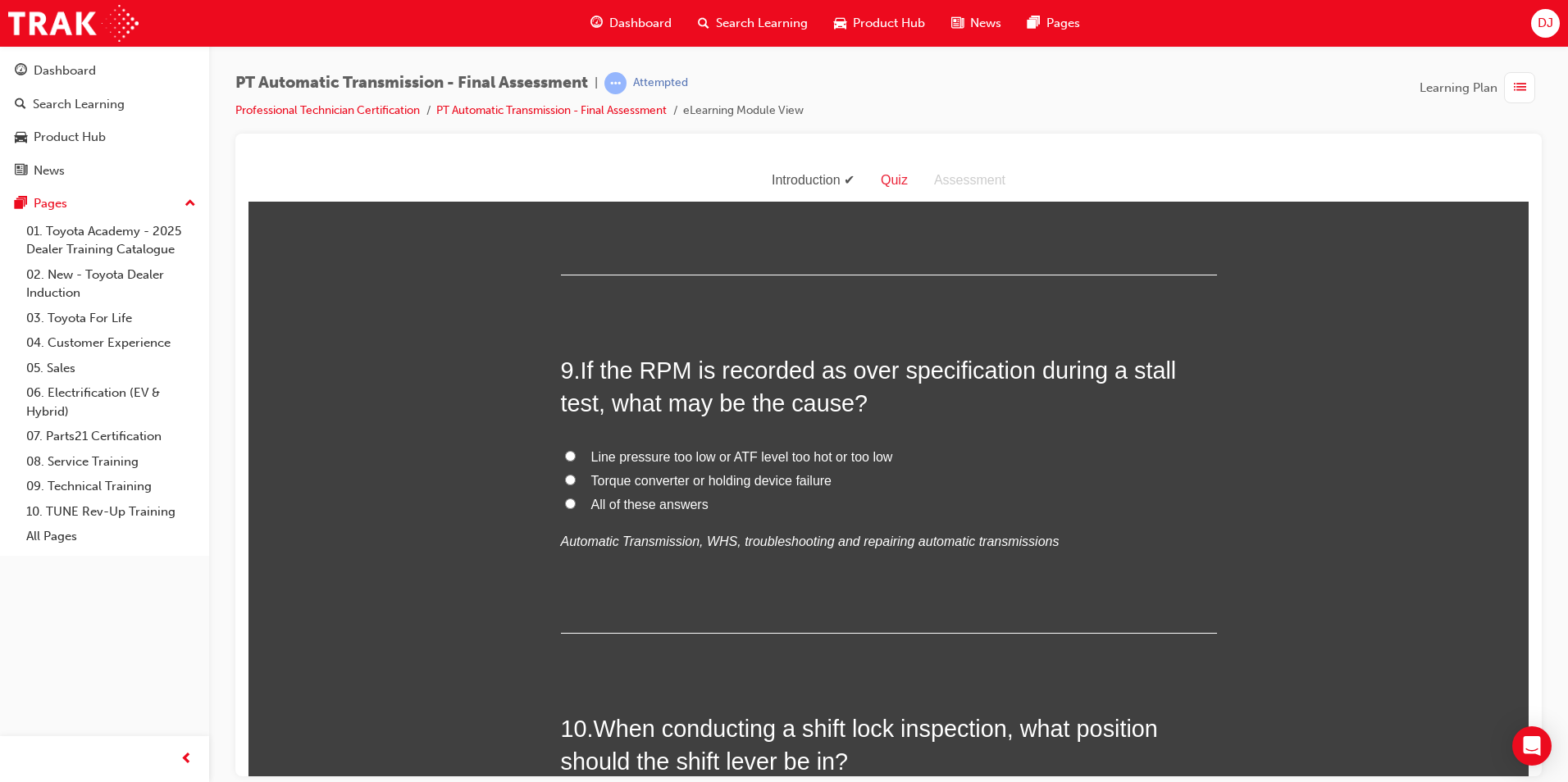
click at [662, 506] on span "All of these answers" at bounding box center [649, 504] width 117 height 14
click at [561, 495] on label "All of these answers" at bounding box center [889, 505] width 656 height 24
click at [565, 498] on input "All of these answers" at bounding box center [570, 503] width 10 height 10
radio input "true"
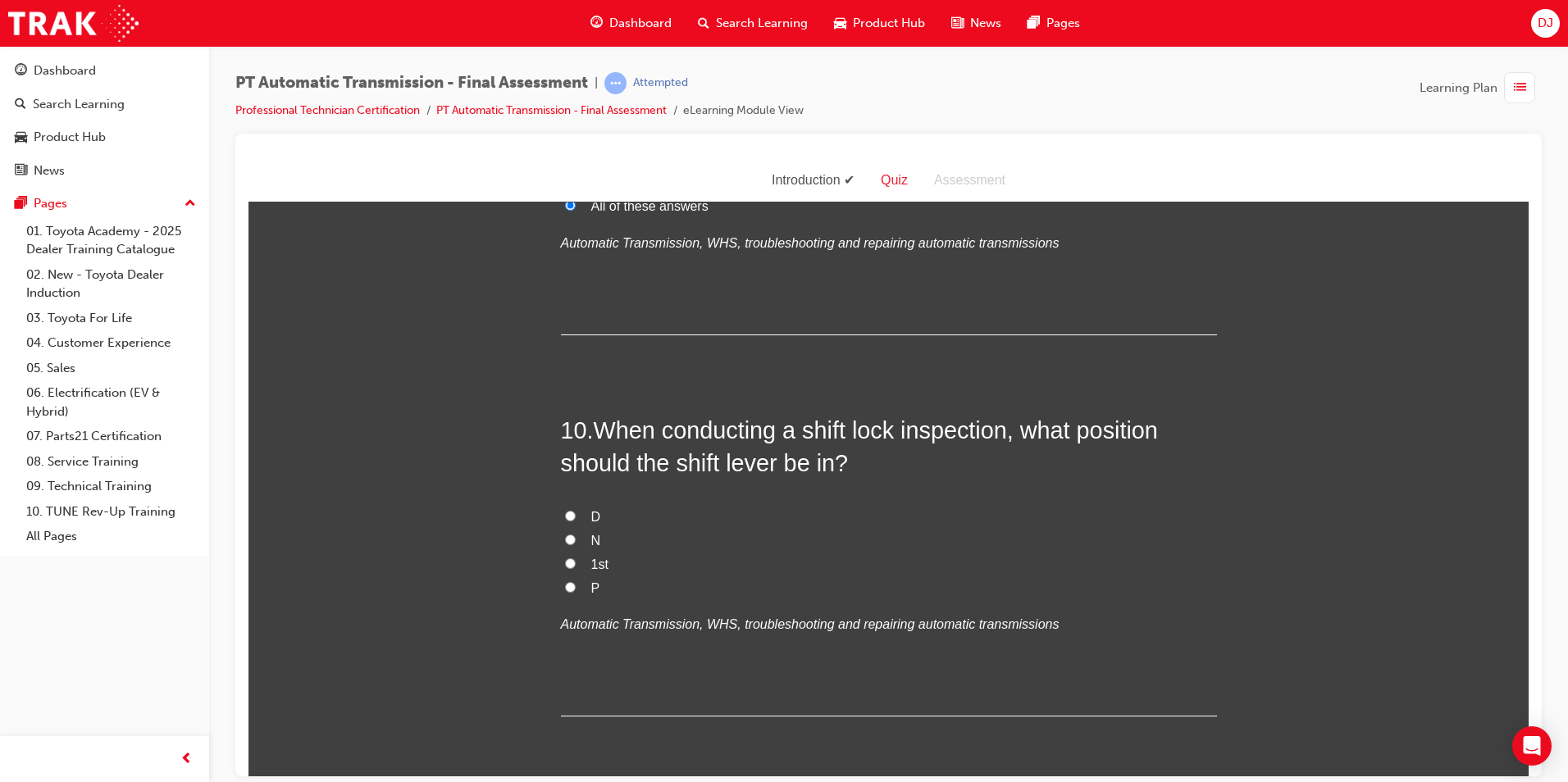
scroll to position [3444, 0]
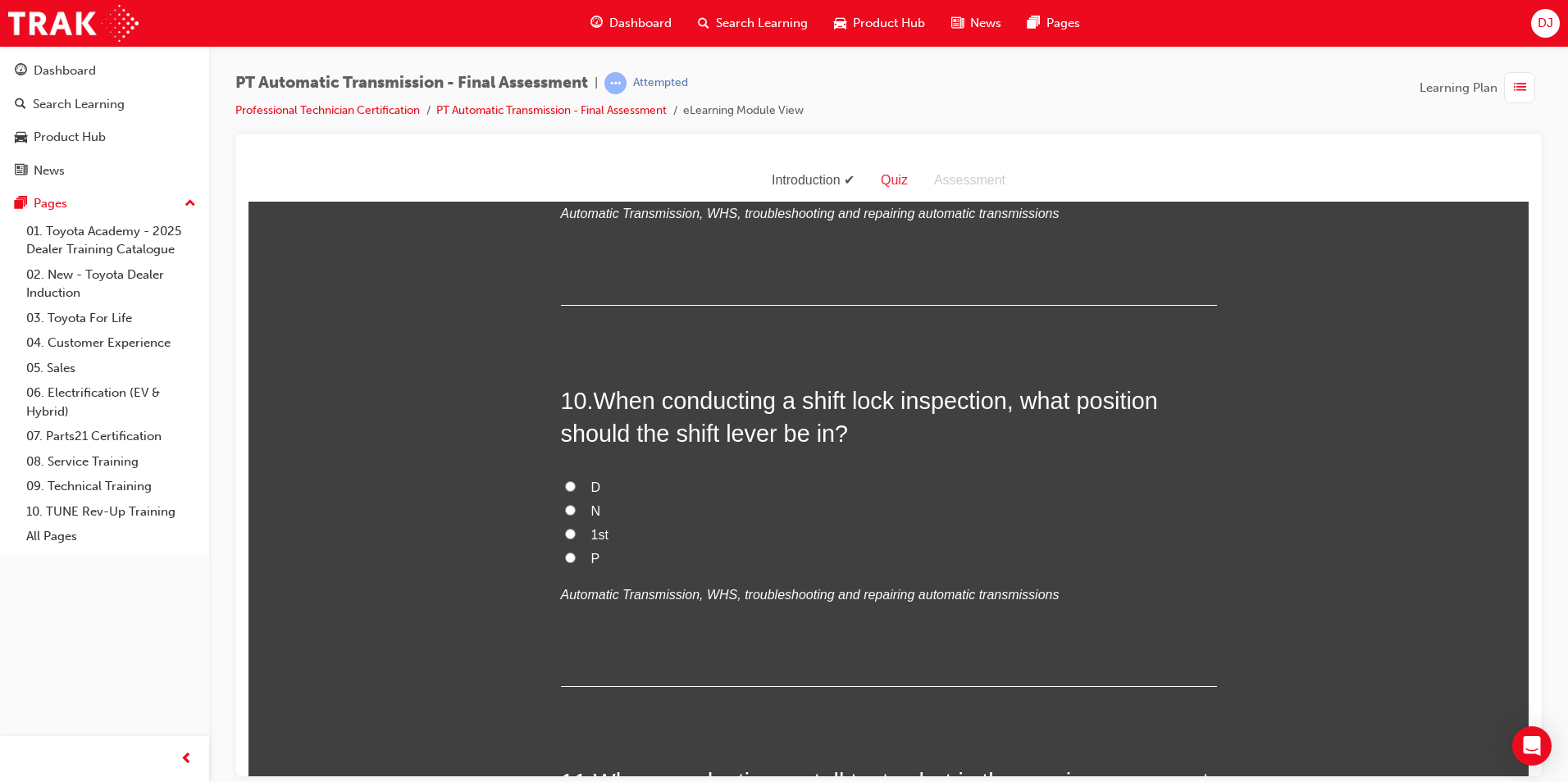
click at [568, 555] on input "P" at bounding box center [570, 557] width 10 height 10
radio input "true"
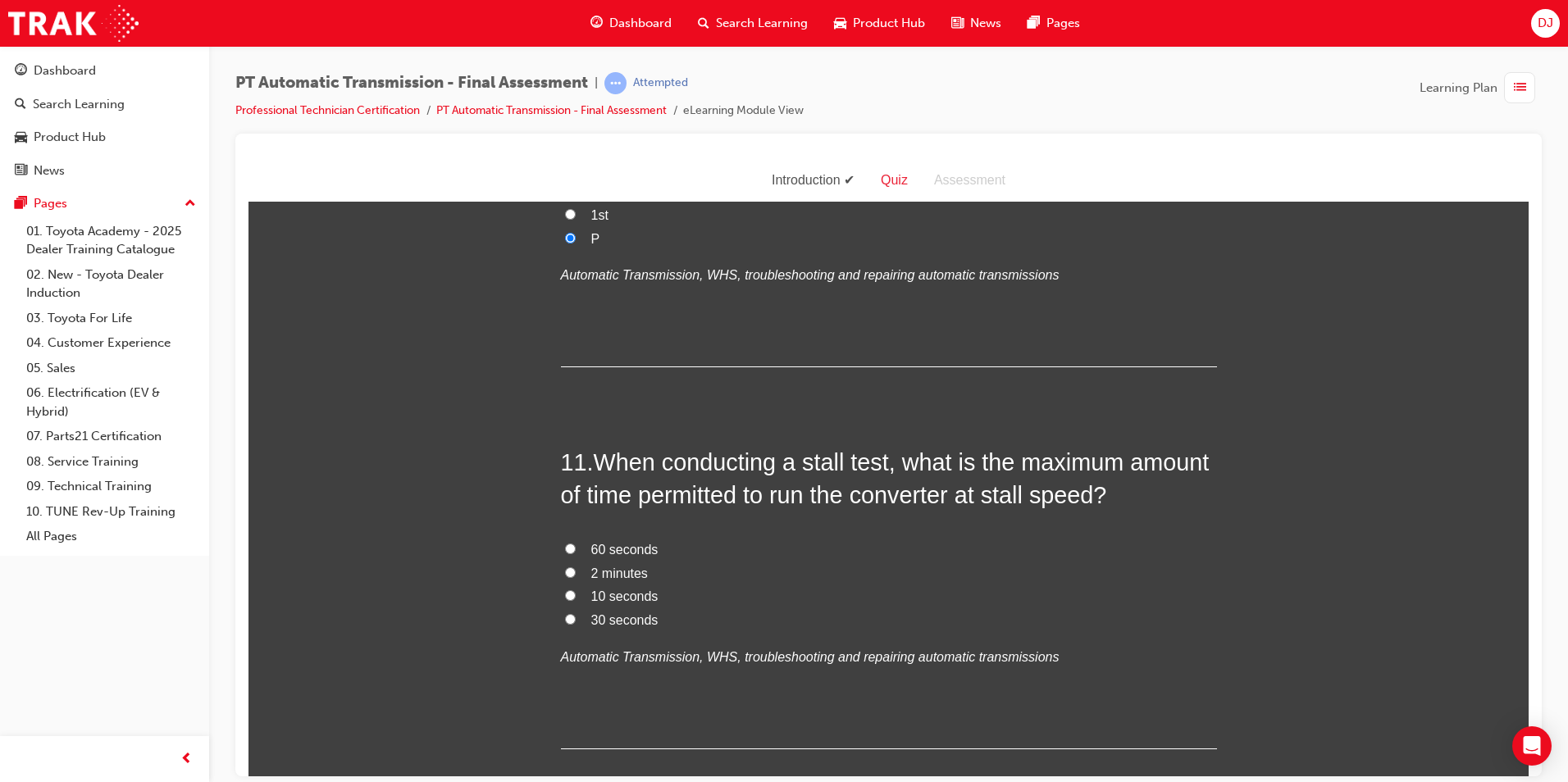
scroll to position [3772, 0]
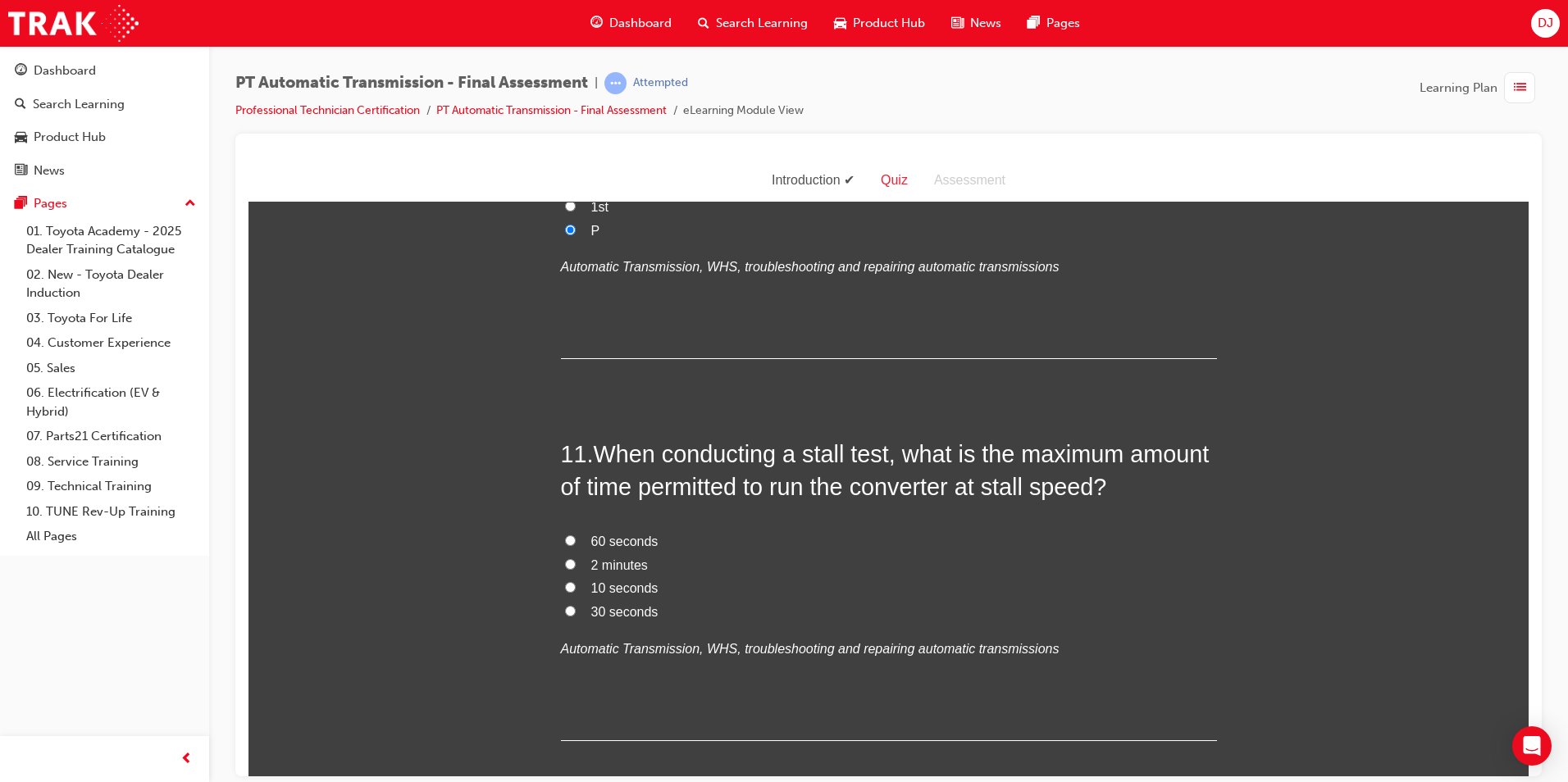
click at [594, 608] on span "30 seconds" at bounding box center [624, 610] width 67 height 14
click at [576, 608] on input "30 seconds" at bounding box center [570, 609] width 10 height 10
radio input "true"
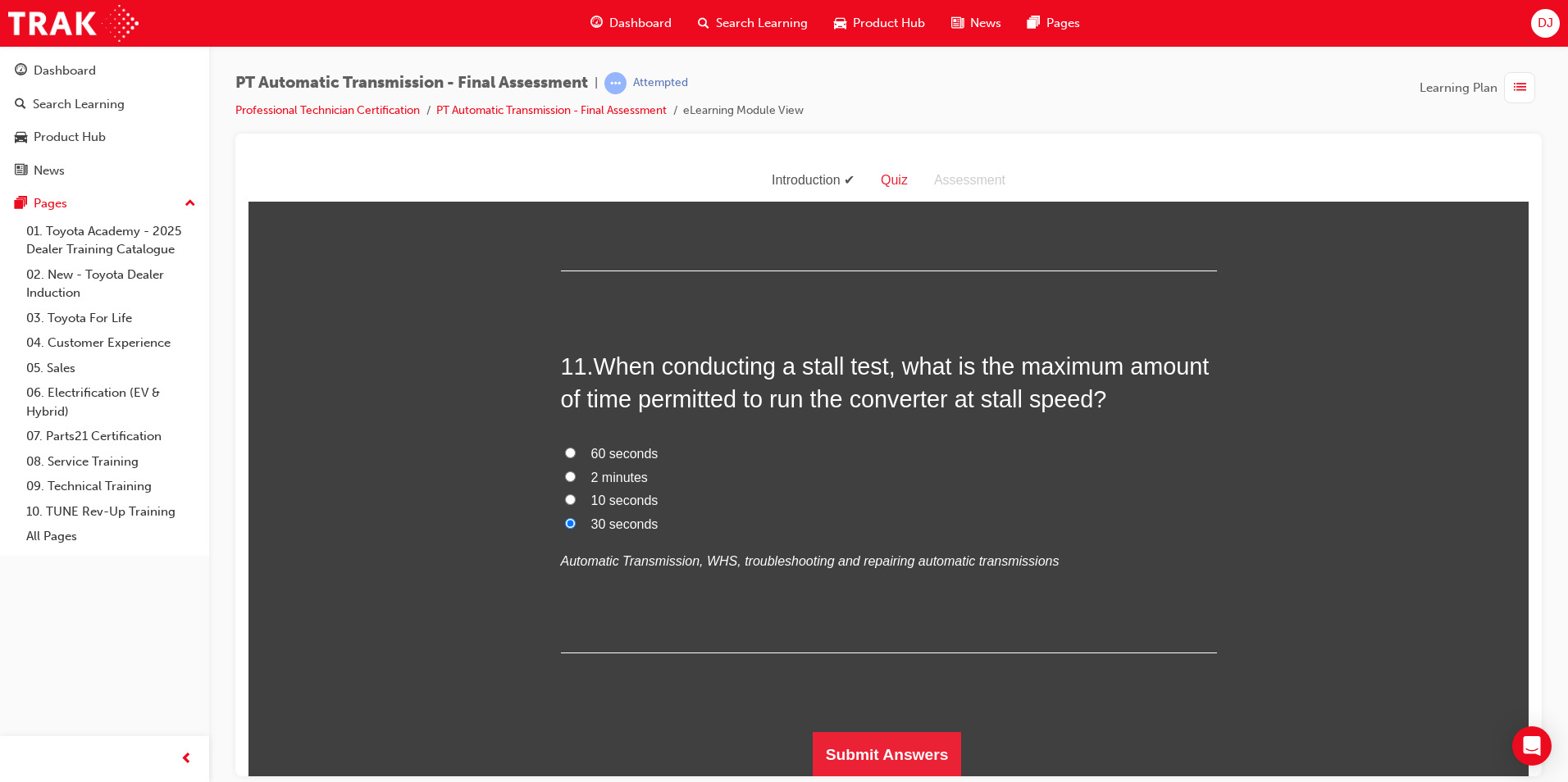
scroll to position [3861, 0]
click at [932, 744] on button "Submit Answers" at bounding box center [887, 754] width 149 height 46
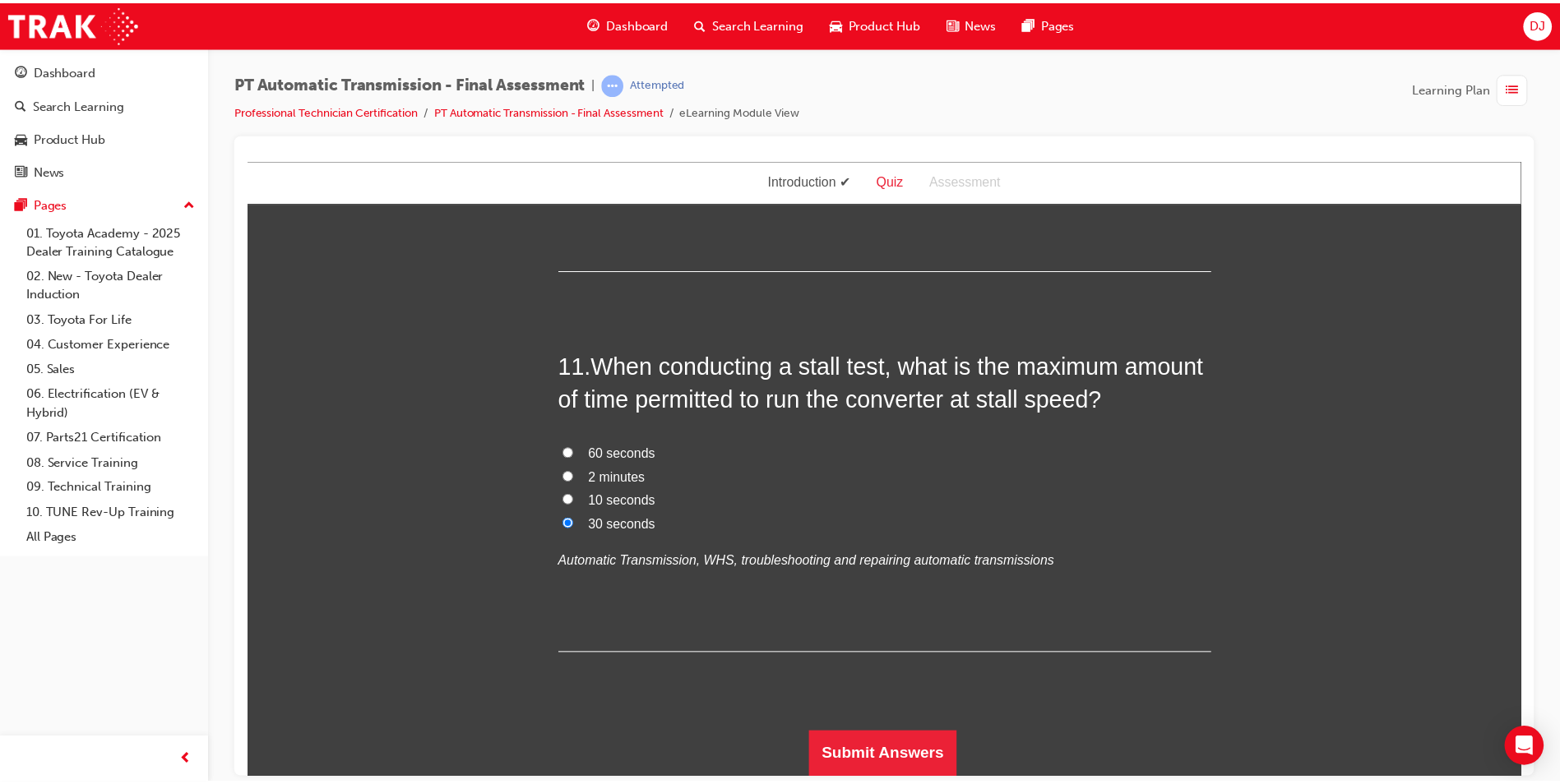
scroll to position [0, 0]
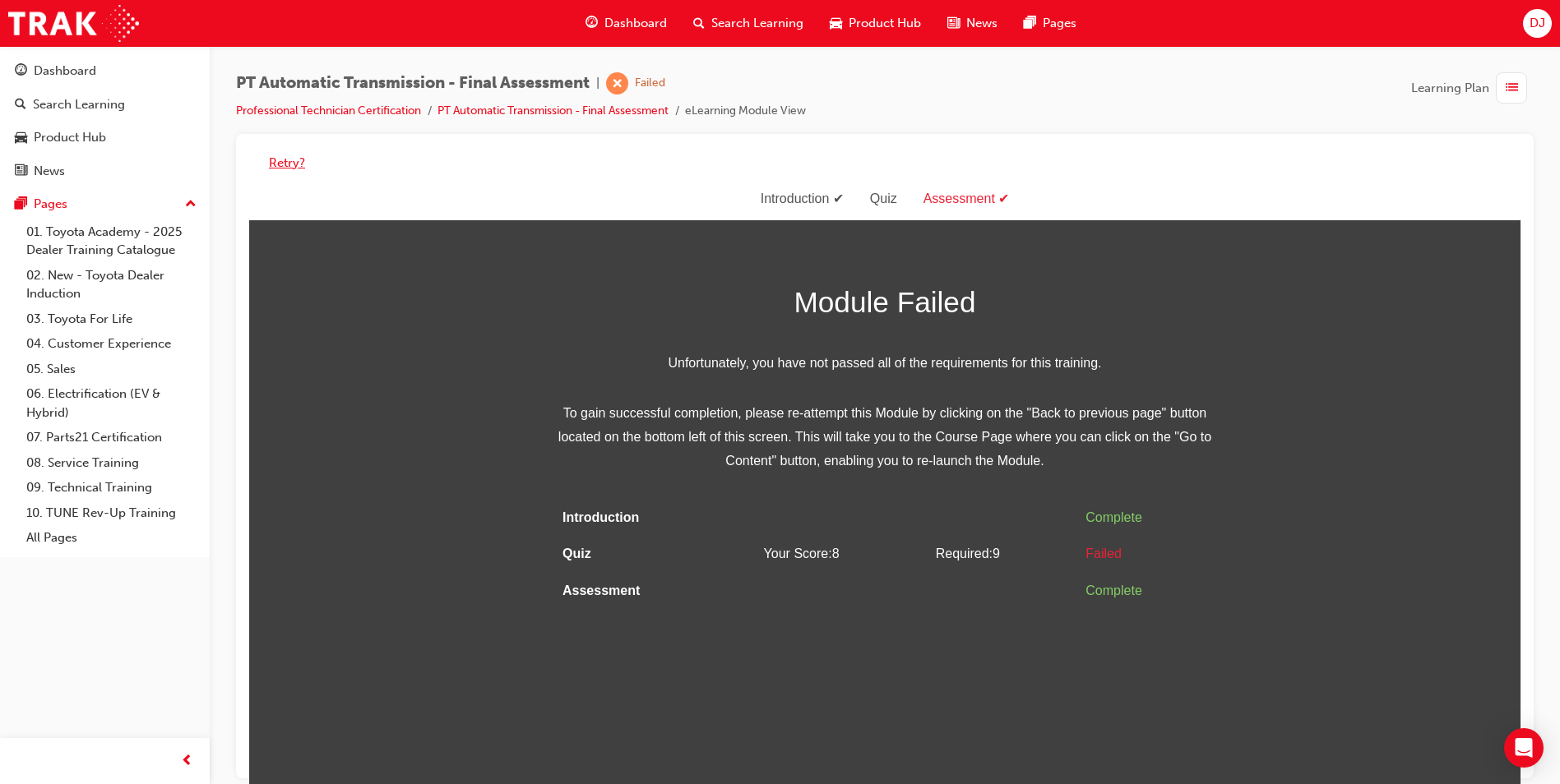
click at [281, 163] on button "Retry?" at bounding box center [287, 163] width 36 height 19
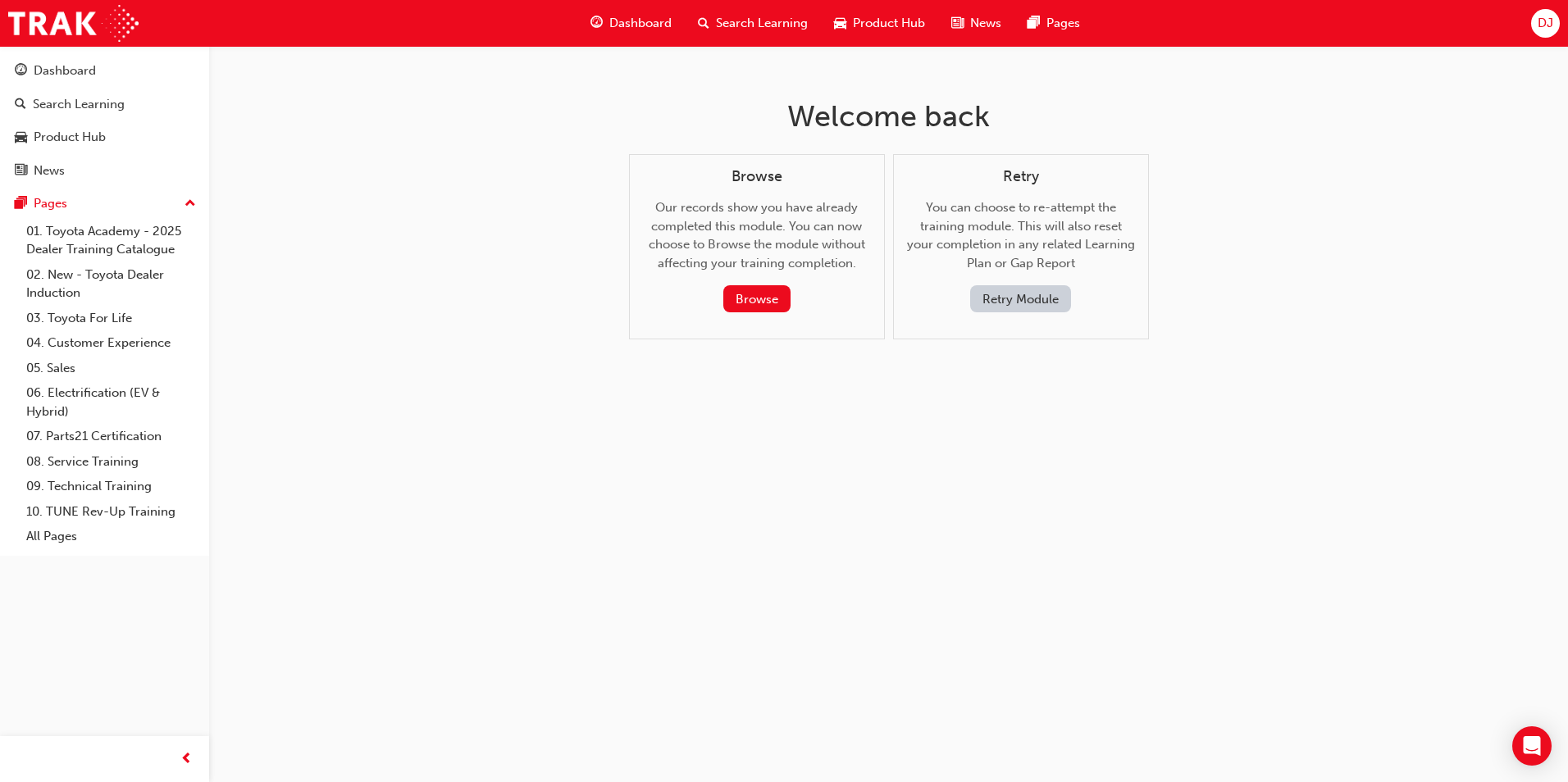
click at [1050, 289] on button "Retry Module" at bounding box center [1021, 299] width 101 height 27
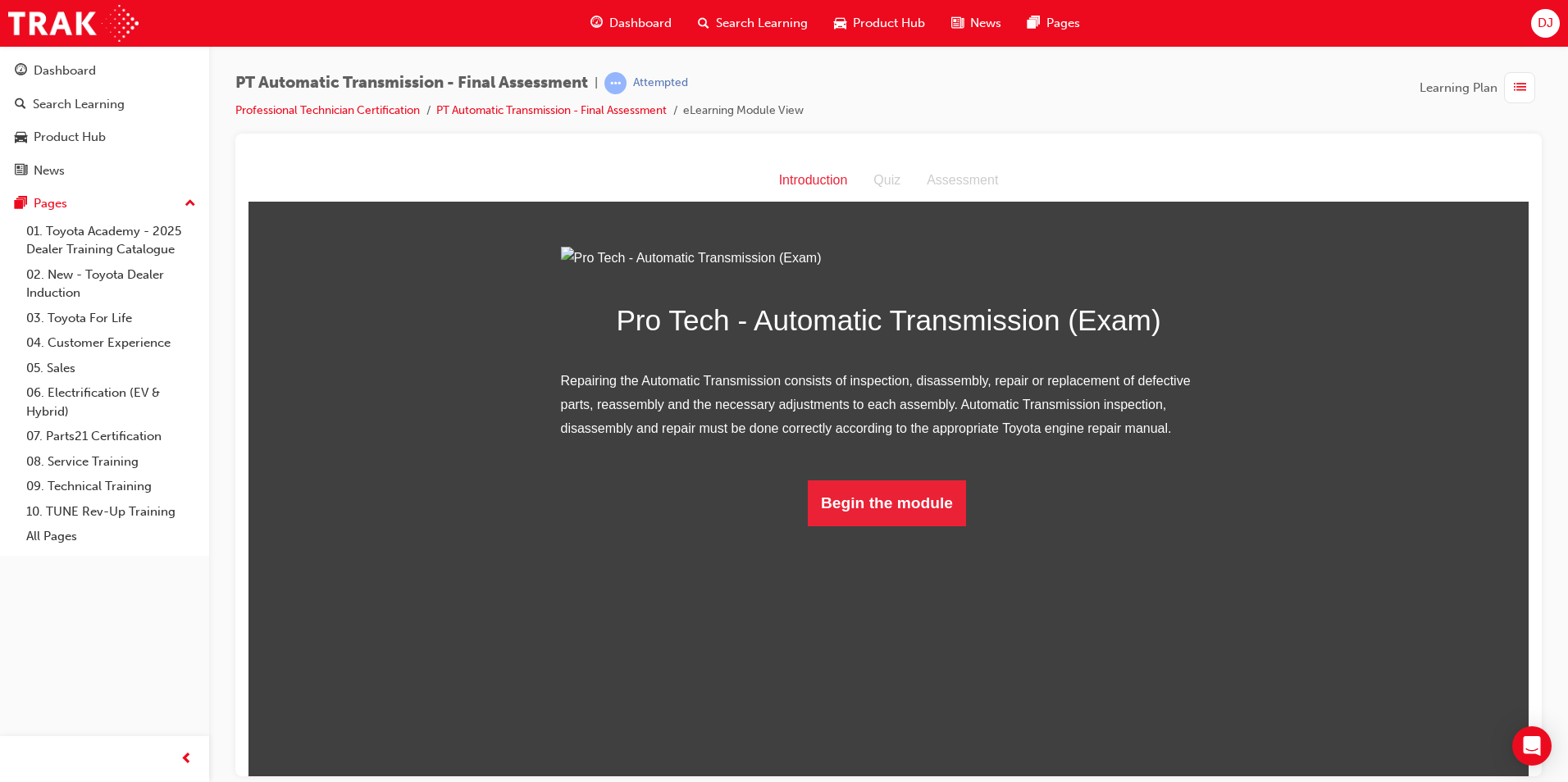
click at [866, 707] on html "Introduction Introduction Quiz Assessment Pro Tech - Automatic Transmission (Ex…" at bounding box center [889, 467] width 1280 height 617
click at [872, 526] on button "Begin the module" at bounding box center [887, 503] width 159 height 46
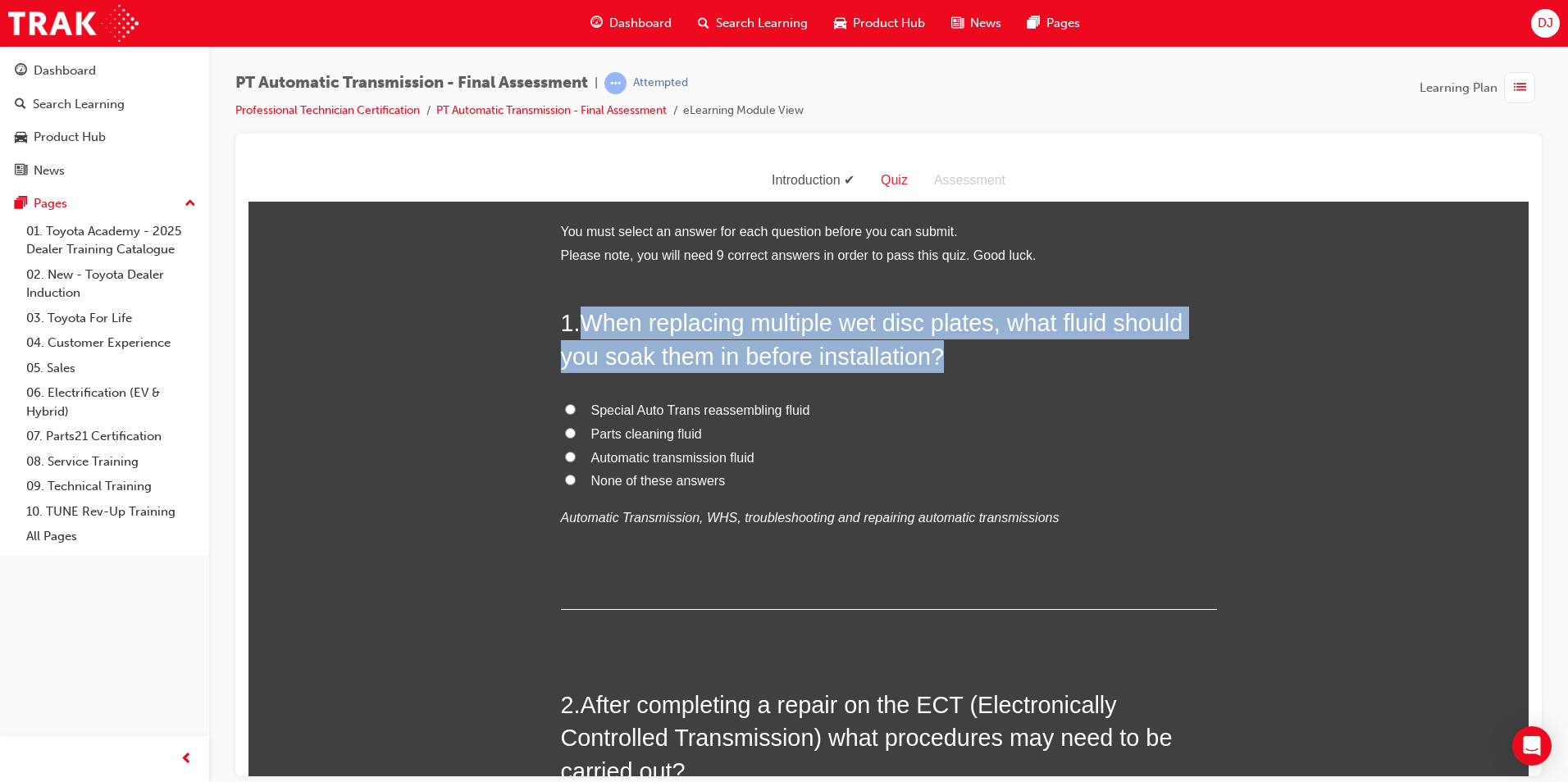
drag, startPoint x: 581, startPoint y: 314, endPoint x: 995, endPoint y: 365, distance: 417.1
click at [995, 365] on h2 "1 . When replacing multiple wet disc plates, what fluid should you soak them in…" at bounding box center [889, 340] width 656 height 67
copy span "When replacing multiple wet disc plates, what fluid should you soak them in bef…"
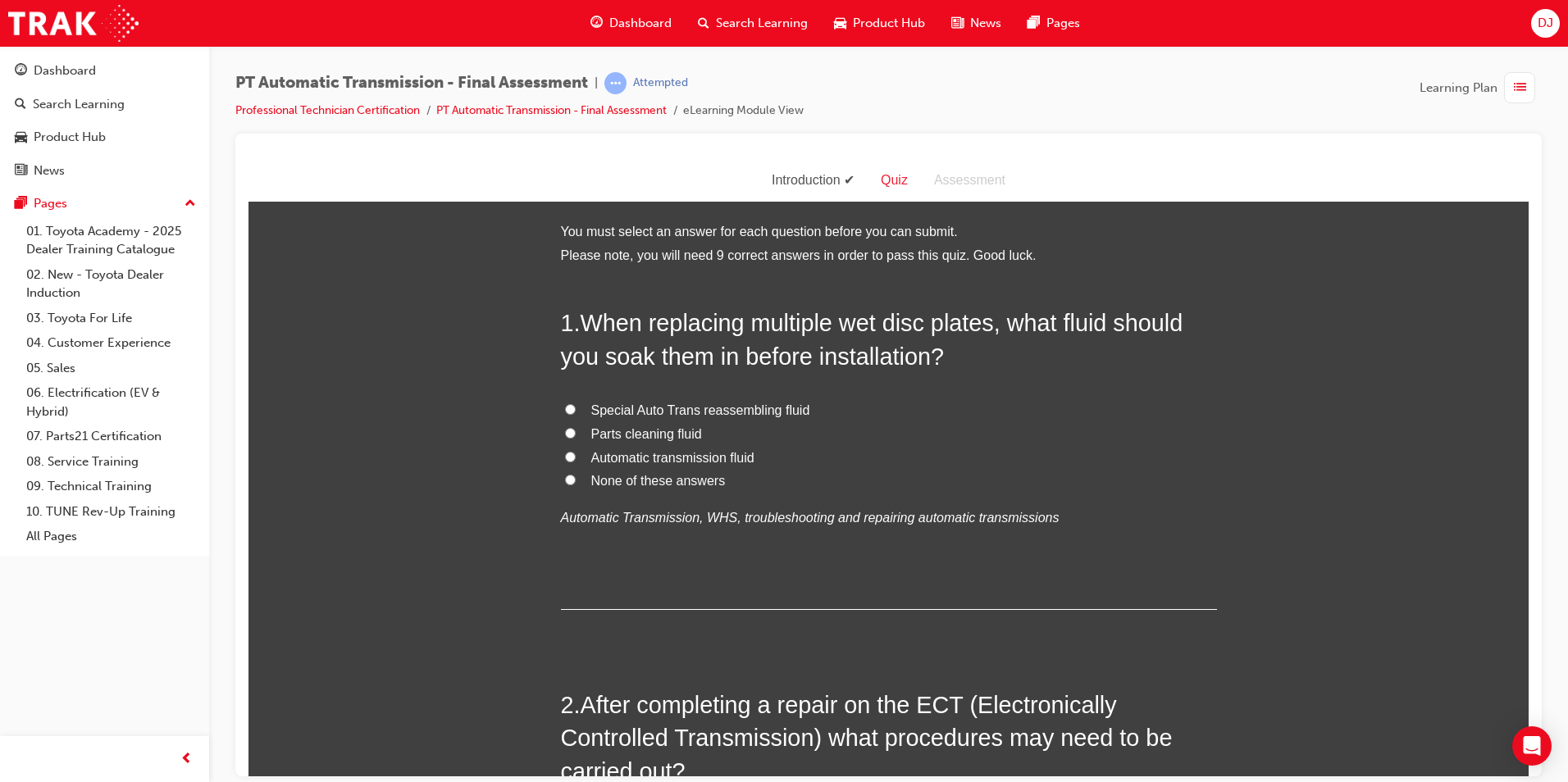
drag, startPoint x: 459, startPoint y: 420, endPoint x: 444, endPoint y: 426, distance: 16.2
click at [700, 452] on span "Automatic transmission fluid" at bounding box center [673, 456] width 163 height 14
click at [576, 452] on input "Automatic transmission fluid" at bounding box center [570, 455] width 10 height 10
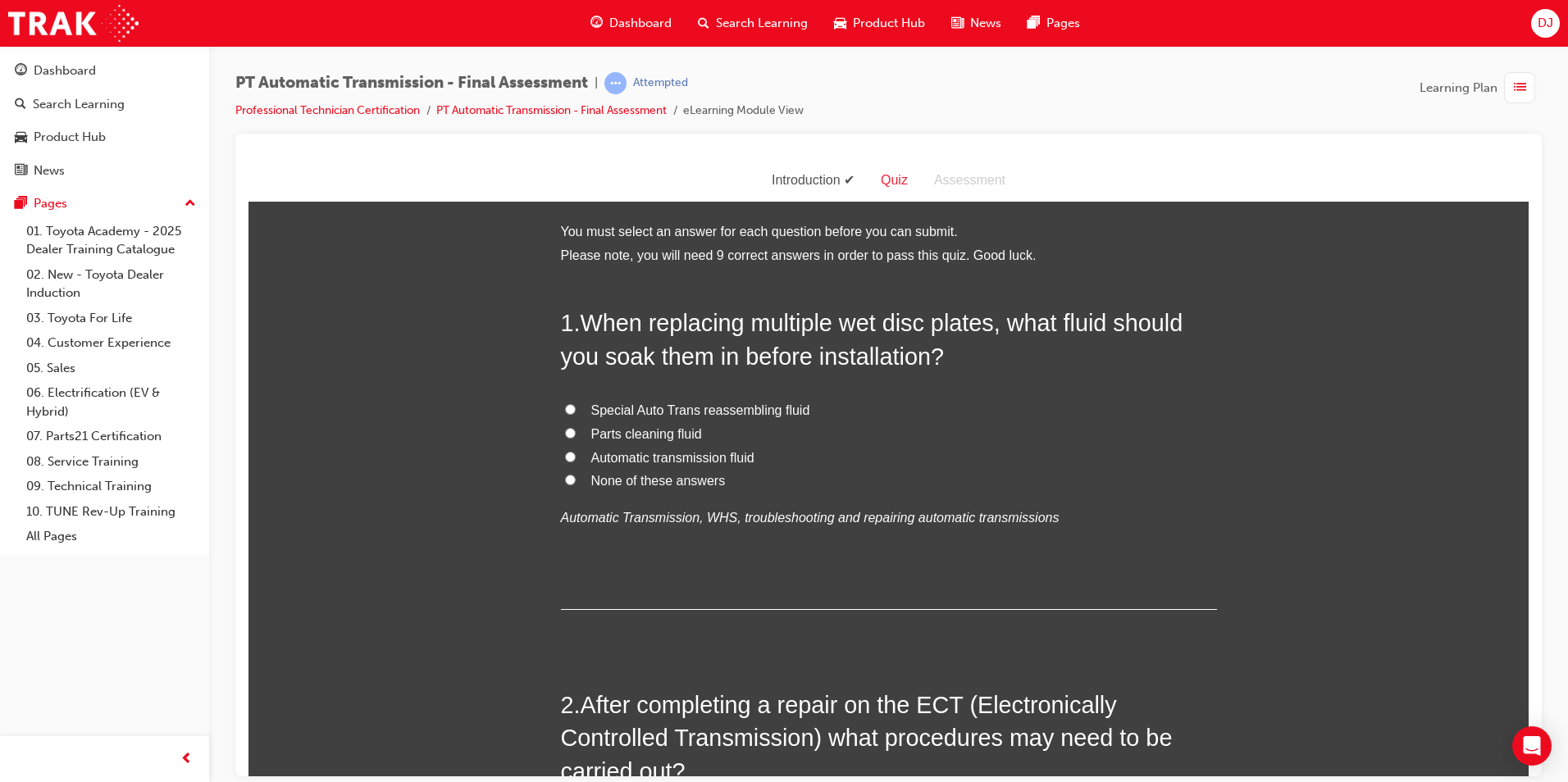
radio input "true"
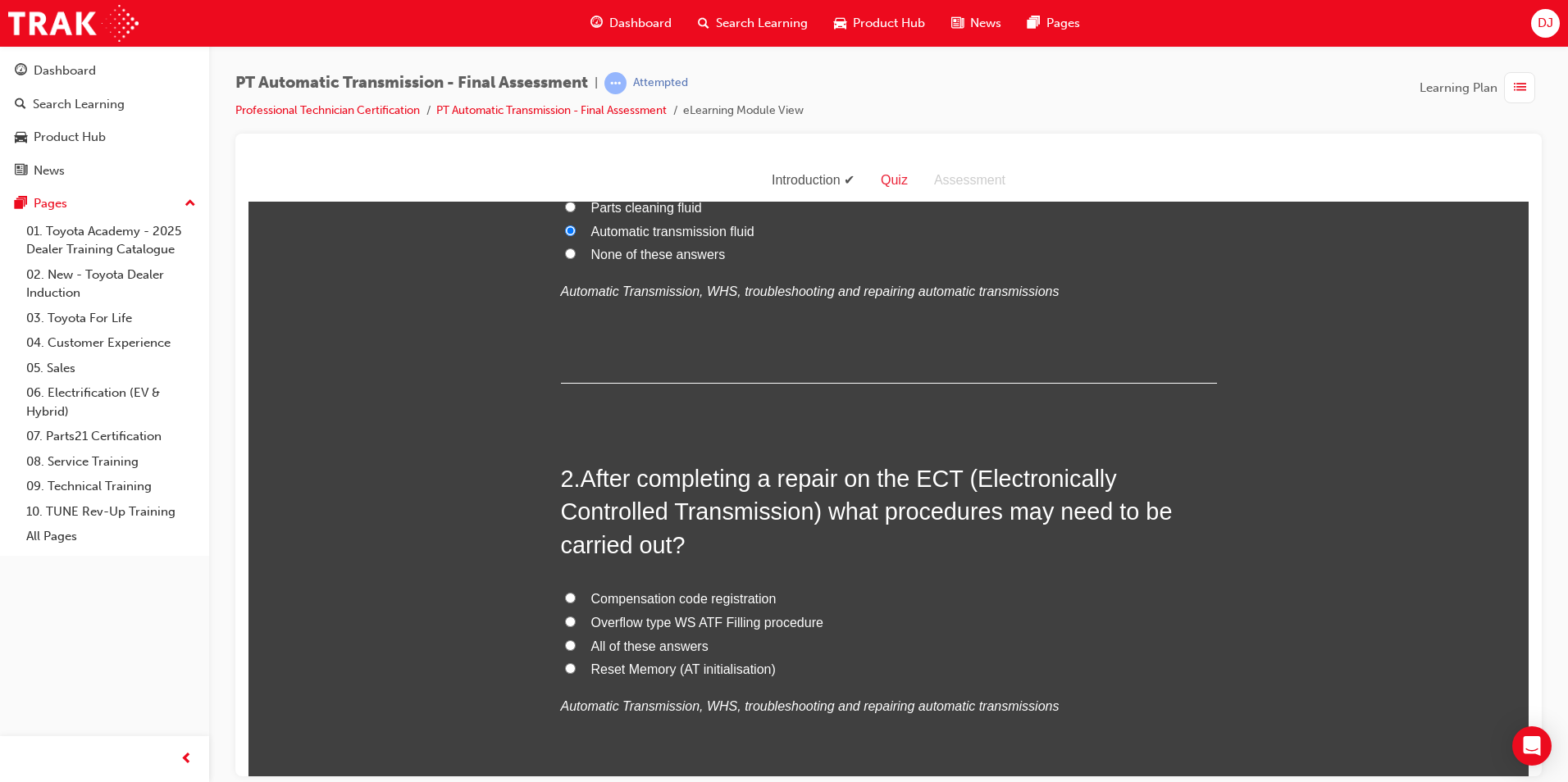
scroll to position [328, 0]
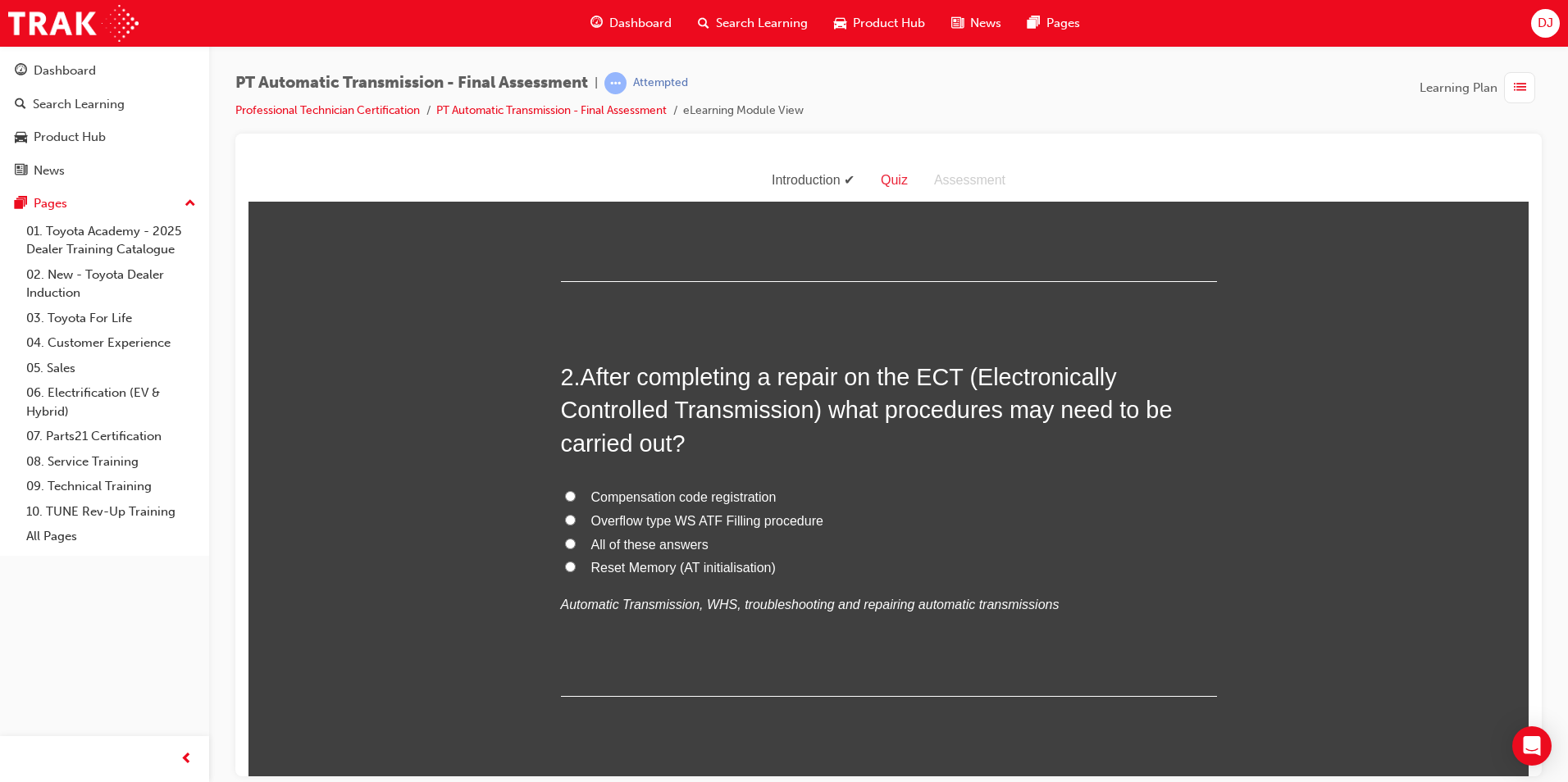
click at [662, 538] on span "All of these answers" at bounding box center [649, 544] width 117 height 14
click at [576, 538] on input "All of these answers" at bounding box center [570, 543] width 10 height 10
radio input "true"
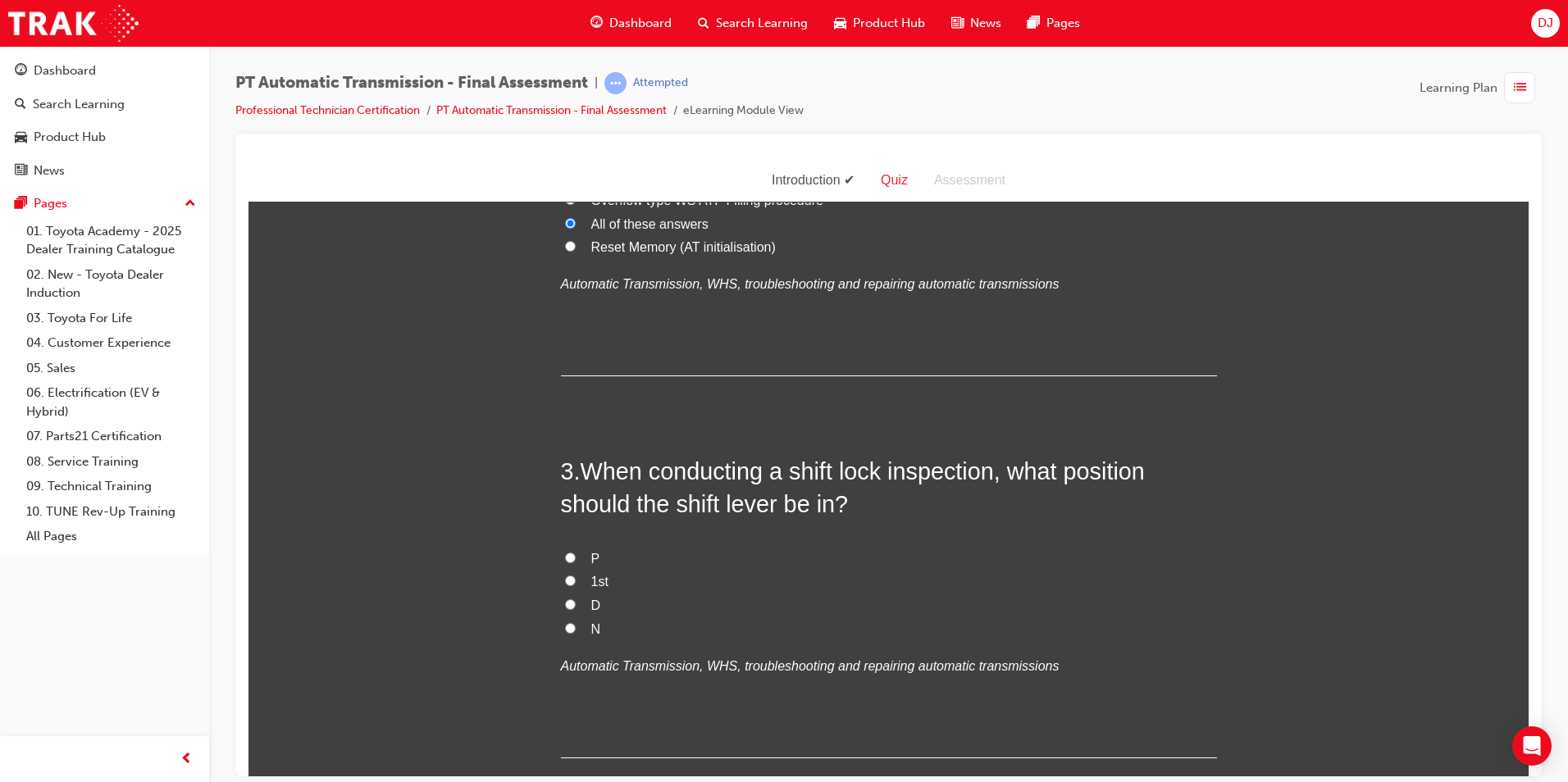
scroll to position [656, 0]
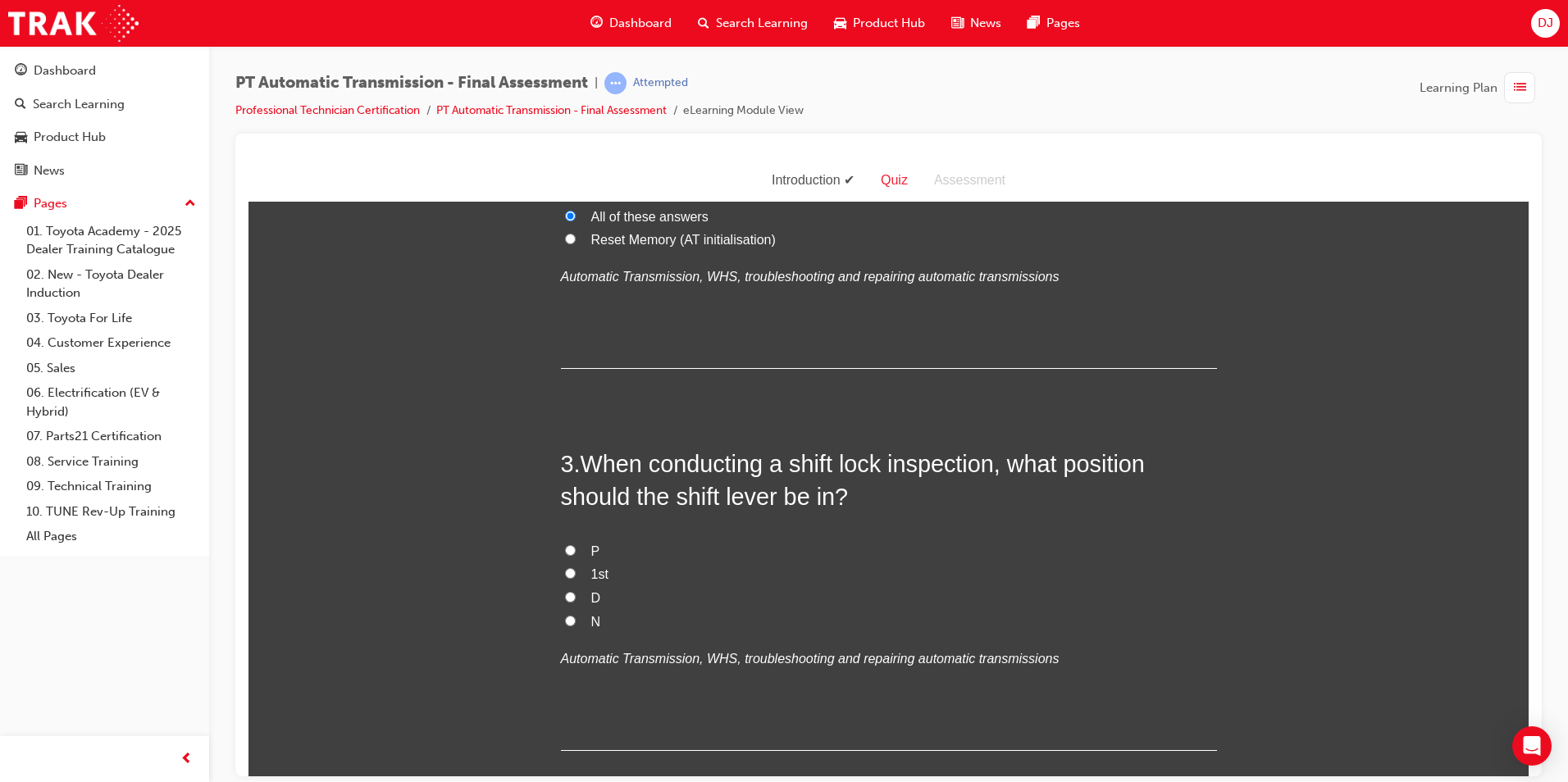
click at [580, 545] on label "P" at bounding box center [889, 552] width 656 height 24
click at [576, 545] on input "P" at bounding box center [570, 549] width 10 height 10
radio input "true"
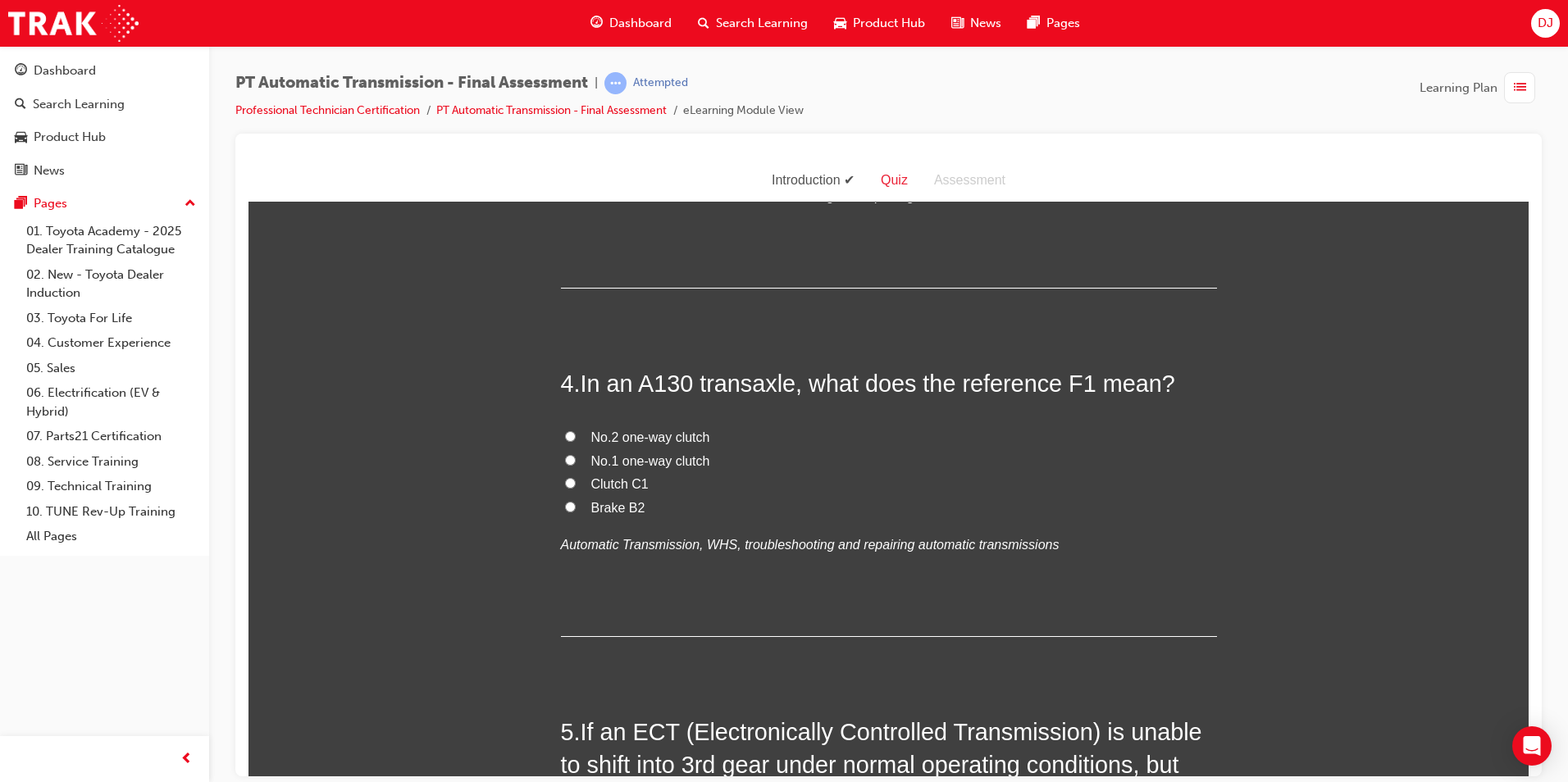
scroll to position [1148, 0]
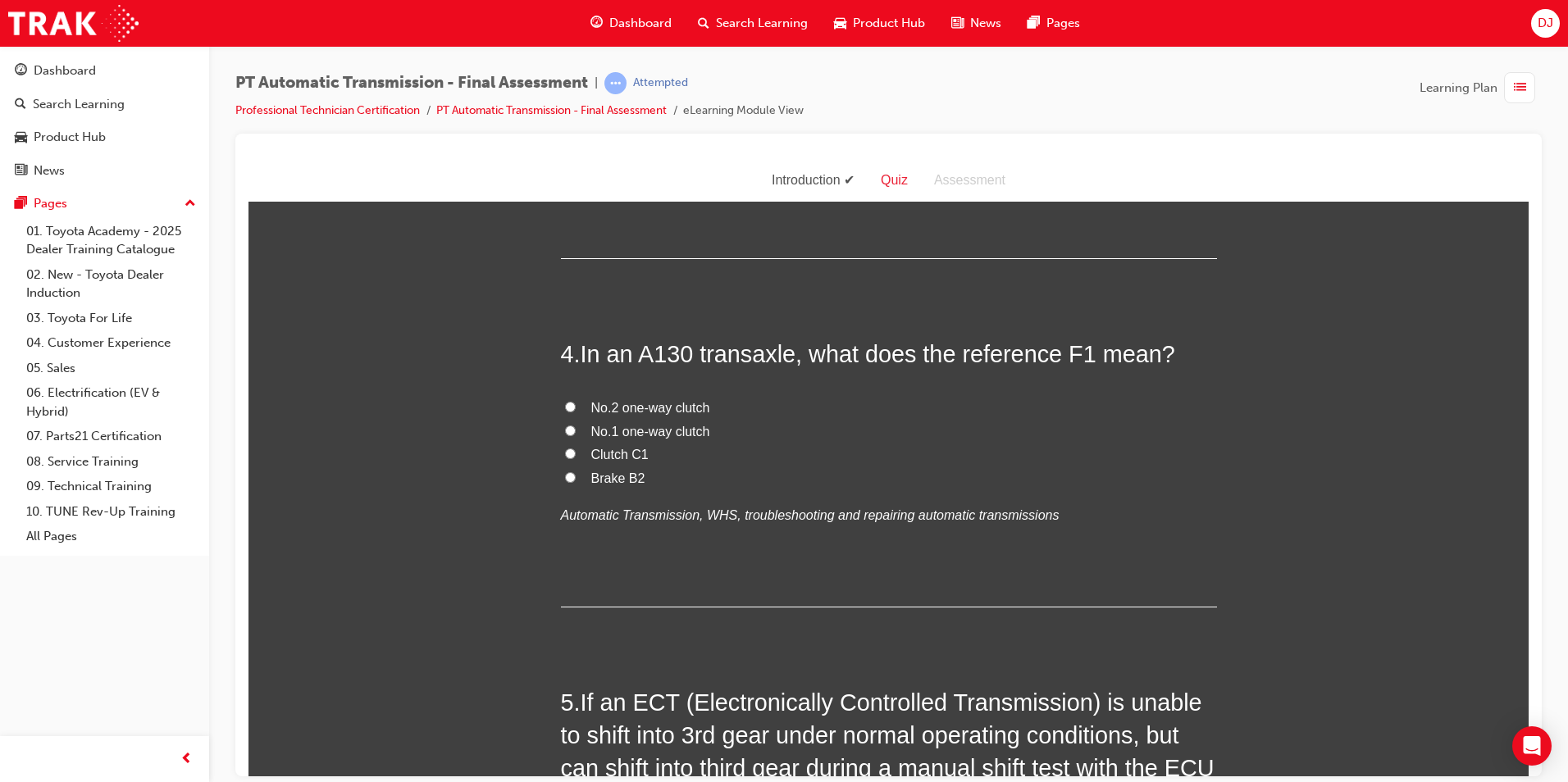
click at [644, 424] on span "No.1 one-way clutch" at bounding box center [650, 430] width 119 height 14
click at [576, 425] on input "No.1 one-way clutch" at bounding box center [570, 429] width 10 height 10
radio input "true"
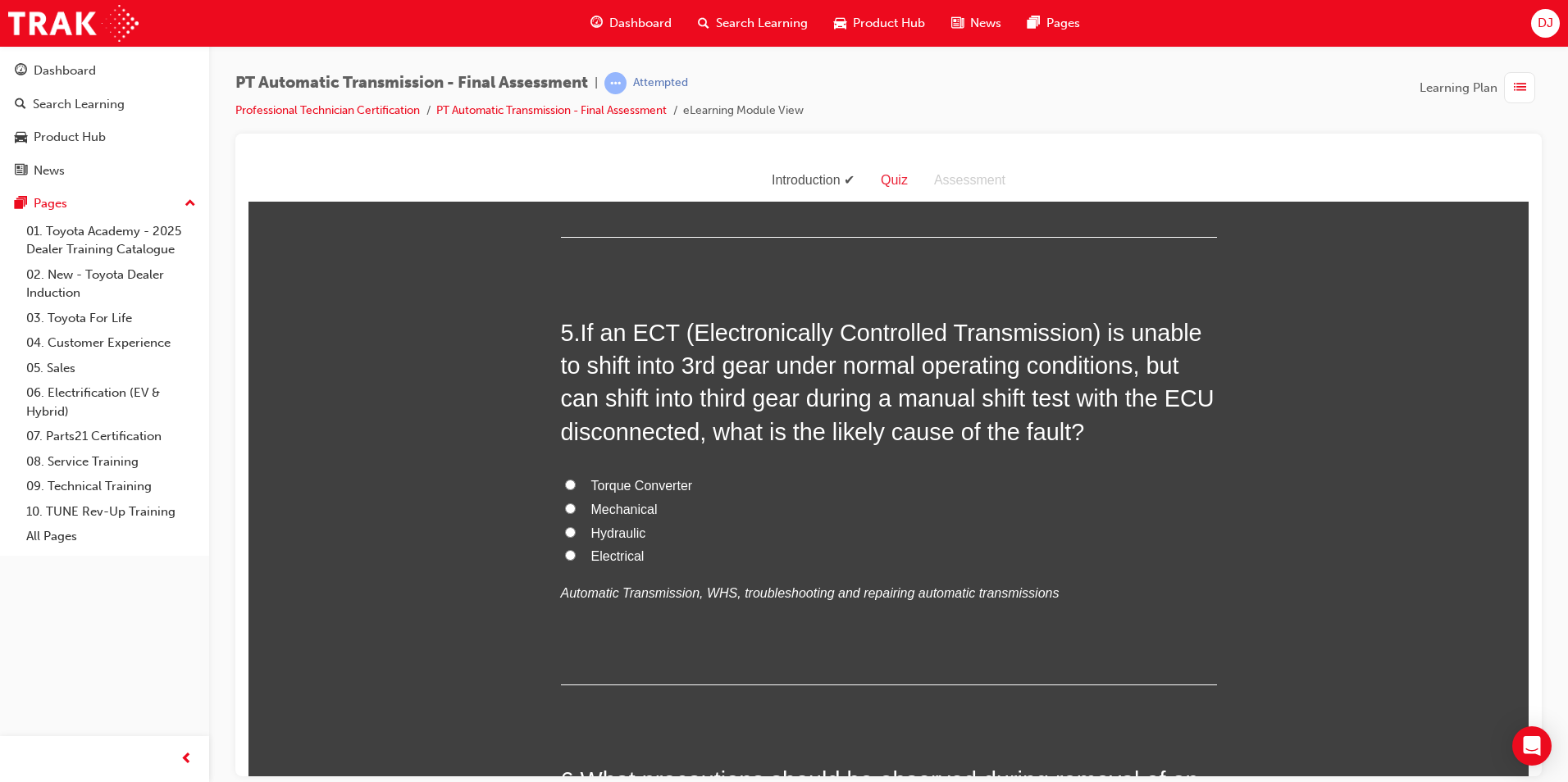
scroll to position [1558, 0]
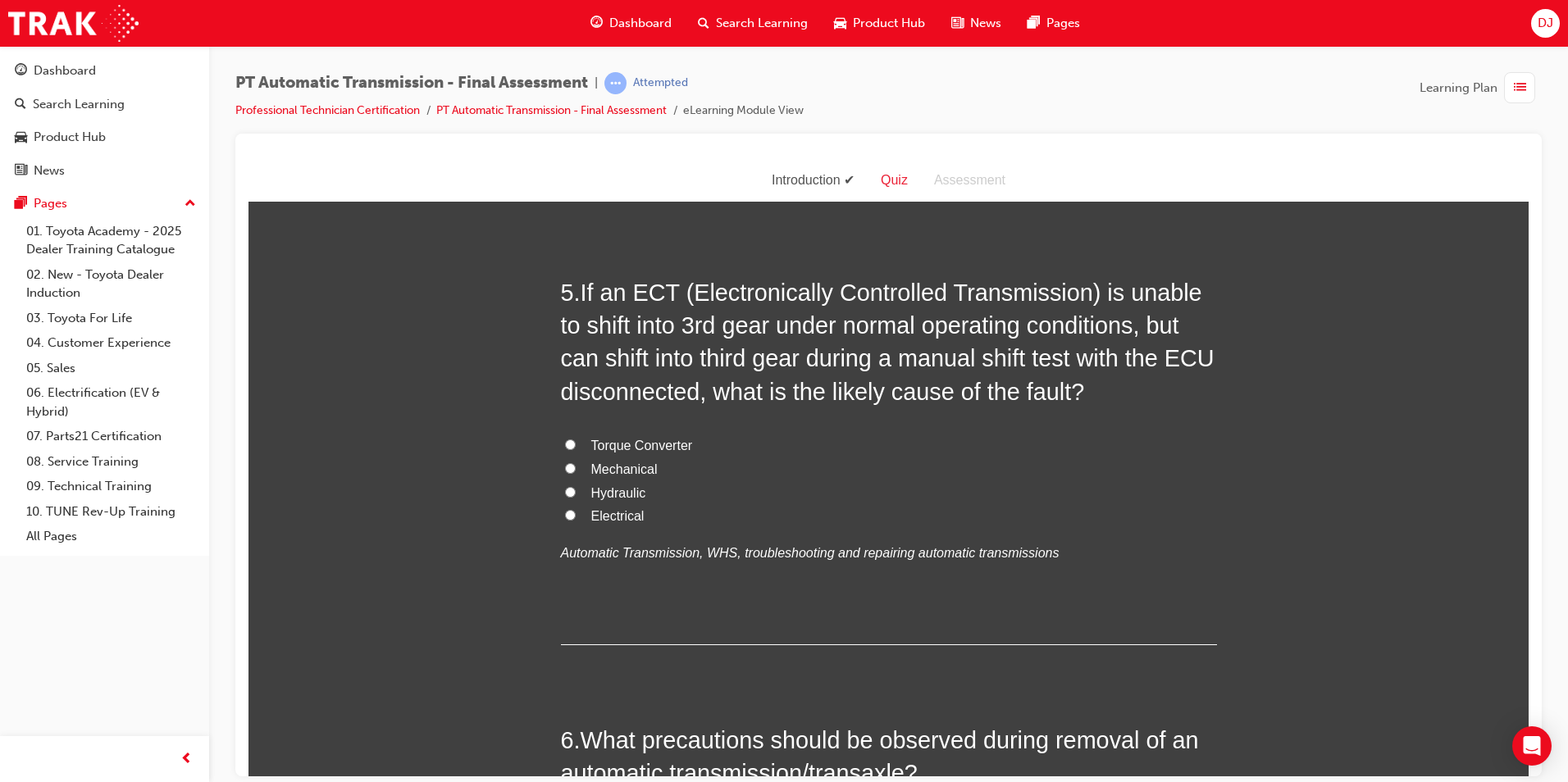
click at [604, 511] on span "Electrical" at bounding box center [617, 515] width 53 height 14
click at [576, 511] on input "Electrical" at bounding box center [570, 514] width 10 height 10
radio input "true"
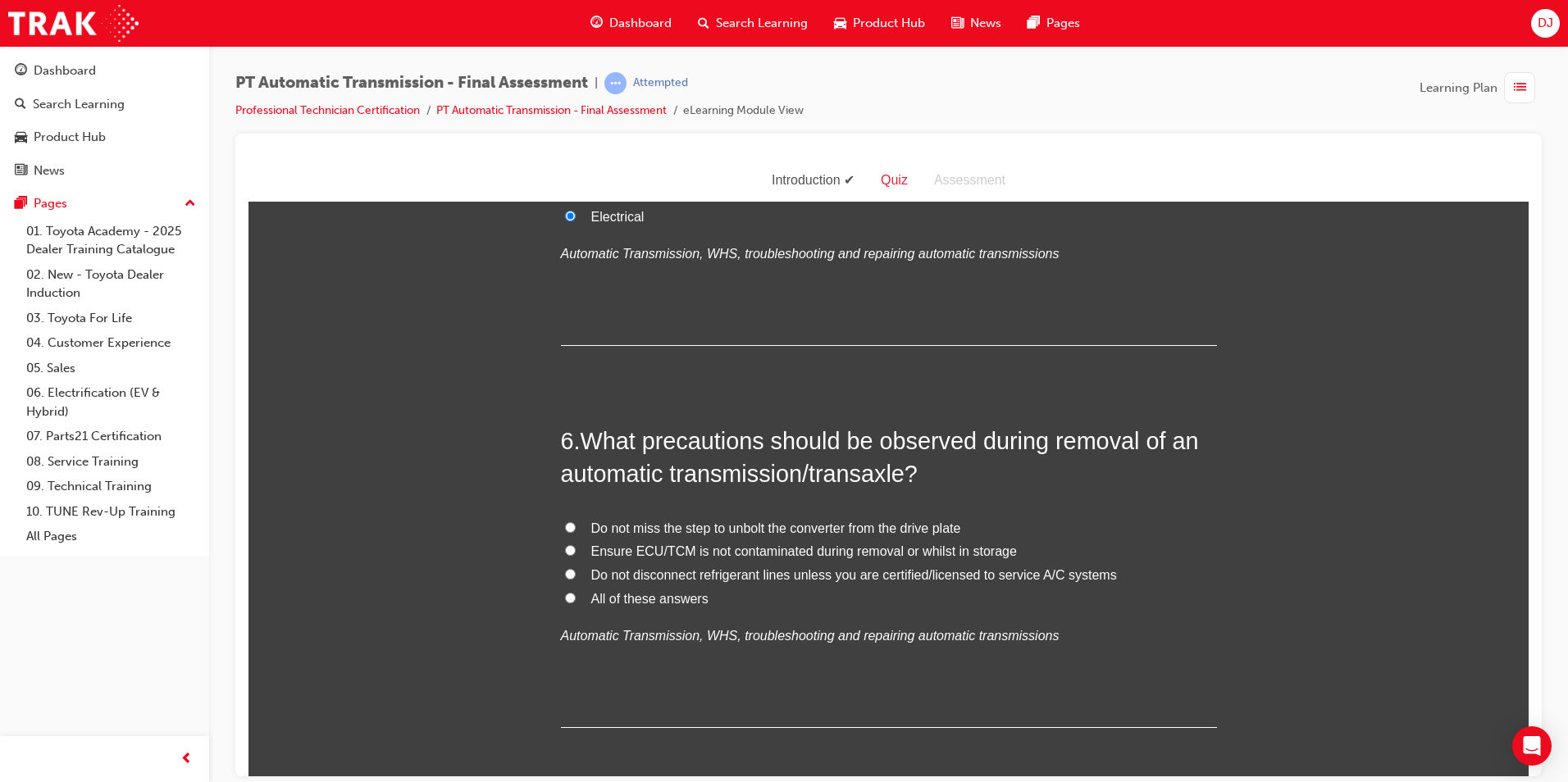
scroll to position [1886, 0]
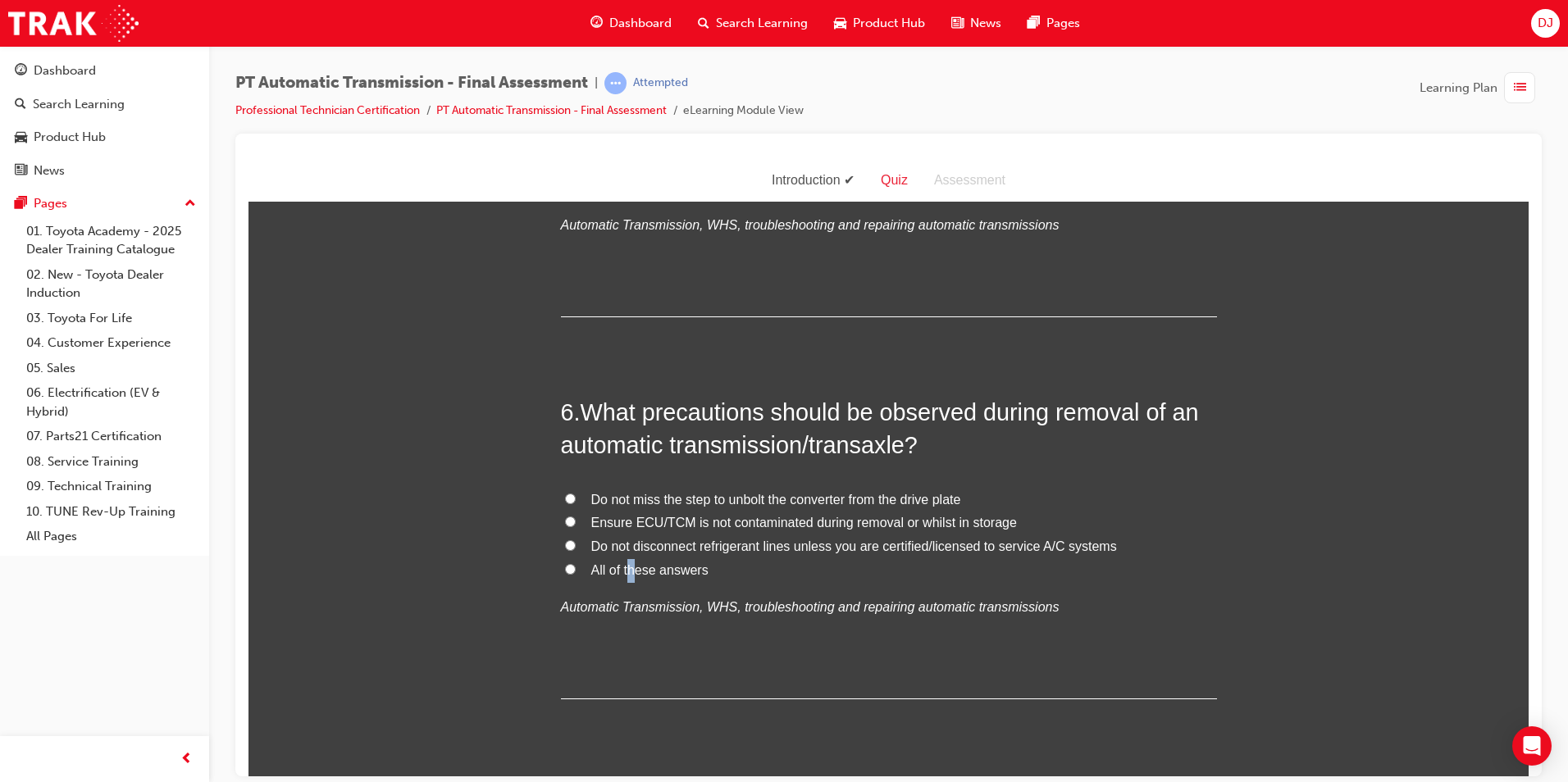
click at [625, 569] on span "All of these answers" at bounding box center [649, 569] width 117 height 14
drag, startPoint x: 625, startPoint y: 569, endPoint x: 583, endPoint y: 567, distance: 42.0
click at [582, 567] on label "All of these answers" at bounding box center [889, 570] width 656 height 24
click at [576, 567] on input "All of these answers" at bounding box center [570, 568] width 10 height 10
radio input "true"
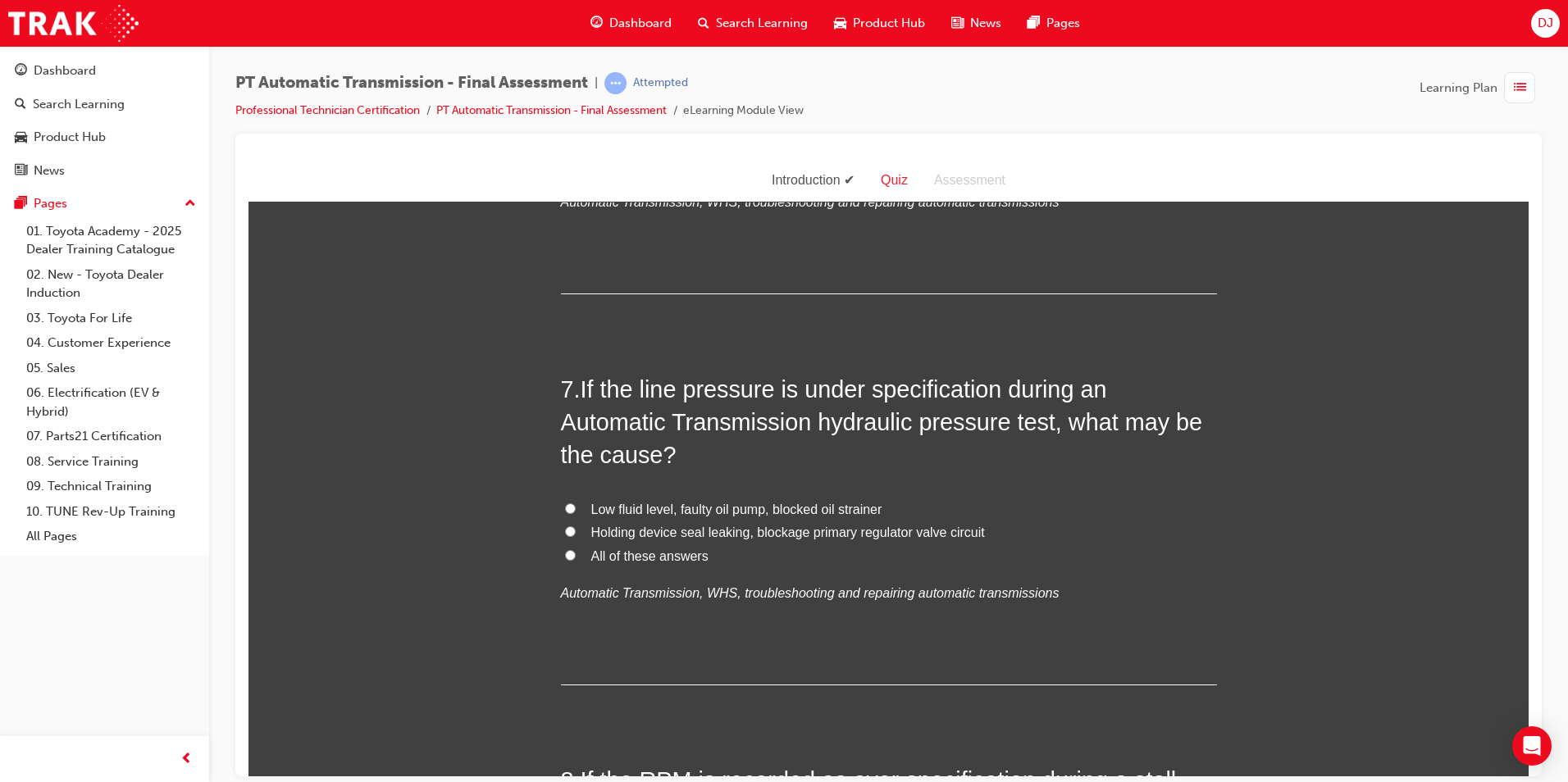
scroll to position [2296, 0]
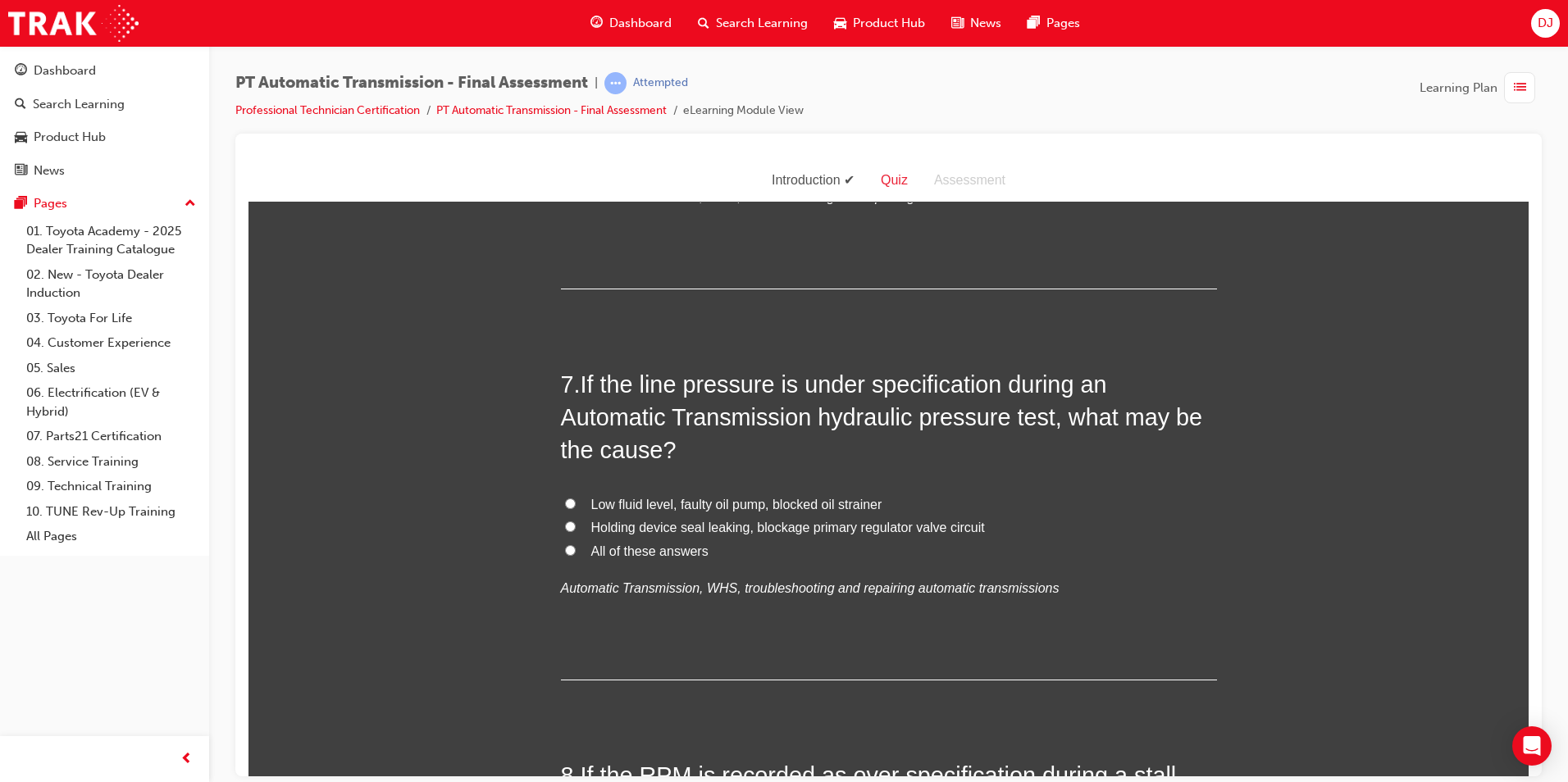
click at [664, 554] on span "All of these answers" at bounding box center [649, 550] width 117 height 14
click at [576, 554] on input "All of these answers" at bounding box center [570, 549] width 10 height 10
radio input "true"
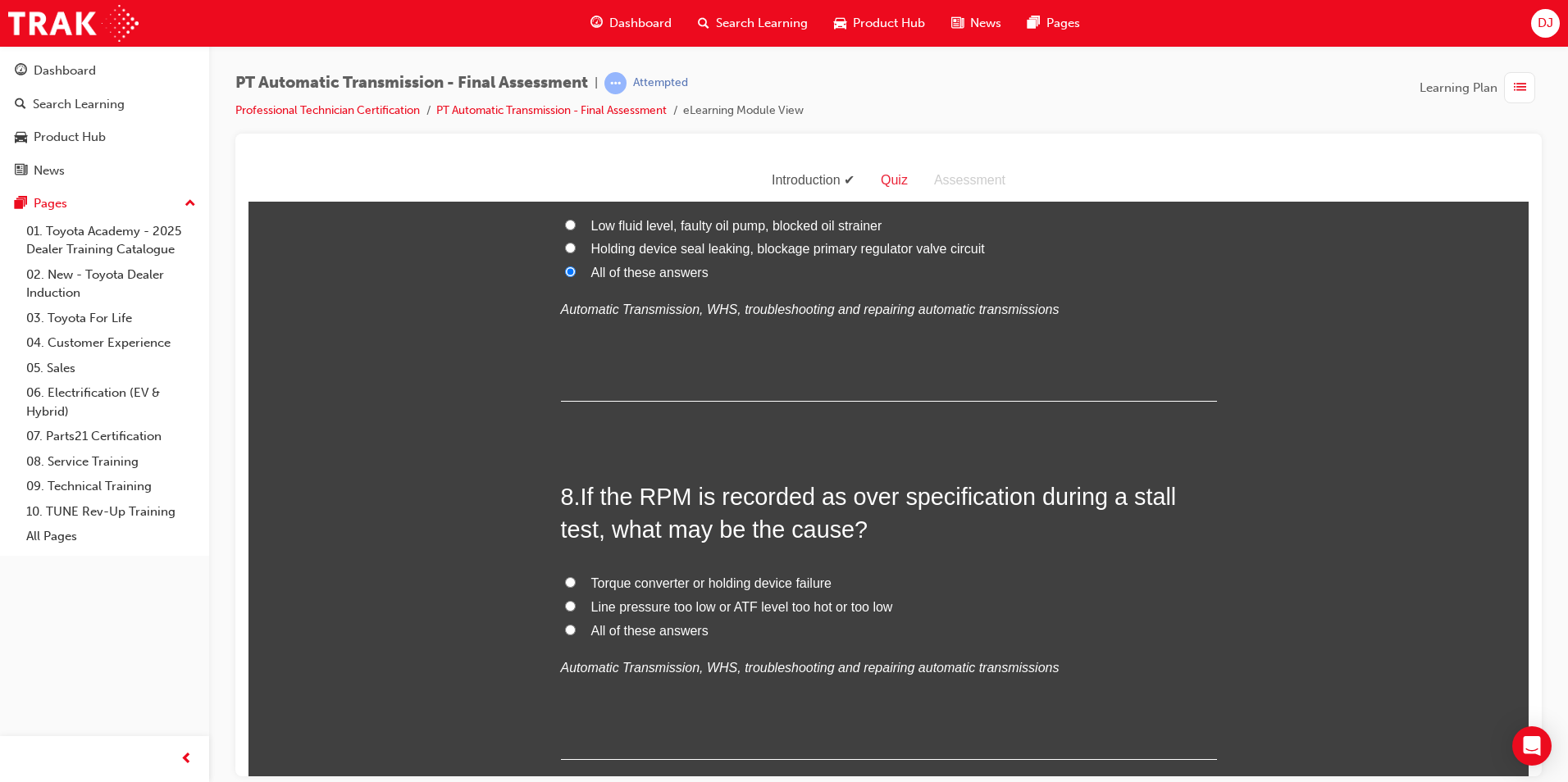
scroll to position [2624, 0]
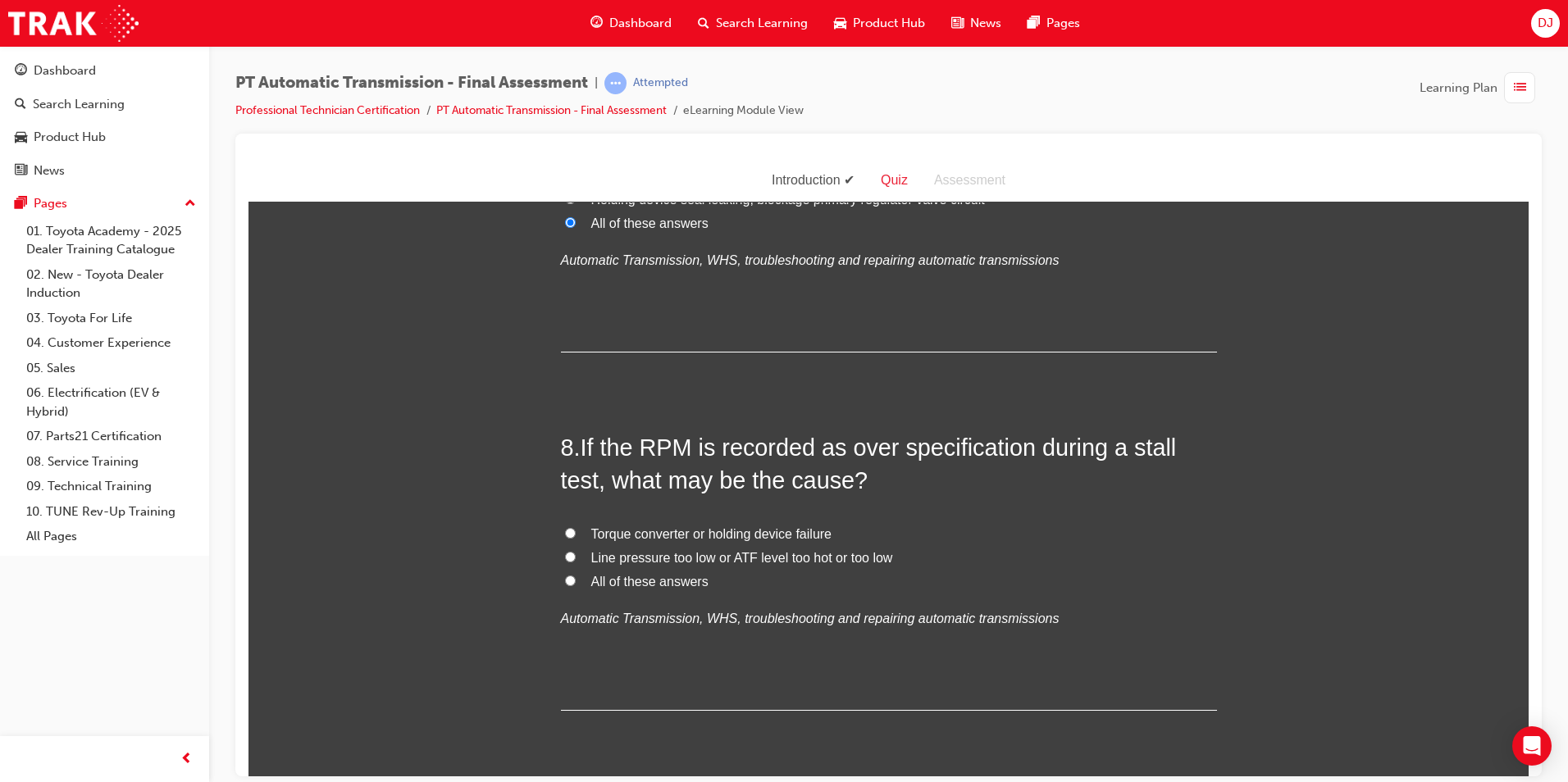
click at [685, 577] on span "All of these answers" at bounding box center [649, 581] width 117 height 14
click at [576, 577] on input "All of these answers" at bounding box center [570, 580] width 10 height 10
radio input "true"
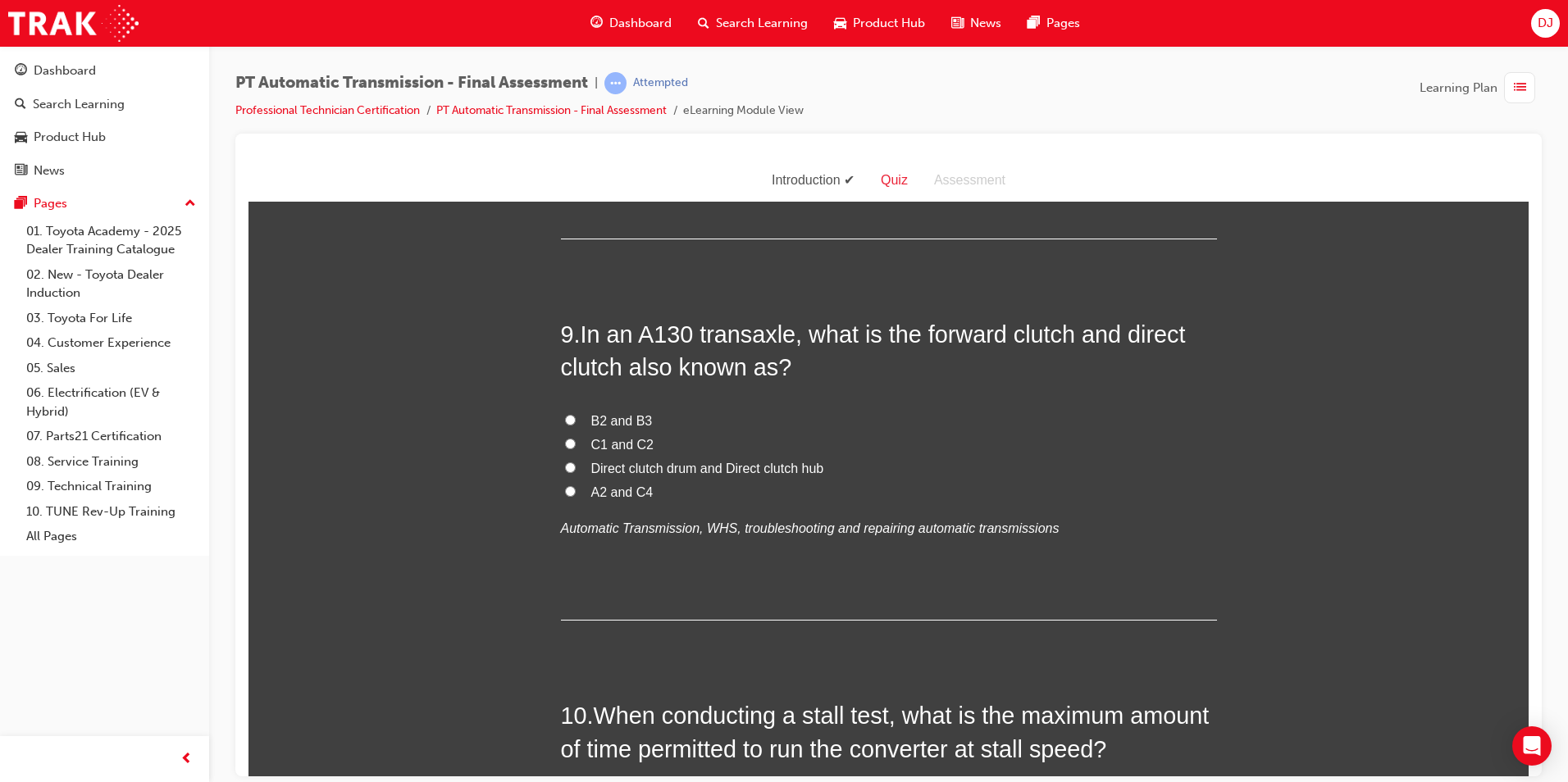
scroll to position [3041, 0]
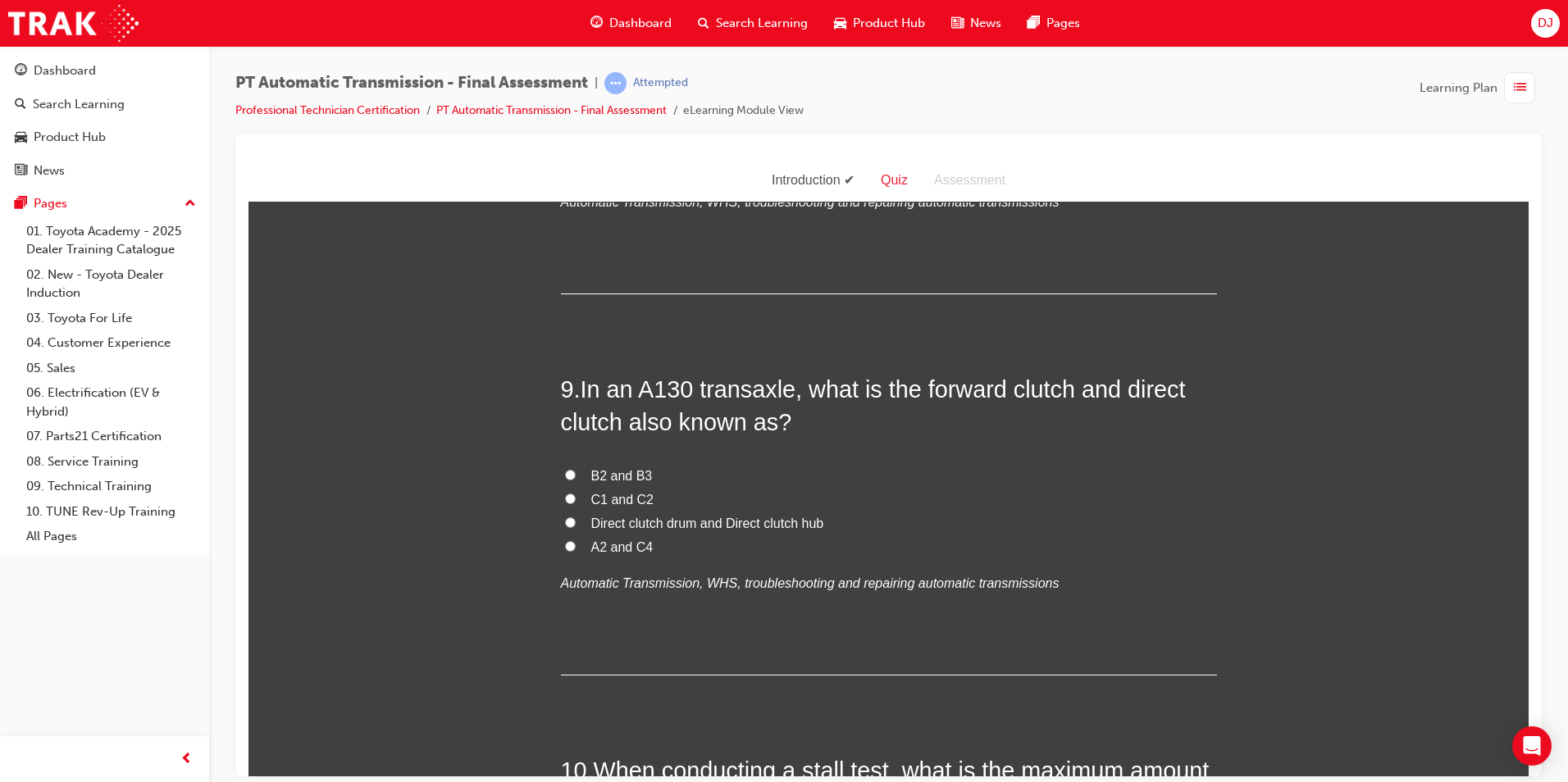
click at [651, 521] on span "Direct clutch drum and Direct clutch hub" at bounding box center [707, 522] width 233 height 14
click at [576, 521] on input "Direct clutch drum and Direct clutch hub" at bounding box center [570, 521] width 10 height 10
radio input "true"
click at [630, 481] on span "B2 and B3" at bounding box center [622, 475] width 61 height 14
click at [576, 480] on input "B2 and B3" at bounding box center [570, 474] width 10 height 10
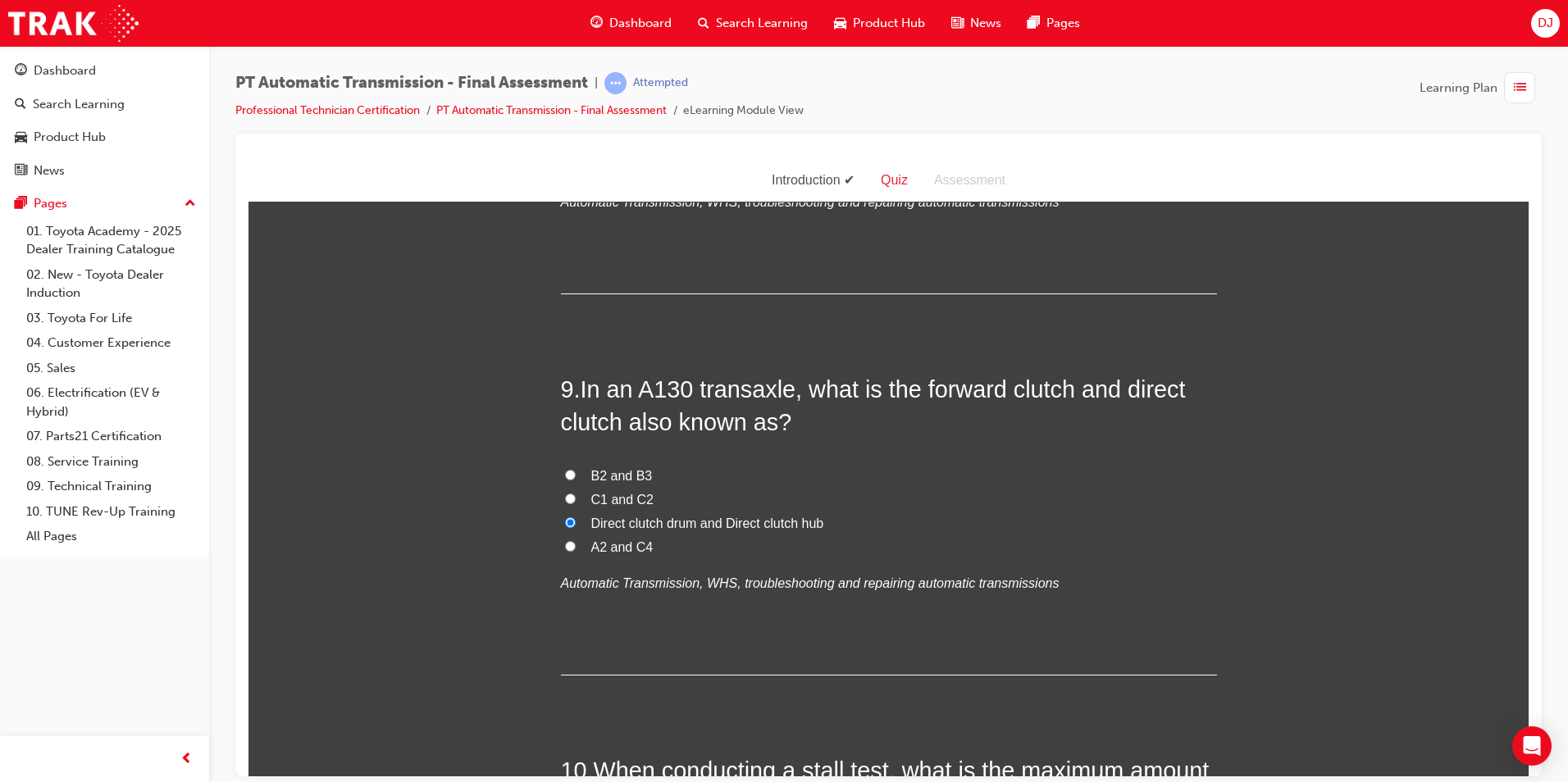
radio input "true"
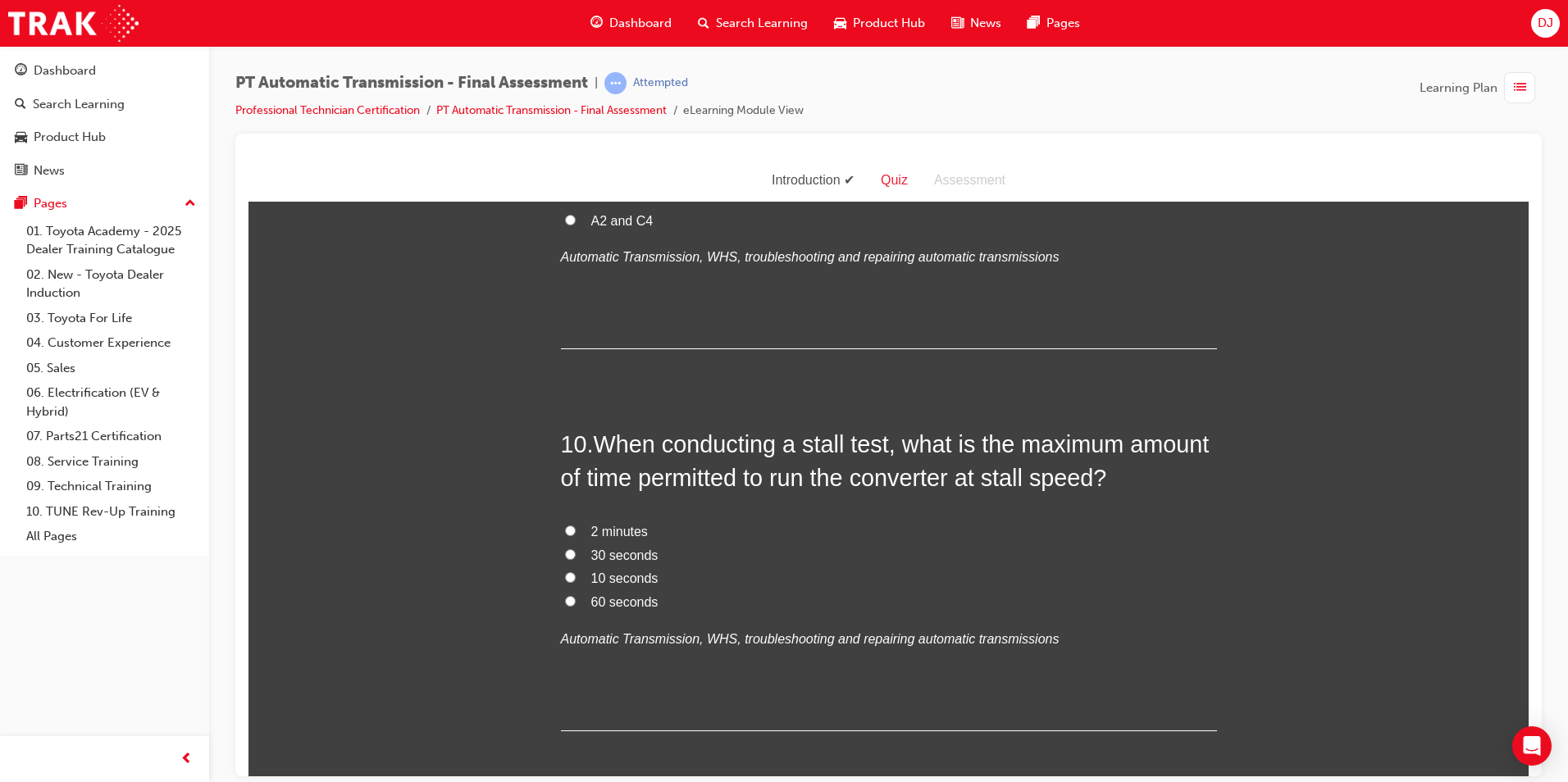
scroll to position [3368, 0]
click at [624, 554] on span "30 seconds" at bounding box center [624, 553] width 67 height 14
click at [576, 554] on input "30 seconds" at bounding box center [570, 552] width 10 height 10
radio input "true"
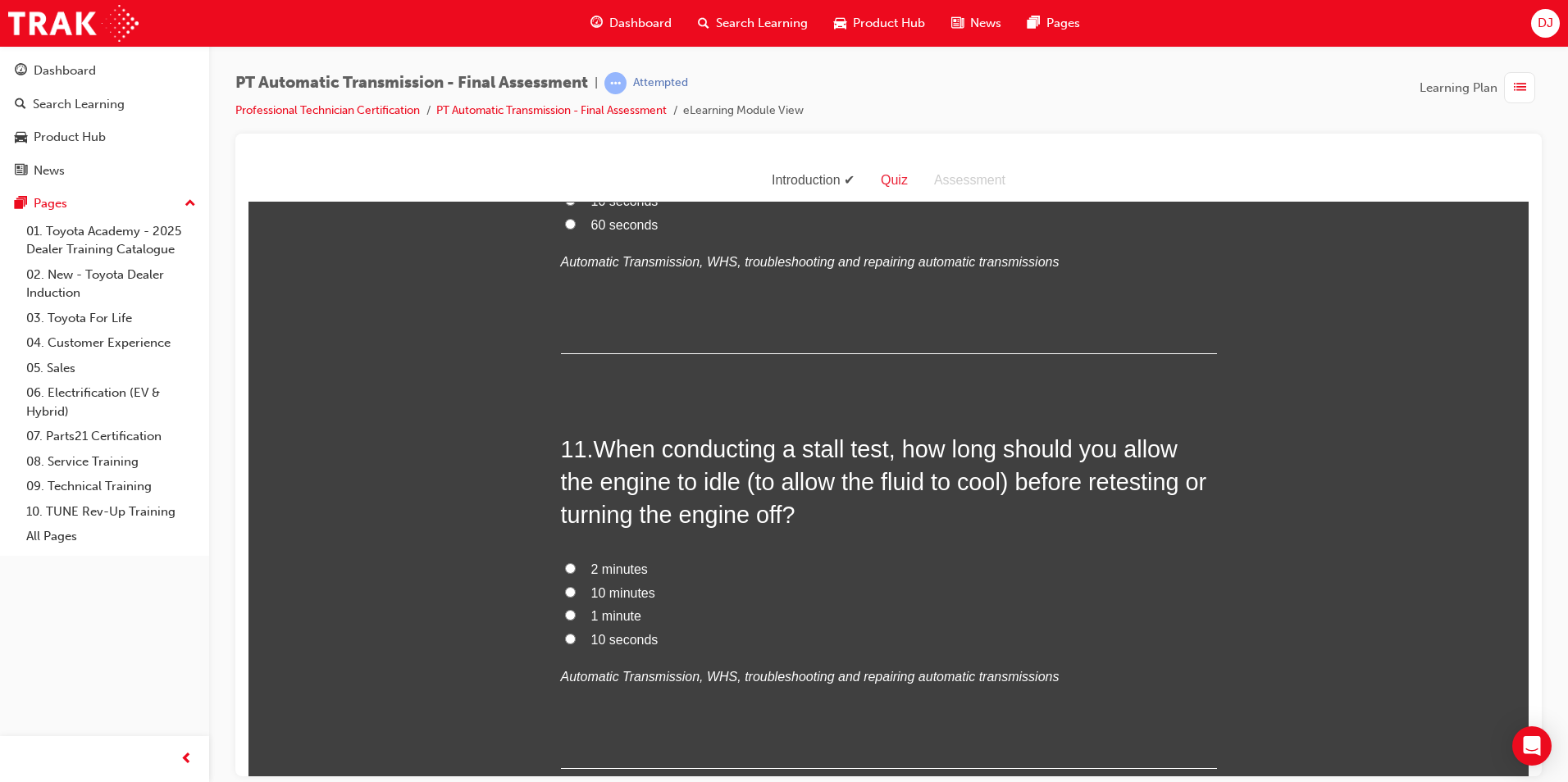
scroll to position [3861, 0]
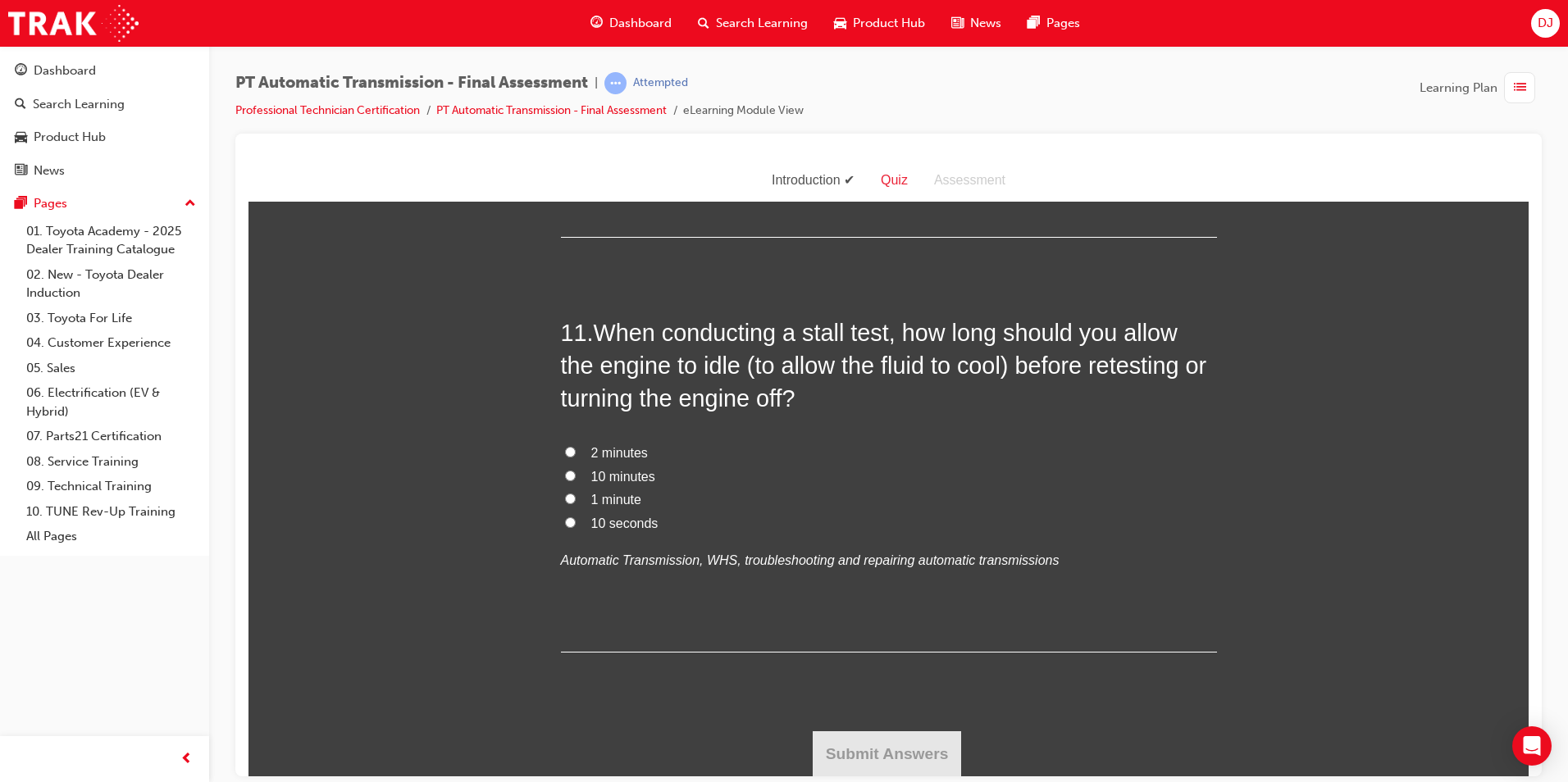
click at [605, 454] on span "2 minutes" at bounding box center [619, 452] width 57 height 14
click at [576, 454] on input "2 minutes" at bounding box center [570, 451] width 10 height 10
radio input "true"
click at [924, 745] on button "Submit Answers" at bounding box center [887, 754] width 149 height 46
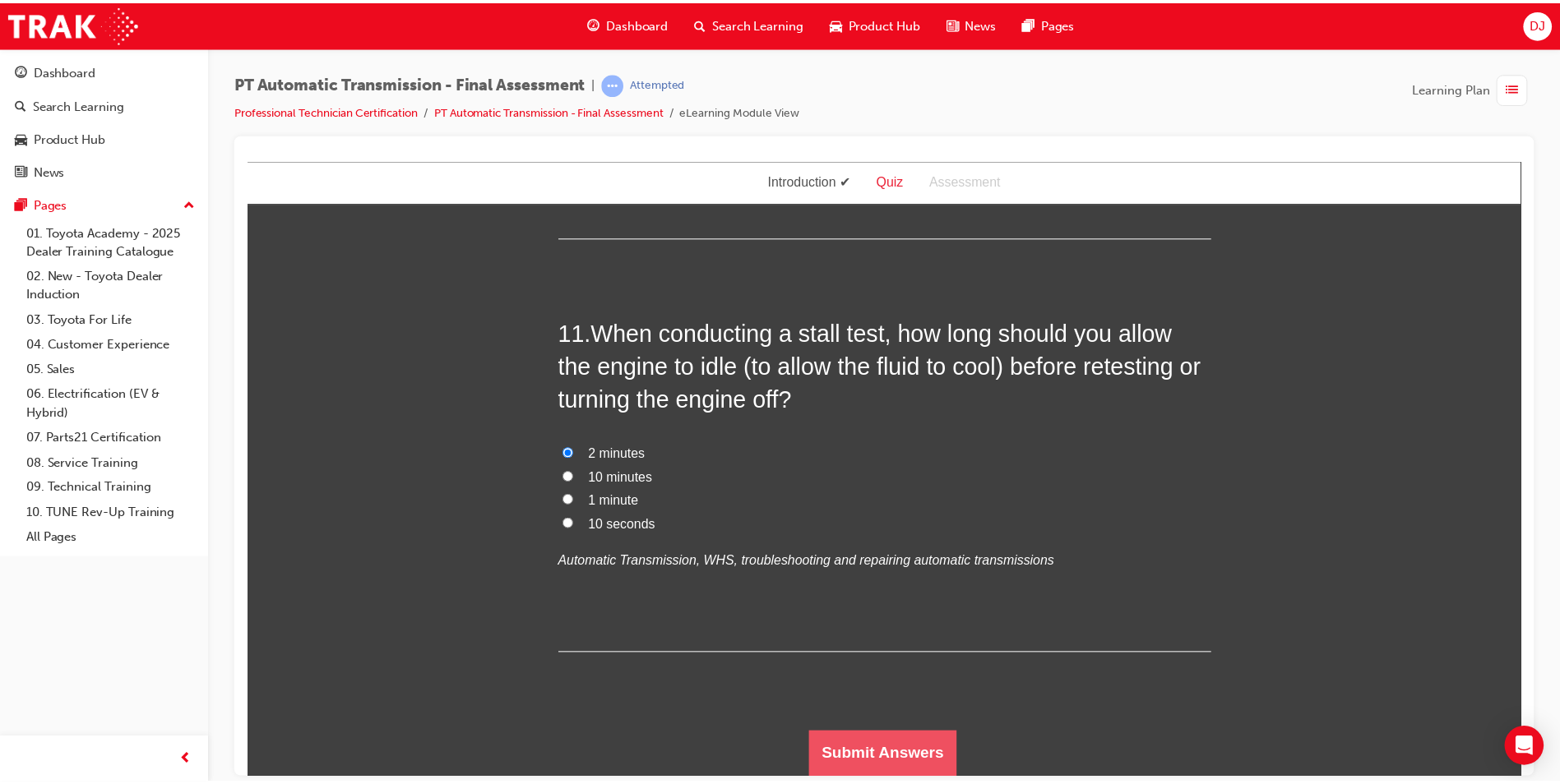
scroll to position [0, 0]
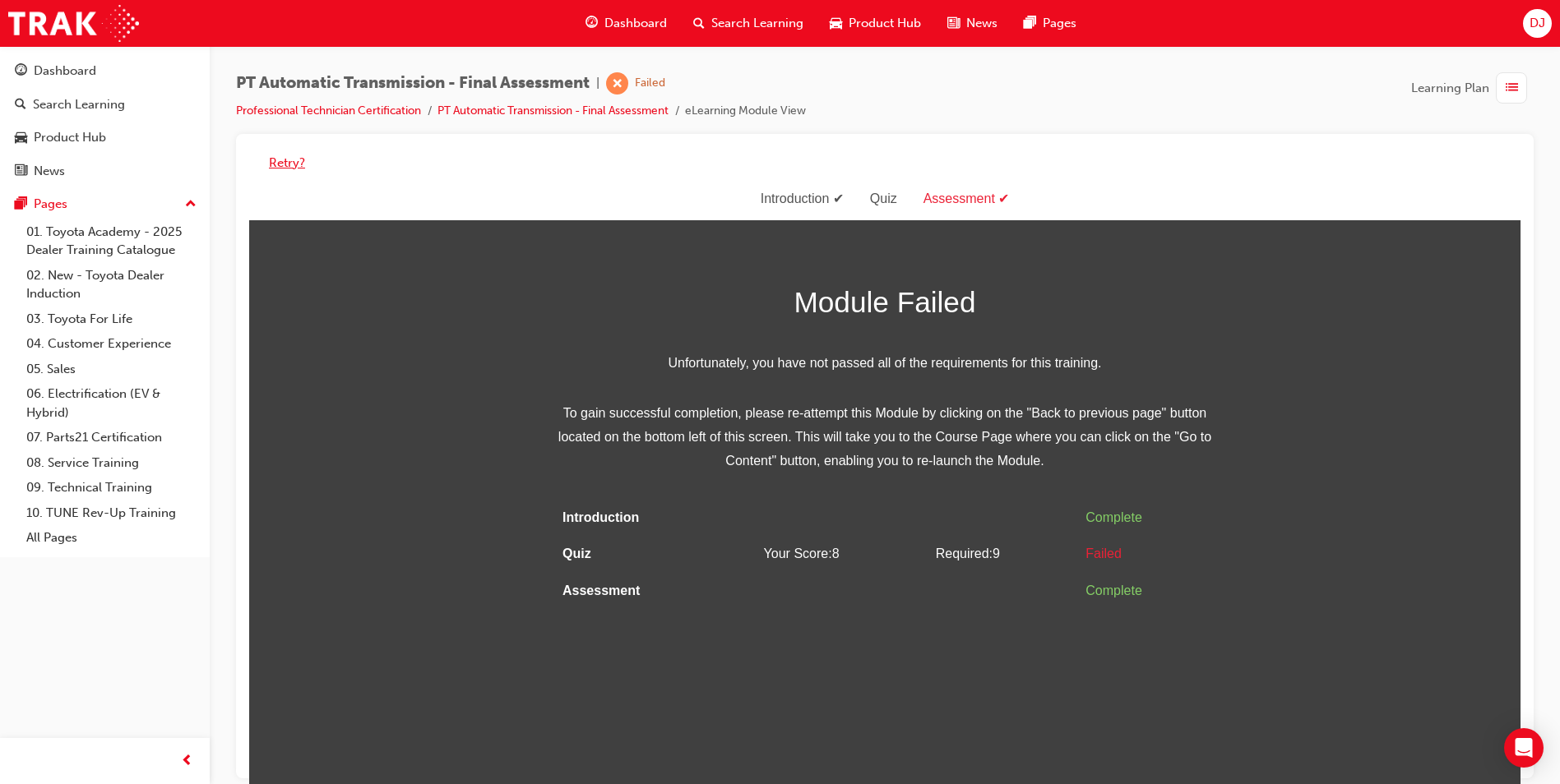
click at [293, 155] on button "Retry?" at bounding box center [287, 163] width 36 height 19
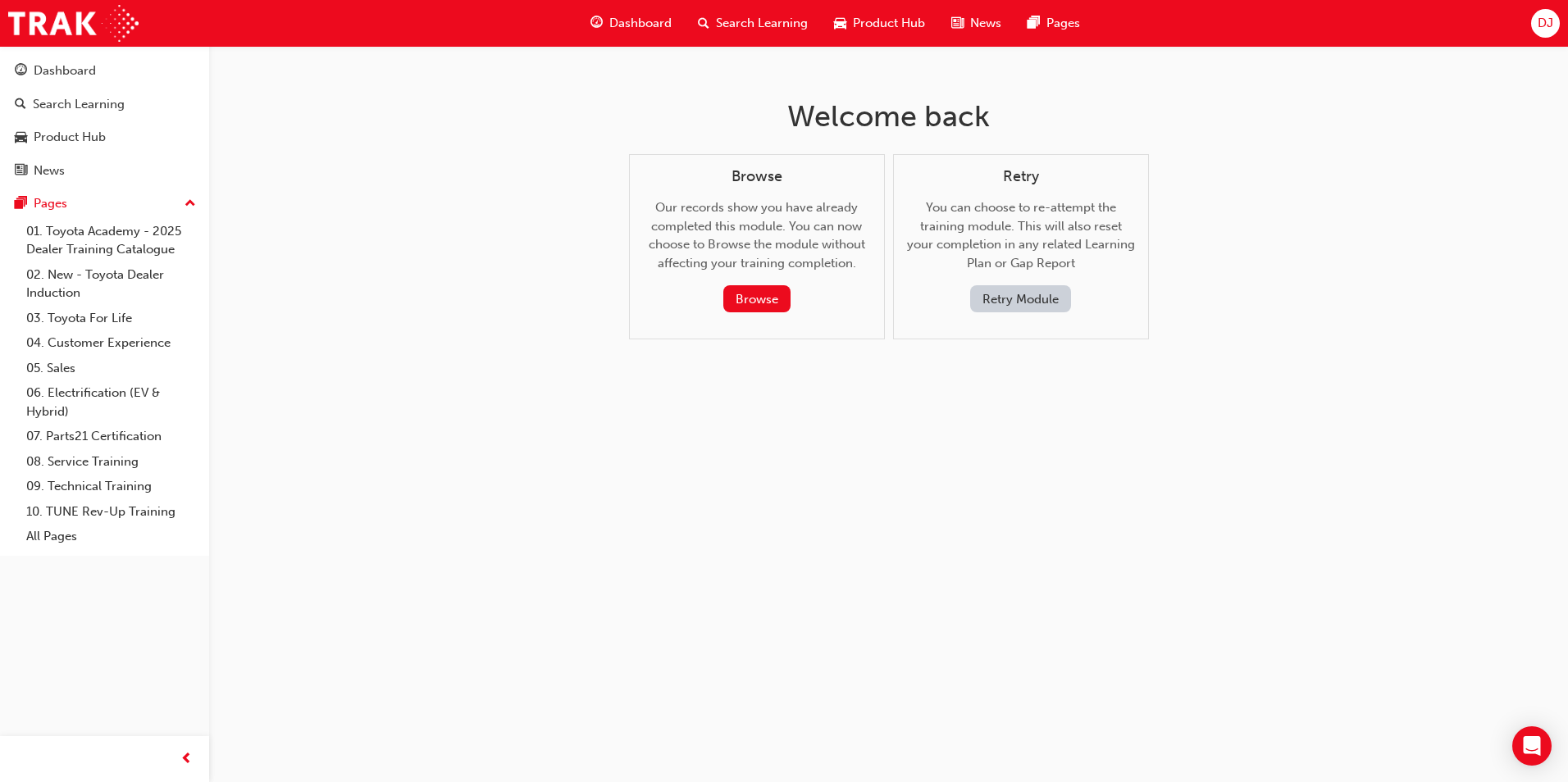
click at [1042, 299] on button "Retry Module" at bounding box center [1021, 299] width 101 height 27
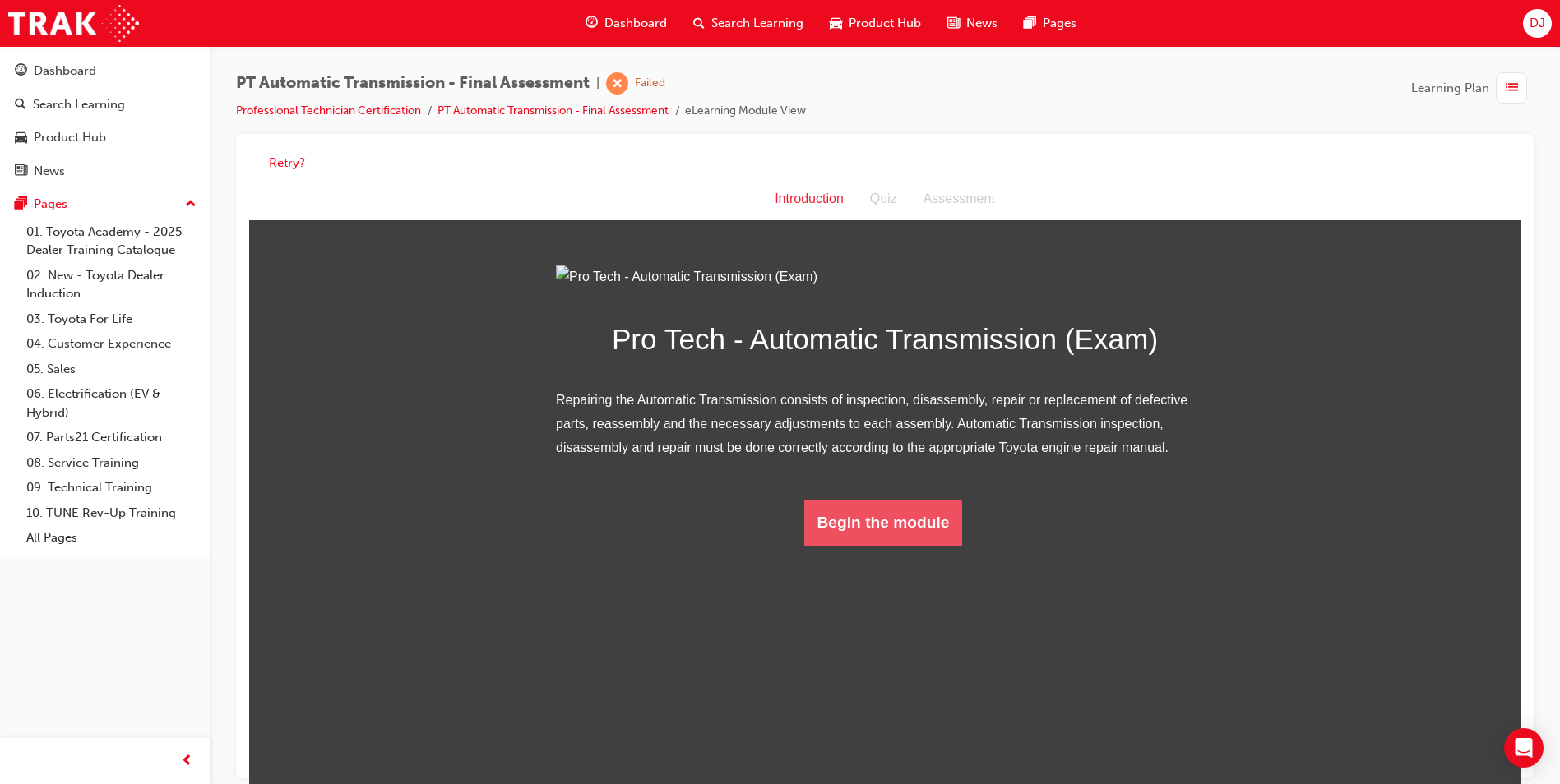
click at [903, 730] on html "Introduction Introduction Quiz Assessment Pro Tech - Automatic Transmission (Ex…" at bounding box center [885, 487] width 1272 height 618
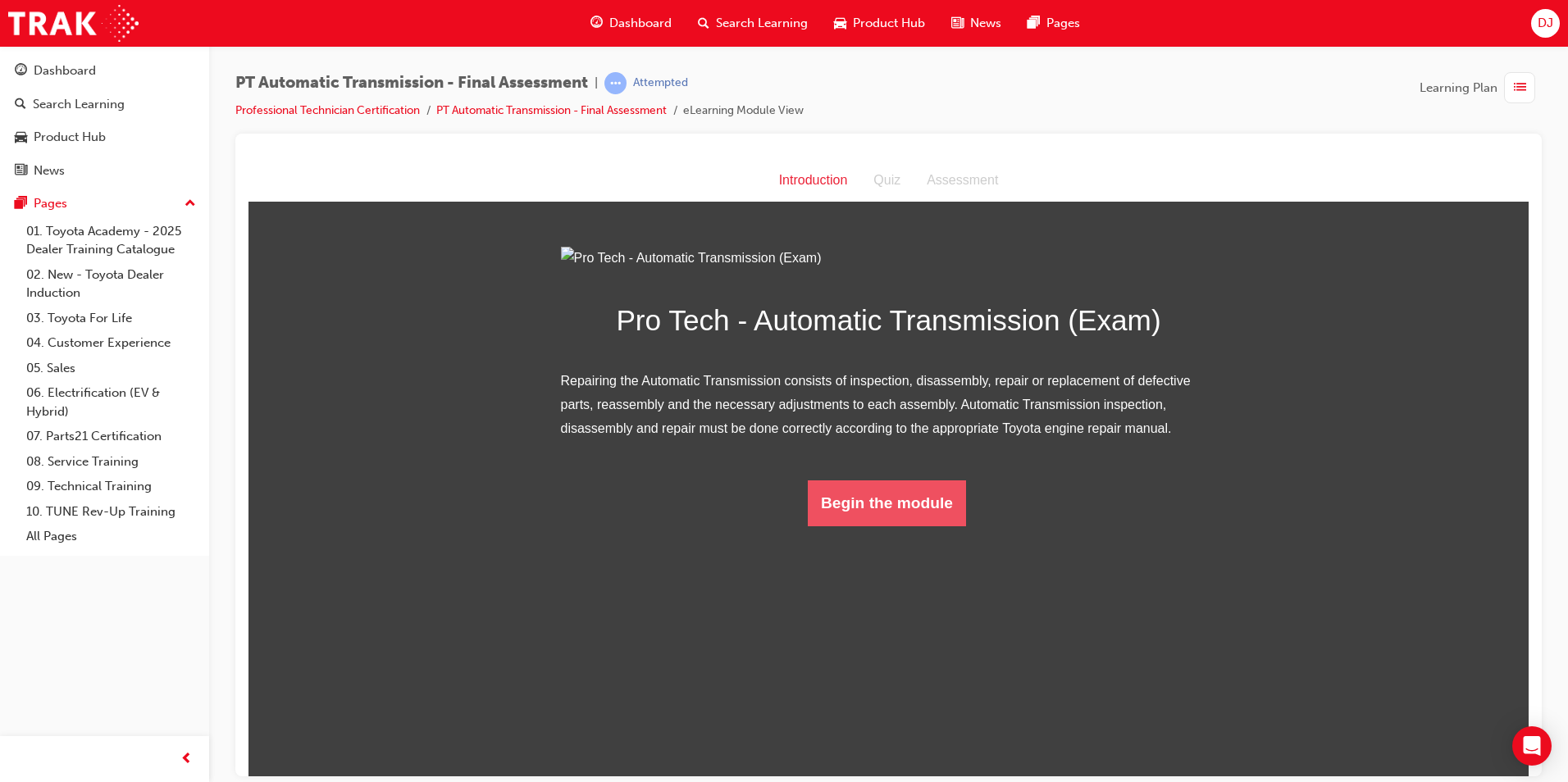
click at [840, 526] on button "Begin the module" at bounding box center [887, 503] width 159 height 46
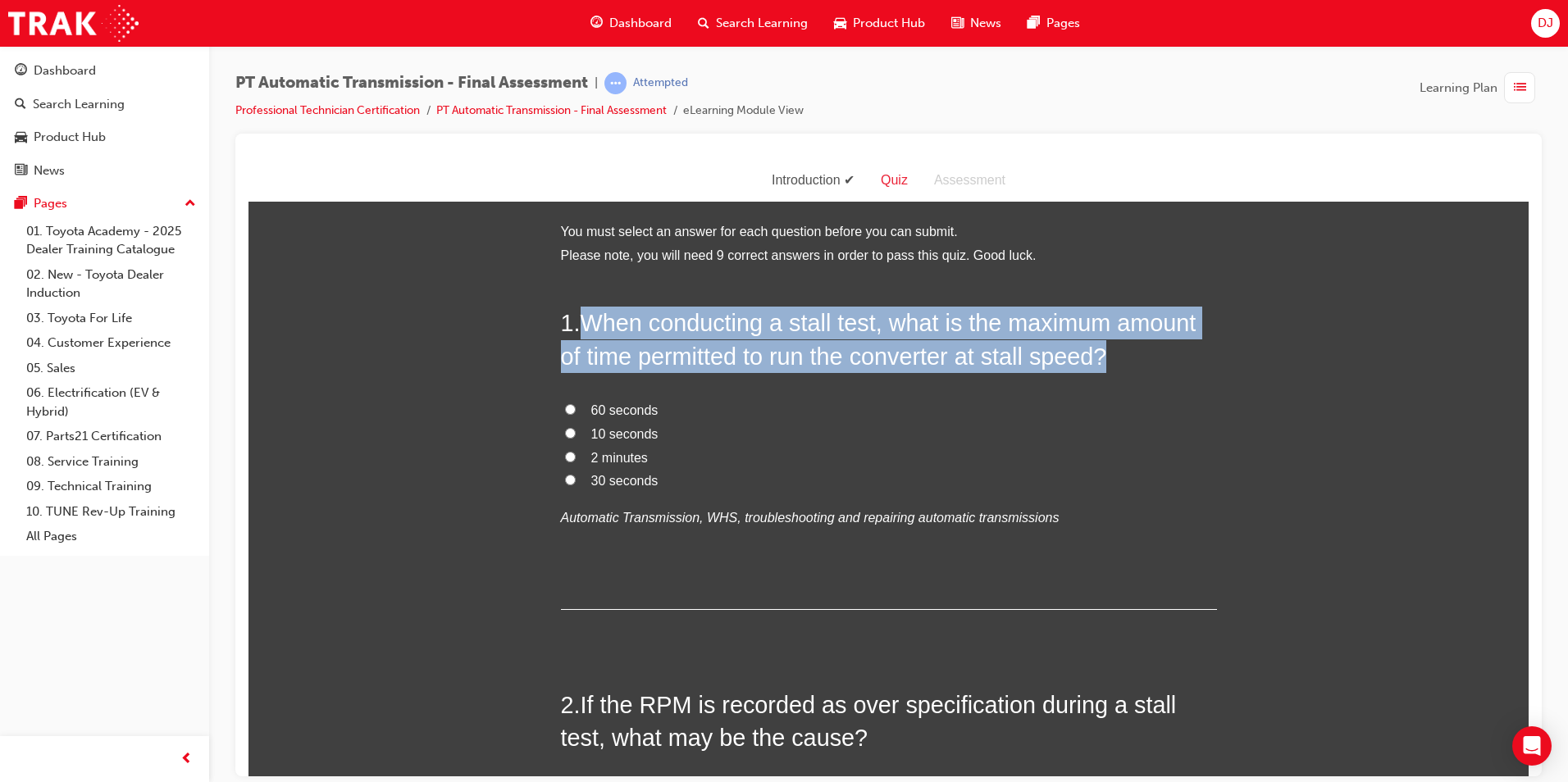
drag, startPoint x: 580, startPoint y: 322, endPoint x: 1127, endPoint y: 367, distance: 548.8
click at [1127, 367] on h2 "1 . When conducting a stall test, what is the maximum amount of time permitted …" at bounding box center [889, 340] width 656 height 67
copy span "When conducting a stall test, what is the maximum amount of time permitted to r…"
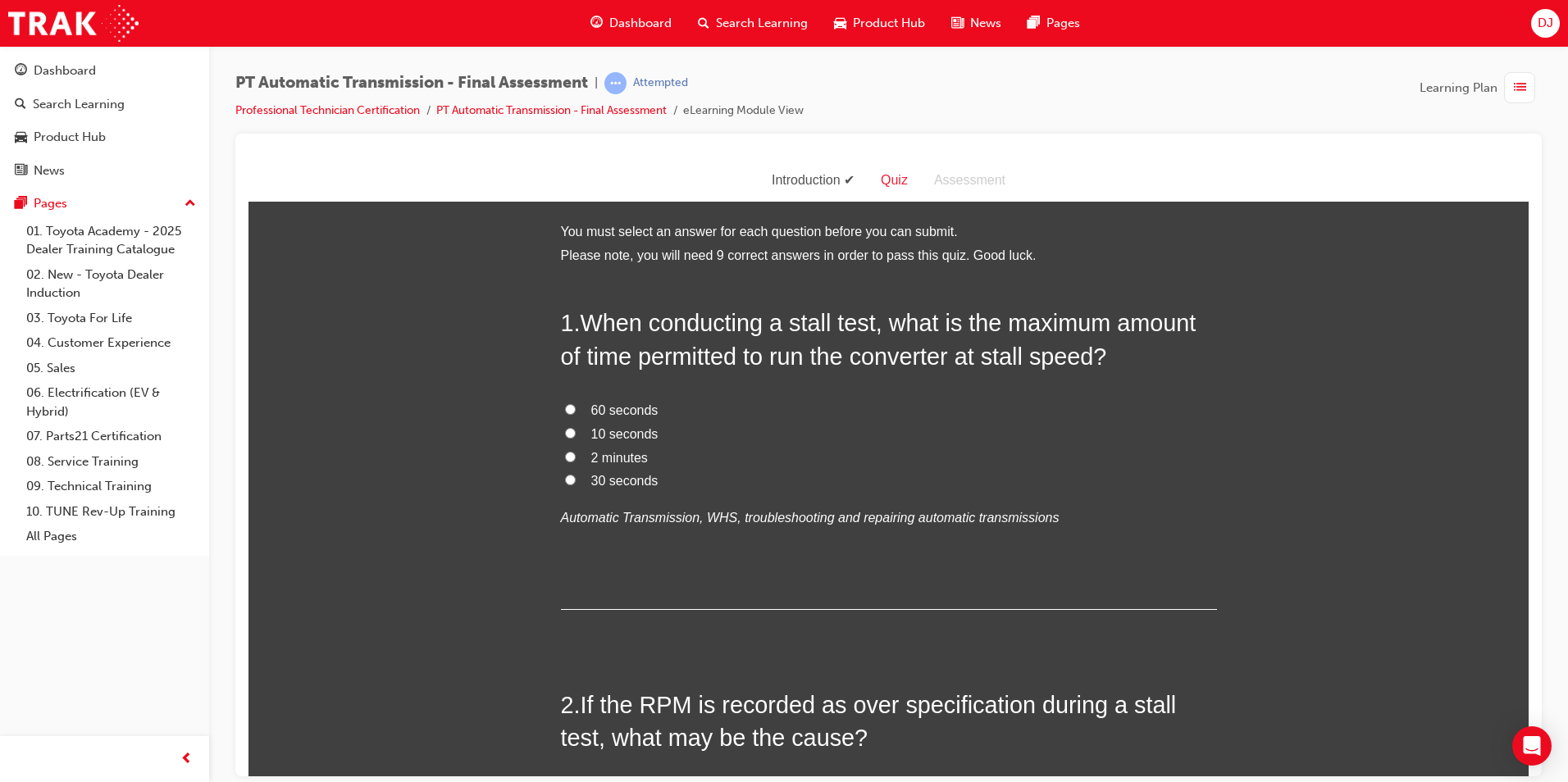
click at [624, 436] on span "10 seconds" at bounding box center [624, 433] width 67 height 14
click at [576, 436] on input "10 seconds" at bounding box center [570, 432] width 10 height 10
radio input "true"
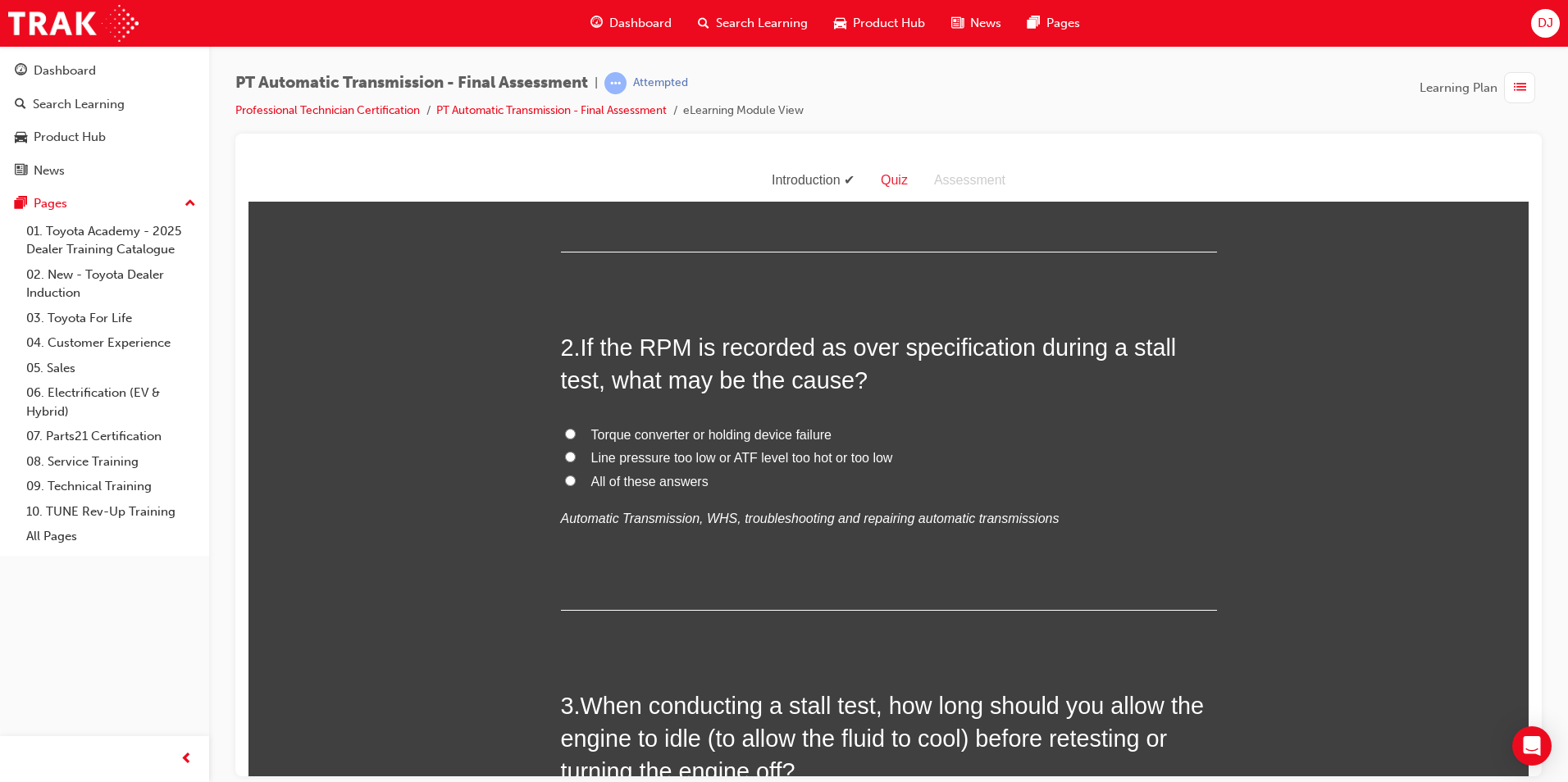
scroll to position [328, 0]
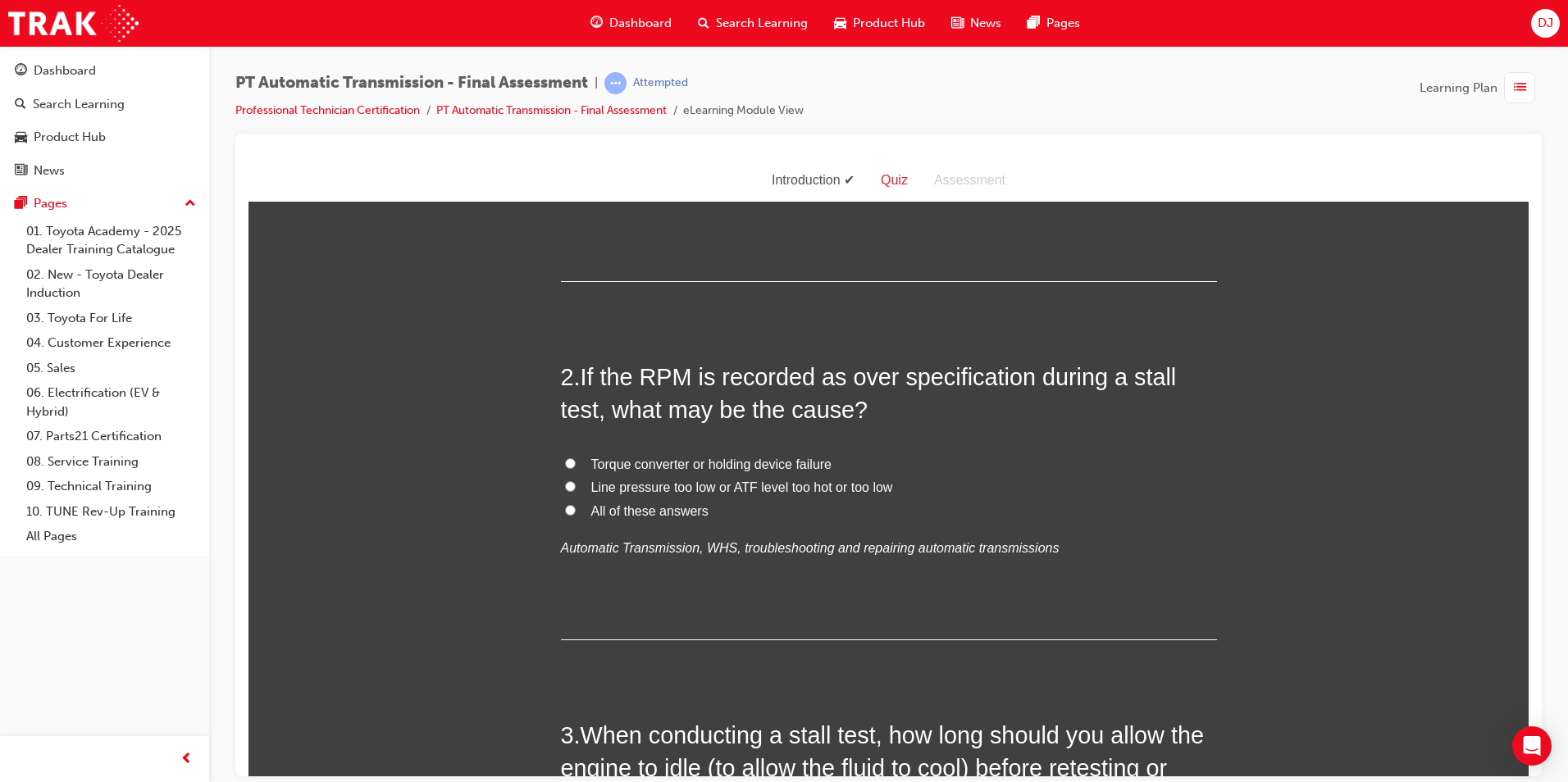
click at [599, 506] on span "All of these answers" at bounding box center [649, 510] width 117 height 14
click at [576, 506] on input "All of these answers" at bounding box center [570, 509] width 10 height 10
radio input "true"
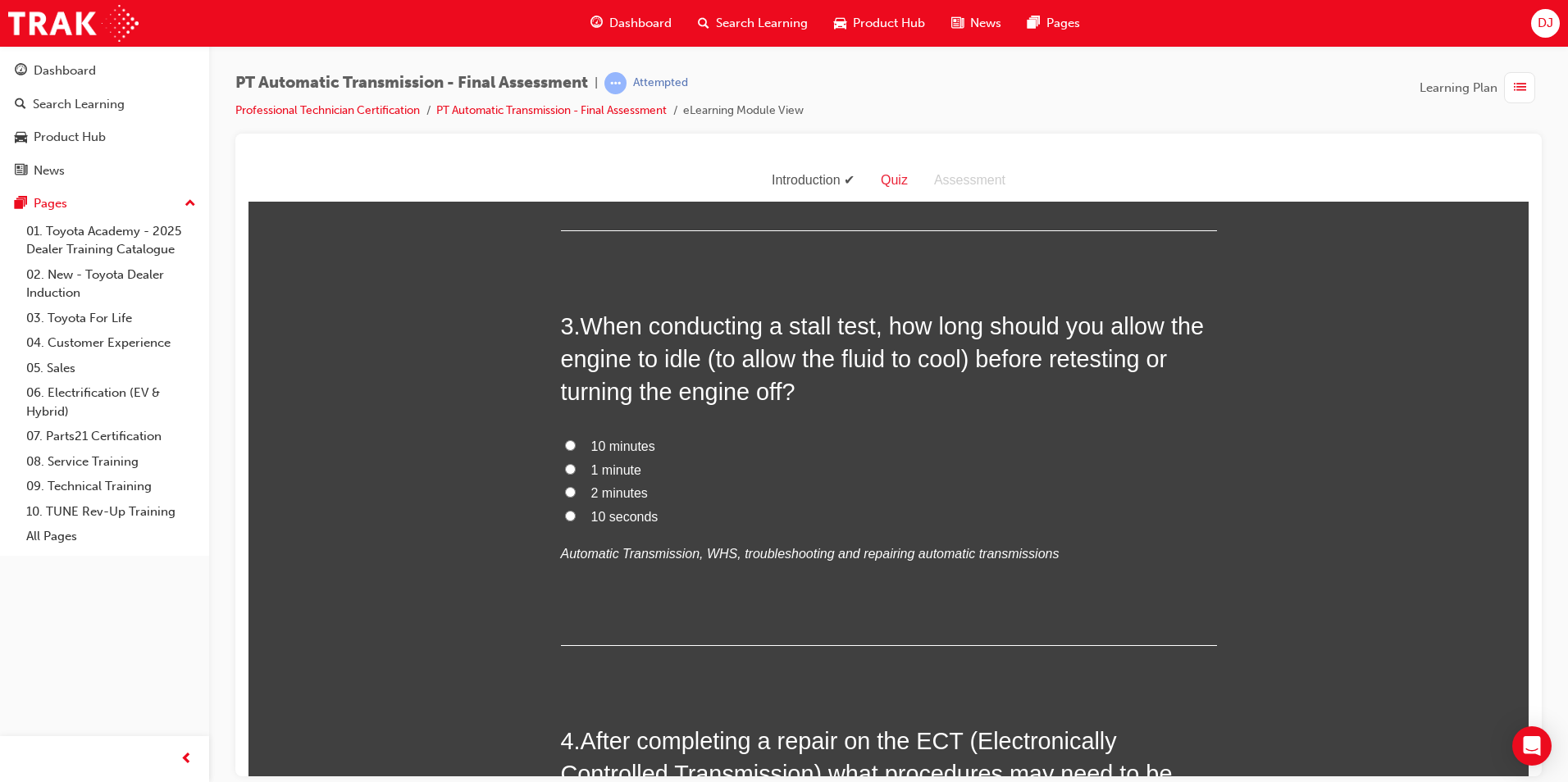
scroll to position [738, 0]
click at [618, 490] on span "2 minutes" at bounding box center [619, 491] width 57 height 14
click at [576, 490] on input "2 minutes" at bounding box center [570, 490] width 10 height 10
radio input "true"
click at [609, 524] on label "10 seconds" at bounding box center [889, 517] width 656 height 24
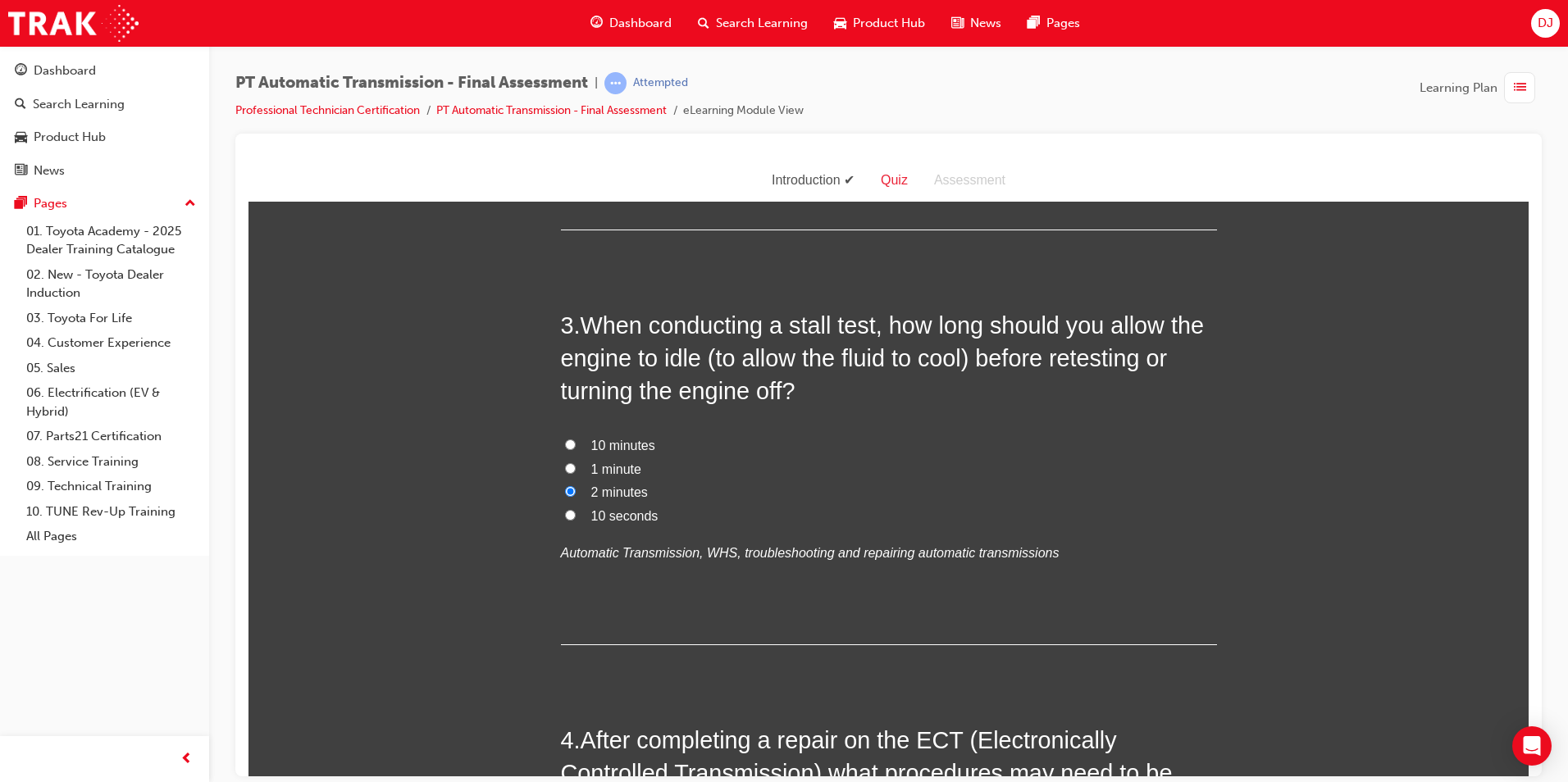
click at [576, 519] on input "10 seconds" at bounding box center [570, 514] width 10 height 10
radio input "true"
click at [636, 444] on span "10 minutes" at bounding box center [623, 444] width 64 height 14
click at [576, 444] on input "10 minutes" at bounding box center [570, 443] width 10 height 10
radio input "true"
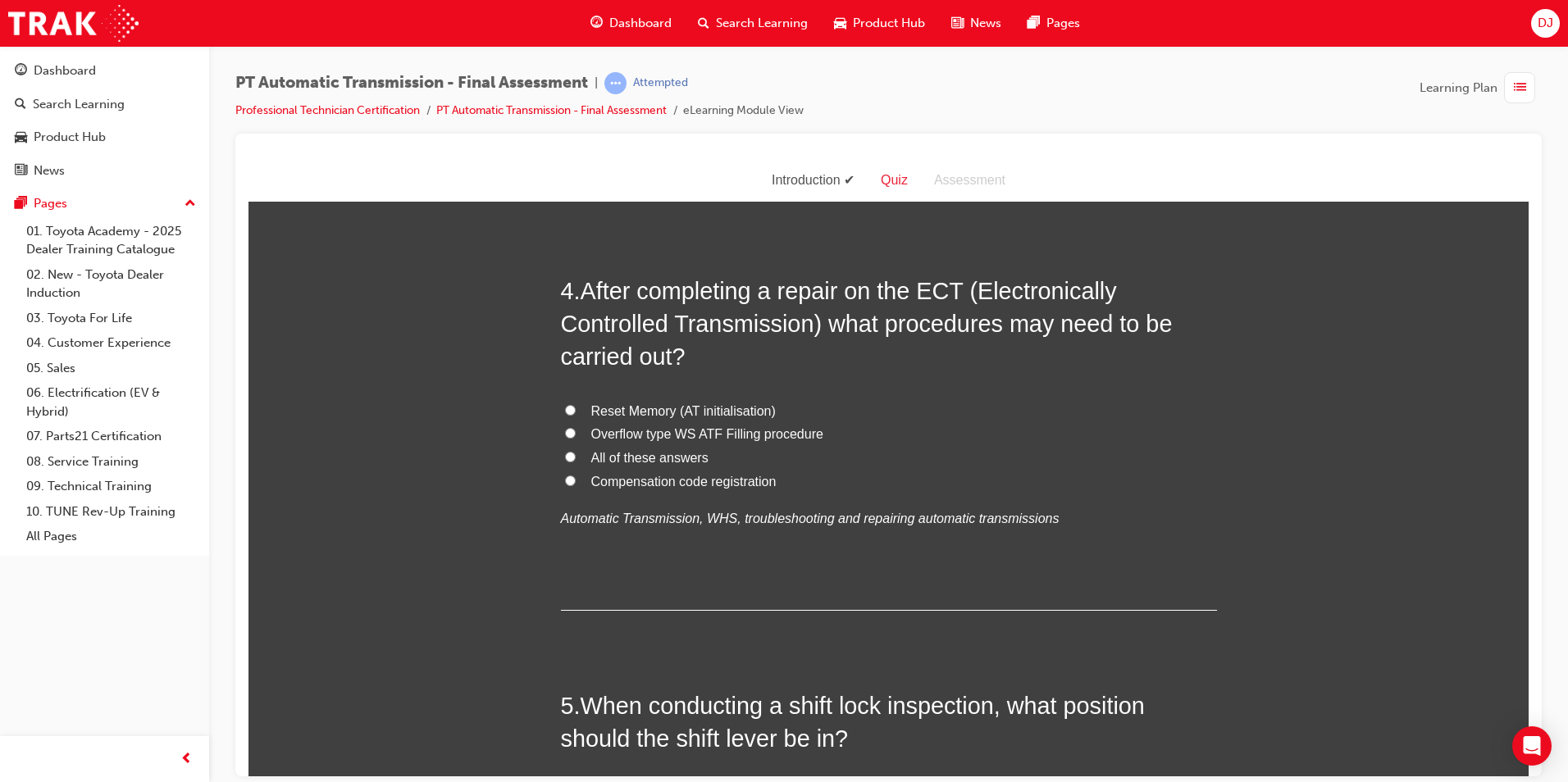
scroll to position [1148, 0]
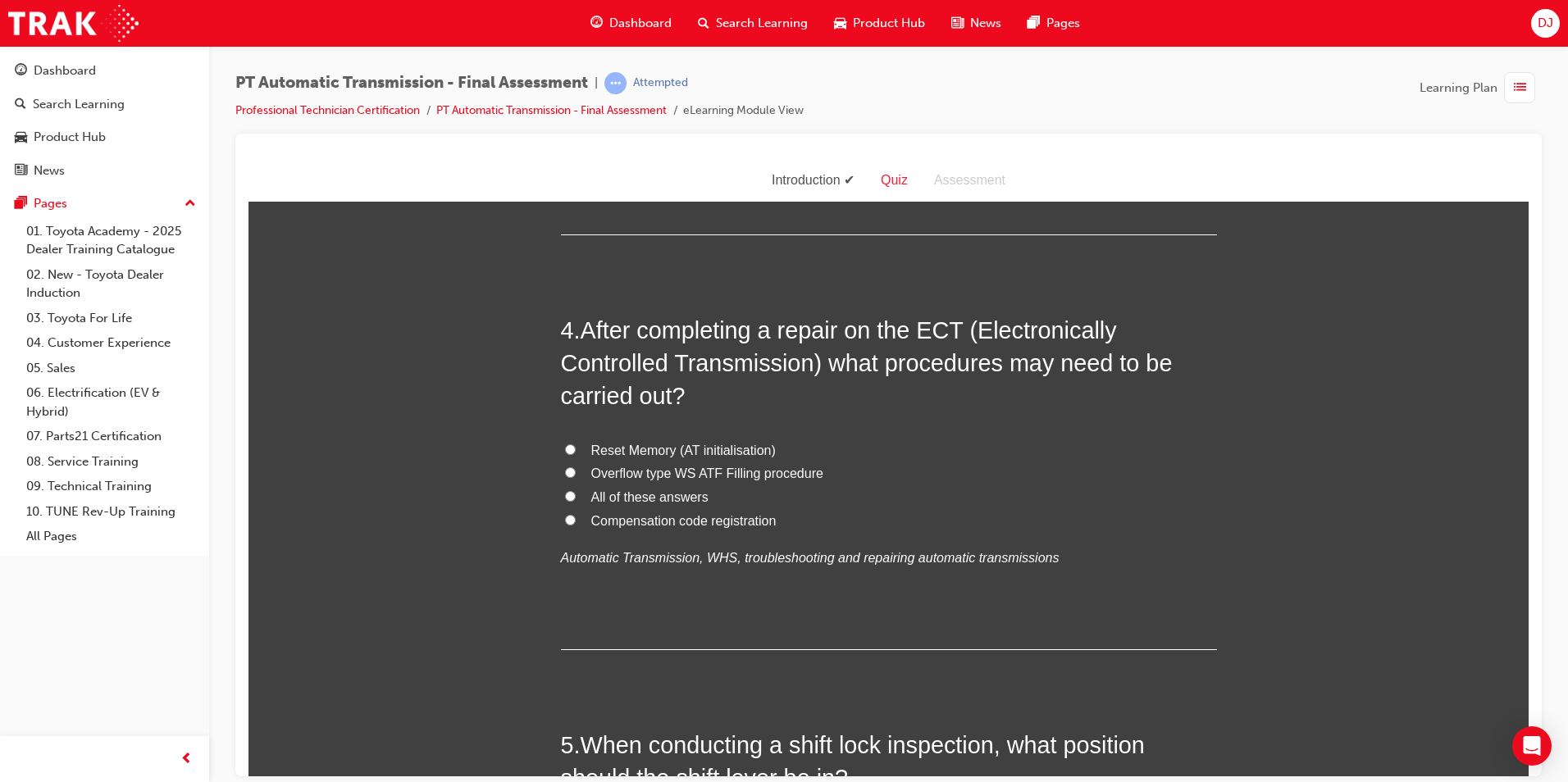
click at [658, 500] on span "All of these answers" at bounding box center [649, 496] width 117 height 14
click at [576, 500] on input "All of these answers" at bounding box center [570, 495] width 10 height 10
radio input "true"
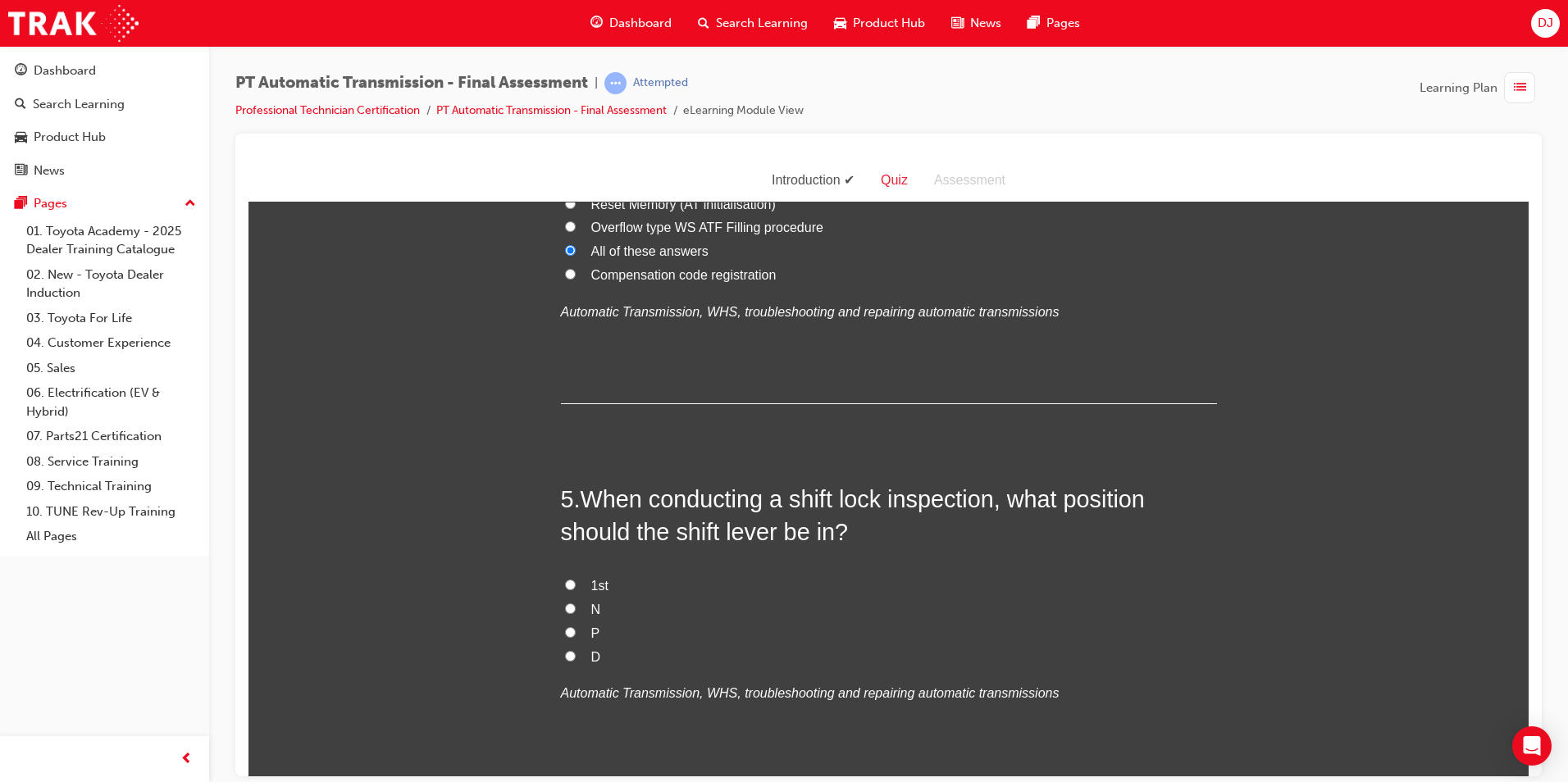
scroll to position [1476, 0]
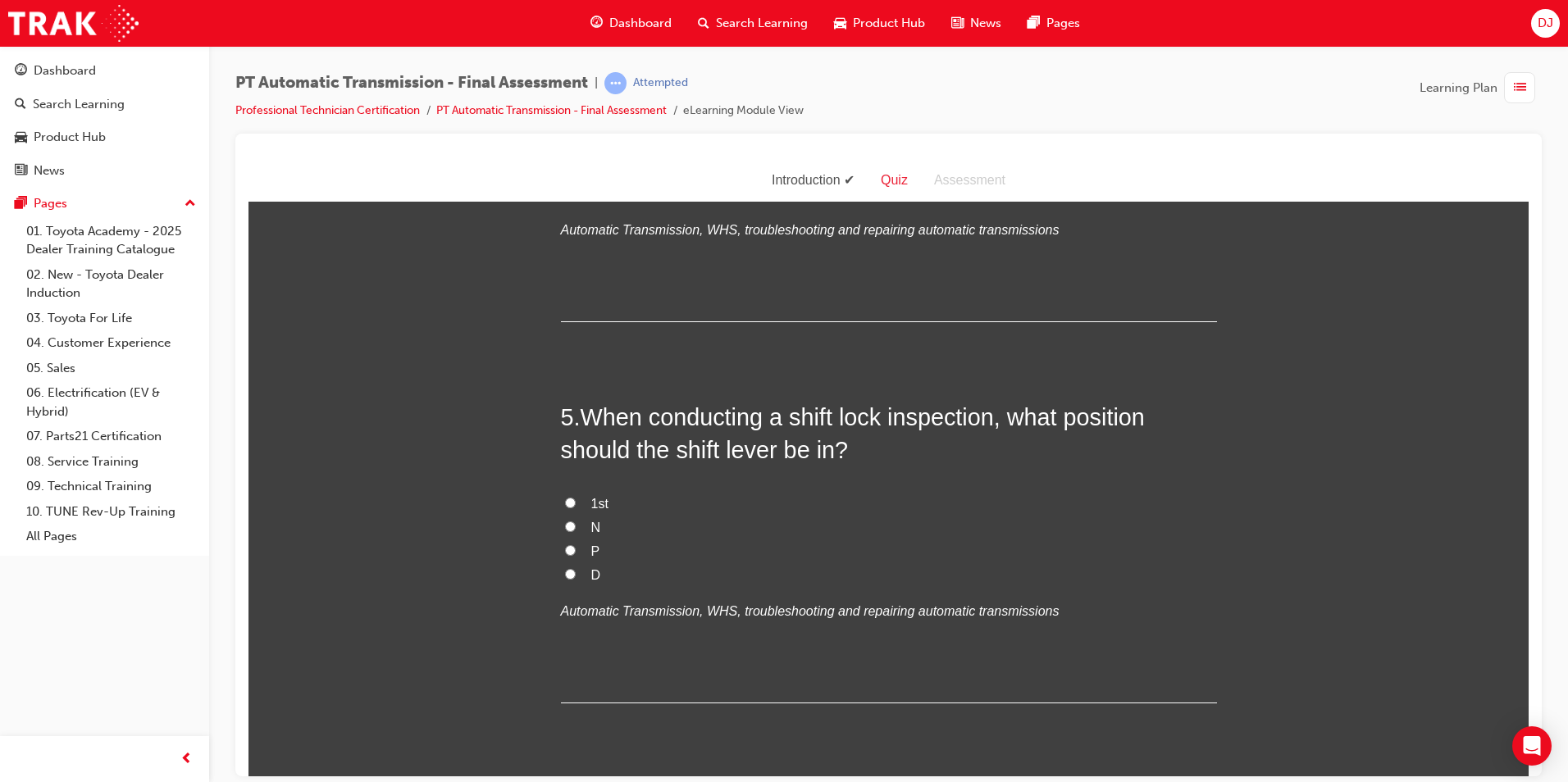
click at [571, 553] on label "P" at bounding box center [889, 552] width 656 height 24
click at [571, 553] on input "P" at bounding box center [570, 549] width 10 height 10
radio input "true"
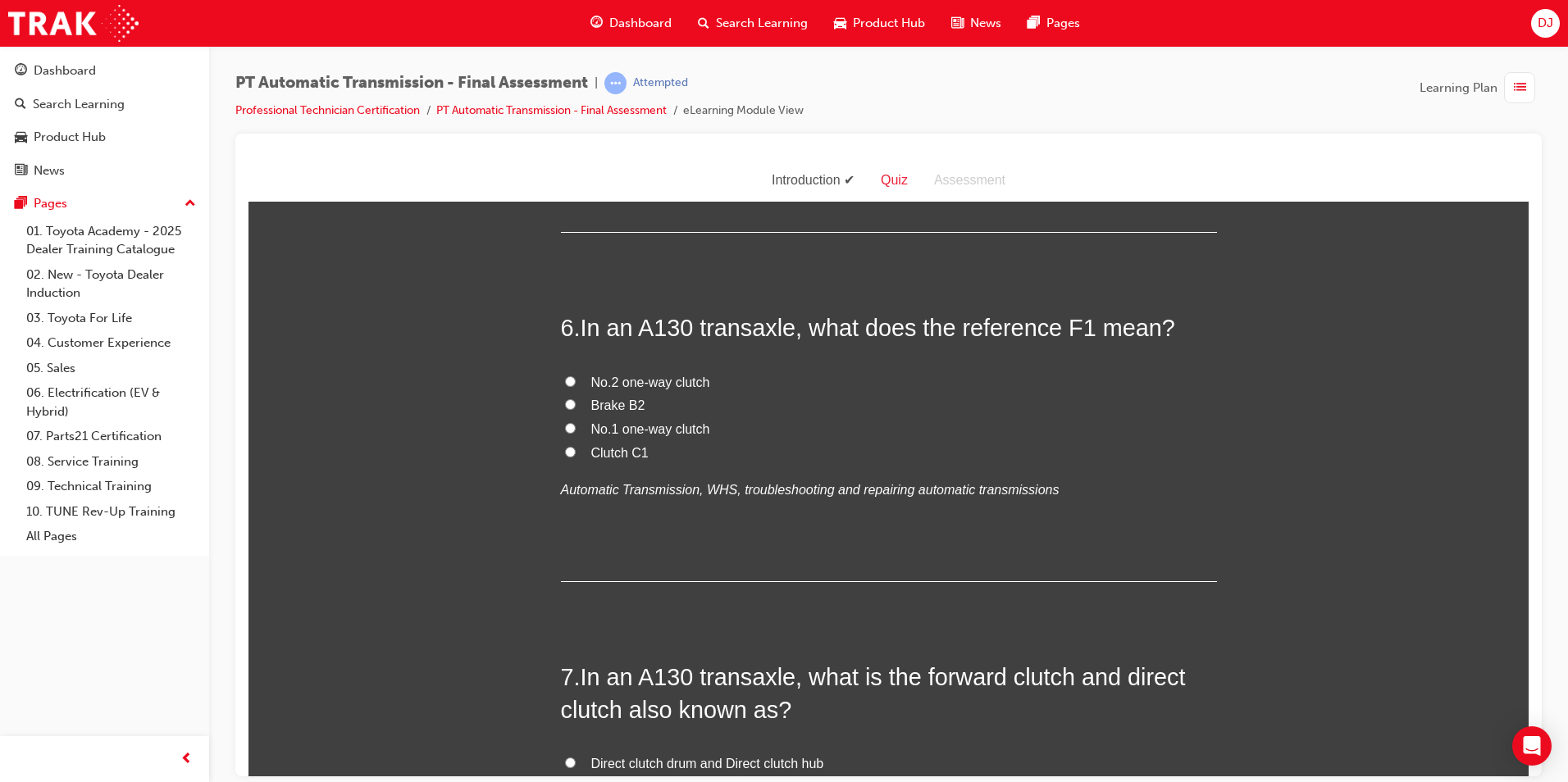
scroll to position [1968, 0]
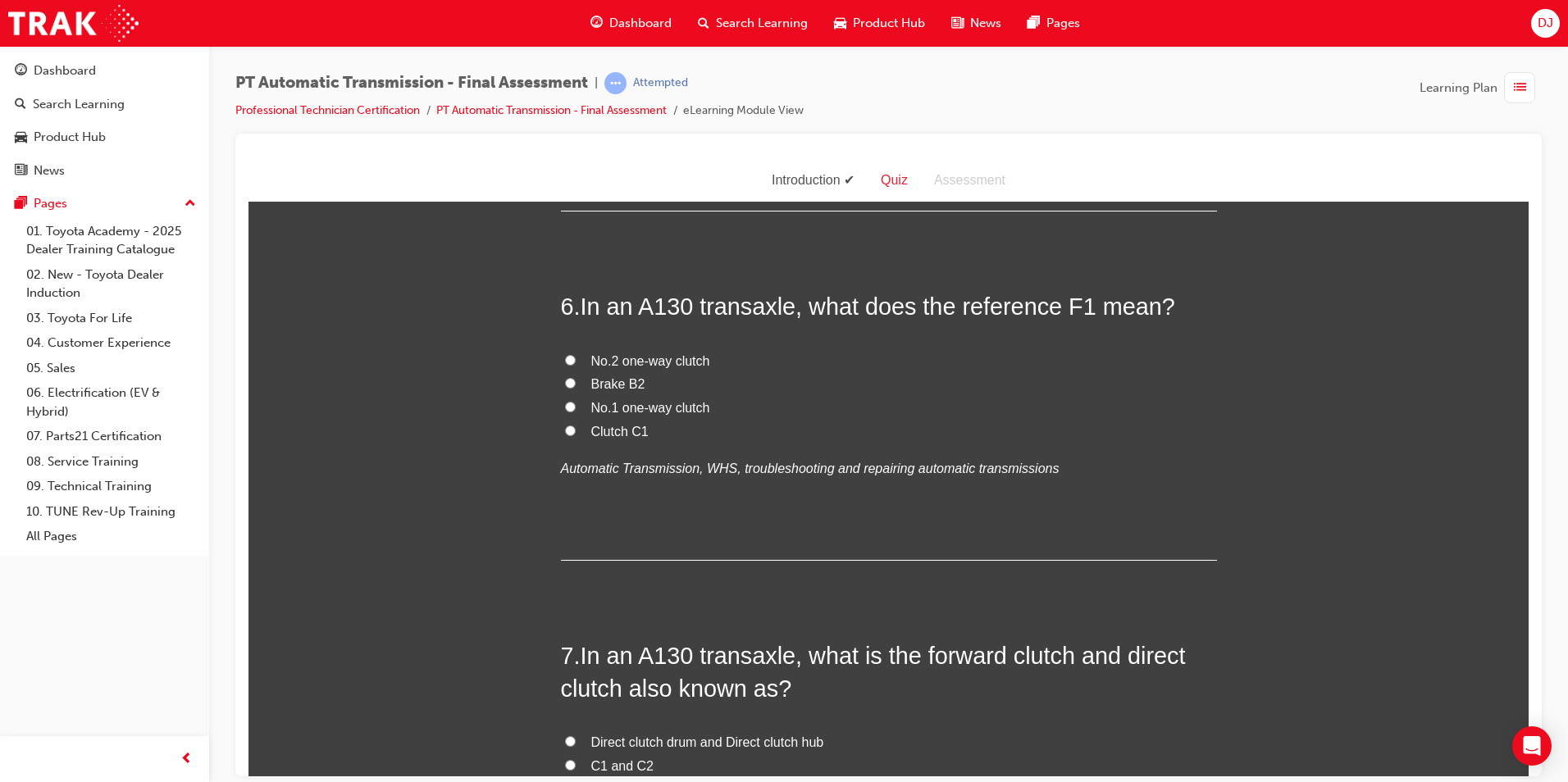
click at [644, 405] on span "No.1 one-way clutch" at bounding box center [650, 406] width 119 height 14
click at [576, 405] on input "No.1 one-way clutch" at bounding box center [570, 405] width 10 height 10
radio input "true"
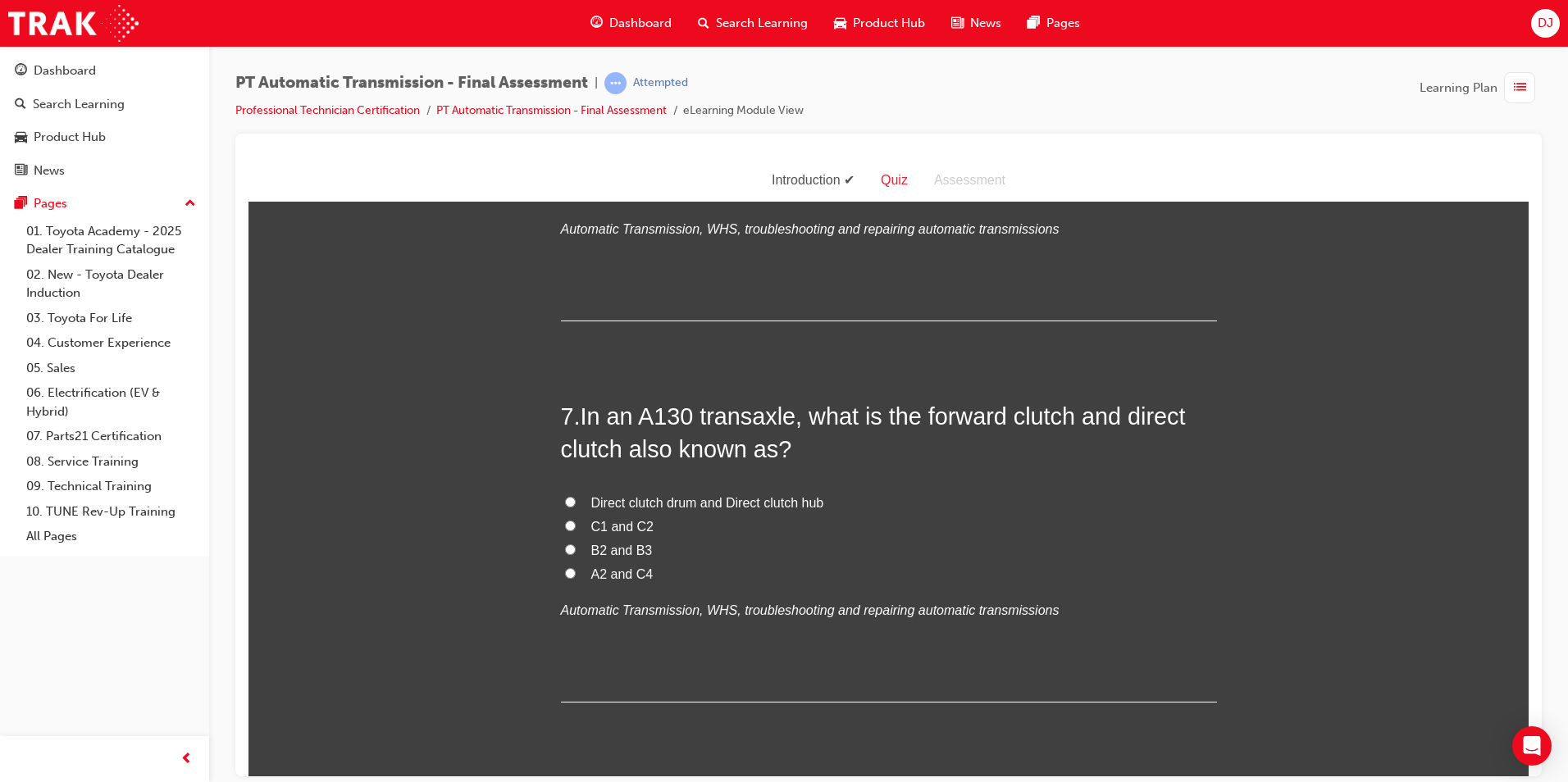
scroll to position [2214, 0]
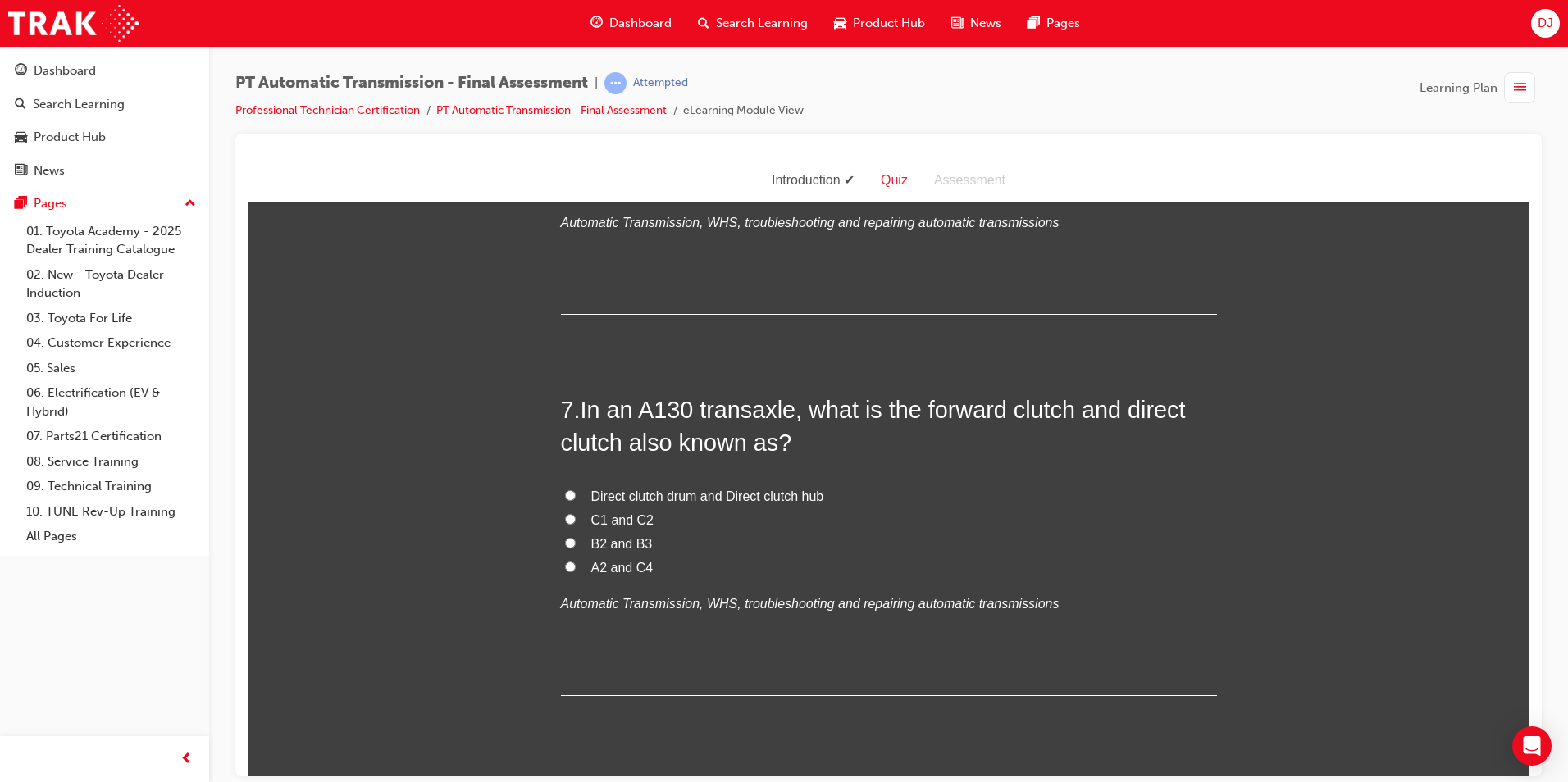
click at [625, 541] on span "B2 and B3" at bounding box center [622, 543] width 61 height 14
click at [576, 541] on input "B2 and B3" at bounding box center [570, 542] width 10 height 10
radio input "true"
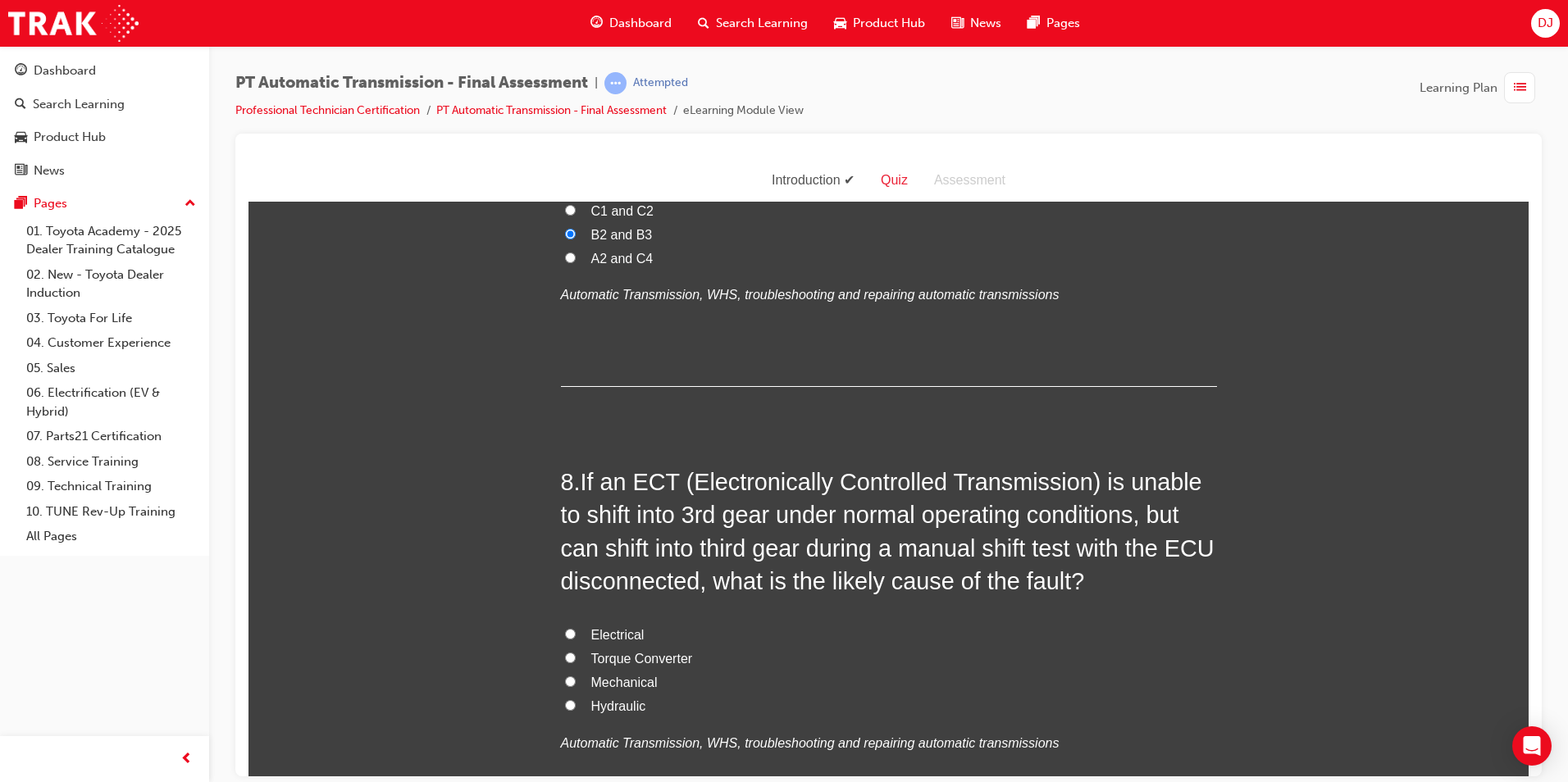
scroll to position [2542, 0]
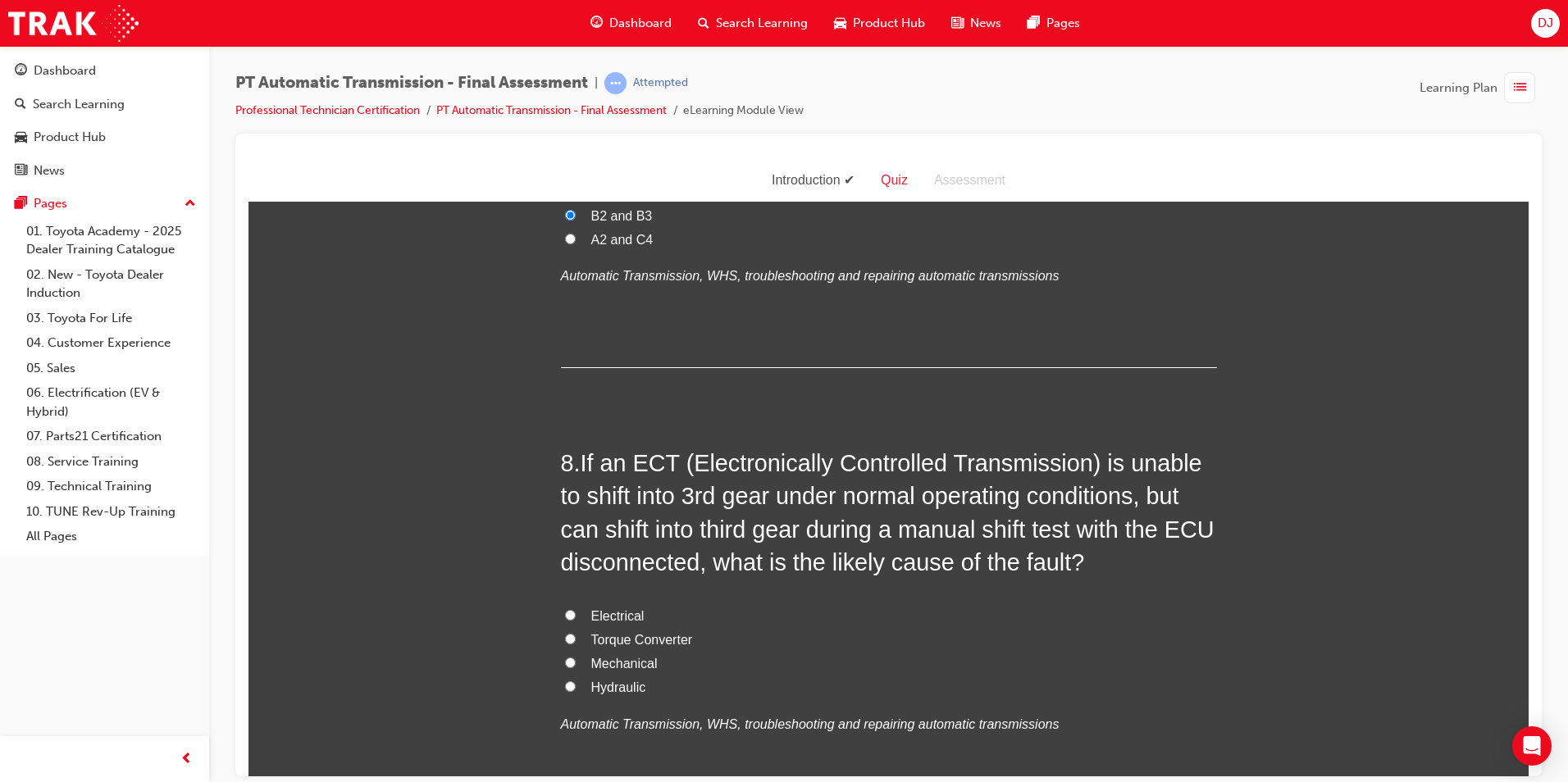
click at [619, 617] on span "Electrical" at bounding box center [617, 615] width 53 height 14
click at [576, 617] on input "Electrical" at bounding box center [570, 614] width 10 height 10
radio input "true"
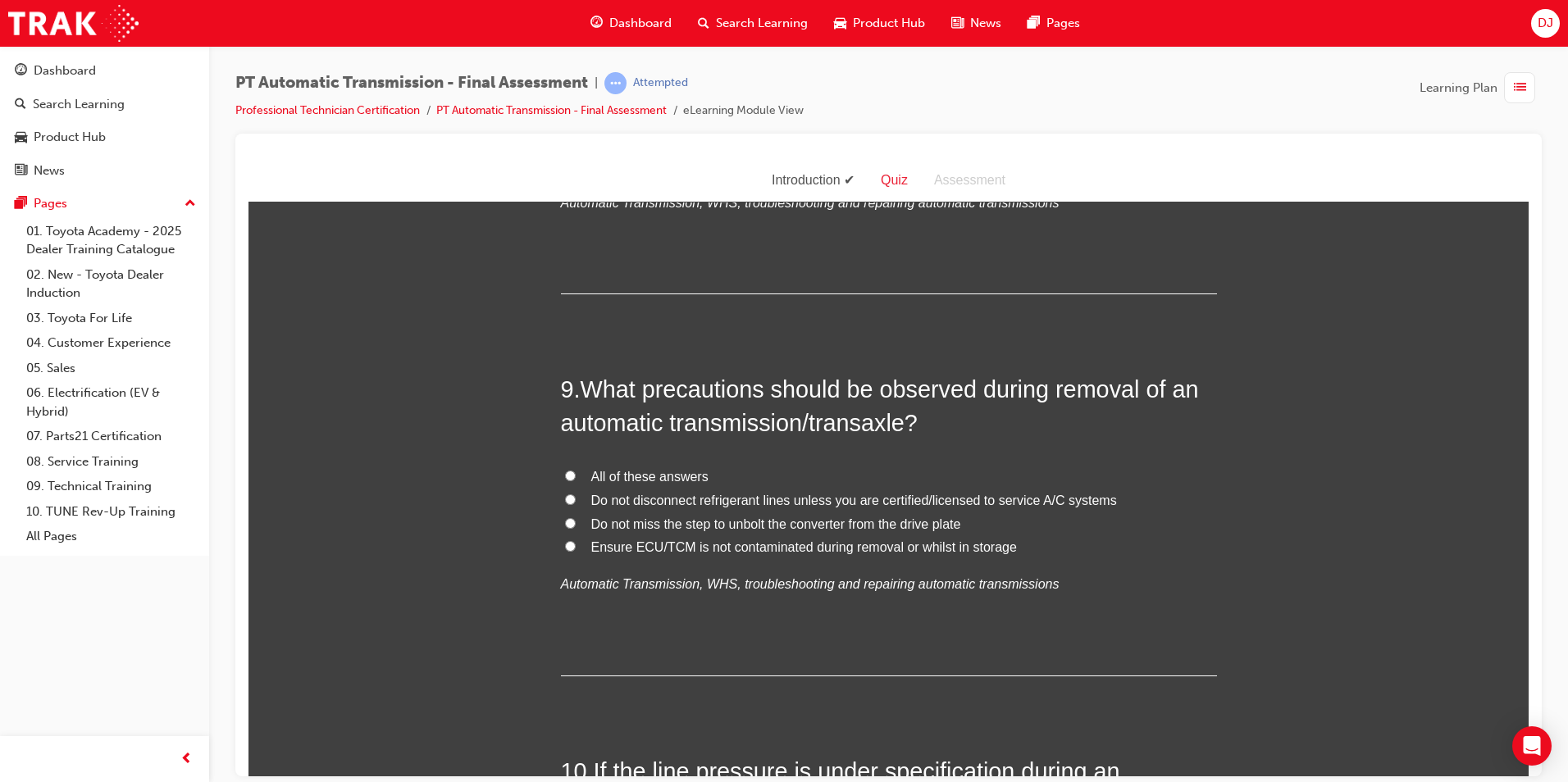
scroll to position [3116, 0]
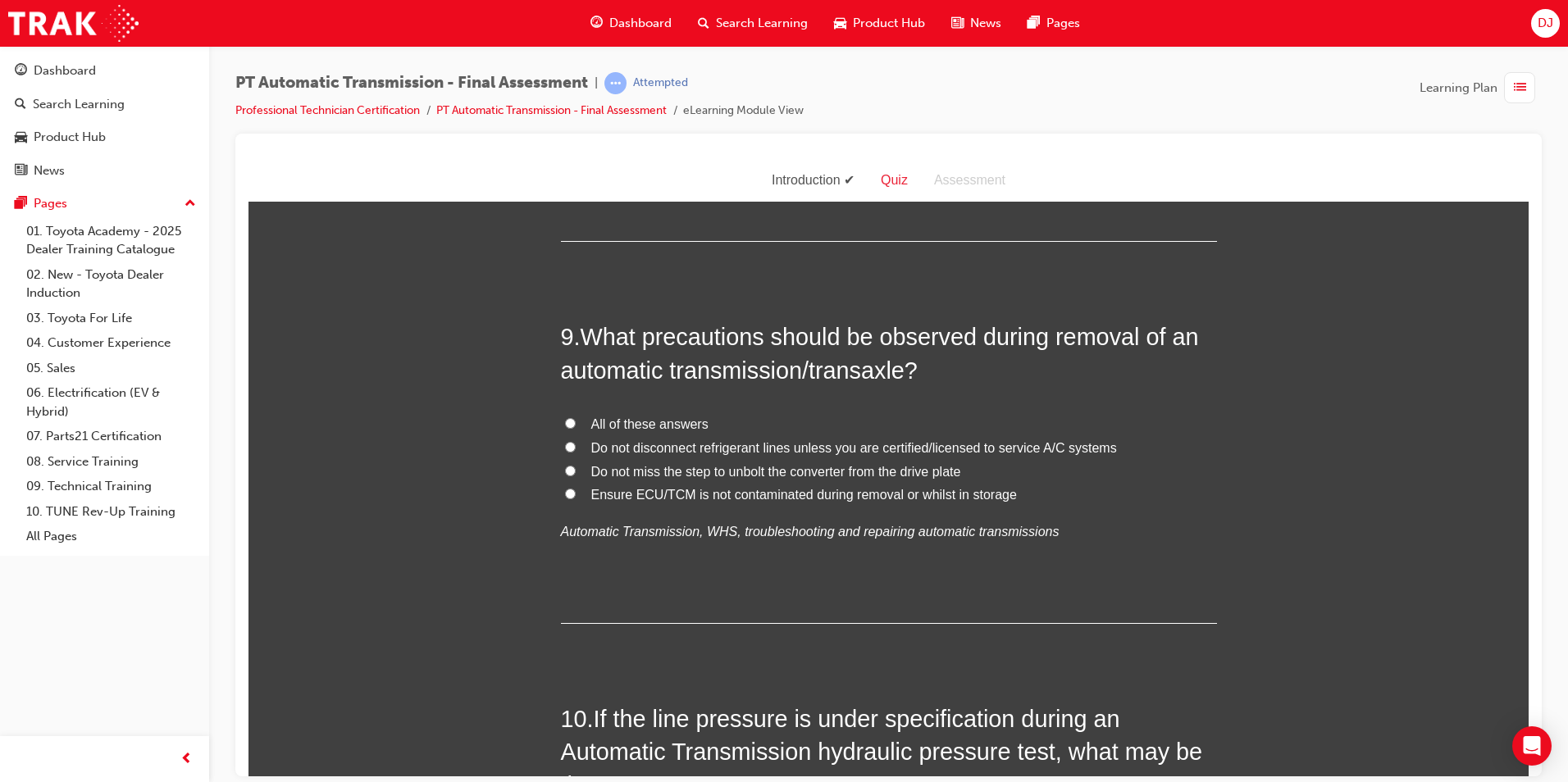
click at [618, 417] on span "All of these answers" at bounding box center [649, 423] width 117 height 14
click at [576, 417] on input "All of these answers" at bounding box center [570, 422] width 10 height 10
radio input "true"
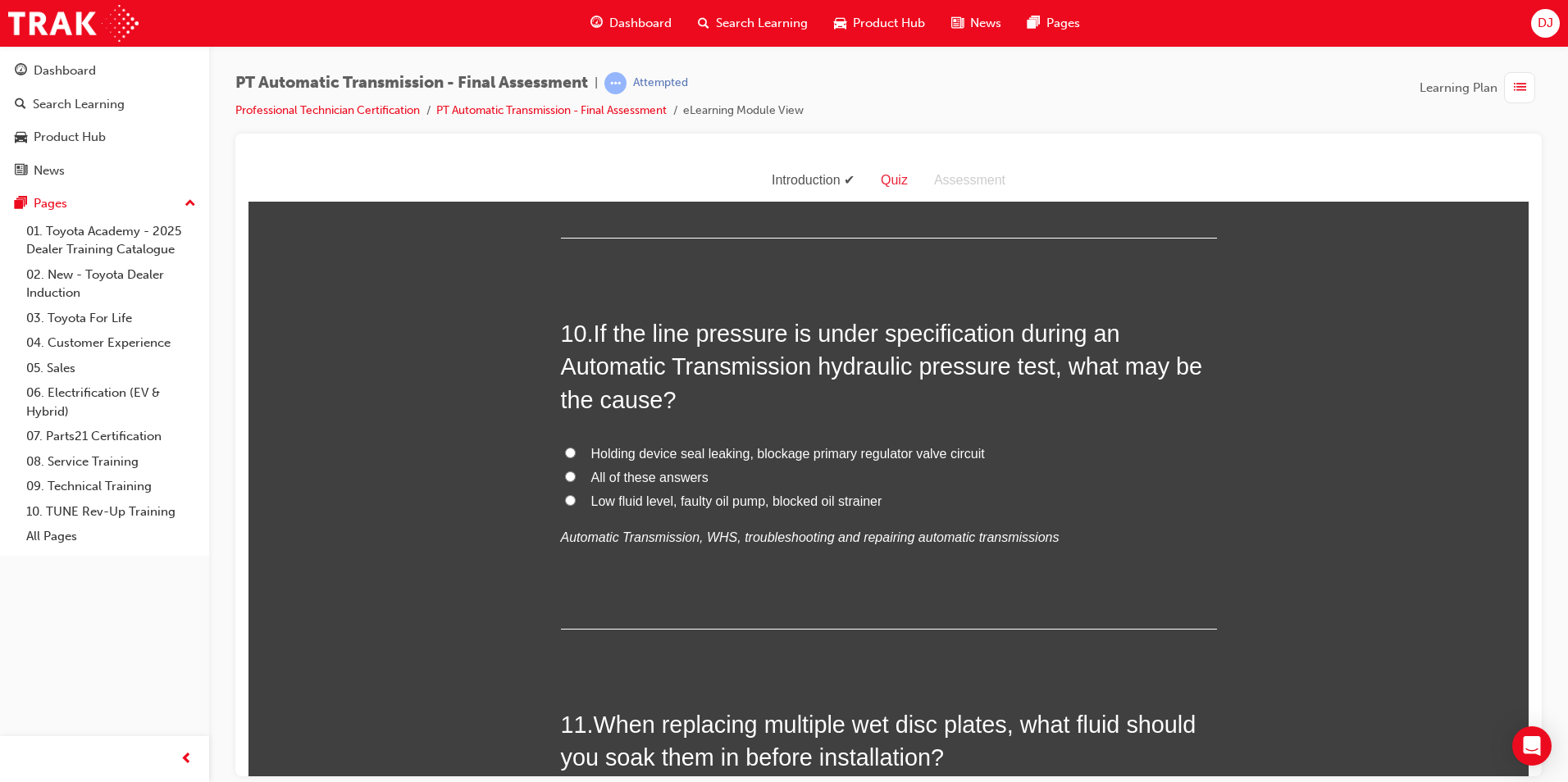
scroll to position [3526, 0]
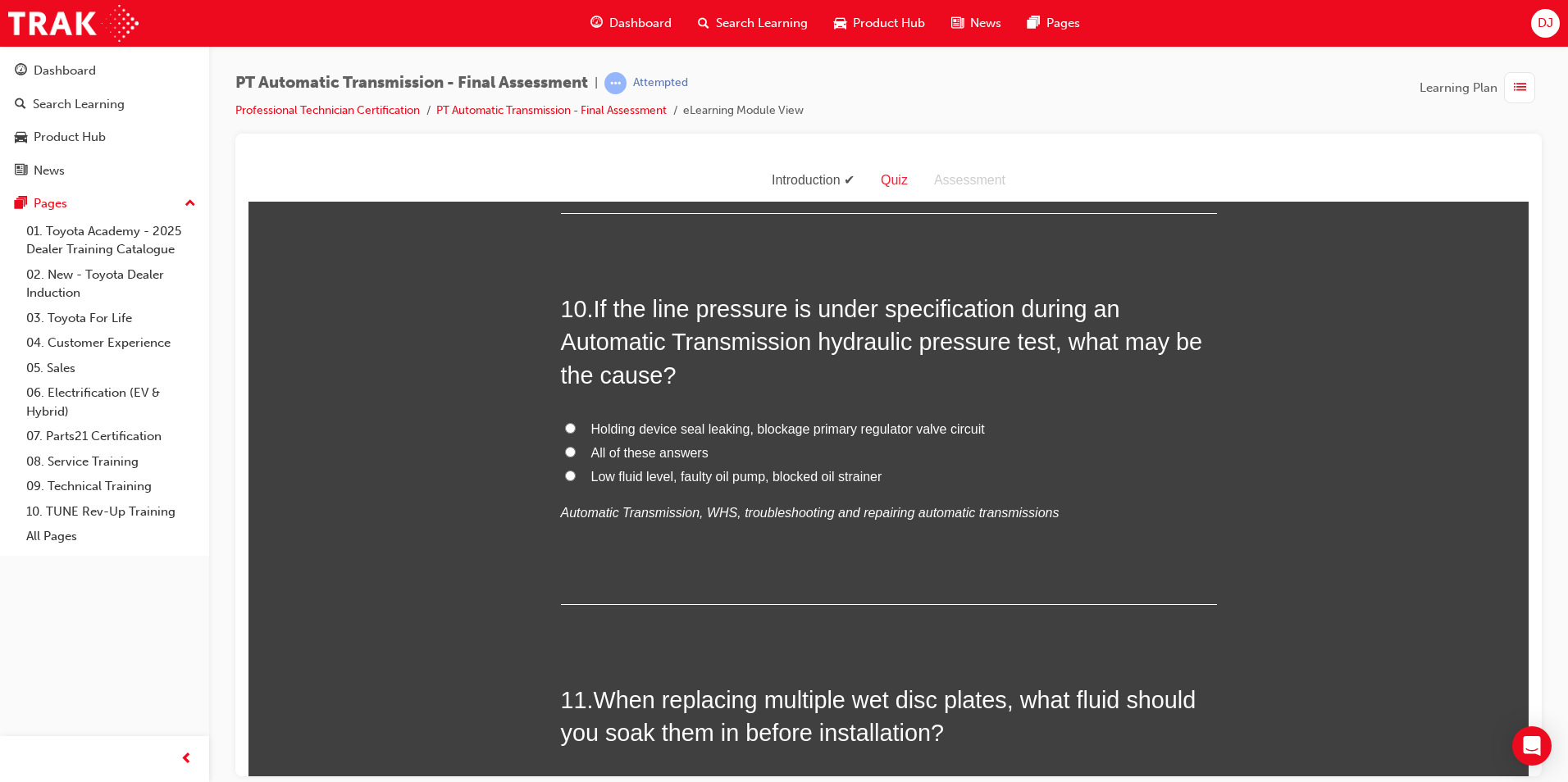
click at [613, 455] on span "All of these answers" at bounding box center [649, 452] width 117 height 14
click at [576, 455] on input "All of these answers" at bounding box center [570, 451] width 10 height 10
radio input "true"
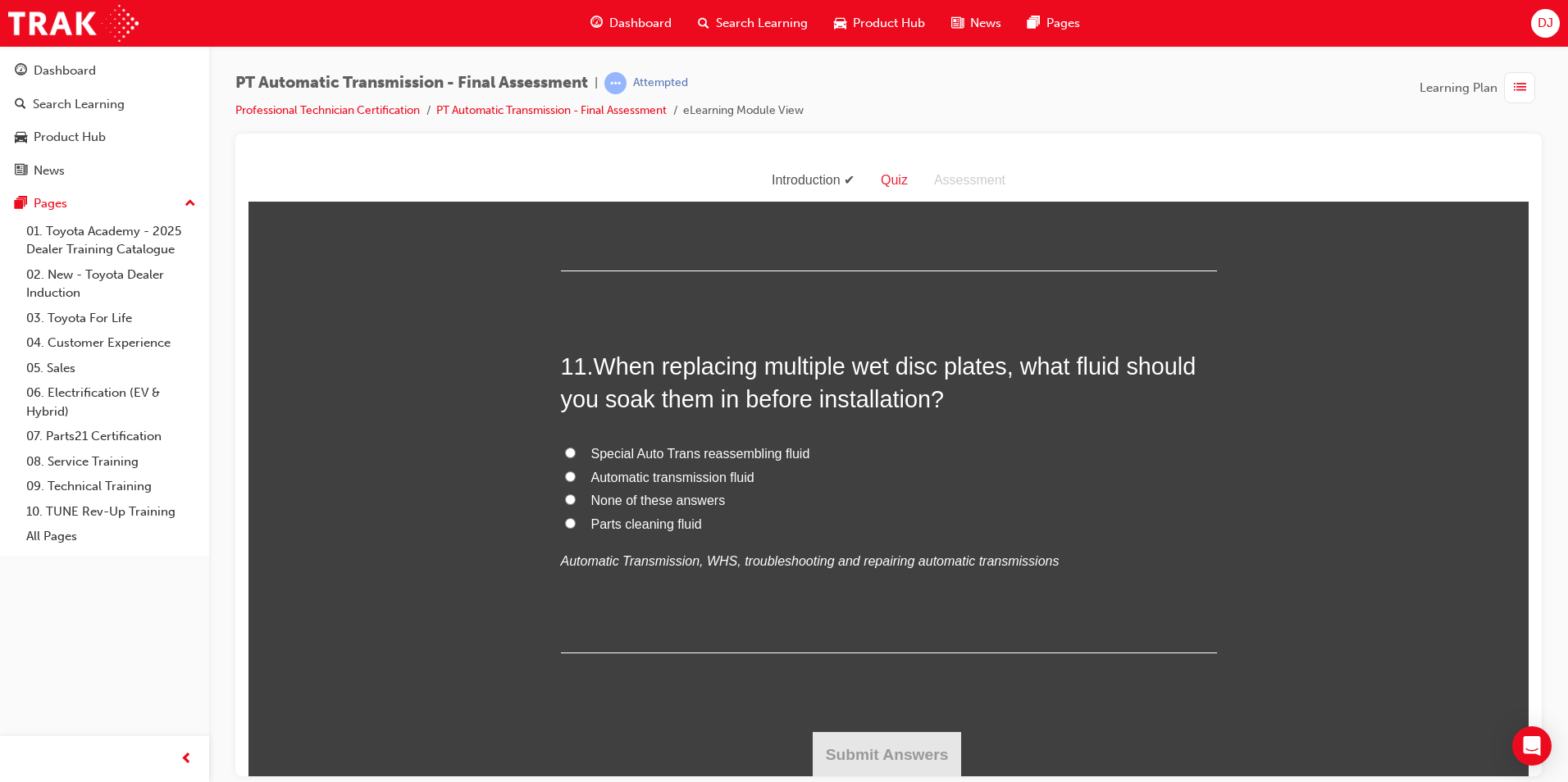
scroll to position [3861, 0]
click at [671, 477] on span "Automatic transmission fluid" at bounding box center [673, 476] width 163 height 14
click at [576, 477] on input "Automatic transmission fluid" at bounding box center [570, 475] width 10 height 10
radio input "true"
click at [839, 742] on button "Submit Answers" at bounding box center [887, 754] width 149 height 46
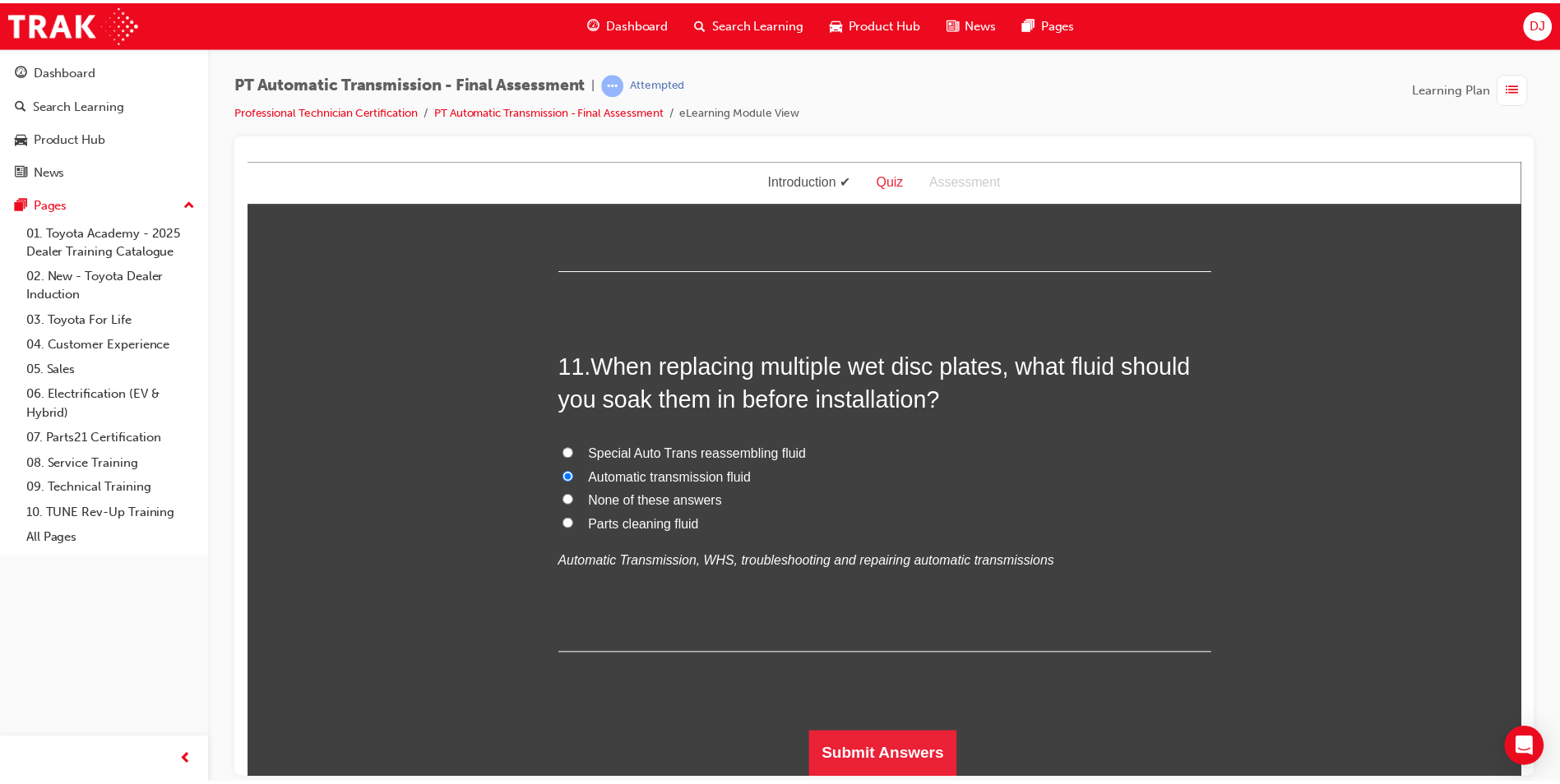
scroll to position [0, 0]
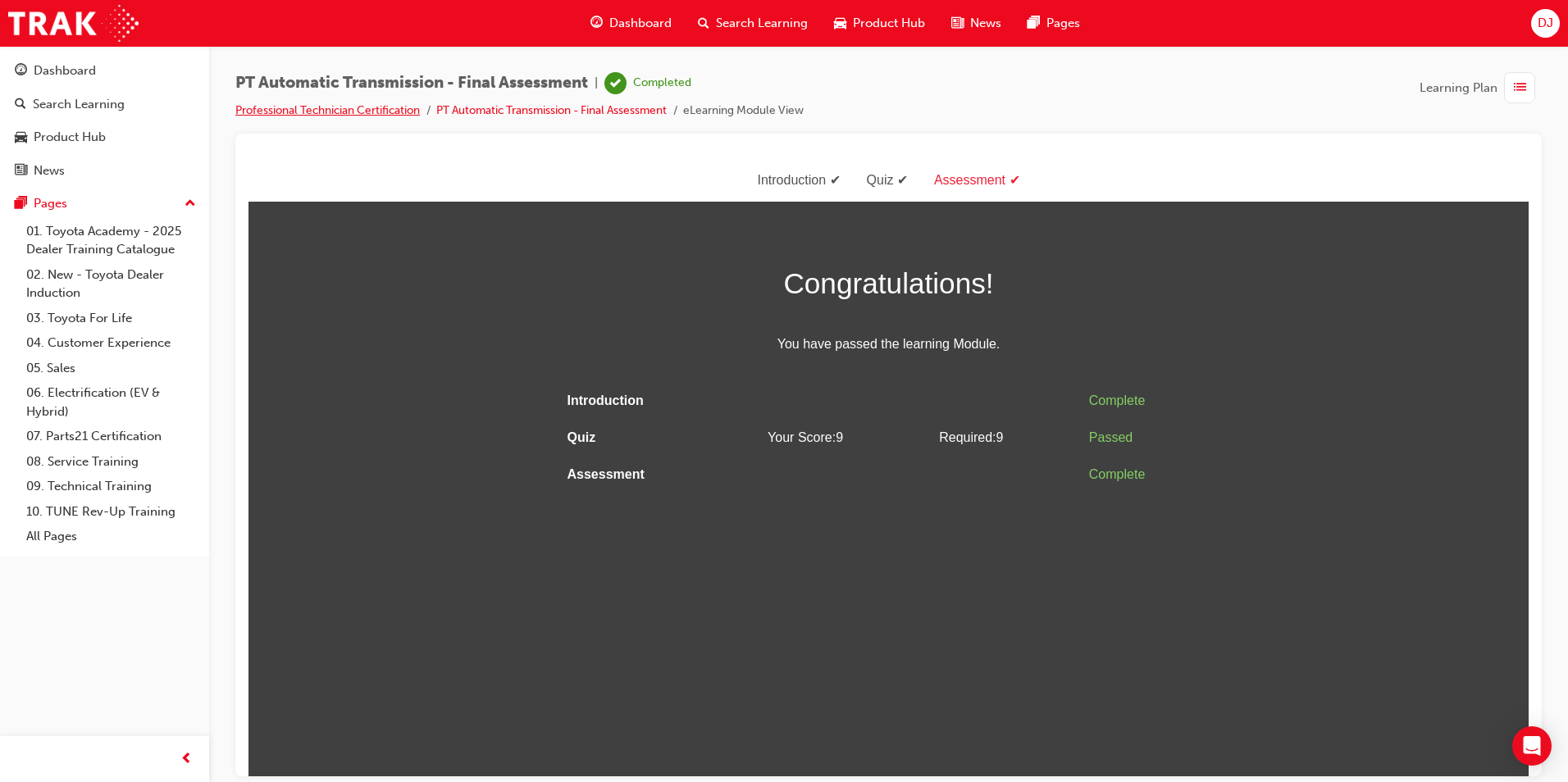
click at [289, 111] on link "Professional Technician Certification" at bounding box center [328, 109] width 185 height 14
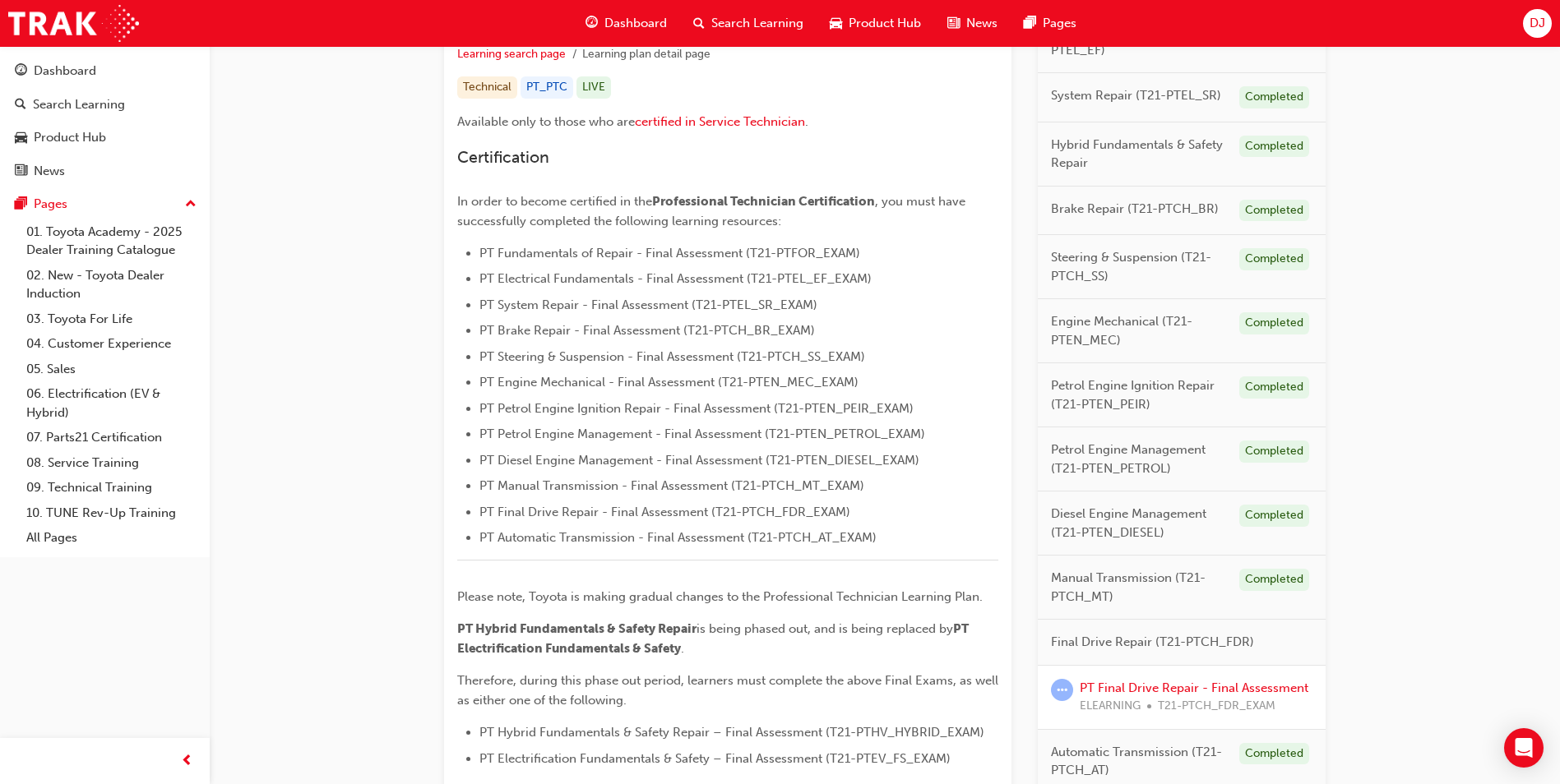
scroll to position [411, 0]
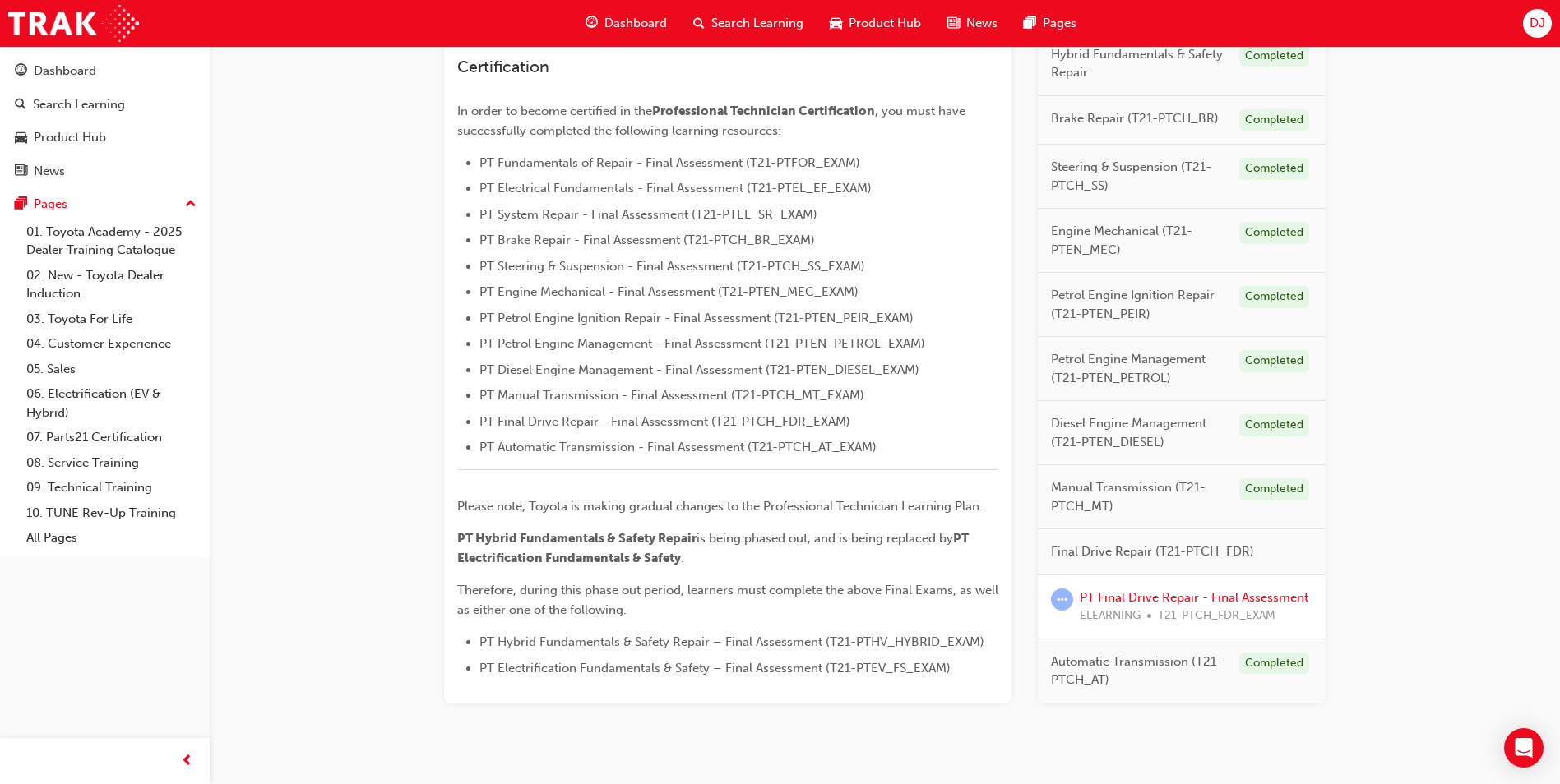
click at [1134, 581] on div "PT Final Drive Repair - Final Assessment ELEARNING T21-PTCH_FDR_EXAM" at bounding box center [1181, 607] width 287 height 64
click at [1140, 589] on div "PT Final Drive Repair - Final Assessment ELEARNING T21-PTCH_FDR_EXAM" at bounding box center [1194, 607] width 229 height 37
click at [1138, 593] on link "PT Final Drive Repair - Final Assessment" at bounding box center [1194, 598] width 229 height 15
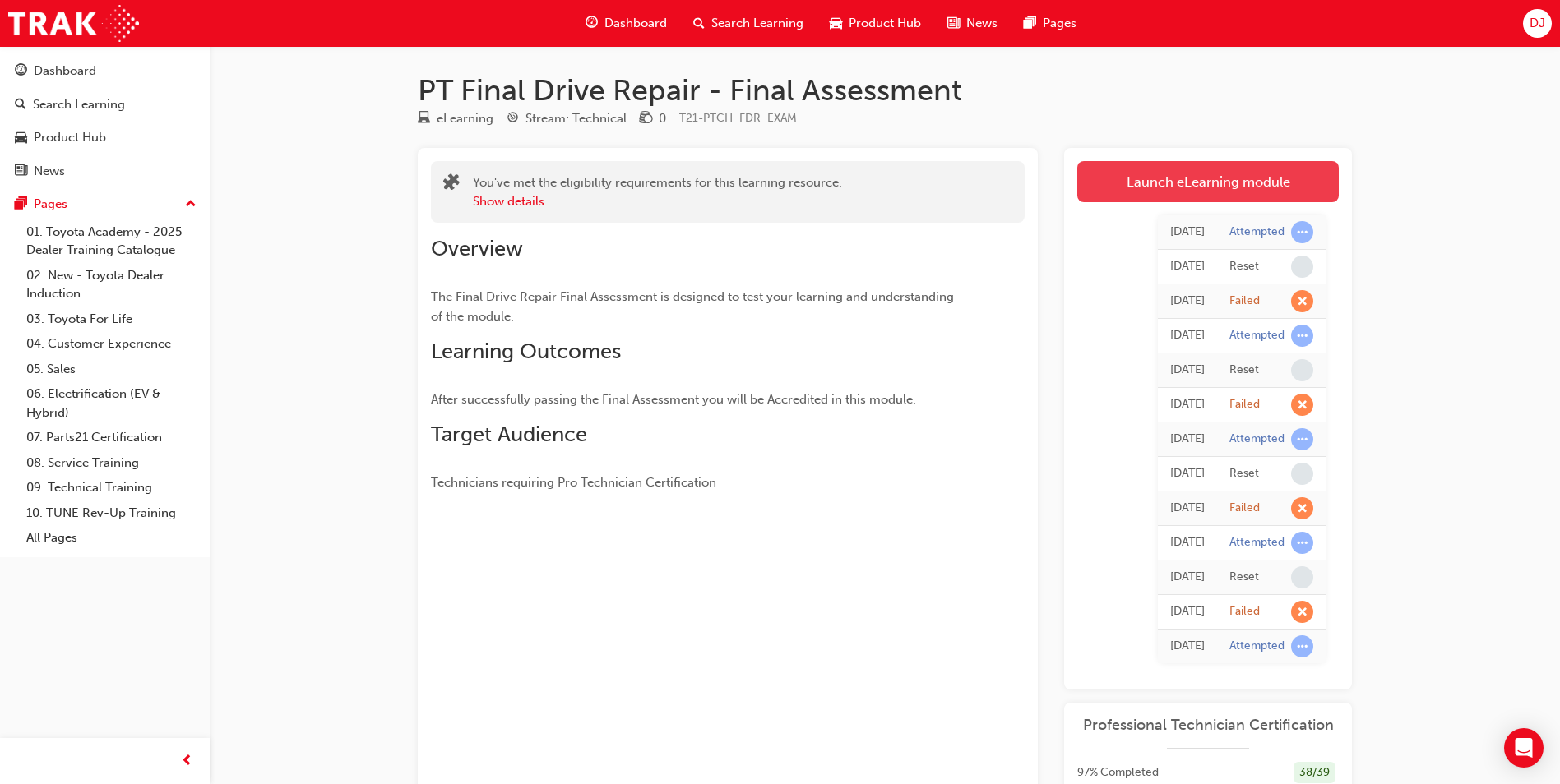
click at [1138, 170] on link "Launch eLearning module" at bounding box center [1207, 181] width 261 height 41
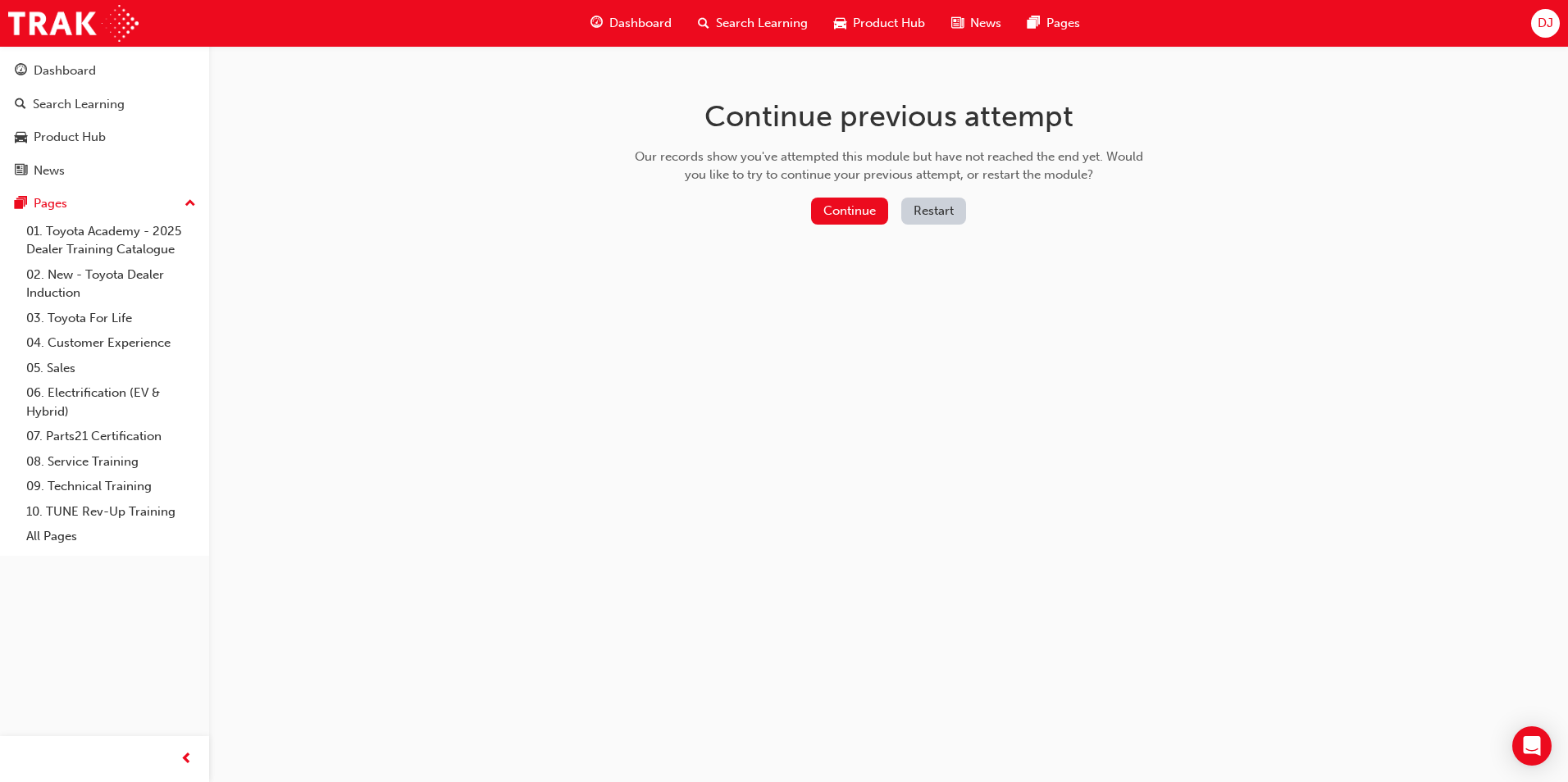
click at [953, 210] on button "Restart" at bounding box center [933, 211] width 65 height 27
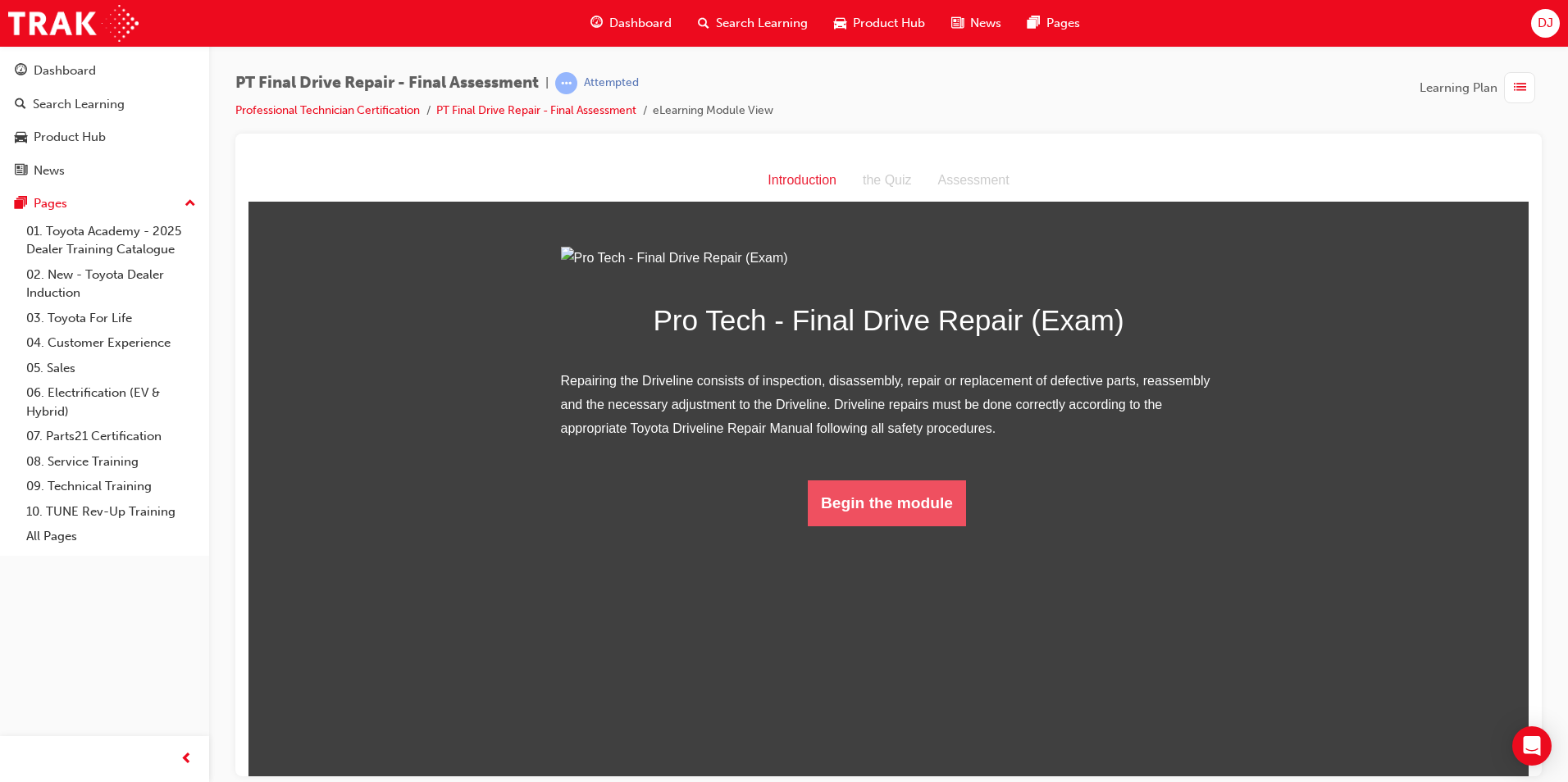
click at [871, 526] on button "Begin the module" at bounding box center [887, 503] width 159 height 46
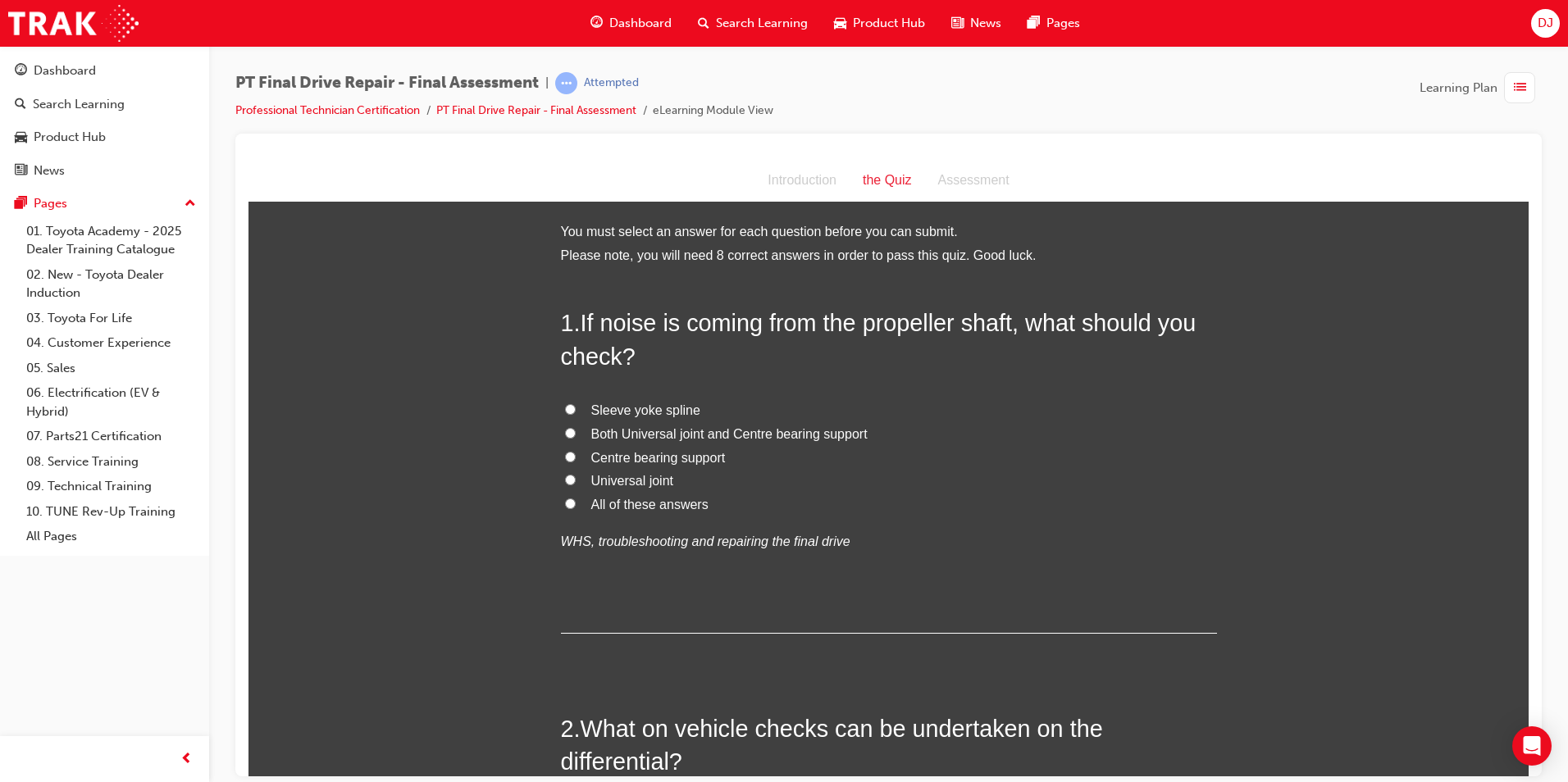
click at [616, 507] on span "All of these answers" at bounding box center [649, 504] width 117 height 14
click at [576, 507] on input "All of these answers" at bounding box center [570, 503] width 10 height 10
radio input "true"
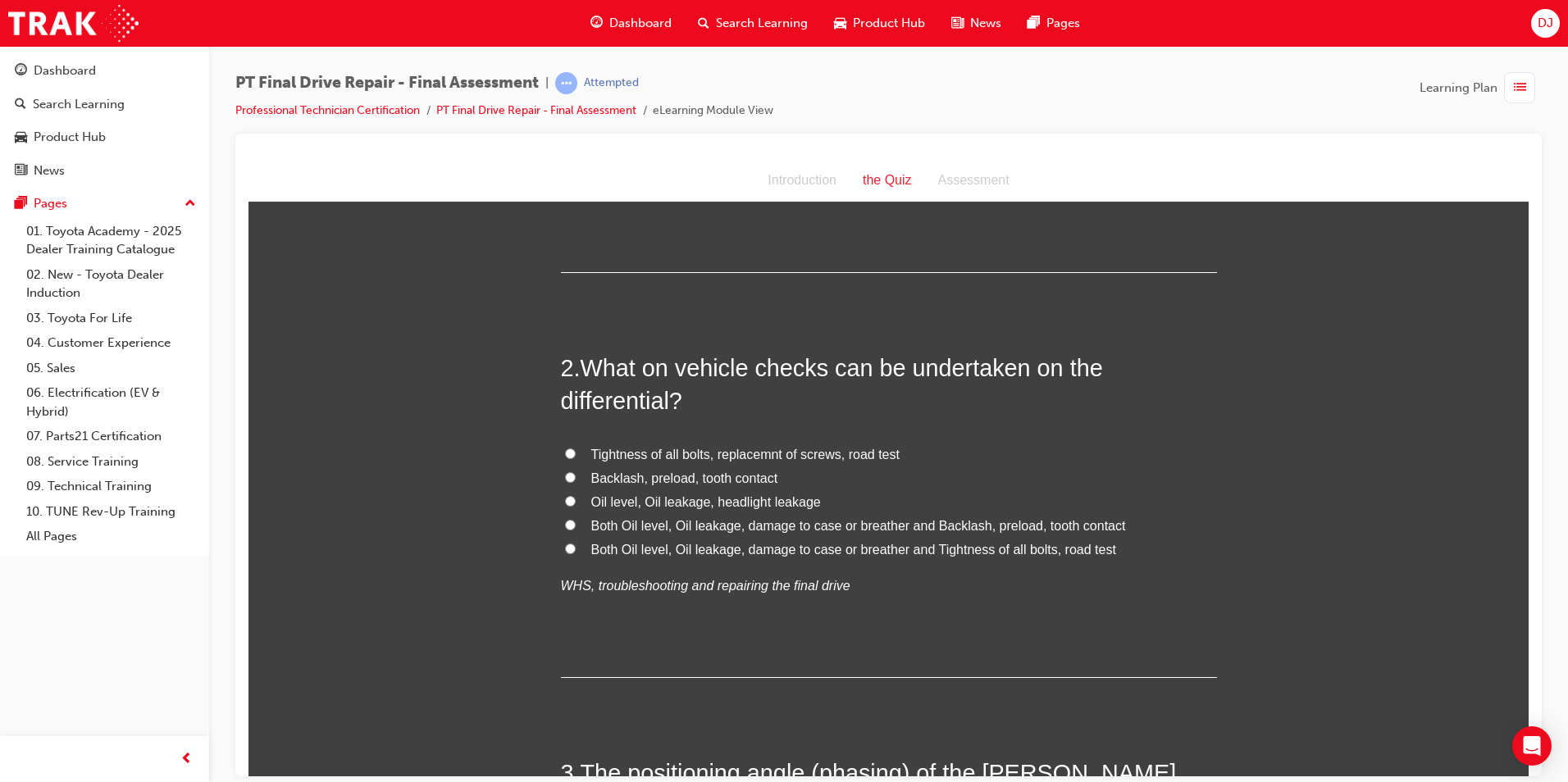
scroll to position [410, 0]
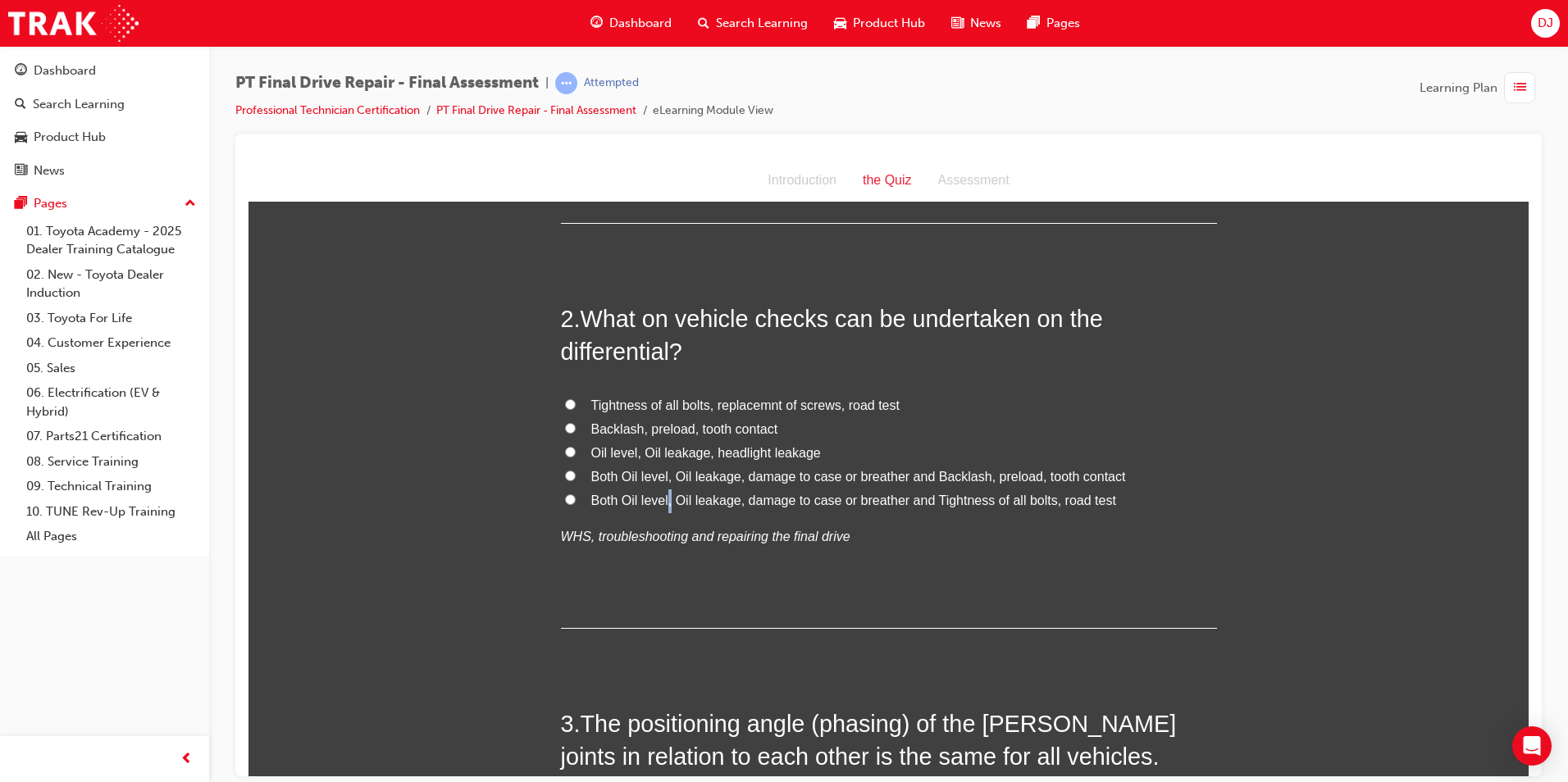
click at [666, 506] on span "Both Oil level, Oil leakage, damage to case or breather and Tightness of all bo…" at bounding box center [854, 499] width 525 height 14
drag, startPoint x: 666, startPoint y: 506, endPoint x: 639, endPoint y: 503, distance: 27.2
click at [639, 508] on label "Both Oil level, Oil leakage, damage to case or breather and Tightness of all bo…" at bounding box center [889, 501] width 656 height 24
click at [576, 505] on input "Both Oil level, Oil leakage, damage to case or breather and Tightness of all bo…" at bounding box center [570, 498] width 10 height 10
radio input "true"
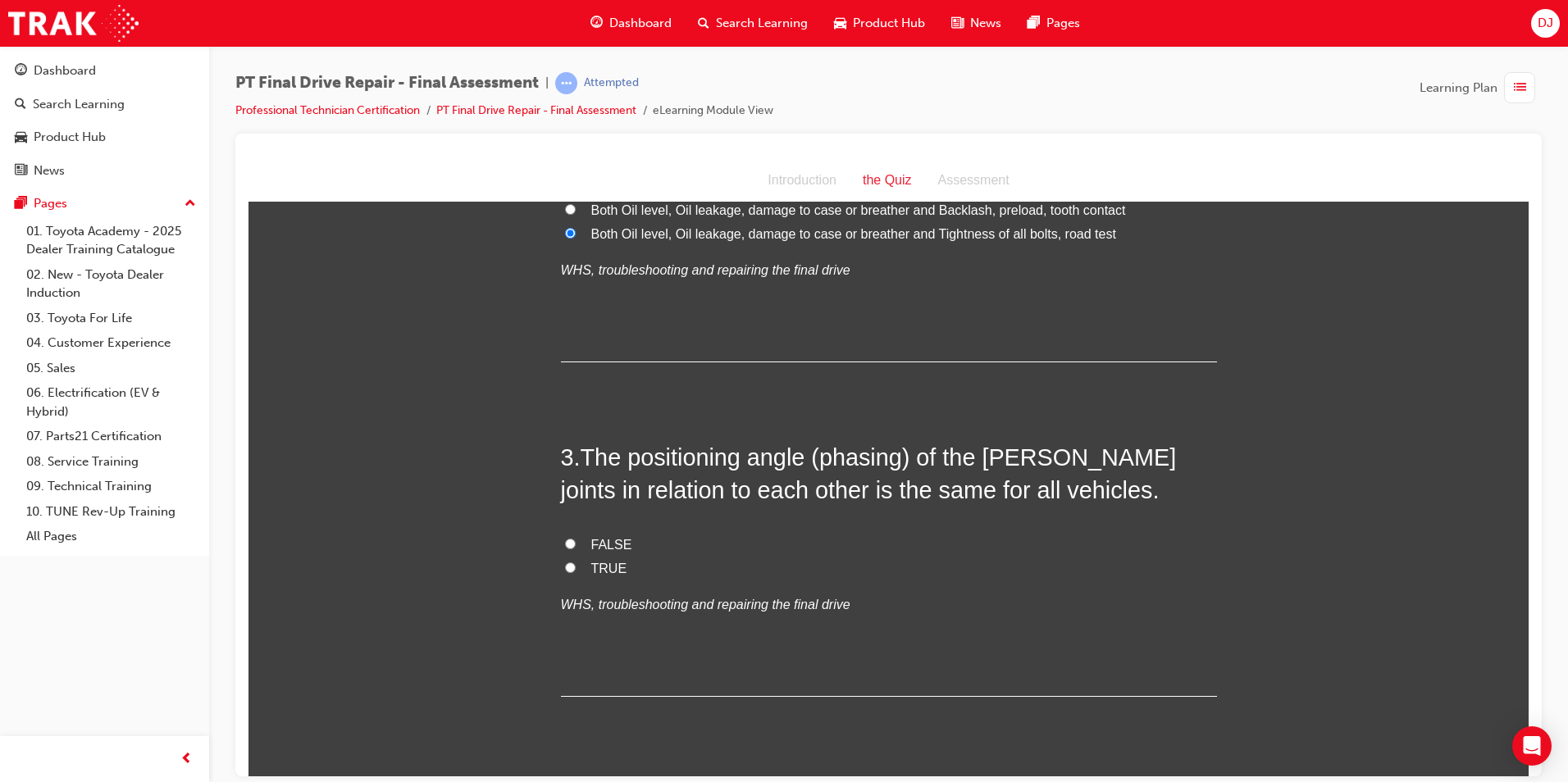
scroll to position [738, 0]
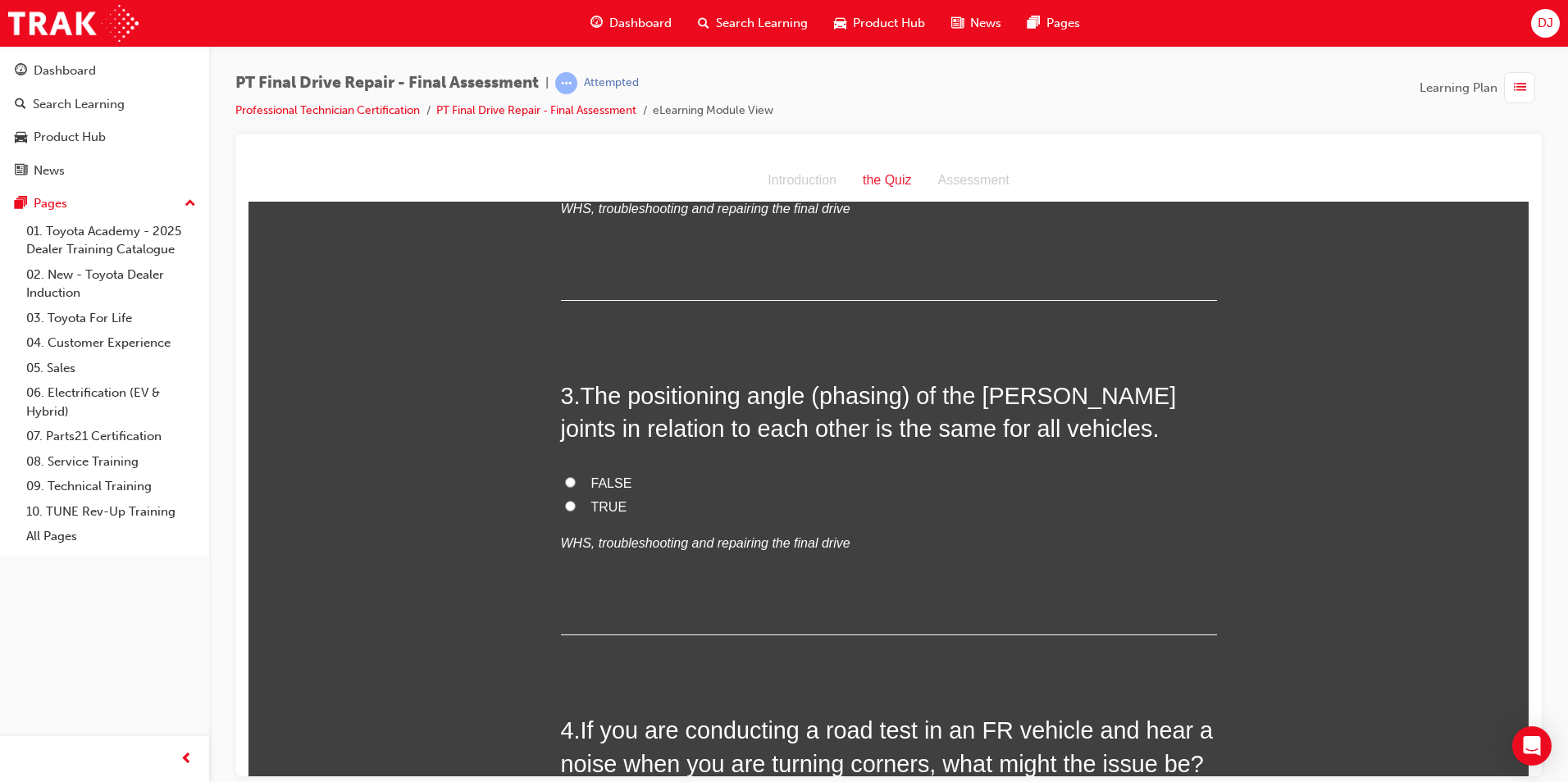
click at [603, 486] on span "FALSE" at bounding box center [611, 482] width 41 height 14
click at [576, 486] on input "FALSE" at bounding box center [570, 481] width 10 height 10
radio input "true"
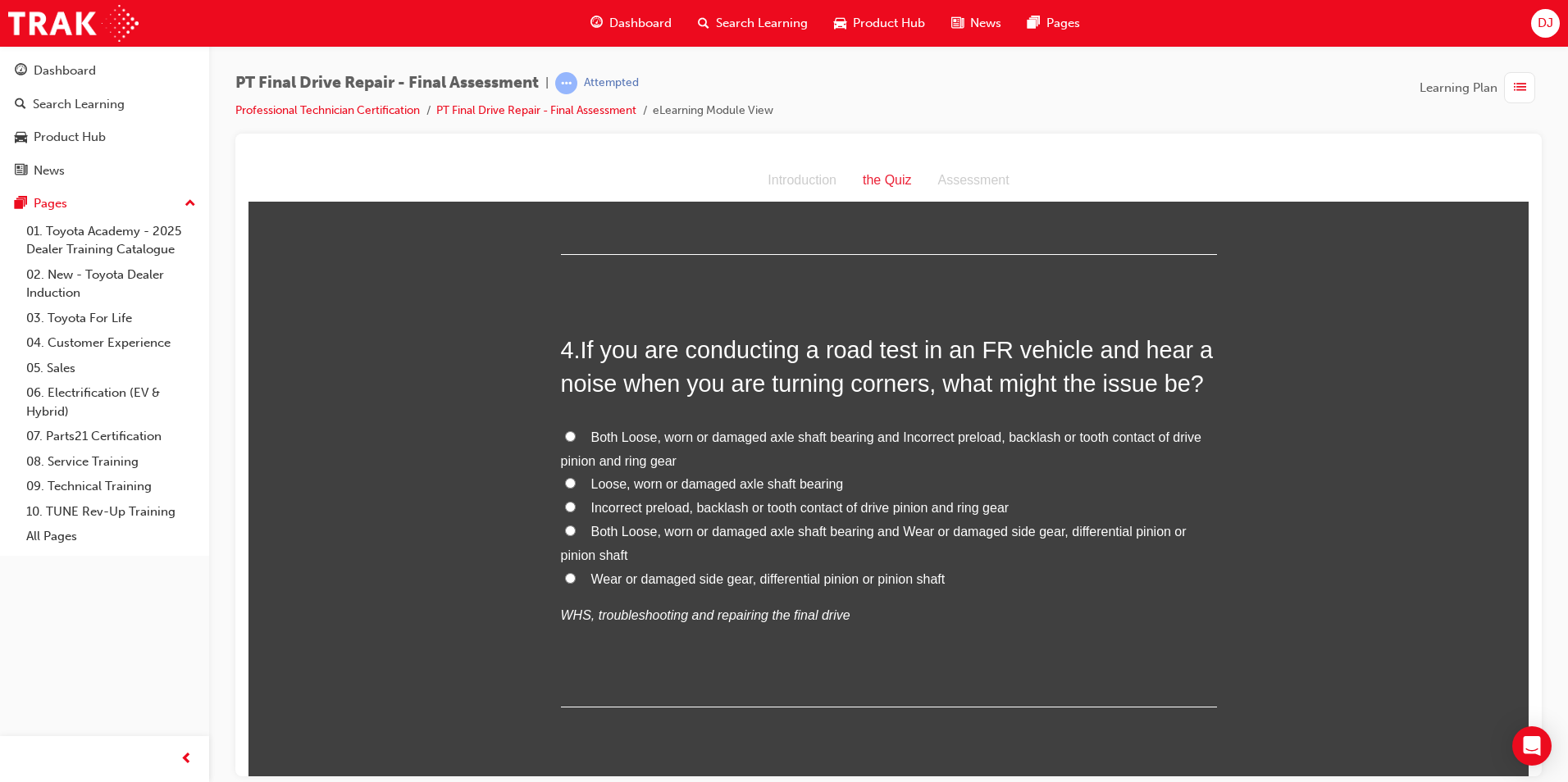
scroll to position [1148, 0]
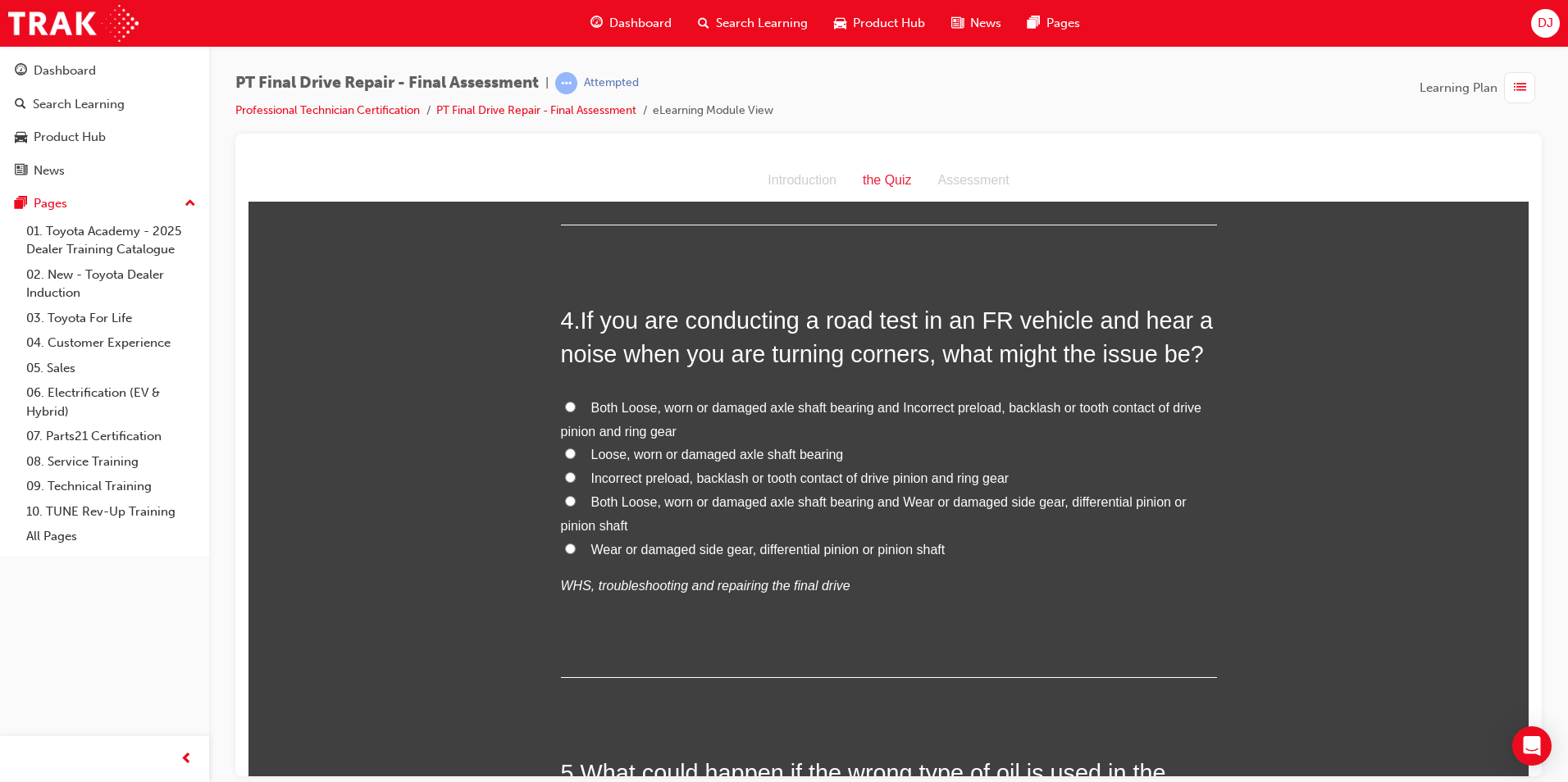
click at [702, 417] on label "Both Loose, worn or damaged axle shaft bearing and Incorrect preload, backlash …" at bounding box center [889, 419] width 656 height 47
click at [576, 412] on input "Both Loose, worn or damaged axle shaft bearing and Incorrect preload, backlash …" at bounding box center [570, 405] width 10 height 10
radio input "true"
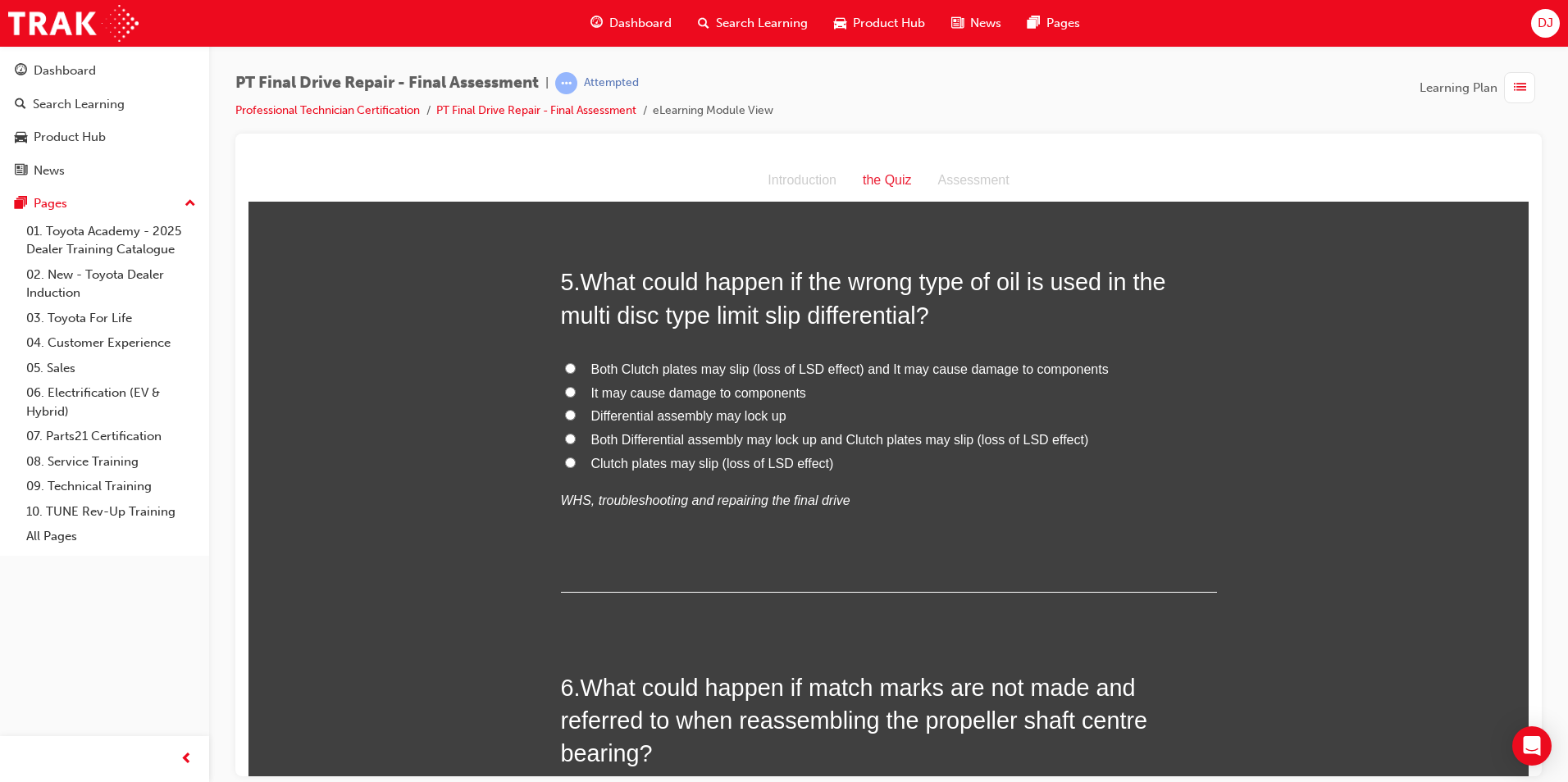
scroll to position [1640, 0]
click at [818, 365] on span "Both Clutch plates may slip (loss of LSD effect) and It may cause damage to com…" at bounding box center [850, 367] width 518 height 14
click at [576, 365] on input "Both Clutch plates may slip (loss of LSD effect) and It may cause damage to com…" at bounding box center [570, 366] width 10 height 10
radio input "true"
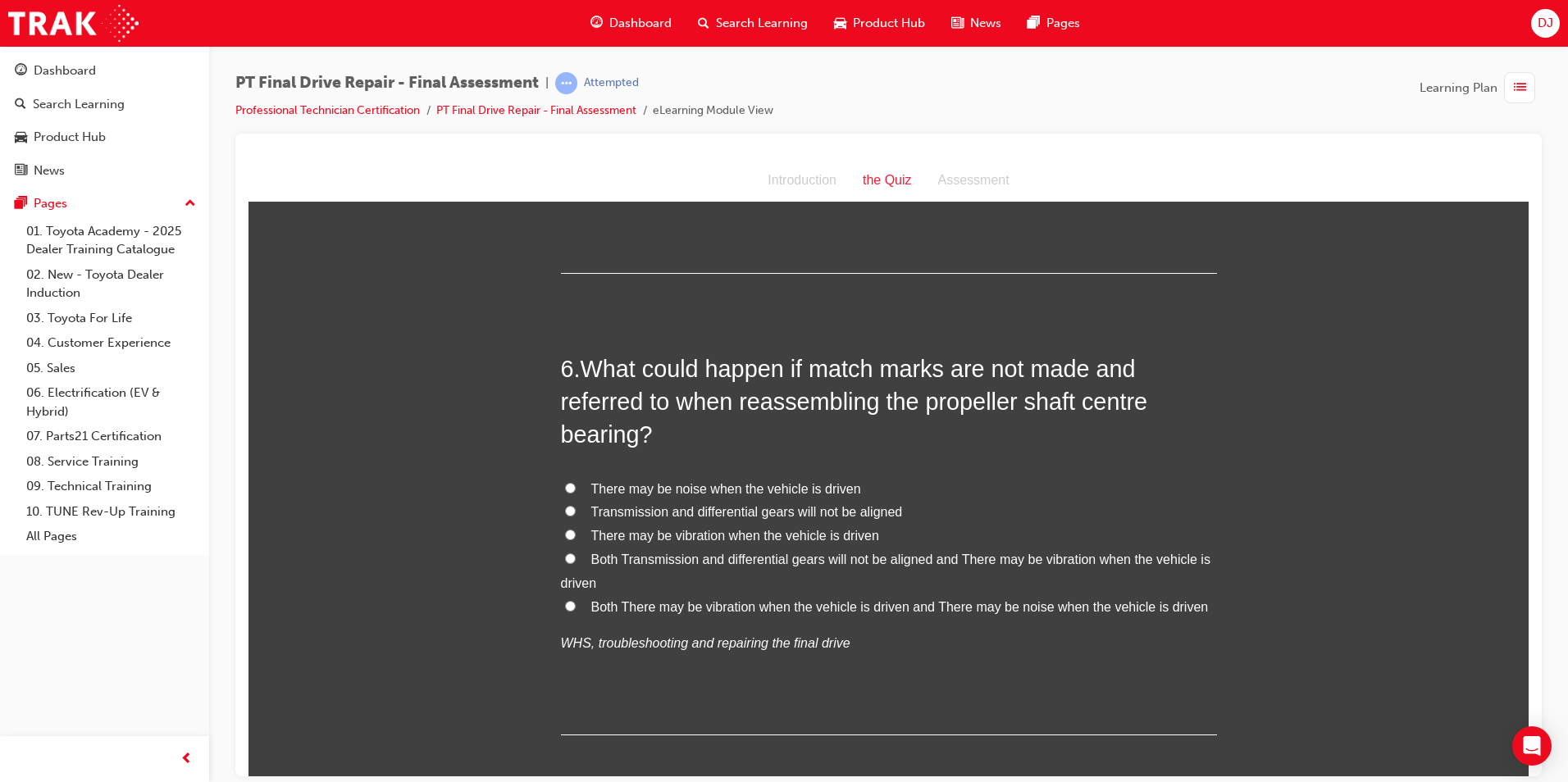
scroll to position [1968, 0]
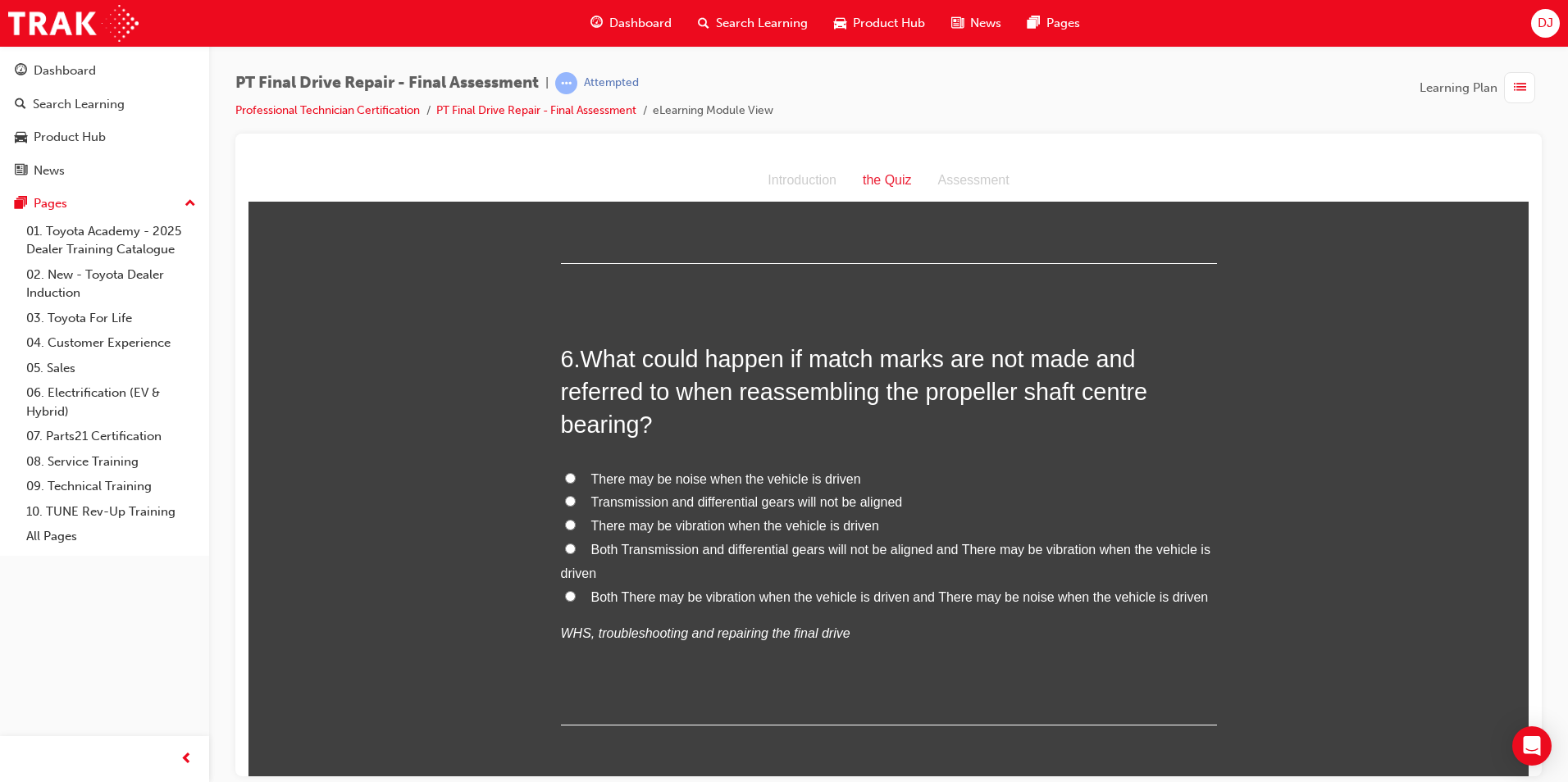
click at [732, 596] on span "Both There may be vibration when the vehicle is driven and There may be noise w…" at bounding box center [900, 596] width 618 height 14
click at [576, 596] on input "Both There may be vibration when the vehicle is driven and There may be noise w…" at bounding box center [570, 595] width 10 height 10
radio input "true"
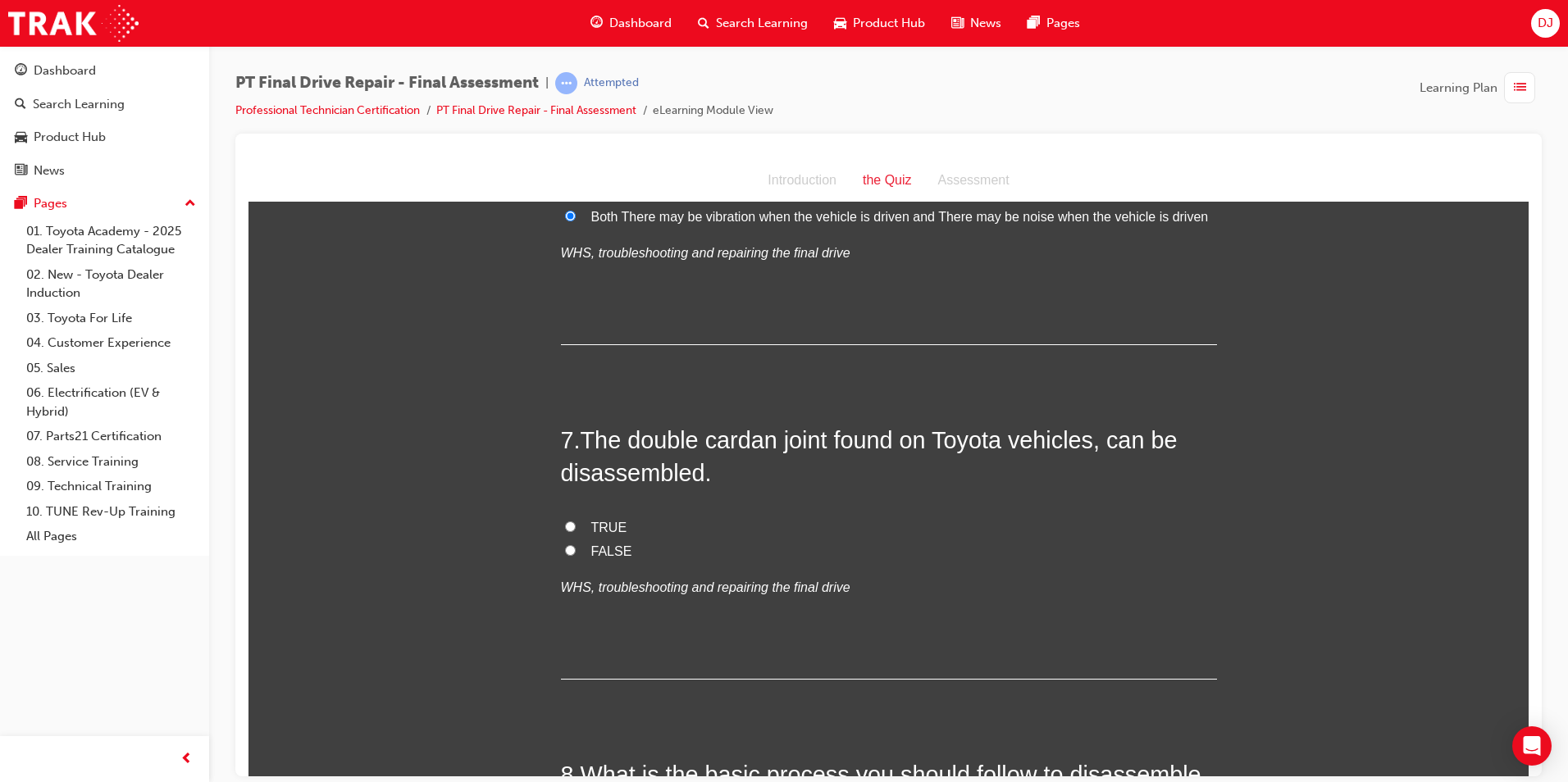
scroll to position [2378, 0]
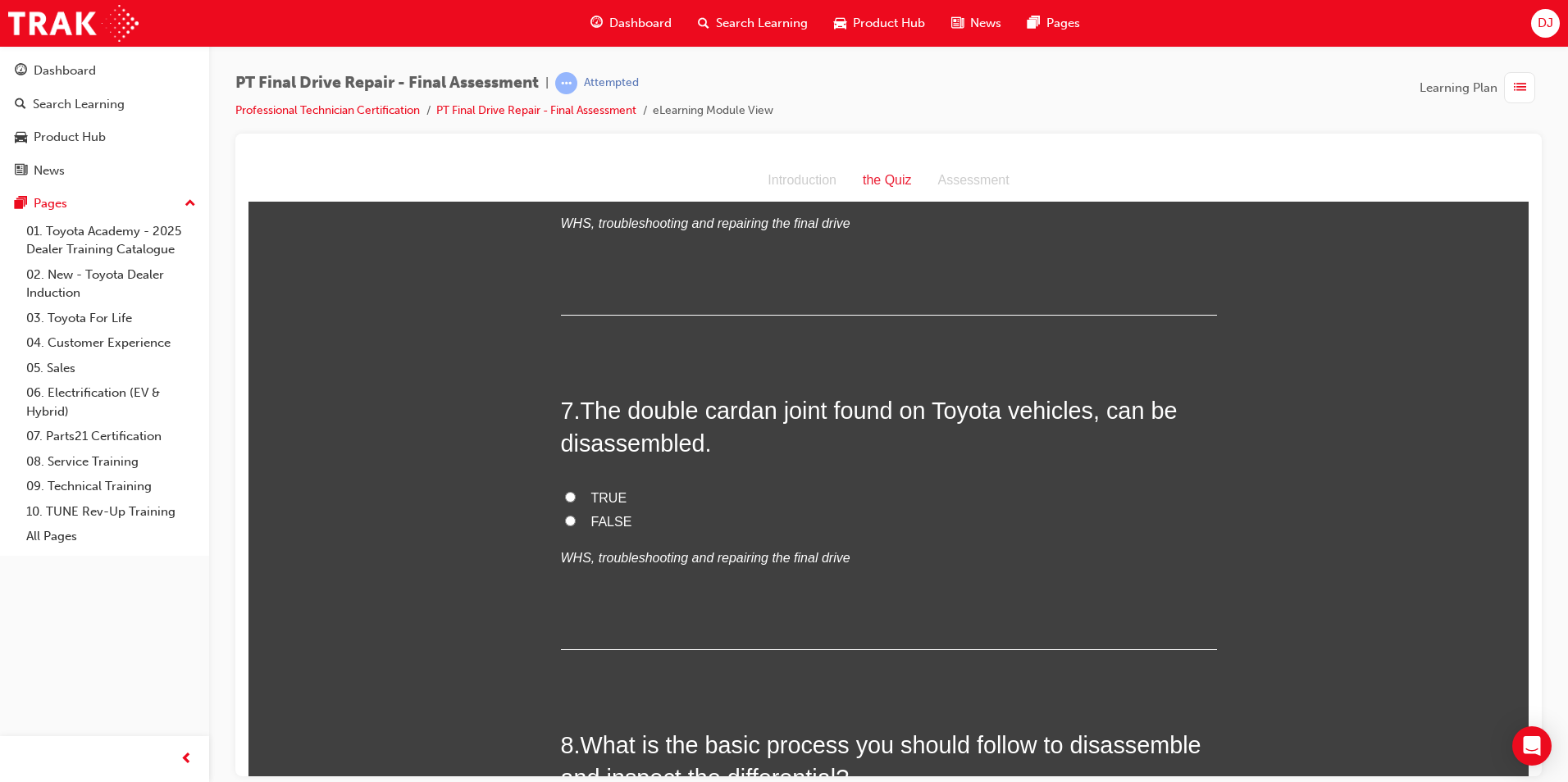
click at [576, 489] on label "TRUE" at bounding box center [889, 498] width 656 height 24
click at [576, 492] on input "TRUE" at bounding box center [570, 496] width 10 height 10
radio input "true"
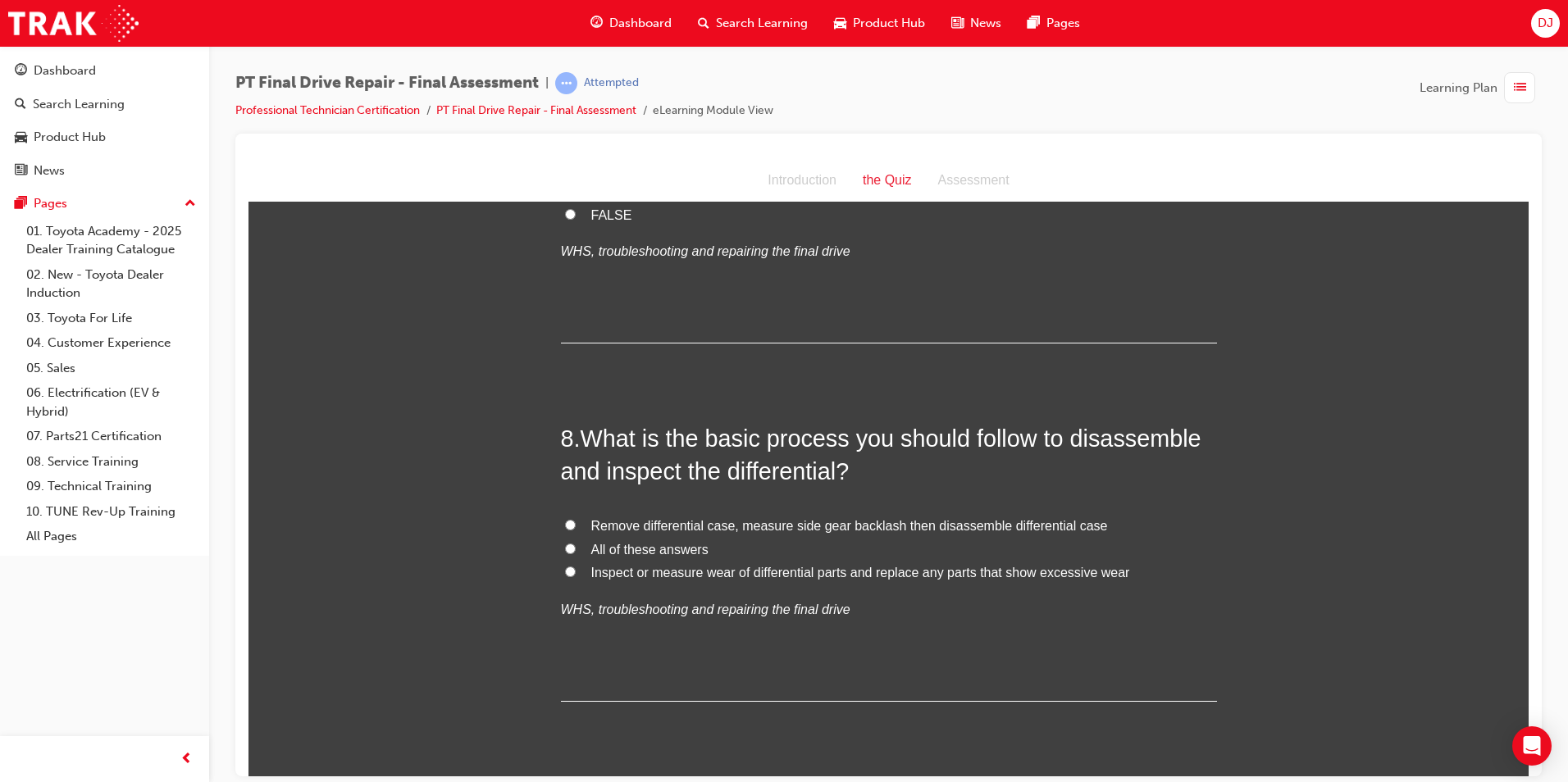
scroll to position [2706, 0]
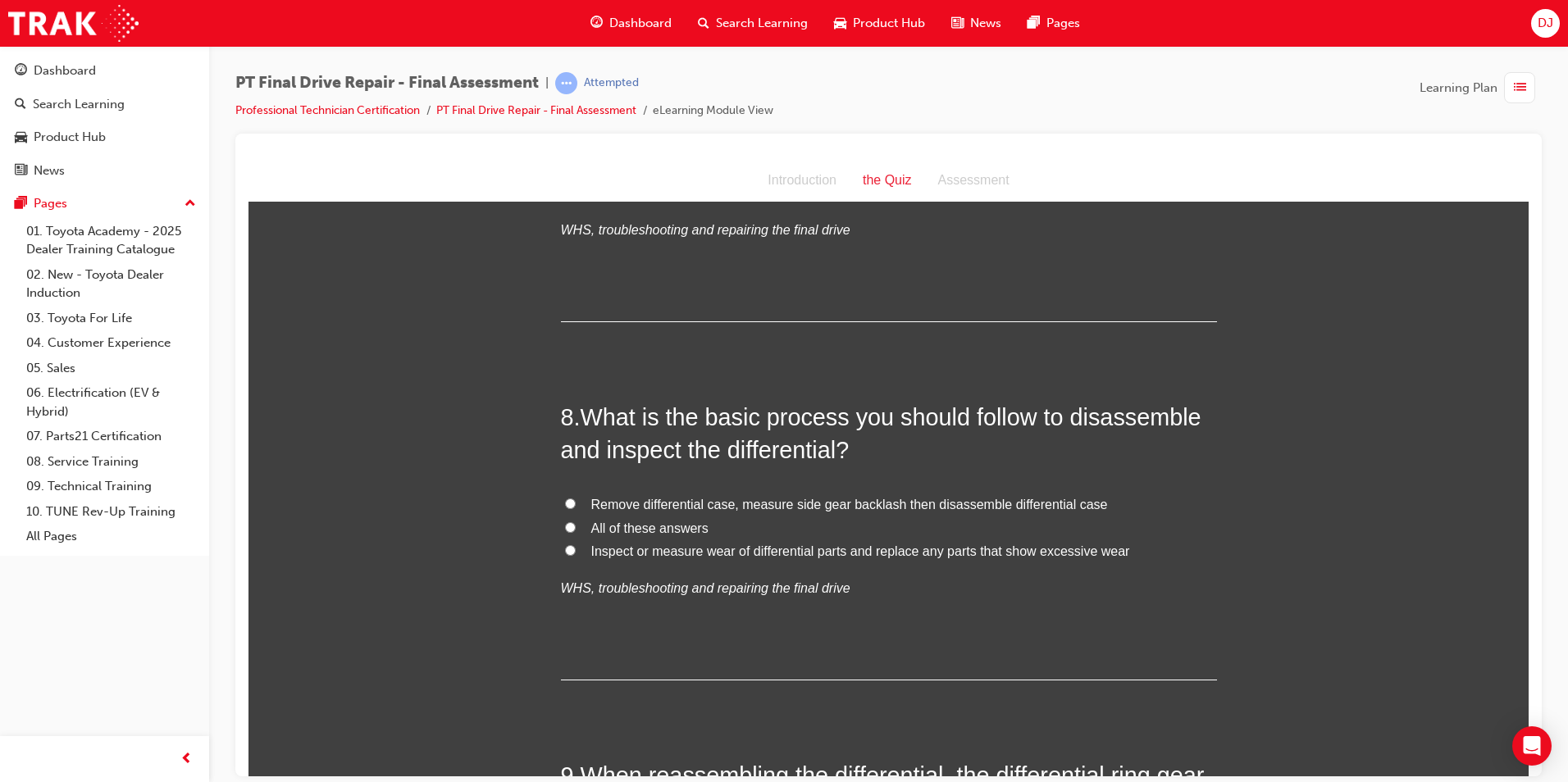
click at [598, 526] on span "All of these answers" at bounding box center [649, 527] width 117 height 14
click at [576, 526] on input "All of these answers" at bounding box center [570, 526] width 10 height 10
radio input "true"
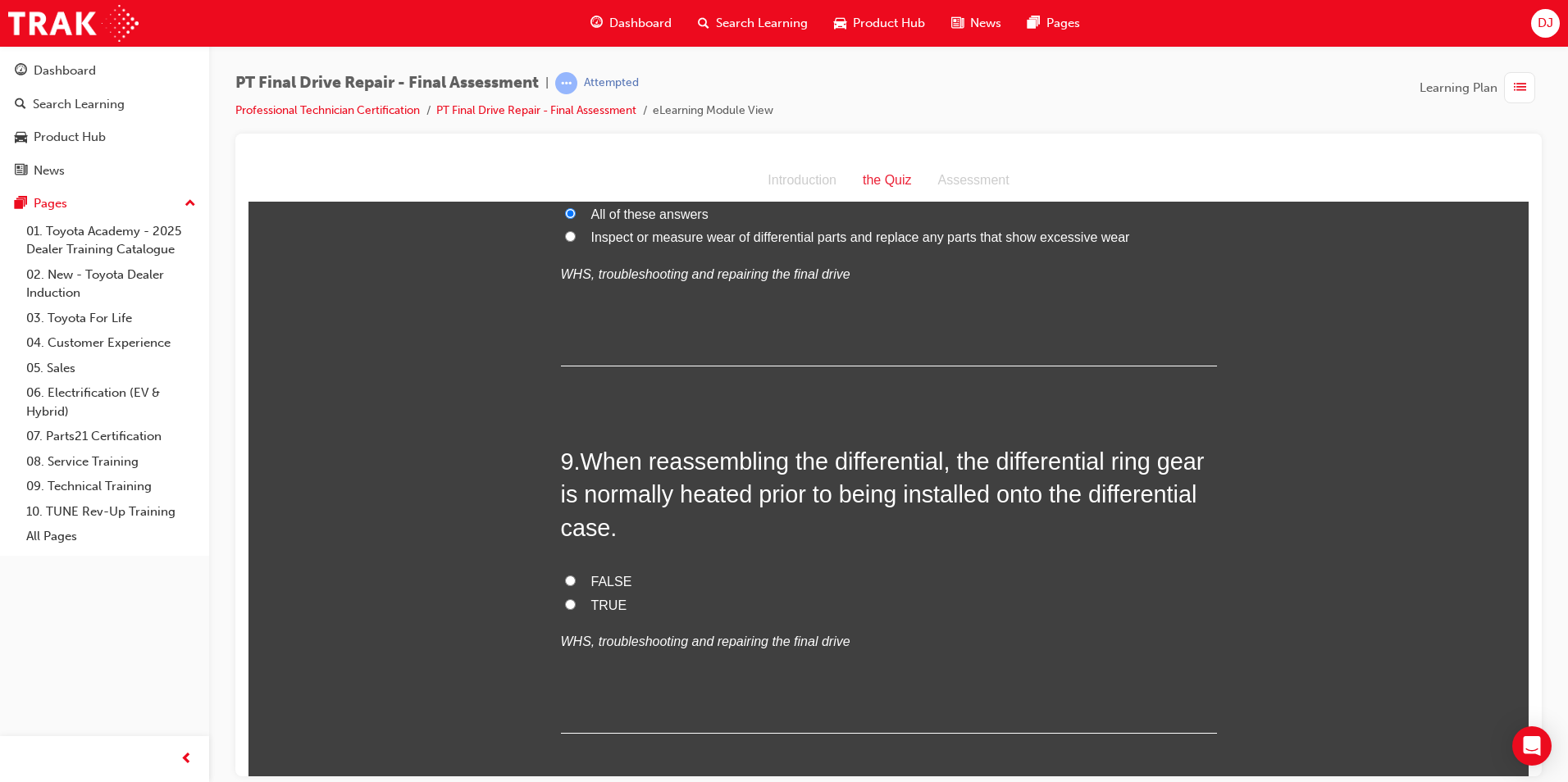
scroll to position [3034, 0]
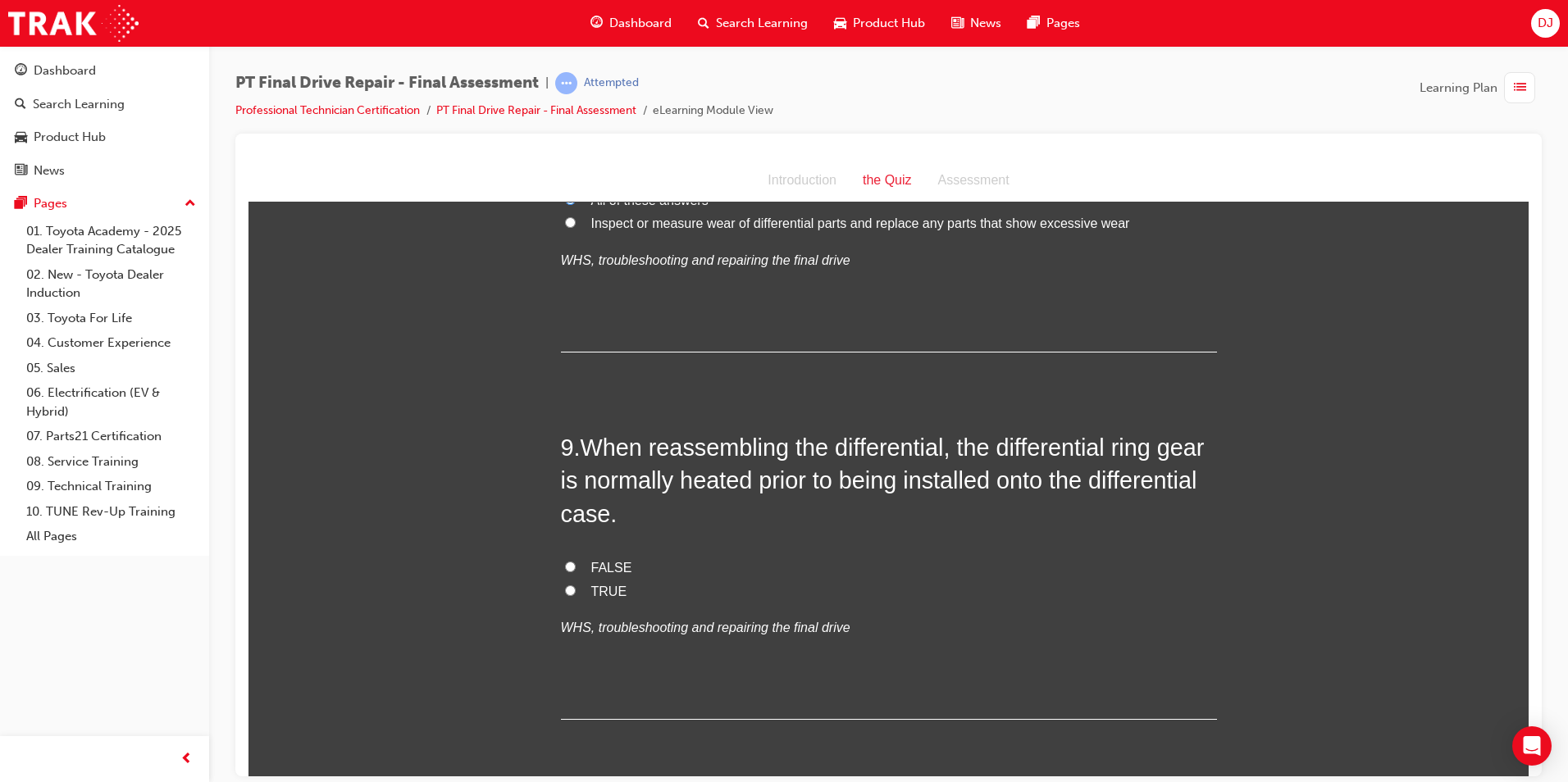
click at [591, 587] on span "TRUE" at bounding box center [609, 590] width 36 height 14
click at [576, 587] on input "TRUE" at bounding box center [570, 589] width 10 height 10
radio input "true"
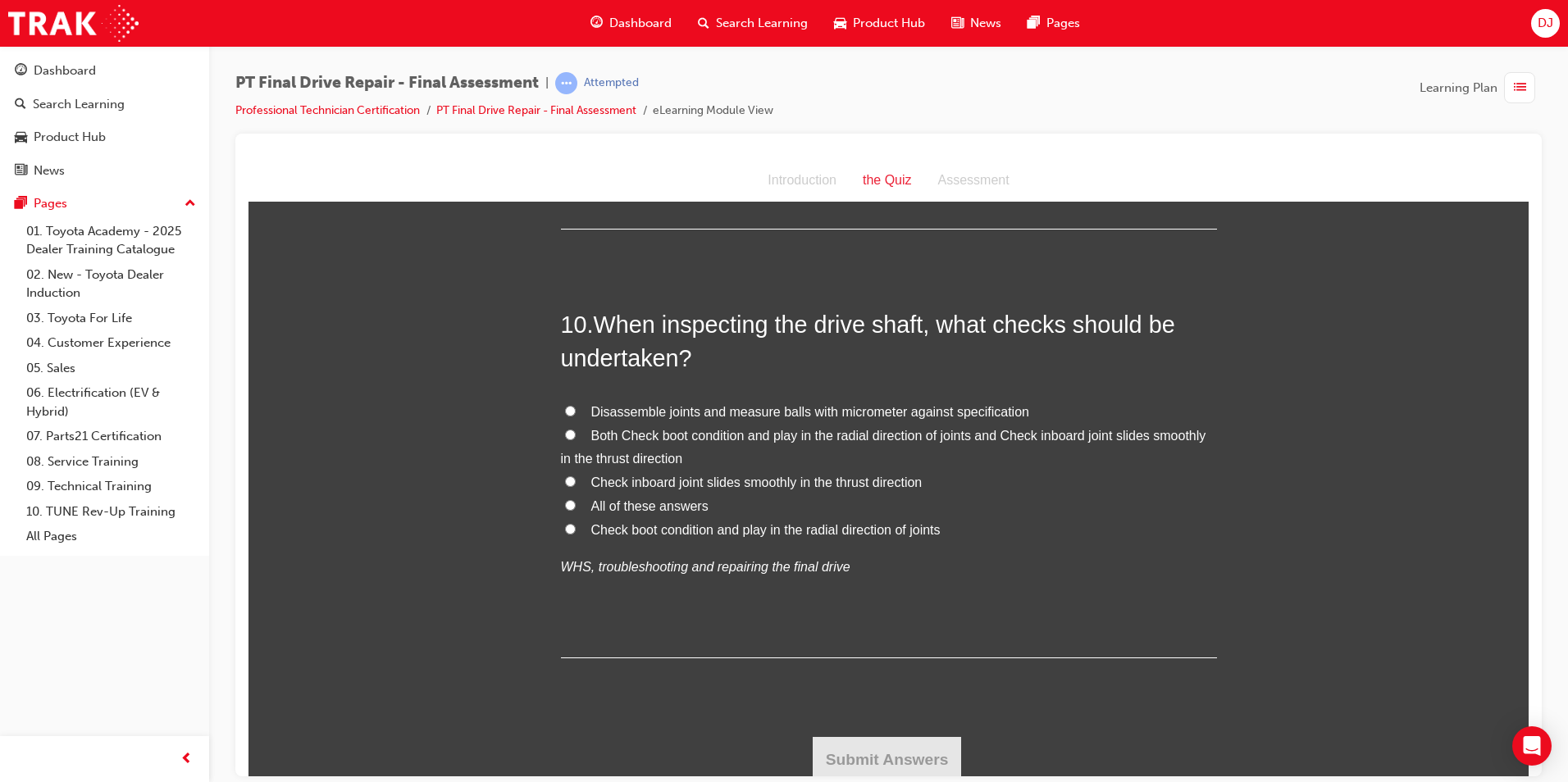
scroll to position [3526, 0]
click at [591, 501] on span "All of these answers" at bounding box center [649, 504] width 117 height 14
click at [576, 501] on input "All of these answers" at bounding box center [570, 503] width 10 height 10
radio input "true"
click at [879, 765] on button "Submit Answers" at bounding box center [887, 758] width 149 height 46
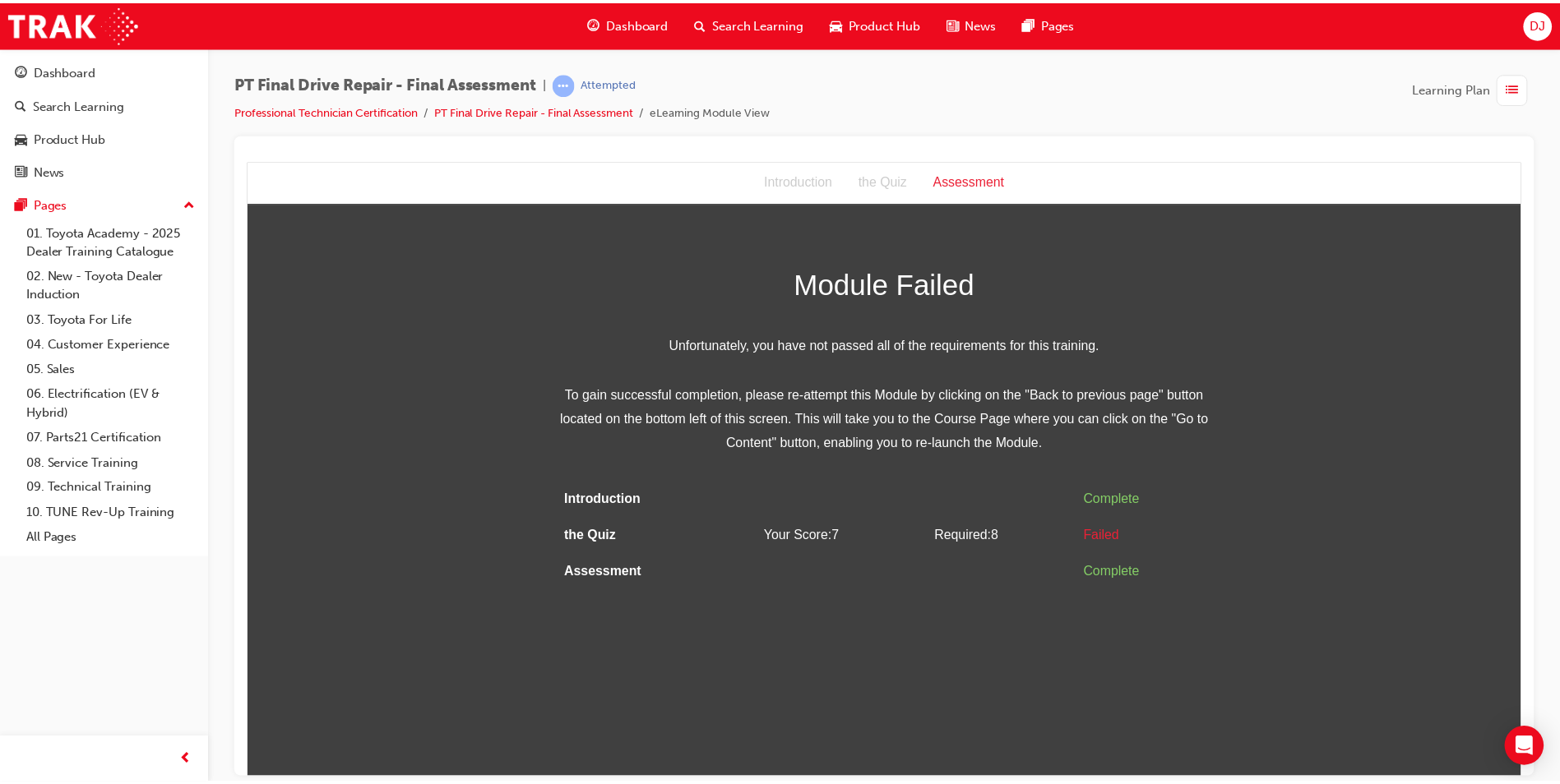
scroll to position [0, 0]
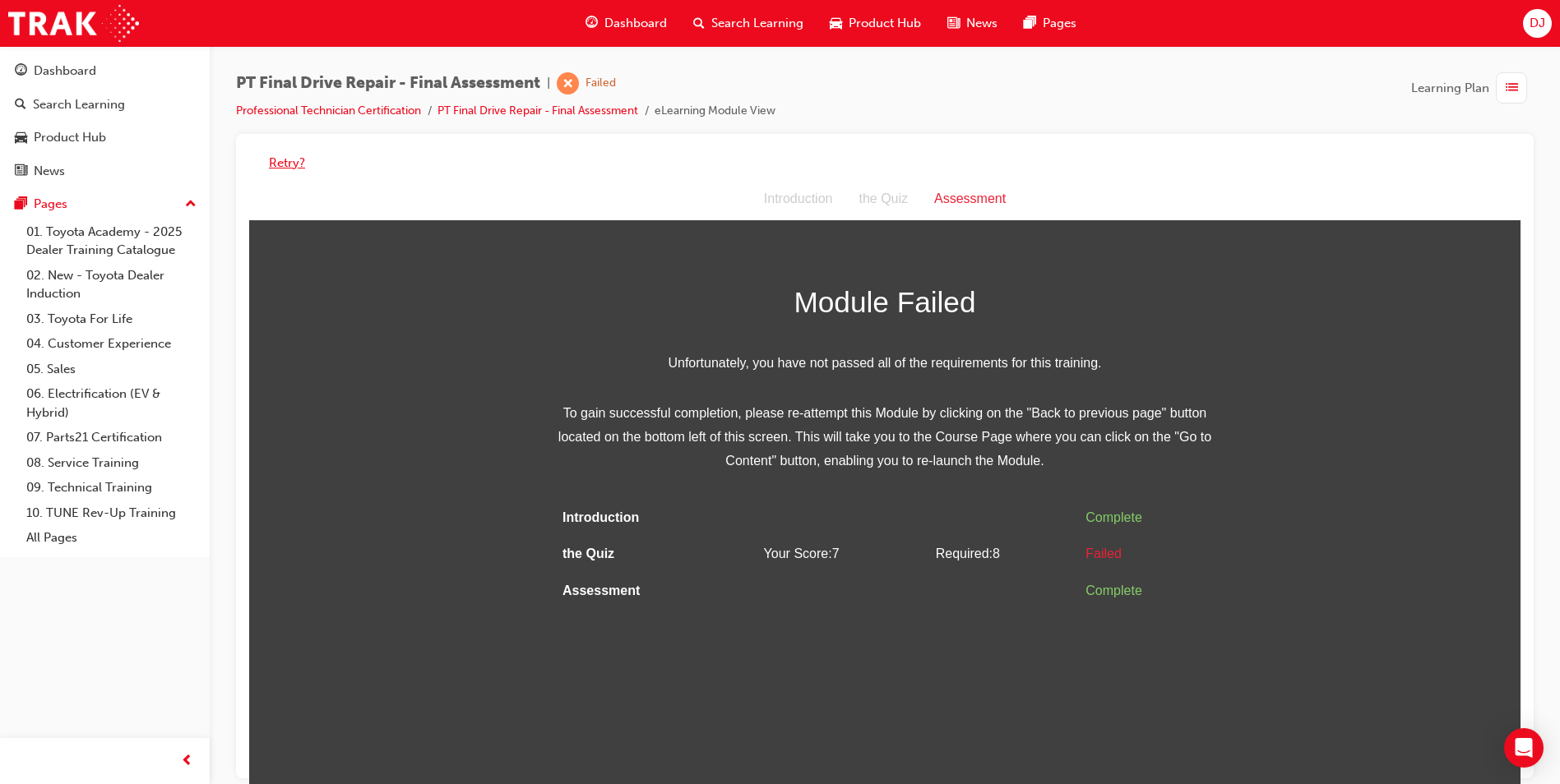
click at [287, 159] on button "Retry?" at bounding box center [287, 163] width 36 height 19
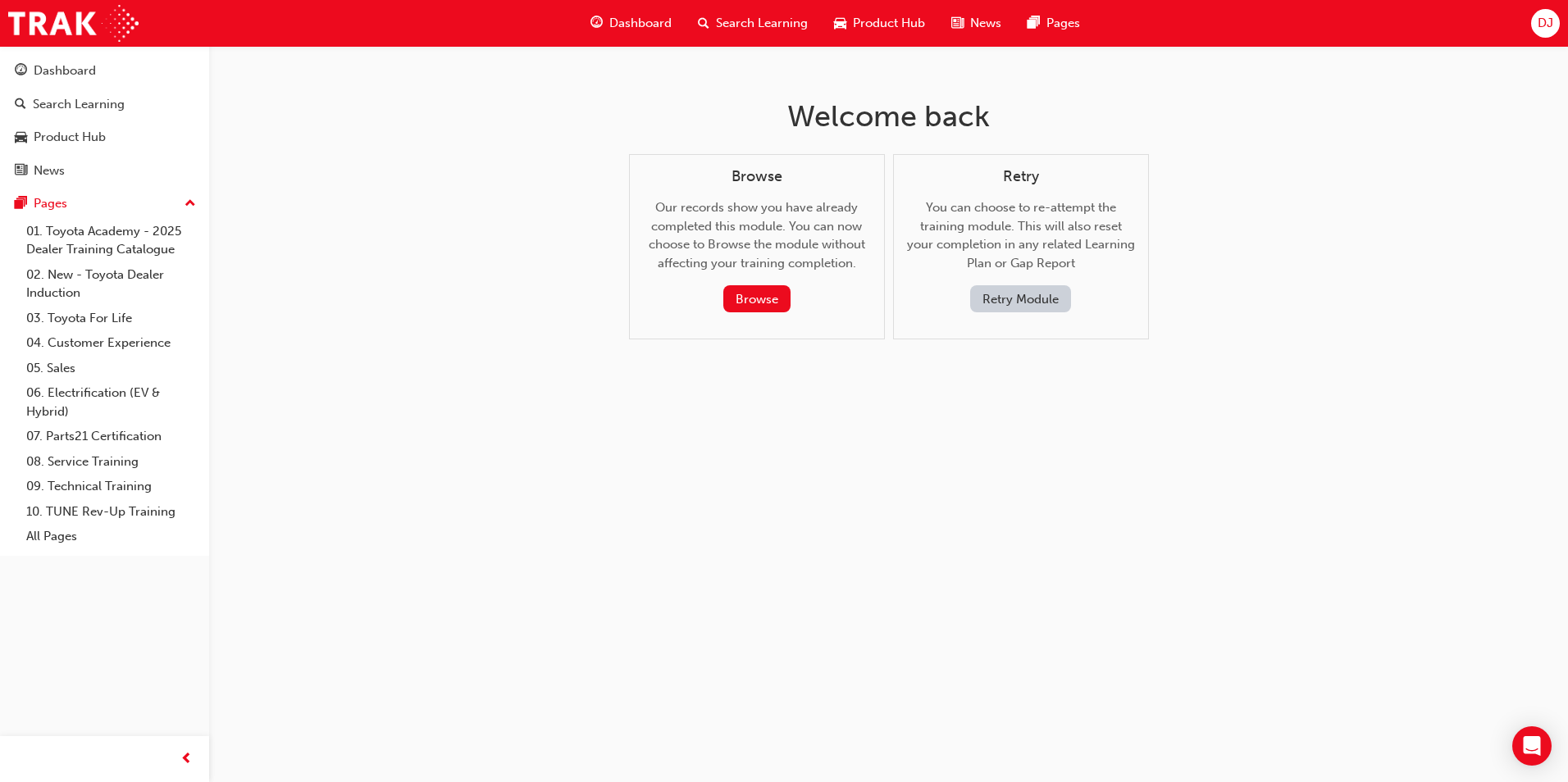
click at [997, 292] on button "Retry Module" at bounding box center [1021, 299] width 101 height 27
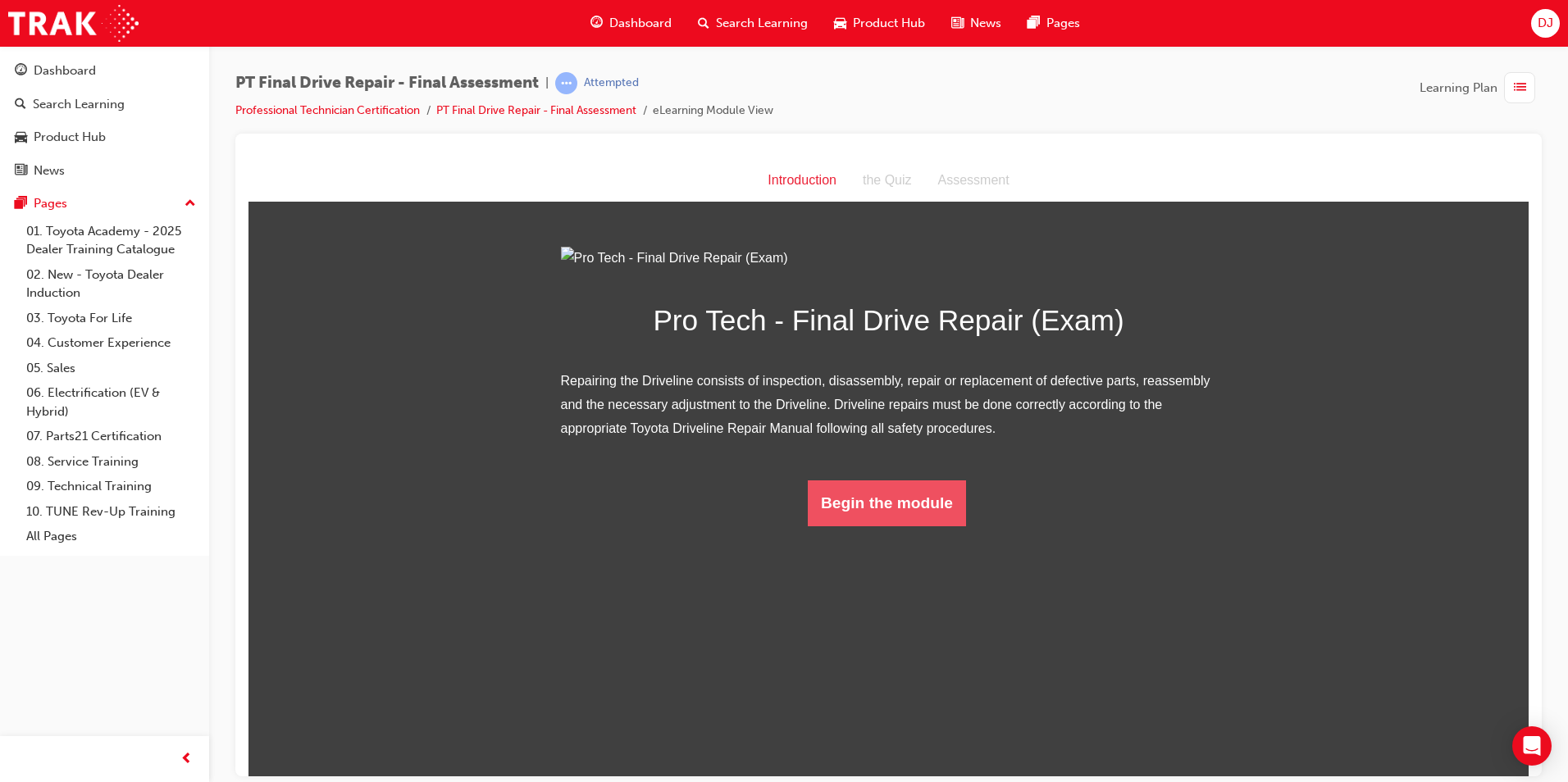
click at [865, 526] on button "Begin the module" at bounding box center [887, 503] width 159 height 46
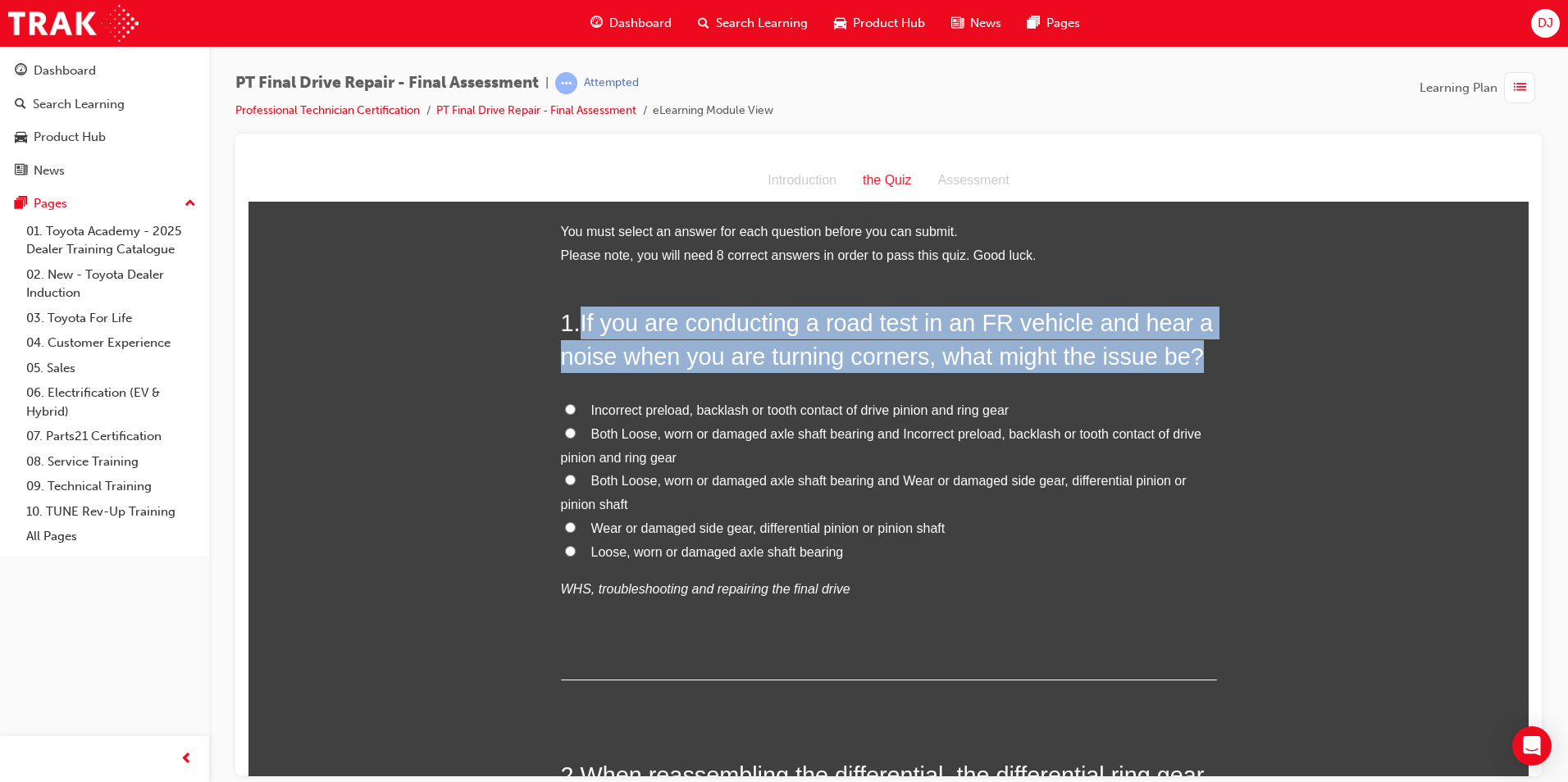
drag, startPoint x: 578, startPoint y: 308, endPoint x: 1201, endPoint y: 348, distance: 624.3
click at [1201, 348] on h2 "1 . If you are conducting a road test in an FR vehicle and hear a noise when yo…" at bounding box center [889, 340] width 656 height 67
copy span "If you are conducting a road test in an FR vehicle and hear a noise when you ar…"
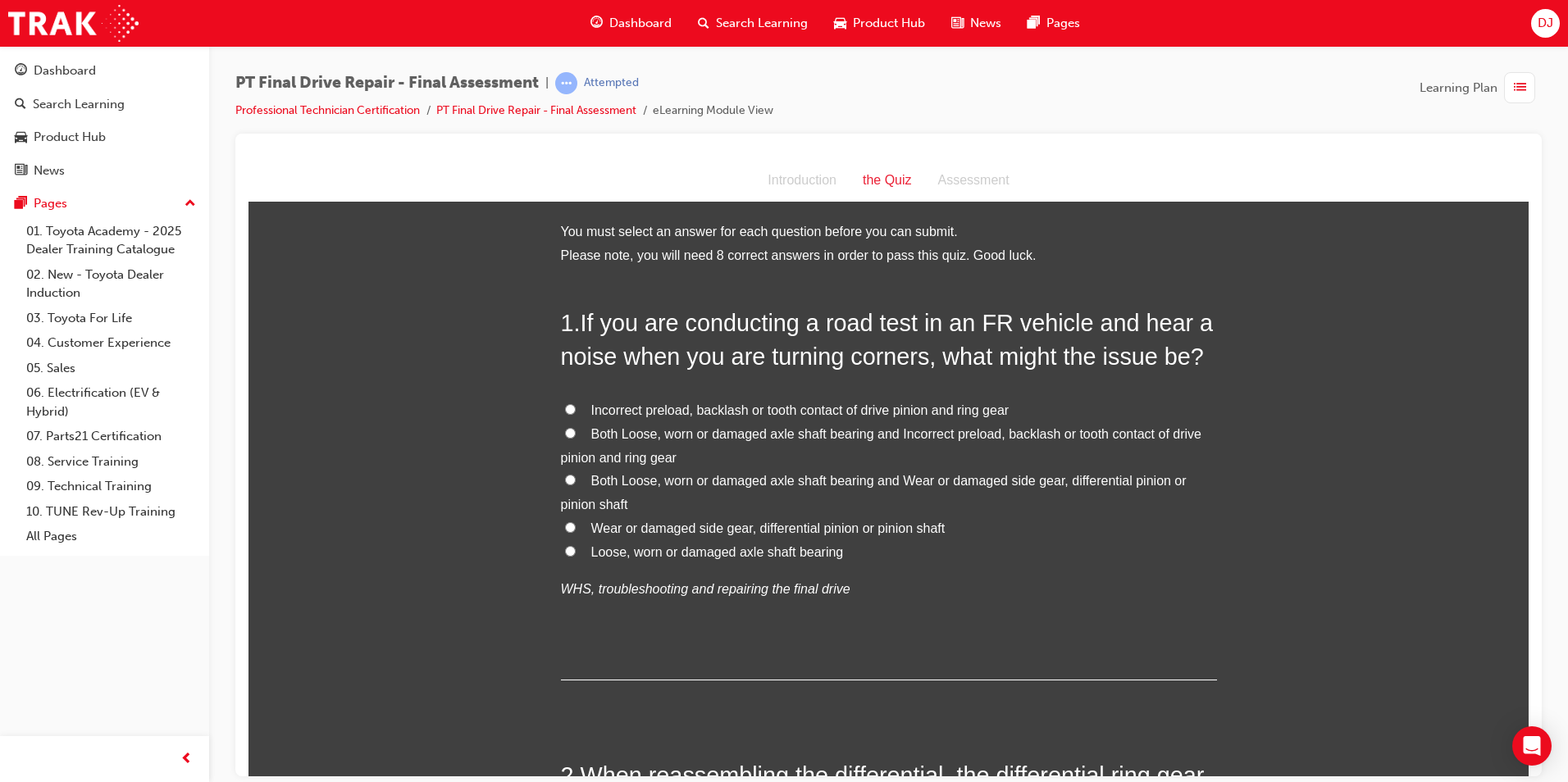
click at [684, 445] on label "Both Loose, worn or damaged axle shaft bearing and Incorrect preload, backlash …" at bounding box center [889, 445] width 656 height 47
click at [576, 438] on input "Both Loose, worn or damaged axle shaft bearing and Incorrect preload, backlash …" at bounding box center [570, 432] width 10 height 10
radio input "true"
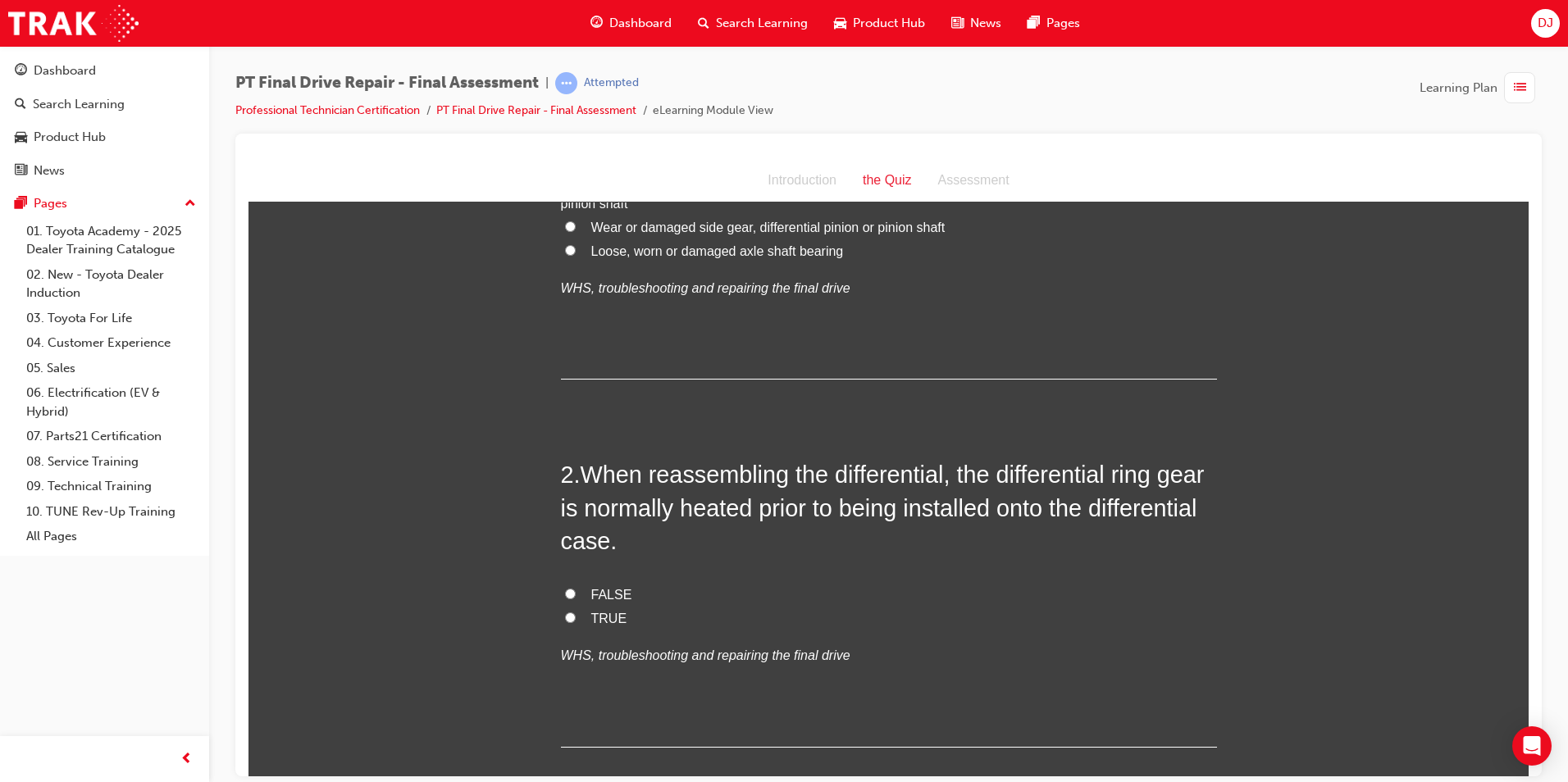
scroll to position [410, 0]
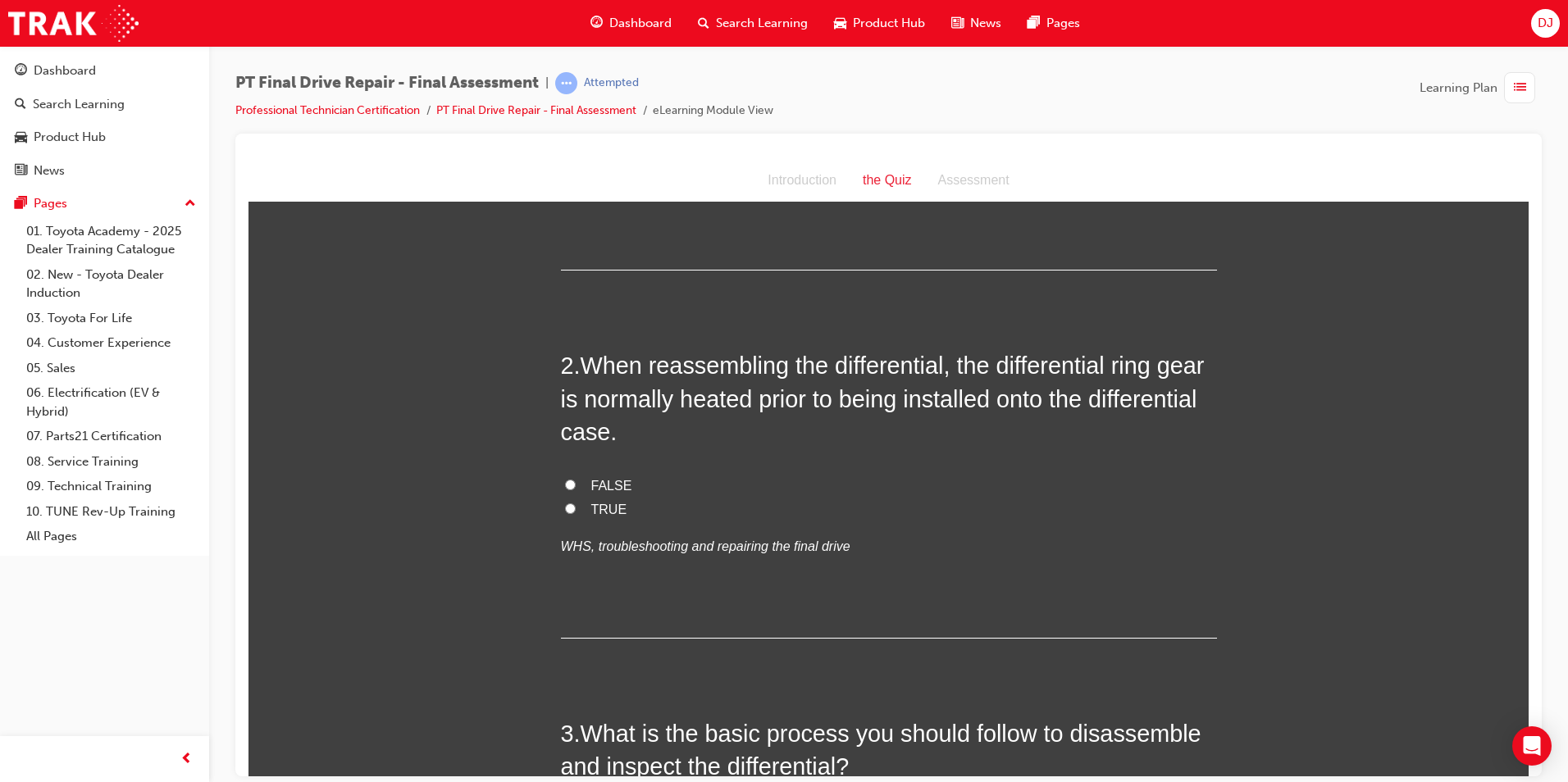
click at [599, 508] on span "TRUE" at bounding box center [609, 508] width 36 height 14
click at [576, 508] on input "TRUE" at bounding box center [570, 507] width 10 height 10
radio input "true"
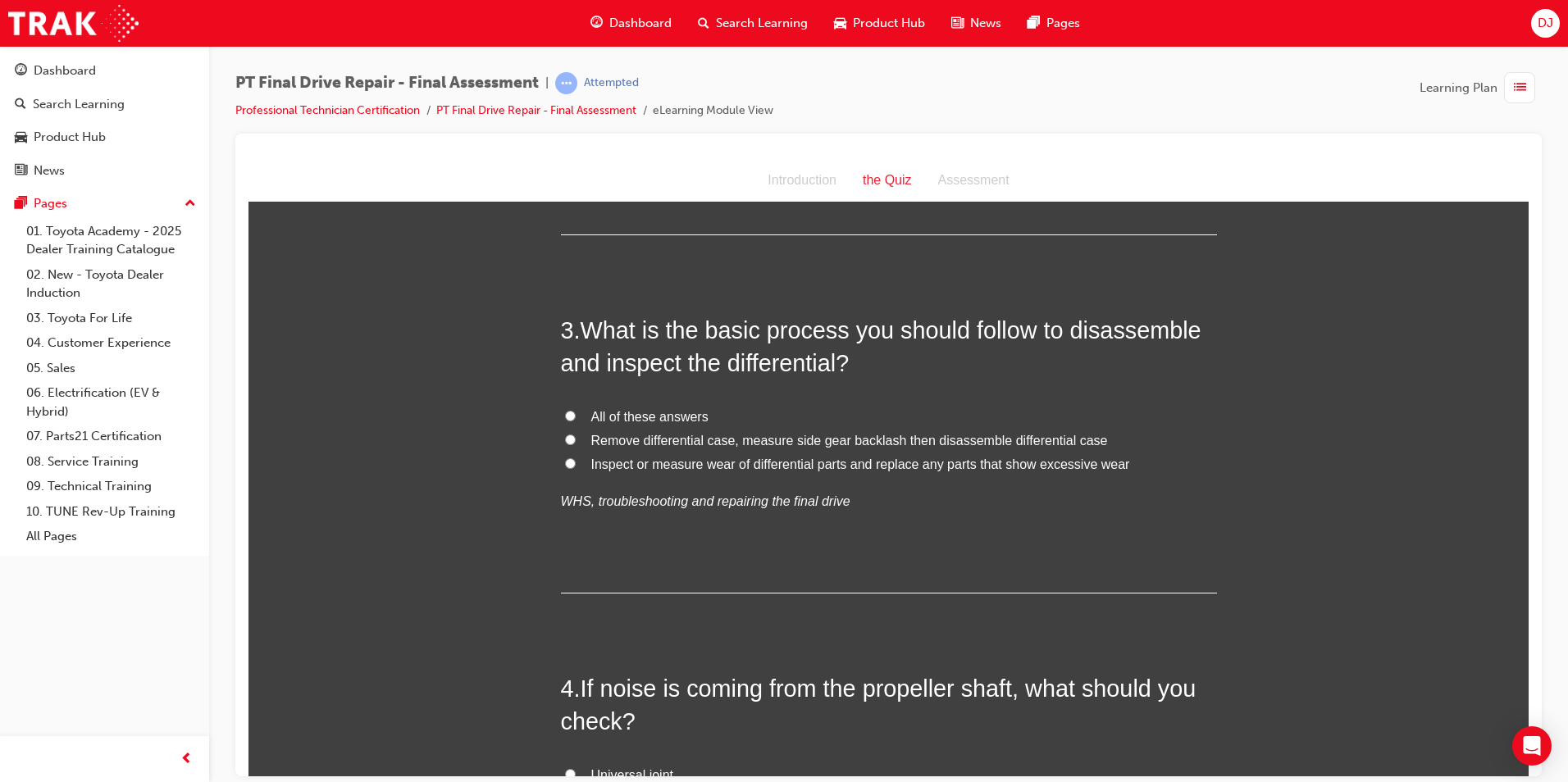
scroll to position [820, 0]
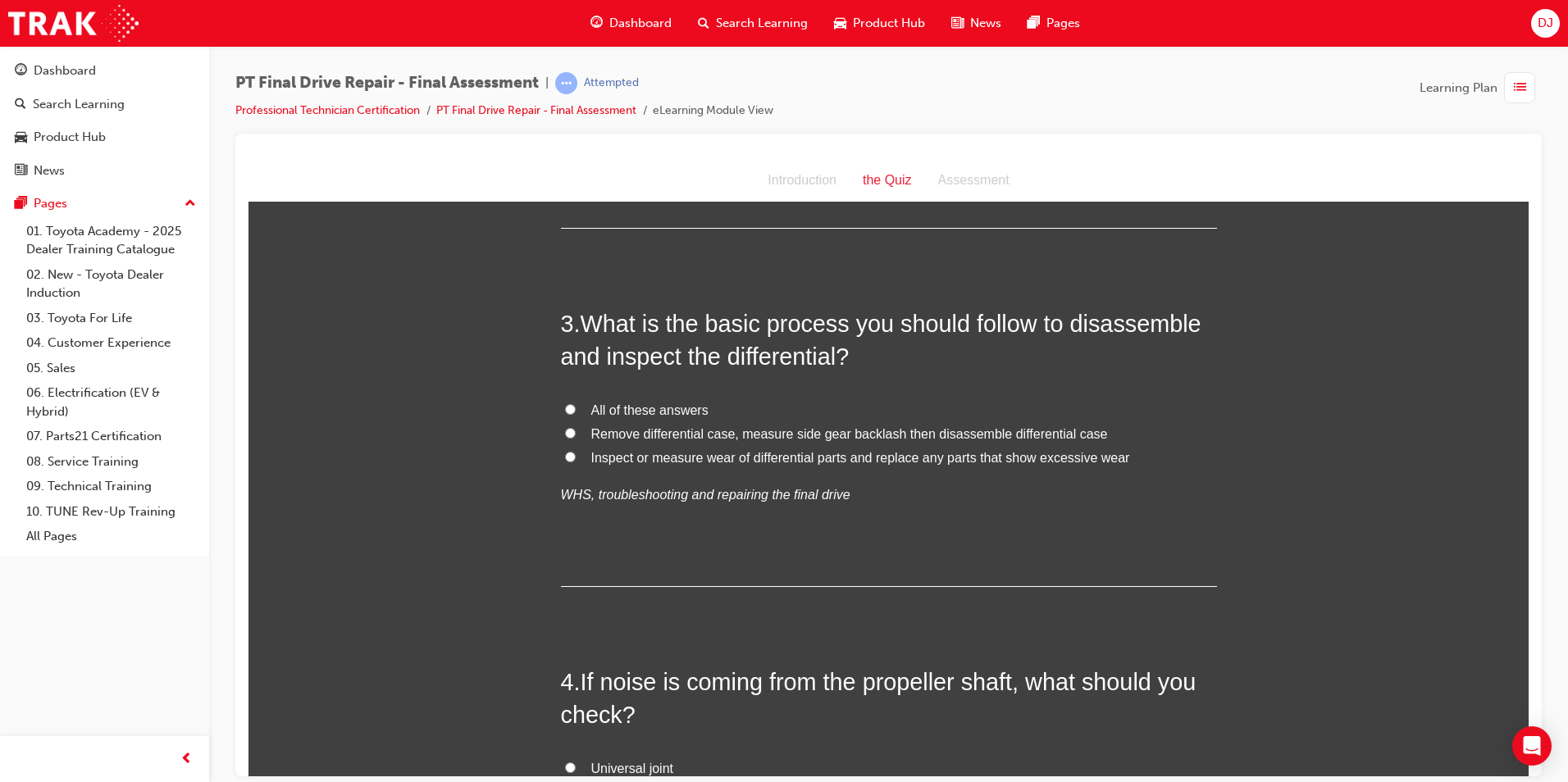
click at [662, 404] on span "All of these answers" at bounding box center [649, 409] width 117 height 14
click at [576, 404] on input "All of these answers" at bounding box center [570, 408] width 10 height 10
radio input "true"
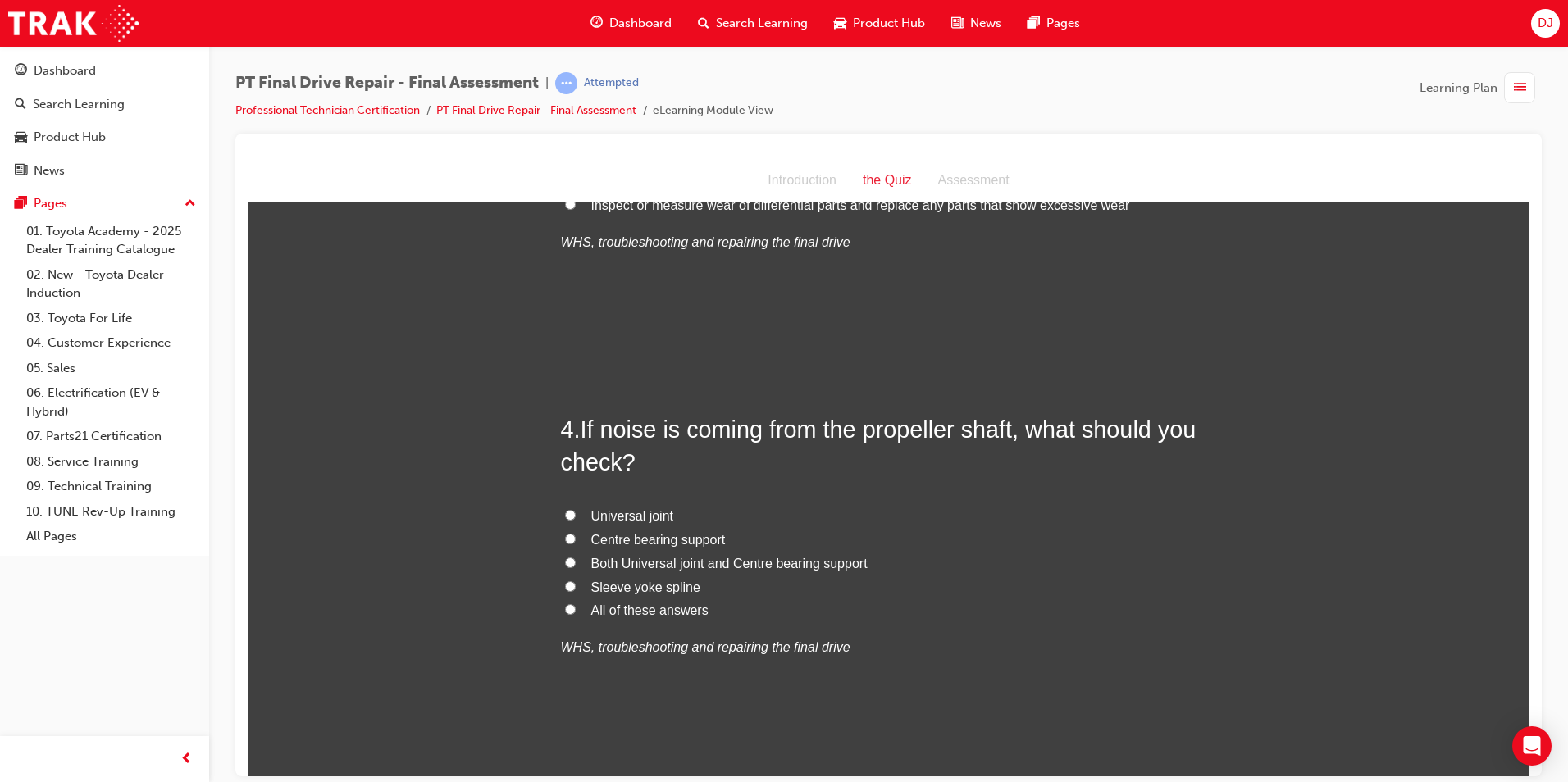
scroll to position [1148, 0]
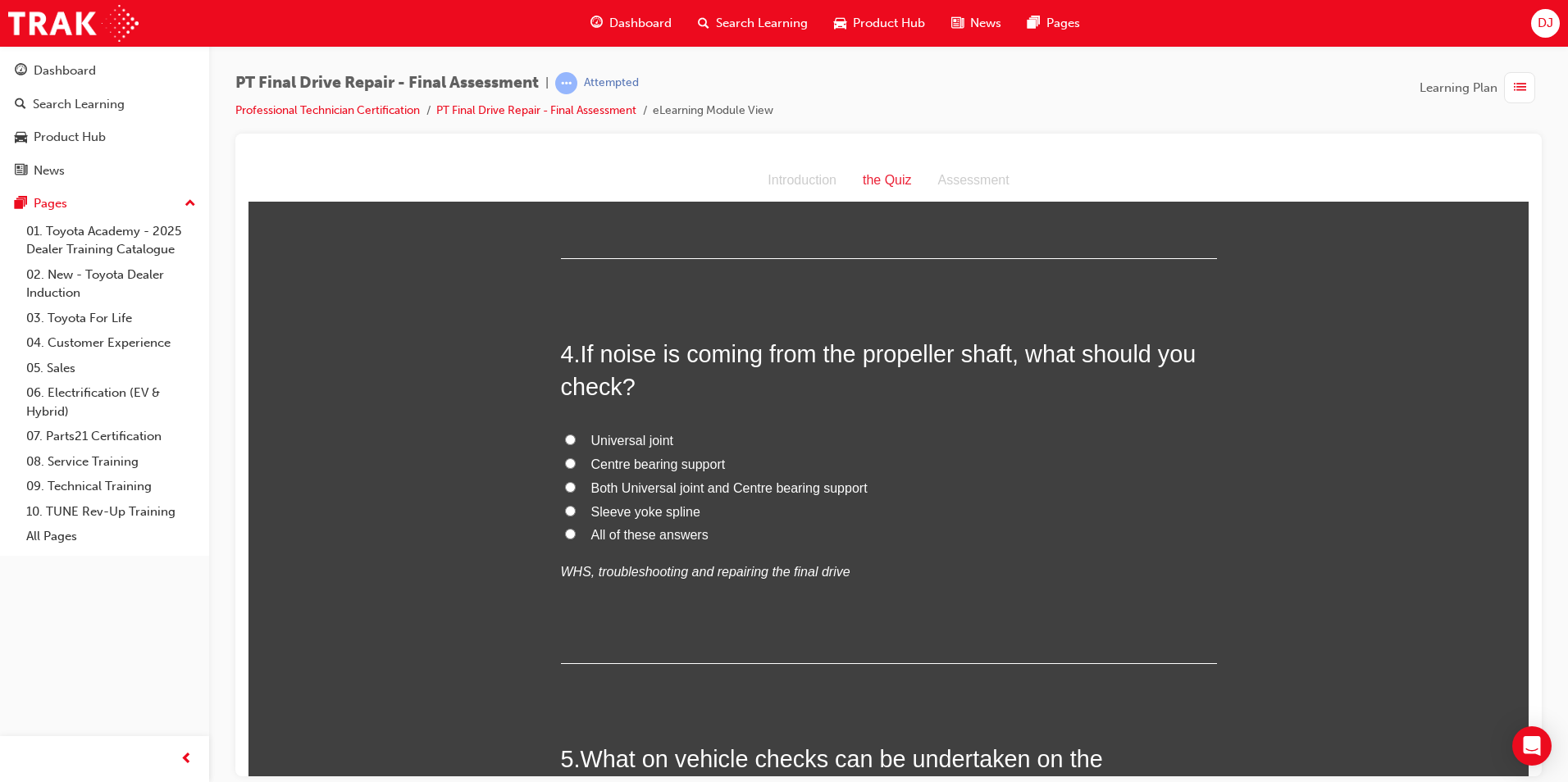
click at [651, 530] on span "All of these answers" at bounding box center [649, 533] width 117 height 14
click at [576, 530] on input "All of these answers" at bounding box center [570, 532] width 10 height 10
radio input "true"
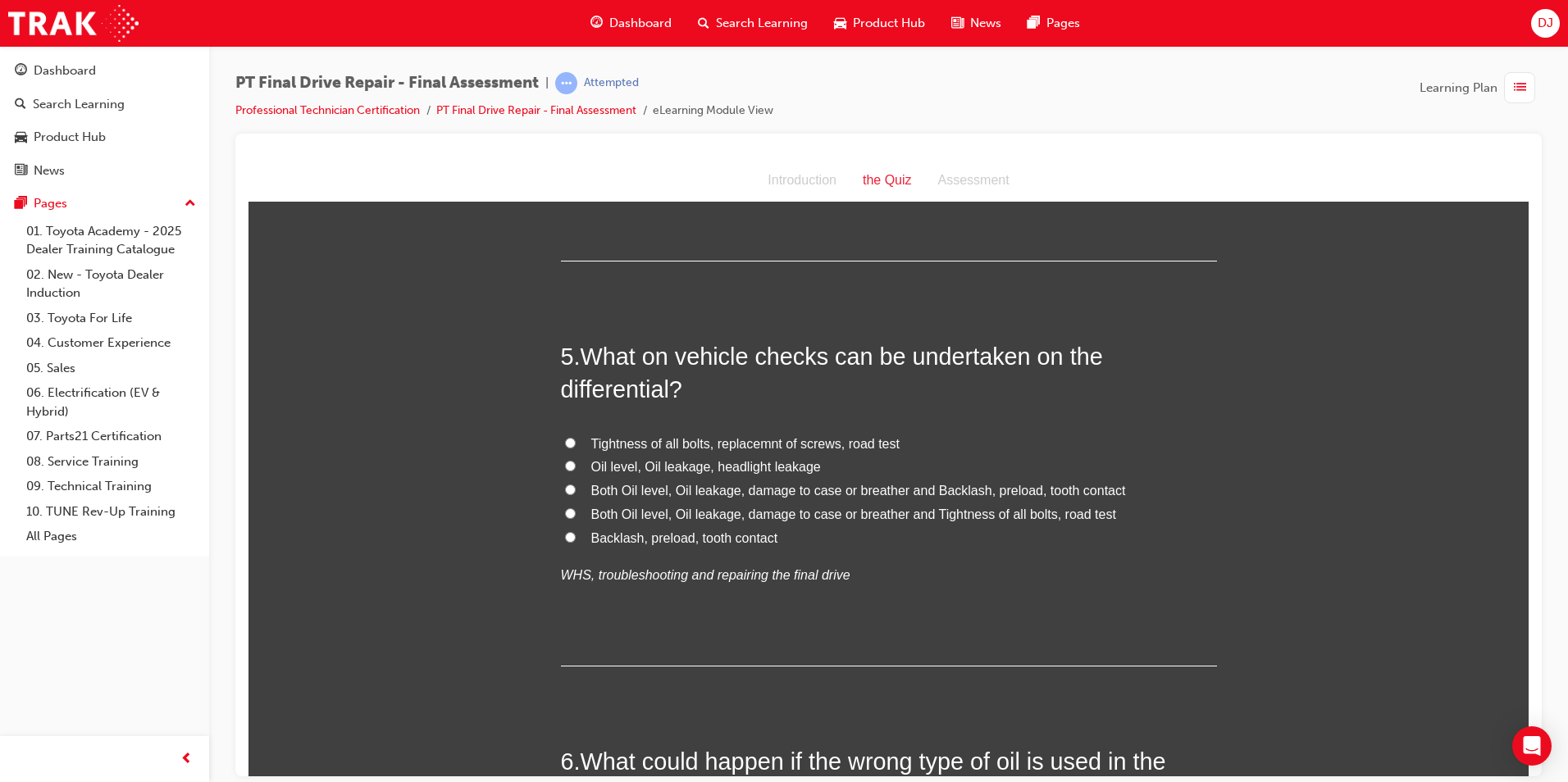
scroll to position [1558, 0]
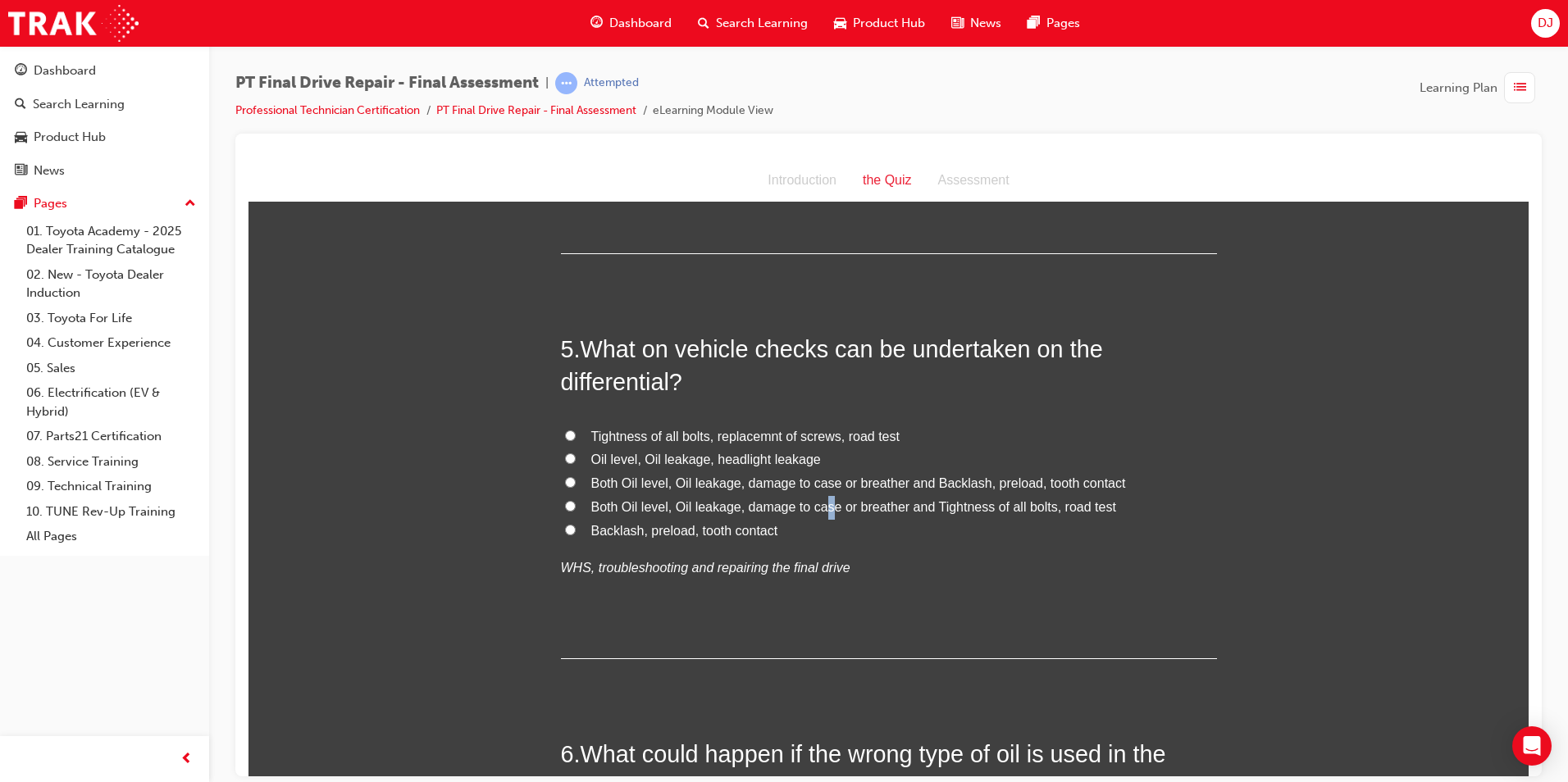
drag, startPoint x: 816, startPoint y: 508, endPoint x: 812, endPoint y: 517, distance: 9.8
click at [812, 517] on label "Both Oil level, Oil leakage, damage to case or breather and Tightness of all bo…" at bounding box center [889, 507] width 656 height 24
drag, startPoint x: 812, startPoint y: 517, endPoint x: 1048, endPoint y: 429, distance: 251.9
click at [1048, 429] on label "Tightness of all bolts, replacemnt of screws, road test" at bounding box center [889, 437] width 656 height 24
click at [576, 429] on input "Tightness of all bolts, replacemnt of screws, road test" at bounding box center [570, 434] width 10 height 10
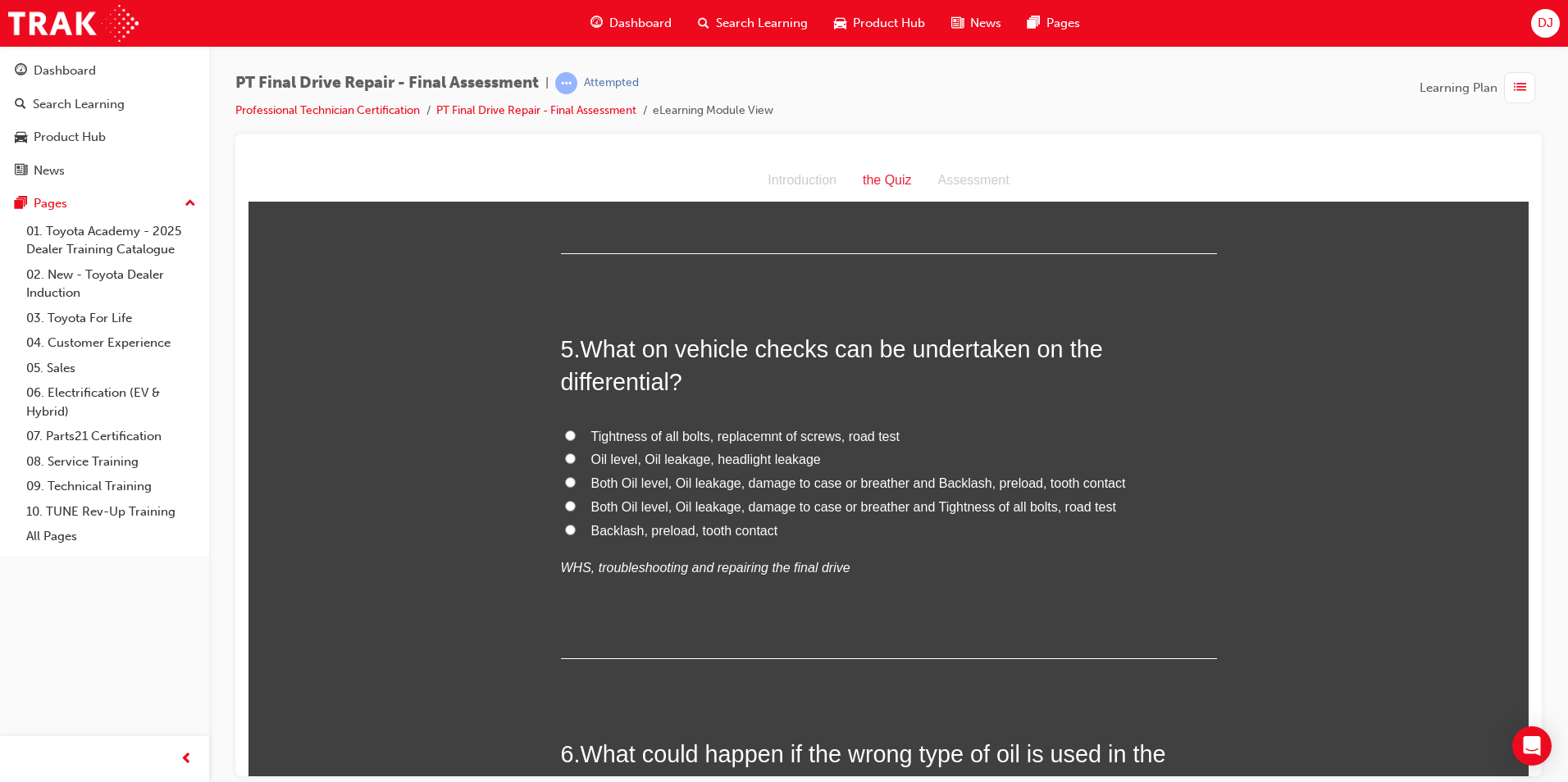
radio input "true"
drag, startPoint x: 739, startPoint y: 480, endPoint x: 746, endPoint y: 484, distance: 8.1
click at [739, 480] on span "Both Oil level, Oil leakage, damage to case or breather and Backlash, preload, …" at bounding box center [858, 482] width 534 height 14
click at [576, 480] on input "Both Oil level, Oil leakage, damage to case or breather and Backlash, preload, …" at bounding box center [570, 481] width 10 height 10
radio input "true"
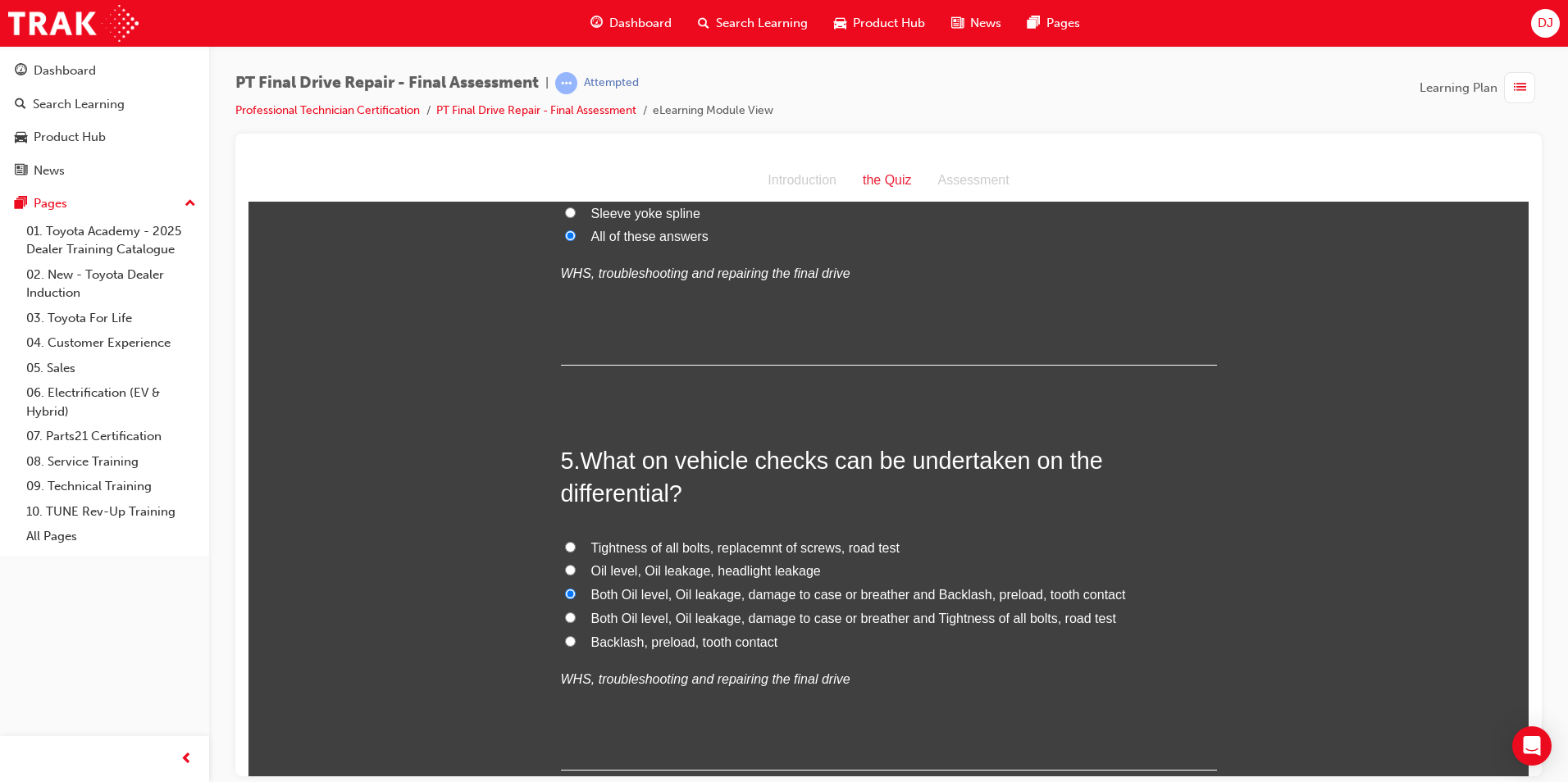
scroll to position [1476, 0]
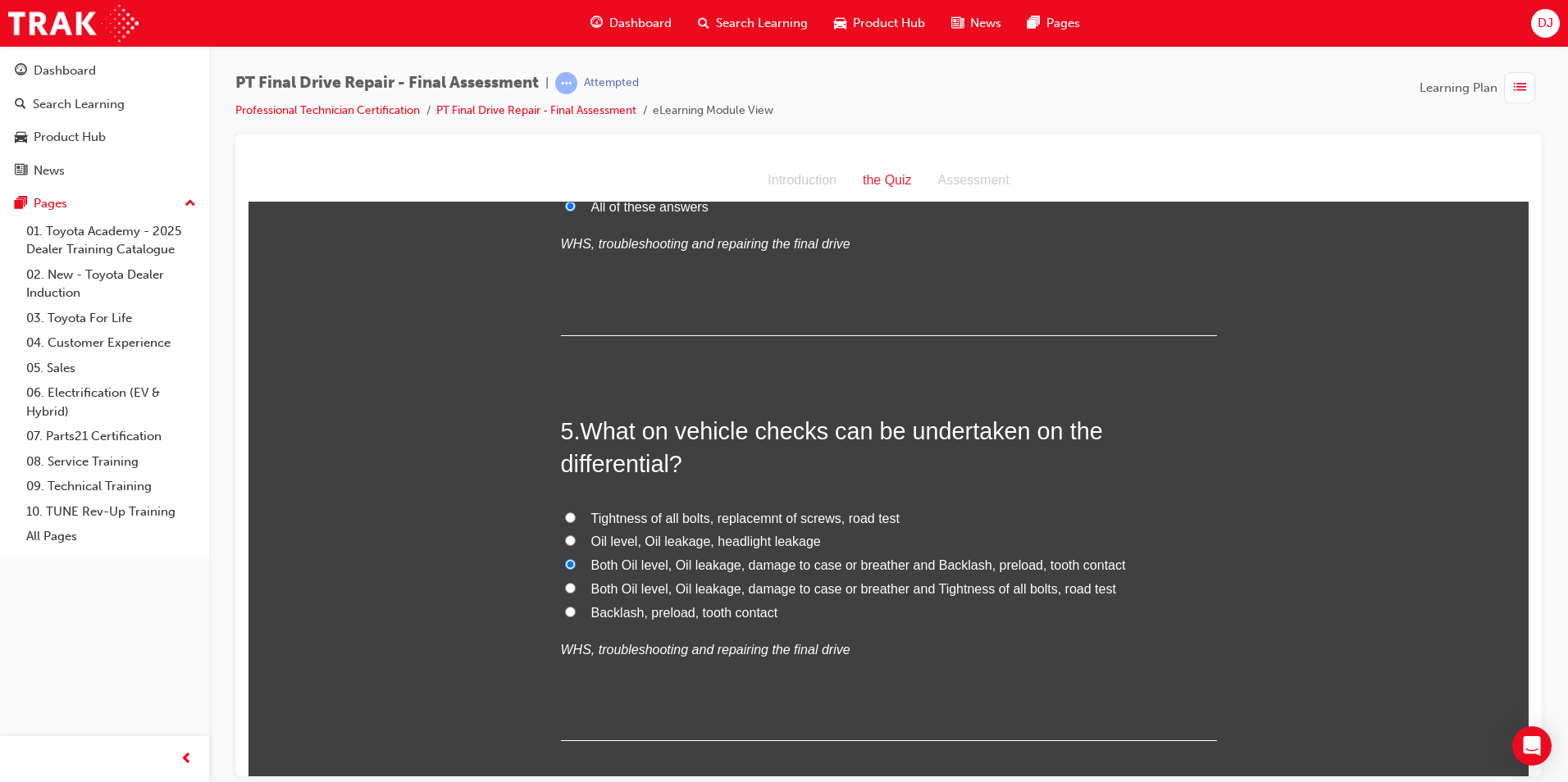
click at [667, 591] on span "Both Oil level, Oil leakage, damage to case or breather and Tightness of all bo…" at bounding box center [854, 588] width 525 height 14
click at [576, 591] on input "Both Oil level, Oil leakage, damage to case or breather and Tightness of all bo…" at bounding box center [570, 587] width 10 height 10
radio input "true"
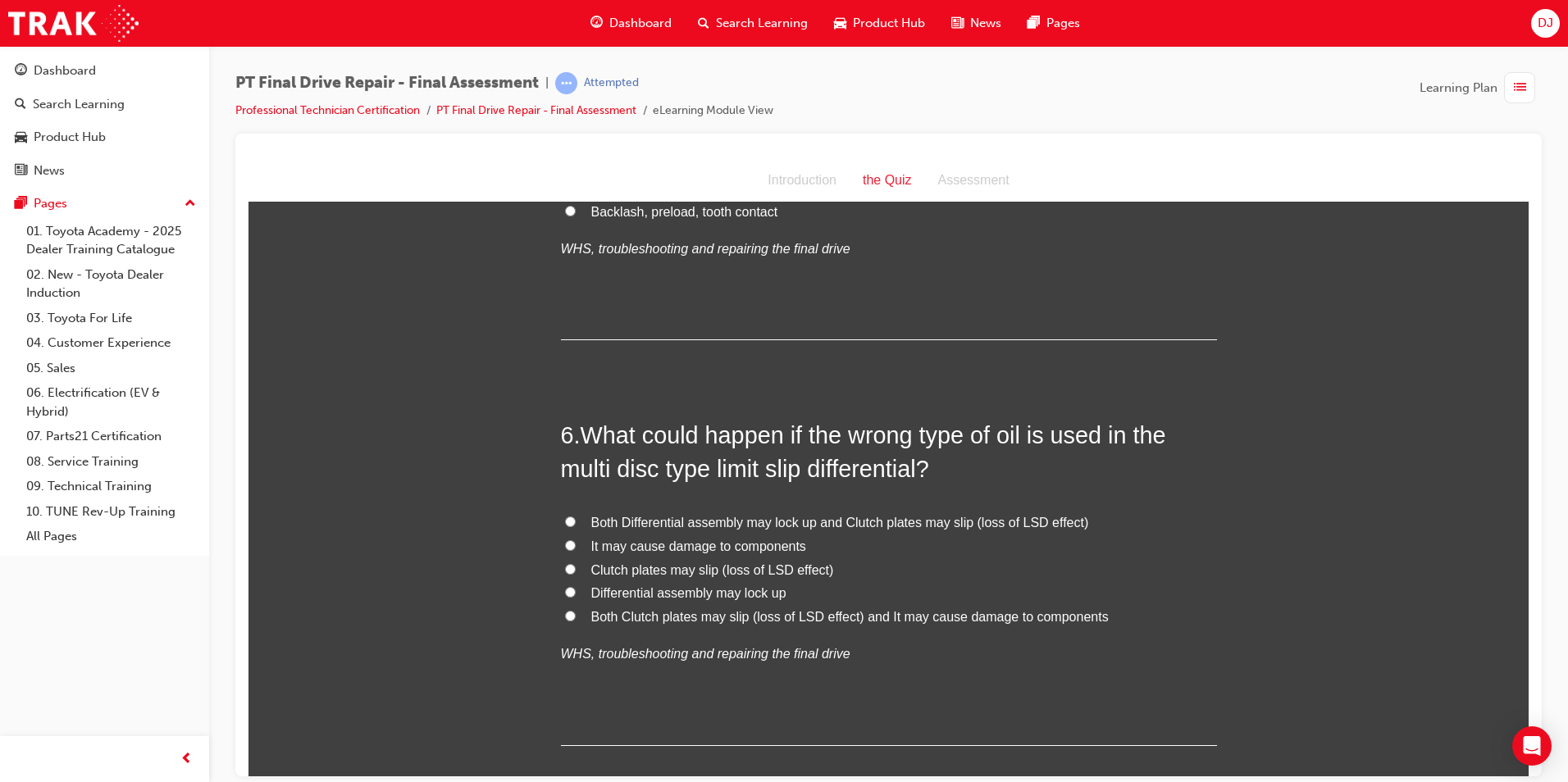
scroll to position [1886, 0]
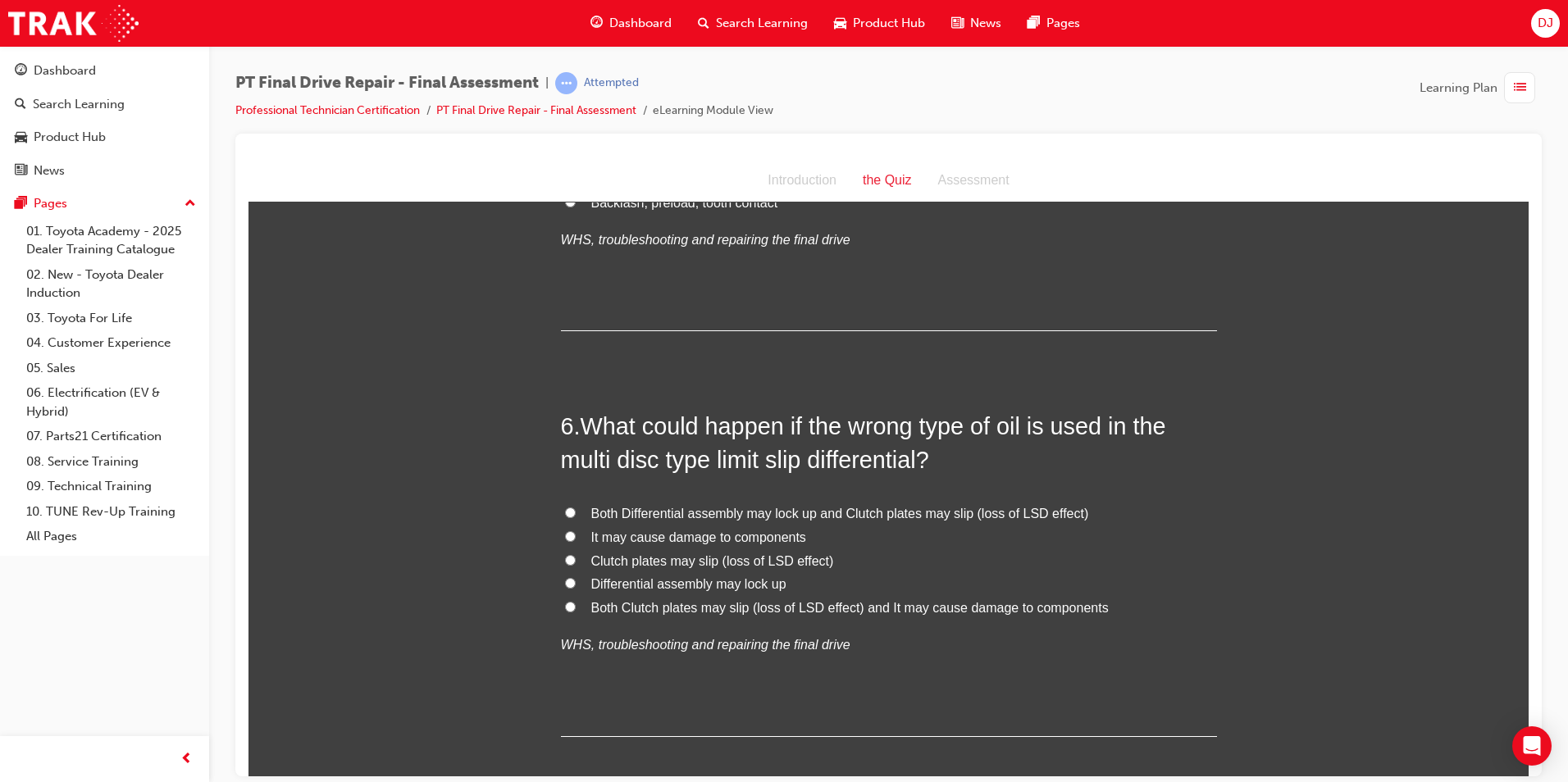
click at [669, 608] on span "Both Clutch plates may slip (loss of LSD effect) and It may cause damage to com…" at bounding box center [850, 607] width 518 height 14
click at [576, 608] on input "Both Clutch plates may slip (loss of LSD effect) and It may cause damage to com…" at bounding box center [570, 606] width 10 height 10
radio input "true"
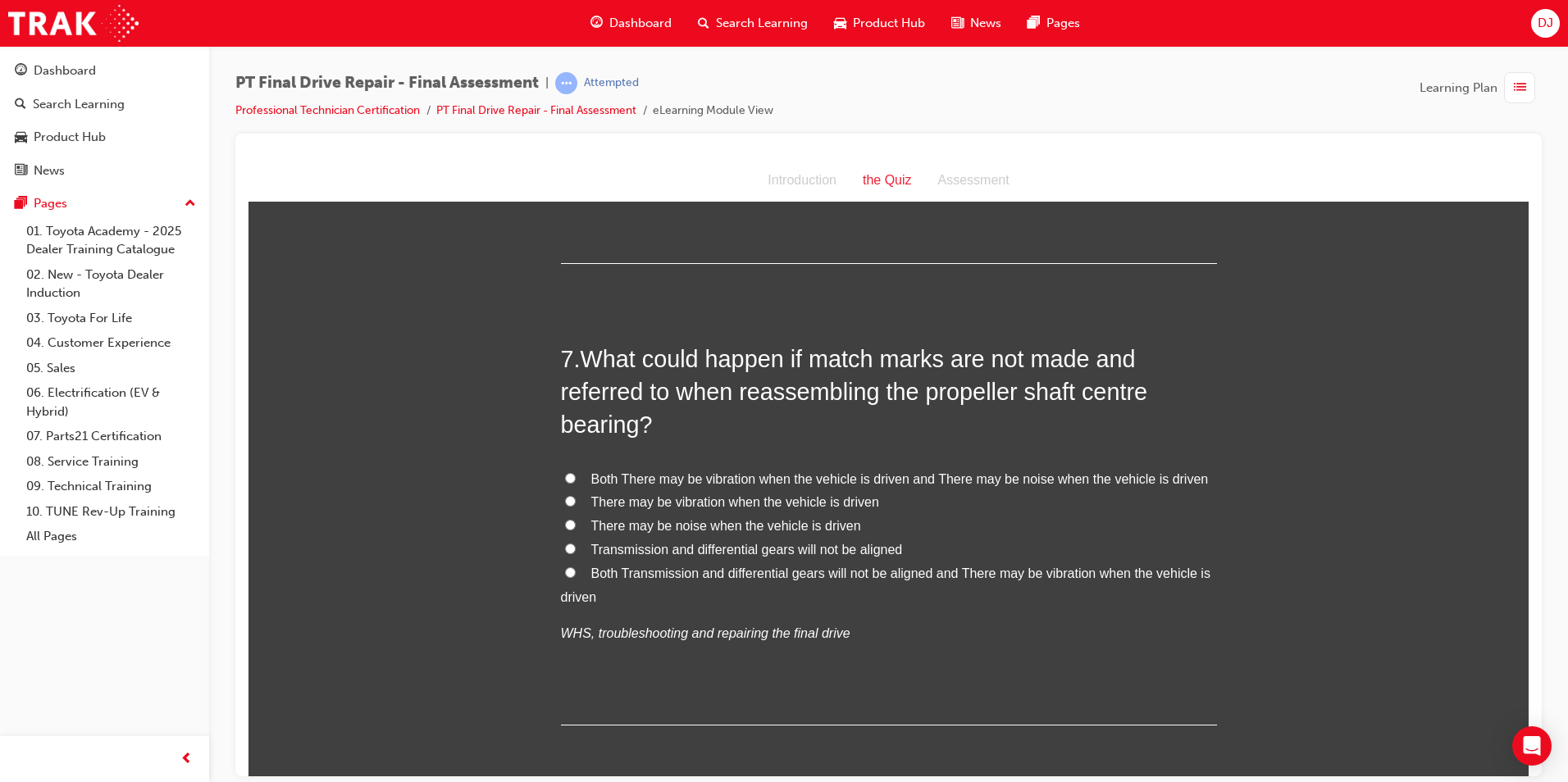
scroll to position [2378, 0]
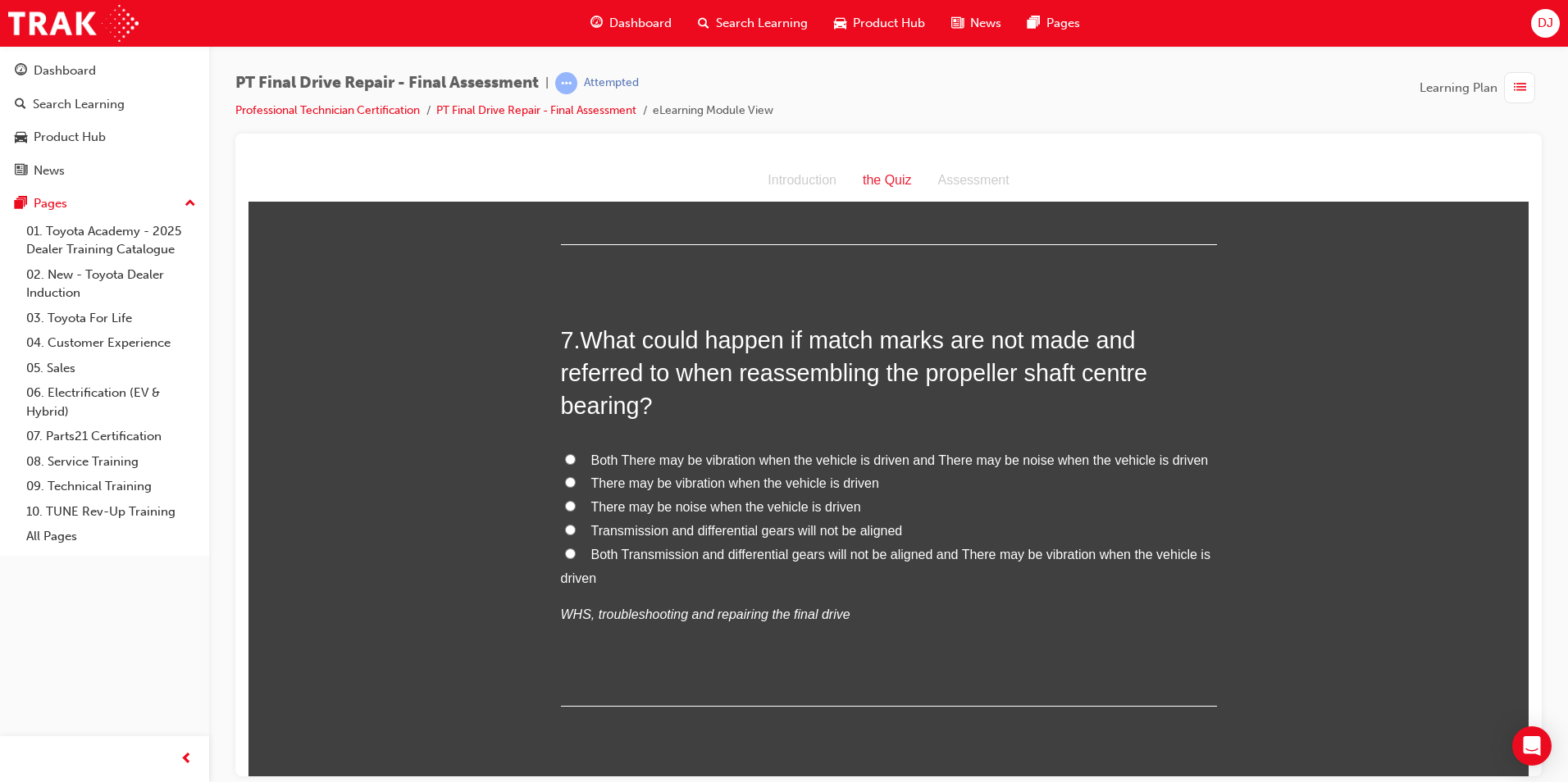
click at [717, 461] on span "Both There may be vibration when the vehicle is driven and There may be noise w…" at bounding box center [900, 459] width 618 height 14
click at [576, 461] on input "Both There may be vibration when the vehicle is driven and There may be noise w…" at bounding box center [570, 458] width 10 height 10
radio input "true"
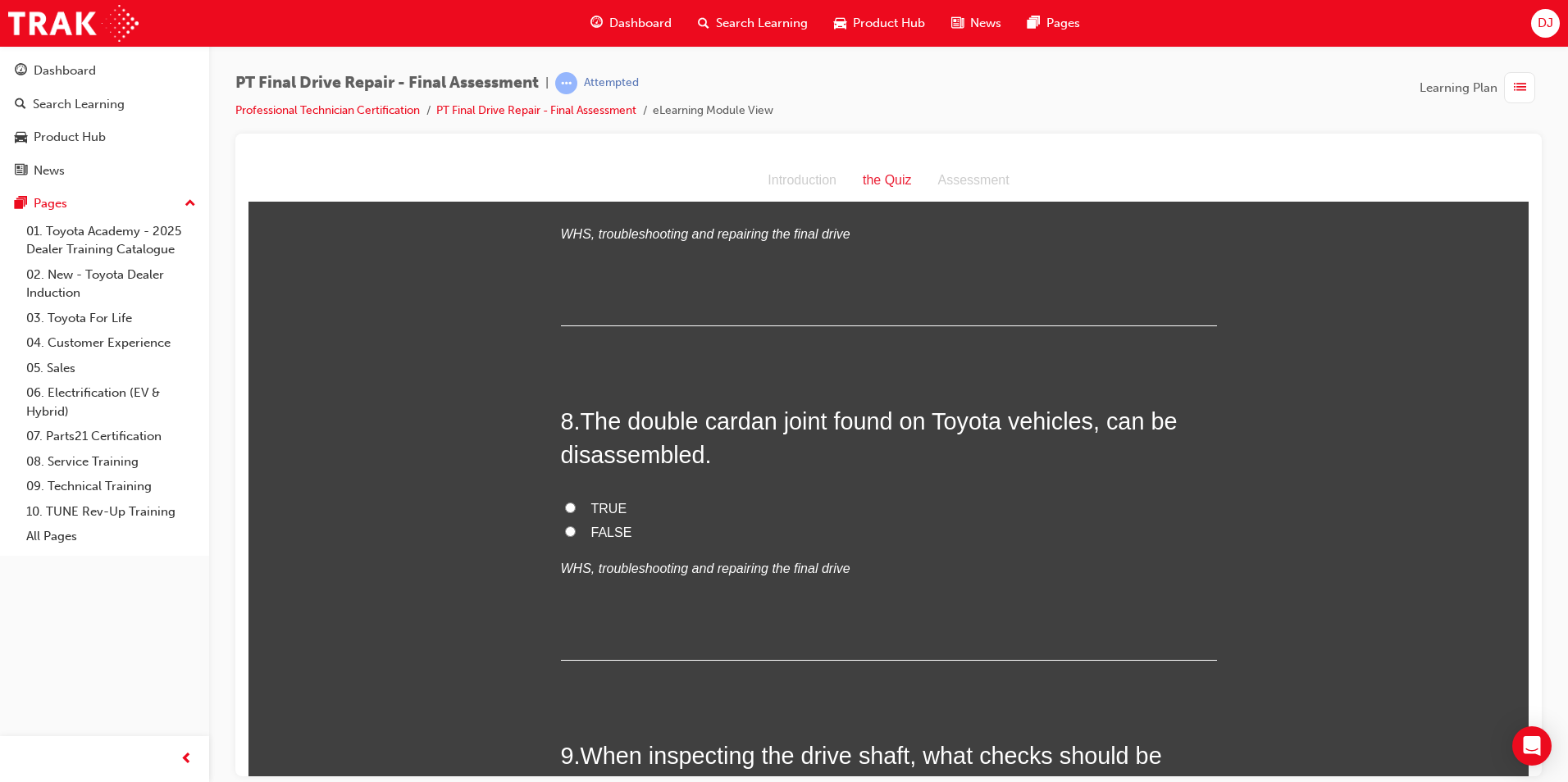
scroll to position [2788, 0]
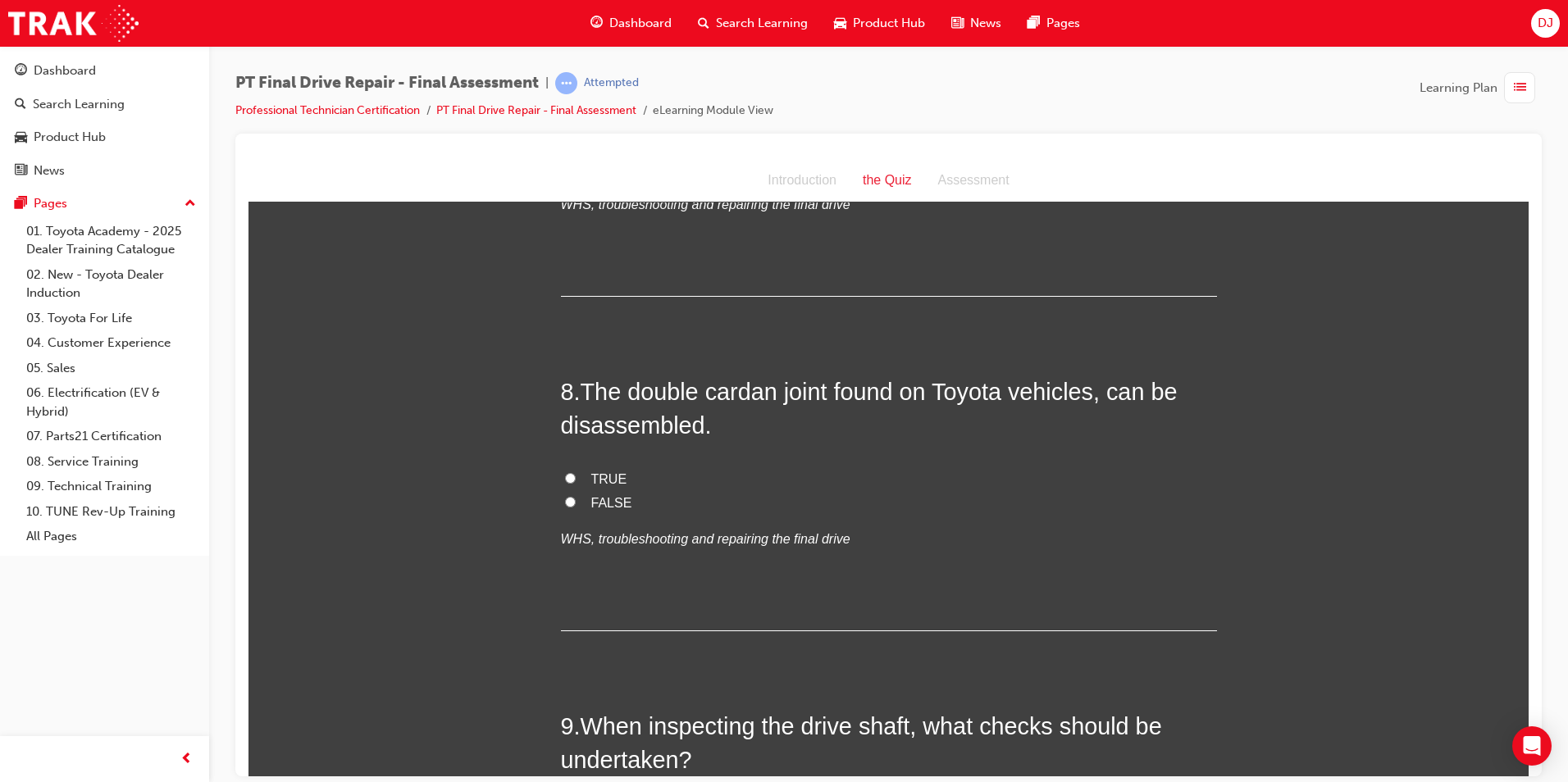
click at [601, 498] on span "FALSE" at bounding box center [611, 502] width 41 height 14
click at [576, 498] on input "FALSE" at bounding box center [570, 501] width 10 height 10
radio input "true"
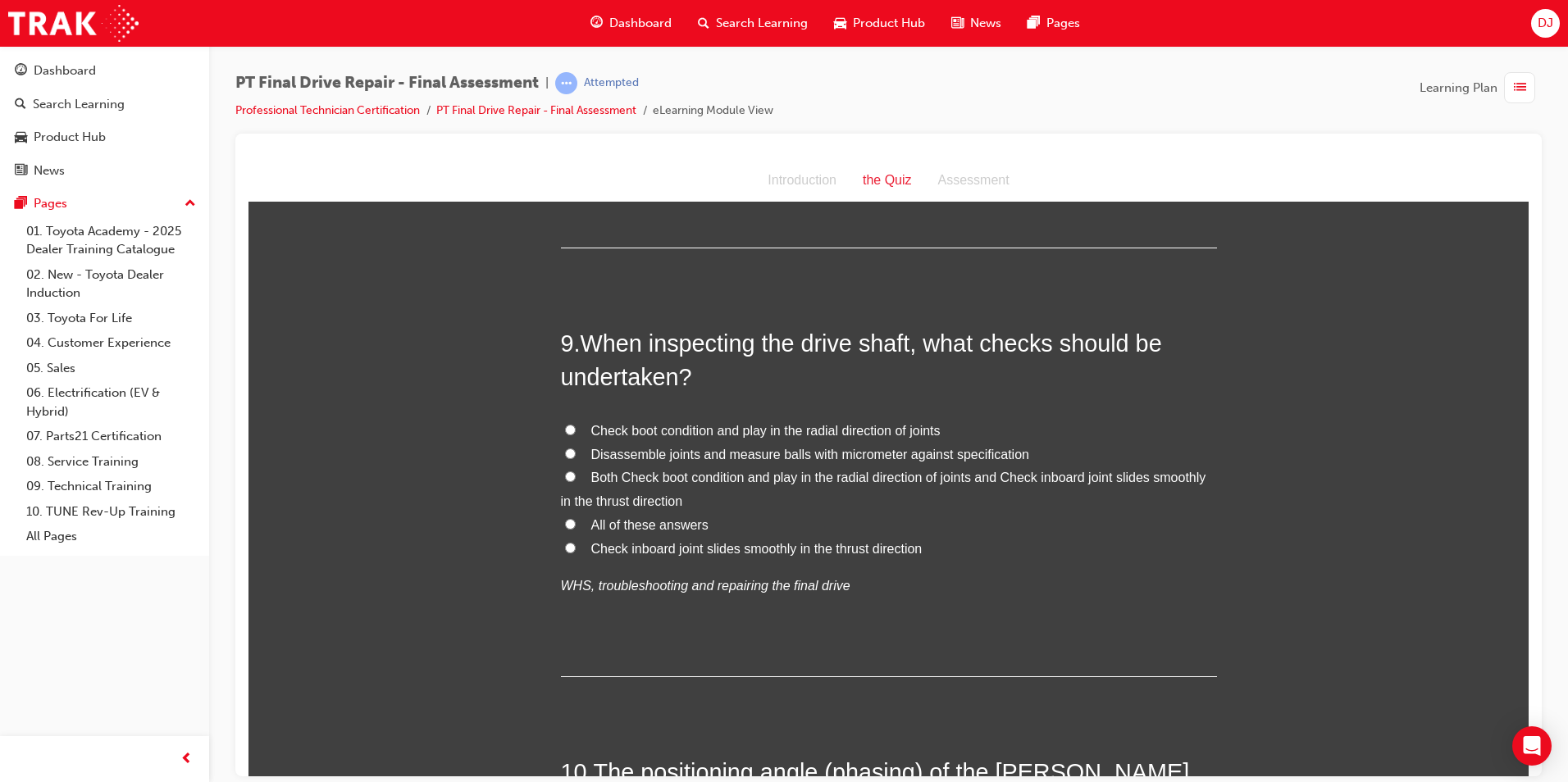
scroll to position [3199, 0]
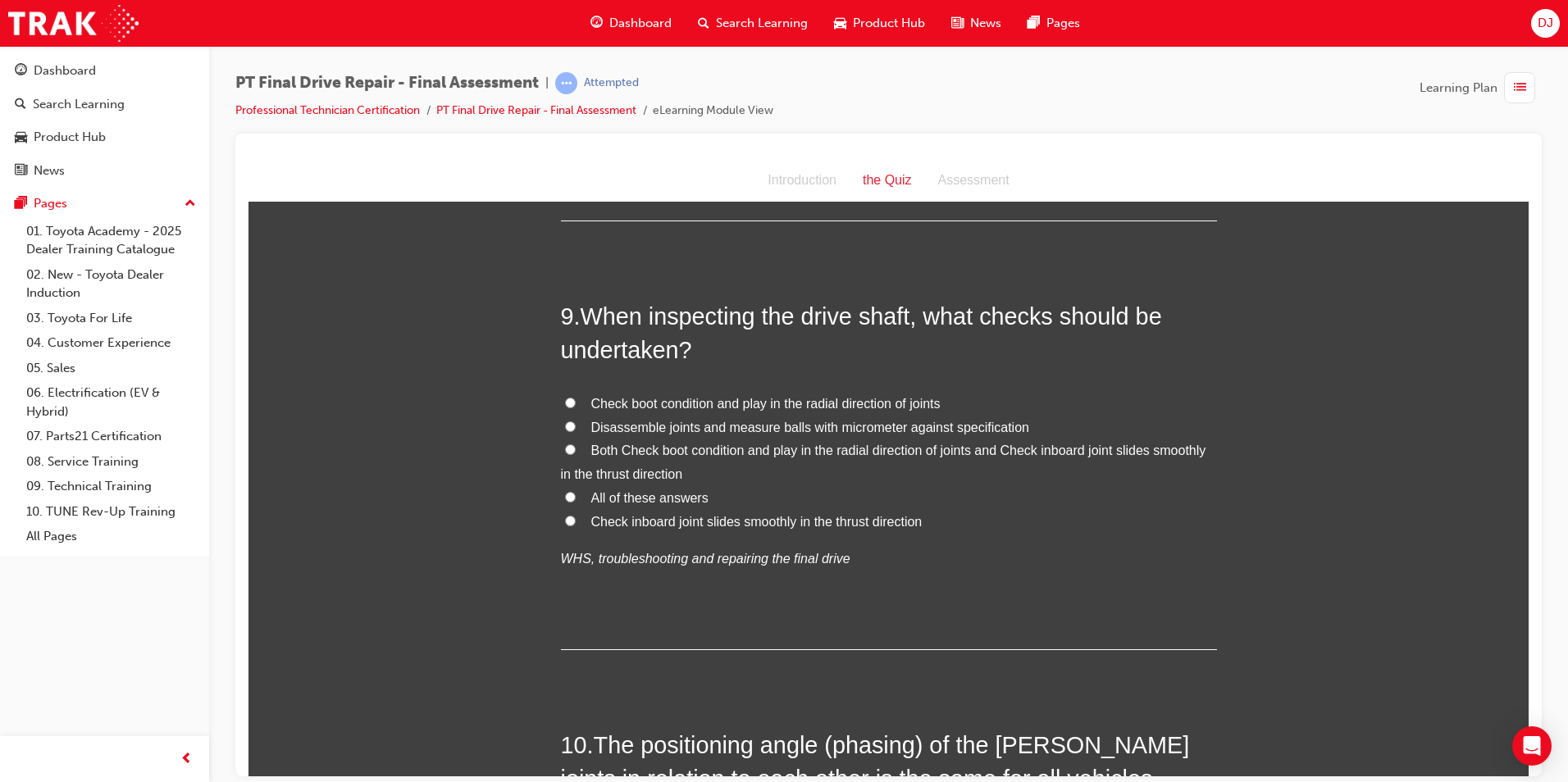
click at [707, 406] on span "Check boot condition and play in the radial direction of joints" at bounding box center [765, 403] width 350 height 14
click at [576, 406] on input "Check boot condition and play in the radial direction of joints" at bounding box center [570, 402] width 10 height 10
radio input "true"
click at [663, 449] on span "Both Check boot condition and play in the radial direction of joints and Check …" at bounding box center [884, 461] width 646 height 38
click at [576, 449] on input "Both Check boot condition and play in the radial direction of joints and Check …" at bounding box center [570, 448] width 10 height 10
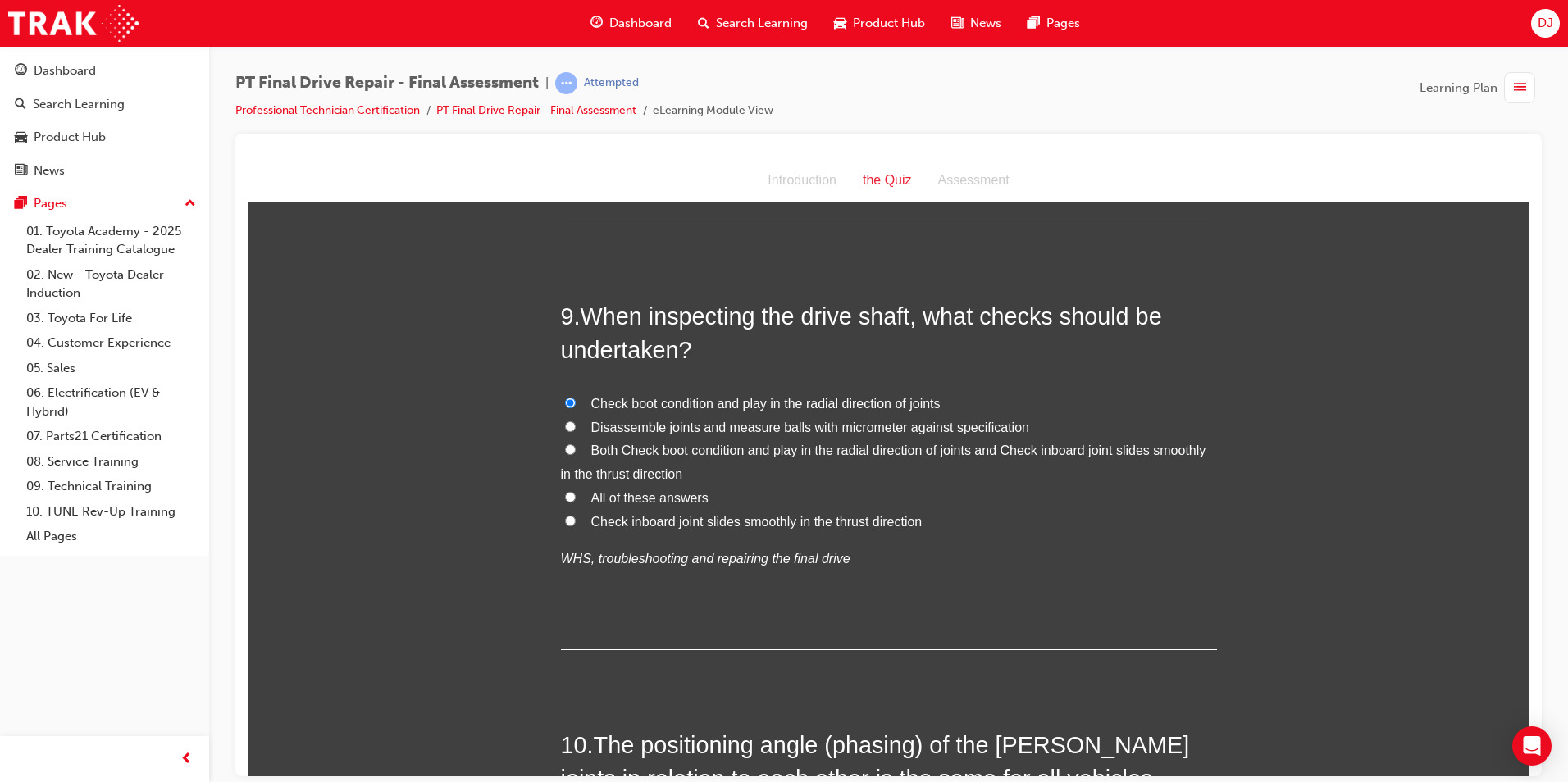
radio input "true"
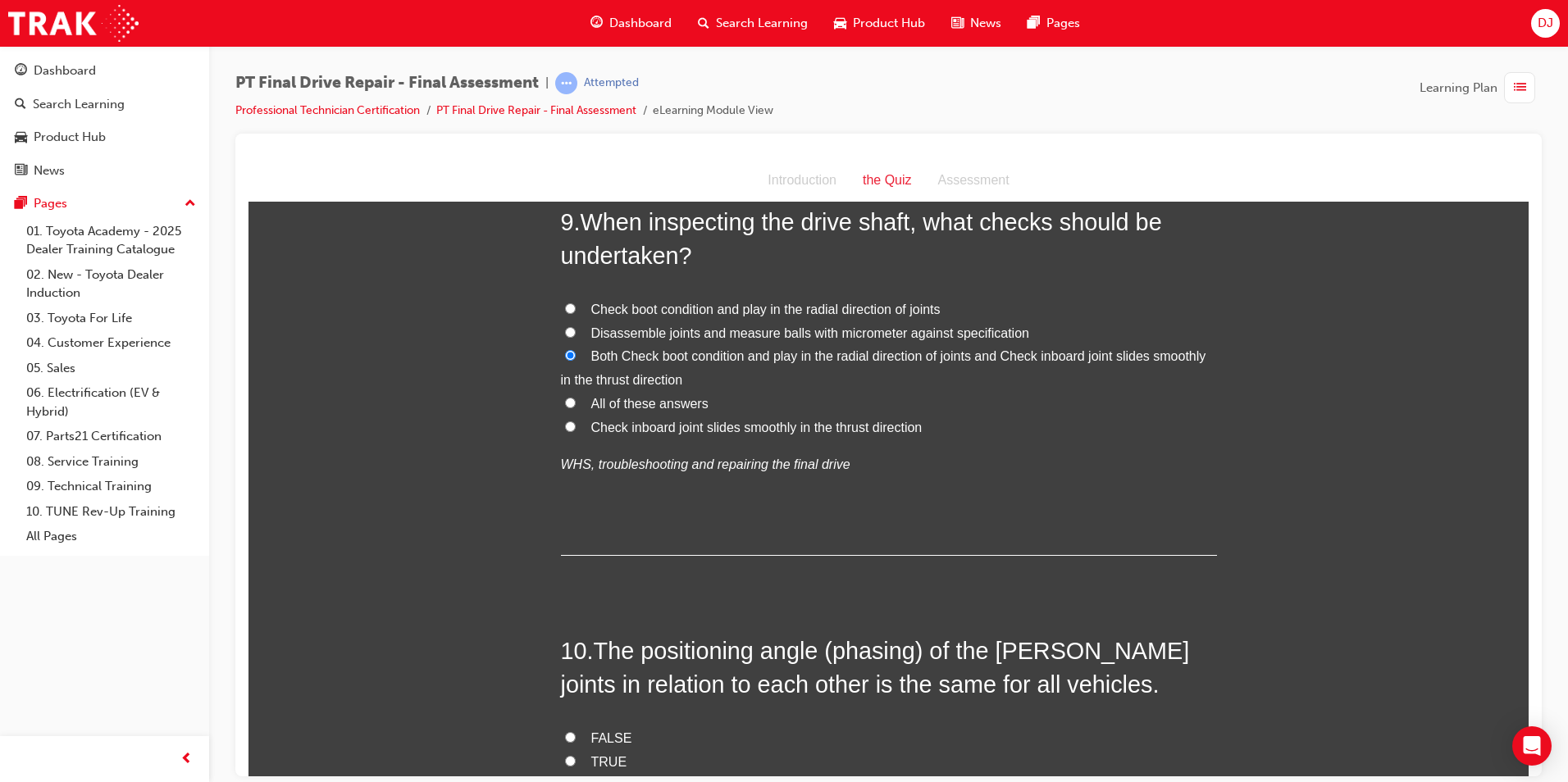
scroll to position [3526, 0]
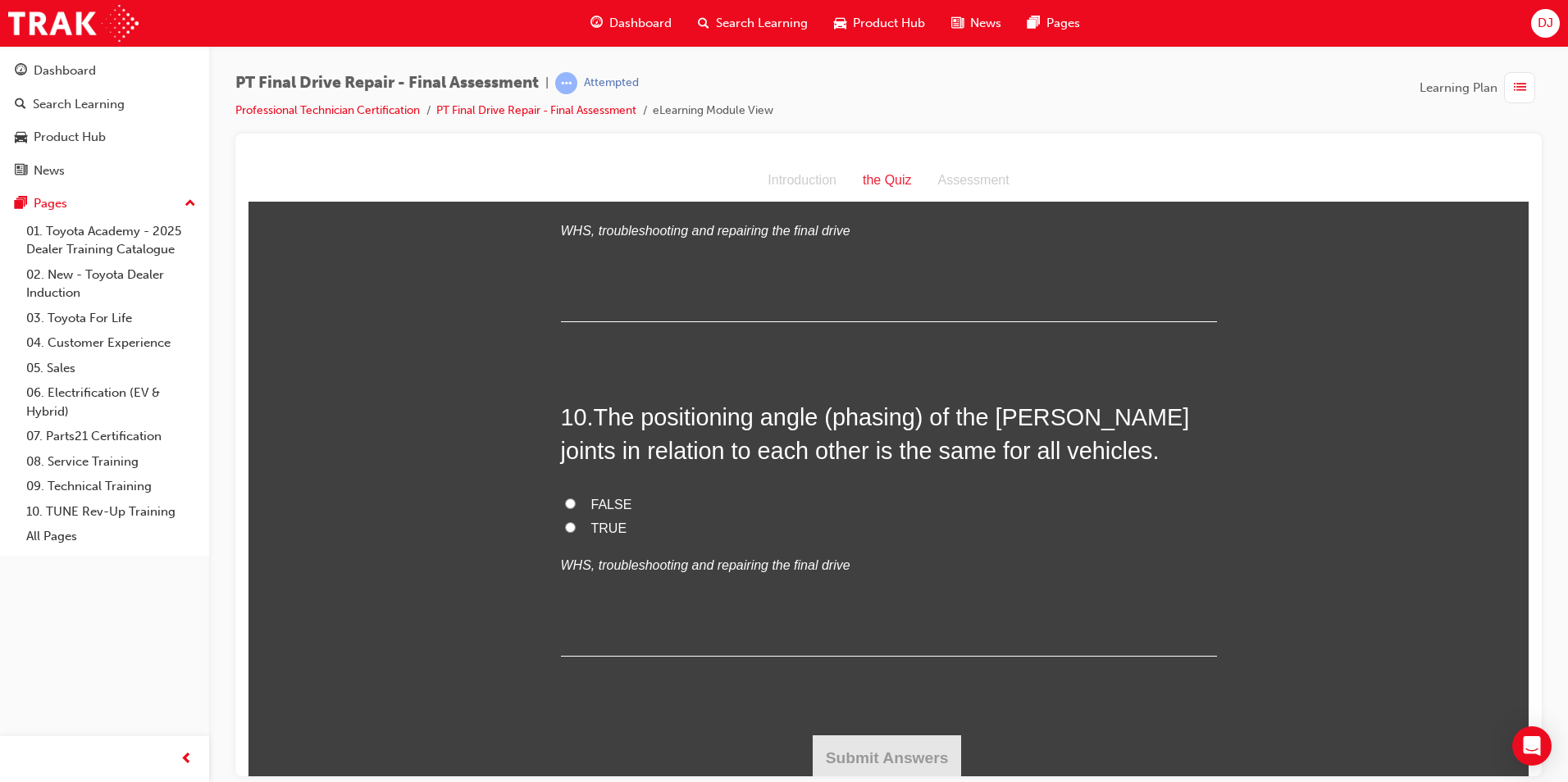
click at [617, 497] on span "FALSE" at bounding box center [611, 504] width 41 height 14
click at [576, 498] on input "FALSE" at bounding box center [570, 503] width 10 height 10
radio input "true"
click at [918, 739] on button "Submit Answers" at bounding box center [887, 758] width 149 height 46
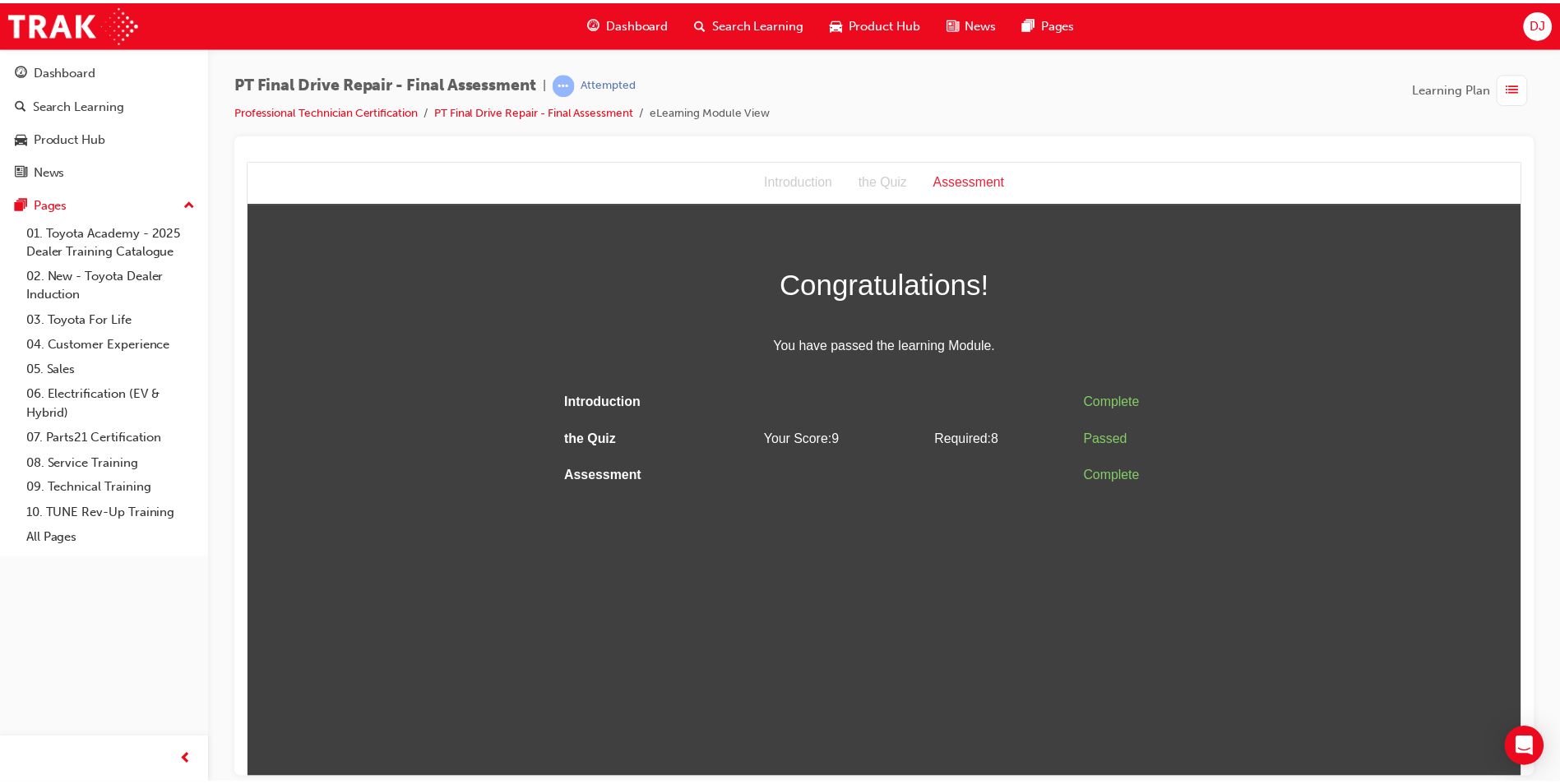
scroll to position [0, 0]
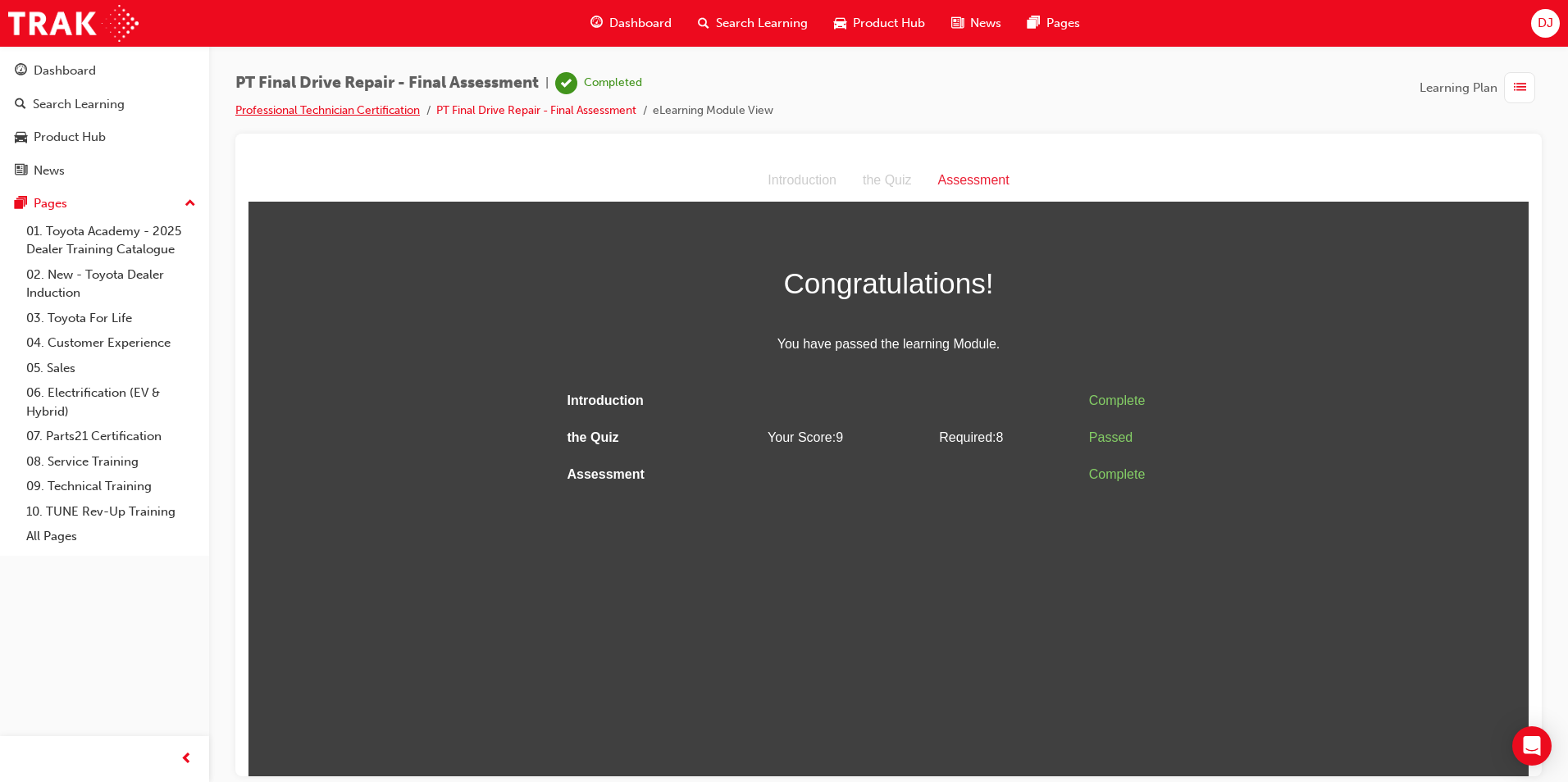
click at [359, 114] on link "Professional Technician Certification" at bounding box center [328, 109] width 185 height 14
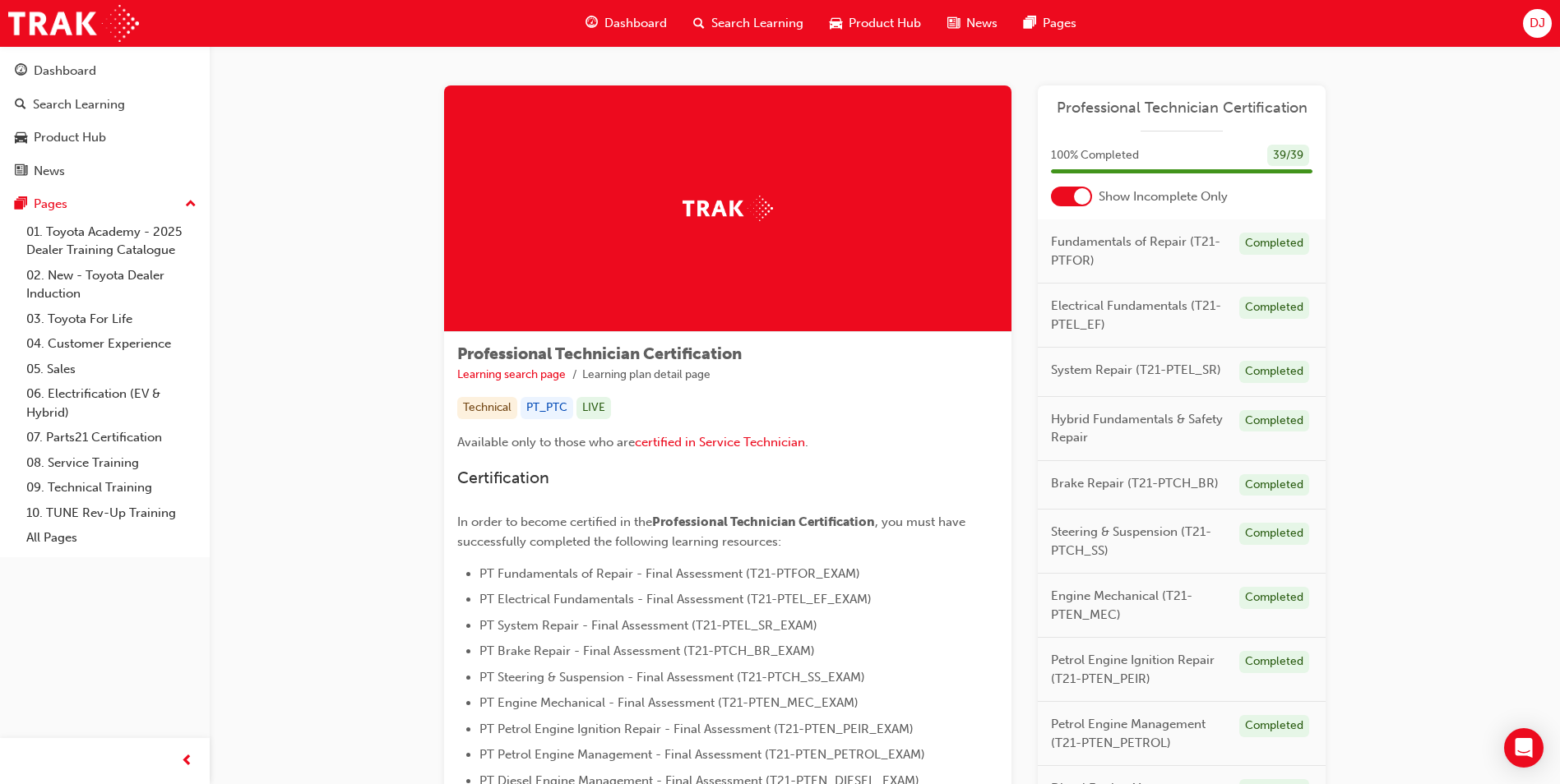
click at [622, 28] on span "Dashboard" at bounding box center [635, 23] width 62 height 19
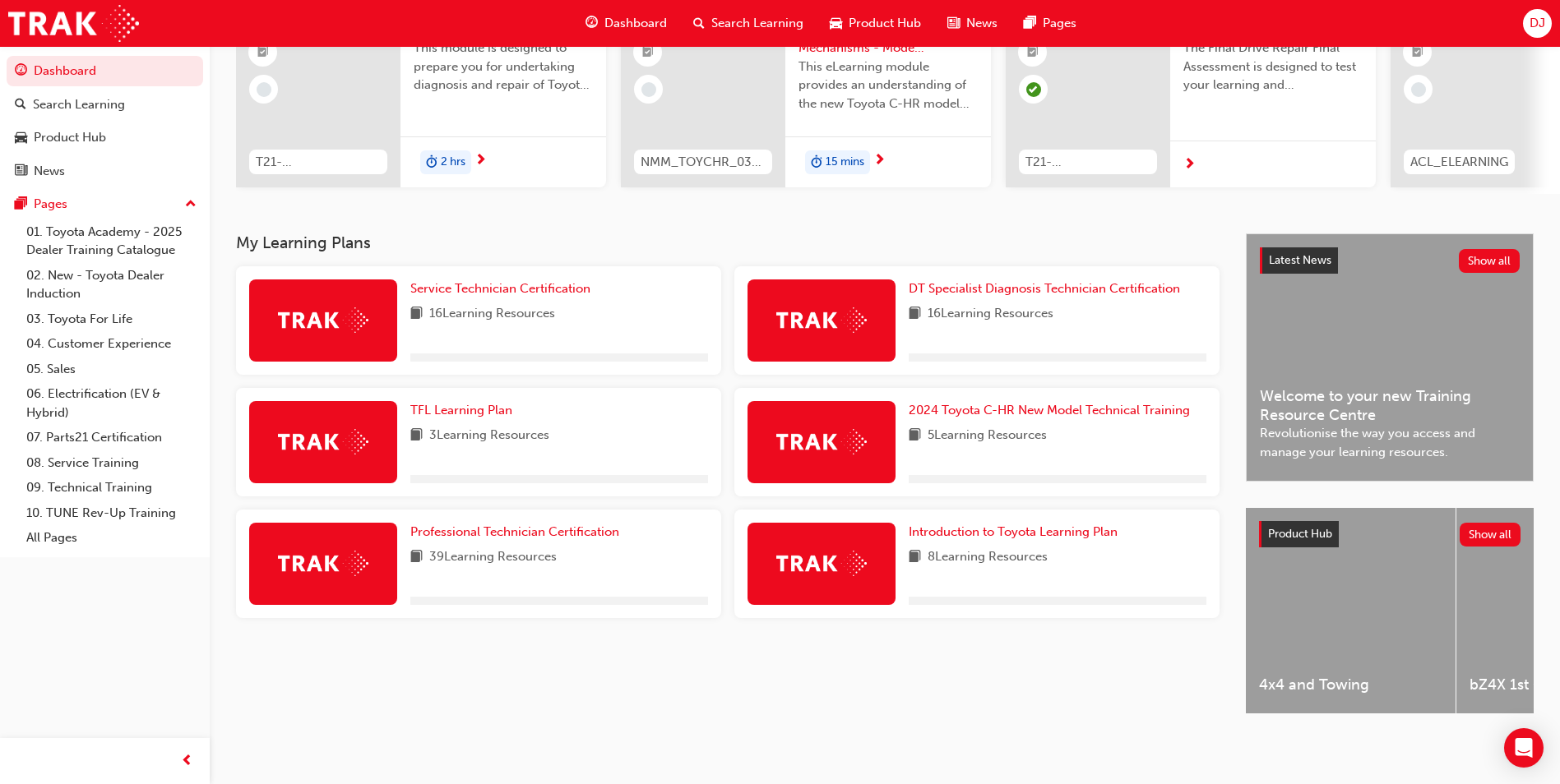
scroll to position [198, 0]
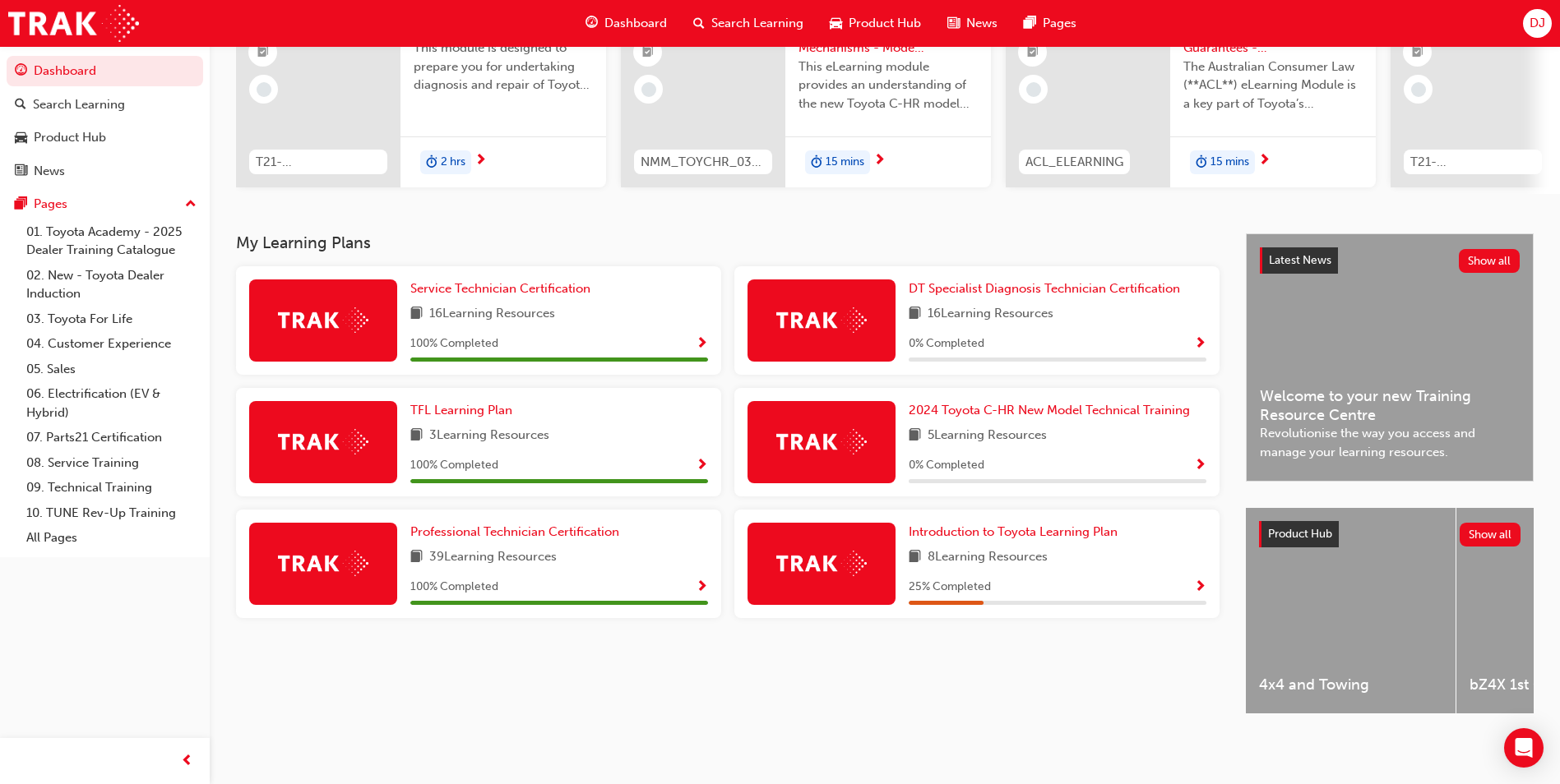
click at [1540, 33] on div "DJ" at bounding box center [1537, 23] width 29 height 29
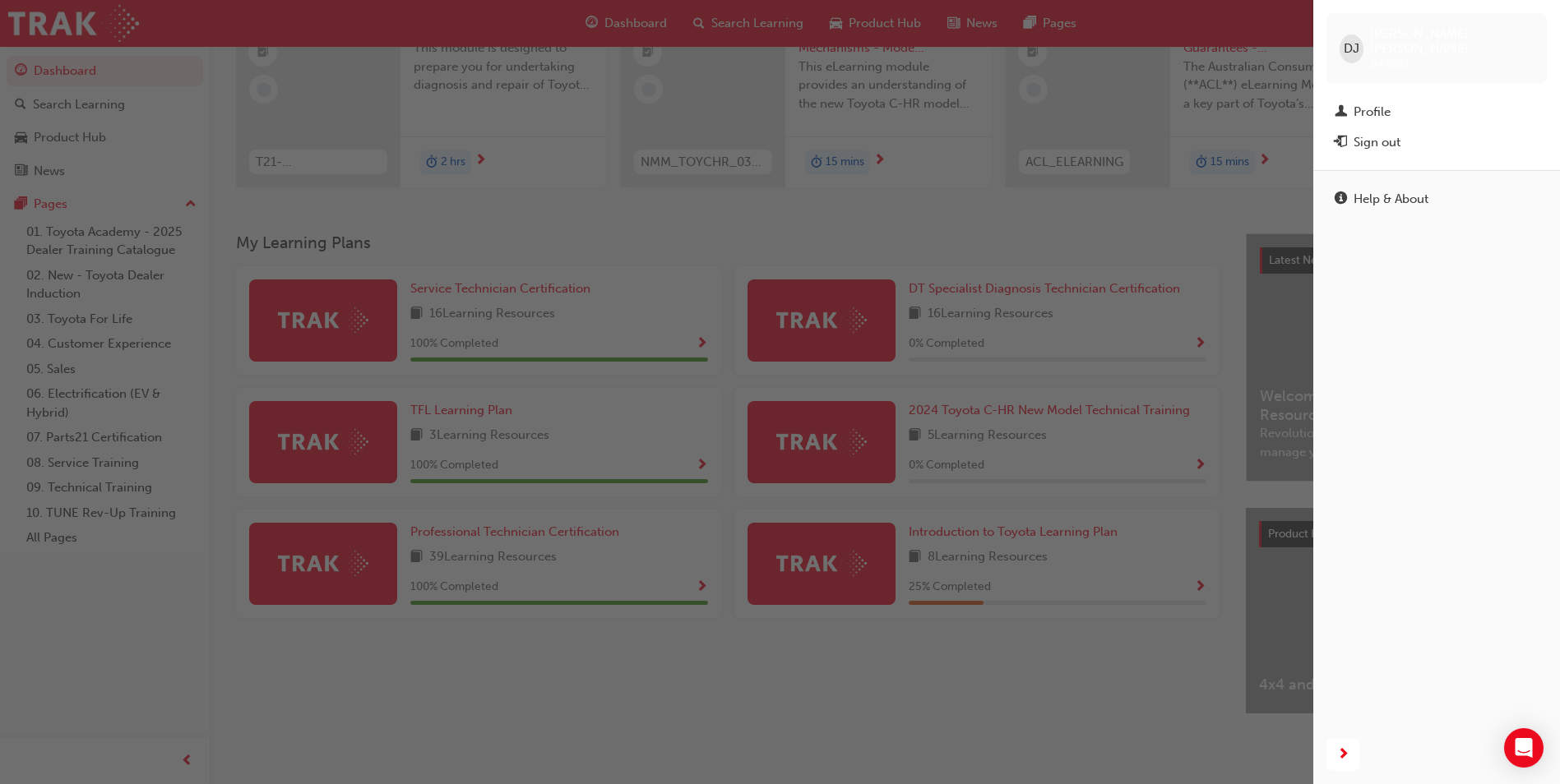
click at [1433, 127] on button "Sign out" at bounding box center [1436, 142] width 220 height 31
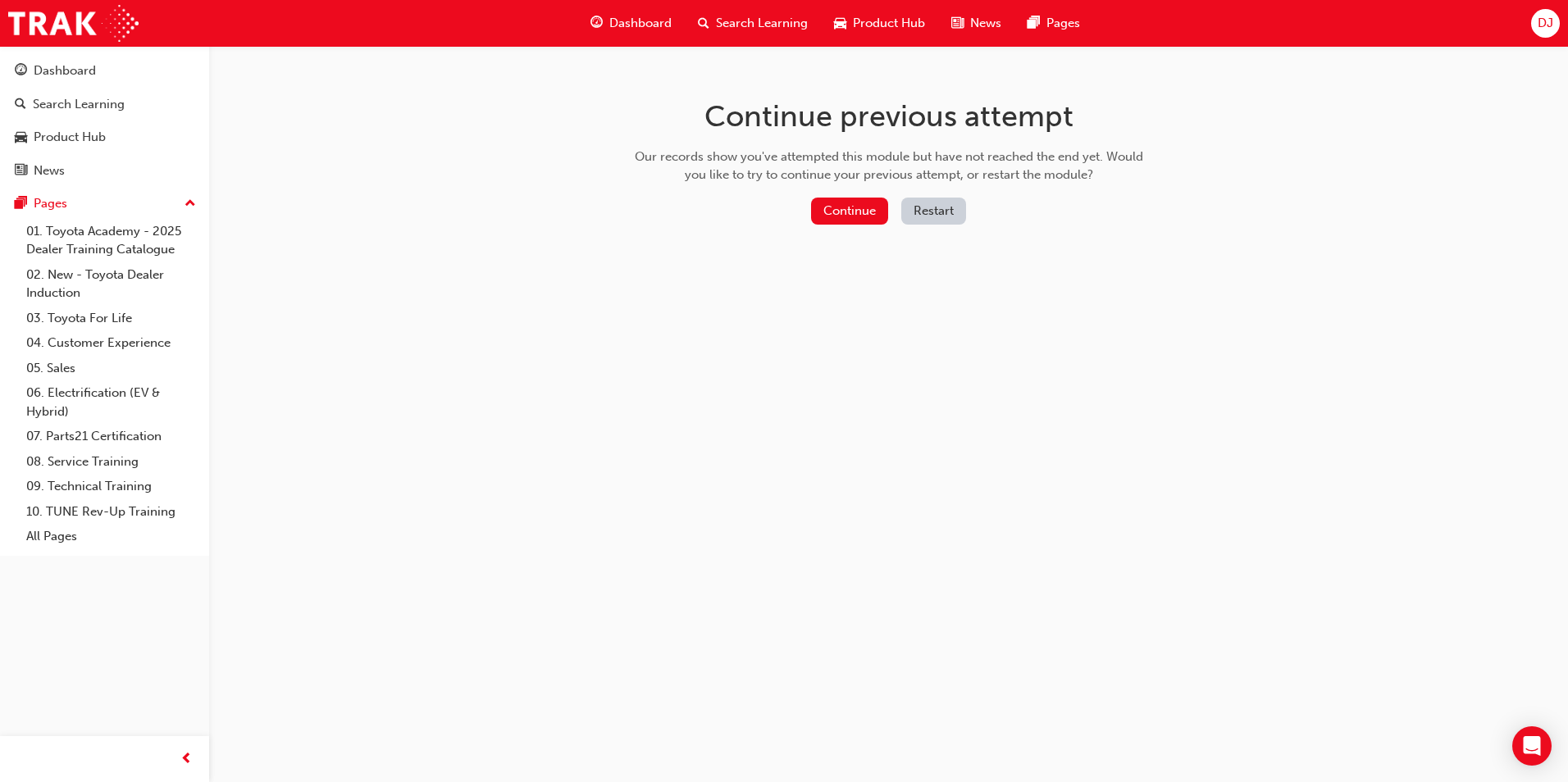
click at [625, 17] on span "Dashboard" at bounding box center [640, 23] width 62 height 19
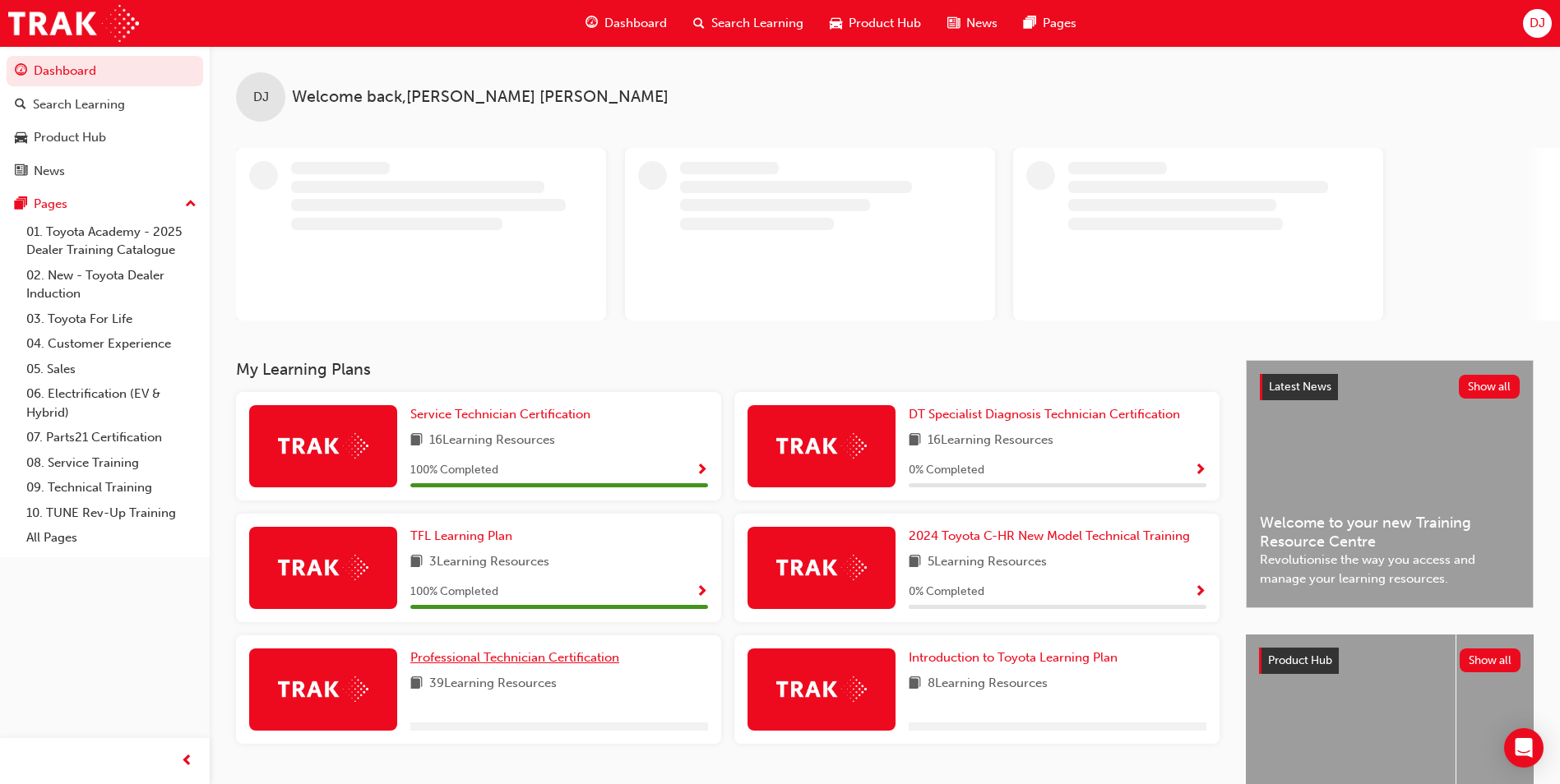
click at [579, 648] on link "Professional Technician Certification" at bounding box center [518, 658] width 216 height 19
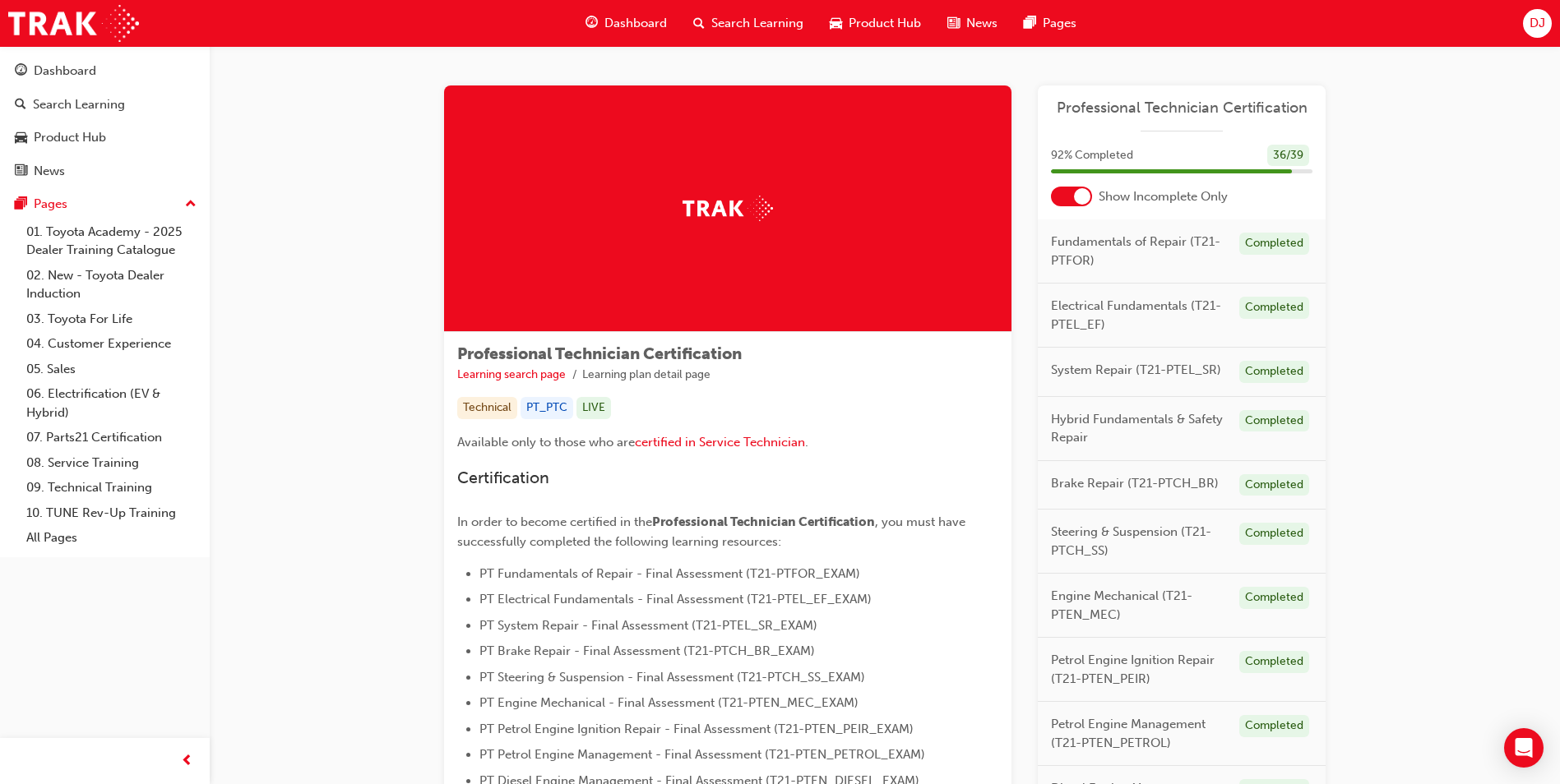
click at [1072, 196] on div at bounding box center [1072, 196] width 41 height 20
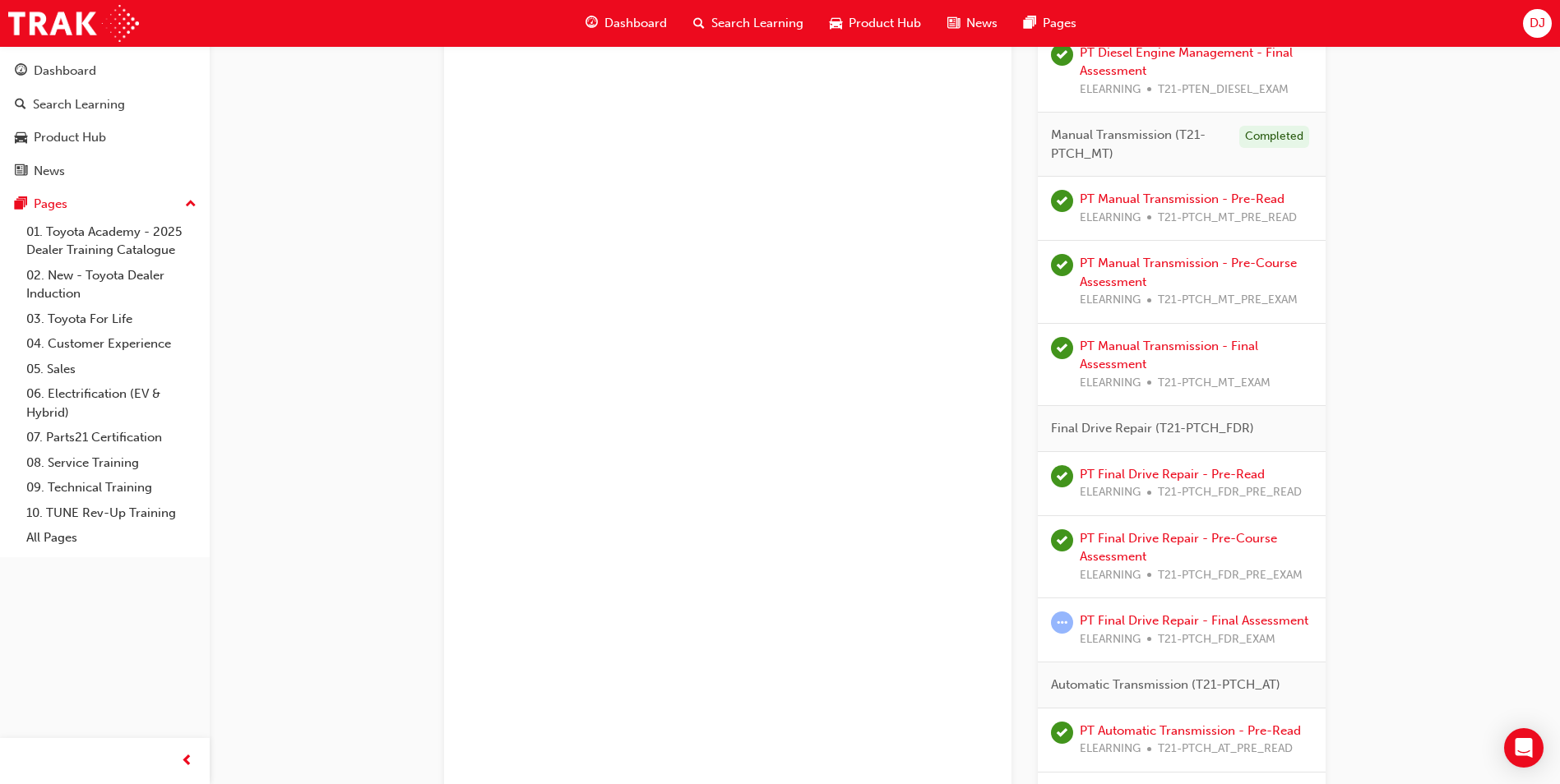
scroll to position [3434, 0]
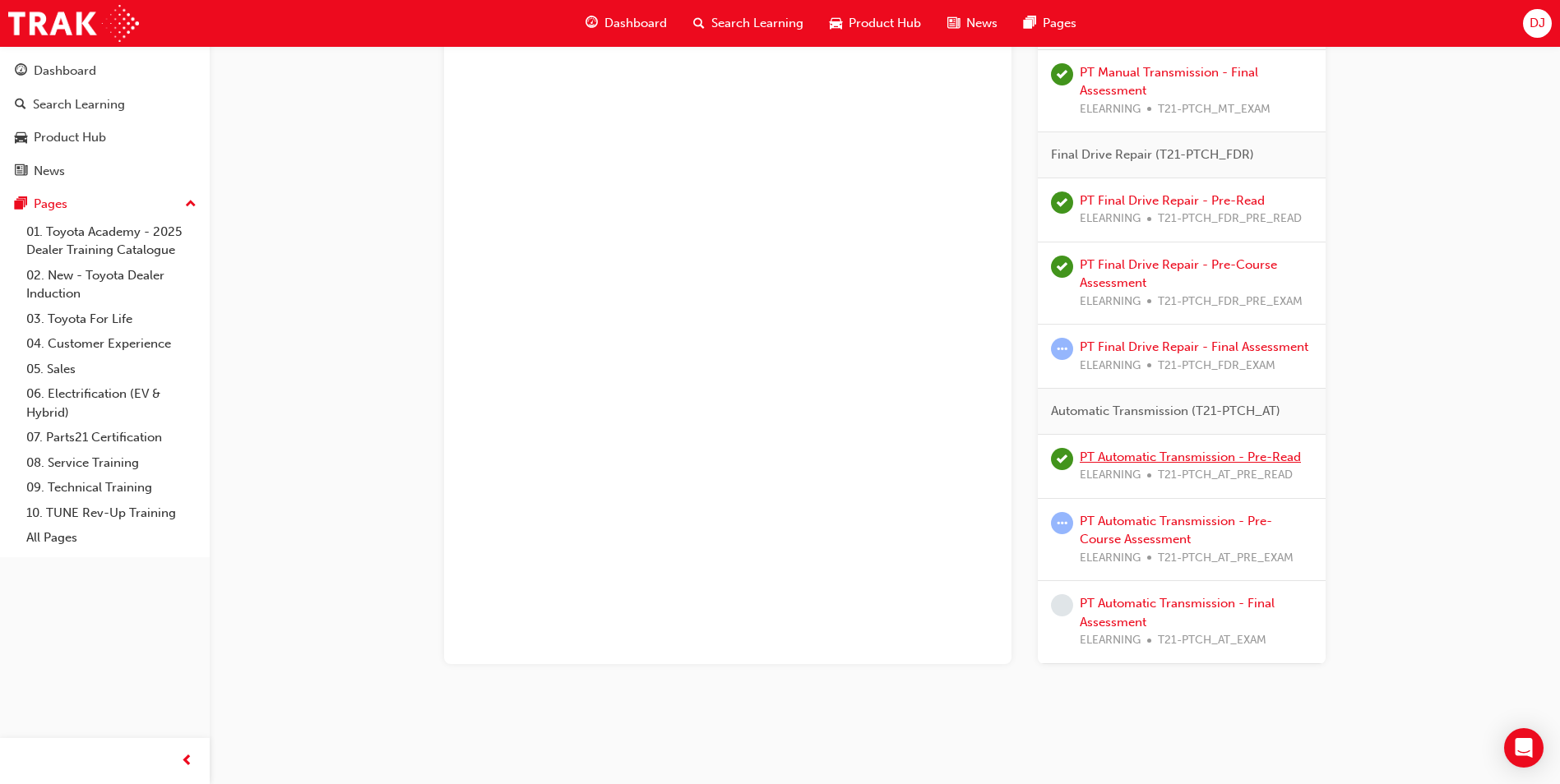
click at [1161, 456] on link "PT Automatic Transmission - Pre-Read" at bounding box center [1191, 458] width 221 height 15
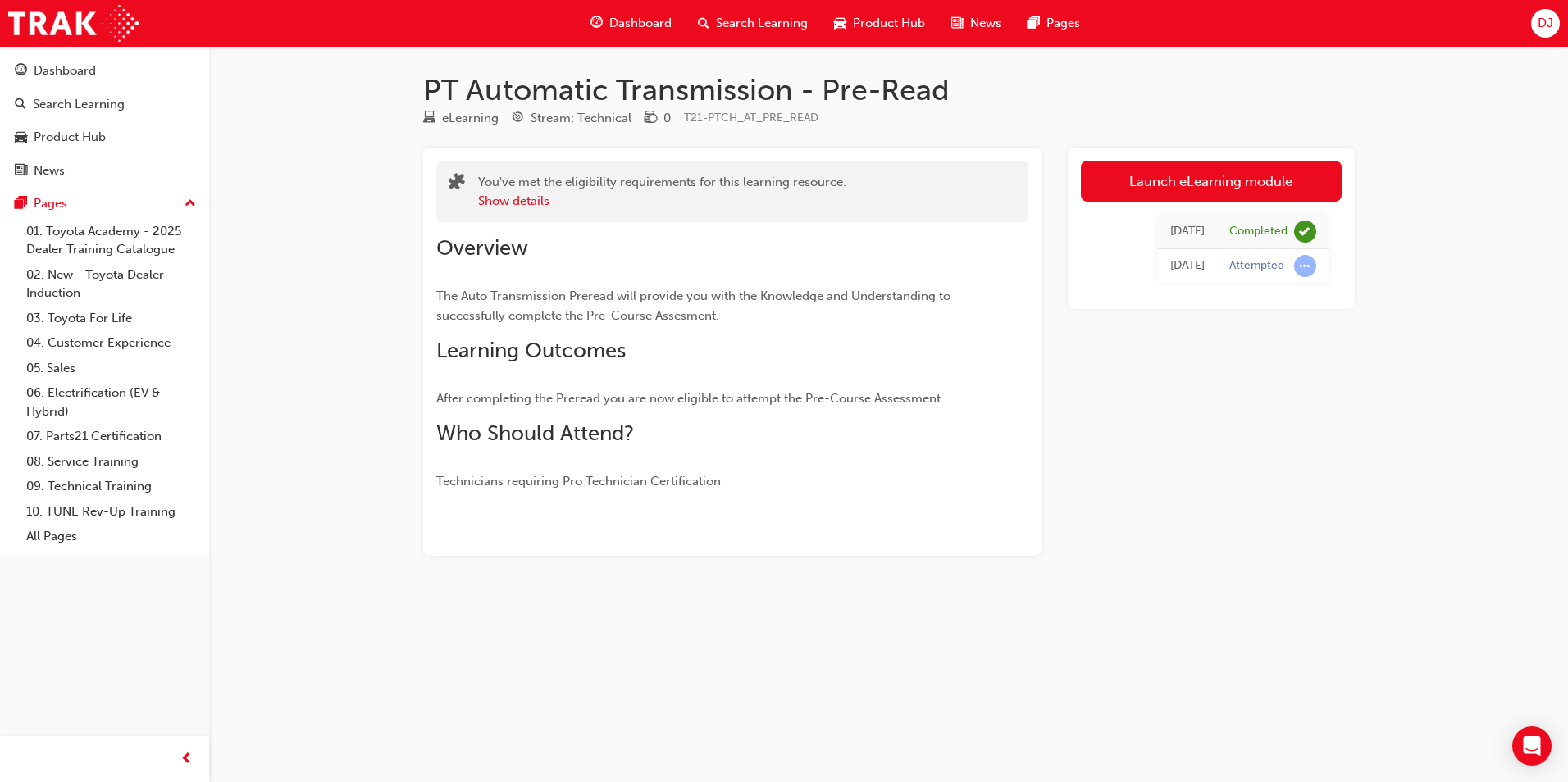
click at [1215, 173] on link "Launch eLearning module" at bounding box center [1211, 181] width 261 height 41
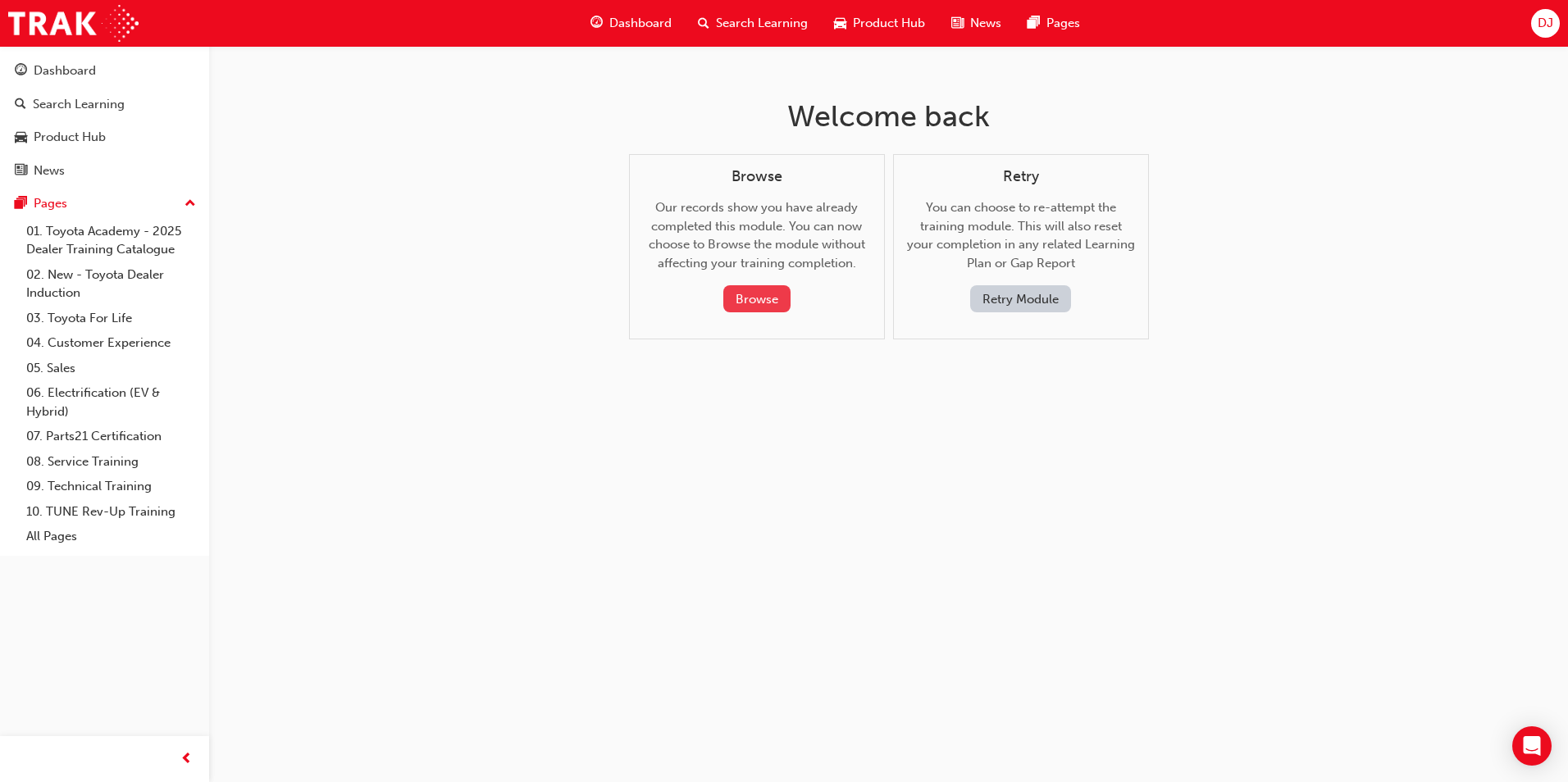
click at [762, 289] on button "Browse" at bounding box center [757, 299] width 67 height 27
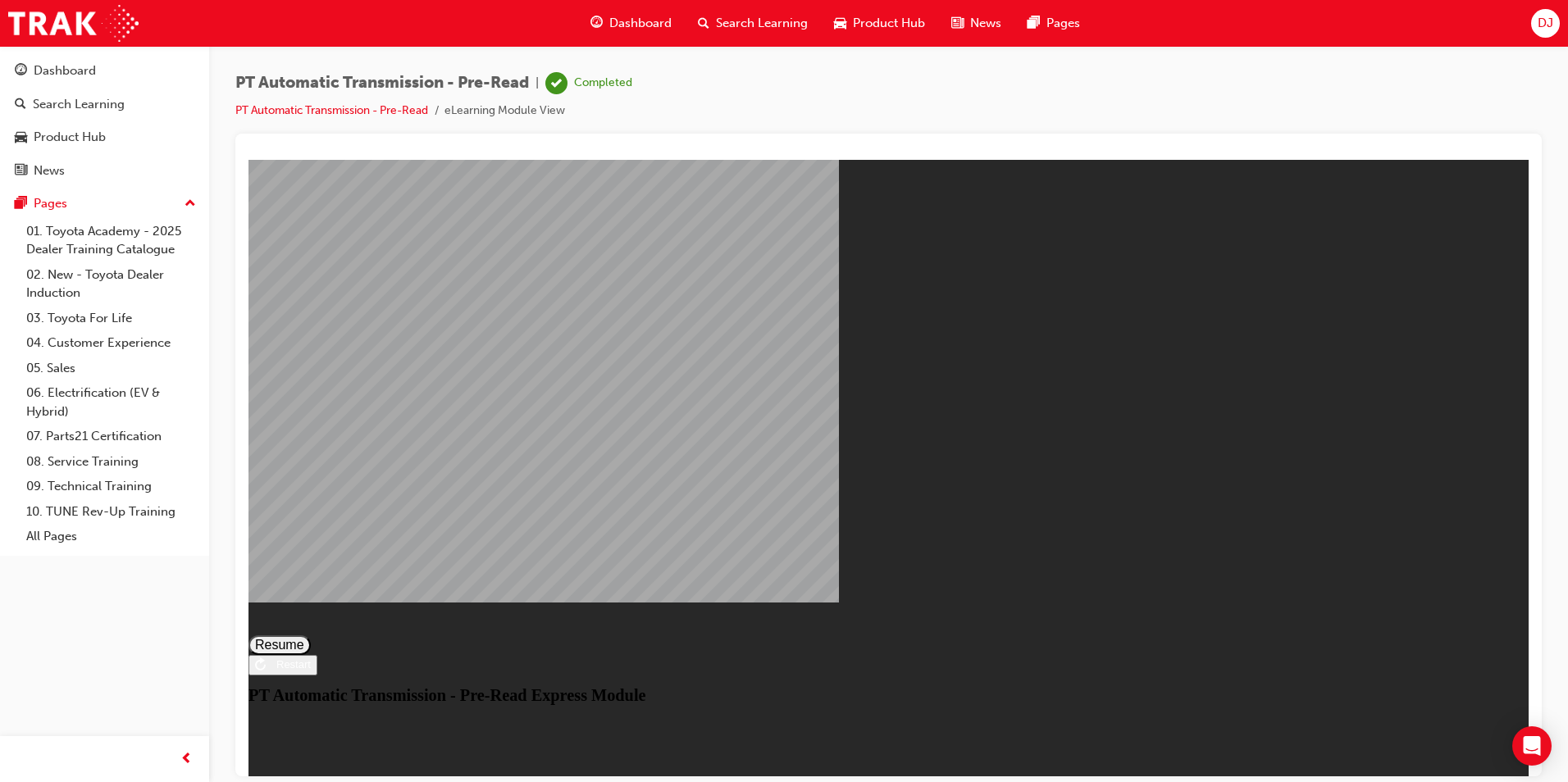
click at [311, 635] on button "Resume" at bounding box center [279, 644] width 62 height 19
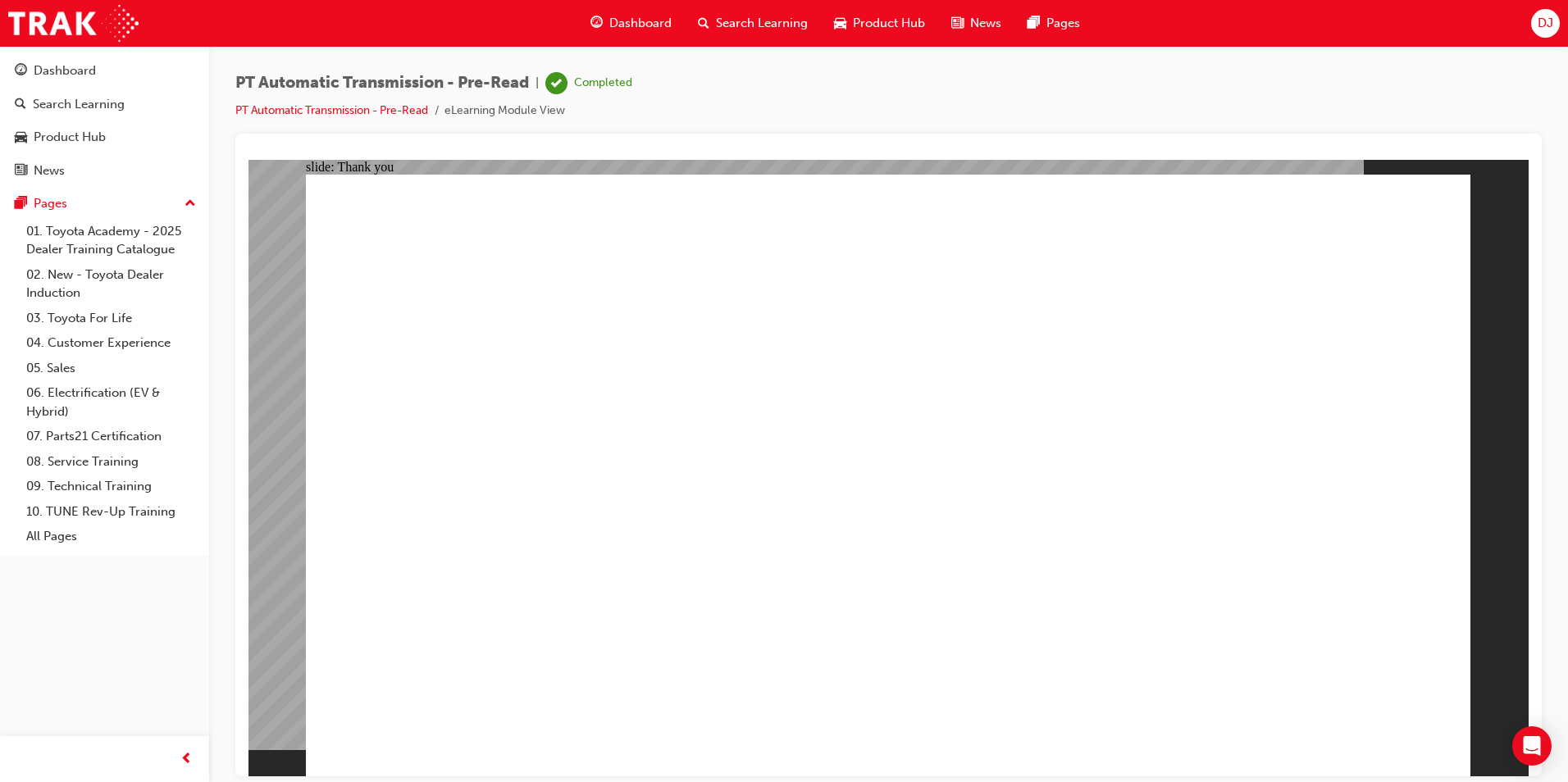
click at [327, 111] on link "PT Automatic Transmission - Pre-Read" at bounding box center [332, 109] width 193 height 14
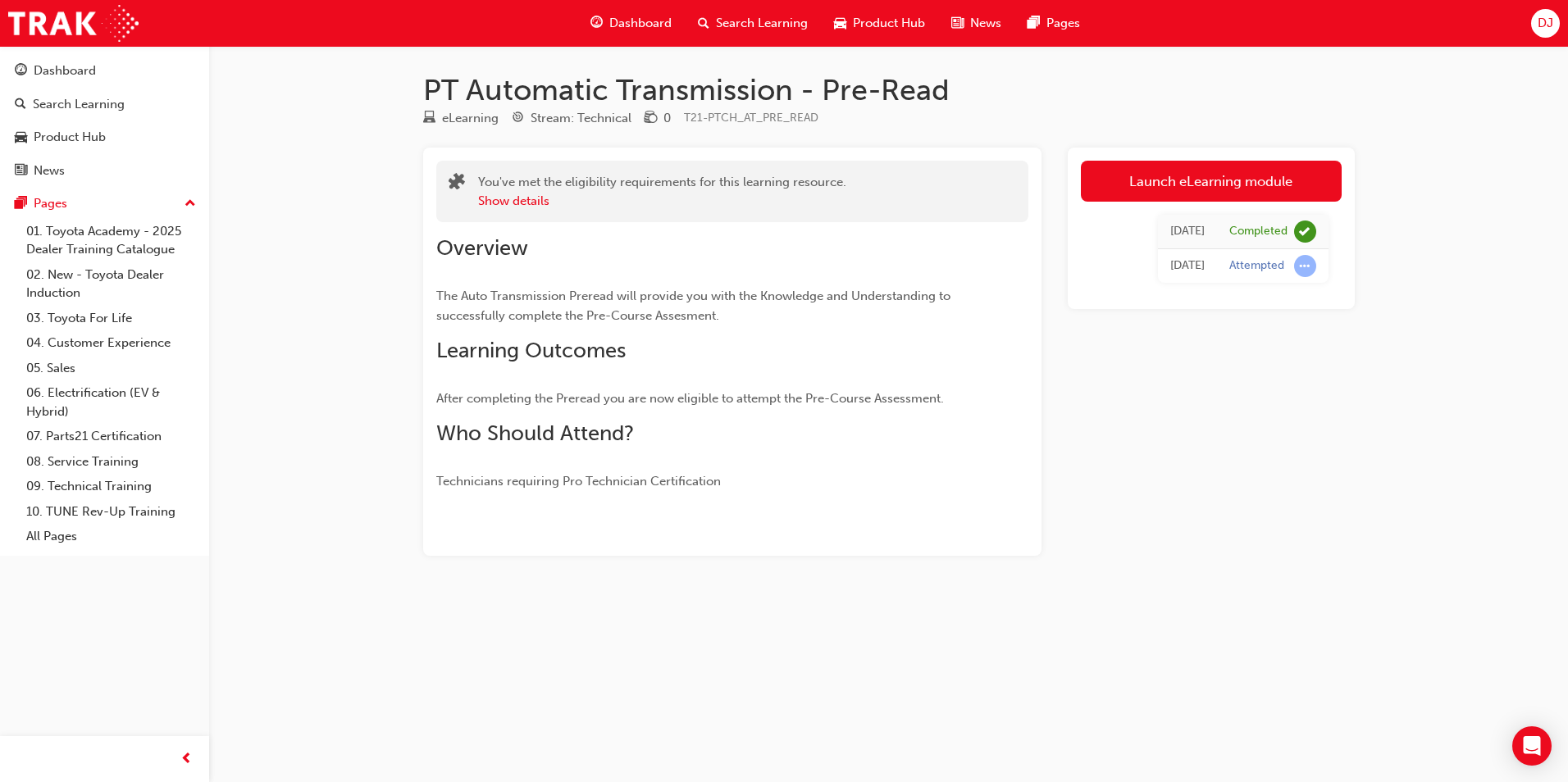
click at [617, 11] on div "Dashboard" at bounding box center [631, 23] width 108 height 33
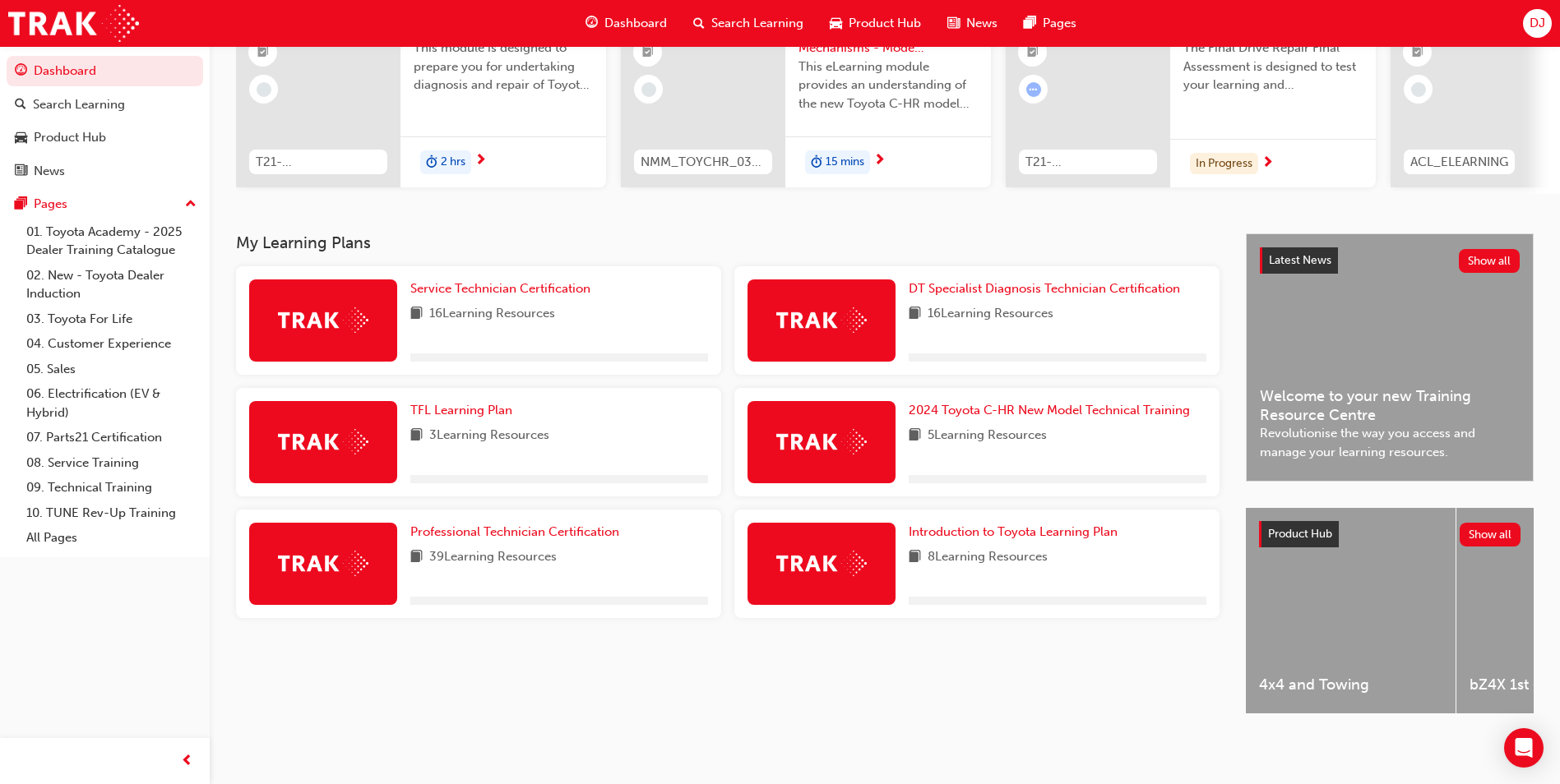
scroll to position [198, 0]
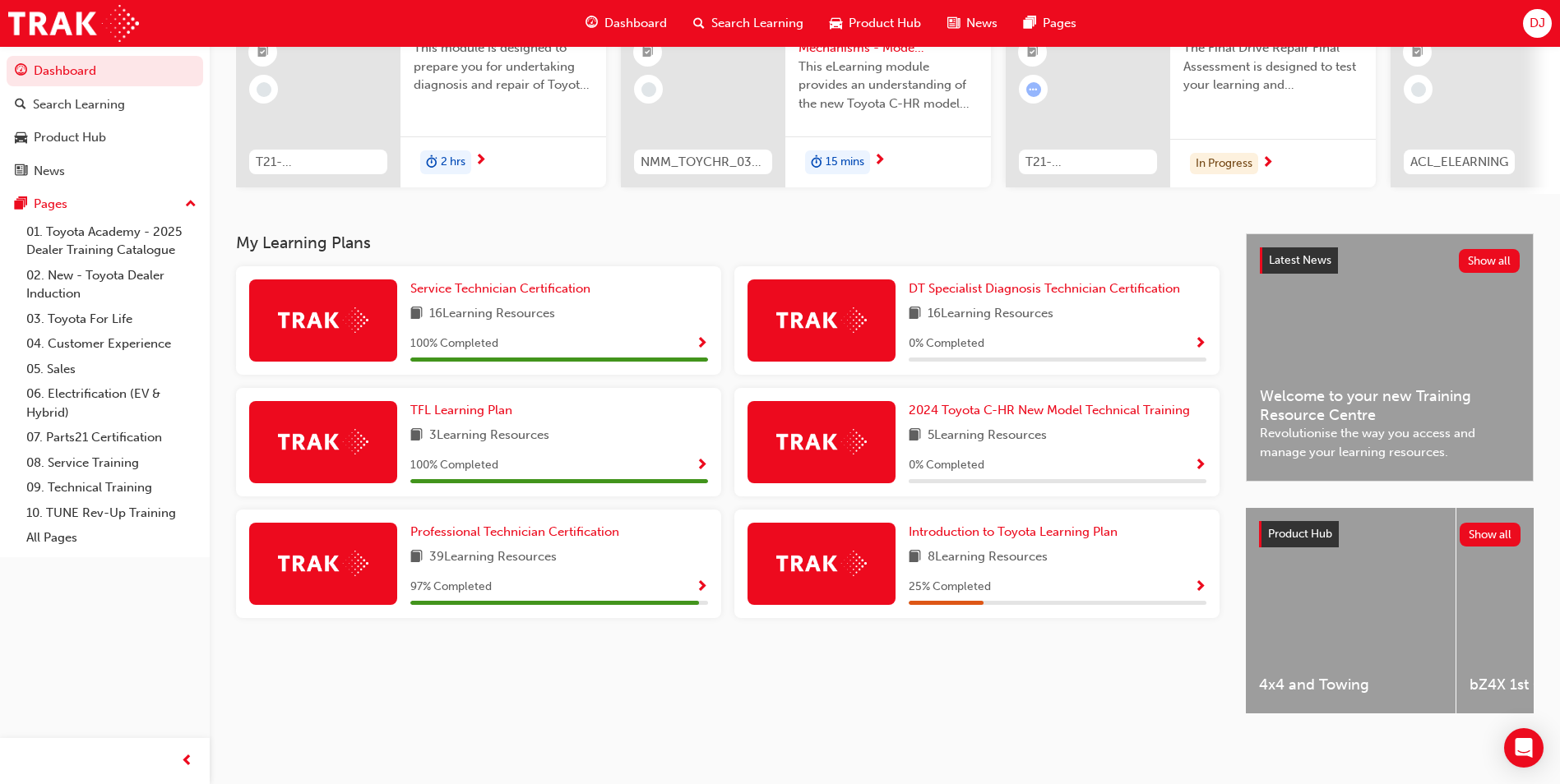
click at [699, 580] on span "Show Progress" at bounding box center [701, 588] width 12 height 15
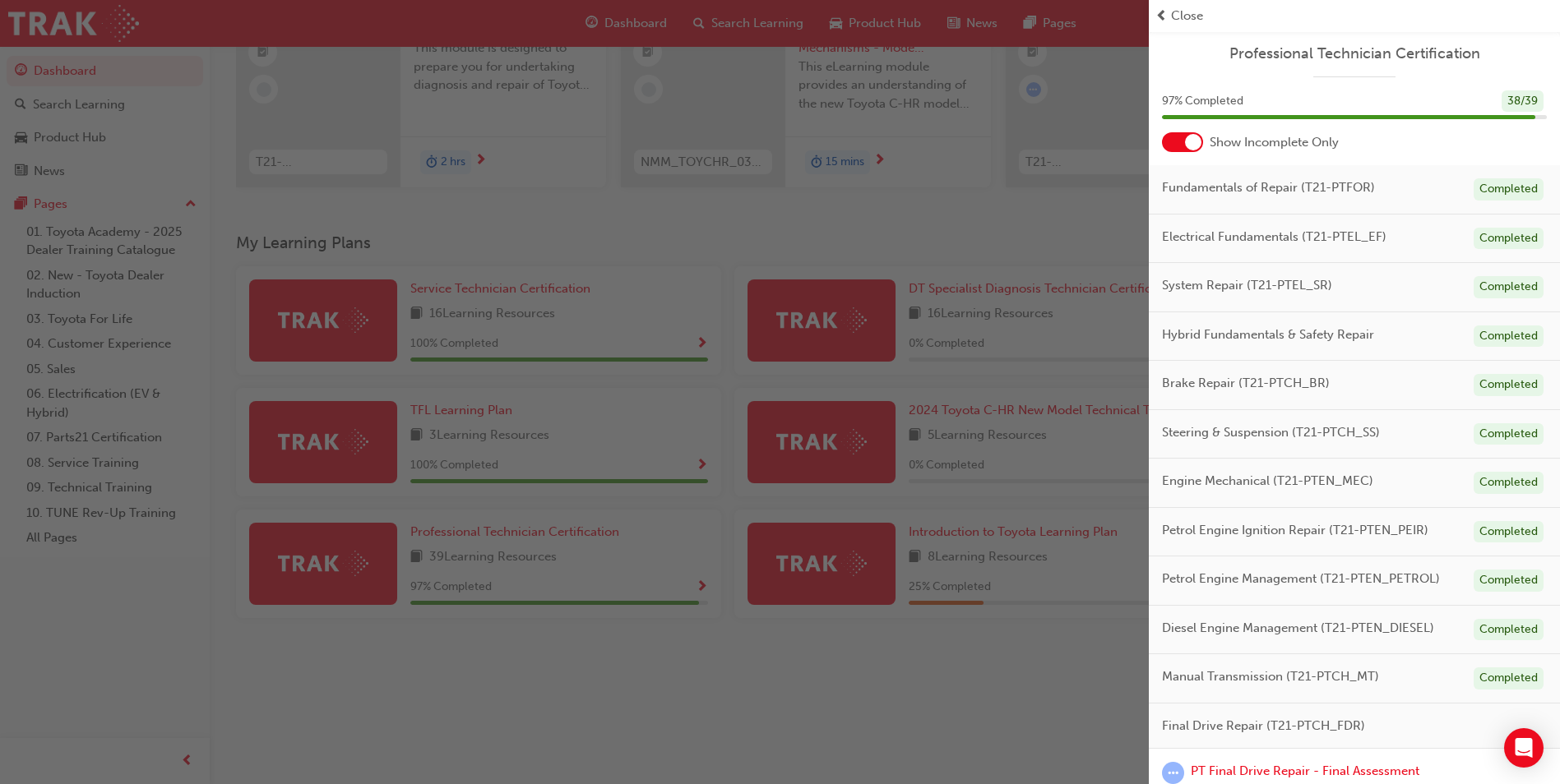
click at [1198, 150] on div at bounding box center [1182, 141] width 41 height 20
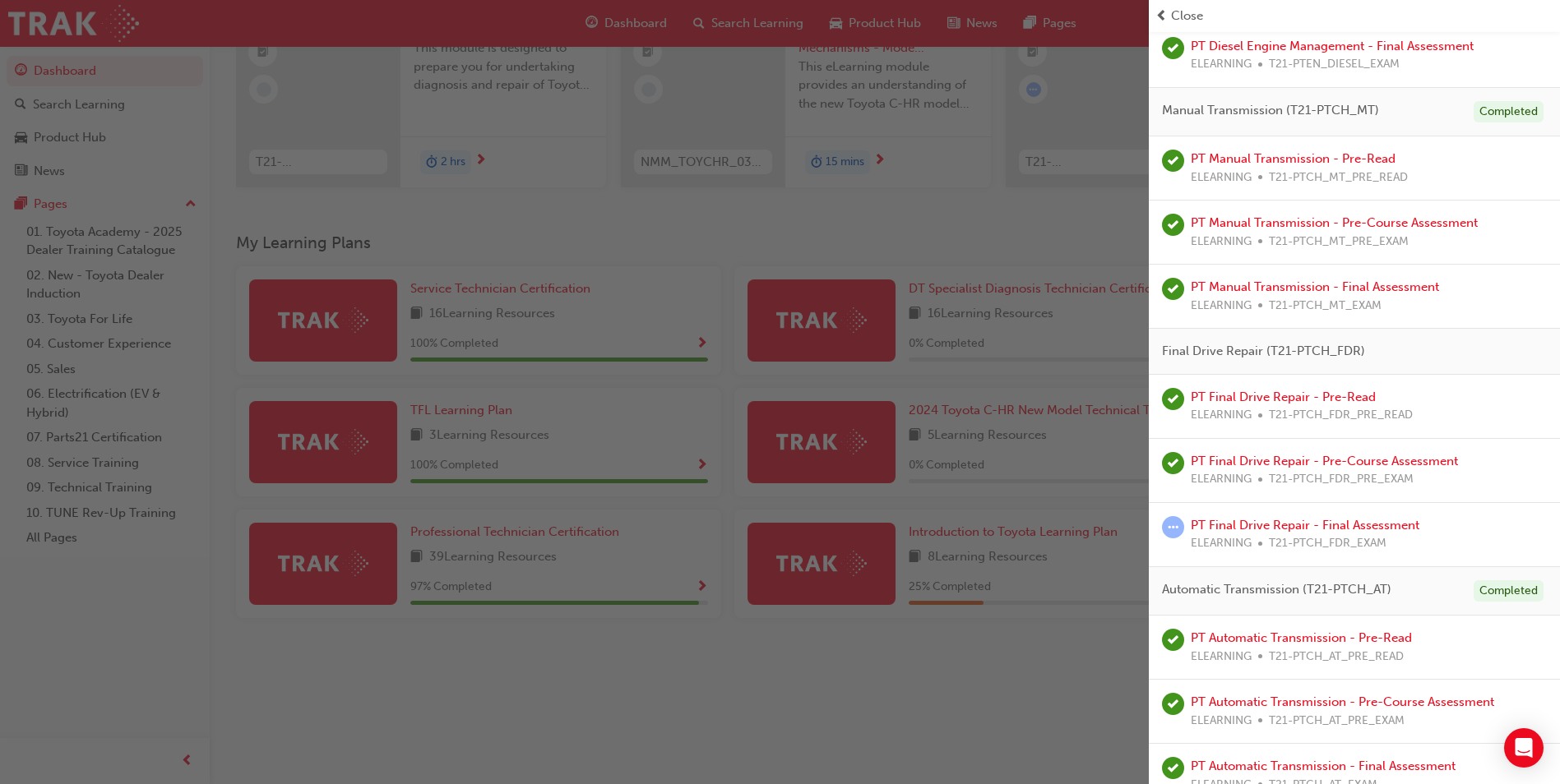
scroll to position [2533, 0]
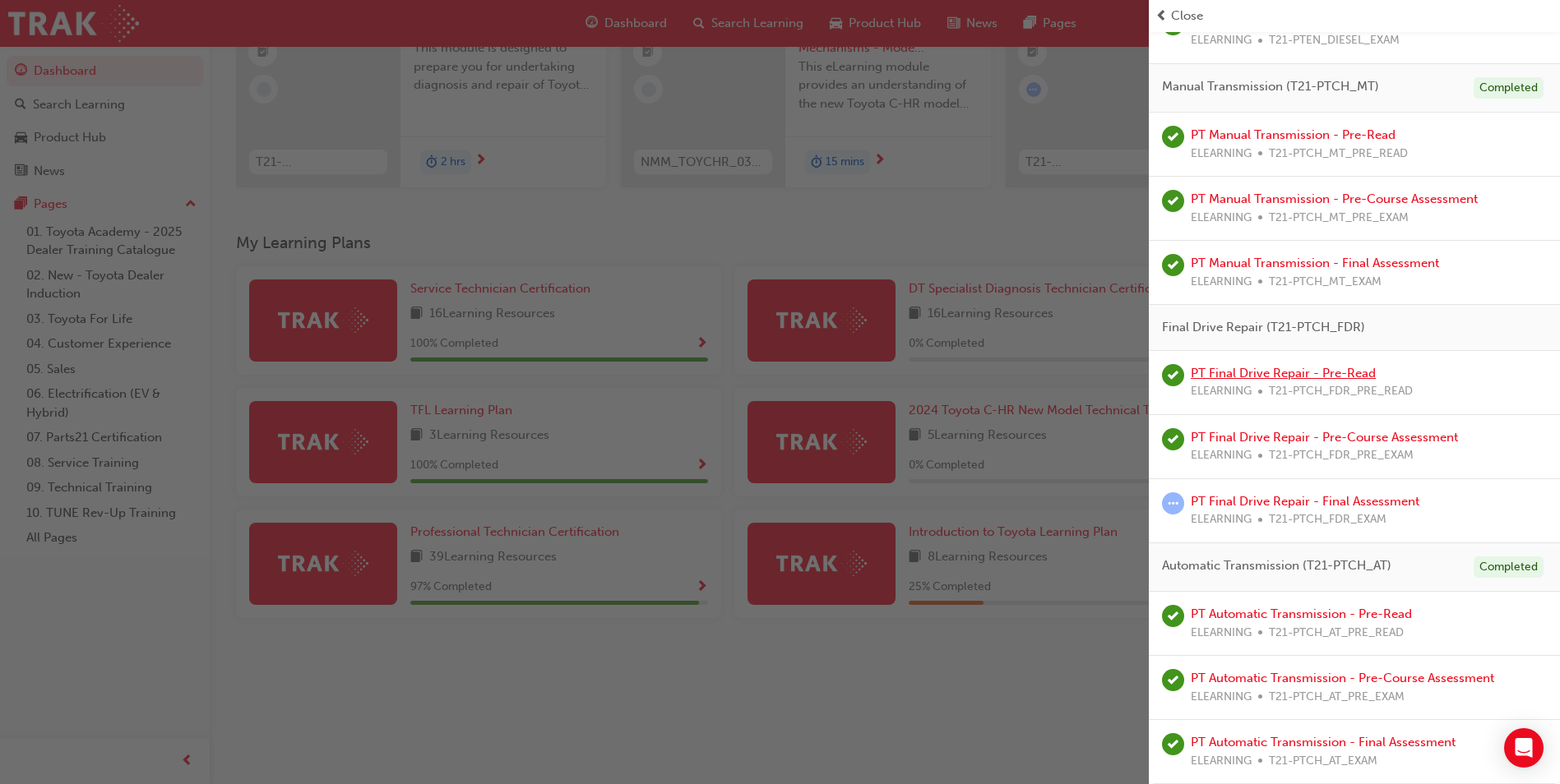
click at [1275, 375] on link "PT Final Drive Repair - Pre-Read" at bounding box center [1283, 373] width 185 height 15
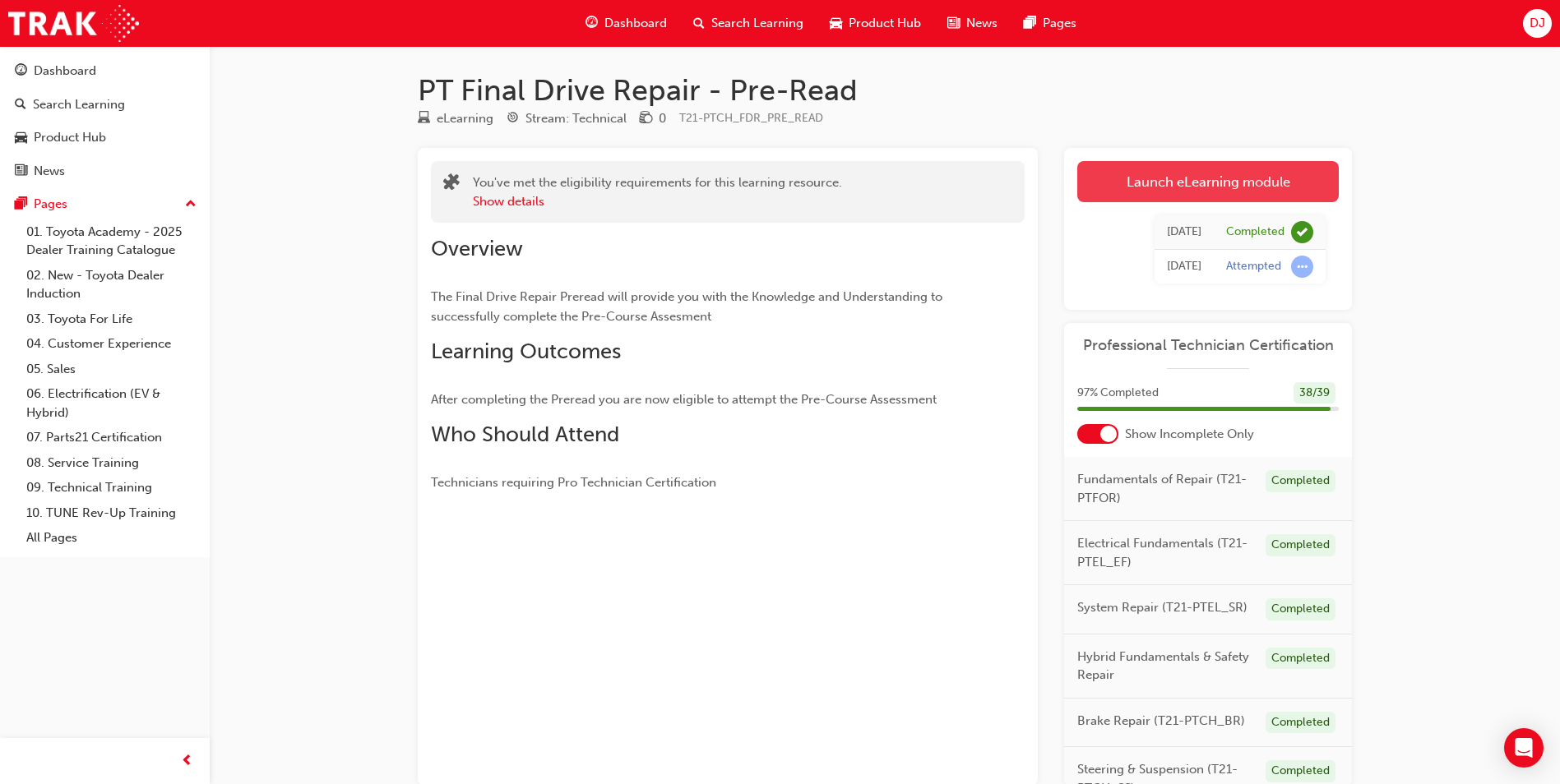
click at [1220, 162] on link "Launch eLearning module" at bounding box center [1207, 181] width 261 height 41
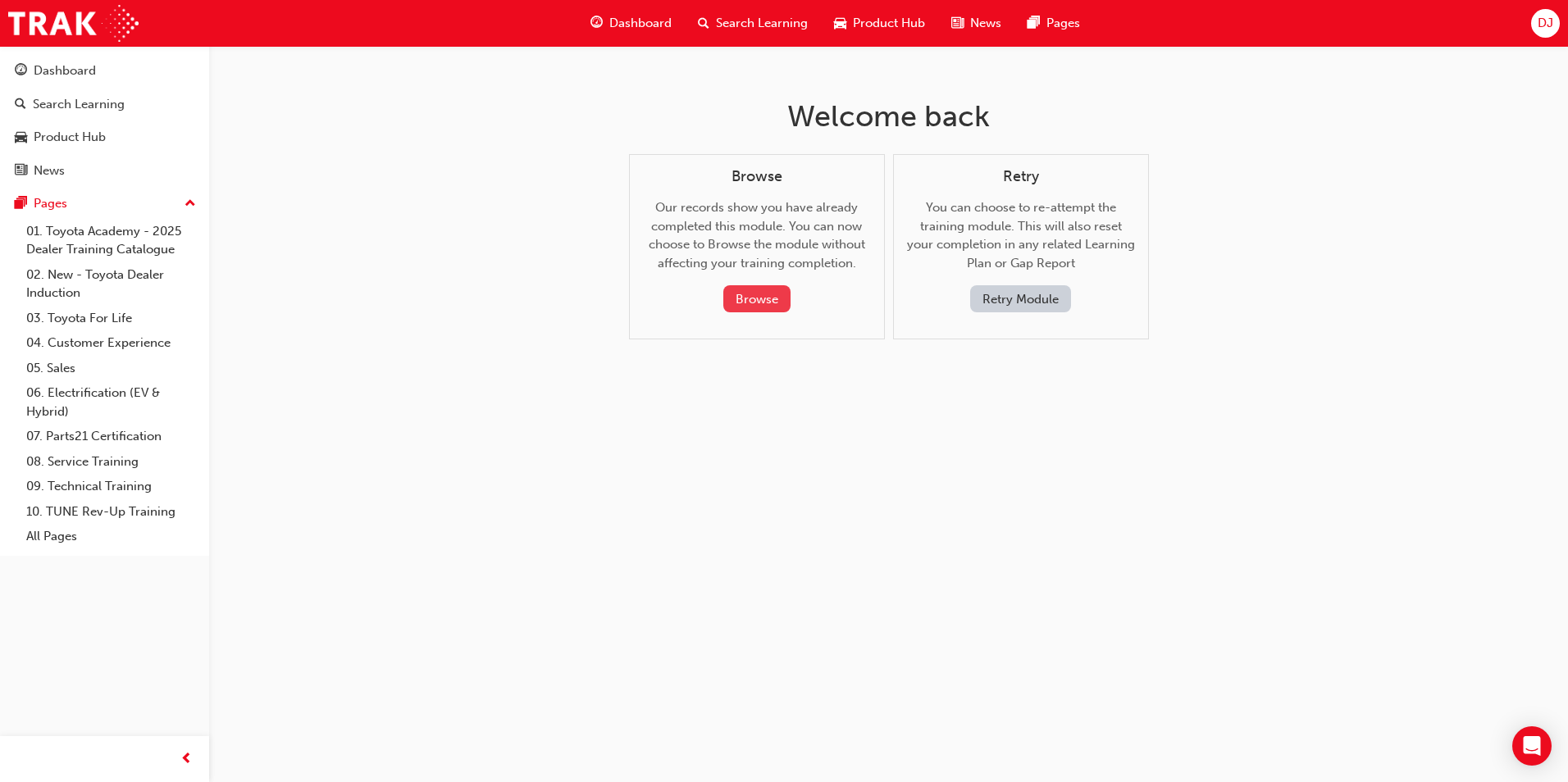
click at [753, 297] on button "Browse" at bounding box center [757, 299] width 67 height 27
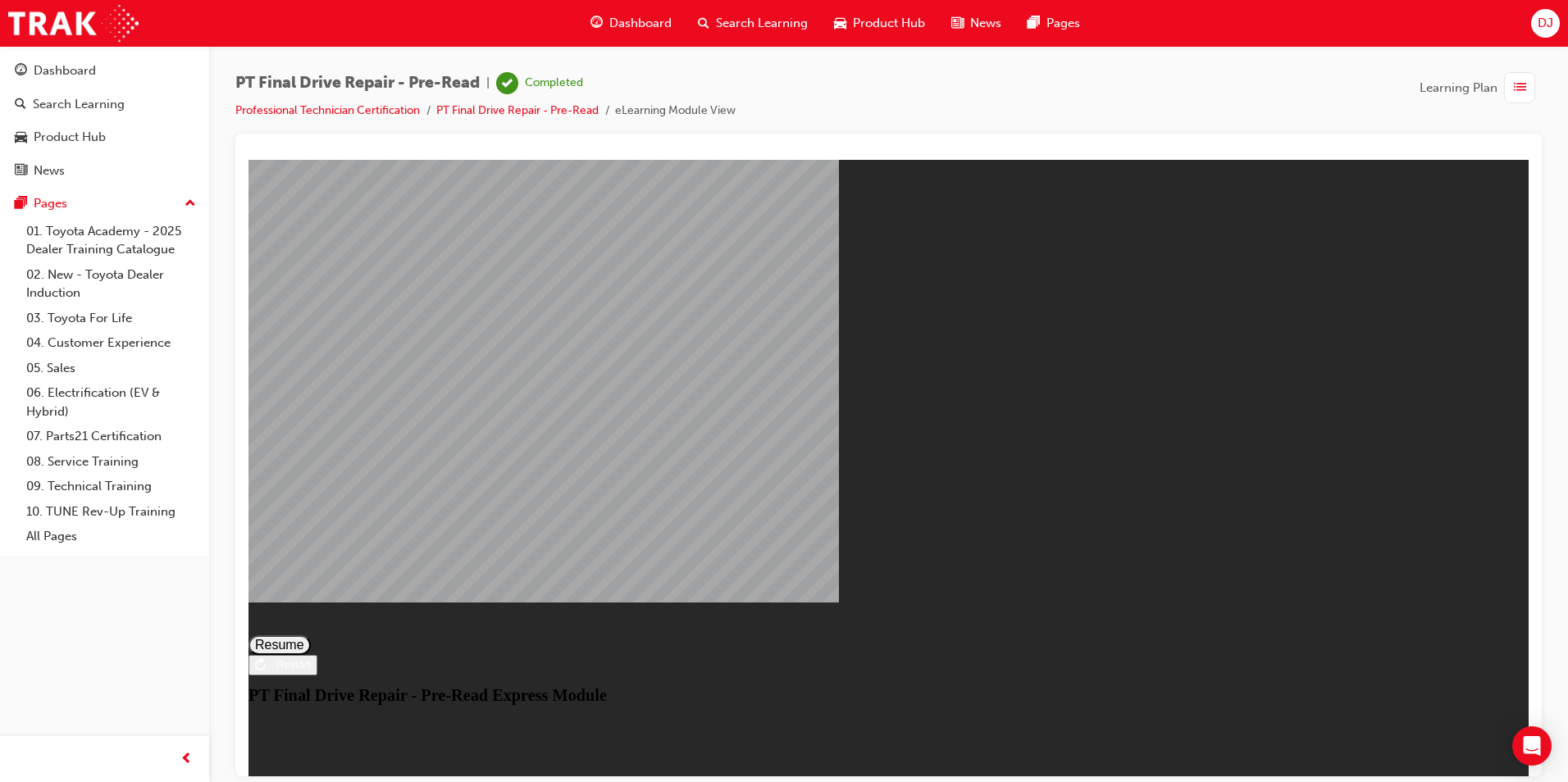
click at [311, 635] on button "Resume" at bounding box center [279, 644] width 62 height 19
